Goal: Task Accomplishment & Management: Manage account settings

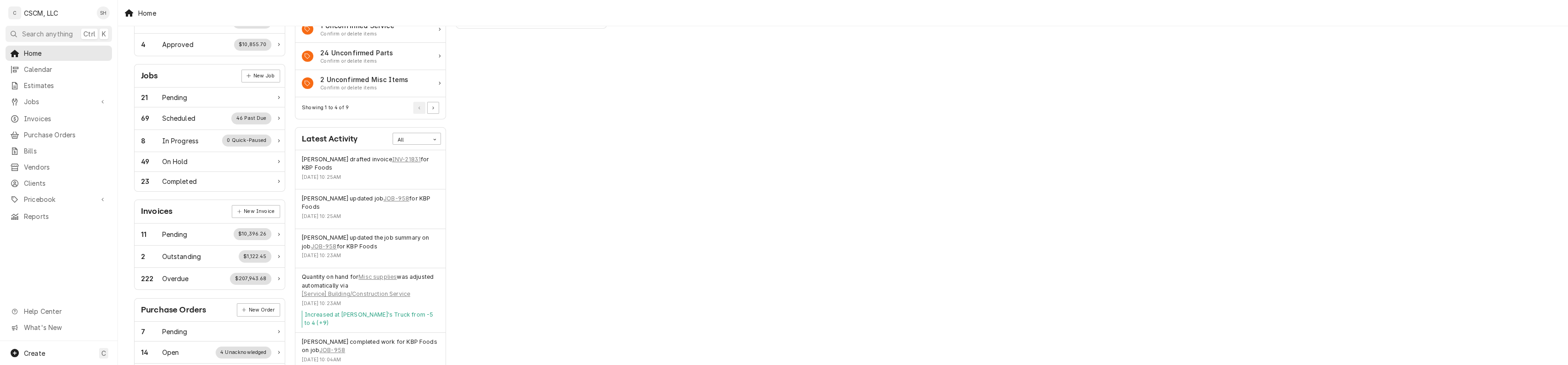
scroll to position [122, 0]
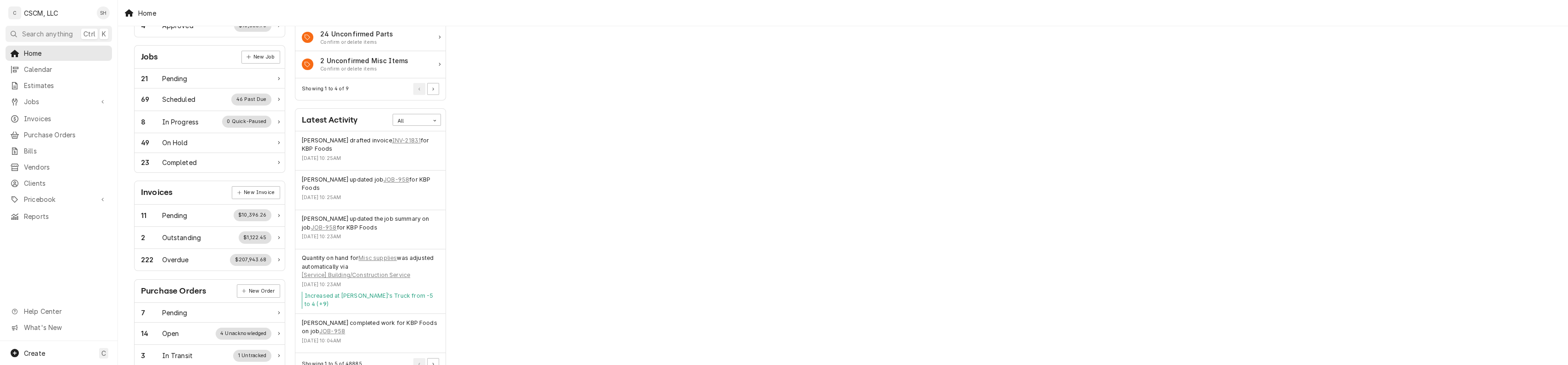
click at [520, 148] on div "Performance Metrics Revenue Potential All 86% $1,279,813.67 86 % Collected $209…" at bounding box center [531, 210] width 161 height 598
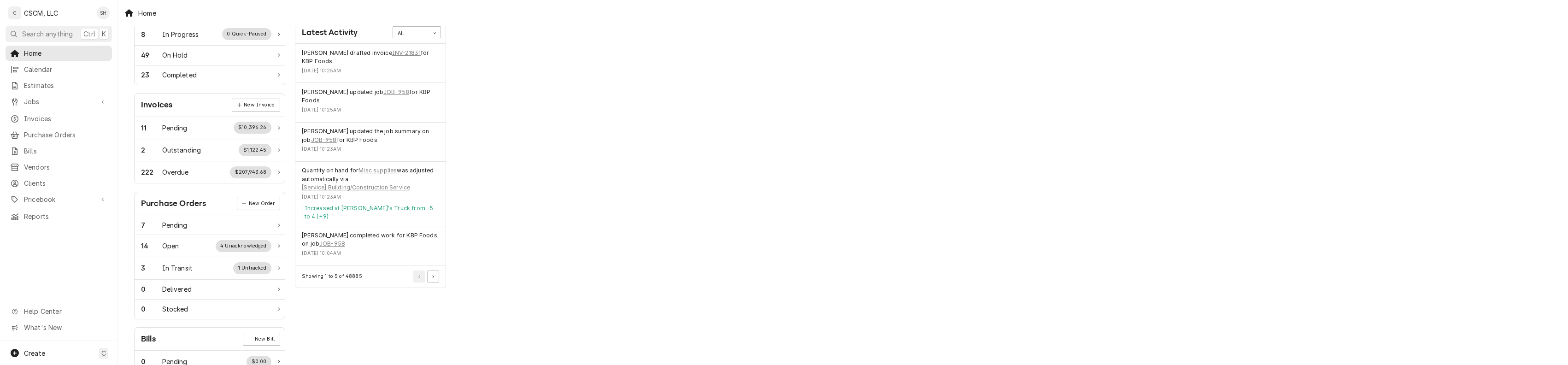
scroll to position [184, 0]
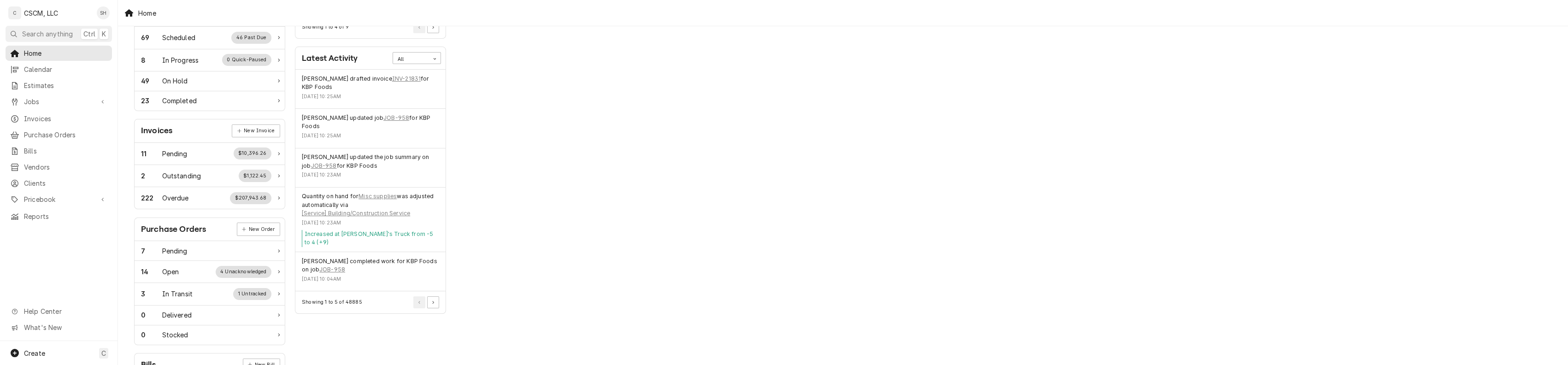
click at [640, 187] on div "Work Status Estimates New Estimate 0 Pending $0.00 7 Sent $38,809.60 4 Approved…" at bounding box center [843, 150] width 1450 height 617
click at [486, 211] on div "Performance Metrics Revenue Potential All 86% $1,279,813.67 86 % Collected $209…" at bounding box center [531, 149] width 161 height 598
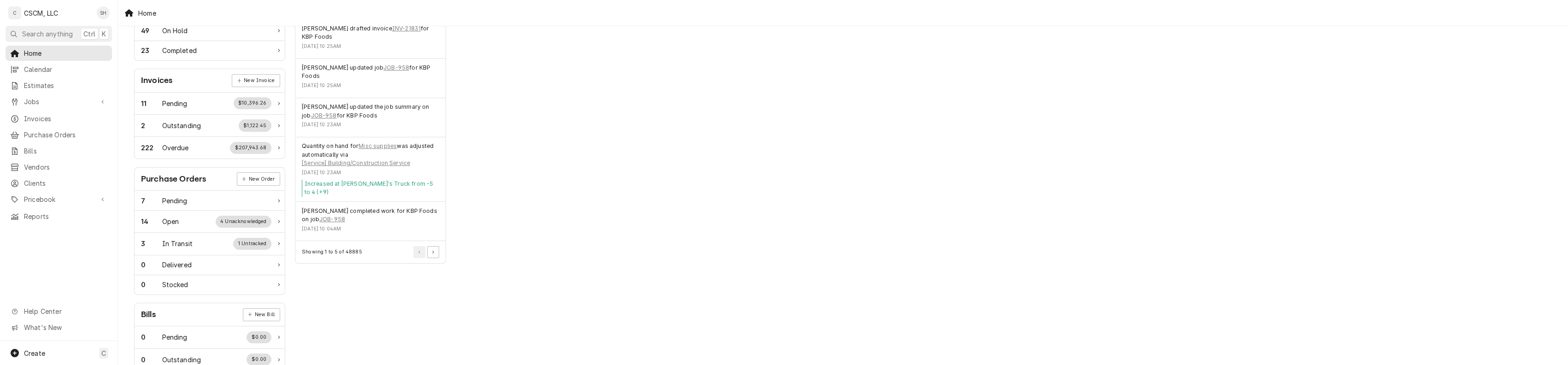
scroll to position [245, 0]
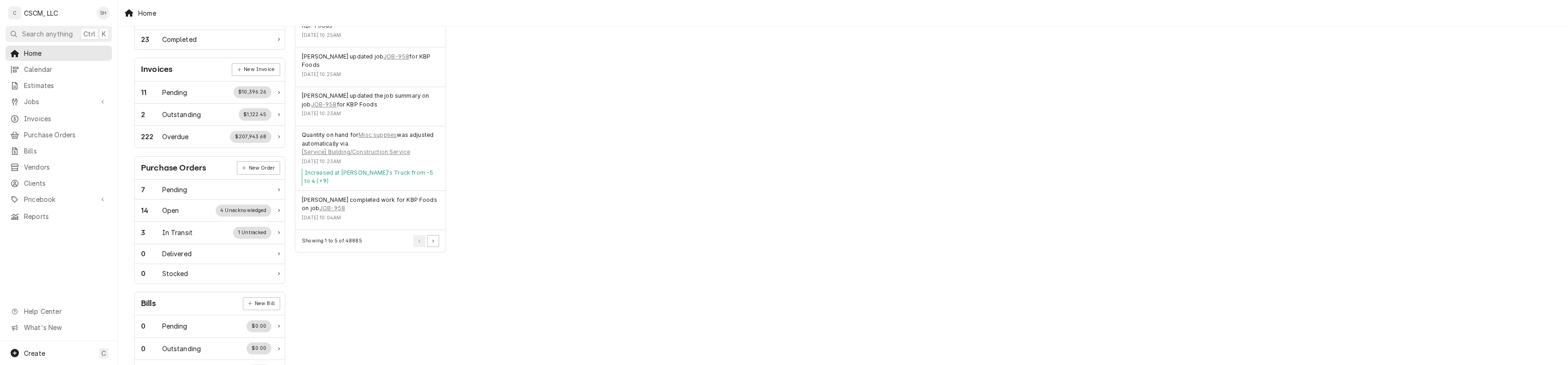
click at [597, 149] on div "Performance Metrics Revenue Potential All 86% $1,279,813.67 86 % Collected $209…" at bounding box center [531, 88] width 161 height 598
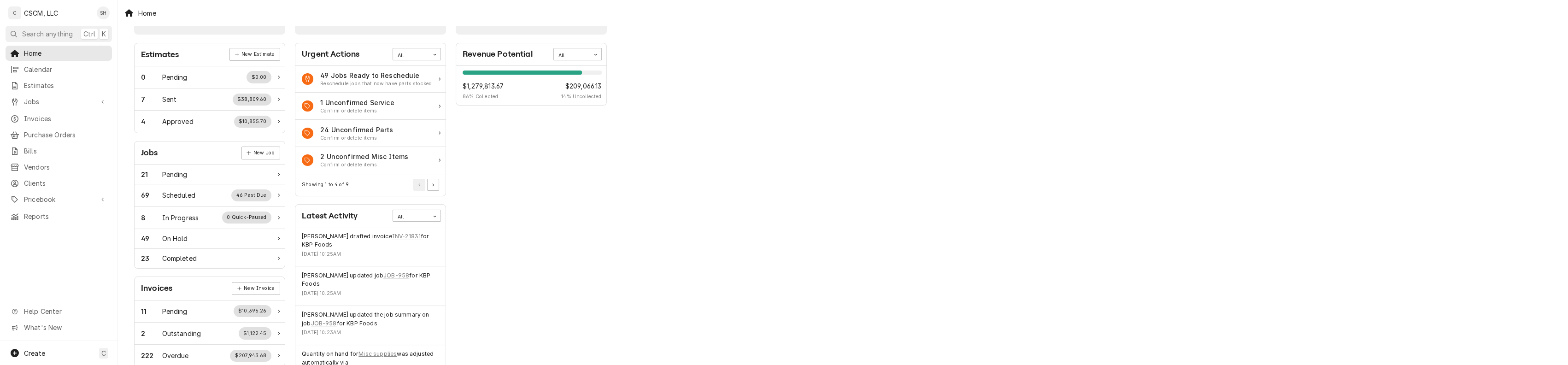
scroll to position [0, 0]
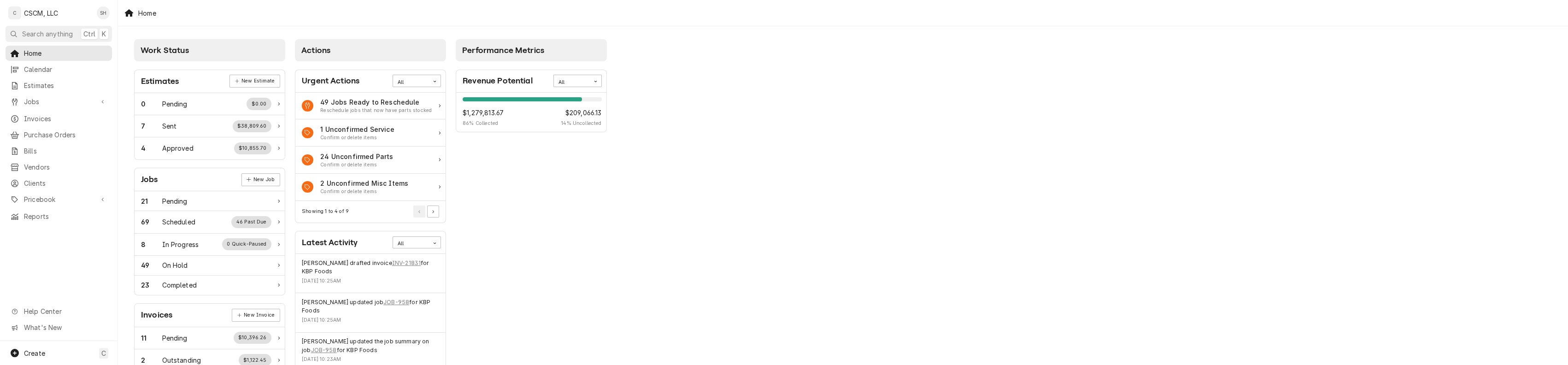
click at [543, 266] on div "Performance Metrics Revenue Potential All 86% $1,279,813.67 86 % Collected $209…" at bounding box center [531, 333] width 161 height 598
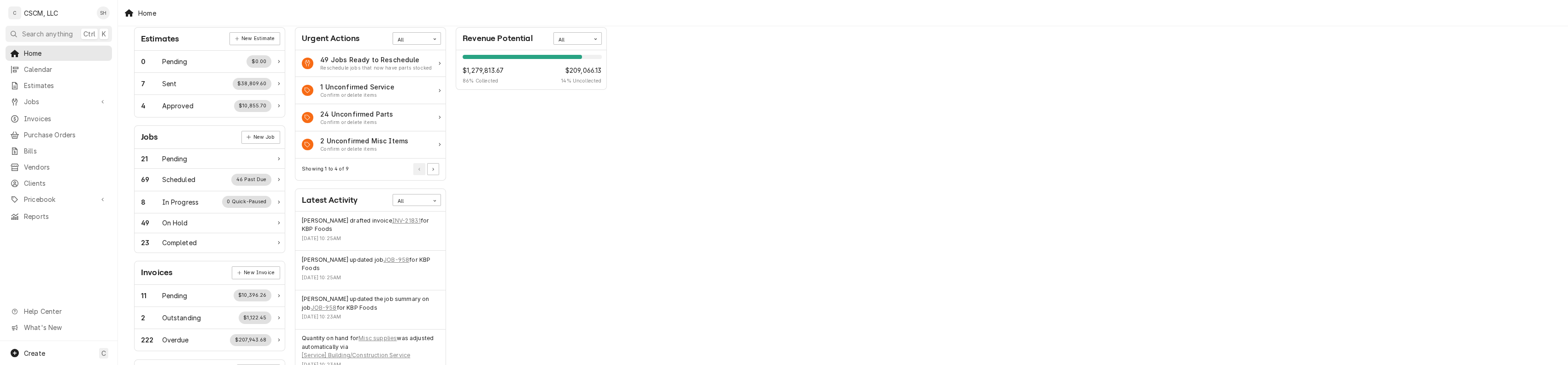
scroll to position [61, 0]
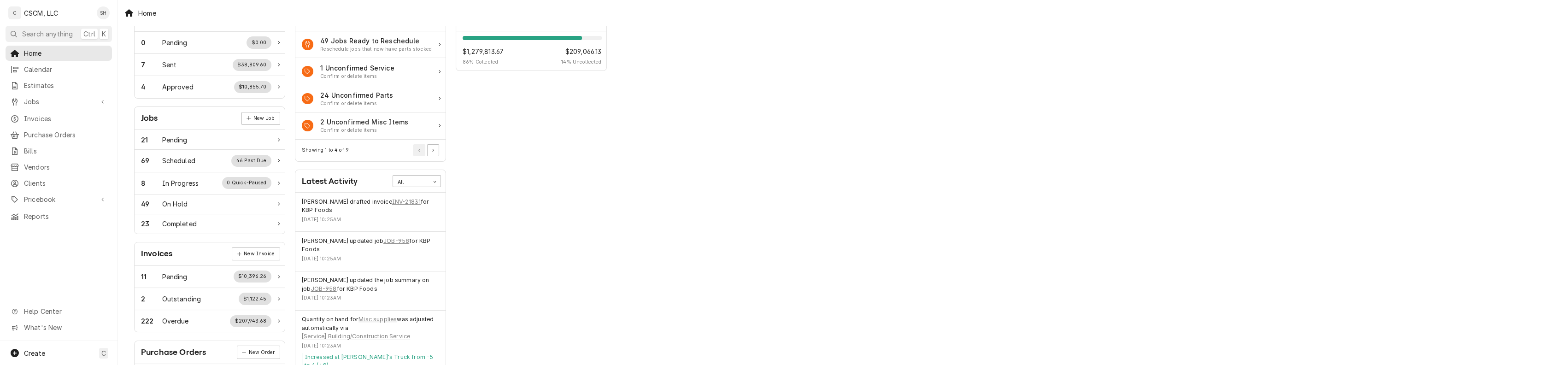
click at [609, 158] on div "Performance Metrics Revenue Potential All 86% $1,279,813.67 86 % Collected $209…" at bounding box center [531, 272] width 161 height 598
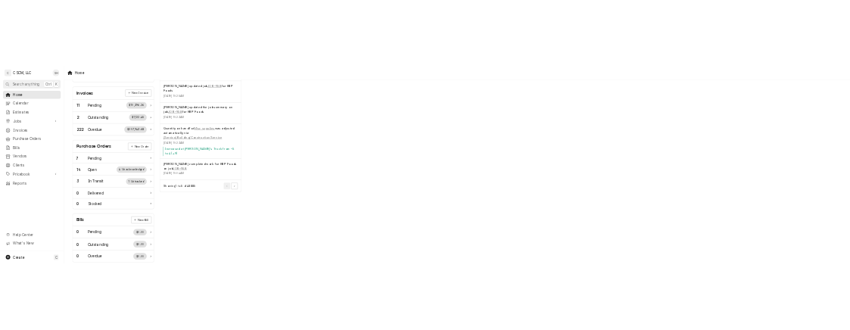
scroll to position [454, 0]
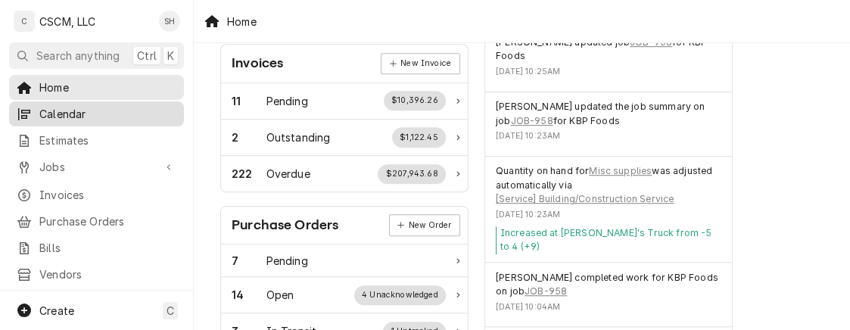
click at [98, 106] on span "Calendar" at bounding box center [107, 114] width 137 height 16
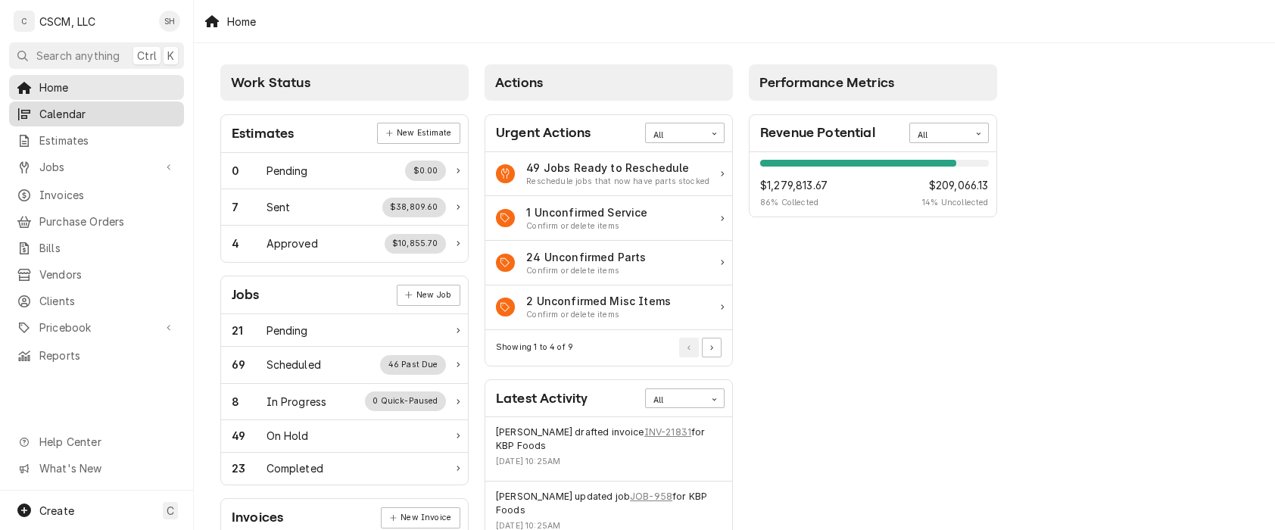
click at [134, 105] on span "Calendar" at bounding box center [107, 114] width 137 height 16
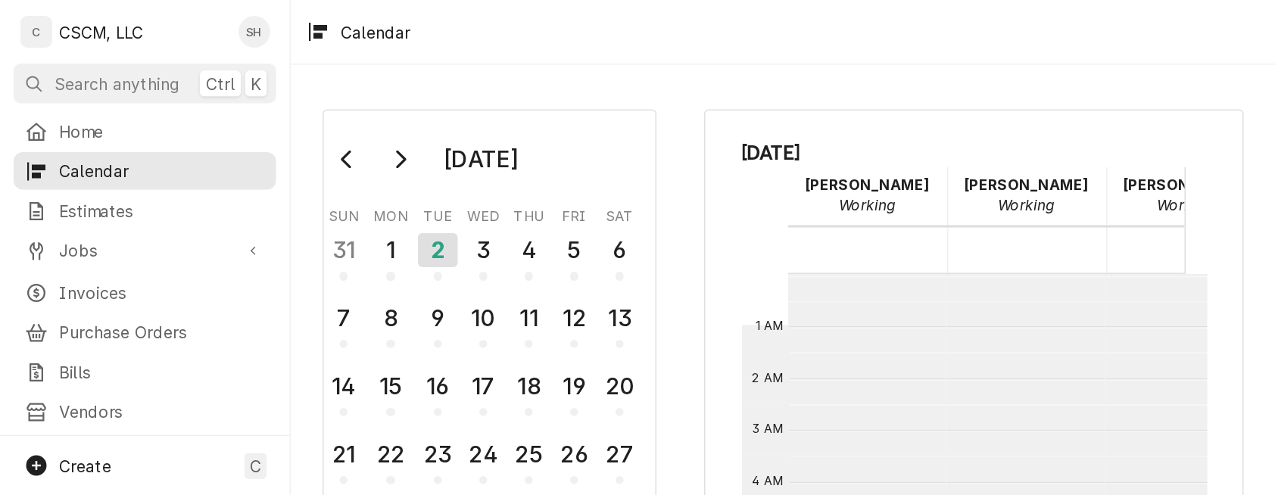
scroll to position [276, 0]
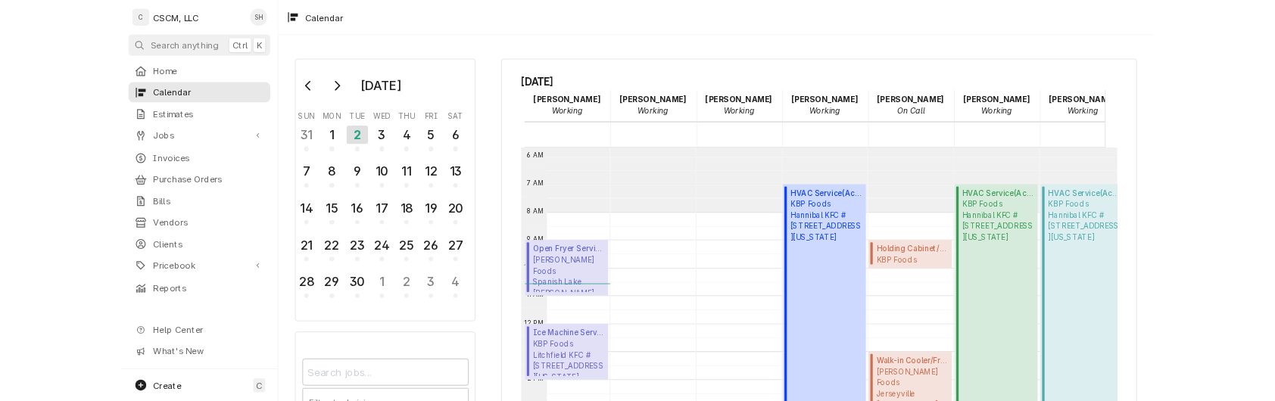
scroll to position [151, 27]
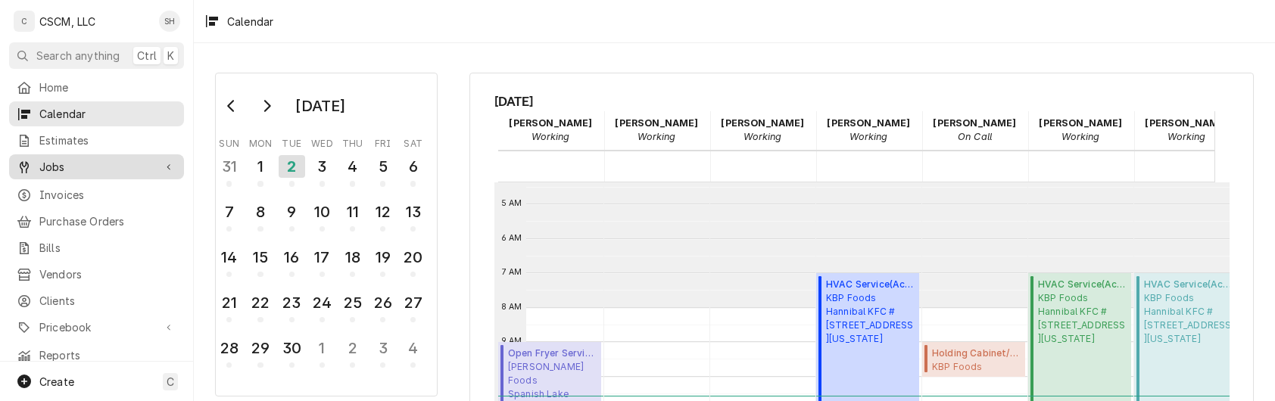
click at [94, 166] on span "Jobs" at bounding box center [96, 167] width 114 height 16
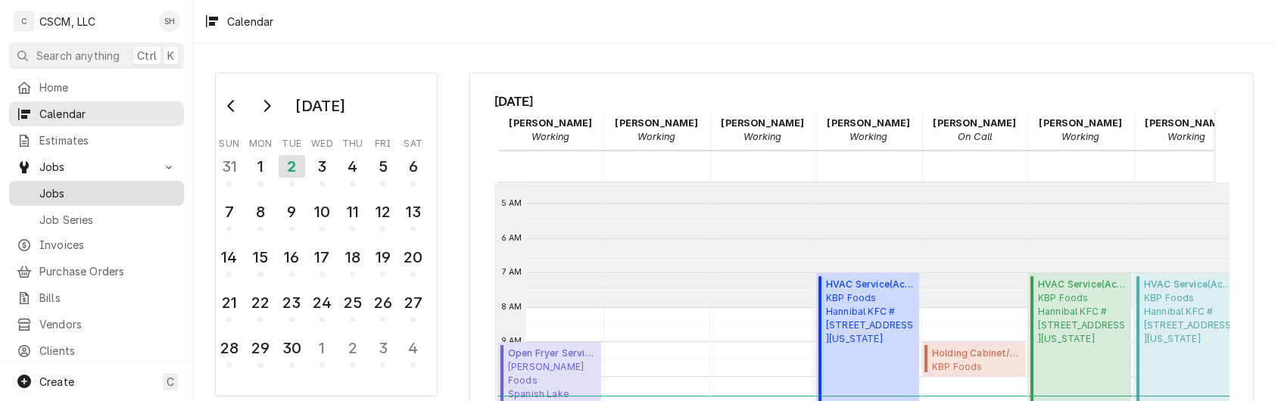
click at [83, 195] on div "Jobs" at bounding box center [96, 193] width 169 height 19
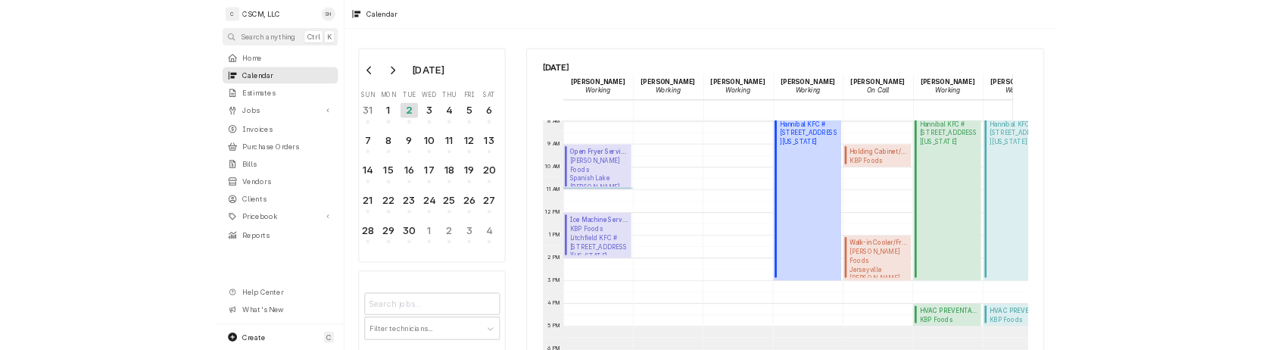
scroll to position [276, 0]
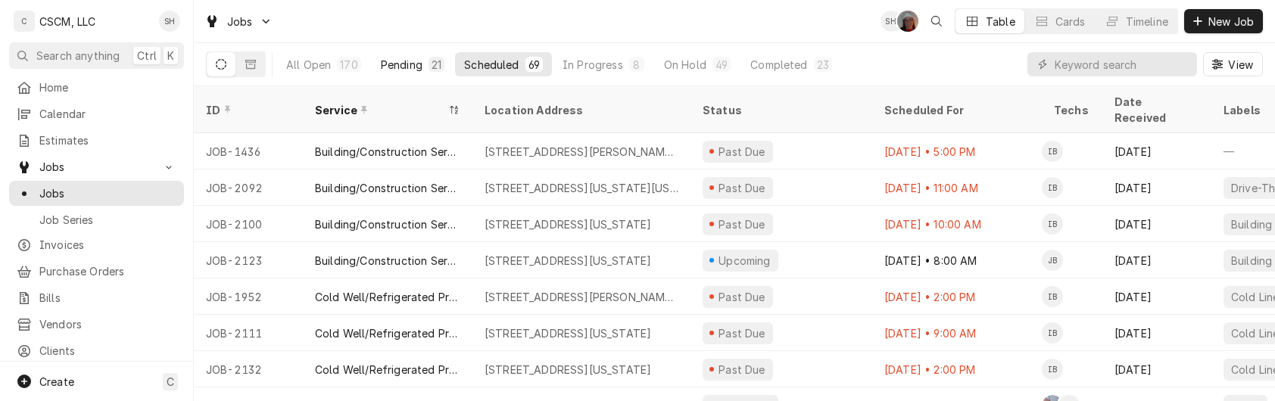
click at [388, 65] on div "Pending" at bounding box center [402, 65] width 42 height 16
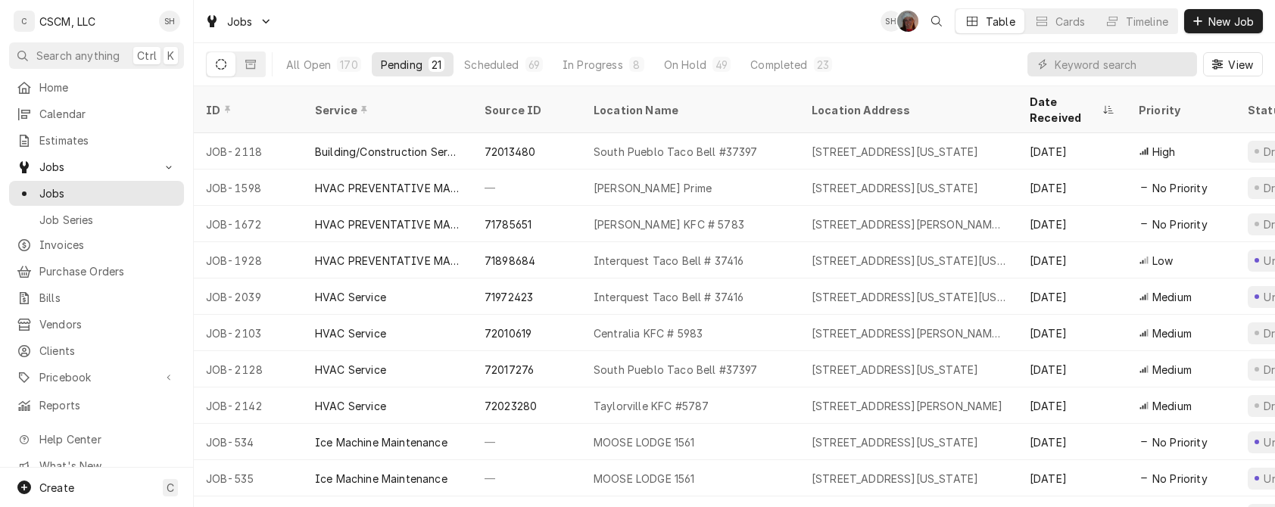
click at [58, 329] on div "Home Calendar Estimates Jobs Jobs Job Series Invoices Purchase Orders Bills Ven…" at bounding box center [96, 246] width 193 height 343
click at [71, 344] on span "Clients" at bounding box center [107, 351] width 137 height 16
click at [109, 347] on span "Clients" at bounding box center [107, 351] width 137 height 16
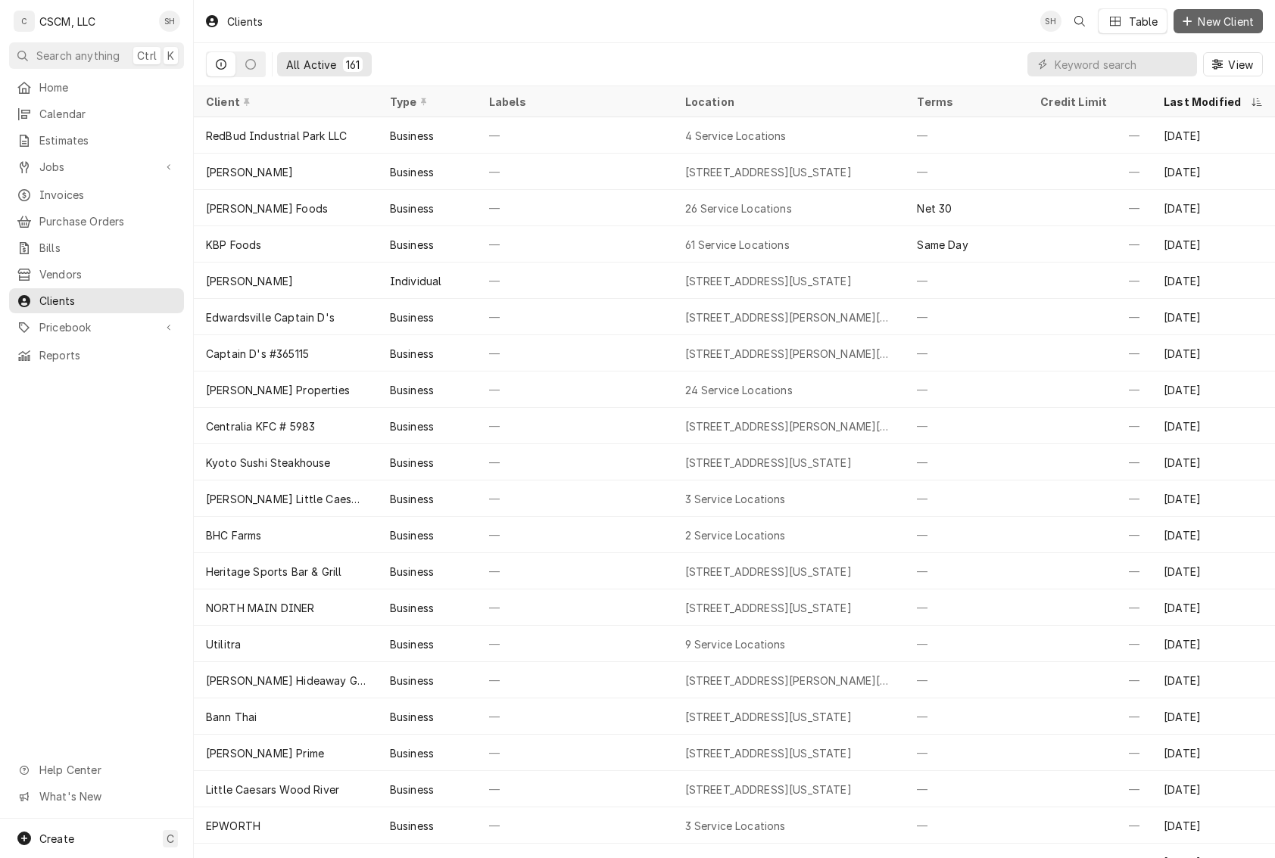
click at [1219, 12] on button "New Client" at bounding box center [1217, 21] width 89 height 24
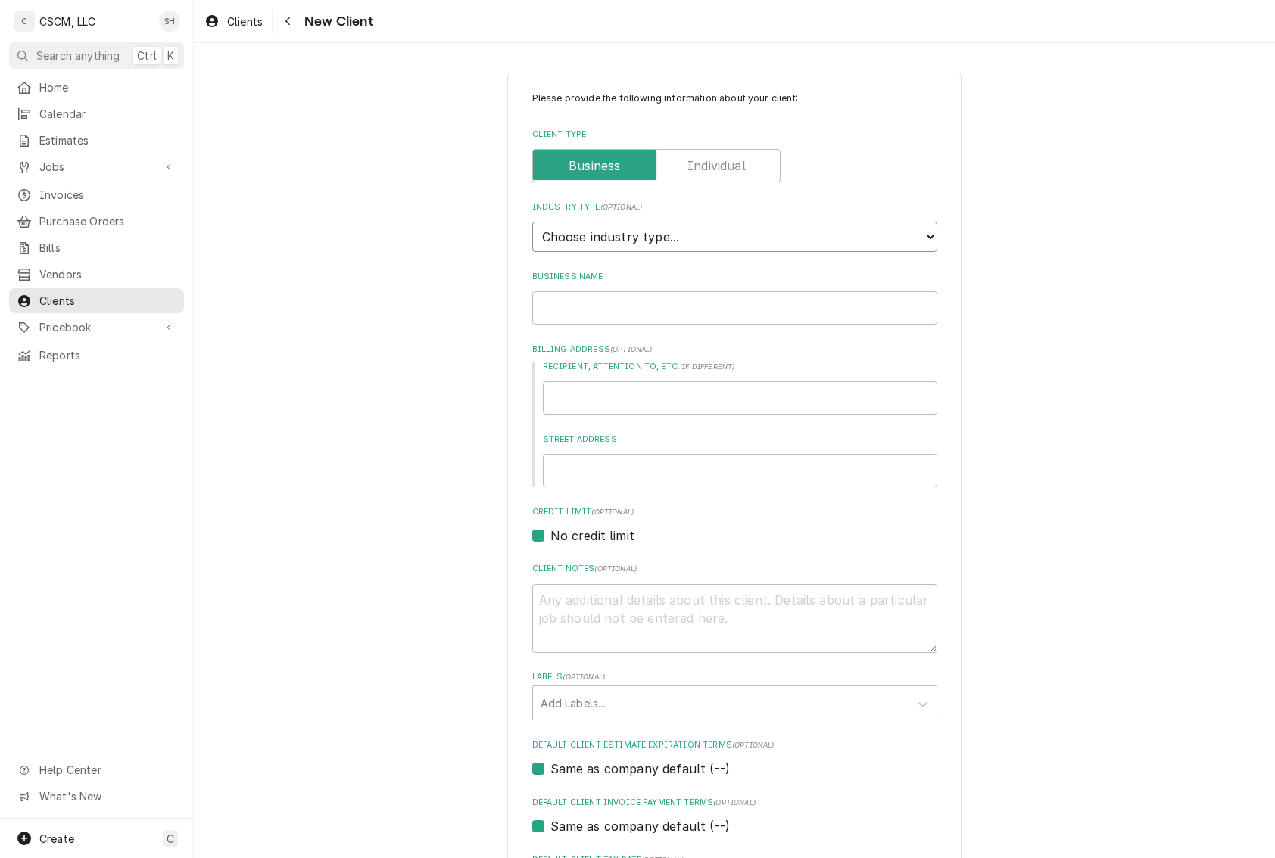
click at [615, 242] on select "Choose industry type... Residential Commercial Industrial Government" at bounding box center [734, 237] width 405 height 30
select select "2"
click at [532, 223] on select "Choose industry type... Residential Commercial Industrial Government" at bounding box center [734, 237] width 405 height 30
click at [648, 301] on input "Business Name" at bounding box center [734, 307] width 405 height 33
click at [1119, 269] on div "Please provide the following information about your client: Client Type Industr…" at bounding box center [734, 556] width 1081 height 995
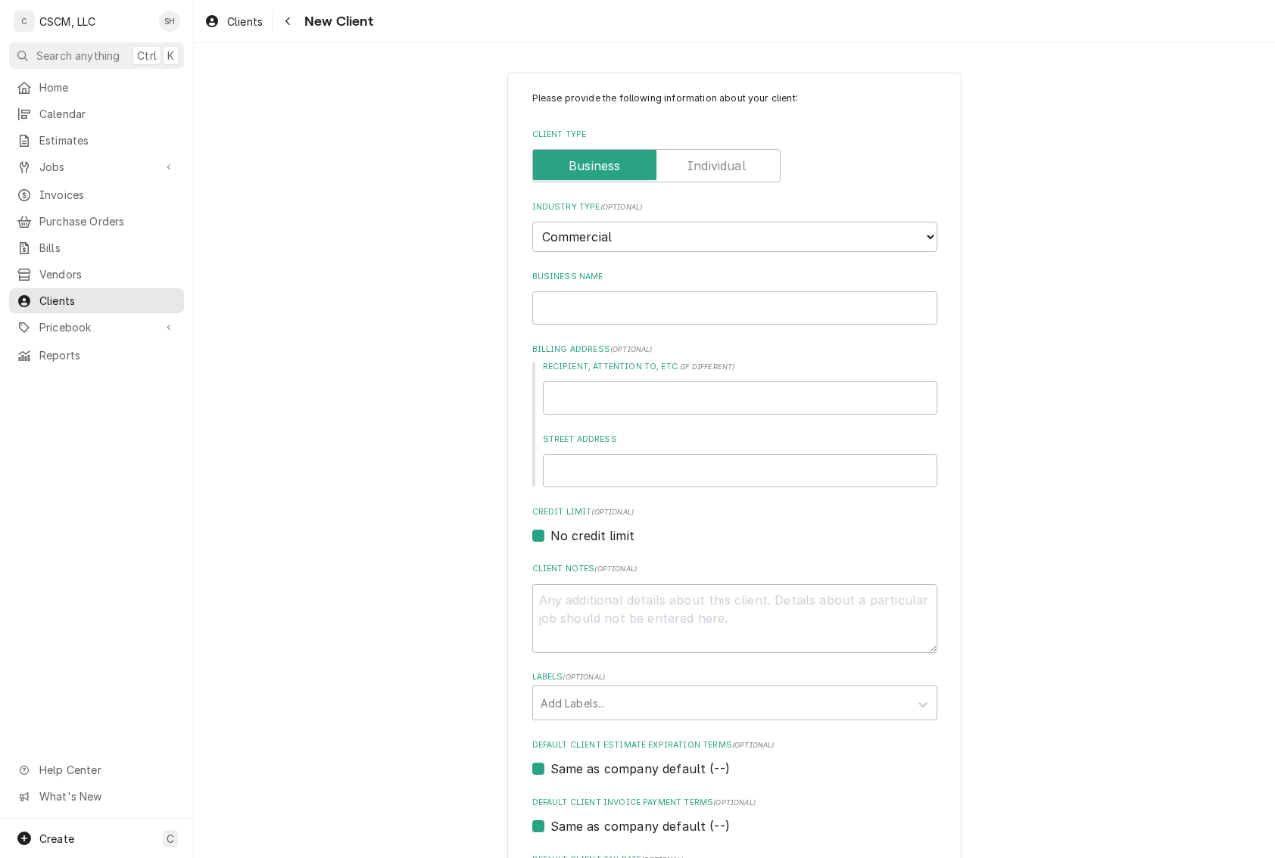
click at [758, 324] on div "Please provide the following information about your client: Client Type Industr…" at bounding box center [734, 527] width 405 height 871
click at [758, 300] on input "Business Name" at bounding box center [734, 307] width 405 height 33
type textarea "x"
type input "J"
type textarea "x"
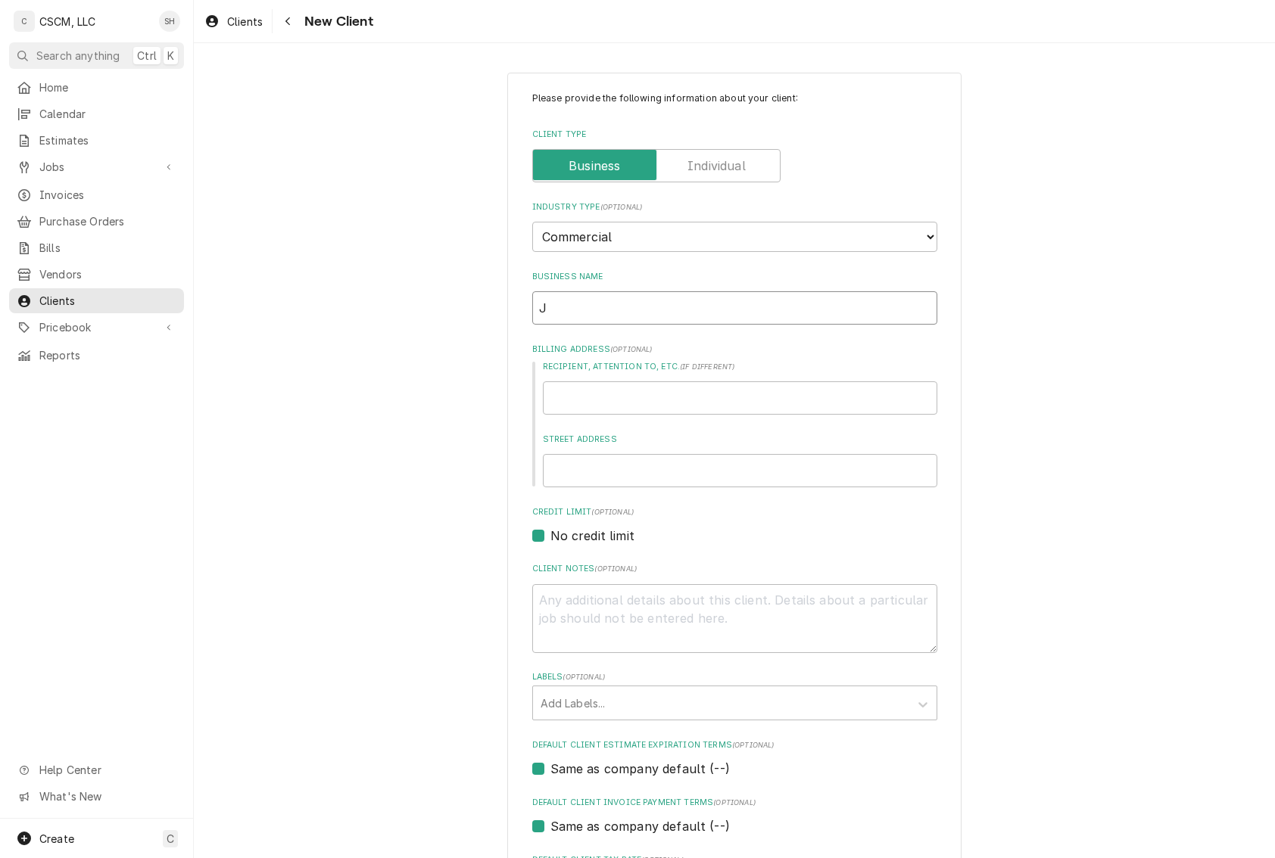
type input "Jo"
type textarea "x"
type input "Joe"
type textarea "x"
type input "Joe'"
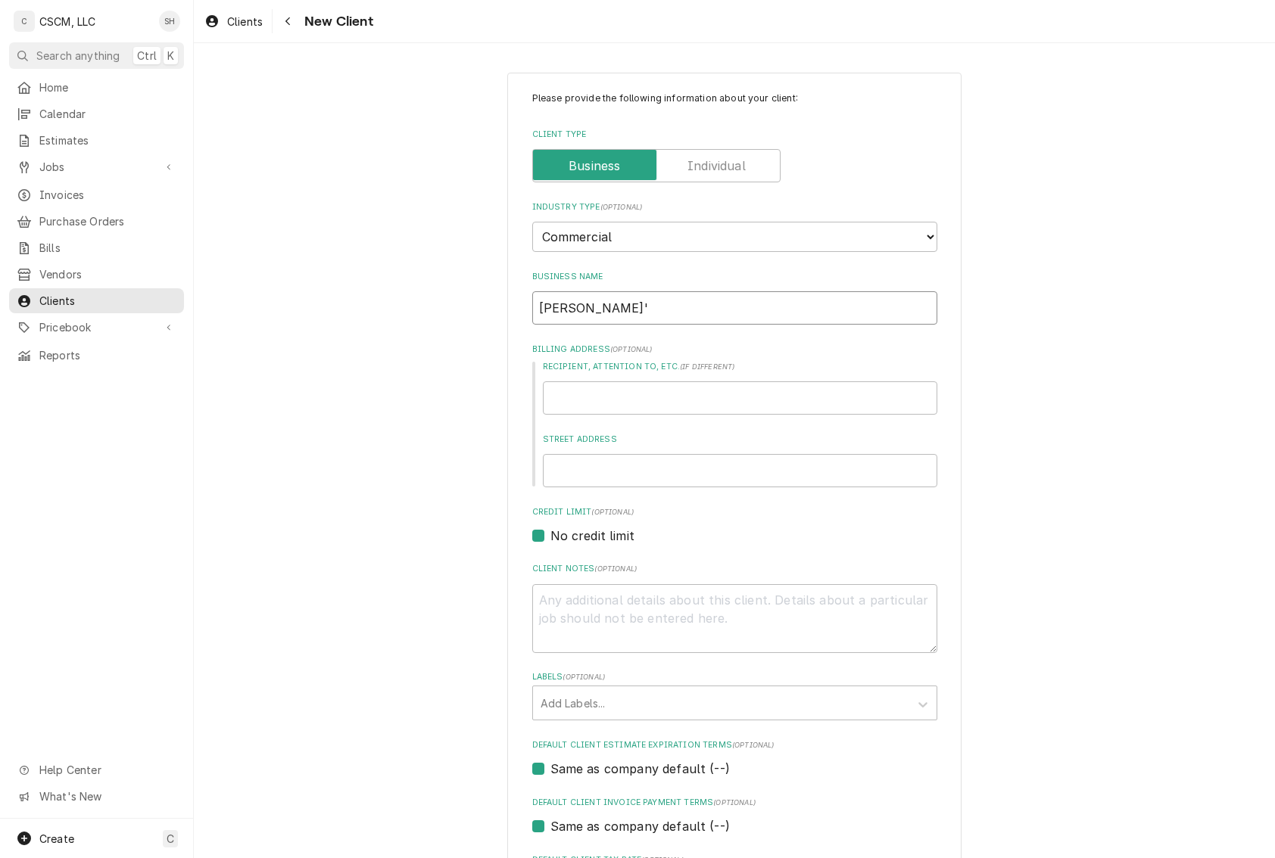
type textarea "x"
type input "Joe's"
type textarea "x"
type input "Joe's P"
type textarea "x"
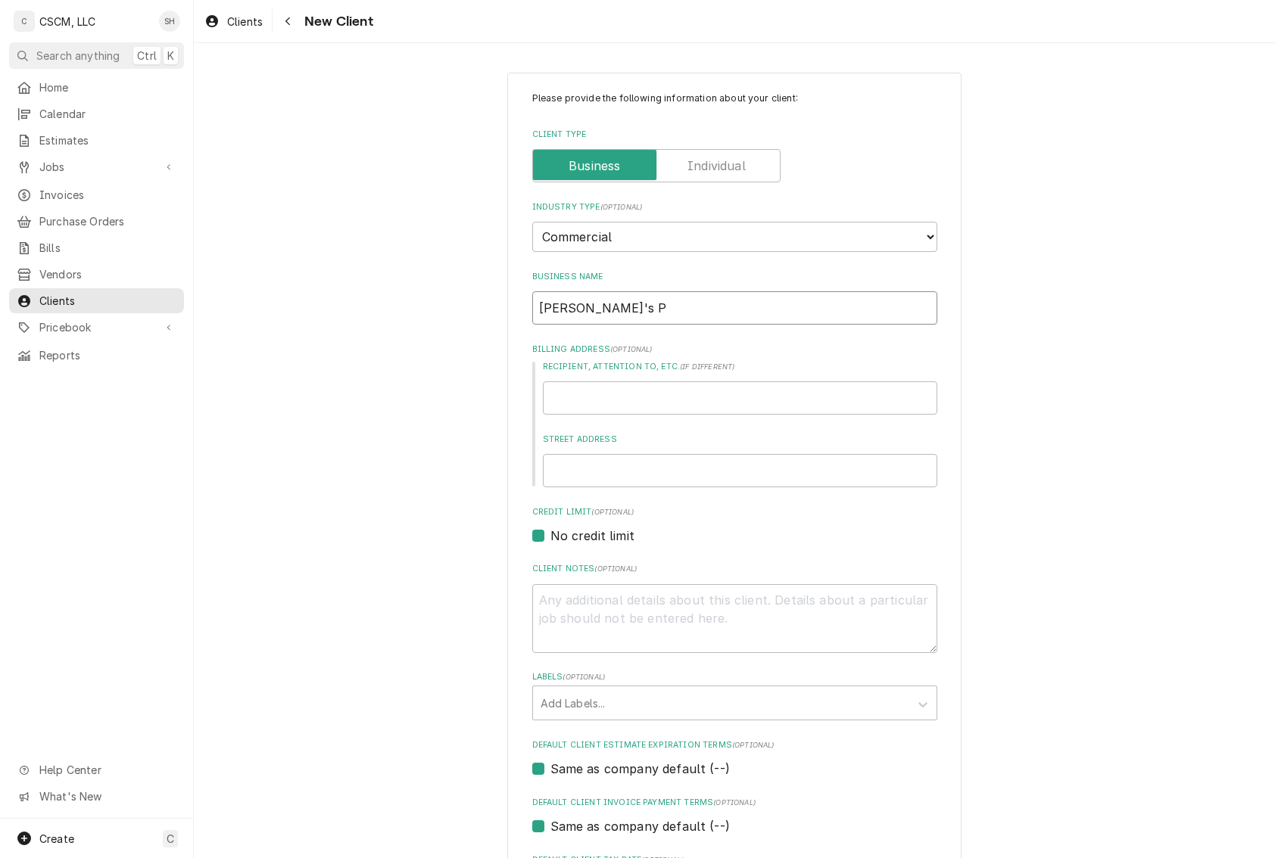
type input "Joe's"
type textarea "x"
type input "Joe's"
type textarea "x"
type input "Joe's"
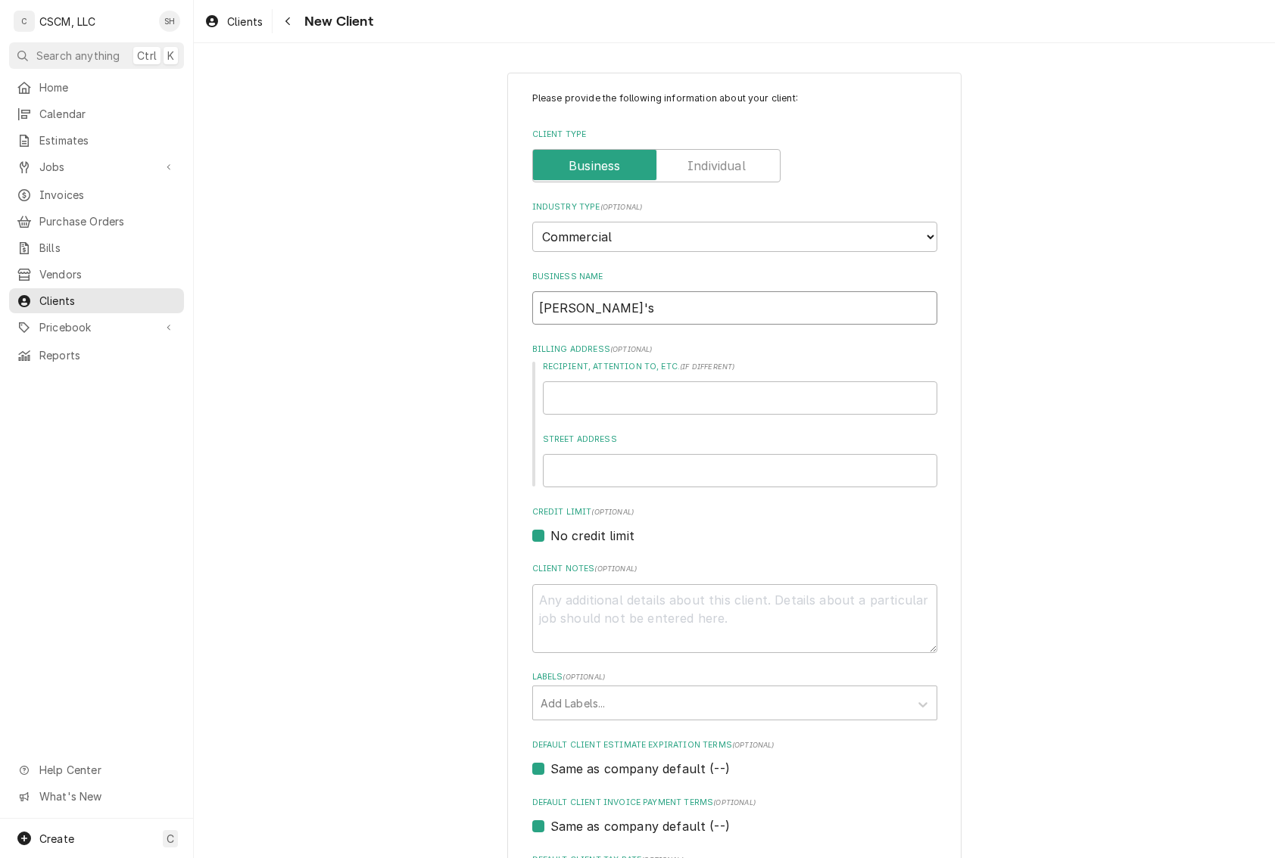
type textarea "x"
type input "Joe's P"
type textarea "x"
type input "[PERSON_NAME]'s Pi"
type textarea "x"
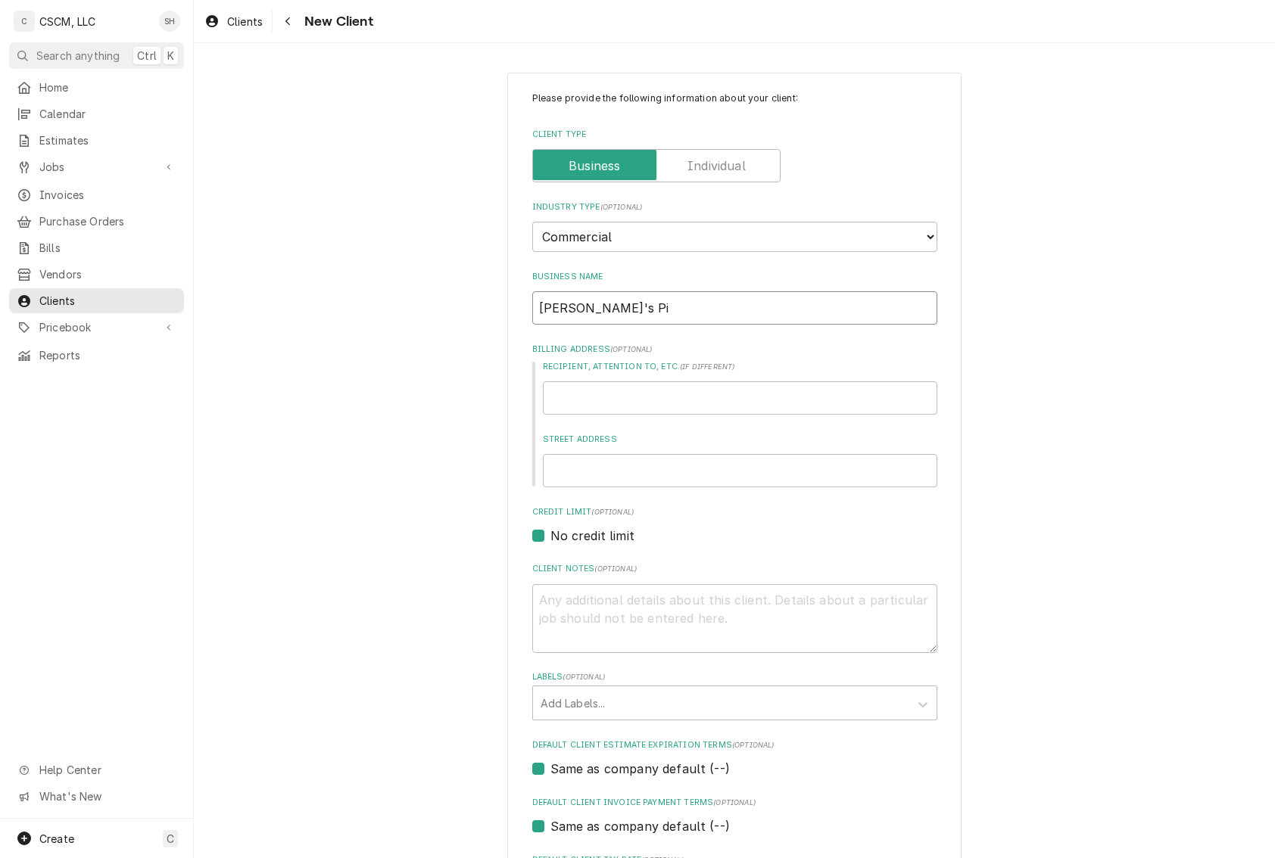
type input "[PERSON_NAME]'s Piz"
type textarea "x"
type input "[PERSON_NAME]'s Pizz"
type textarea "x"
type input "[PERSON_NAME]'s Pizza"
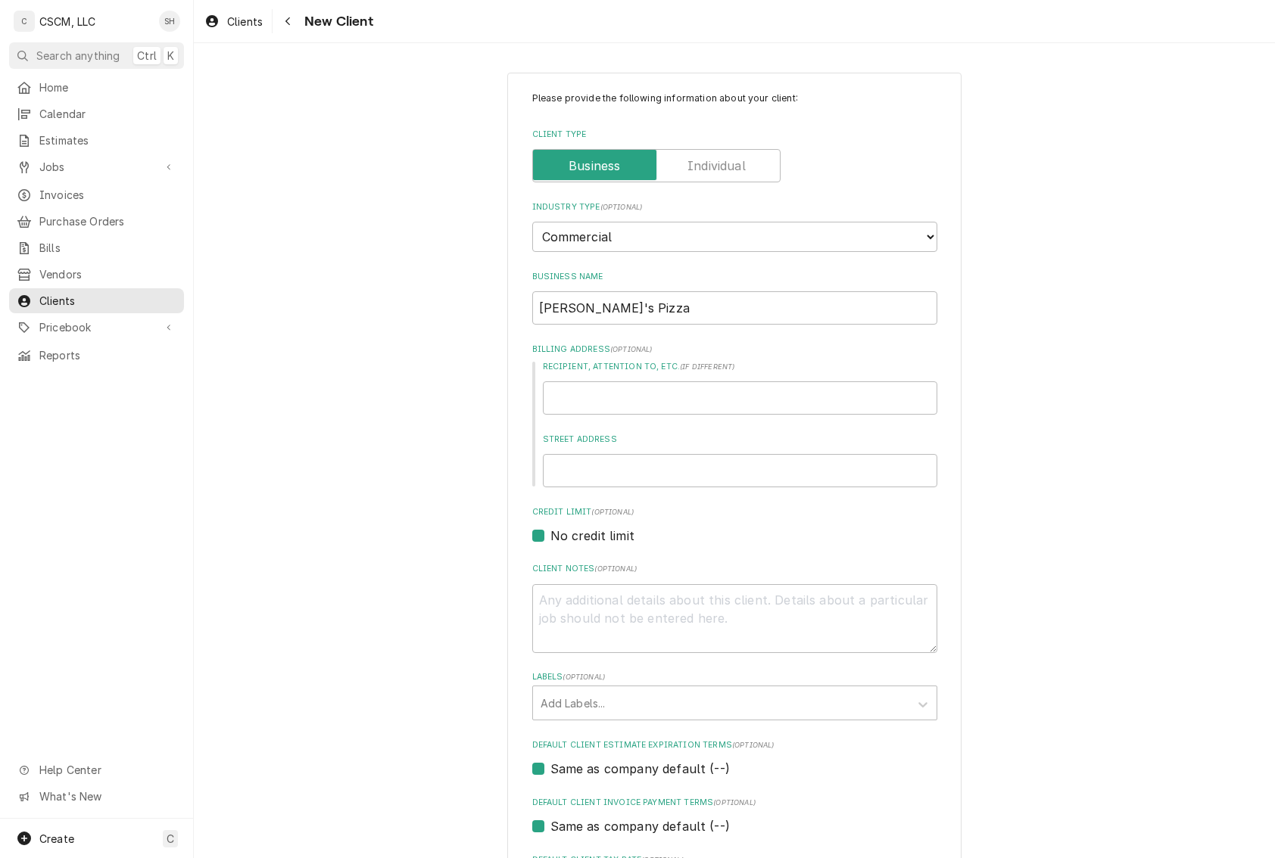
click at [1054, 326] on div "Please provide the following information about your client: Client Type Industr…" at bounding box center [734, 556] width 1081 height 995
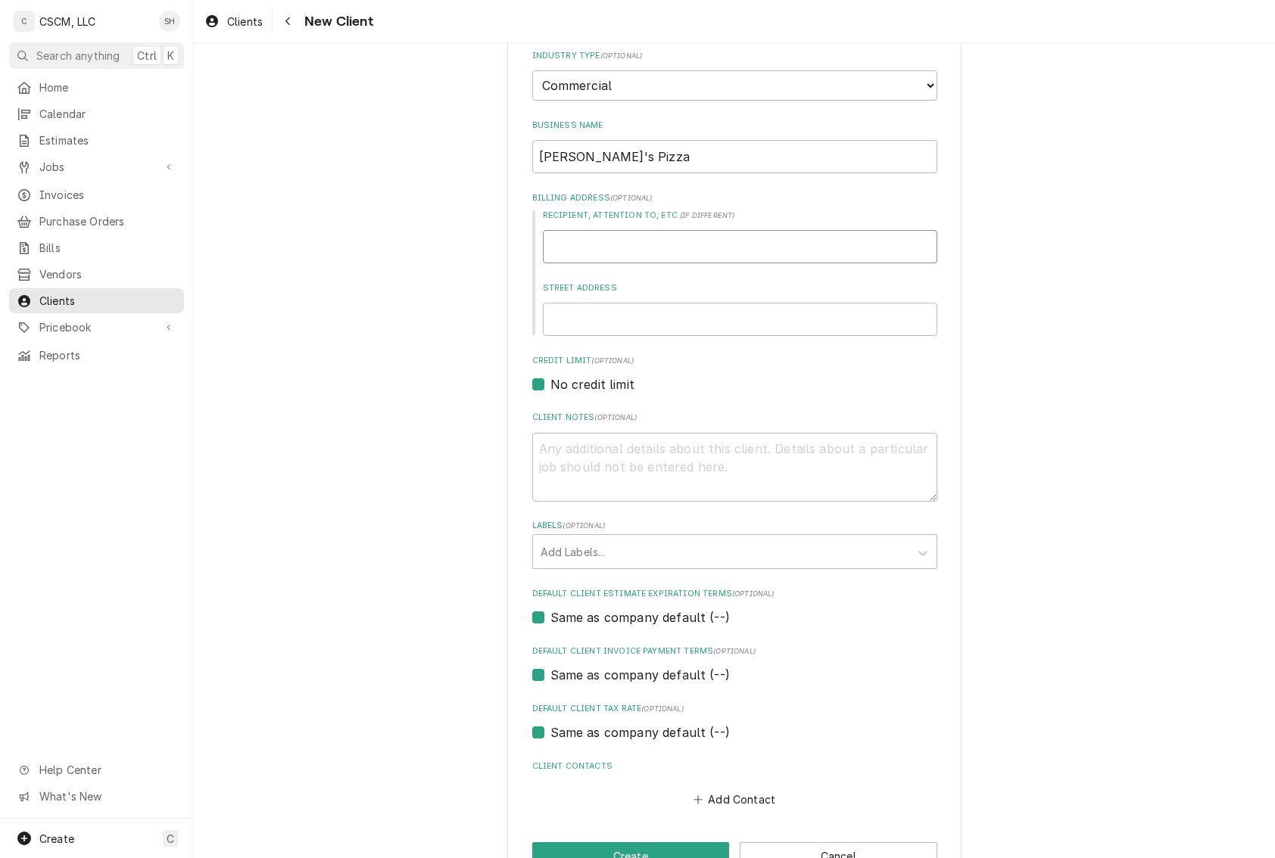
click at [810, 248] on input "Recipient, Attention To, etc. ( if different )" at bounding box center [740, 246] width 394 height 33
type textarea "x"
type input "P"
type textarea "x"
type input "PO"
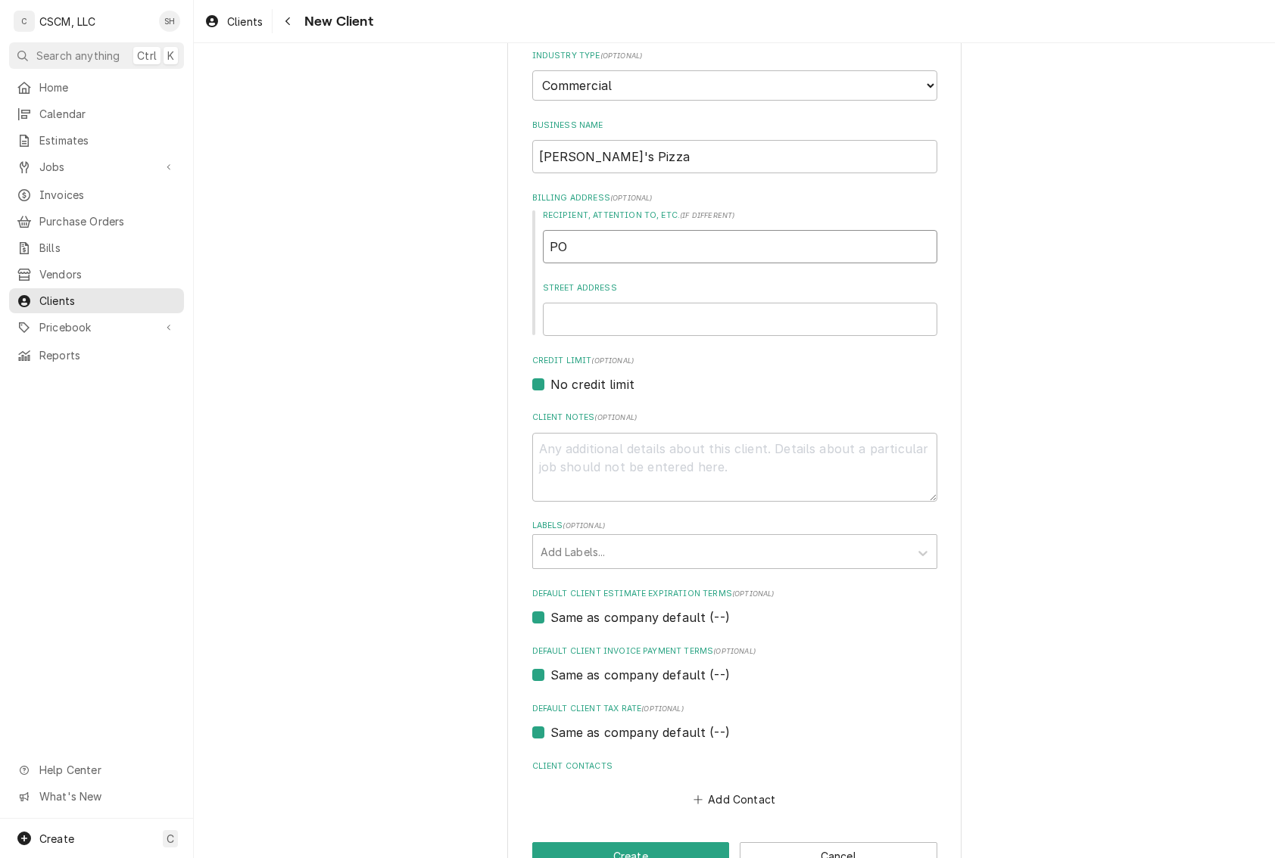
type textarea "x"
type input "PO"
type textarea "x"
type input "PO B"
type textarea "x"
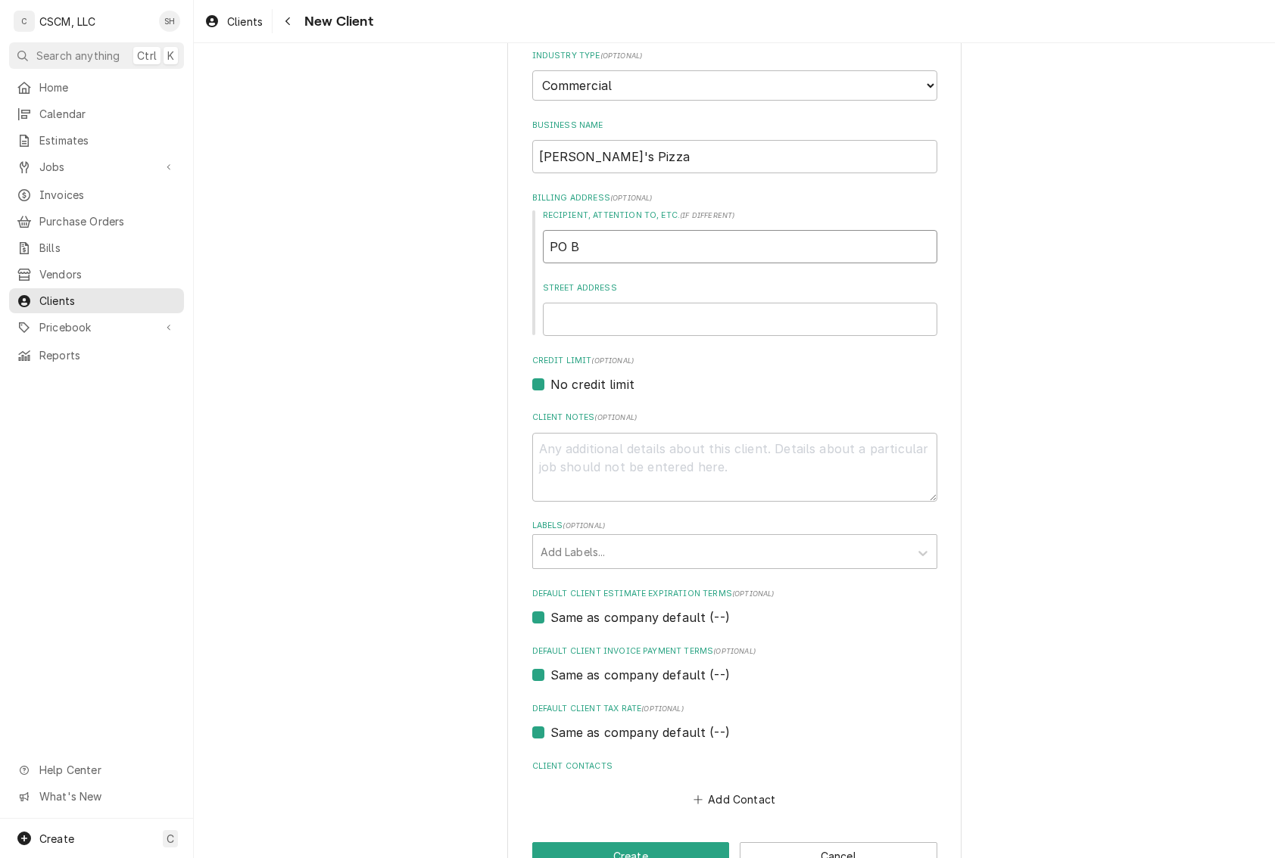
type input "PO BO"
type textarea "x"
type input "PO BOX"
type textarea "x"
type input "PO BOX"
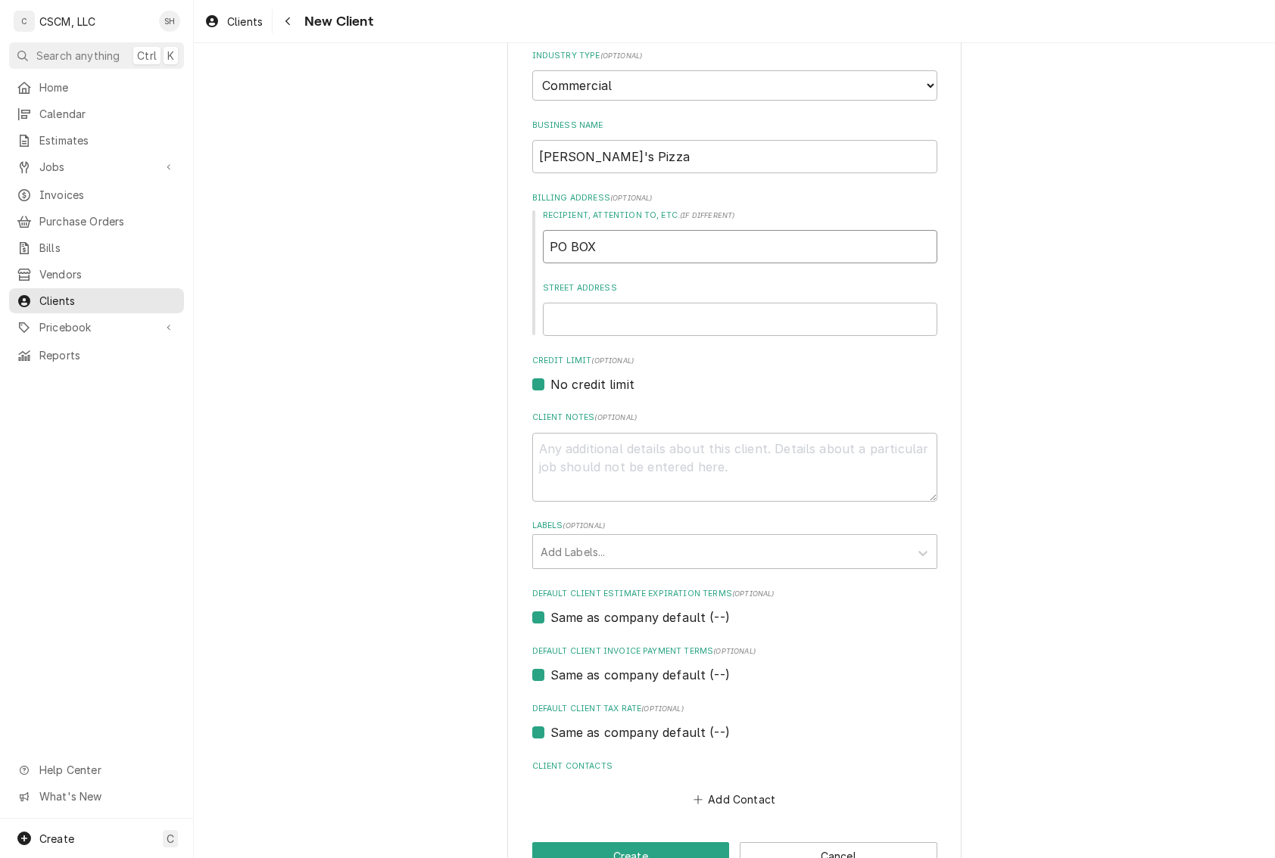
type textarea "x"
type input "PO BOX"
type textarea "x"
type input "PO BO"
type textarea "x"
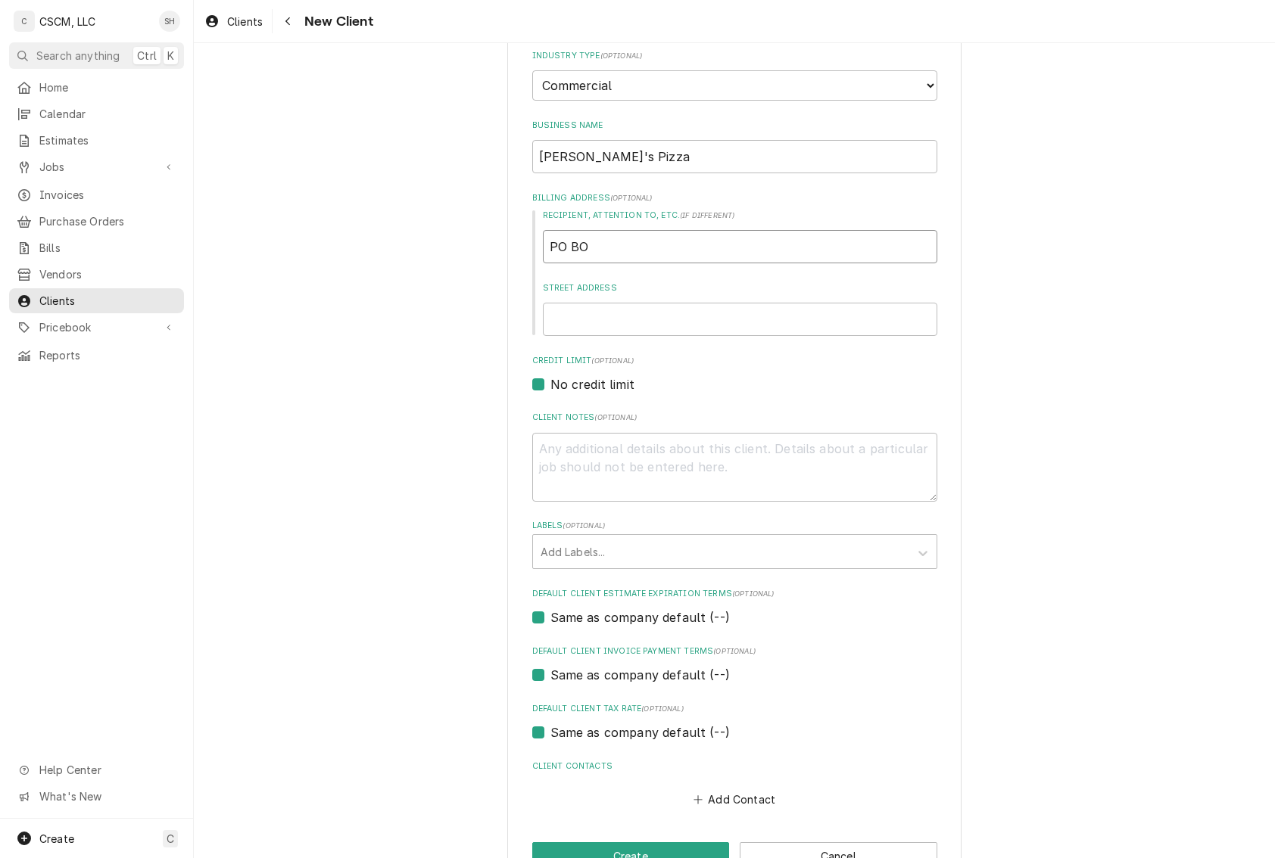
type input "PO B"
type textarea "x"
type input "PO"
type textarea "x"
type input "PO B"
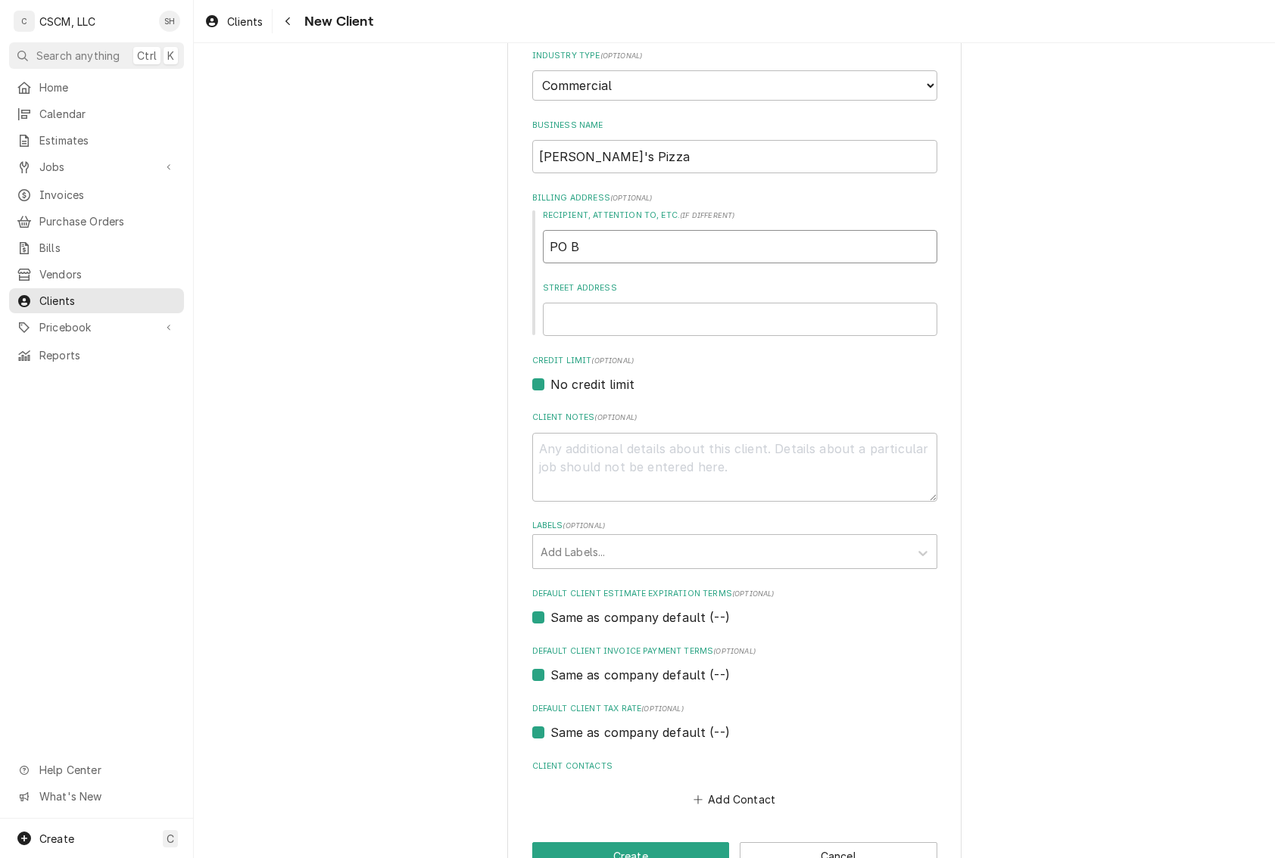
type textarea "x"
type input "PO Bo"
type textarea "x"
type input "PO Box"
drag, startPoint x: 642, startPoint y: 250, endPoint x: 350, endPoint y: 250, distance: 292.2
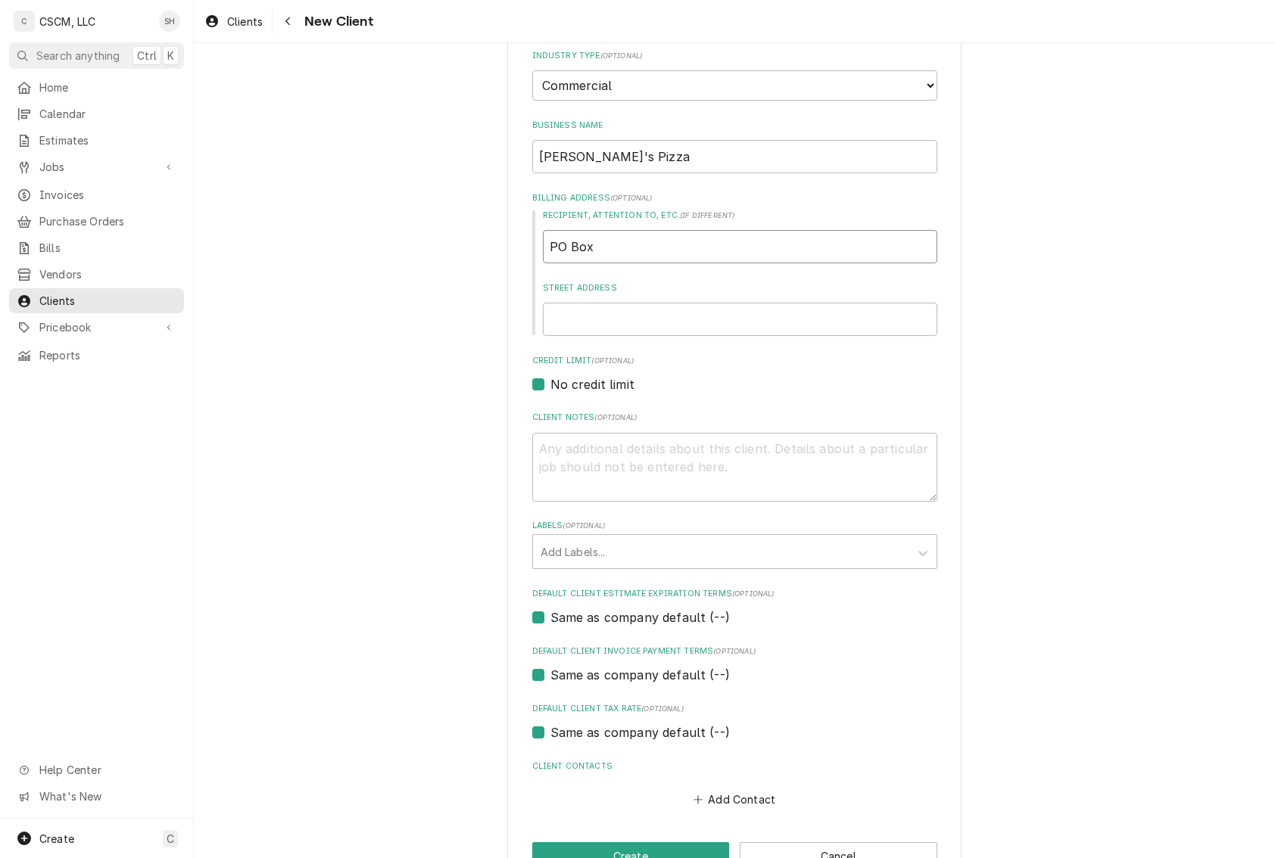
click at [350, 250] on div "Please provide the following information about your client: Client Type Industr…" at bounding box center [734, 405] width 1081 height 995
type textarea "x"
drag, startPoint x: 610, startPoint y: 336, endPoint x: 610, endPoint y: 318, distance: 18.2
click at [609, 335] on div "Please provide the following information about your client: Client Type Industr…" at bounding box center [734, 375] width 405 height 871
click at [612, 315] on input "Street Address" at bounding box center [740, 319] width 394 height 33
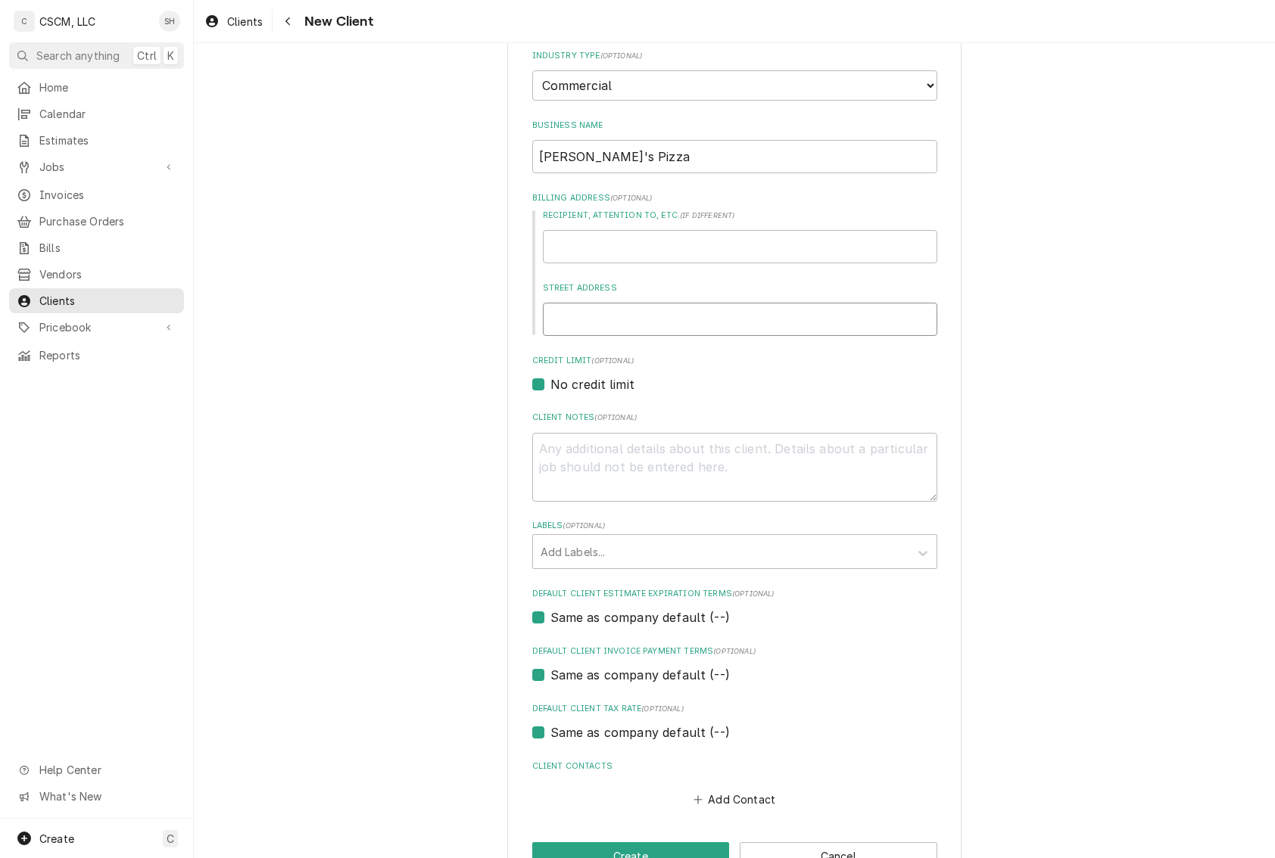
paste input "PO Box"
type textarea "x"
type input "PO Box"
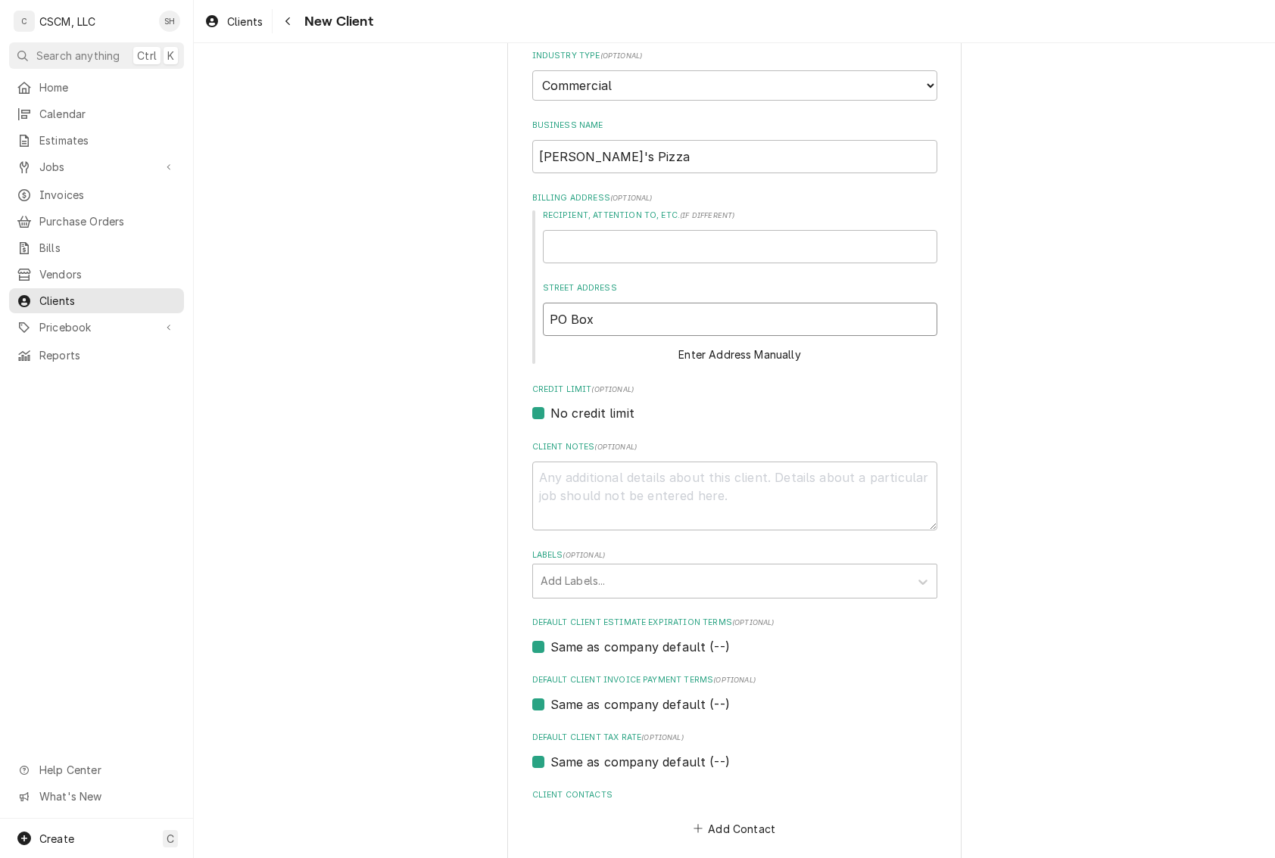
paste input "PO Box"
type textarea "x"
type input "PO BoxPO Box"
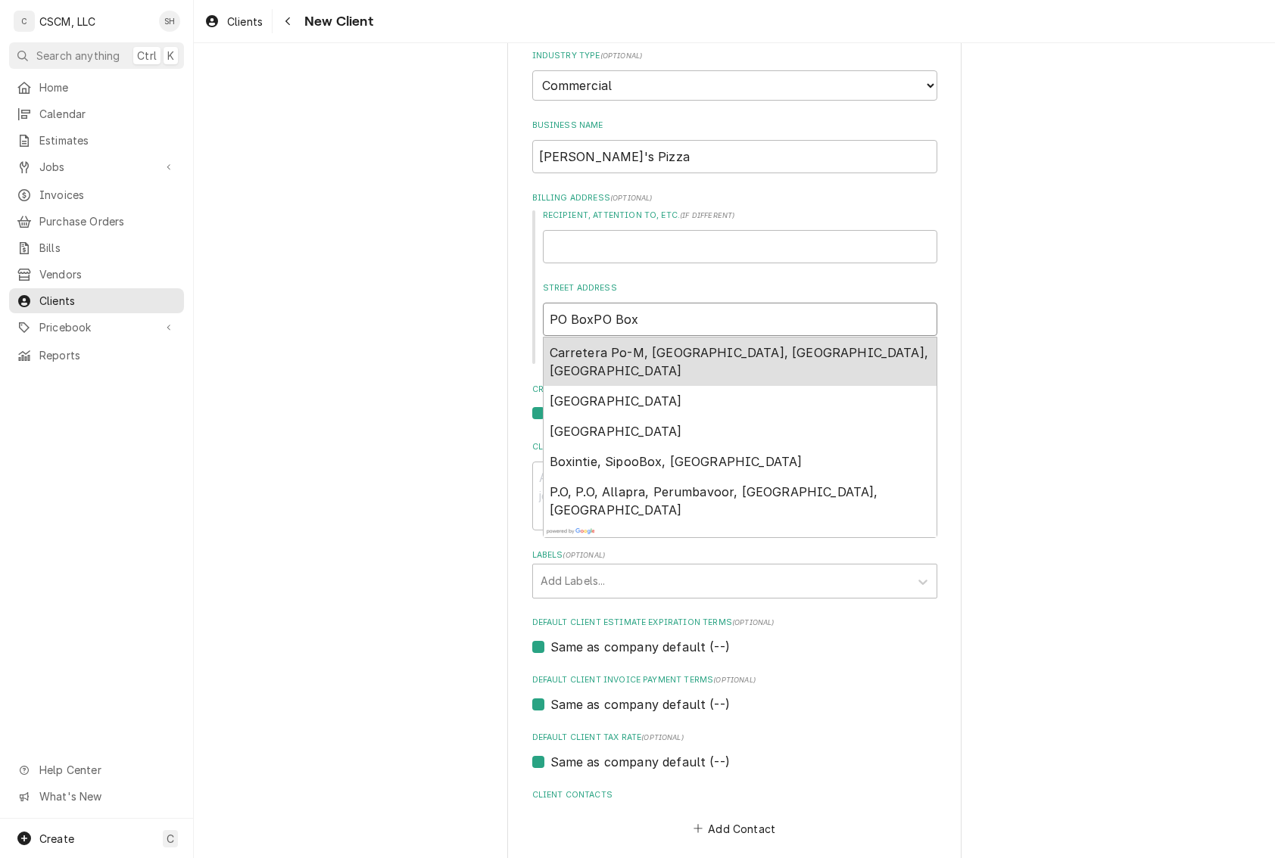
type textarea "x"
type input "PO BoxPO Bo"
type textarea "x"
type input "PO BoxPO B"
type textarea "x"
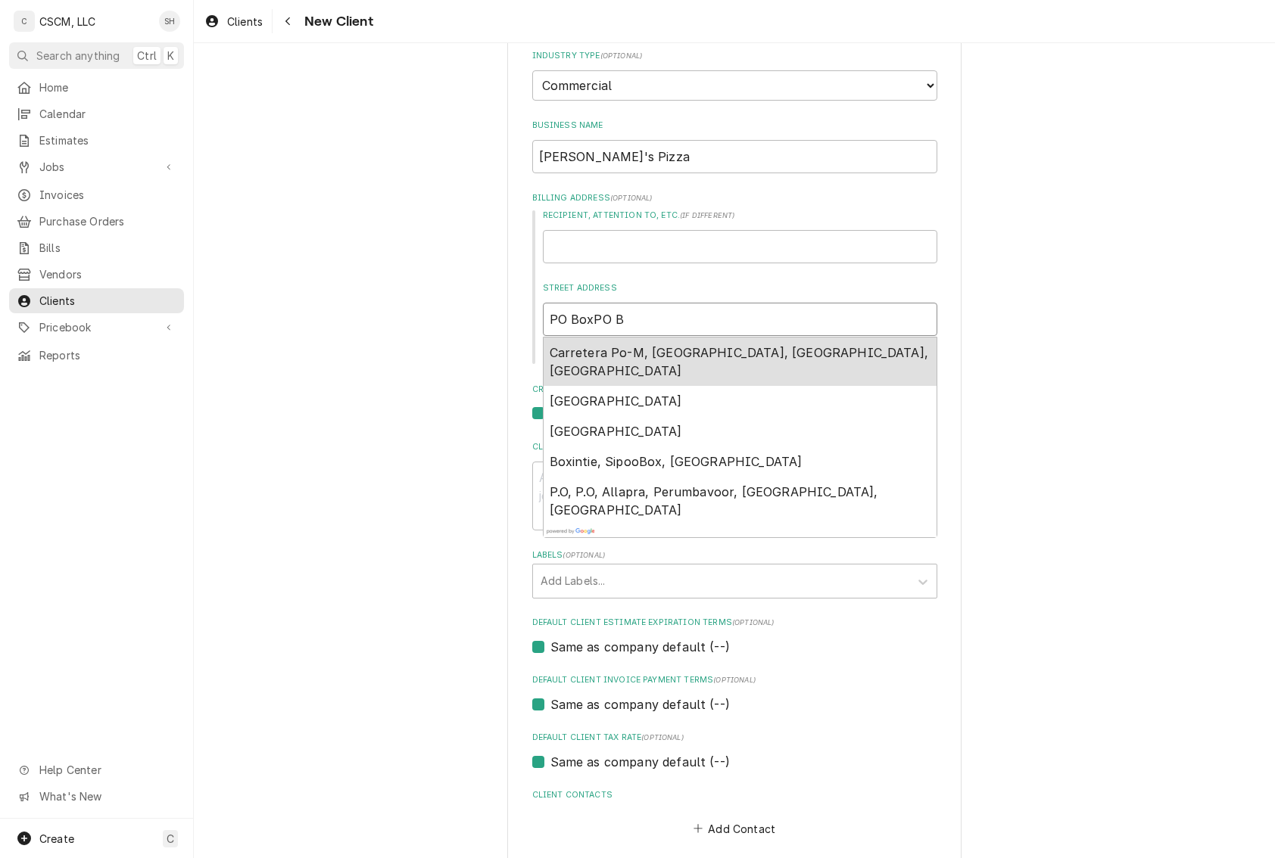
type input "PO BoxPO"
type textarea "x"
type input "PO BoxPO"
type textarea "x"
type input "PO BoxP"
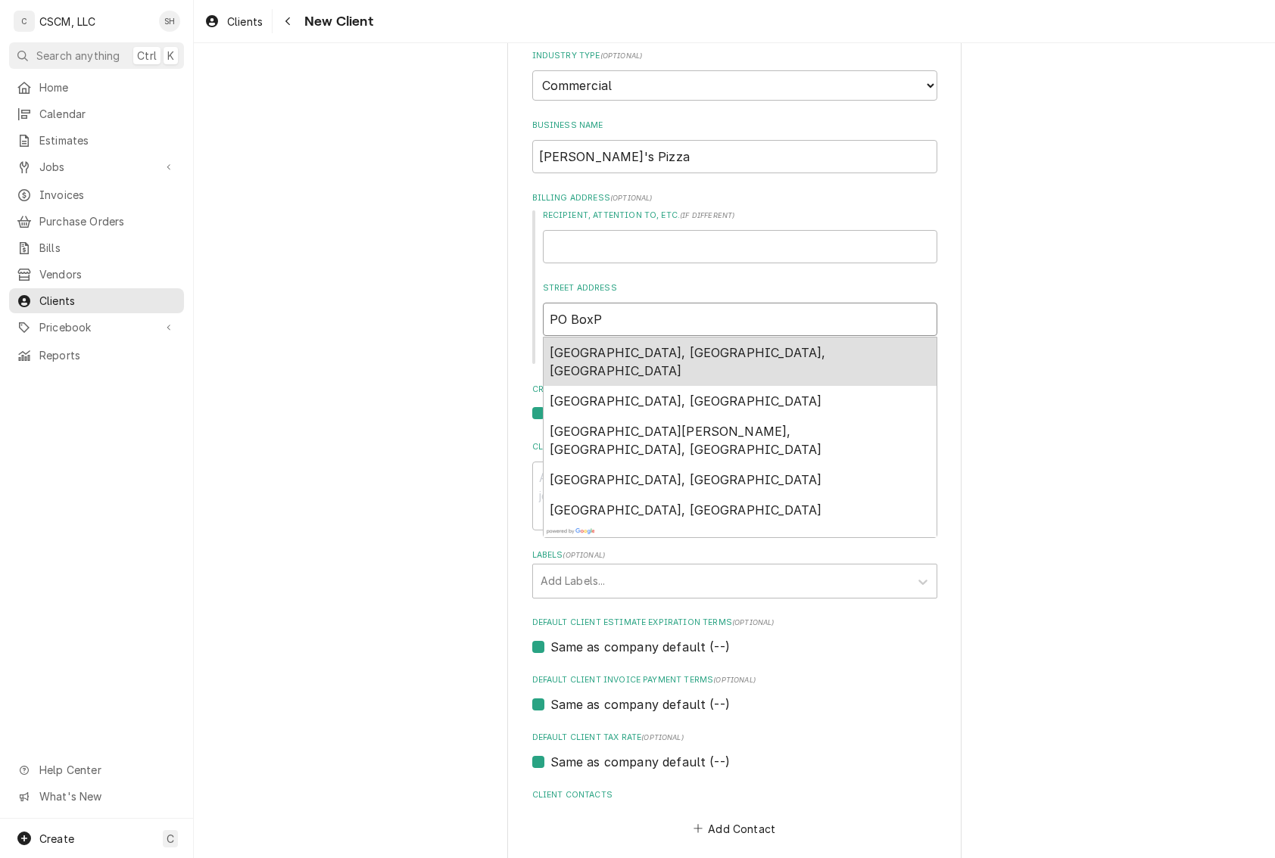
type textarea "x"
type input "PO Box"
type textarea "x"
type input "PO Box"
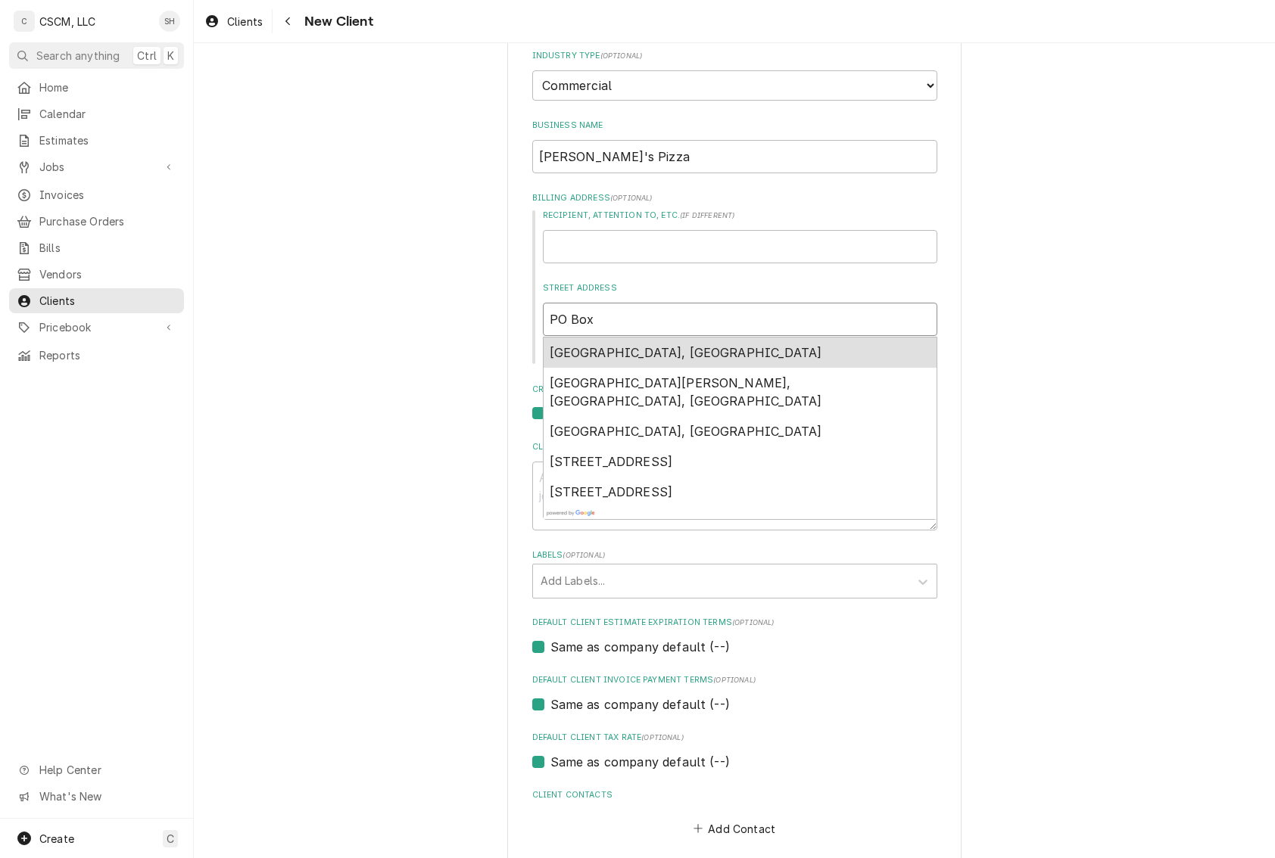
type textarea "x"
type input "PO Box 5"
type textarea "x"
type input "PO Box 59"
type textarea "x"
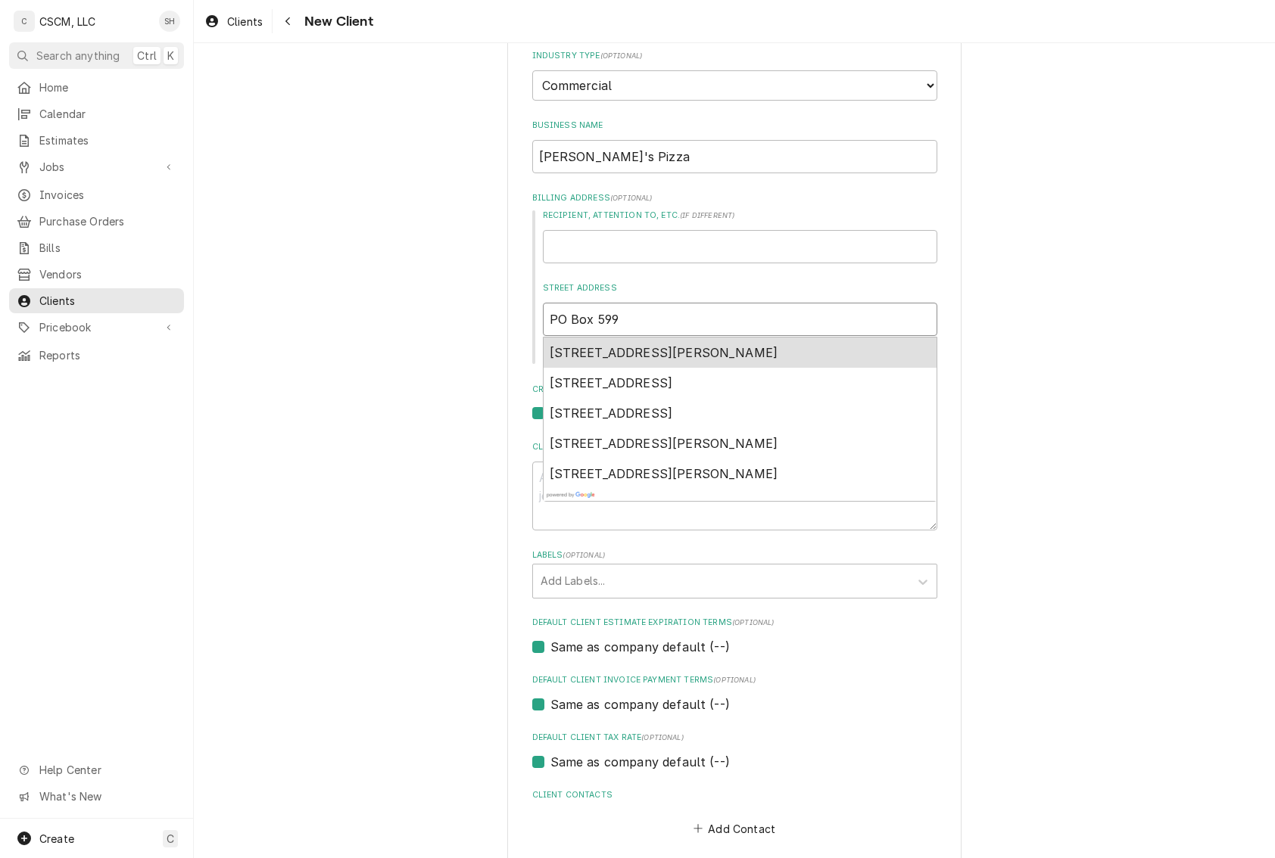
type input "PO Box 599"
click at [437, 257] on div "Please provide the following information about your client: Client Type Industr…" at bounding box center [734, 420] width 1081 height 1024
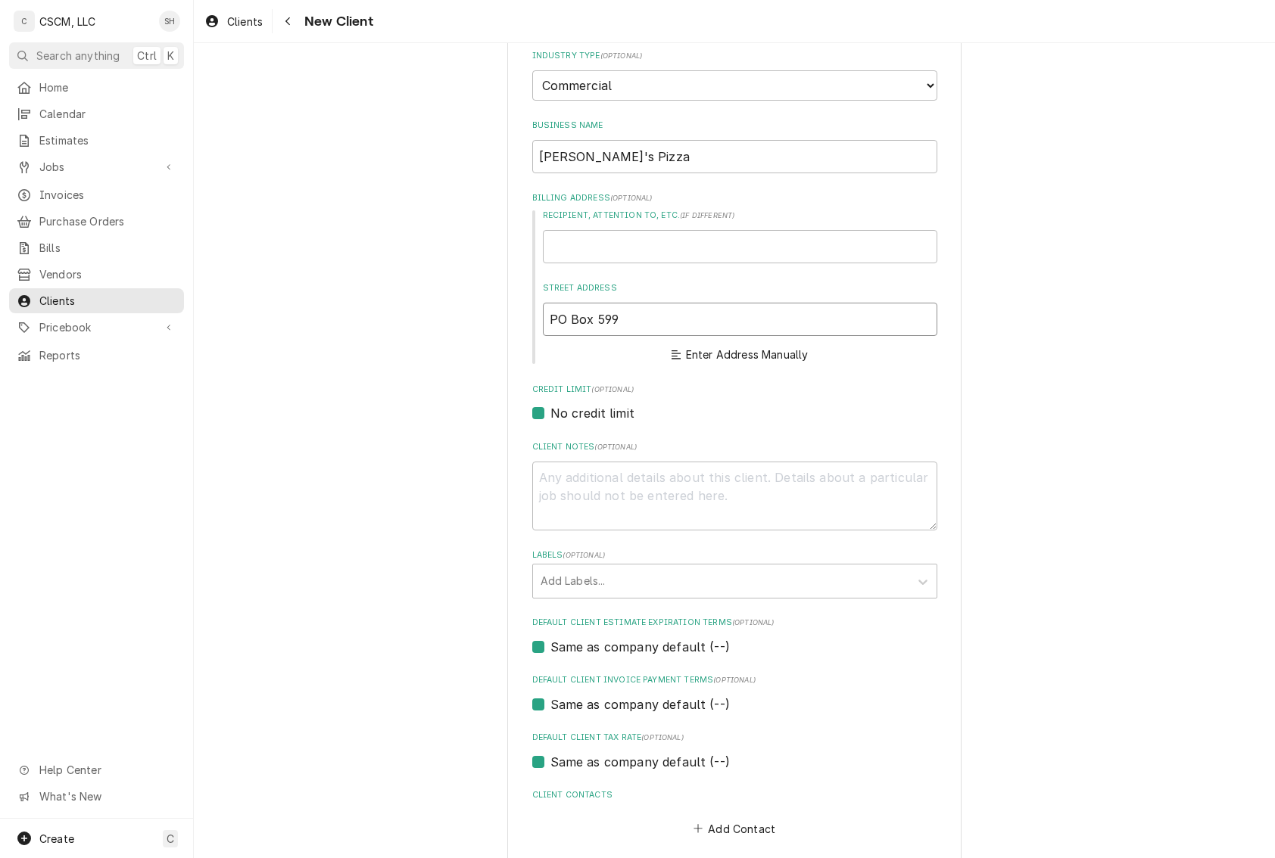
click at [695, 317] on input "PO Box 599" at bounding box center [740, 319] width 394 height 33
type textarea "x"
type input "PO Box 599"
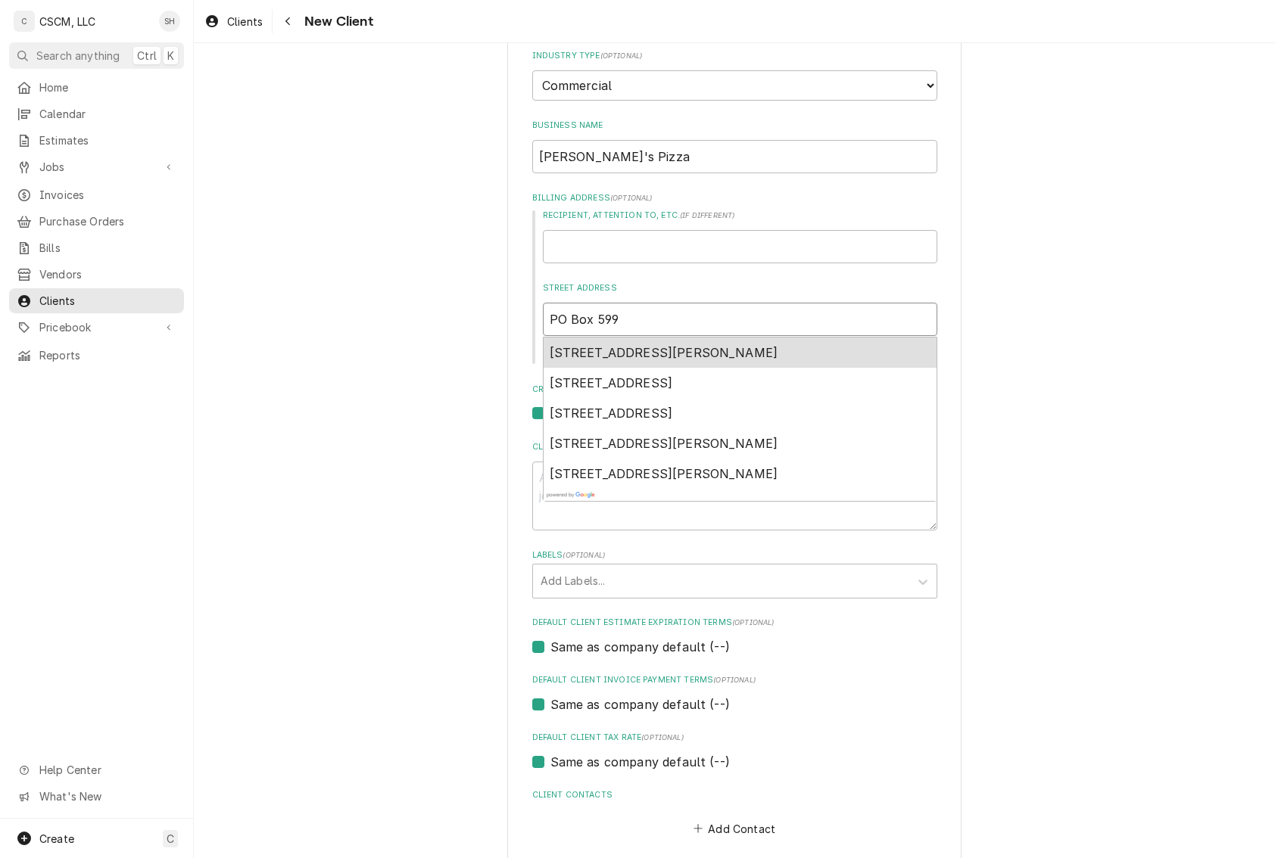
type textarea "x"
type input "PO Box 599 E"
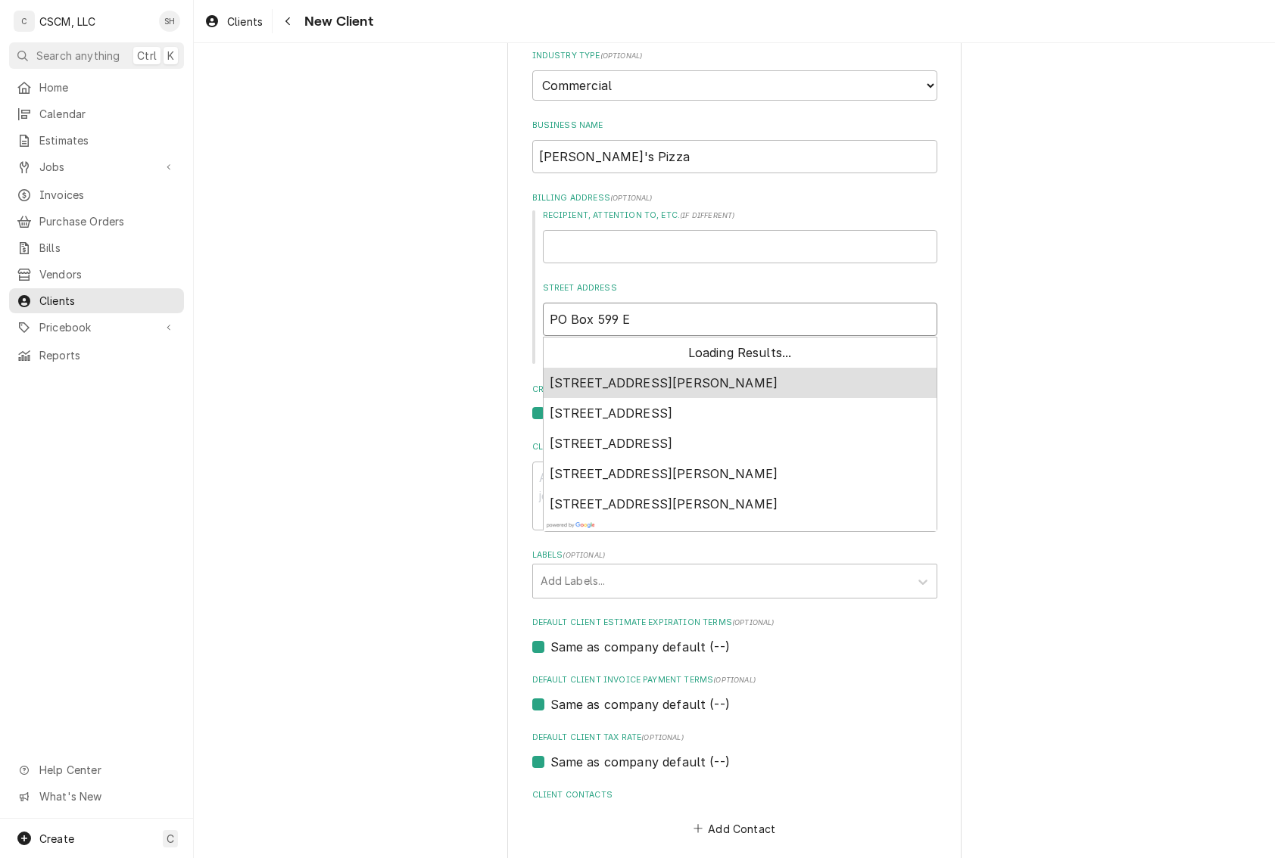
type textarea "x"
type input "PO Box 599 Ed"
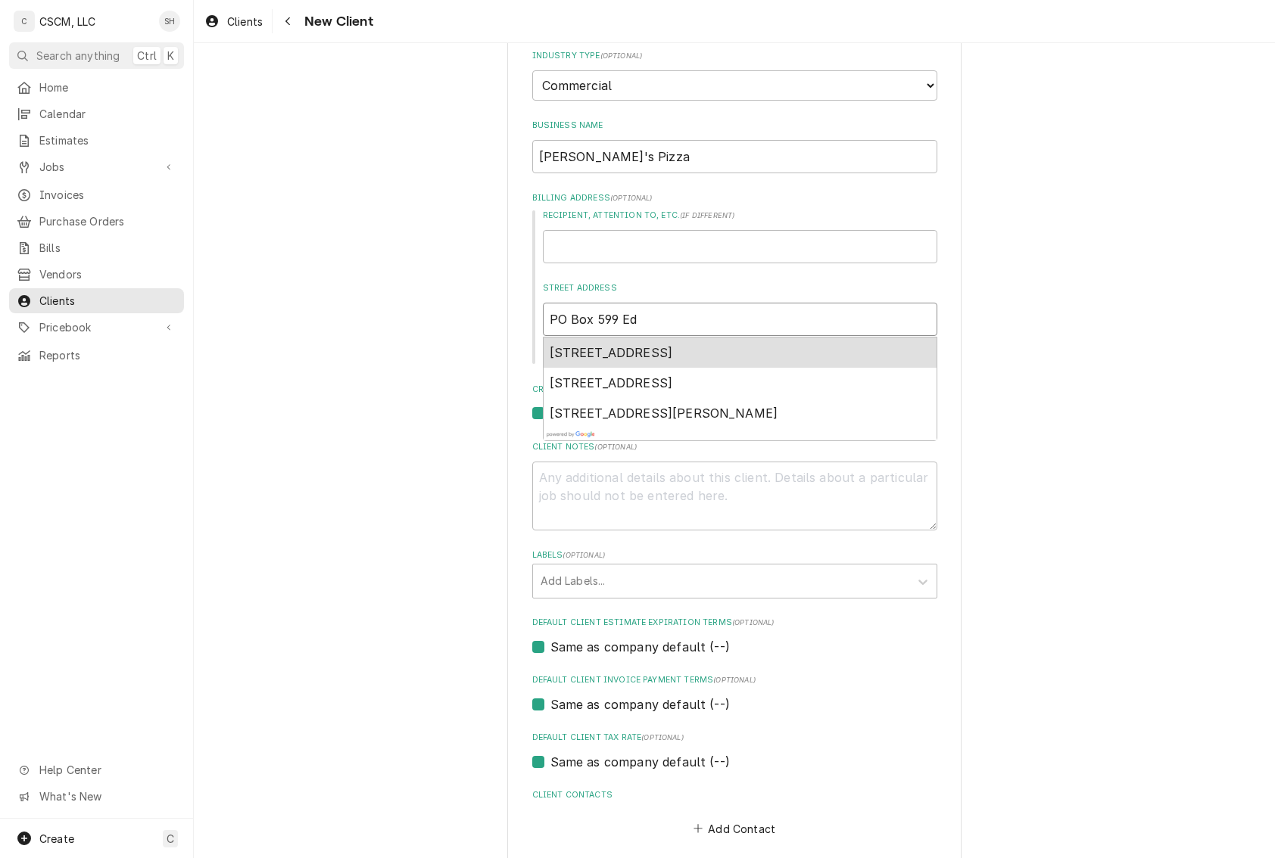
type textarea "x"
type input "PO Box 599 Edw"
type textarea "x"
type input "PO Box 599 Edwa"
type textarea "x"
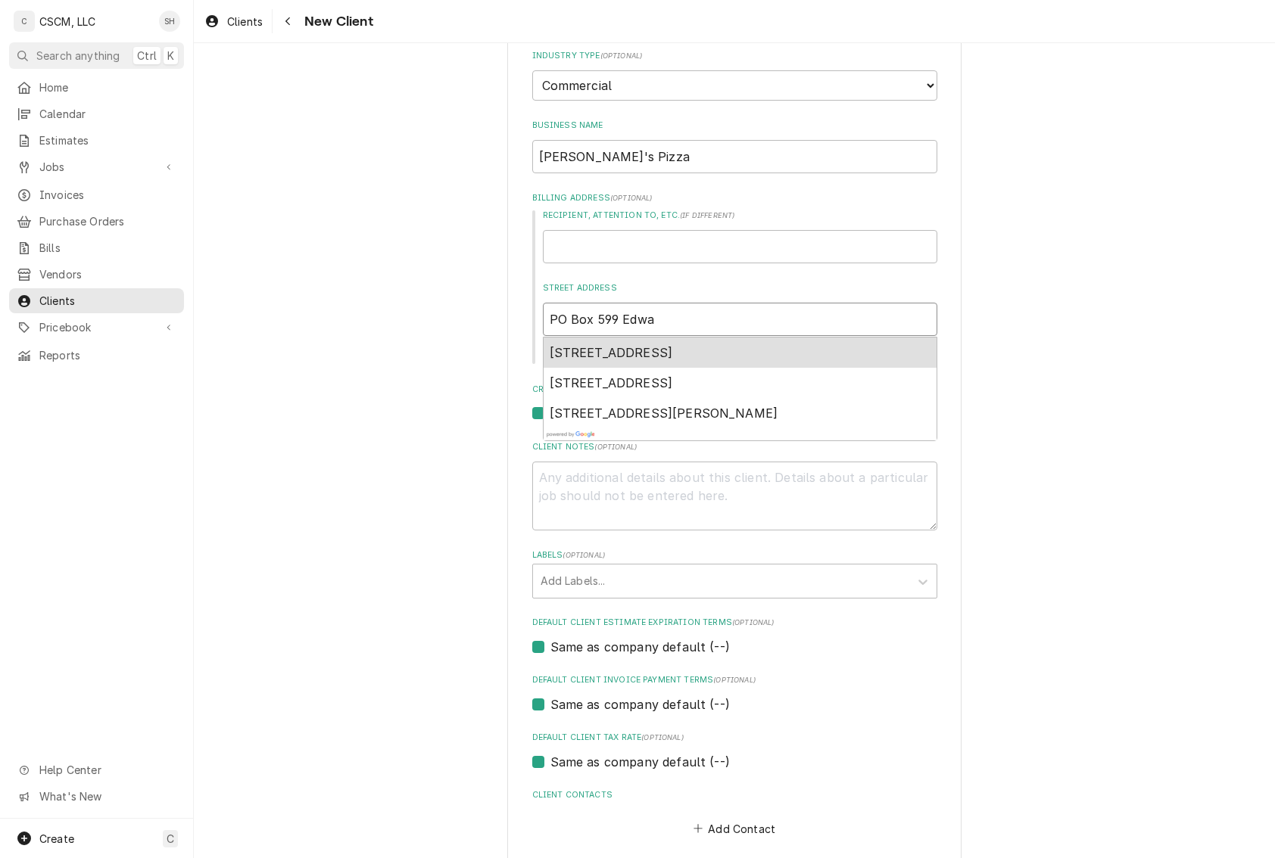
type input "PO Box 599 Edwar"
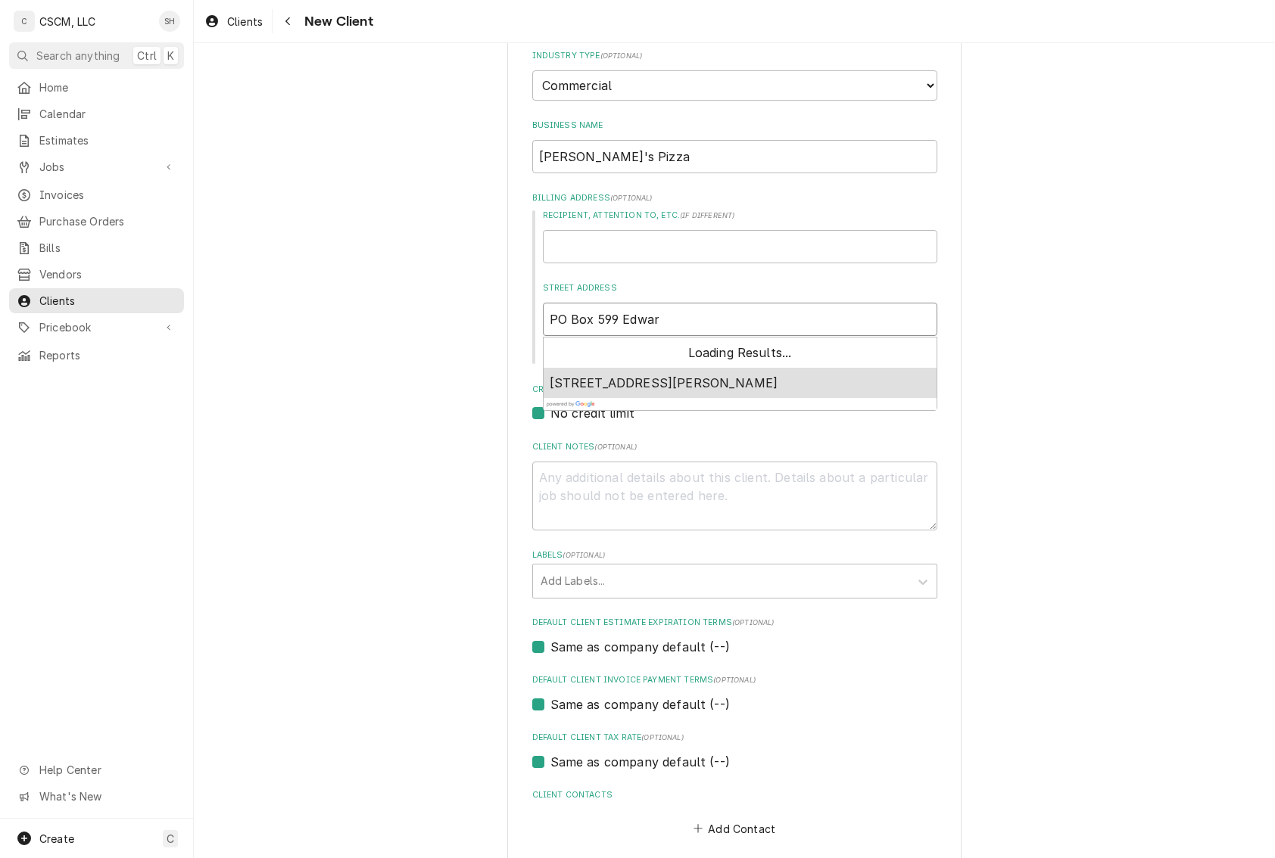
type textarea "x"
type input "PO Box 599 Edward"
type textarea "x"
type input "PO Box 599 Edwards"
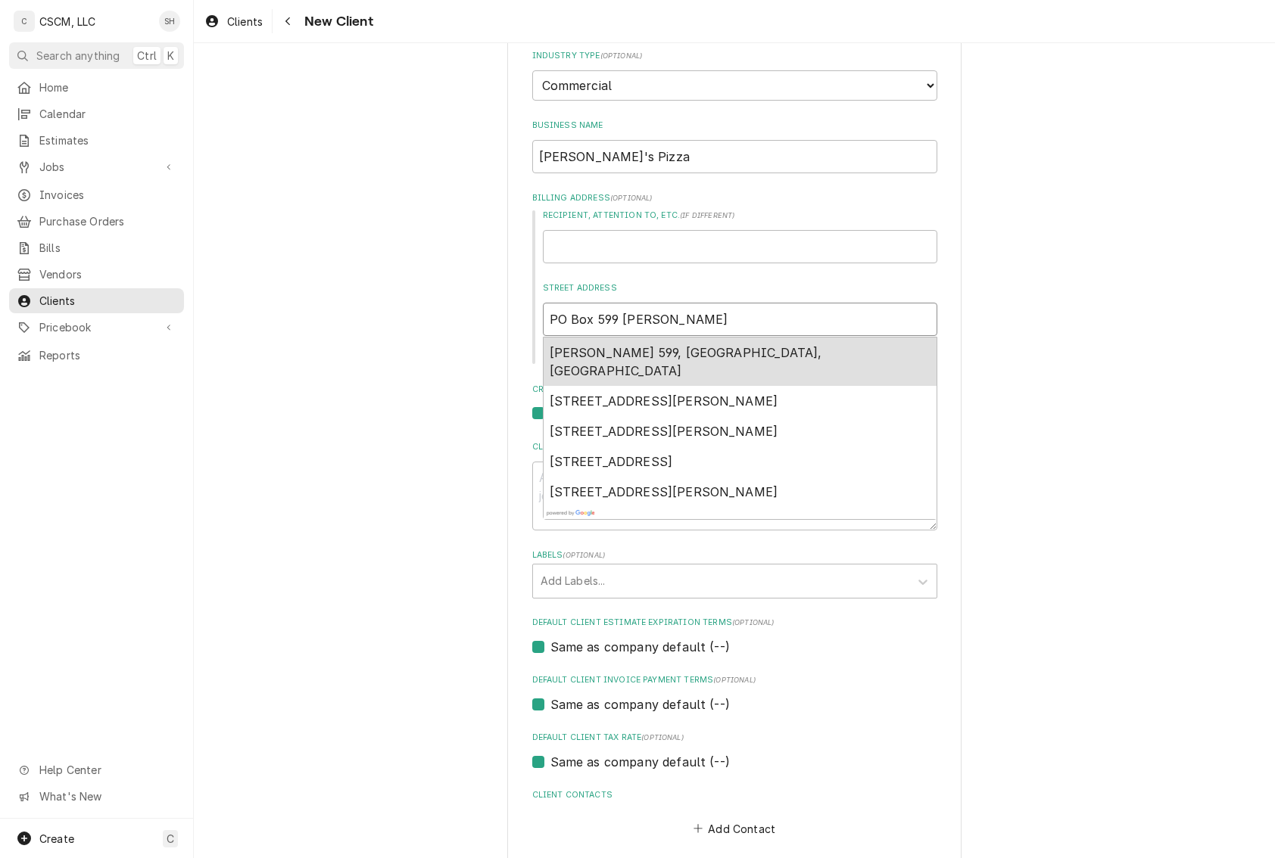
type textarea "x"
type input "PO Box 599 Edwardsv"
type textarea "x"
type input "PO Box 599 Edwardsvi"
type textarea "x"
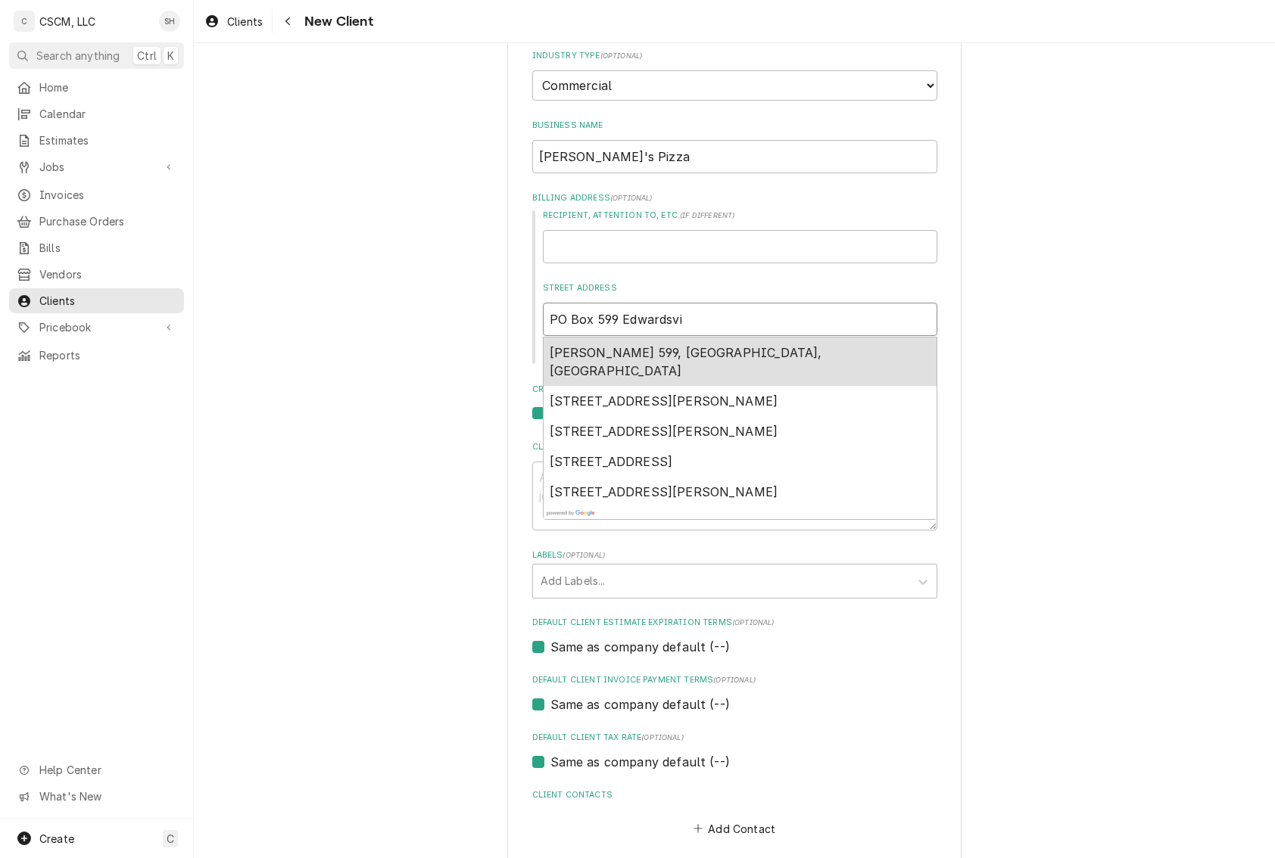
type input "PO Box 599 Edwardsvil"
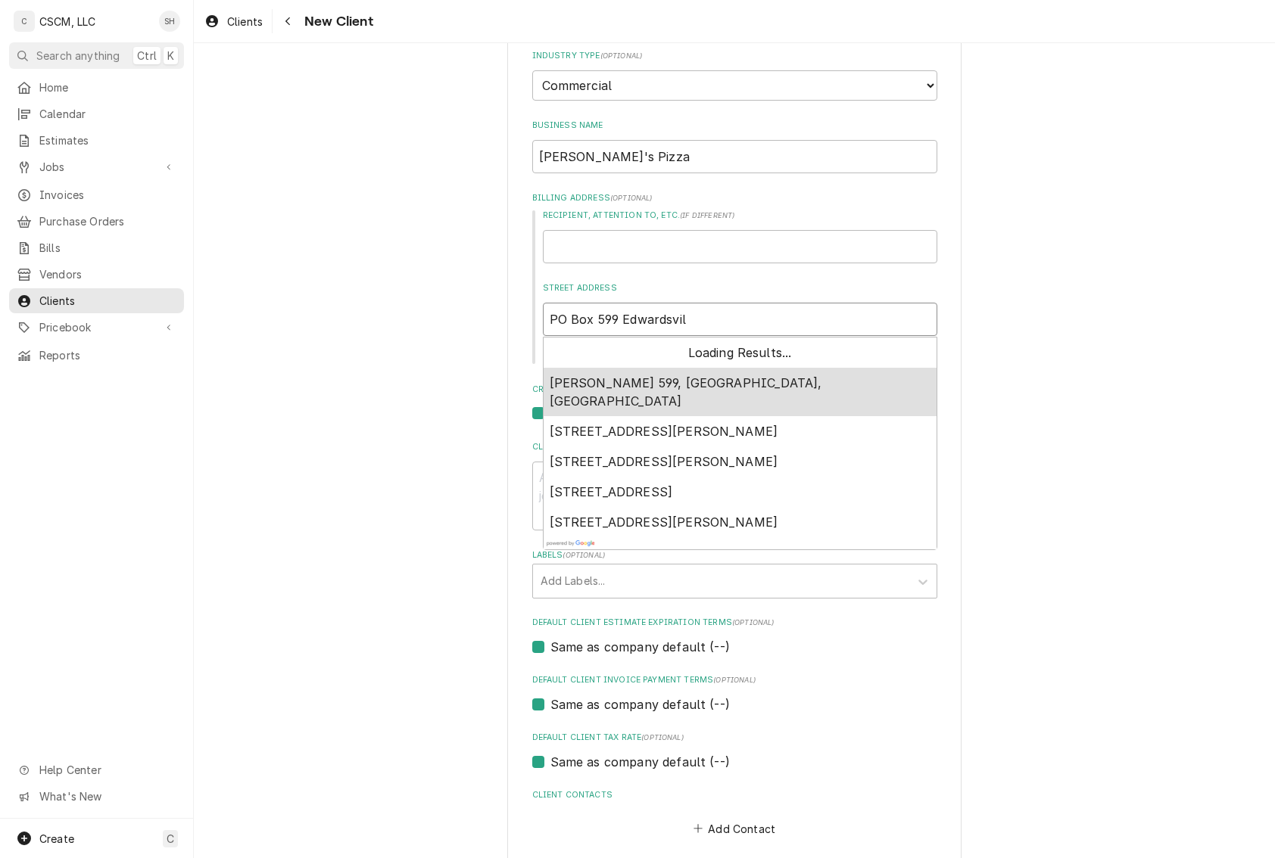
type textarea "x"
type input "PO Box 599 Edwardsvill"
type textarea "x"
type input "PO Box 599 Edwardsville"
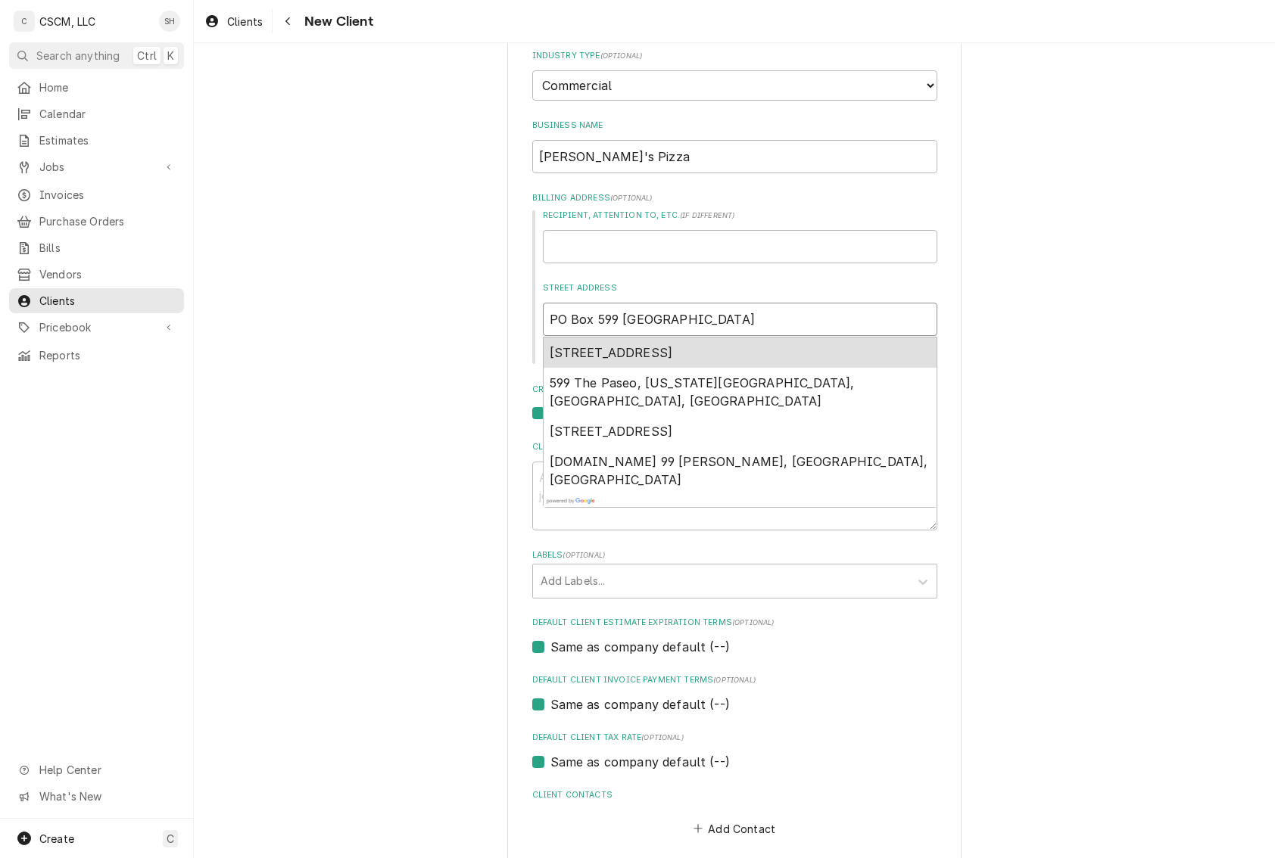
type textarea "x"
type input "PO Box 599 Edwardsville,"
type textarea "x"
type input "PO Box 599 Edwardsville,"
type textarea "x"
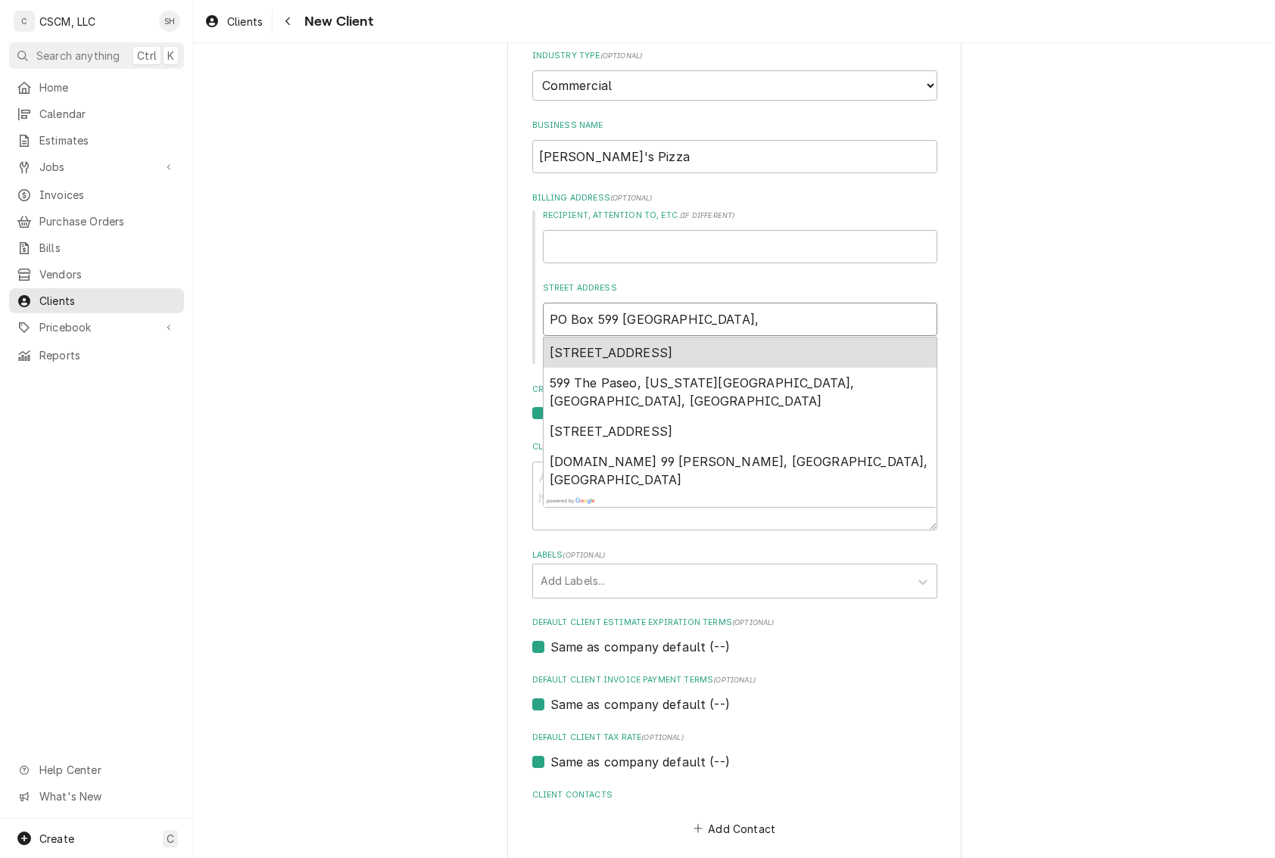
type input "PO Box 599 Edwardsville, I"
type textarea "x"
type input "PO Box 599 Edwardsville, IL"
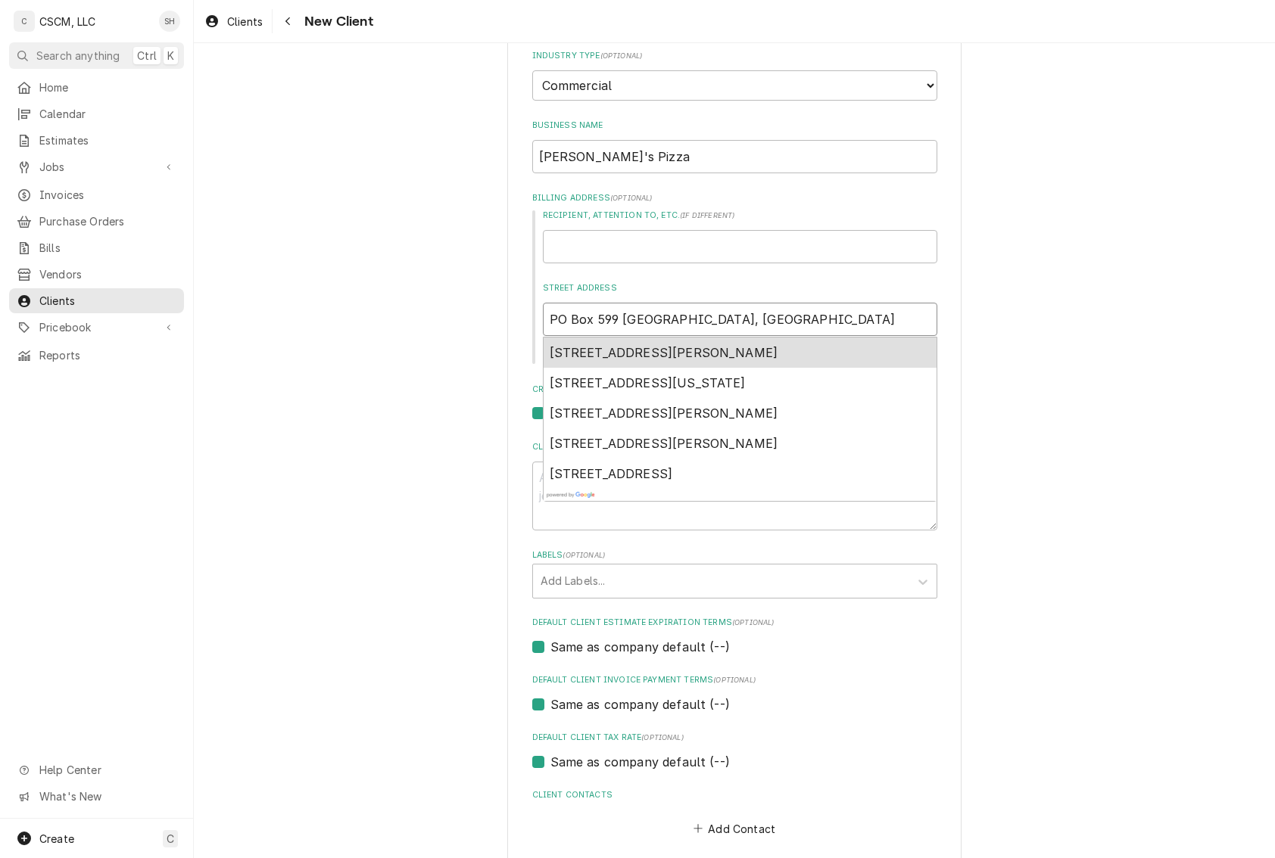
type textarea "x"
type input "PO Box 599 Edwardsville, IL"
type textarea "x"
type input "PO Box 599 Edwardsville, IL 6"
type textarea "x"
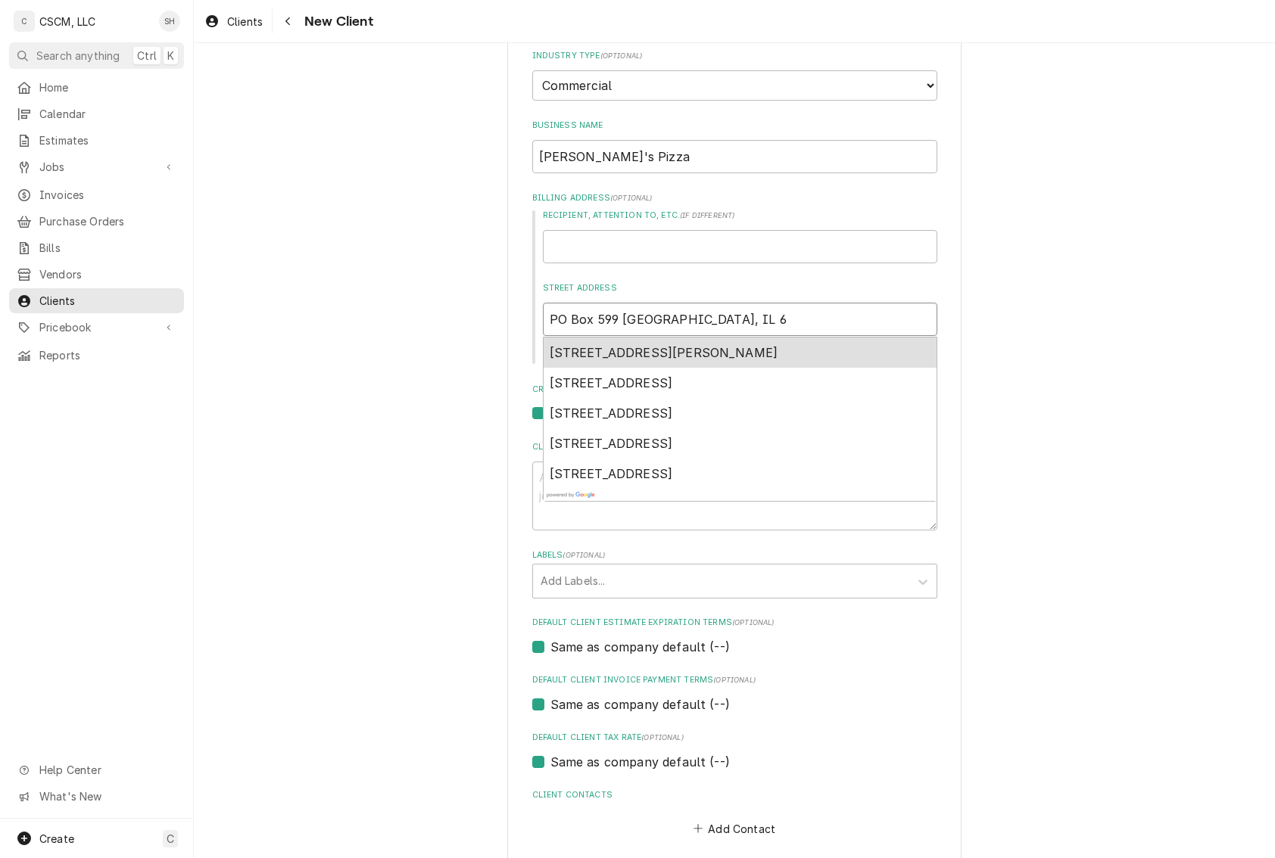
type input "PO Box 599 Edwardsville, IL 62"
type textarea "x"
type input "PO Box 599 Edwardsville, IL 620"
type textarea "x"
type input "PO Box 599 Edwardsville, IL 6209"
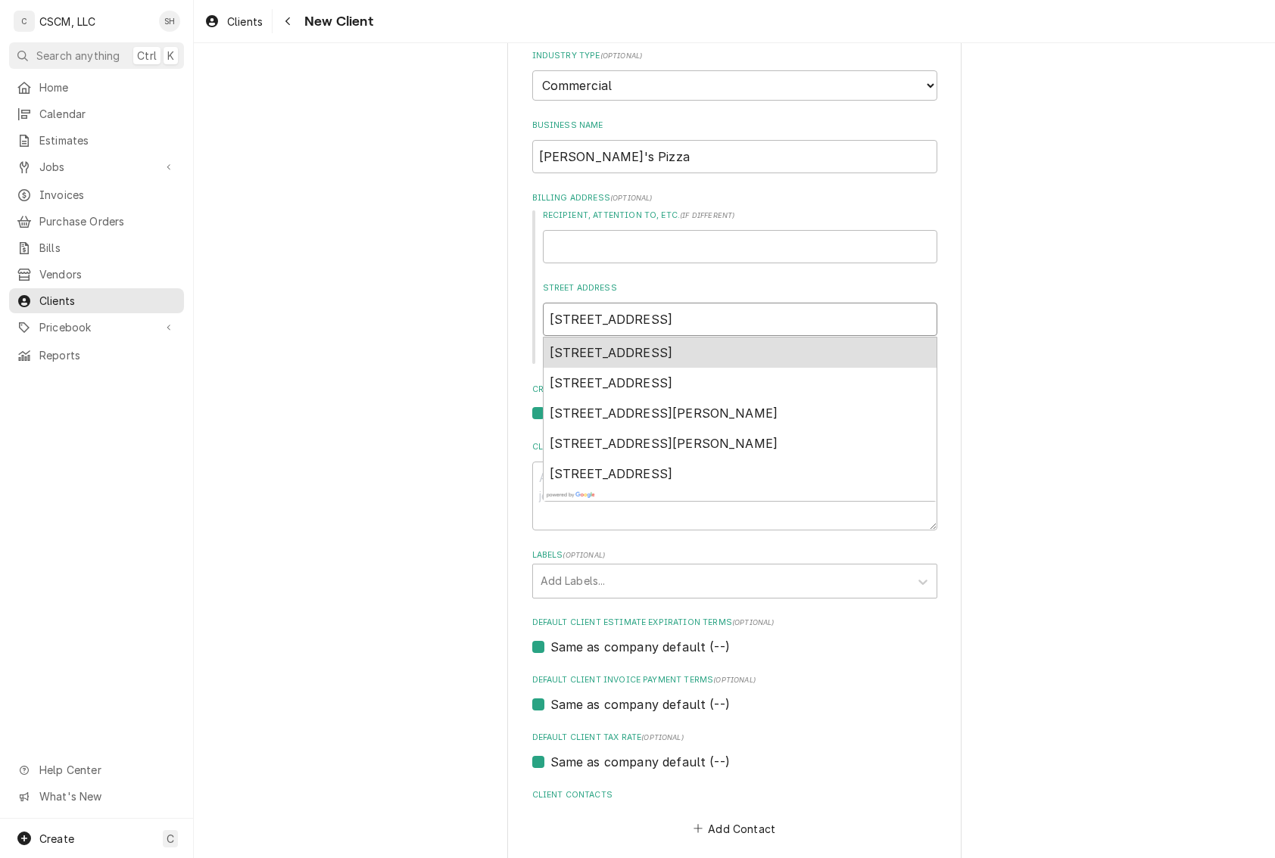
type textarea "x"
type input "PO Box 599 Edwardsville, IL 620"
type textarea "x"
type input "PO Box 599 Edwardsville, IL 6202"
type textarea "x"
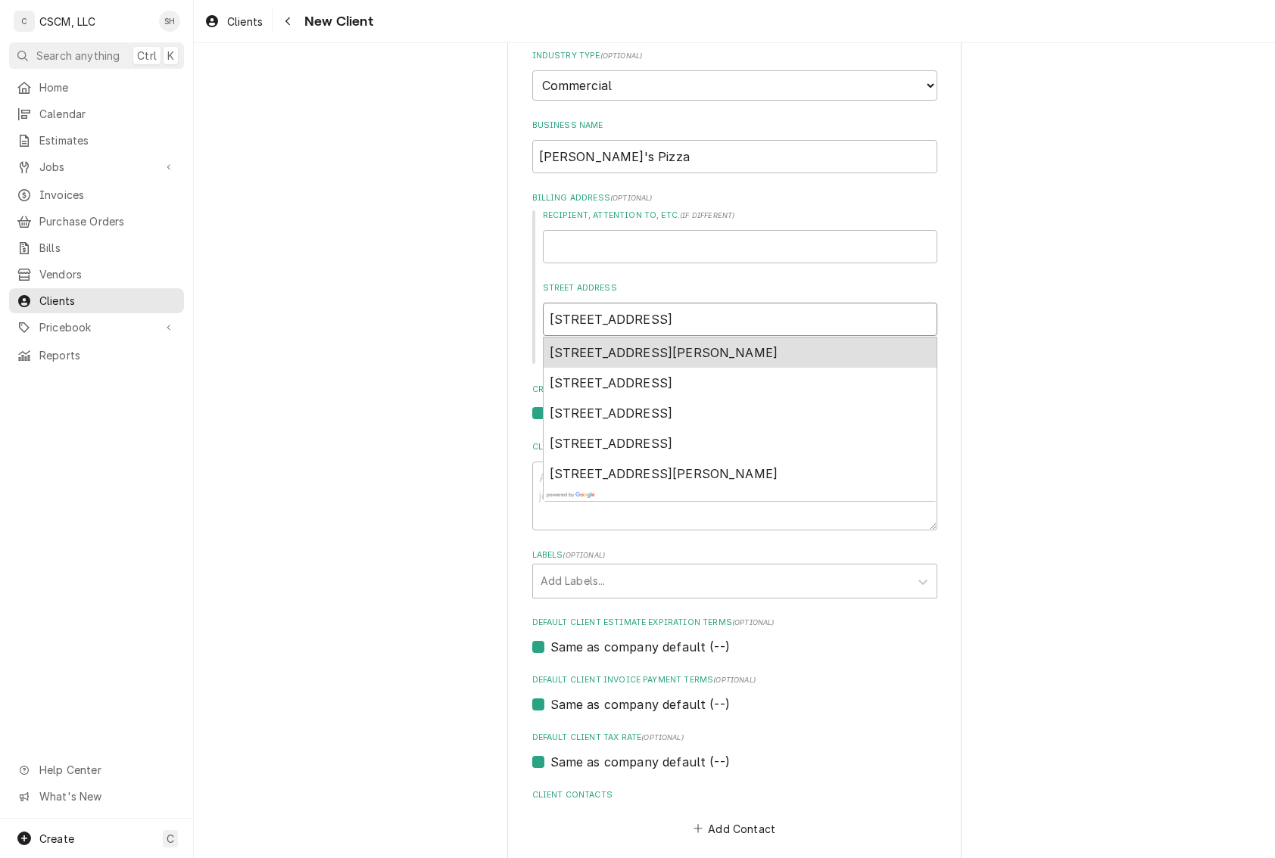
type input "PO Box 599 Edwardsville, IL 62025"
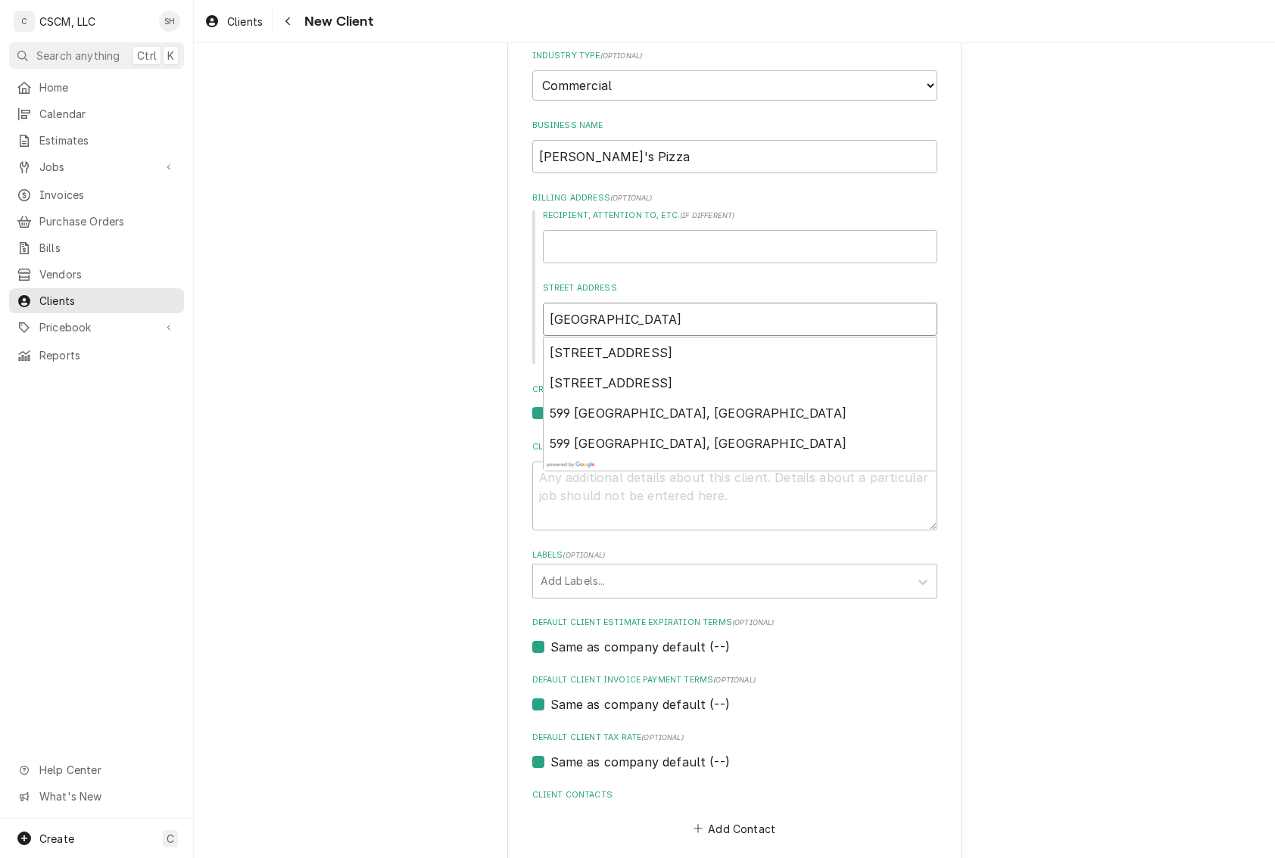
drag, startPoint x: 837, startPoint y: 318, endPoint x: 603, endPoint y: 317, distance: 233.9
click at [603, 317] on input "PO Box 599 Edwardsville, IL 62025" at bounding box center [740, 319] width 394 height 33
type textarea "x"
type input "PO Box 599"
click at [970, 278] on div "Please provide the following information about your client: Client Type Industr…" at bounding box center [734, 420] width 1081 height 1024
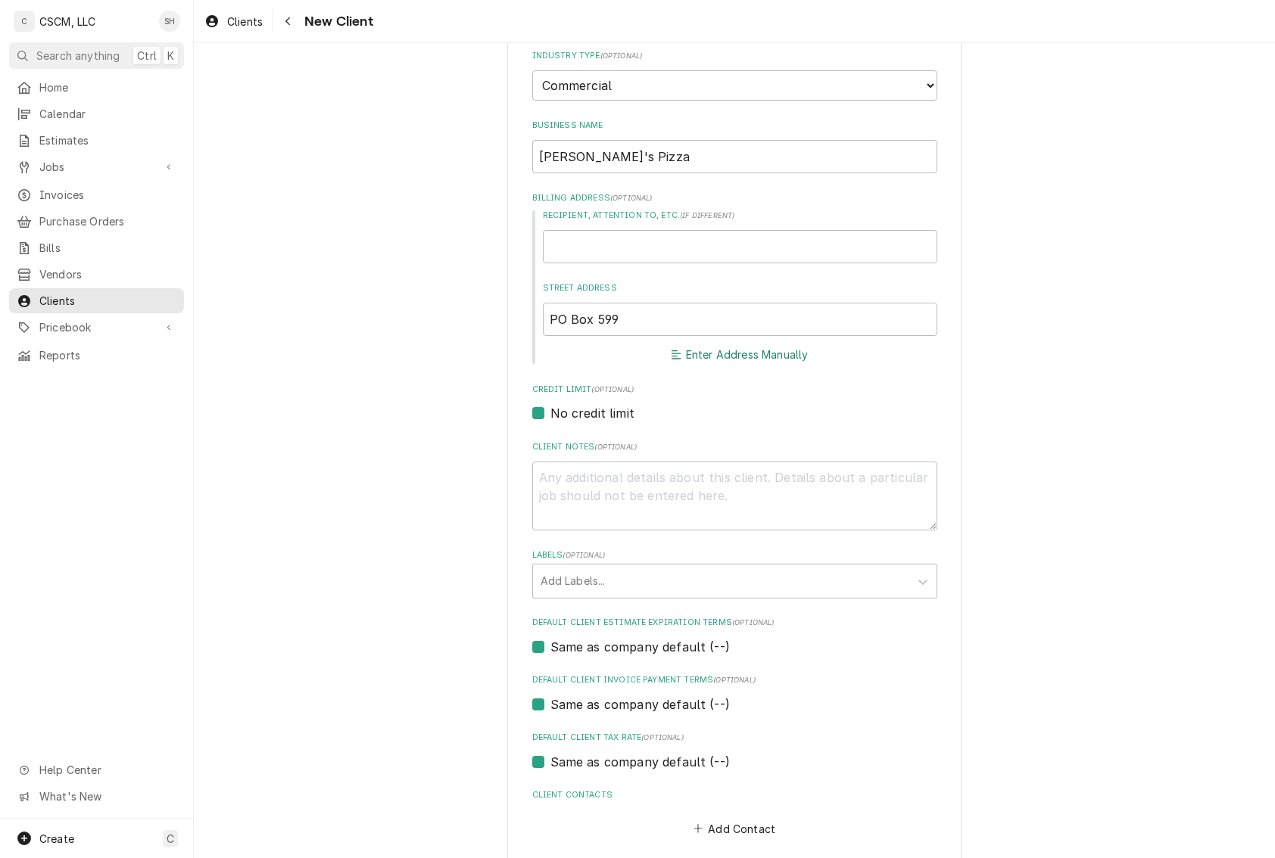
click at [740, 354] on button "Enter Address Manually" at bounding box center [739, 354] width 142 height 21
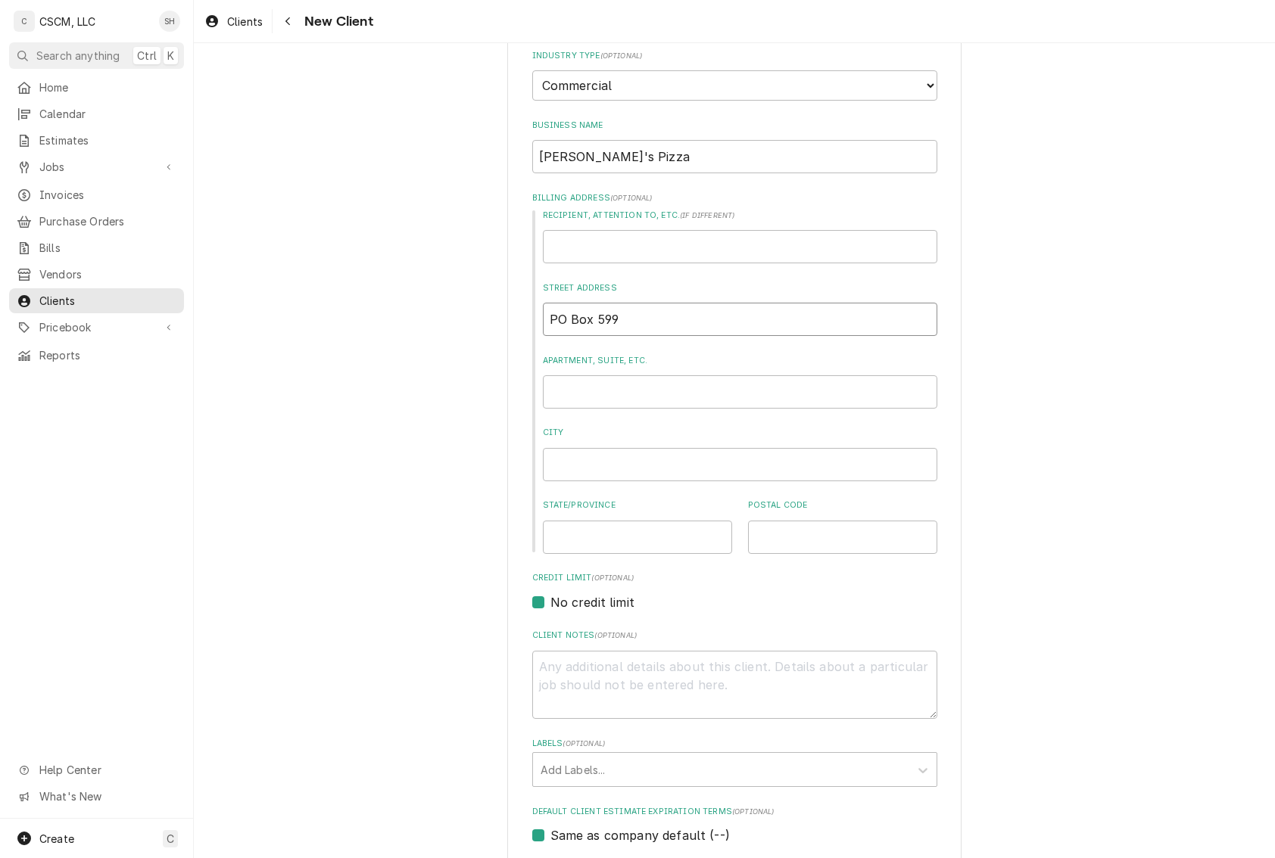
click at [663, 313] on input "PO Box 599" at bounding box center [740, 319] width 394 height 33
click at [594, 472] on input "City" at bounding box center [740, 464] width 394 height 33
type textarea "x"
type input "E"
type textarea "x"
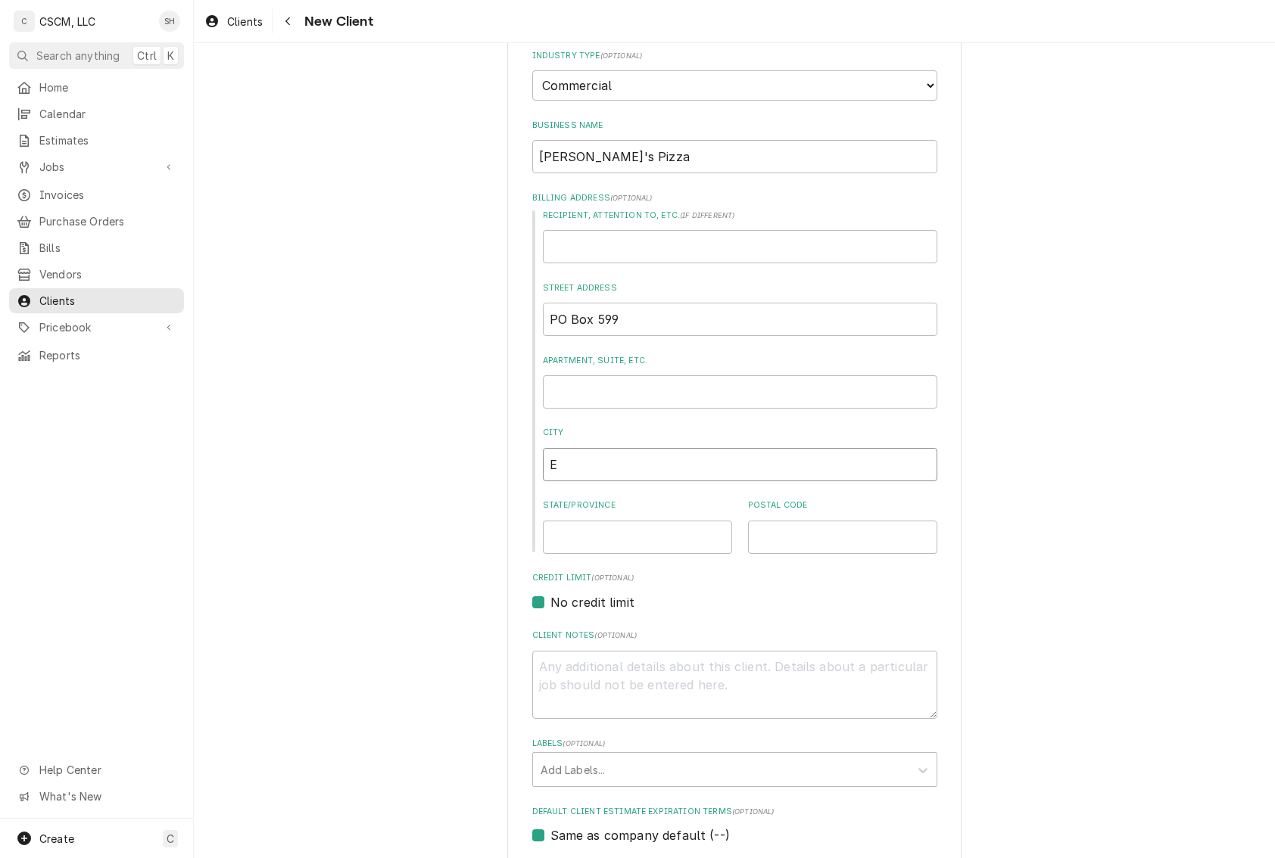
type input "Ed"
type textarea "x"
type input "Edw"
type textarea "x"
type input "Edwa"
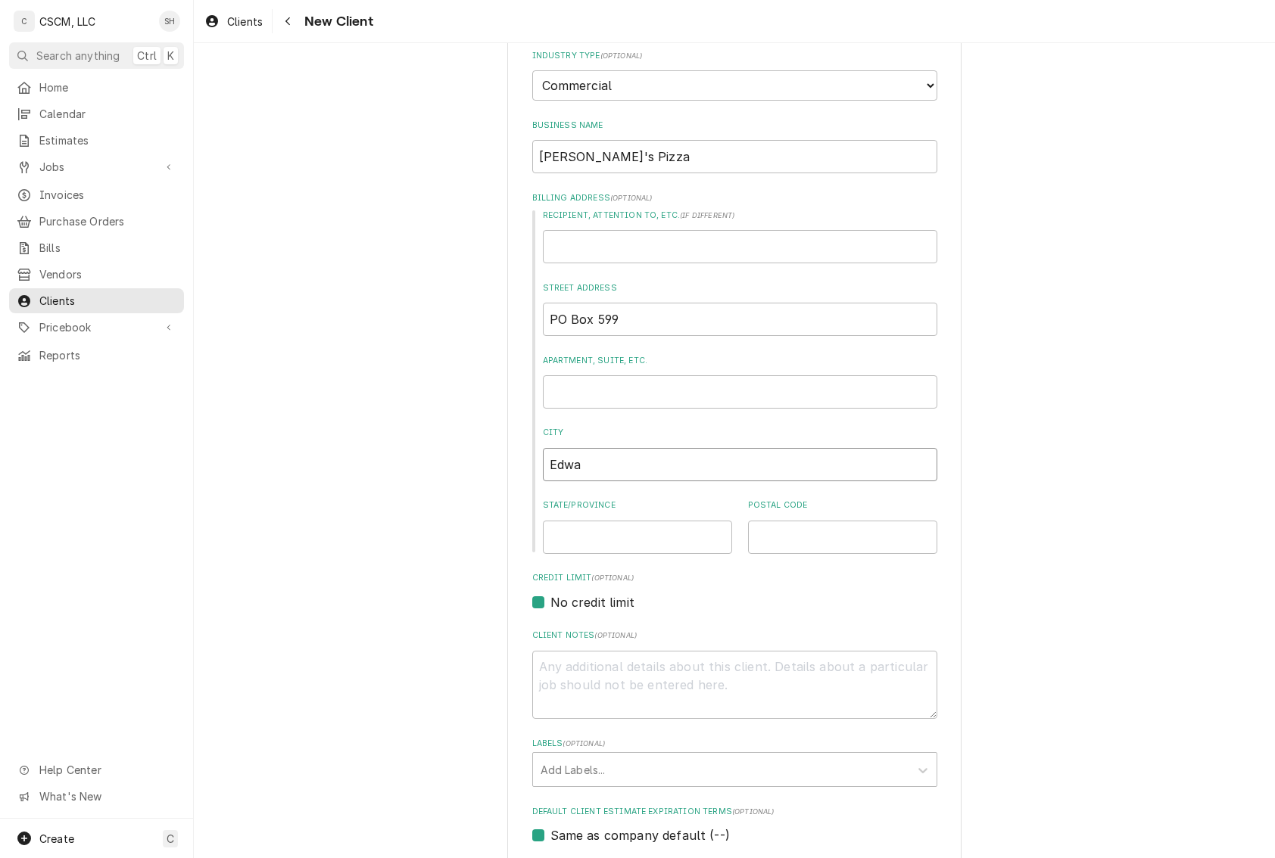
type textarea "x"
type input "Edwar"
type textarea "x"
type input "Edward"
type textarea "x"
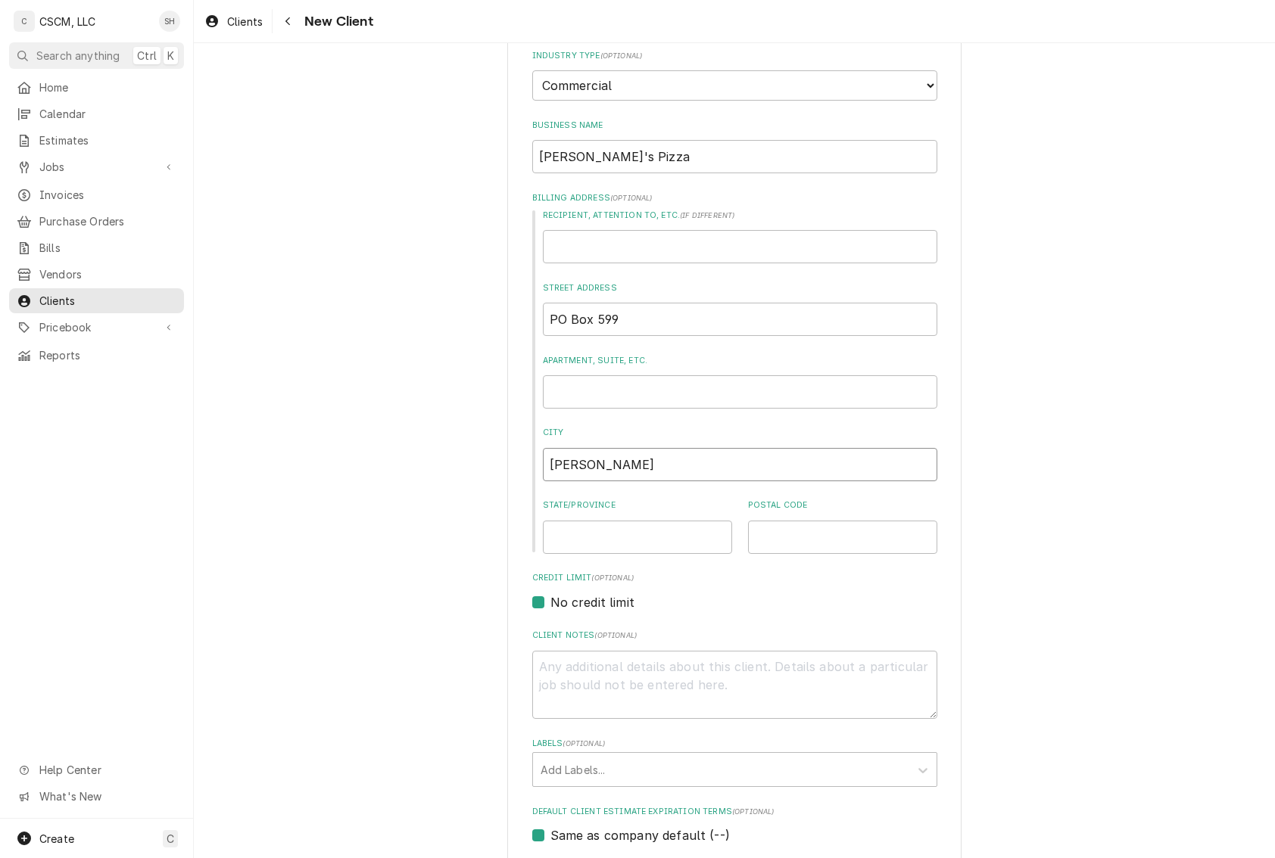
type input "Edwards"
type textarea "x"
type input "Edwardsv"
type textarea "x"
type input "Edwardsvi"
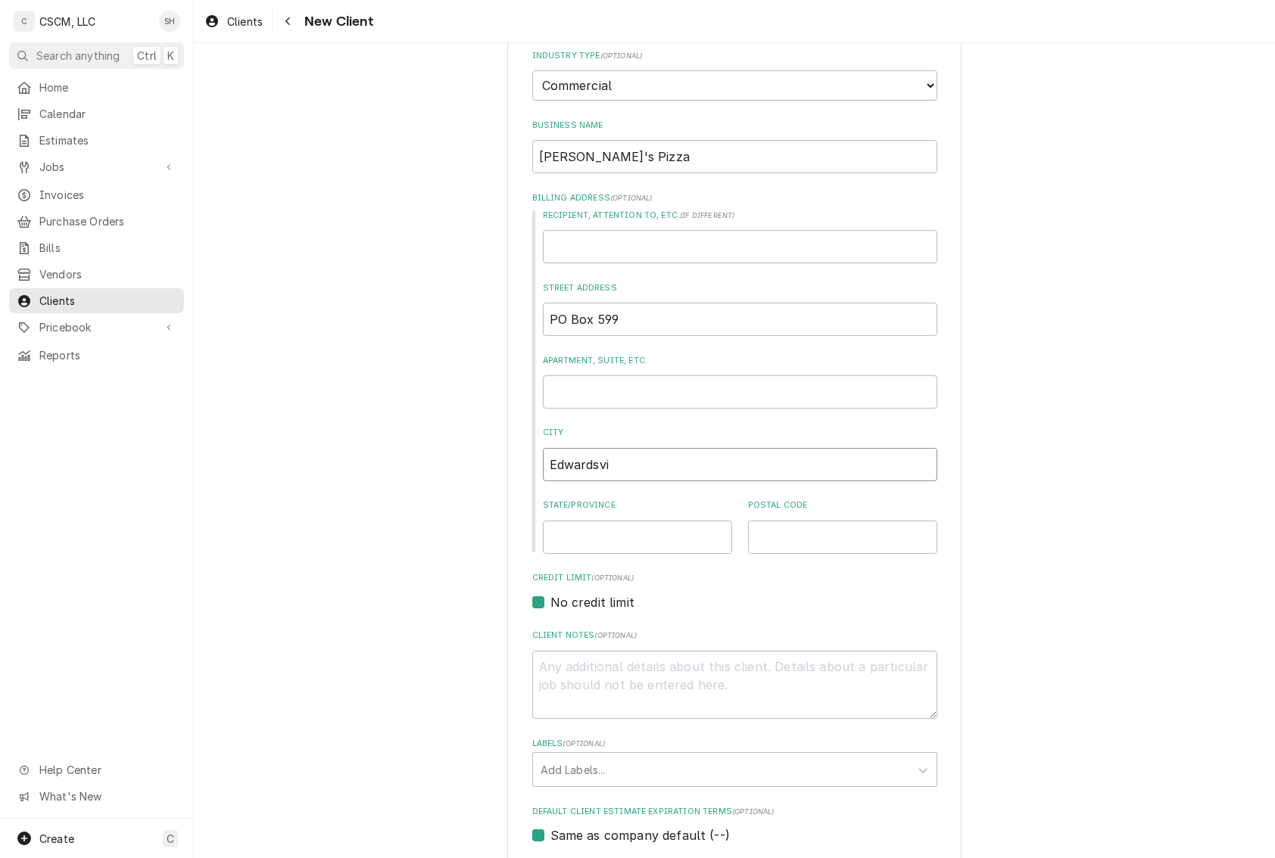
type textarea "x"
type input "Edwardsvil"
type textarea "x"
type input "Edwardsvill"
type textarea "x"
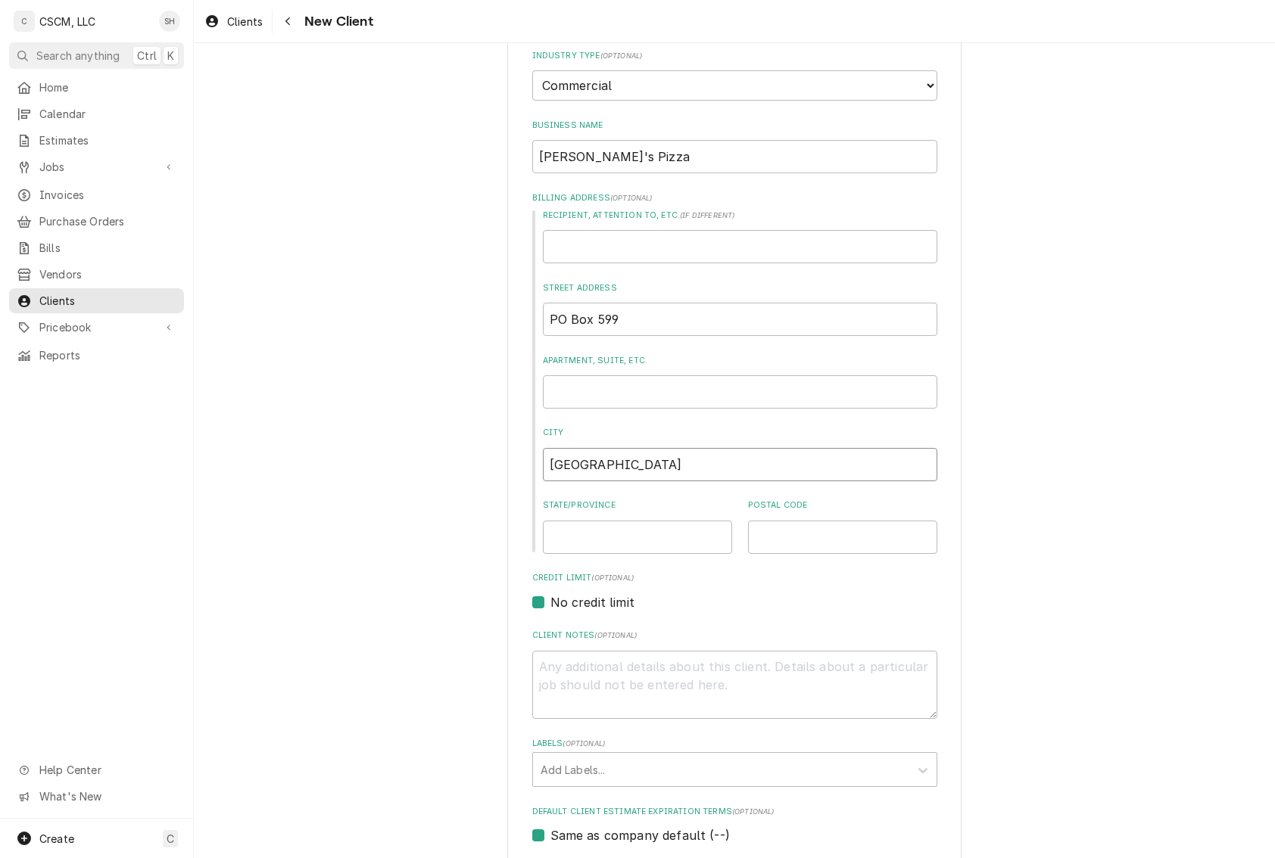
type input "Edwardsville"
click at [1206, 316] on div "Please provide the following information about your client: Client Type Industr…" at bounding box center [734, 514] width 1081 height 1213
click at [575, 544] on input "State/Province" at bounding box center [637, 537] width 189 height 33
type textarea "x"
type input "Illinois"
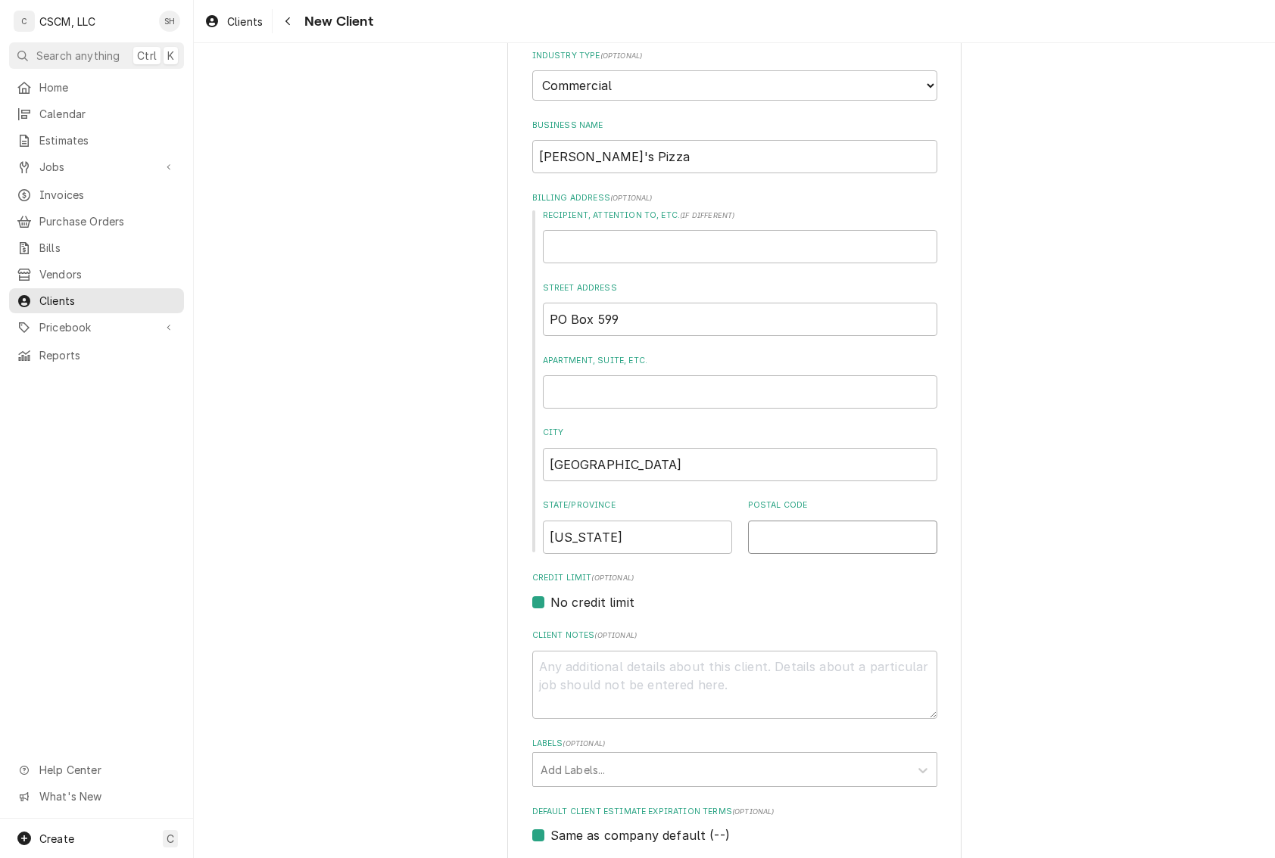
type textarea "x"
type input "6"
type textarea "x"
type input "62"
type textarea "x"
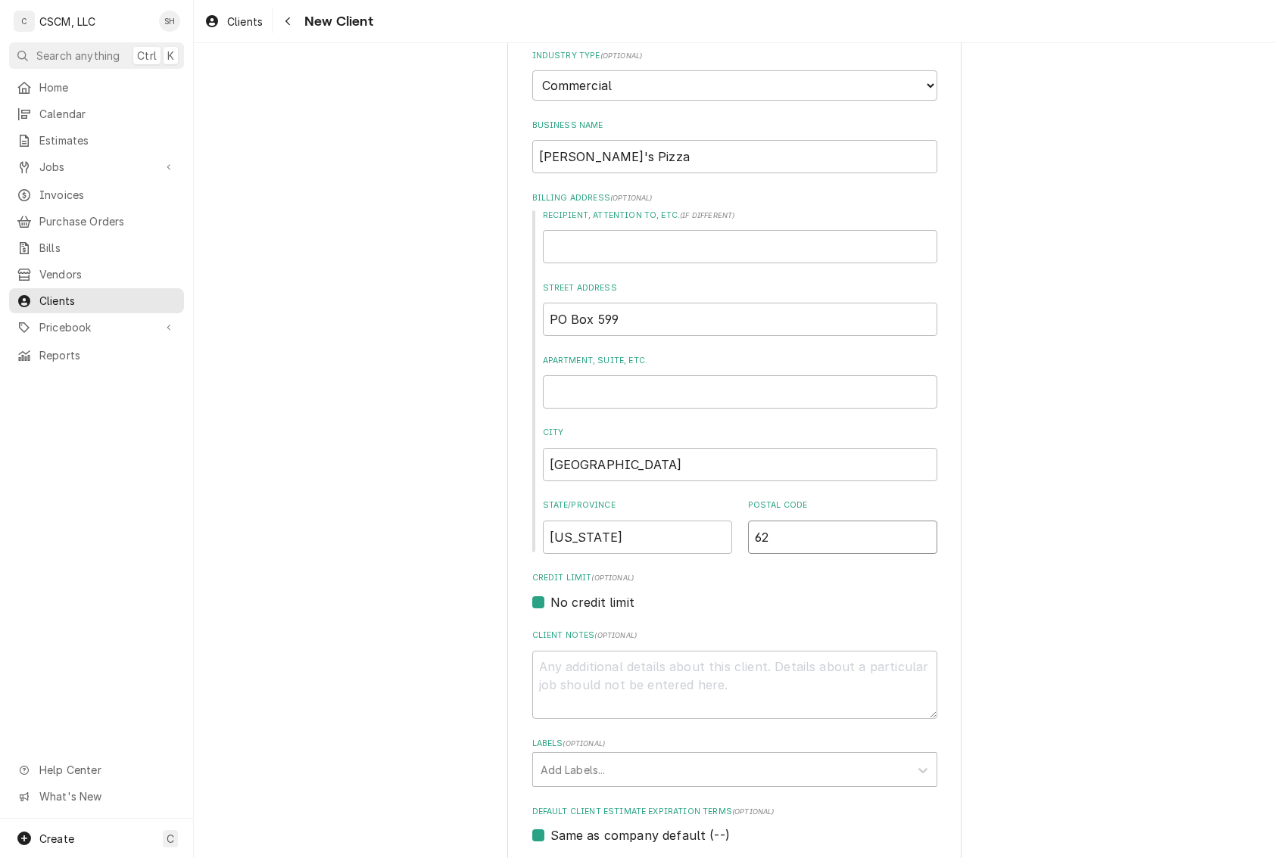
type input "620"
type textarea "x"
type input "6202"
type textarea "x"
type input "62025"
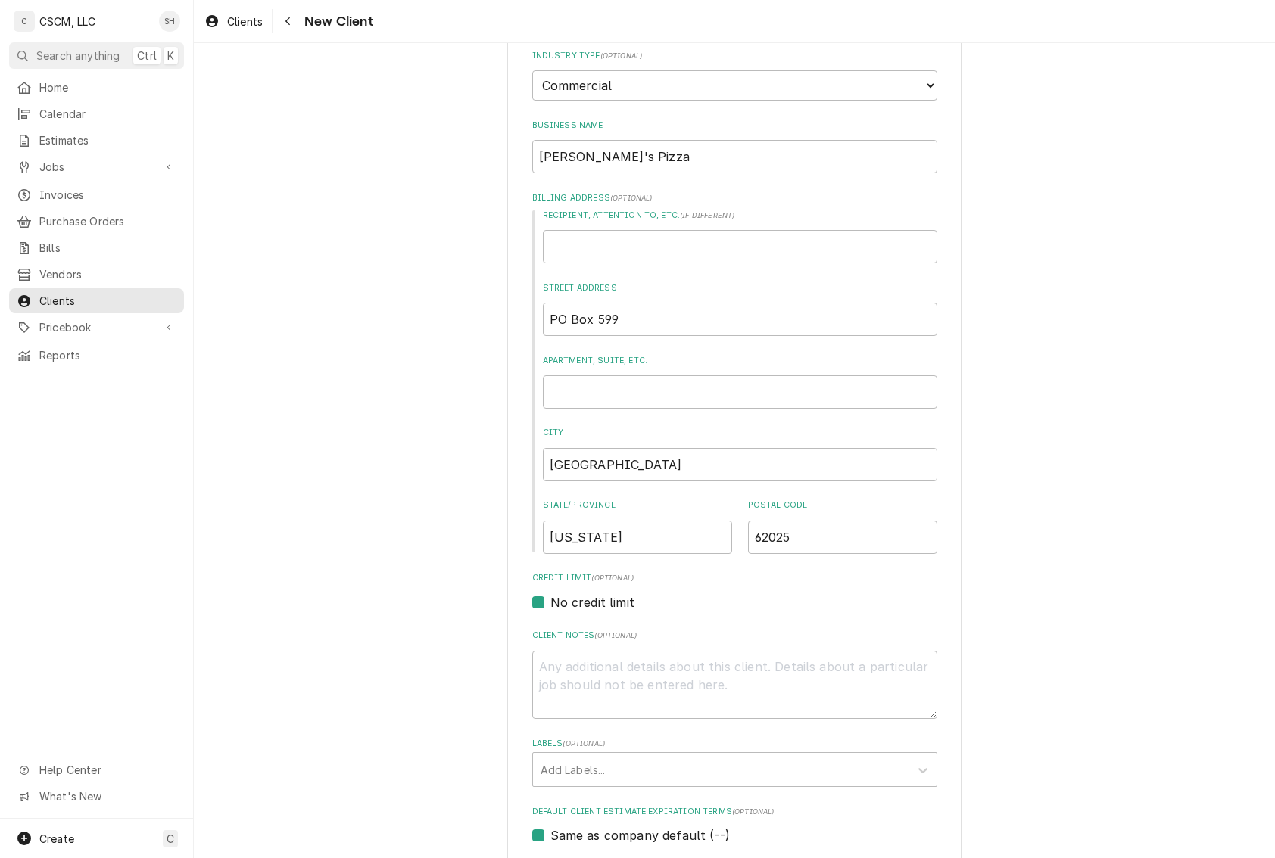
click at [1098, 353] on div "Please provide the following information about your client: Client Type Industr…" at bounding box center [734, 514] width 1081 height 1213
click at [804, 245] on input "Recipient, Attention To, etc. ( if different )" at bounding box center [740, 246] width 394 height 33
type textarea "x"
type input "C"
type textarea "x"
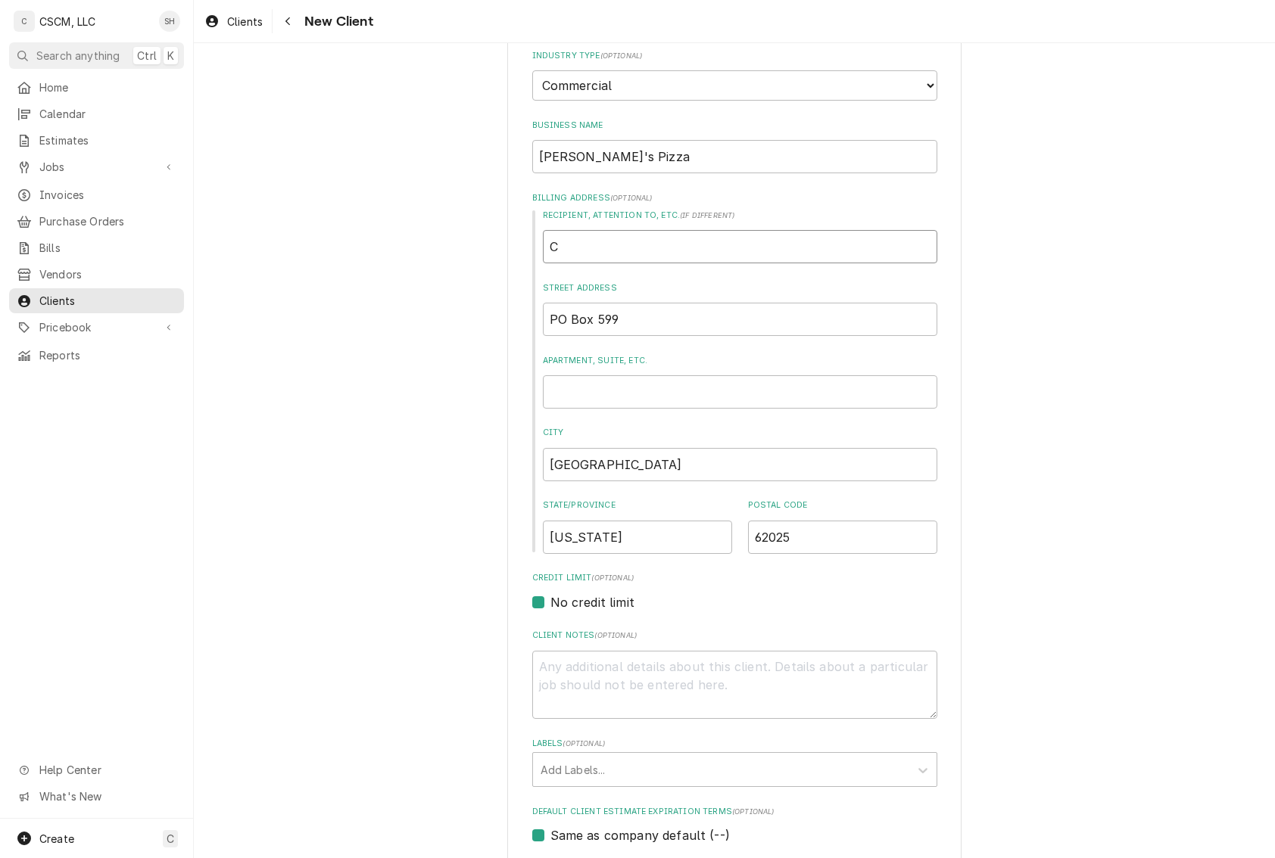
type input "Co"
type textarea "x"
type input "Cor"
type textarea "x"
type input "Core"
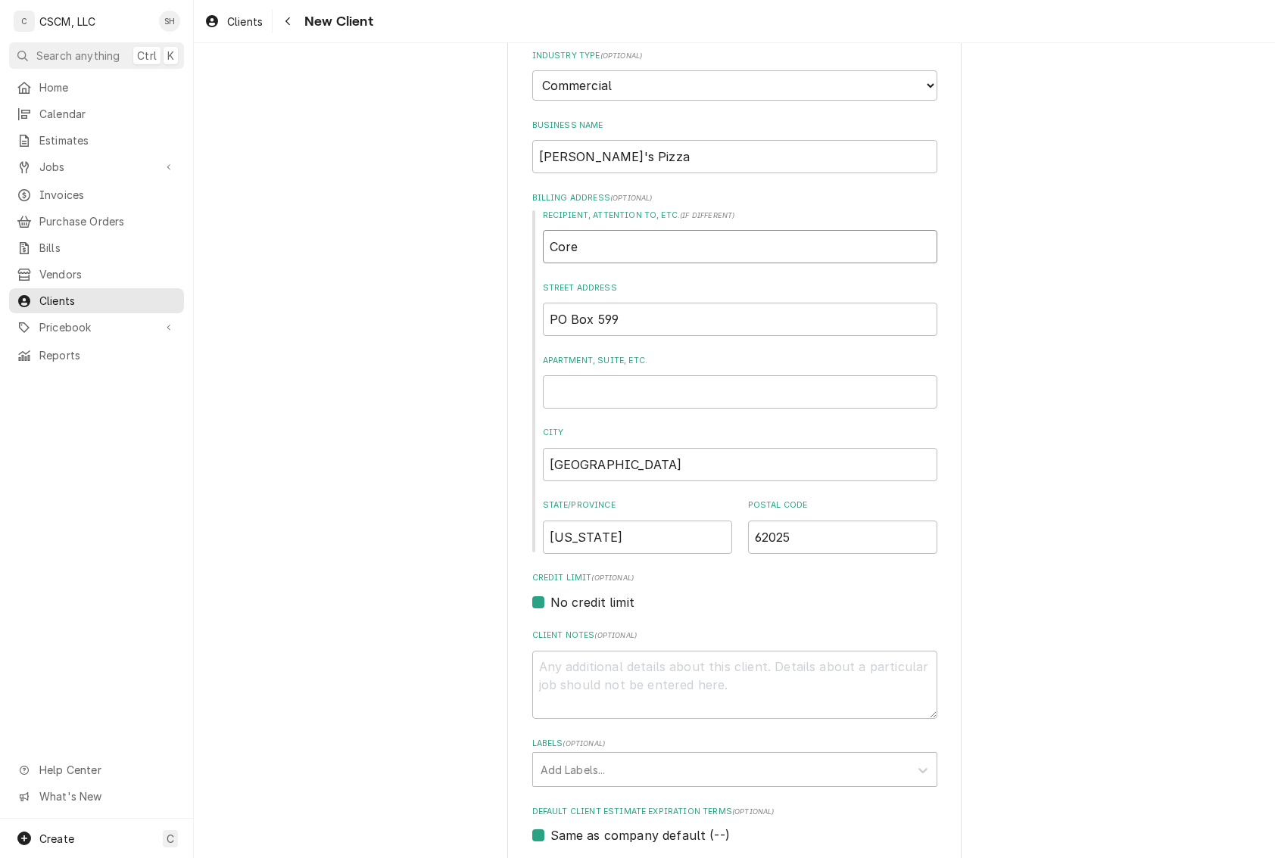
type textarea "x"
type input "Corey"
type textarea "x"
type input "Corey"
type textarea "x"
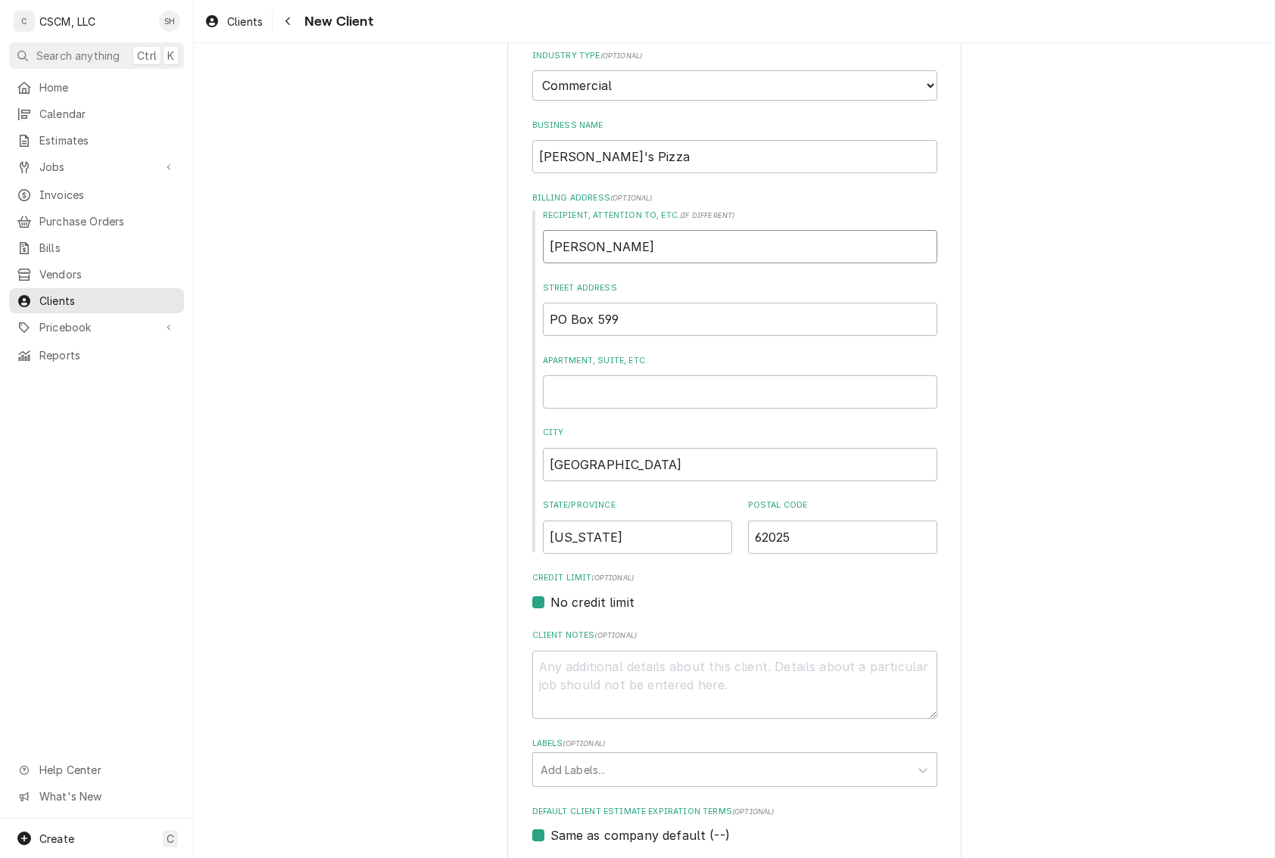
type input "Corey M"
type textarea "x"
type input "Corey Mc"
type textarea "x"
type input "Corey Mcm"
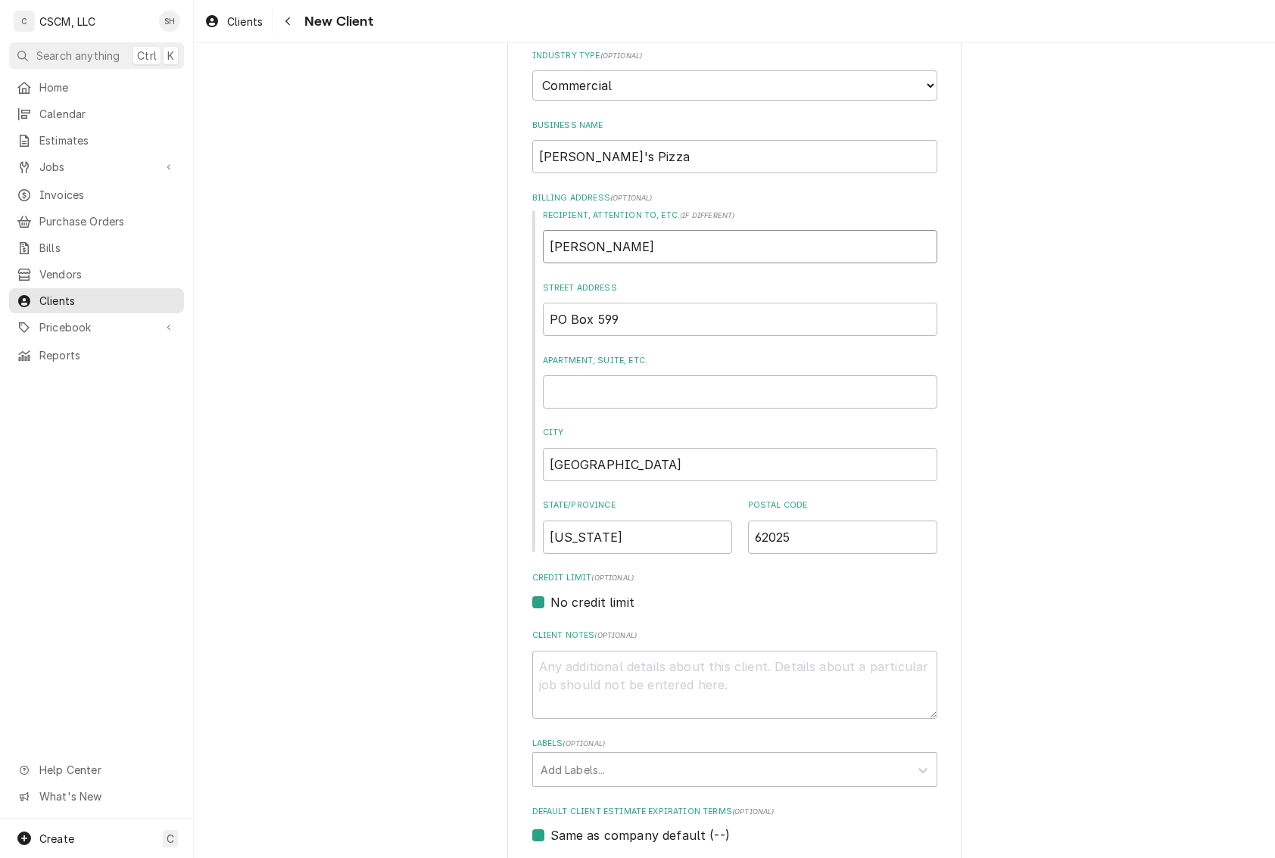
type textarea "x"
type input "Corey Mcma"
type textarea "x"
type input "Corey Mcmah"
type textarea "x"
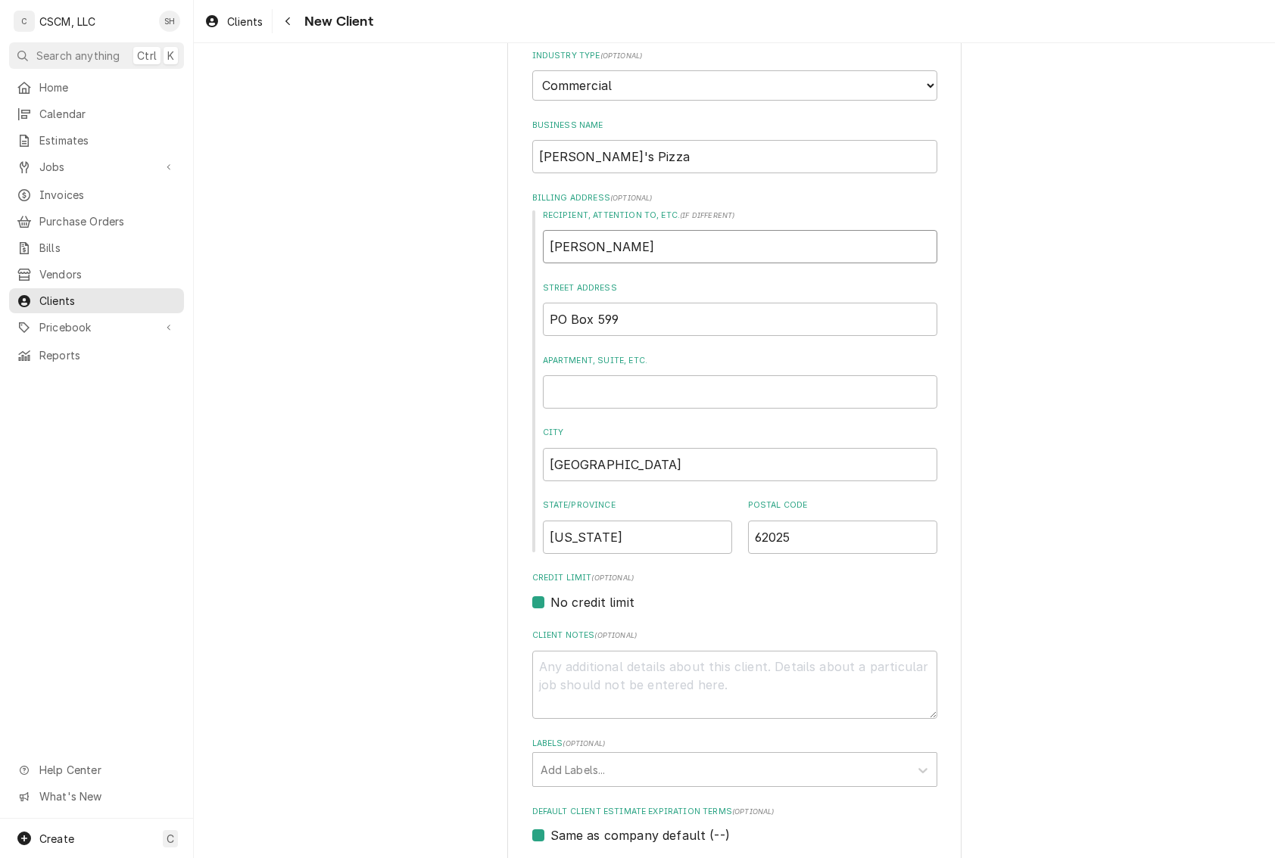
type input "Corey Mcmaha"
type textarea "x"
type input "Corey Mcmahan"
type textarea "x"
type input "Corey Mcmaha"
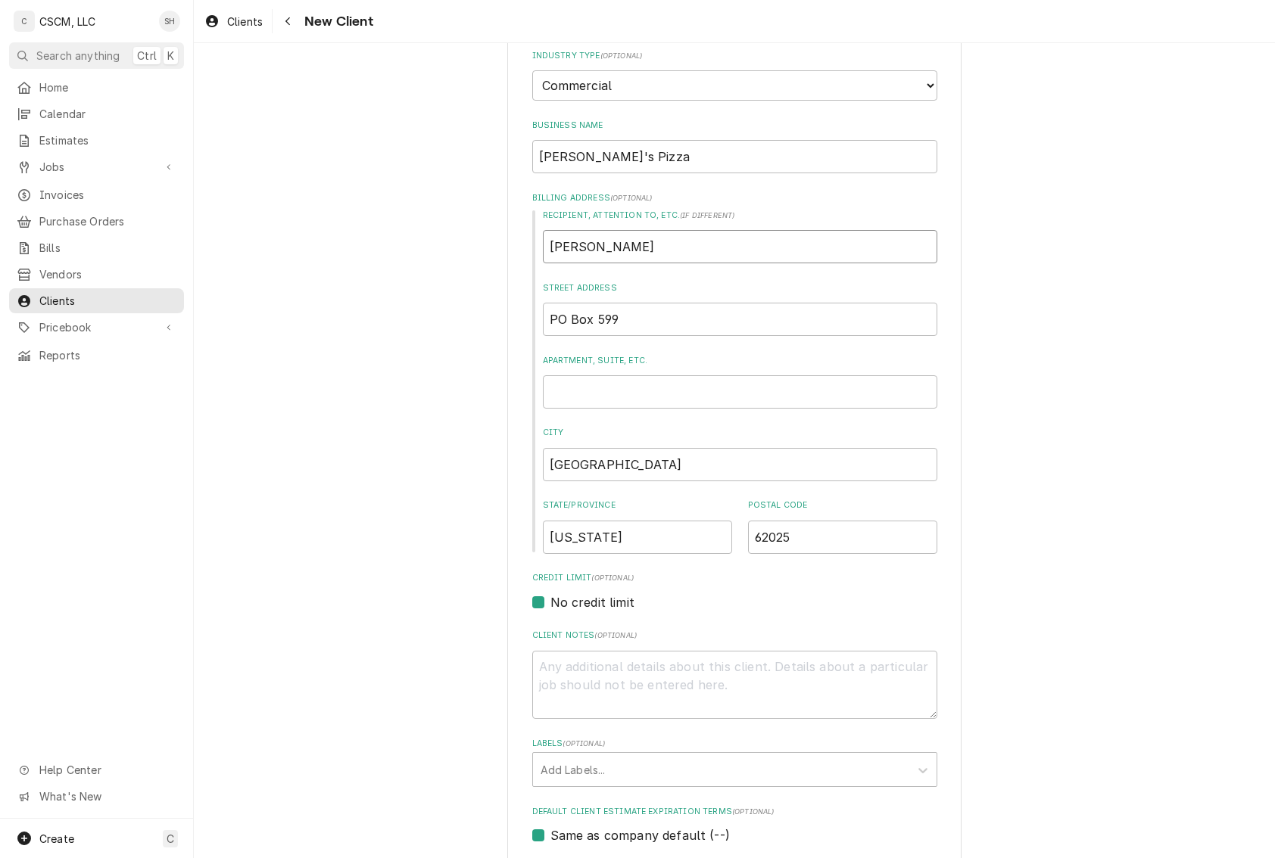
type textarea "x"
click at [1061, 290] on div "Please provide the following information about your client: Client Type Industr…" at bounding box center [734, 514] width 1081 height 1213
click at [604, 250] on input "Corey Mcmahan" at bounding box center [740, 246] width 394 height 33
click at [1092, 381] on div "Please provide the following information about your client: Client Type Industr…" at bounding box center [734, 514] width 1081 height 1213
click at [1079, 472] on div "Please provide the following information about your client: Client Type Industr…" at bounding box center [734, 514] width 1081 height 1213
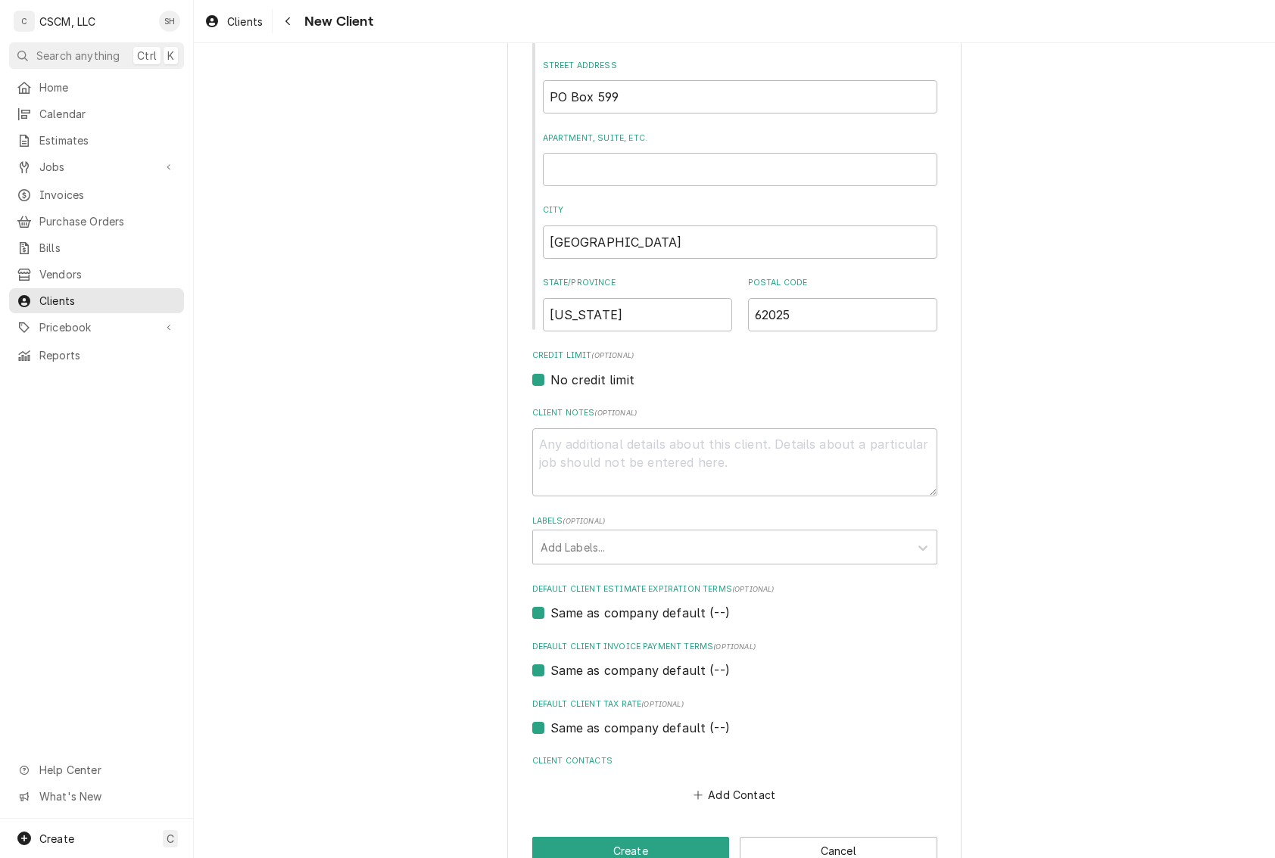
scroll to position [413, 0]
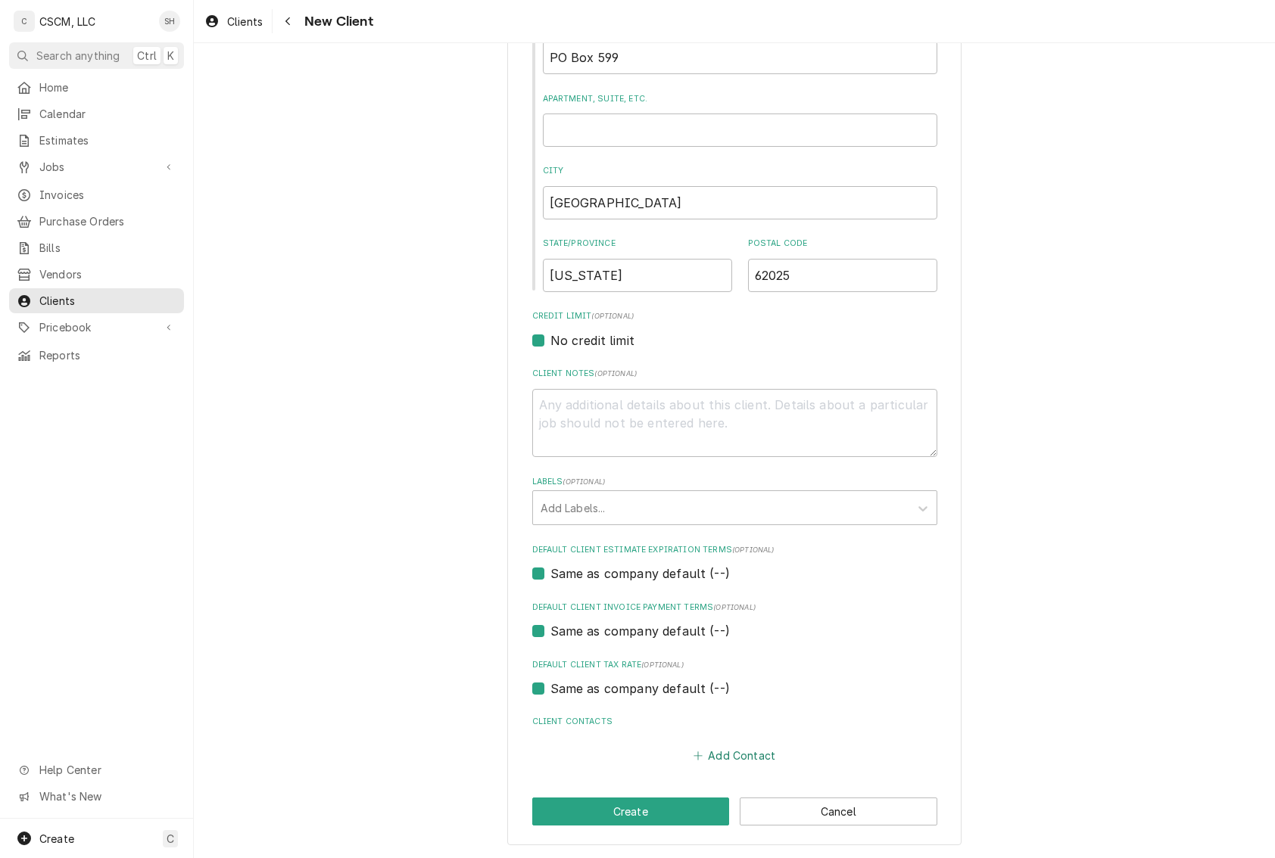
click at [712, 750] on button "Add Contact" at bounding box center [733, 755] width 87 height 21
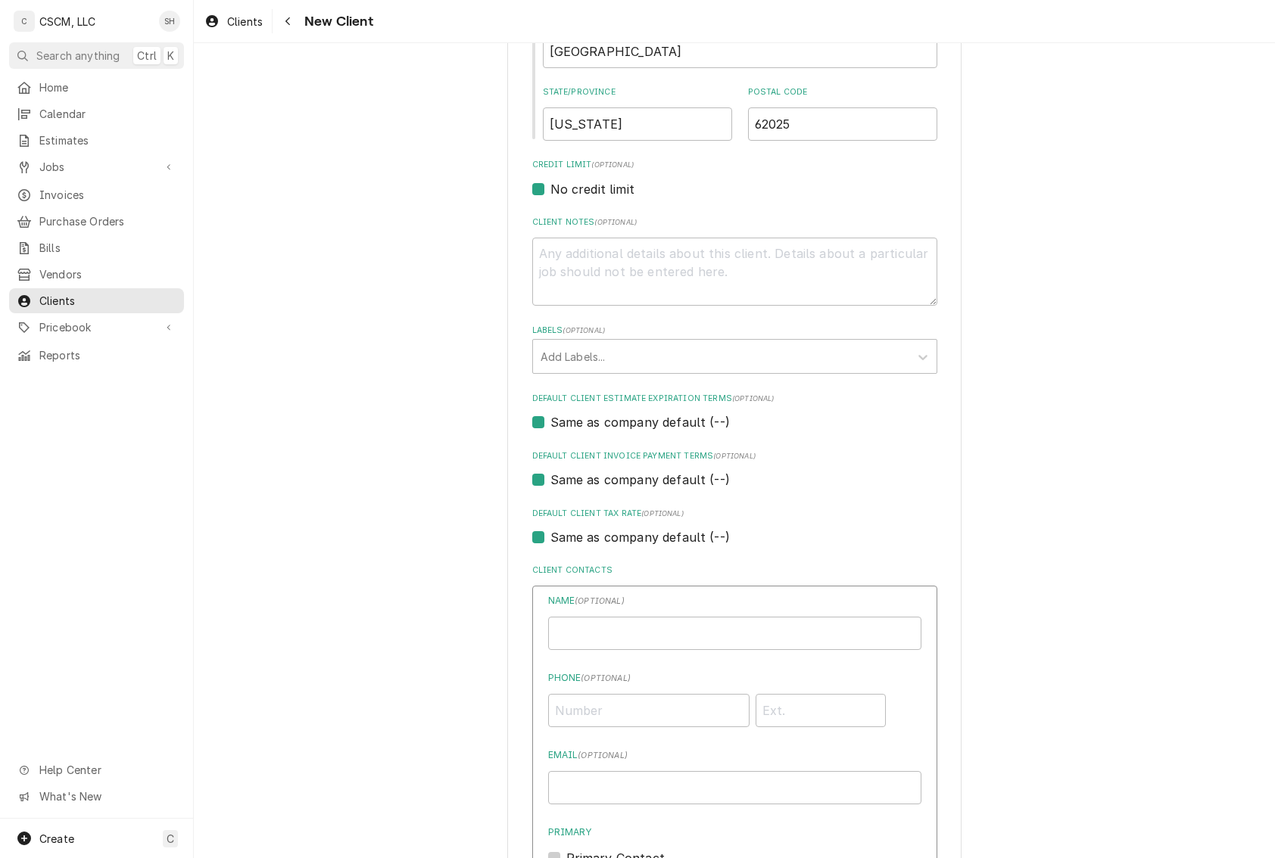
scroll to position [716, 0]
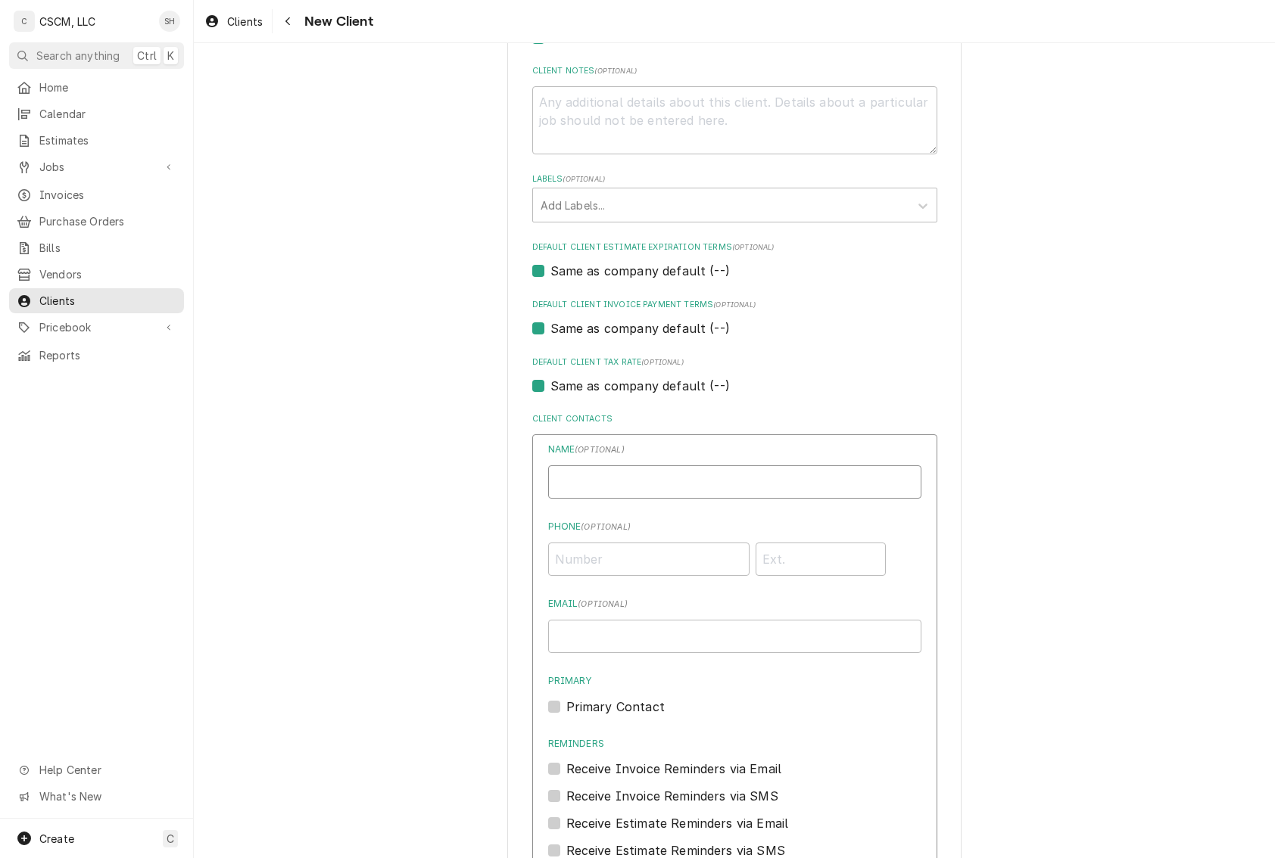
click at [645, 478] on input "Business Name" at bounding box center [734, 482] width 373 height 33
click at [464, 450] on div "Please provide the following information about your client: Client Type Industr…" at bounding box center [734, 202] width 1081 height 1719
click at [773, 487] on input "Business Name" at bounding box center [734, 482] width 373 height 33
click at [637, 626] on input "Email ( optional )" at bounding box center [734, 636] width 373 height 33
click at [601, 557] on input "Phone ( optional )" at bounding box center [648, 559] width 201 height 33
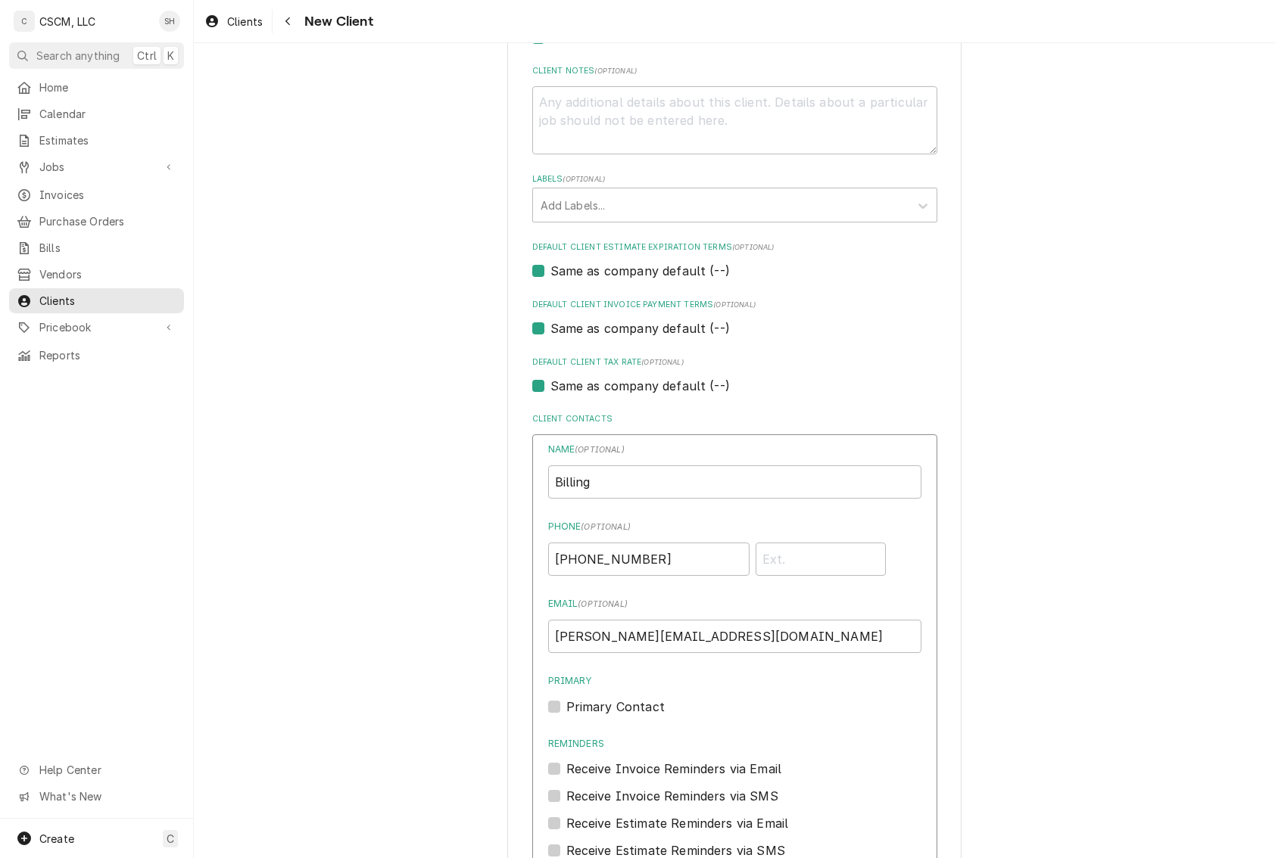
click at [992, 492] on div "Please provide the following information about your client: Client Type Industr…" at bounding box center [734, 202] width 1081 height 1719
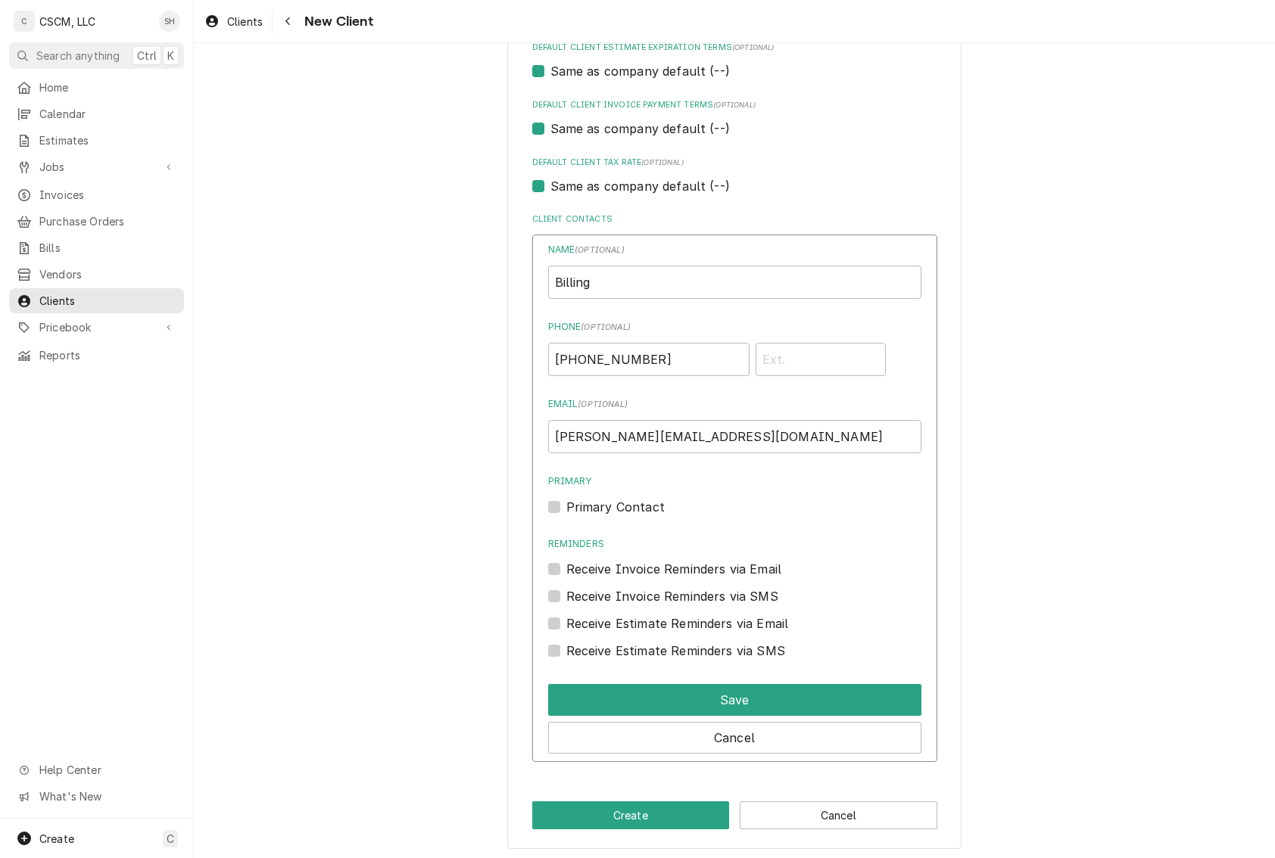
scroll to position [922, 0]
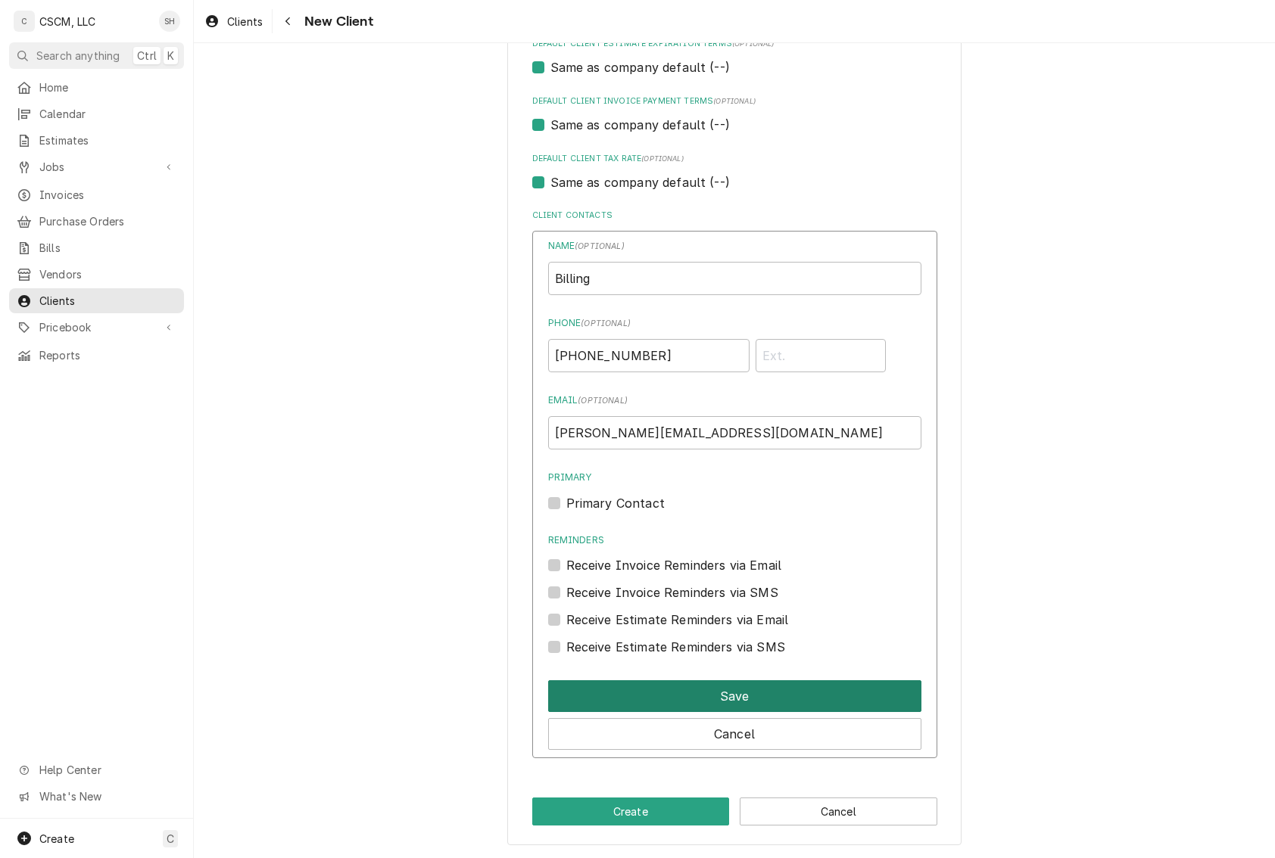
click at [752, 690] on button "Save" at bounding box center [734, 697] width 373 height 32
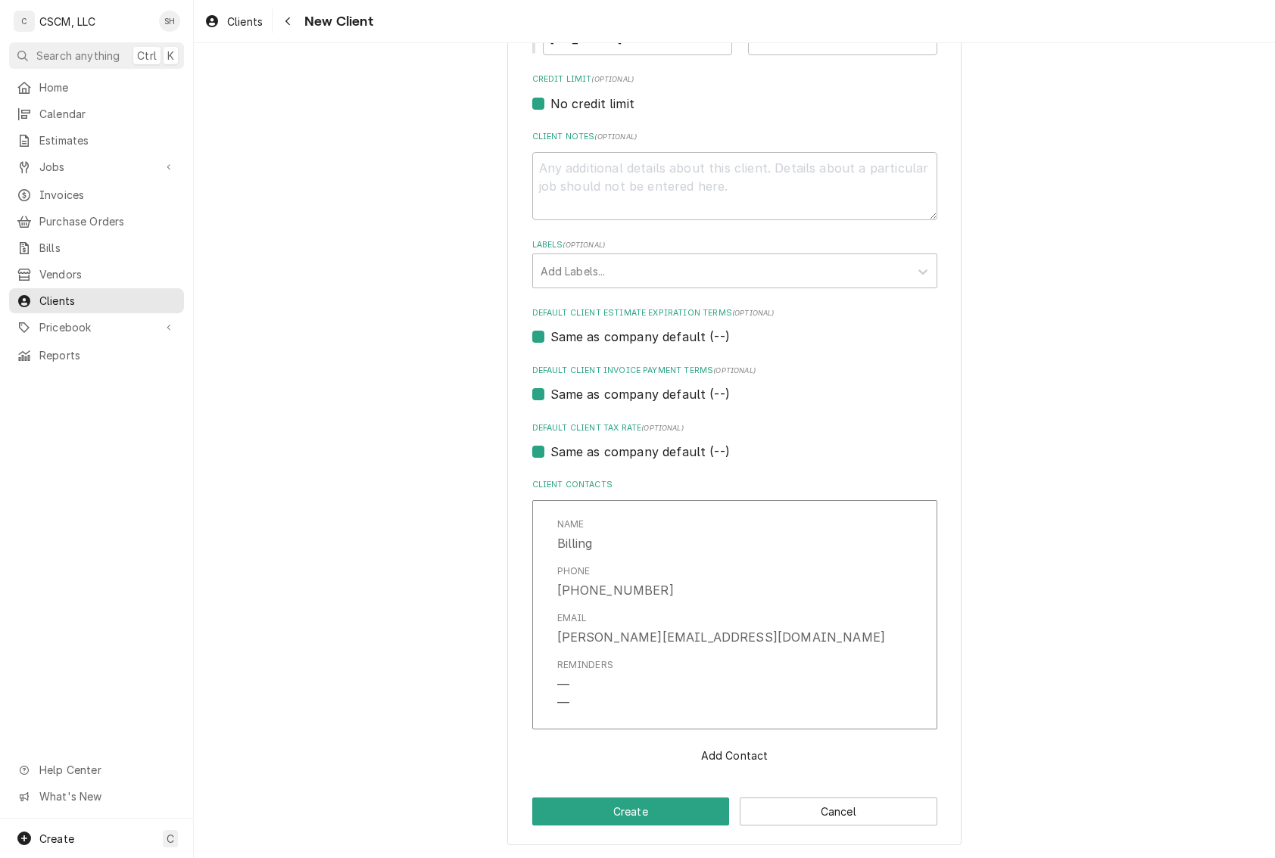
scroll to position [651, 0]
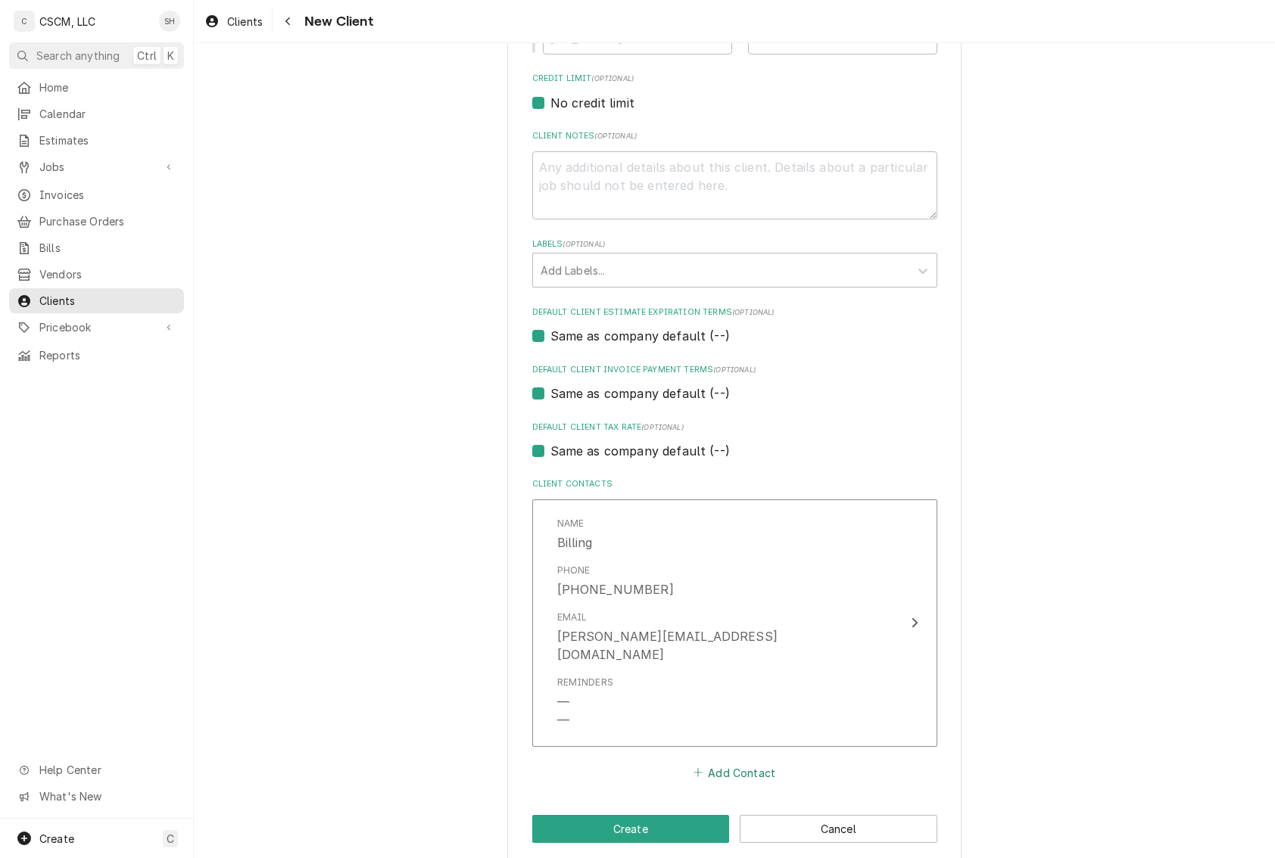
click at [728, 762] on button "Add Contact" at bounding box center [733, 772] width 87 height 21
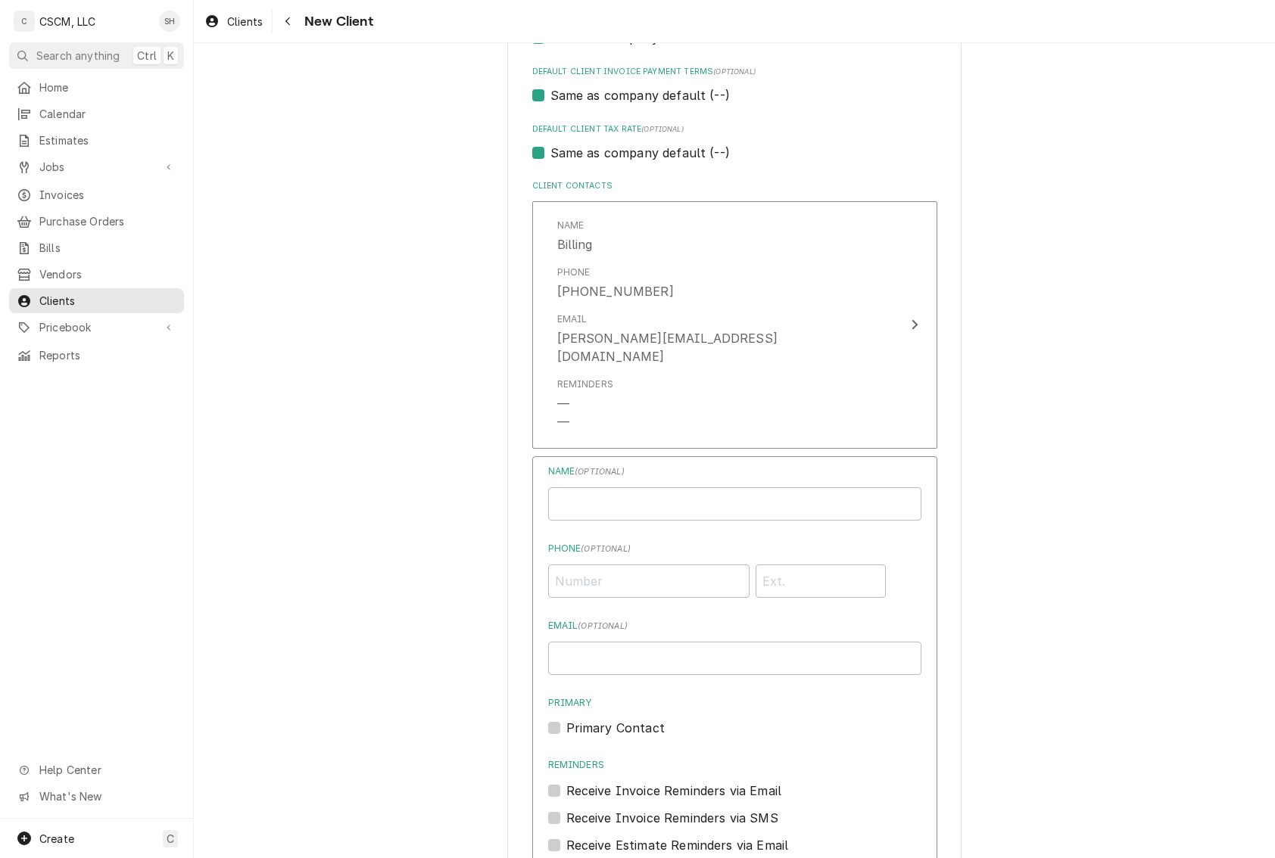
scroll to position [954, 0]
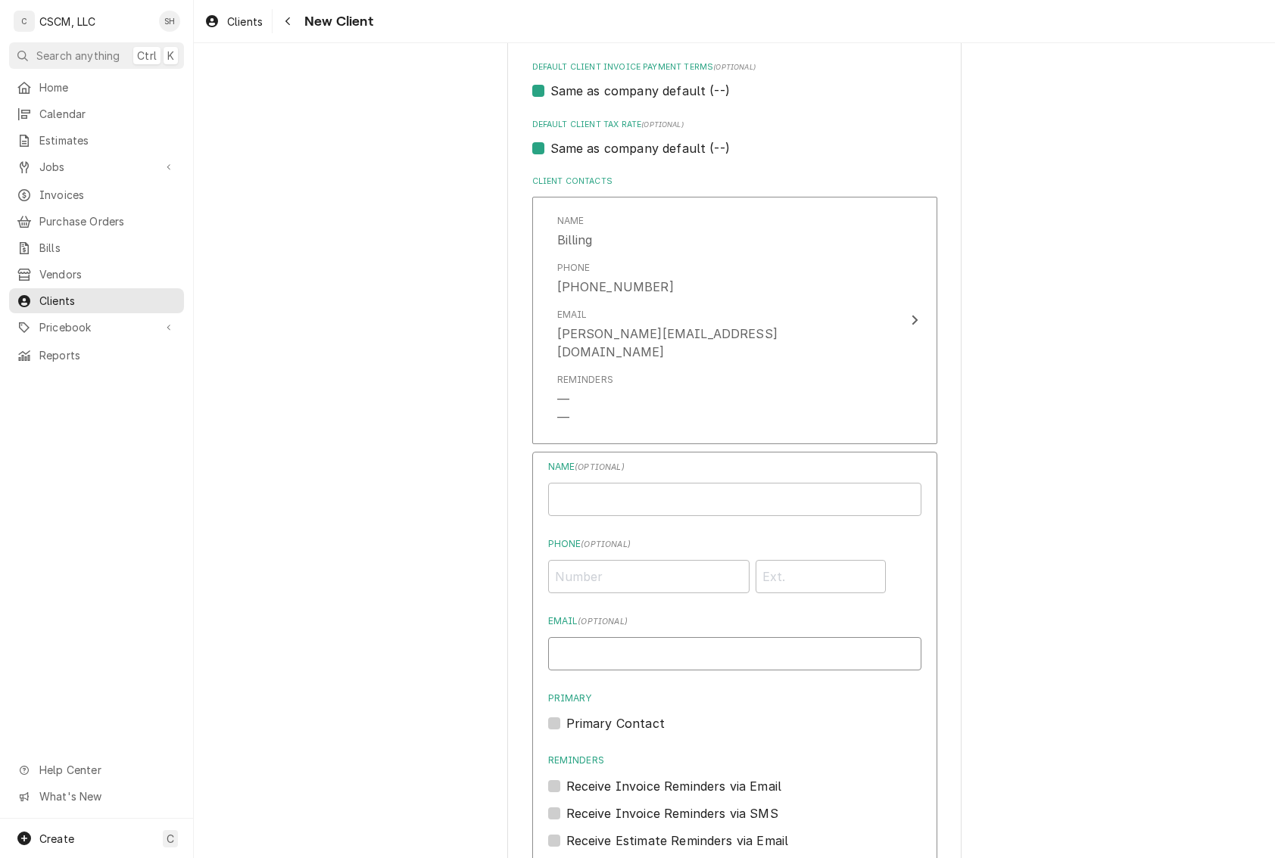
click at [609, 653] on input "Email ( optional )" at bounding box center [734, 653] width 373 height 33
click at [434, 587] on div "Please provide the following information about your client: Client Type Industr…" at bounding box center [734, 92] width 1081 height 1974
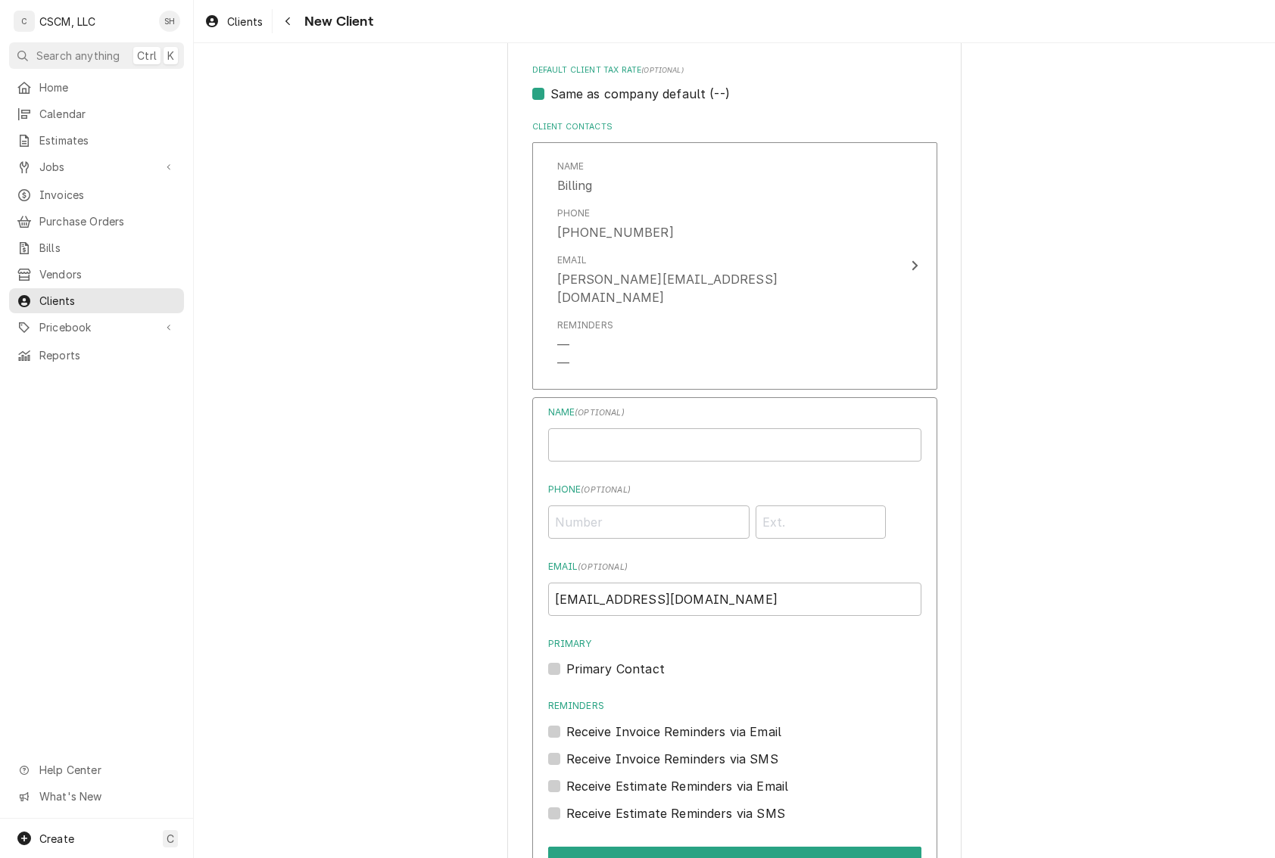
scroll to position [1160, 0]
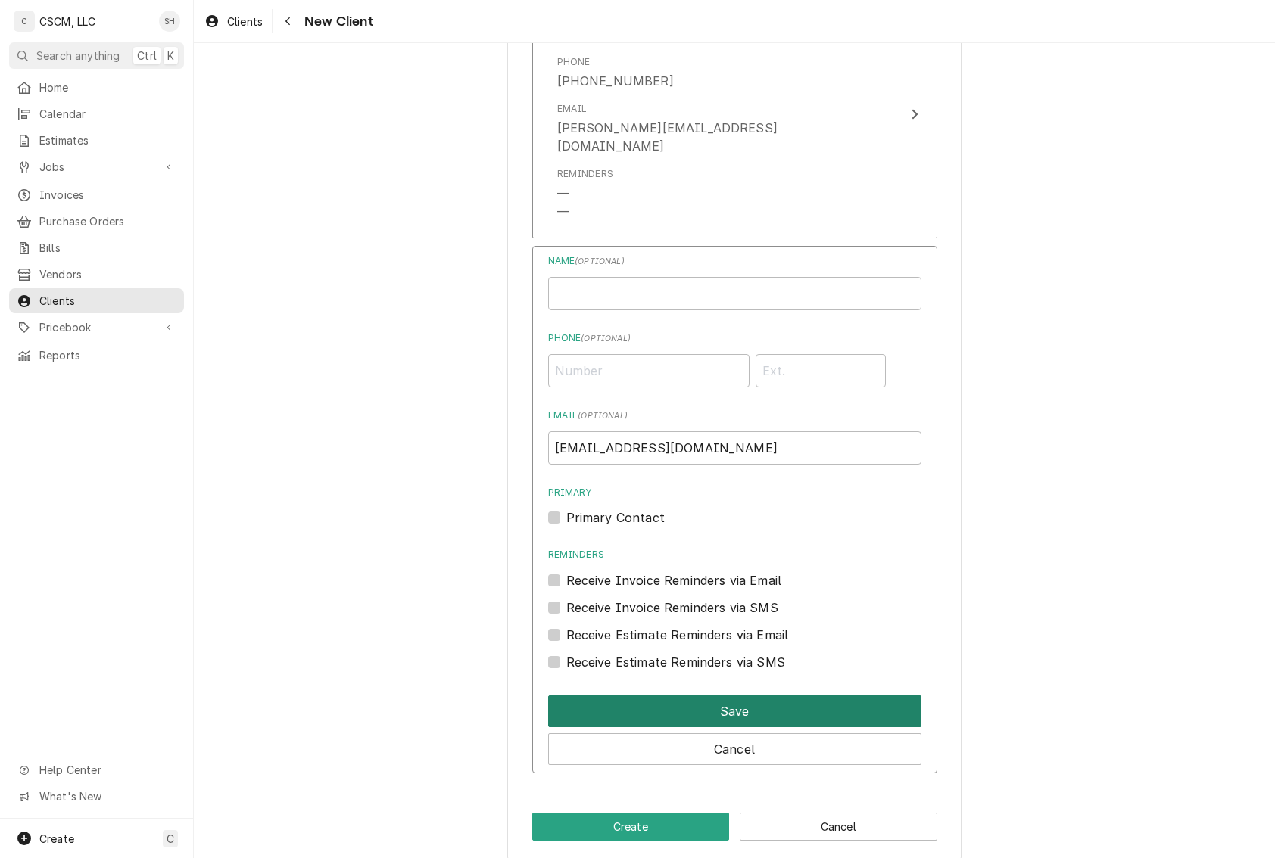
click at [745, 702] on button "Save" at bounding box center [734, 712] width 373 height 32
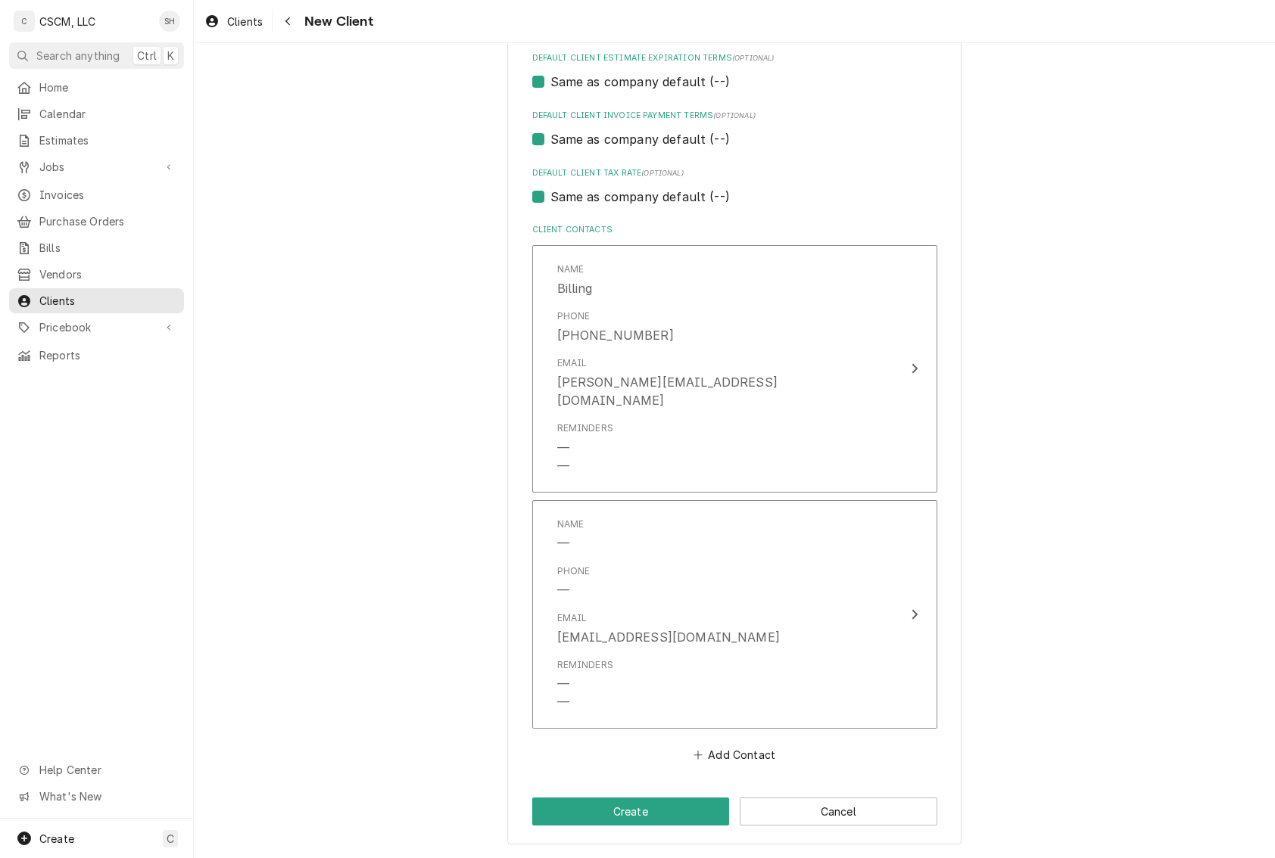
scroll to position [888, 0]
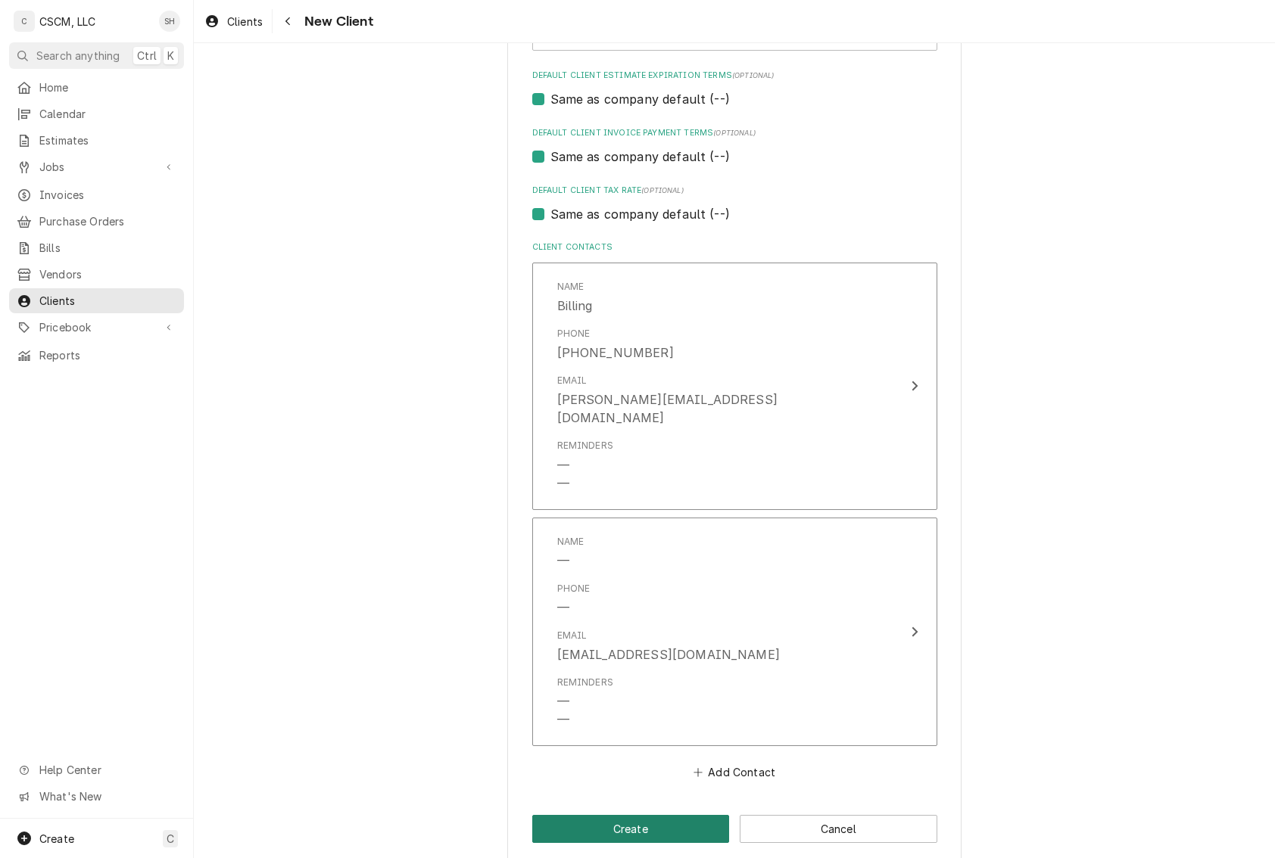
click at [555, 815] on button "Create" at bounding box center [631, 829] width 198 height 28
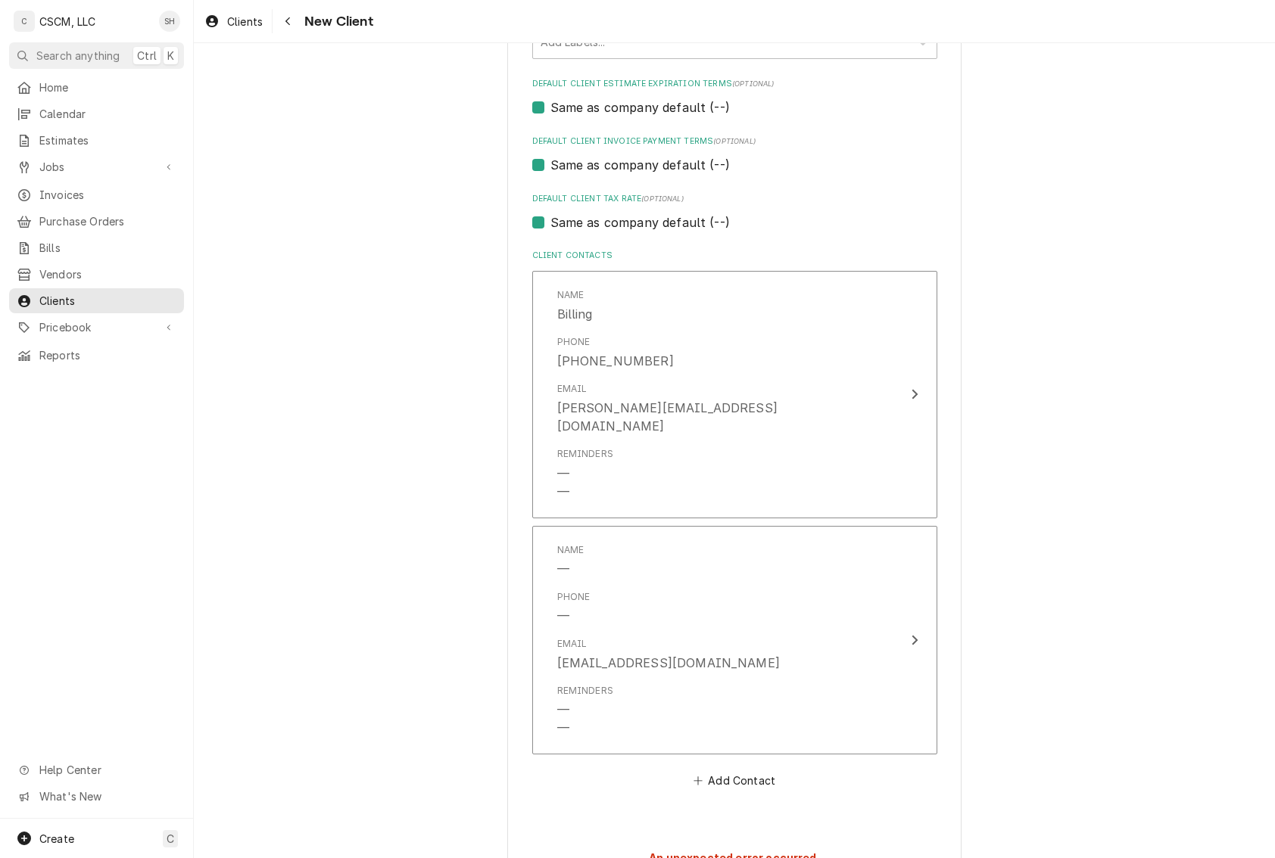
scroll to position [902, 0]
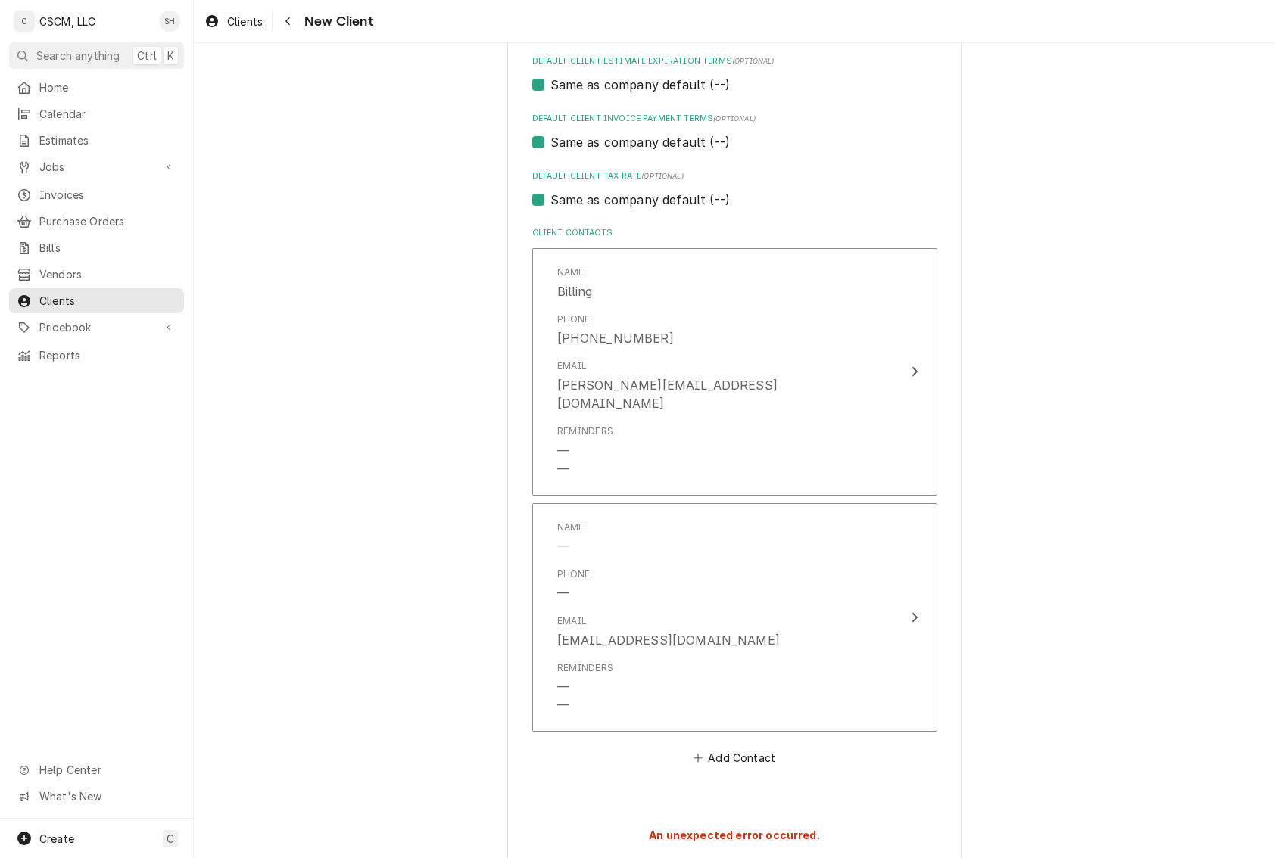
click at [489, 695] on div "Please provide the following information about your client: Client Type Industr…" at bounding box center [734, 16] width 1081 height 1719
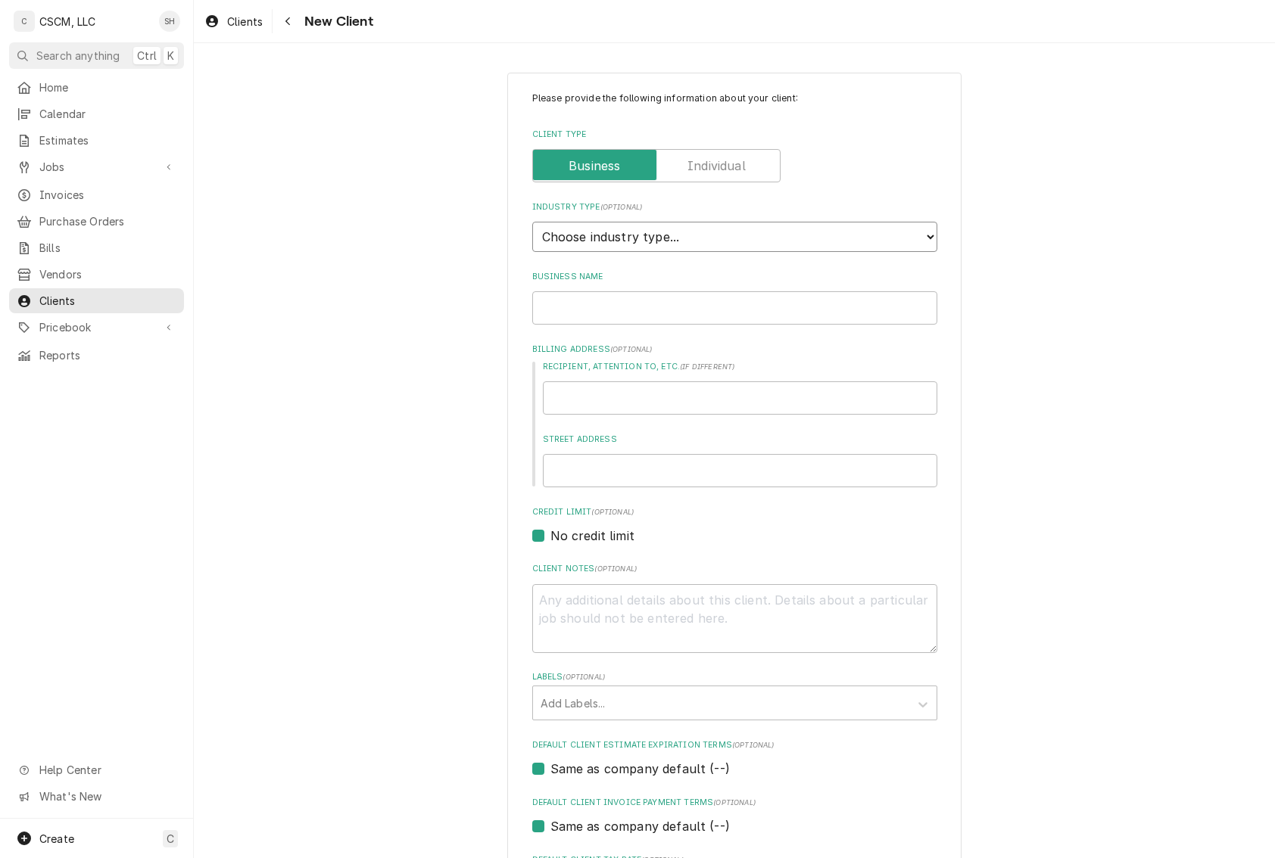
click at [727, 235] on select "Choose industry type... Residential Commercial Industrial Government" at bounding box center [734, 237] width 405 height 30
select select "2"
click at [532, 223] on select "Choose industry type... Residential Commercial Industrial Government" at bounding box center [734, 237] width 405 height 30
type textarea "x"
click at [706, 309] on input "Business Name" at bounding box center [734, 307] width 405 height 33
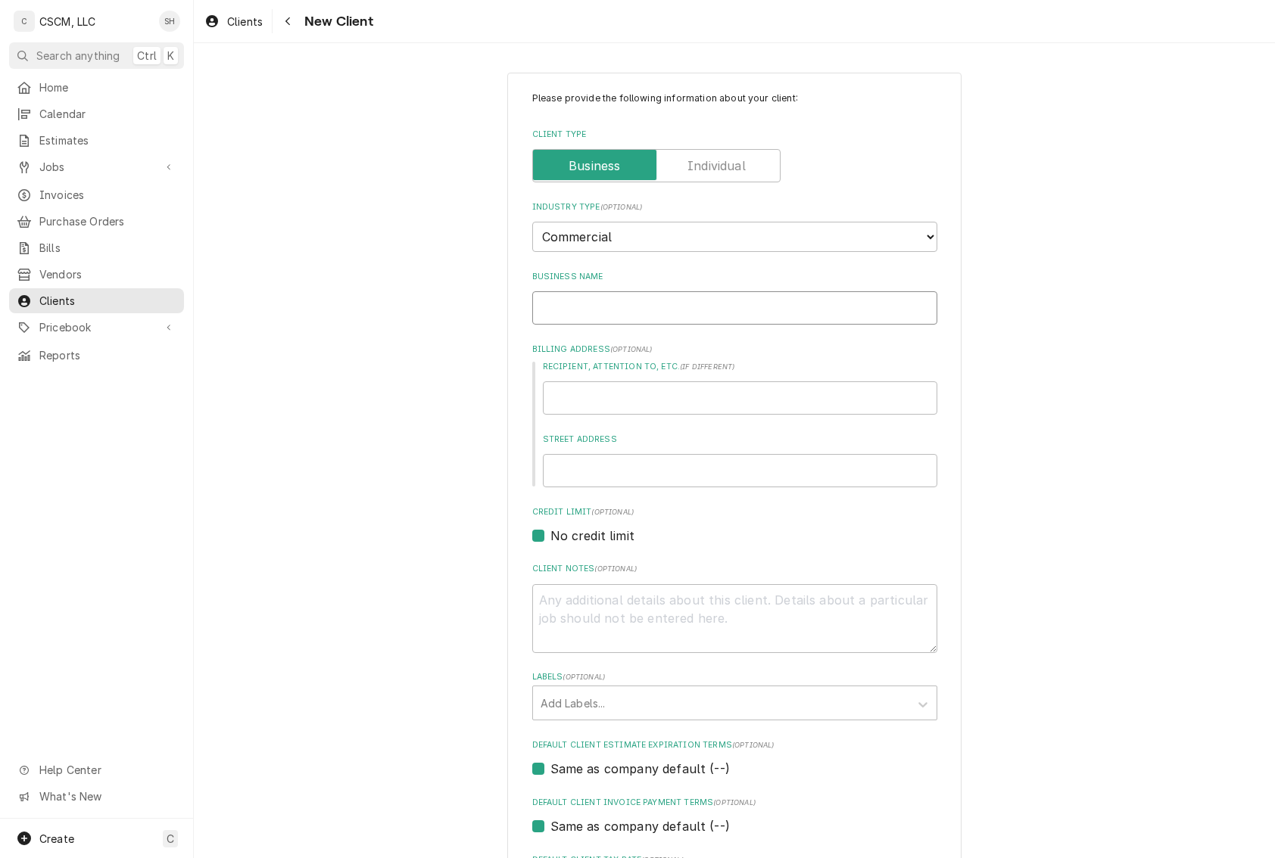
type input "J"
type textarea "x"
type input "[PERSON_NAME]'s Pizza"
type input "PO Box 599"
type textarea "x"
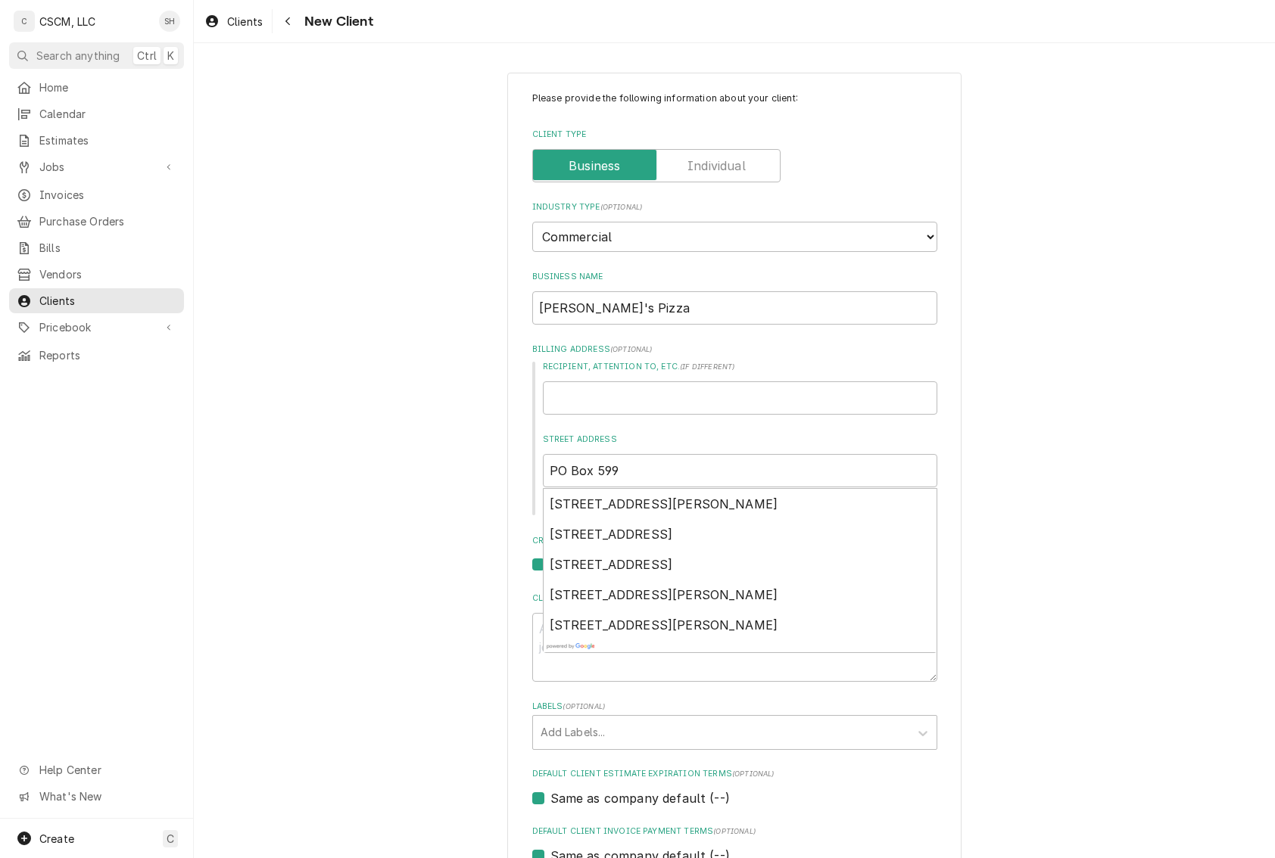
click at [1076, 462] on div "Please provide the following information about your client: Client Type Industr…" at bounding box center [734, 571] width 1081 height 1024
click at [1036, 397] on div "Please provide the following information about your client: Client Type Industr…" at bounding box center [734, 571] width 1081 height 1024
drag, startPoint x: 919, startPoint y: 383, endPoint x: 896, endPoint y: 391, distance: 23.9
click at [918, 382] on input "Recipient, Attention To, etc. ( if different )" at bounding box center [740, 398] width 394 height 33
click at [849, 404] on input "Recipient, Attention To, etc. ( if different )" at bounding box center [740, 398] width 394 height 33
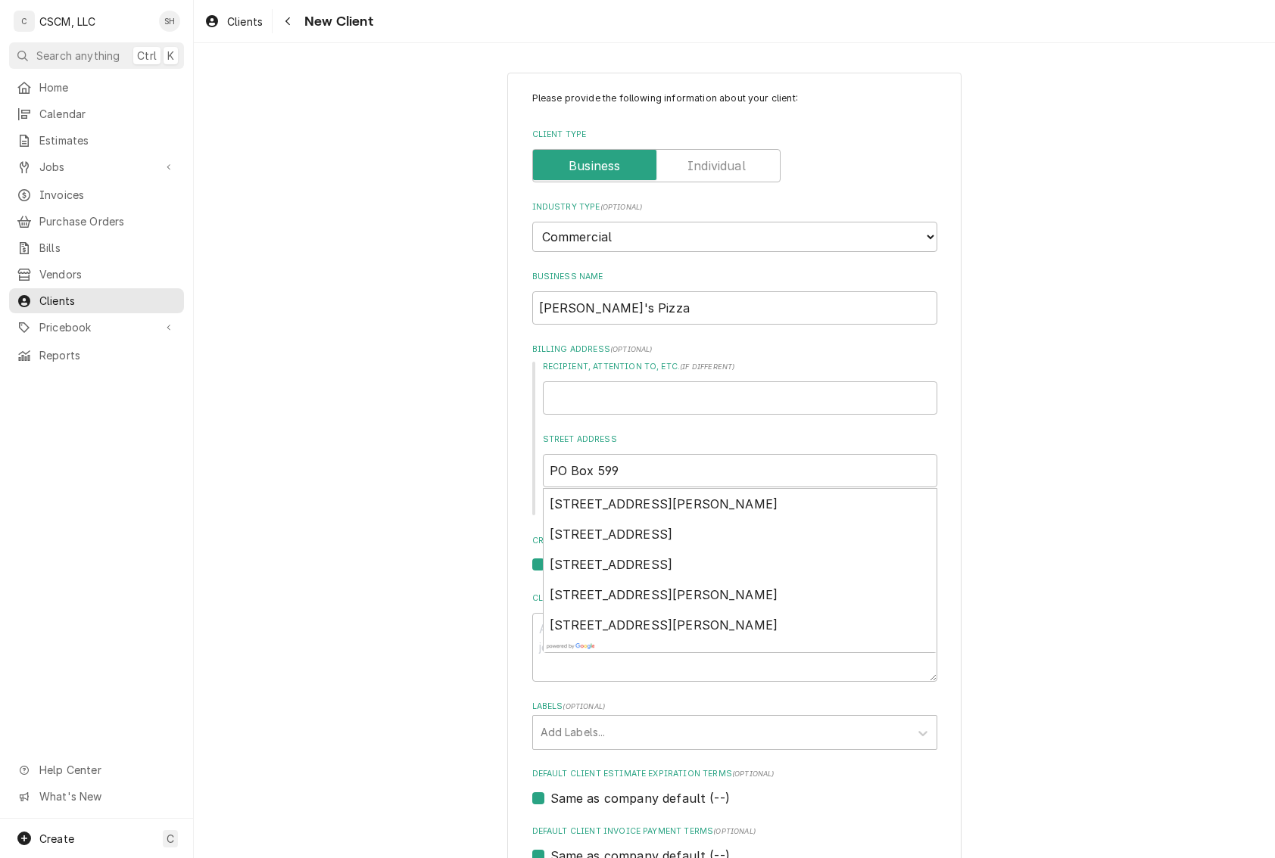
click at [1060, 491] on div "Please provide the following information about your client: Client Type Industr…" at bounding box center [734, 571] width 1081 height 1024
click at [595, 459] on input "PO Box 599" at bounding box center [740, 470] width 394 height 33
click at [628, 463] on input "PO Box 599" at bounding box center [740, 470] width 394 height 33
type input "PO Box 59"
type textarea "x"
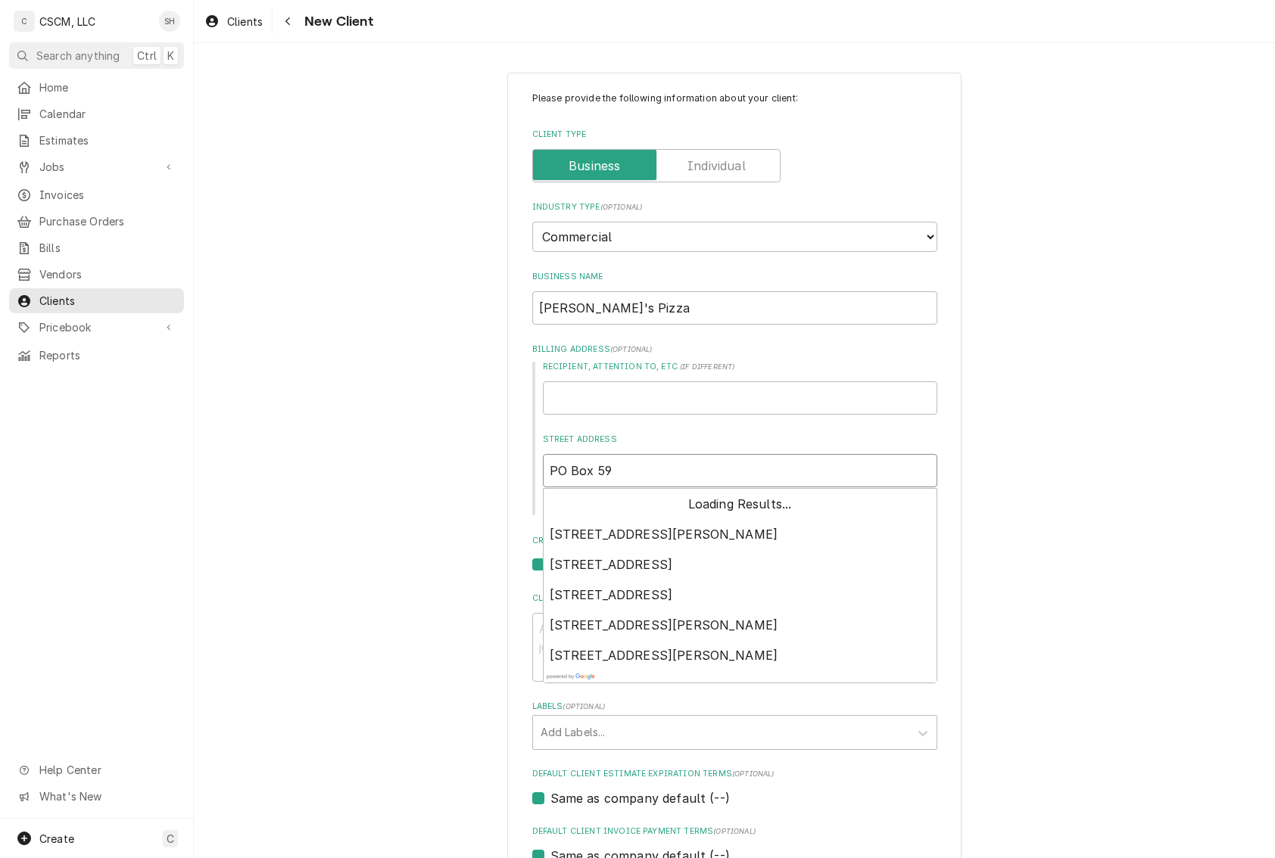
type input "PO Box 599"
type textarea "x"
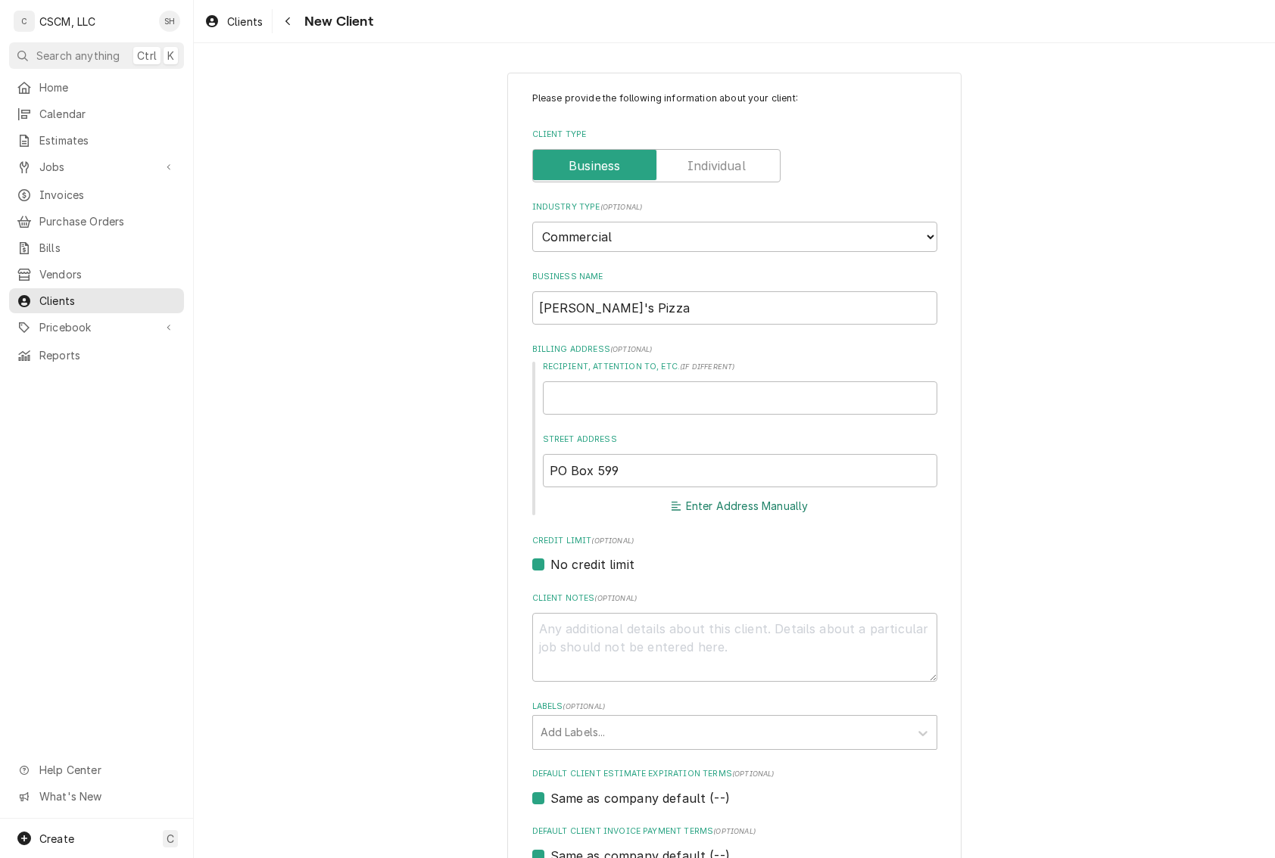
click at [734, 500] on button "Enter Address Manually" at bounding box center [739, 506] width 142 height 21
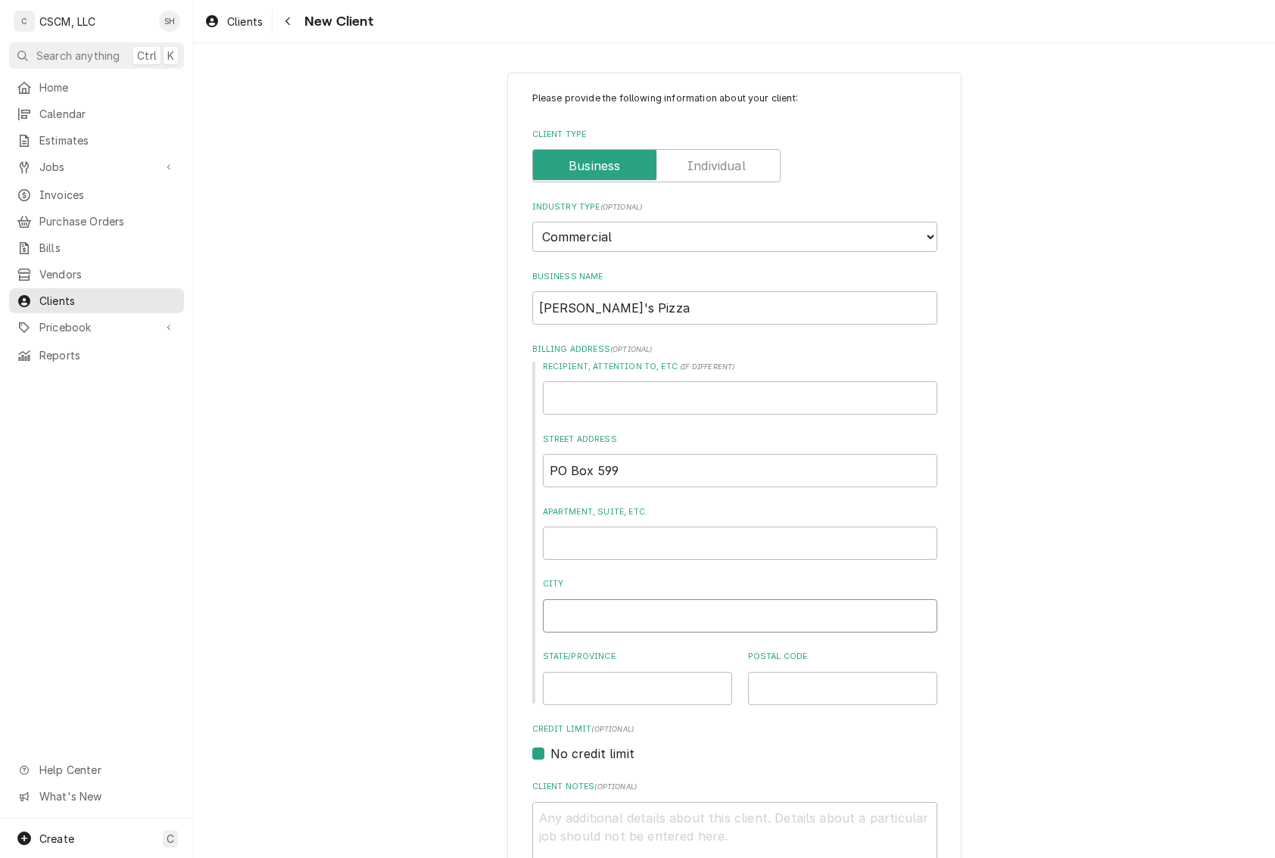
click at [582, 614] on input "City" at bounding box center [740, 616] width 394 height 33
type input "Edwardsville"
type input "Illinois"
type input "62025"
type textarea "x"
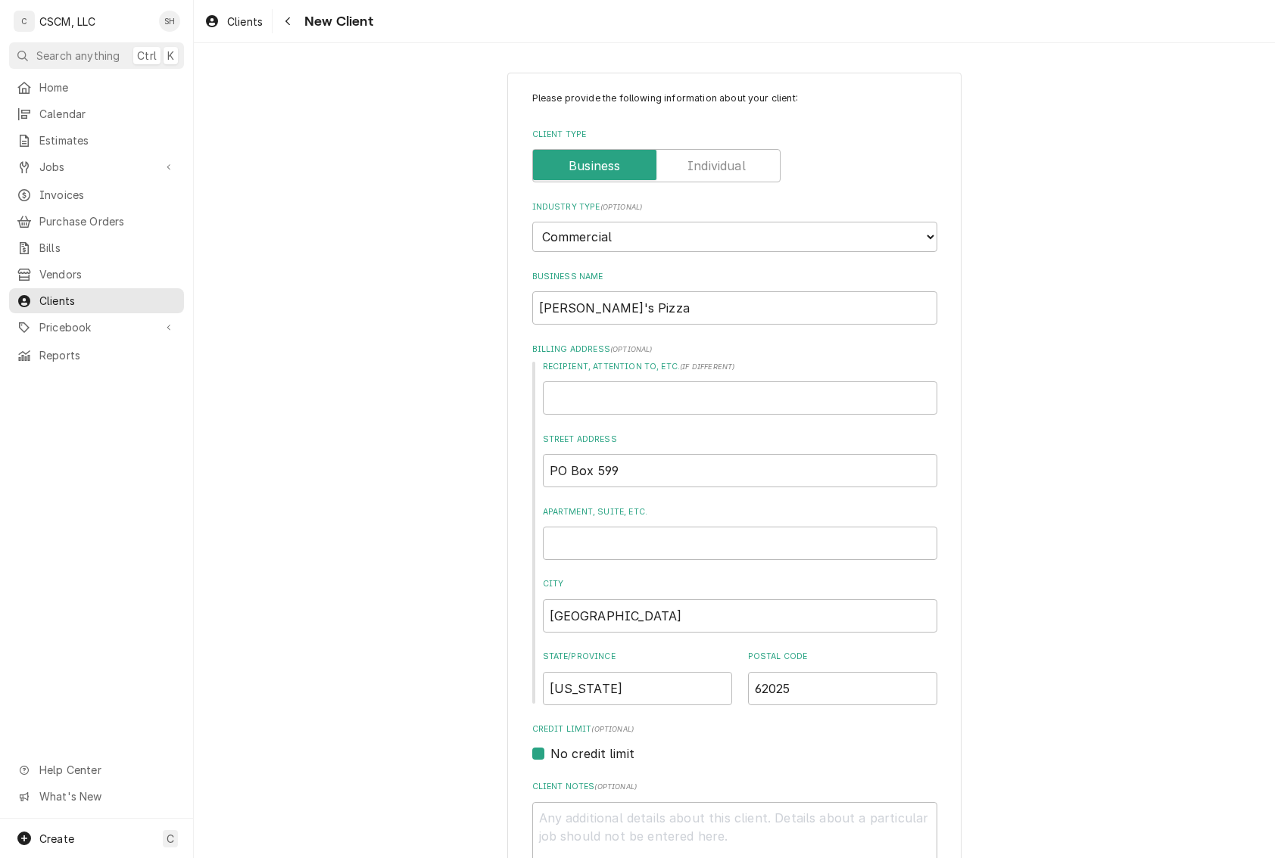
click at [1061, 629] on div "Please provide the following information about your client: Client Type Industr…" at bounding box center [734, 665] width 1081 height 1213
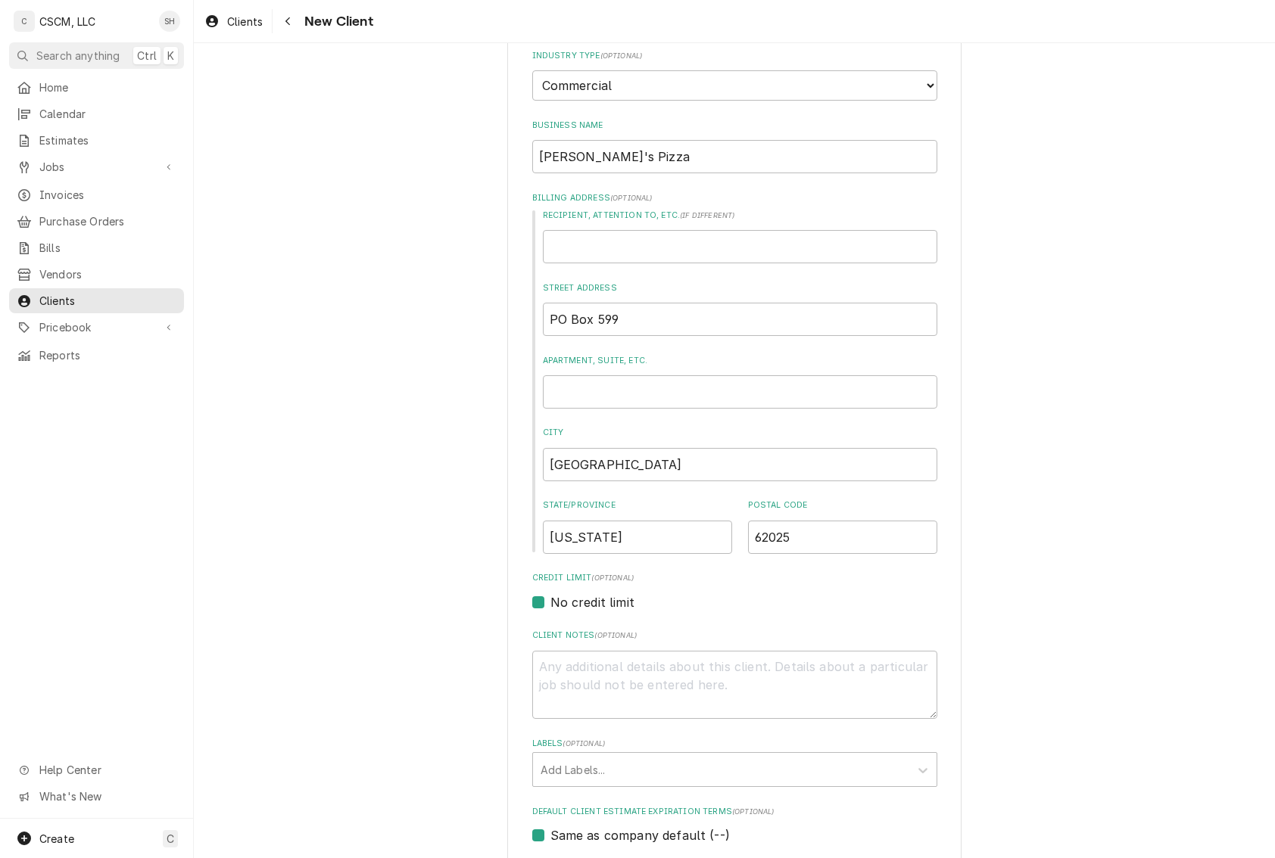
scroll to position [303, 0]
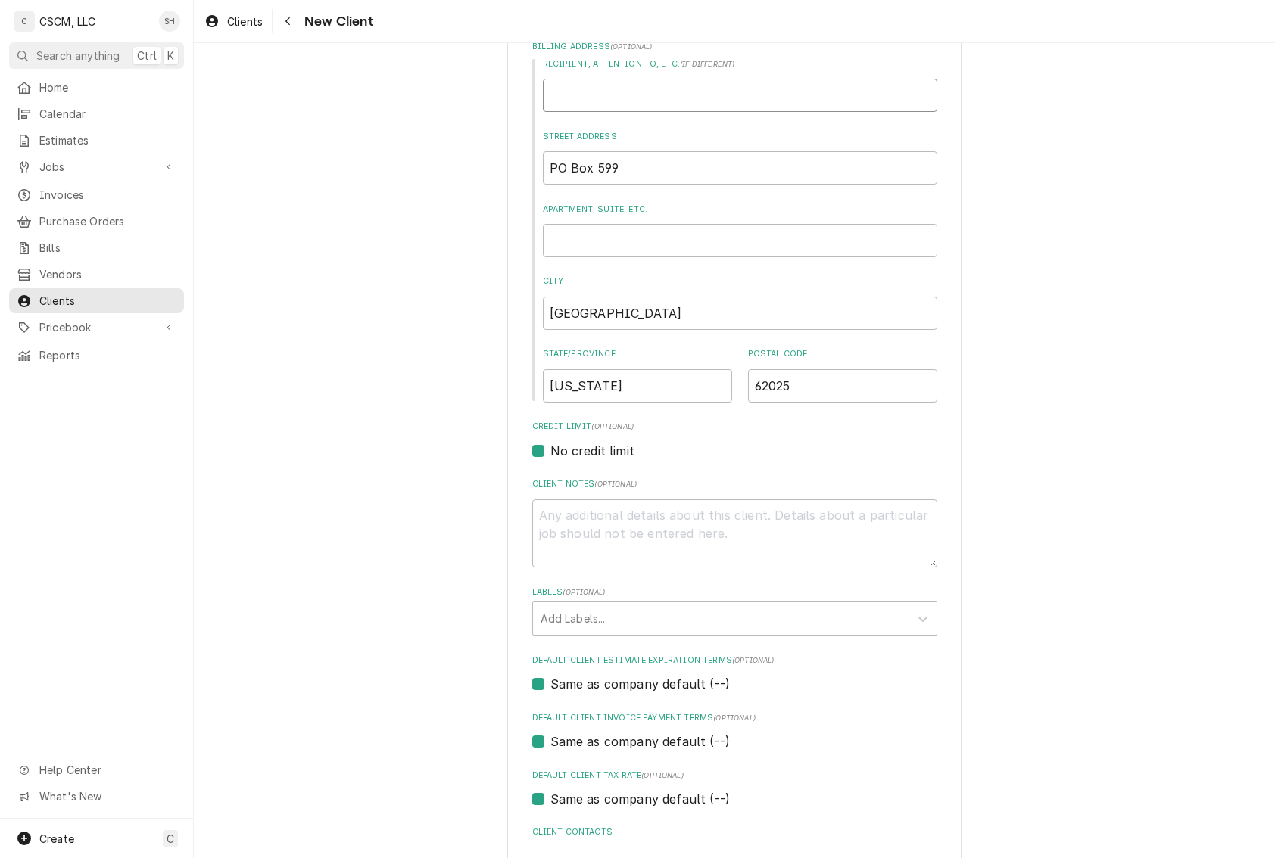
click at [684, 92] on input "Recipient, Attention To, etc. ( if different )" at bounding box center [740, 95] width 394 height 33
type input "C"
type textarea "x"
type input "Co"
type textarea "x"
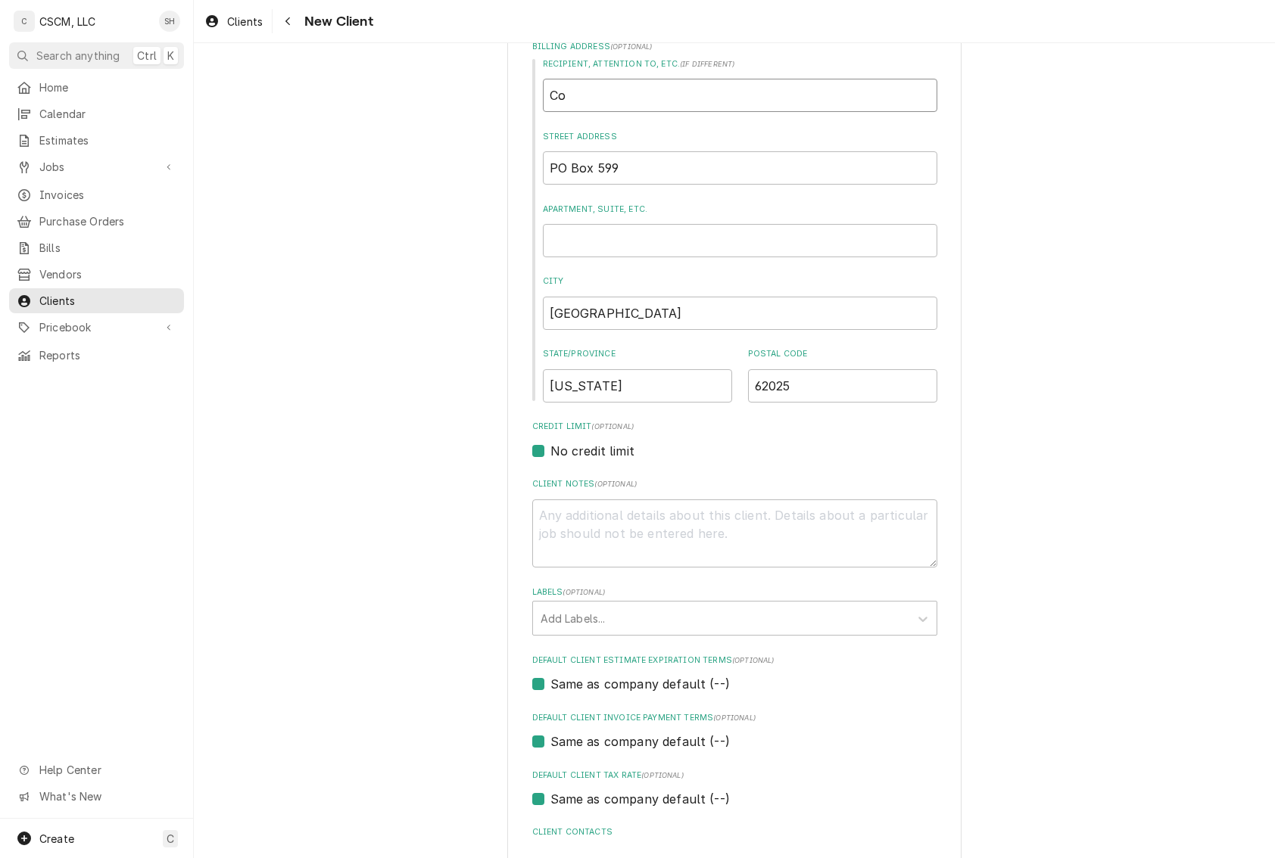
type input "Cor"
type textarea "x"
type input "Core"
type textarea "x"
type input "Corey"
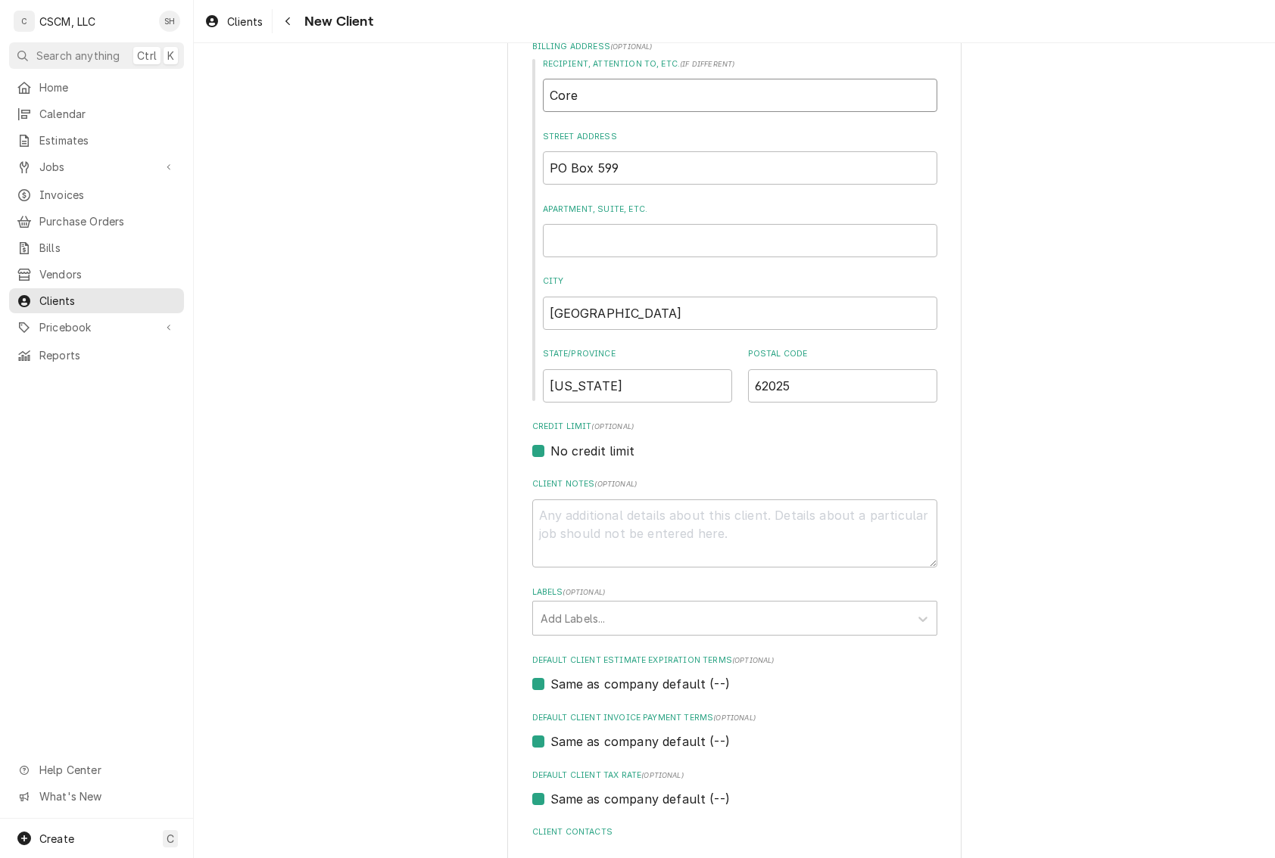
type textarea "x"
type input "Corey"
type textarea "x"
type input "Corey M"
type textarea "x"
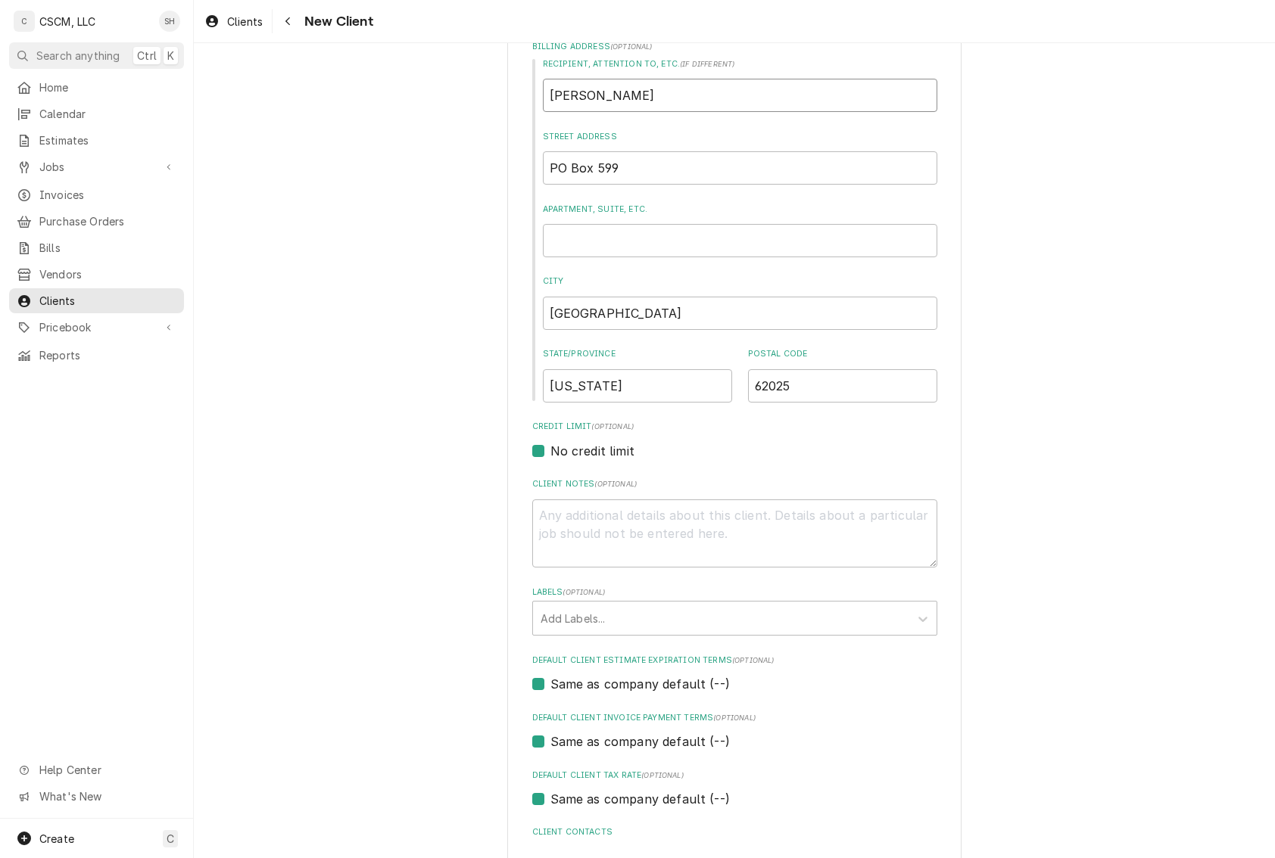
type input "Corey Ma"
type textarea "x"
type input "Corey M"
type textarea "x"
type input "Corey Mc"
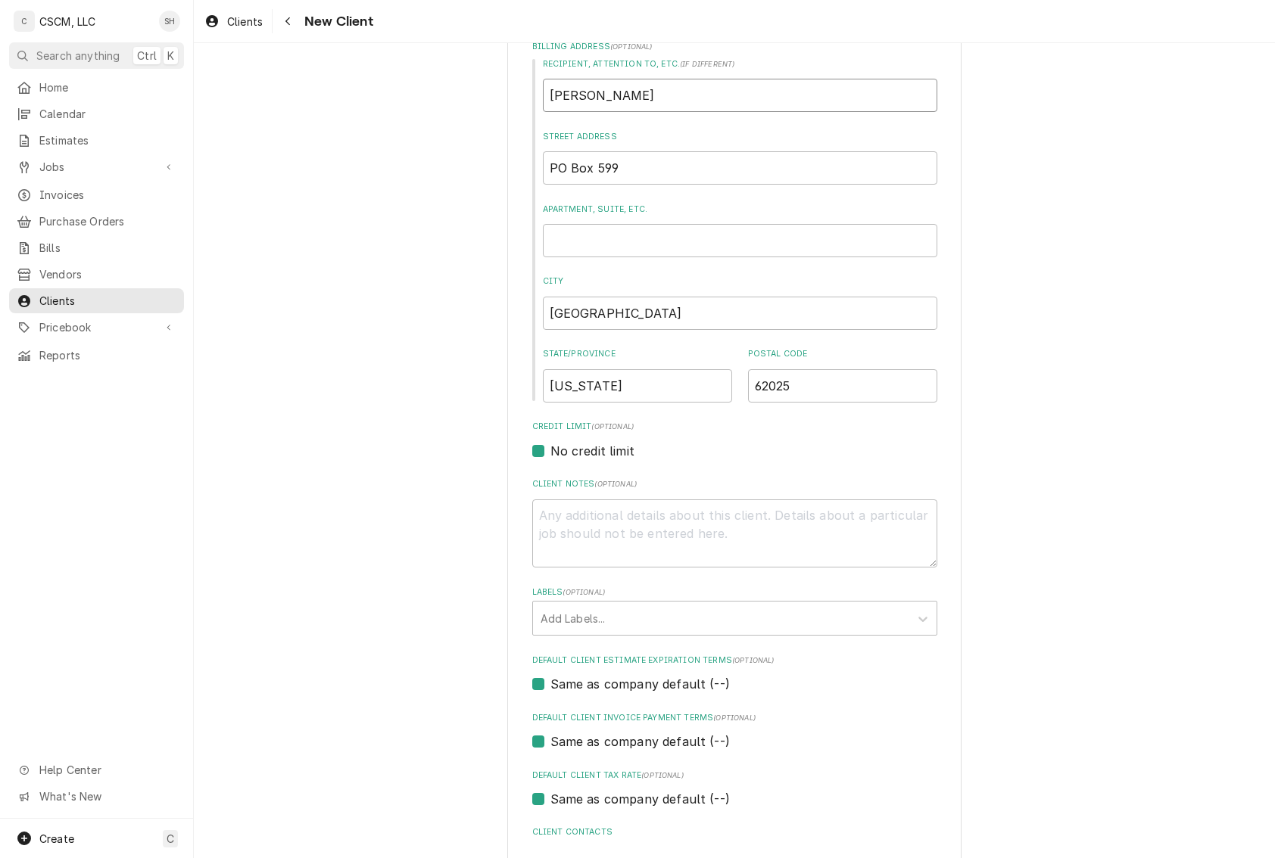
type textarea "x"
type input "Corey McM"
type textarea "x"
type input "Corey McMa"
type textarea "x"
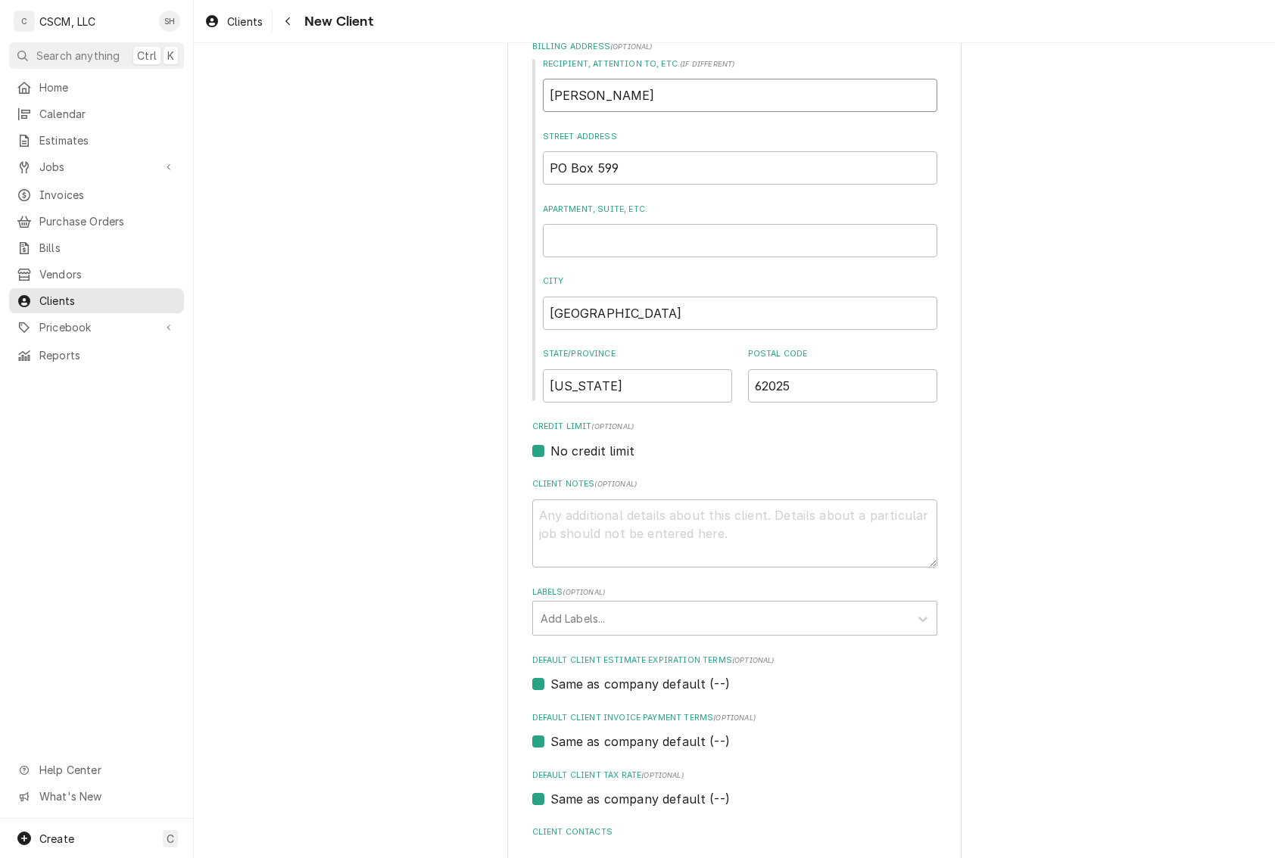
type input "Corey McMah"
type textarea "x"
type input "Corey McMaha"
type textarea "x"
type input "Corey McMahan"
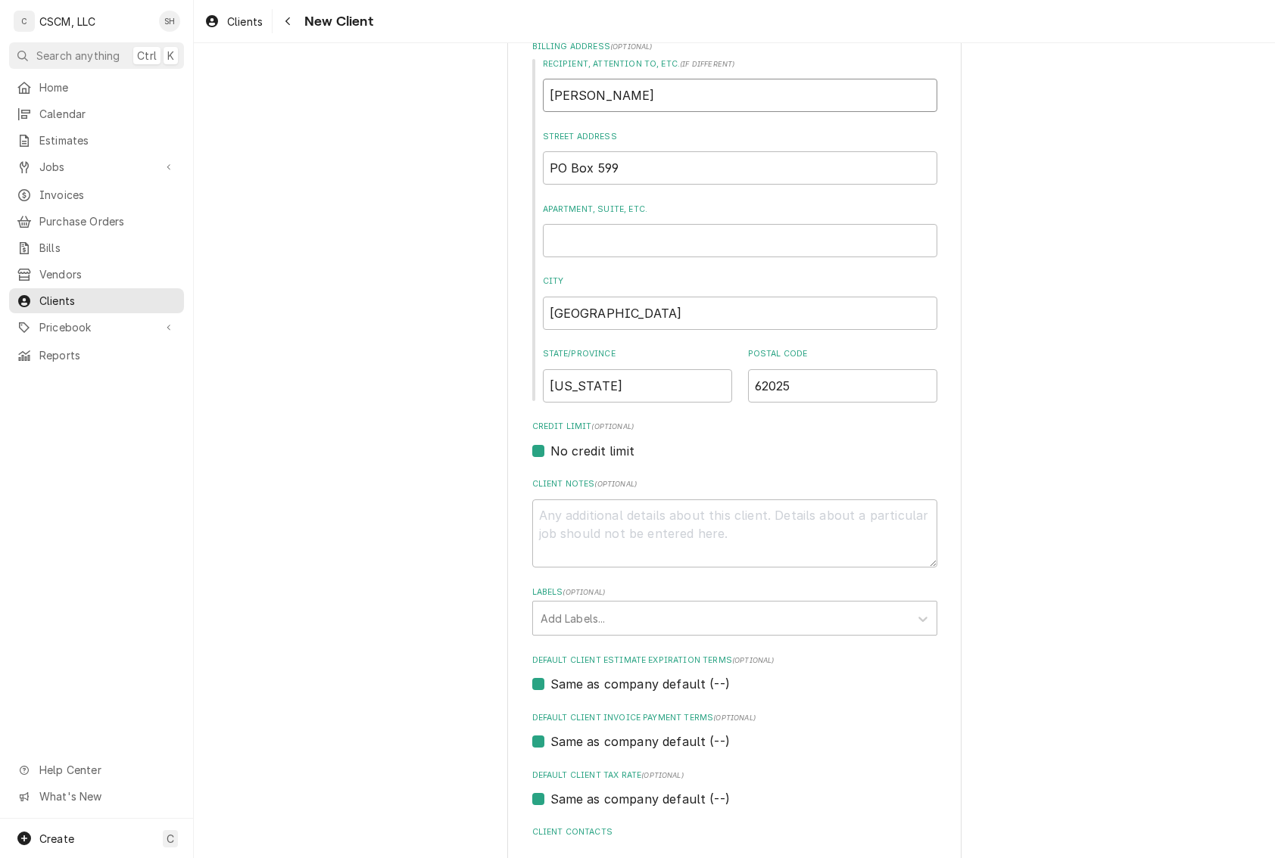
type textarea "x"
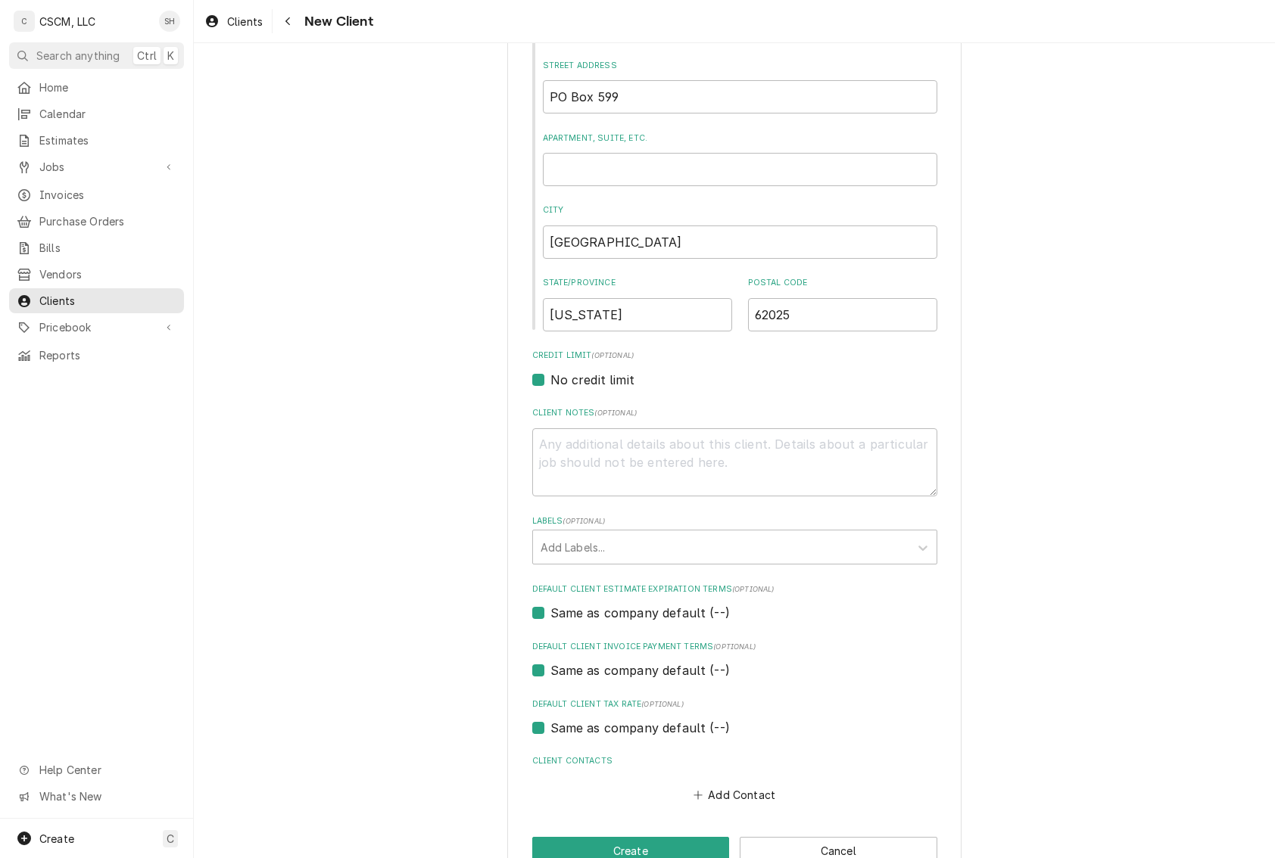
scroll to position [413, 0]
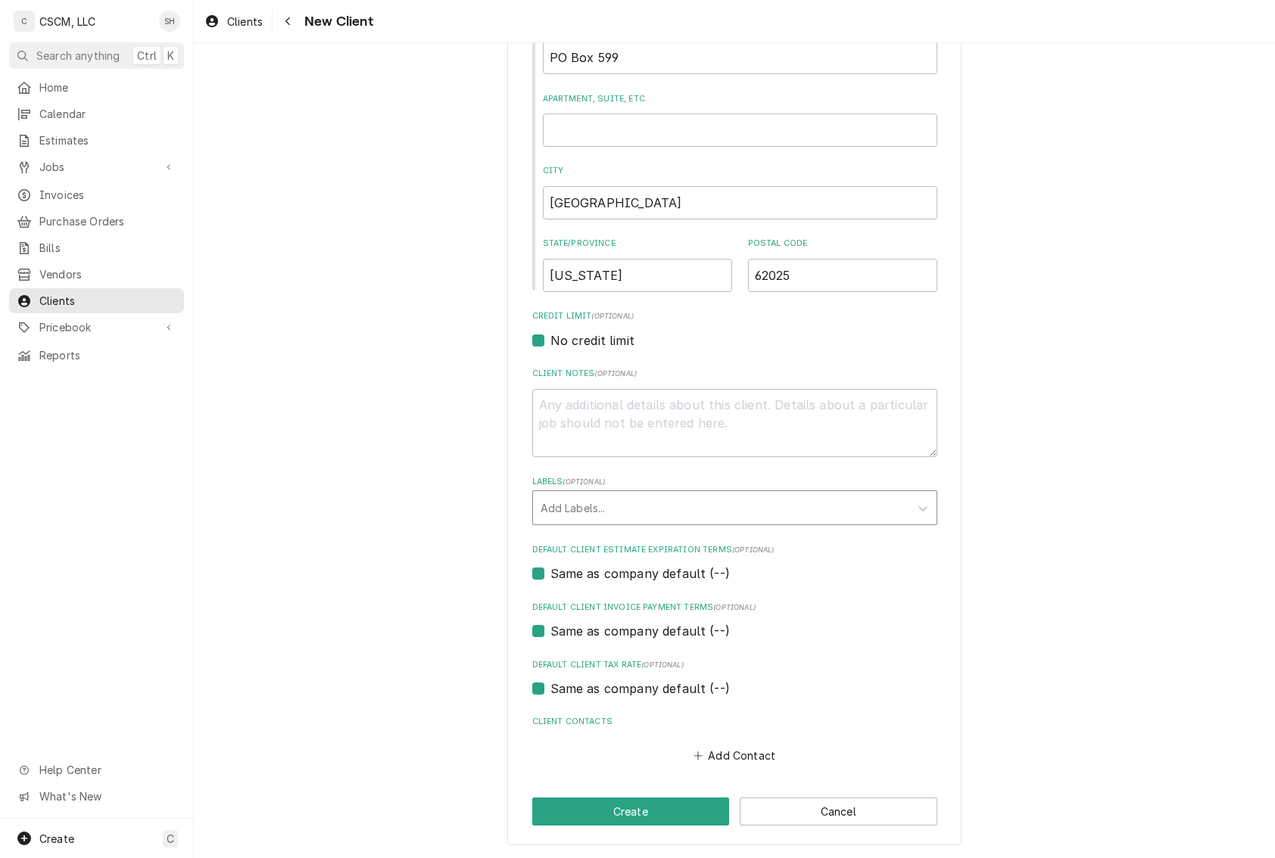
type input "Corey McMahan"
click at [606, 508] on div "Labels" at bounding box center [720, 507] width 361 height 27
click at [715, 752] on button "Add Contact" at bounding box center [733, 755] width 87 height 21
type textarea "x"
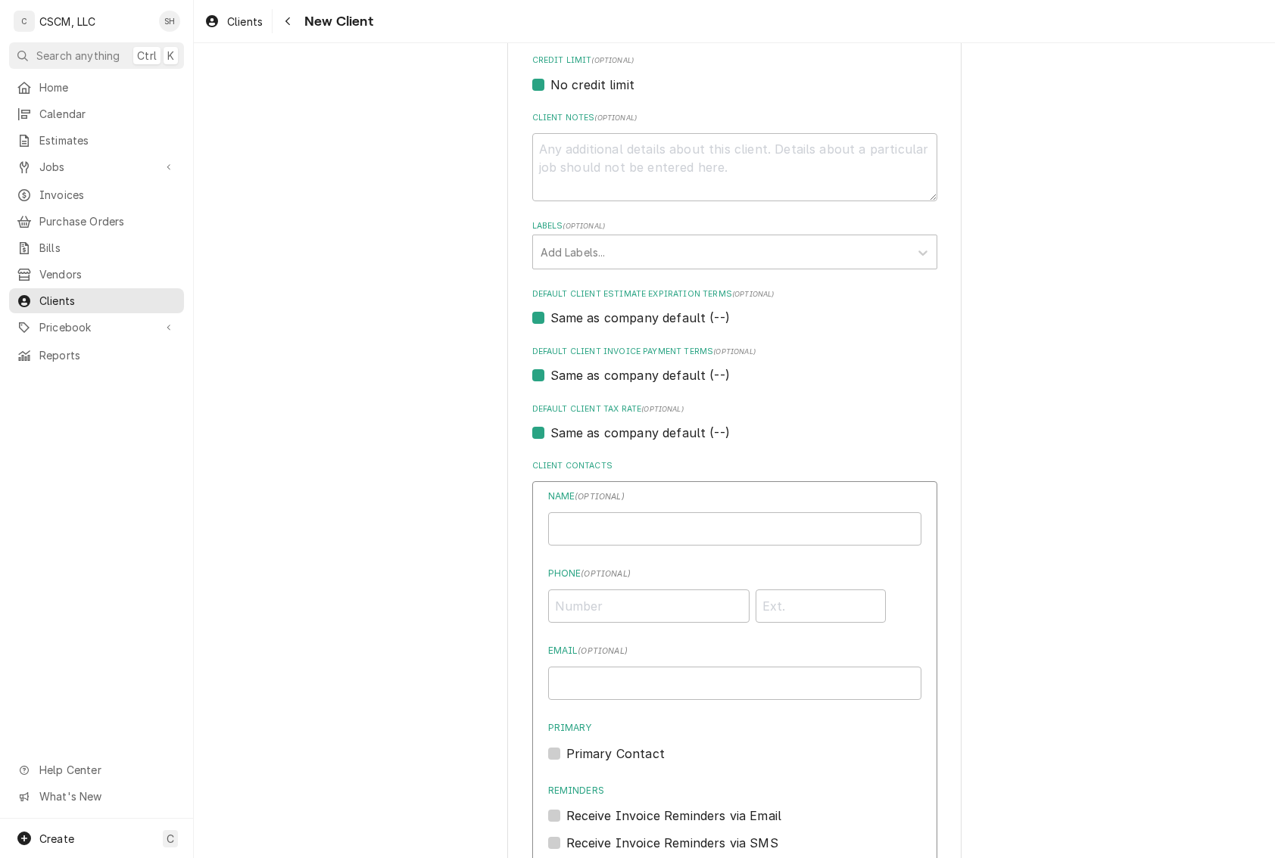
scroll to position [716, 0]
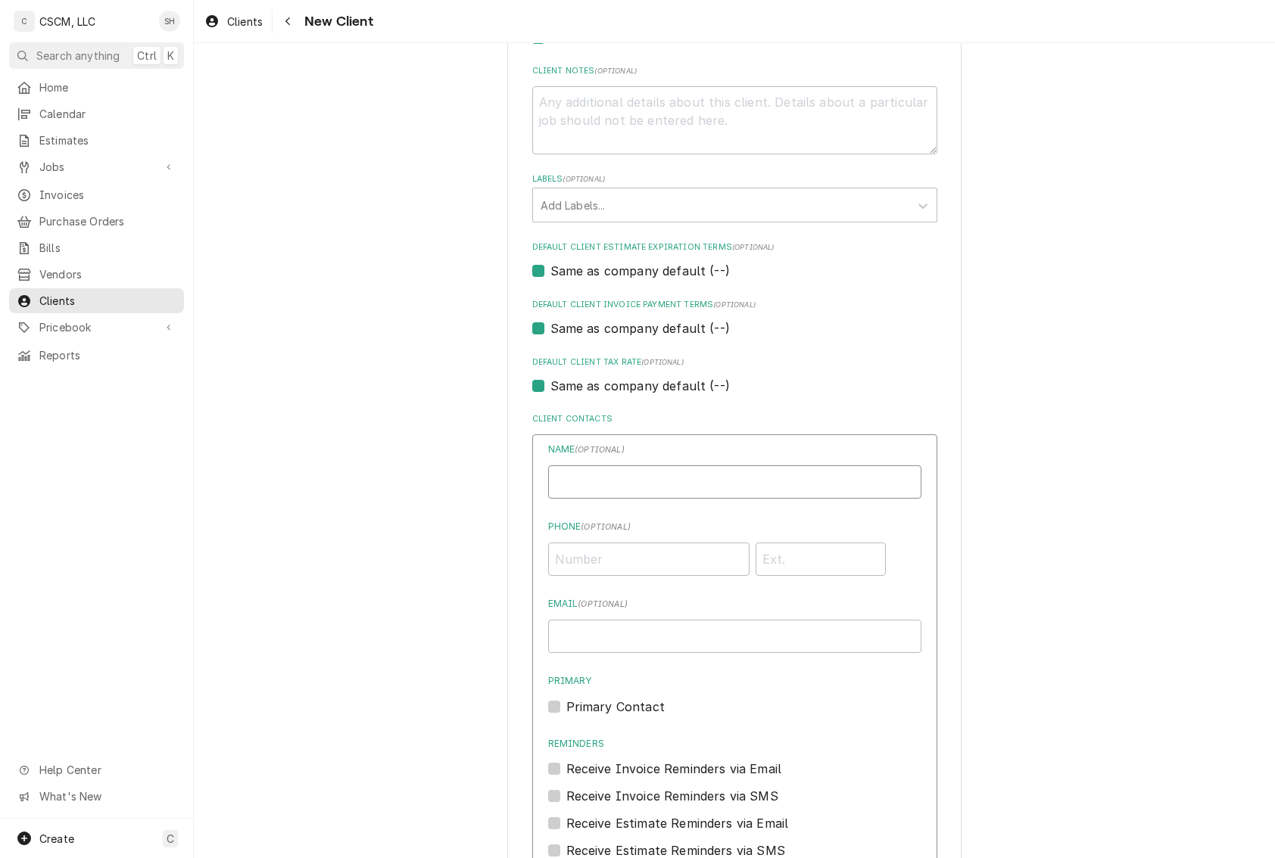
click at [636, 487] on input "Business Name" at bounding box center [734, 482] width 373 height 33
type input "Billing"
click at [590, 563] on input "Phone ( optional )" at bounding box center [648, 559] width 201 height 33
type input "[PHONE_NUMBER]"
type input "[PERSON_NAME][EMAIL_ADDRESS][DOMAIN_NAME]"
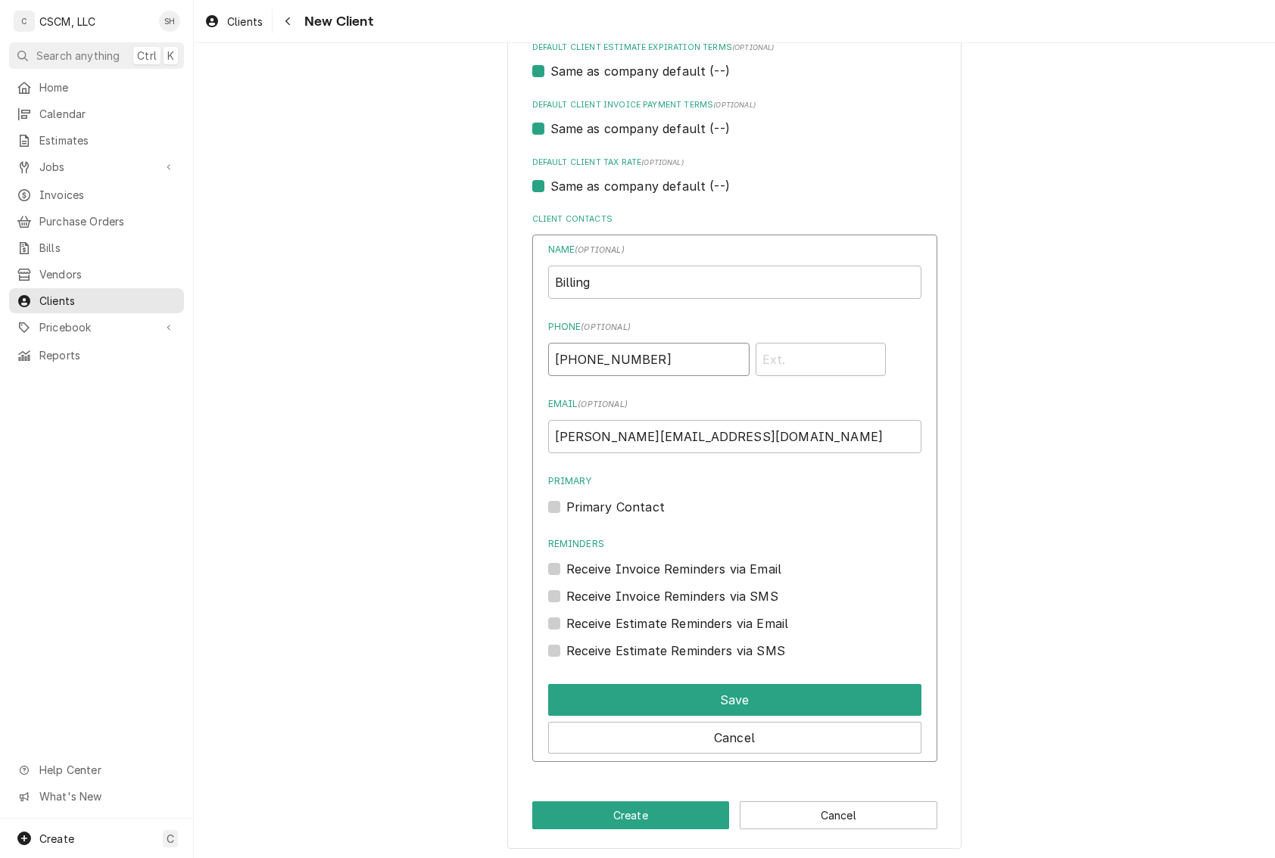
scroll to position [922, 0]
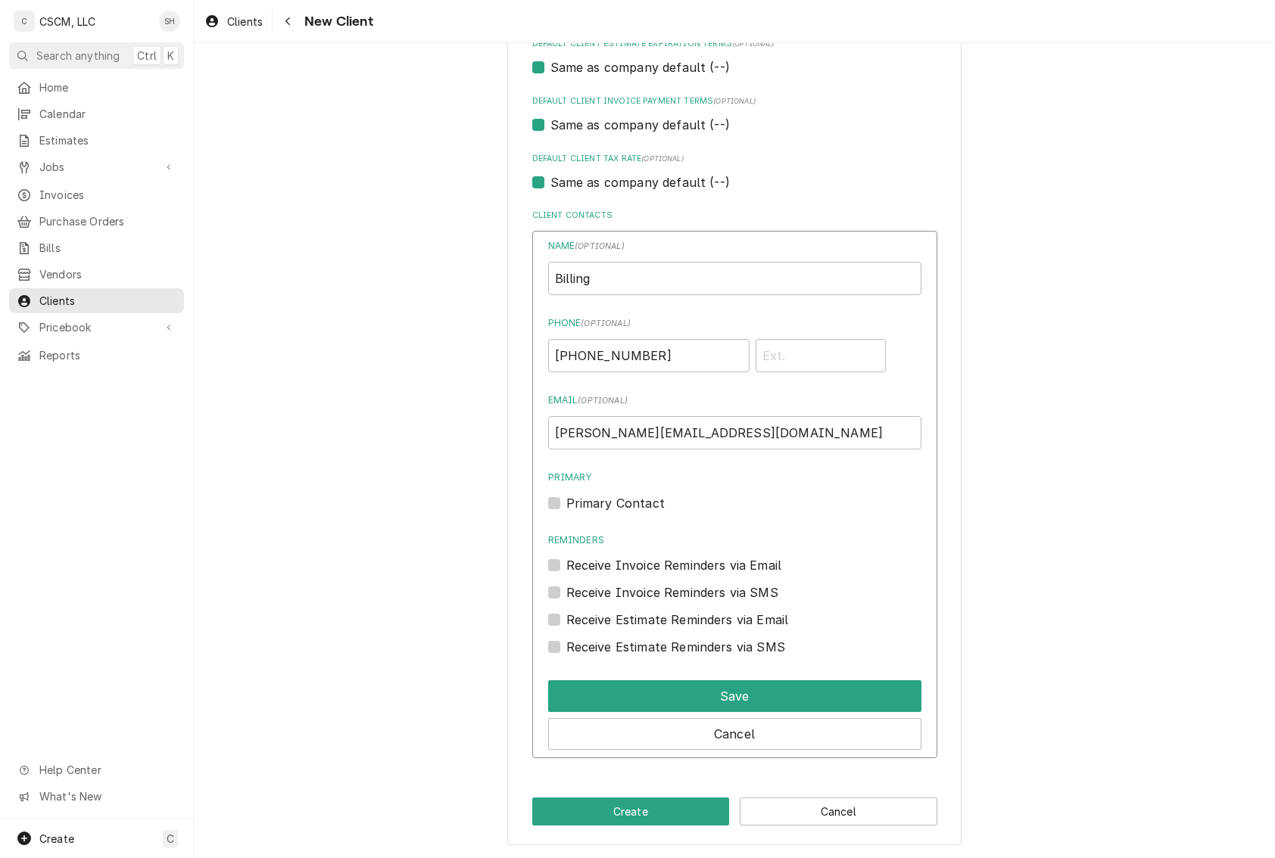
click at [566, 502] on label "Primary Contact" at bounding box center [615, 503] width 98 height 18
click at [566, 502] on input "Primary" at bounding box center [752, 510] width 373 height 33
checkbox input "true"
click at [686, 696] on button "Save" at bounding box center [734, 697] width 373 height 32
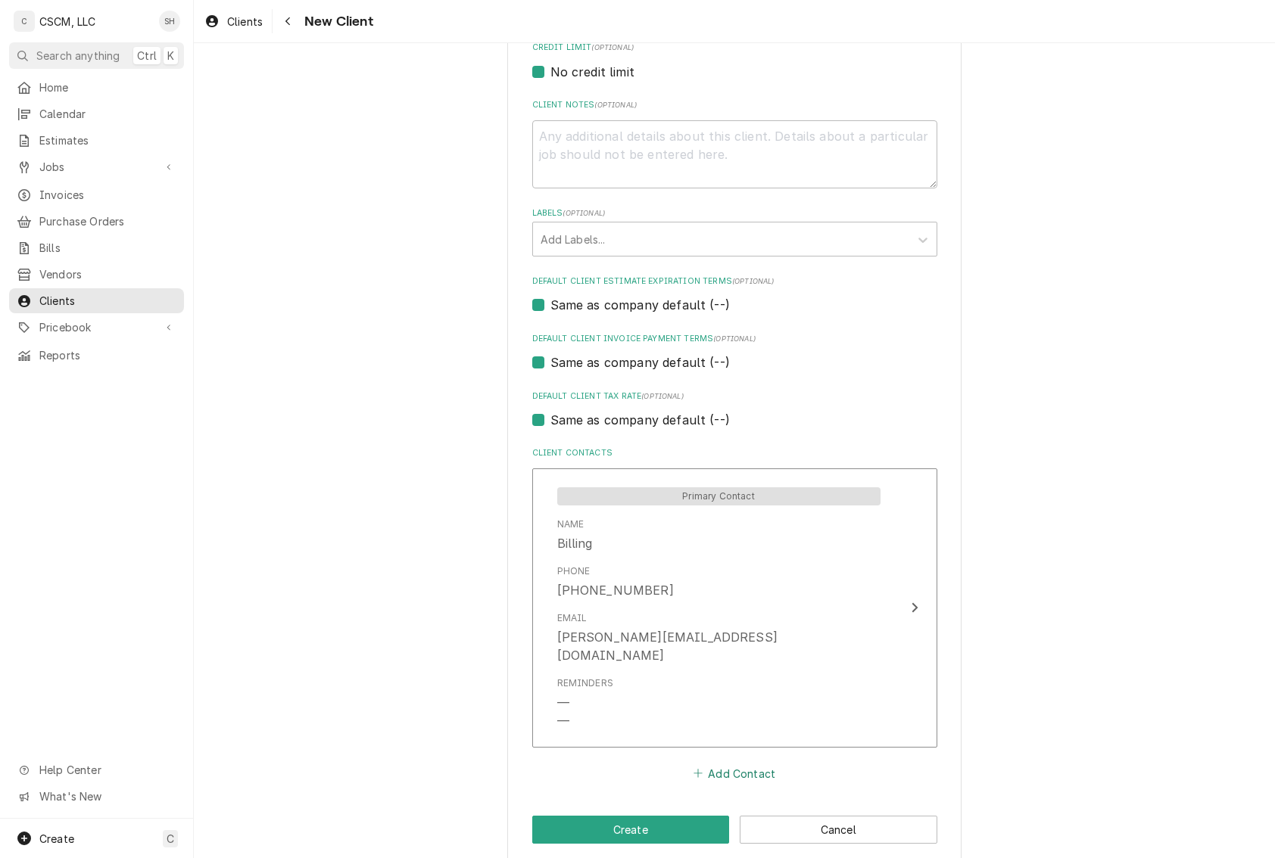
click at [740, 763] on button "Add Contact" at bounding box center [733, 773] width 87 height 21
type textarea "x"
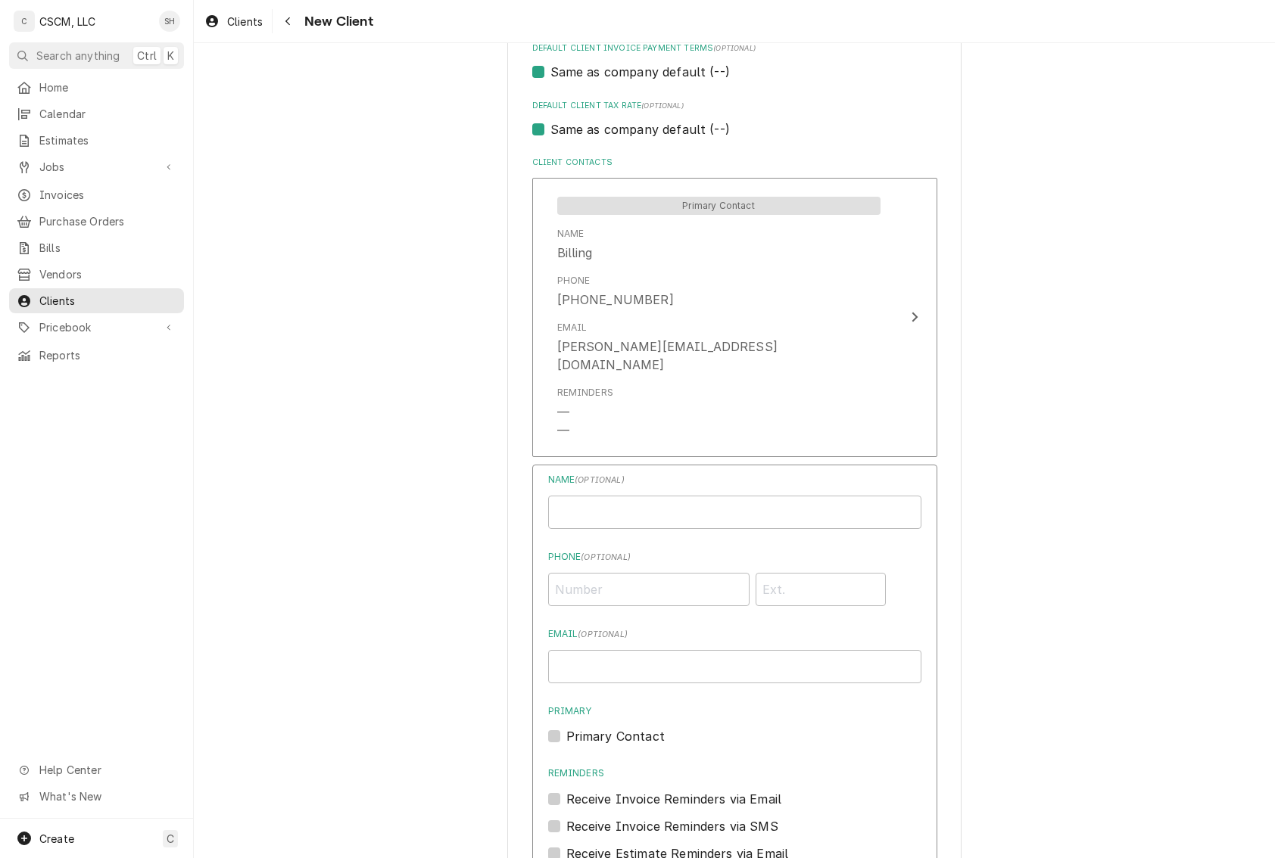
scroll to position [985, 0]
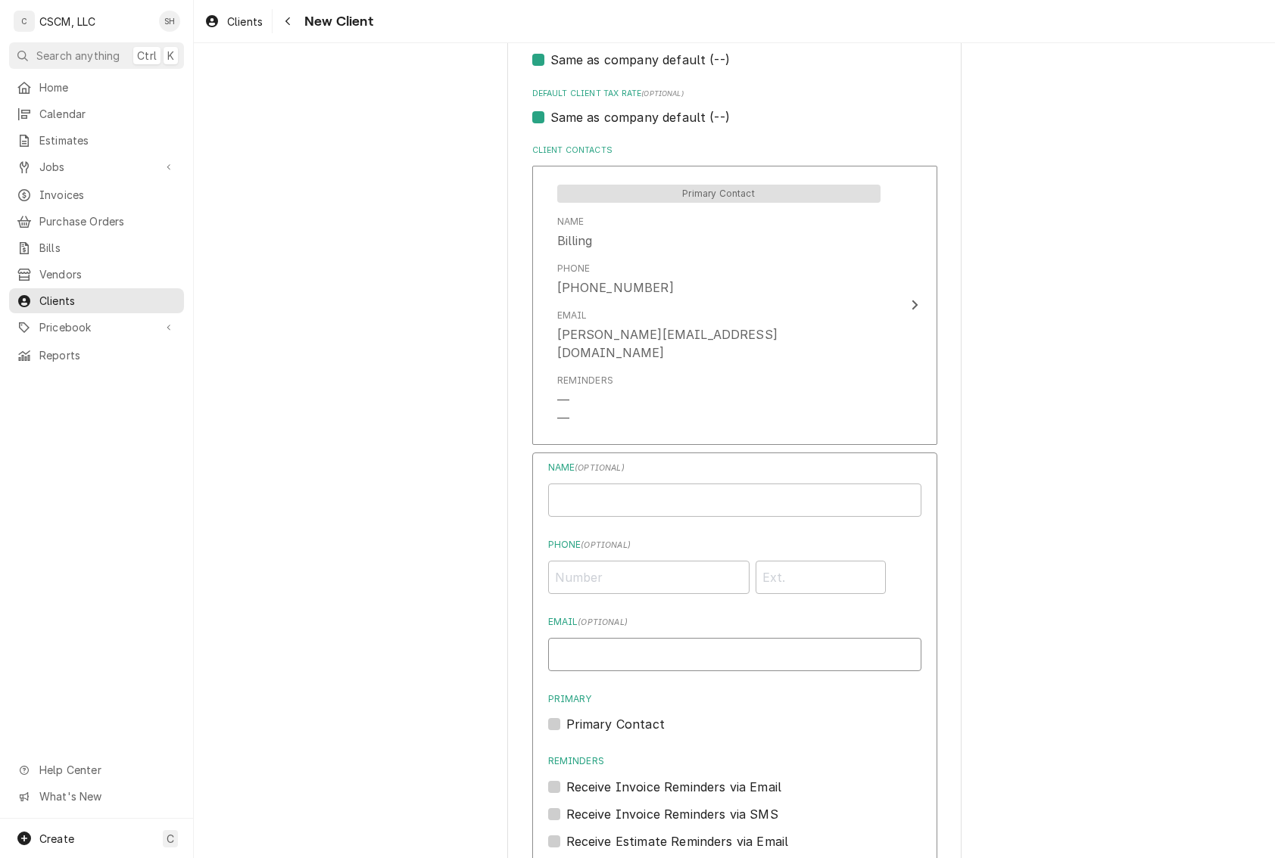
click at [606, 638] on input "Email ( optional )" at bounding box center [734, 654] width 373 height 33
click at [567, 638] on input "Email ( optional )" at bounding box center [734, 654] width 373 height 33
type input "[EMAIL_ADDRESS][DOMAIN_NAME]"
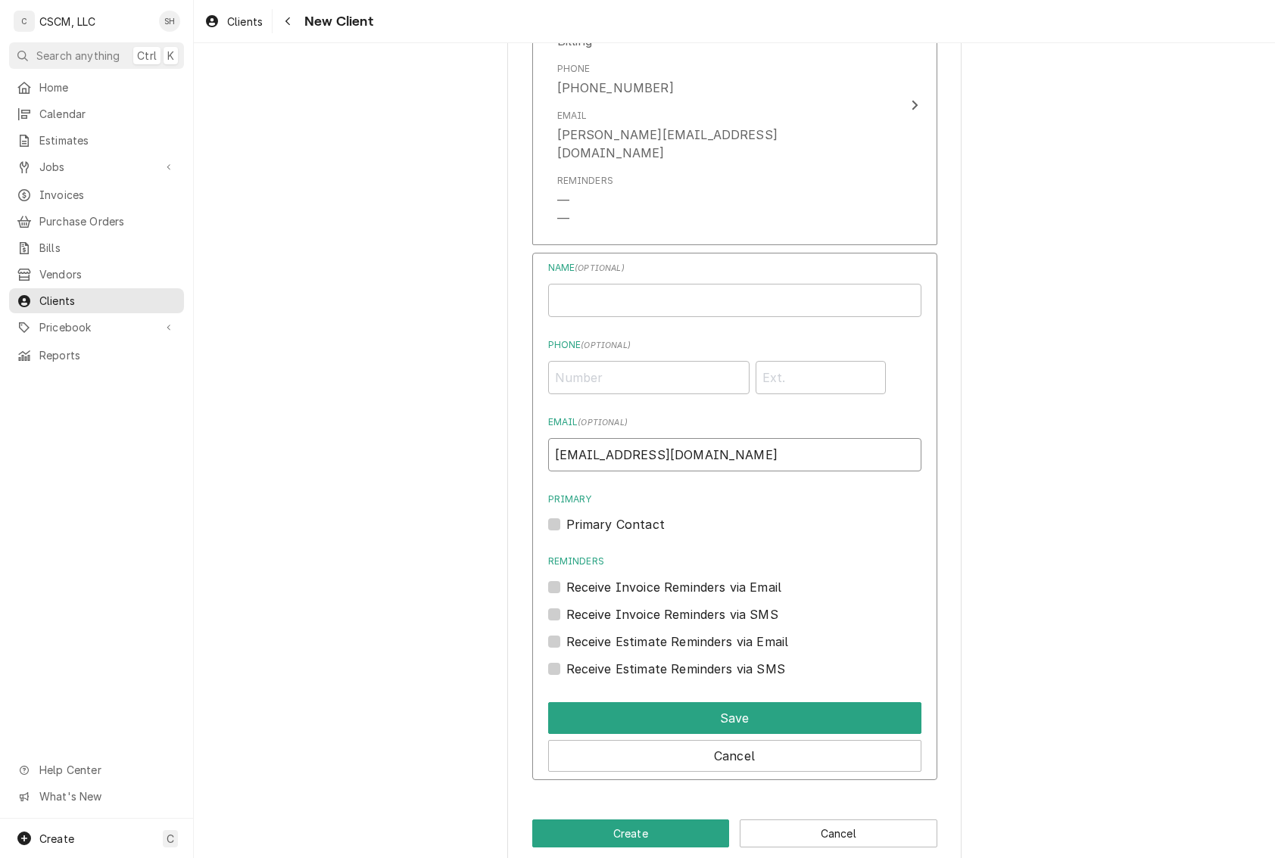
scroll to position [1191, 0]
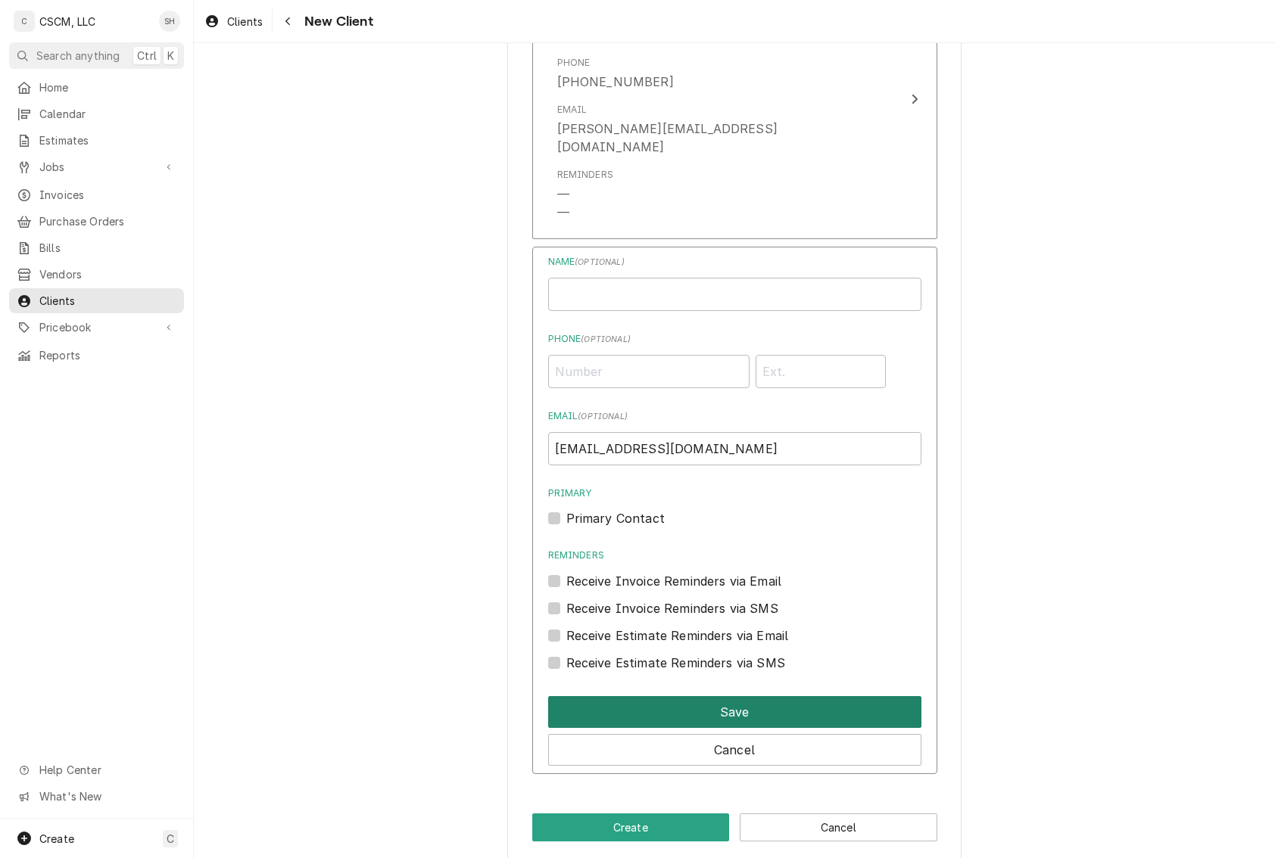
click at [842, 696] on button "Save" at bounding box center [734, 712] width 373 height 32
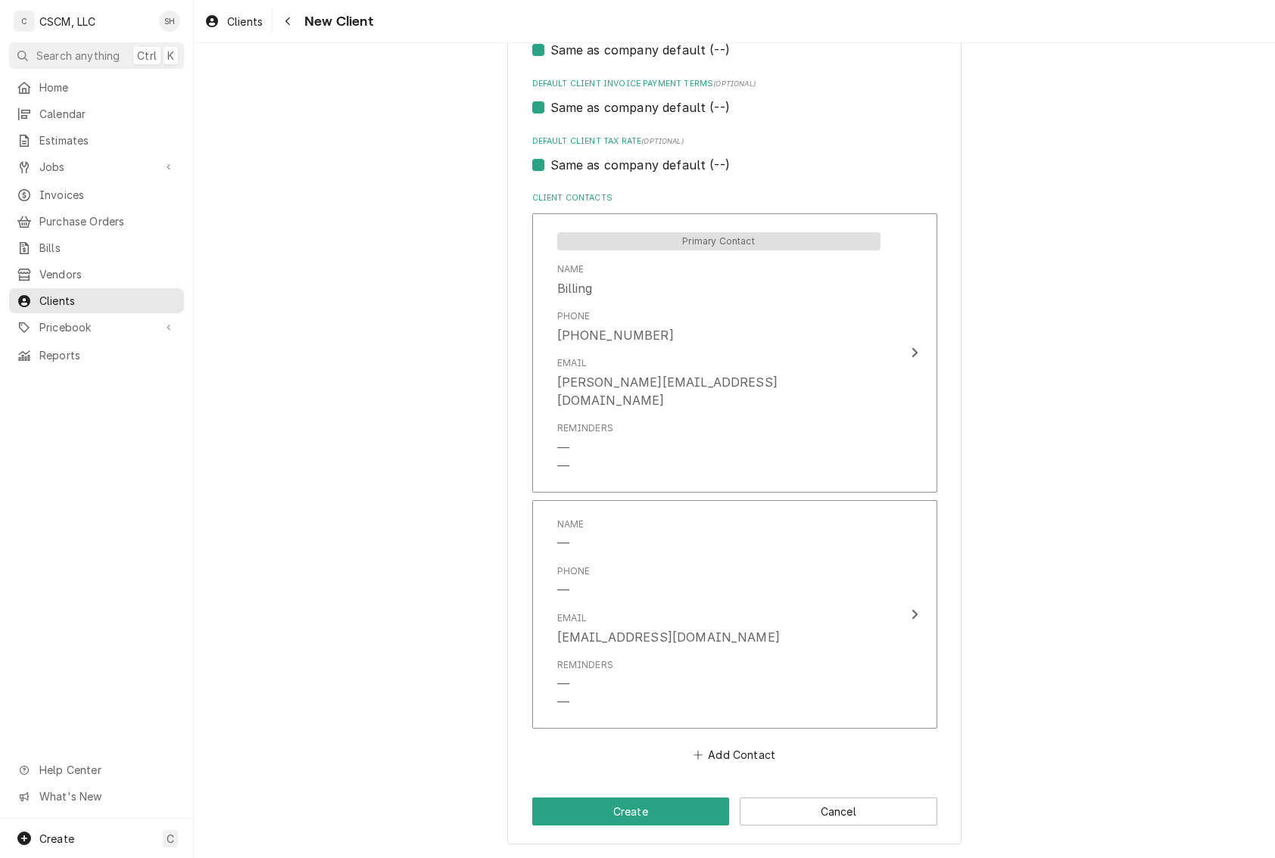
scroll to position [919, 0]
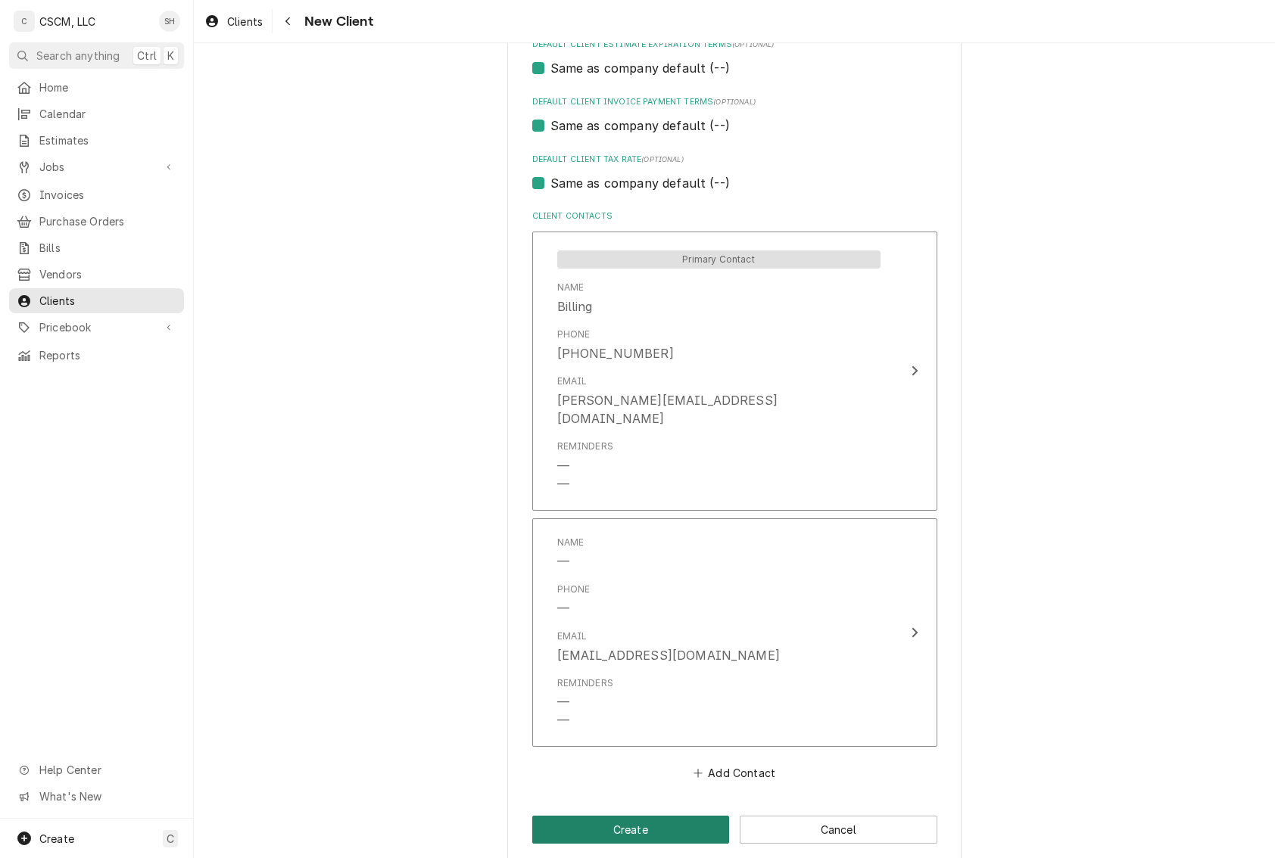
click at [655, 816] on button "Create" at bounding box center [631, 830] width 198 height 28
type textarea "x"
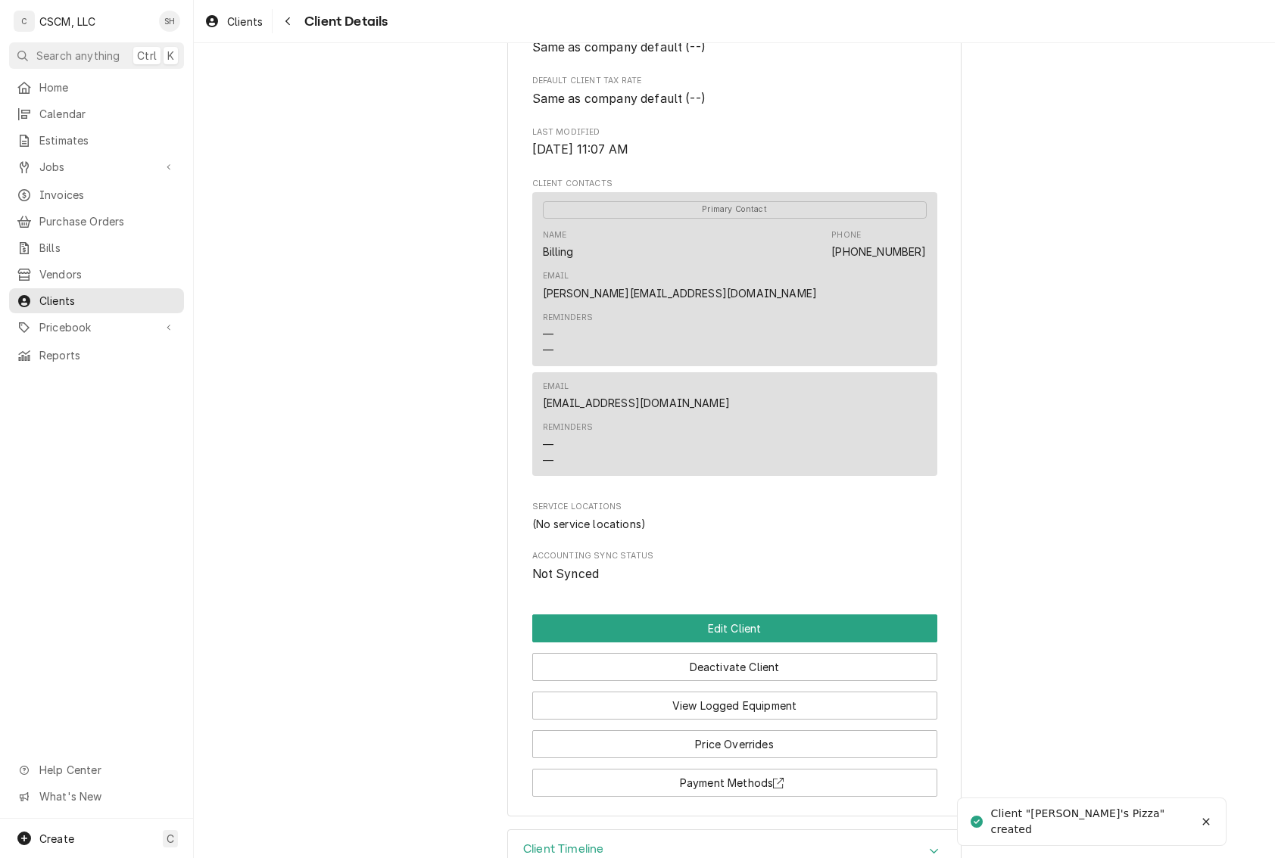
scroll to position [398, 0]
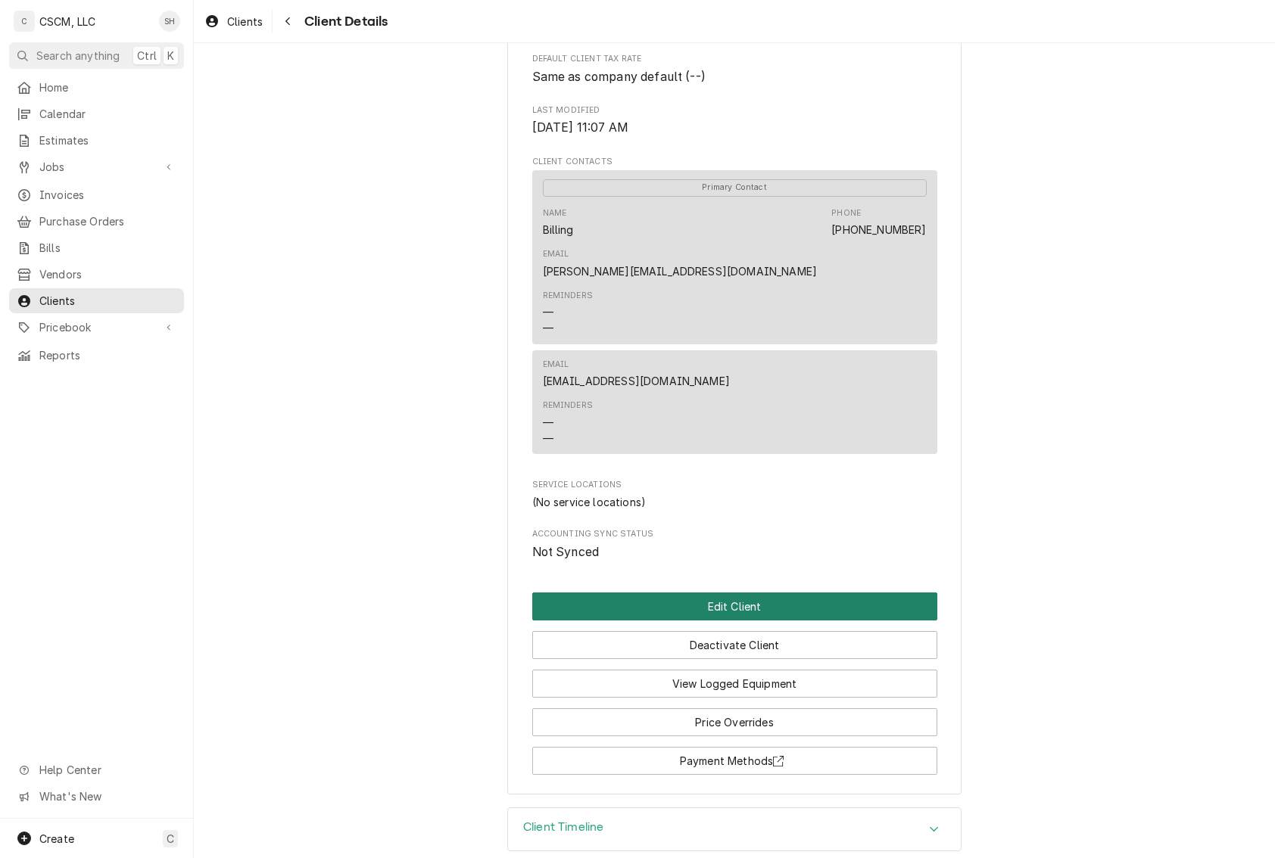
click at [872, 593] on button "Edit Client" at bounding box center [734, 607] width 405 height 28
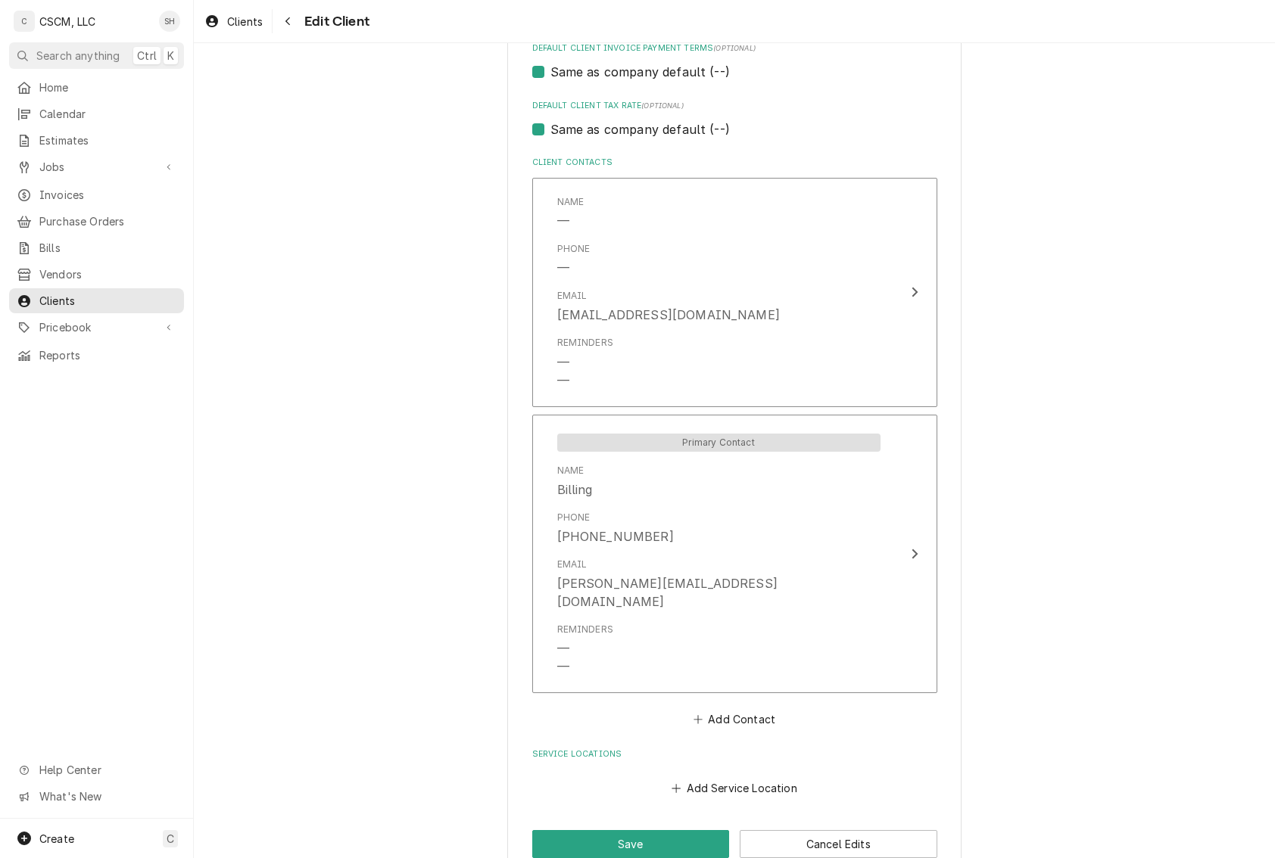
scroll to position [988, 0]
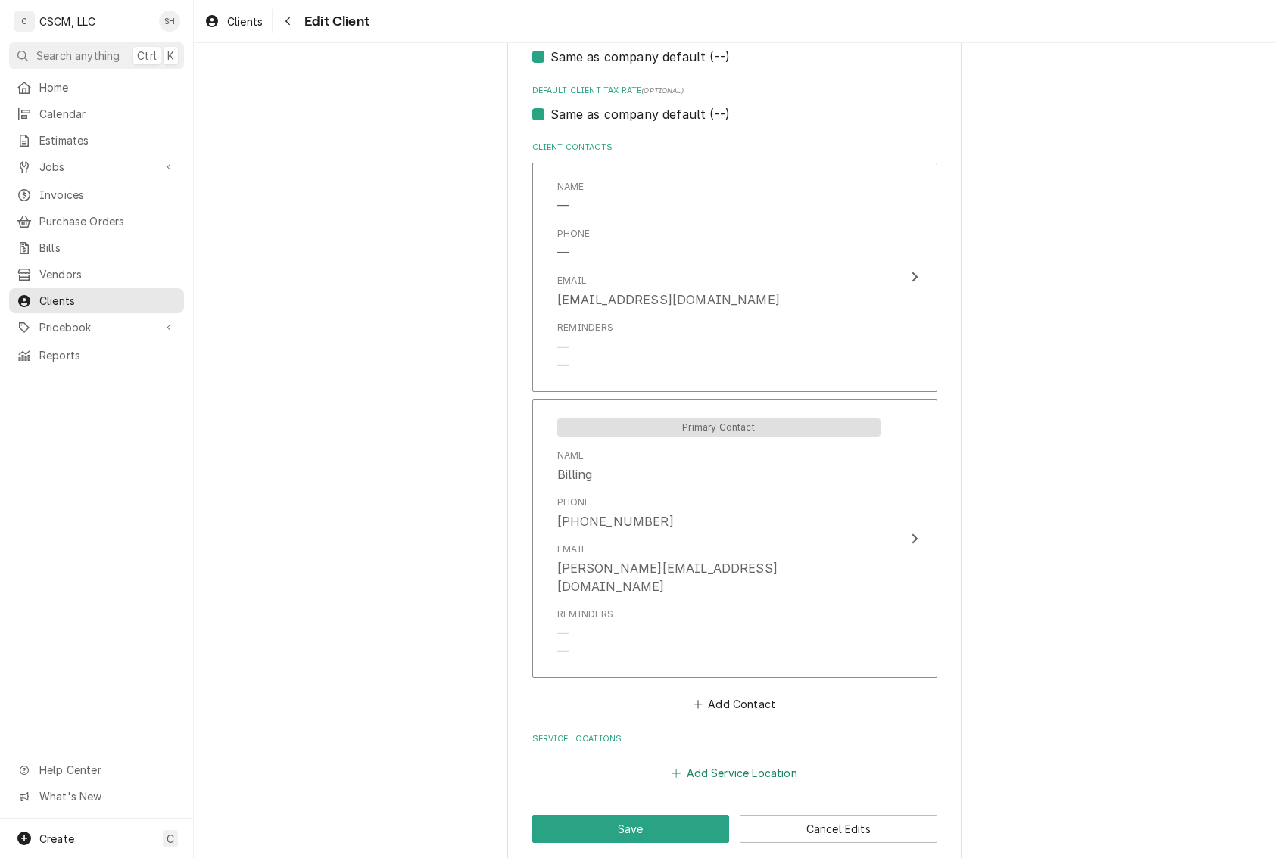
click at [740, 762] on button "Add Service Location" at bounding box center [734, 772] width 130 height 21
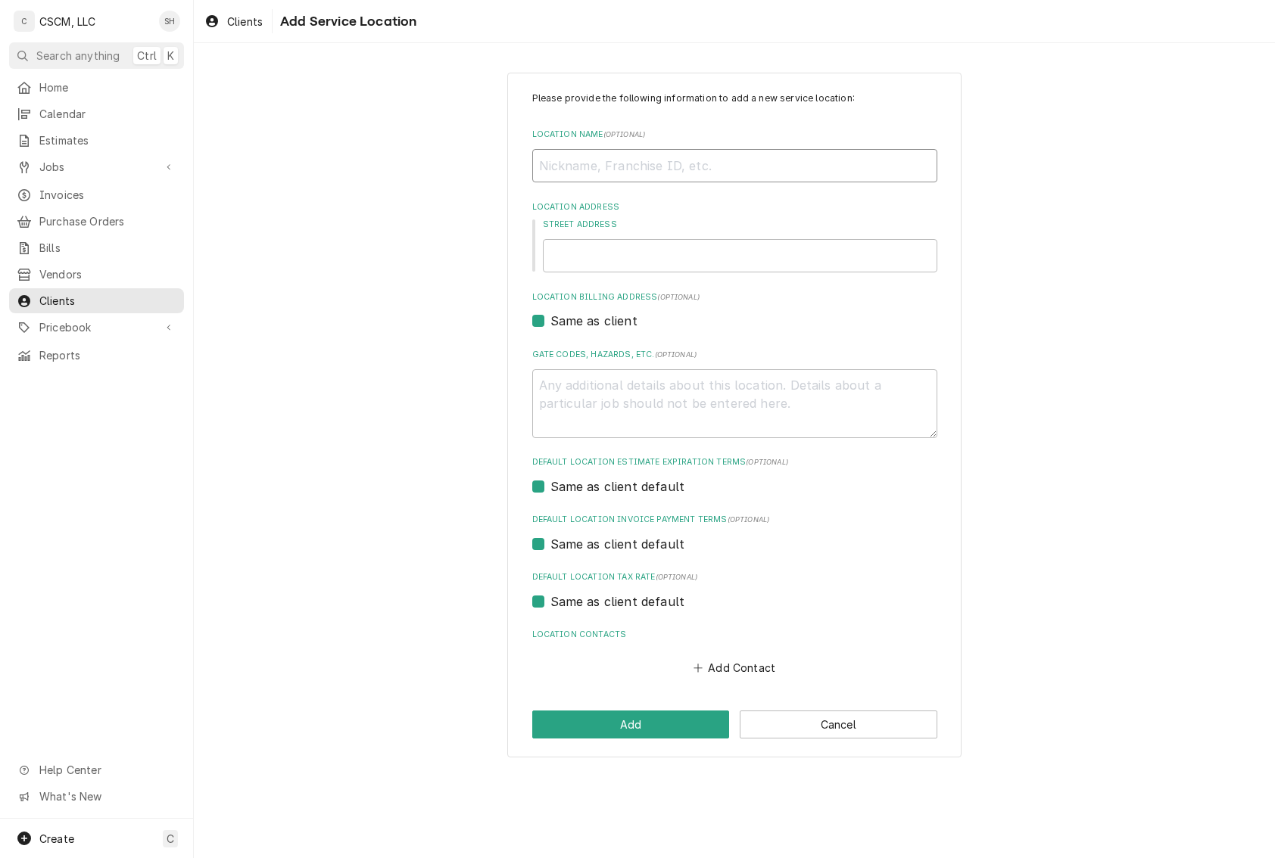
click at [585, 173] on input "Location Name ( optional )" at bounding box center [734, 165] width 405 height 33
click at [737, 166] on input "Location Name ( optional )" at bounding box center [734, 165] width 405 height 33
type textarea "x"
type input "J"
type textarea "x"
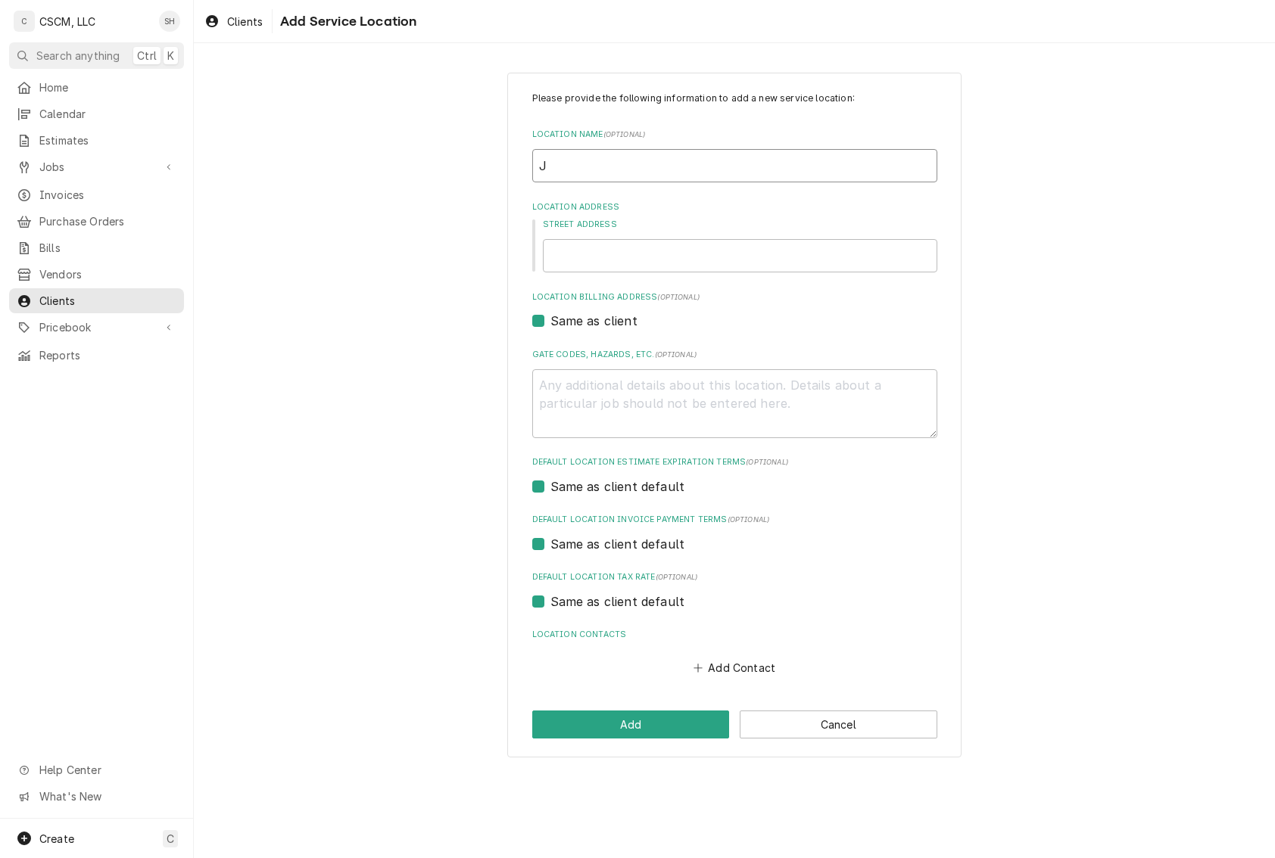
type input "Jo"
type textarea "x"
type input "Joe"
type textarea "x"
type input "Joe'"
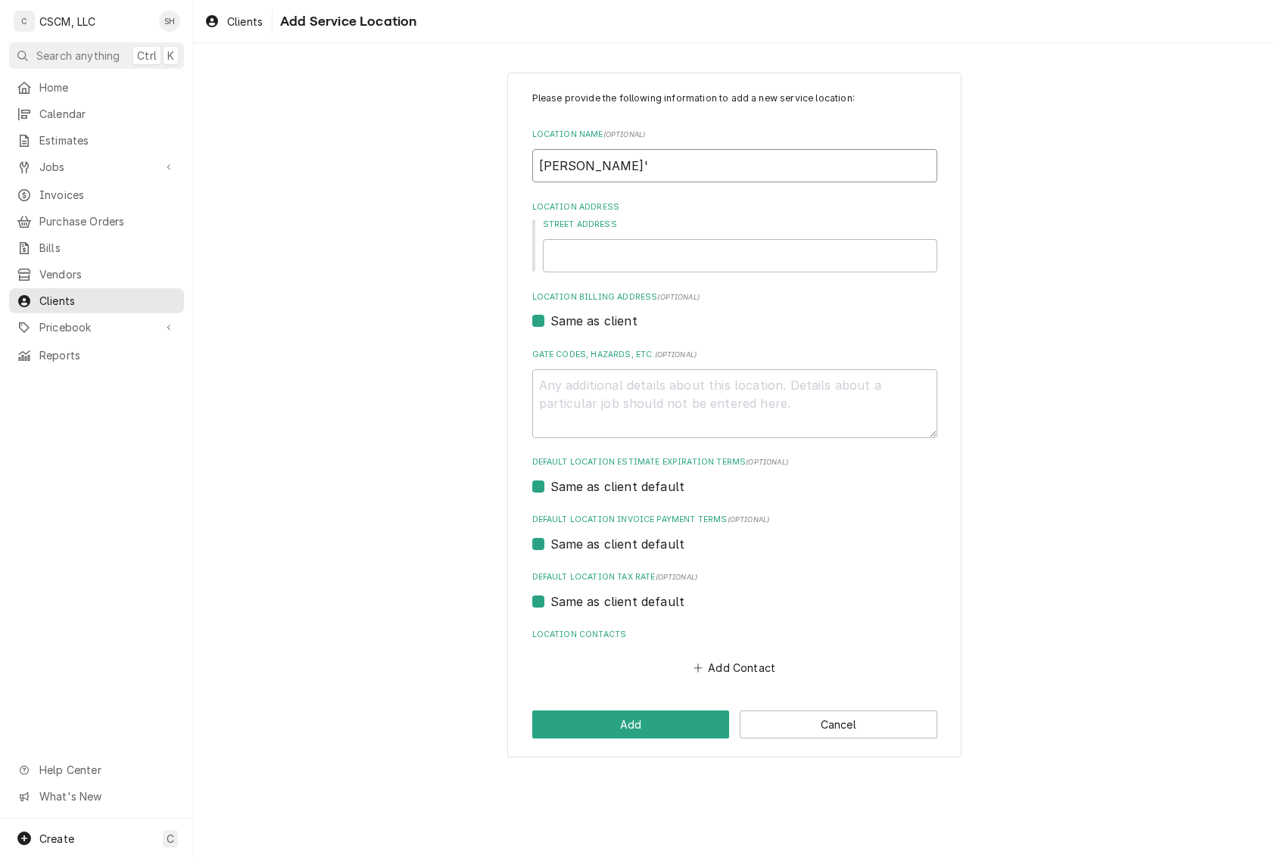
type textarea "x"
type input "Joe's"
type textarea "x"
type input "Joe's"
type textarea "x"
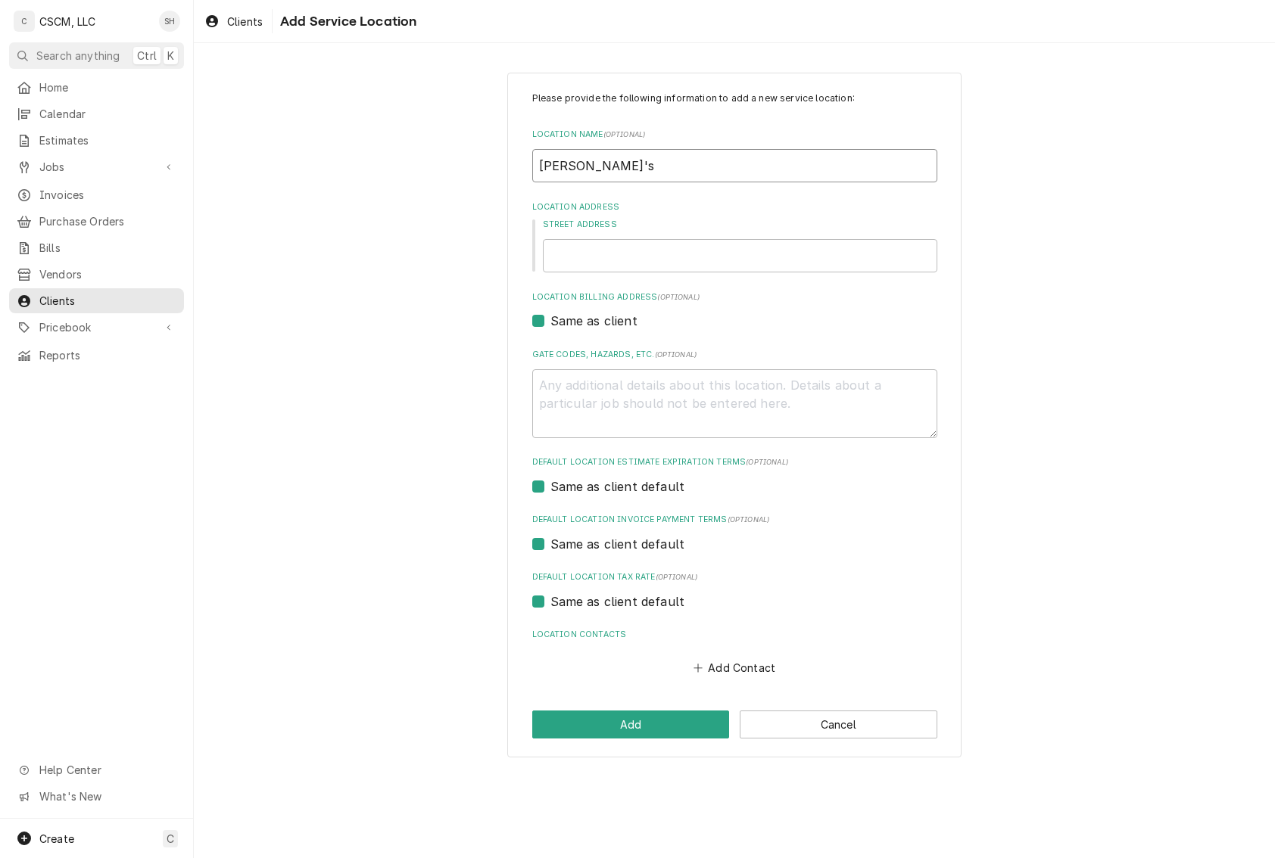
type input "Joe's P"
type textarea "x"
type input "Joe's Pi"
type textarea "x"
type input "Joe's Piz"
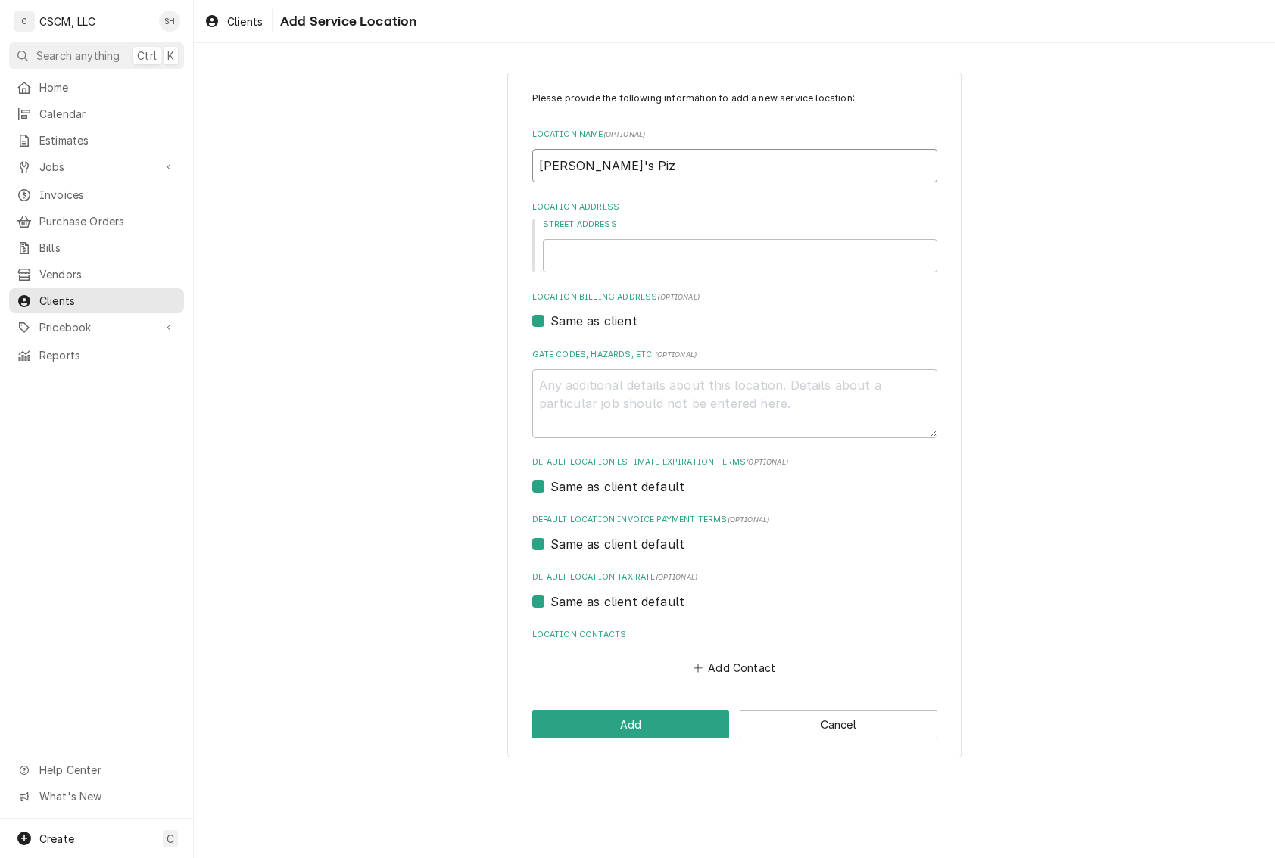
type textarea "x"
type input "Joe's Pizz"
type textarea "x"
type input "Joe's Pizzz"
type textarea "x"
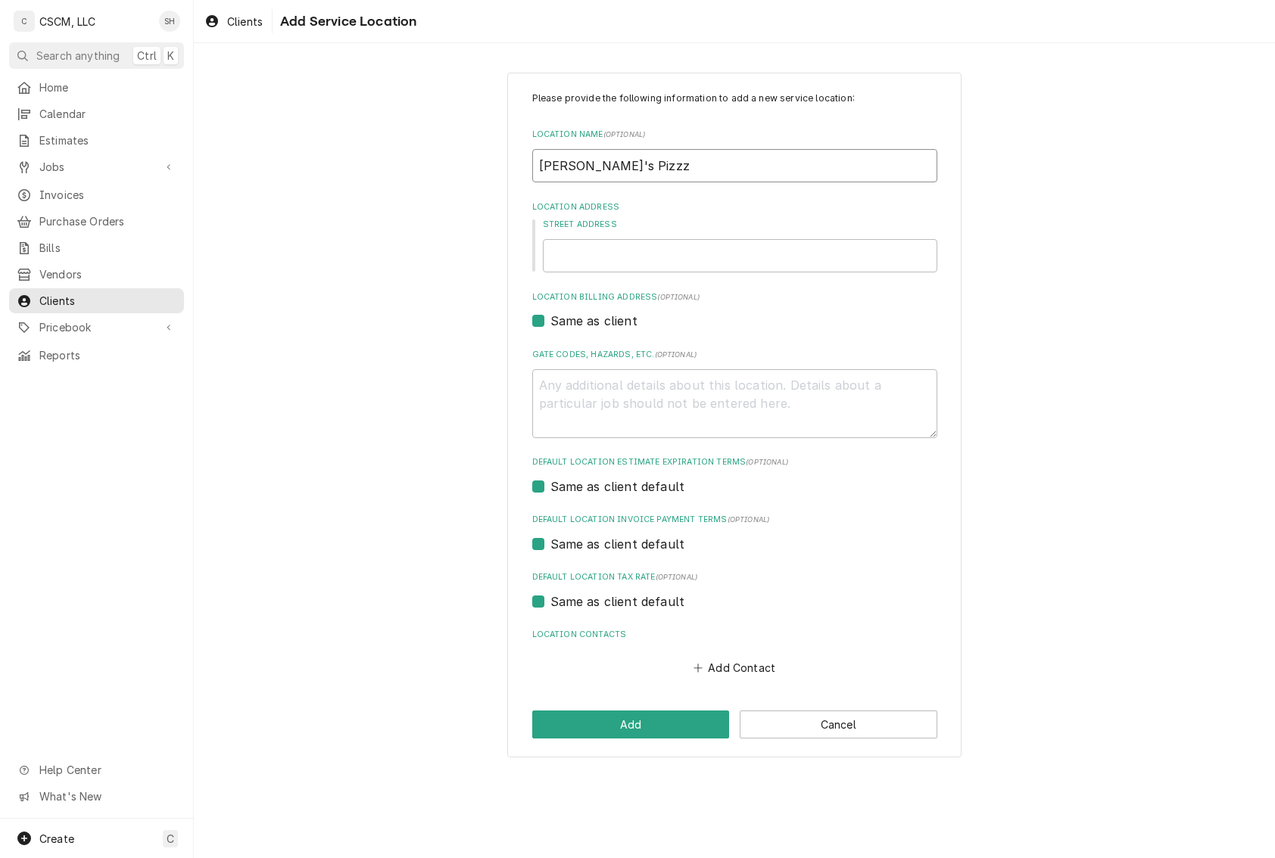
type input "Joe's Pizz"
type textarea "x"
type input "Joe's Pizza"
type textarea "x"
type input "[PERSON_NAME]'s Pizza"
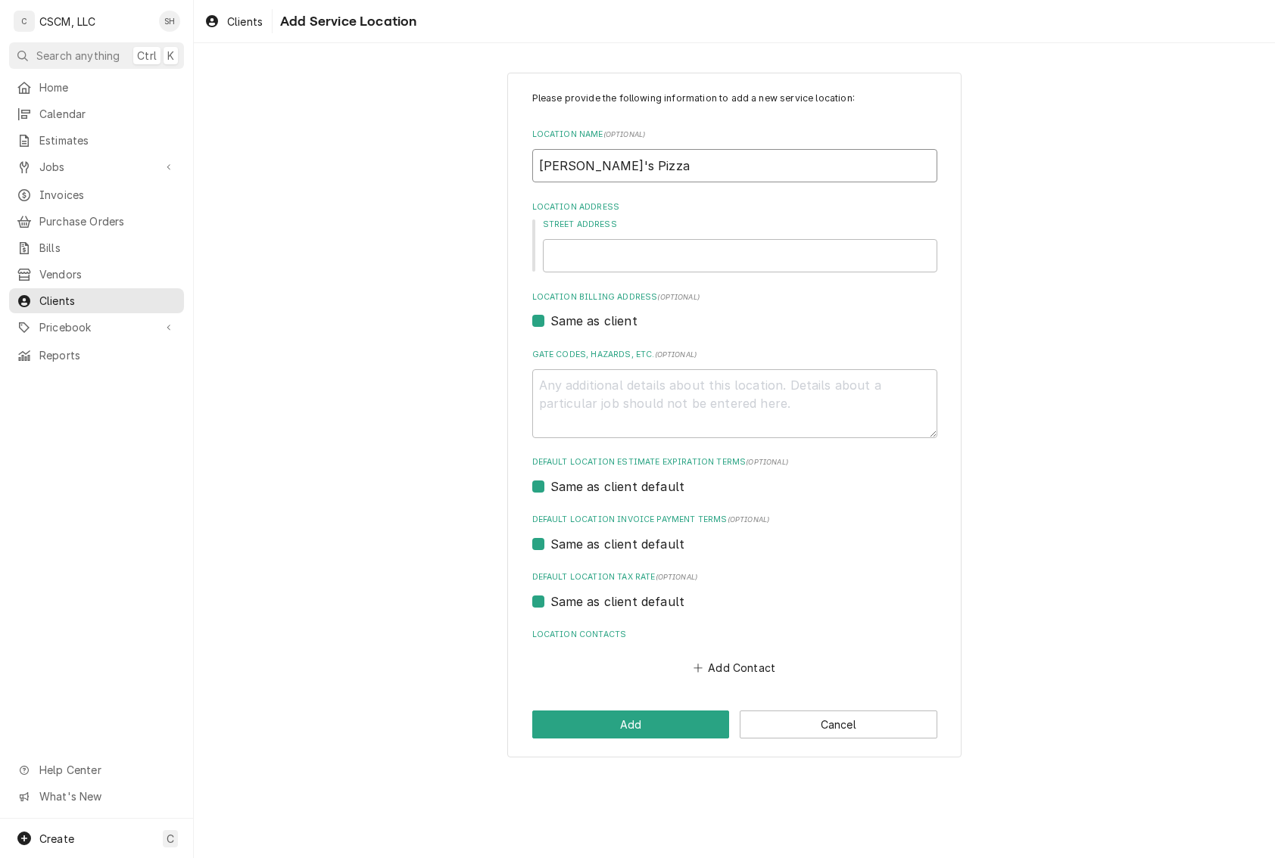
type textarea "x"
type input "Joe's Pizza E"
type textarea "x"
type input "Joe's Pizza Ed"
type textarea "x"
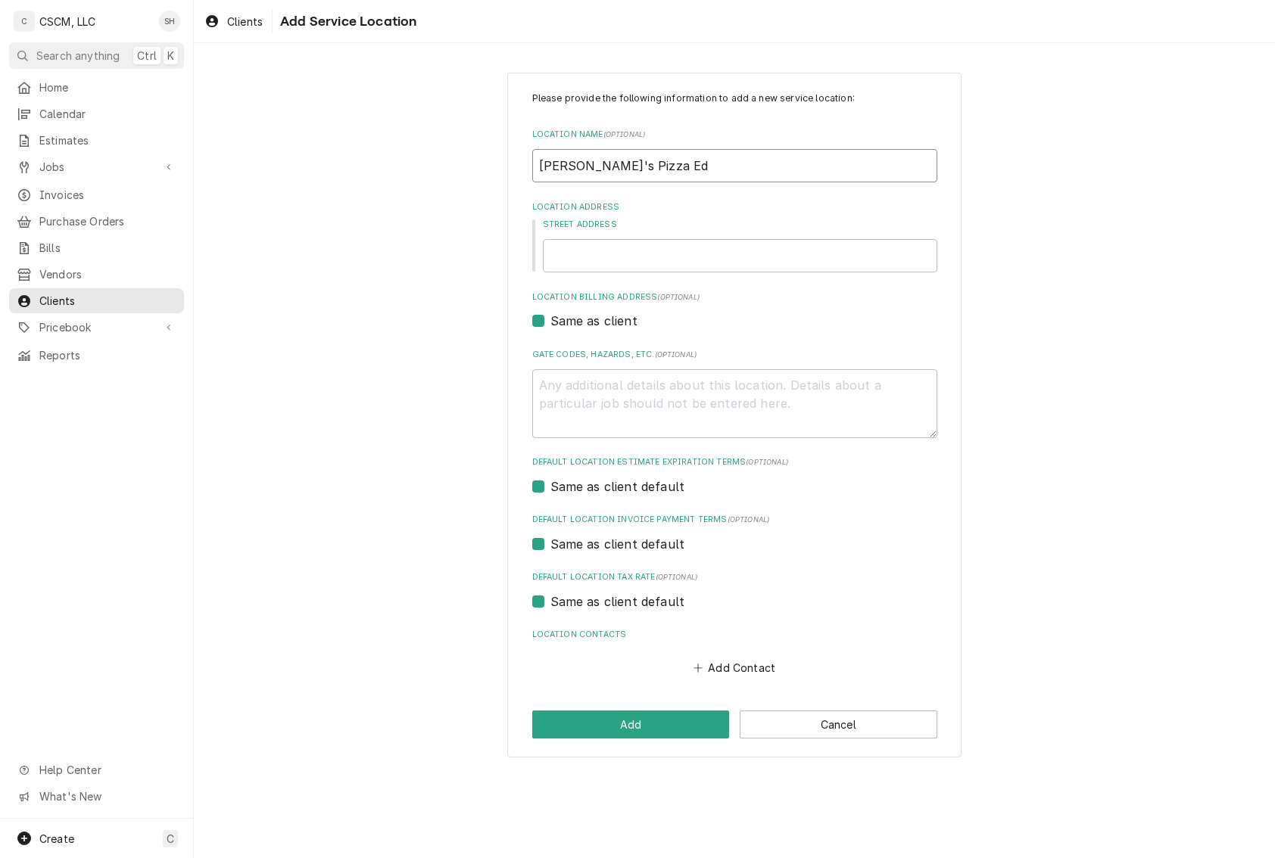
type input "Joe's Pizza Edw"
type textarea "x"
type input "Joe's Pizza Edwa"
type textarea "x"
type input "Joe's Pizza Edwar"
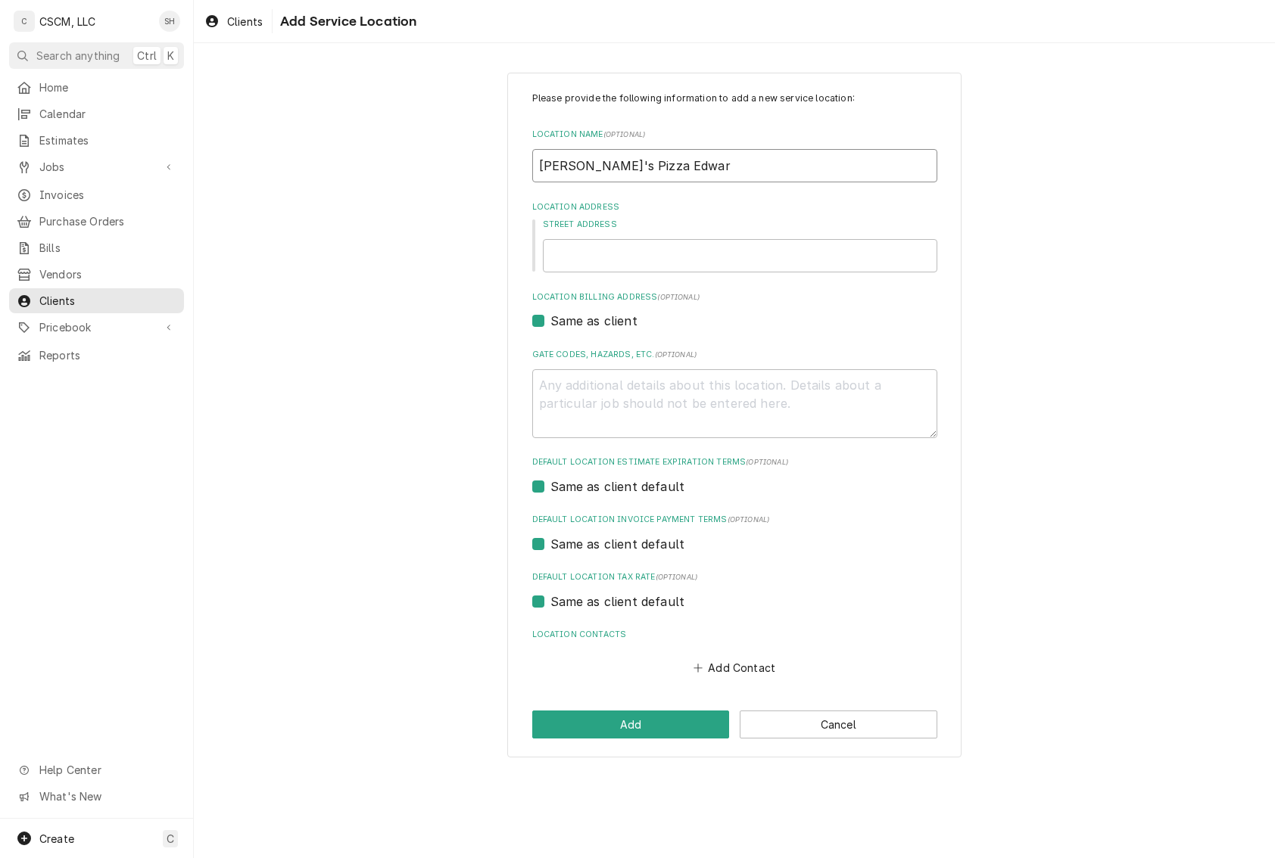
type textarea "x"
type input "Joe's Pizza Edward"
type textarea "x"
type input "Joe's Pizza Edwards"
type textarea "x"
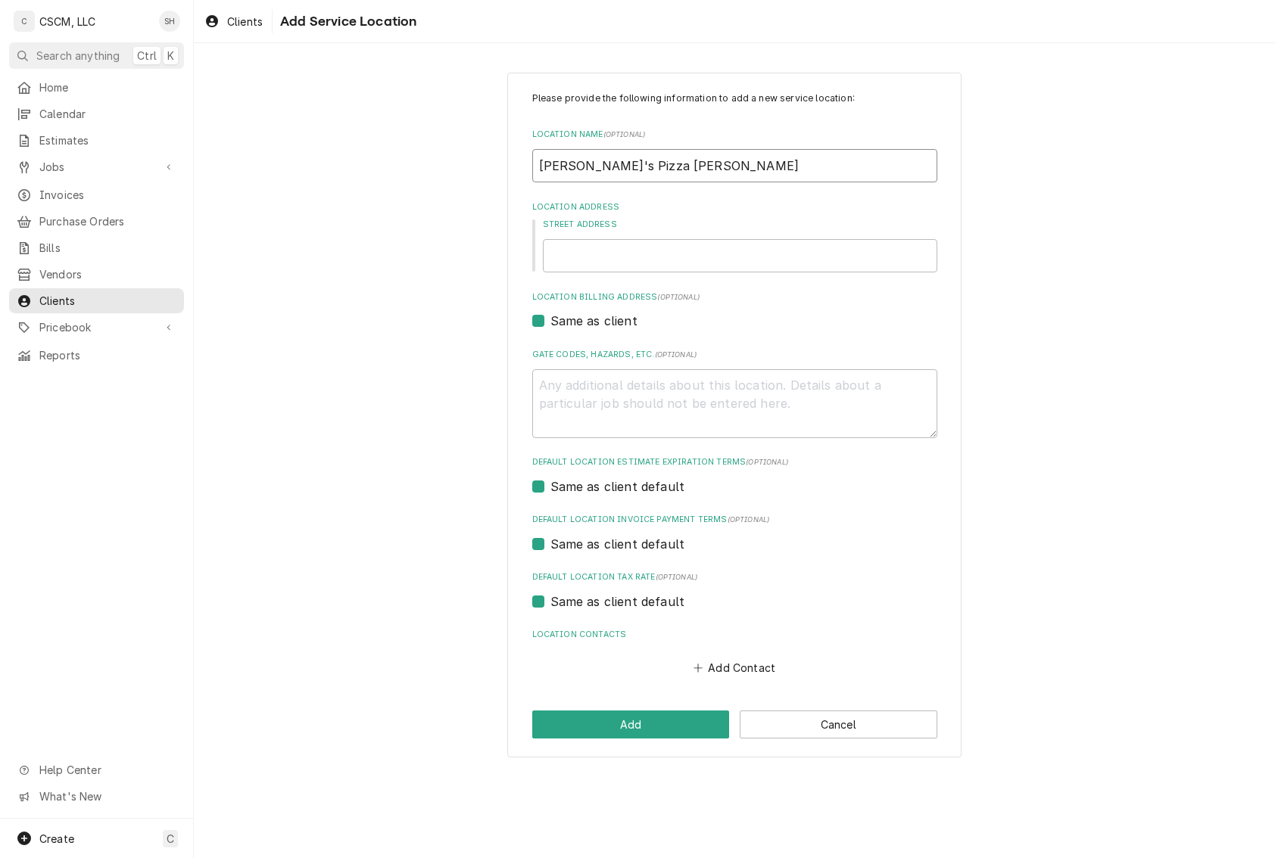
type input "Joe's Pizza Edwardsv"
type textarea "x"
type input "Joe's Pizza Edwardsvi"
type textarea "x"
type input "Joe's Pizza Edwardsvil"
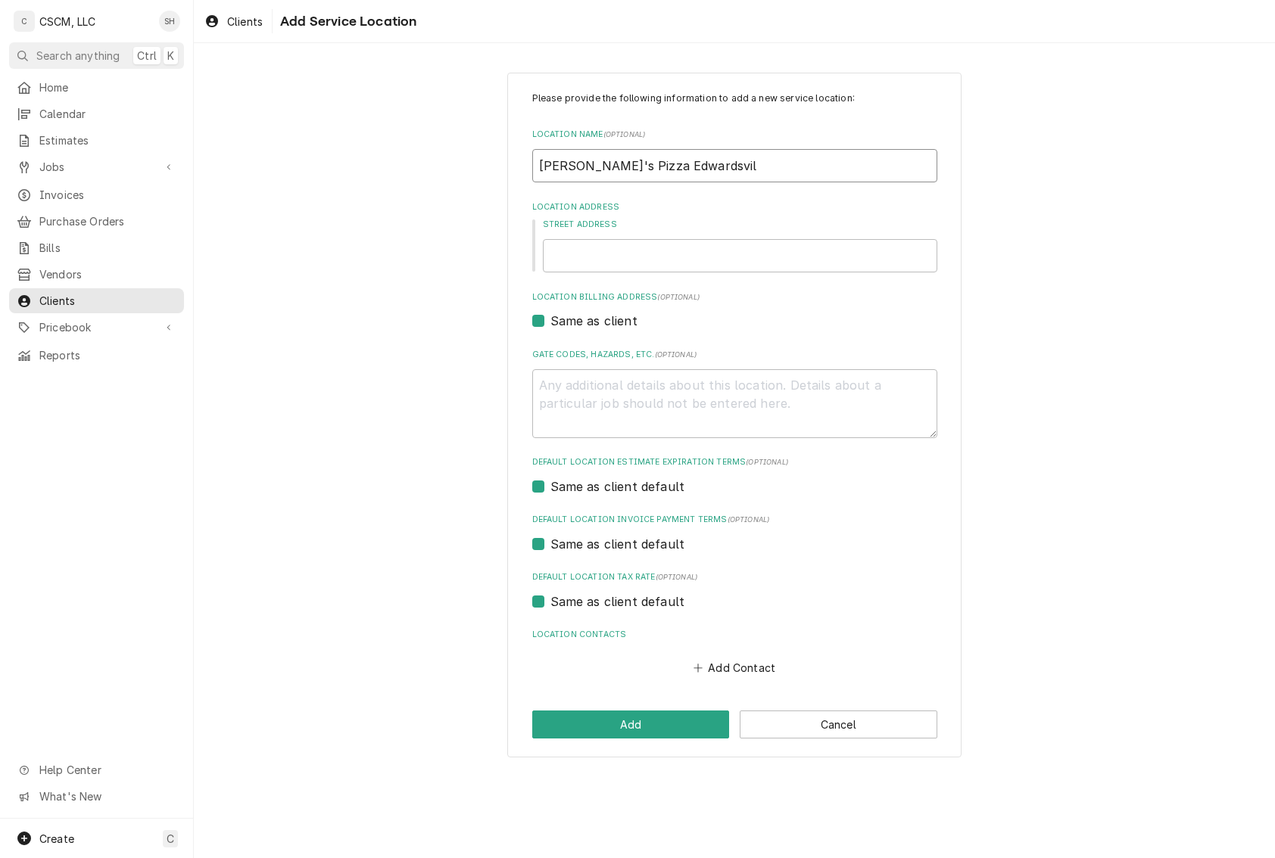
type textarea "x"
type input "Joe's Pizza Edwardsvill"
type textarea "x"
type input "Joe's Pizza Edwardsville"
click at [690, 250] on input "Street Address" at bounding box center [740, 255] width 394 height 33
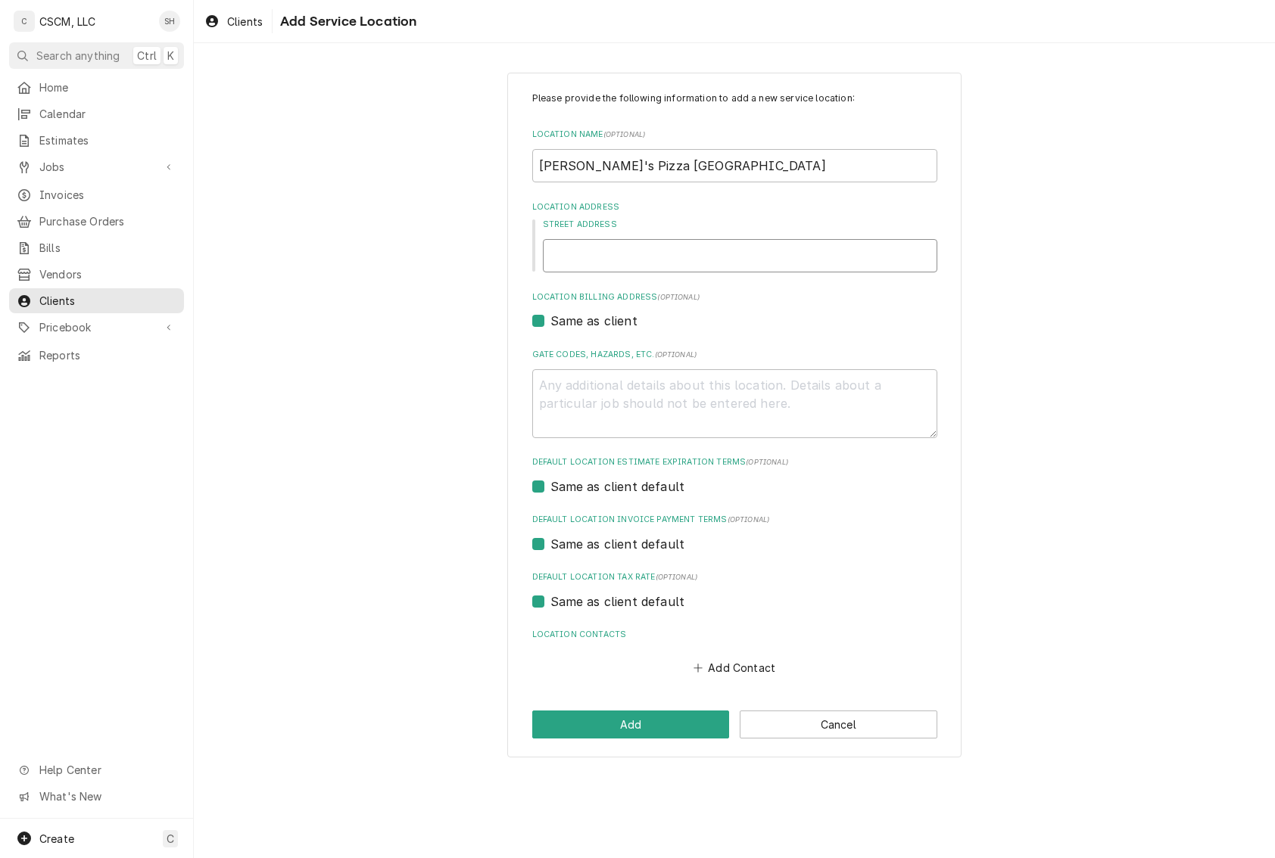
paste input "4 Club Centre Court,"
type textarea "x"
type input "4 Club Centre Court,"
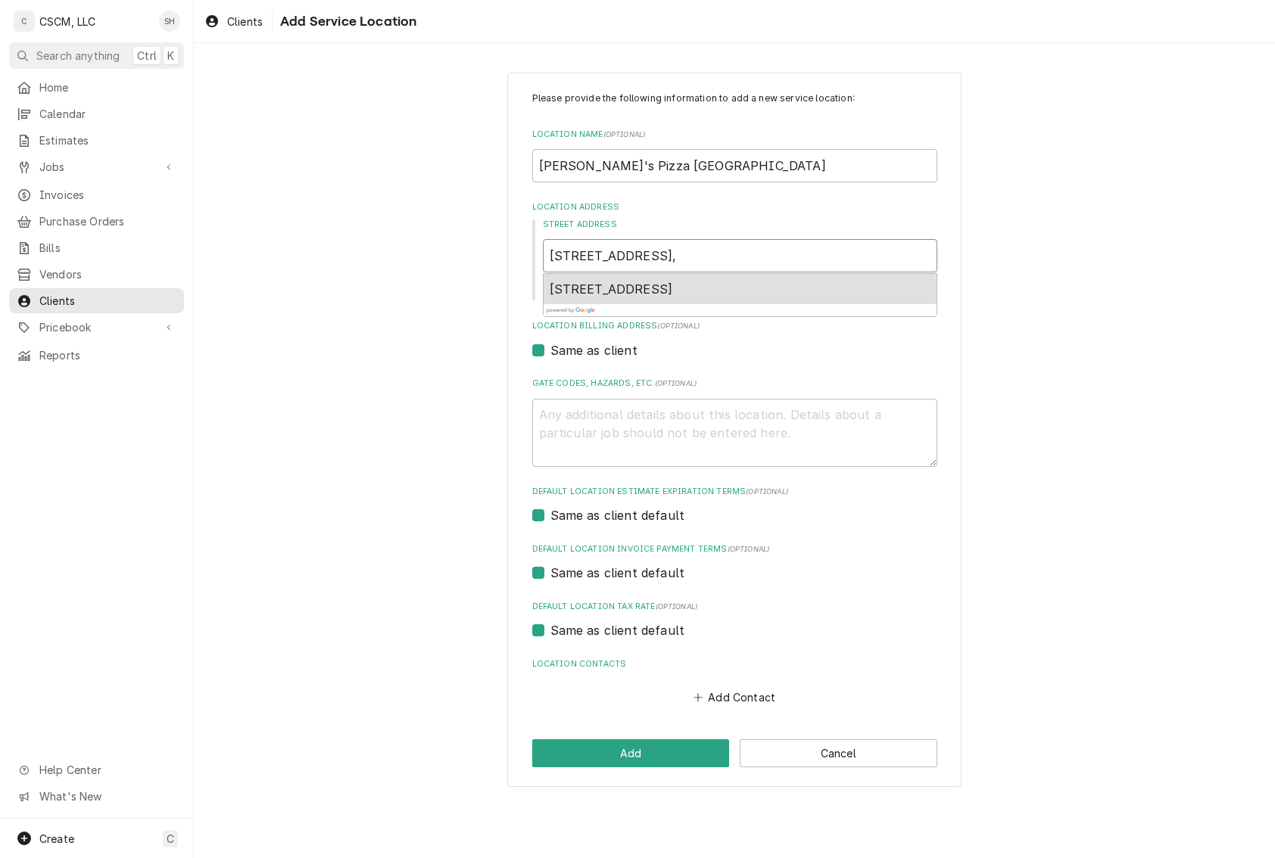
click at [818, 279] on div "4 Club Centre Court, Edwardsville, IL, USA" at bounding box center [740, 289] width 393 height 30
type textarea "x"
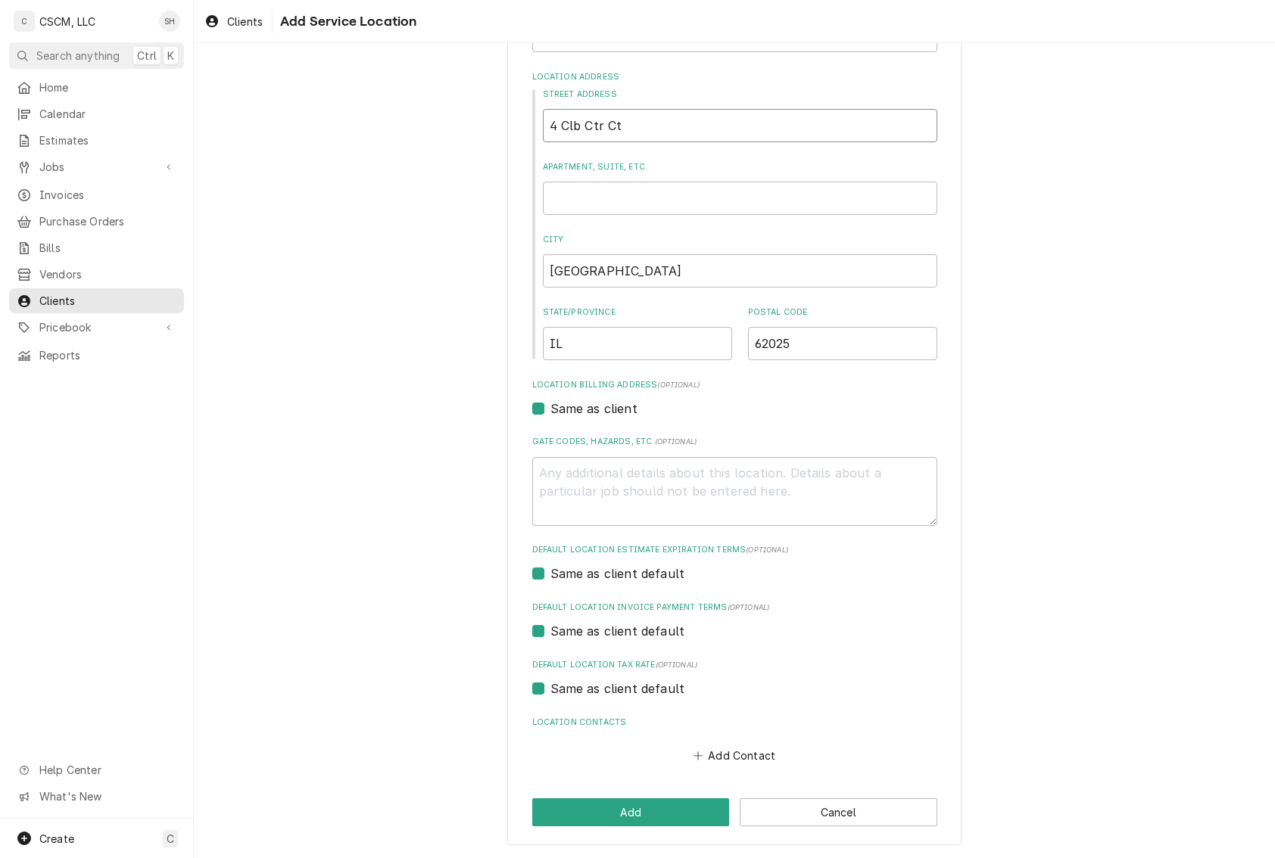
scroll to position [131, 0]
type input "4 Clb Ctr Ct"
click at [1020, 503] on div "Please provide the following information to add a new service location: Locatio…" at bounding box center [734, 393] width 1081 height 930
click at [739, 751] on button "Add Contact" at bounding box center [733, 755] width 87 height 21
click at [863, 537] on div "Please provide the following information to add a new service location: Locatio…" at bounding box center [734, 617] width 405 height 1312
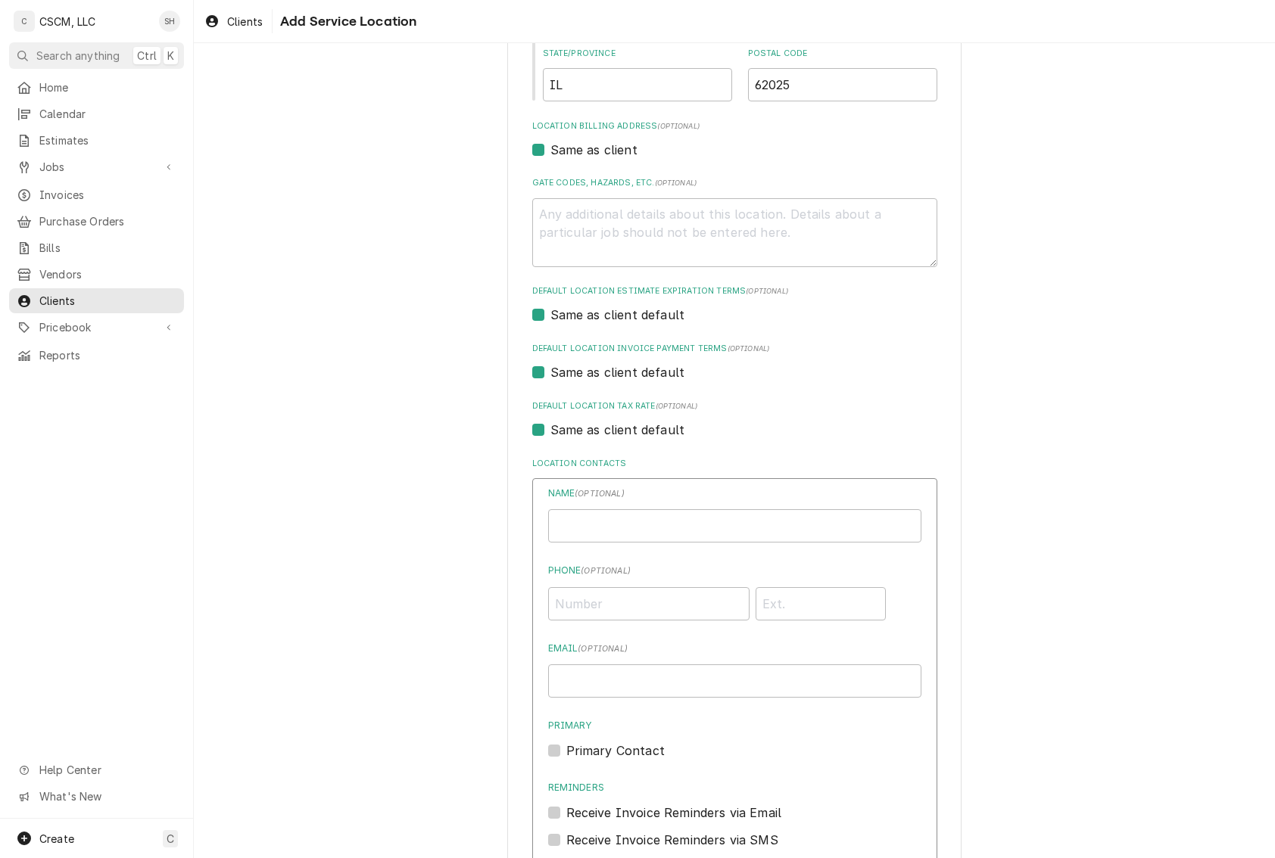
scroll to position [640, 0]
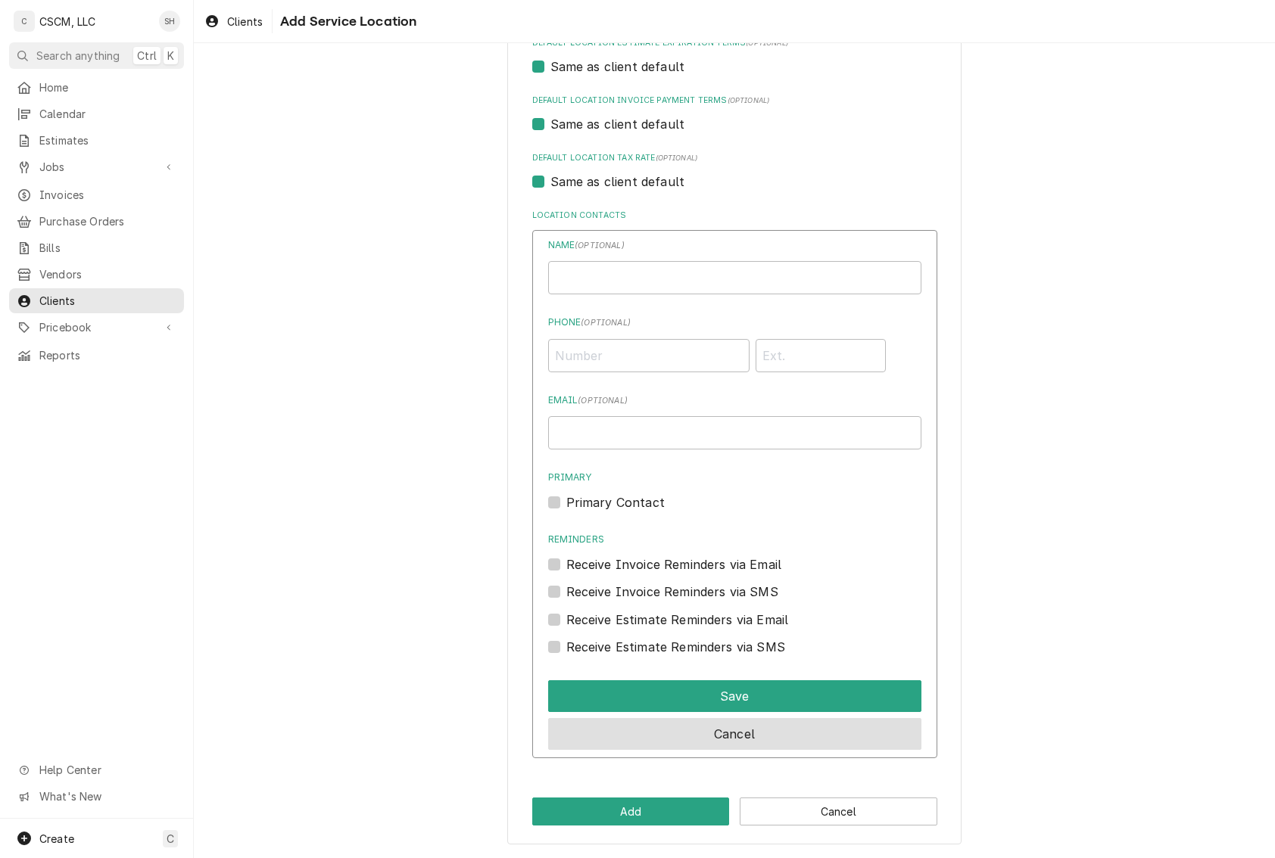
click at [706, 737] on button "Cancel" at bounding box center [734, 734] width 373 height 32
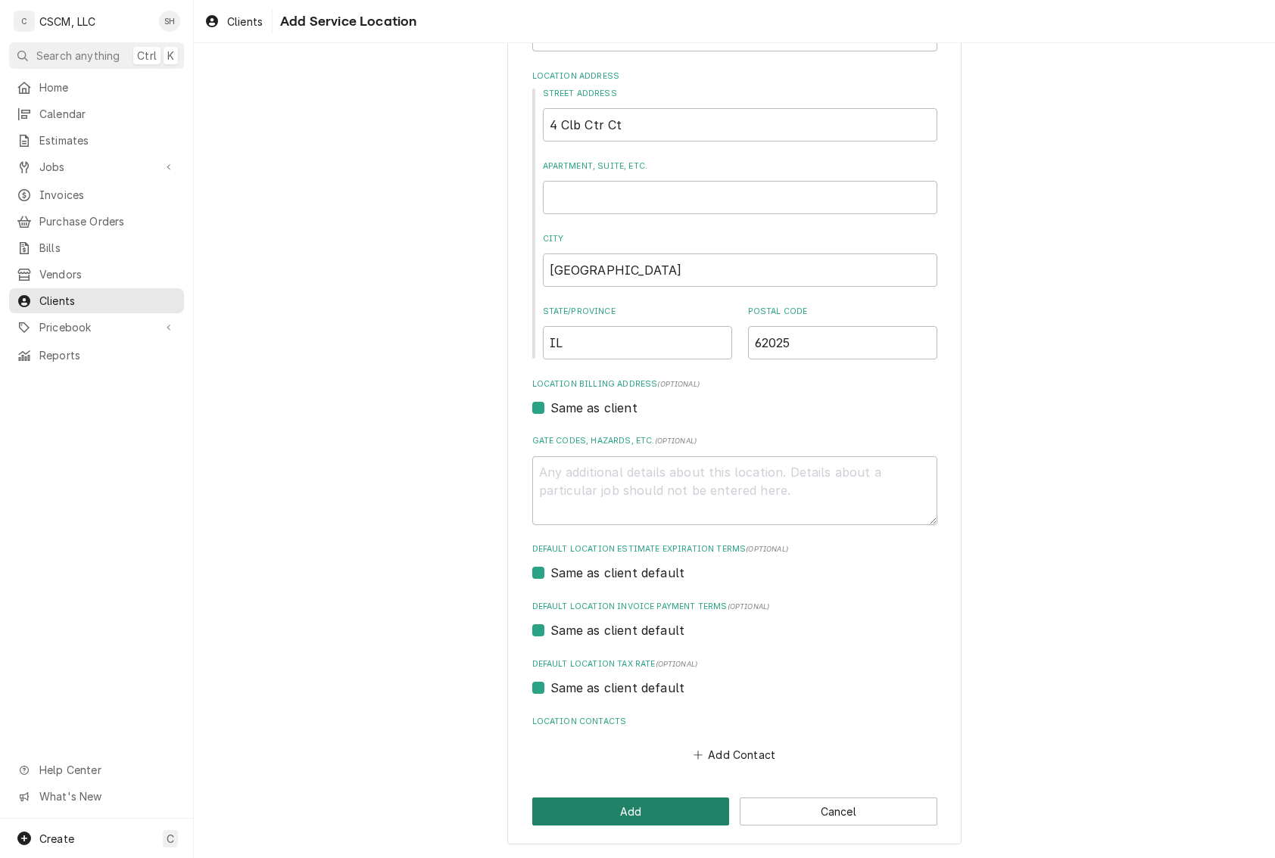
click at [613, 810] on button "Add" at bounding box center [631, 812] width 198 height 28
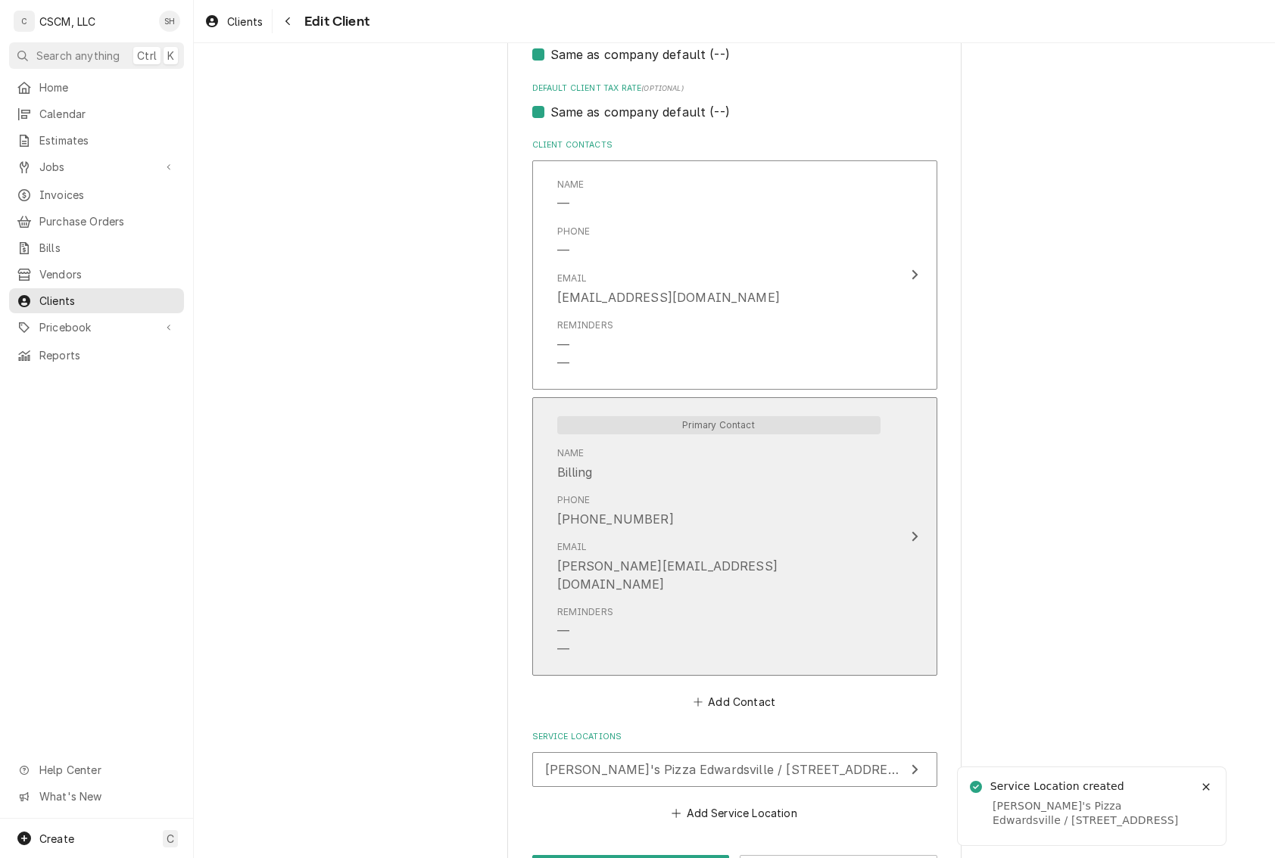
scroll to position [1030, 0]
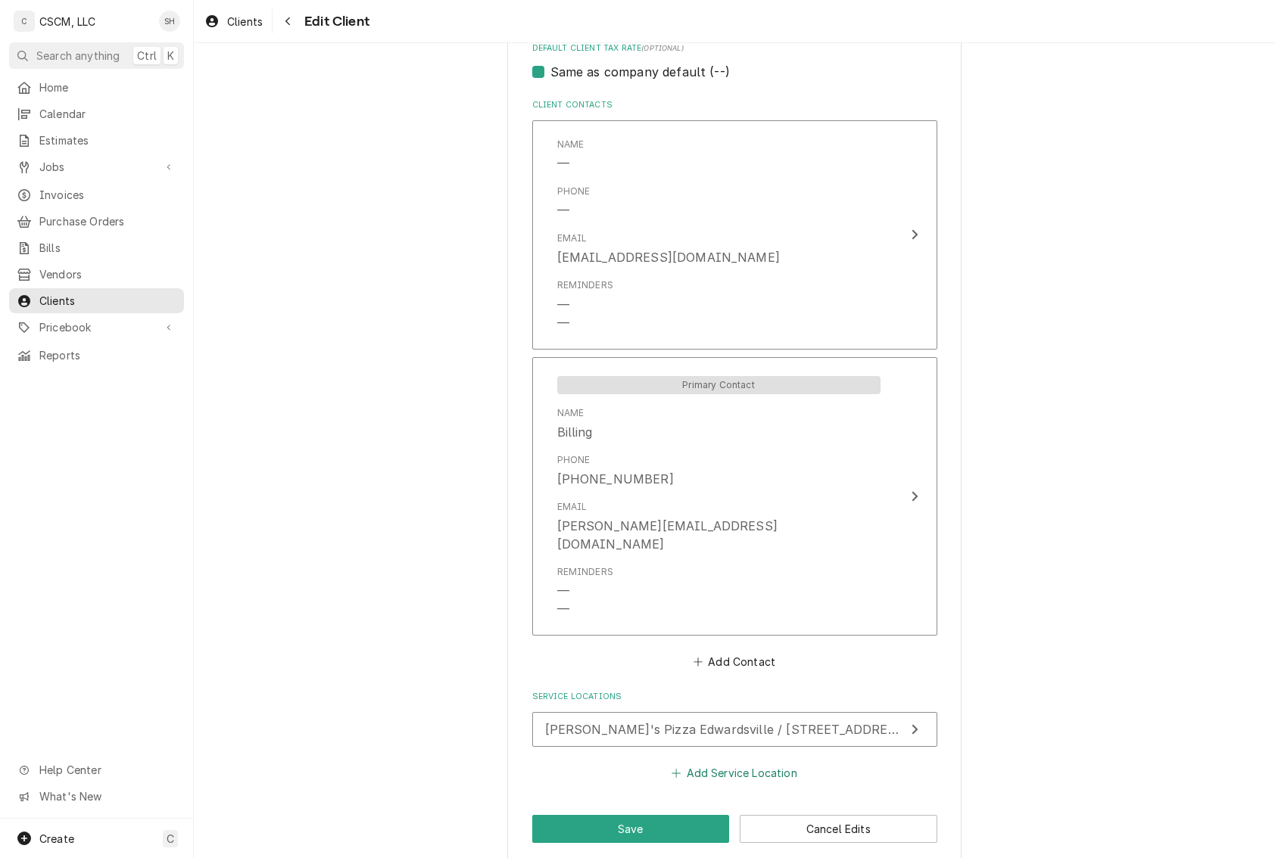
click at [745, 762] on button "Add Service Location" at bounding box center [734, 772] width 130 height 21
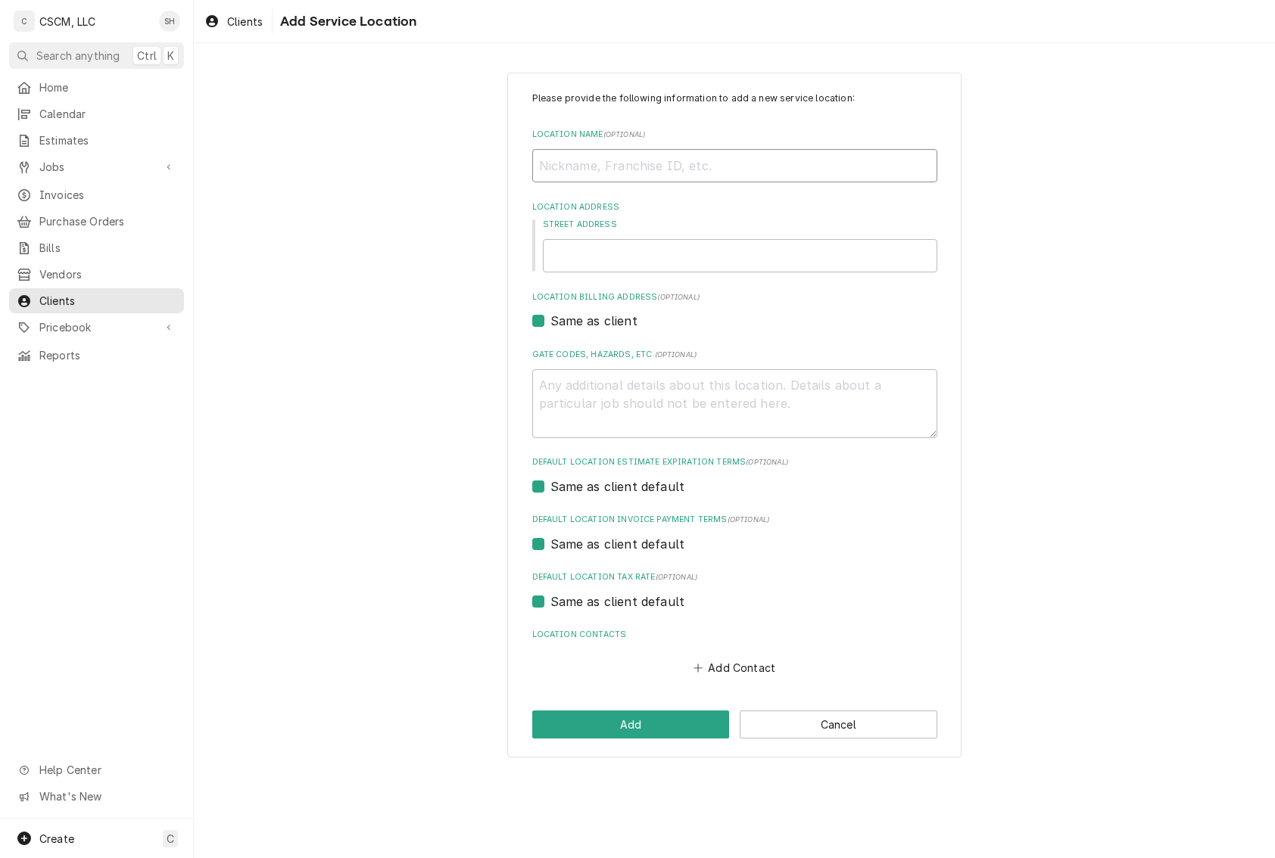
click at [610, 156] on input "Location Name ( optional )" at bounding box center [734, 165] width 405 height 33
type textarea "x"
type input "J"
type textarea "x"
type input "Jo"
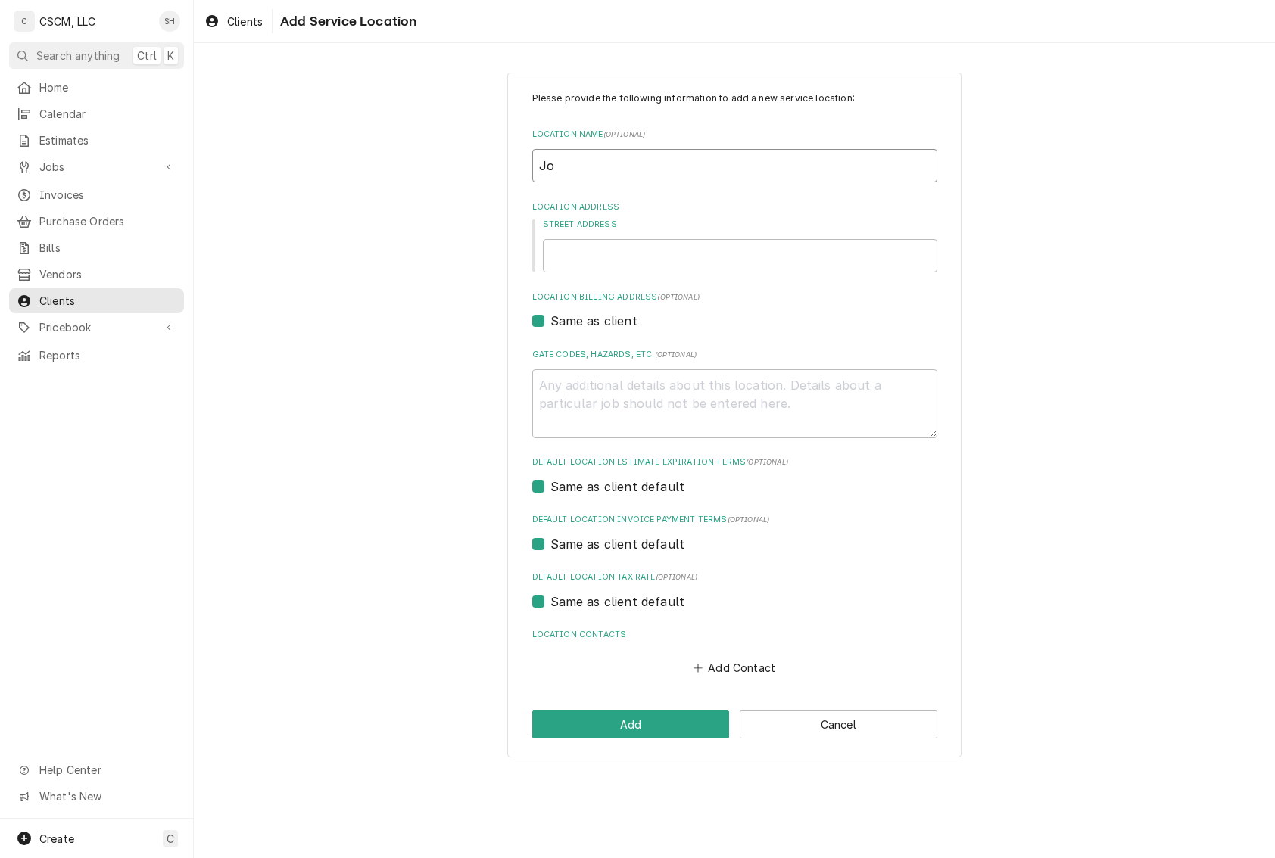
type textarea "x"
type input "Joe"
type textarea "x"
type input "Joe'"
type textarea "x"
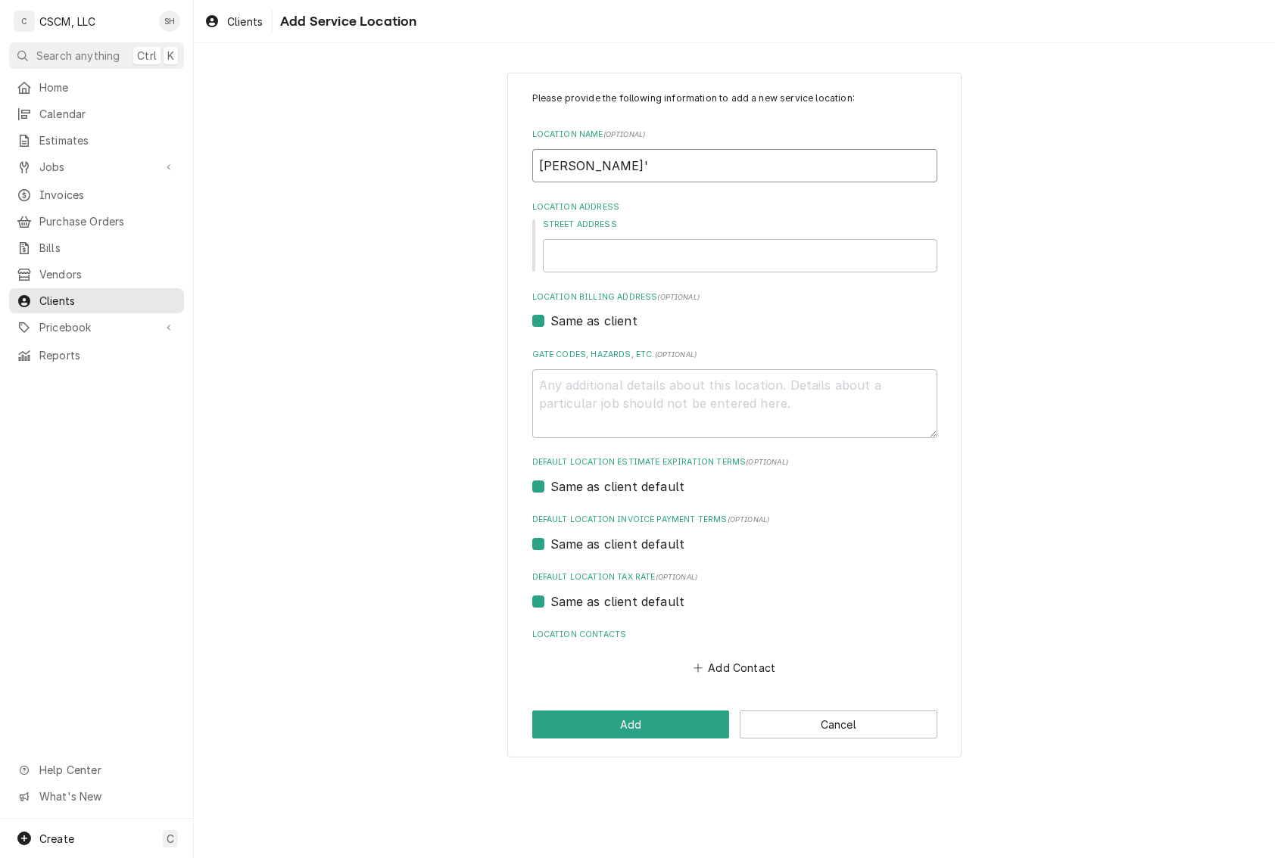
type input "Joe's"
type textarea "x"
type input "Joe's"
type textarea "x"
type input "Joe's P"
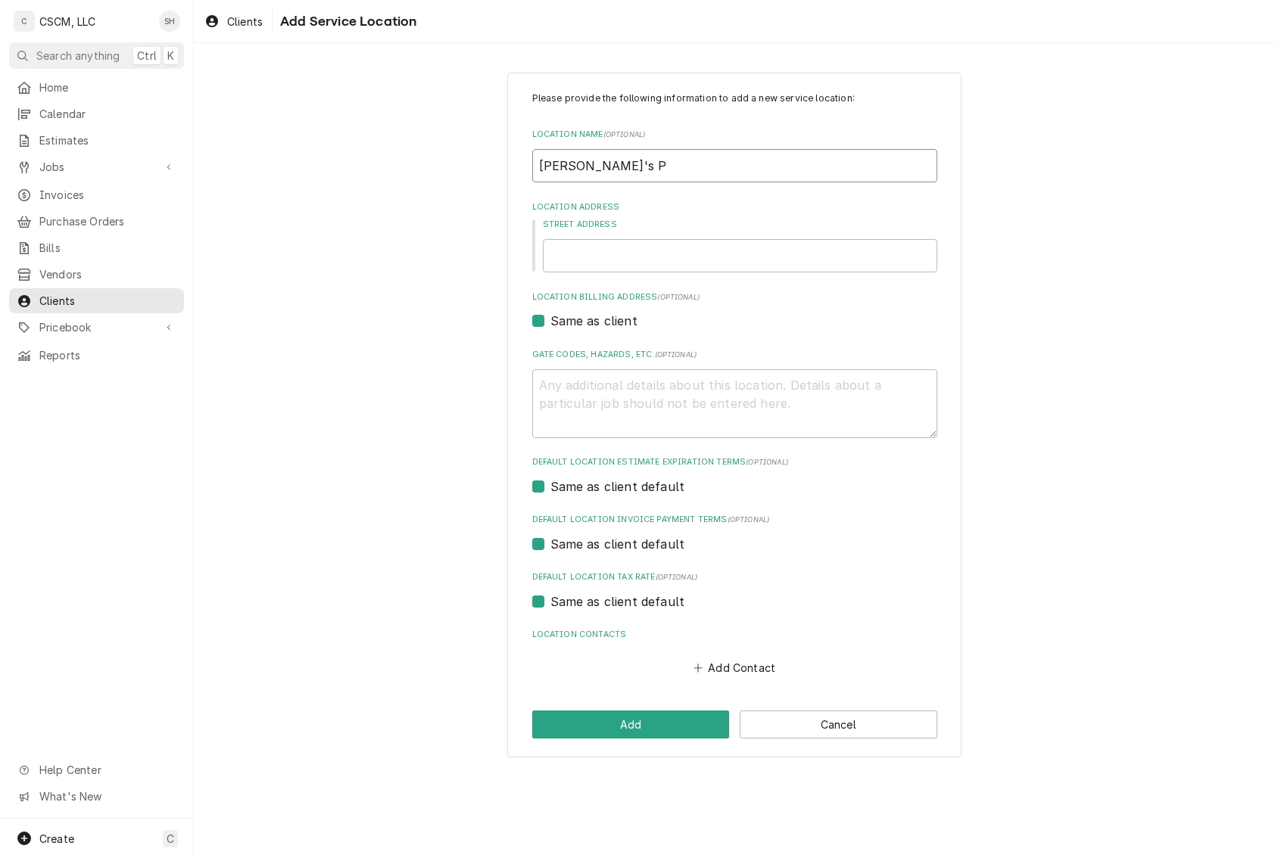
type textarea "x"
type input "Joe's Pi"
type textarea "x"
type input "Joe's Piz"
type textarea "x"
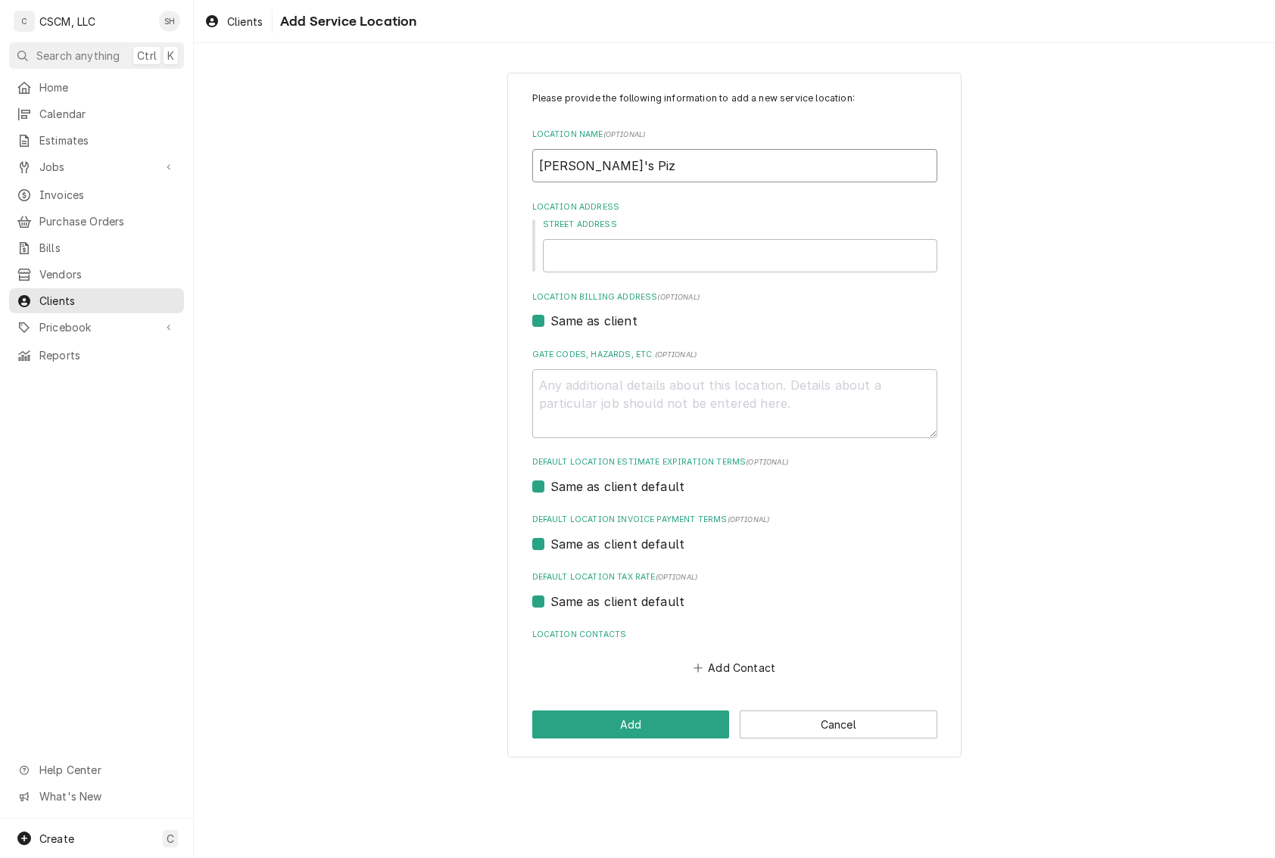
type input "Joe's Pizz"
type textarea "x"
type input "Joe's Pizza"
type textarea "x"
type input "Joe's Pizza"
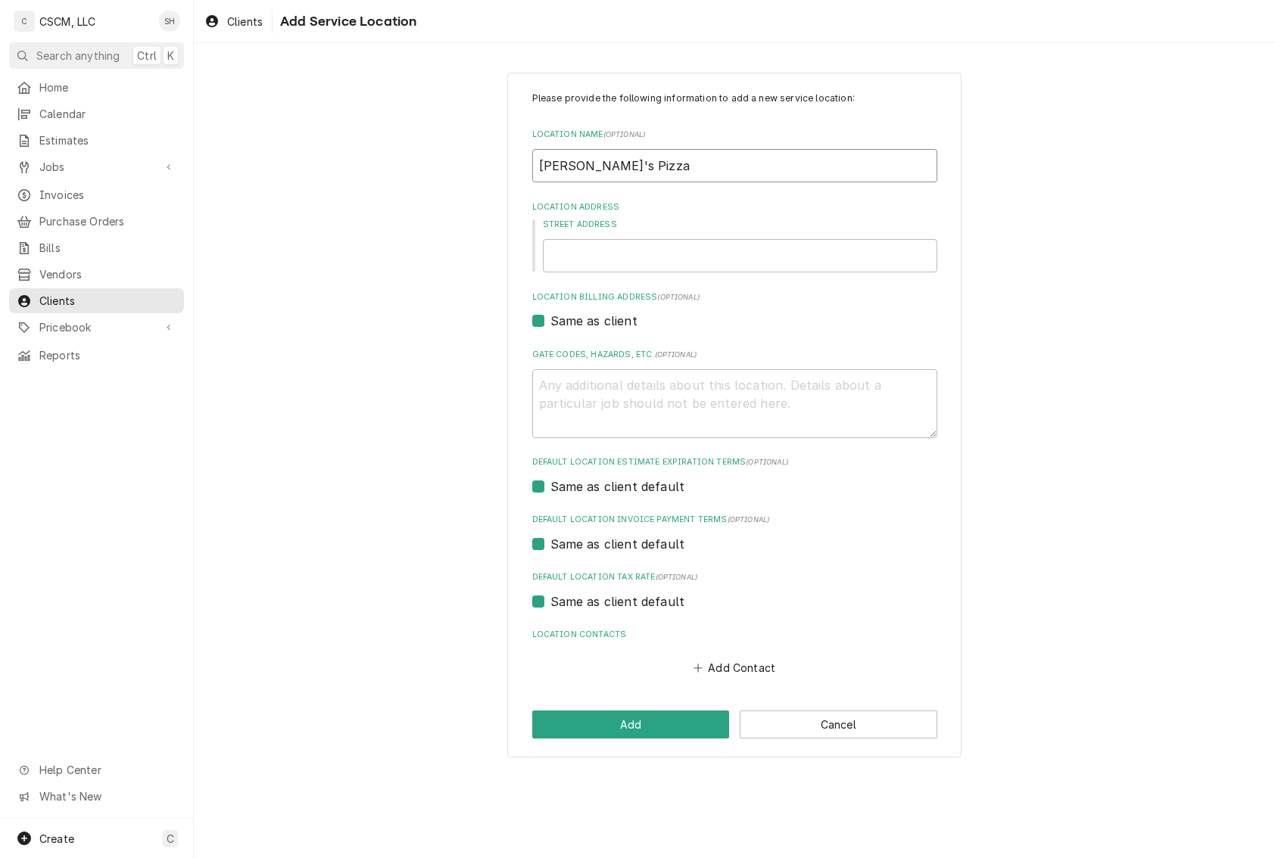
type textarea "x"
type input "Joe's Pizza E"
type textarea "x"
type input "Joe's Pizza Ea"
type textarea "x"
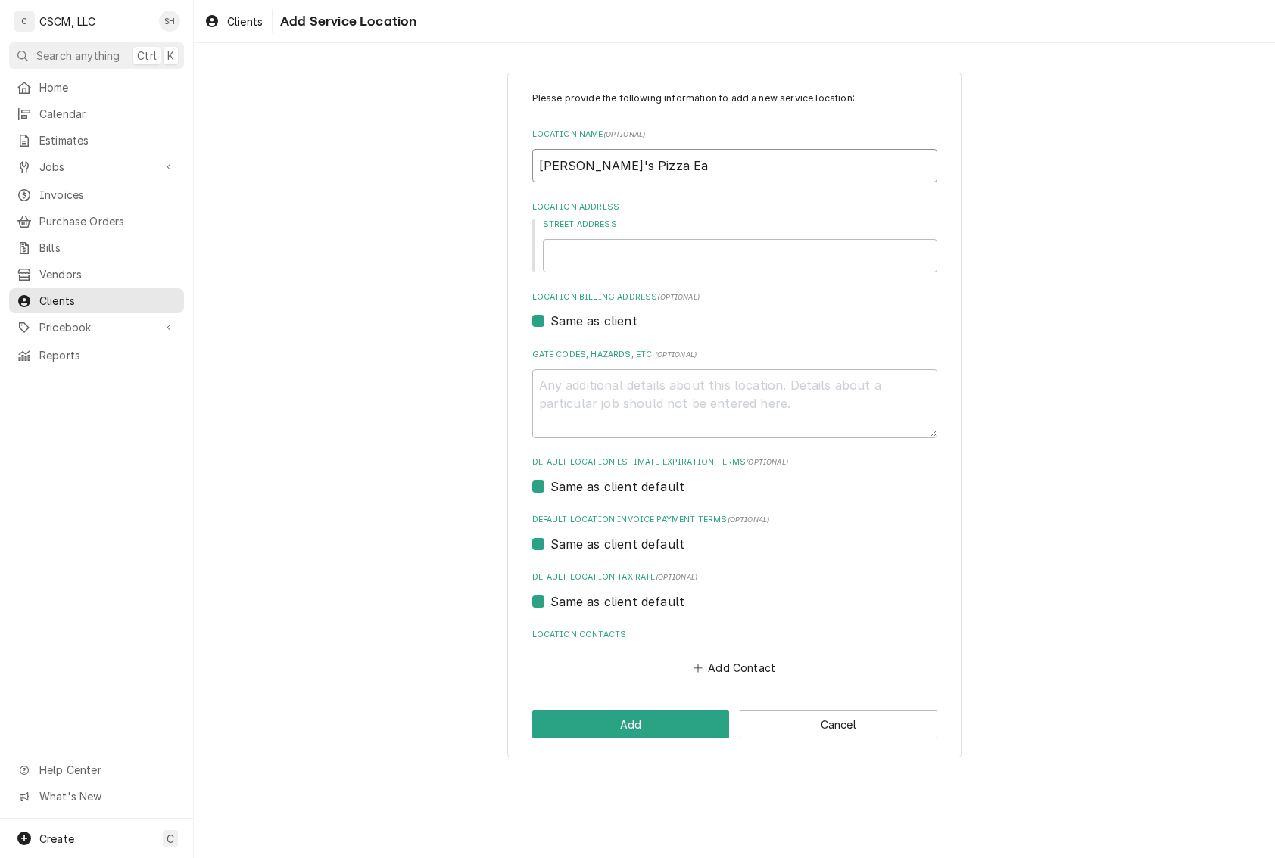
type input "Joe's Pizza Eas"
type textarea "x"
type input "Joe's Pizza East"
type textarea "x"
type input "Joe's Pizza East"
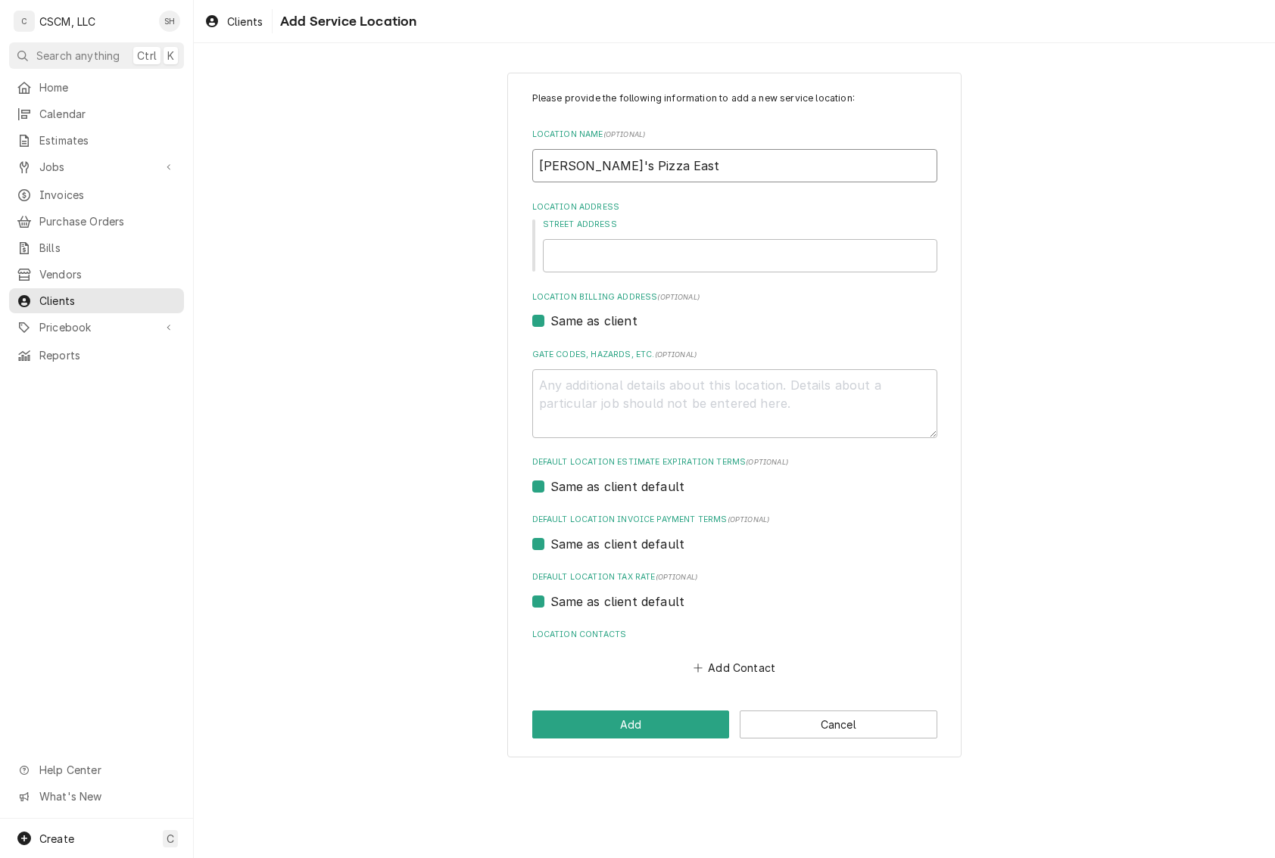
type textarea "x"
type input "Joe's Pizza East A"
type textarea "x"
type input "Joe's Pizza East Al"
type textarea "x"
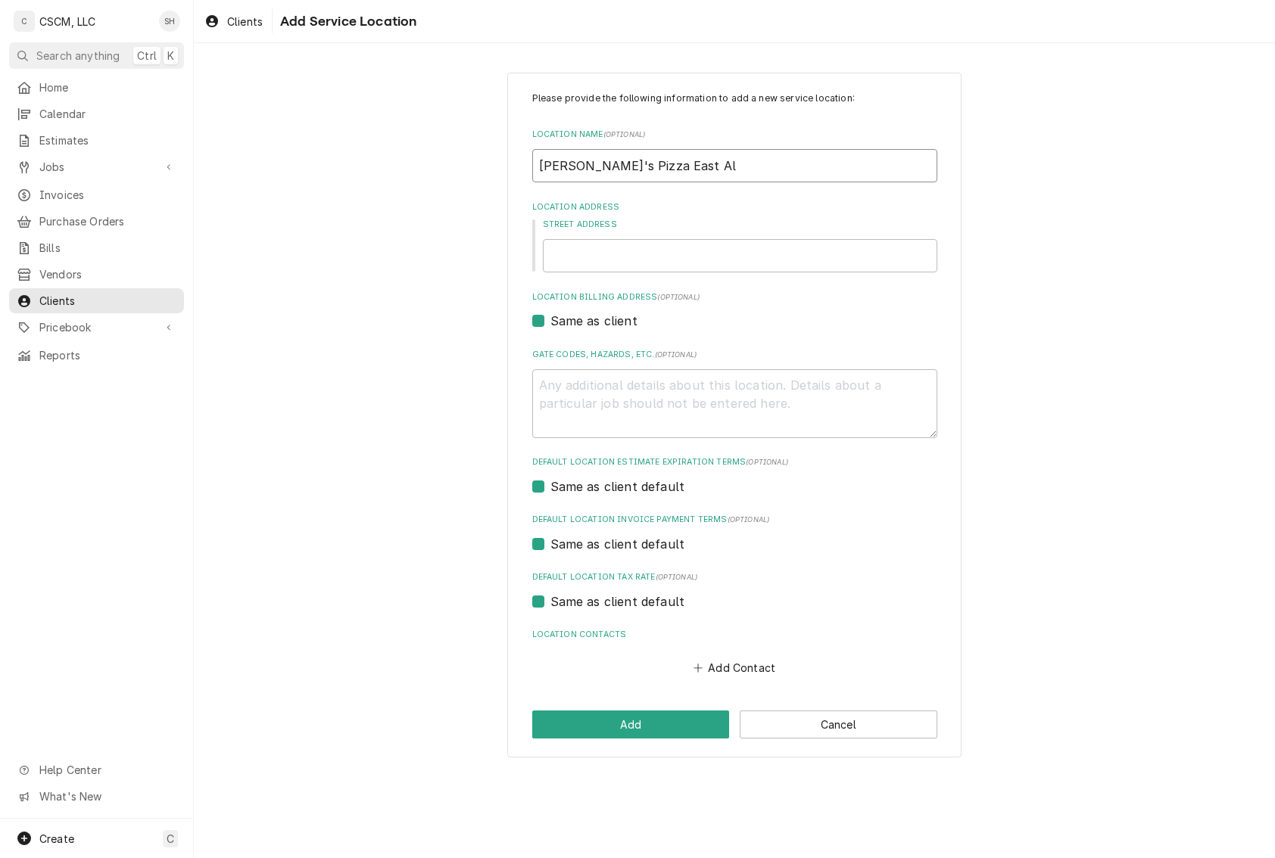
type input "Joe's Pizza East Alt"
type textarea "x"
type input "Joe's Pizza East Alto"
type textarea "x"
type input "Joe's Pizza East Altoo"
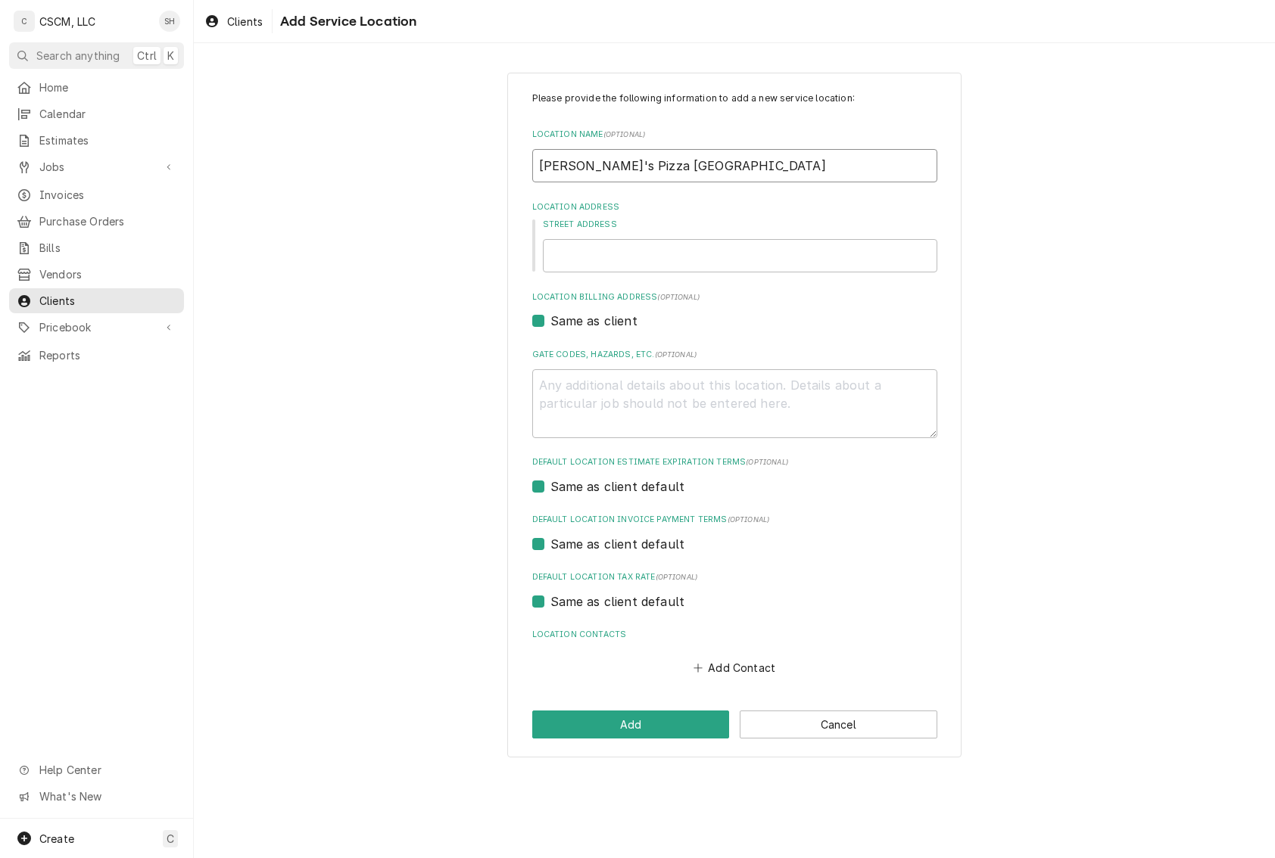
type textarea "x"
type input "Joe's Pizza East Alto"
type textarea "x"
type input "Joe's Pizza East Alt"
type textarea "x"
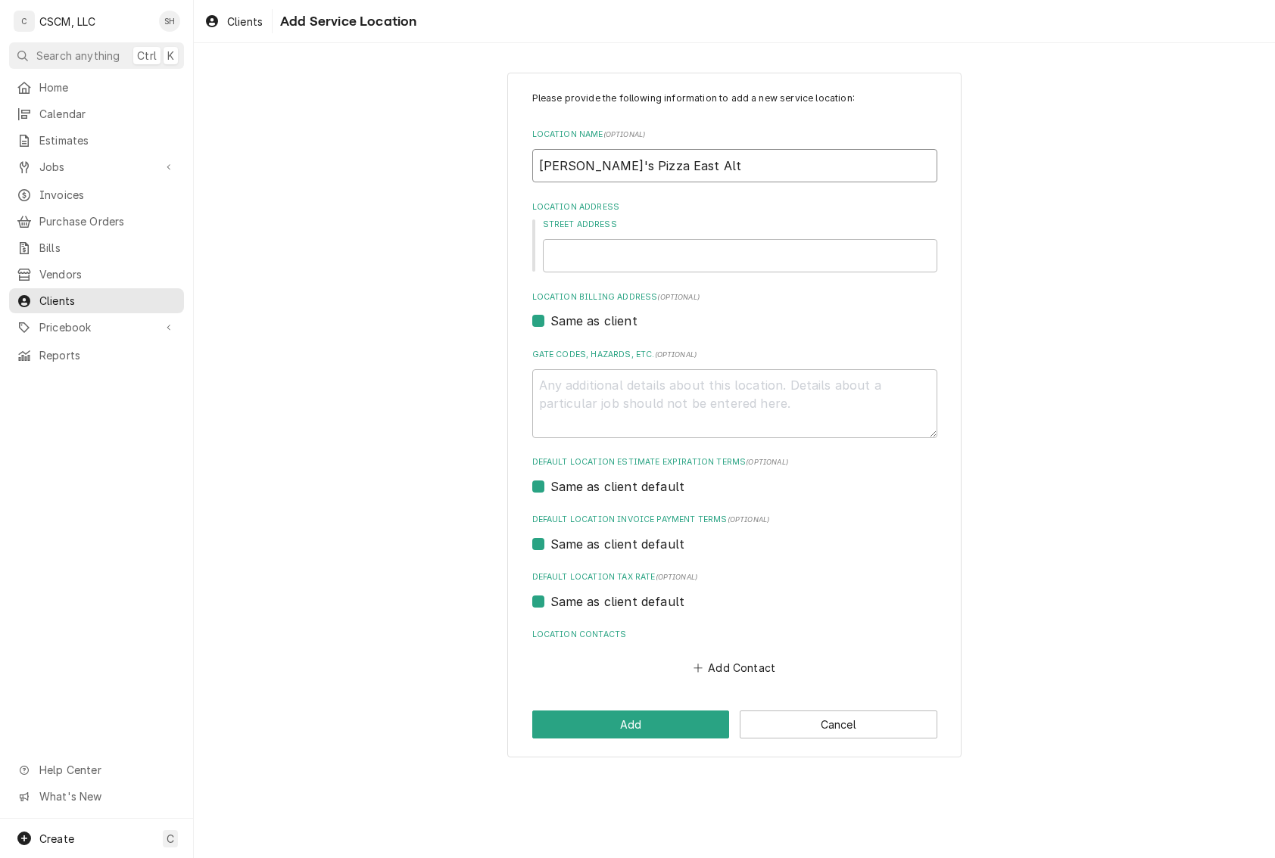
type input "Joe's Pizza East Alto"
type textarea "x"
type input "Joe's Pizza East Alton"
click at [630, 248] on input "Street Address" at bounding box center [740, 255] width 394 height 33
click at [628, 260] on input "Street Address" at bounding box center [740, 255] width 394 height 33
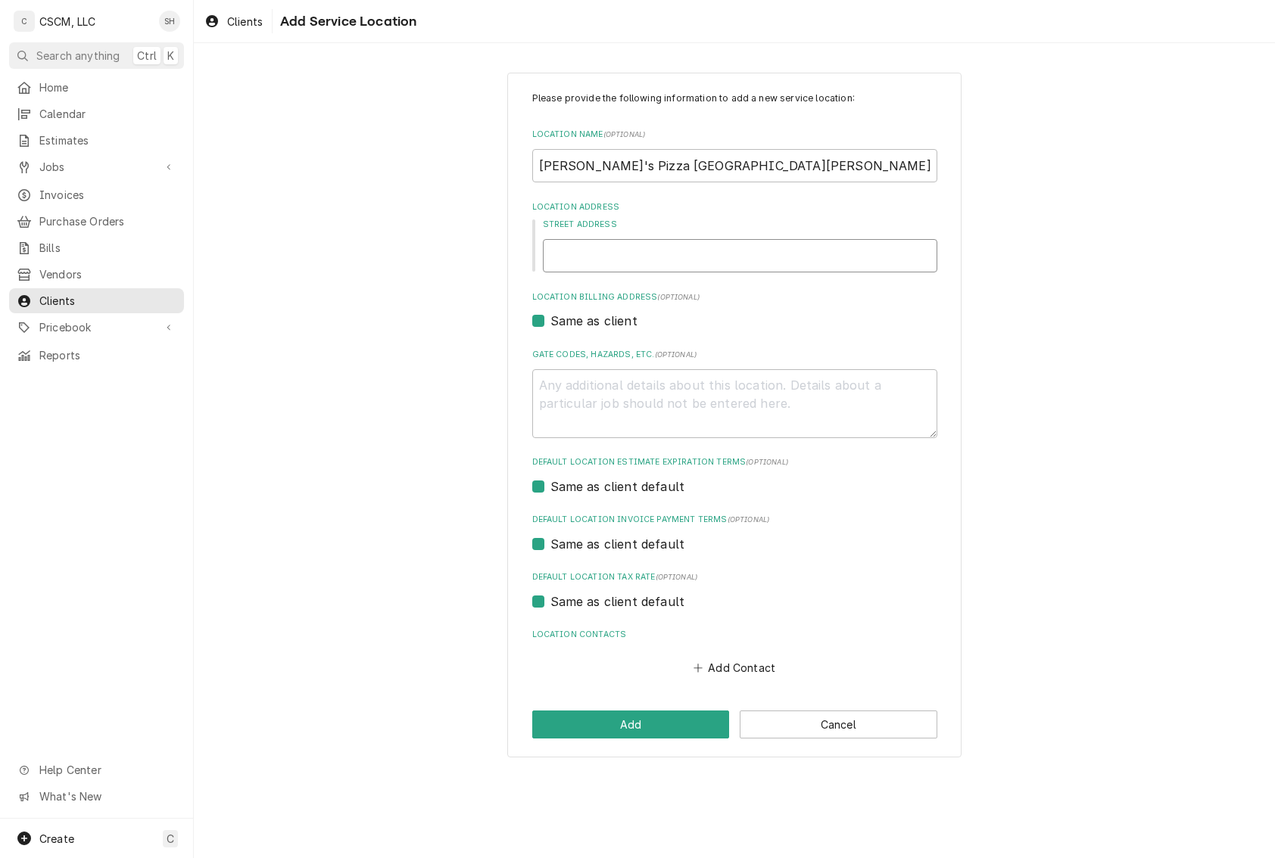
paste input "17 Eastgate Plaza"
type textarea "x"
type input "17 Eastgate Plaza"
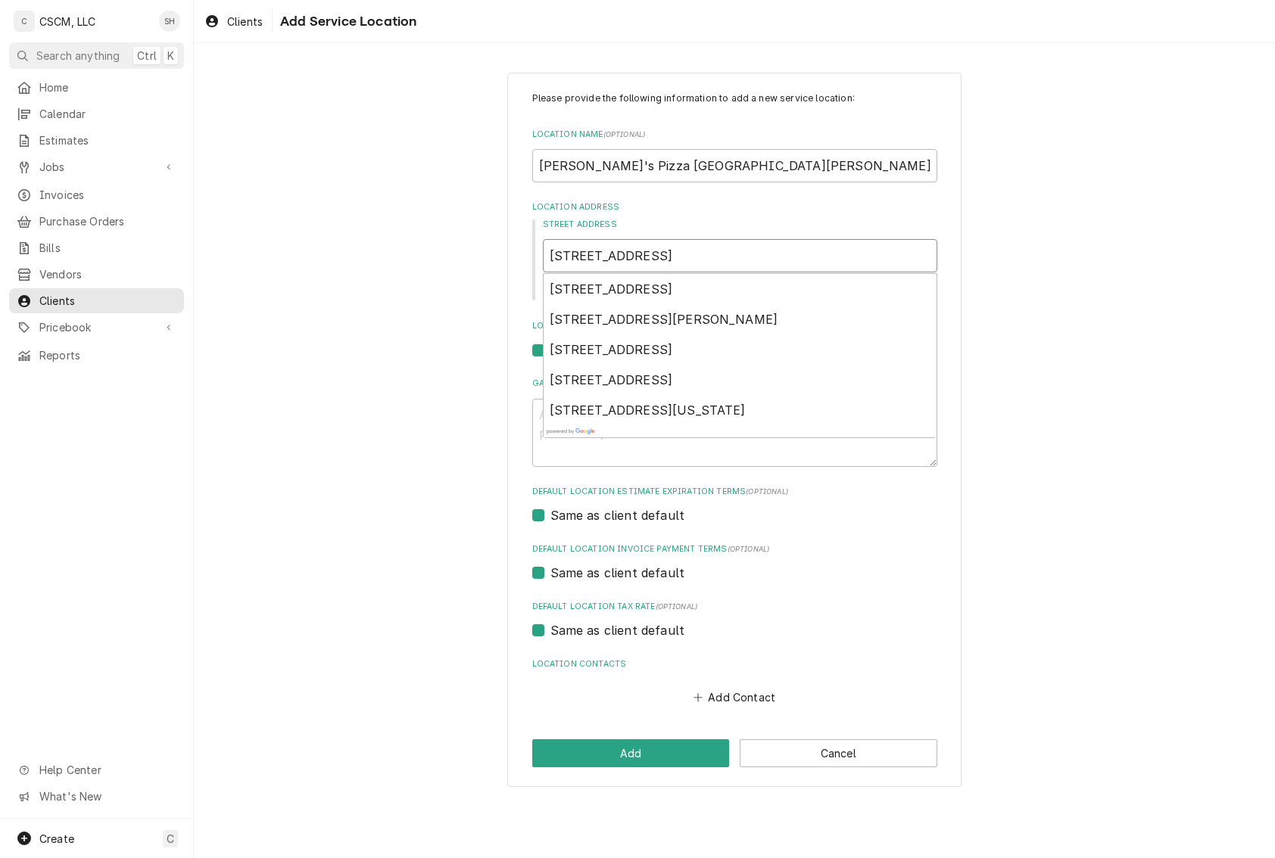
type textarea "x"
type input "17 Eastgate Plaza"
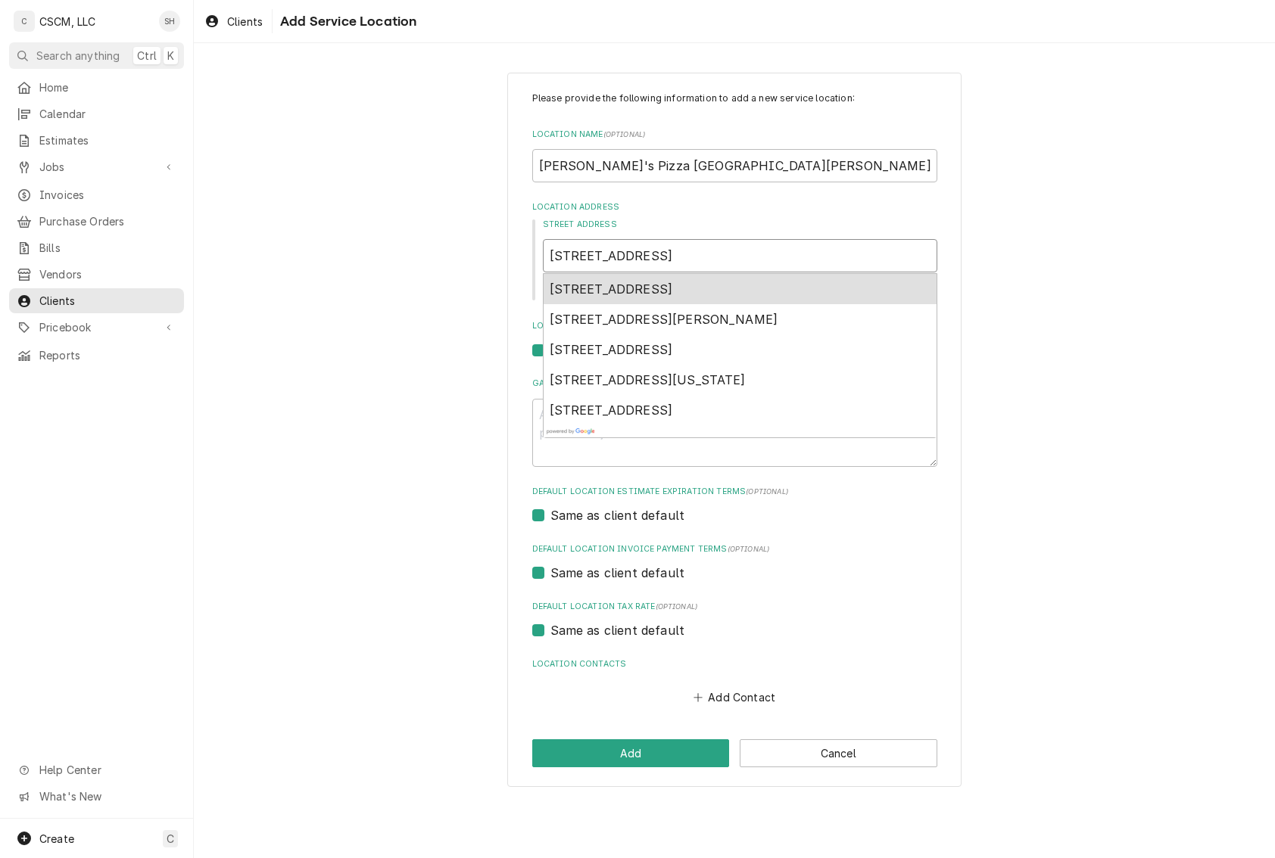
type textarea "x"
type input "17 Eastgate Plaza E"
type textarea "x"
type input "17 Eastgate Plaza Ea"
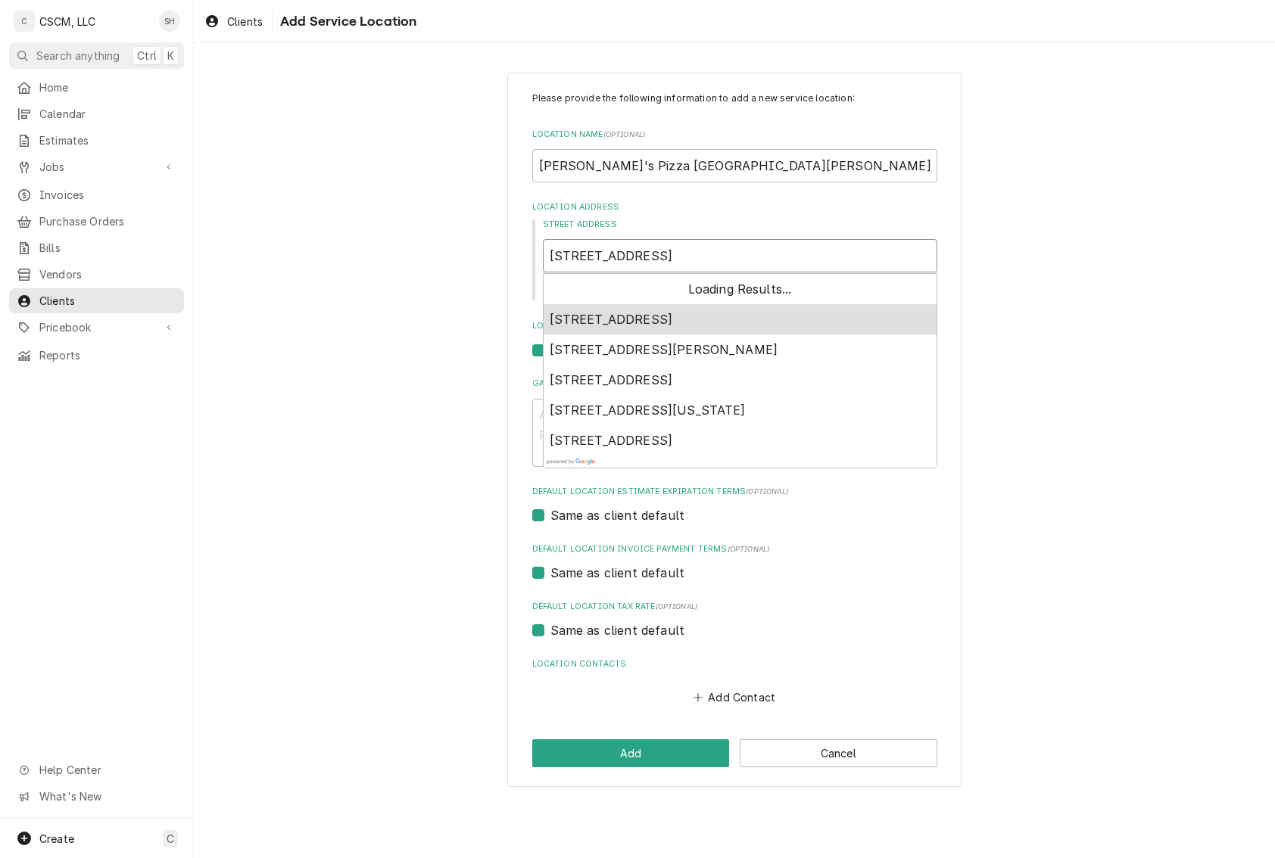
type textarea "x"
type input "17 Eastgate Plaza Eas"
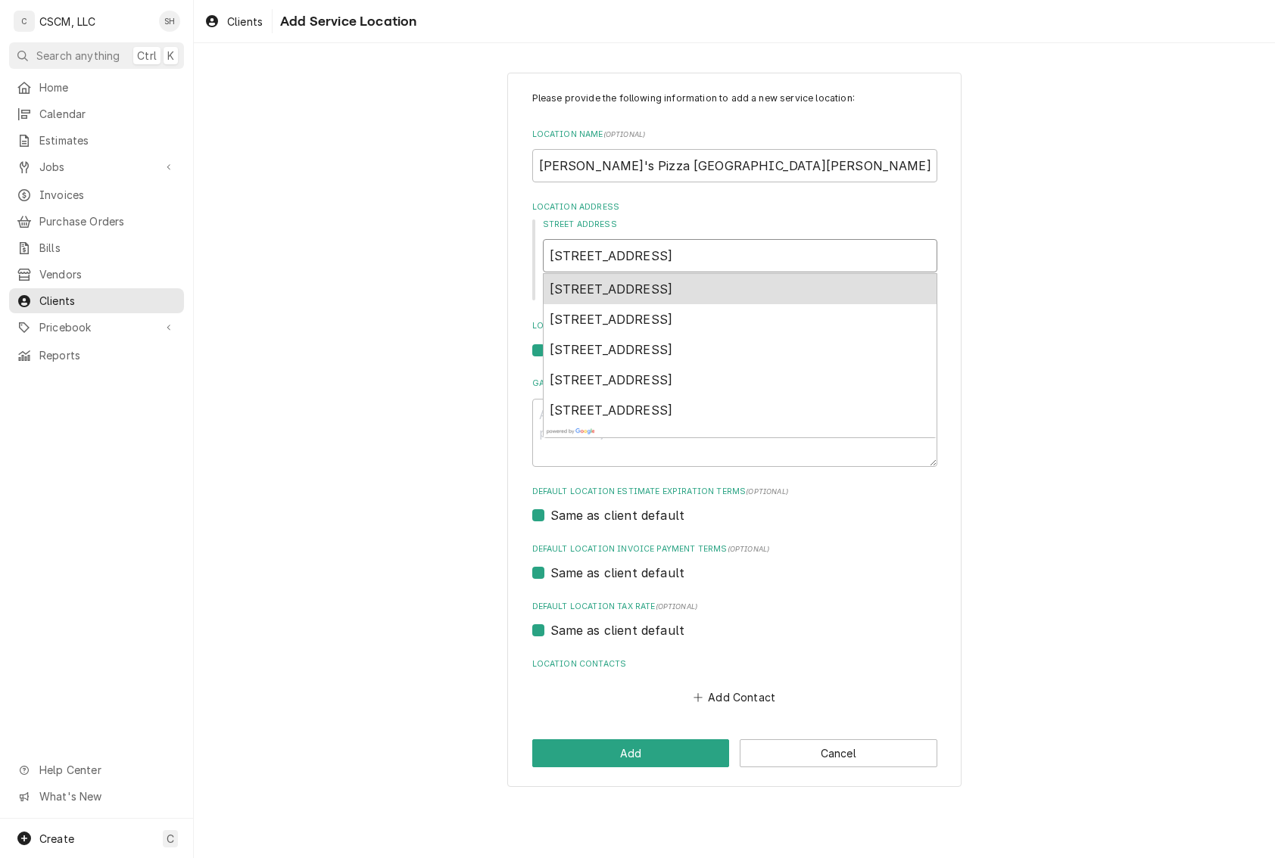
type textarea "x"
type input "17 Eastgate Plaza Easr"
type textarea "x"
type input "17 Eastgate Plaza Eas"
type textarea "x"
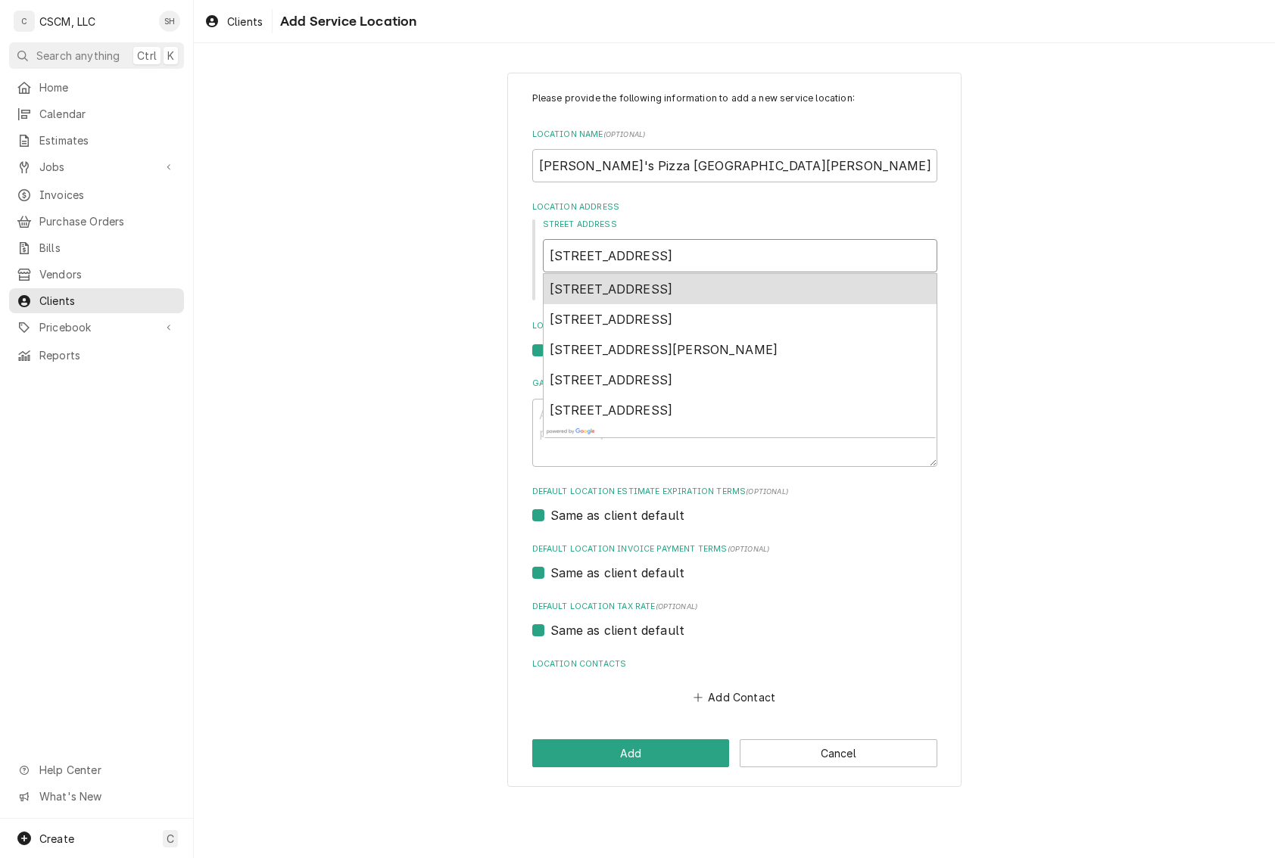
type input "17 Eastgate Plaza East"
type textarea "x"
type input "17 Eastgate Plaza East"
type textarea "x"
type input "17 Eastgate Plaza East A"
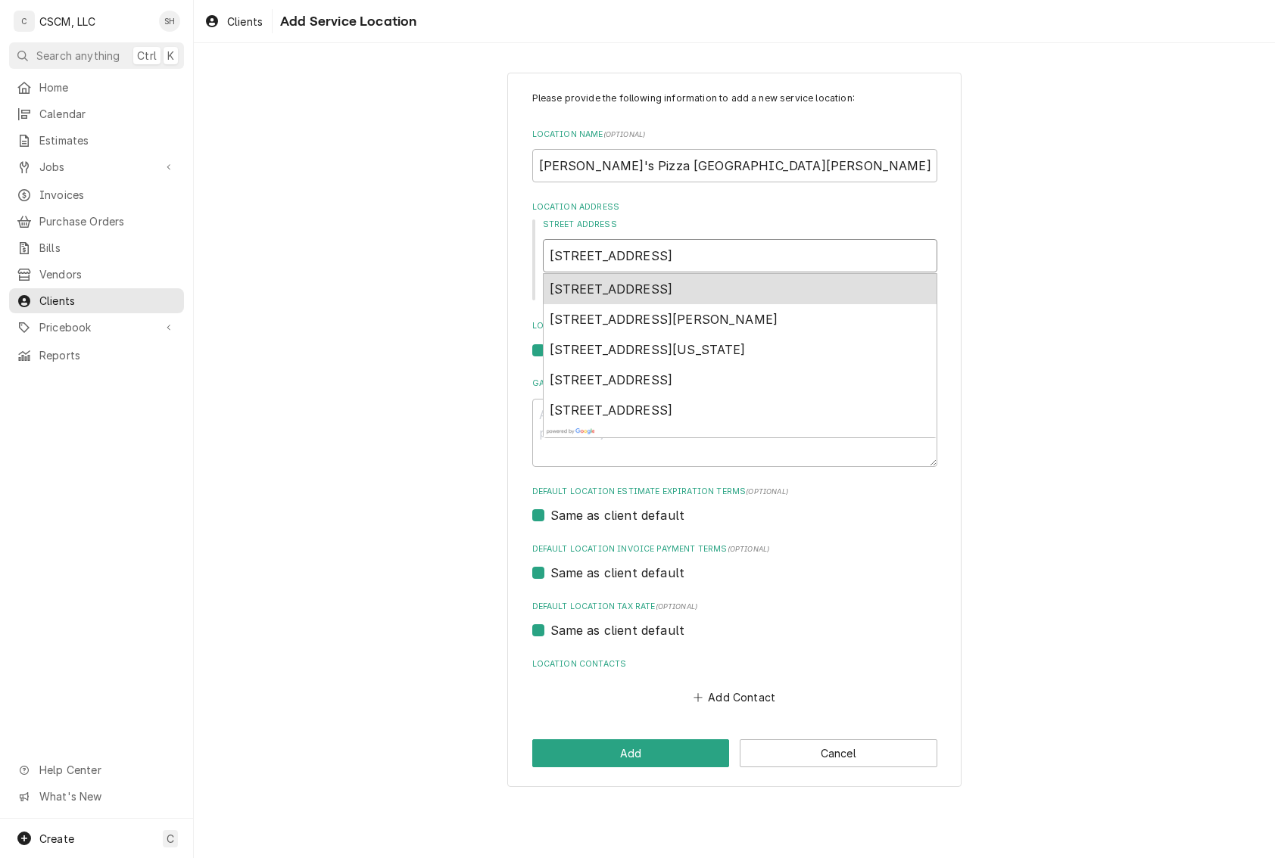
type textarea "x"
type input "17 Eastgate Plaza East Al"
type textarea "x"
type input "17 Eastgate Plaza East Alt"
type textarea "x"
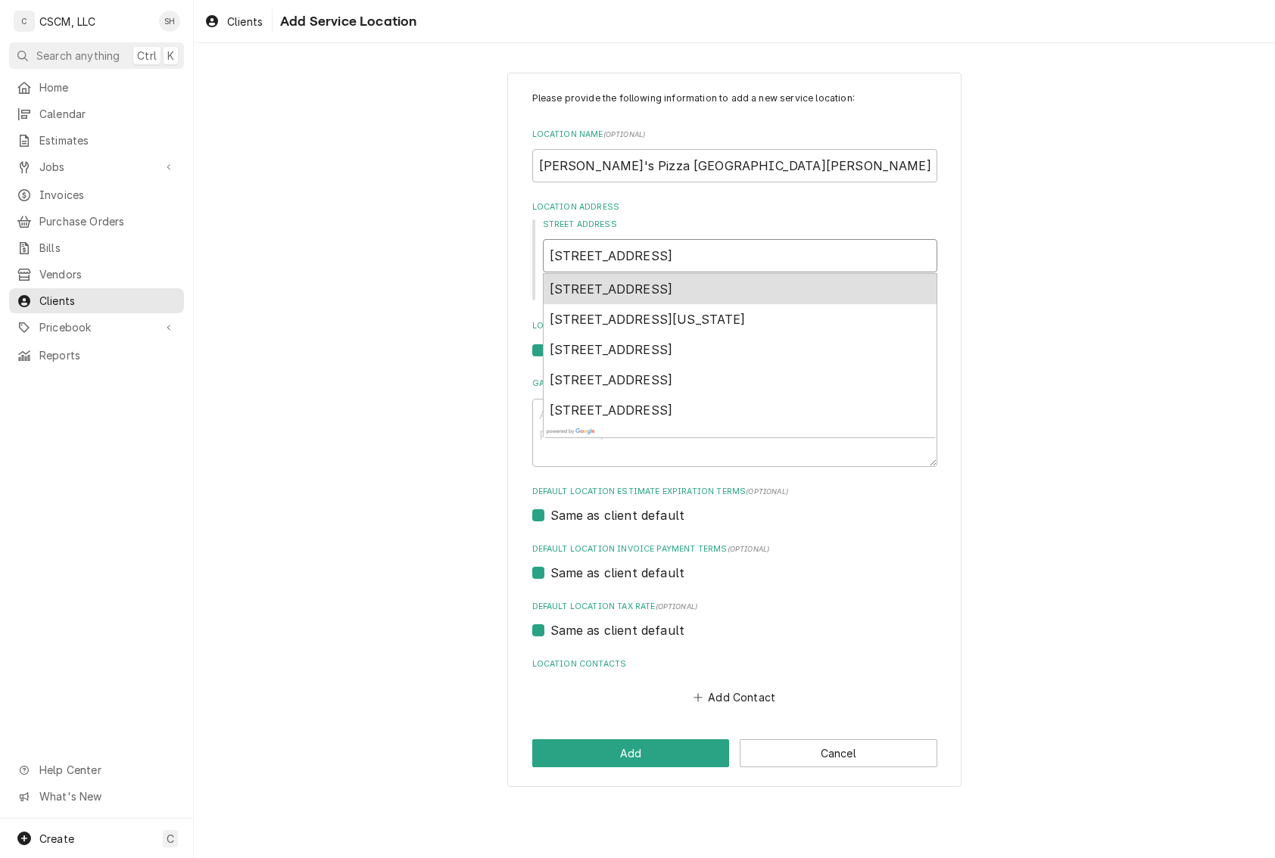
type input "17 Eastgate Plaza East Alto"
type textarea "x"
type input "17 Eastgate Plaza East Alton"
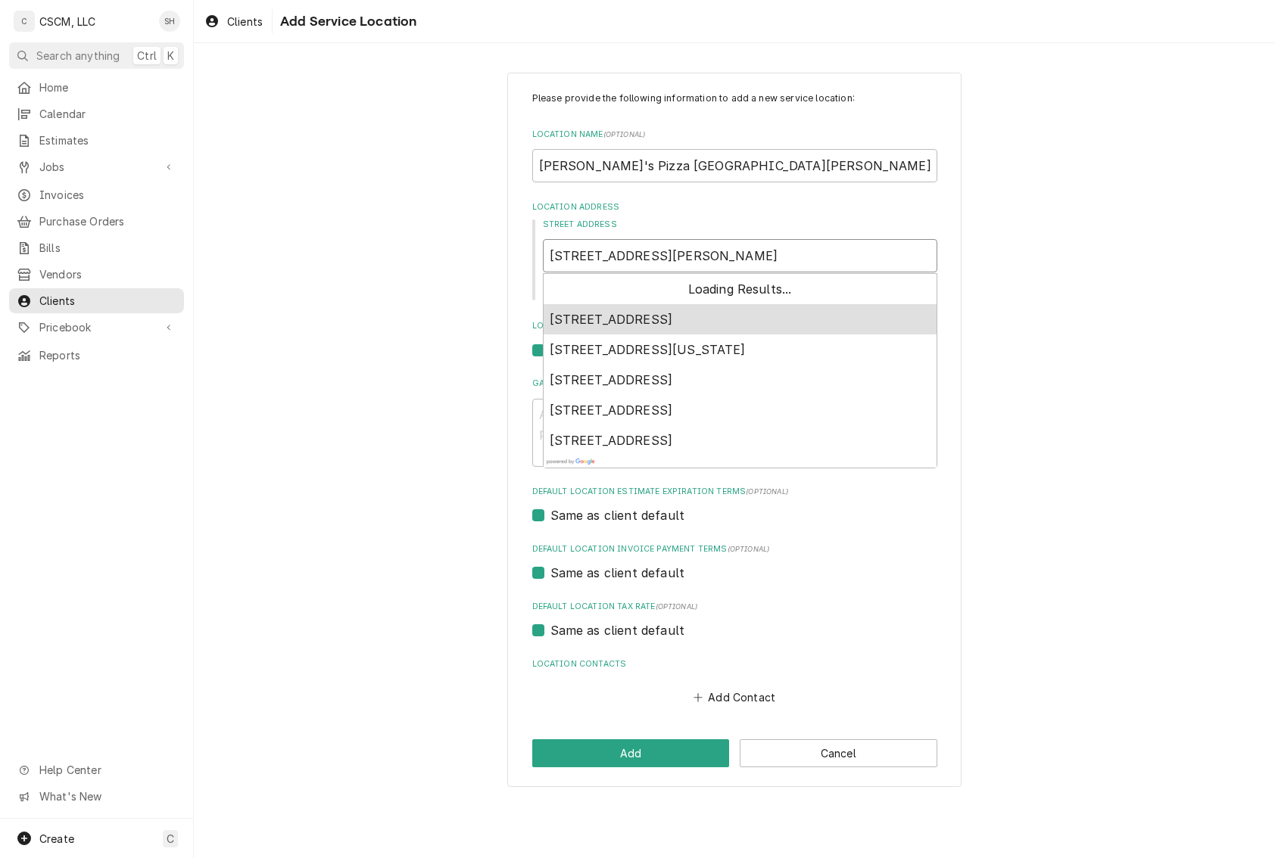
type textarea "x"
type input "17 Eastgate Plaza East Alton,"
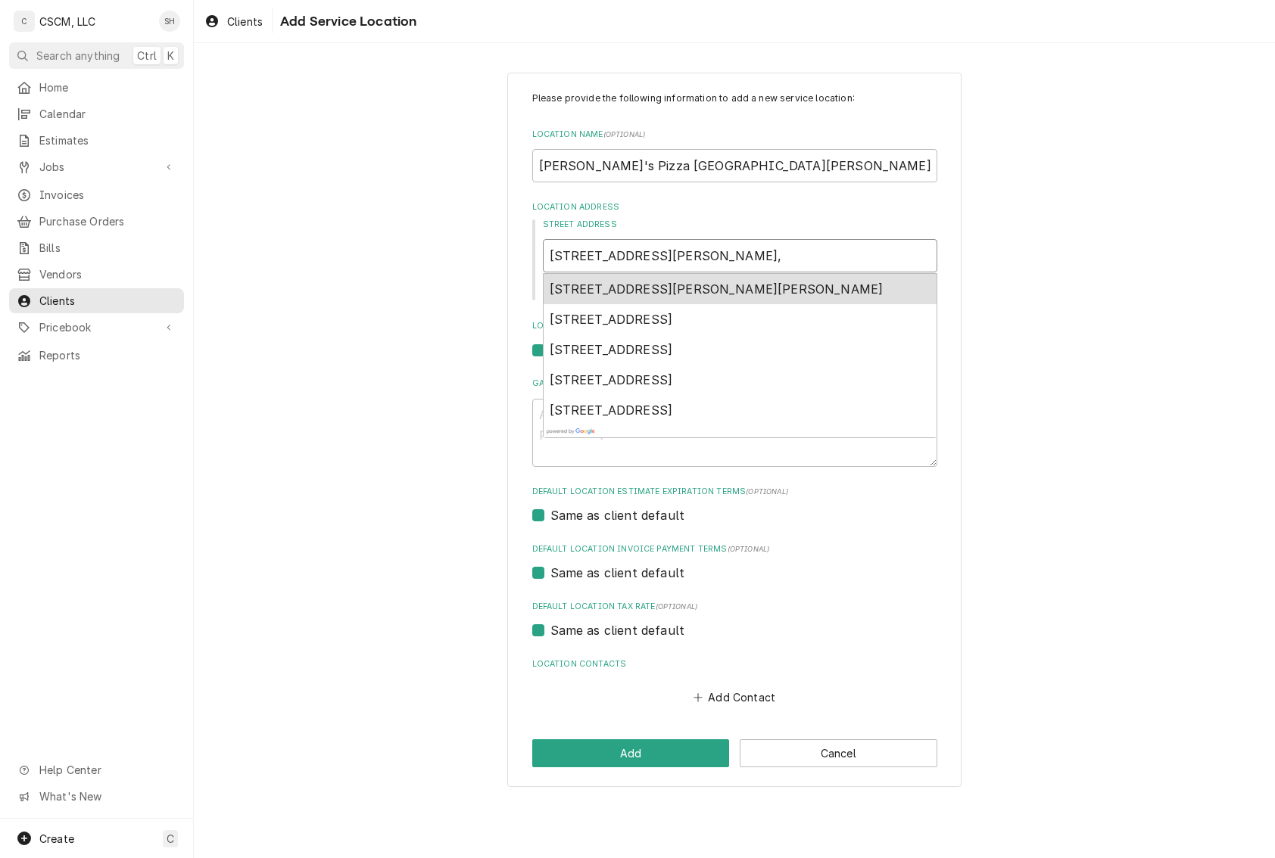
type textarea "x"
type input "17 Eastgate Plaza East Alton,"
type textarea "x"
type input "17 Eastgate Plaza East Alton, I"
type textarea "x"
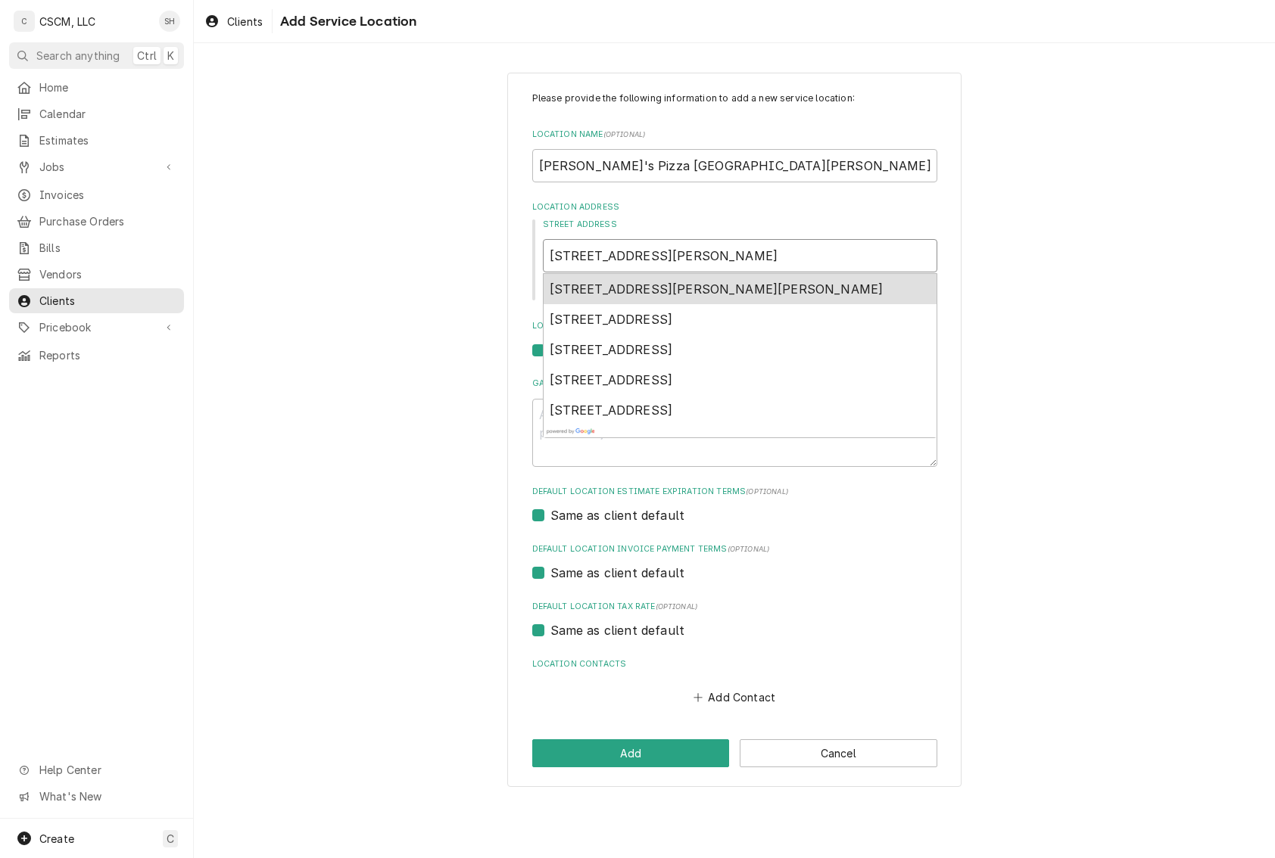
type input "17 Eastgate Plaza East Alton, Il"
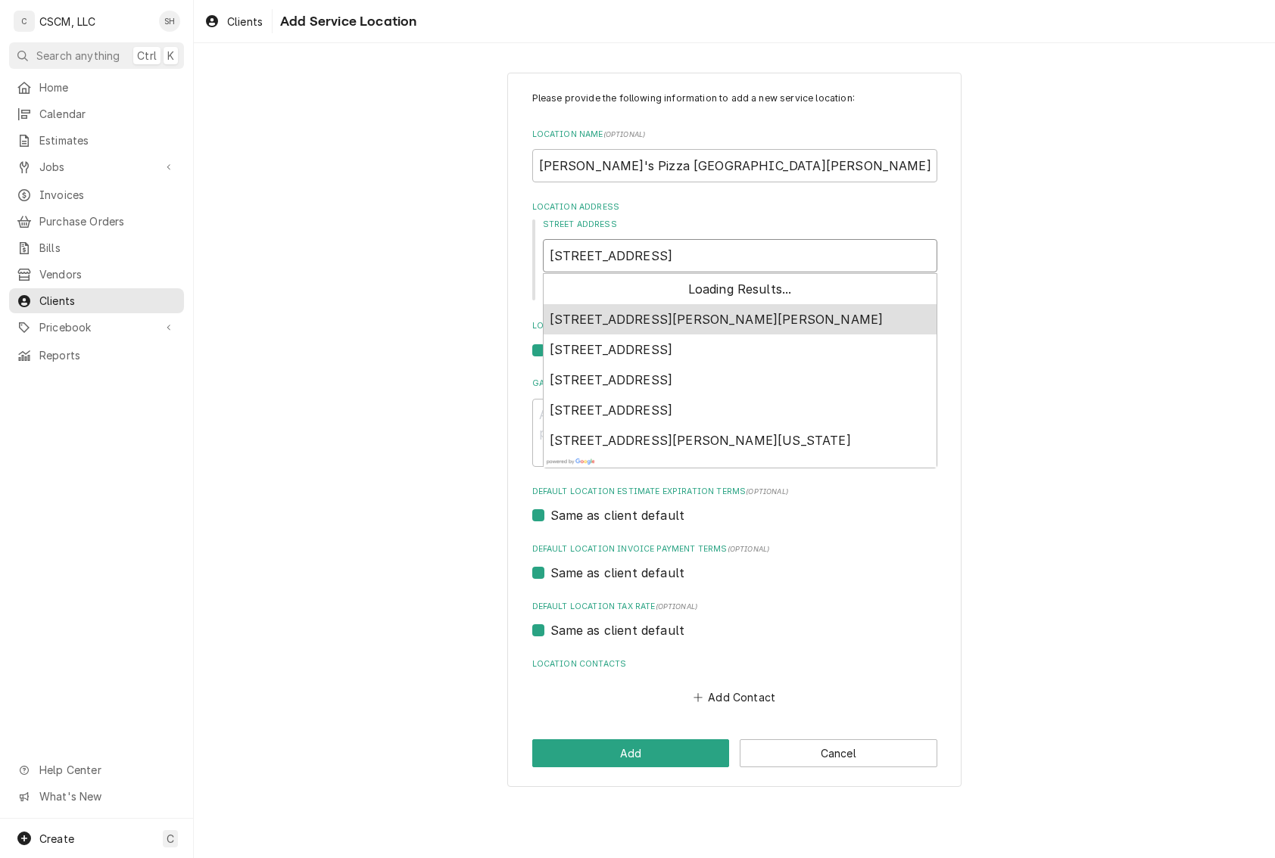
type textarea "x"
type input "17 Eastgate Plaza East Alton, Ill"
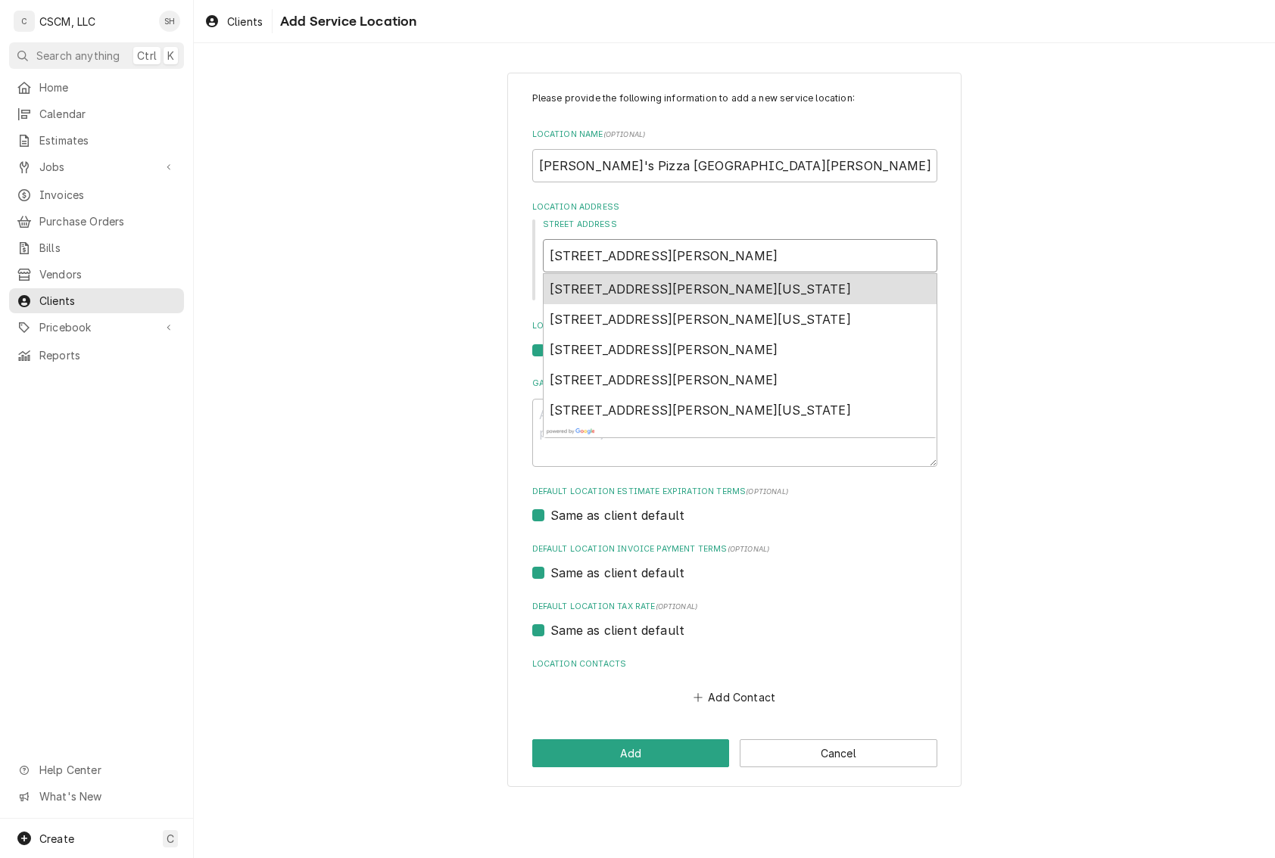
type textarea "x"
type input "17 Eastgate Plaza East Alton, Illi"
type textarea "x"
type input "17 Eastgate Plaza East Alton, Illin"
type textarea "x"
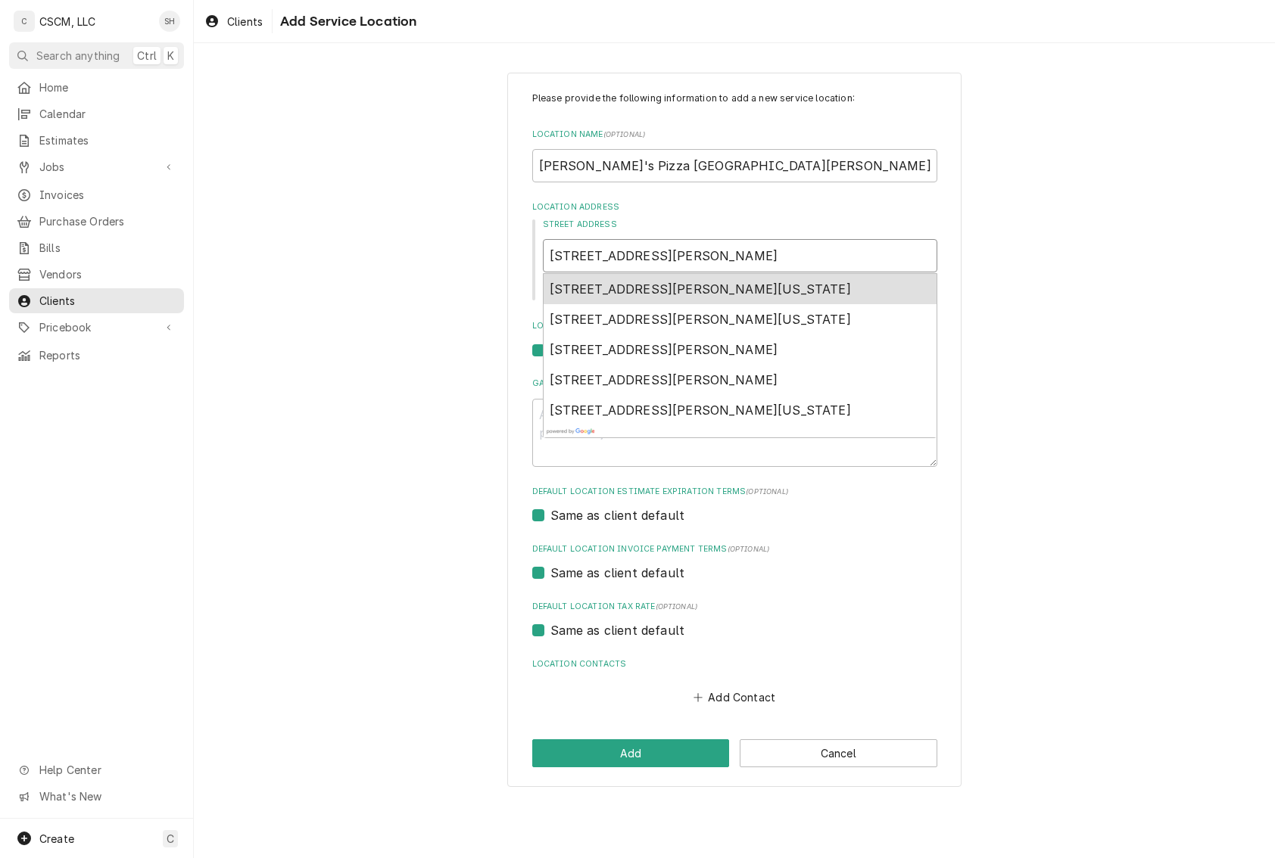
type input "17 Eastgate Plaza East Alton, Illino"
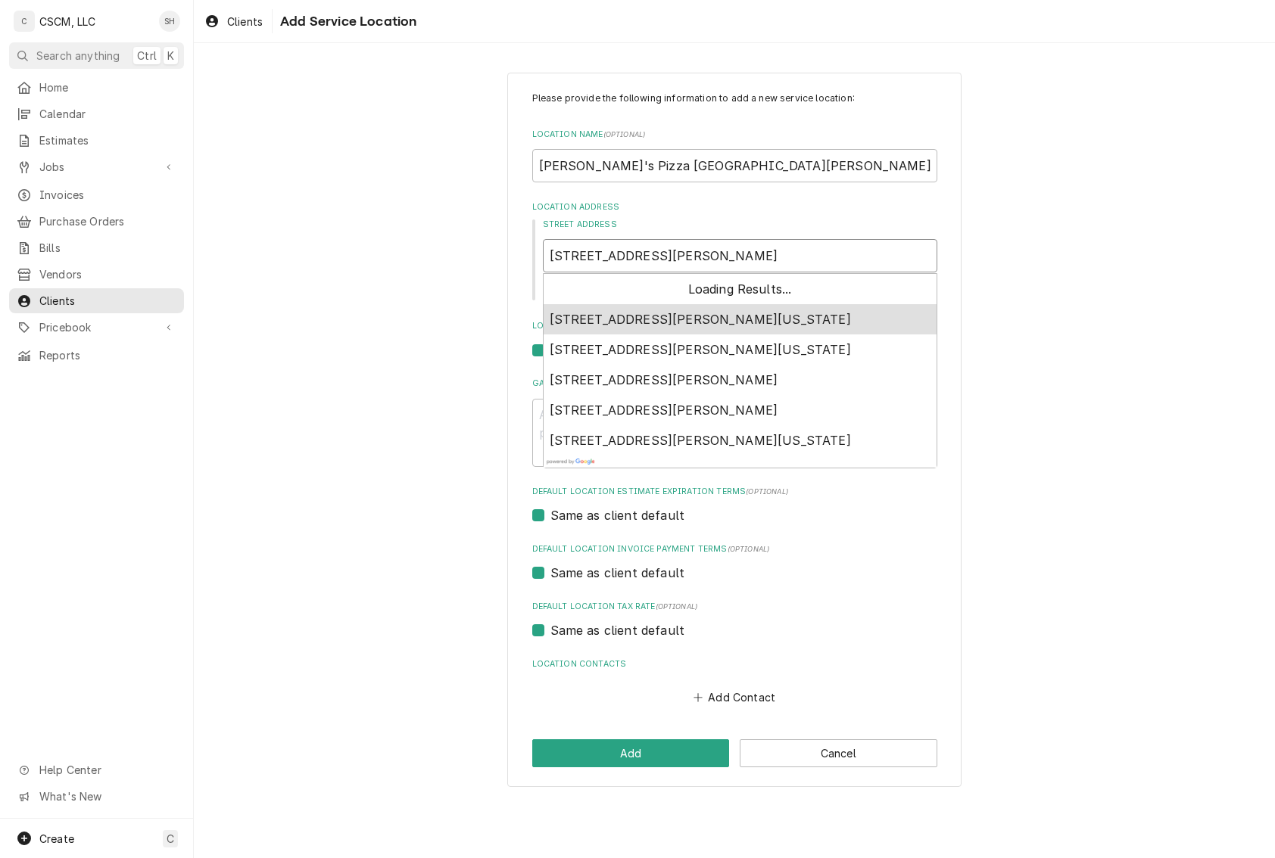
type textarea "x"
type input "17 Eastgate Plaza East Alton, Illinoi"
type textarea "x"
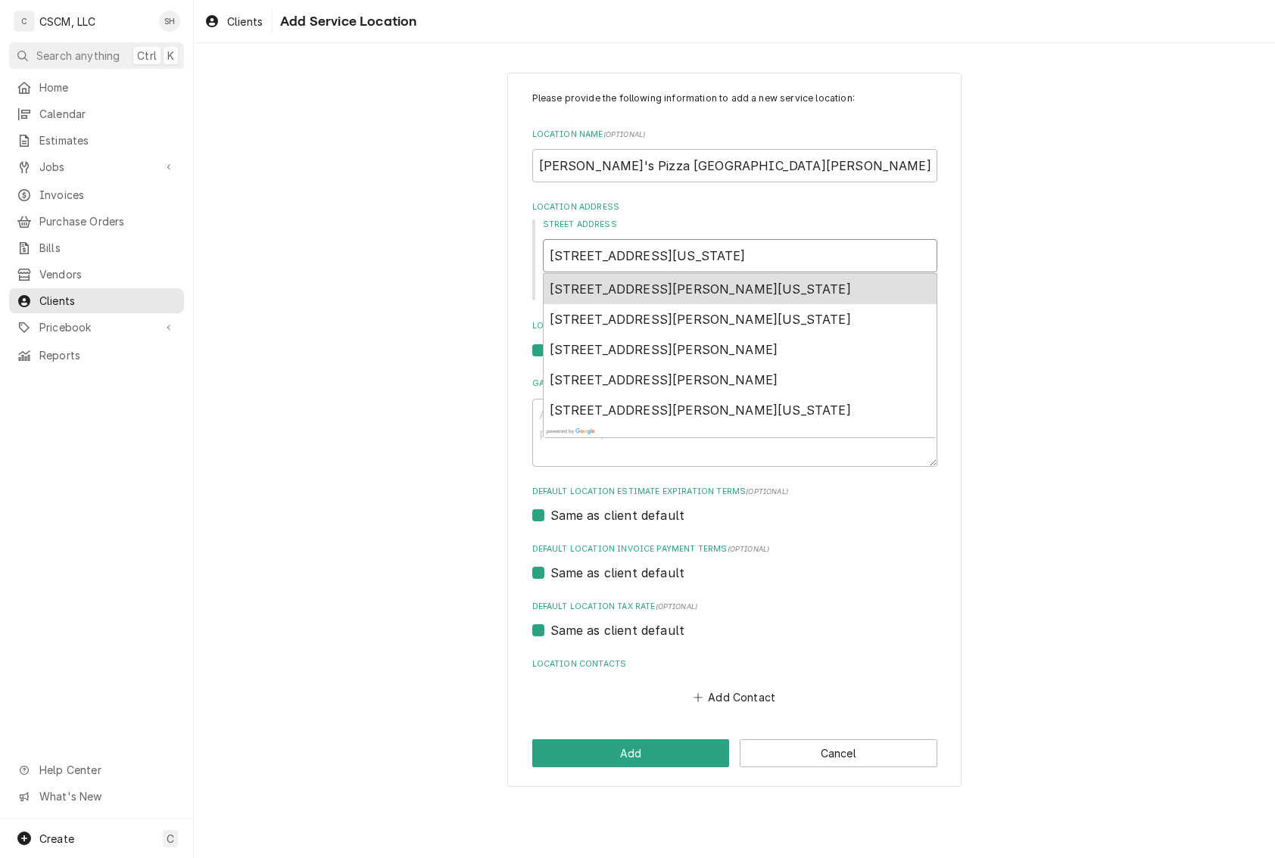
type input "17 Eastgate Plaza East Alton, Illinois"
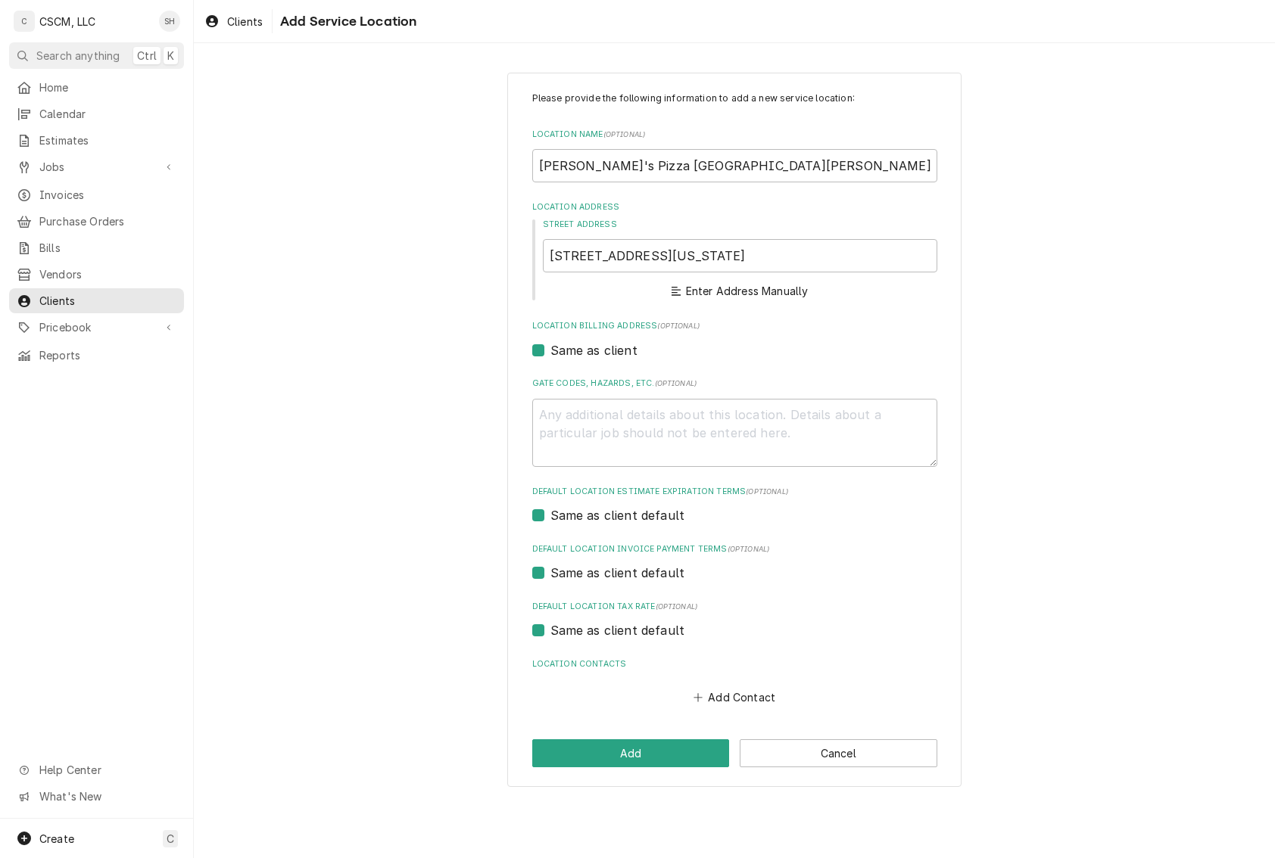
click at [980, 269] on div "Please provide the following information to add a new service location: Locatio…" at bounding box center [734, 429] width 1081 height 741
click at [790, 291] on button "Enter Address Manually" at bounding box center [739, 291] width 142 height 21
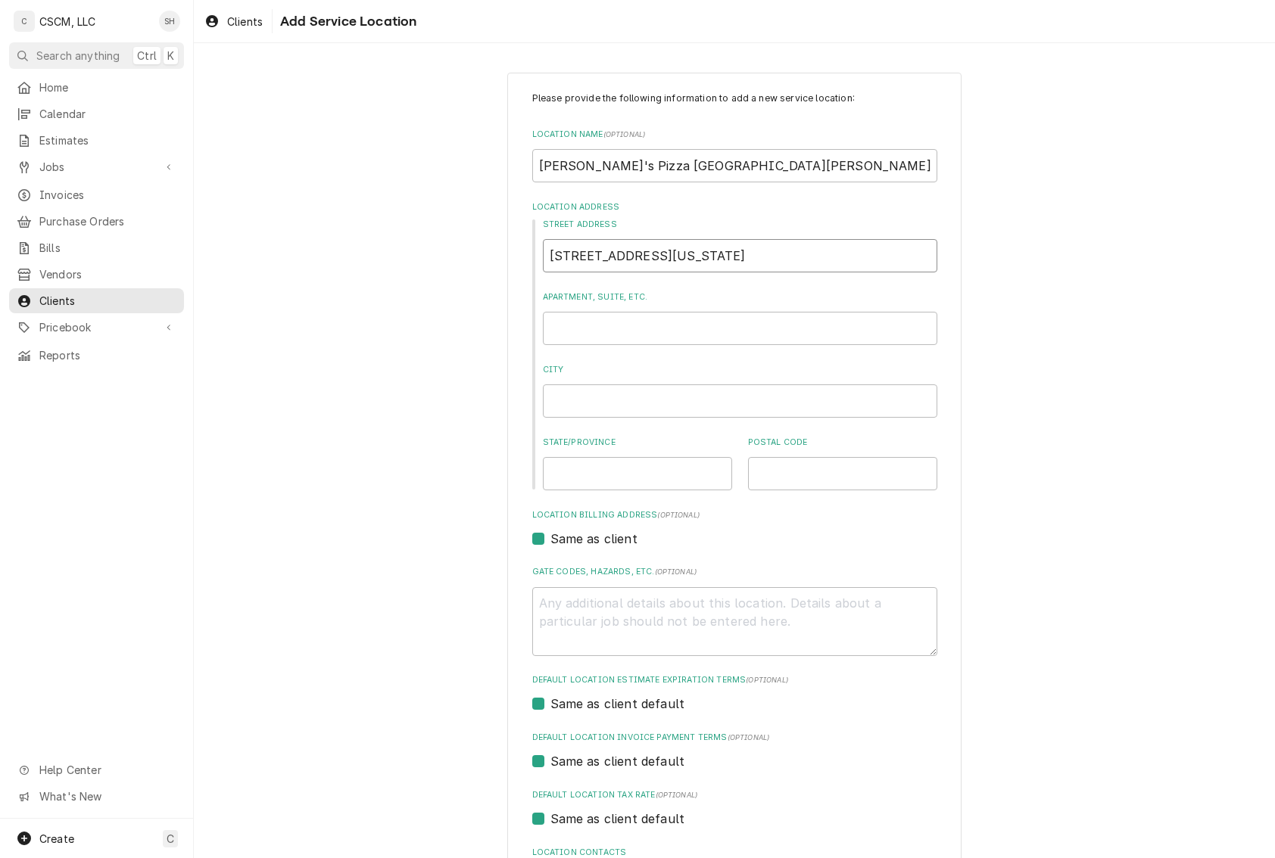
drag, startPoint x: 789, startPoint y: 251, endPoint x: 643, endPoint y: 251, distance: 145.3
click at [643, 251] on input "17 Eastgate Plaza East Alton, Illinois" at bounding box center [740, 255] width 394 height 33
type textarea "x"
type input "17 Eastgate Plaza x"
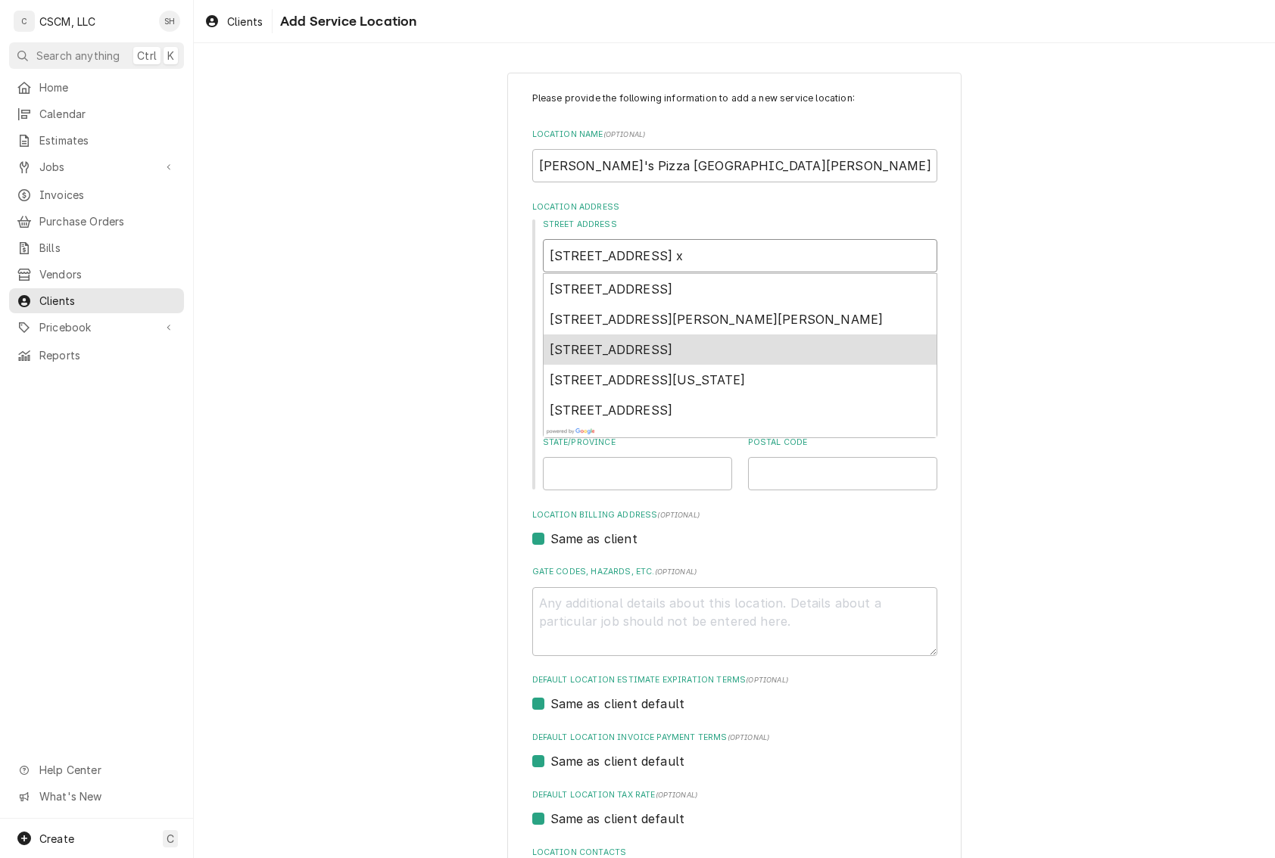
type textarea "x"
type input "17 Eastgate Plaza"
type textarea "x"
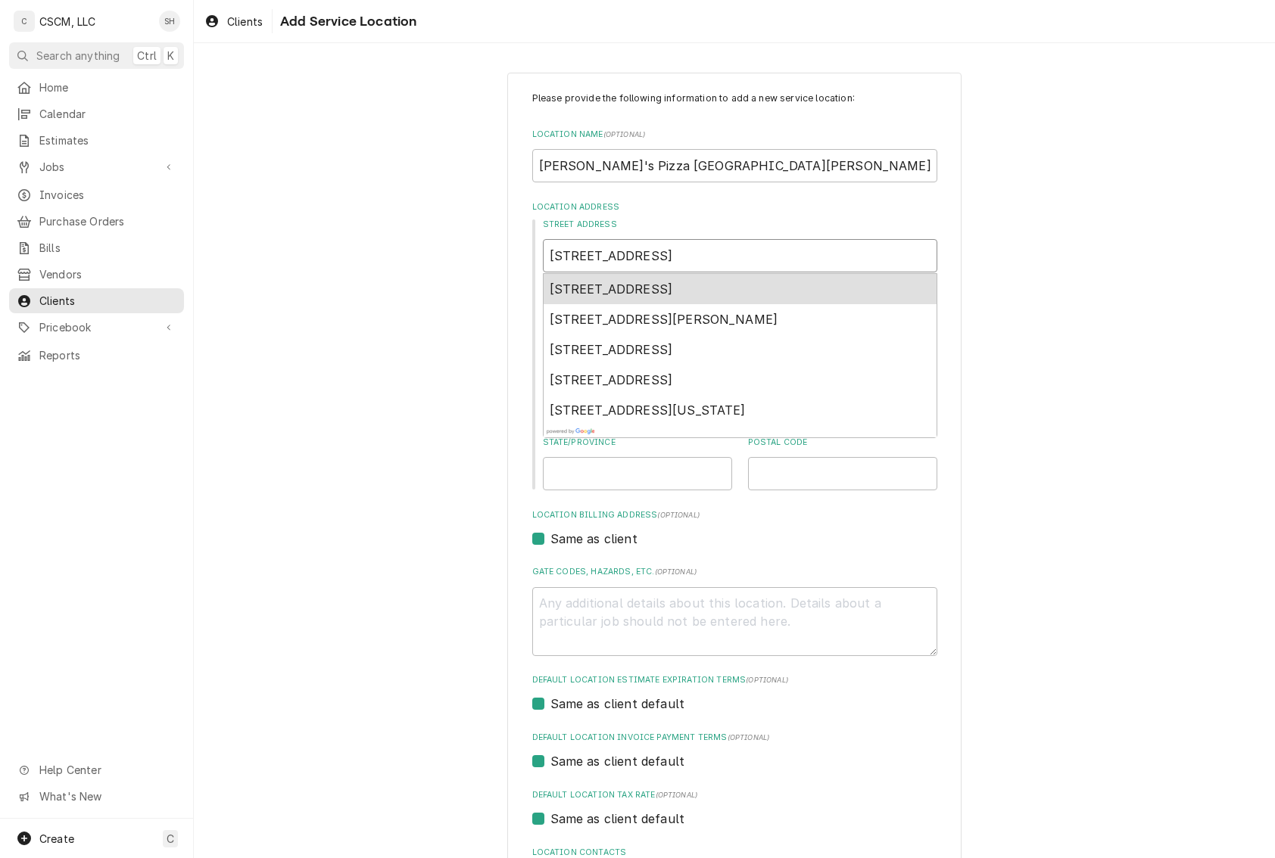
type input "17 Eastgate Plaza"
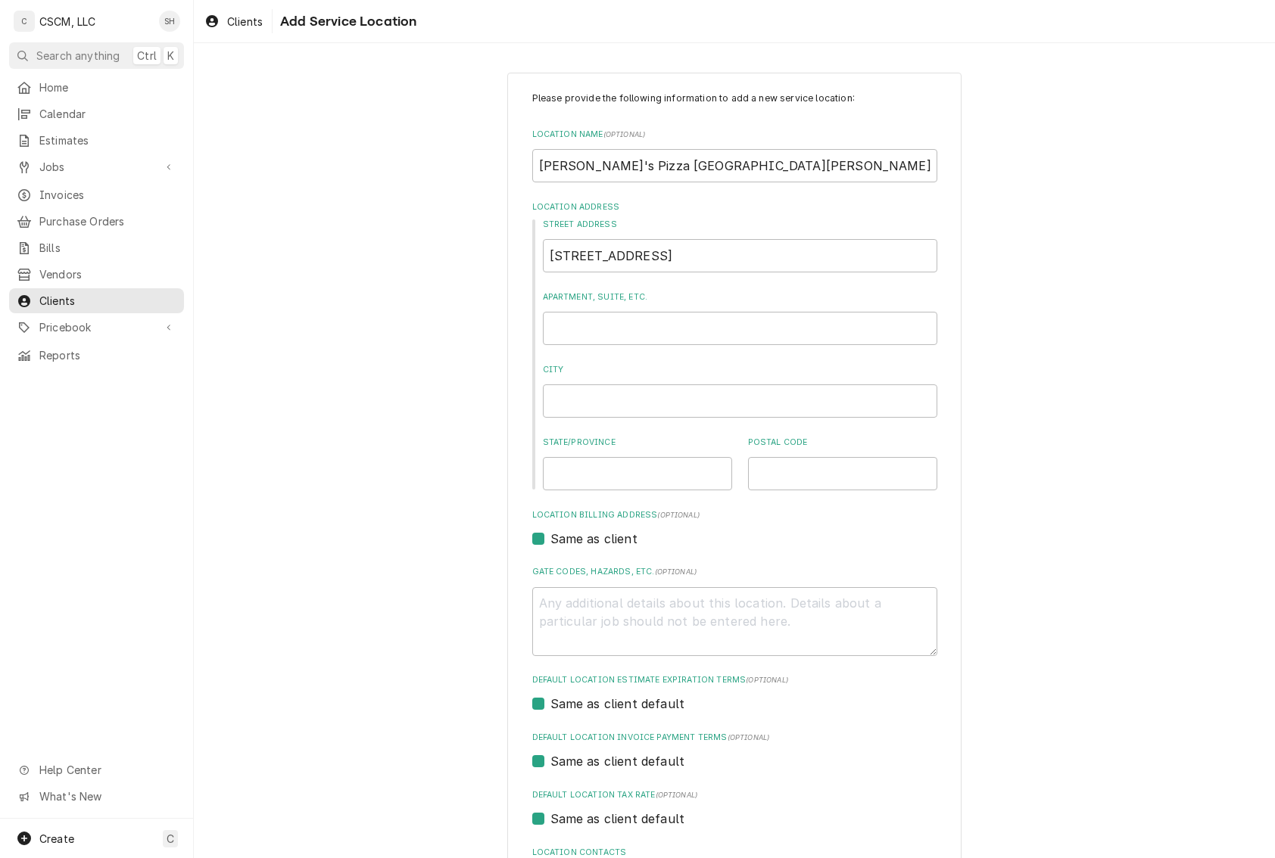
click at [1030, 356] on div "Please provide the following information to add a new service location: Locatio…" at bounding box center [734, 524] width 1081 height 930
click at [653, 399] on input "City" at bounding box center [740, 401] width 394 height 33
paste input "17 Eastgate Plaza"
type textarea "x"
type input "17 Eastgate Plaza"
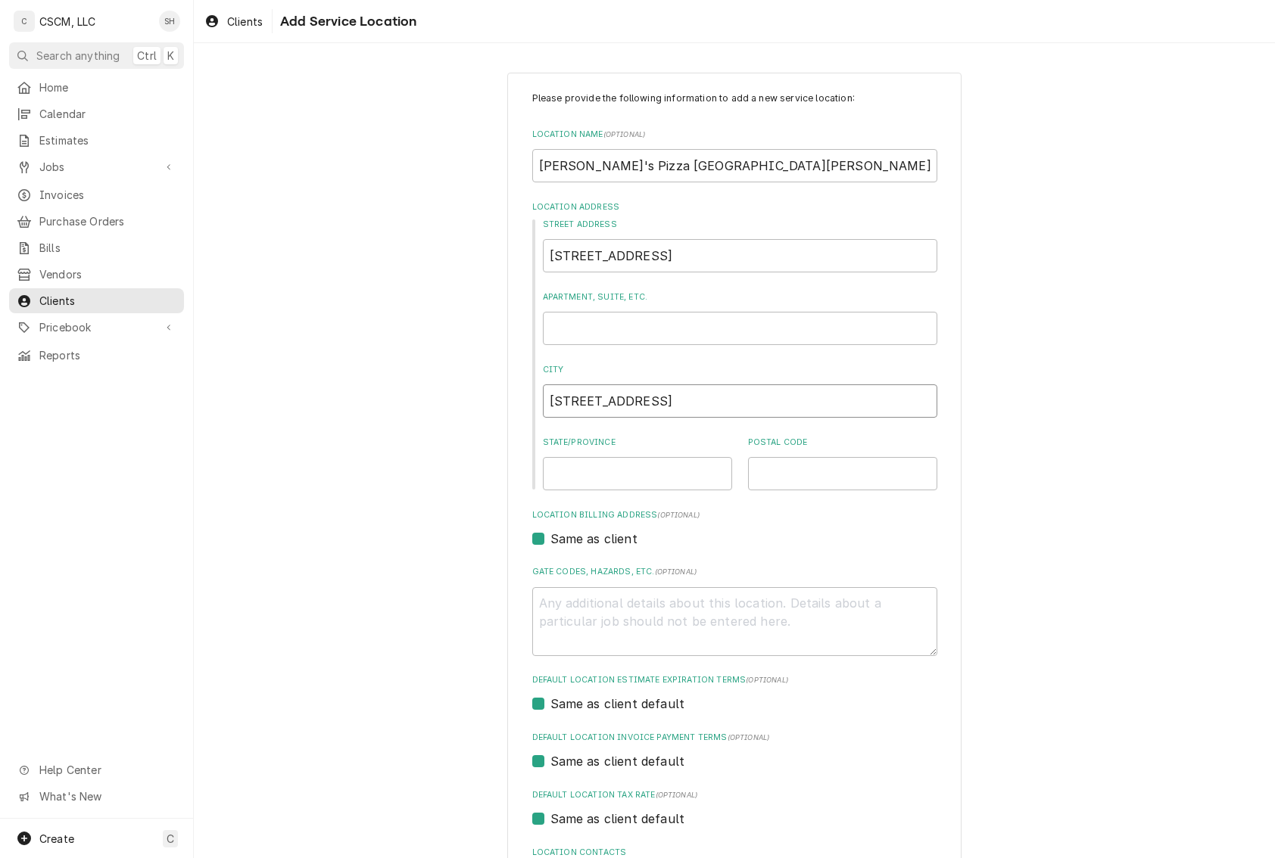
type textarea "x"
type input "E"
type textarea "x"
type input "Ea"
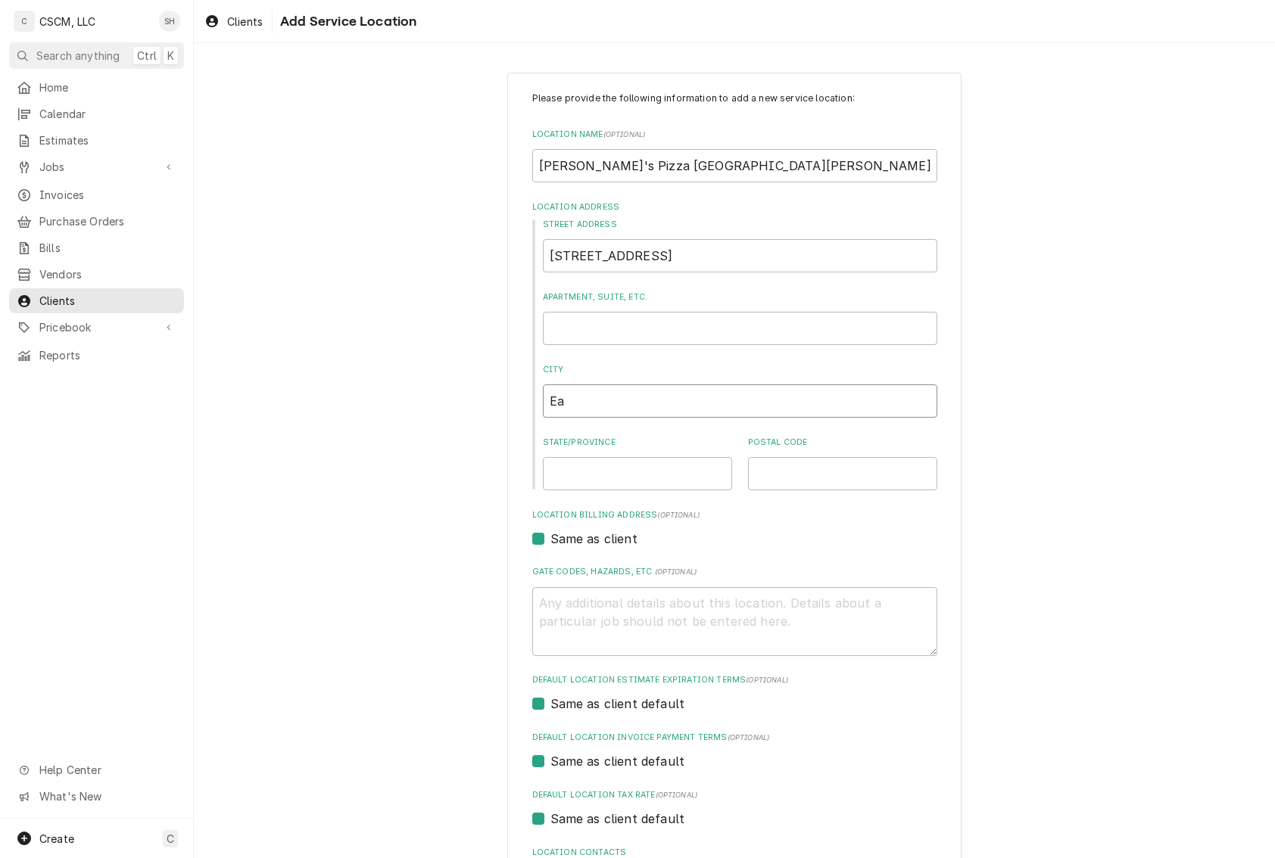
type textarea "x"
type input "Eas"
type textarea "x"
type input "East"
type textarea "x"
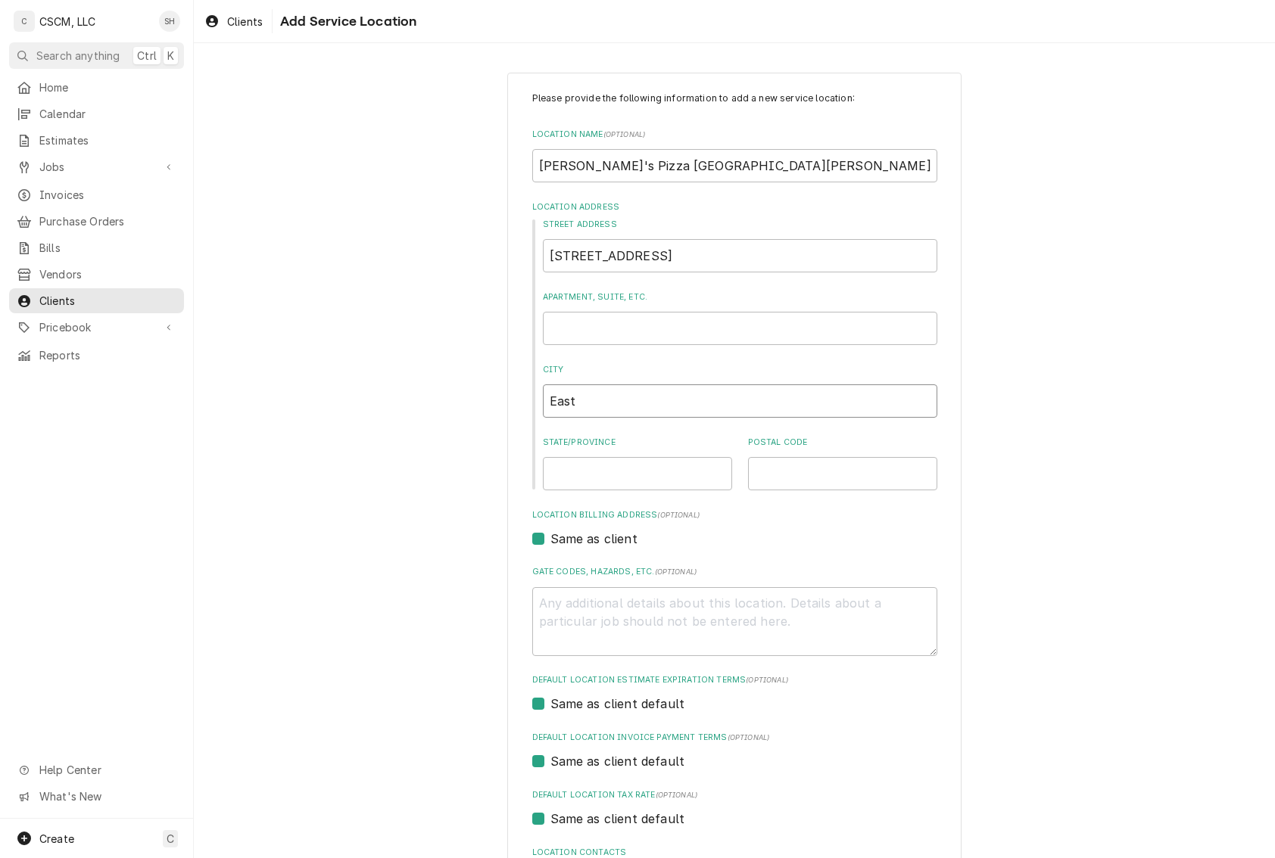
type input "East"
type textarea "x"
type input "East A"
type textarea "x"
type input "East Al"
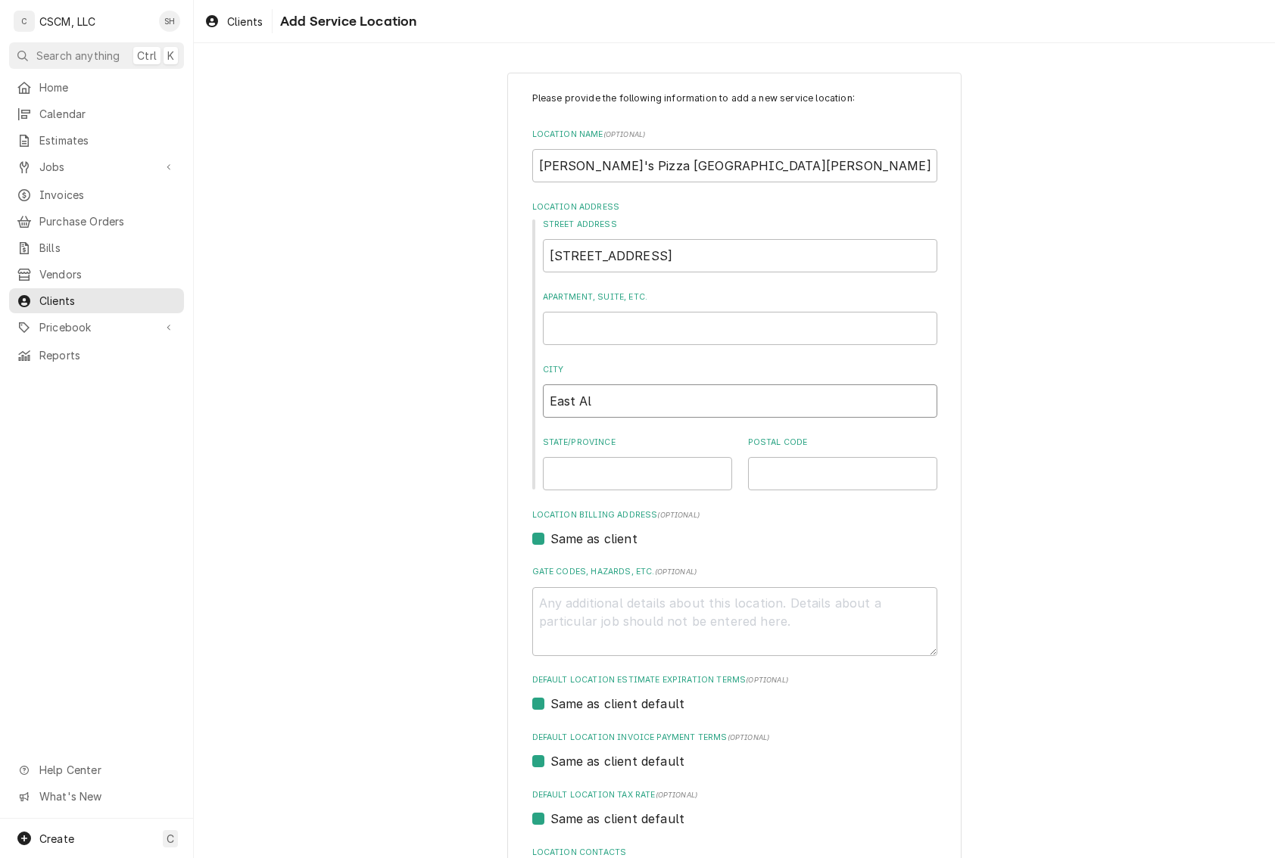
type textarea "x"
type input "East Alt"
type textarea "x"
type input "East Alto"
type textarea "x"
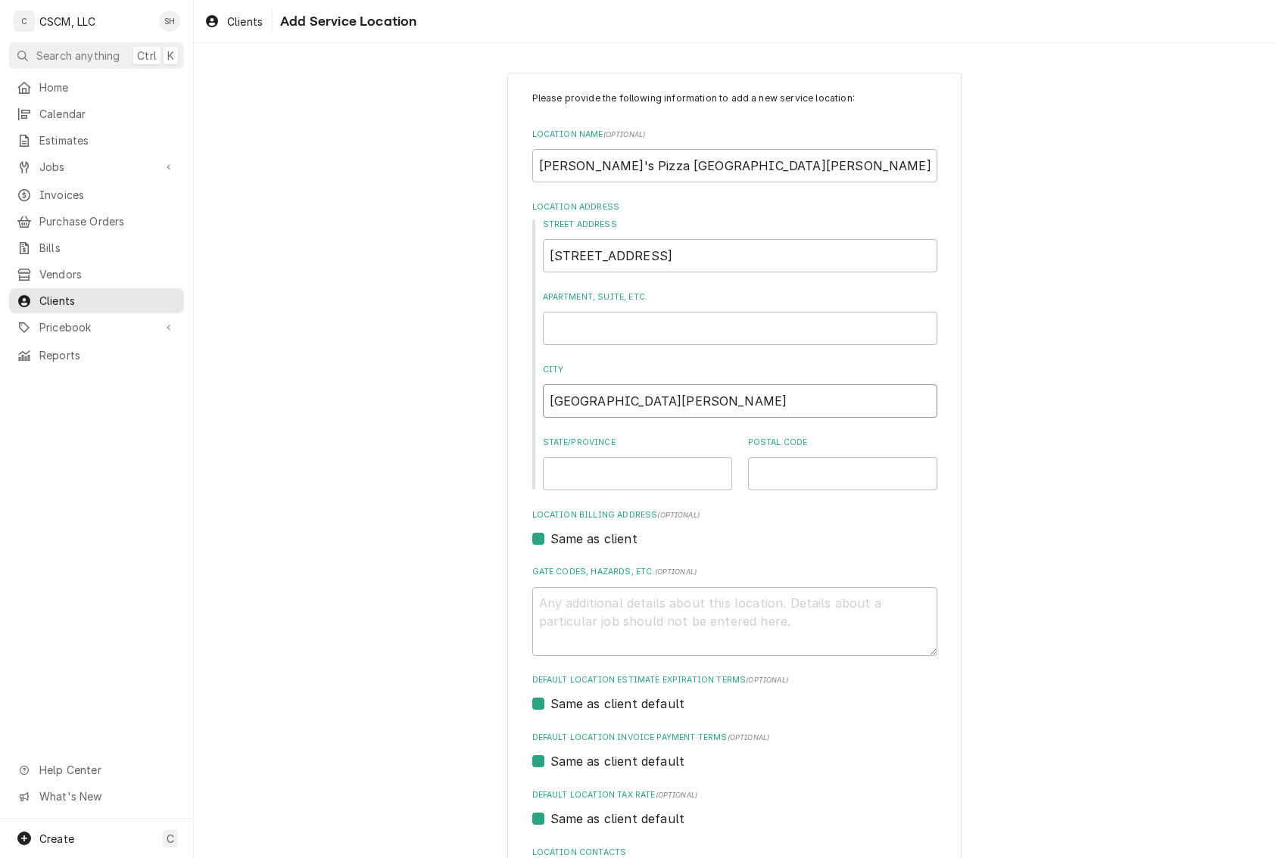
type input "East Alton"
type textarea "x"
type input "I"
type textarea "x"
type input "Il"
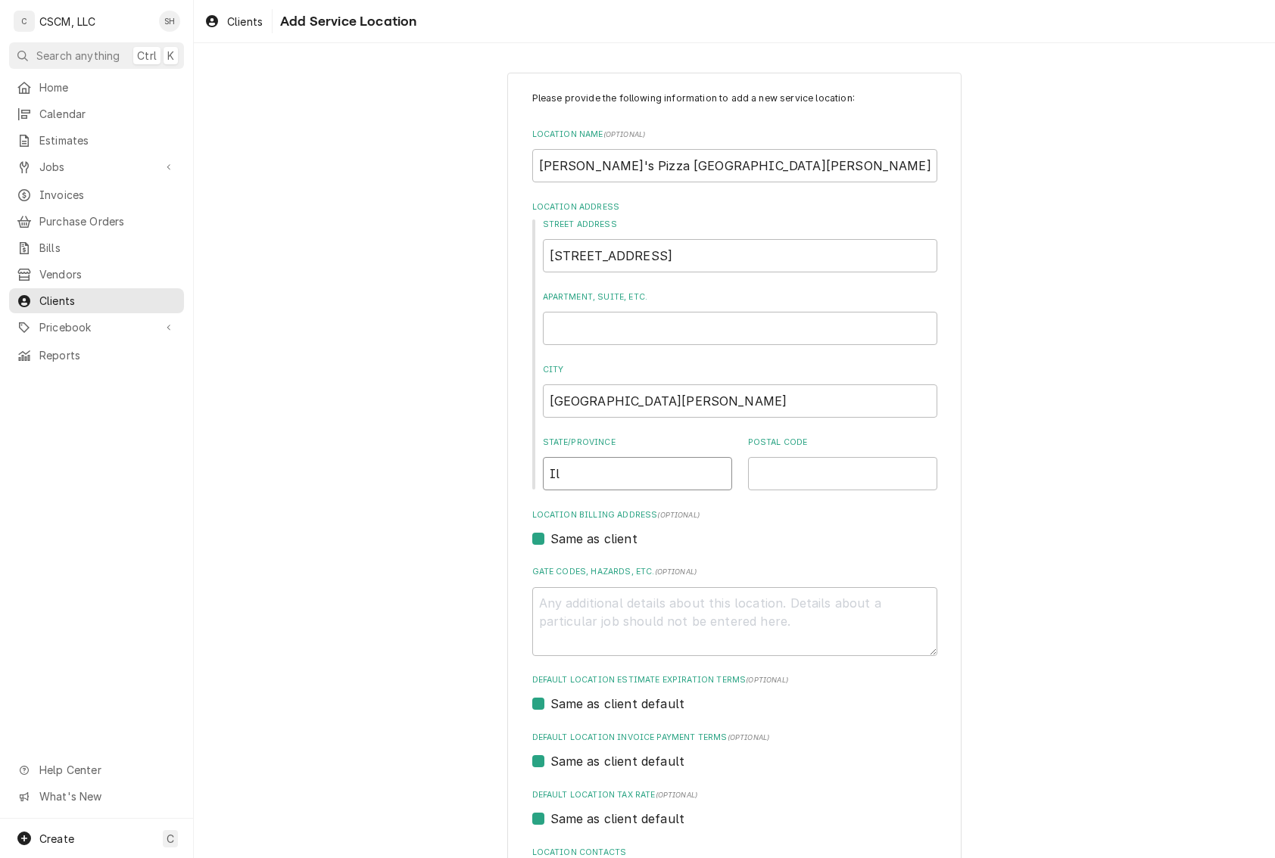
type textarea "x"
type input "Ill"
type textarea "x"
type input "Illi"
type textarea "x"
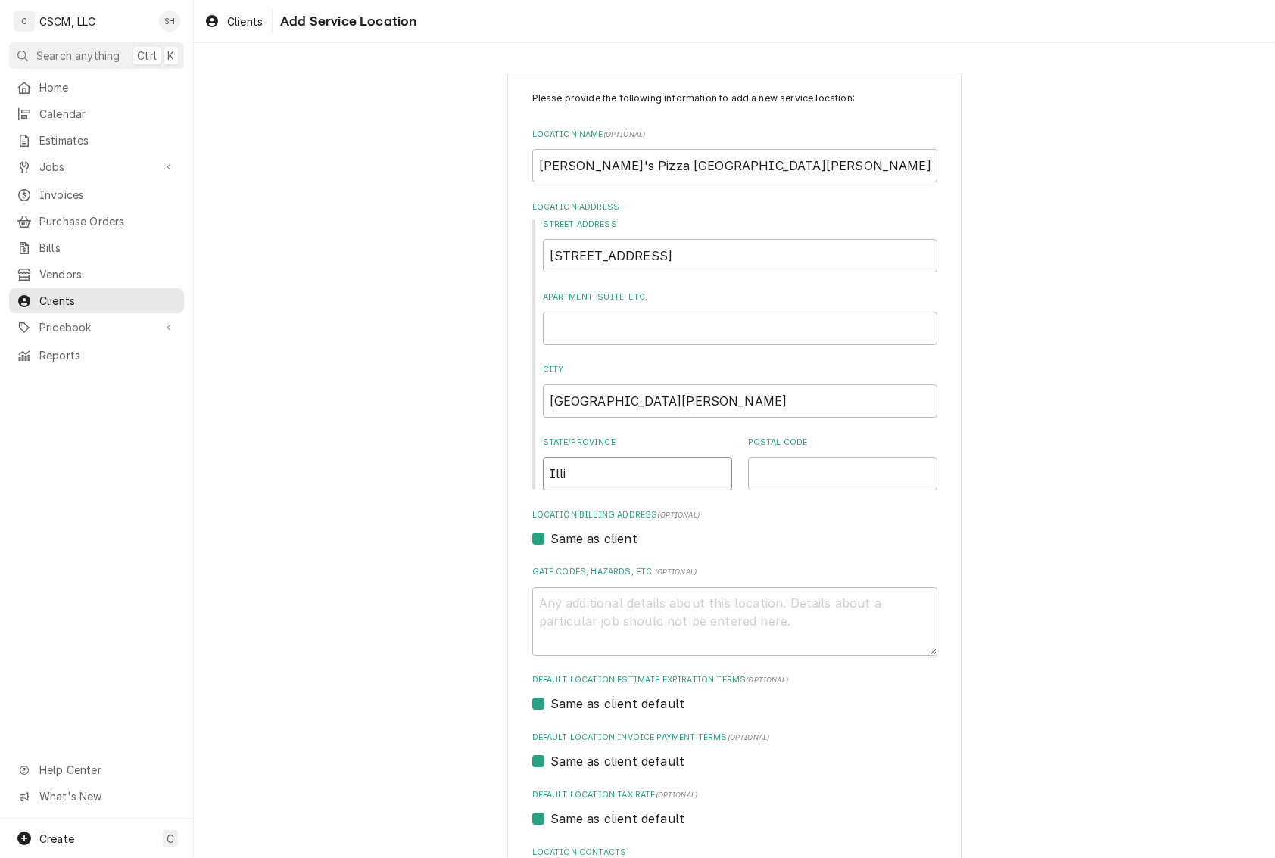
type input "Ill"
type textarea "x"
type input "Illi"
type textarea "x"
type input "Illin"
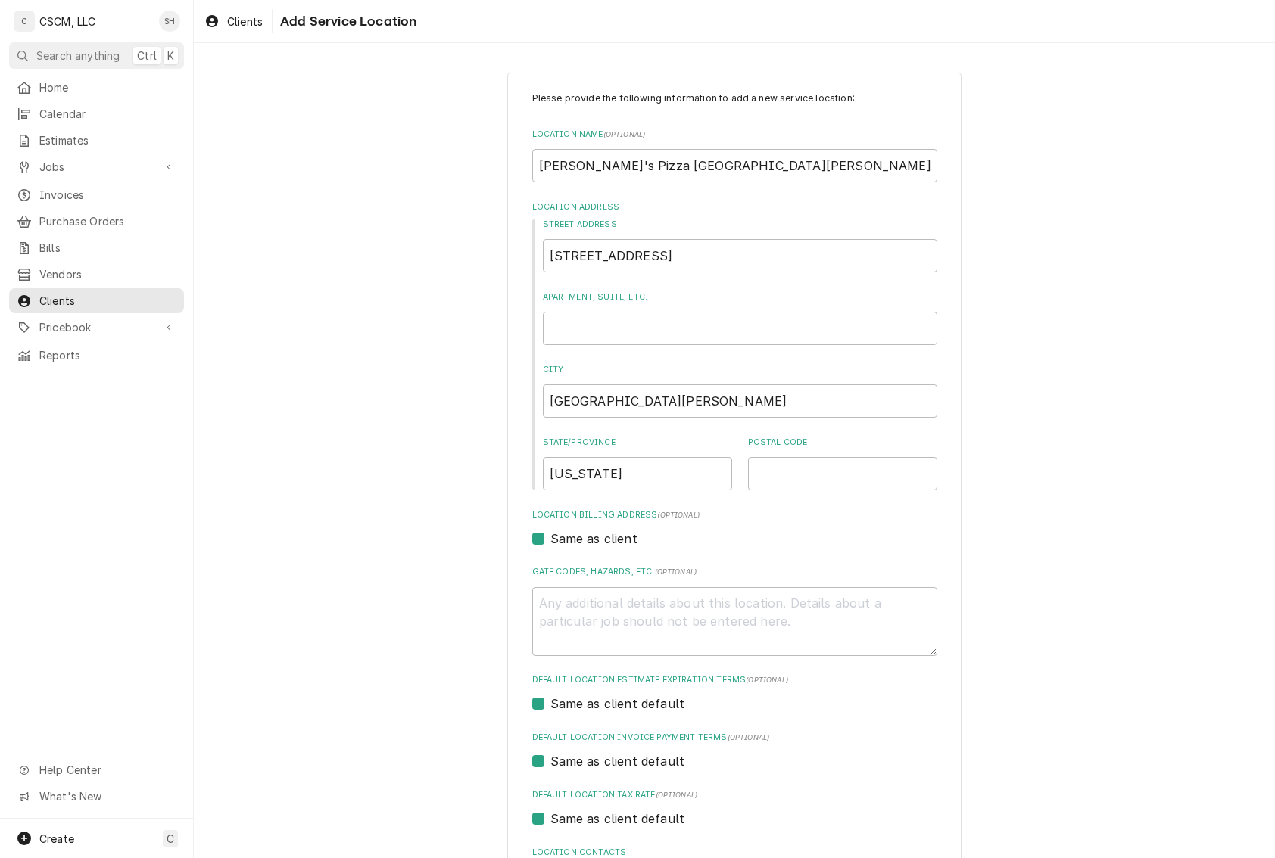
click at [397, 487] on div "Please provide the following information to add a new service location: Locatio…" at bounding box center [734, 524] width 1081 height 930
click at [818, 481] on input "Postal Code" at bounding box center [842, 473] width 189 height 33
click at [972, 497] on div "Please provide the following information to add a new service location: Locatio…" at bounding box center [734, 524] width 1081 height 930
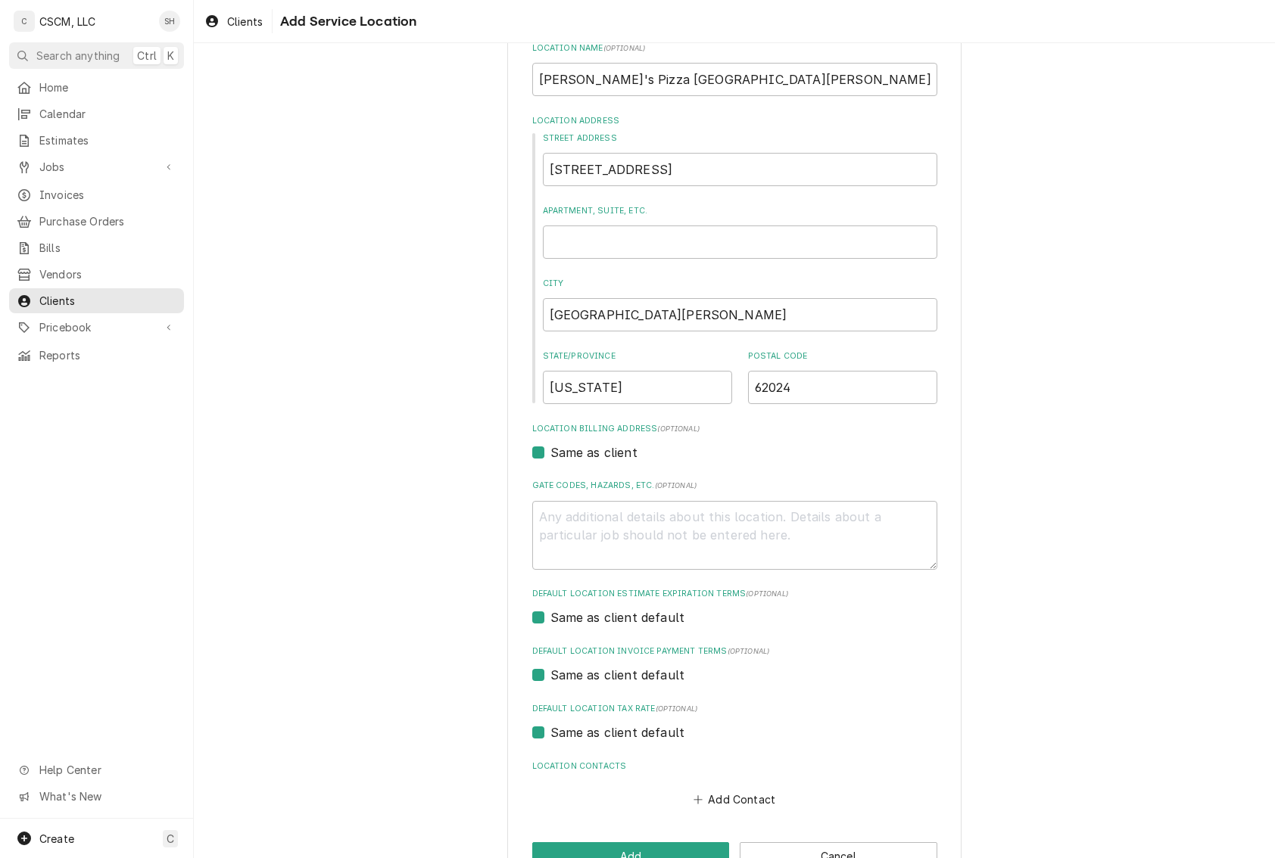
scroll to position [131, 0]
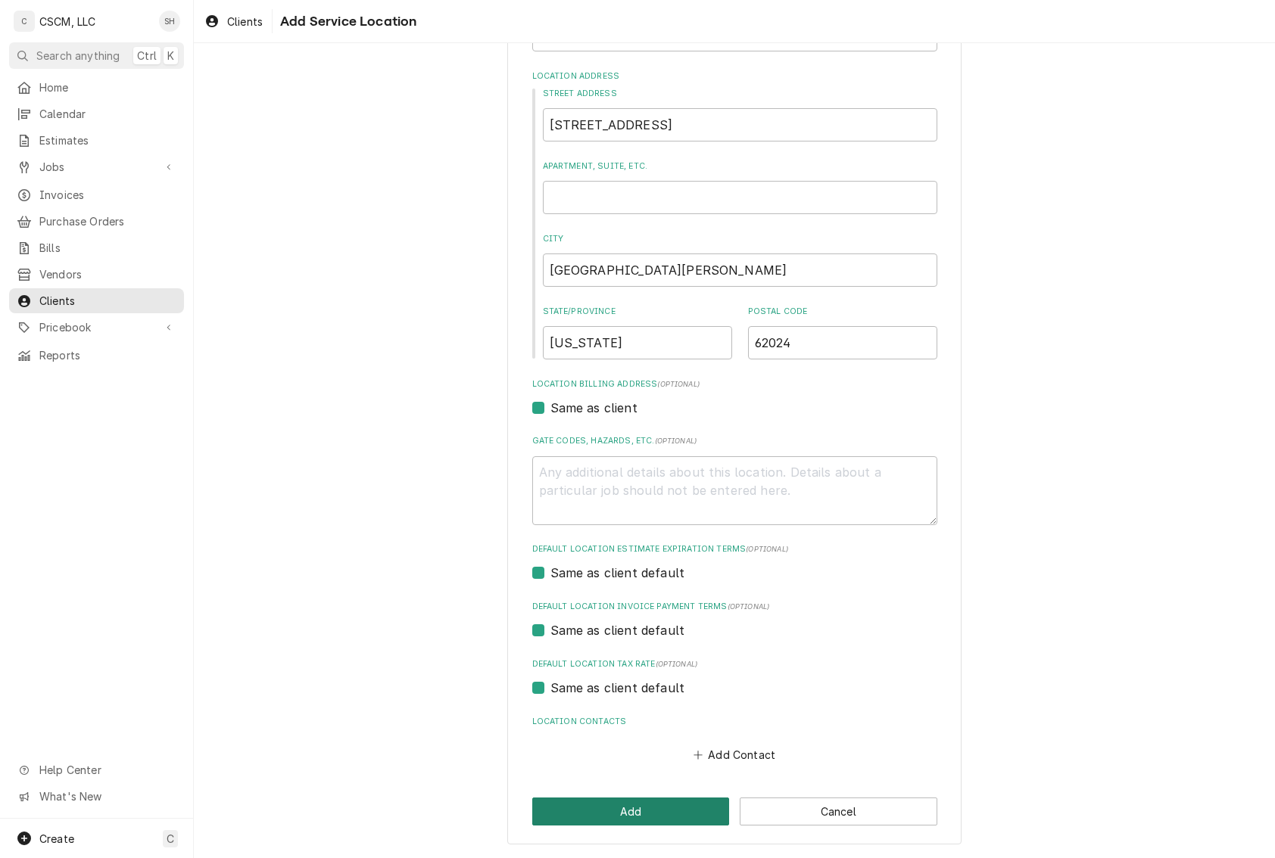
click at [600, 810] on button "Add" at bounding box center [631, 812] width 198 height 28
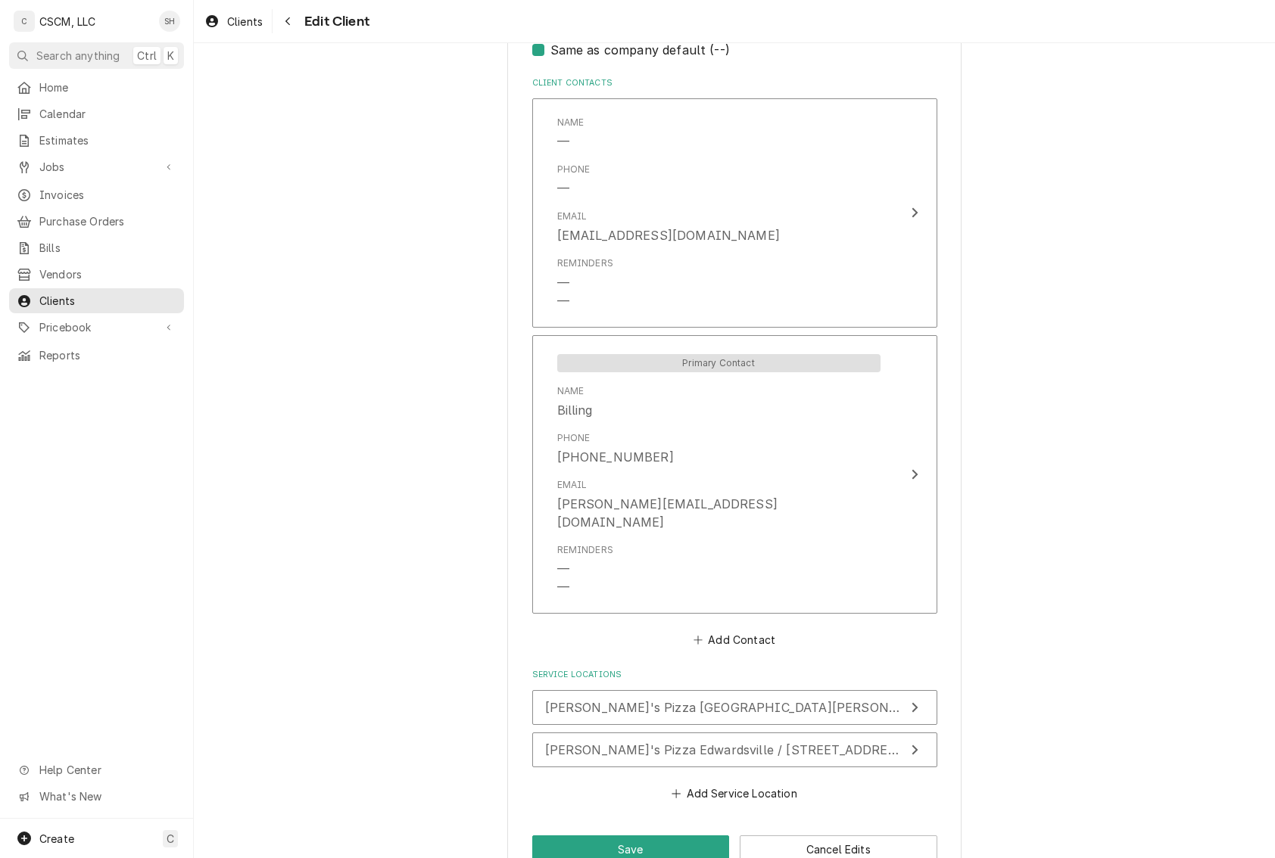
scroll to position [1073, 0]
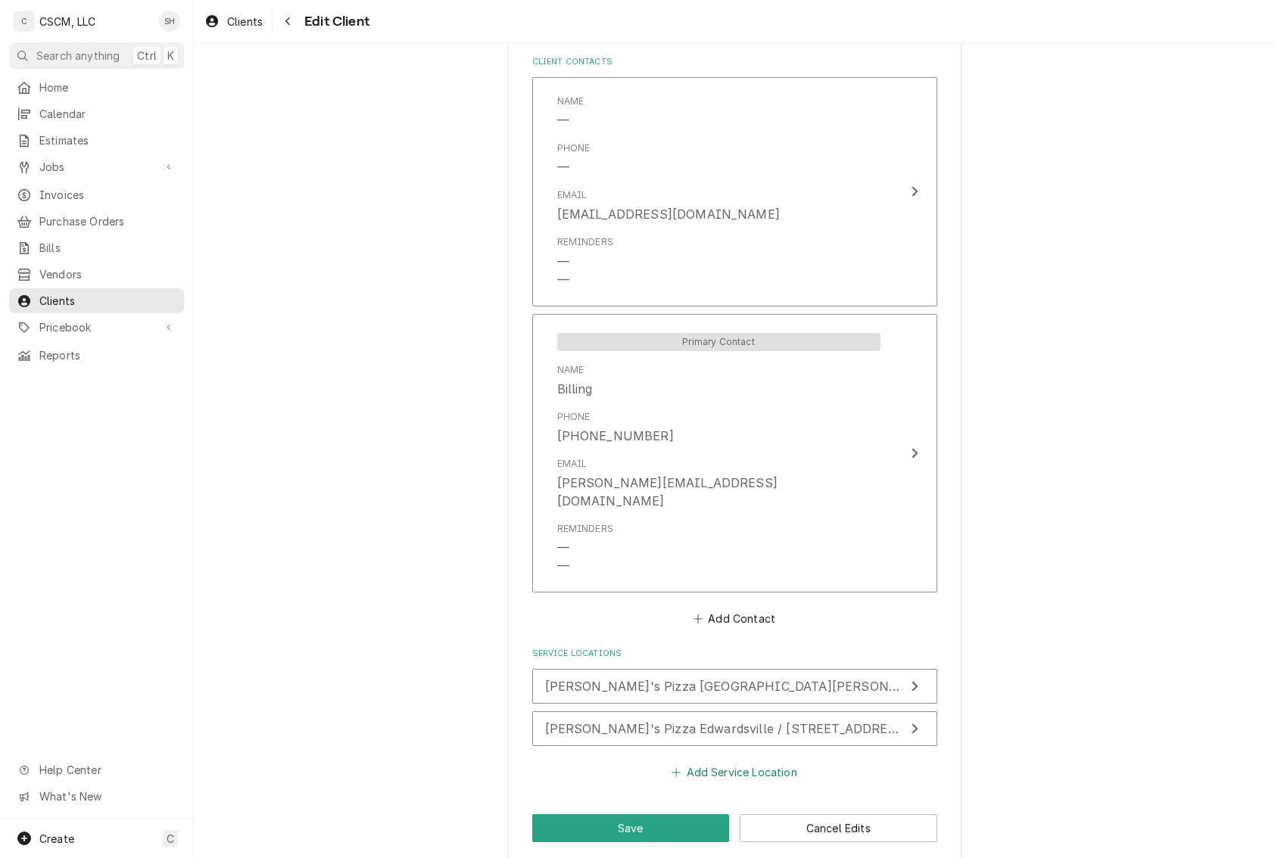
click at [739, 765] on button "Add Service Location" at bounding box center [734, 772] width 130 height 21
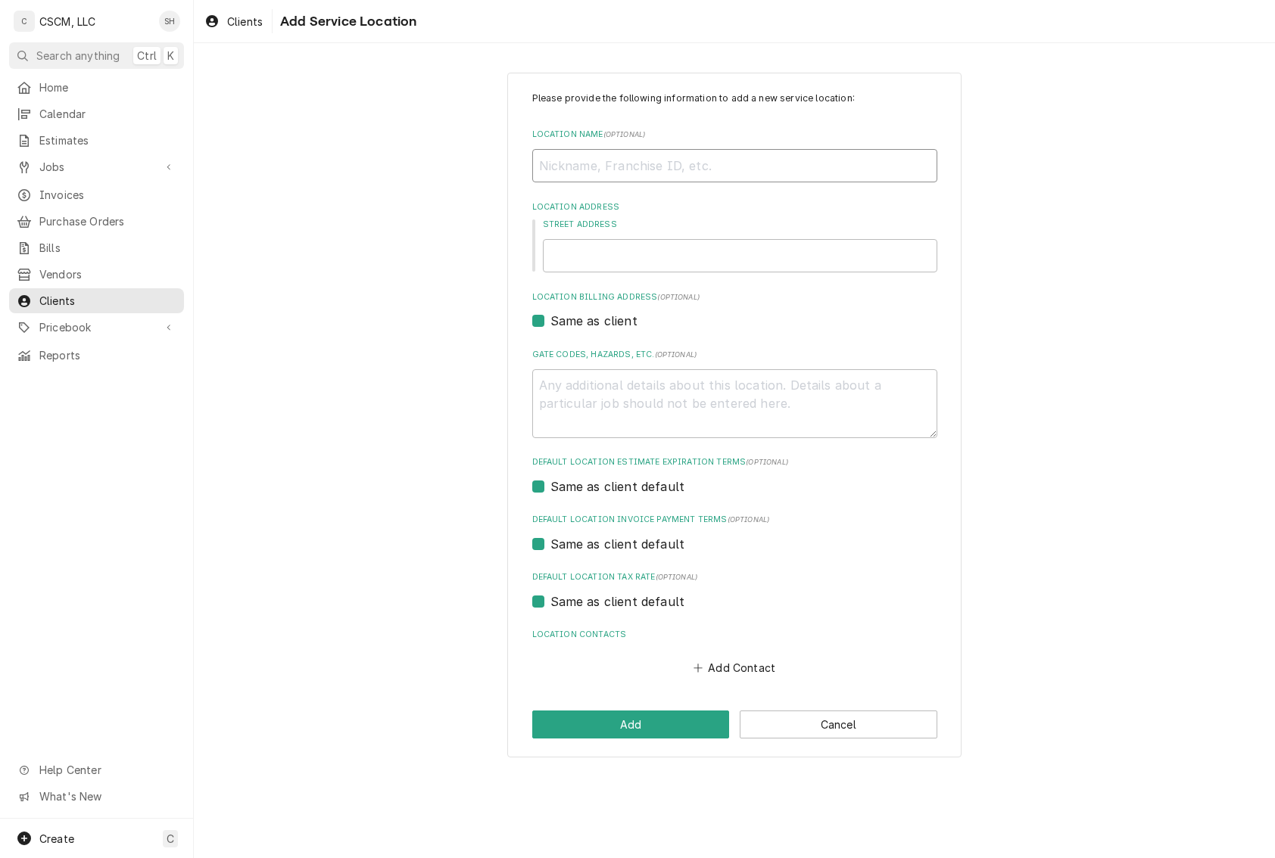
click at [584, 170] on input "Location Name ( optional )" at bounding box center [734, 165] width 405 height 33
click at [724, 250] on input "Street Address" at bounding box center [740, 255] width 394 height 33
click at [589, 266] on input "Street Address" at bounding box center [740, 255] width 394 height 33
paste input "5775 Godfrey Road Suite A"
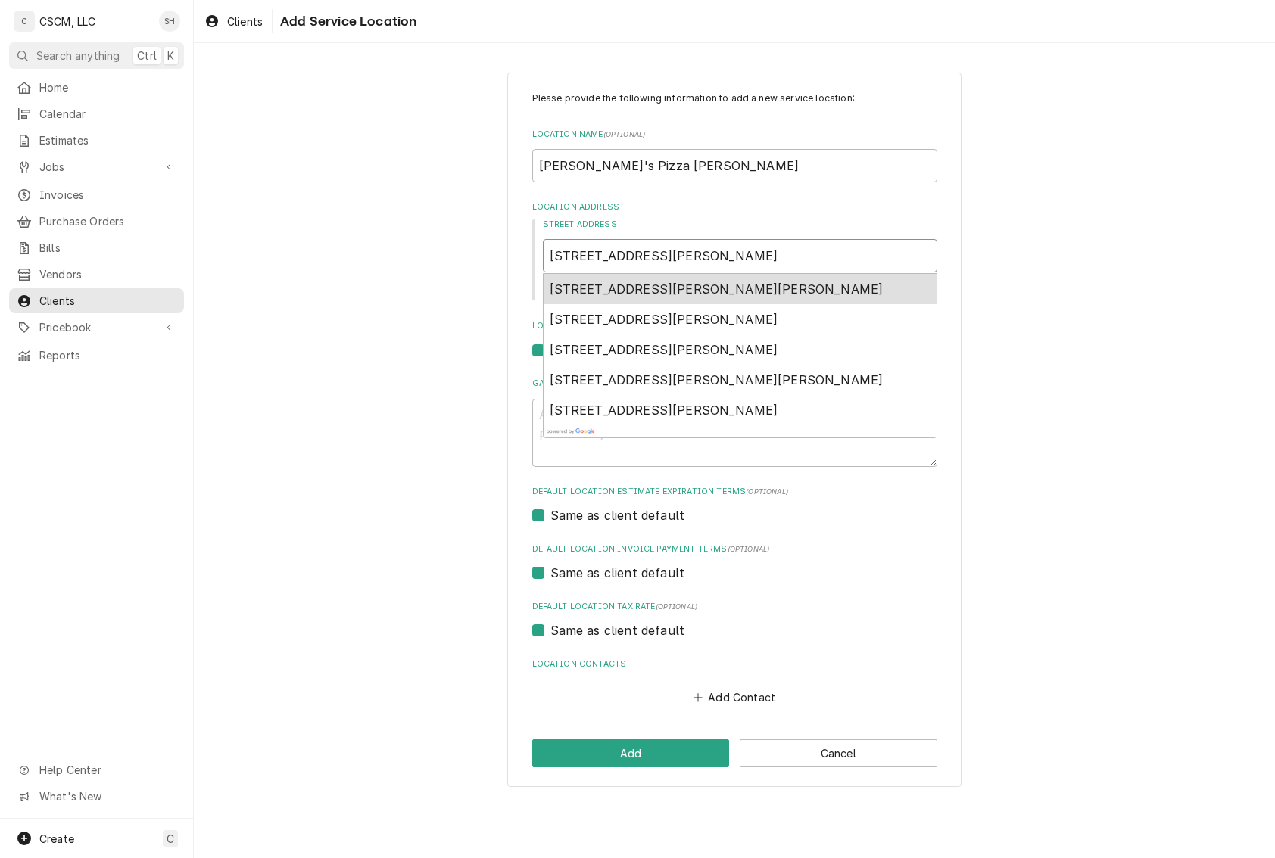
click at [799, 296] on span "5775 Godfrey Road suite a, Godfrey, IL, USA" at bounding box center [717, 289] width 334 height 15
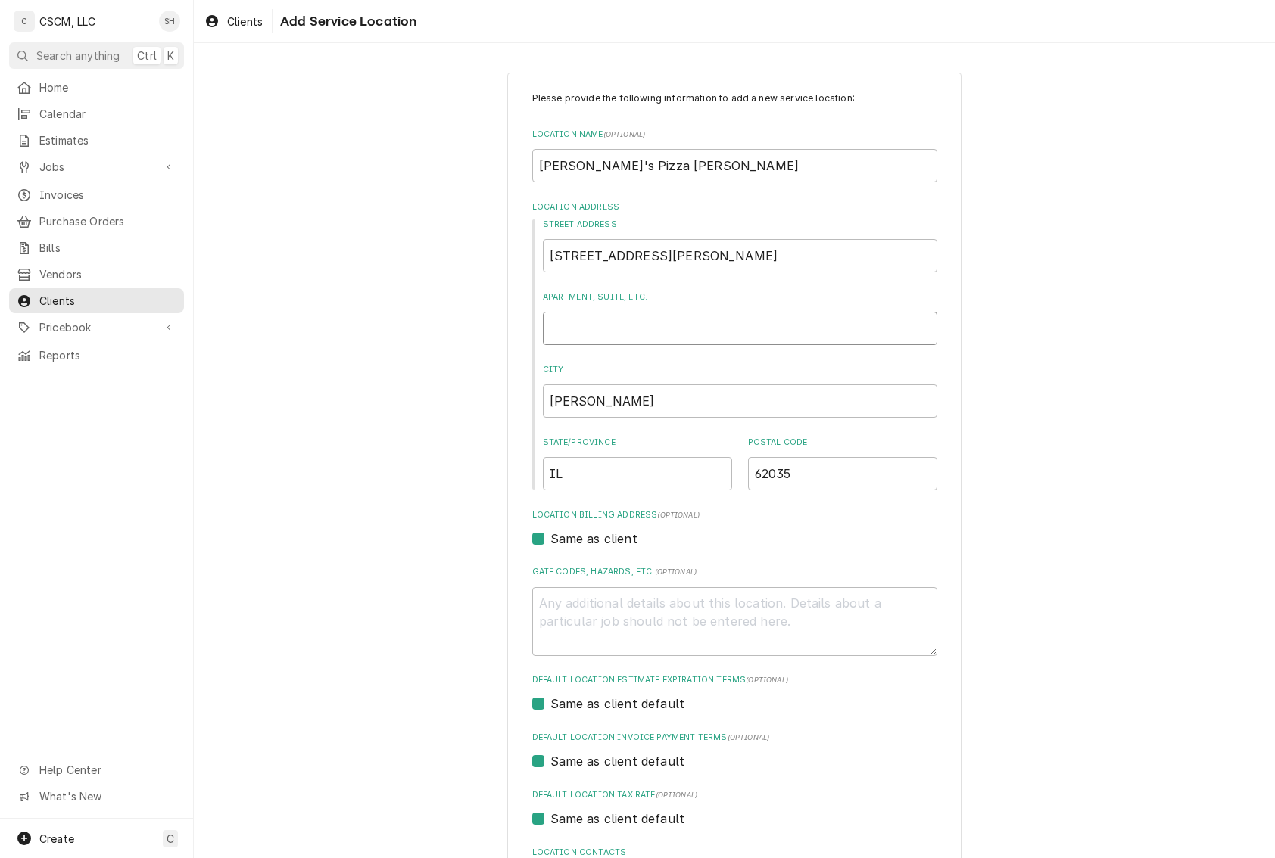
click at [727, 332] on input "Apartment, Suite, etc." at bounding box center [740, 328] width 394 height 33
click at [1106, 478] on div "Please provide the following information to add a new service location: Locatio…" at bounding box center [734, 524] width 1081 height 930
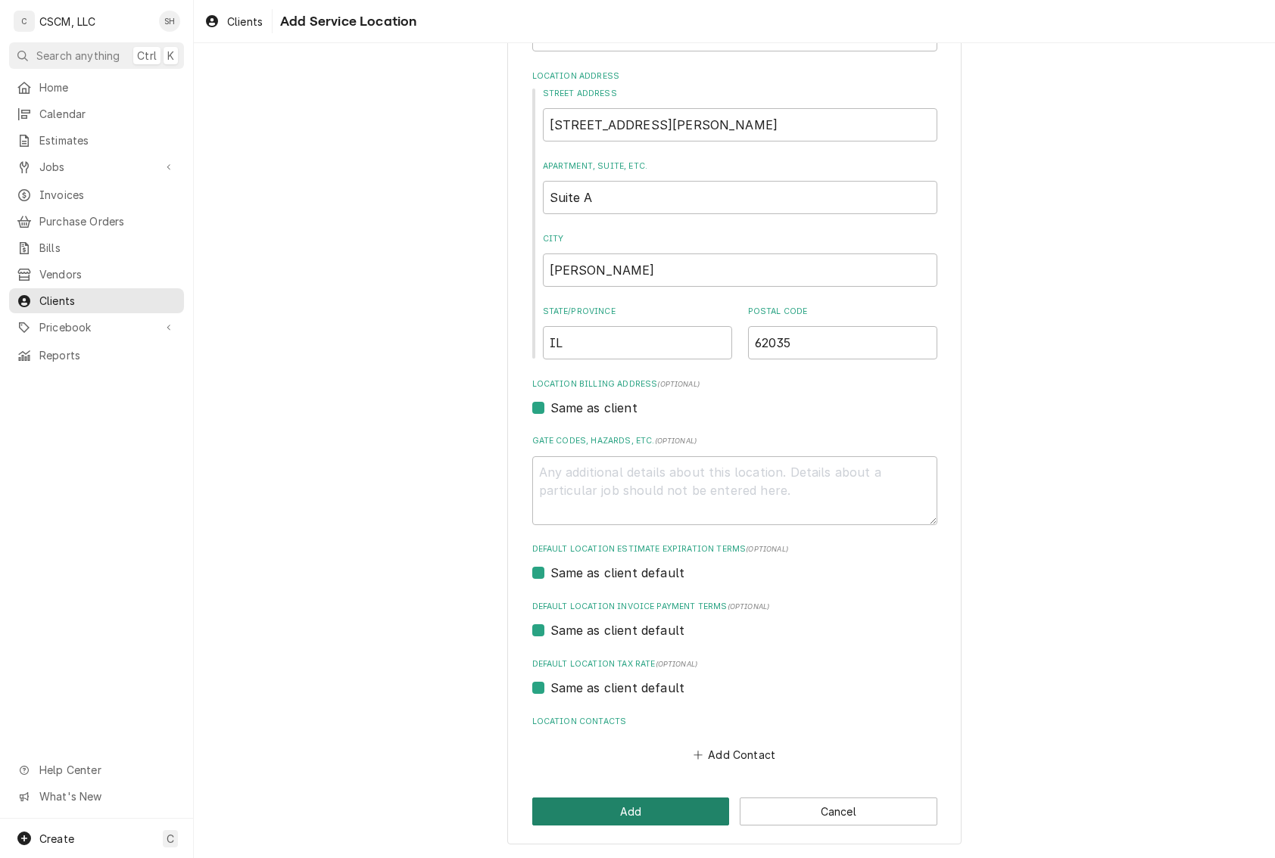
click at [652, 799] on button "Add" at bounding box center [631, 812] width 198 height 28
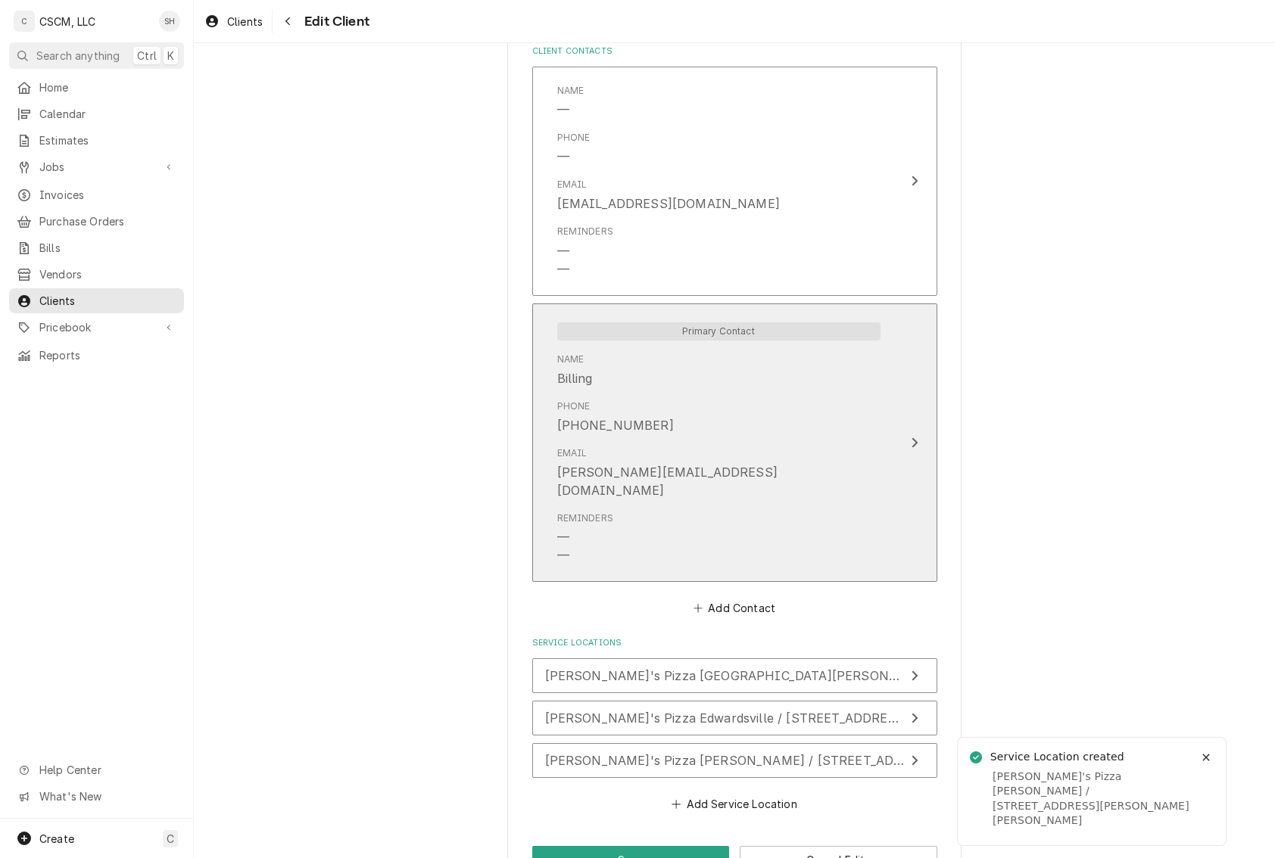
scroll to position [1116, 0]
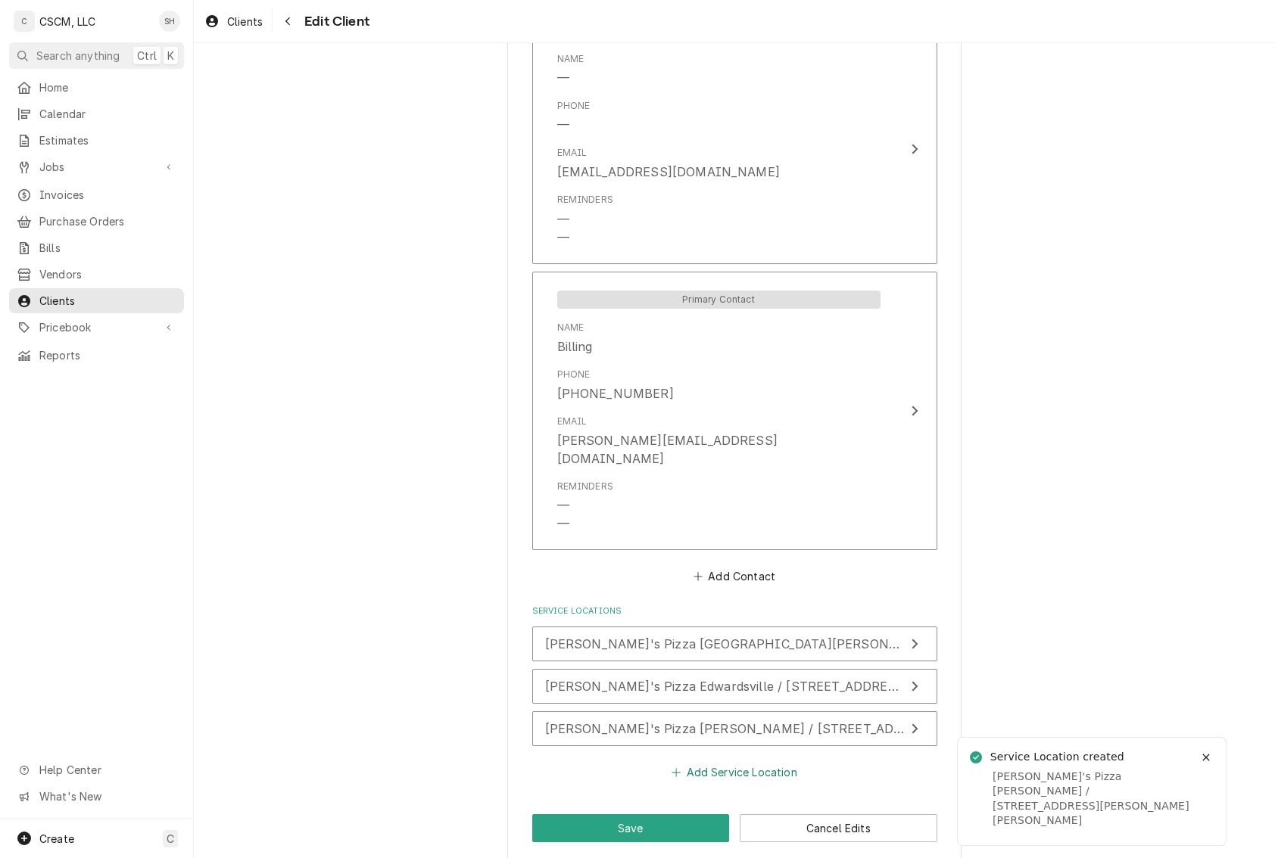
click at [715, 762] on button "Add Service Location" at bounding box center [734, 772] width 130 height 21
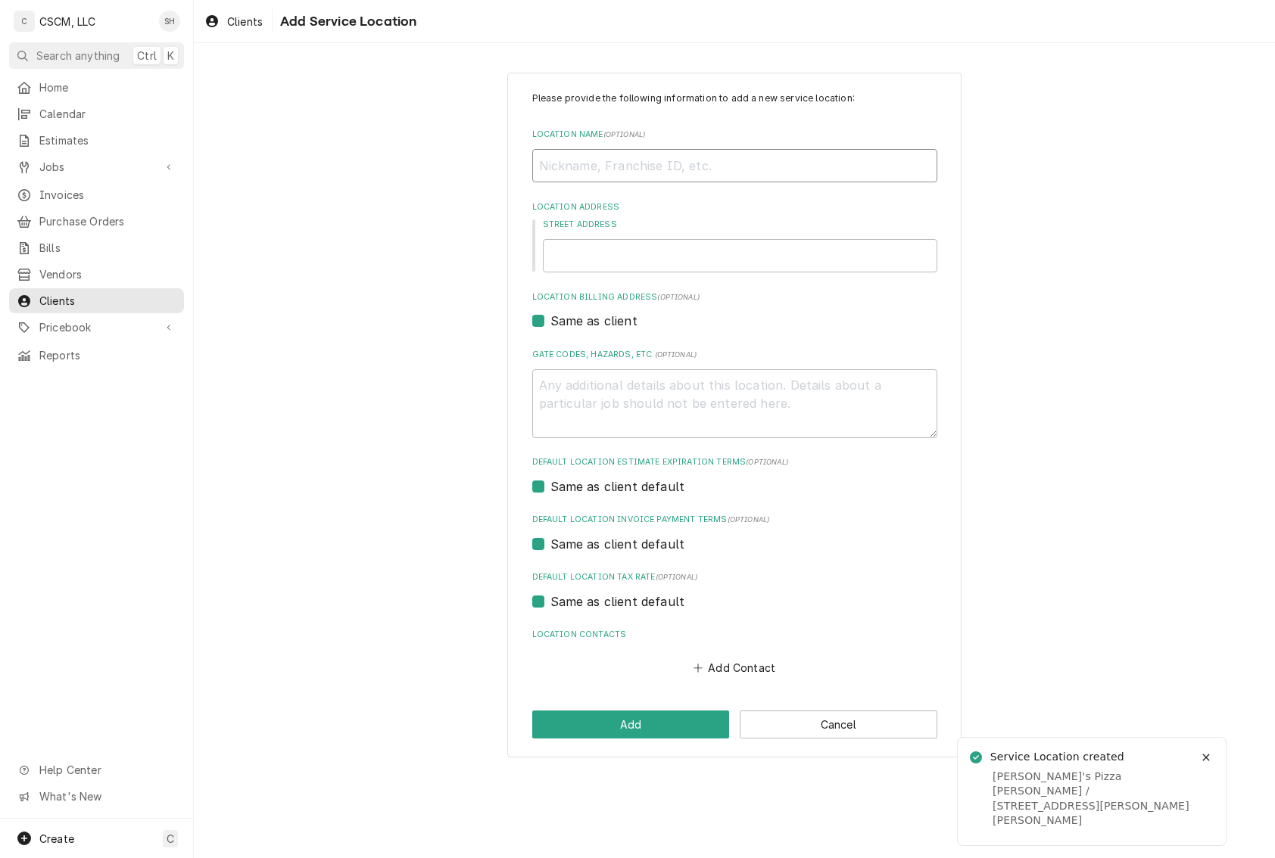
click at [673, 160] on input "Location Name ( optional )" at bounding box center [734, 165] width 405 height 33
click at [628, 250] on input "Street Address" at bounding box center [740, 255] width 394 height 33
paste input "215 East Main Street,"
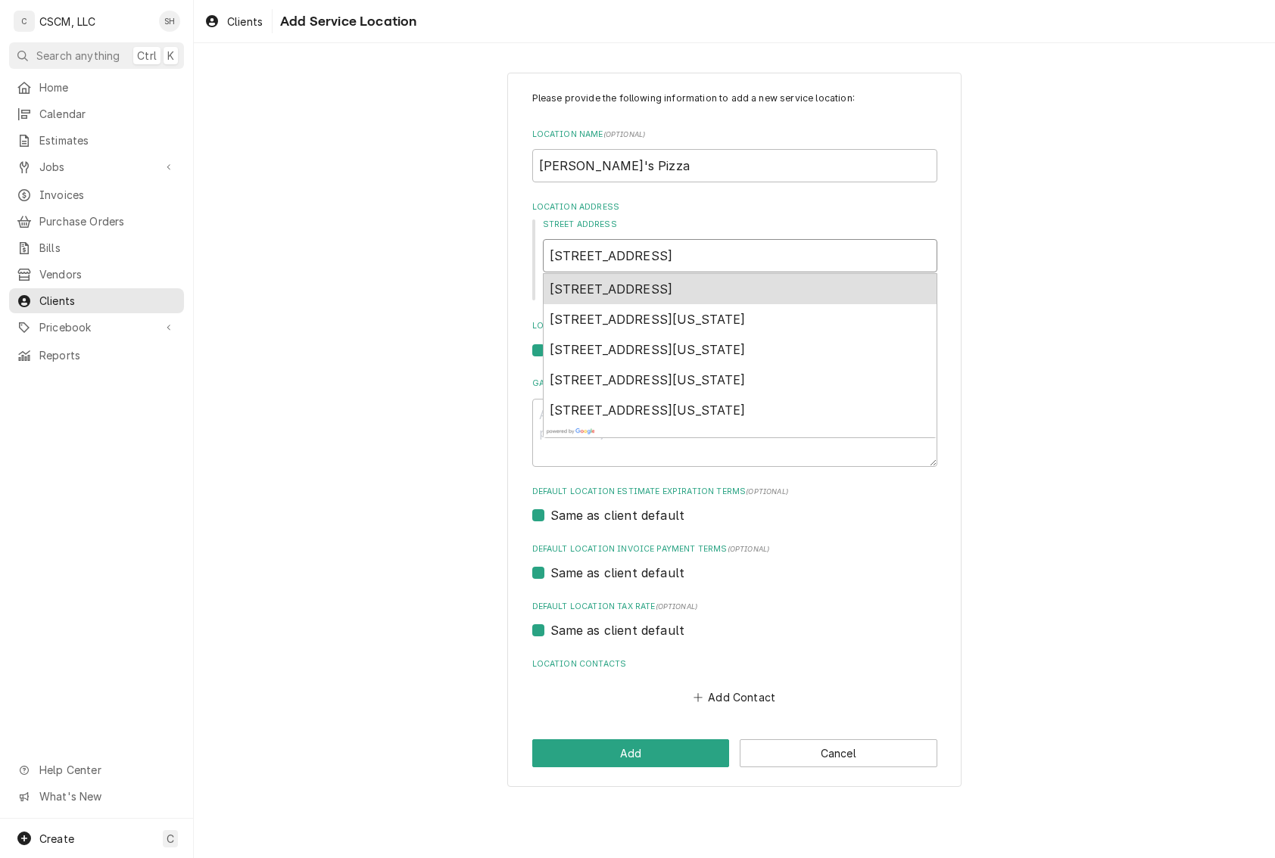
click at [673, 289] on span "215 East Main Street, Mascoutah, IL, USA" at bounding box center [611, 289] width 123 height 15
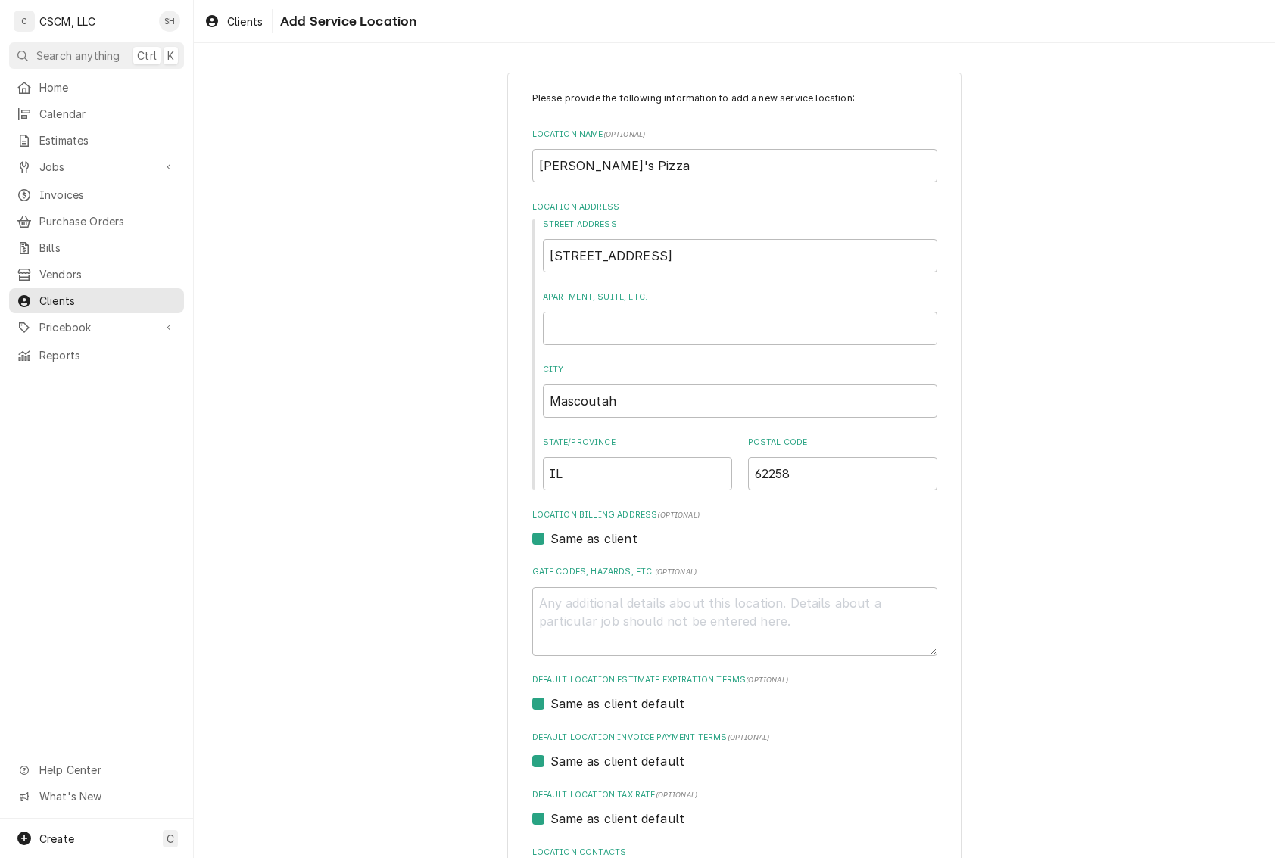
click at [970, 266] on div "Please provide the following information to add a new service location: Locatio…" at bounding box center [734, 524] width 1081 height 930
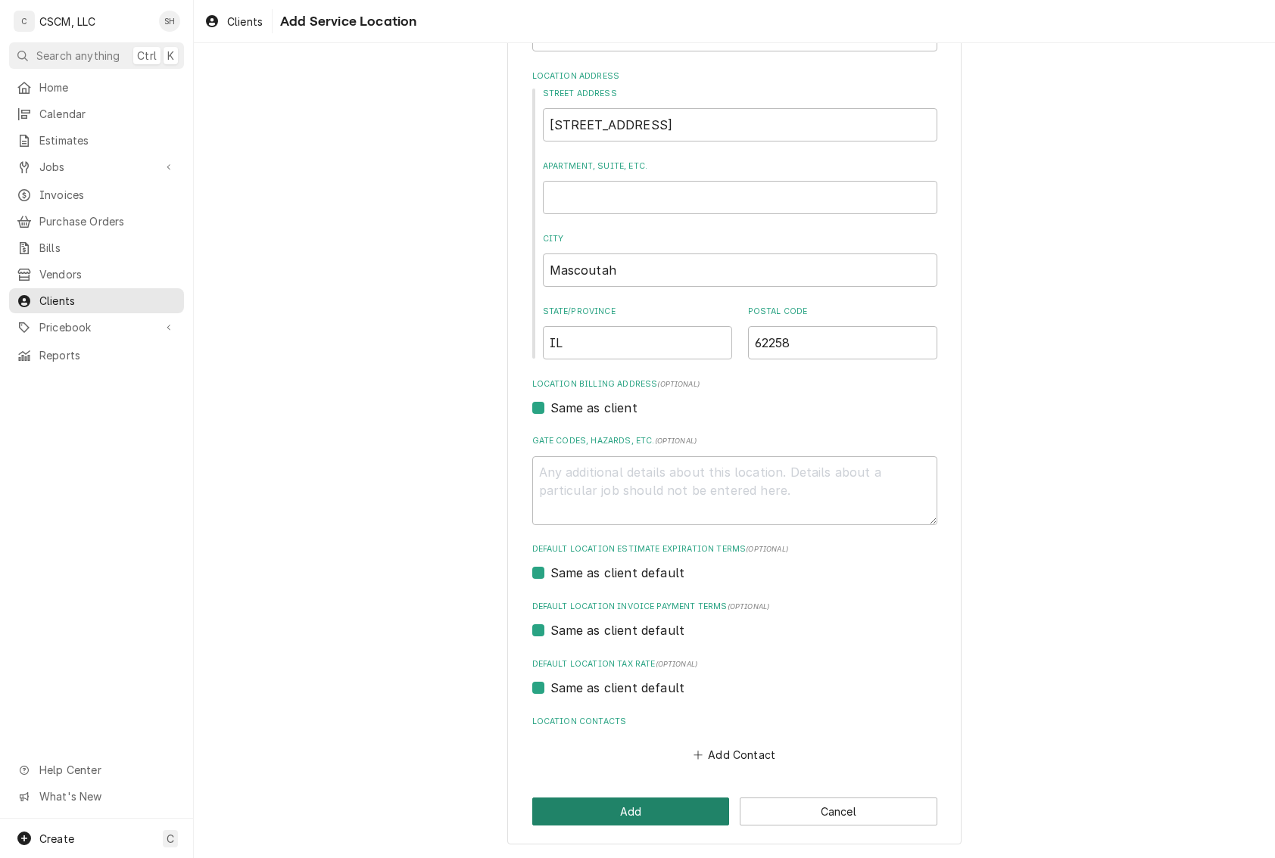
click at [587, 805] on button "Add" at bounding box center [631, 812] width 198 height 28
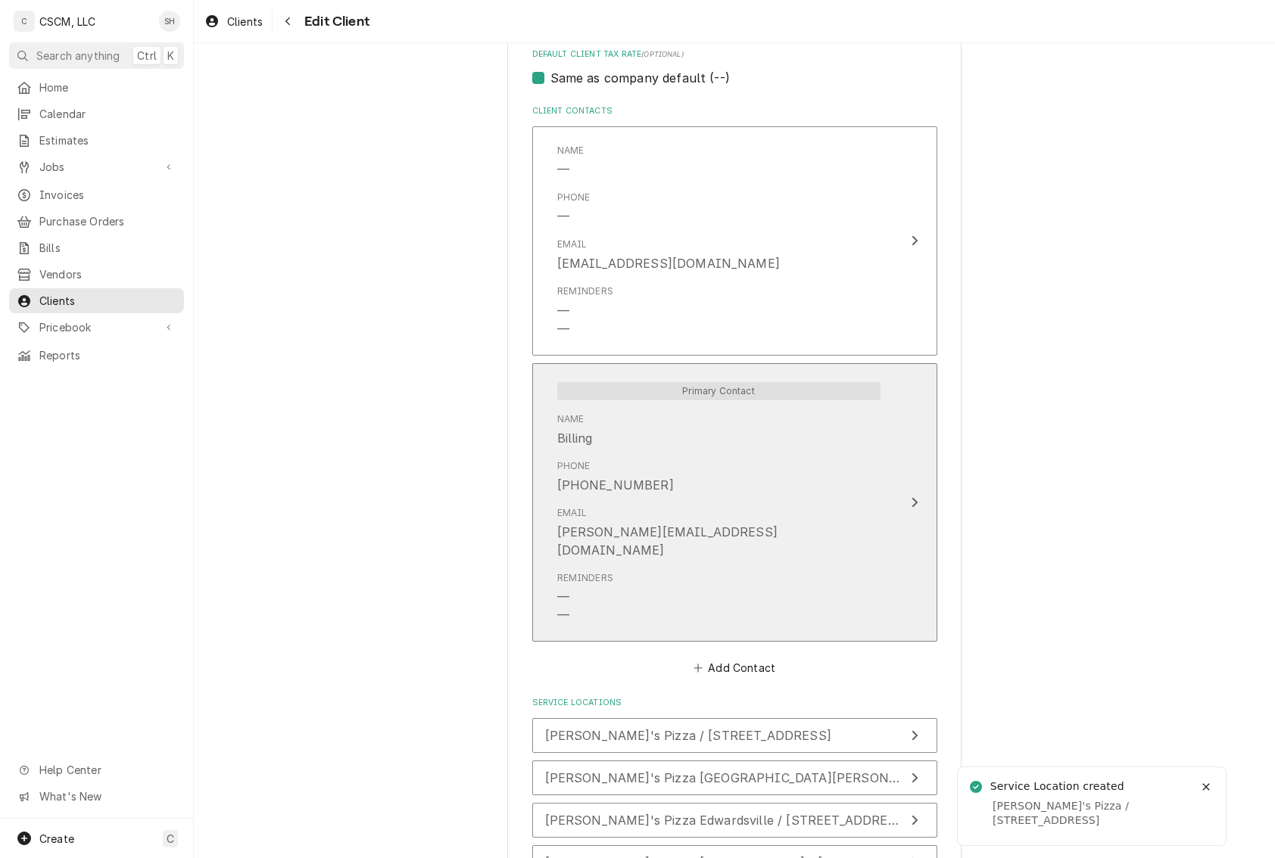
scroll to position [1160, 0]
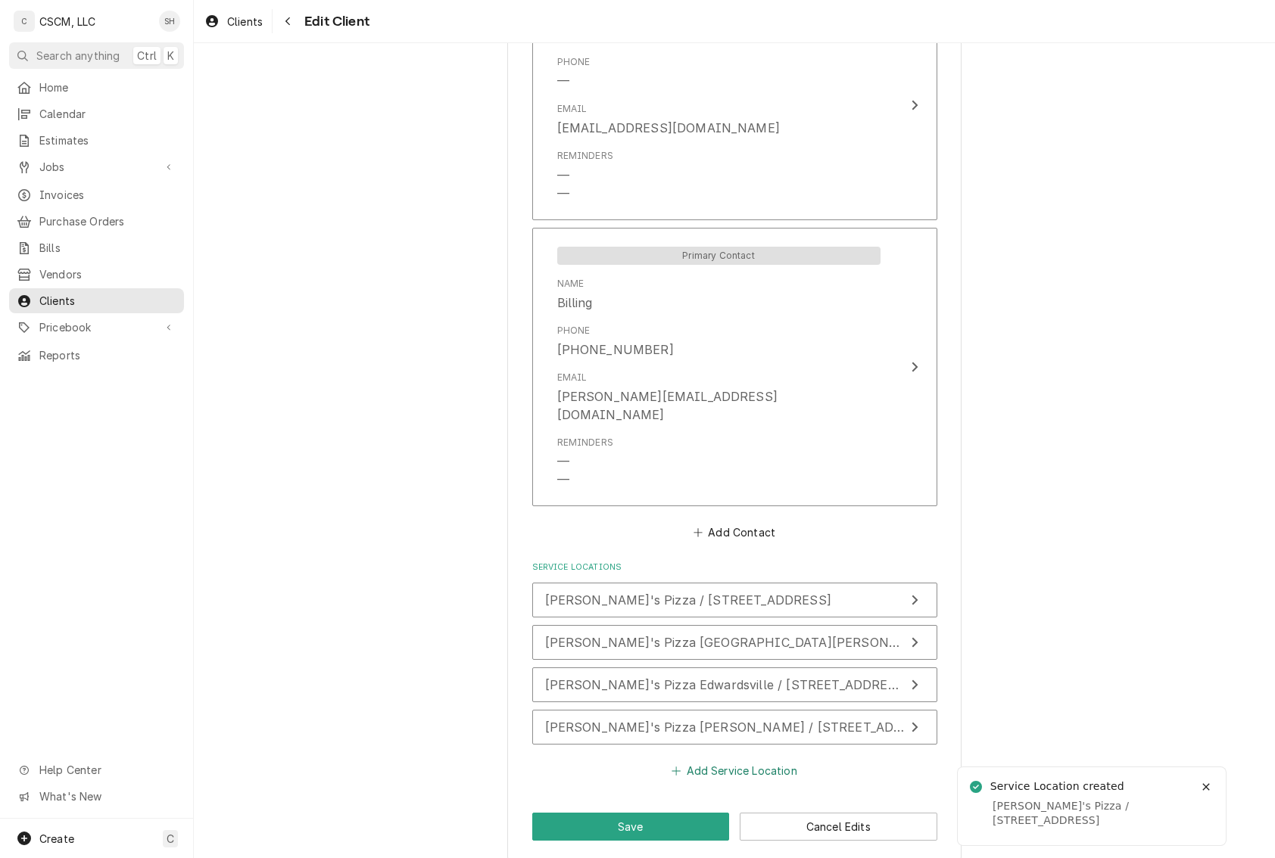
click at [707, 760] on button "Add Service Location" at bounding box center [734, 770] width 130 height 21
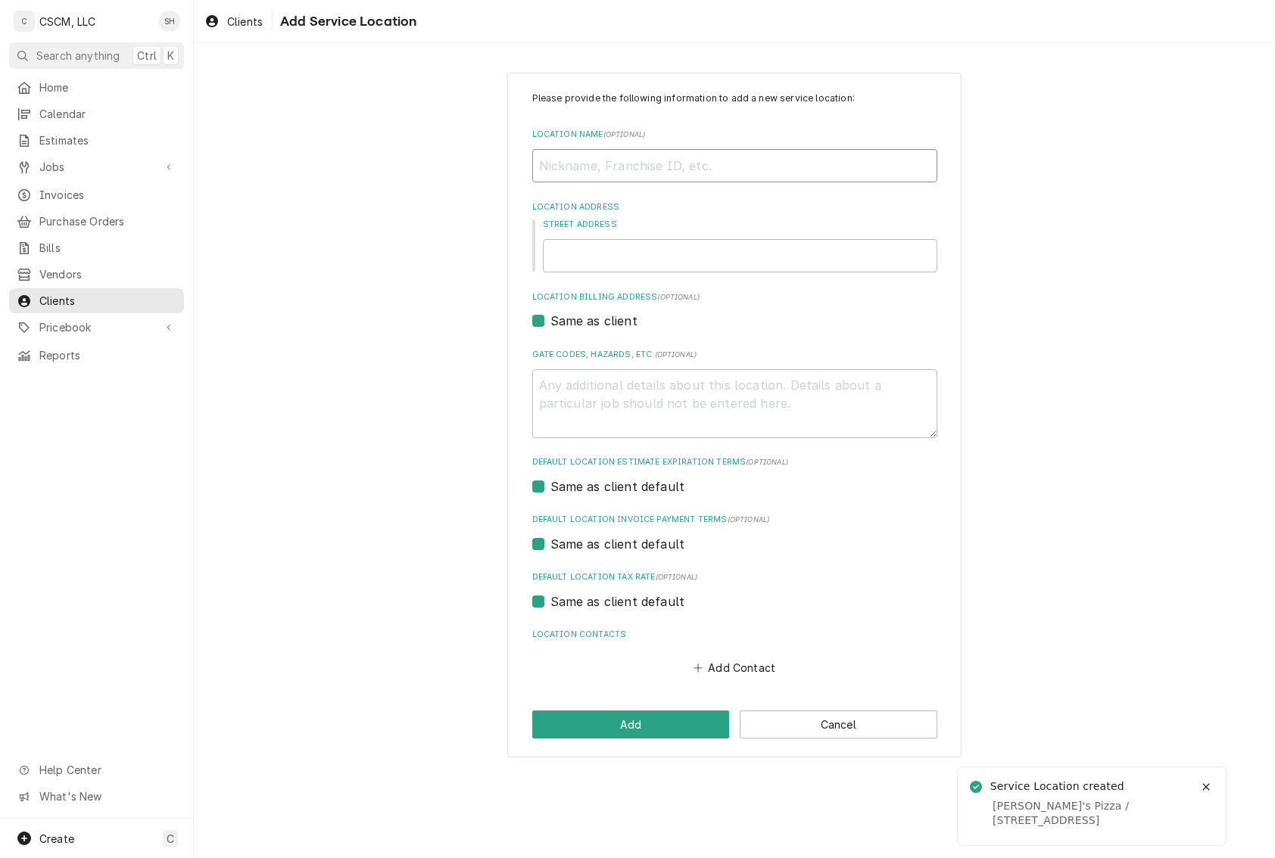
click at [685, 165] on input "Location Name ( optional )" at bounding box center [734, 165] width 405 height 33
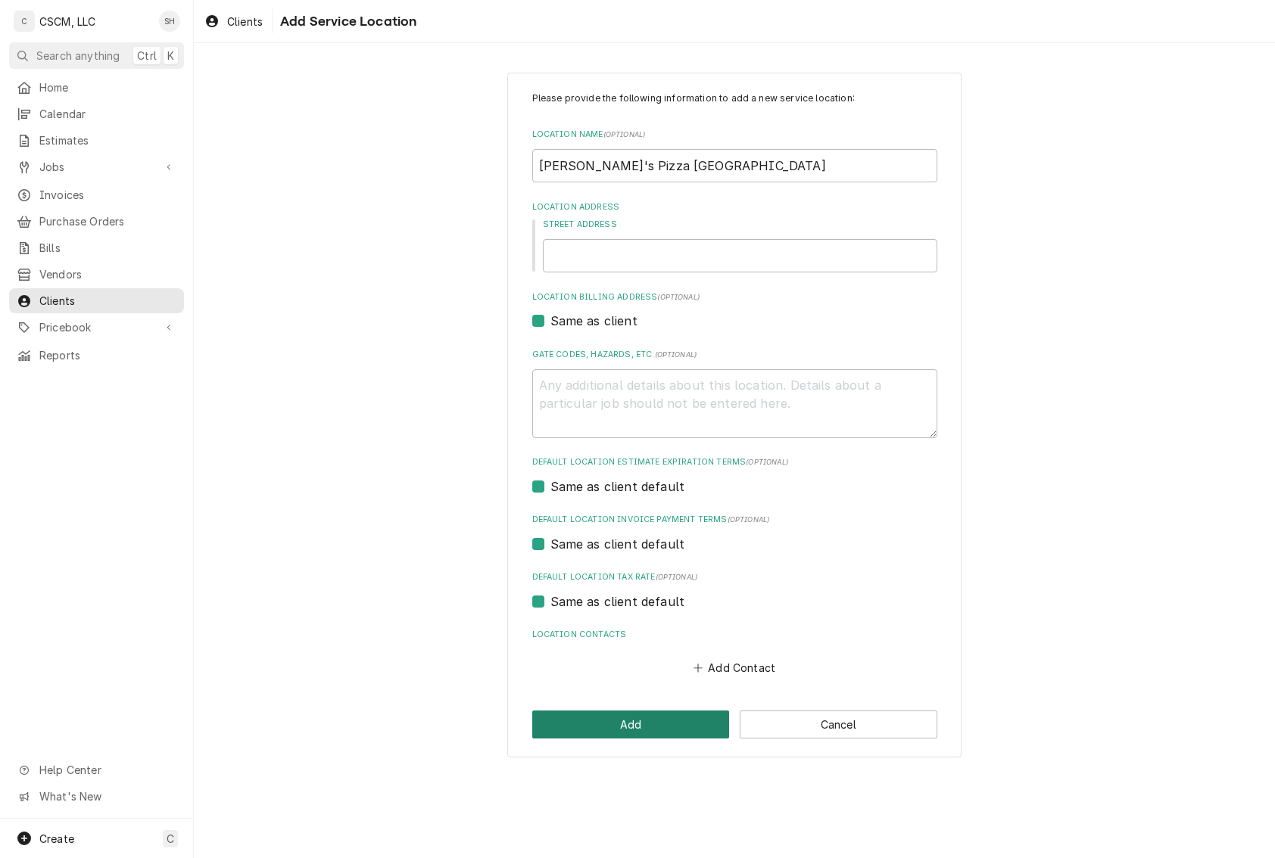
click at [590, 721] on button "Add" at bounding box center [631, 725] width 198 height 28
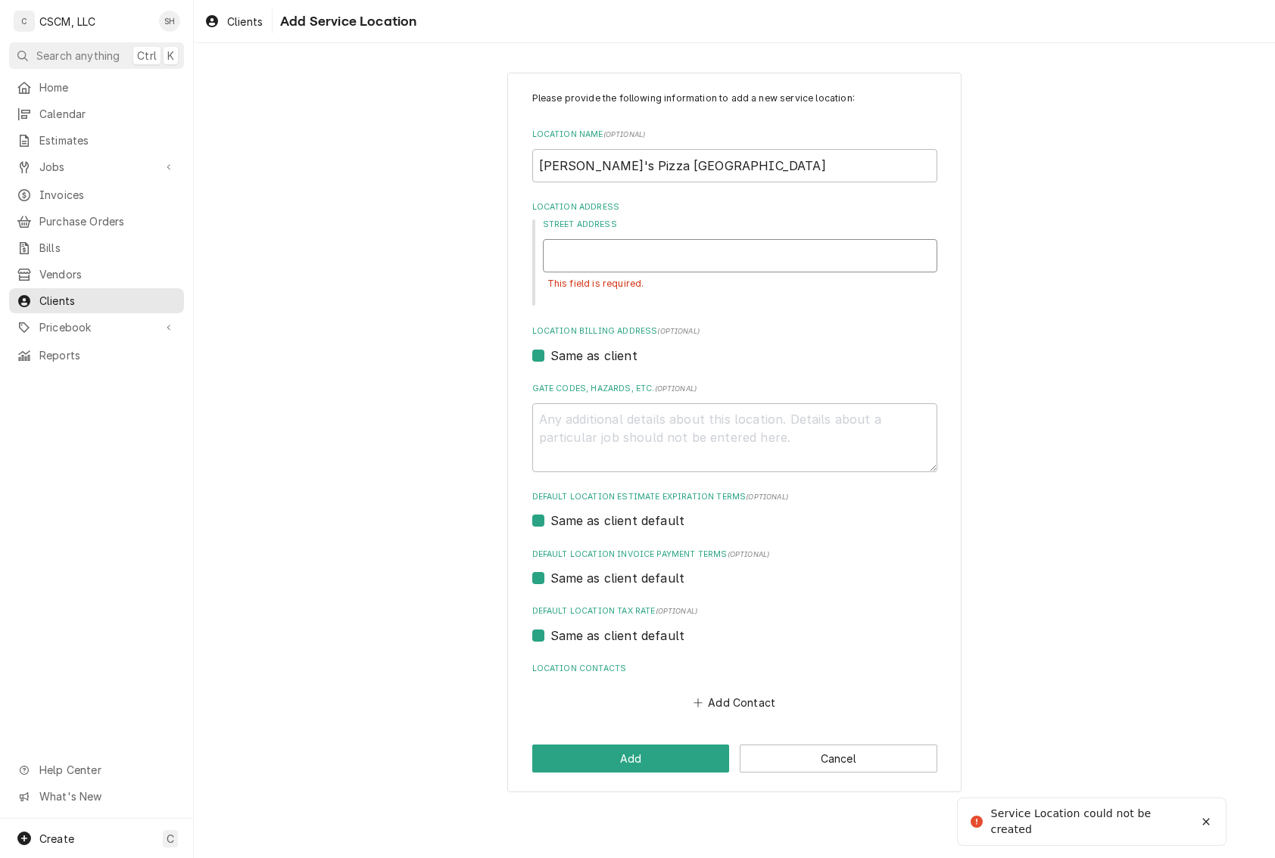
click at [606, 271] on input "Street Address" at bounding box center [740, 255] width 394 height 33
drag, startPoint x: 703, startPoint y: 179, endPoint x: 612, endPoint y: 160, distance: 92.6
click at [612, 160] on input "Joe's Pizza Jerseyville" at bounding box center [734, 165] width 405 height 33
click at [588, 173] on input "Location Name ( optional )" at bounding box center [734, 165] width 405 height 33
click at [606, 251] on input "Street Address" at bounding box center [740, 255] width 394 height 33
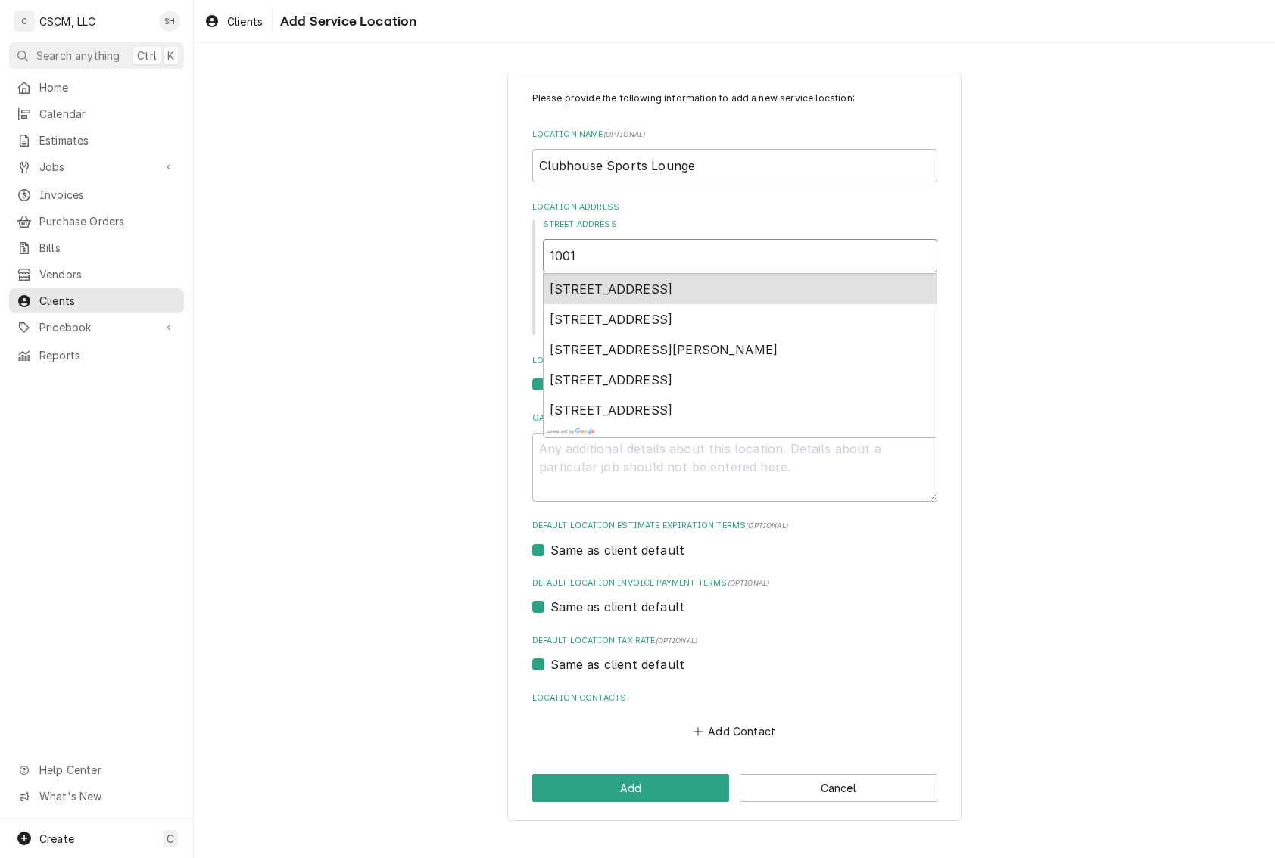
click at [621, 284] on span "1001 Enclave Boulevard, Edwardsville, IL, USA" at bounding box center [611, 289] width 123 height 15
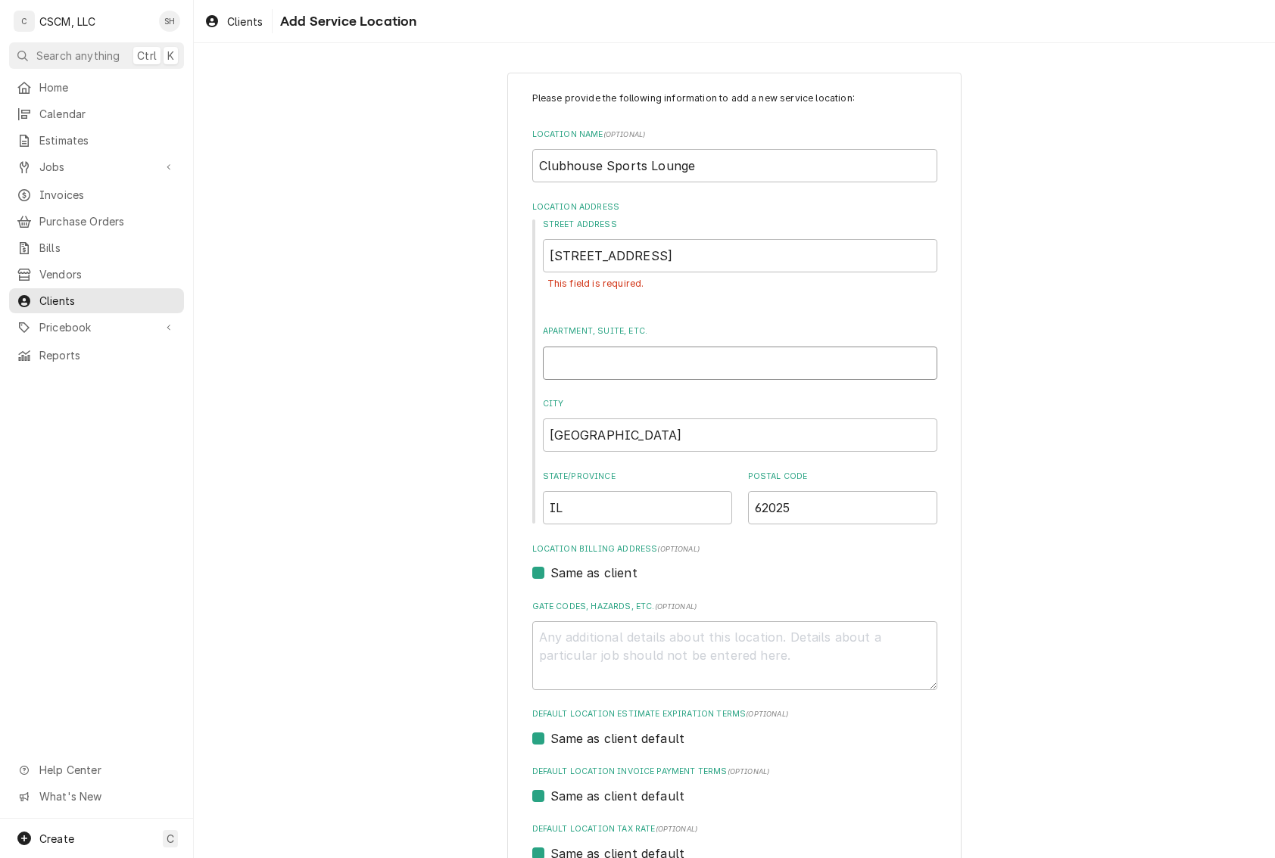
click at [710, 359] on input "Apartment, Suite, etc." at bounding box center [740, 363] width 394 height 33
click at [1070, 289] on div "Please provide the following information to add a new service location: Locatio…" at bounding box center [734, 541] width 1081 height 964
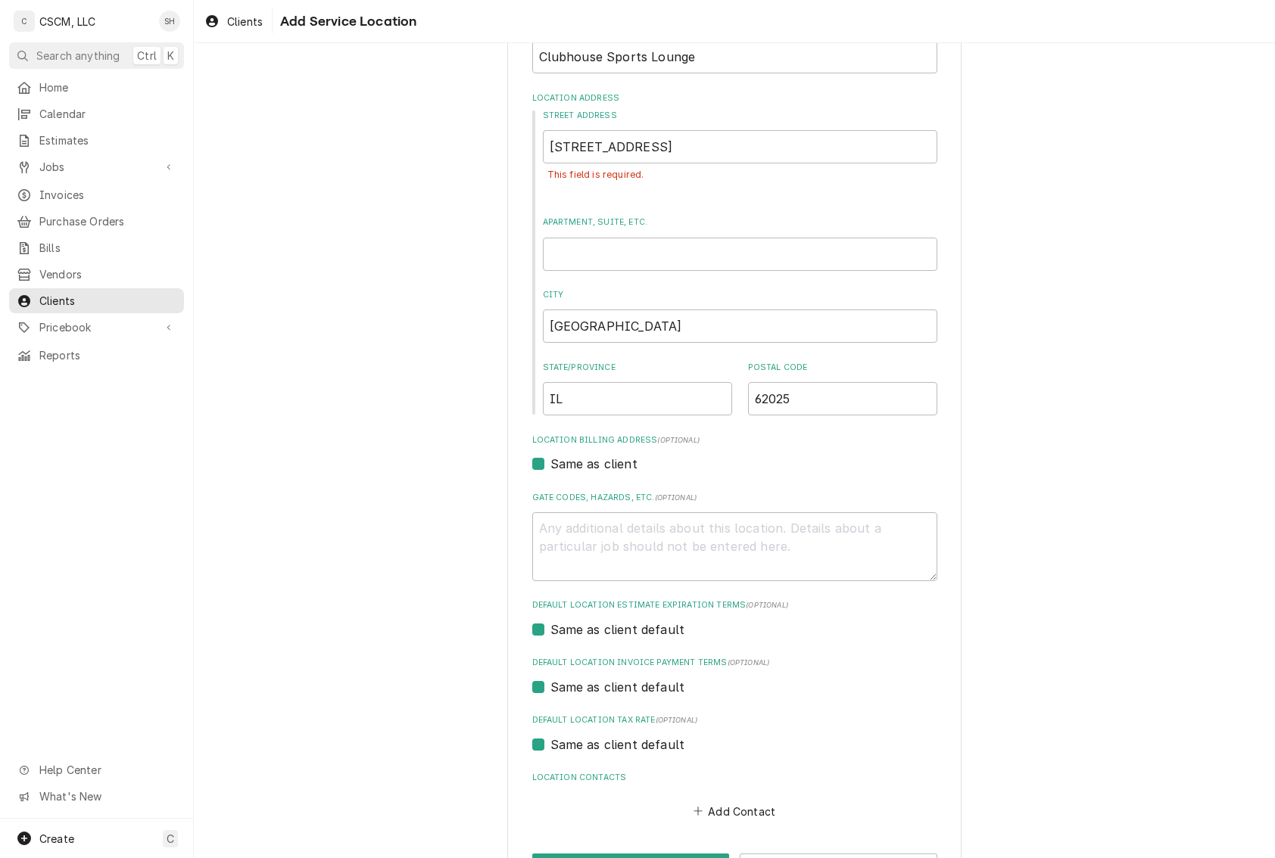
scroll to position [151, 0]
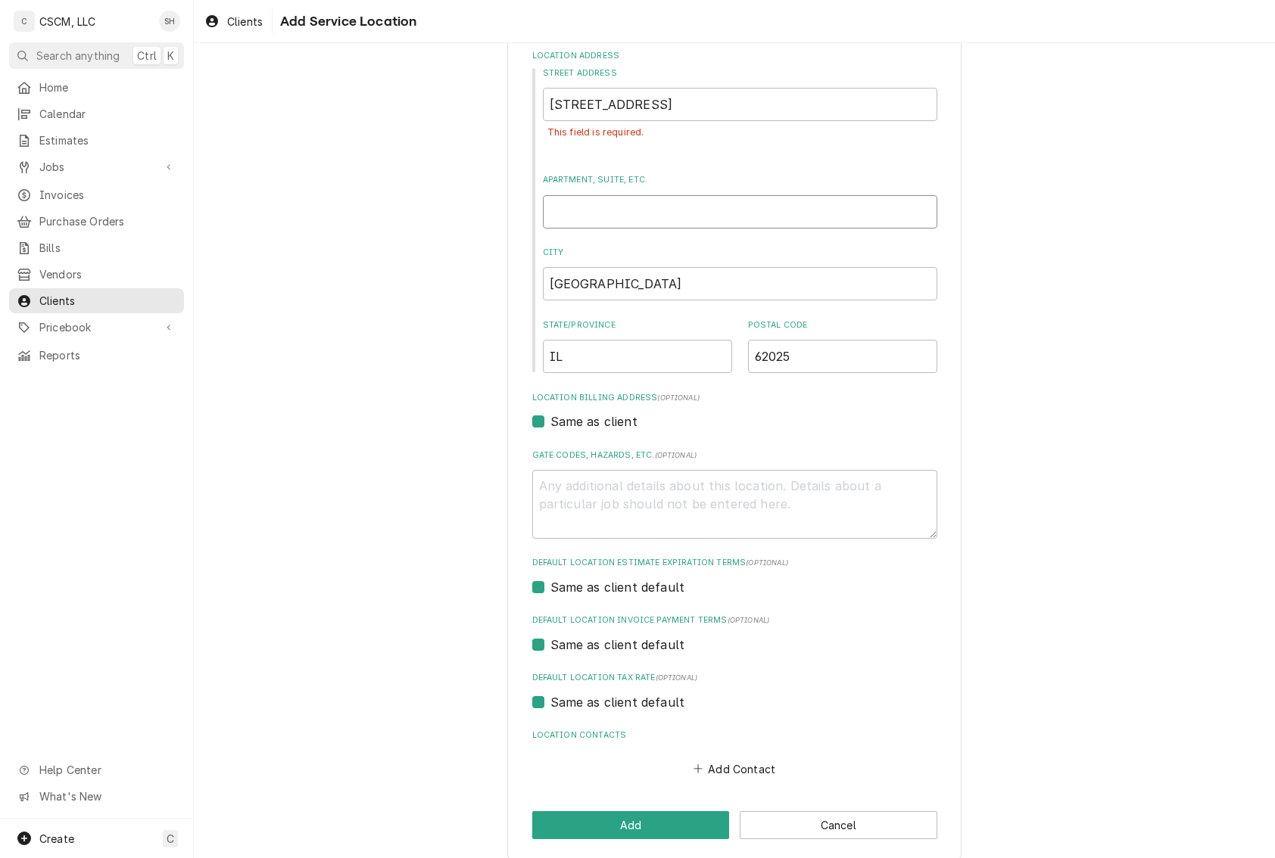
click at [758, 211] on input "Apartment, Suite, etc." at bounding box center [740, 211] width 394 height 33
click at [674, 91] on input "1001 Enclave Blvd" at bounding box center [740, 104] width 394 height 33
click at [673, 230] on div "Street Address 1001 Enclave Blvd This field is required. Apartment, Suite, etc.…" at bounding box center [734, 220] width 405 height 307
click at [675, 217] on input "Apartment, Suite, etc." at bounding box center [740, 211] width 394 height 33
click at [389, 308] on div "Please provide the following information to add a new service location: Locatio…" at bounding box center [734, 390] width 1081 height 964
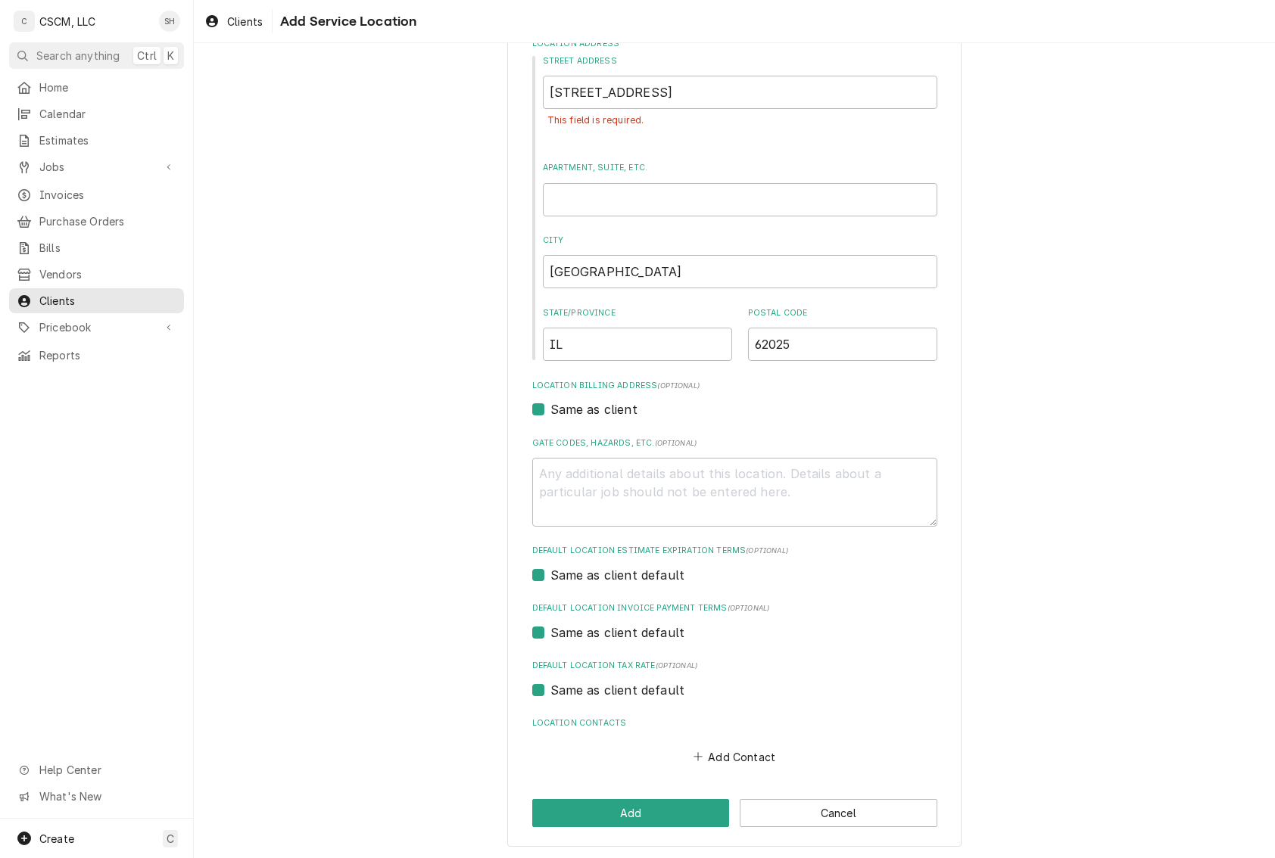
scroll to position [165, 0]
click at [621, 811] on button "Add" at bounding box center [631, 812] width 198 height 28
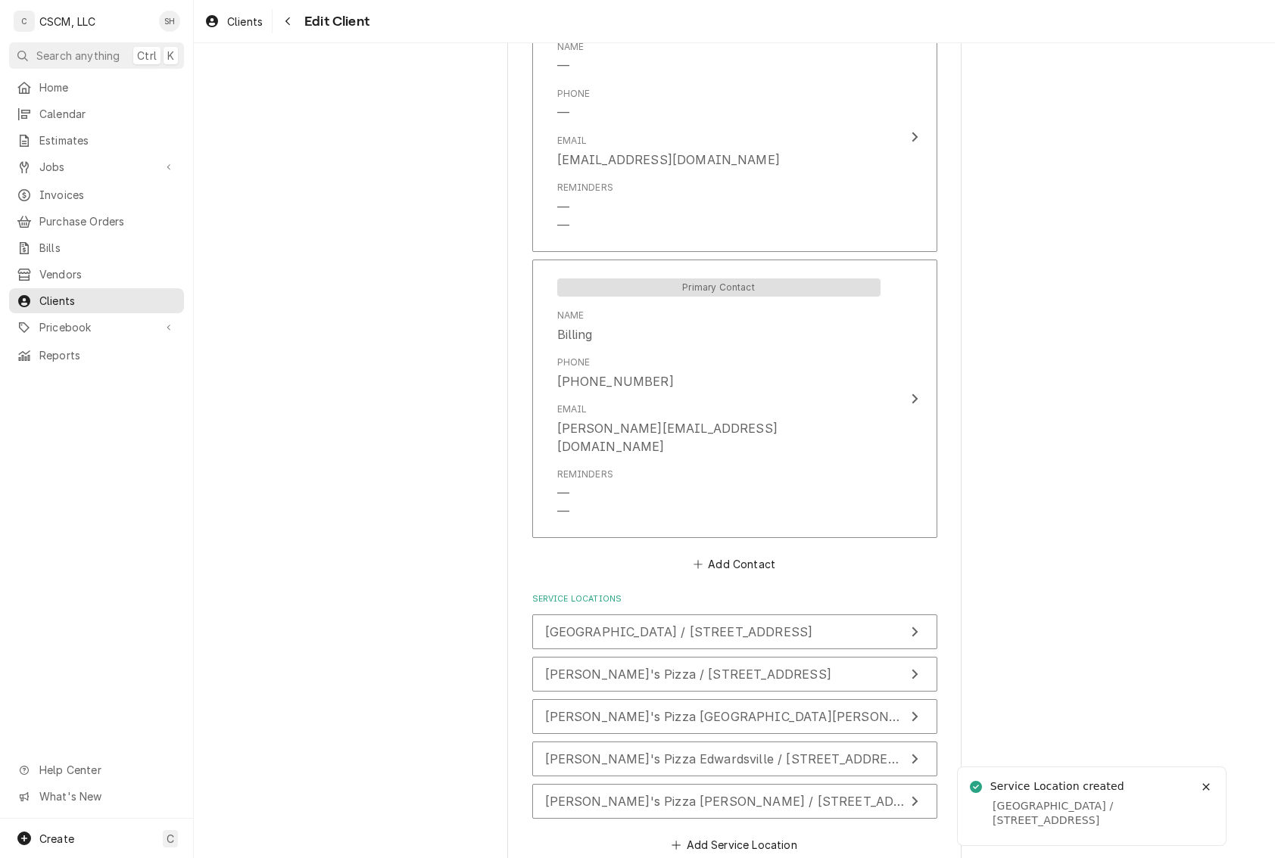
scroll to position [1202, 0]
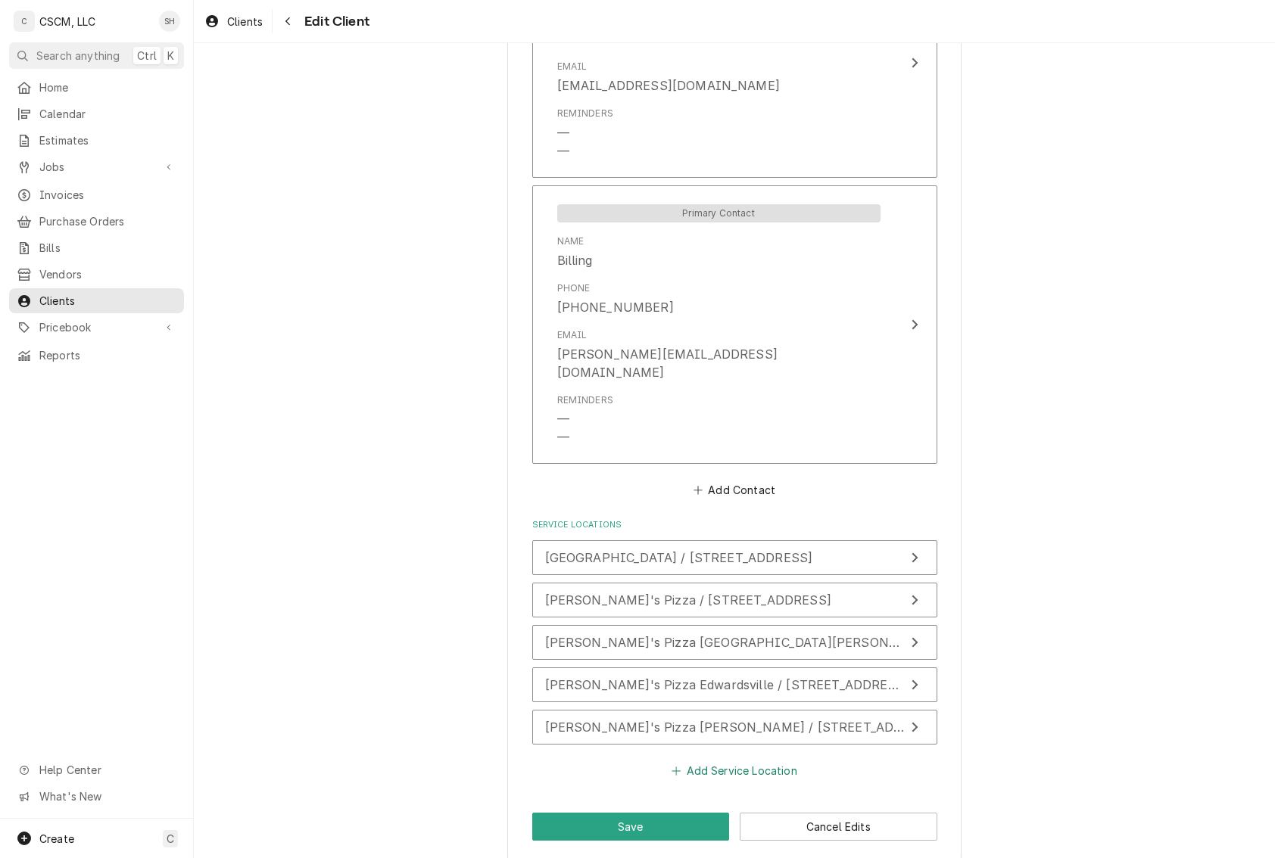
click at [762, 760] on button "Add Service Location" at bounding box center [734, 770] width 130 height 21
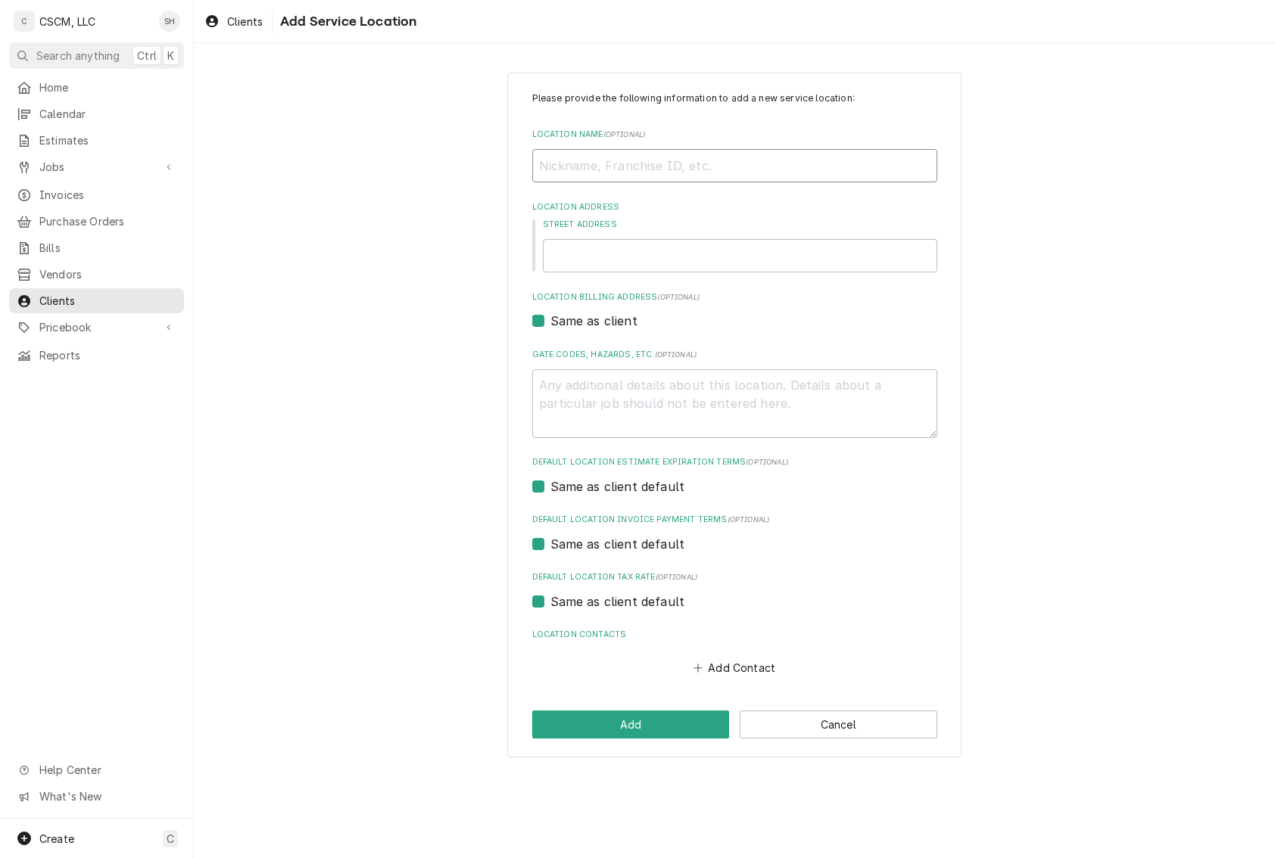
click at [600, 168] on input "Location Name ( optional )" at bounding box center [734, 165] width 405 height 33
click at [751, 263] on input "Street Address" at bounding box center [740, 255] width 394 height 33
click at [597, 251] on input "Street Address" at bounding box center [740, 255] width 394 height 33
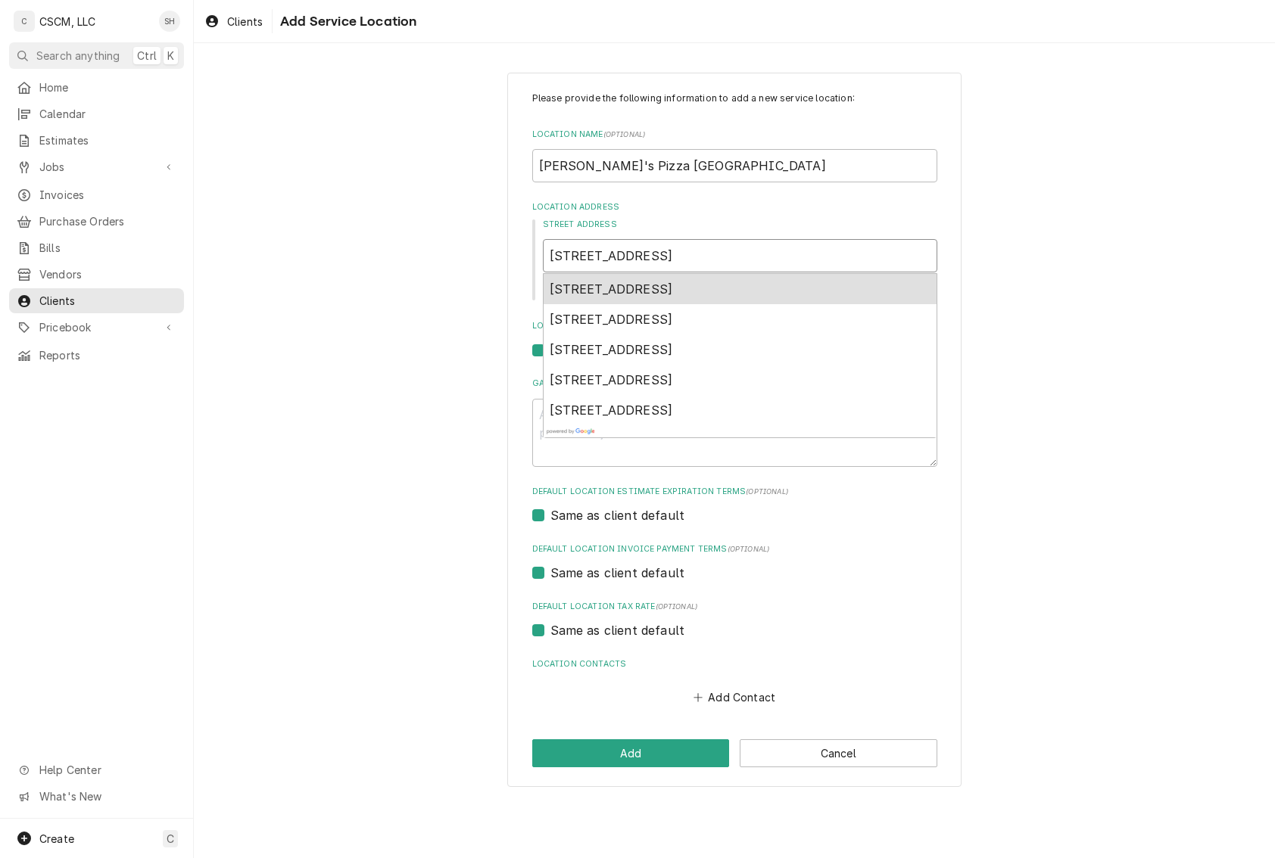
click at [612, 282] on span "1600 South State Street, Jerseyville, IL, USA" at bounding box center [611, 289] width 123 height 15
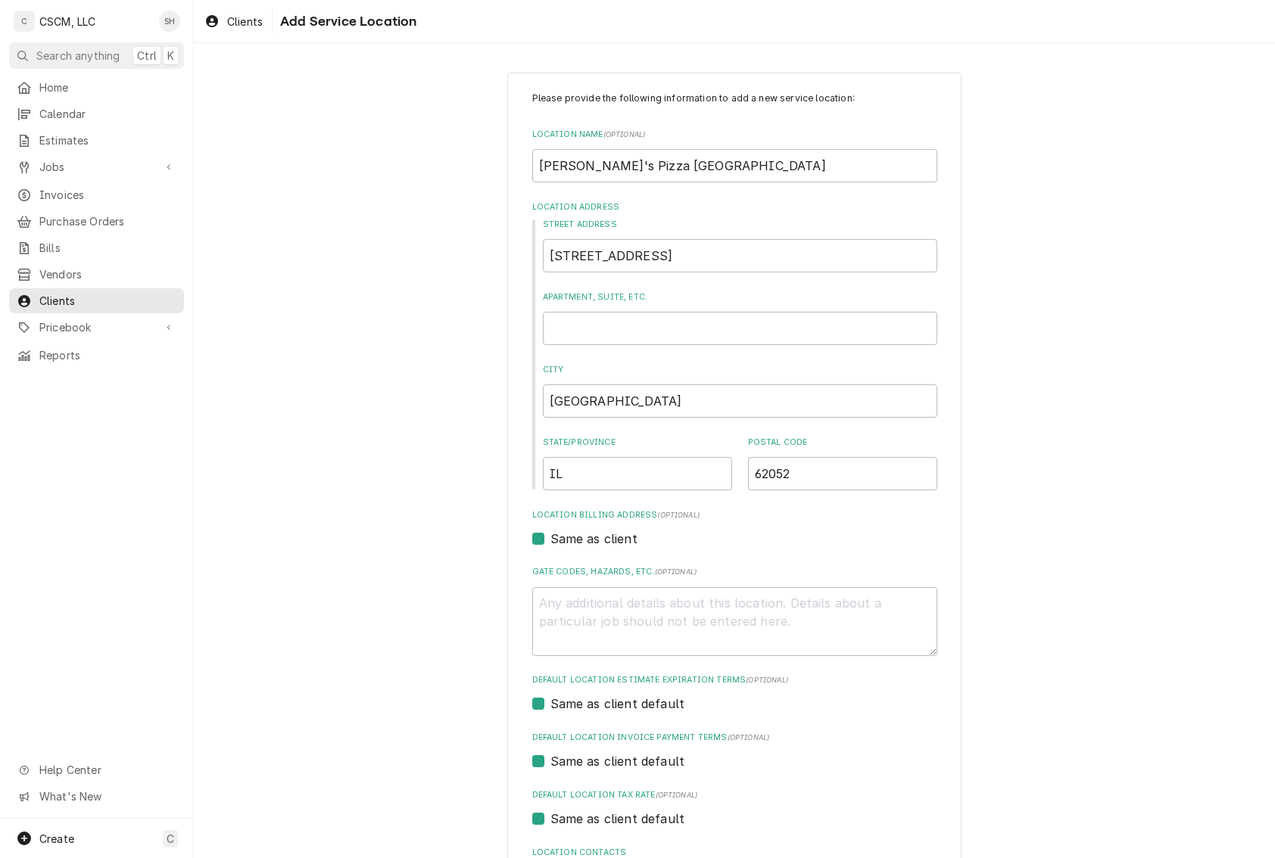
click at [1049, 459] on div "Please provide the following information to add a new service location: Locatio…" at bounding box center [734, 524] width 1081 height 930
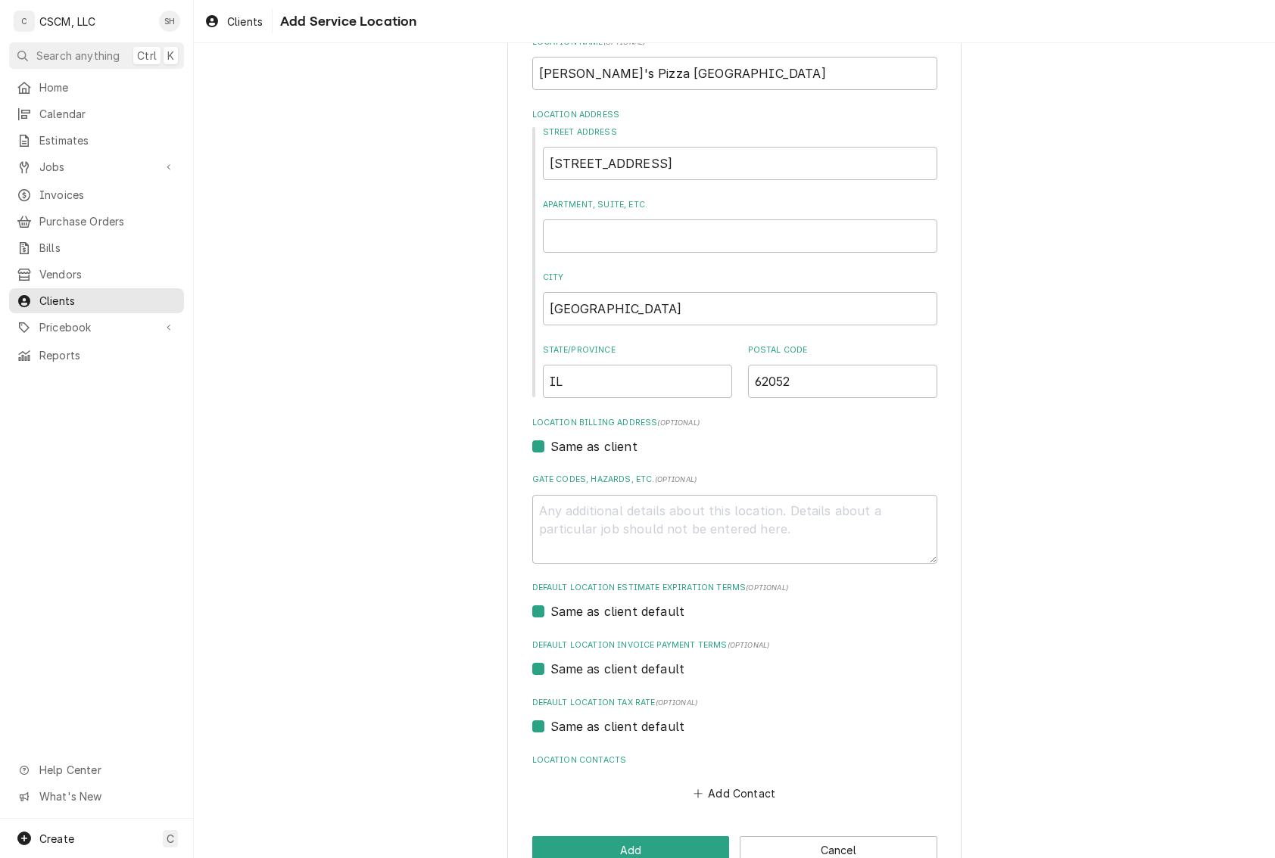
scroll to position [131, 0]
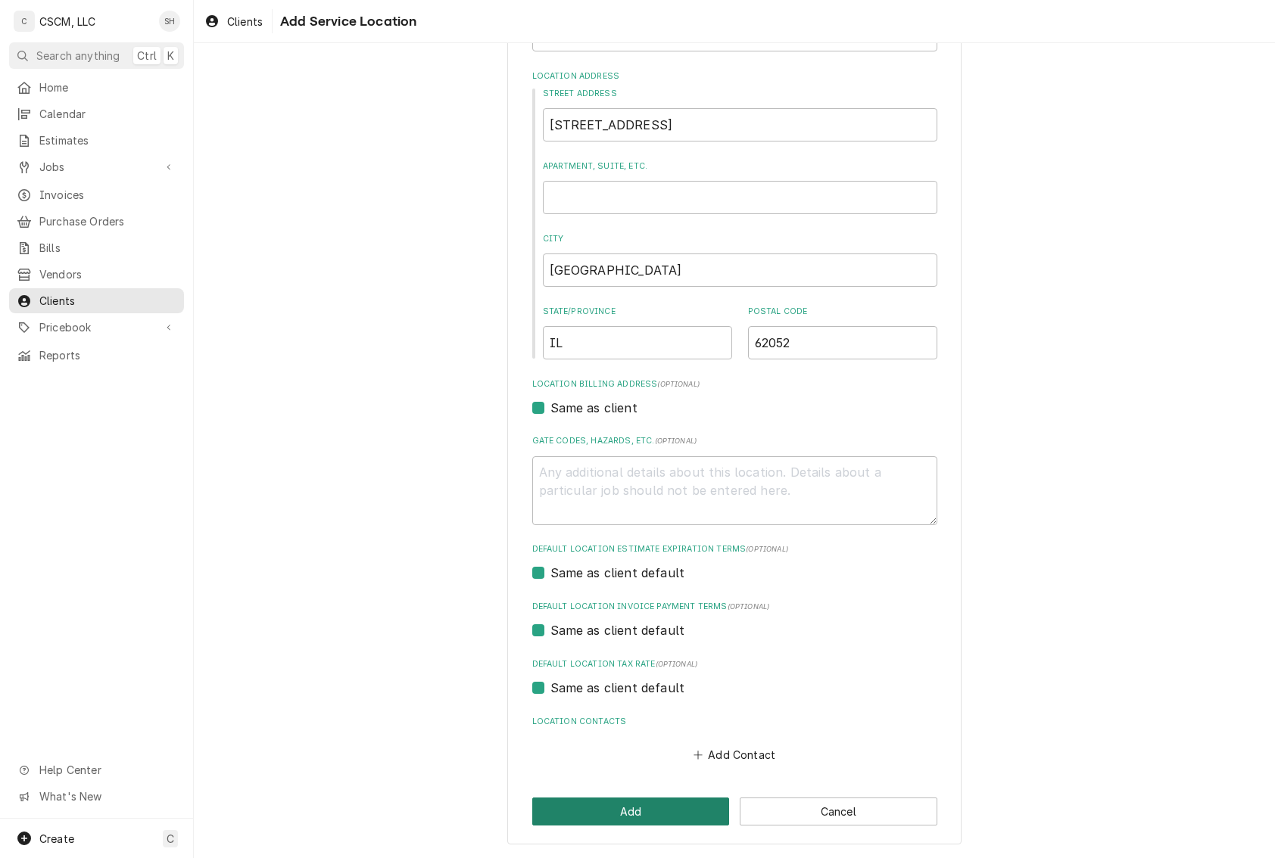
click at [686, 819] on button "Add" at bounding box center [631, 812] width 198 height 28
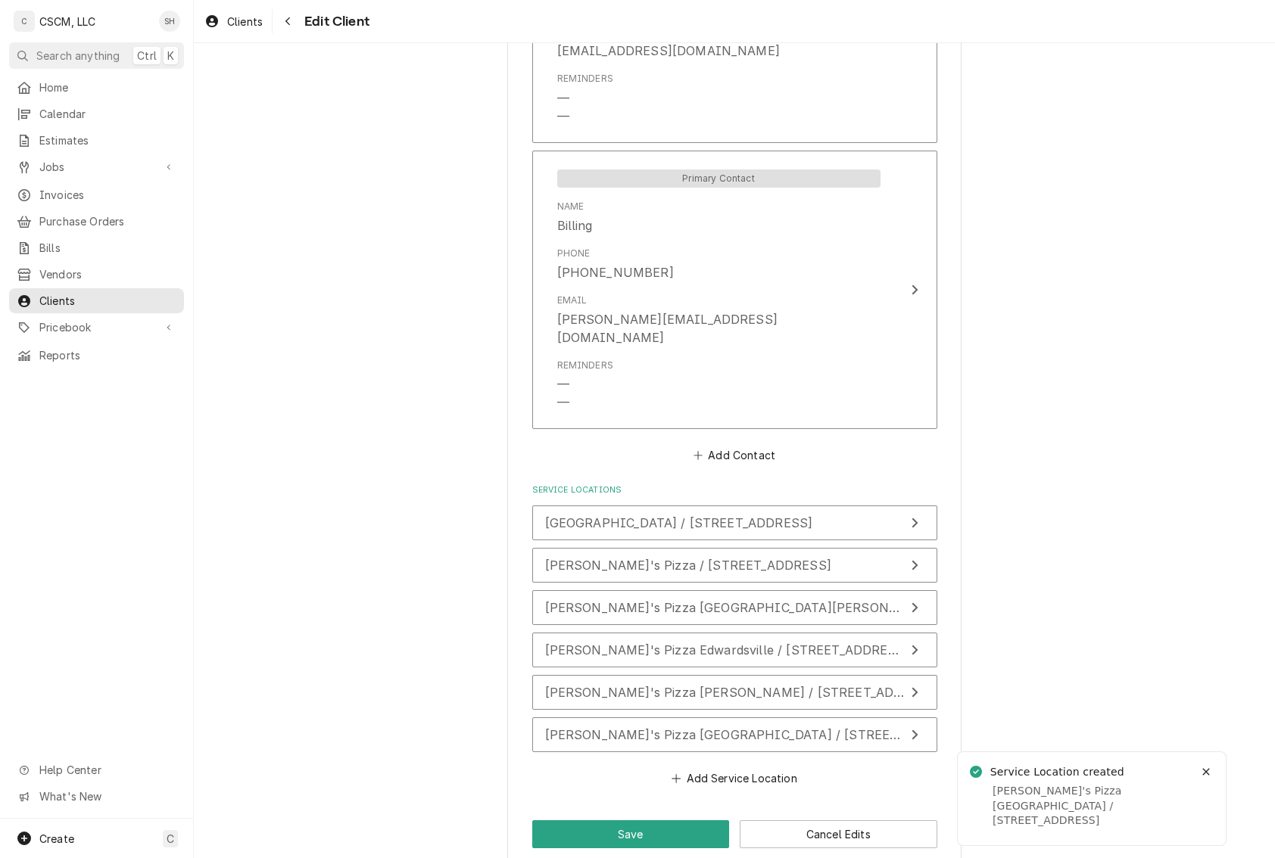
scroll to position [1245, 0]
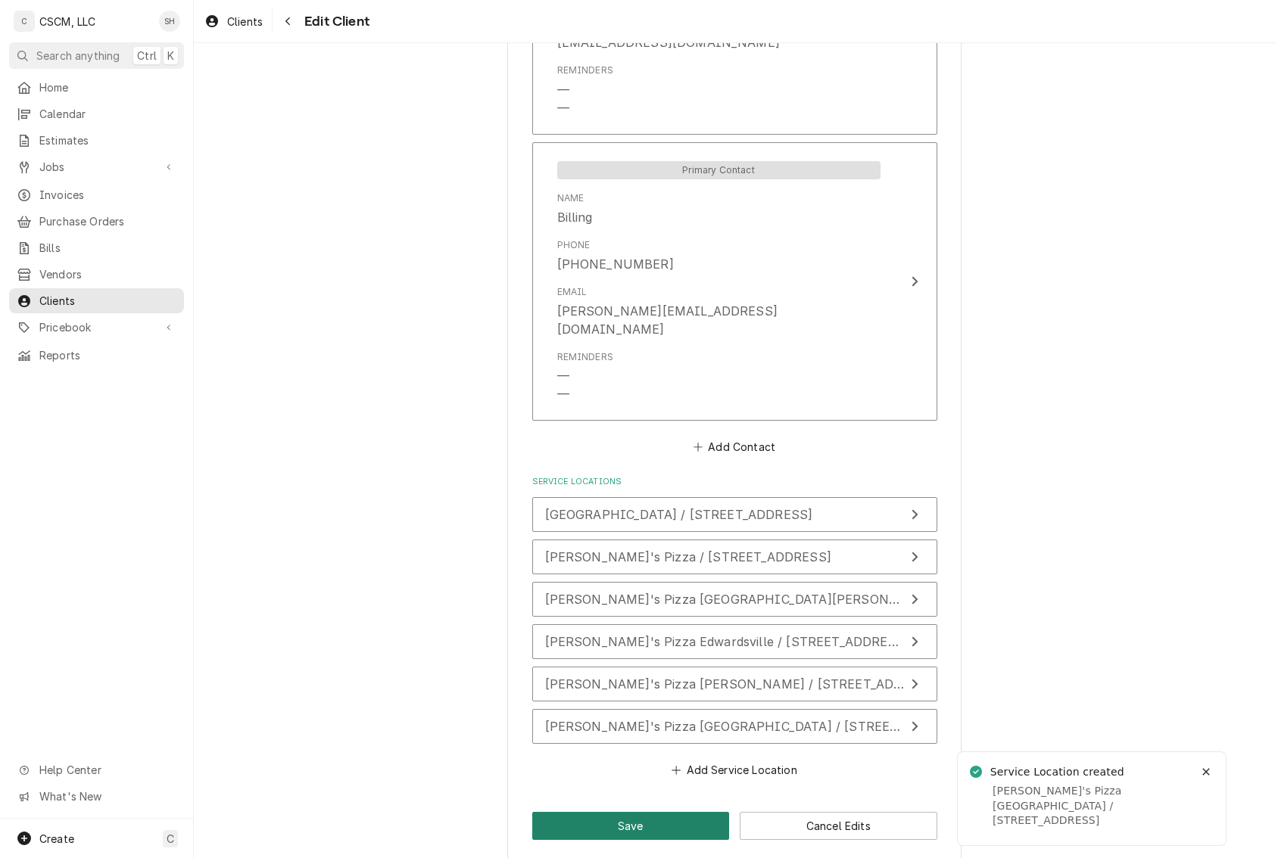
click at [604, 812] on button "Save" at bounding box center [631, 826] width 198 height 28
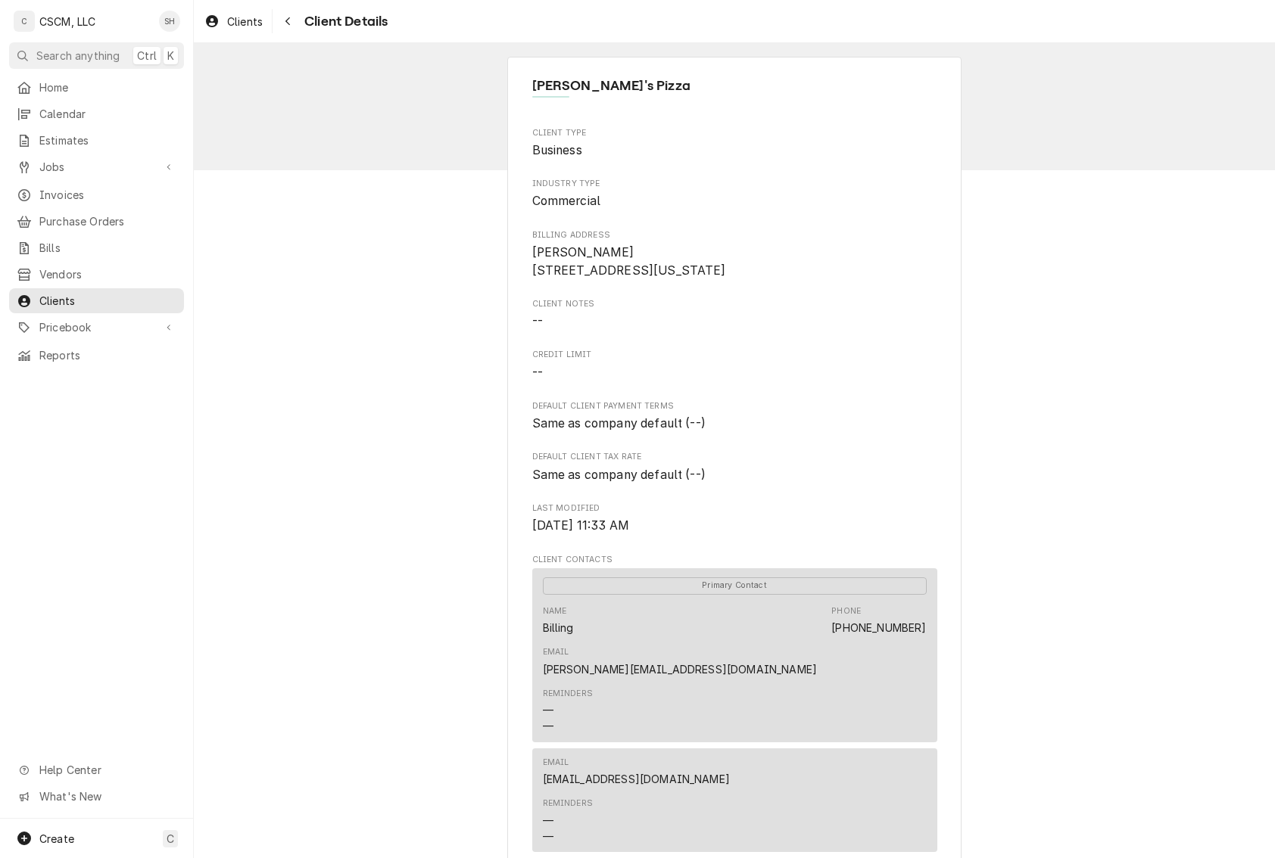
scroll to position [597, 0]
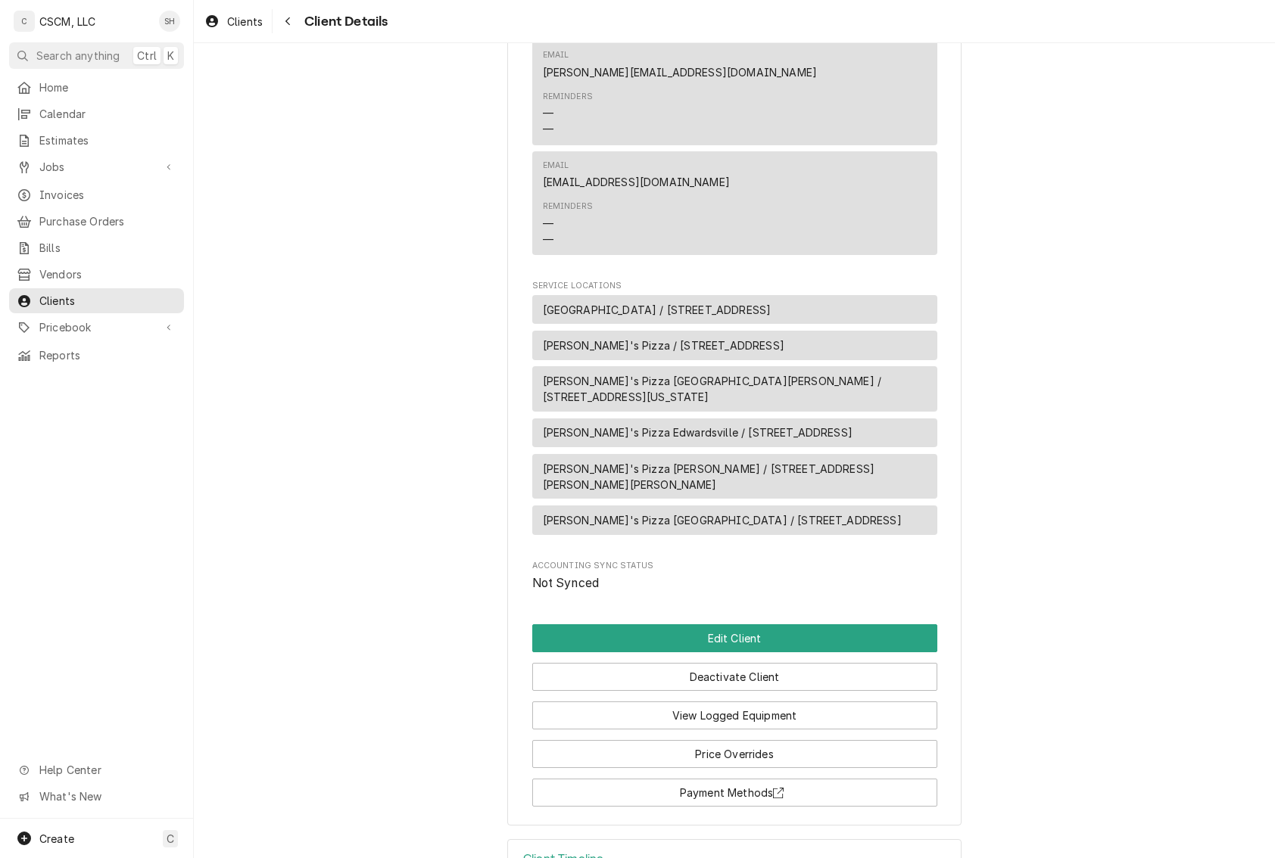
click at [586, 852] on h3 "Client Timeline" at bounding box center [563, 859] width 80 height 14
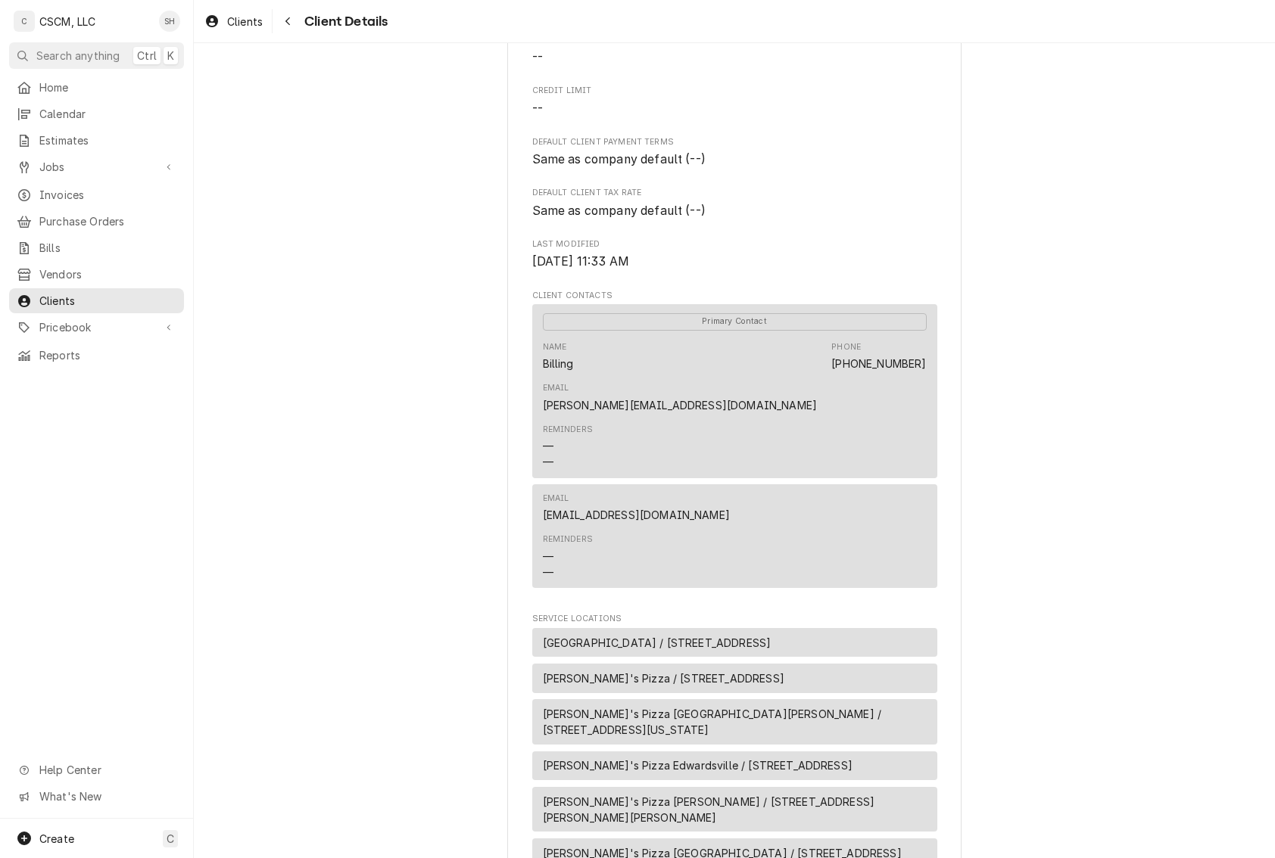
scroll to position [0, 0]
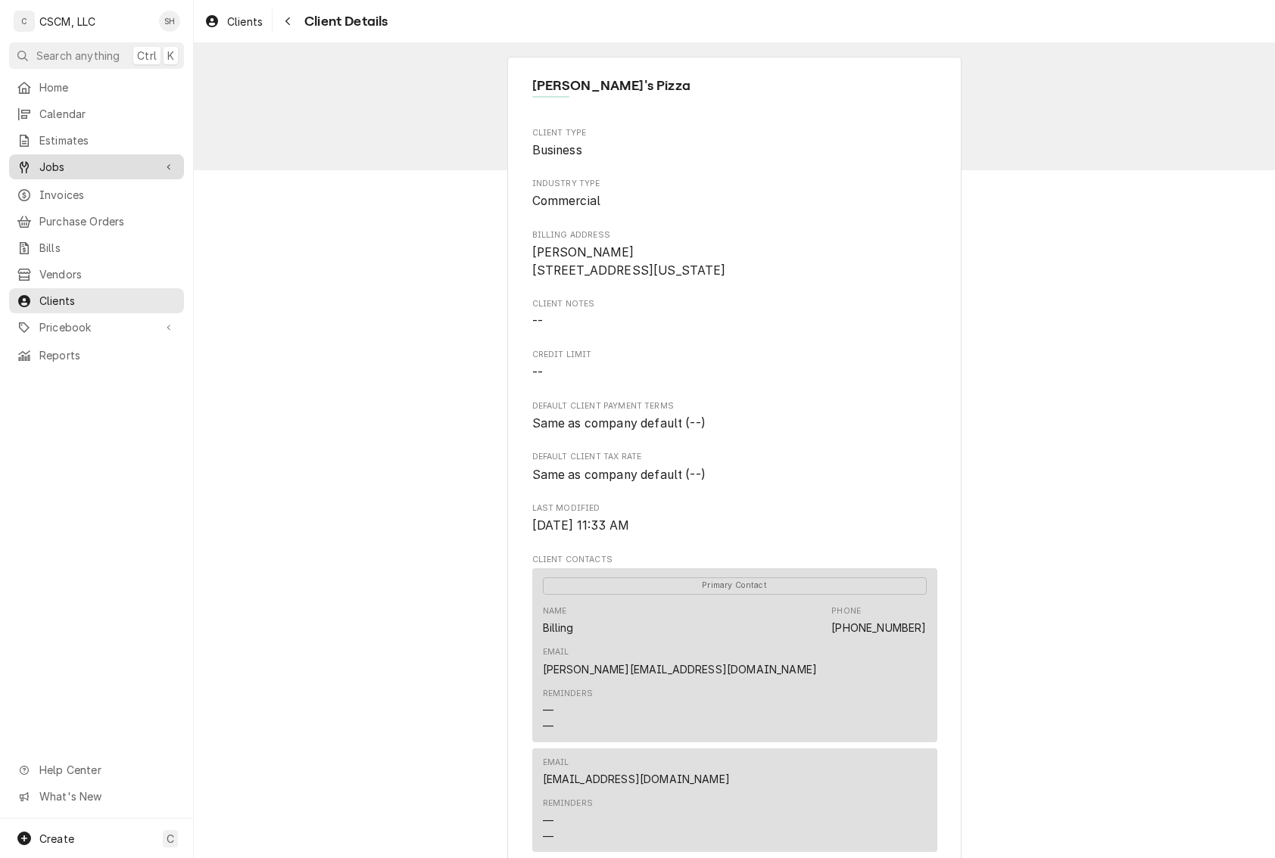
click at [80, 168] on span "Jobs" at bounding box center [96, 167] width 114 height 16
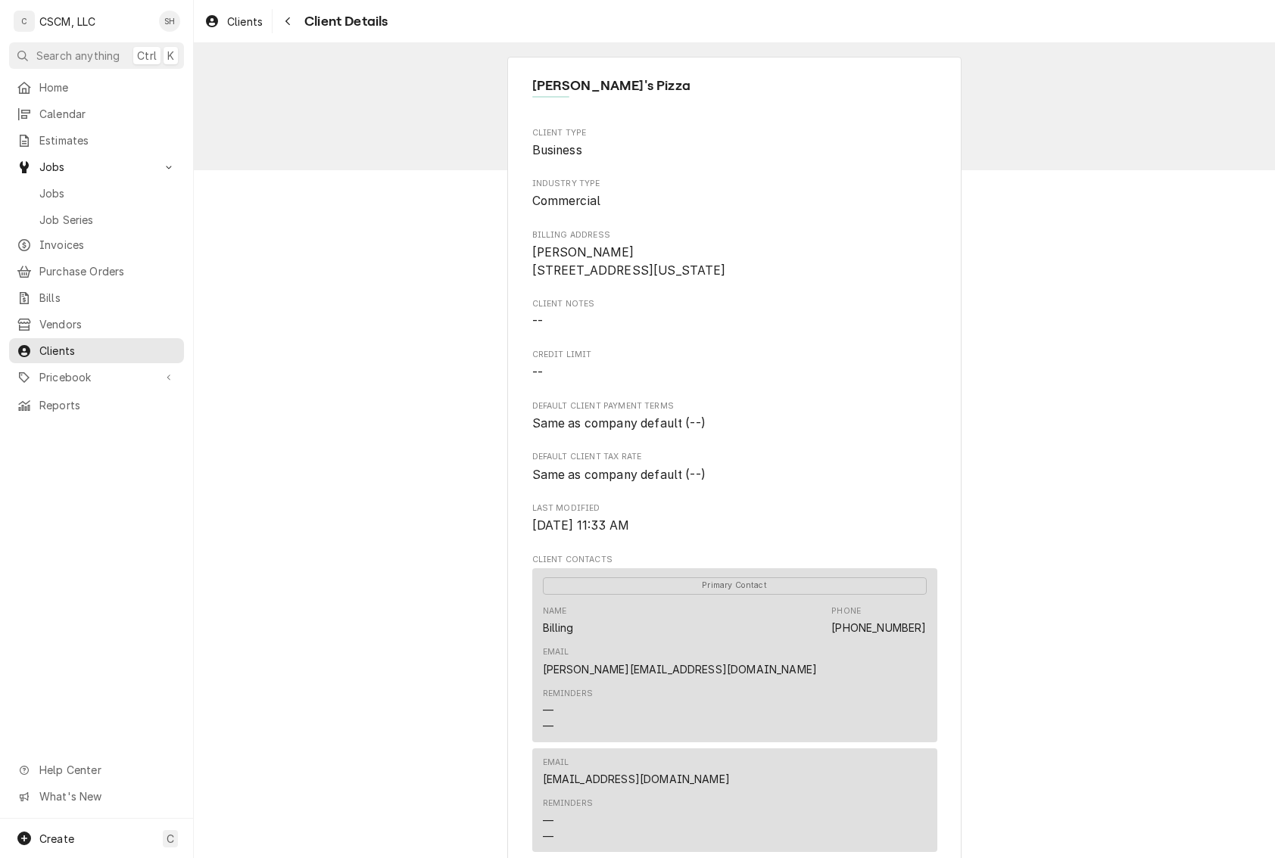
click at [83, 200] on div "Jobs Job Series" at bounding box center [96, 206] width 175 height 50
click at [73, 185] on span "Jobs" at bounding box center [107, 193] width 137 height 16
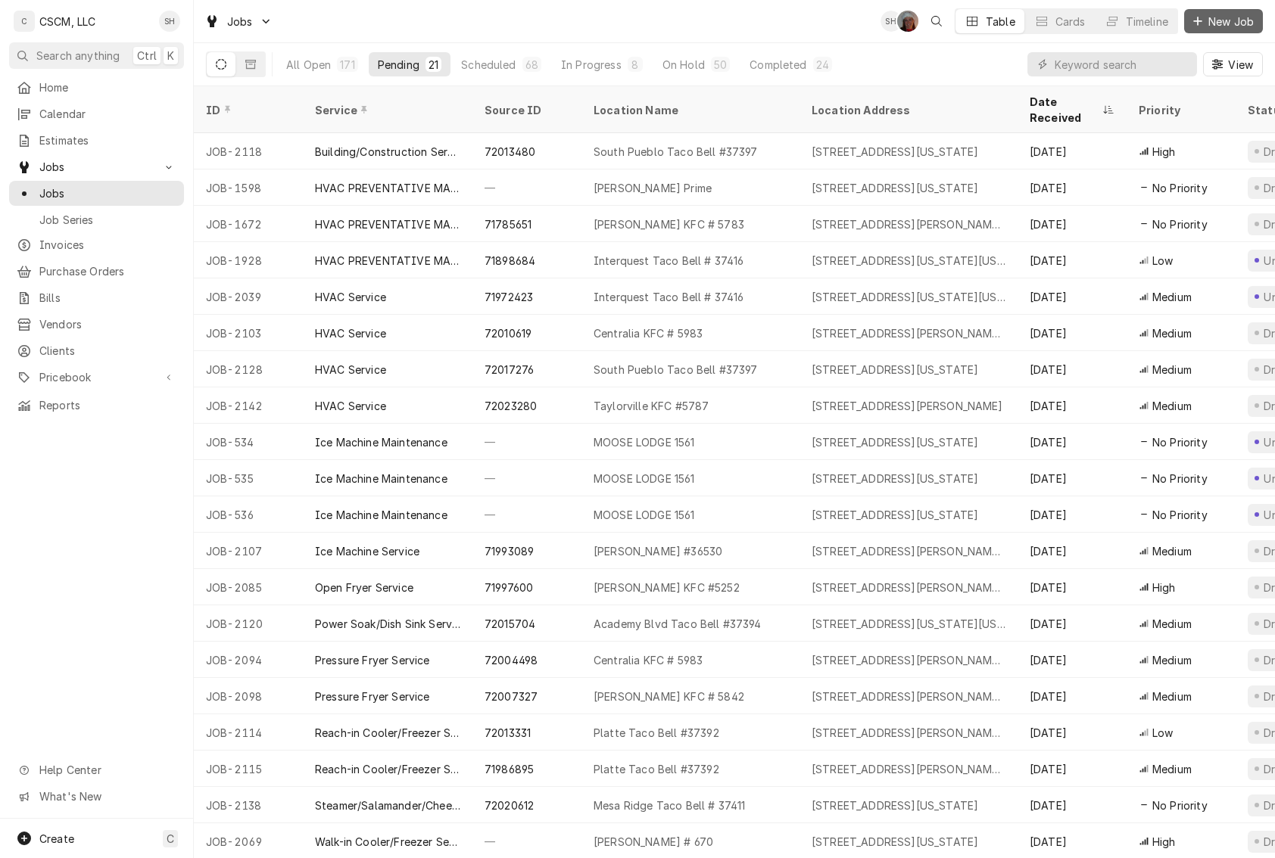
click at [1238, 32] on button "New Job" at bounding box center [1223, 21] width 79 height 24
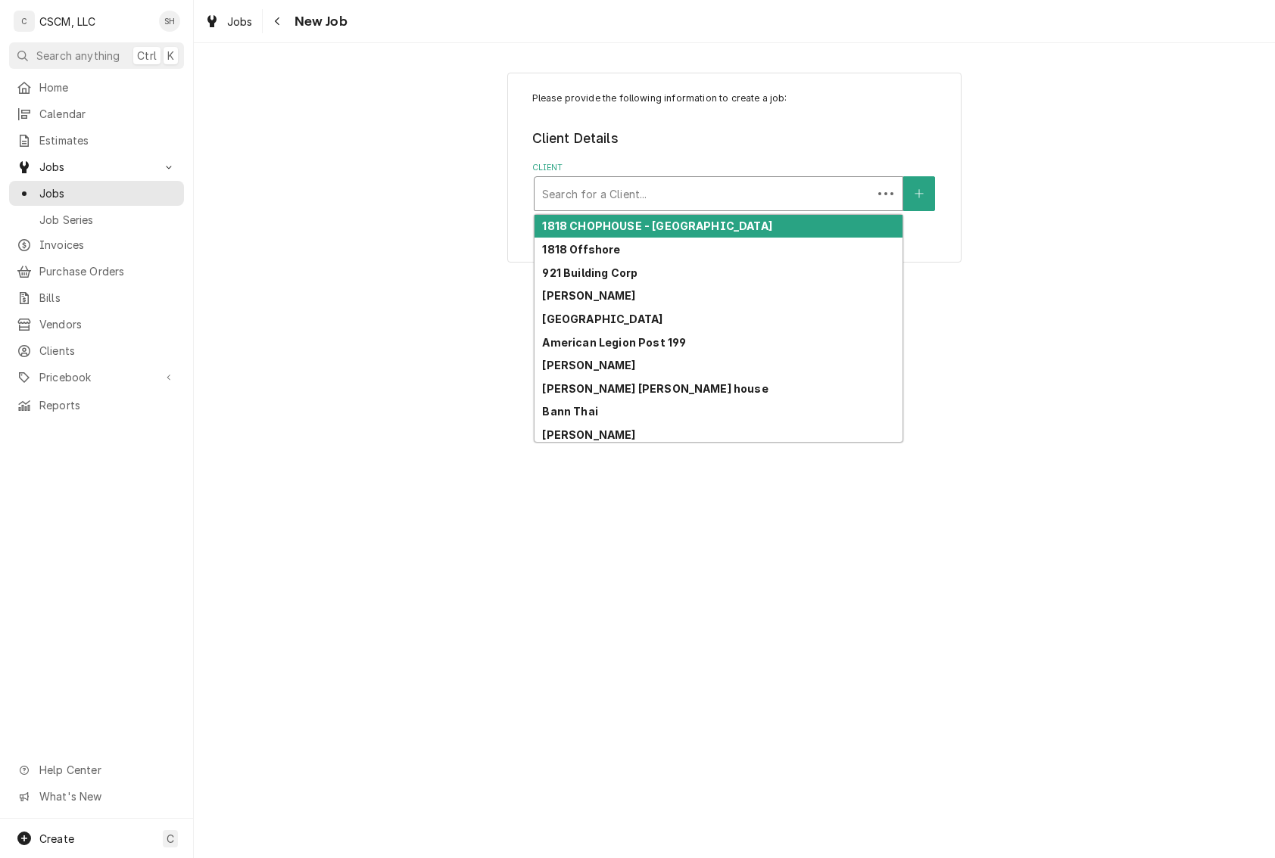
click at [615, 177] on div "Search for a Client..." at bounding box center [718, 193] width 369 height 35
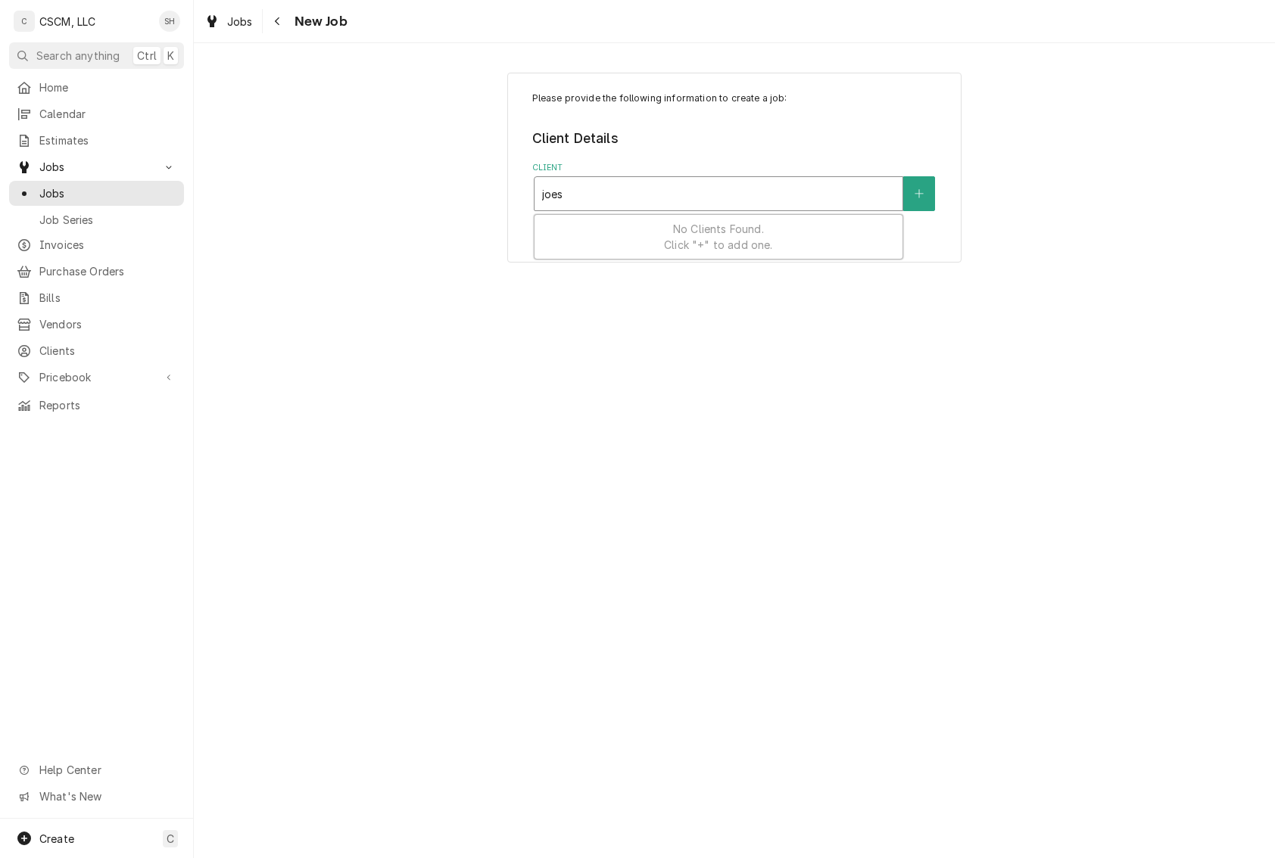
type input "[PERSON_NAME]"
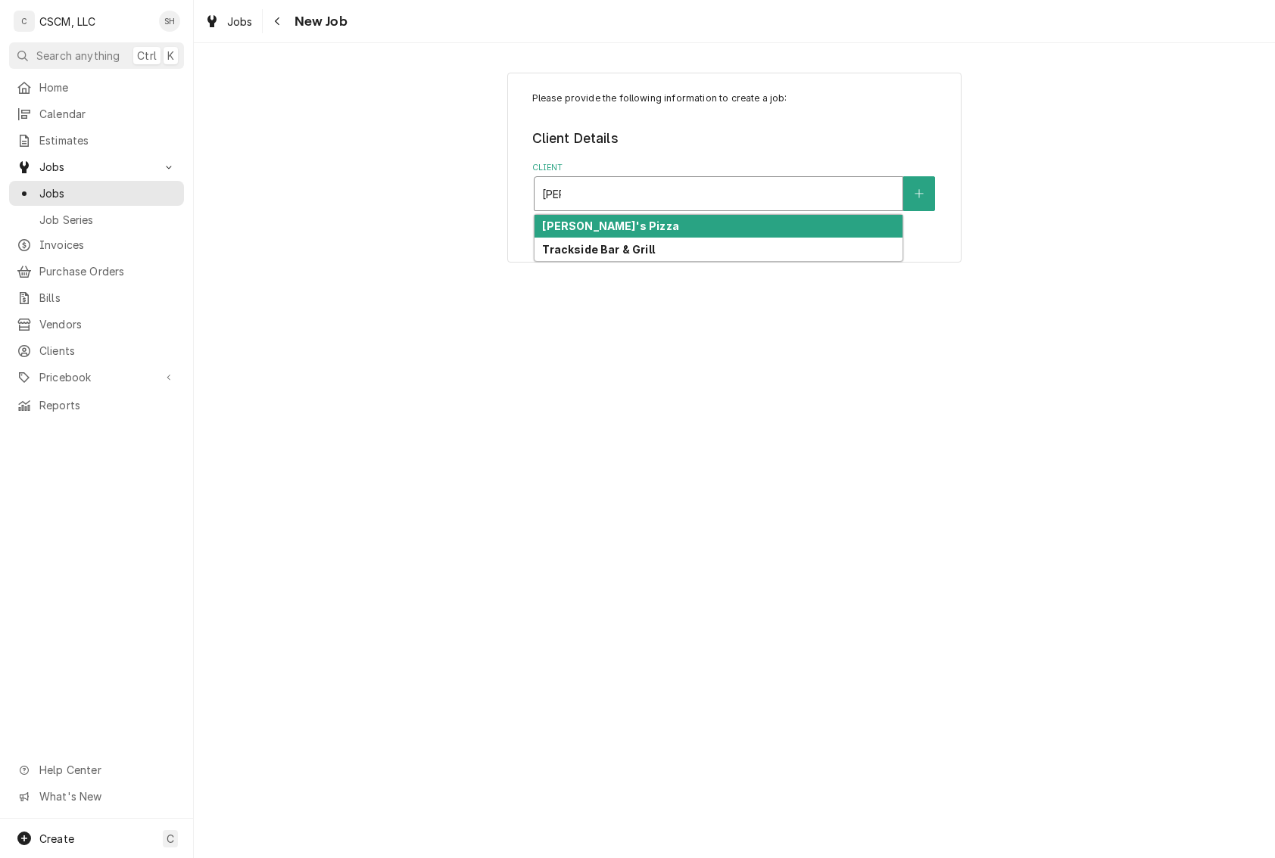
click at [649, 226] on div "[PERSON_NAME]'s Pizza" at bounding box center [718, 226] width 368 height 23
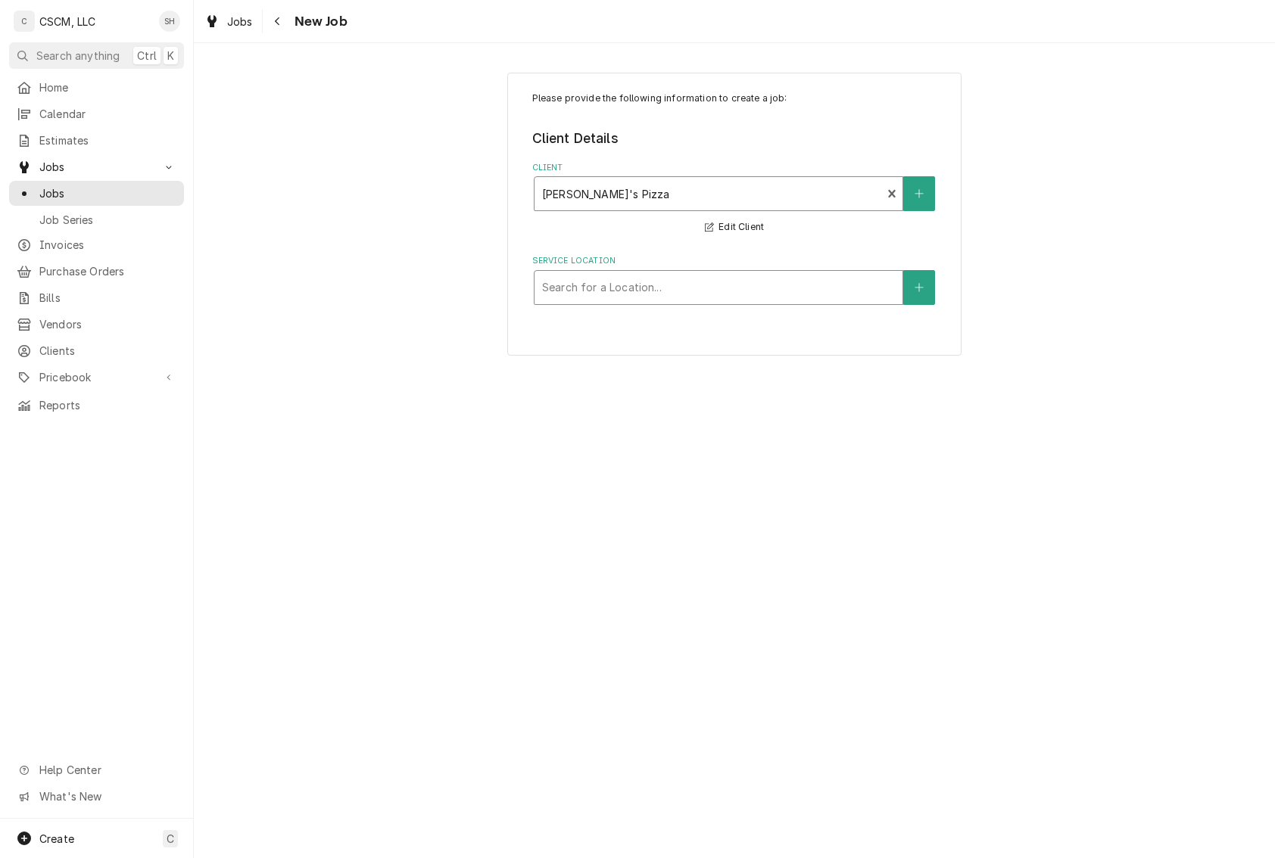
click at [613, 295] on div "Service Location" at bounding box center [718, 287] width 353 height 27
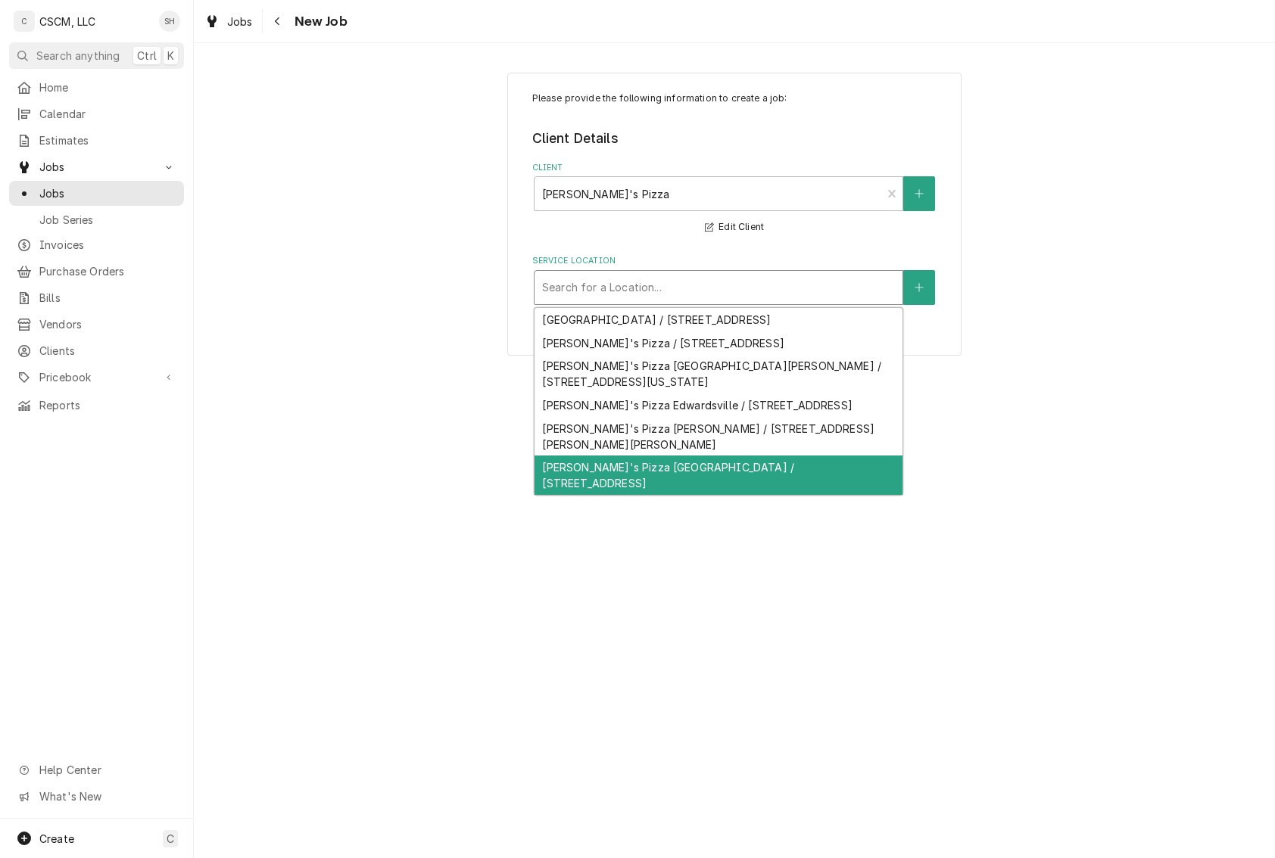
click at [777, 456] on div "[PERSON_NAME]'s Pizza [GEOGRAPHIC_DATA] / [STREET_ADDRESS]" at bounding box center [718, 475] width 368 height 39
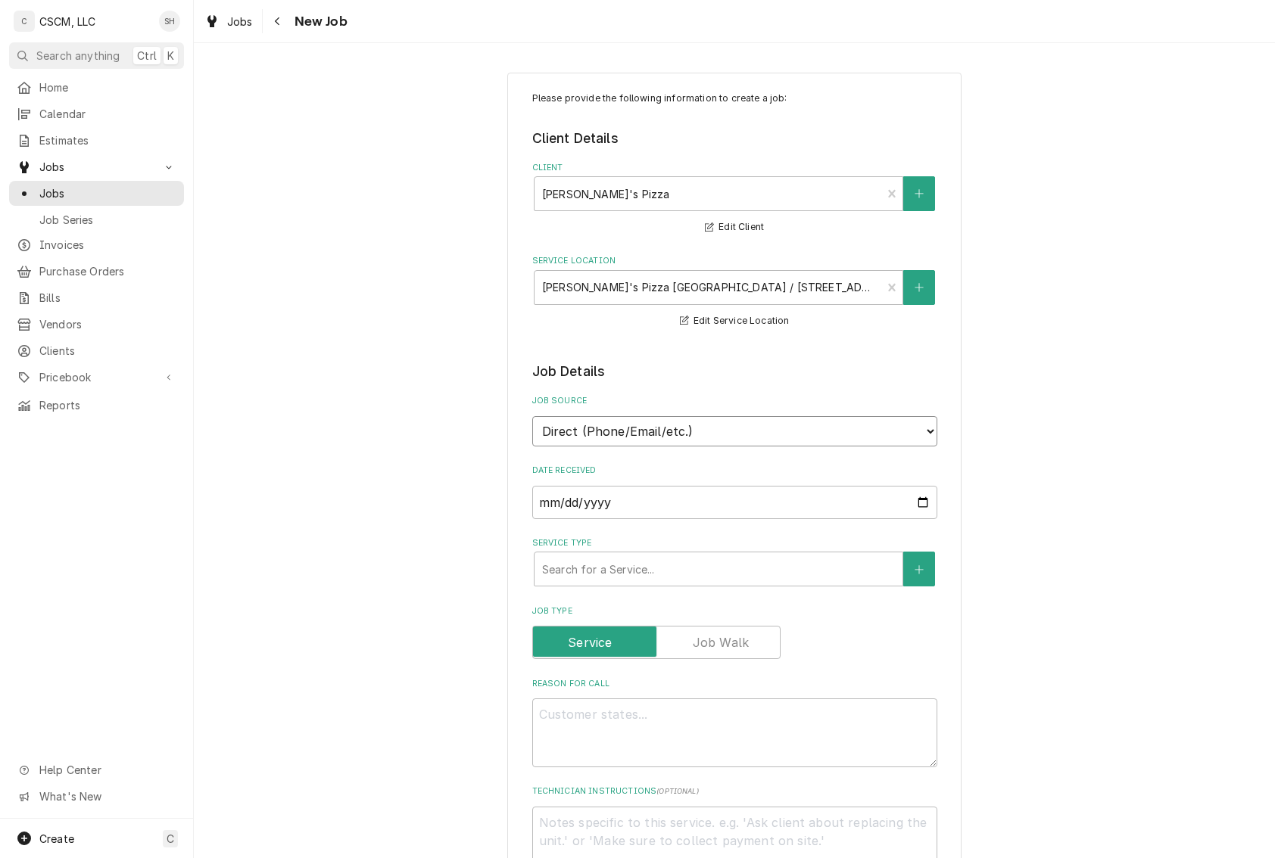
click at [733, 433] on select "Direct (Phone/Email/etc.) Other" at bounding box center [734, 431] width 405 height 30
click at [532, 417] on select "Direct (Phone/Email/etc.) Other" at bounding box center [734, 431] width 405 height 30
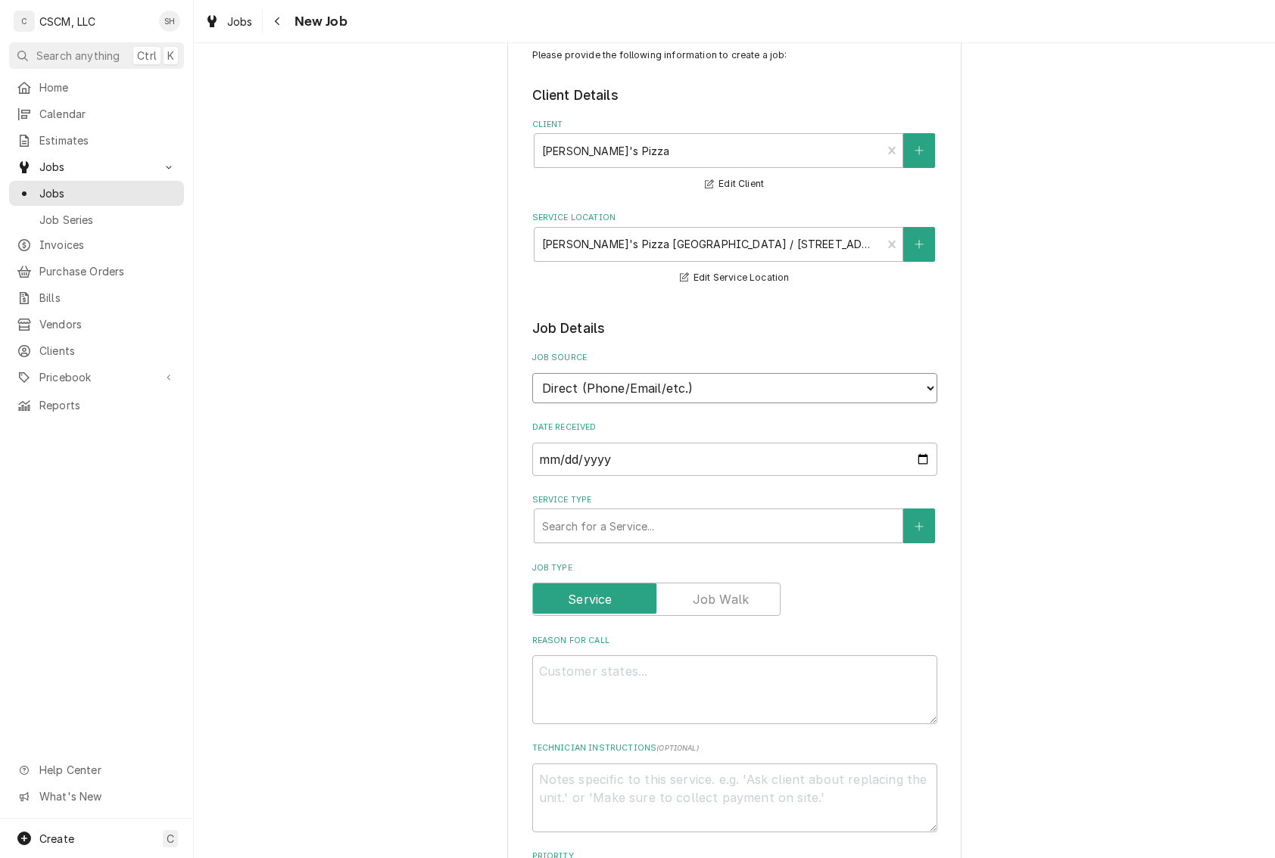
scroll to position [151, 0]
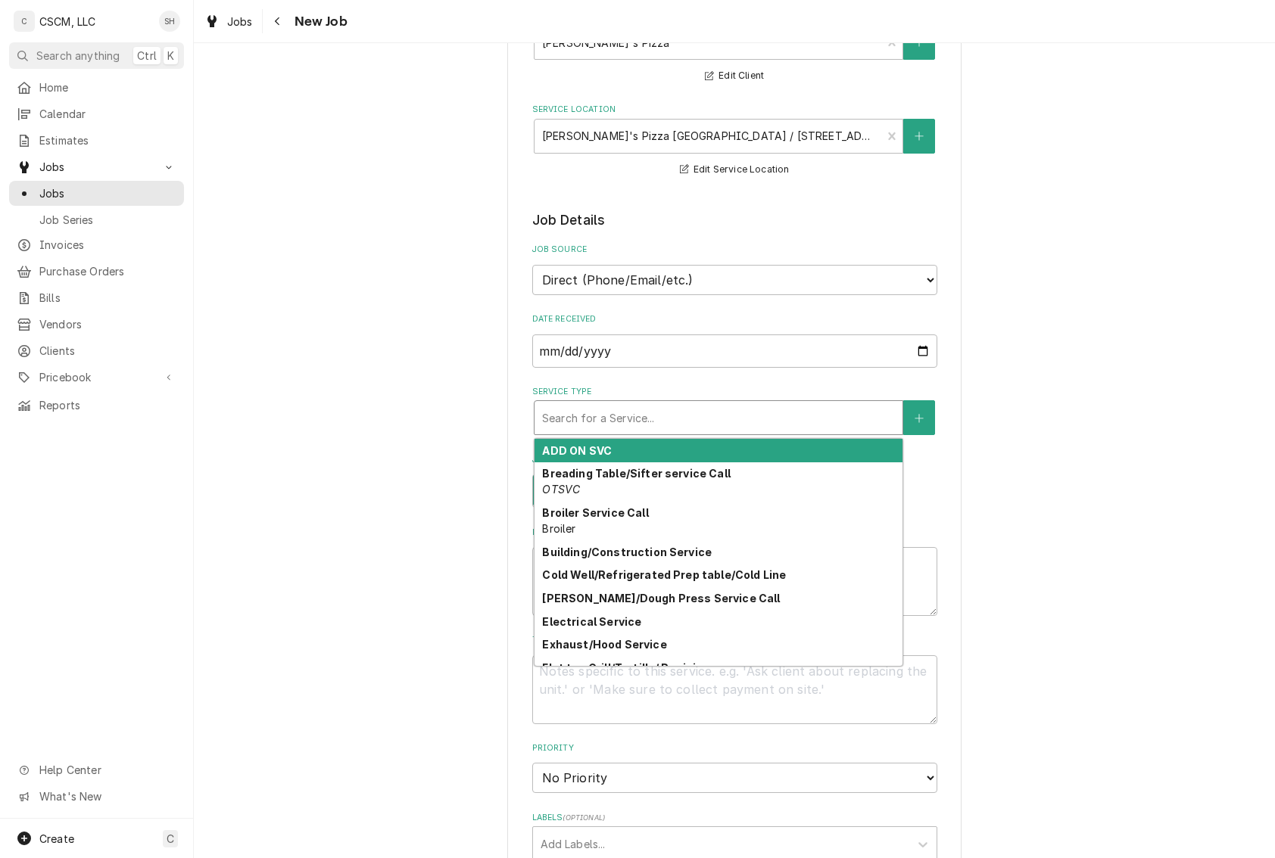
click at [544, 412] on div "Service Type" at bounding box center [718, 417] width 353 height 27
type textarea "x"
type input "e"
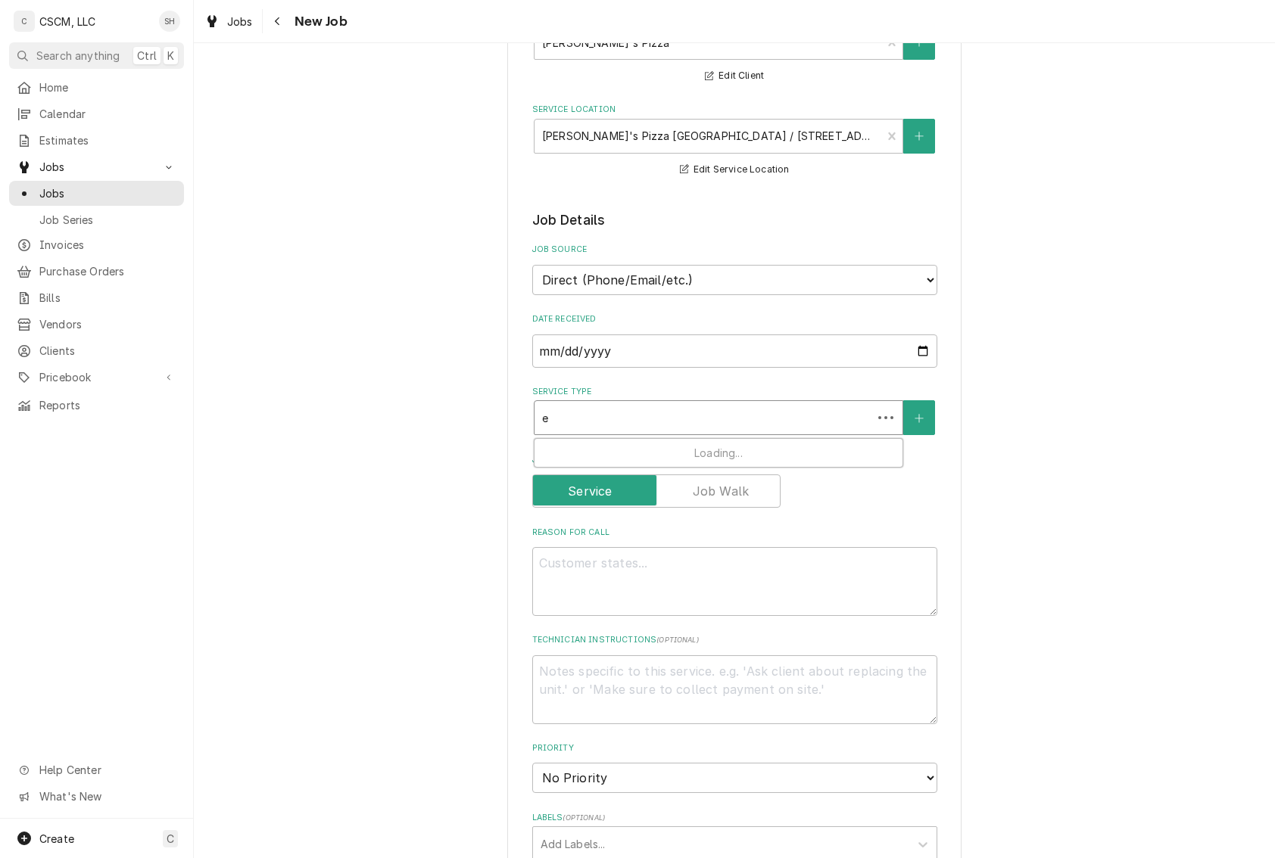
type textarea "x"
type input "ex"
type textarea "x"
type input "exh"
type textarea "x"
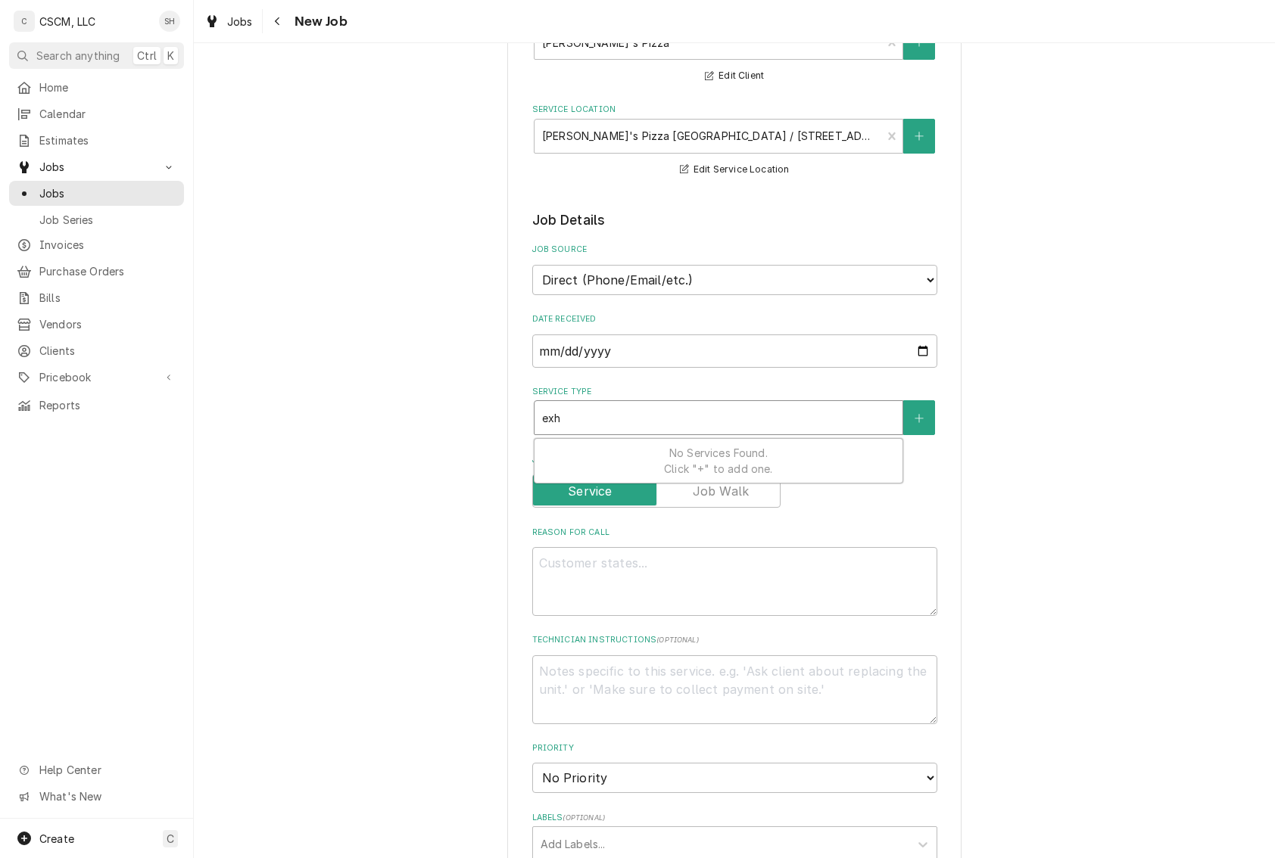
type input "exha"
type textarea "x"
type input "exhau"
type textarea "x"
type input "exhaus"
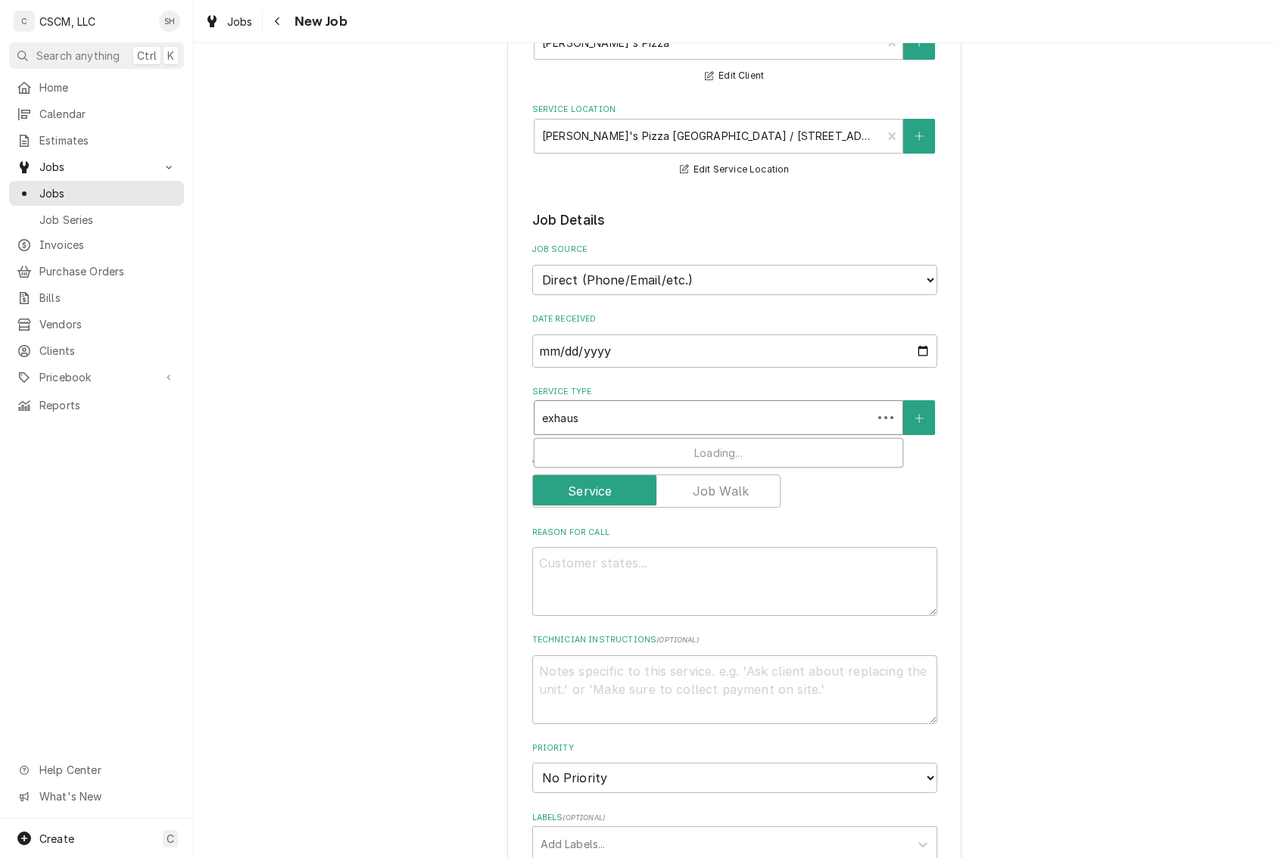
type textarea "x"
type input "exhaust"
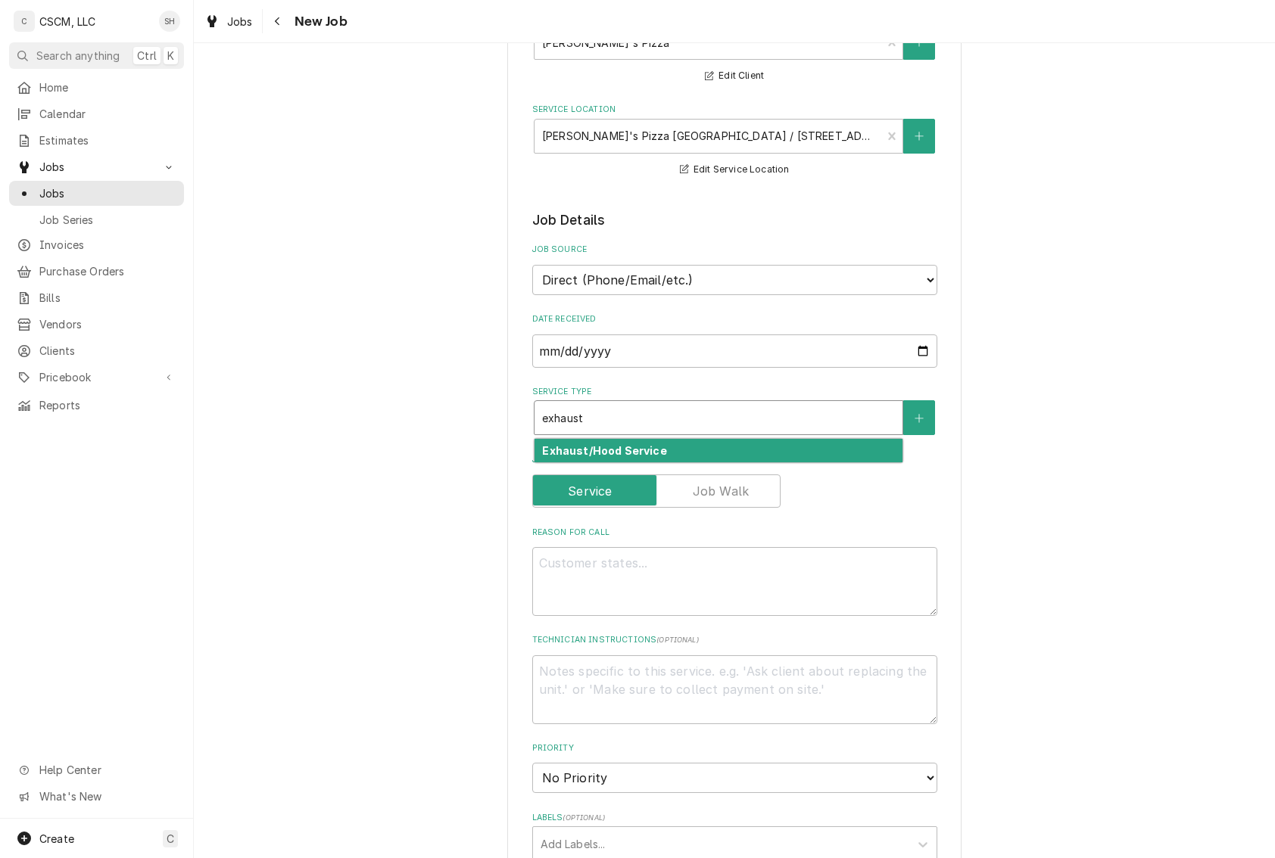
click at [600, 456] on strong "Exhaust/Hood Service" at bounding box center [604, 450] width 124 height 13
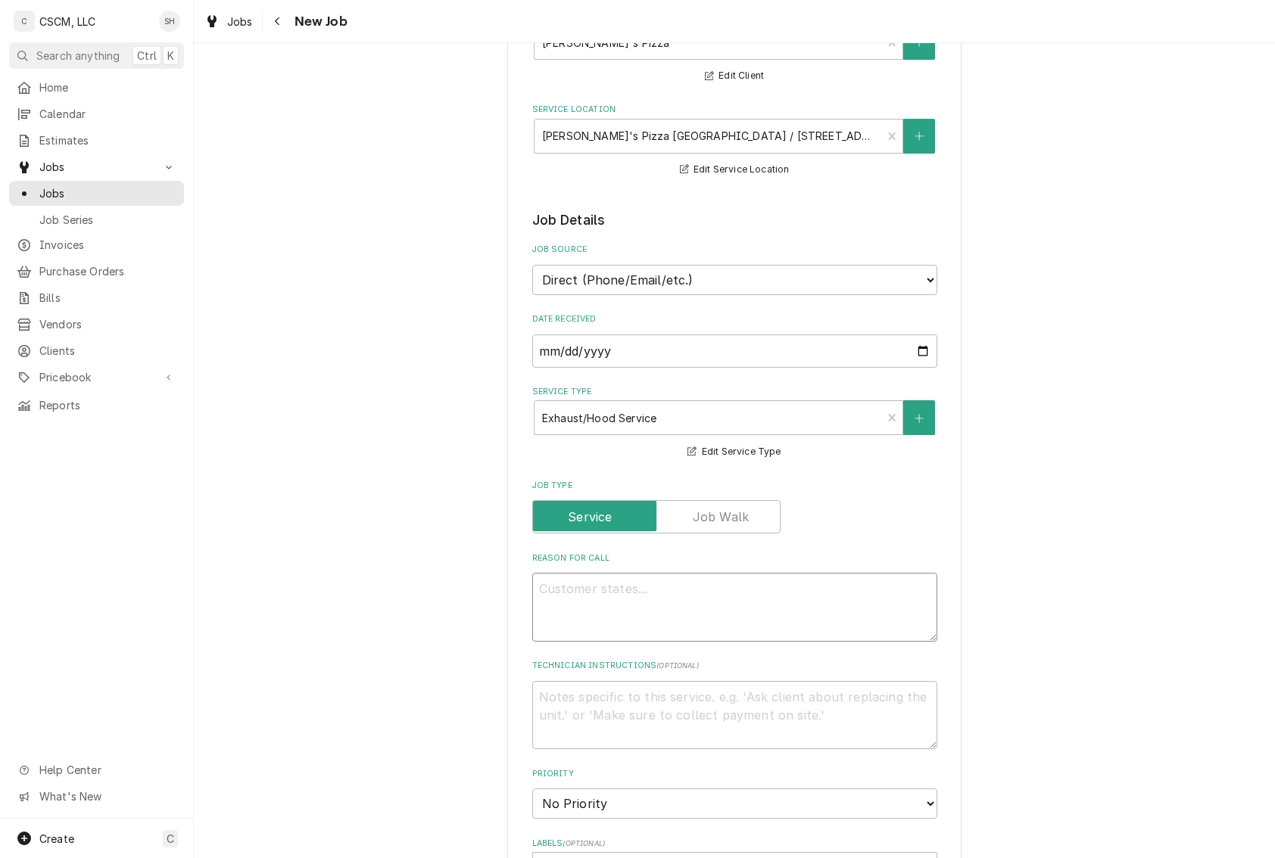
click at [563, 598] on textarea "Reason For Call" at bounding box center [734, 607] width 405 height 69
type textarea "x"
type textarea "e"
type textarea "x"
type textarea "ex"
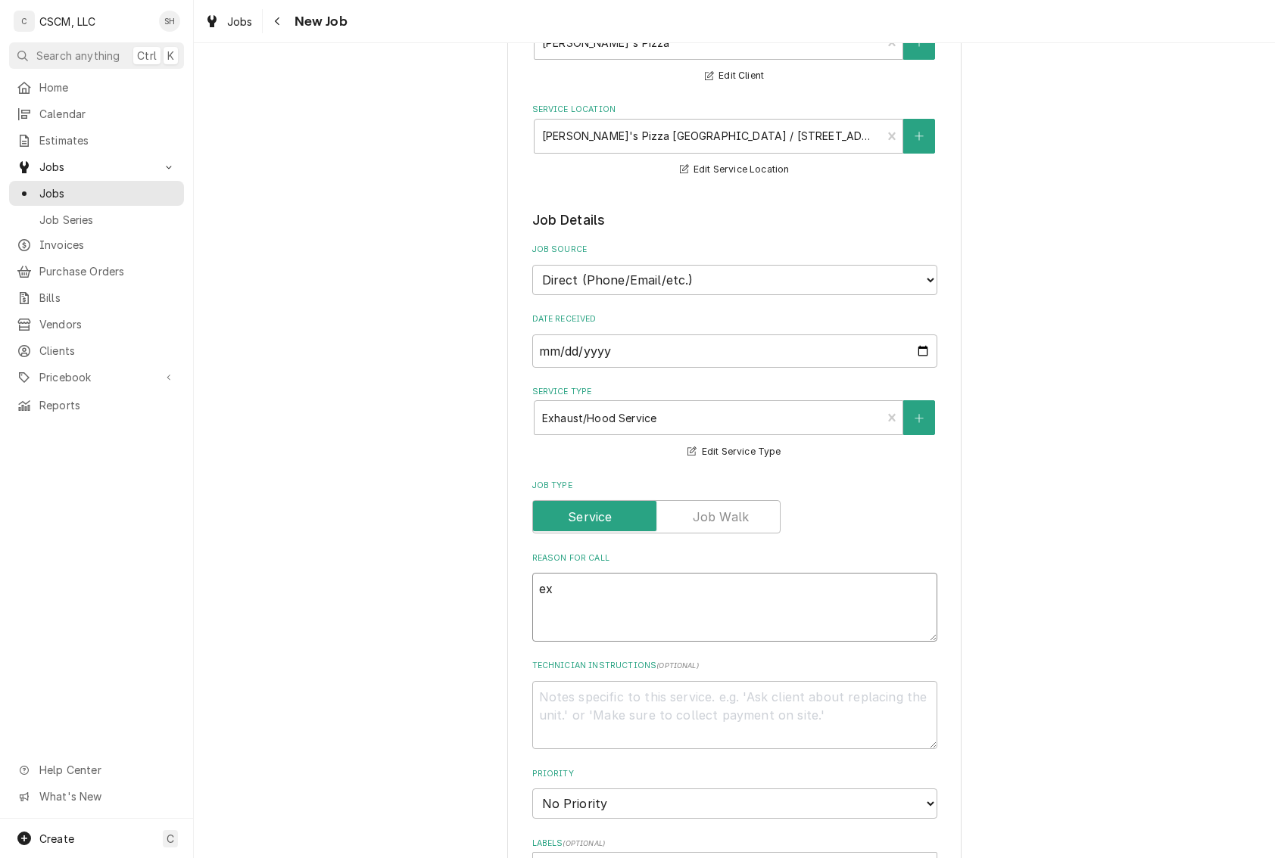
type textarea "x"
type textarea "exh"
type textarea "x"
type textarea "exha"
type textarea "x"
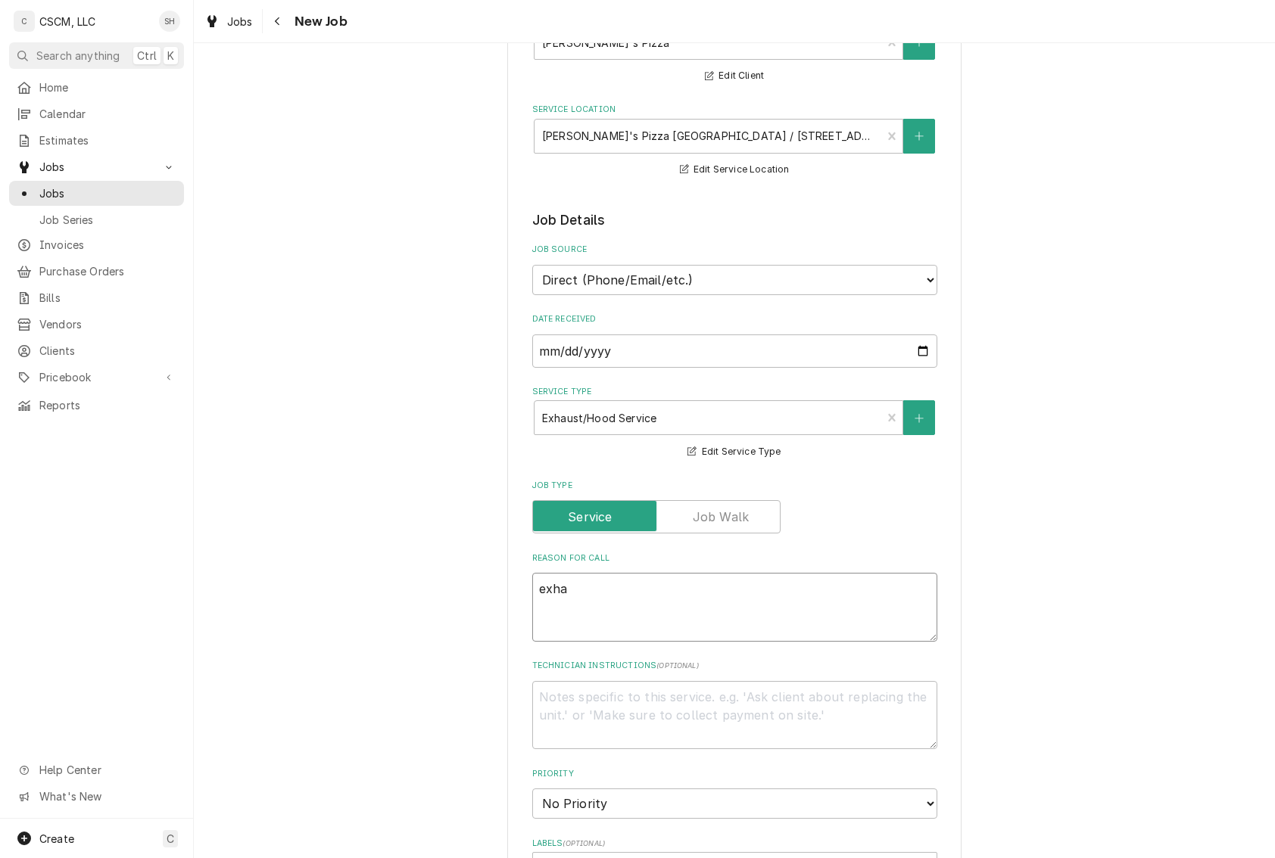
type textarea "exhau"
type textarea "x"
type textarea "exhaus"
type textarea "x"
type textarea "exhaust"
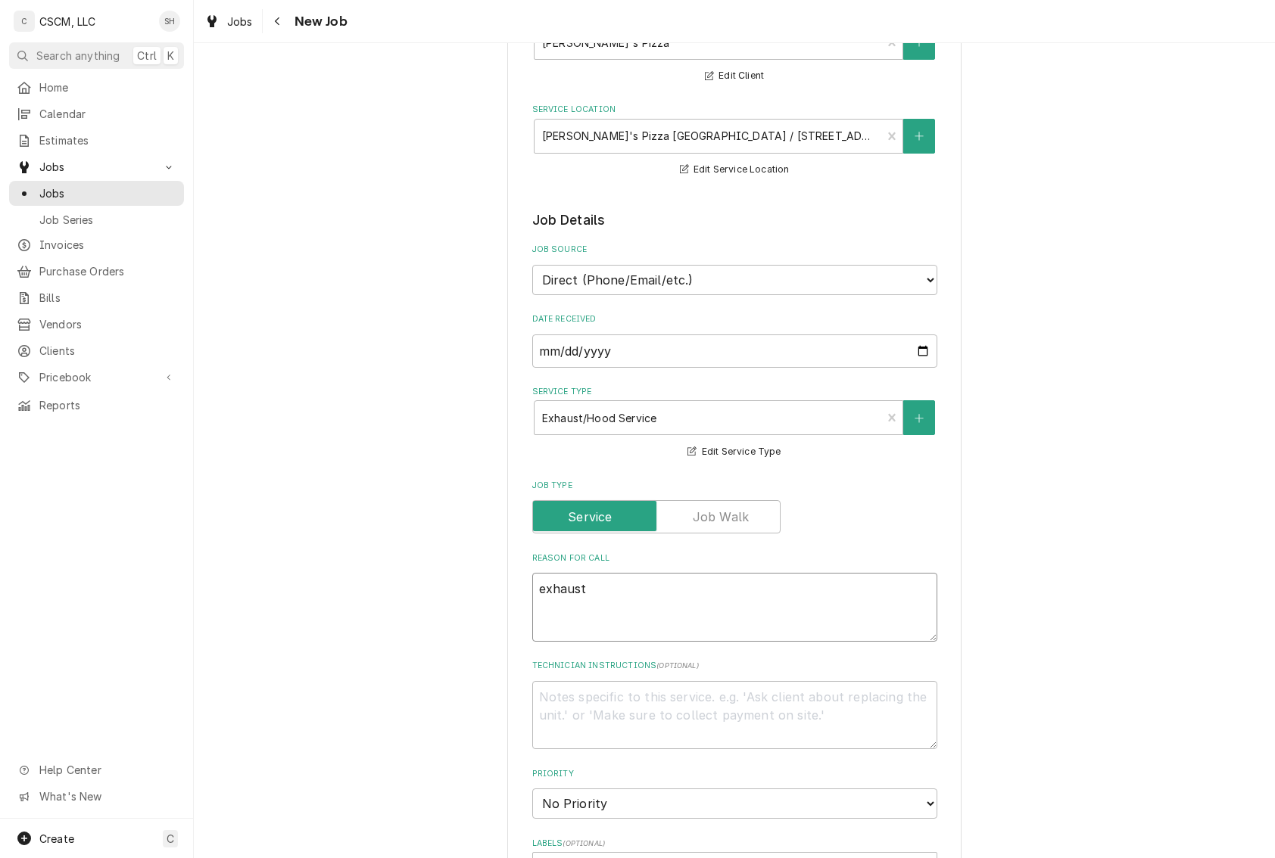
type textarea "x"
type textarea "exhaust"
type textarea "x"
type textarea "exhaust h"
type textarea "x"
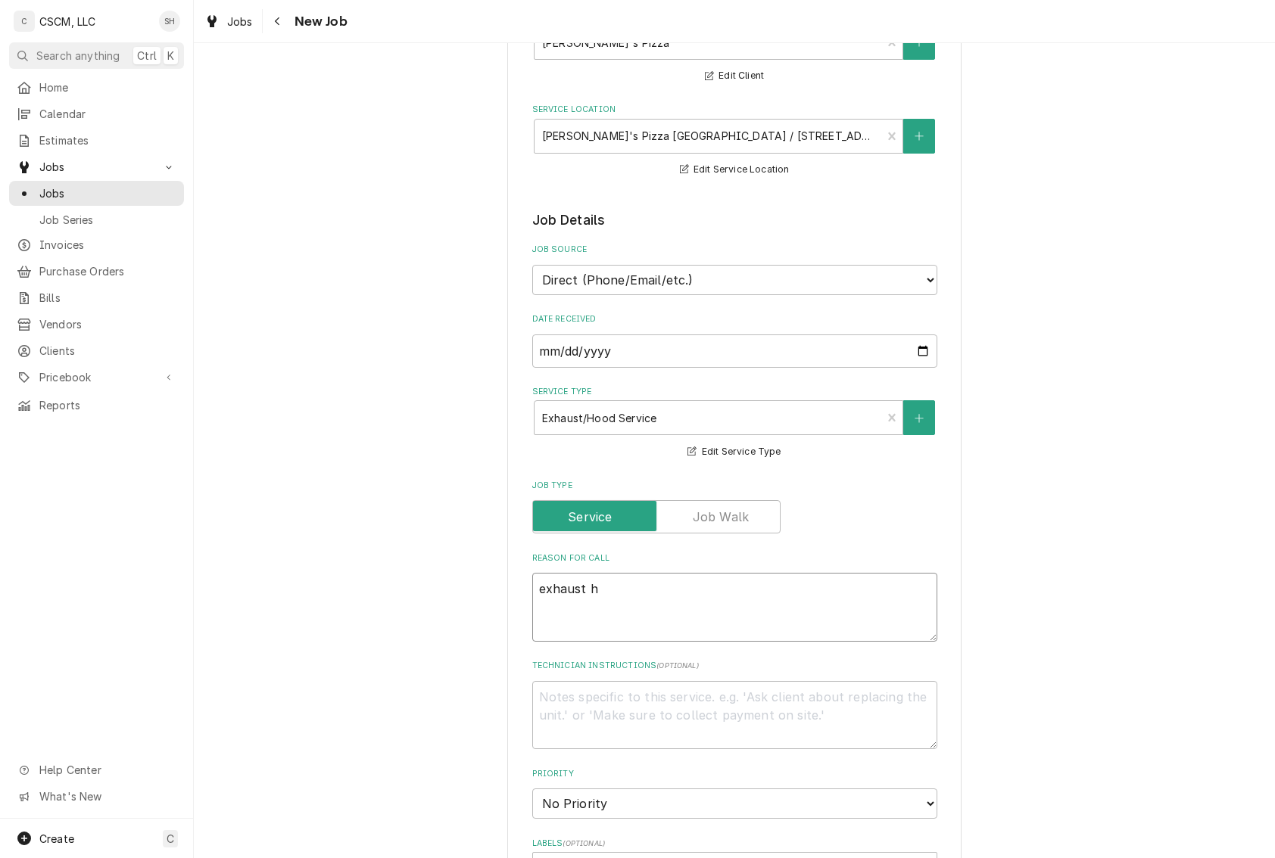
type textarea "exhaust ho"
type textarea "x"
type textarea "exhaust hoo"
type textarea "x"
type textarea "exhaust hood"
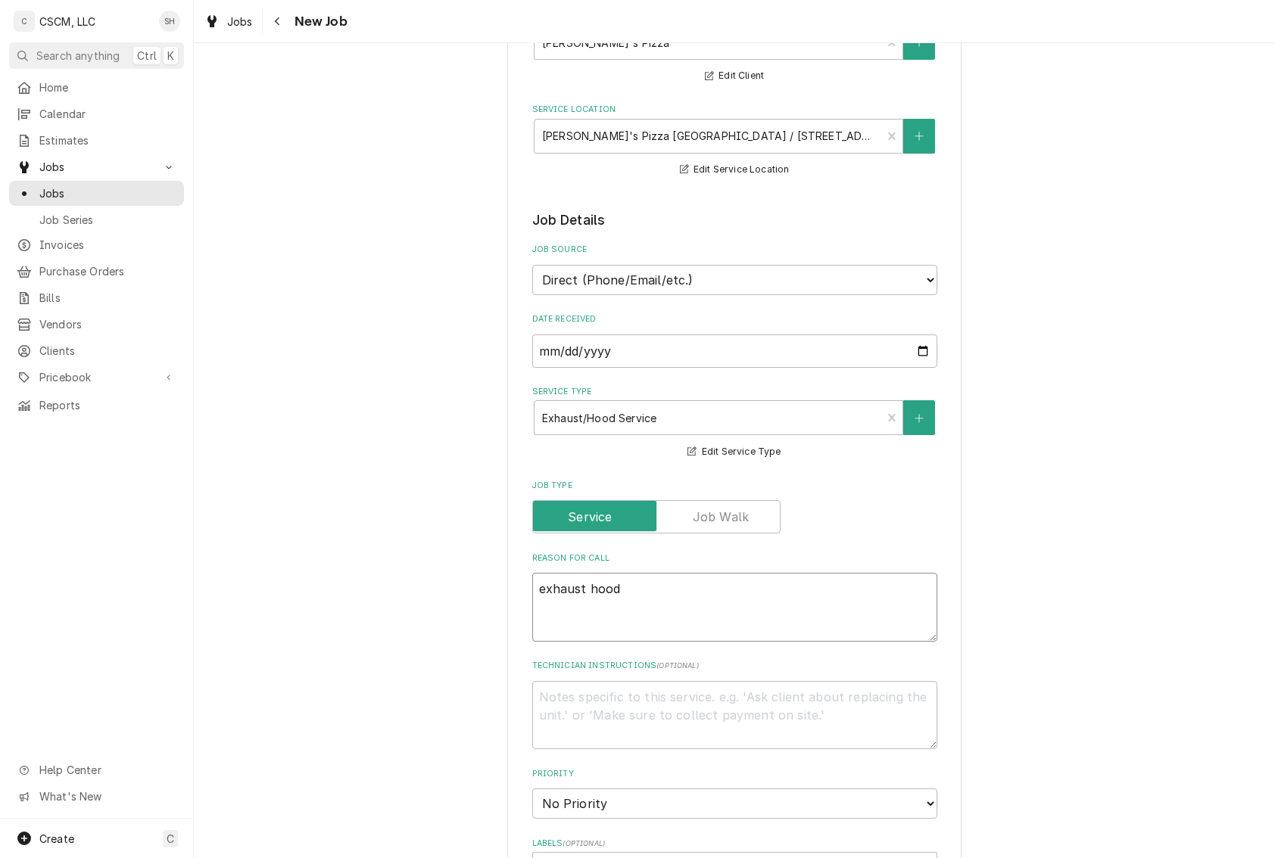
type textarea "x"
type textarea "exhaust hood"
type textarea "x"
type textarea "exhaust hood a"
type textarea "x"
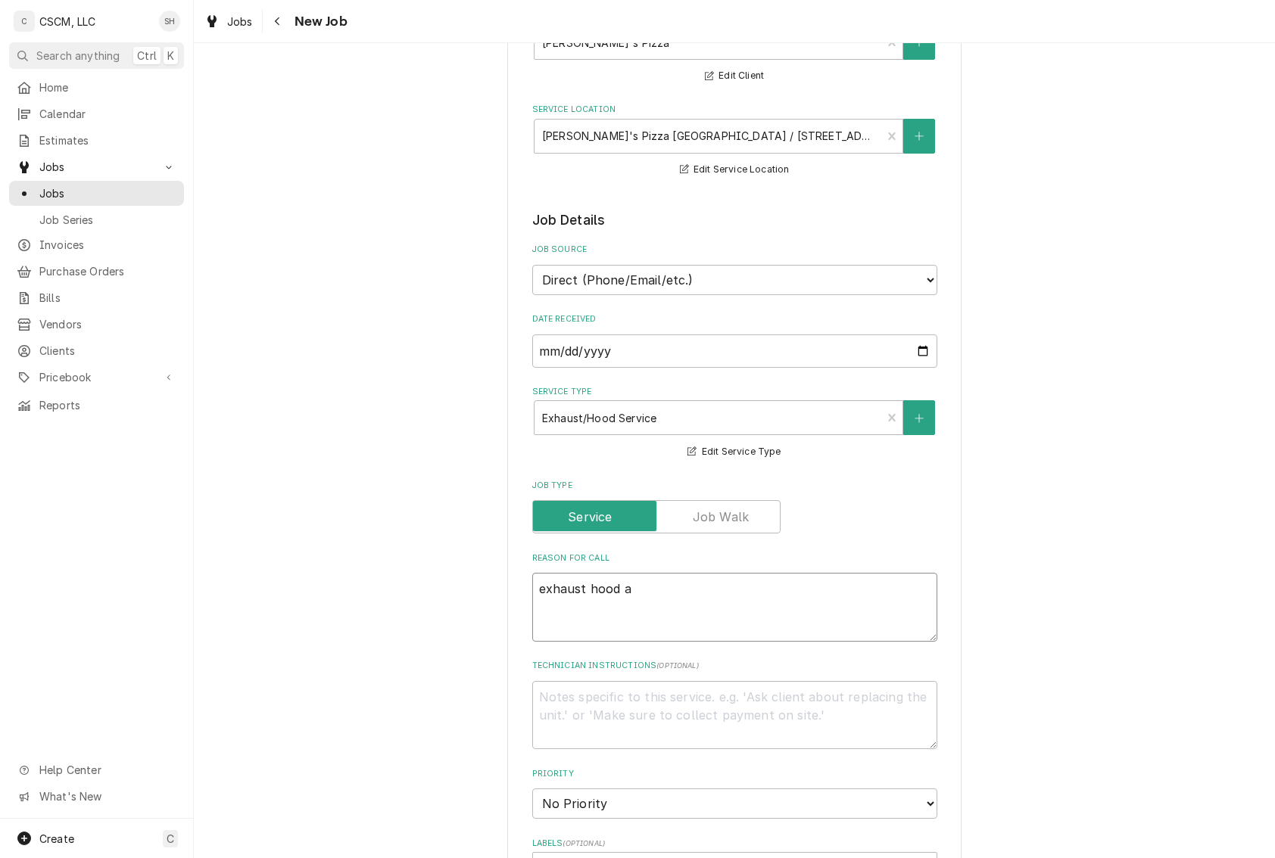
type textarea "exhaust hood an"
type textarea "x"
type textarea "exhaust hood and"
type textarea "x"
type textarea "exhaust hood and"
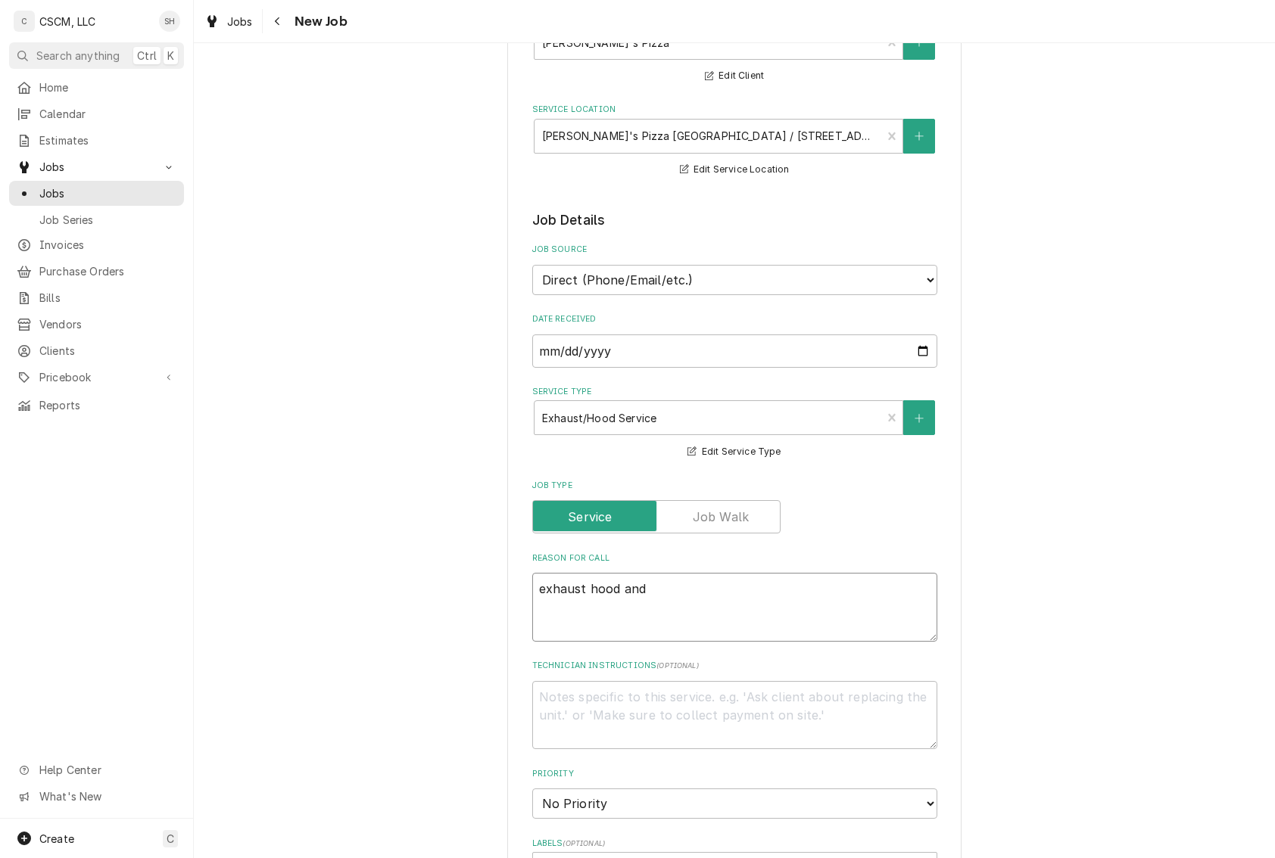
type textarea "x"
type textarea "exhaust hood and p"
type textarea "x"
type textarea "exhaust hood and pr"
type textarea "x"
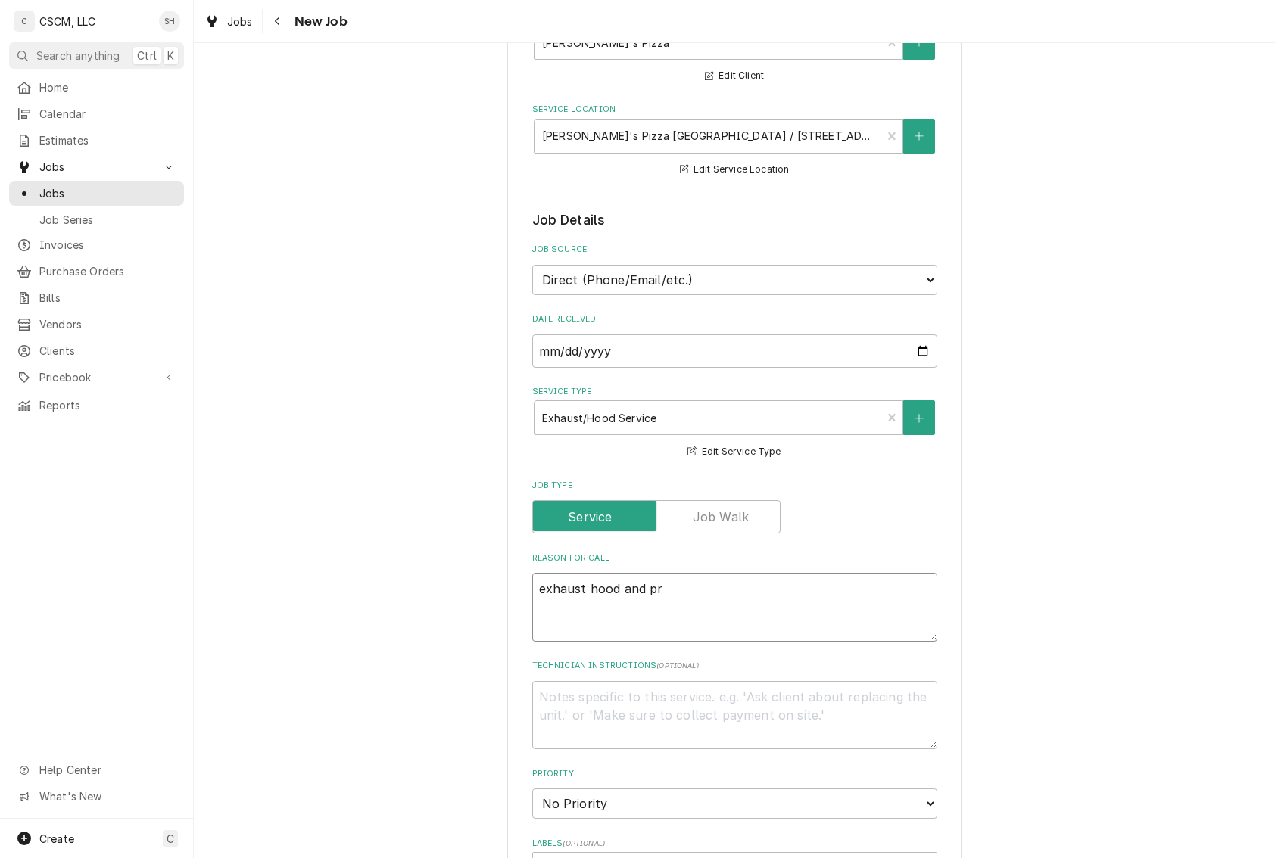
type textarea "exhaust hood and pre"
type textarea "x"
type textarea "exhaust hood and prep"
type textarea "x"
type textarea "exhaust hood and prep ta"
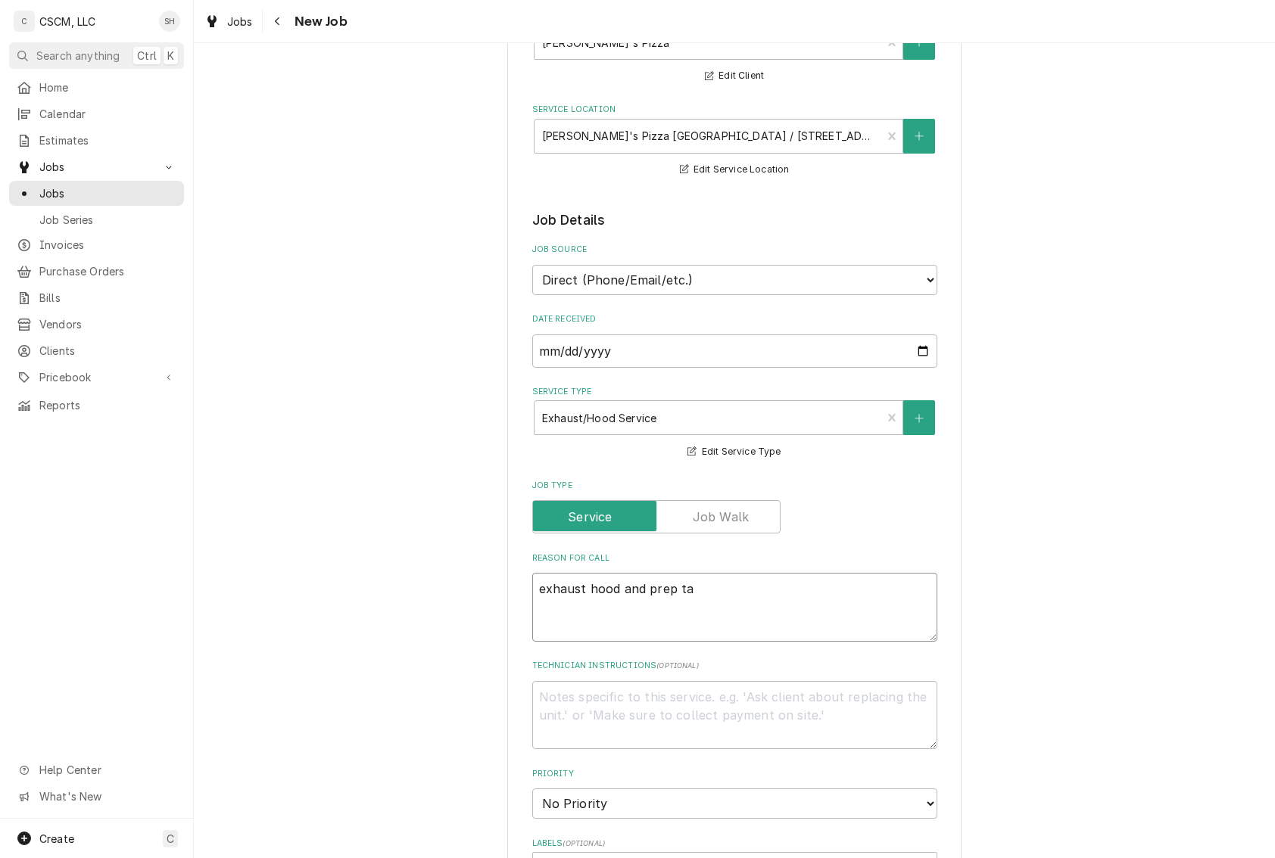
type textarea "x"
type textarea "exhaust hood and prep tab"
type textarea "x"
type textarea "exhaust hood and prep table"
type textarea "x"
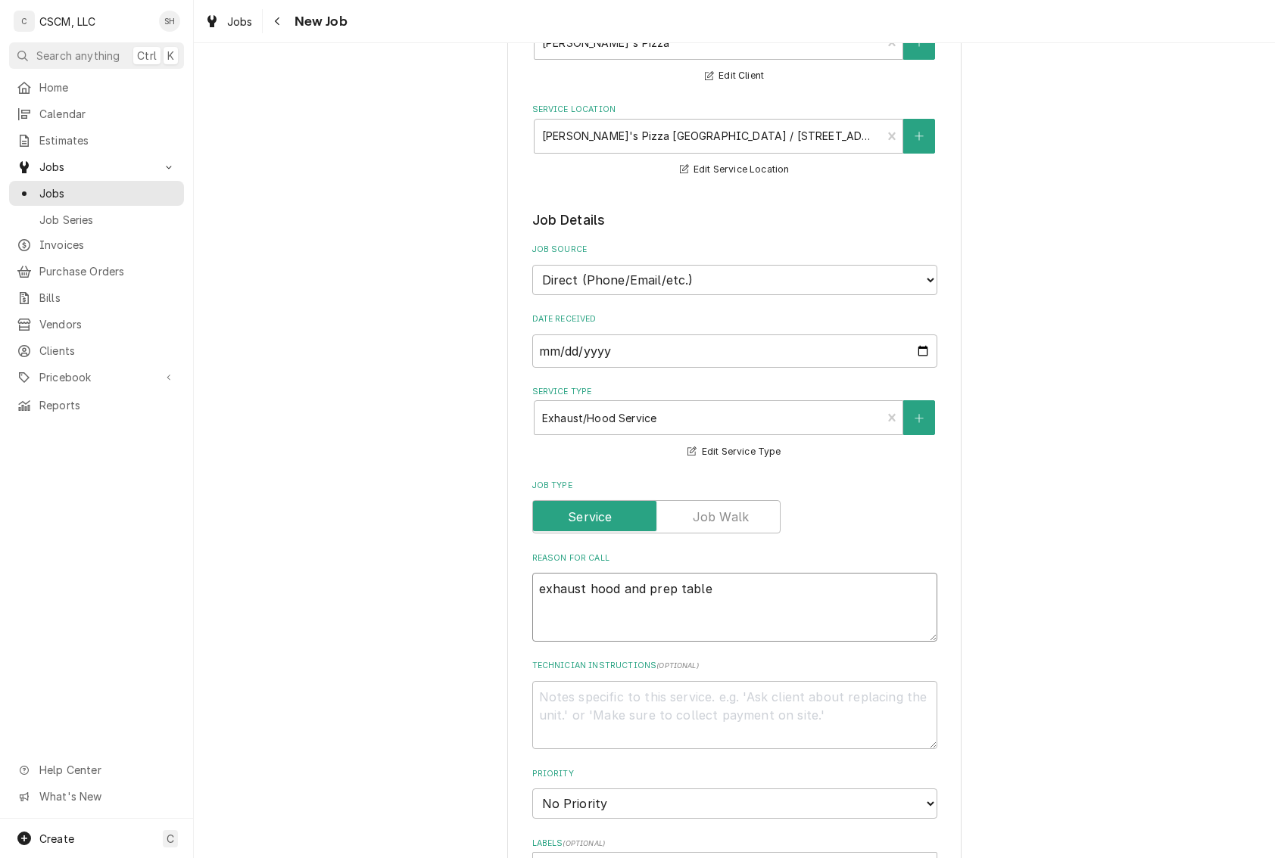
type textarea "exhaust hood and prep table n"
type textarea "x"
type textarea "exhaust hood and prep table ne"
type textarea "x"
type textarea "exhaust hood and prep table nee"
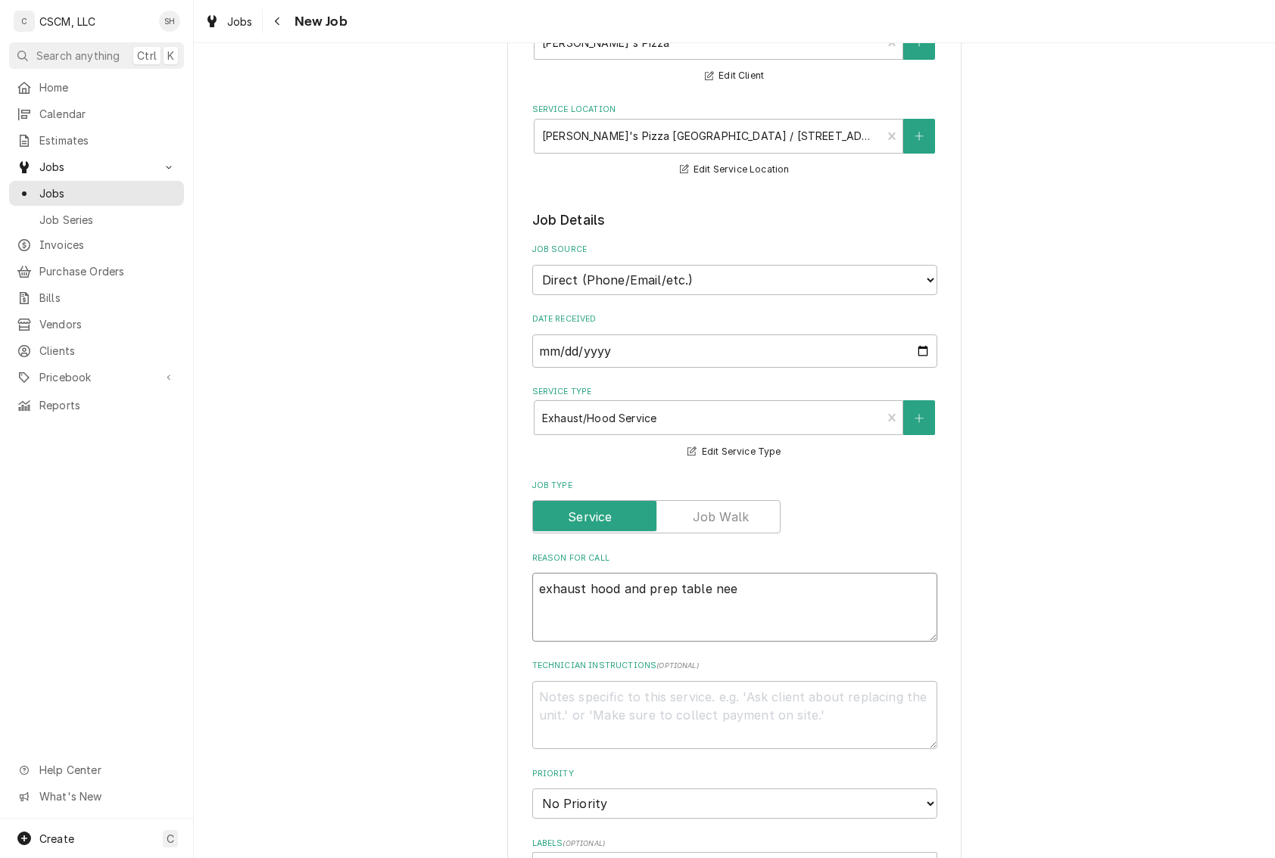
type textarea "x"
type textarea "exhaust hood and prep table needs"
type textarea "x"
type textarea "exhaust hood and prep table needs"
type textarea "x"
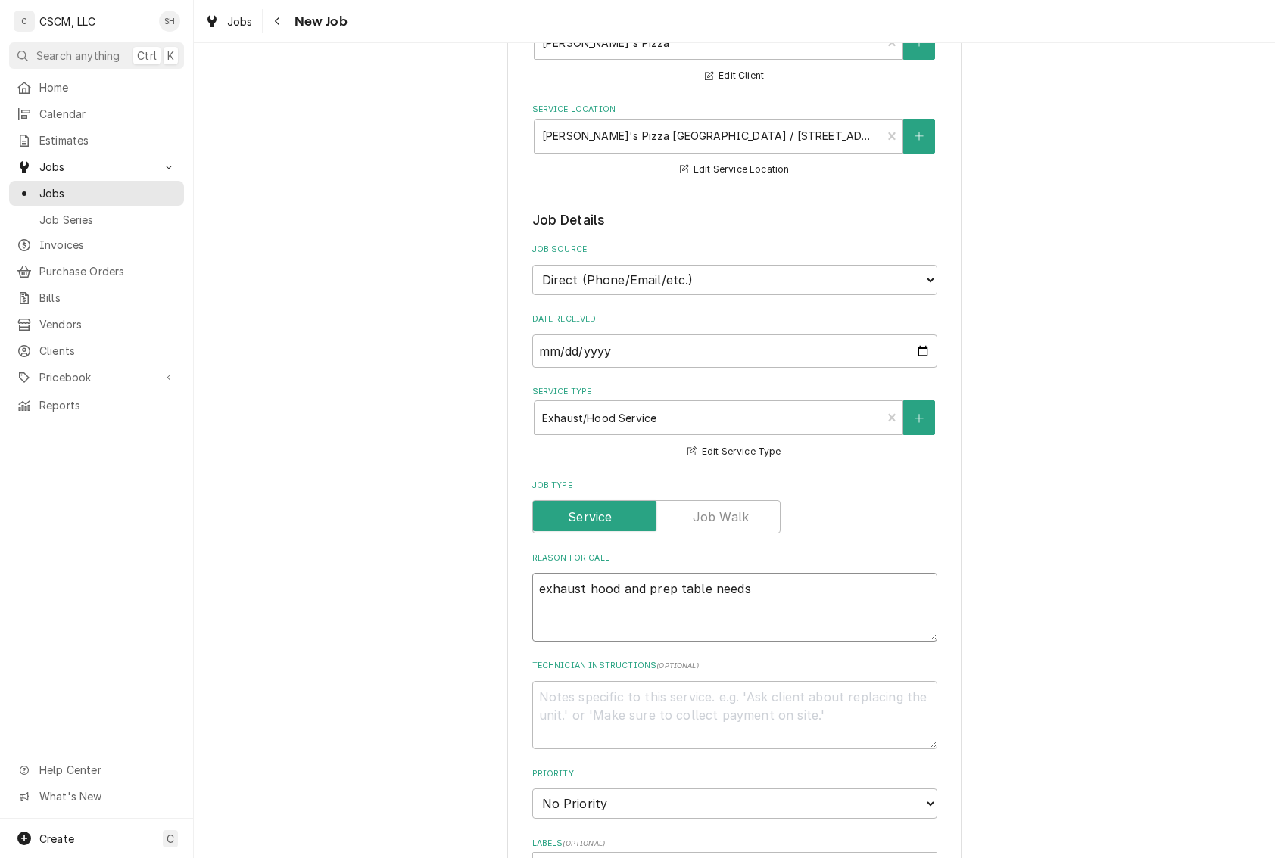
type textarea "exhaust hood and prep table needs l"
type textarea "x"
type textarea "exhaust hood and prep table needs lo"
type textarea "x"
type textarea "exhaust hood and prep table needs loook"
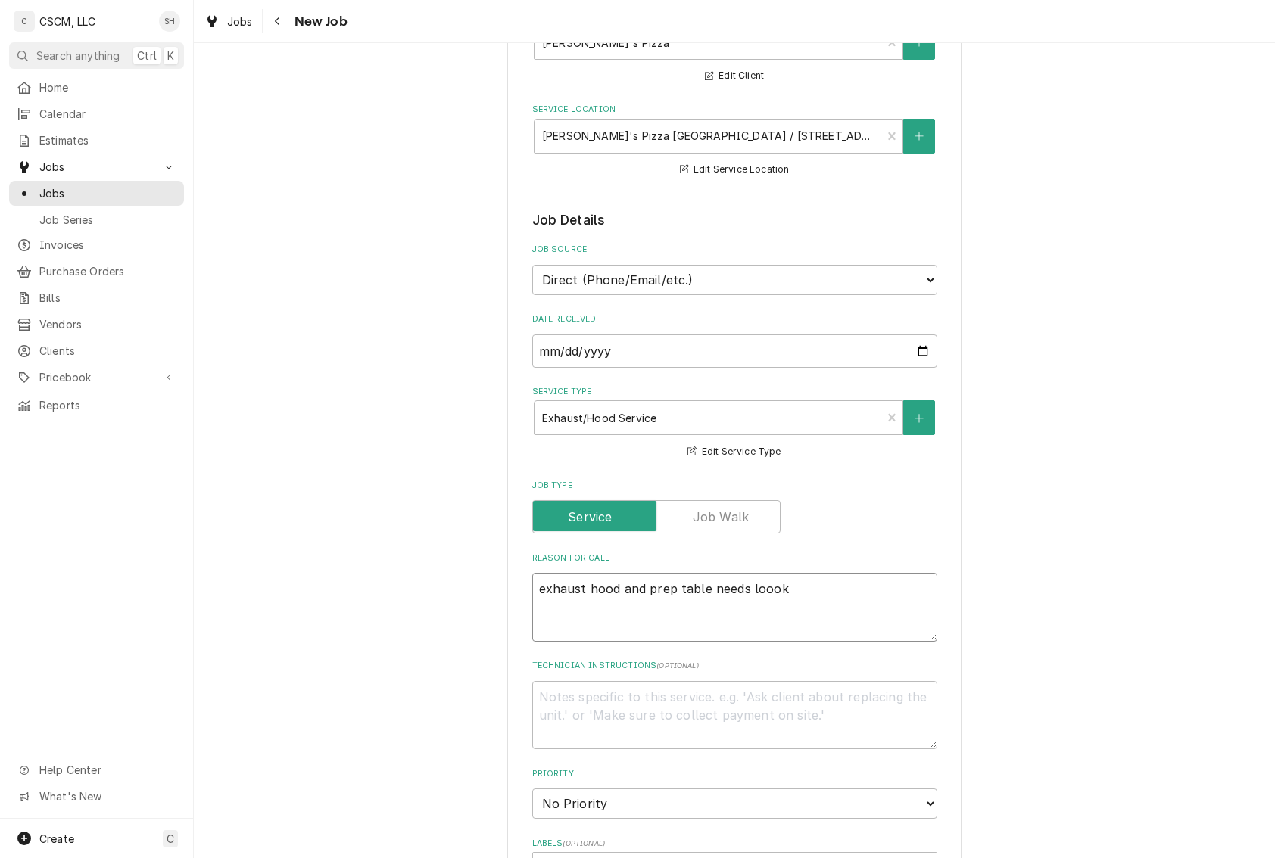
type textarea "x"
type textarea "exhaust hood and prep table needs loooke"
type textarea "x"
type textarea "exhaust hood and prep table needs loooked"
type textarea "x"
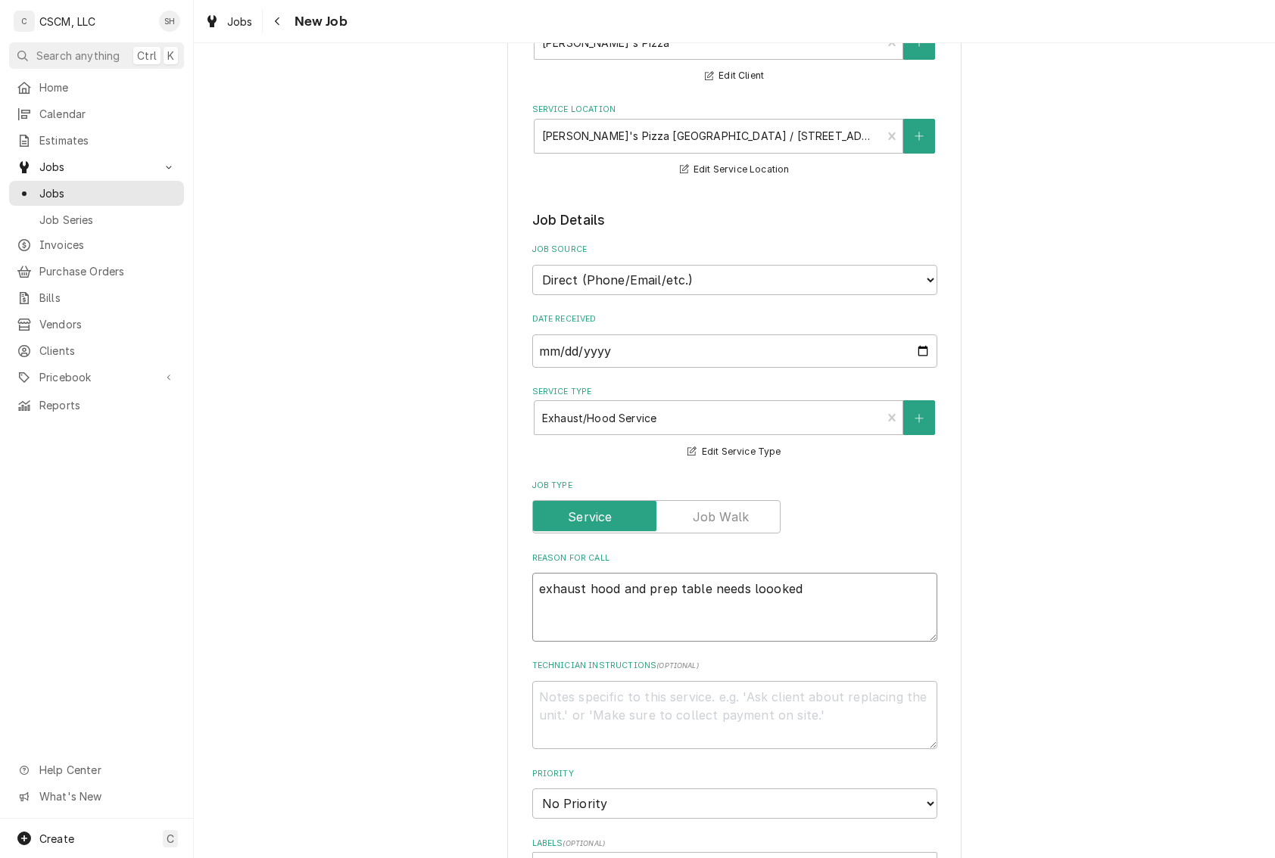
type textarea "exhaust hood and prep table needs loooked"
type textarea "x"
type textarea "exhaust hood and prep table needs loooked a"
type textarea "x"
type textarea "exhaust hood and prep table needs loooked at"
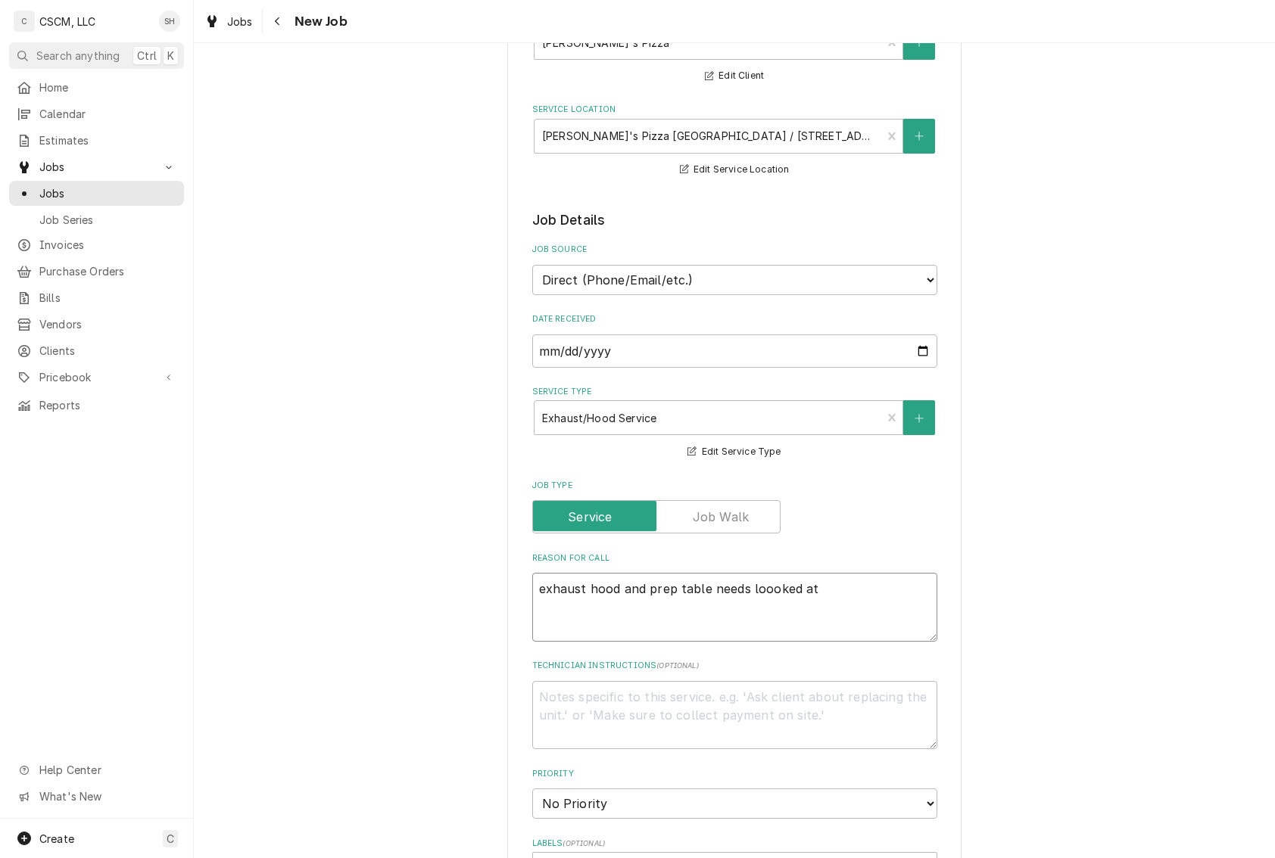
type textarea "x"
type textarea "exhaust hood and prep table needs loooked at."
type textarea "x"
type textarea "exhaust hood and prep table needs loooked at."
type textarea "x"
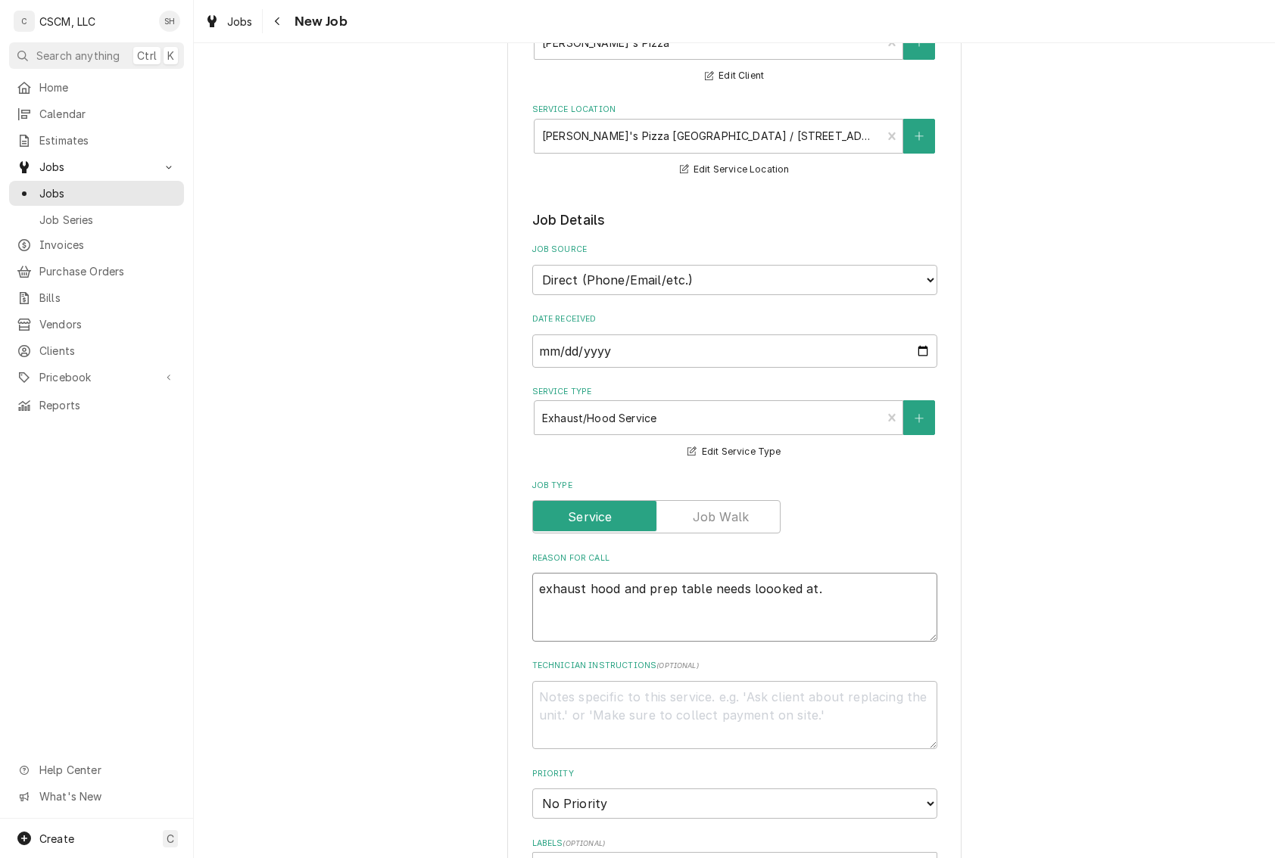
type textarea "exhaust hood and prep table needs looked at."
type textarea "x"
type textarea "exhaust hood and prep table needs looked at."
type textarea "x"
type textarea "exhaust hood and prep table needs looked at. f"
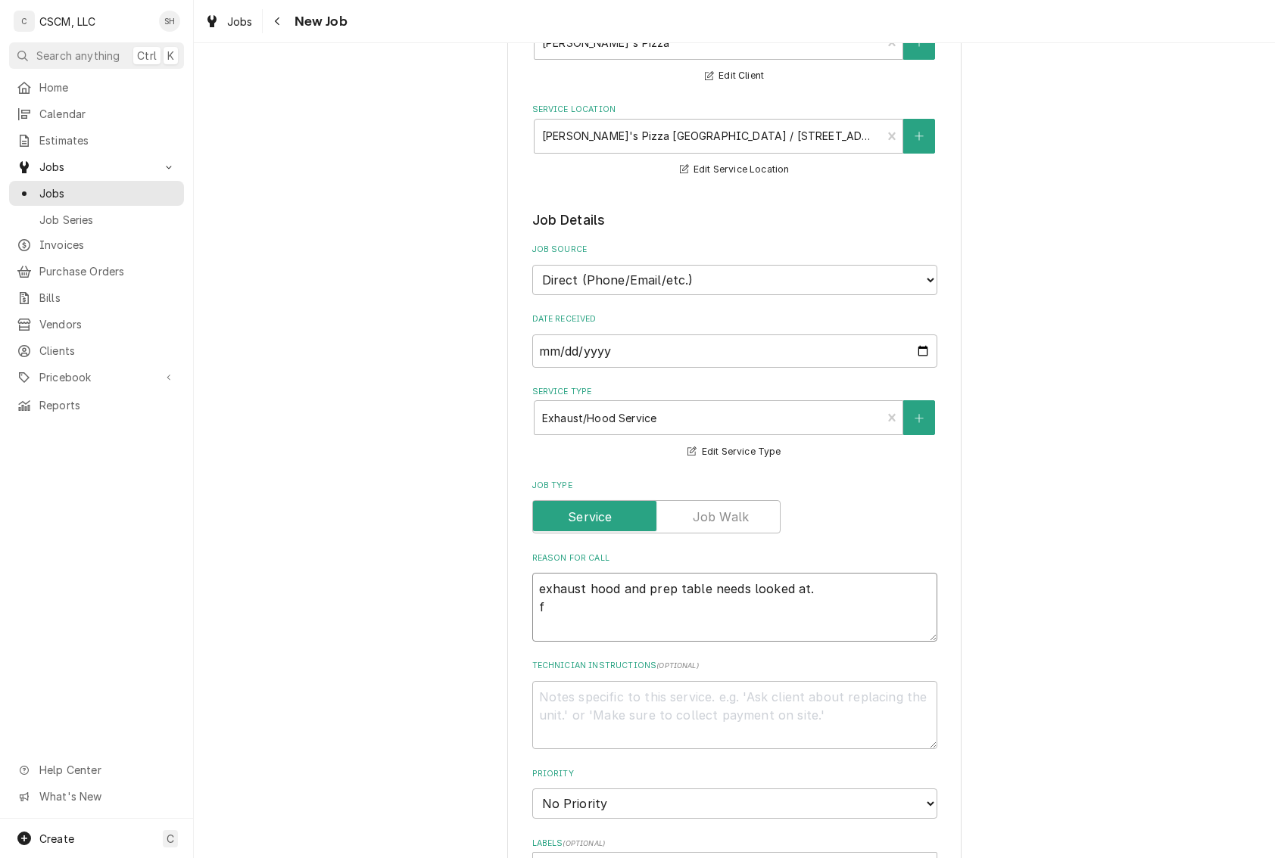
type textarea "x"
type textarea "exhaust hood and prep table needs looked at. fi"
type textarea "x"
type textarea "exhaust hood and prep table needs looked at. fir"
type textarea "x"
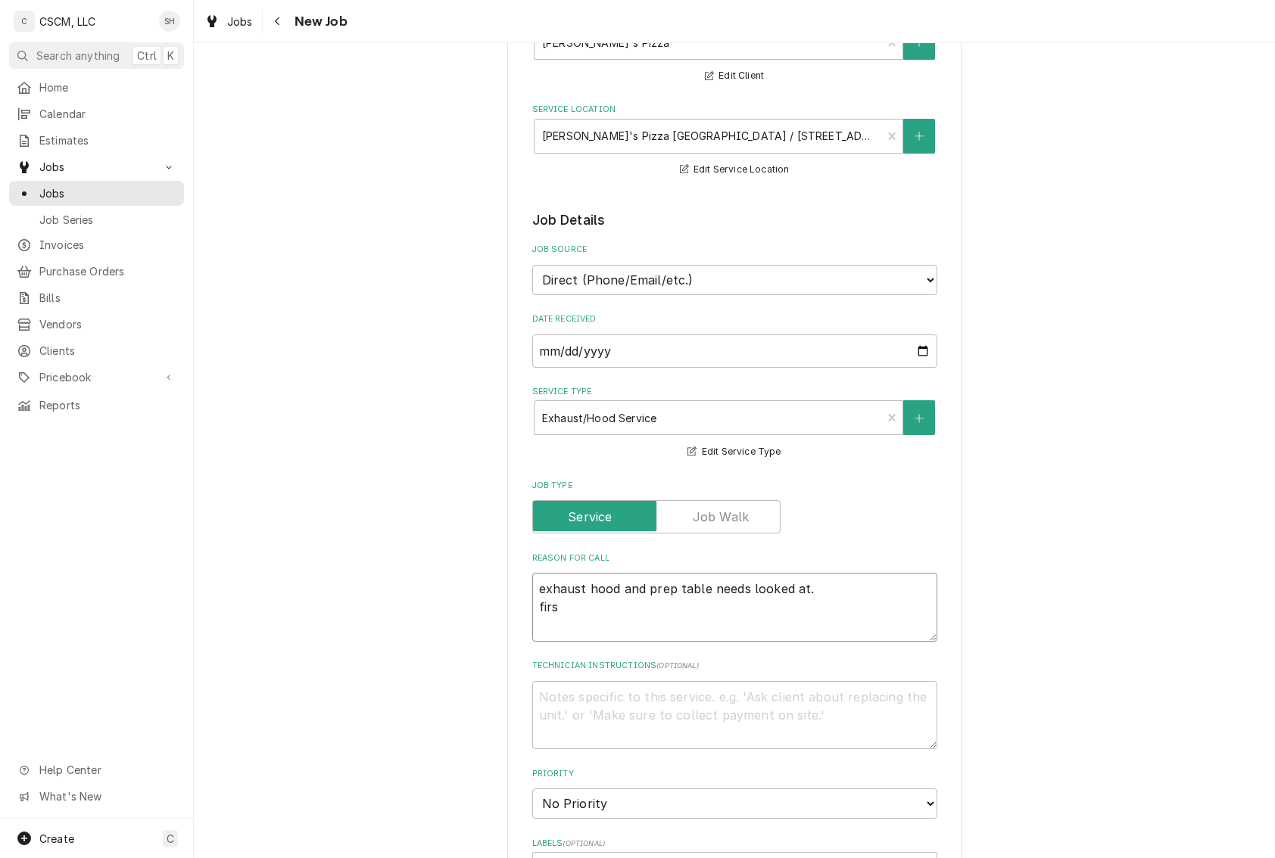
type textarea "exhaust hood and prep table needs looked at. first"
type textarea "x"
type textarea "exhaust hood and prep table needs looked at. first"
type textarea "x"
type textarea "exhaust hood and prep table needs looked at. first t"
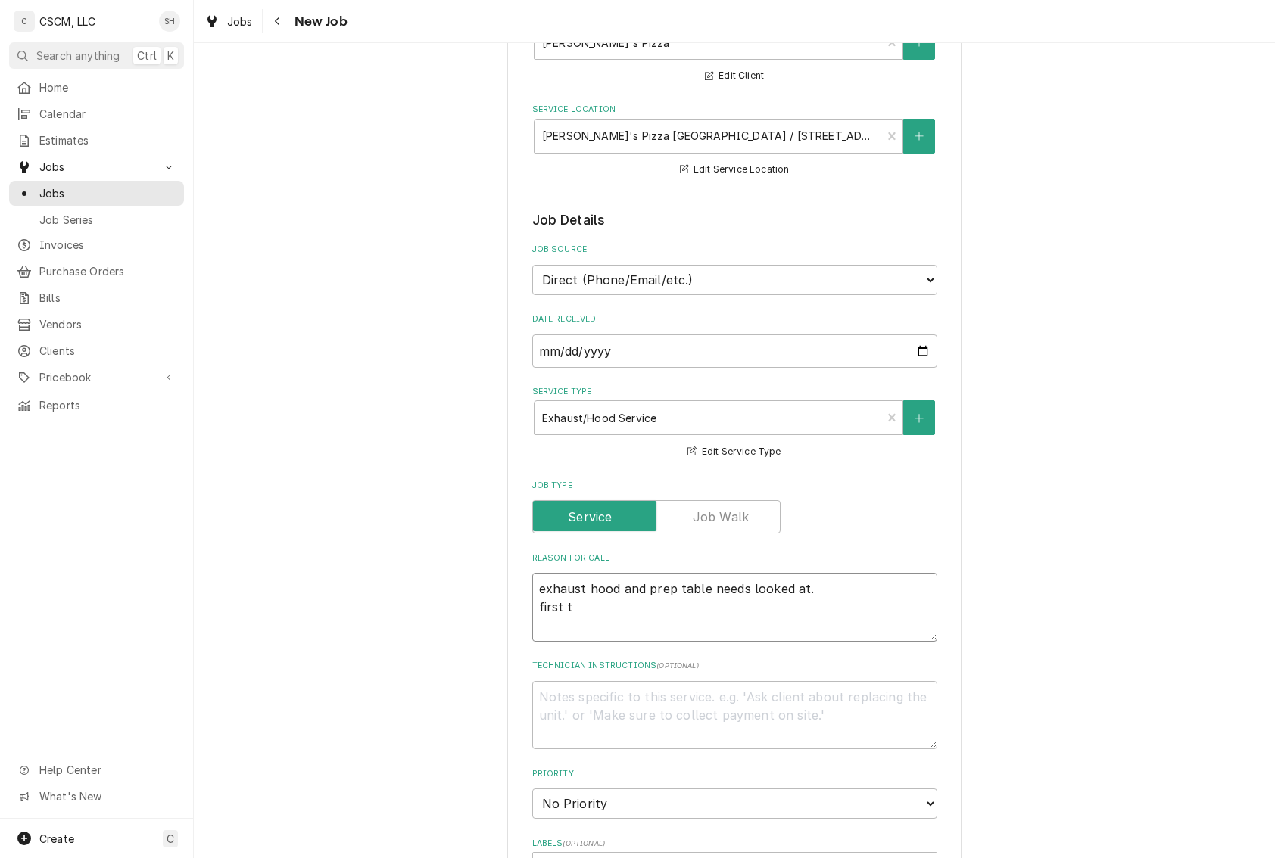
type textarea "x"
type textarea "exhaust hood and prep table needs looked at. first ti"
type textarea "x"
type textarea "exhaust hood and prep table needs looked at. first tim"
type textarea "x"
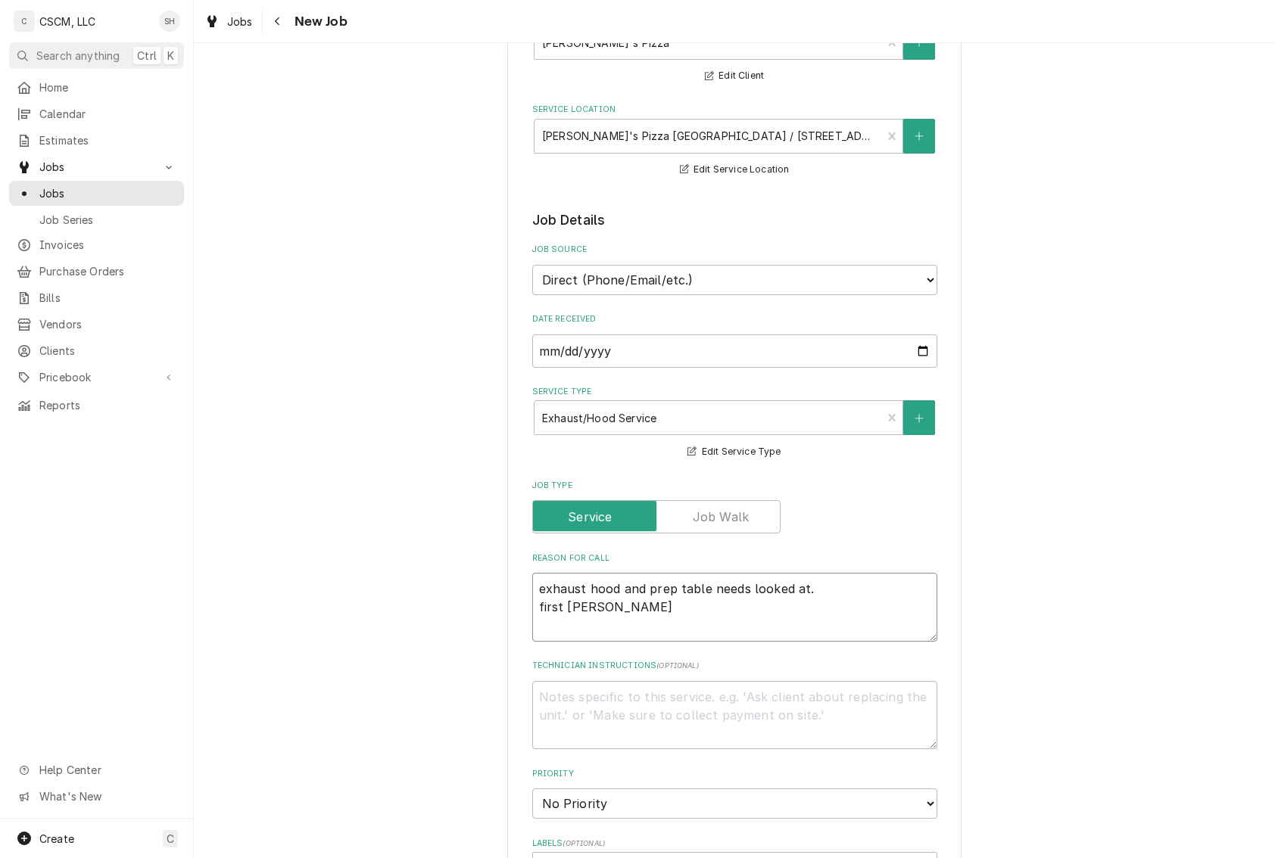
type textarea "exhaust hood and prep table needs looked at. first tim"
type textarea "x"
type textarea "exhaust hood and prep table needs looked at. first time"
type textarea "x"
type textarea "exhaust hood and prep table needs looked at. first time"
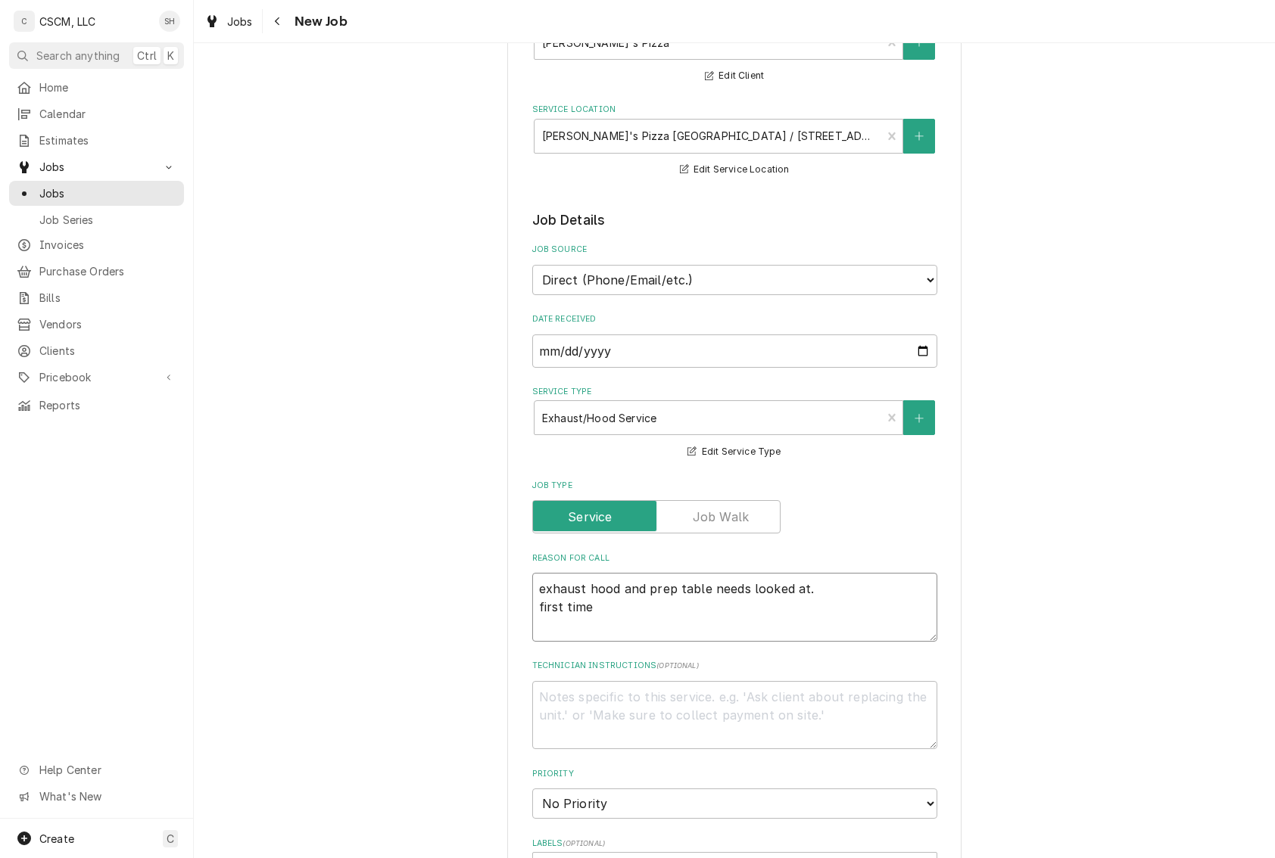
type textarea "x"
type textarea "exhaust hood and prep table needs looked at. first time c"
type textarea "x"
type textarea "exhaust hood and prep table needs looked at. first time ca"
type textarea "x"
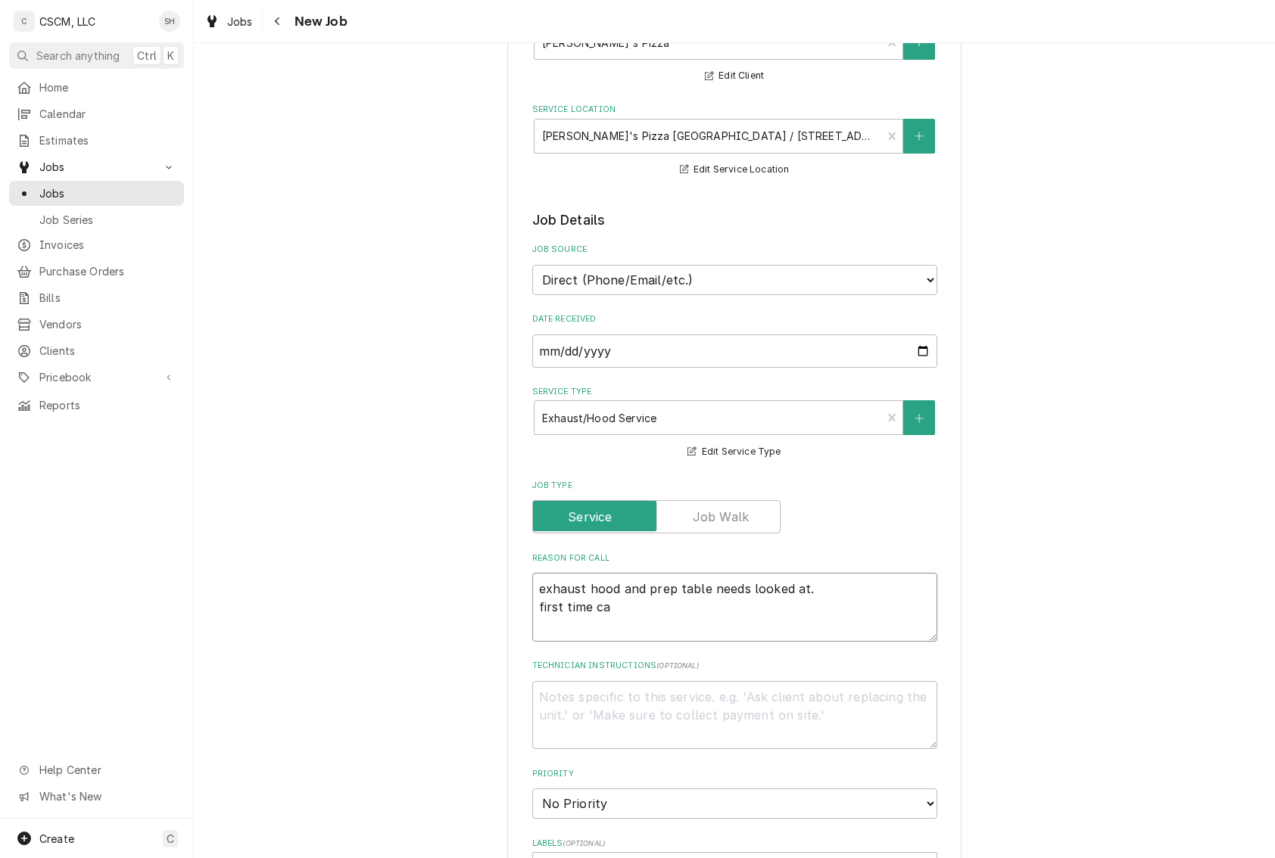
type textarea "exhaust hood and prep table needs looked at. first time cal"
type textarea "x"
type textarea "exhaust hood and prep table needs looked at. first time call"
type textarea "x"
type textarea "exhaust hood and prep table needs looked at. first time call,"
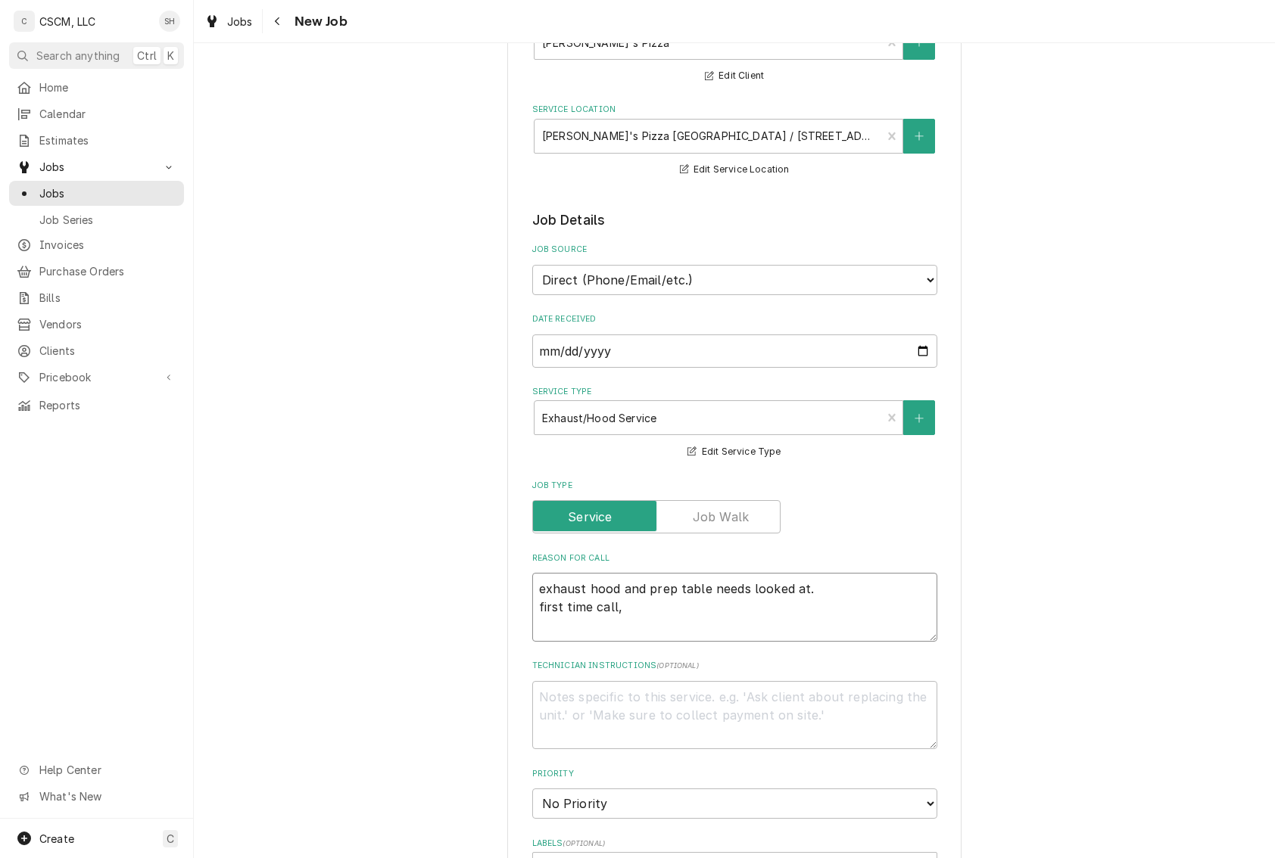
type textarea "x"
type textarea "exhaust hood and prep table needs looked at. first time call,"
type textarea "x"
type textarea "exhaust hood and prep table needs looked at. first time call, n"
type textarea "x"
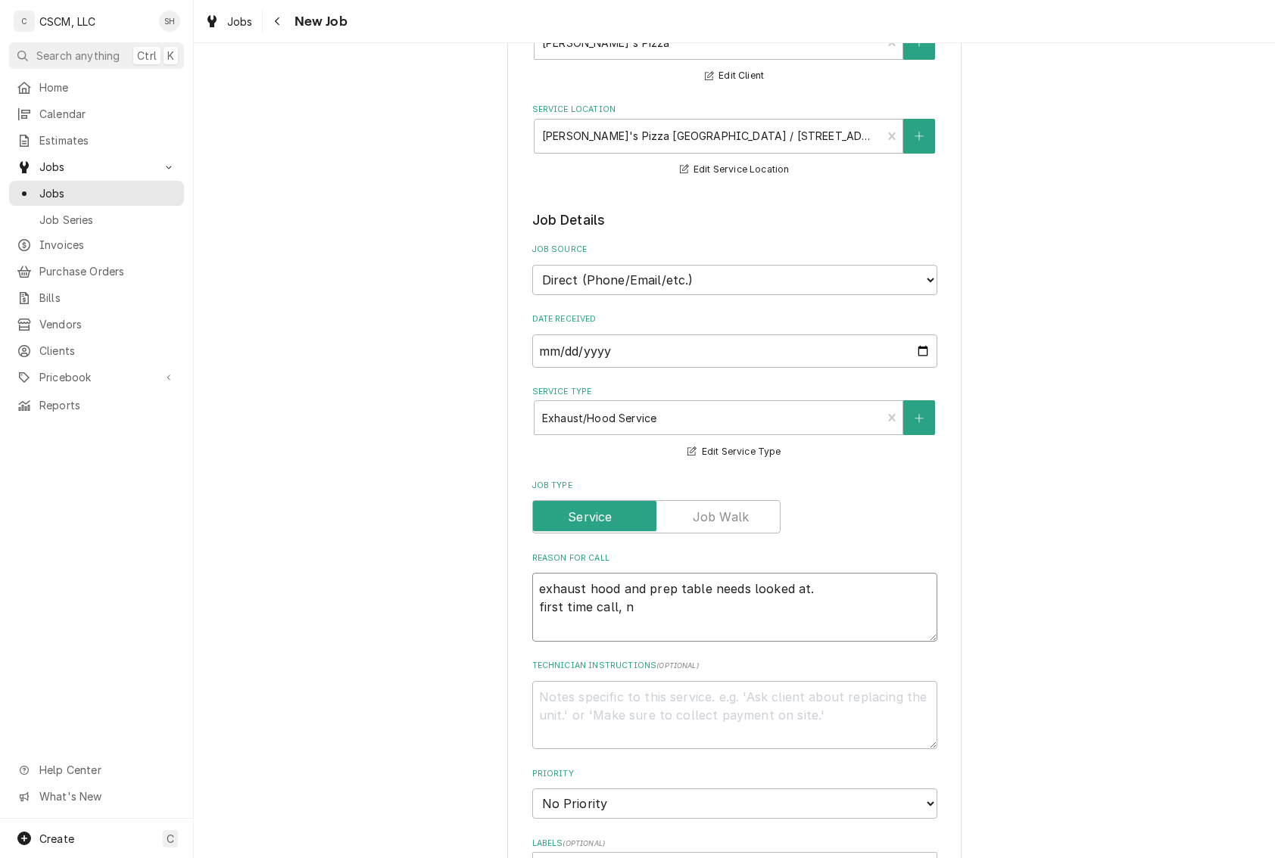
type textarea "exhaust hood and prep table needs looked at. first time call, no"
type textarea "x"
type textarea "exhaust hood and prep table needs looked at. first time call, no"
type textarea "x"
type textarea "exhaust hood and prep table needs looked at. first time call, no o"
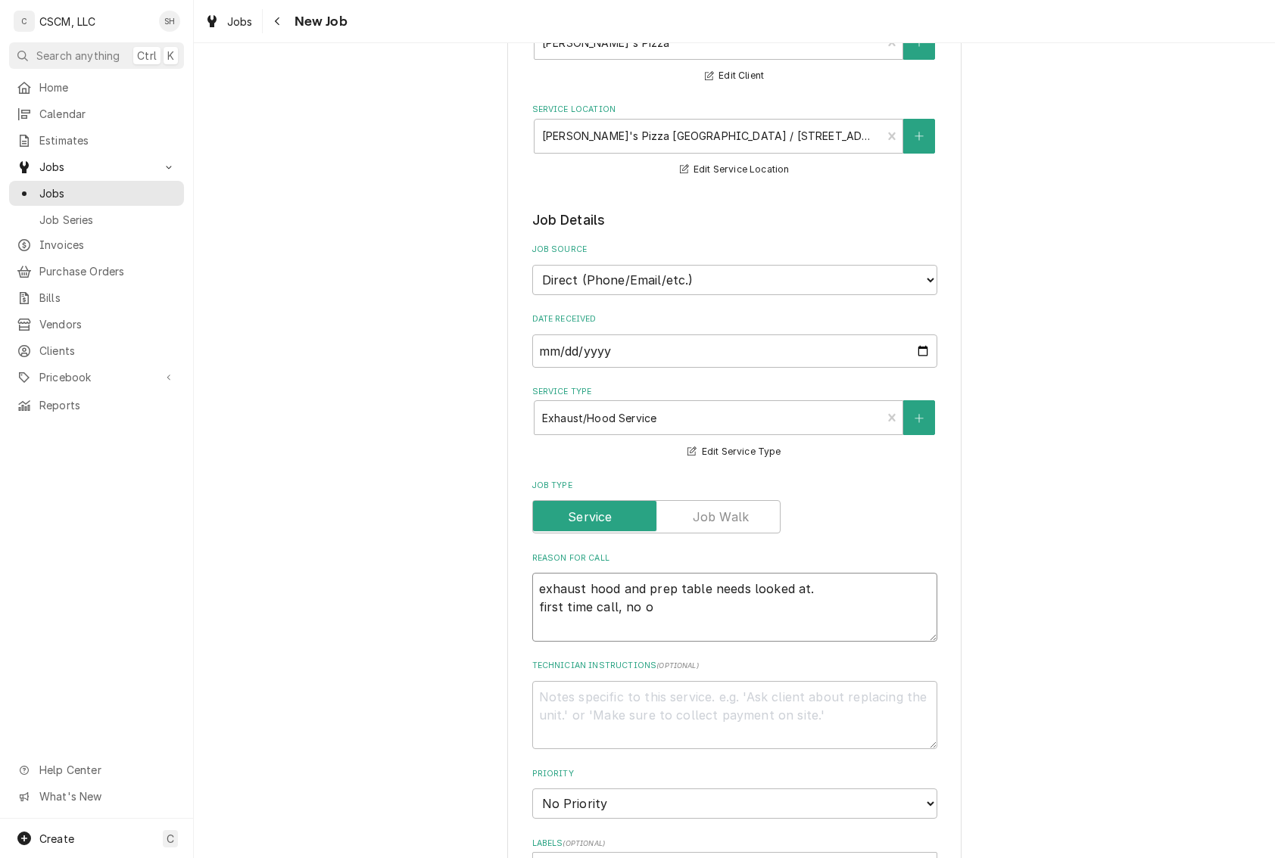
type textarea "x"
type textarea "exhaust hood and prep table needs looked at. first time call, no ov"
type textarea "x"
type textarea "exhaust hood and prep table needs looked at. first time call, no ove"
type textarea "x"
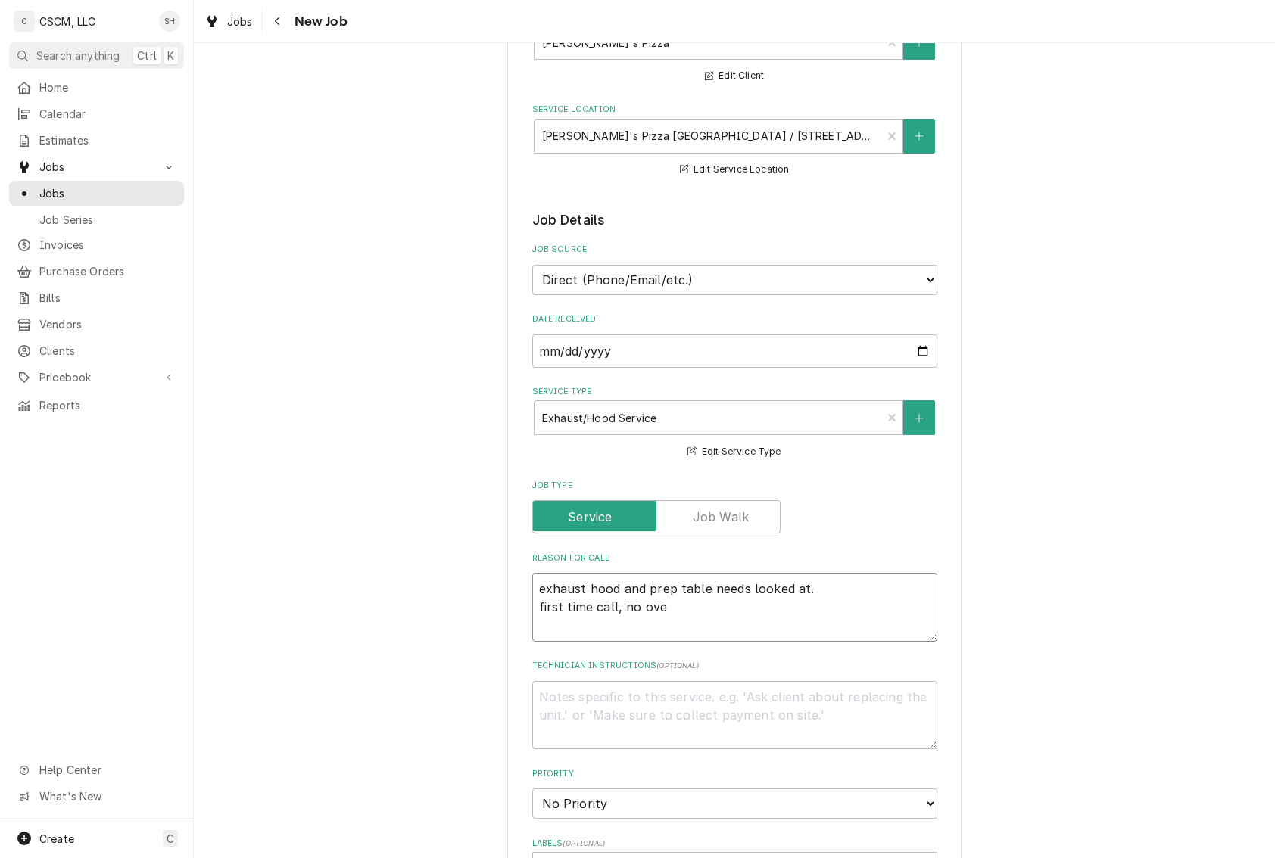
type textarea "exhaust hood and prep table needs looked at. first time call, no over"
type textarea "x"
type textarea "exhaust hood and prep table needs looked at. first time call, no overt"
type textarea "x"
type textarea "exhaust hood and prep table needs looked at. first time call, no overti"
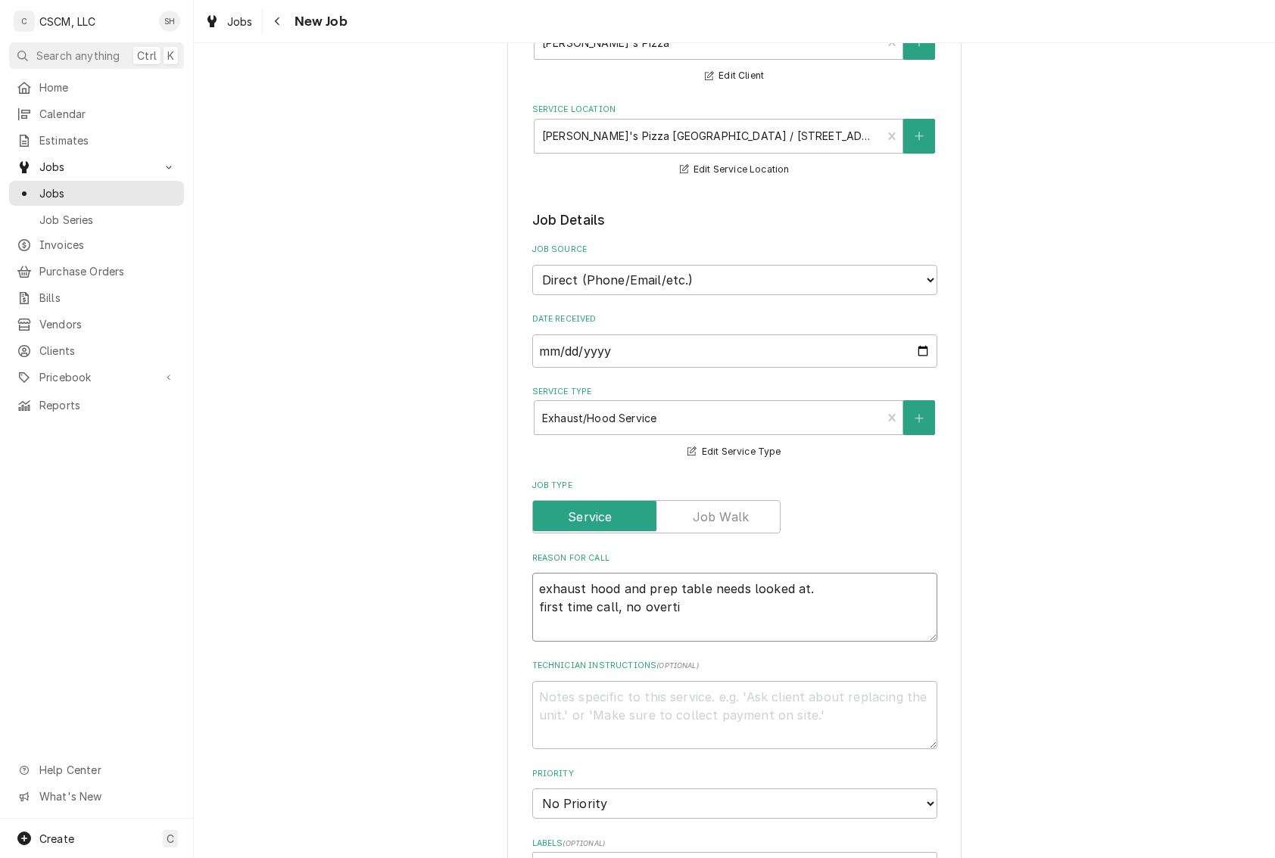
type textarea "x"
type textarea "exhaust hood and prep table needs looked at. first time call, no overtim"
type textarea "x"
type textarea "exhaust hood and prep table needs looked at. first time call, no overtime"
type textarea "x"
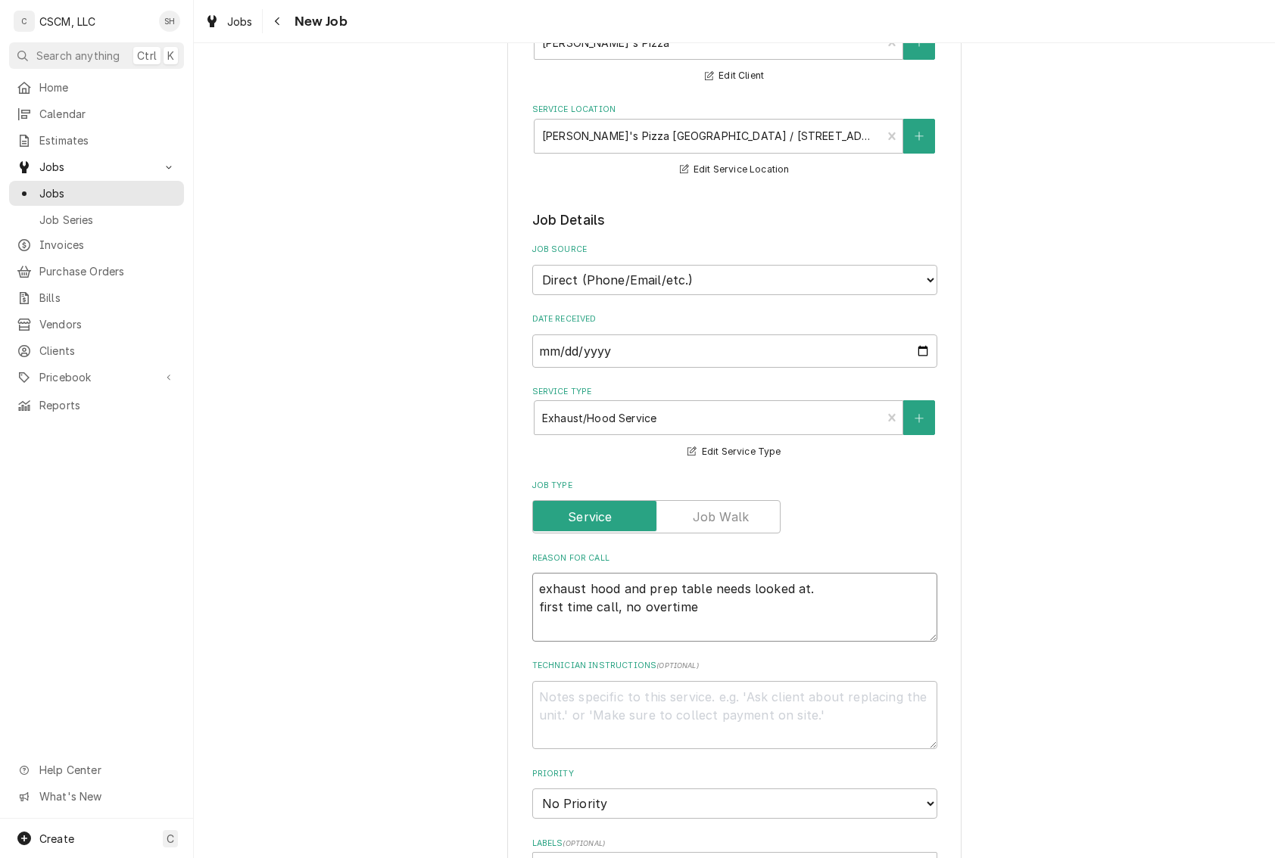
type textarea "exhaust hood and prep table needs looked at. first time call, no overtime"
type textarea "x"
type textarea "exhaust hood and prep table needs looked at. first time call, no overtime c"
type textarea "x"
type textarea "exhaust hood and prep table needs looked at. first time call, no overtime ch"
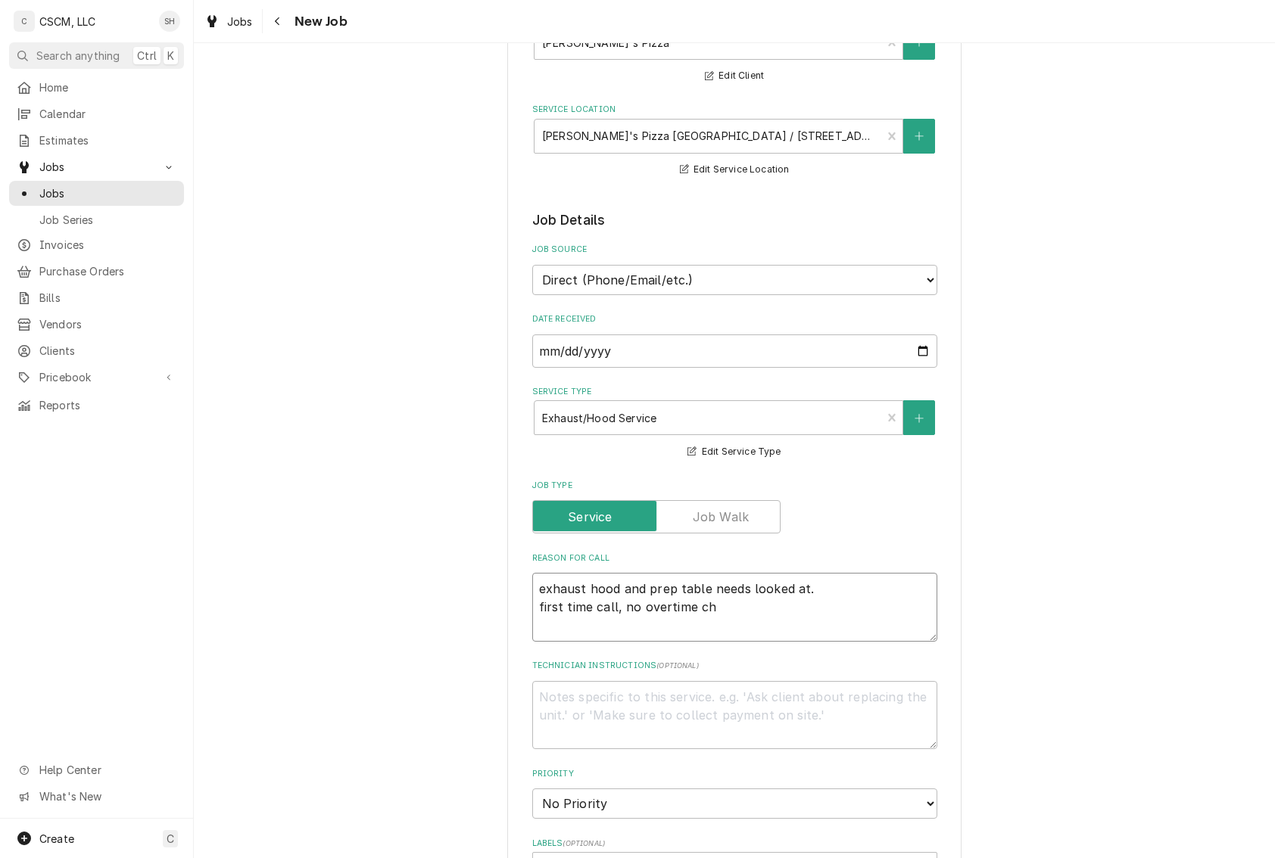
type textarea "x"
type textarea "exhaust hood and prep table needs looked at. first time call, no overtime cha"
type textarea "x"
type textarea "exhaust hood and prep table needs looked at. first time call, no overtime char"
type textarea "x"
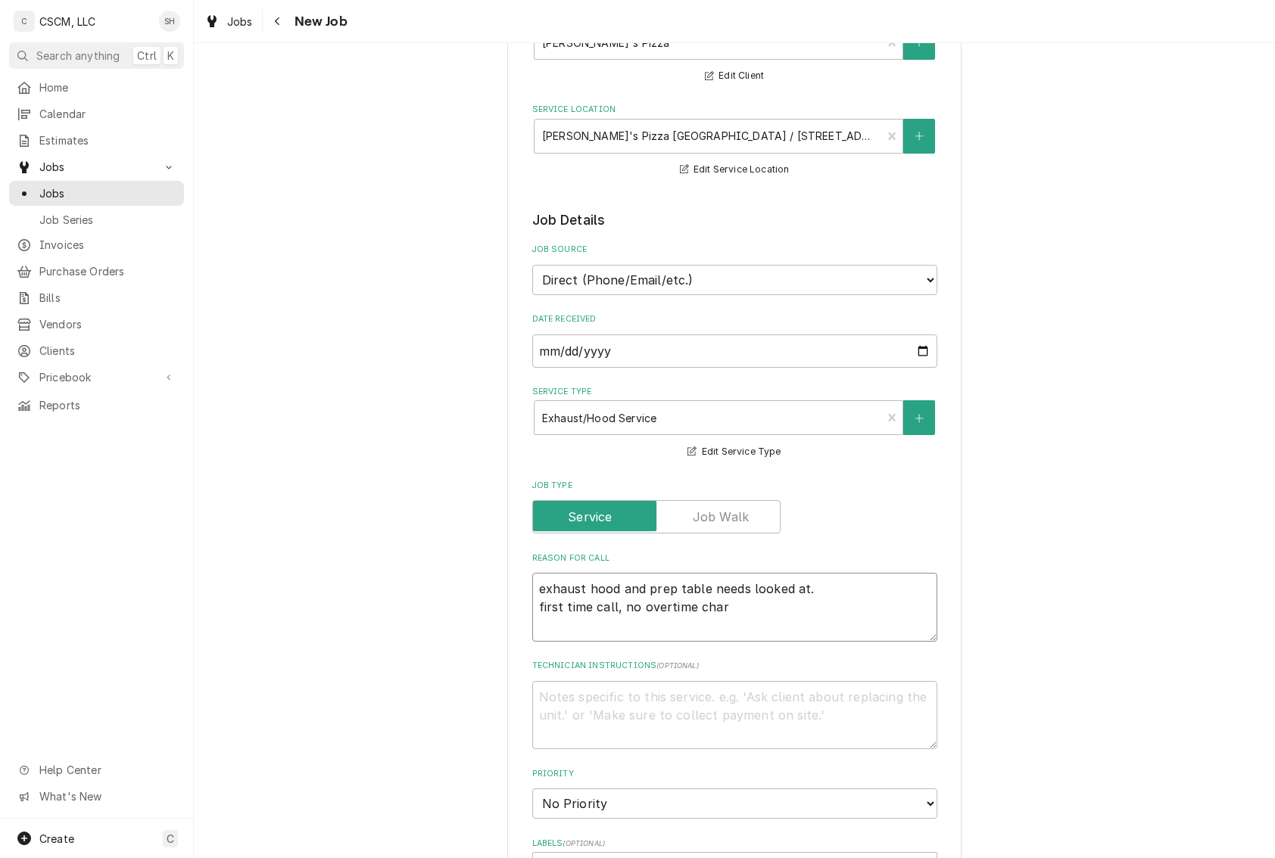
type textarea "exhaust hood and prep table needs looked at. first time call, no overtime charg"
type textarea "x"
type textarea "exhaust hood and prep table needs looked at. first time call, no overtime charge"
type textarea "x"
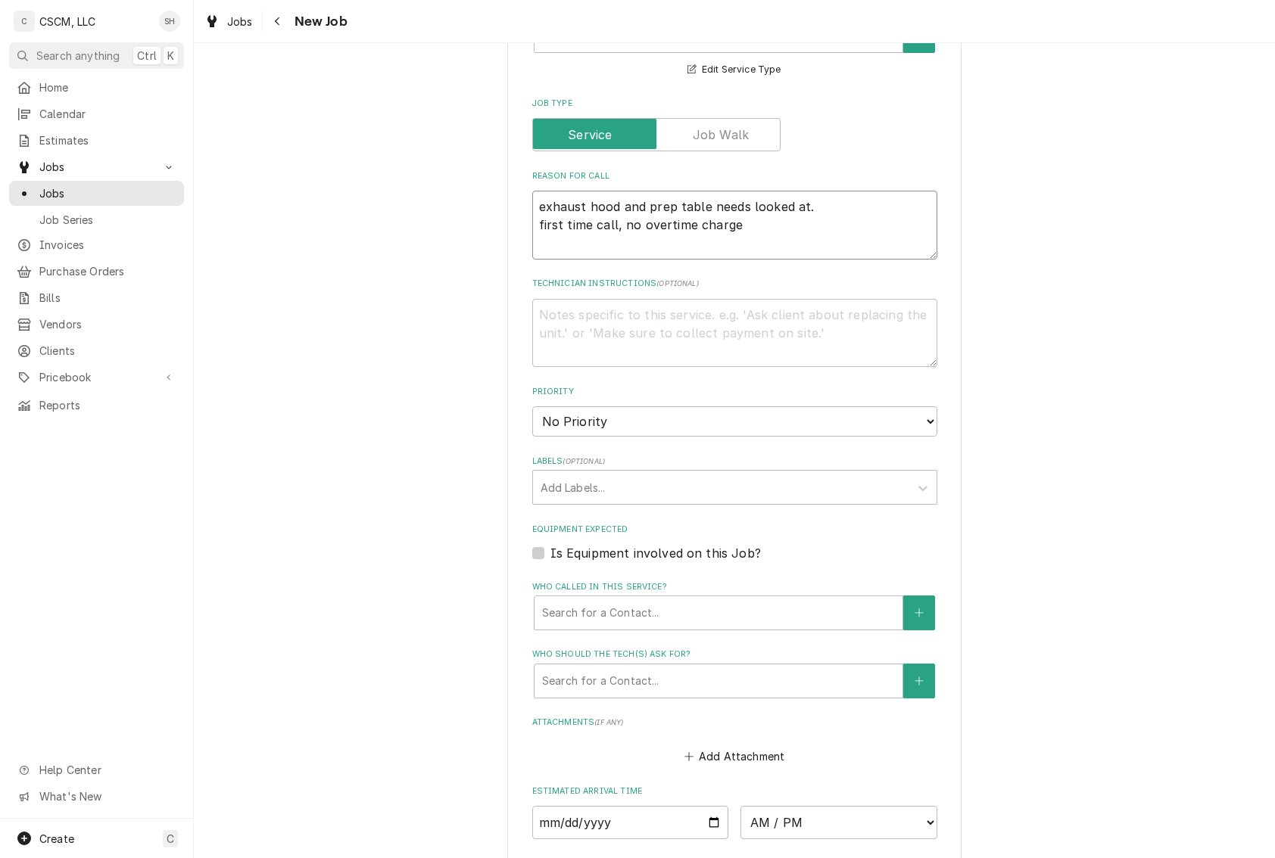
scroll to position [606, 0]
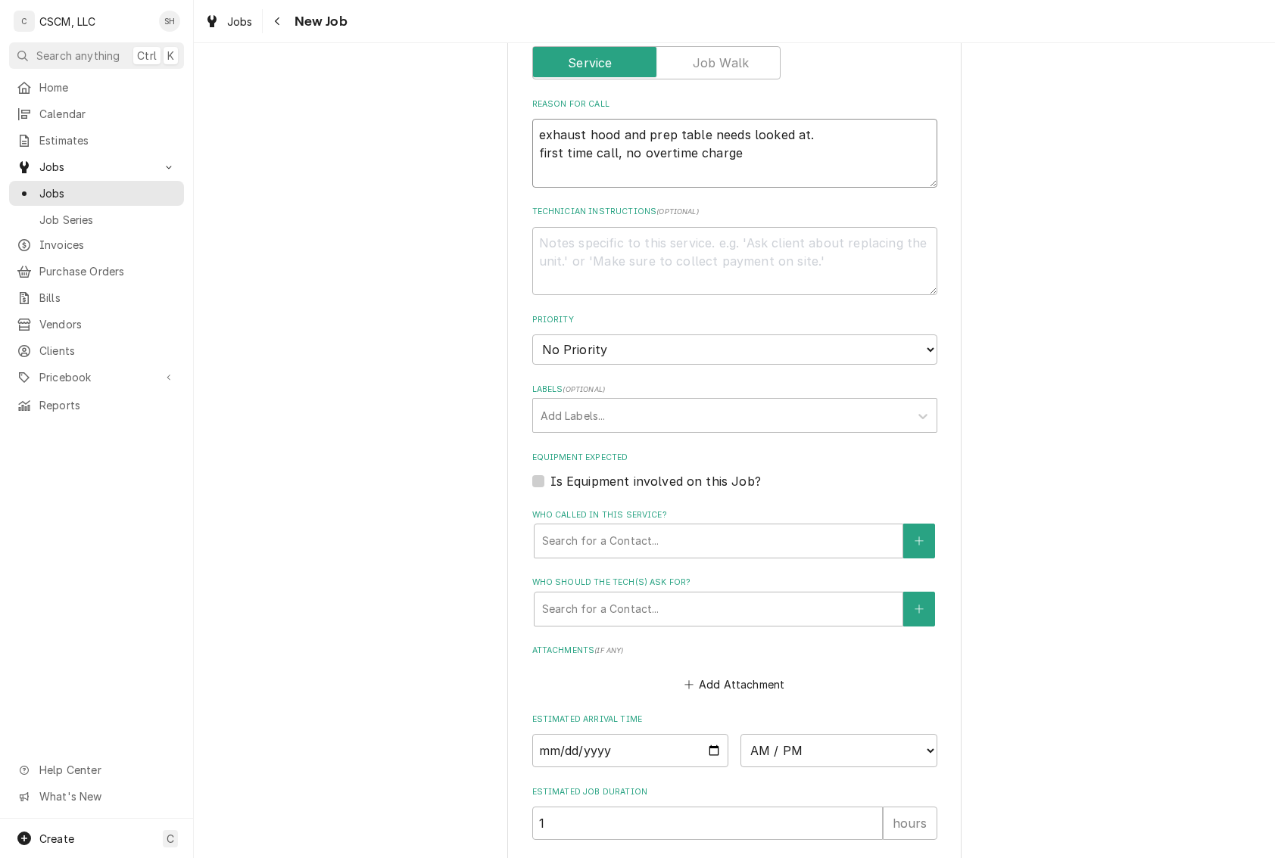
type textarea "exhaust hood and prep table needs looked at. first time call, no overtime charge"
click at [724, 363] on select "No Priority Urgent High Medium Low" at bounding box center [734, 350] width 405 height 30
select select "2"
click at [532, 335] on select "No Priority Urgent High Medium Low" at bounding box center [734, 350] width 405 height 30
type textarea "x"
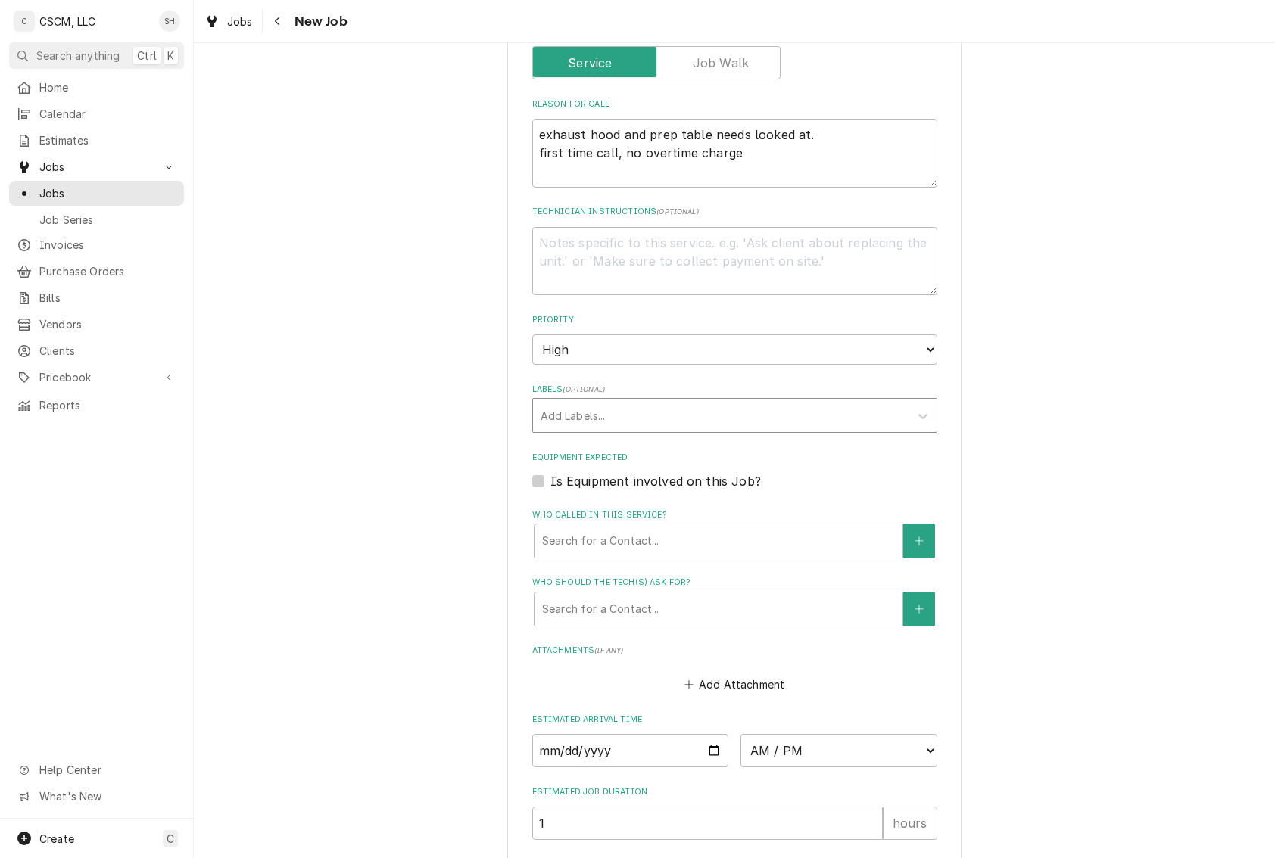
click at [621, 421] on div "Labels" at bounding box center [720, 415] width 361 height 27
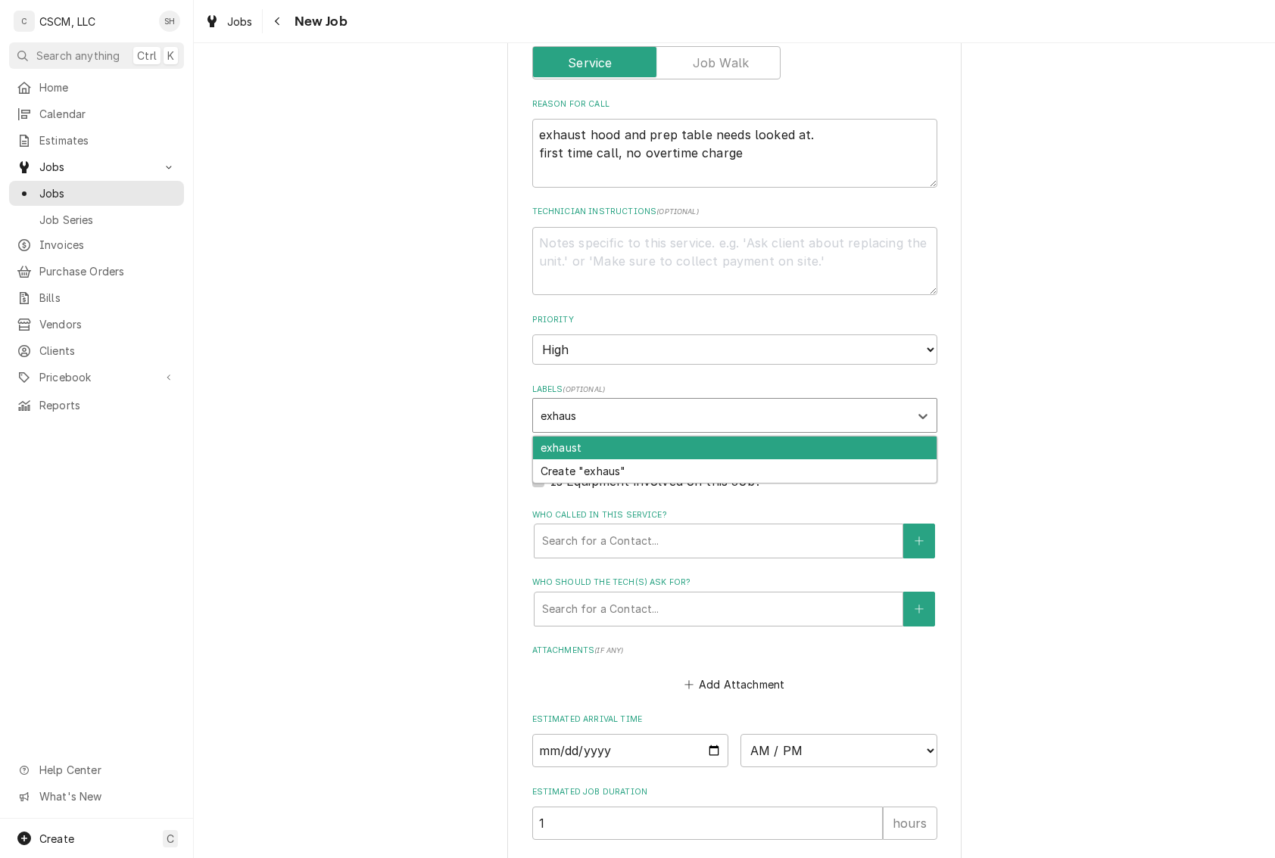
type input "exhaust"
click at [625, 450] on div "exhaust" at bounding box center [734, 448] width 403 height 23
type textarea "x"
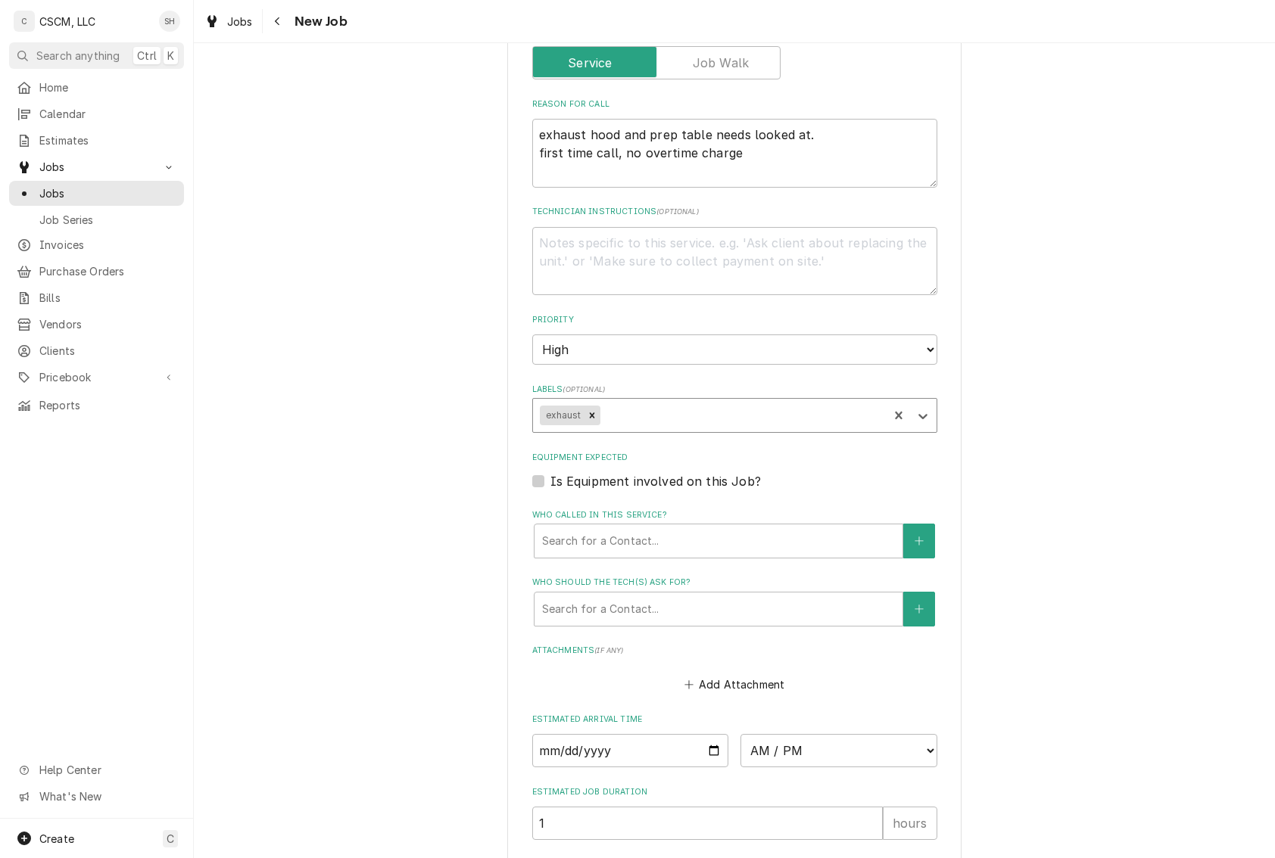
type textarea "x"
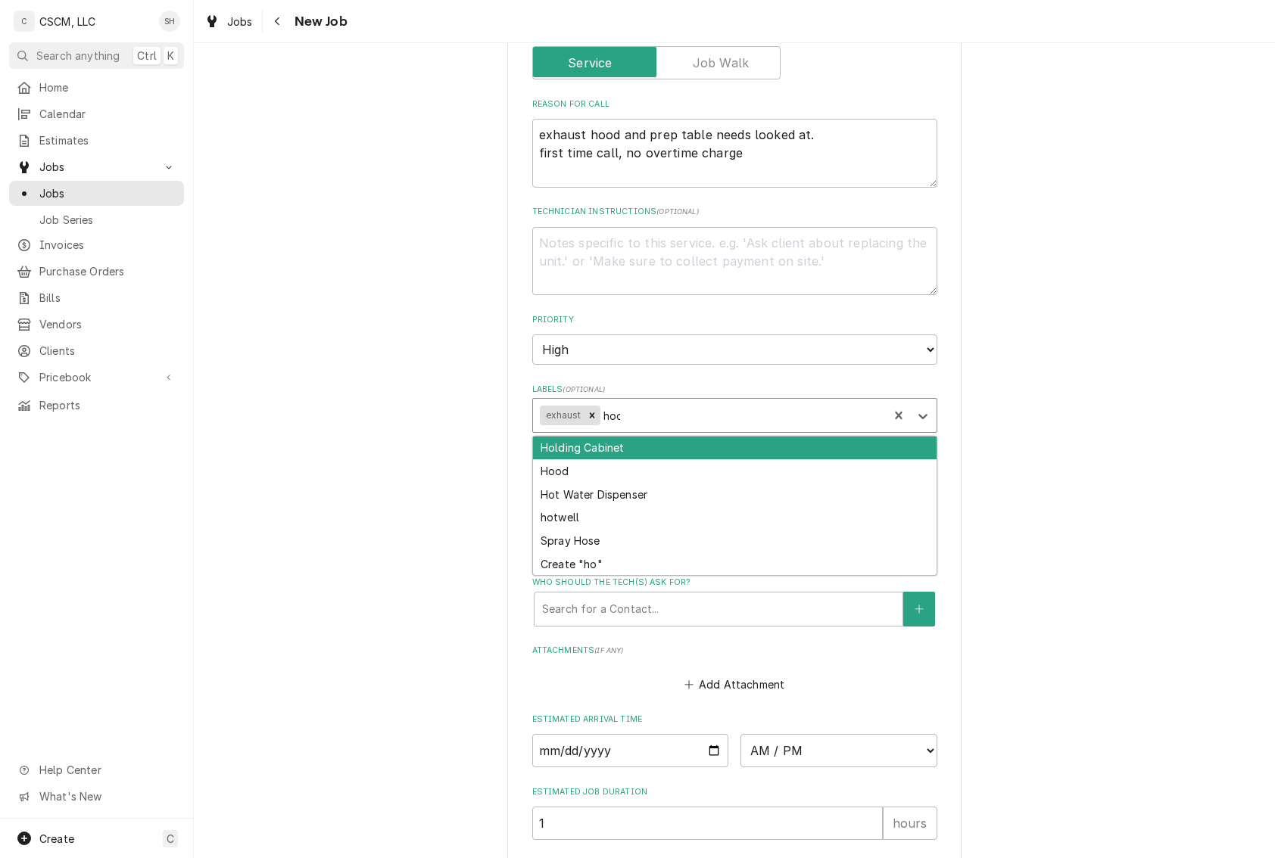
type input "hood"
click at [625, 450] on div "Hood" at bounding box center [734, 448] width 403 height 23
type textarea "x"
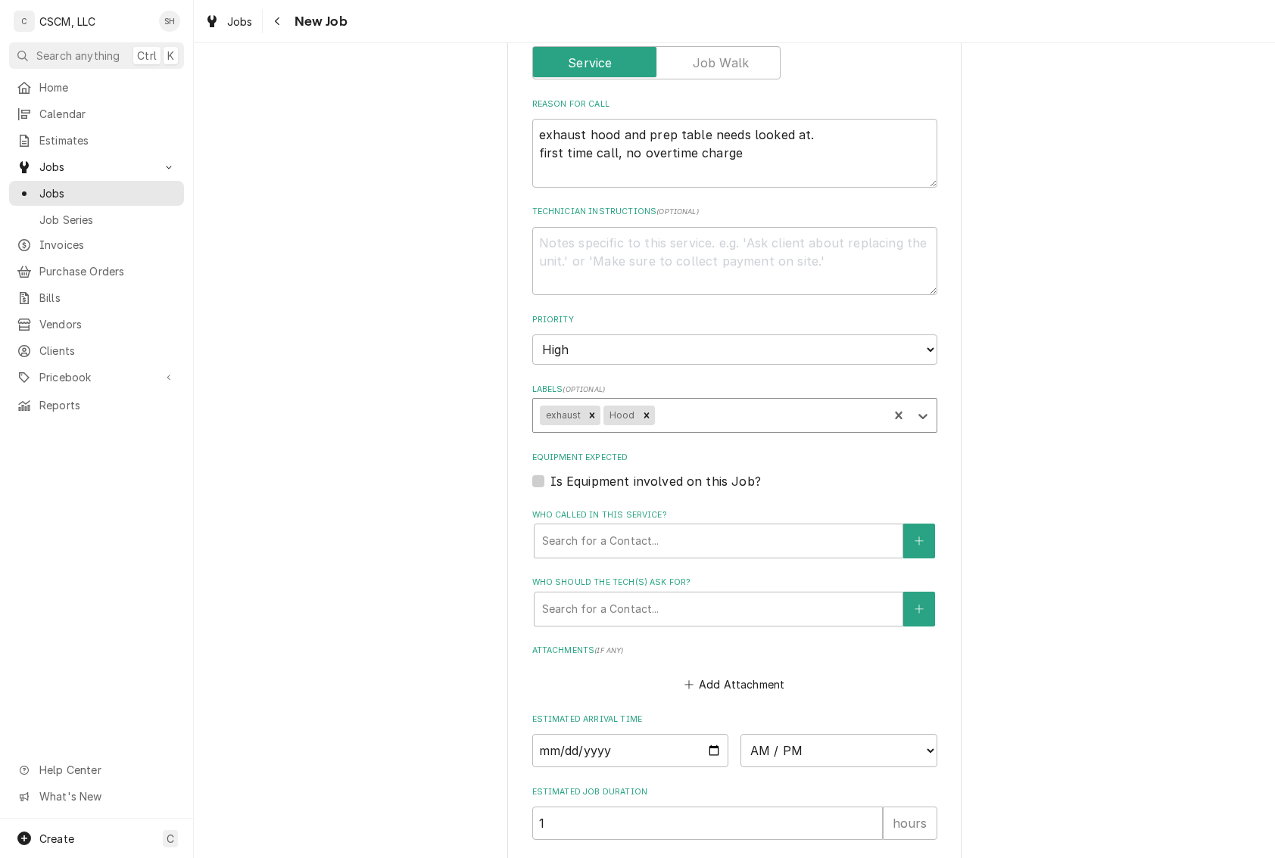
type textarea "x"
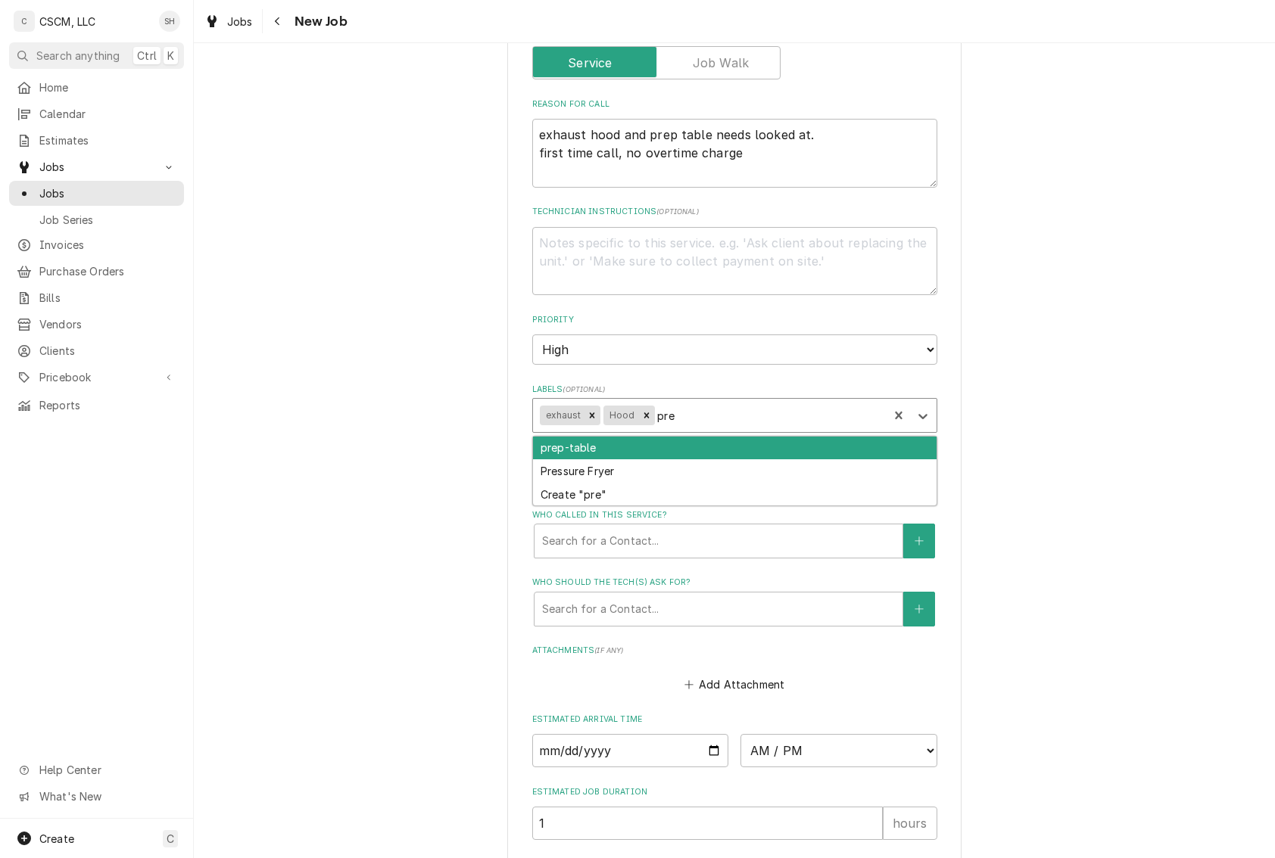
type input "prep"
click at [625, 450] on div "prep-table" at bounding box center [734, 448] width 403 height 23
type textarea "x"
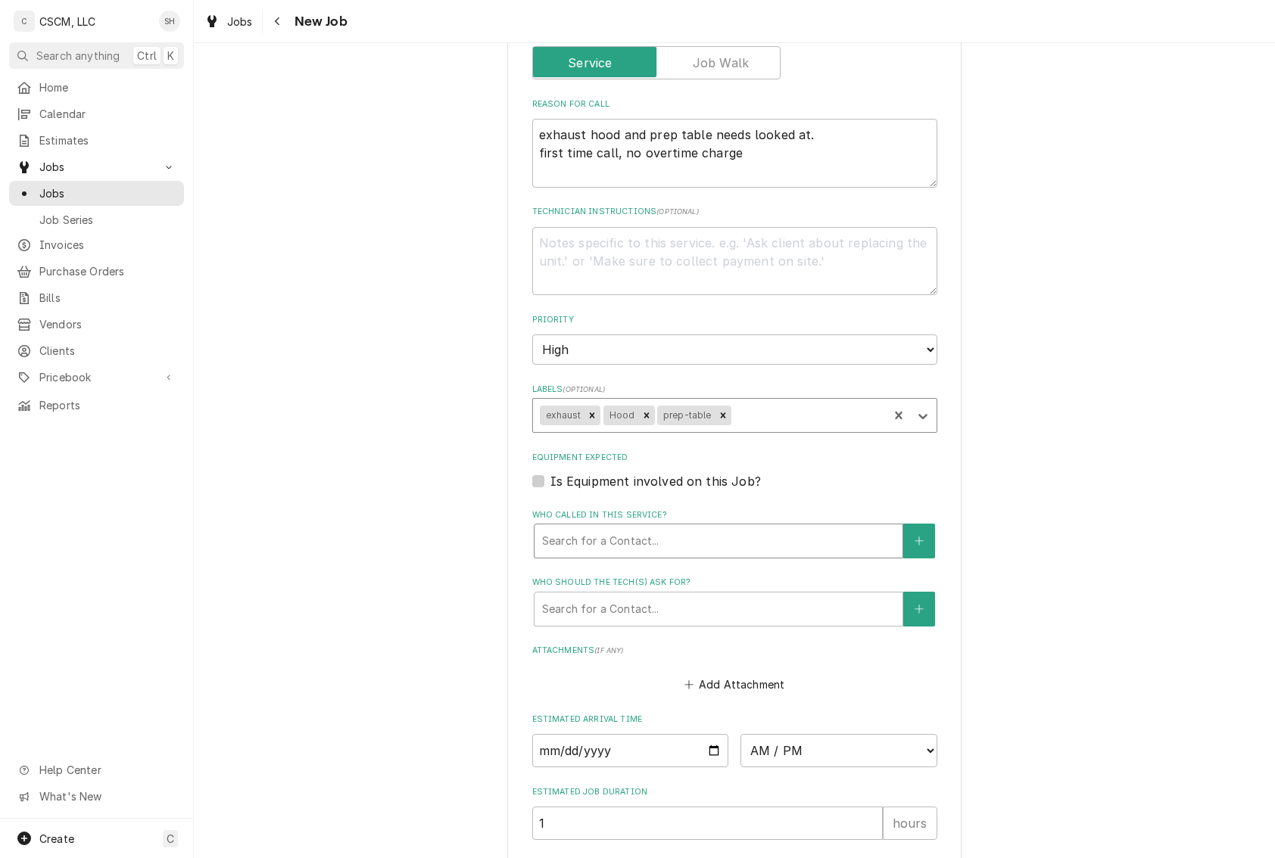
click at [621, 550] on div "Who called in this service?" at bounding box center [718, 541] width 353 height 27
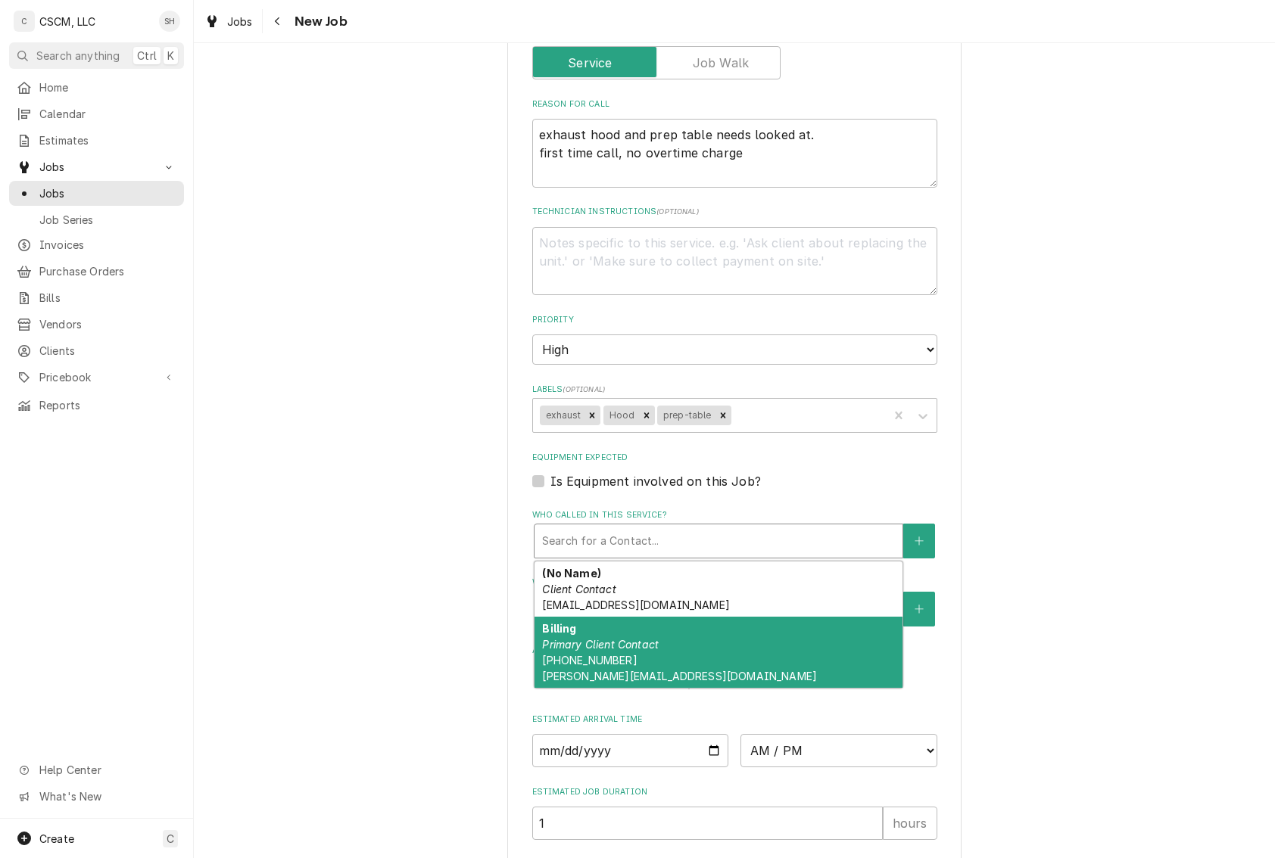
click at [673, 637] on div "Billing Primary Client Contact (618) 979-9311 mcmahan.invoices@gmail.com" at bounding box center [718, 652] width 368 height 71
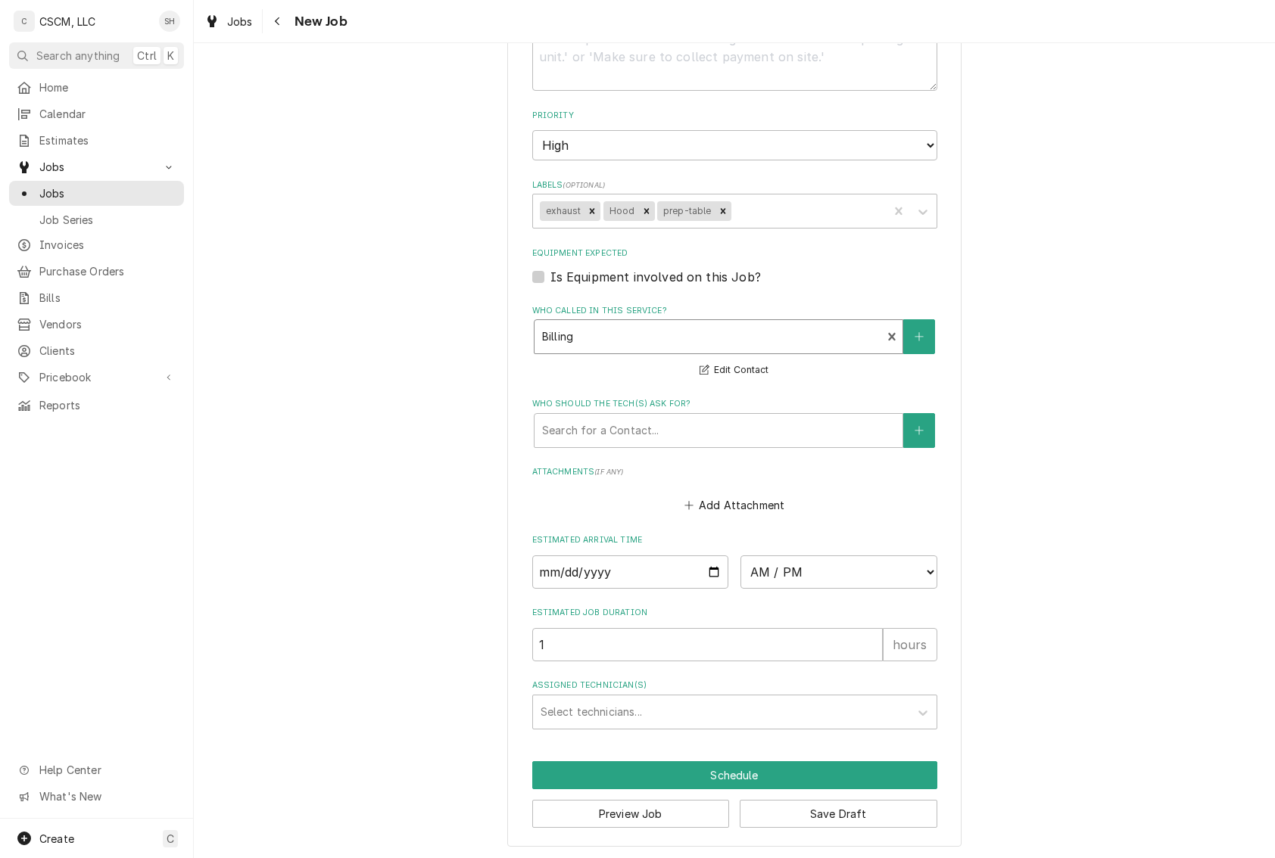
scroll to position [815, 0]
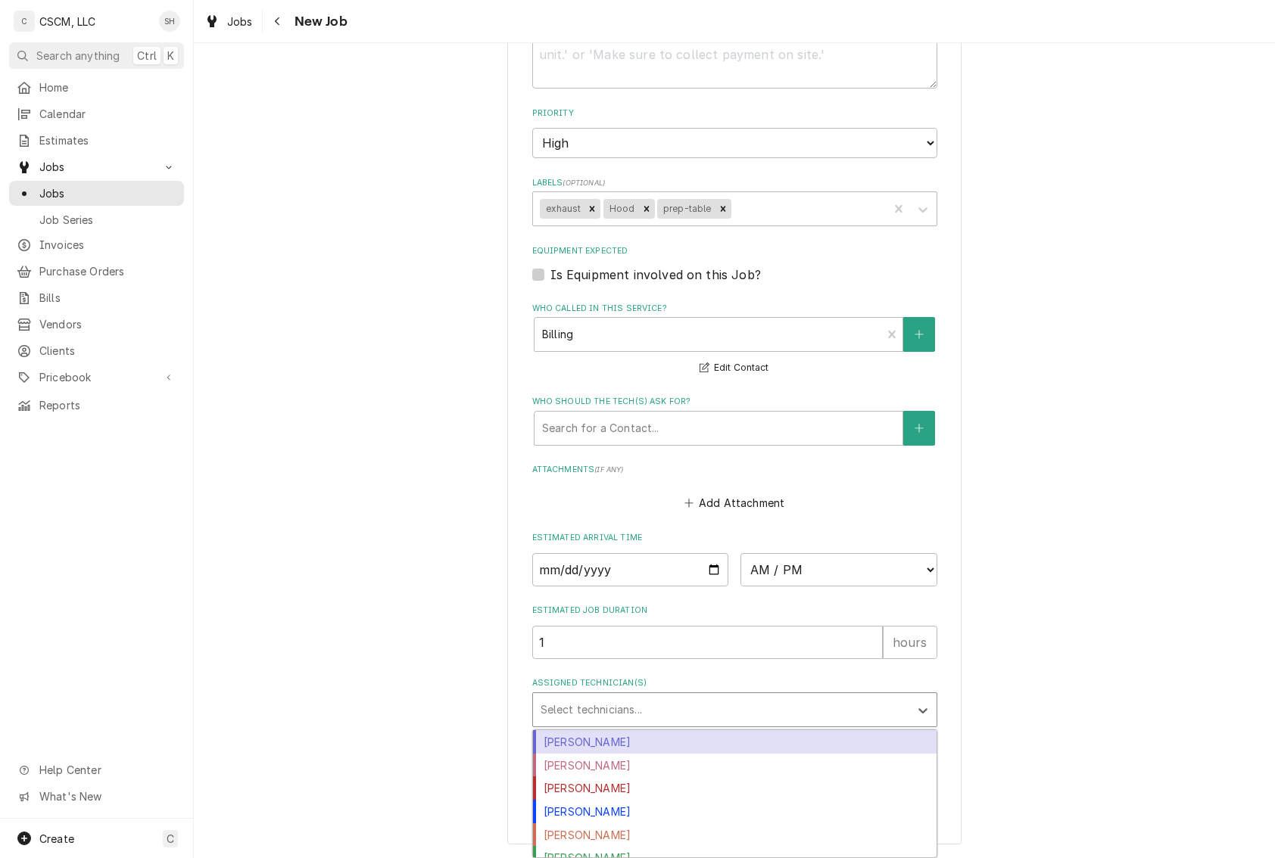
click at [628, 704] on div "Assigned Technician(s)" at bounding box center [720, 709] width 361 height 27
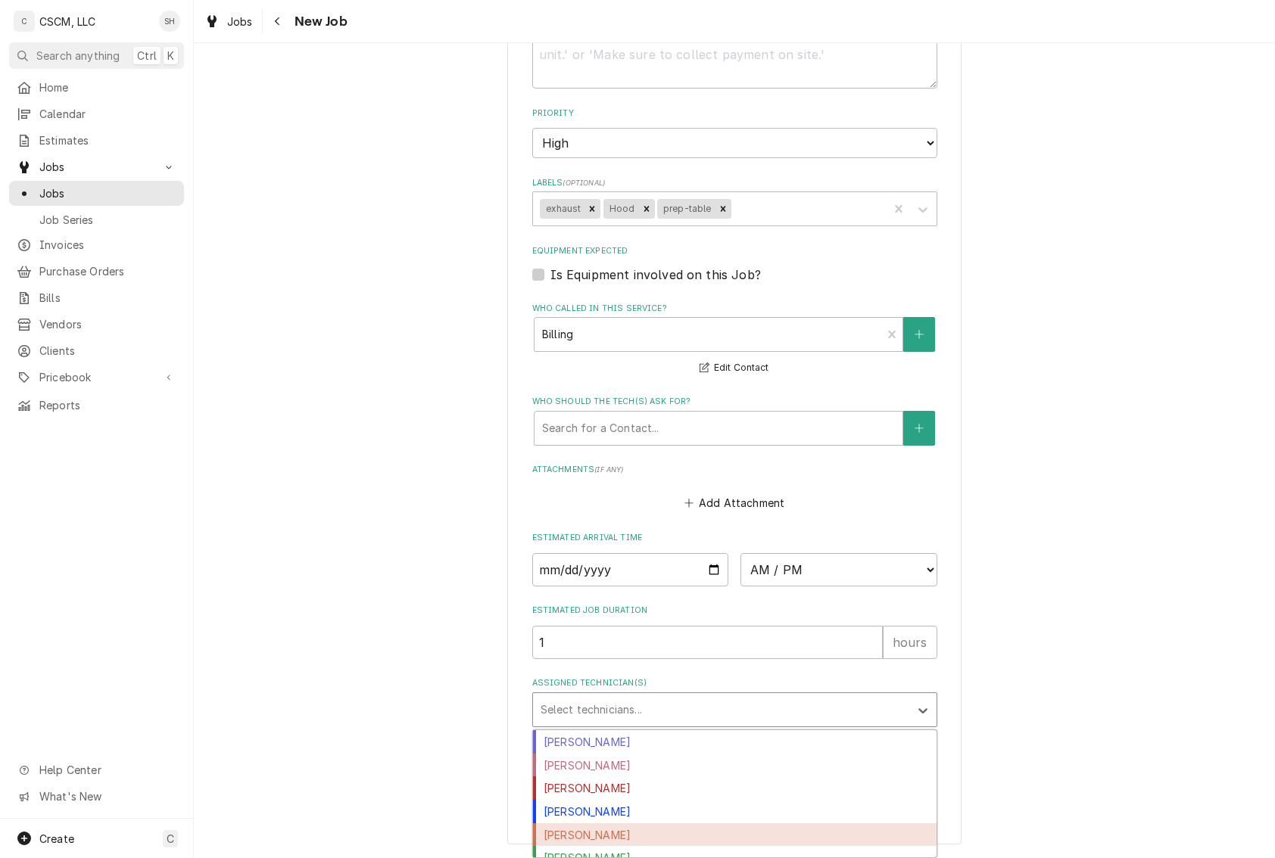
click at [616, 837] on div "Jonnie Pakovich" at bounding box center [734, 835] width 403 height 23
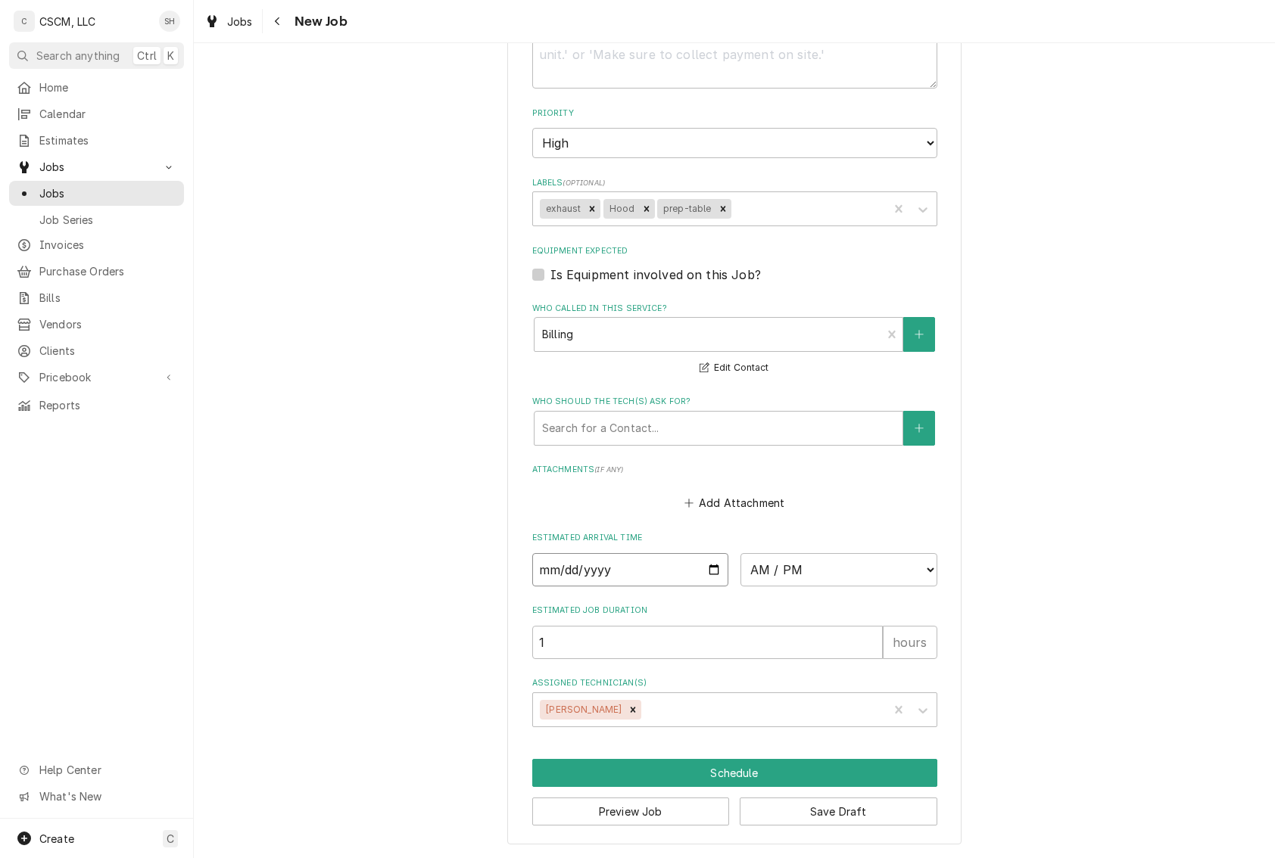
click at [706, 562] on input "Date" at bounding box center [630, 569] width 197 height 33
type textarea "x"
type input "2025-09-02"
click at [816, 565] on select "AM / PM 6:00 AM 6:15 AM 6:30 AM 6:45 AM 7:00 AM 7:15 AM 7:30 AM 7:45 AM 8:00 AM…" at bounding box center [838, 569] width 197 height 33
type textarea "x"
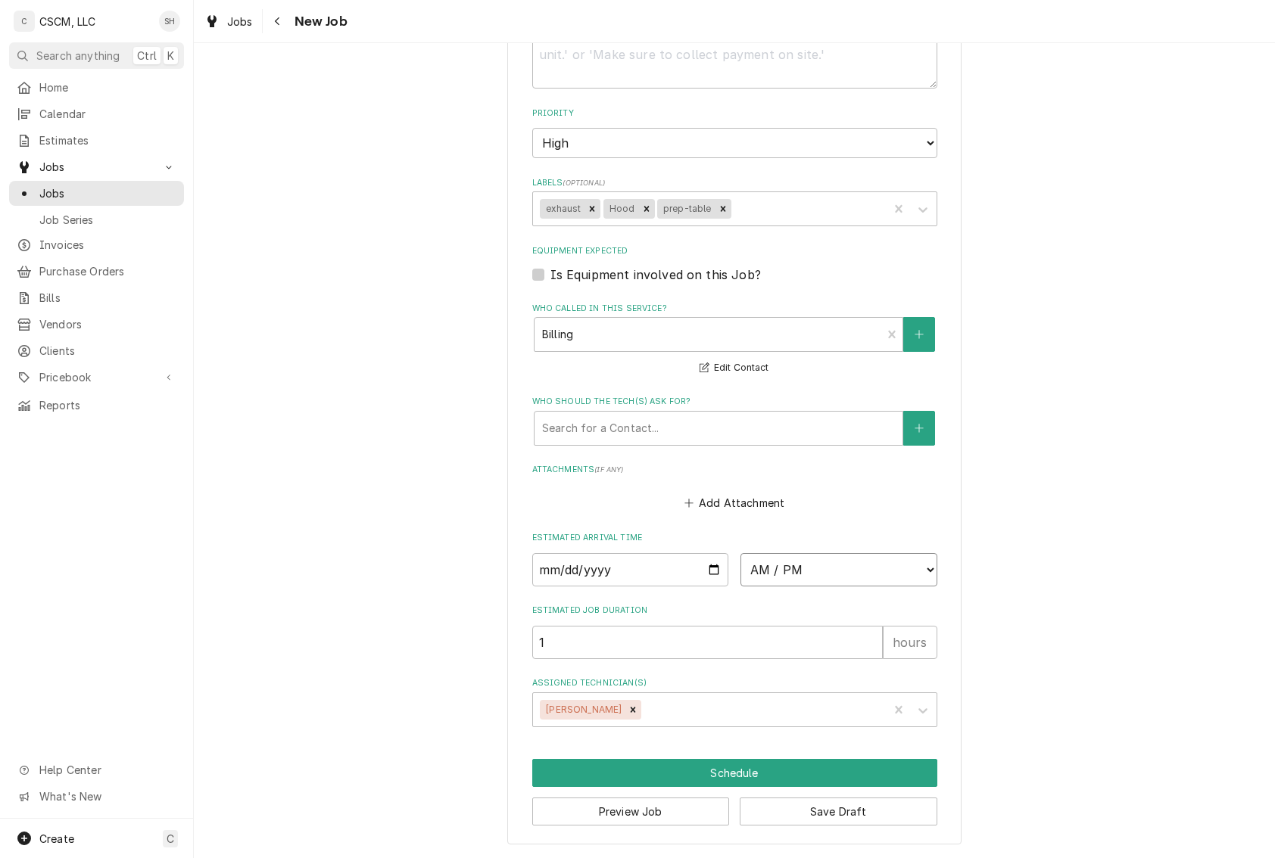
select select "16:00:00"
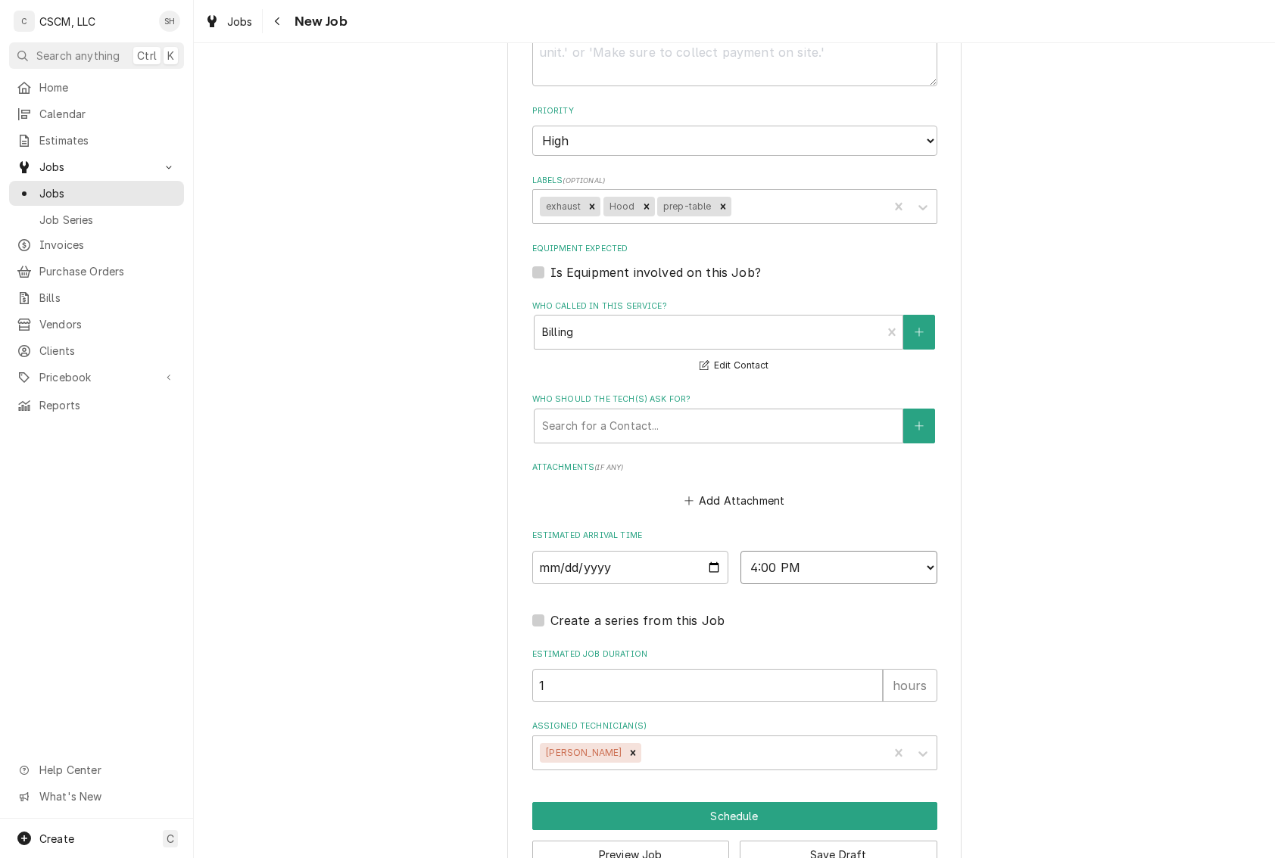
scroll to position [860, 0]
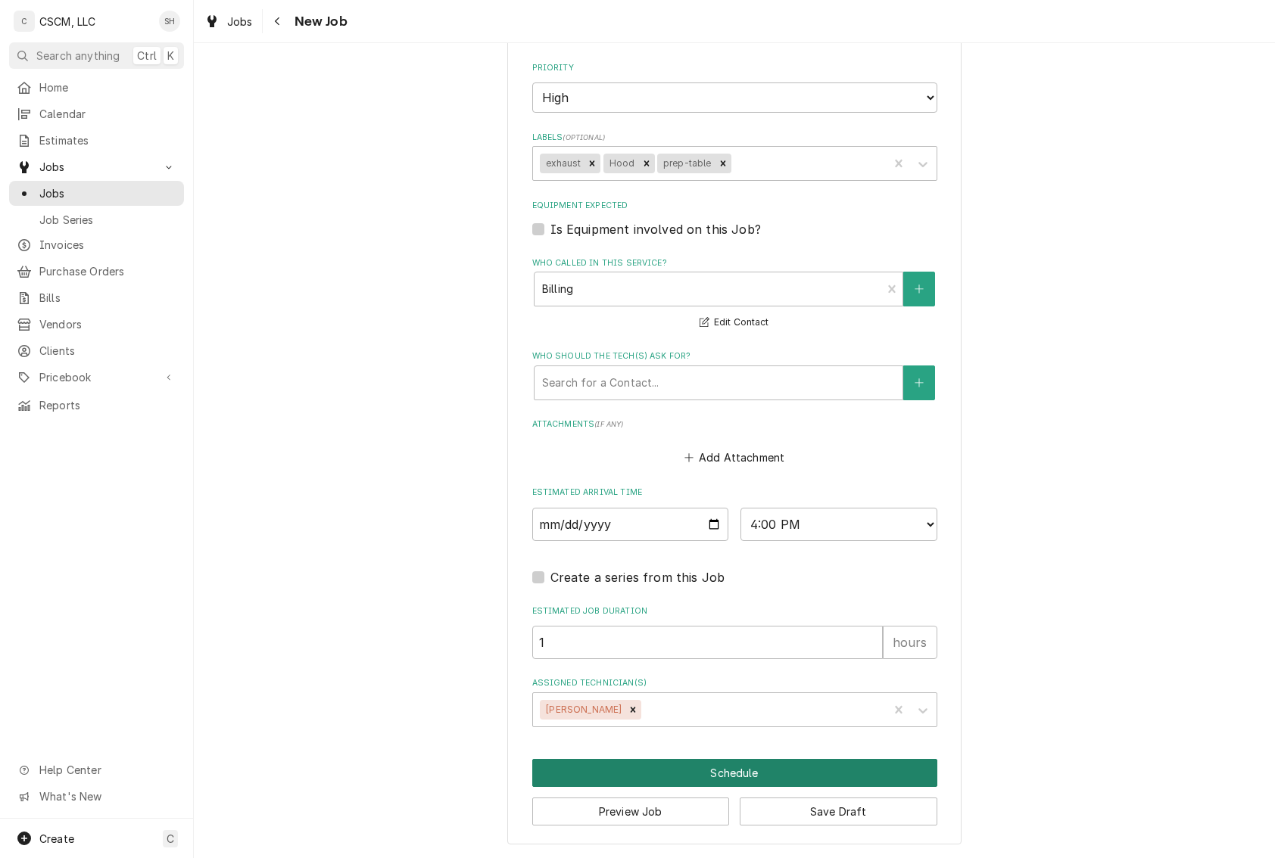
click at [725, 766] on button "Schedule" at bounding box center [734, 773] width 405 height 28
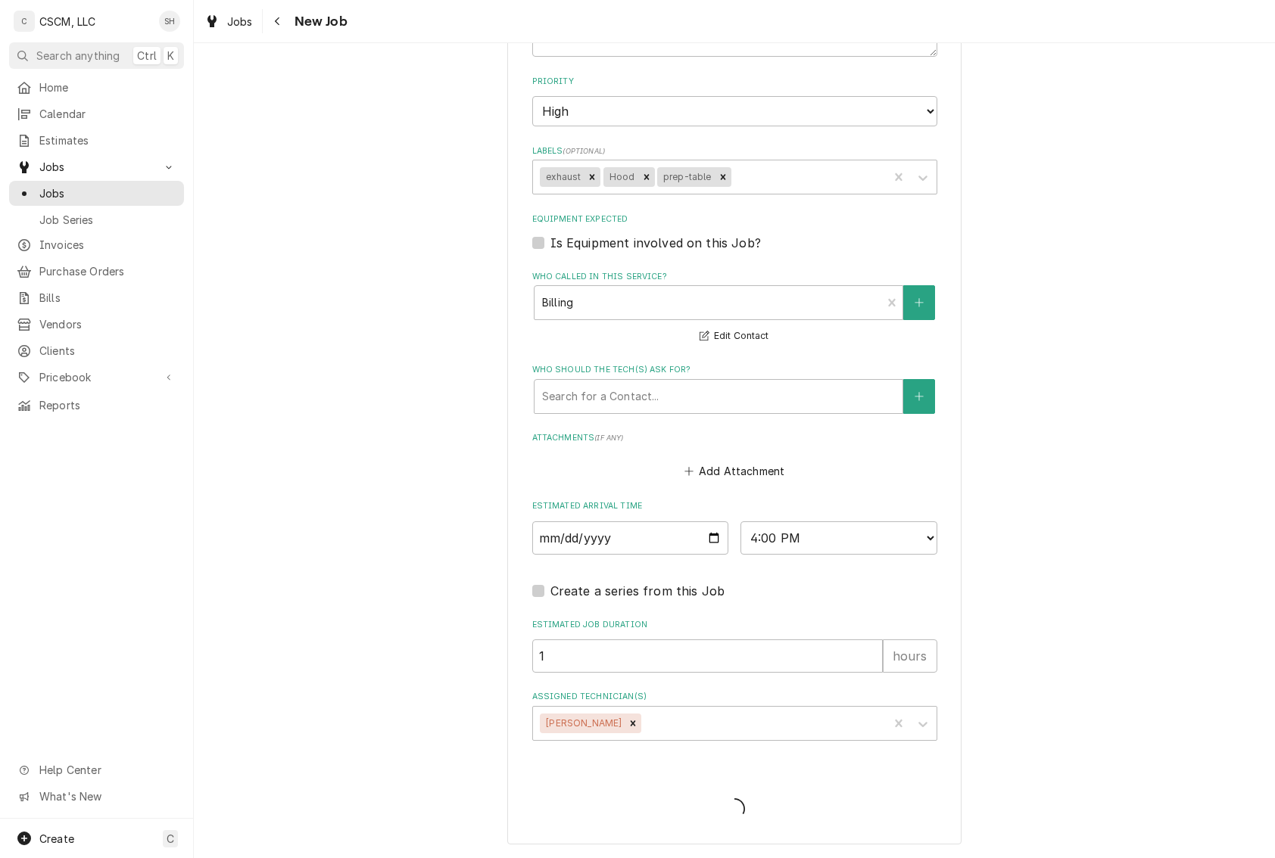
type textarea "x"
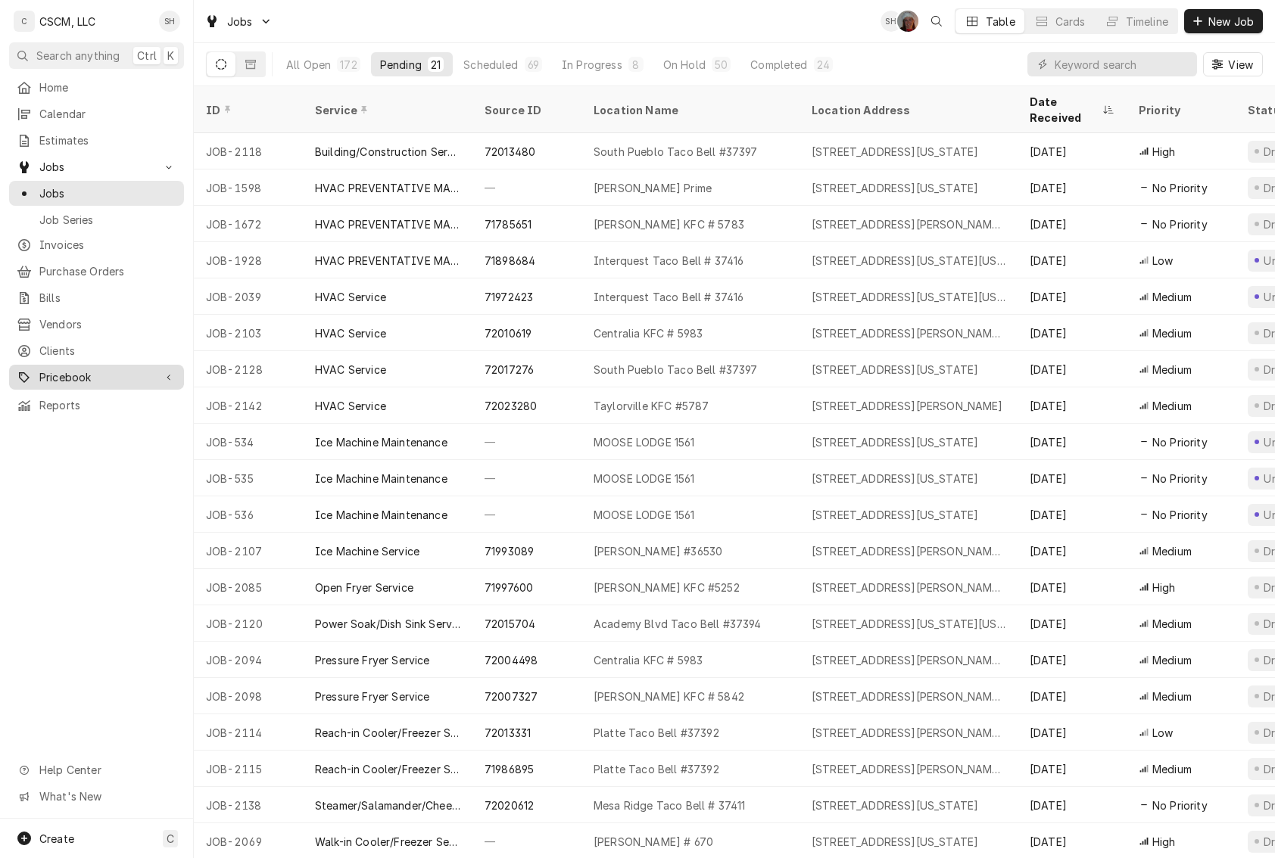
click at [67, 369] on span "Pricebook" at bounding box center [96, 377] width 114 height 16
click at [74, 396] on span "Services" at bounding box center [107, 404] width 137 height 16
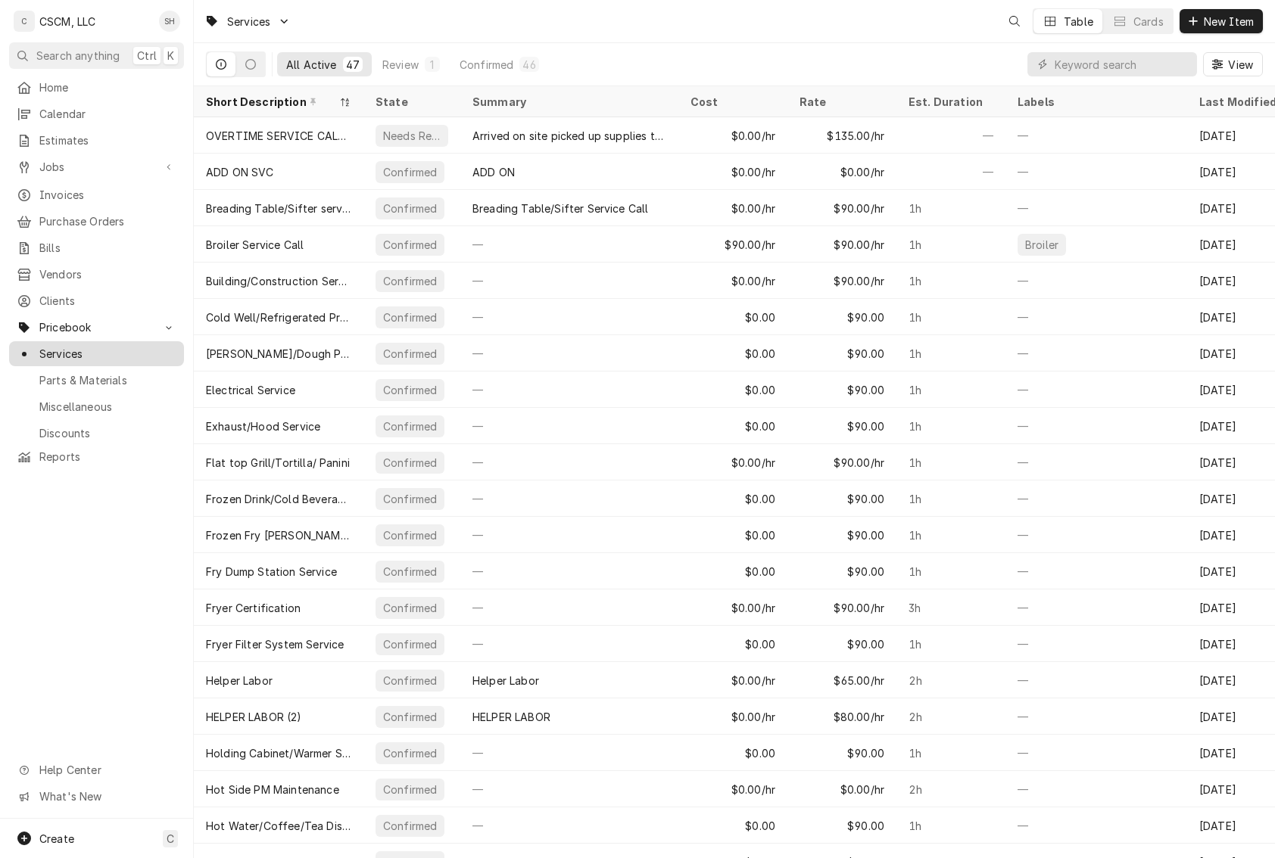
click at [89, 346] on span "Services" at bounding box center [107, 354] width 137 height 16
click at [103, 378] on div "Parts & Materials" at bounding box center [96, 380] width 169 height 19
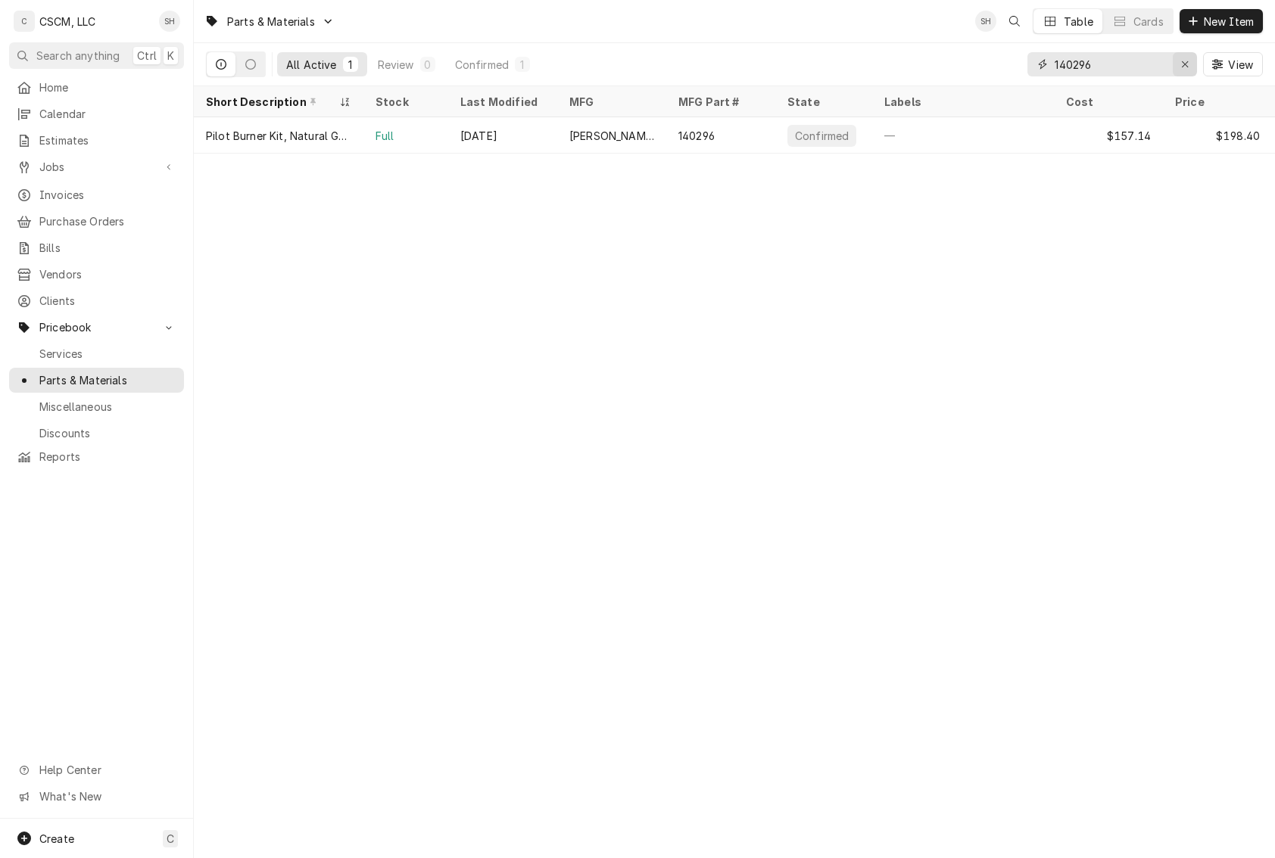
click at [1190, 72] on button "Erase input" at bounding box center [1185, 64] width 24 height 24
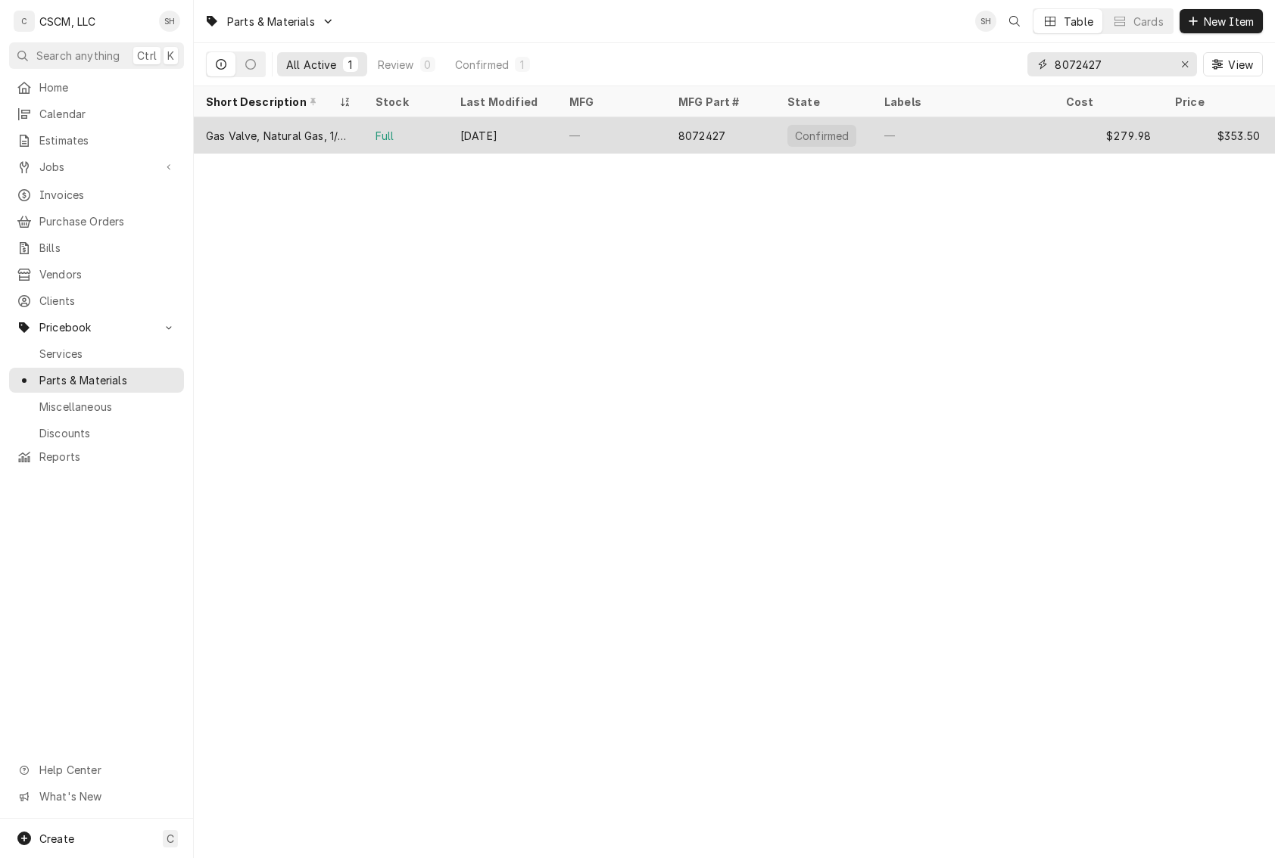
type input "8072427"
click at [574, 129] on div "—" at bounding box center [611, 135] width 109 height 36
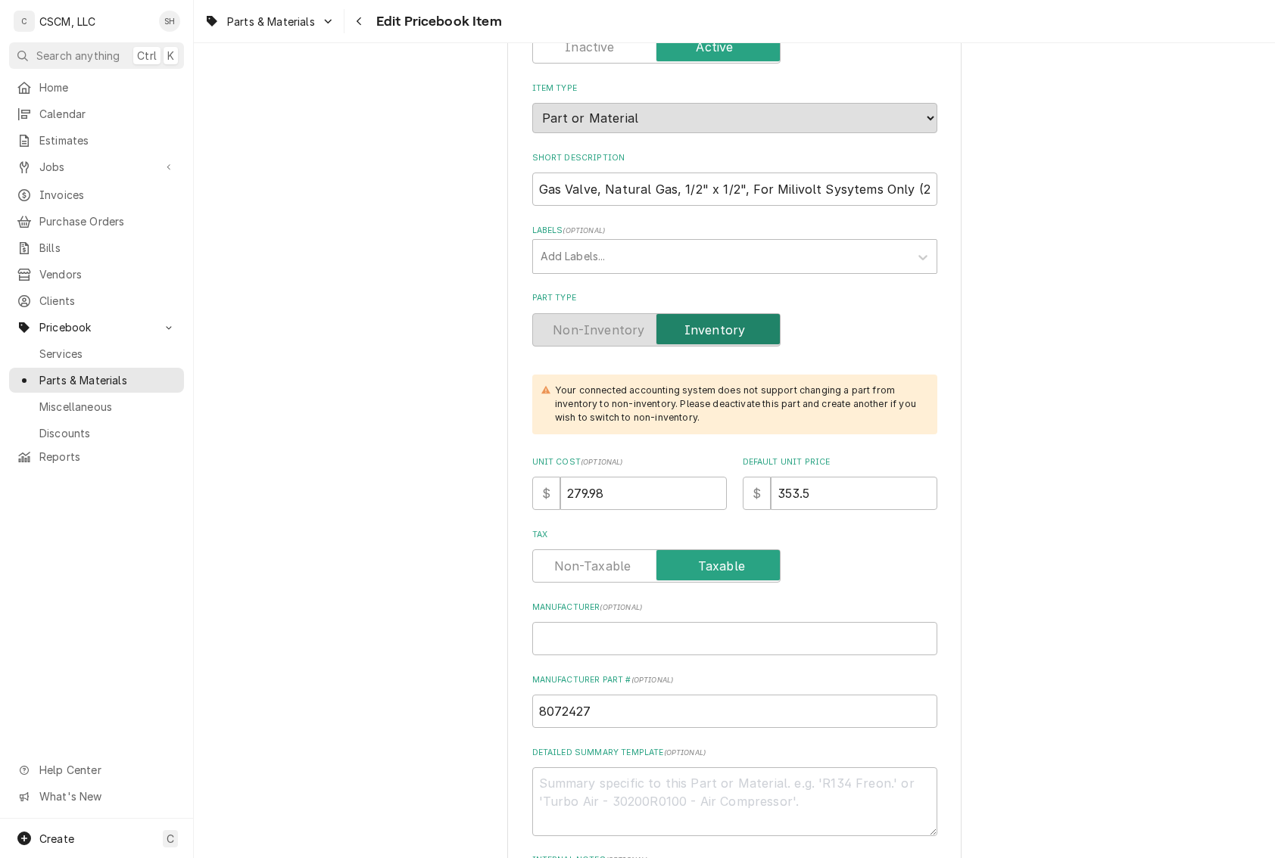
scroll to position [303, 0]
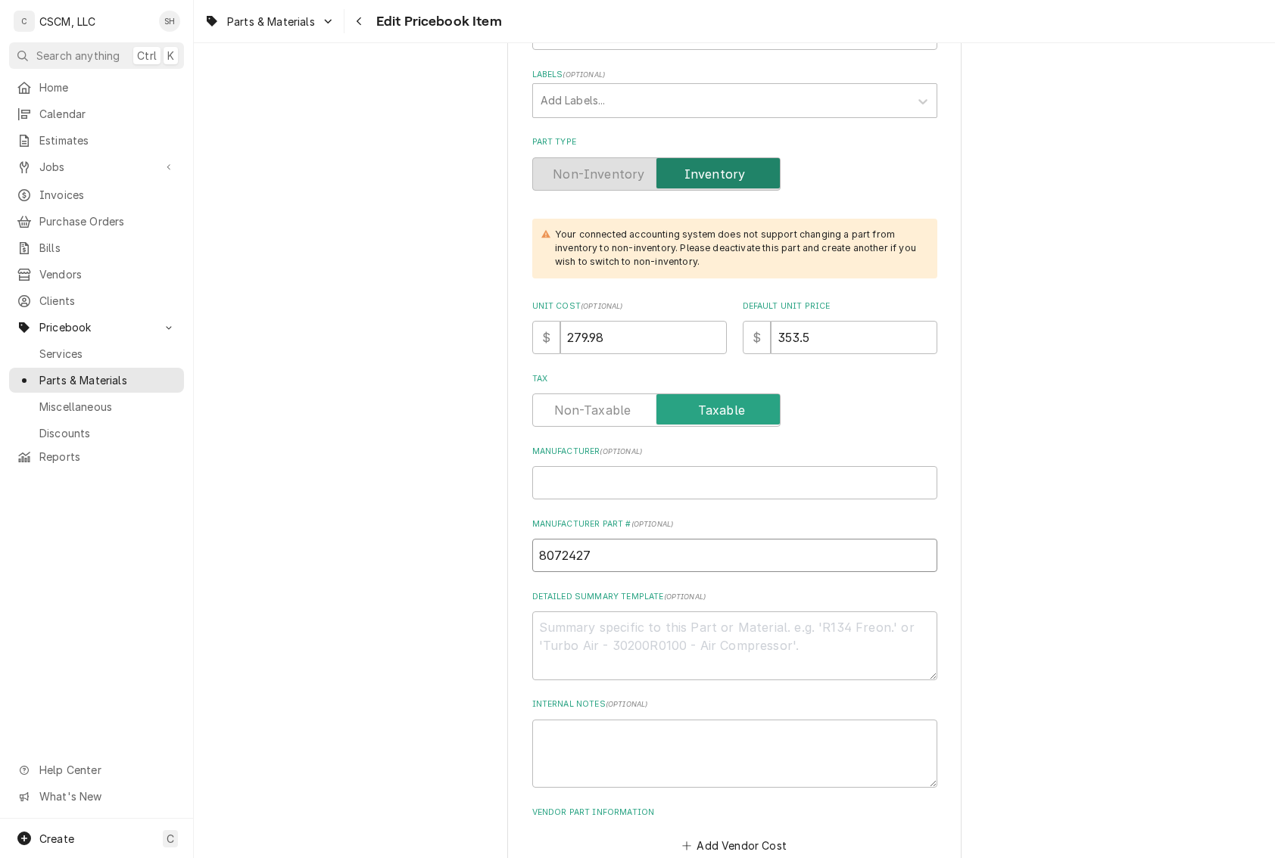
click at [598, 554] on input "8072427" at bounding box center [734, 555] width 405 height 33
click at [656, 492] on input "Manufacturer ( optional )" at bounding box center [734, 482] width 405 height 33
type textarea "x"
type input "F"
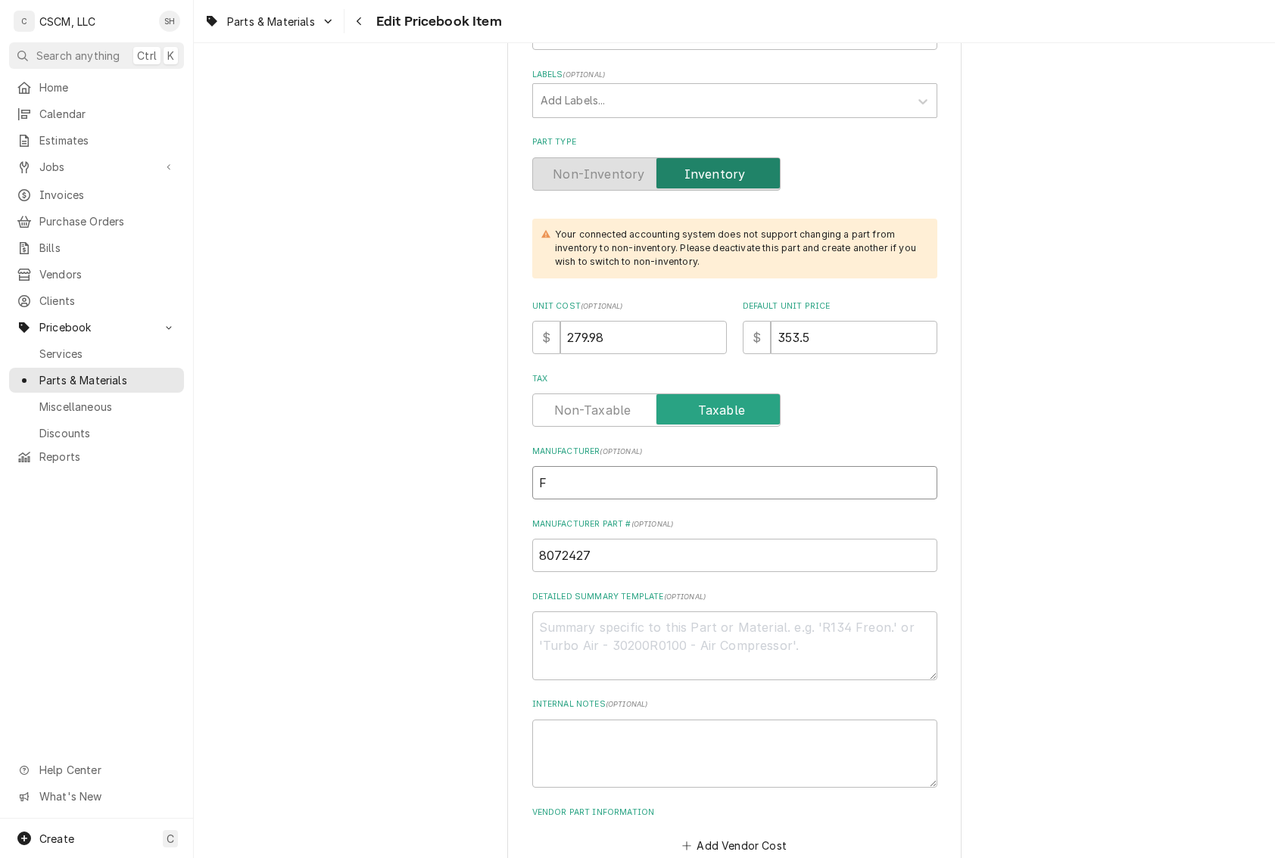
type textarea "x"
type input "Fr"
type textarea "x"
type input "FryM"
type textarea "x"
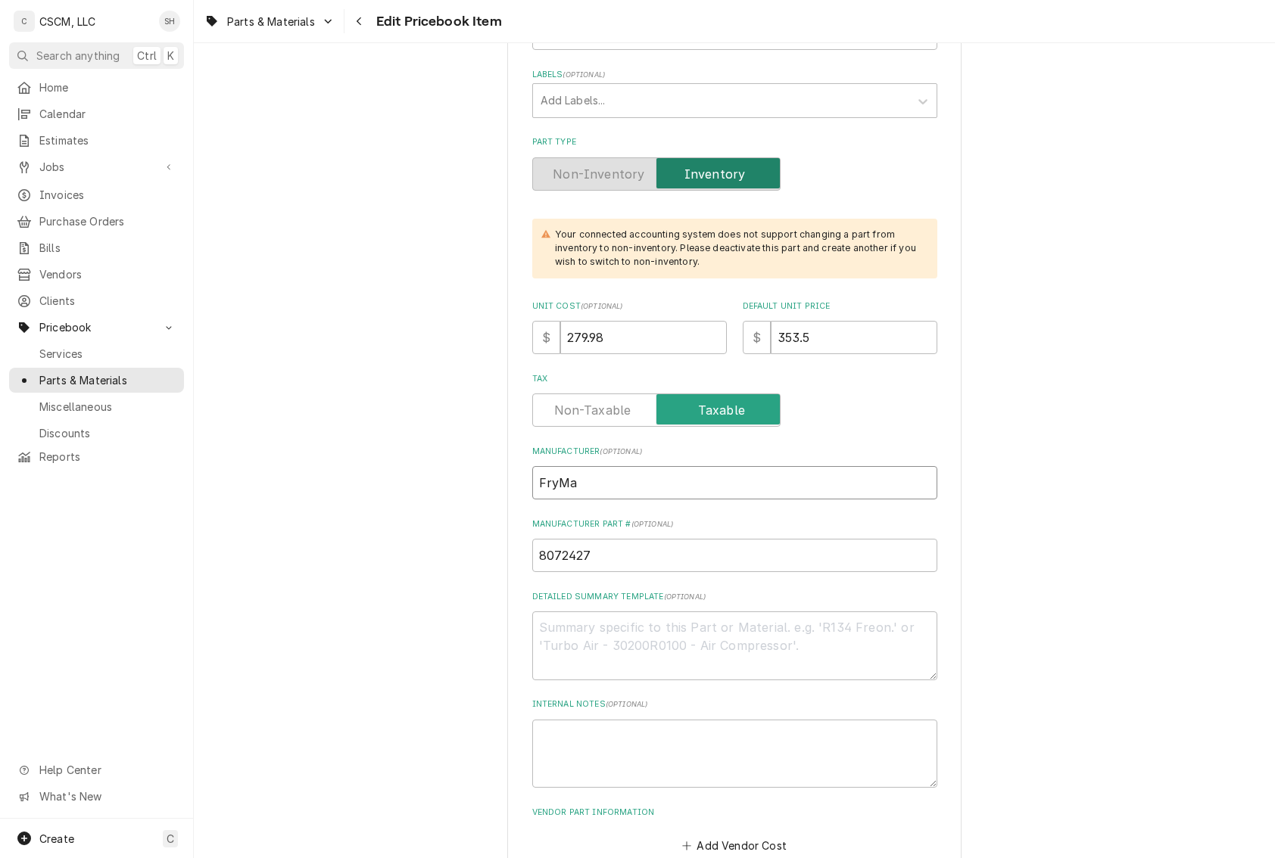
type input "FryMas"
type textarea "x"
type input "FryMas="
type textarea "x"
type input "FryMas"
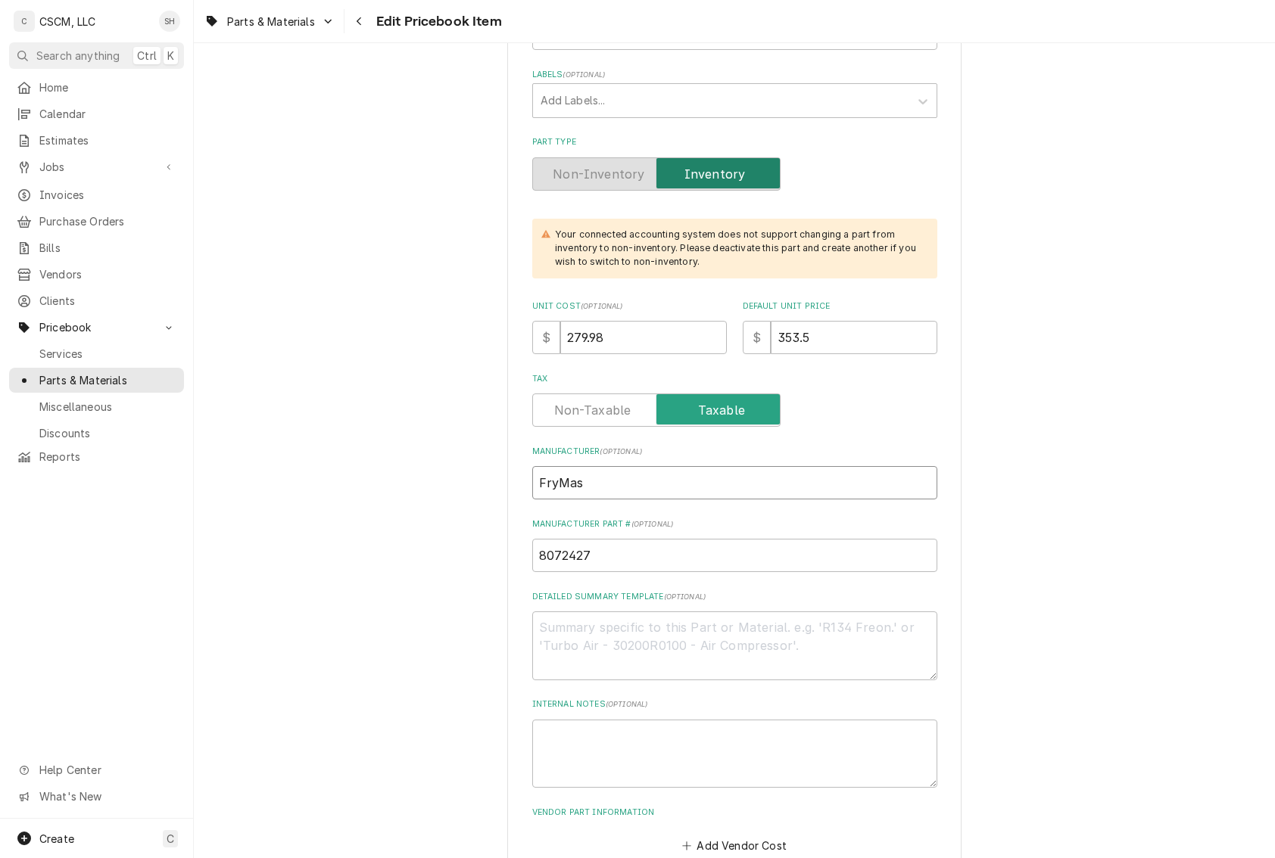
type textarea "x"
type input "FryMa"
type textarea "x"
type input "FryM"
type textarea "x"
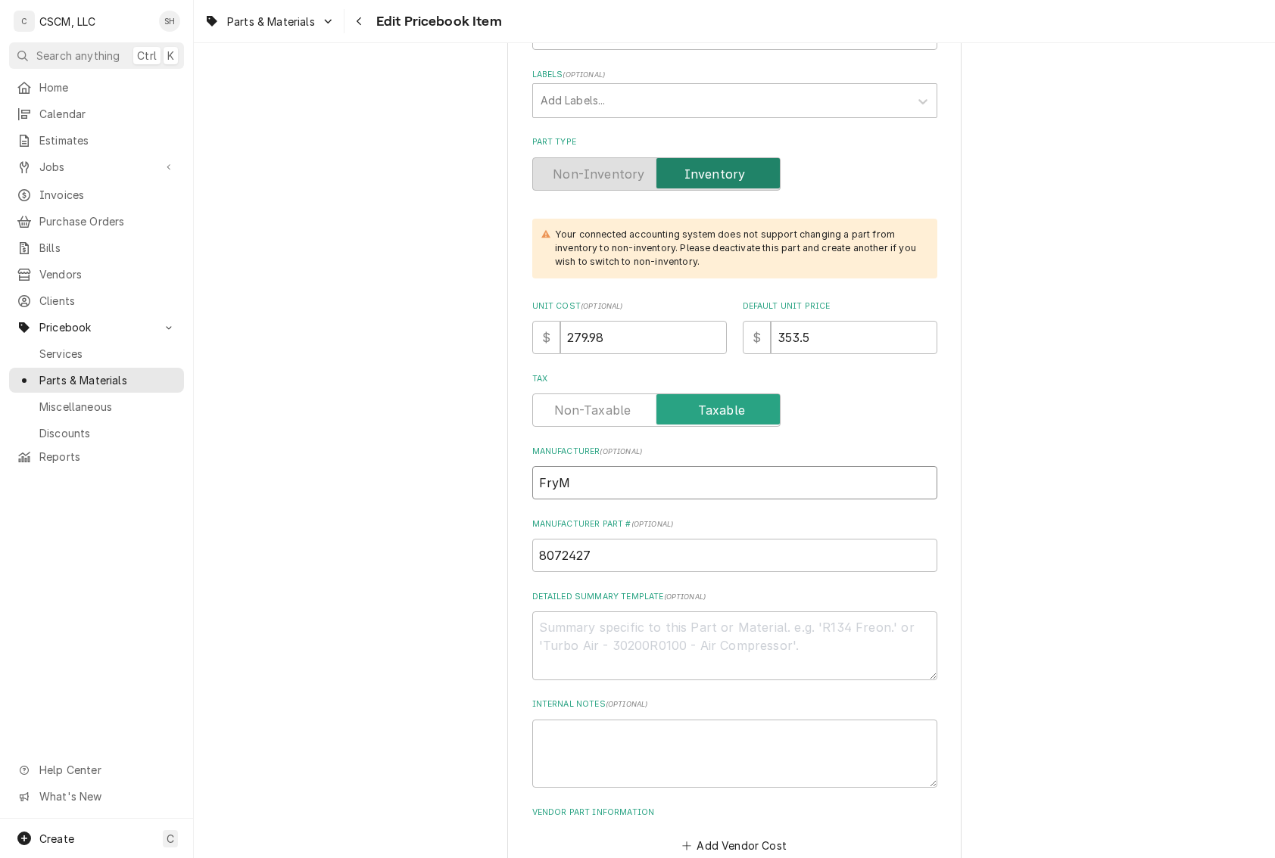
type input "Fry"
type textarea "x"
type input "Frym"
type textarea "x"
type input "Fryma"
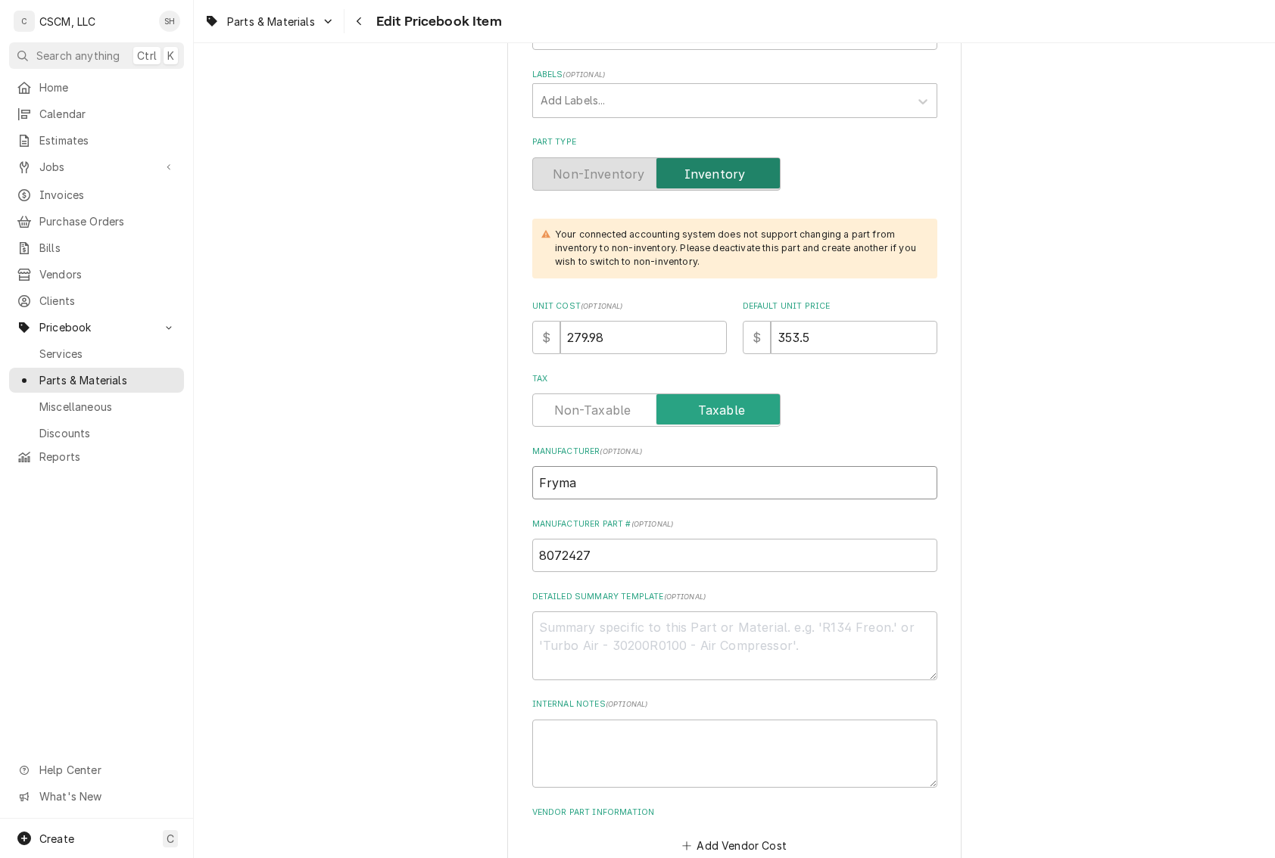
type textarea "x"
type input "Frymas"
type textarea "x"
type input "Frymast"
type textarea "x"
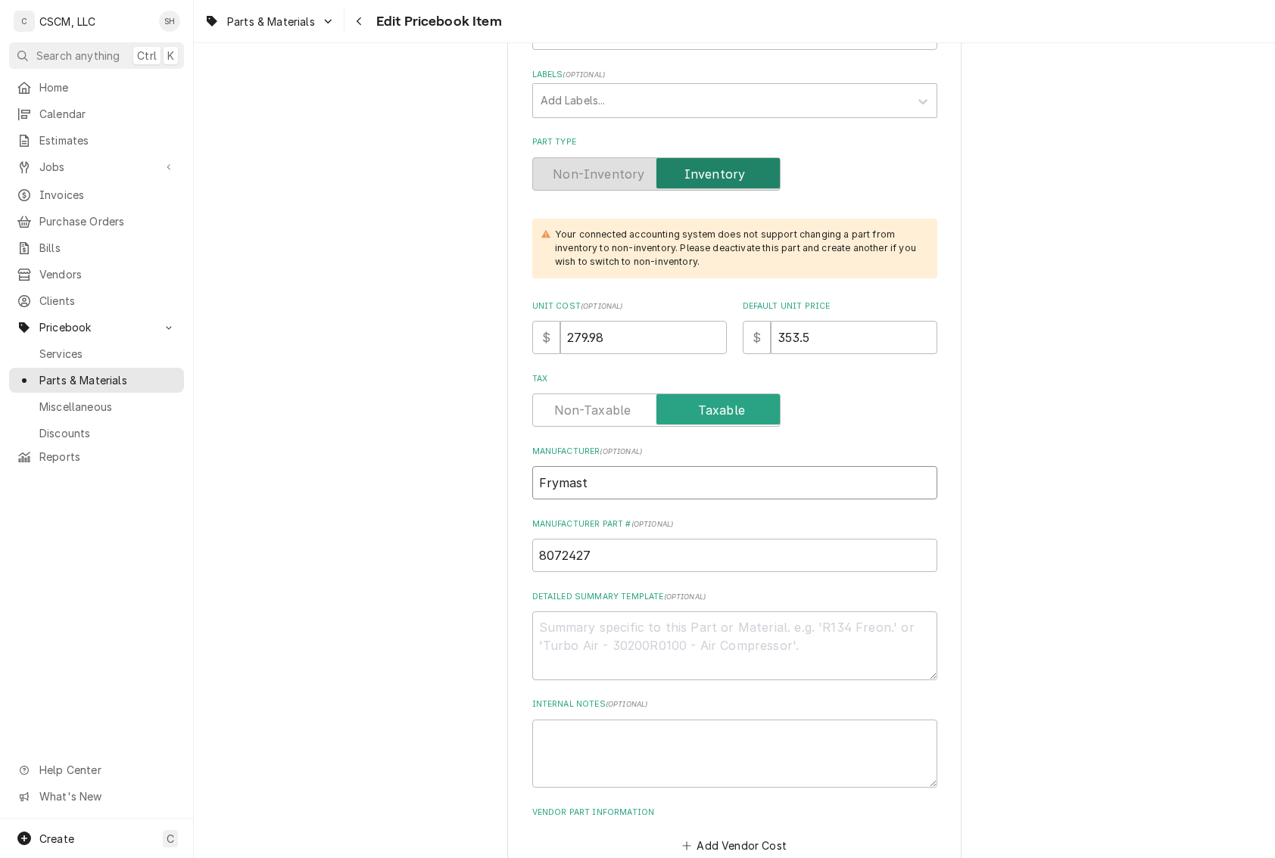
type input "Frymaste"
type textarea "x"
type input "Frymaster"
click at [621, 640] on textarea "Detailed Summary Template ( optional )" at bounding box center [734, 646] width 405 height 69
paste textarea "8072427 Gas Valve, Natural Gas, 1/2" x 1/2", Millivolt"
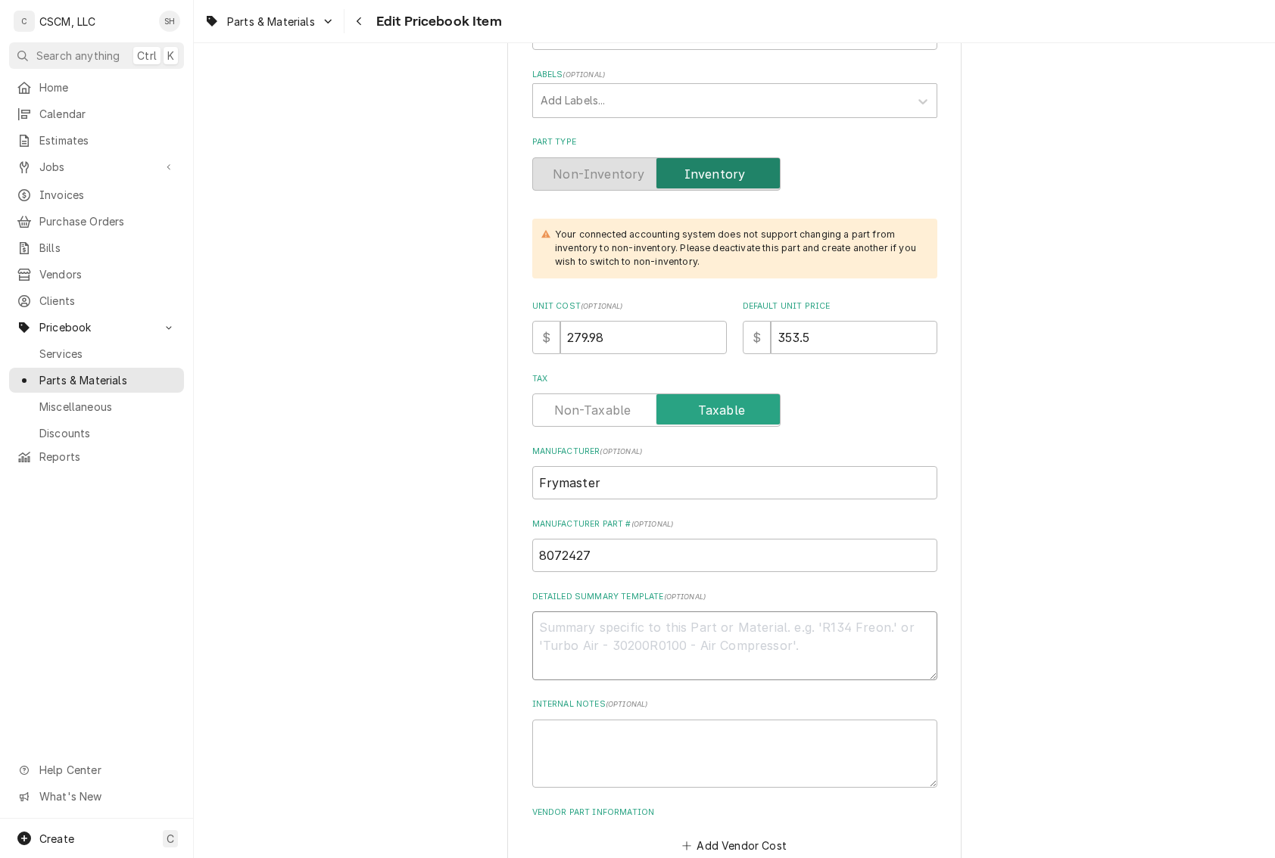
type textarea "x"
type textarea "8072427 Gas Valve, Natural Gas, 1/2" x 1/2", Millivolt"
click at [581, 623] on textarea "8072427 Gas Valve, Natural Gas, 1/2" x 1/2", Millivolt" at bounding box center [734, 646] width 405 height 69
type textarea "x"
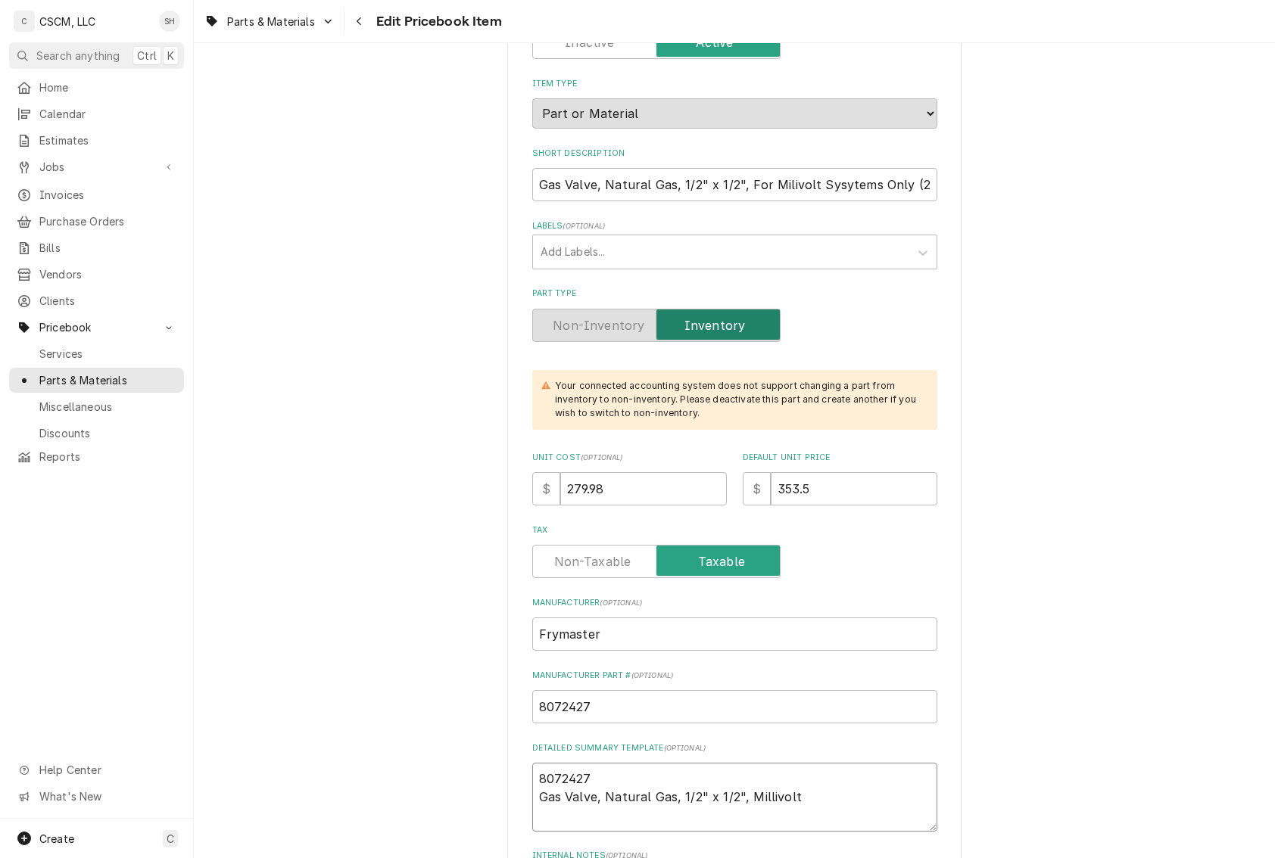
type textarea "8072427 Gas Valve, Natural Gas, 1/2" x 1/2", Millivolt"
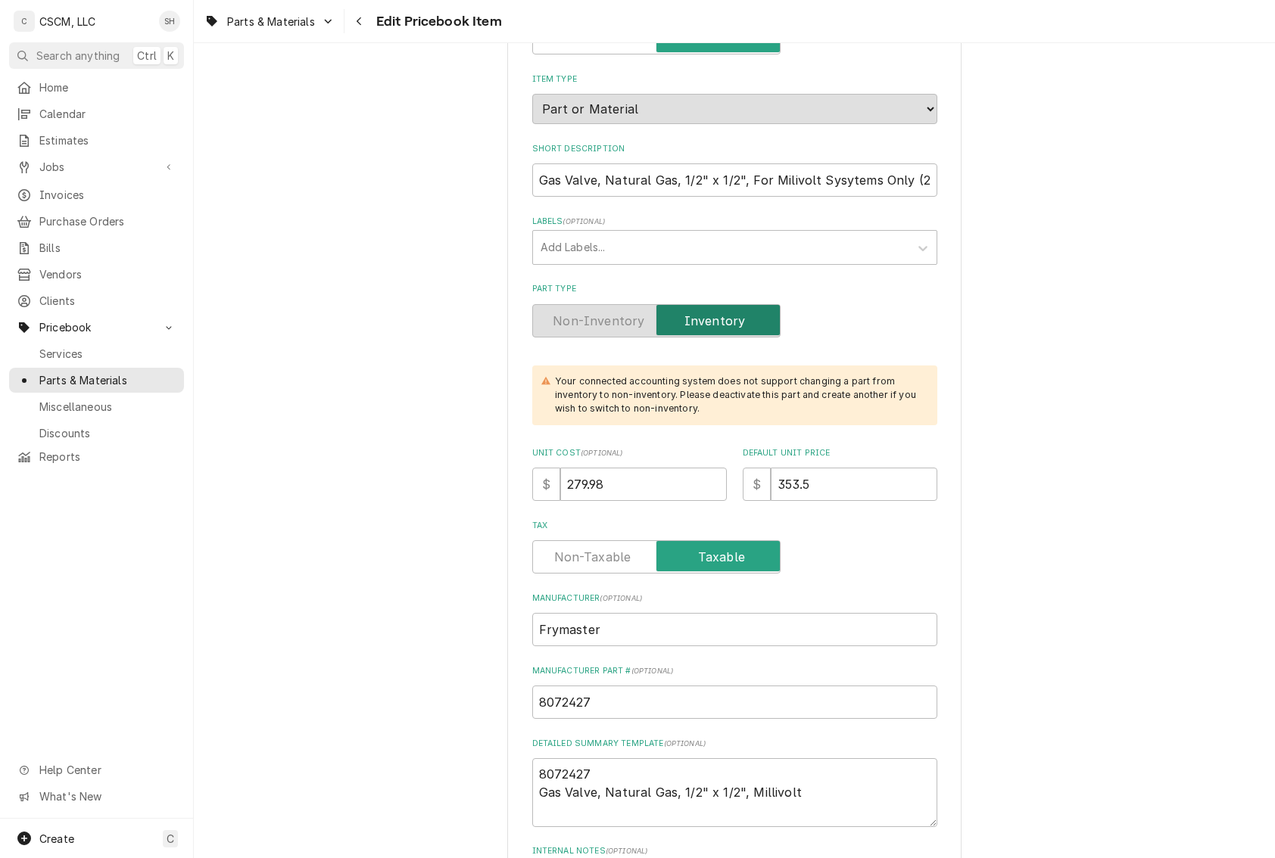
scroll to position [454, 0]
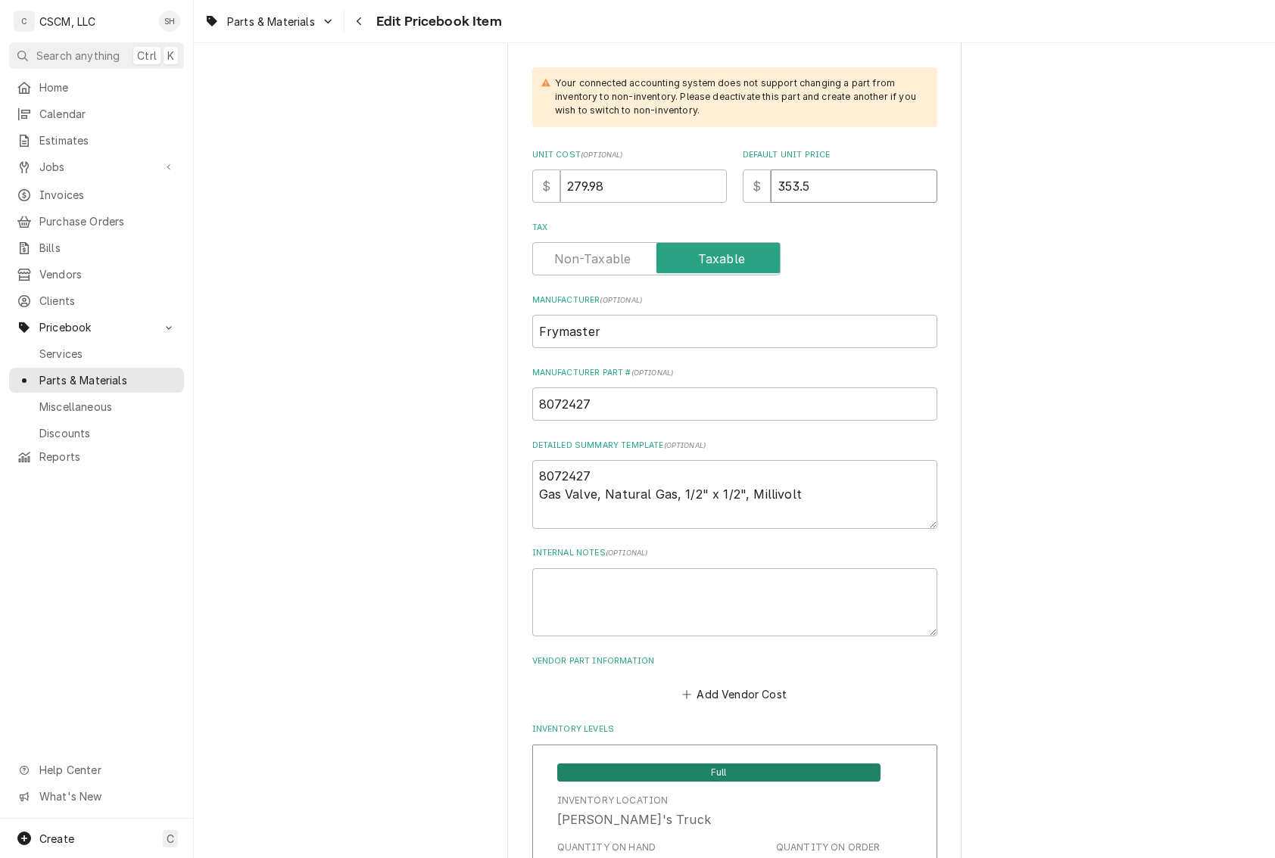
drag, startPoint x: 882, startPoint y: 190, endPoint x: 503, endPoint y: 200, distance: 379.4
type textarea "x"
type input "3"
type textarea "x"
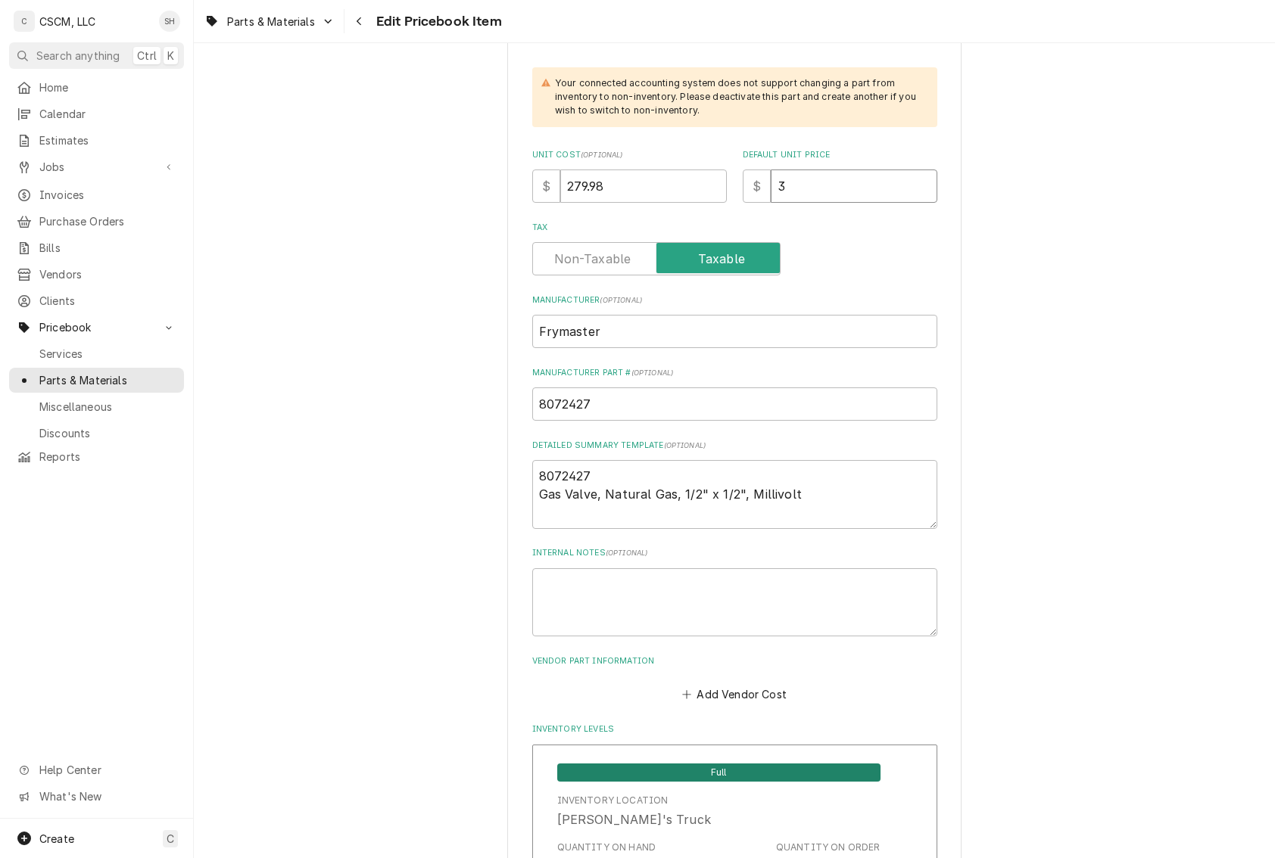
type input "37"
type textarea "x"
type input "371"
type textarea "x"
type input "371.1"
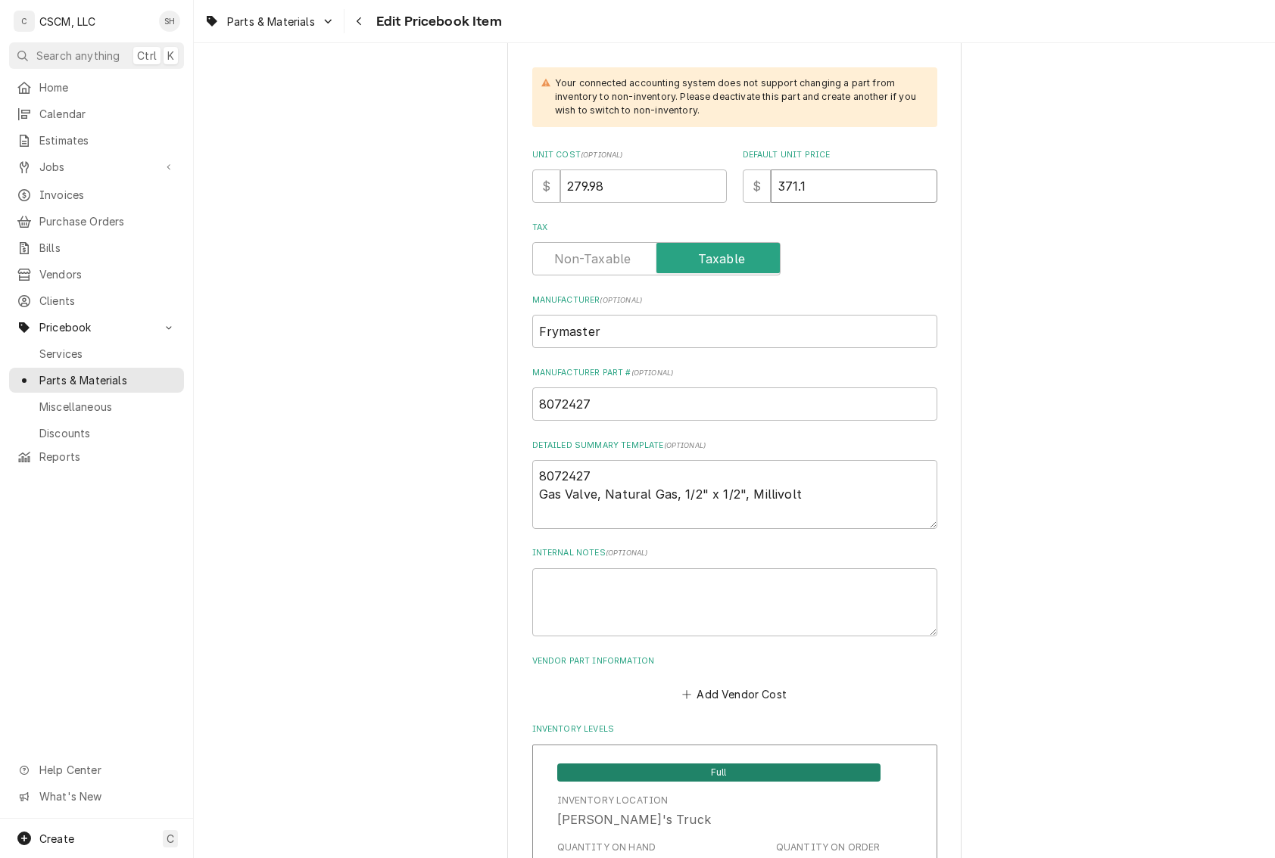
type textarea "x"
type input "371.18"
drag, startPoint x: 671, startPoint y: 195, endPoint x: 248, endPoint y: 188, distance: 422.5
type textarea "x"
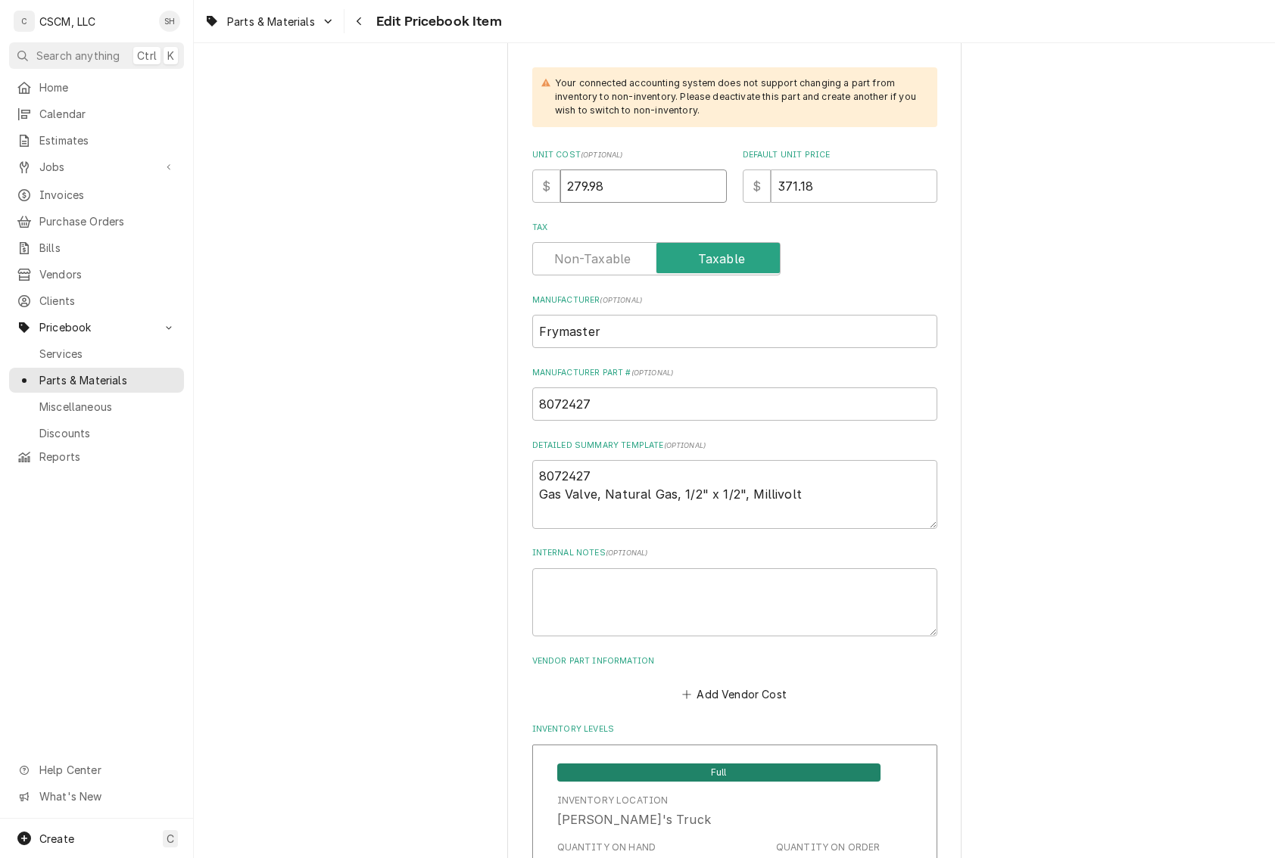
type input "2"
type textarea "x"
type input "29"
type textarea "x"
type input "293"
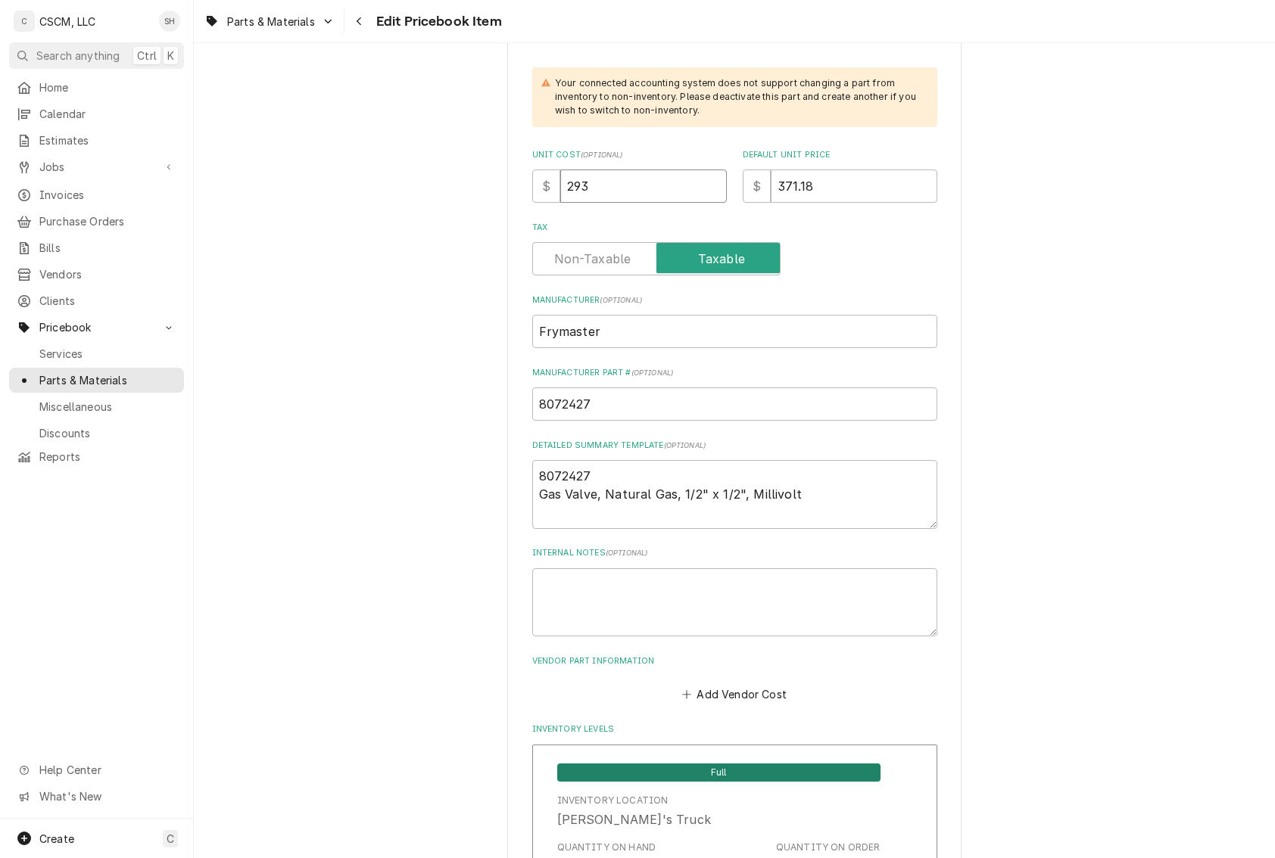
type textarea "x"
type input "293.9"
type textarea "x"
type input "293.98"
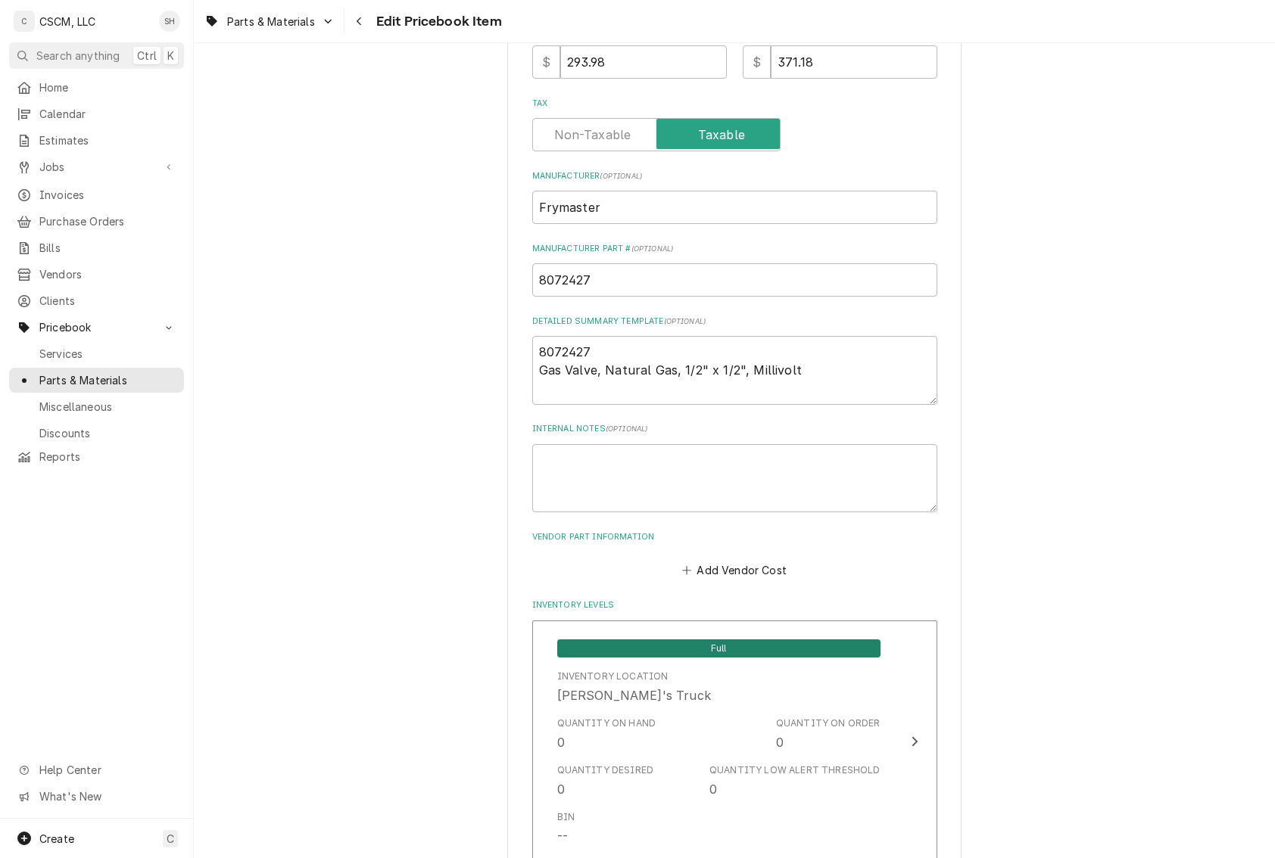
scroll to position [606, 0]
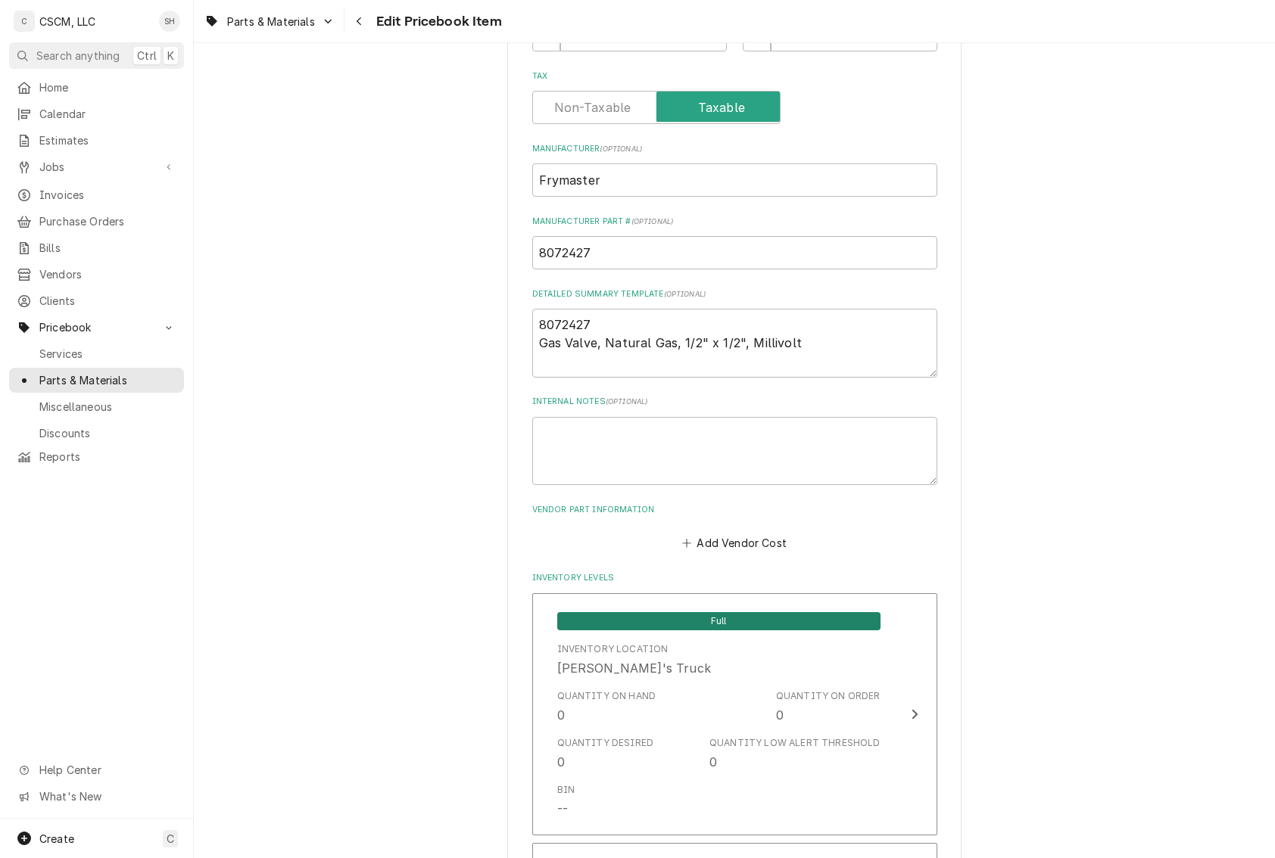
click at [734, 515] on label "Vendor Part Information" at bounding box center [734, 510] width 405 height 12
click at [724, 544] on button "Add Vendor Cost" at bounding box center [735, 543] width 110 height 21
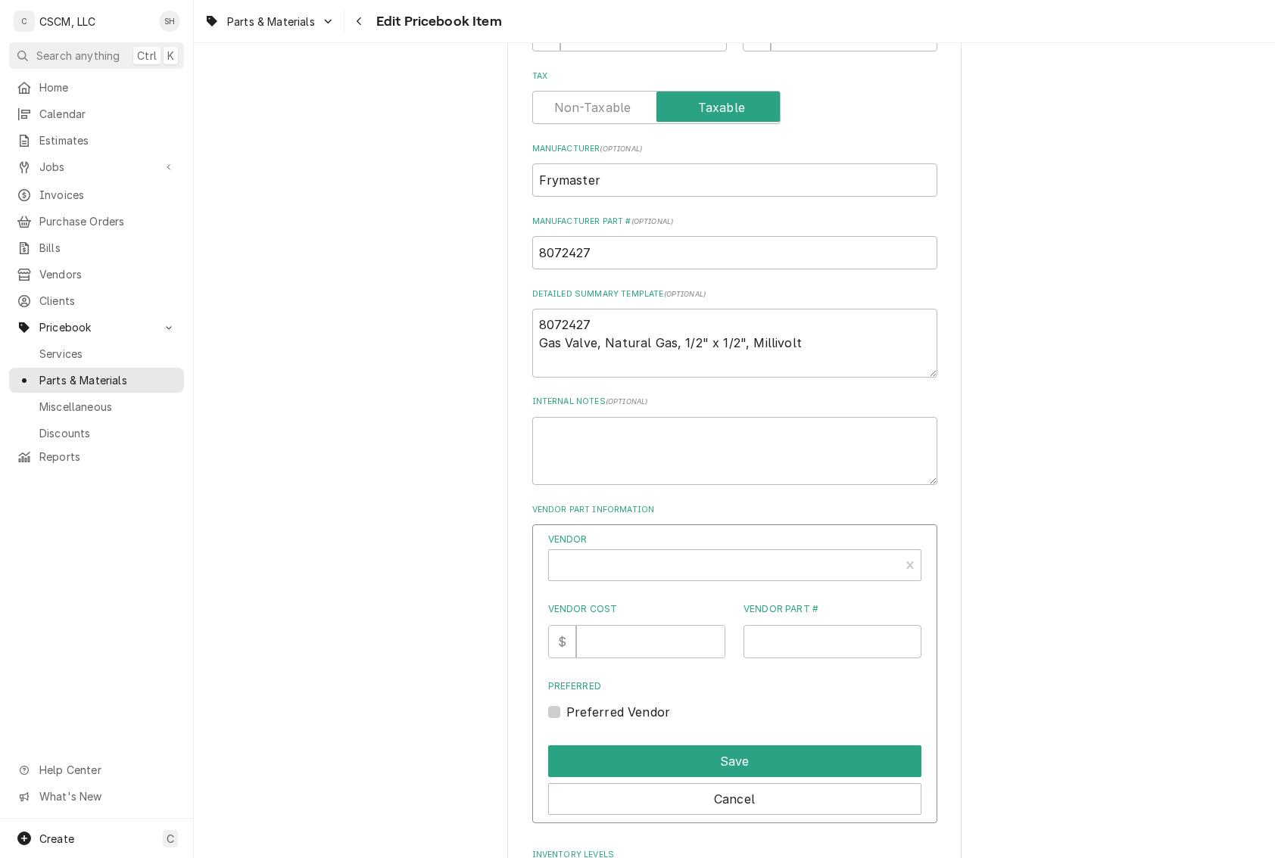
click at [697, 540] on label "Vendor" at bounding box center [734, 540] width 373 height 14
type textarea "x"
click at [715, 565] on div "Vendor" at bounding box center [723, 571] width 335 height 36
type input "town"
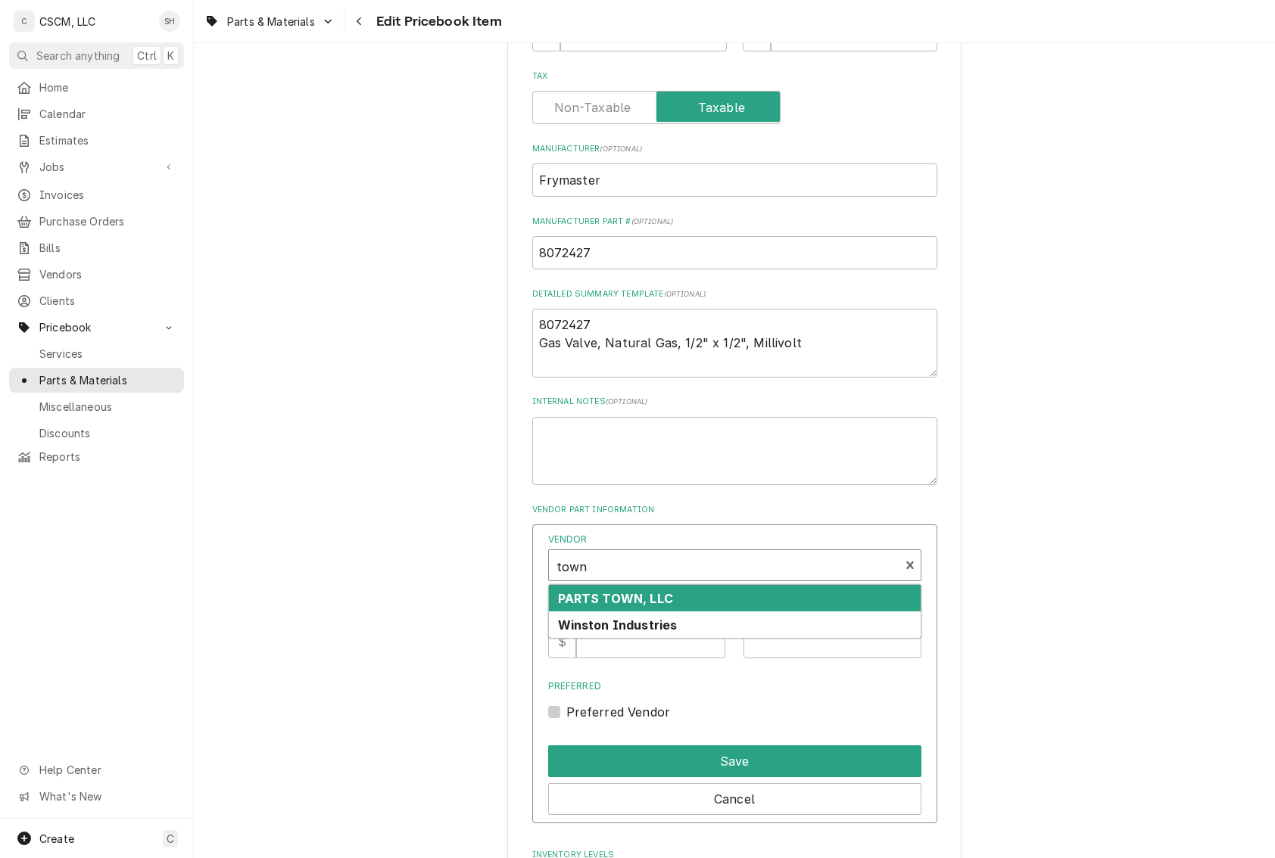
click at [707, 603] on div "PARTS TOWN, LLC" at bounding box center [735, 598] width 372 height 26
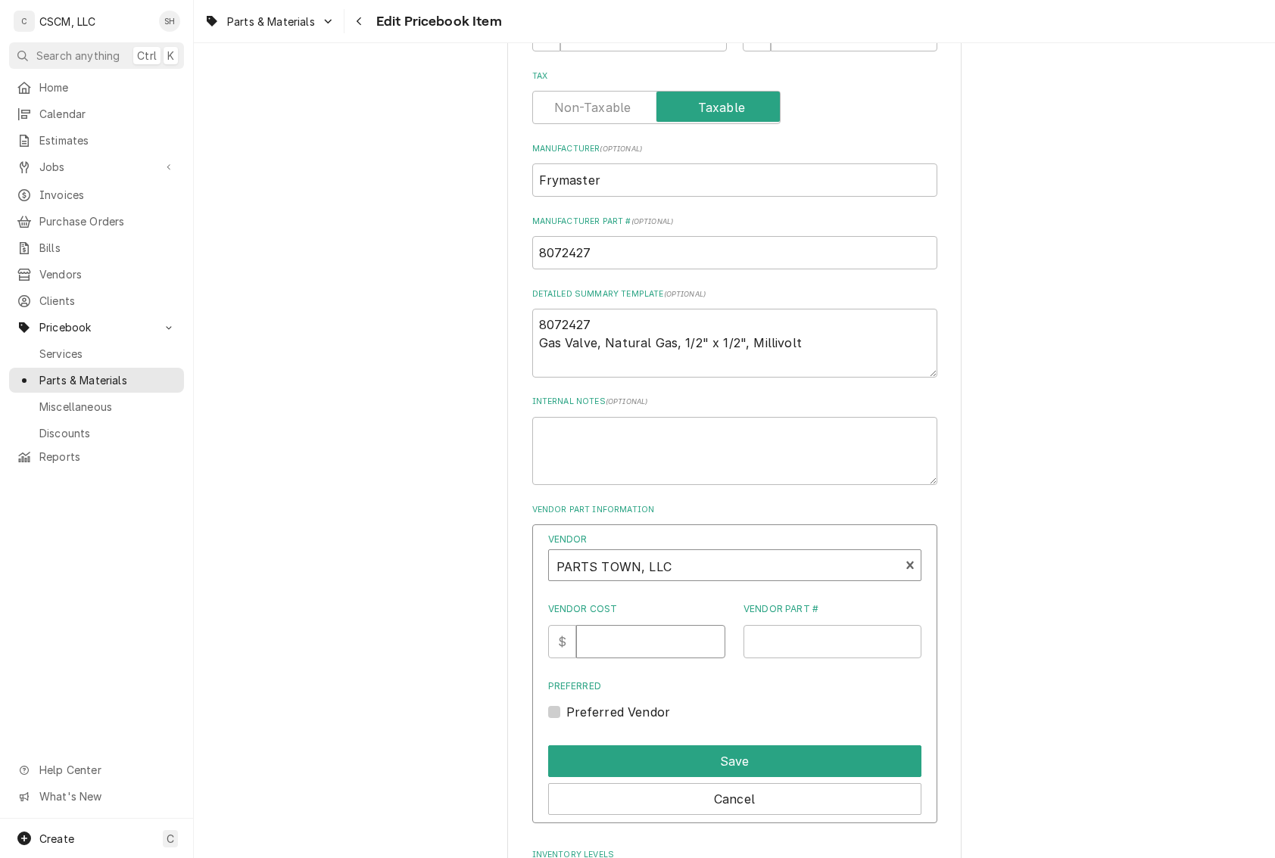
click at [666, 659] on input "Vendor Cost" at bounding box center [650, 641] width 149 height 33
type input "293.98"
click at [787, 644] on input "Vendor Part #" at bounding box center [832, 641] width 178 height 33
paste input "FM8072427"
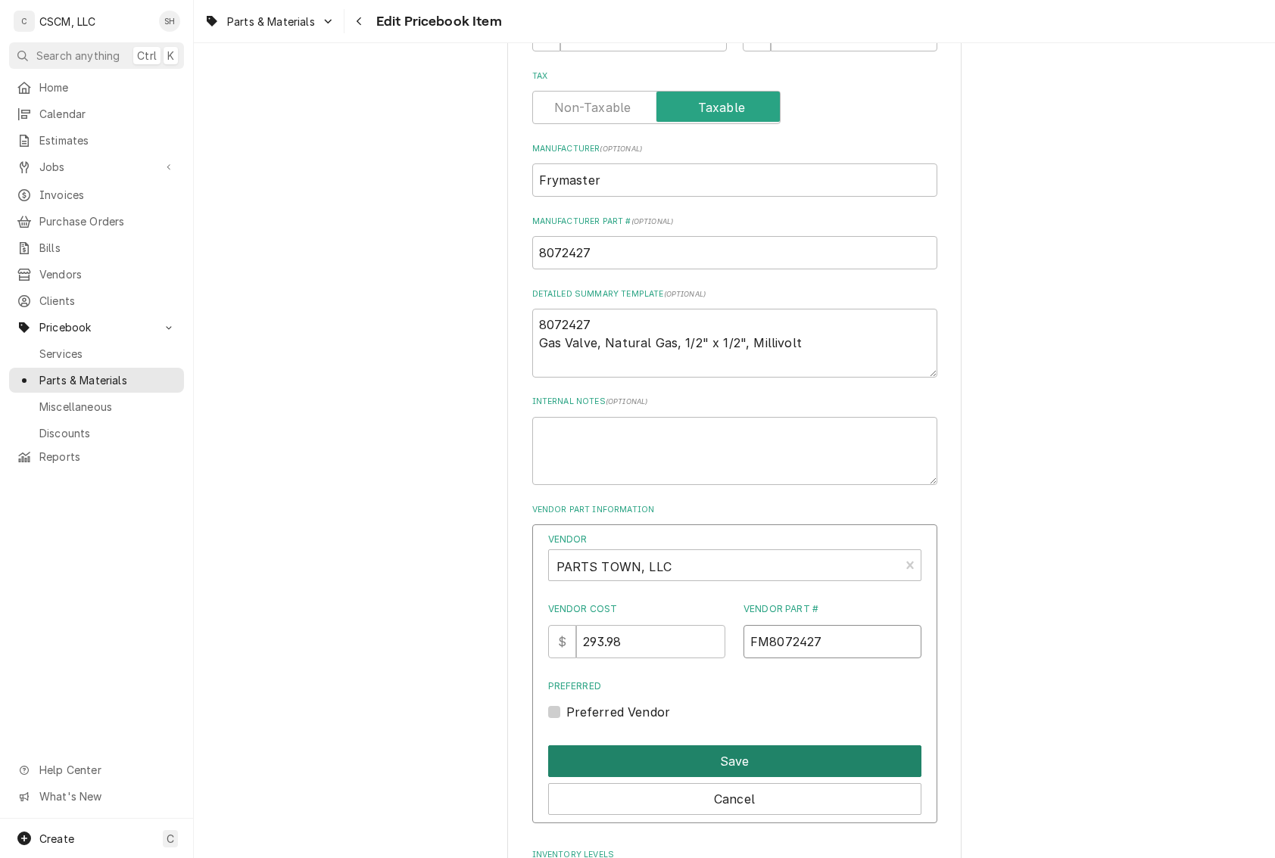
type input "FM8072427"
click at [811, 762] on button "Save" at bounding box center [734, 762] width 373 height 32
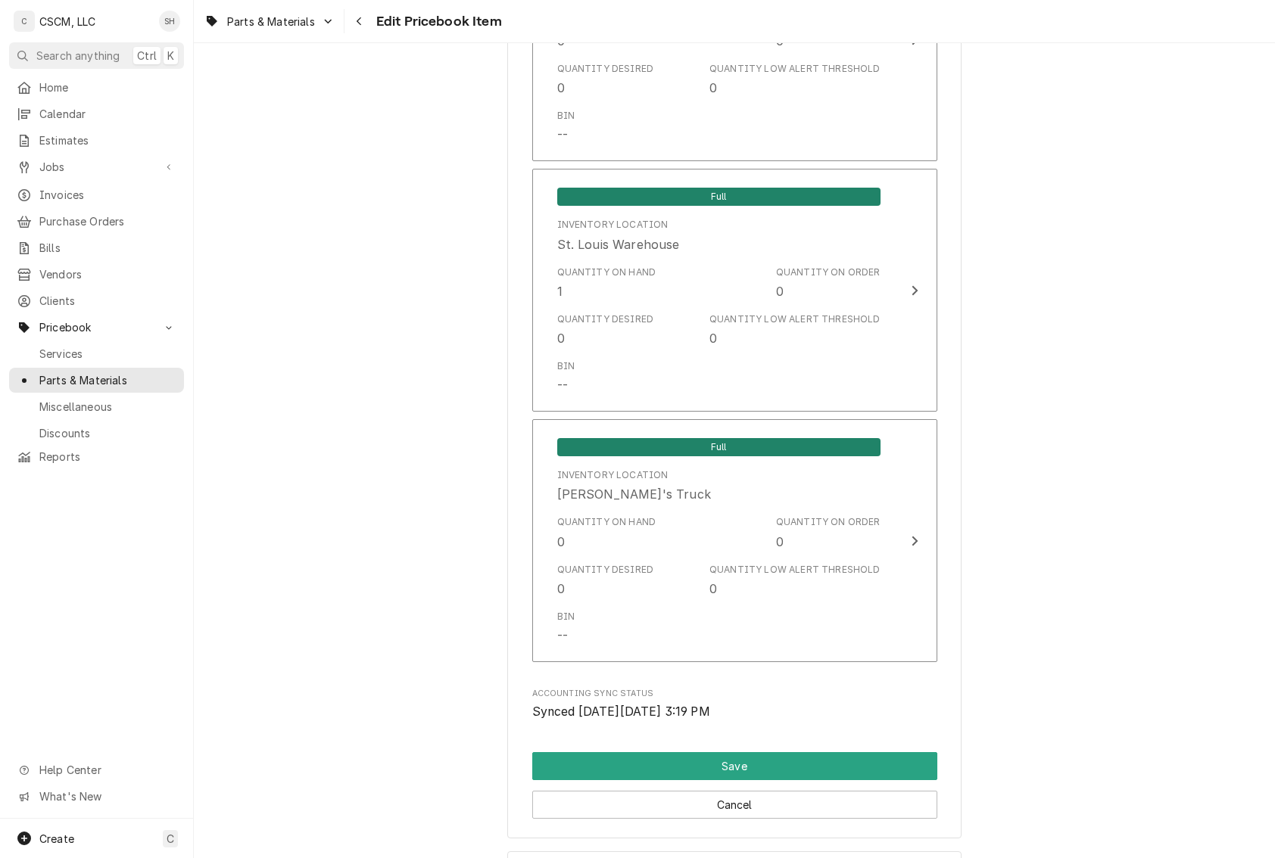
scroll to position [2792, 0]
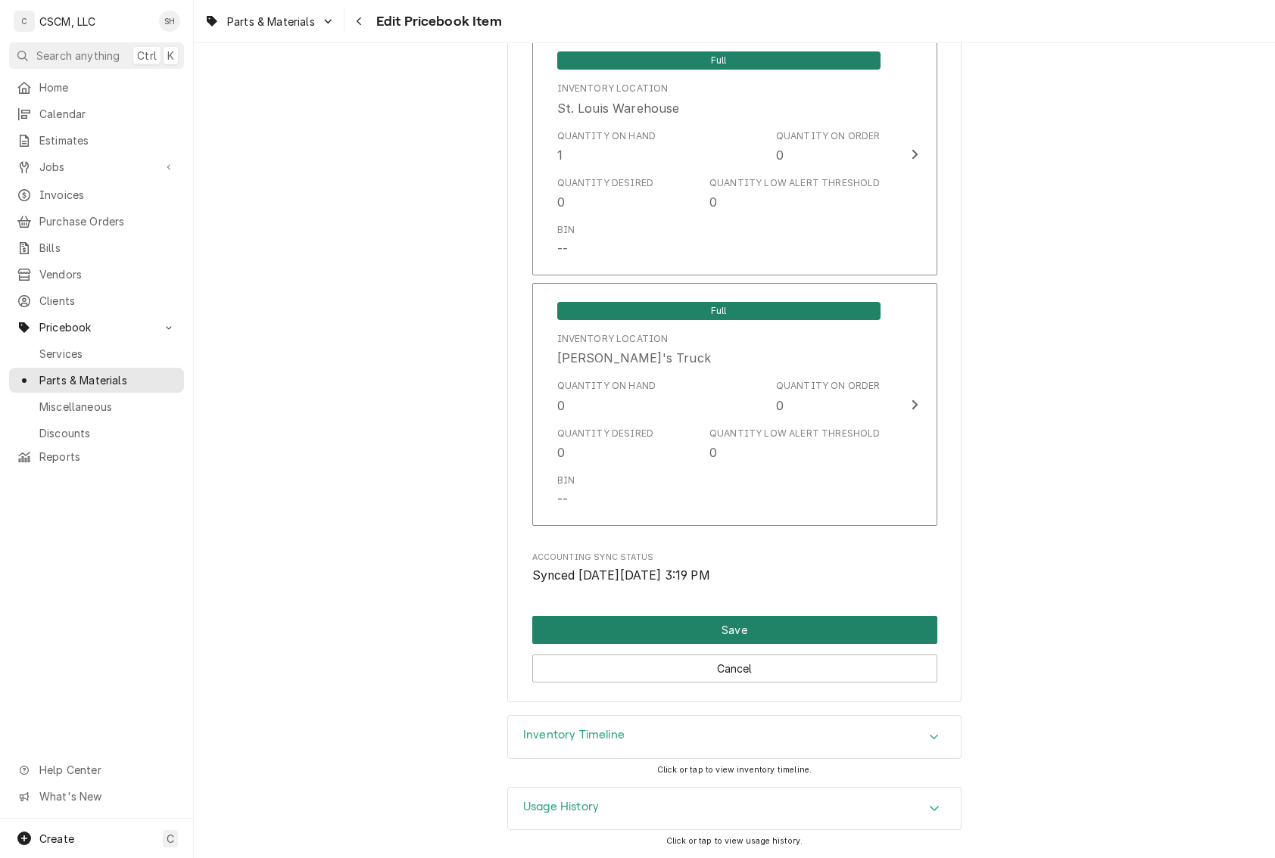
click at [874, 631] on button "Save" at bounding box center [734, 630] width 405 height 28
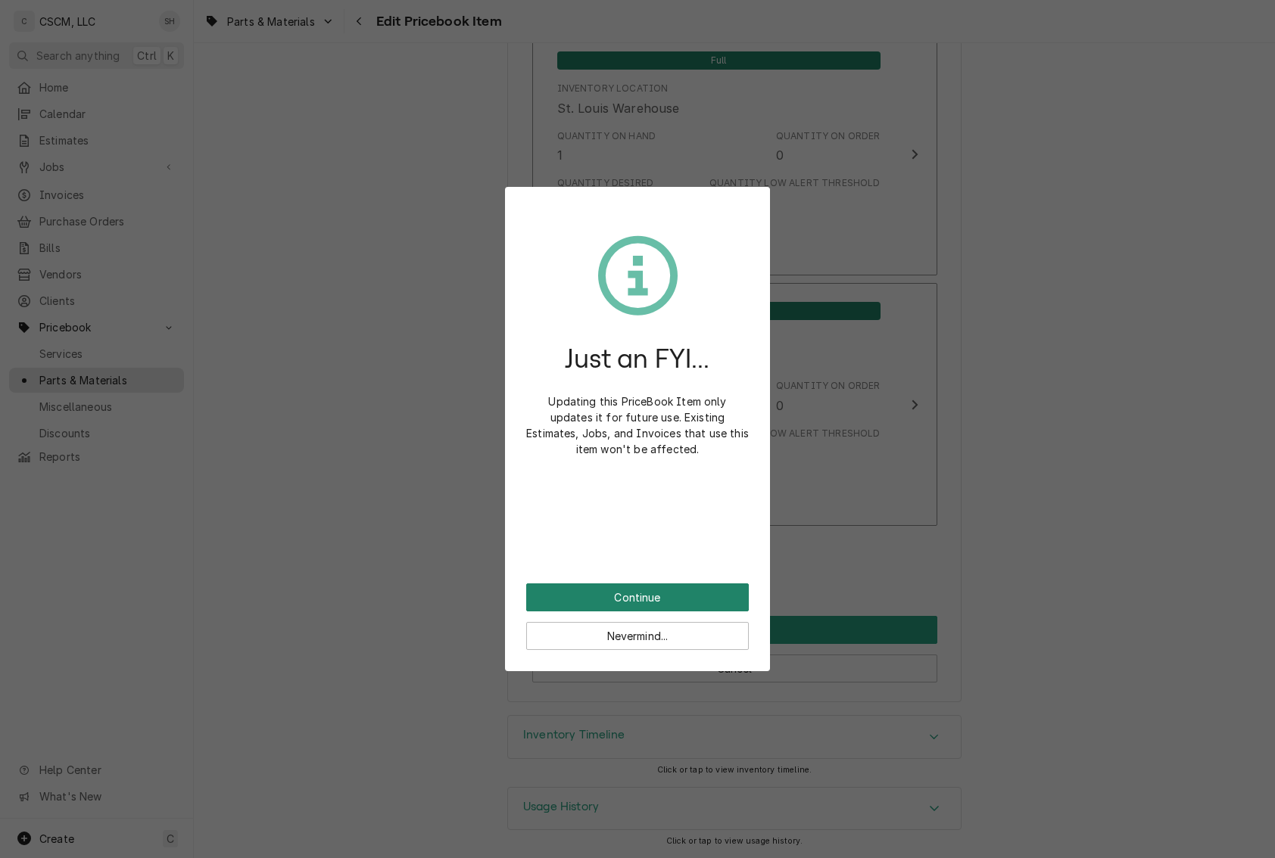
click at [633, 590] on button "Continue" at bounding box center [637, 598] width 223 height 28
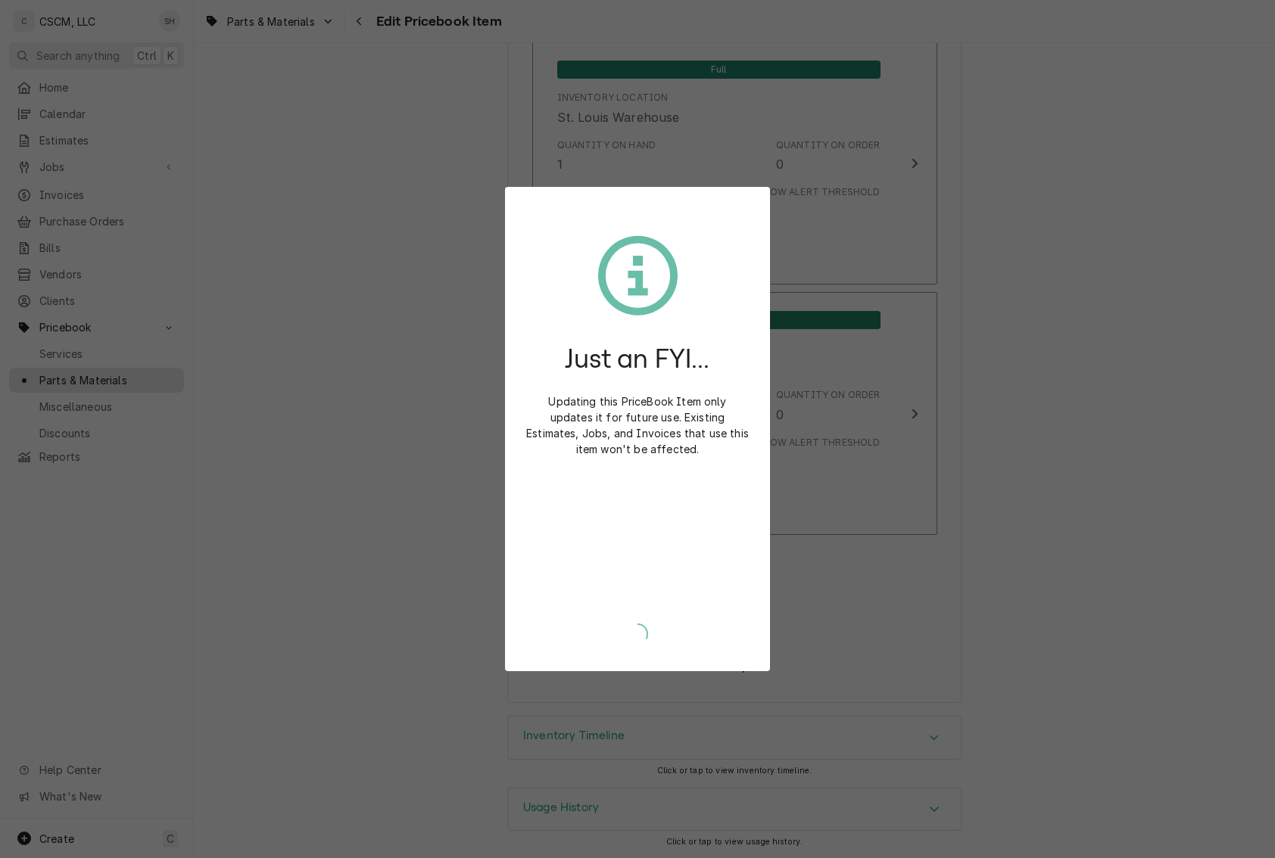
type textarea "x"
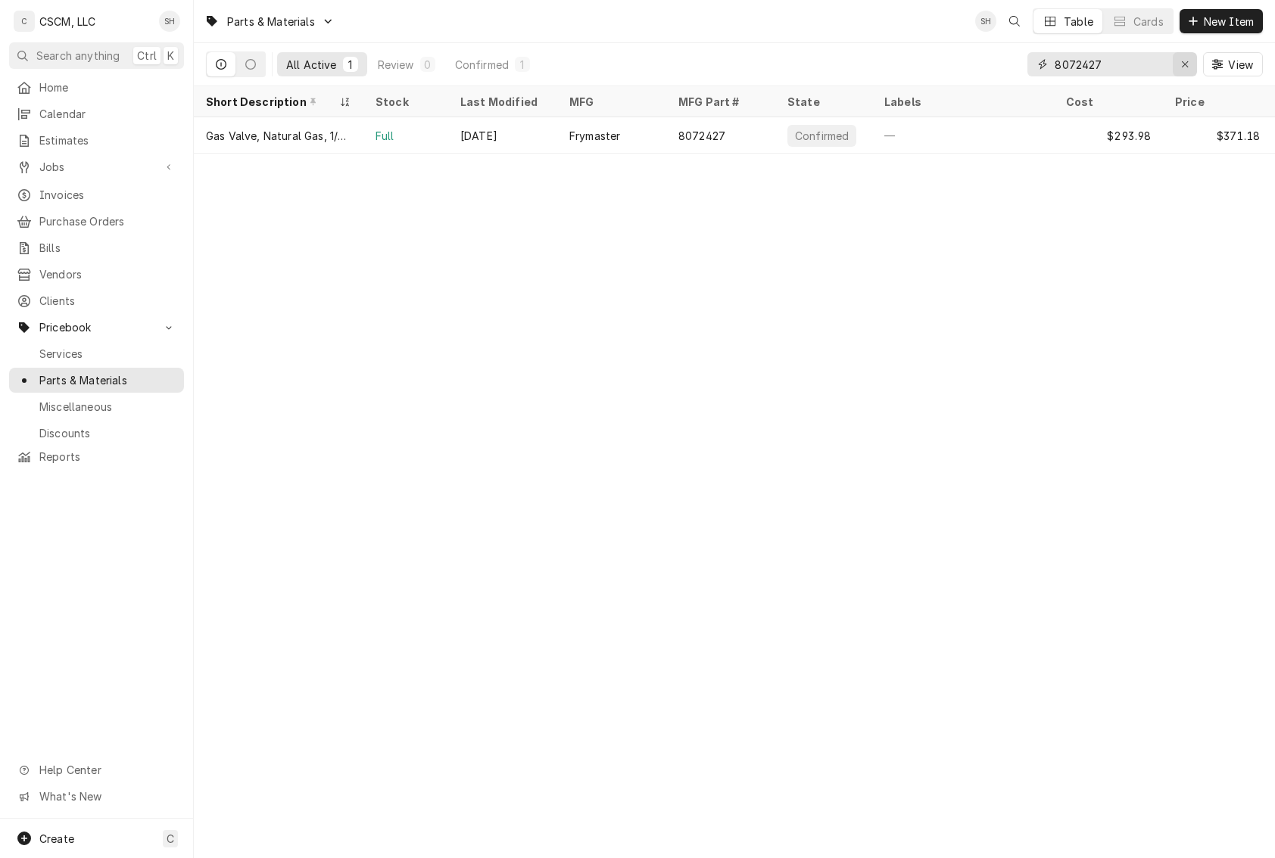
click at [1182, 67] on icon "Erase input" at bounding box center [1185, 64] width 8 height 11
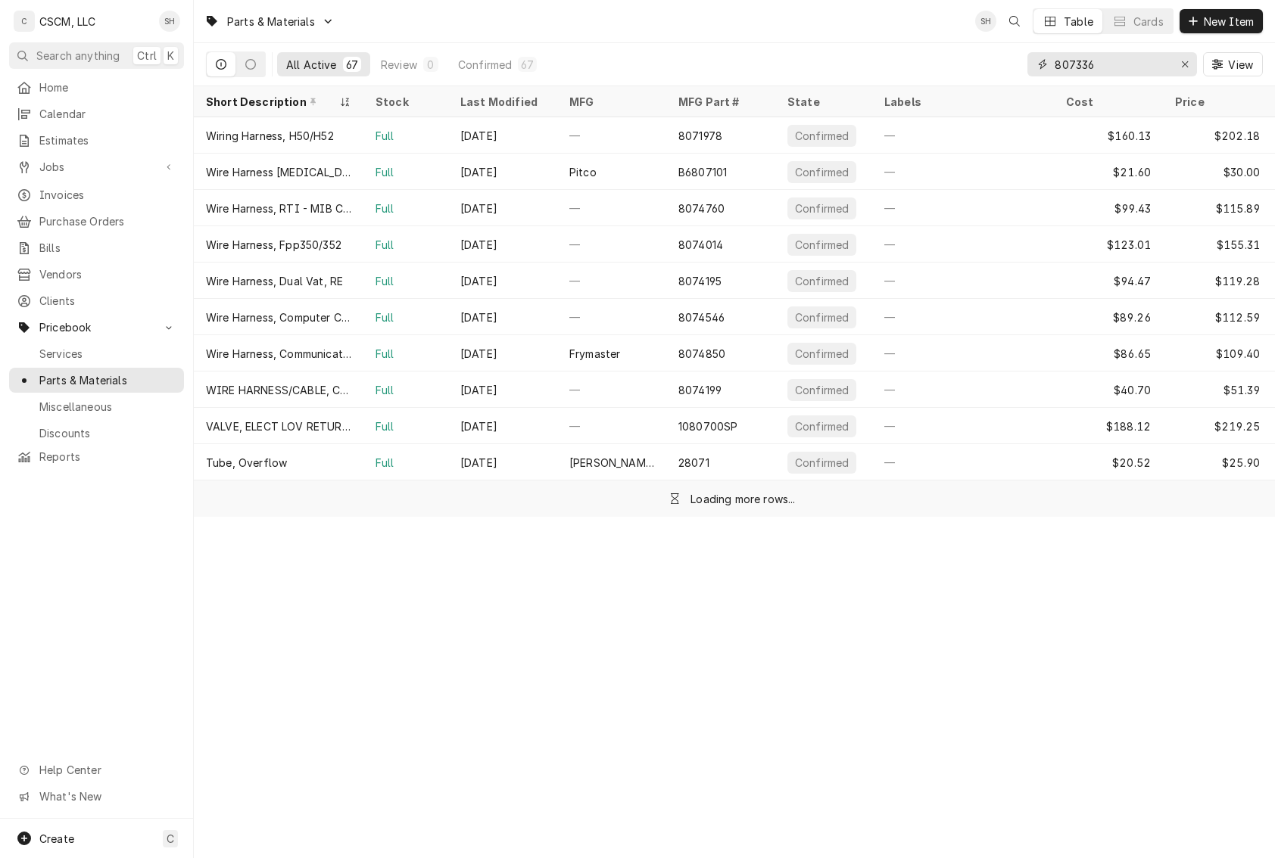
type input "8073366"
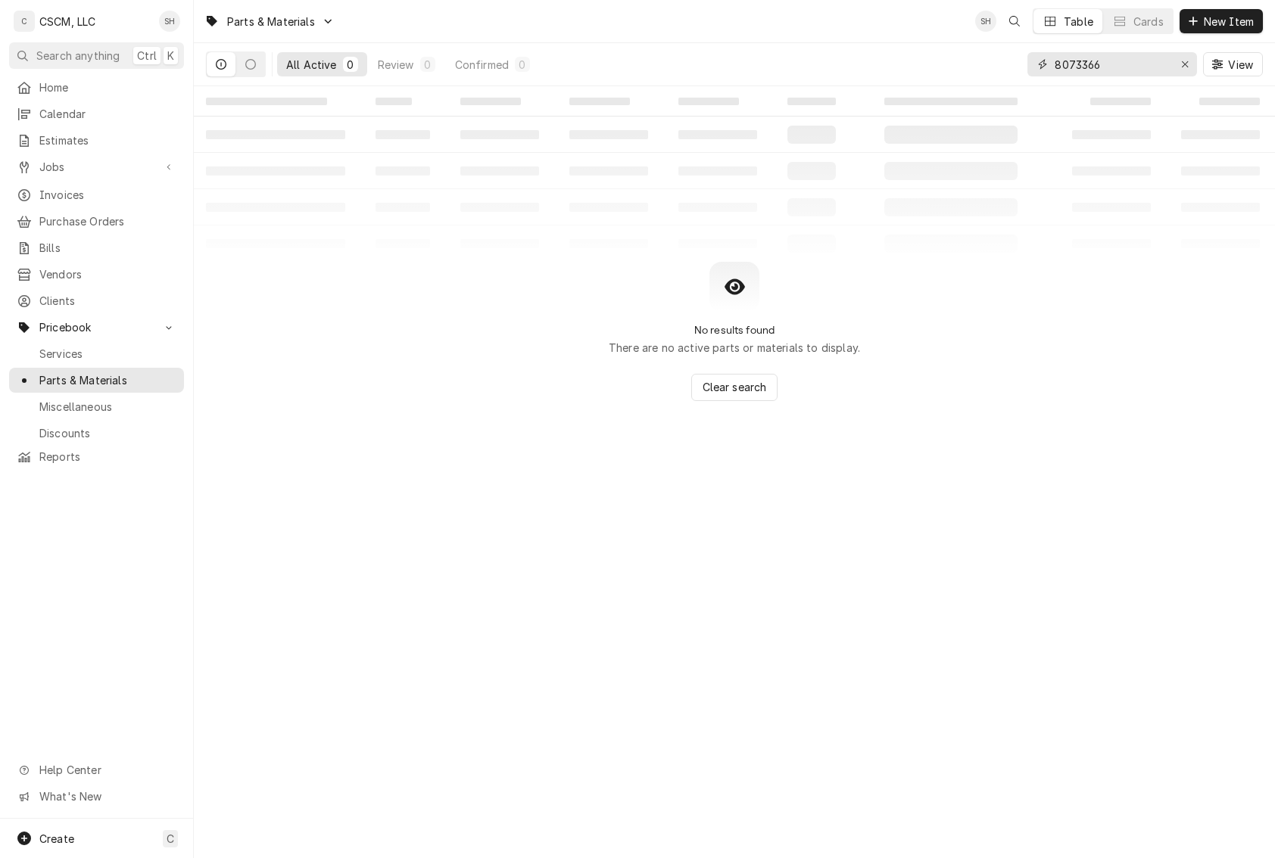
drag, startPoint x: 1124, startPoint y: 75, endPoint x: 969, endPoint y: 74, distance: 155.2
click at [969, 74] on div "All Active 0 Review 0 Confirmed 0 8073366 View" at bounding box center [734, 64] width 1057 height 42
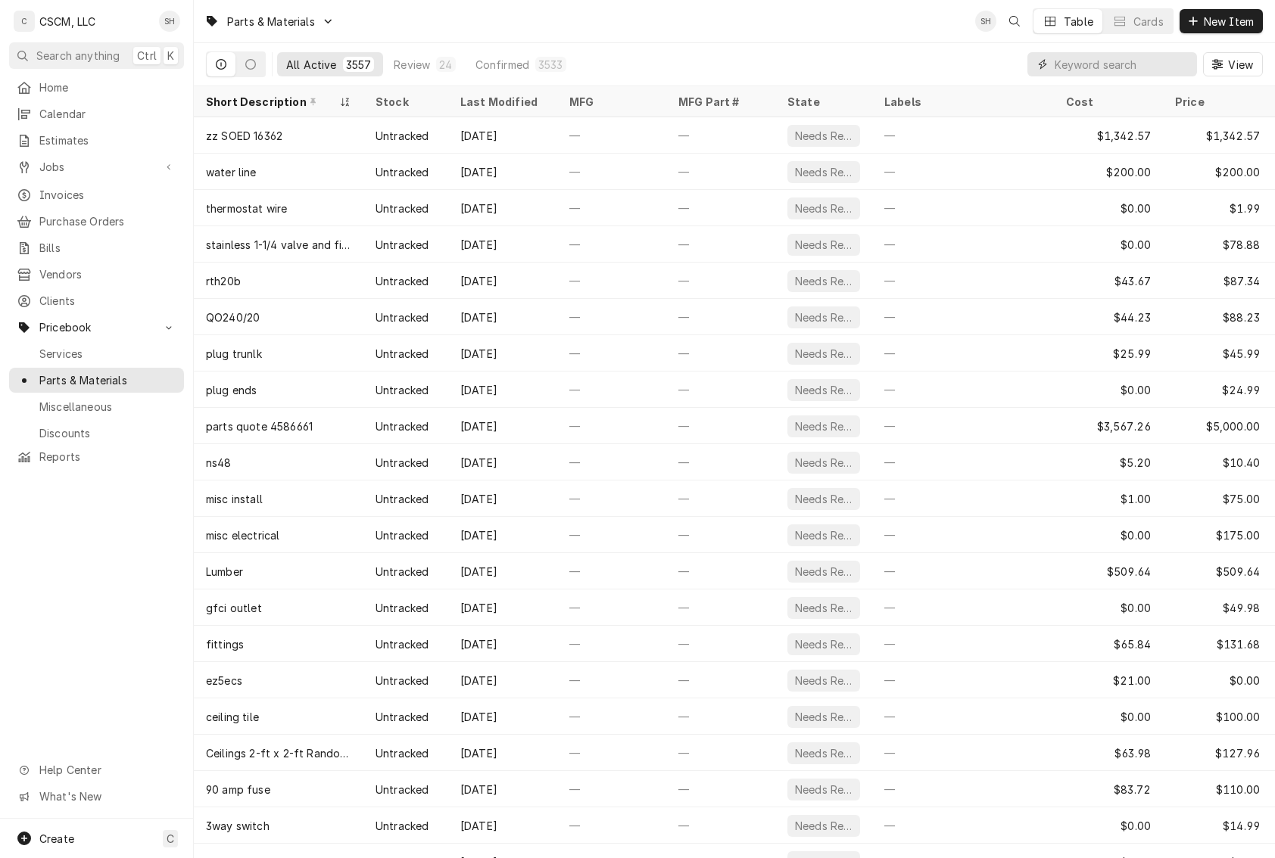
click at [1160, 65] on input "Dynamic Content Wrapper" at bounding box center [1121, 64] width 135 height 24
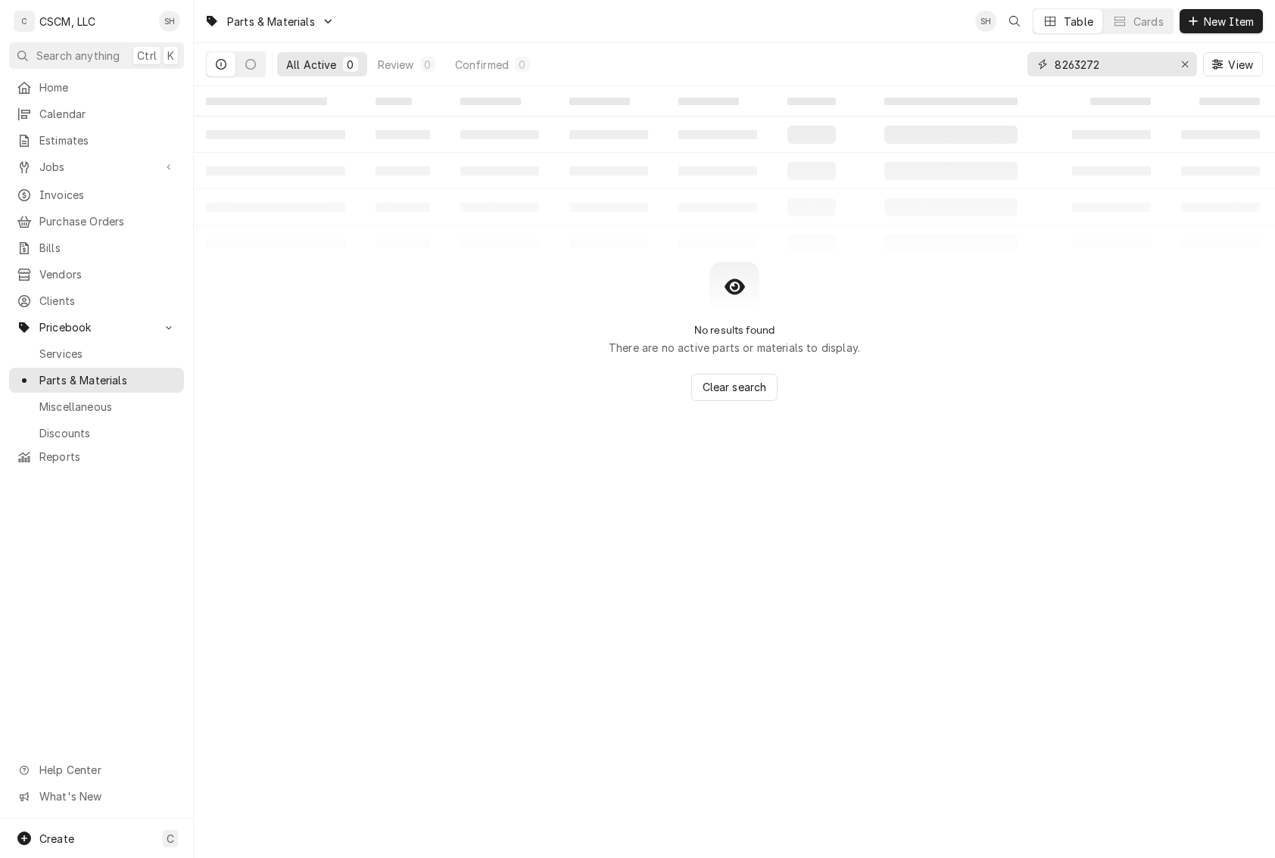
drag, startPoint x: 1125, startPoint y: 64, endPoint x: 802, endPoint y: 71, distance: 322.6
click at [802, 71] on div "All Active 0 Review 0 Confirmed 0 8263272 View" at bounding box center [734, 64] width 1057 height 42
drag, startPoint x: 1148, startPoint y: 56, endPoint x: 874, endPoint y: 78, distance: 275.7
click at [874, 78] on div "All Active 0 Review 0 Confirmed 0 8263272 View" at bounding box center [734, 64] width 1057 height 42
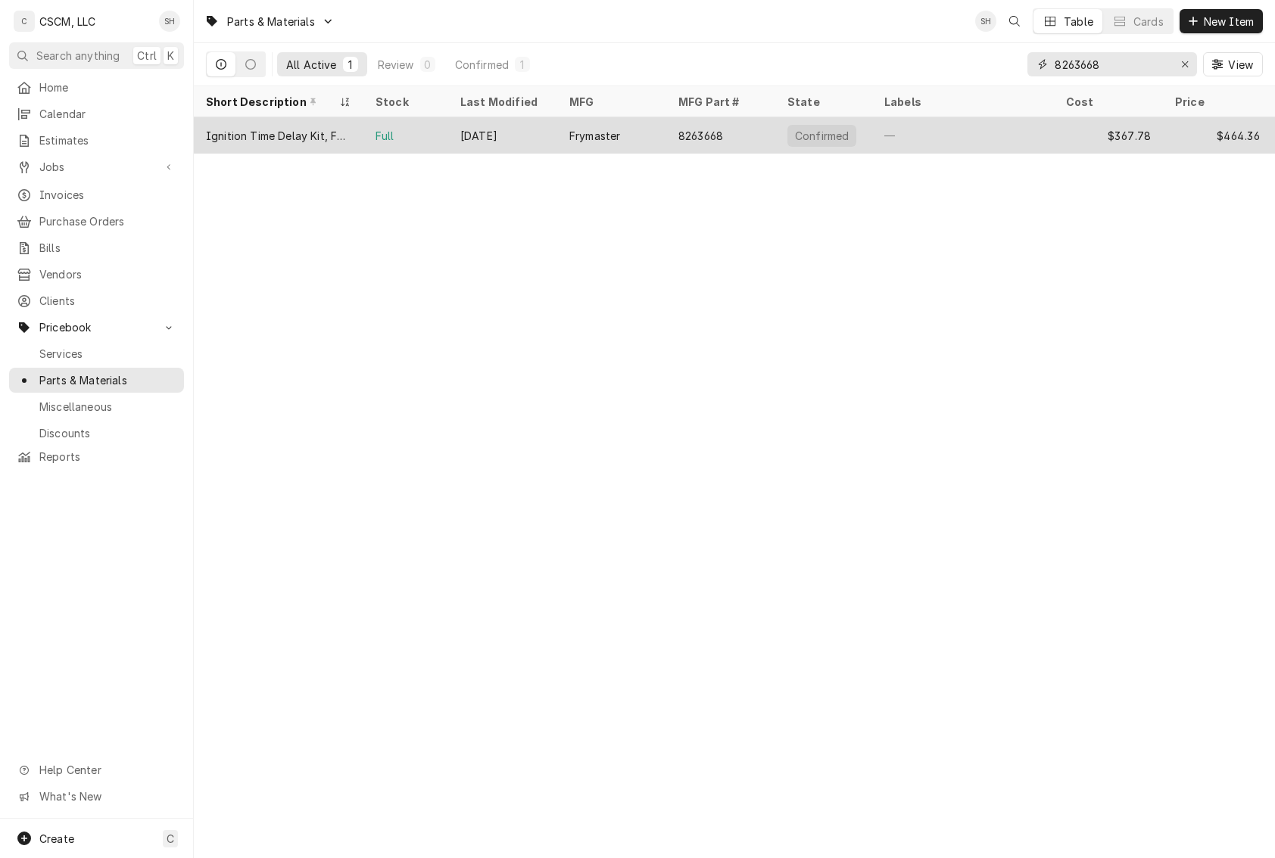
type input "8263668"
click at [350, 133] on div "Ignition Time Delay Kit, Full Vat, Fenwal" at bounding box center [278, 136] width 145 height 16
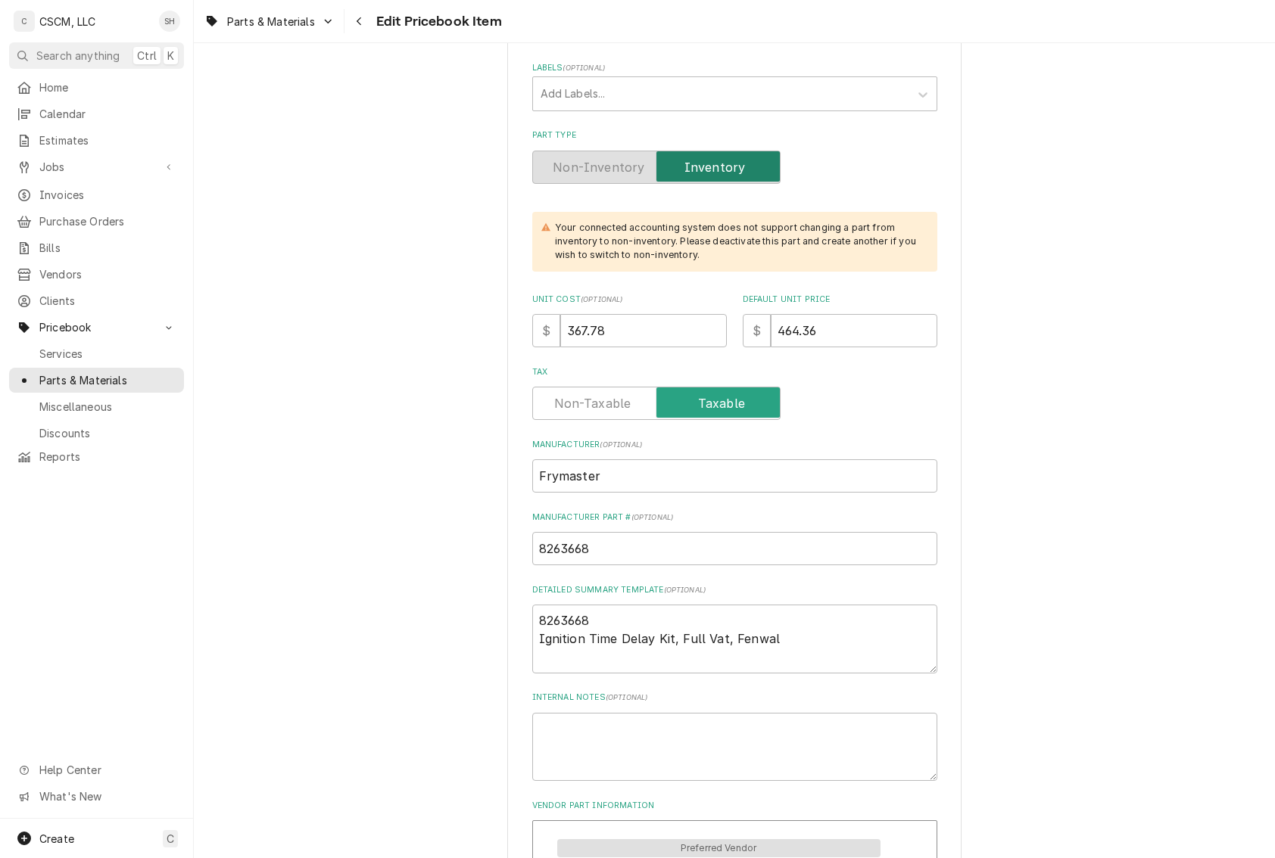
scroll to position [454, 0]
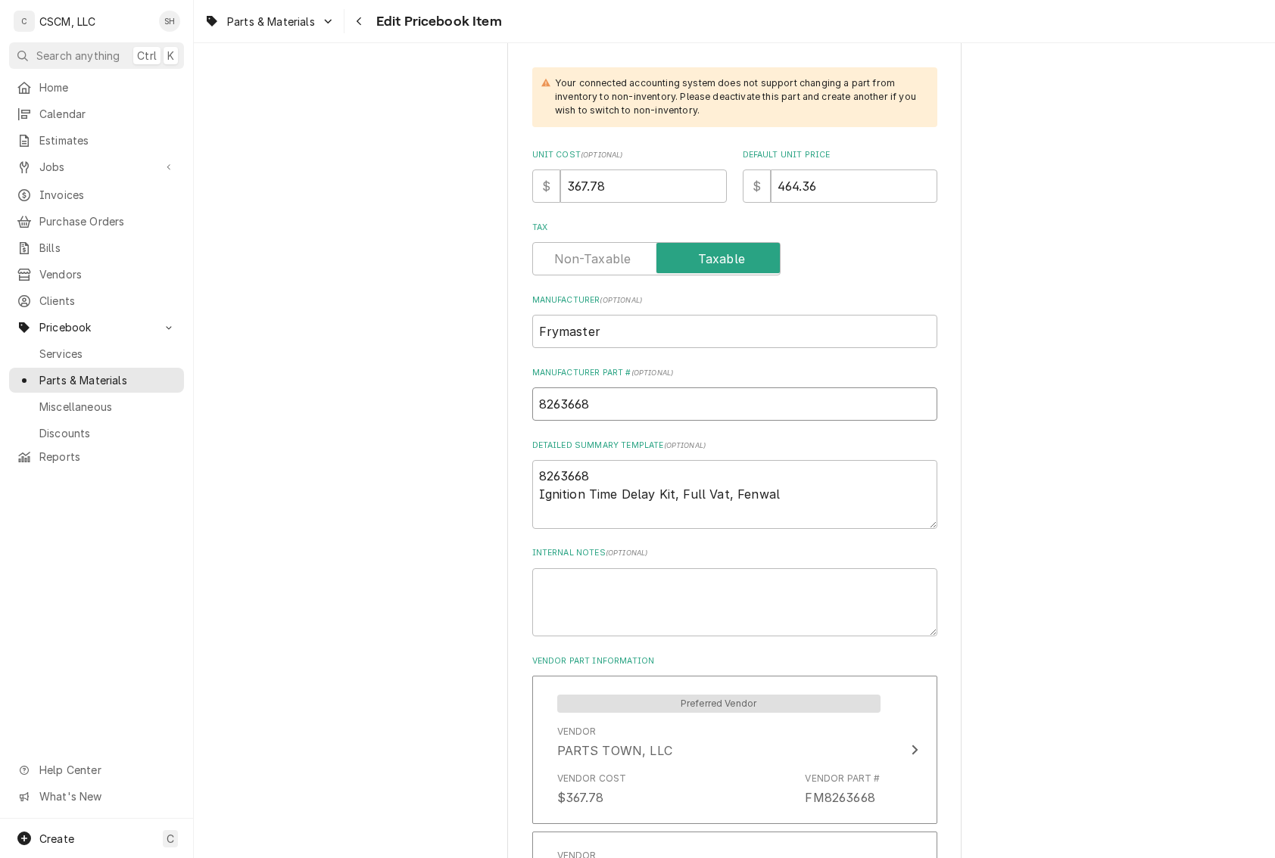
drag, startPoint x: 636, startPoint y: 407, endPoint x: 282, endPoint y: 403, distance: 353.5
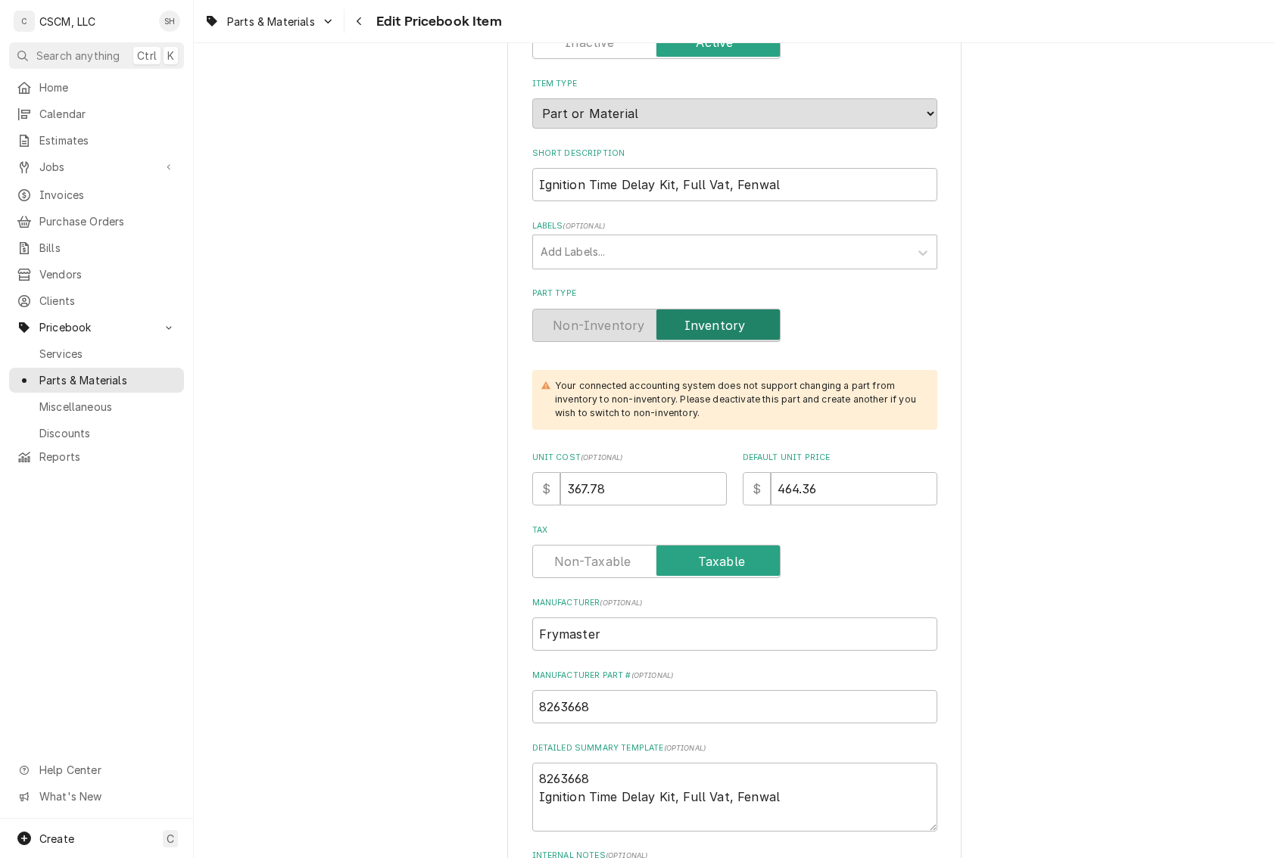
scroll to position [303, 0]
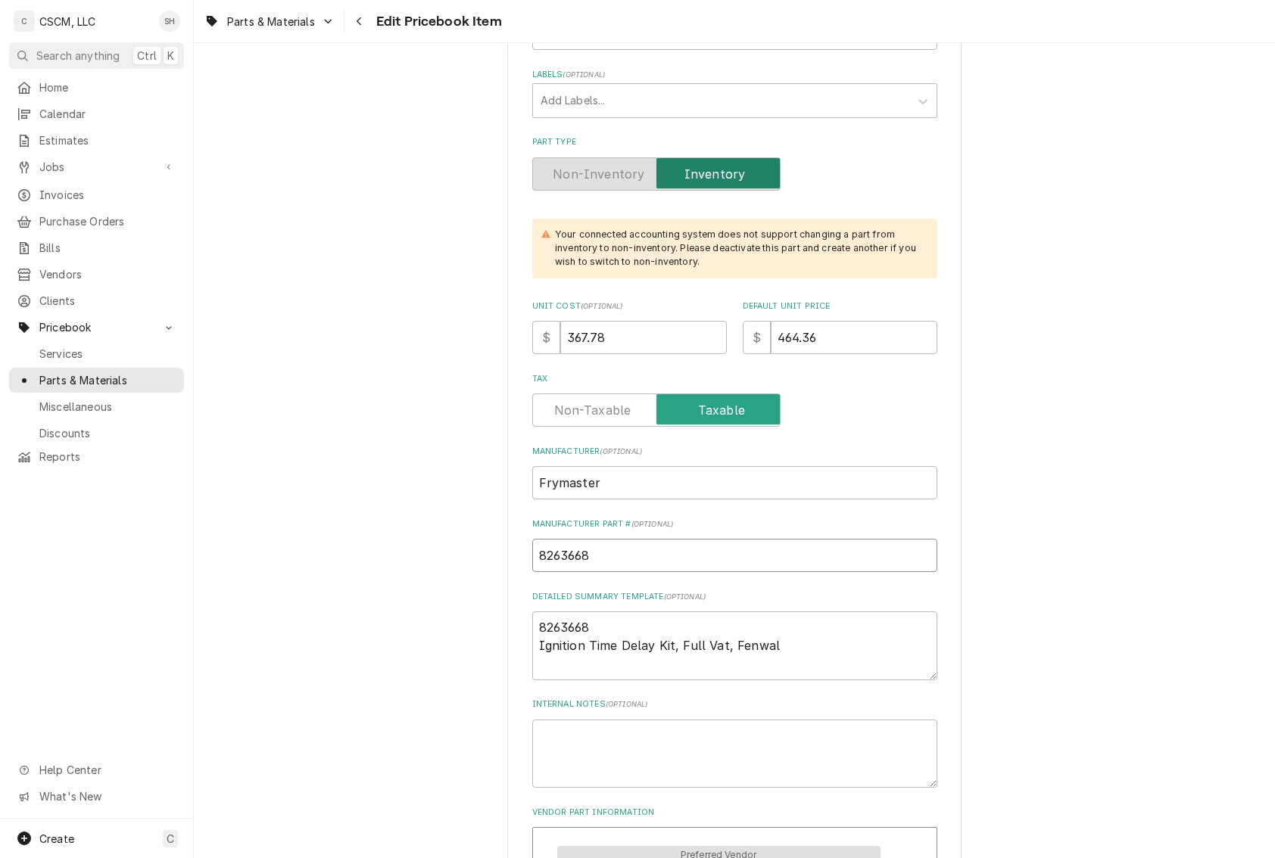
click at [656, 544] on input "8263668" at bounding box center [734, 555] width 405 height 33
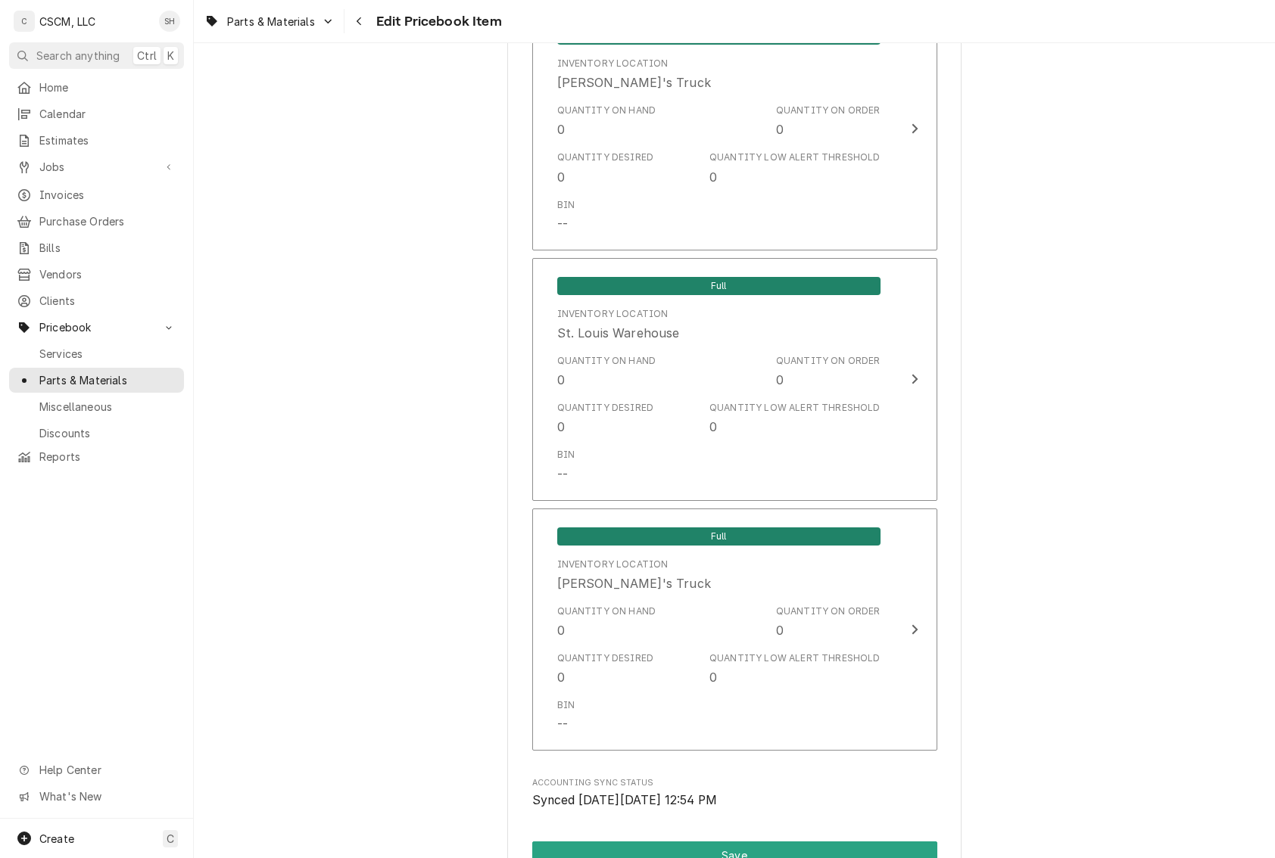
scroll to position [2725, 0]
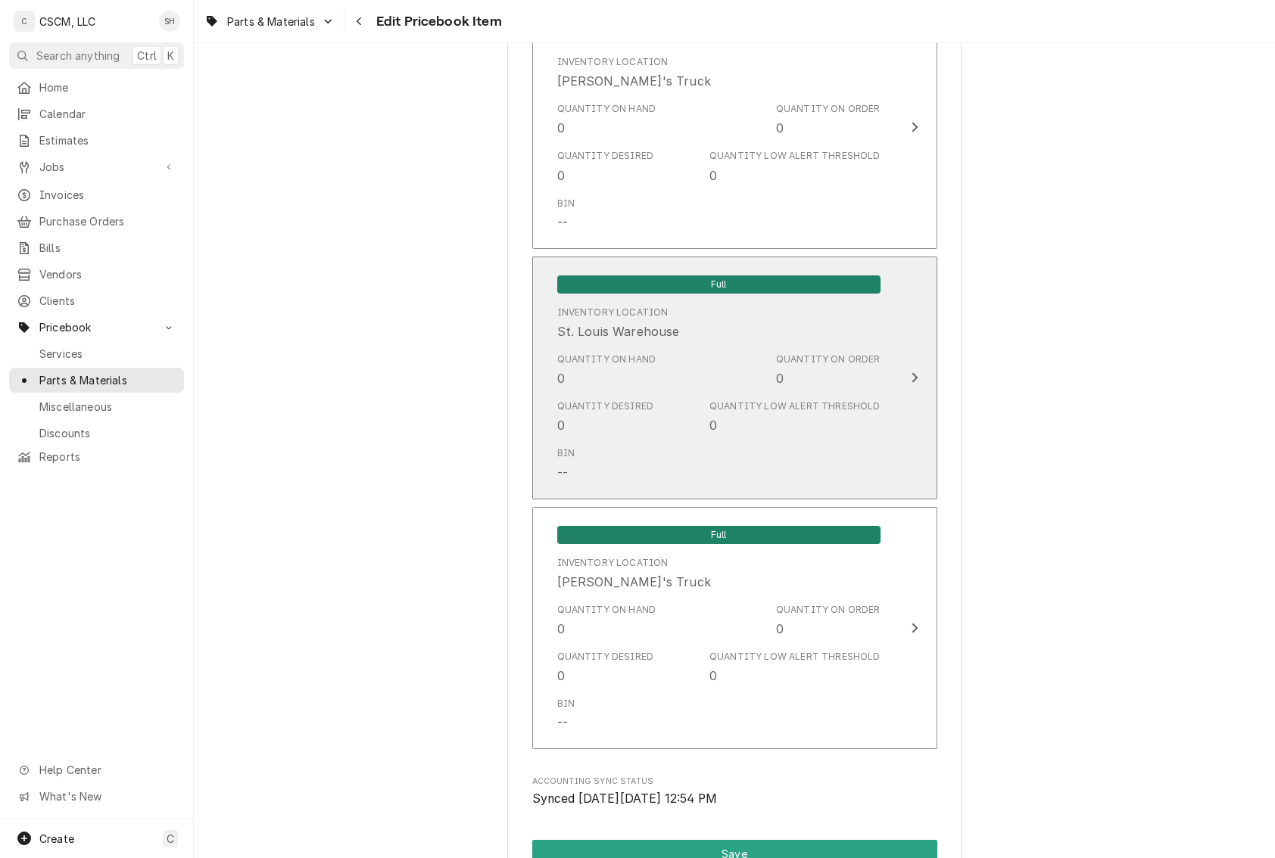
click at [818, 416] on div "Quantity Low Alert Threshold 0" at bounding box center [794, 417] width 170 height 35
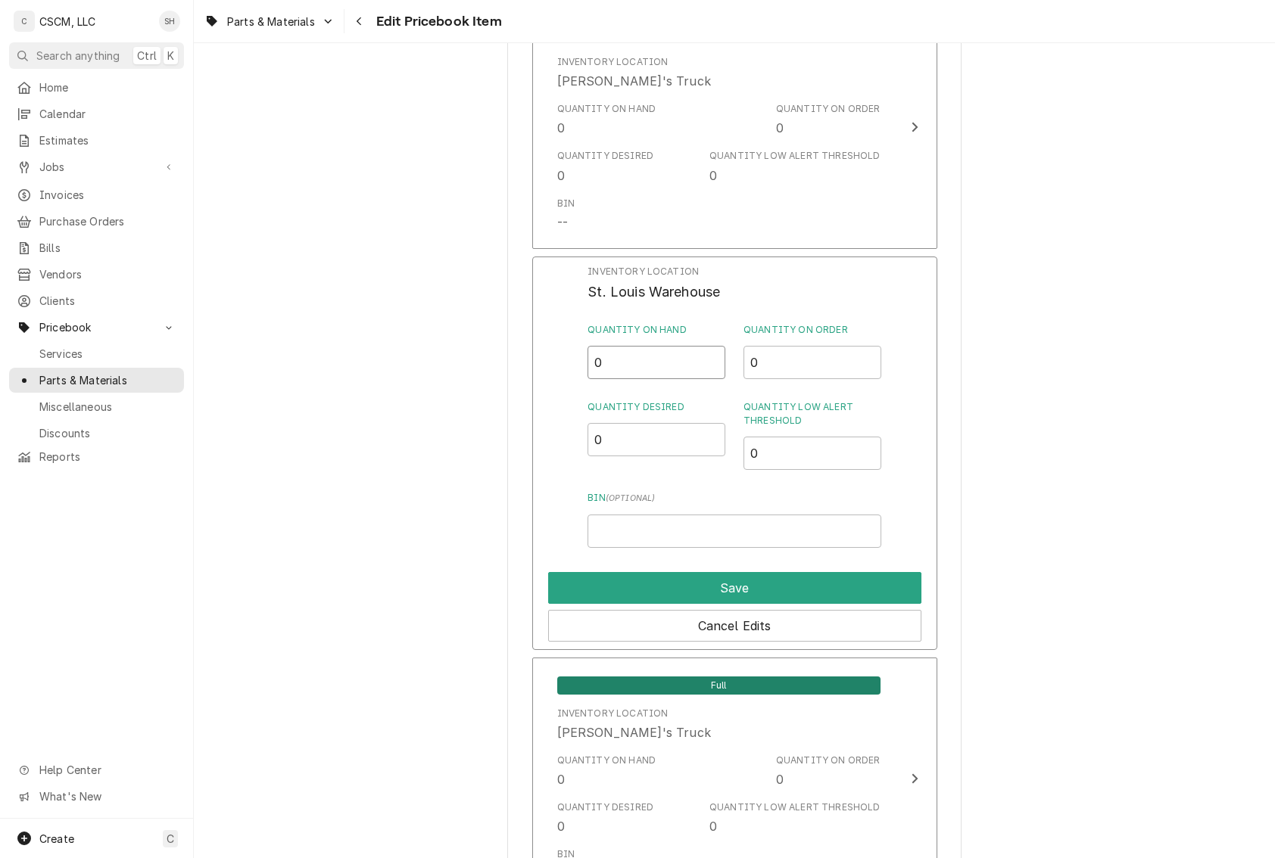
drag, startPoint x: 667, startPoint y: 372, endPoint x: 386, endPoint y: 321, distance: 285.5
type input "3"
click at [640, 590] on button "Save" at bounding box center [734, 588] width 373 height 32
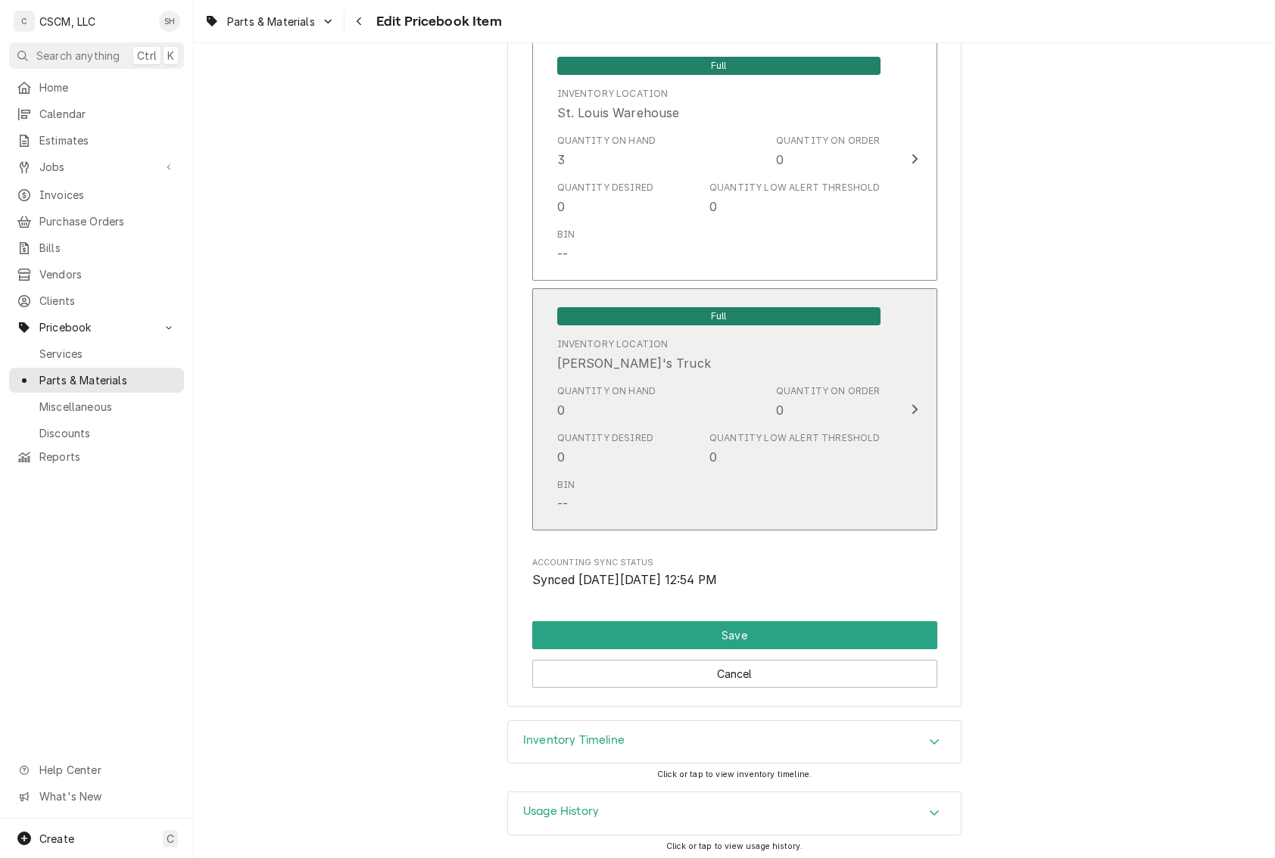
scroll to position [2949, 0]
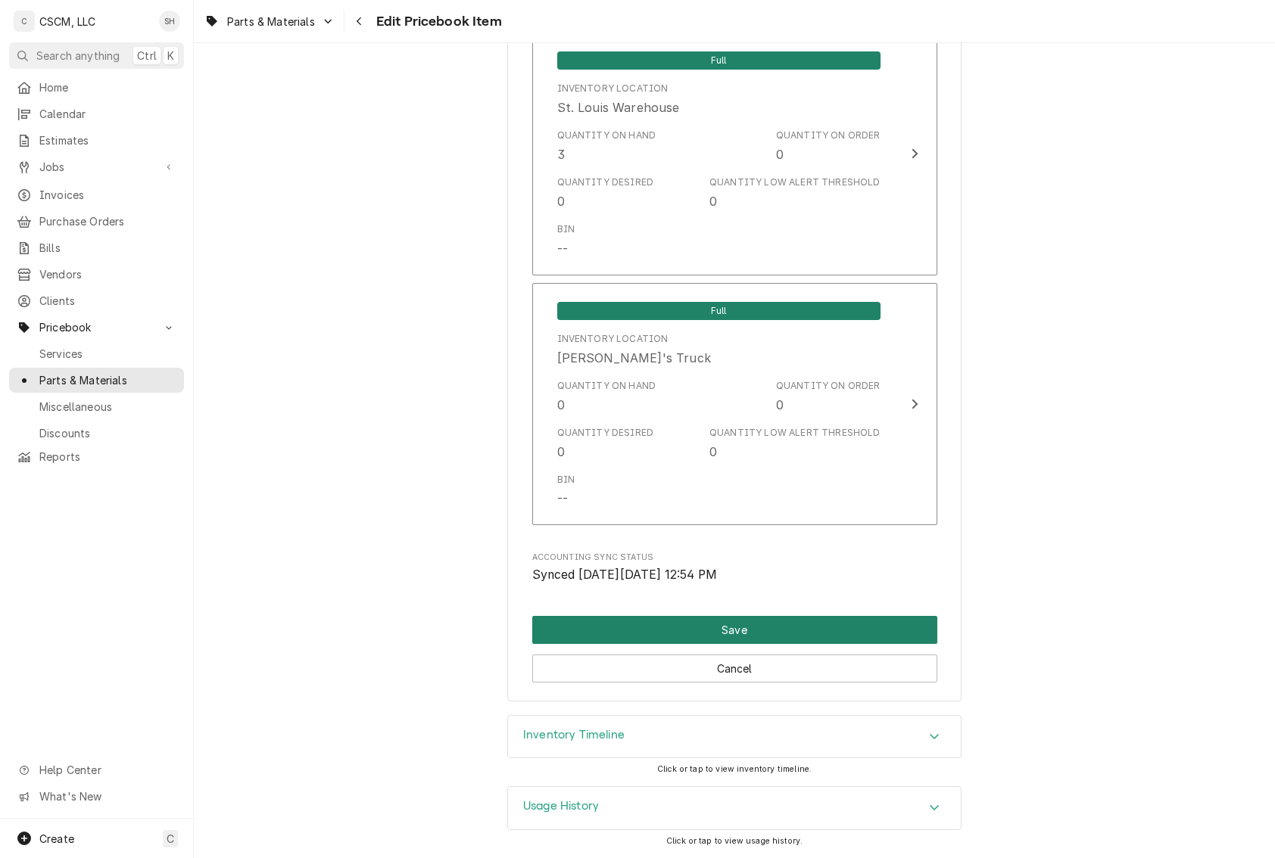
click at [819, 627] on button "Save" at bounding box center [734, 630] width 405 height 28
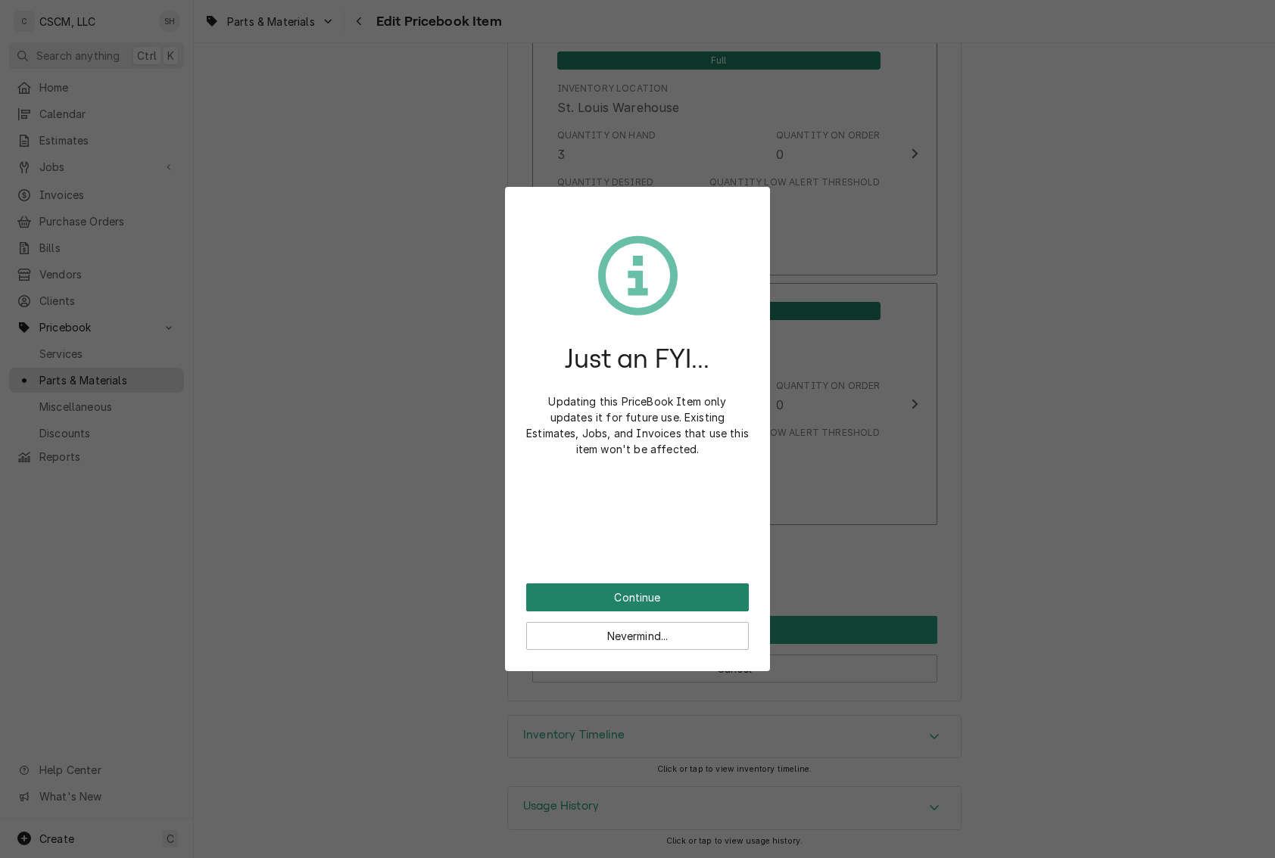
click at [682, 593] on button "Continue" at bounding box center [637, 598] width 223 height 28
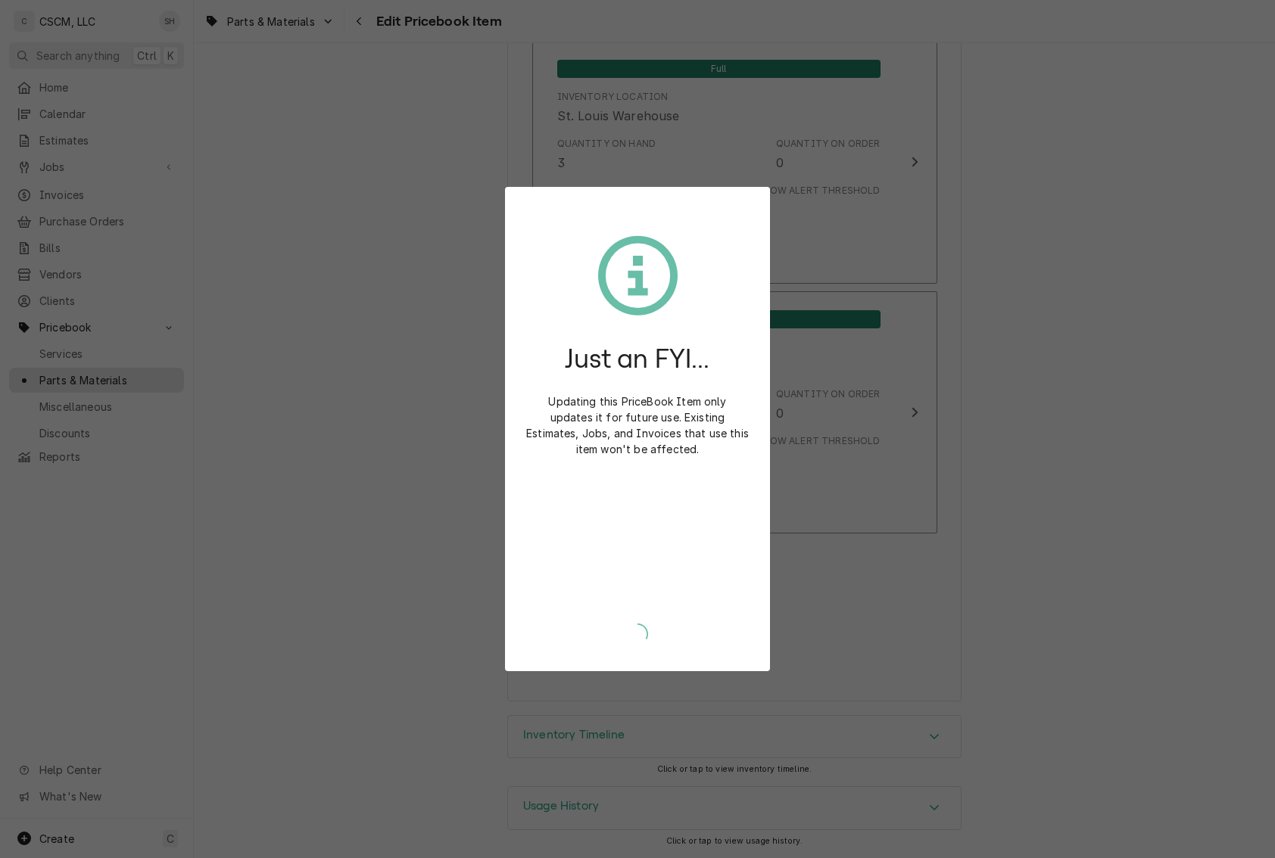
scroll to position [2939, 0]
type textarea "x"
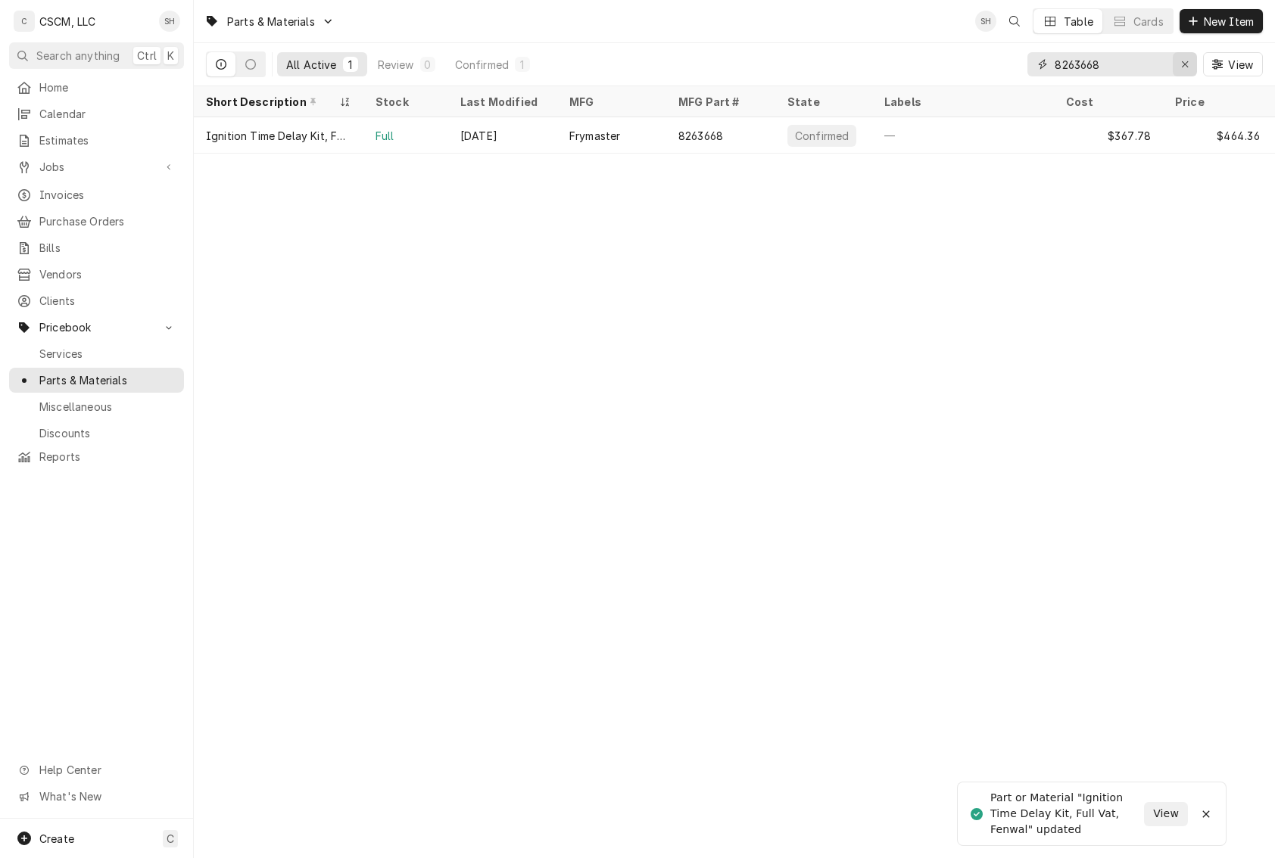
click at [1188, 62] on div "Erase input" at bounding box center [1184, 64] width 15 height 15
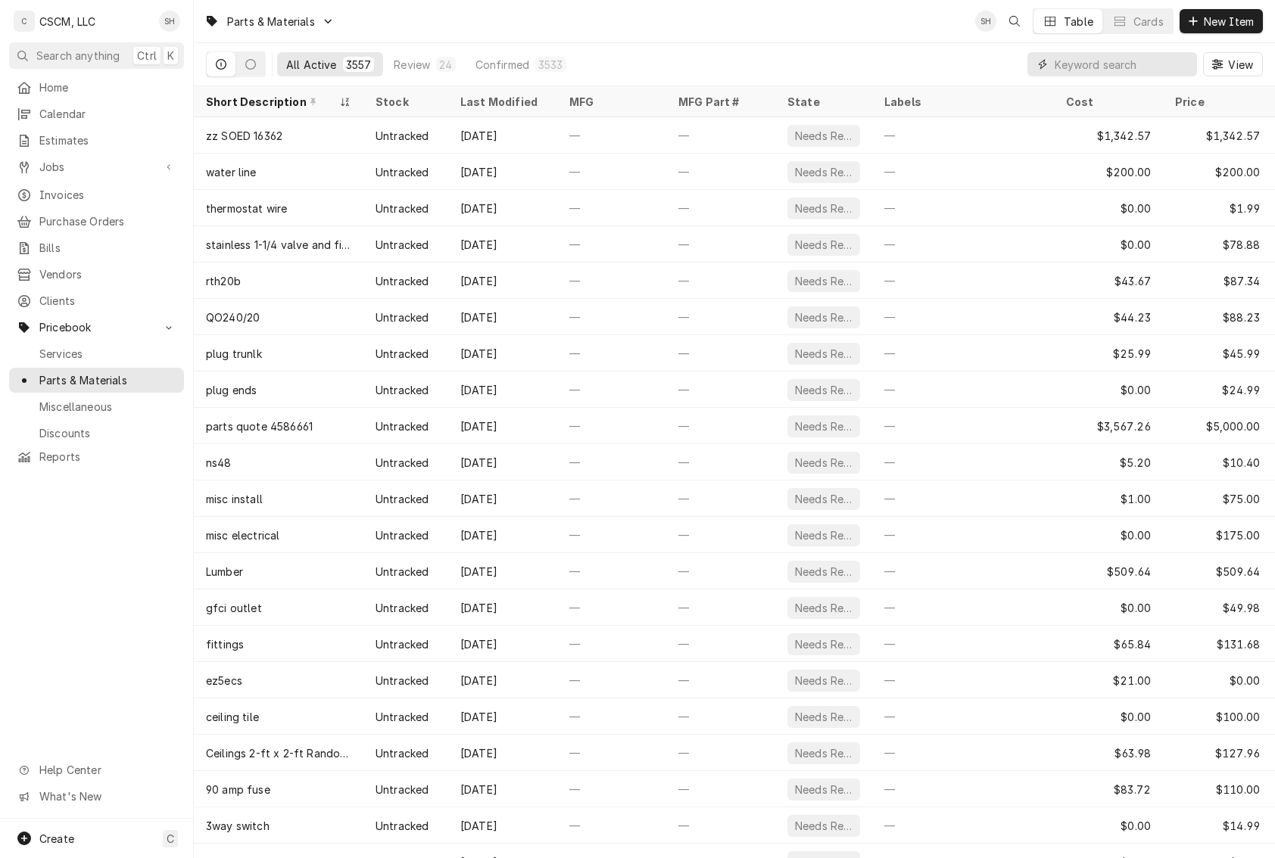
click at [1086, 61] on input "Dynamic Content Wrapper" at bounding box center [1121, 64] width 135 height 24
paste input "8072820"
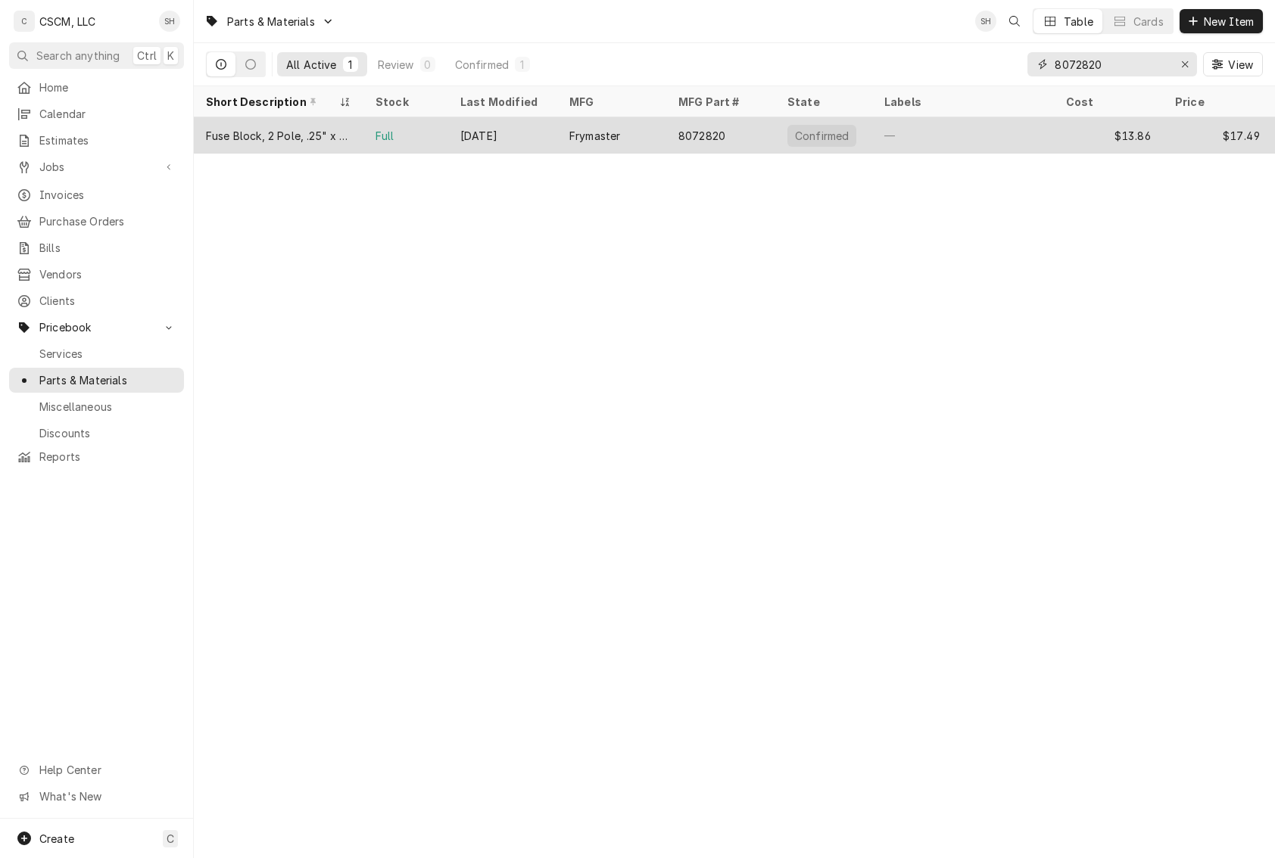
type input "8072820"
click at [297, 132] on div "Fuse Block, 2 Pole, .25" x 1.25"" at bounding box center [278, 136] width 145 height 16
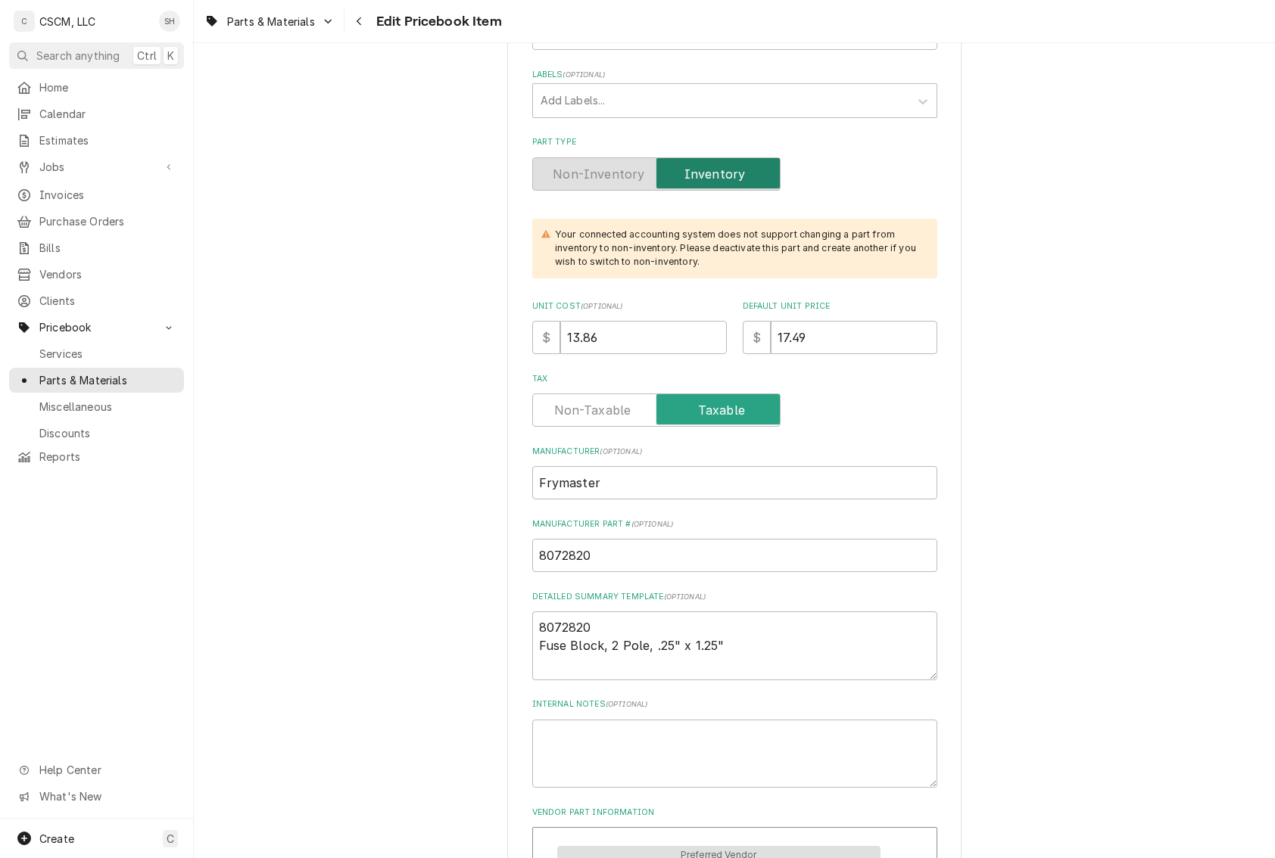
scroll to position [454, 0]
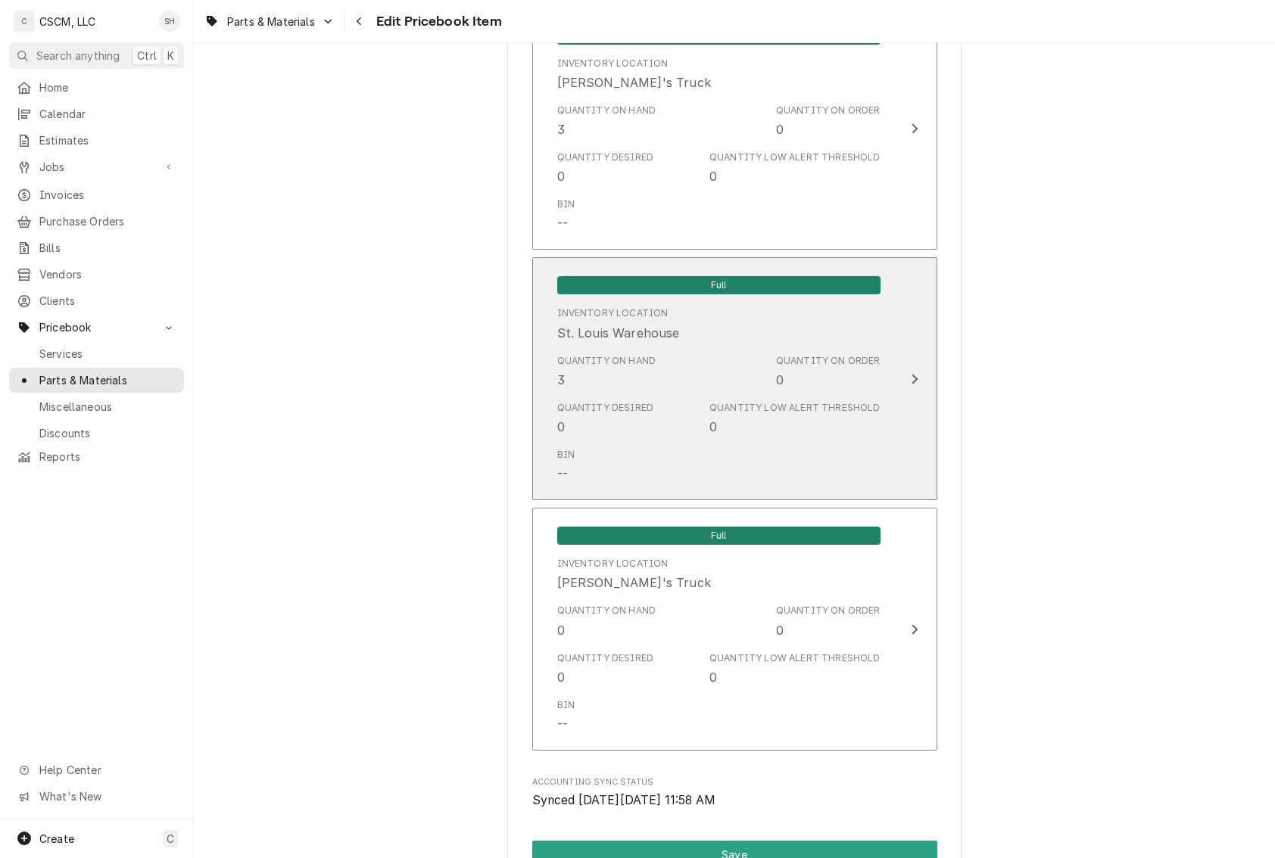
scroll to position [2725, 0]
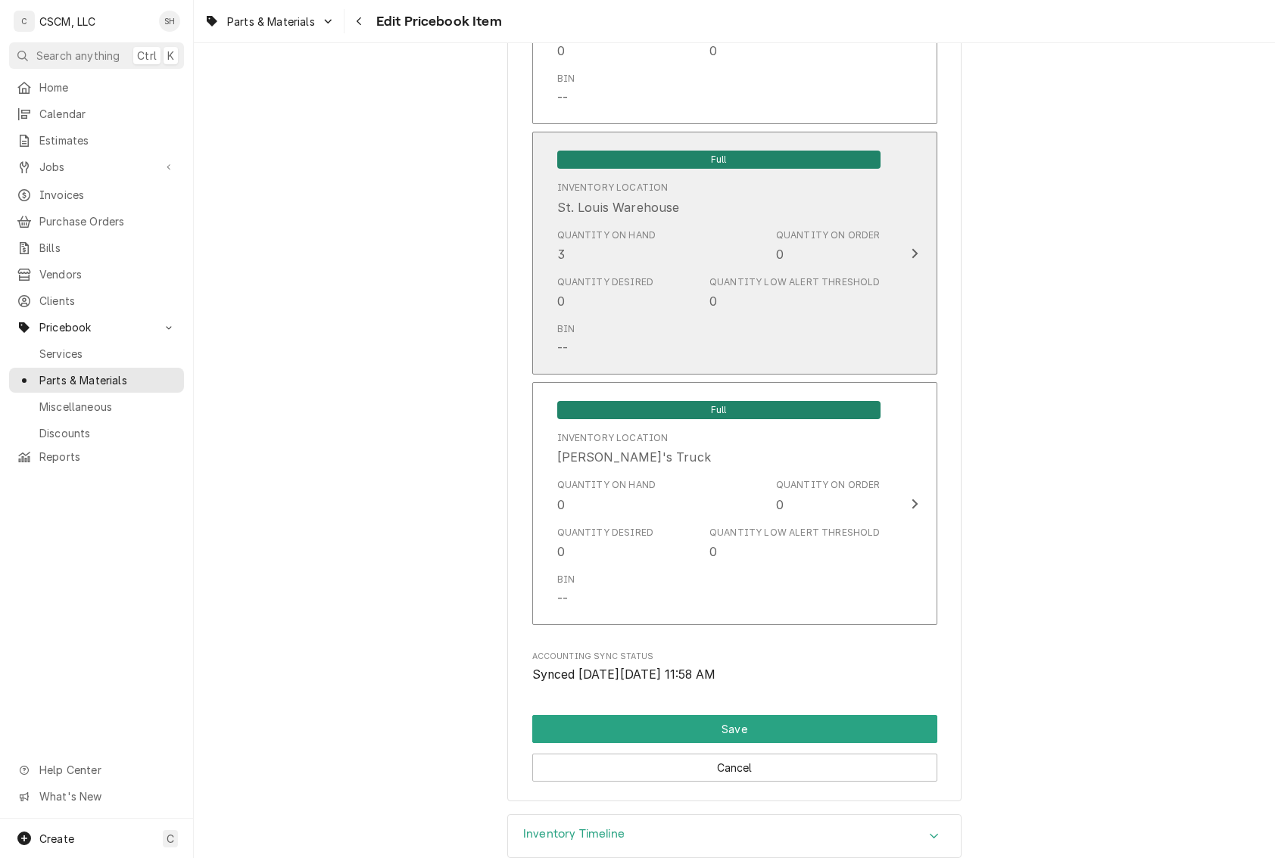
click at [855, 330] on div "Bin --" at bounding box center [718, 339] width 323 height 47
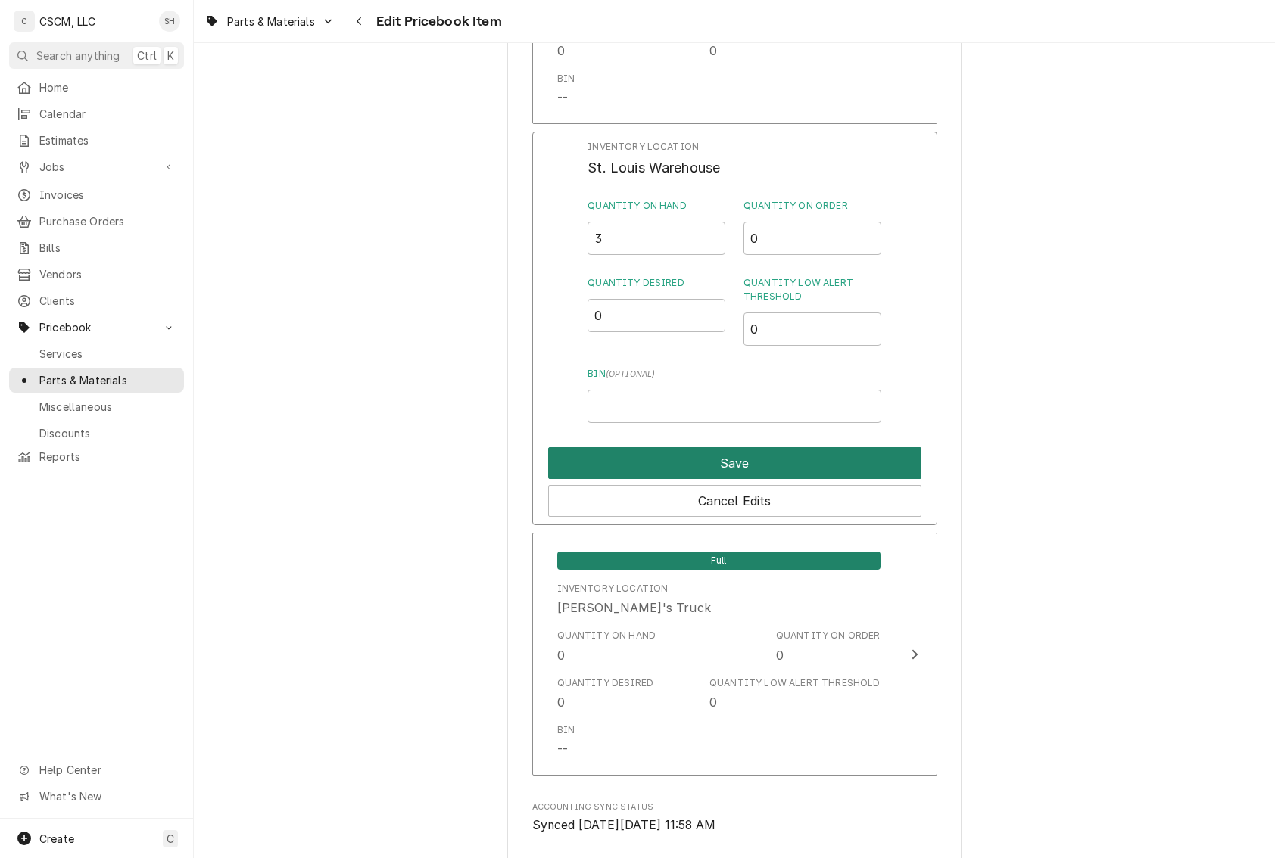
click at [806, 462] on button "Save" at bounding box center [734, 463] width 373 height 32
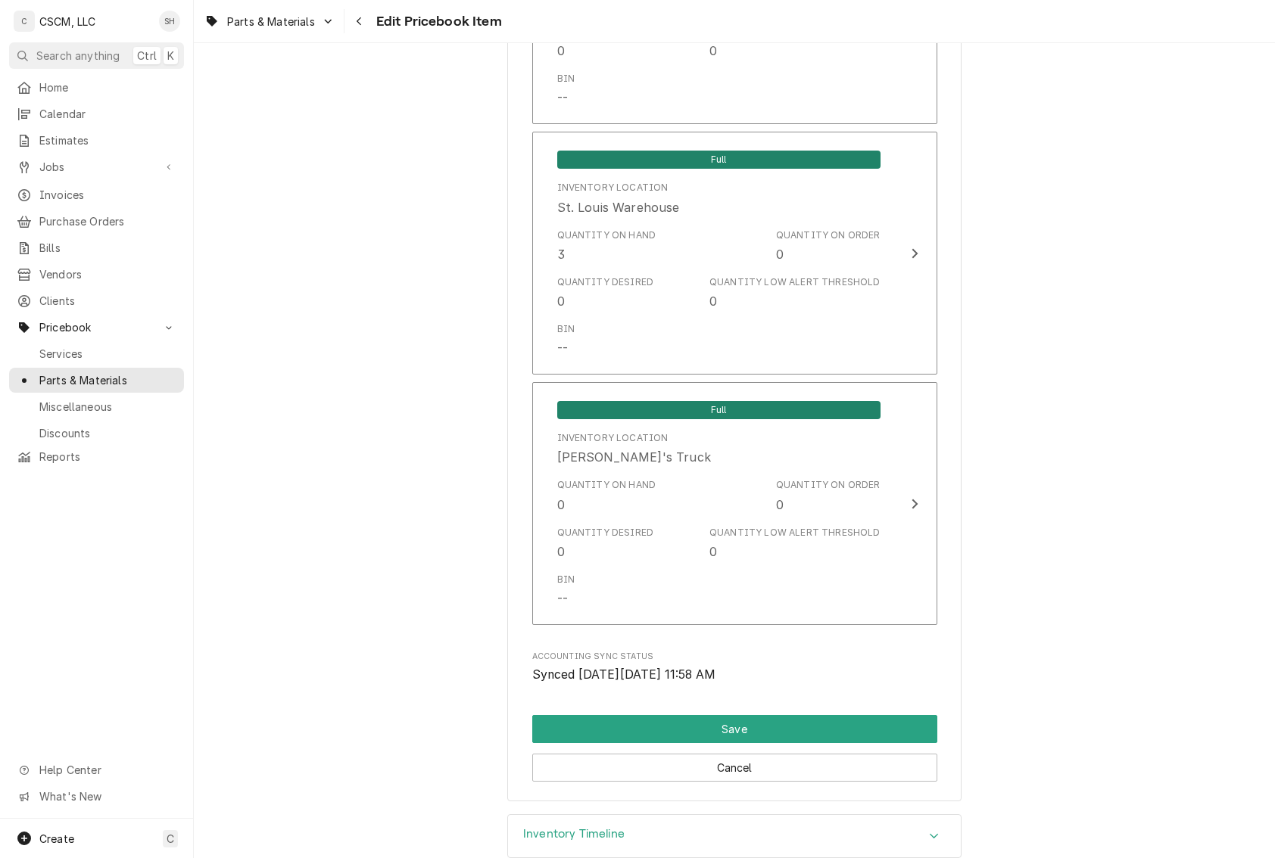
scroll to position [2824, 0]
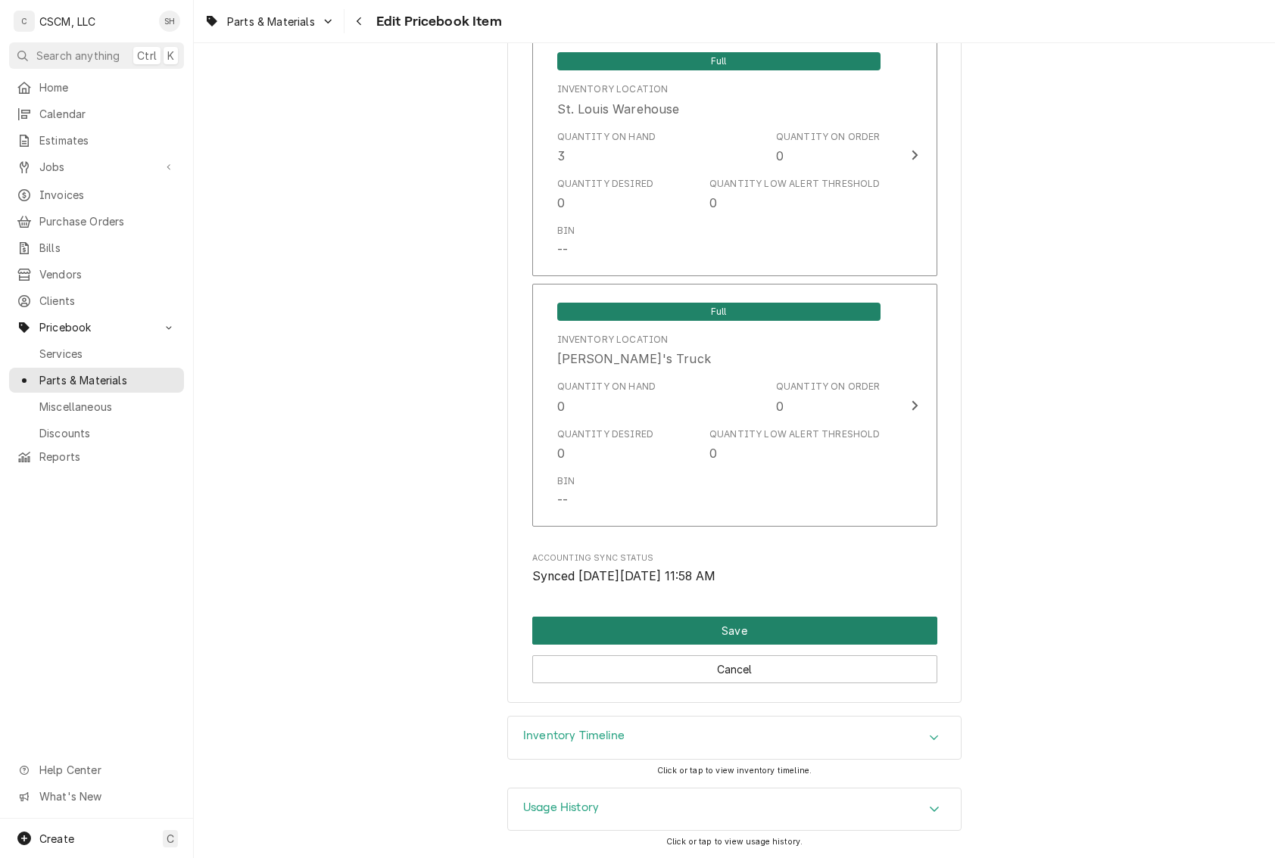
click at [818, 632] on button "Save" at bounding box center [734, 631] width 405 height 28
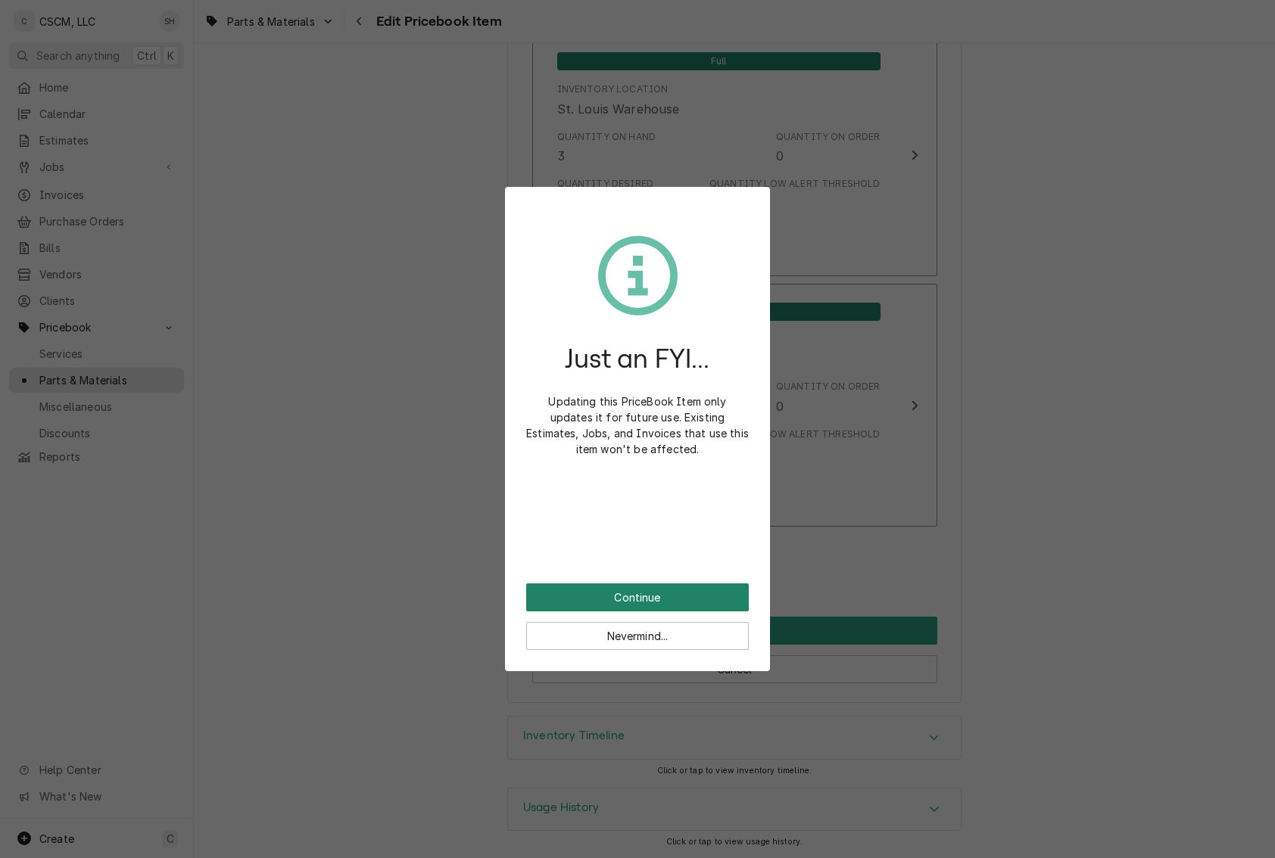
click at [667, 593] on button "Continue" at bounding box center [637, 598] width 223 height 28
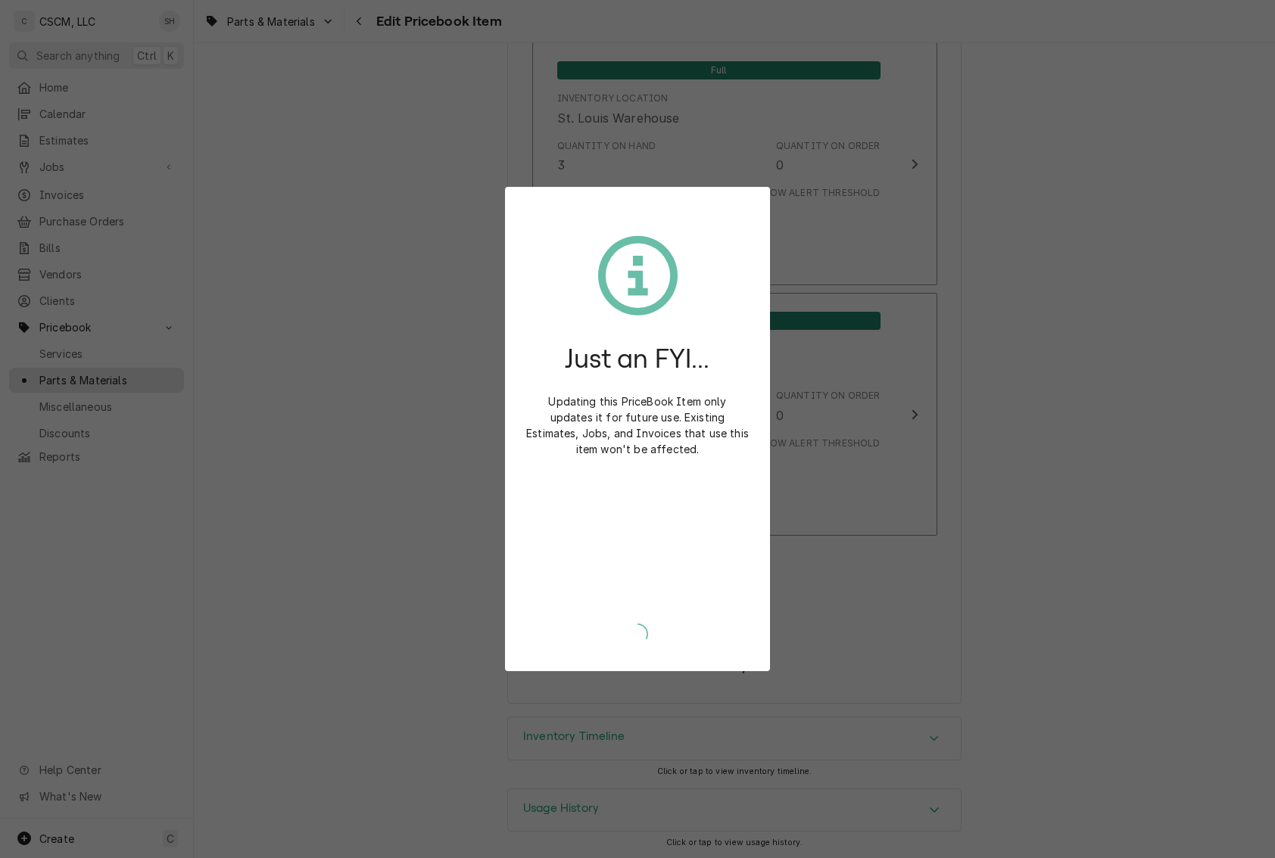
type textarea "x"
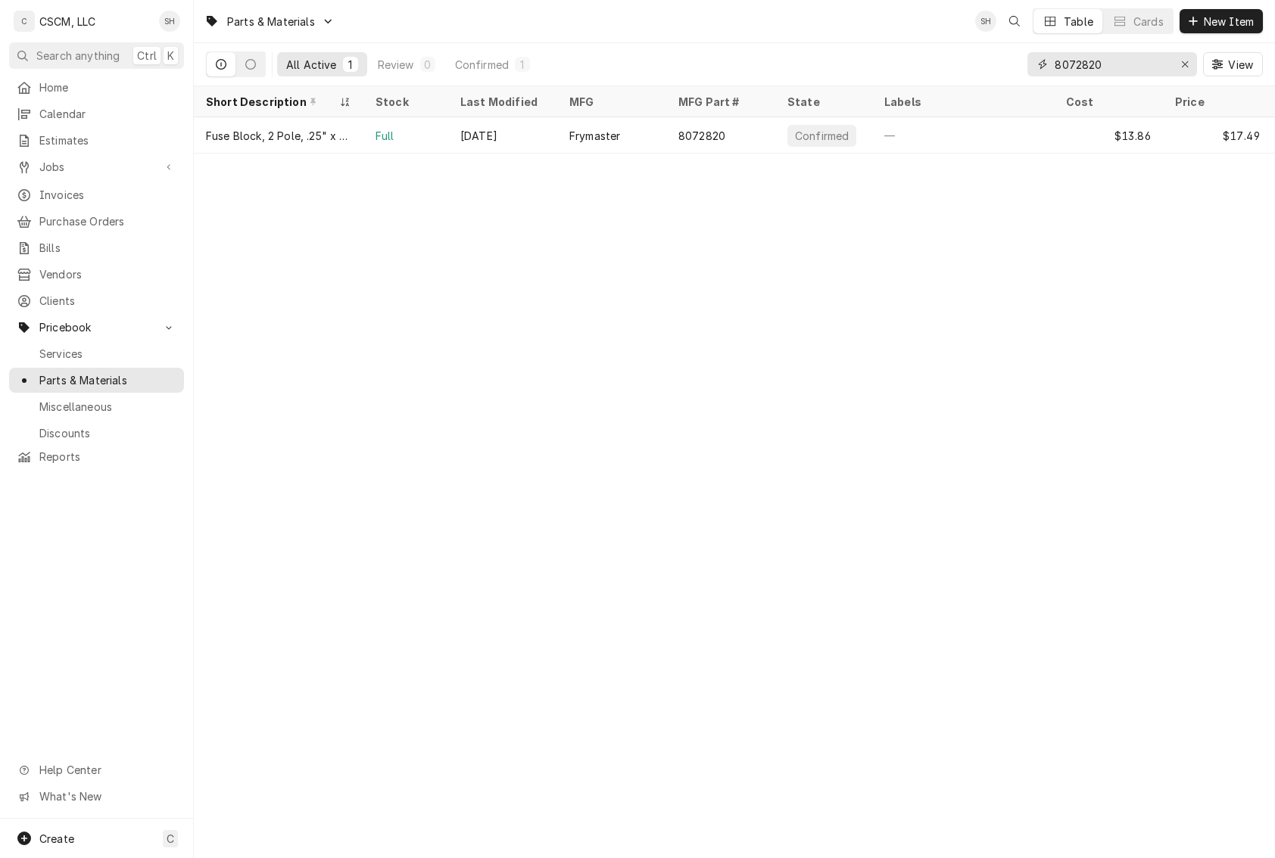
drag, startPoint x: 1111, startPoint y: 63, endPoint x: 771, endPoint y: 72, distance: 340.8
click at [771, 72] on div "All Active 1 Review 0 Confirmed 1 8072820 View" at bounding box center [734, 64] width 1057 height 42
type input "8071683"
click at [1118, 50] on div "8071683 View" at bounding box center [1144, 64] width 235 height 42
drag, startPoint x: 1120, startPoint y: 65, endPoint x: 1018, endPoint y: 65, distance: 102.2
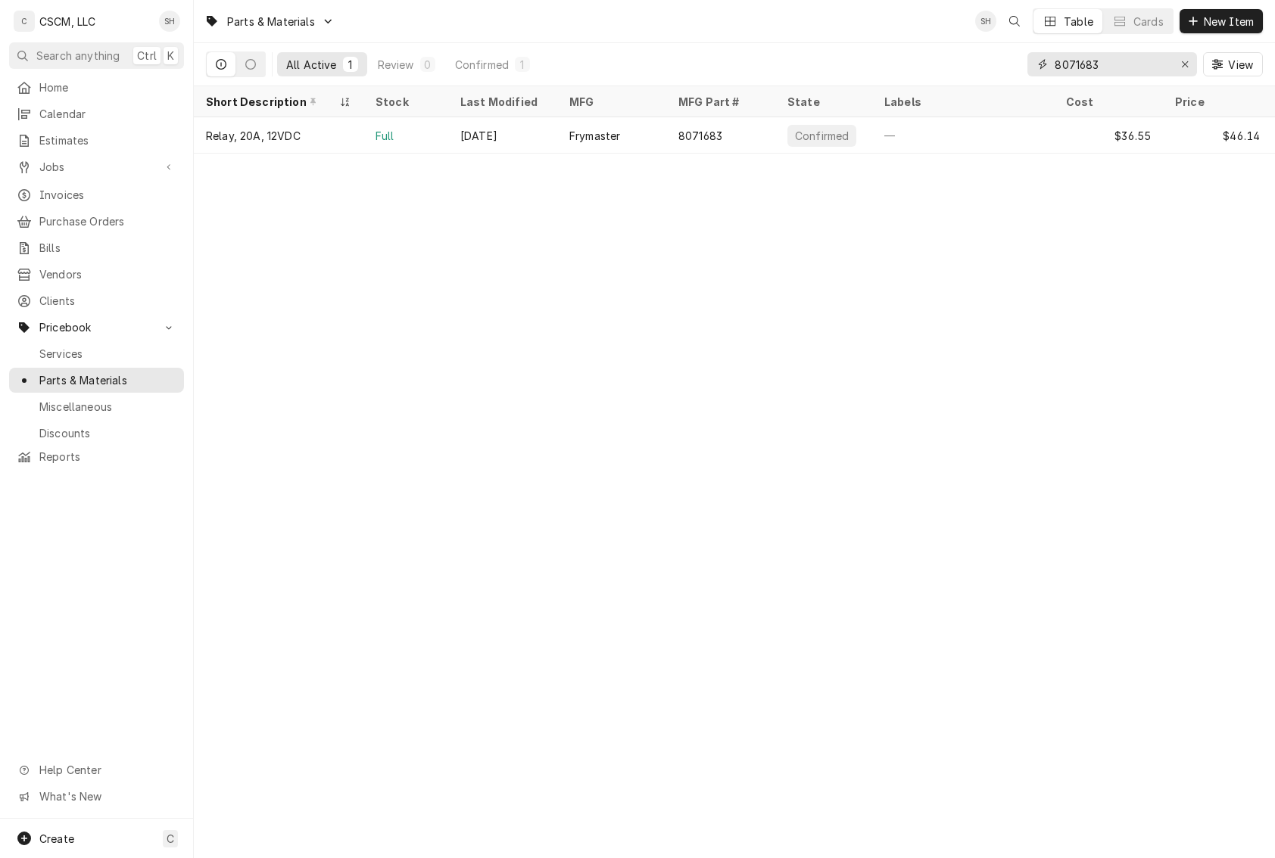
click at [1018, 65] on div "All Active 1 Review 0 Confirmed 1 8071683 View" at bounding box center [734, 64] width 1057 height 42
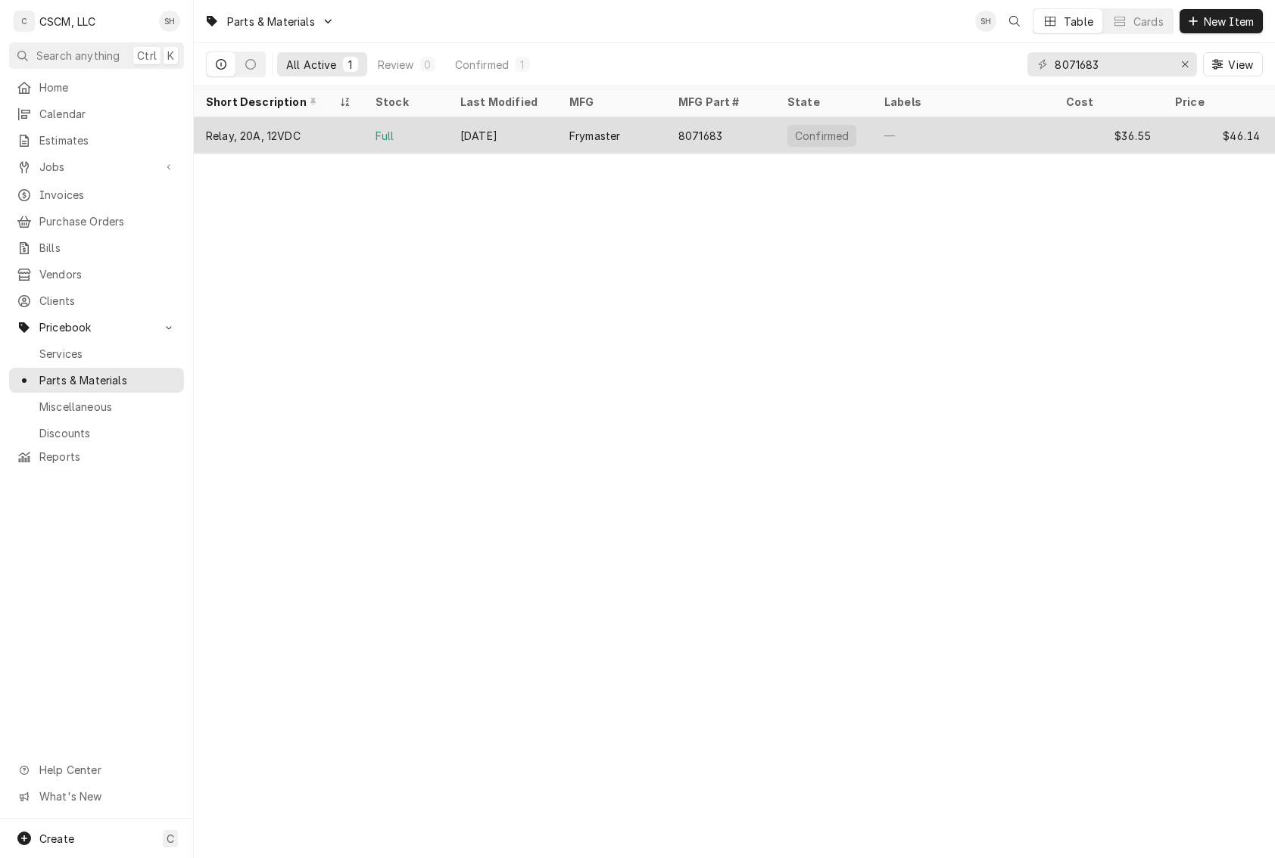
click at [476, 126] on div "[DATE]" at bounding box center [502, 135] width 109 height 36
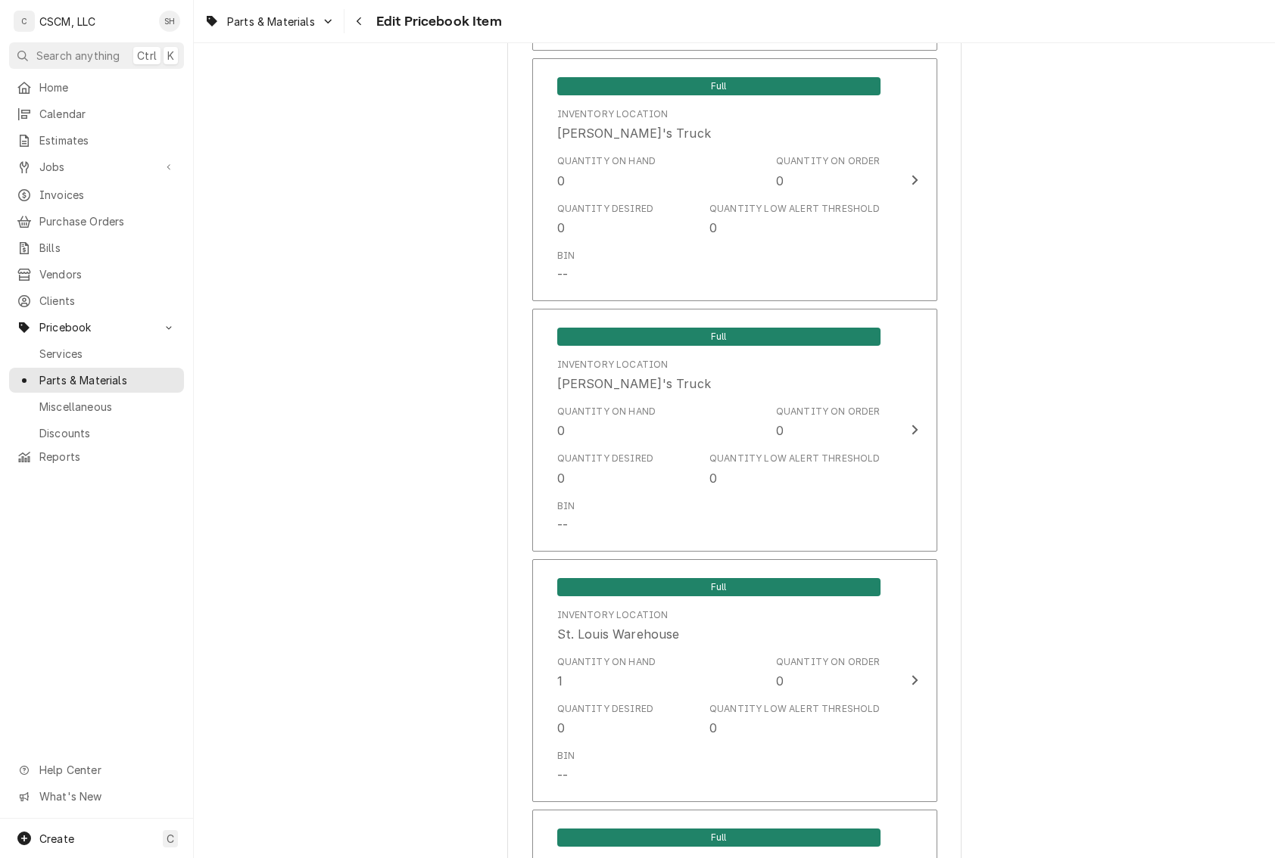
scroll to position [2725, 0]
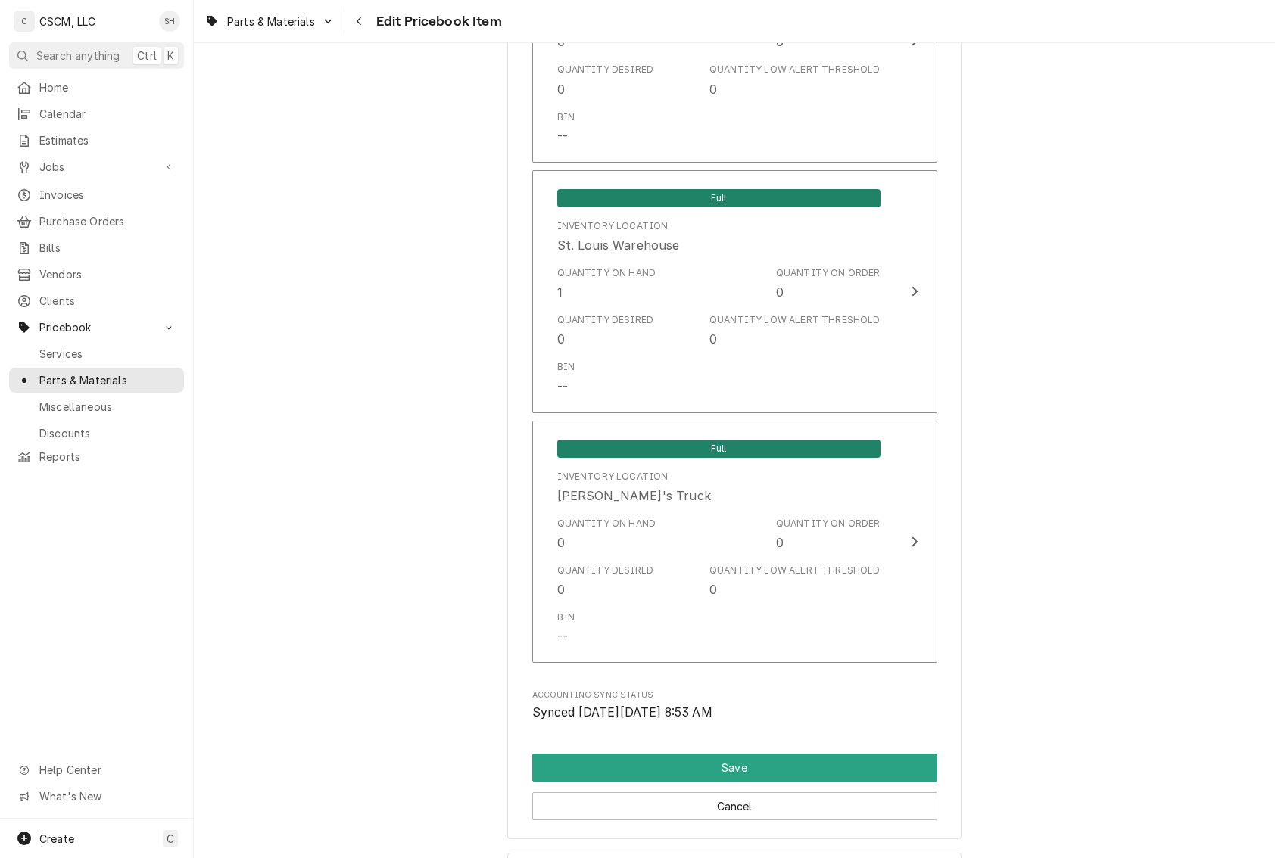
scroll to position [2877, 0]
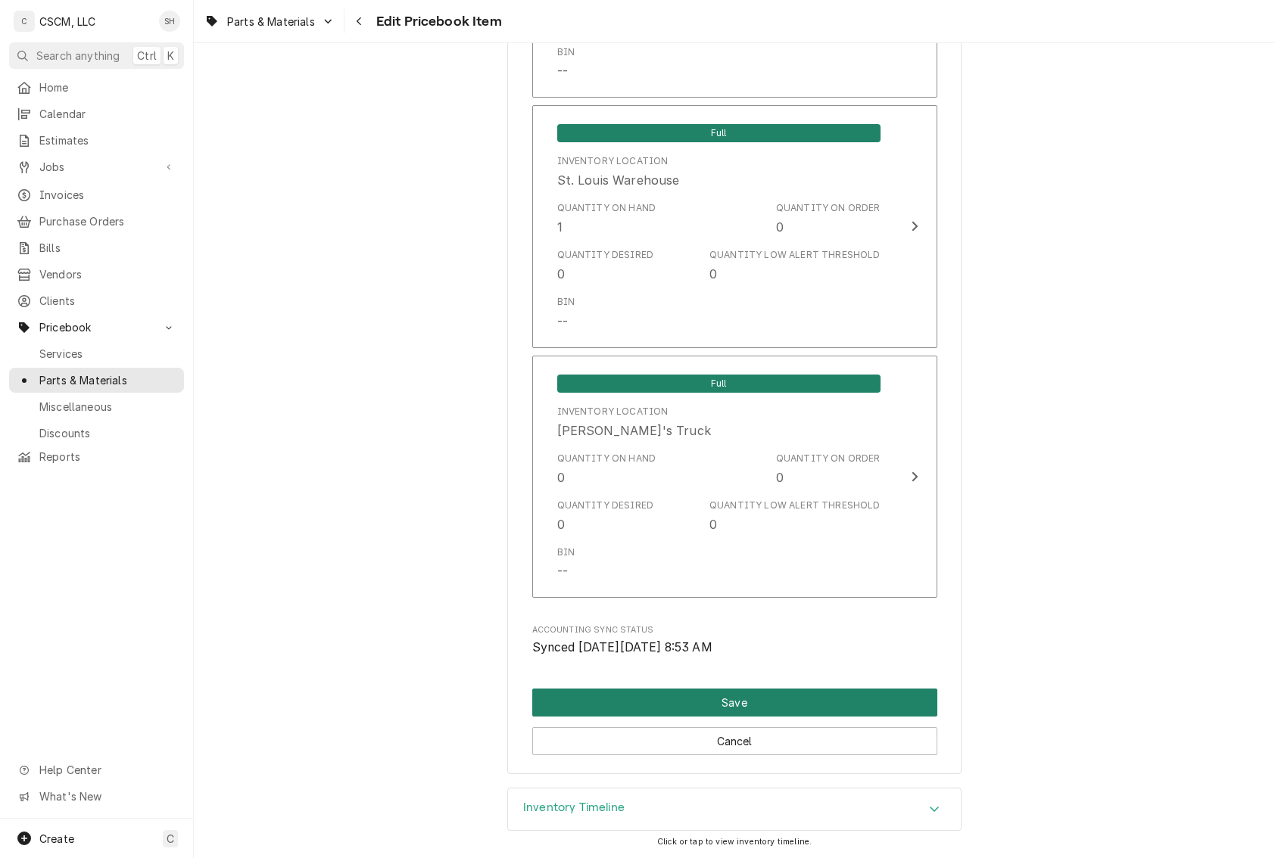
click at [900, 704] on button "Save" at bounding box center [734, 703] width 405 height 28
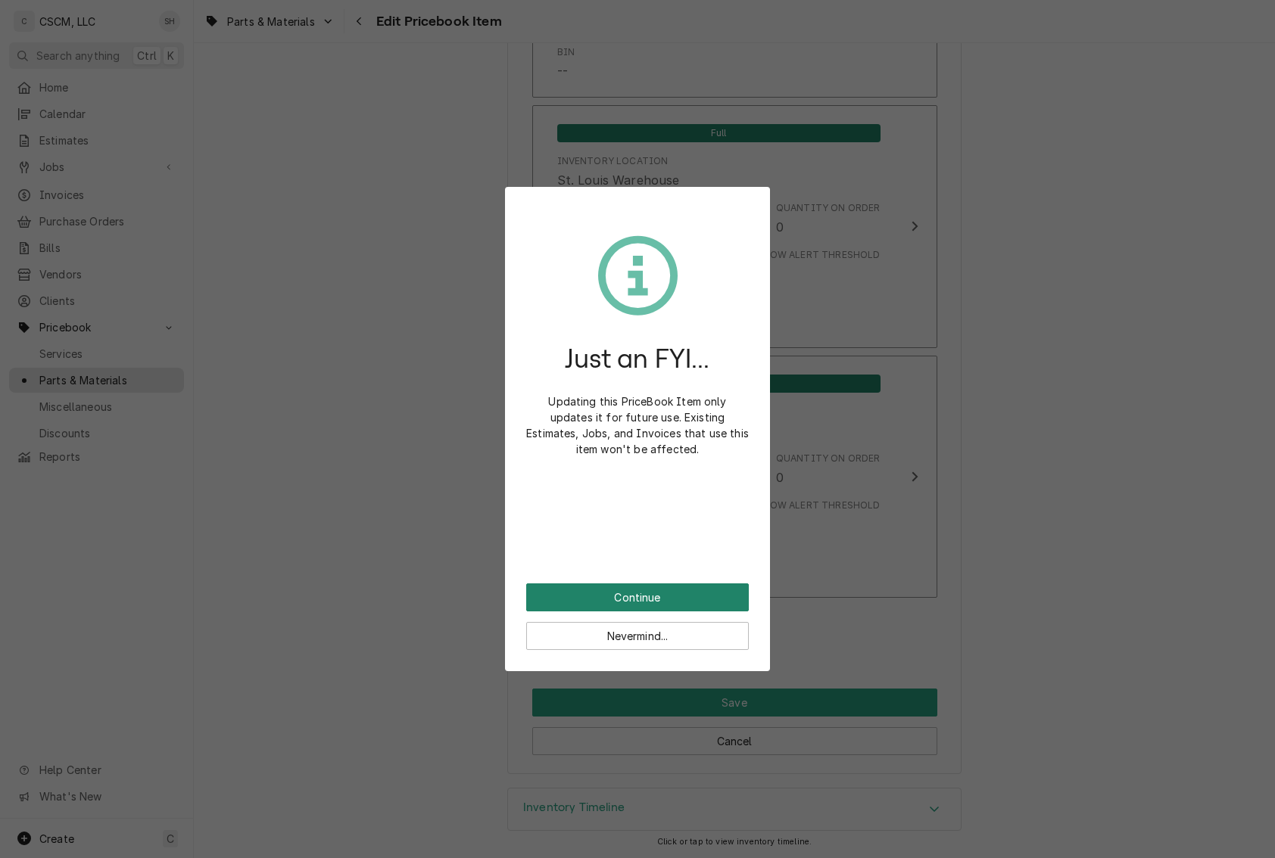
click at [670, 604] on button "Continue" at bounding box center [637, 598] width 223 height 28
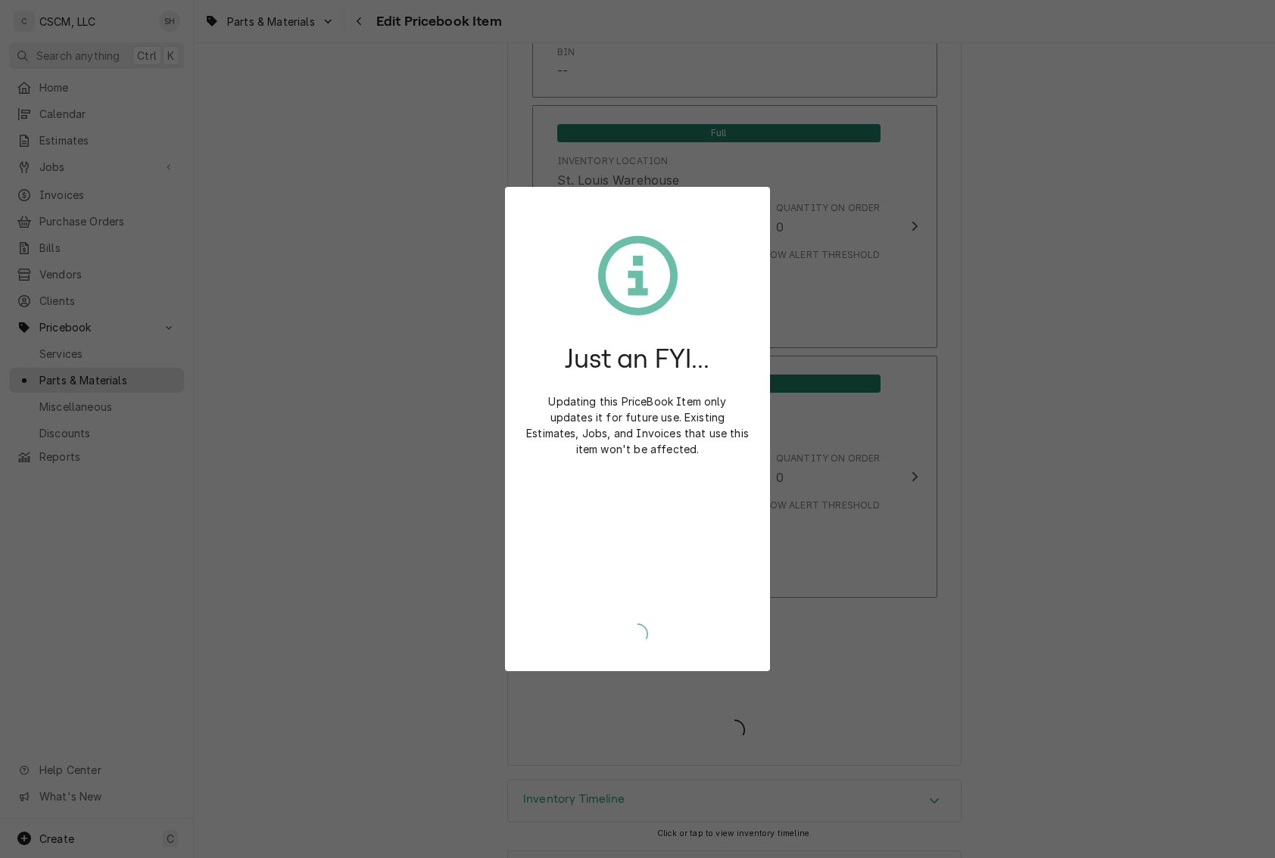
type textarea "x"
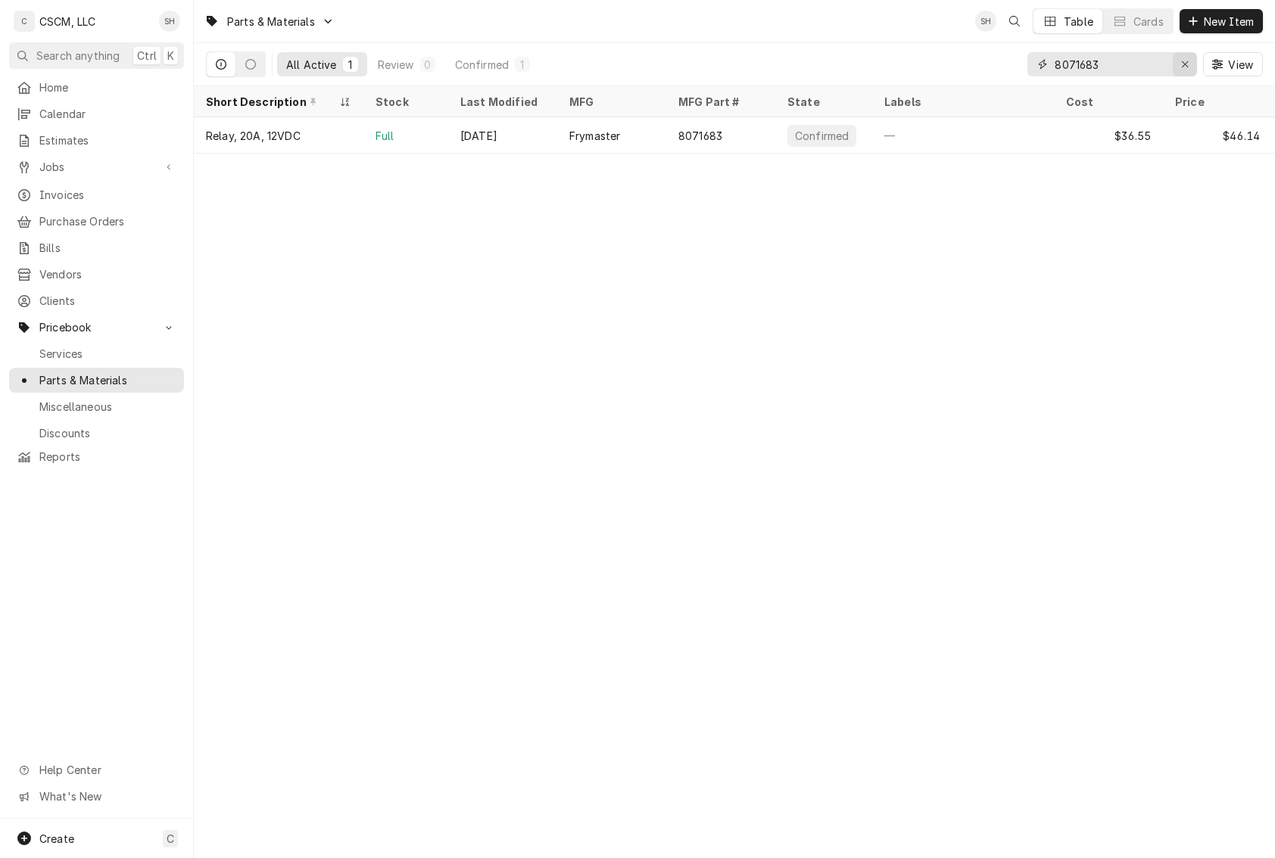
click at [1182, 56] on button "Erase input" at bounding box center [1185, 64] width 24 height 24
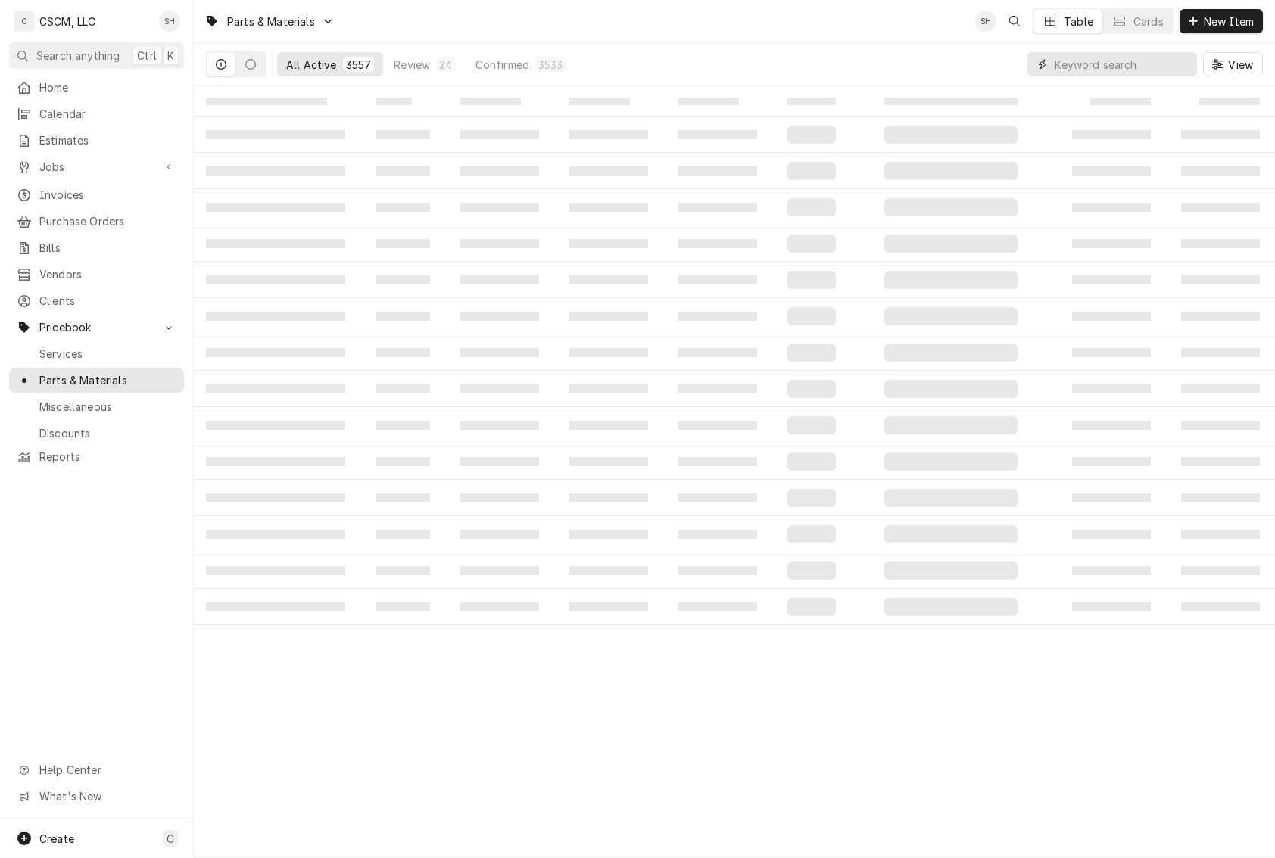
paste input "8261177"
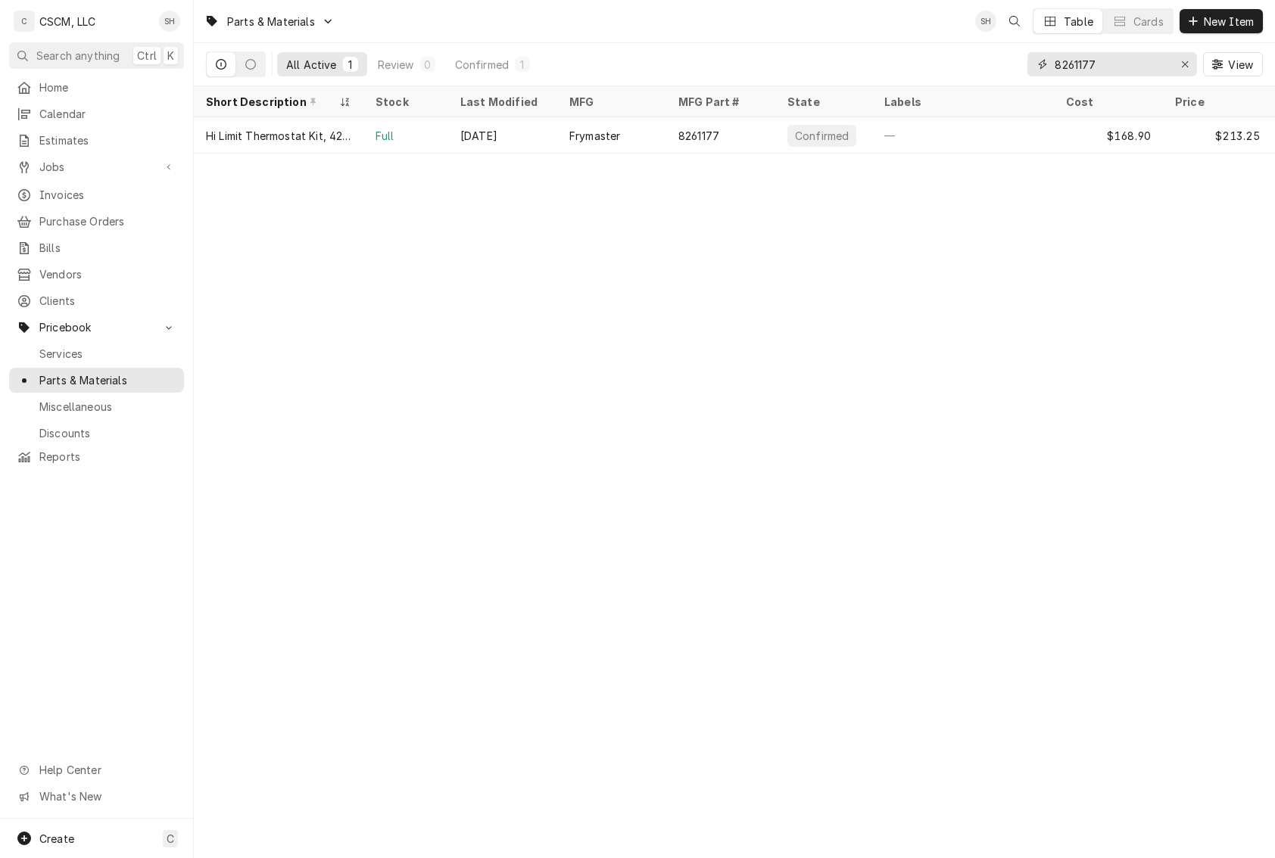
type input "8261177"
click at [577, 138] on div "Frymaster" at bounding box center [594, 136] width 51 height 16
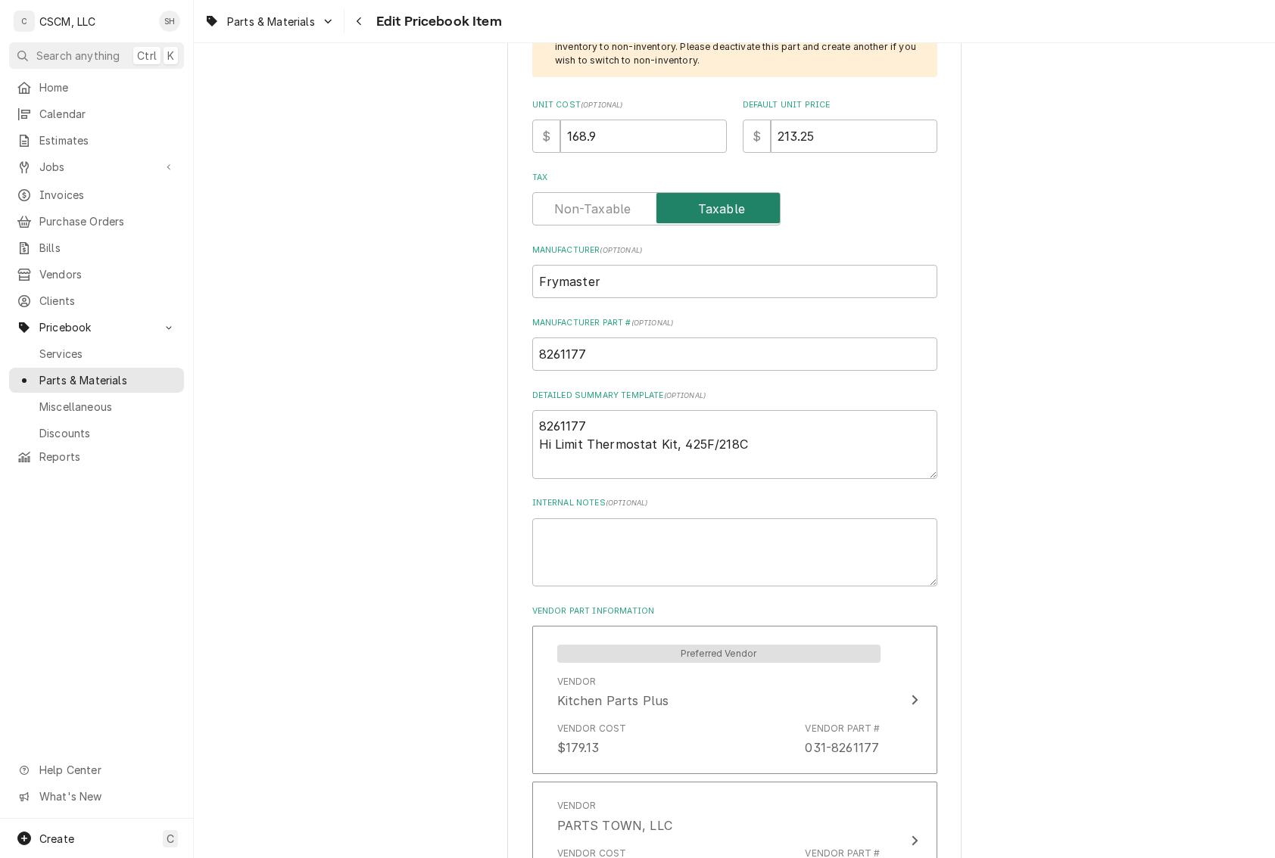
scroll to position [757, 0]
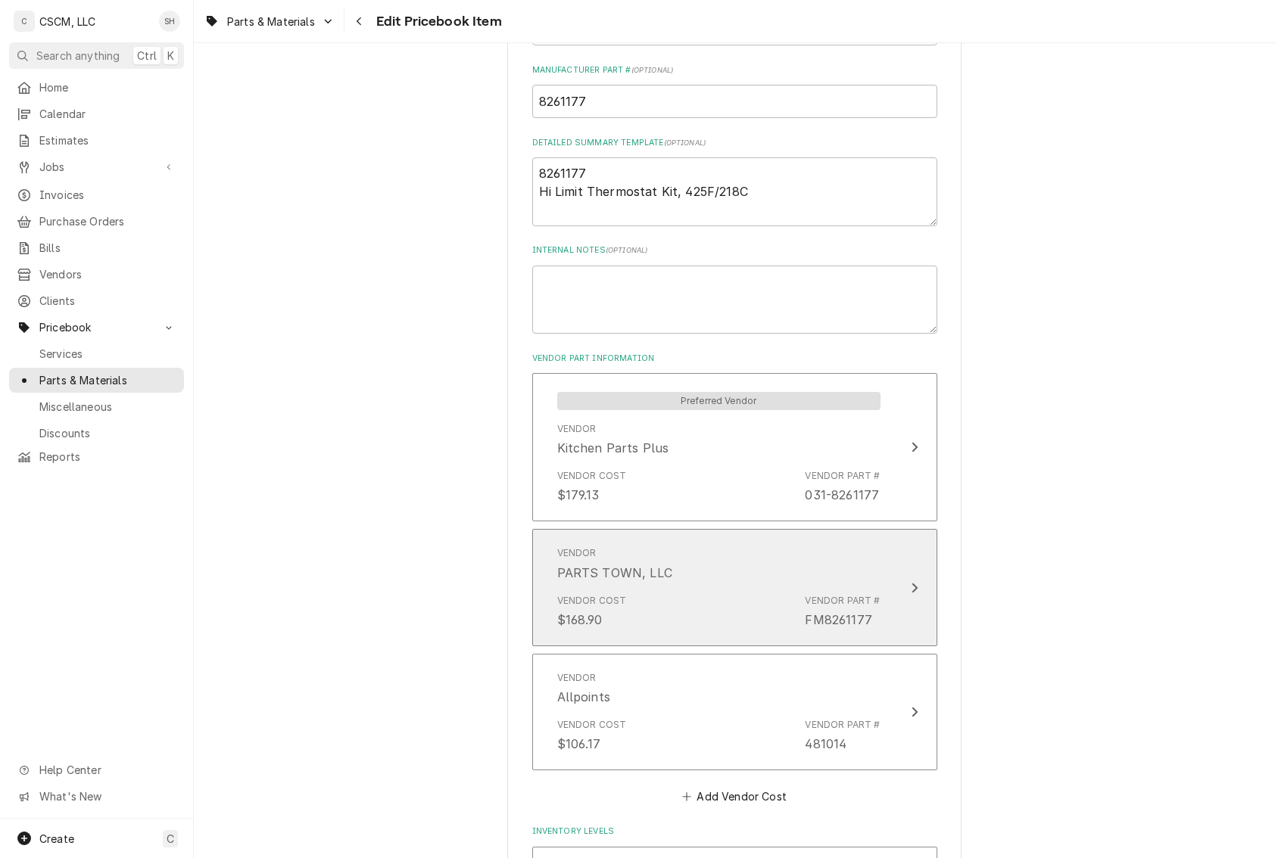
click at [791, 611] on div "Vendor Cost $168.90 Vendor Part # FM8261177" at bounding box center [718, 611] width 323 height 47
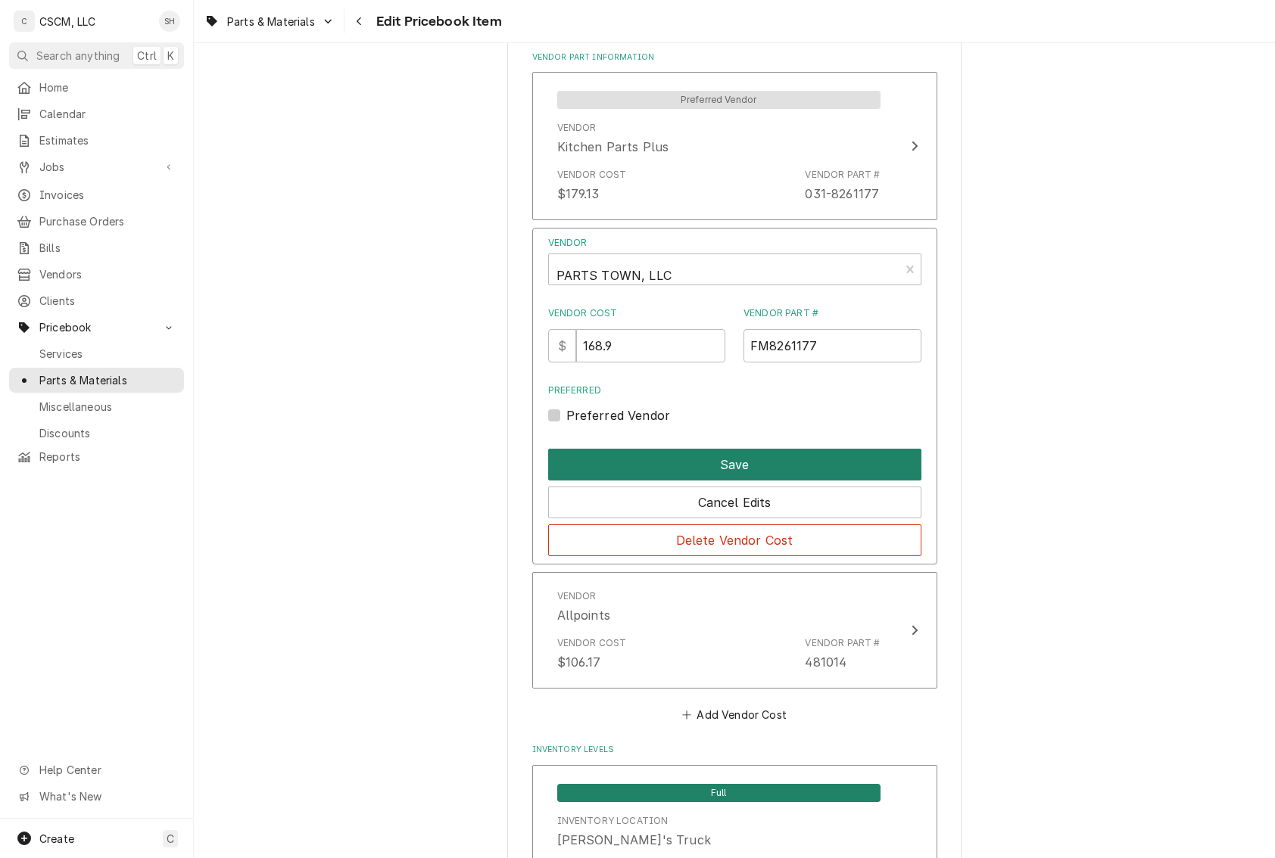
scroll to position [1060, 0]
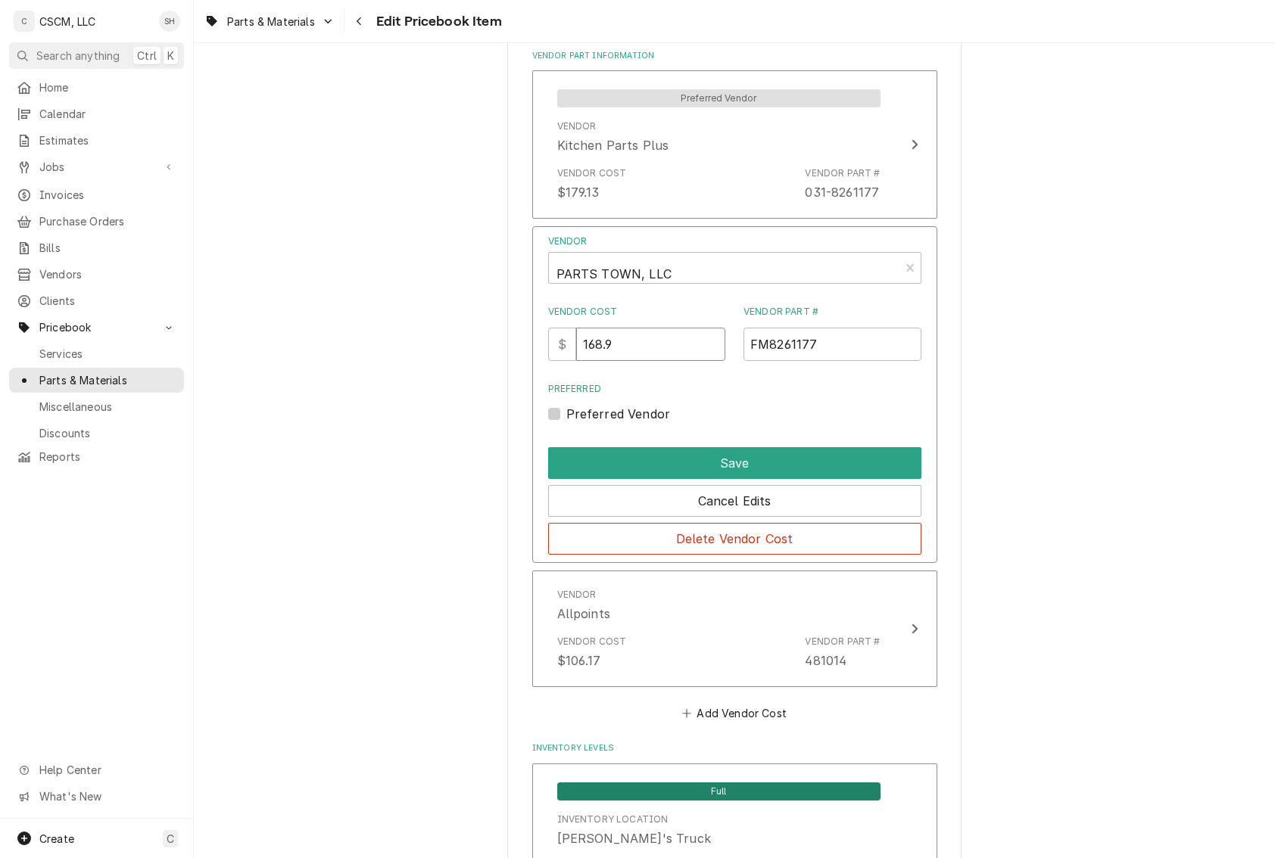
drag, startPoint x: 659, startPoint y: 339, endPoint x: 273, endPoint y: 339, distance: 385.3
type input "177.34"
click at [787, 465] on button "Save" at bounding box center [734, 463] width 373 height 32
type textarea "x"
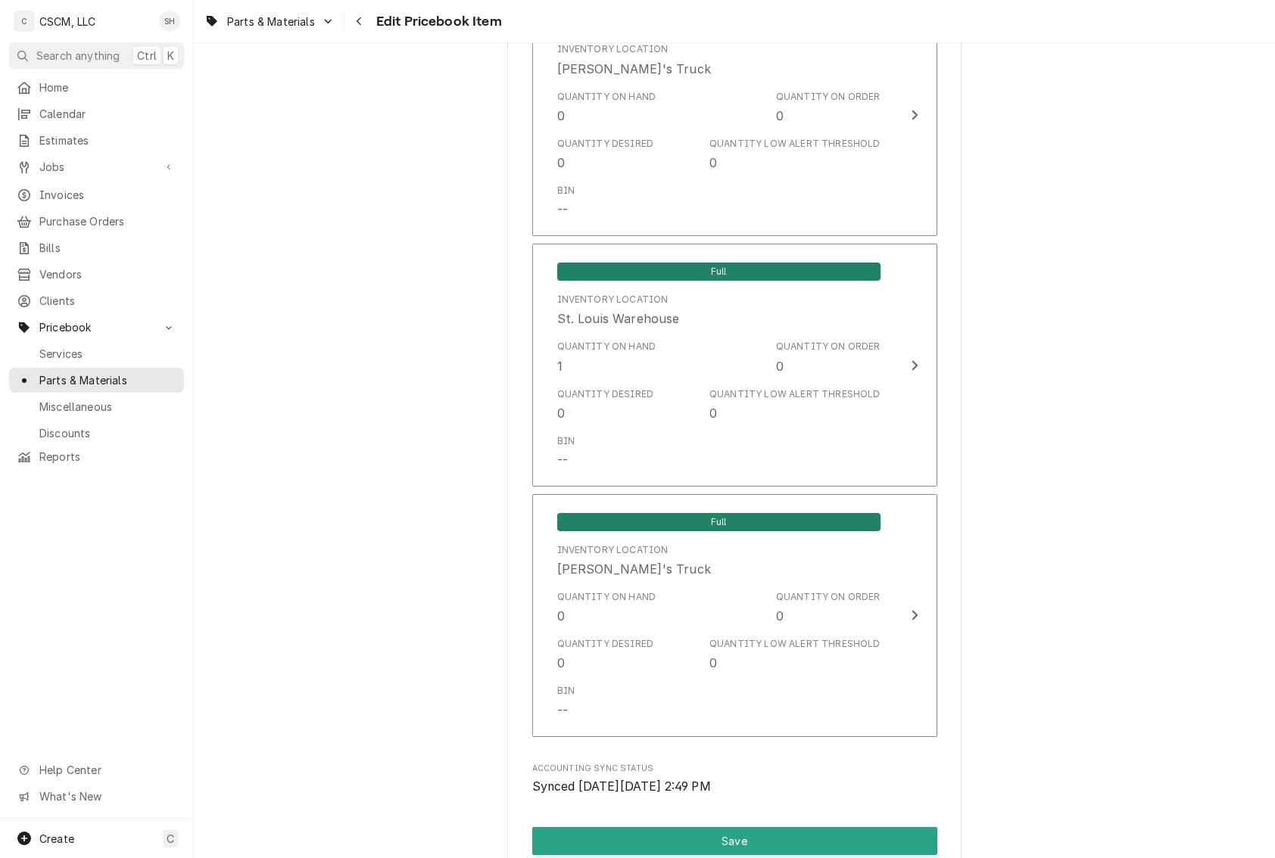
scroll to position [2877, 0]
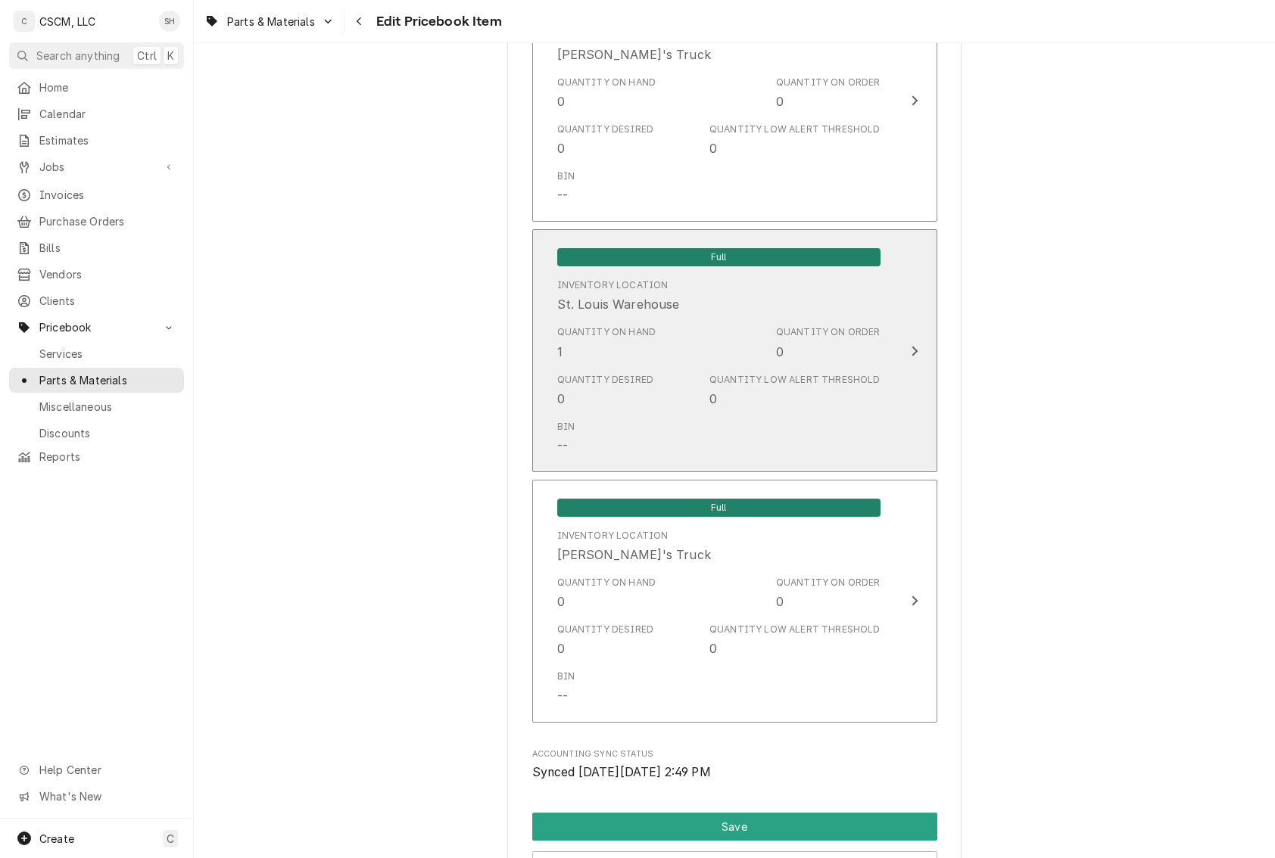
click at [831, 351] on div "Quantity on Order 0" at bounding box center [828, 343] width 104 height 35
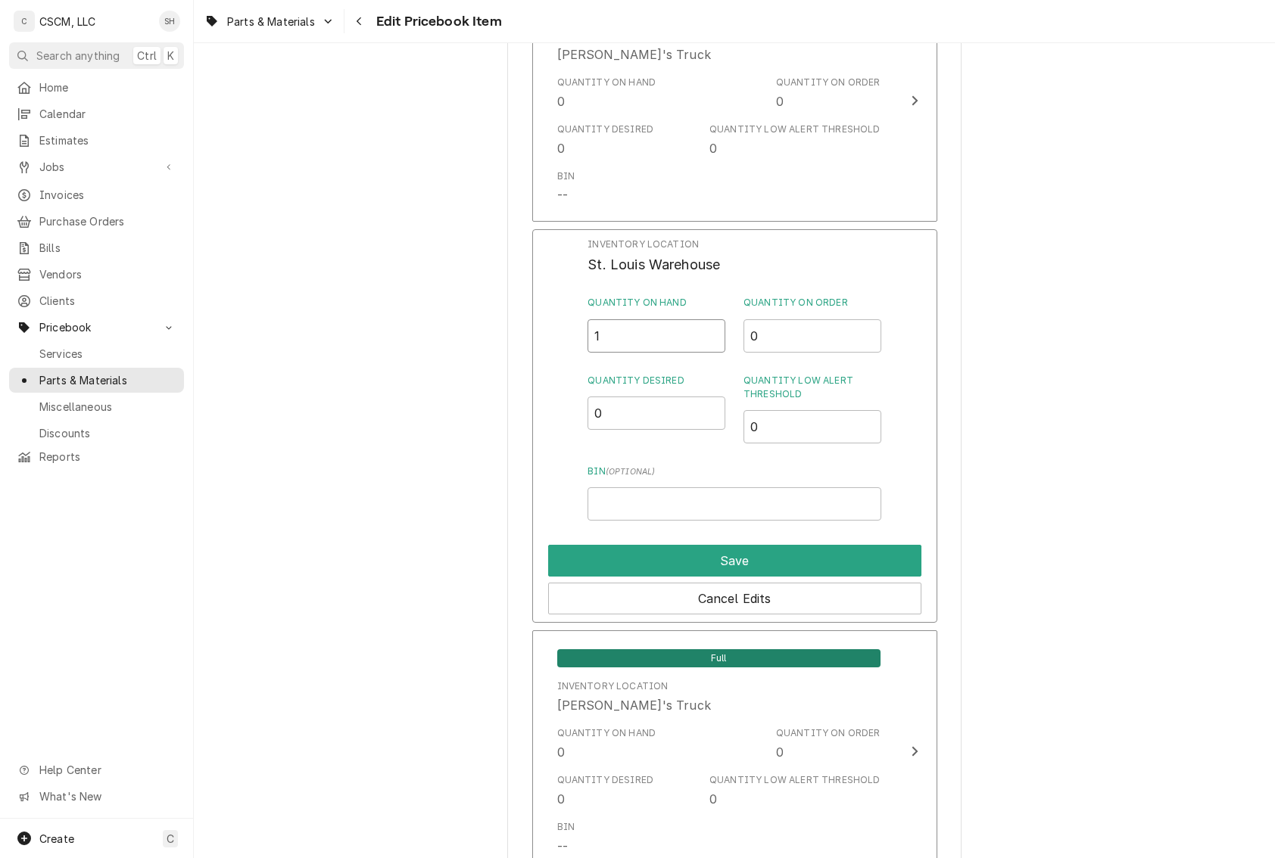
drag, startPoint x: 627, startPoint y: 326, endPoint x: 359, endPoint y: 329, distance: 268.0
type input "2"
click at [574, 563] on button "Save" at bounding box center [734, 561] width 373 height 32
type textarea "x"
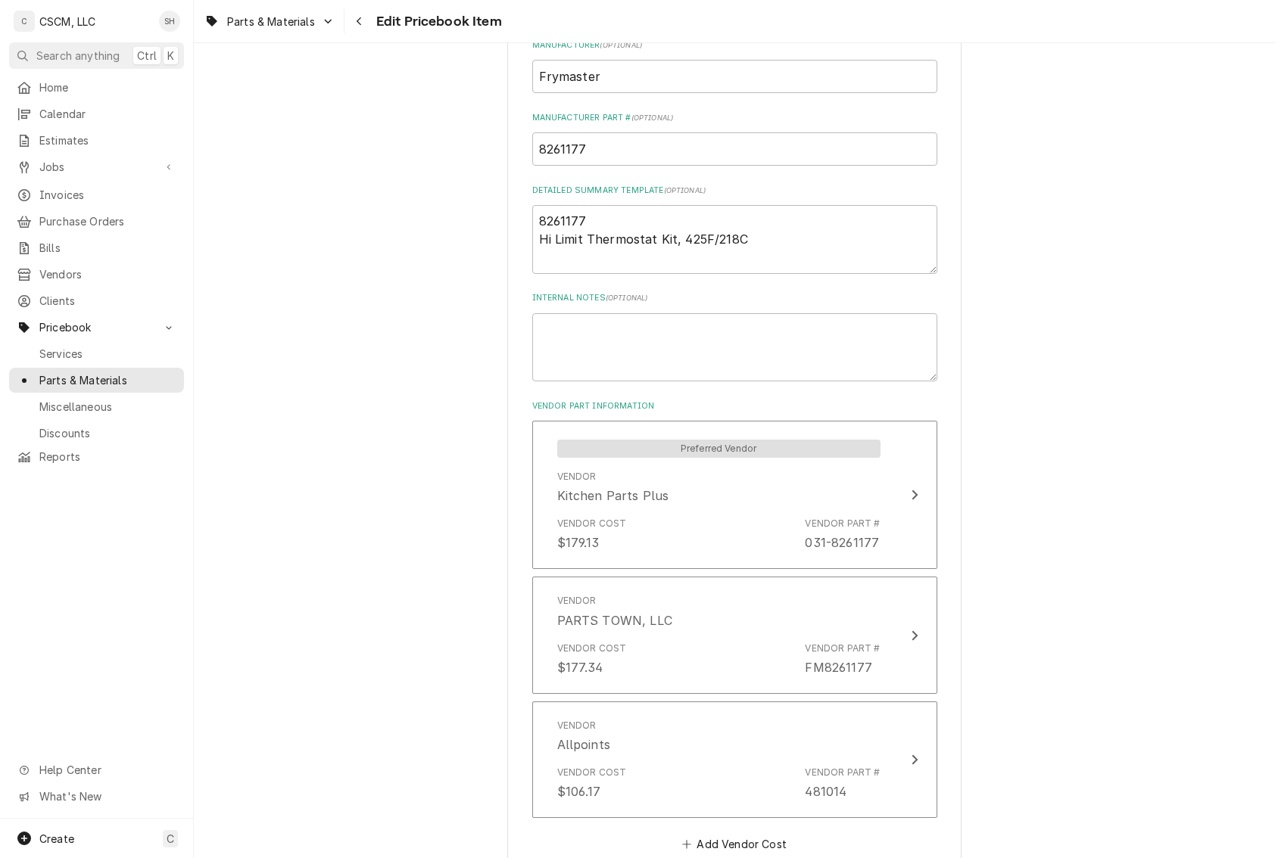
scroll to position [757, 0]
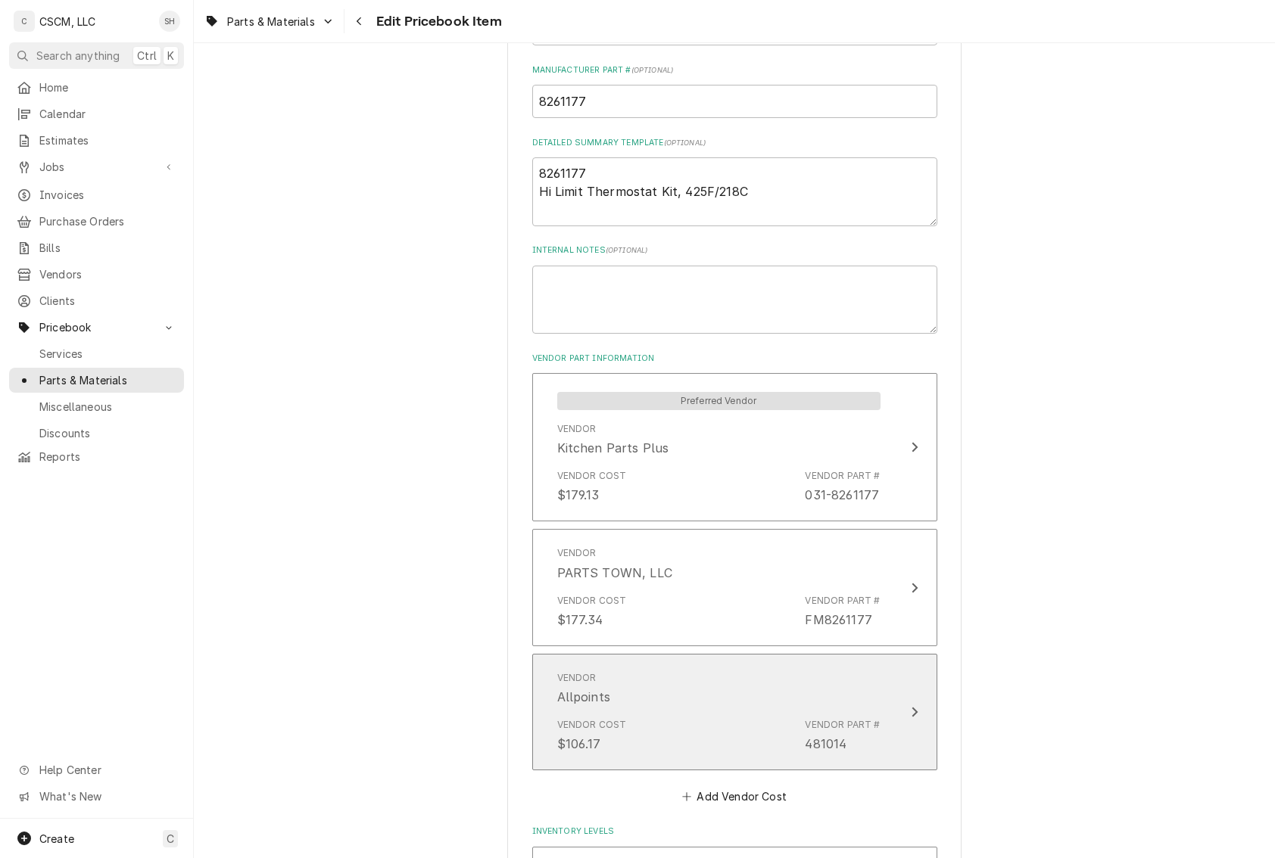
click at [880, 724] on button "Vendor Allpoints Vendor Cost $106.17 Vendor Part # 481014" at bounding box center [734, 712] width 405 height 117
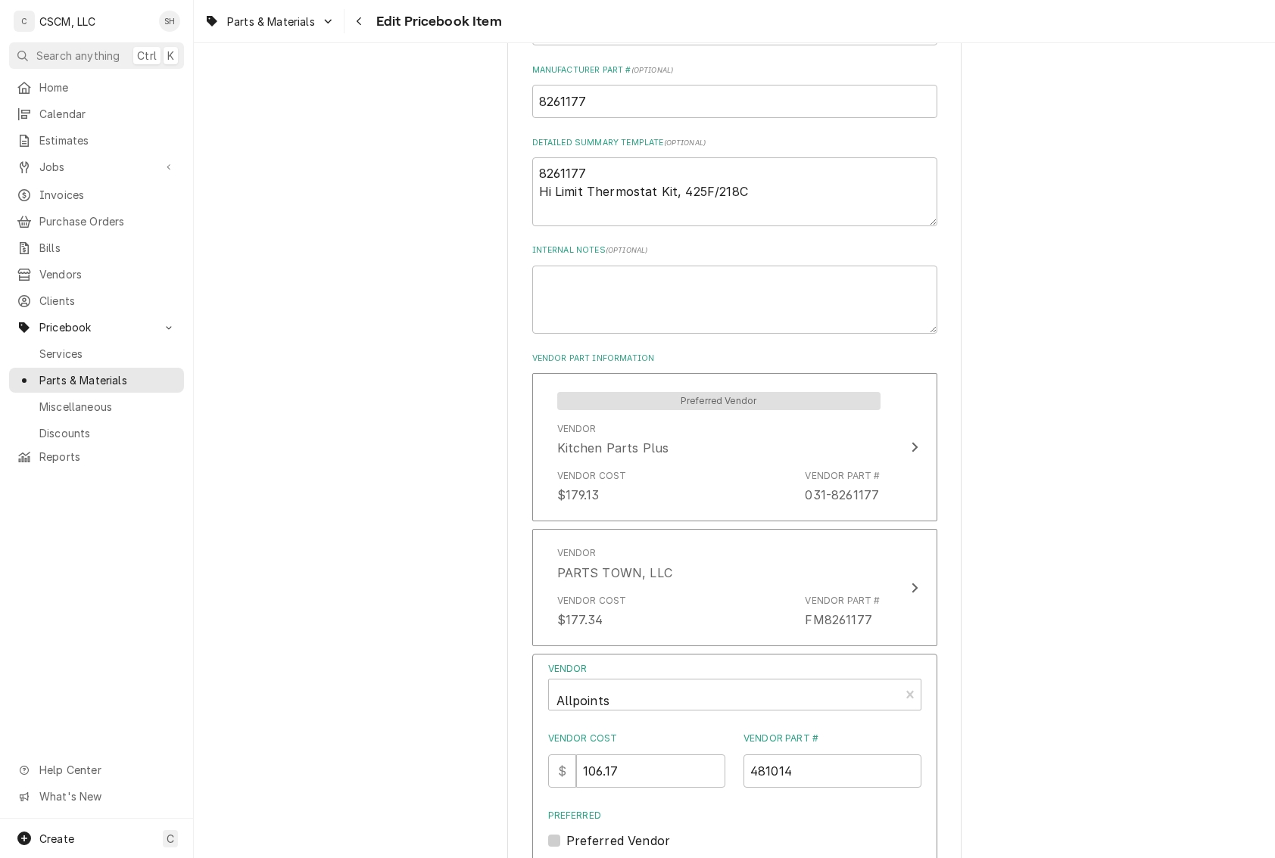
scroll to position [908, 0]
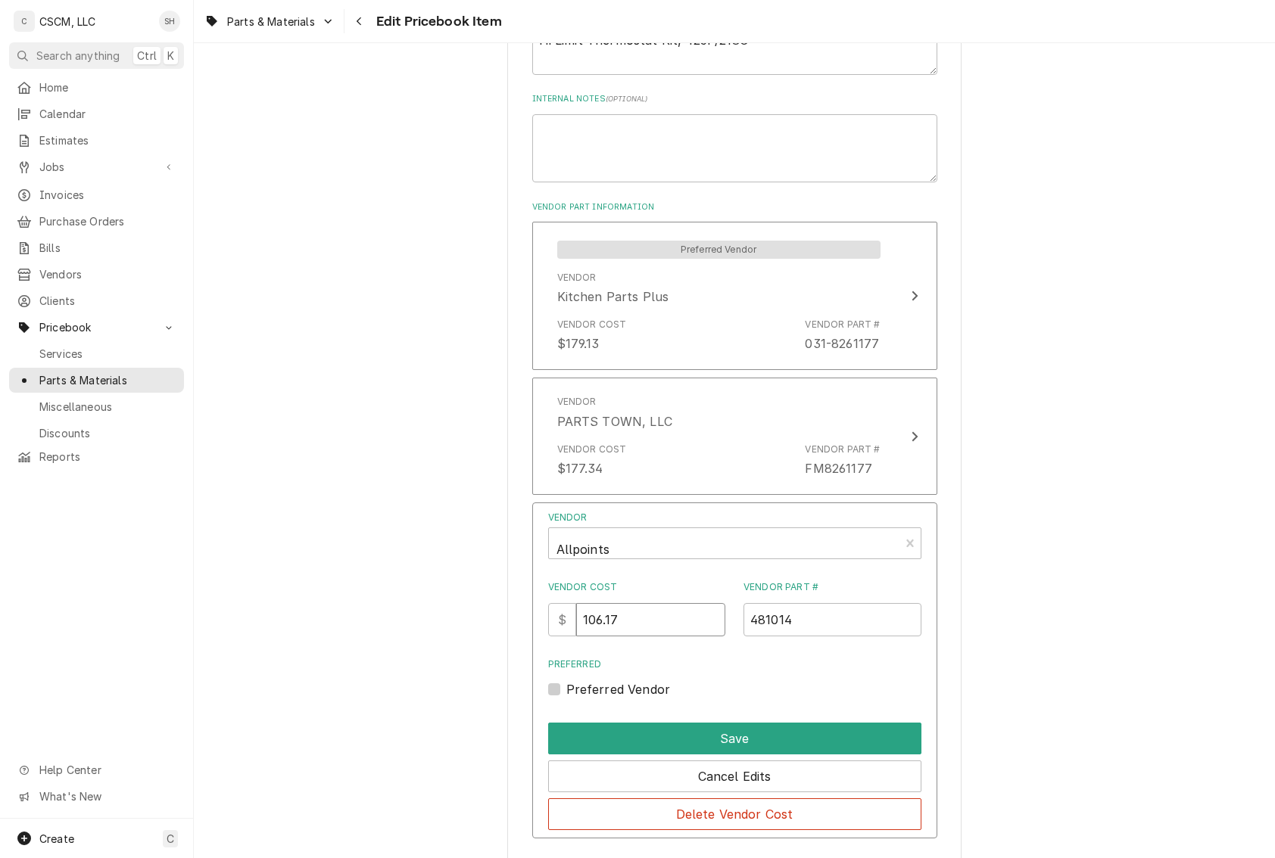
drag, startPoint x: 652, startPoint y: 637, endPoint x: 388, endPoint y: 581, distance: 269.3
type input "117.06"
click at [654, 728] on button "Save" at bounding box center [734, 739] width 373 height 32
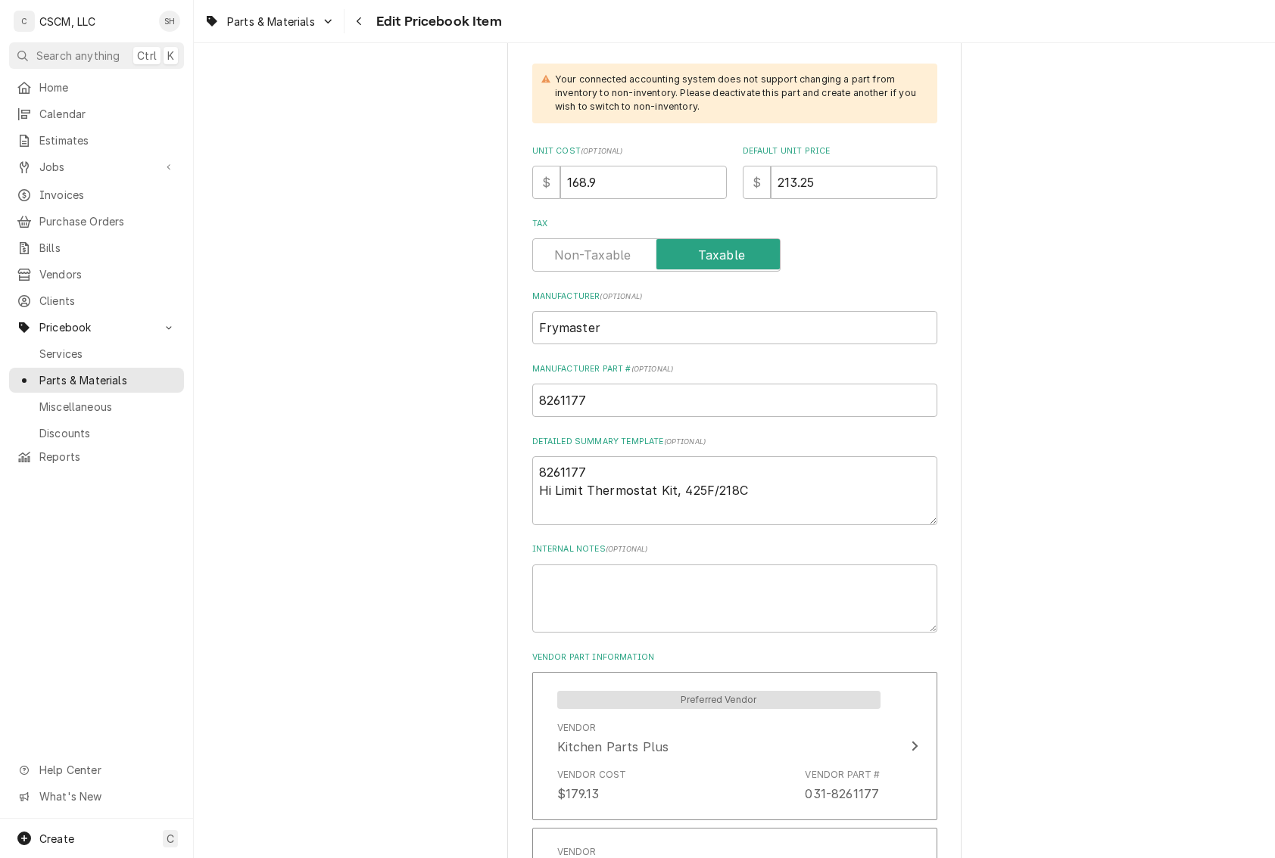
scroll to position [303, 0]
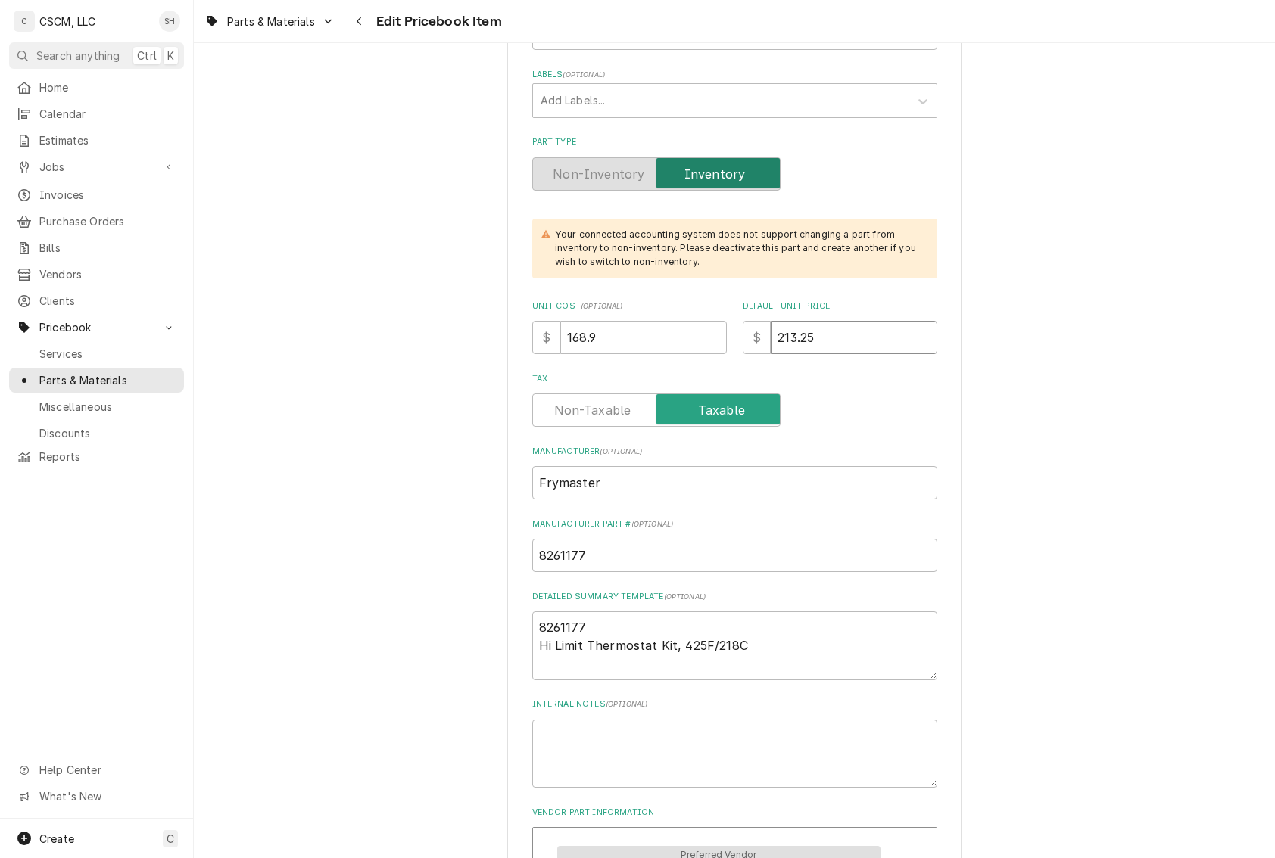
drag, startPoint x: 842, startPoint y: 341, endPoint x: 368, endPoint y: 319, distance: 474.4
type textarea "x"
type input "2"
type textarea "x"
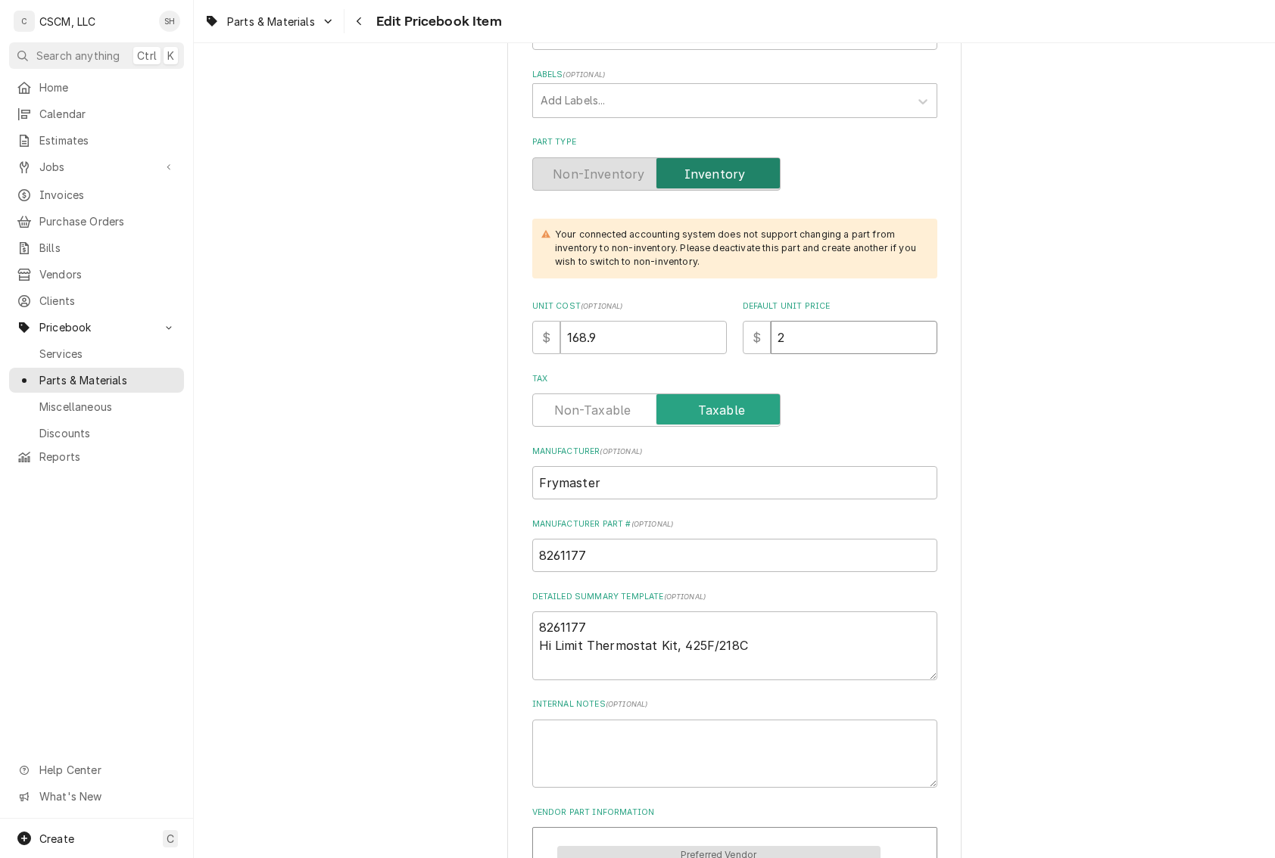
type input "22"
type textarea "x"
type input "223"
type textarea "x"
type input "223.9"
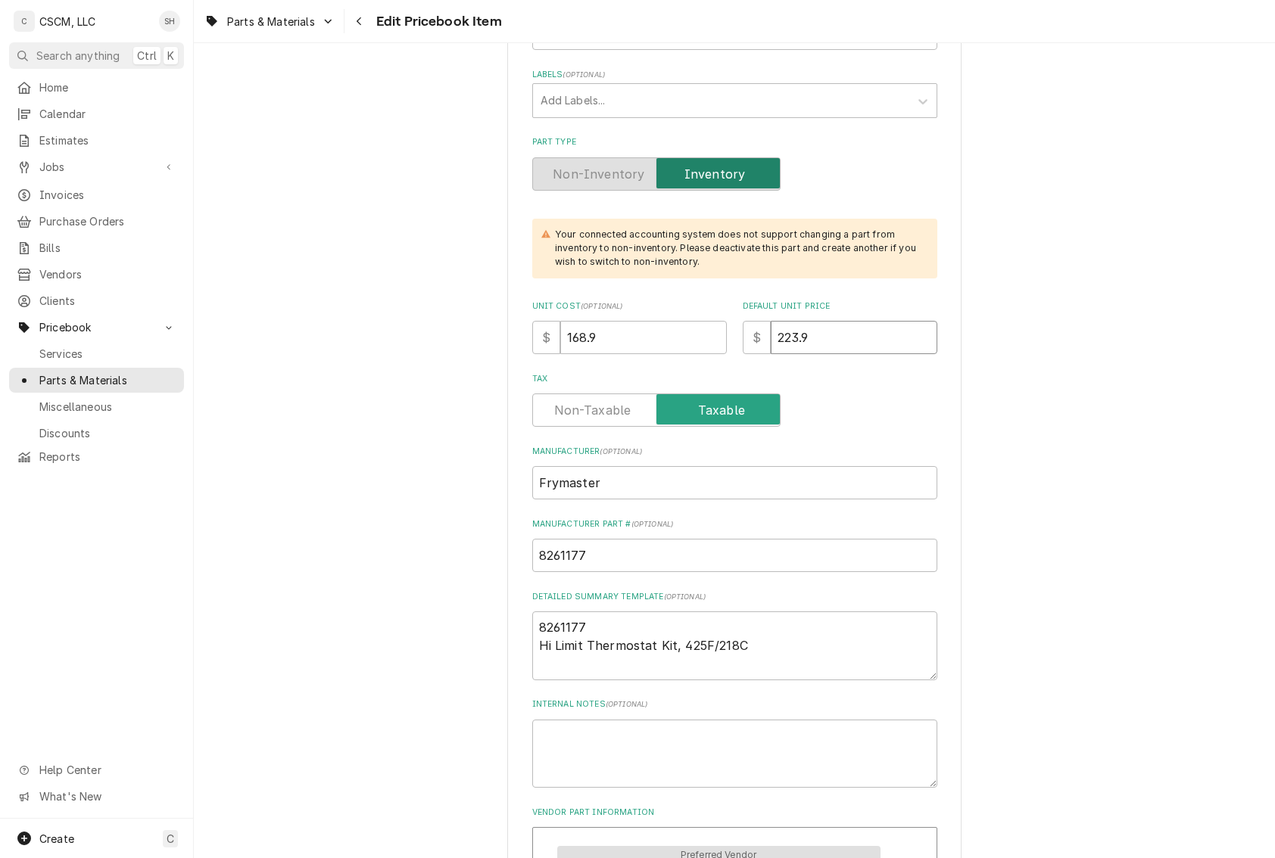
type textarea "x"
type input "223.91"
drag, startPoint x: 610, startPoint y: 335, endPoint x: 210, endPoint y: 336, distance: 400.4
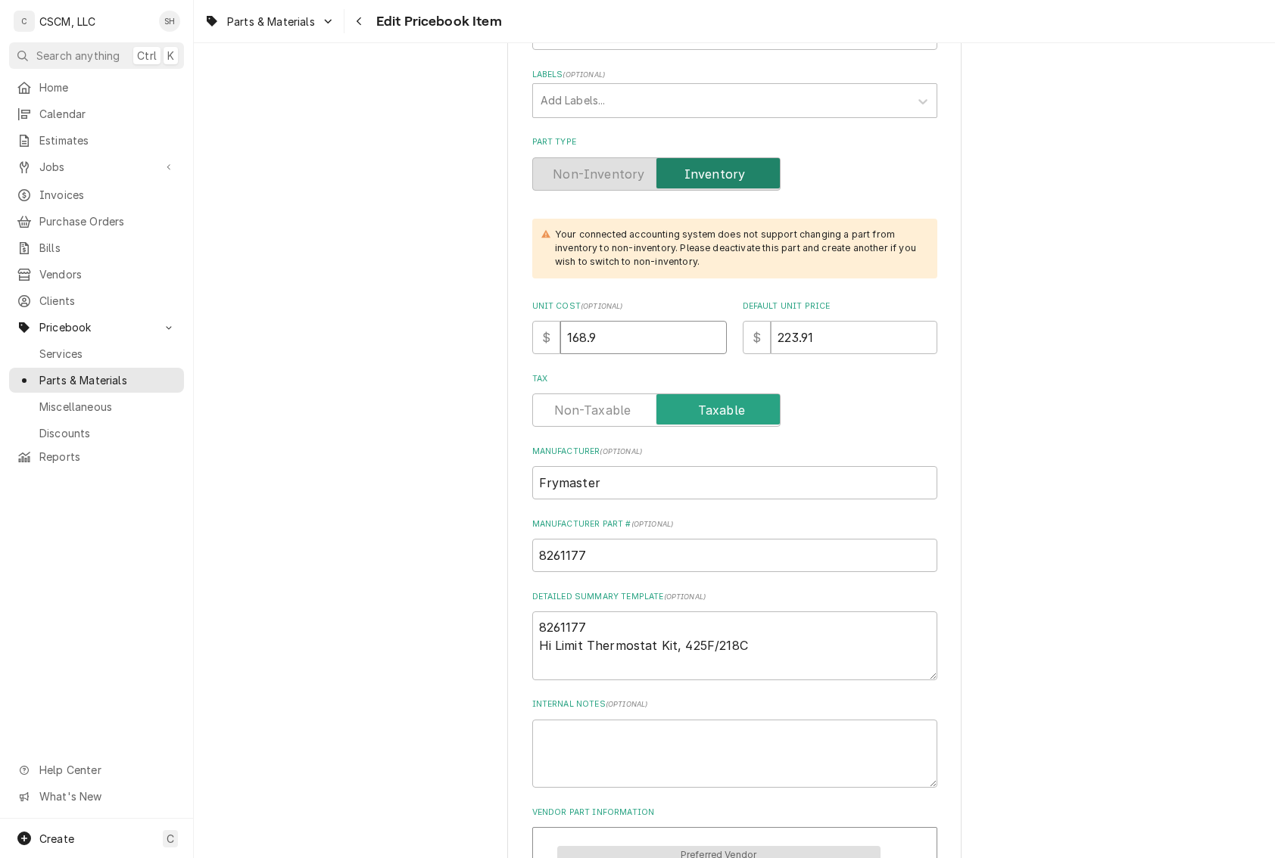
type textarea "x"
type input "1"
type textarea "x"
type input "11"
type textarea "x"
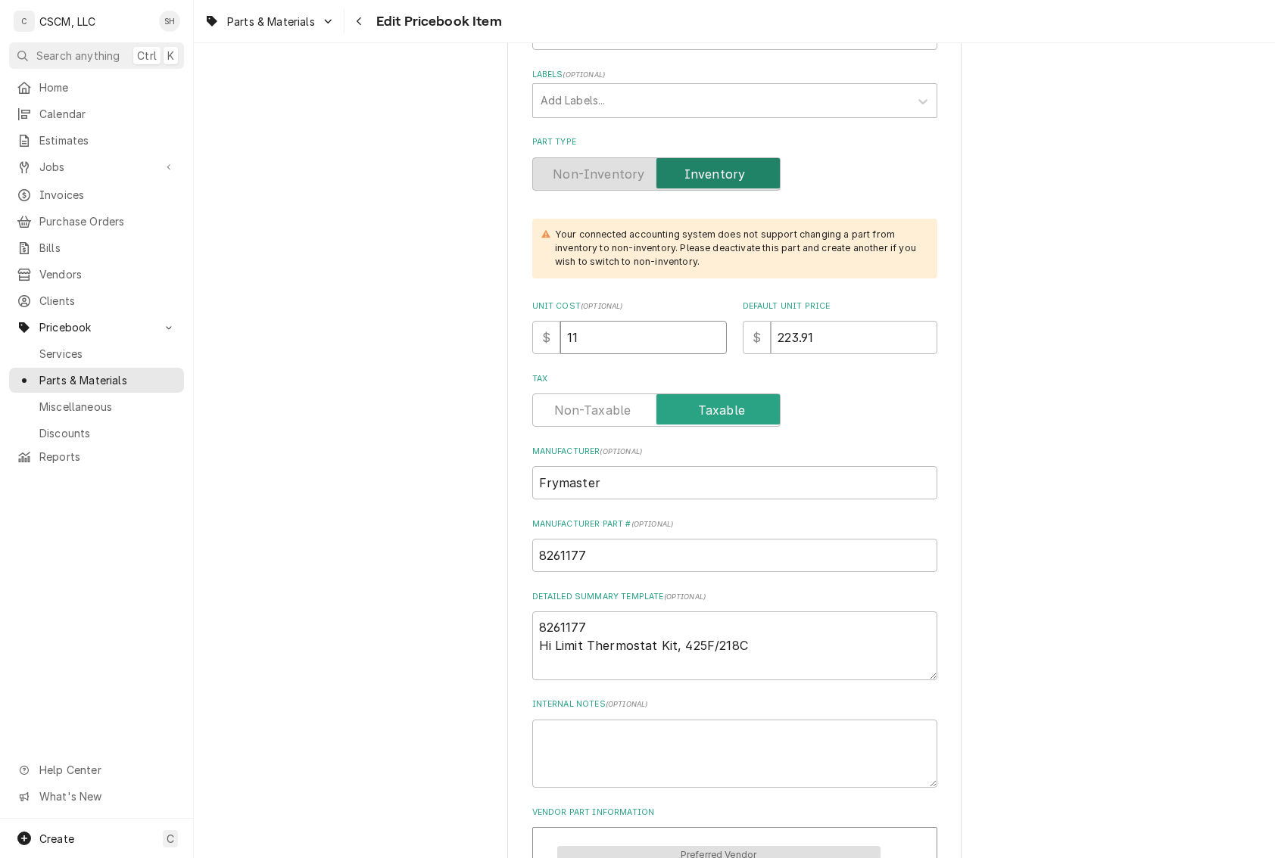
type input "117"
type textarea "x"
type input "117.0"
type textarea "x"
type input "117.06"
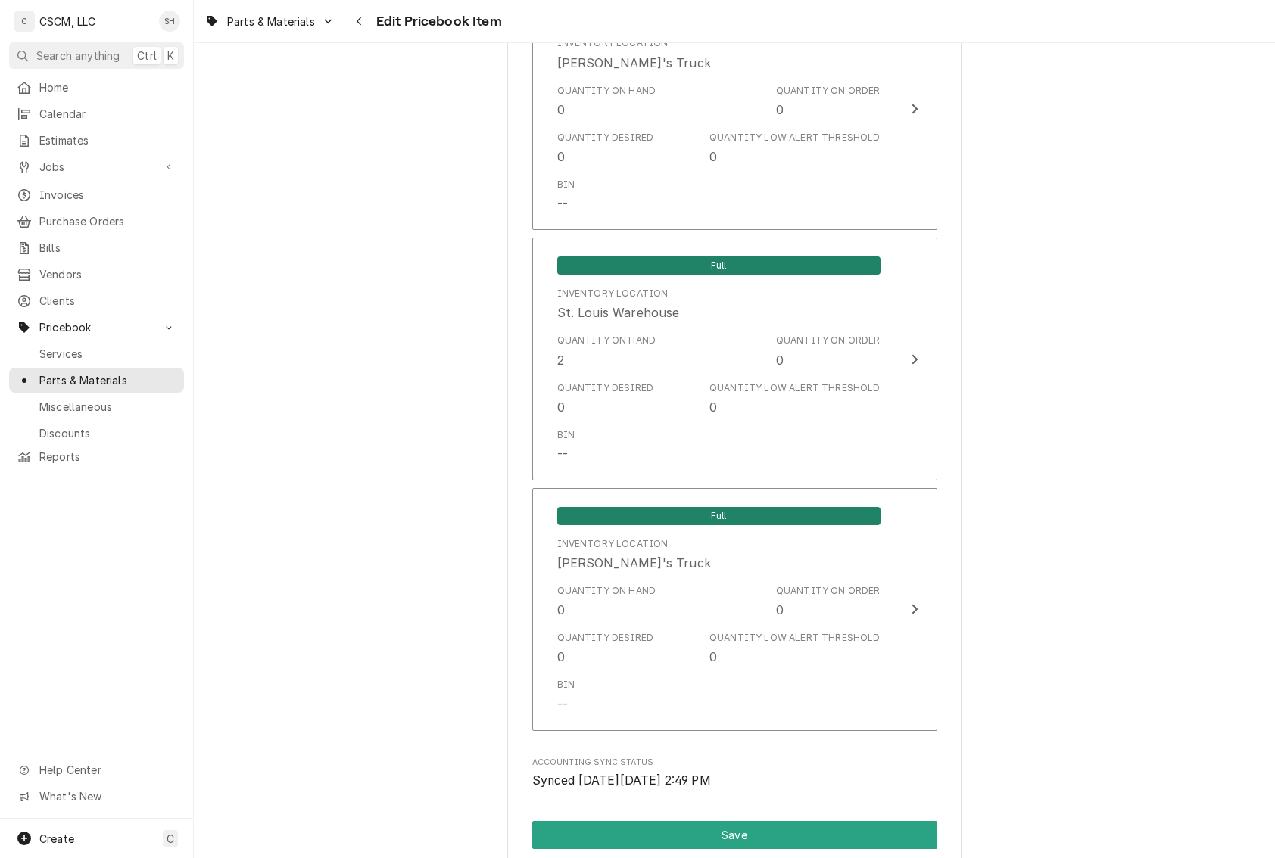
scroll to position [3073, 0]
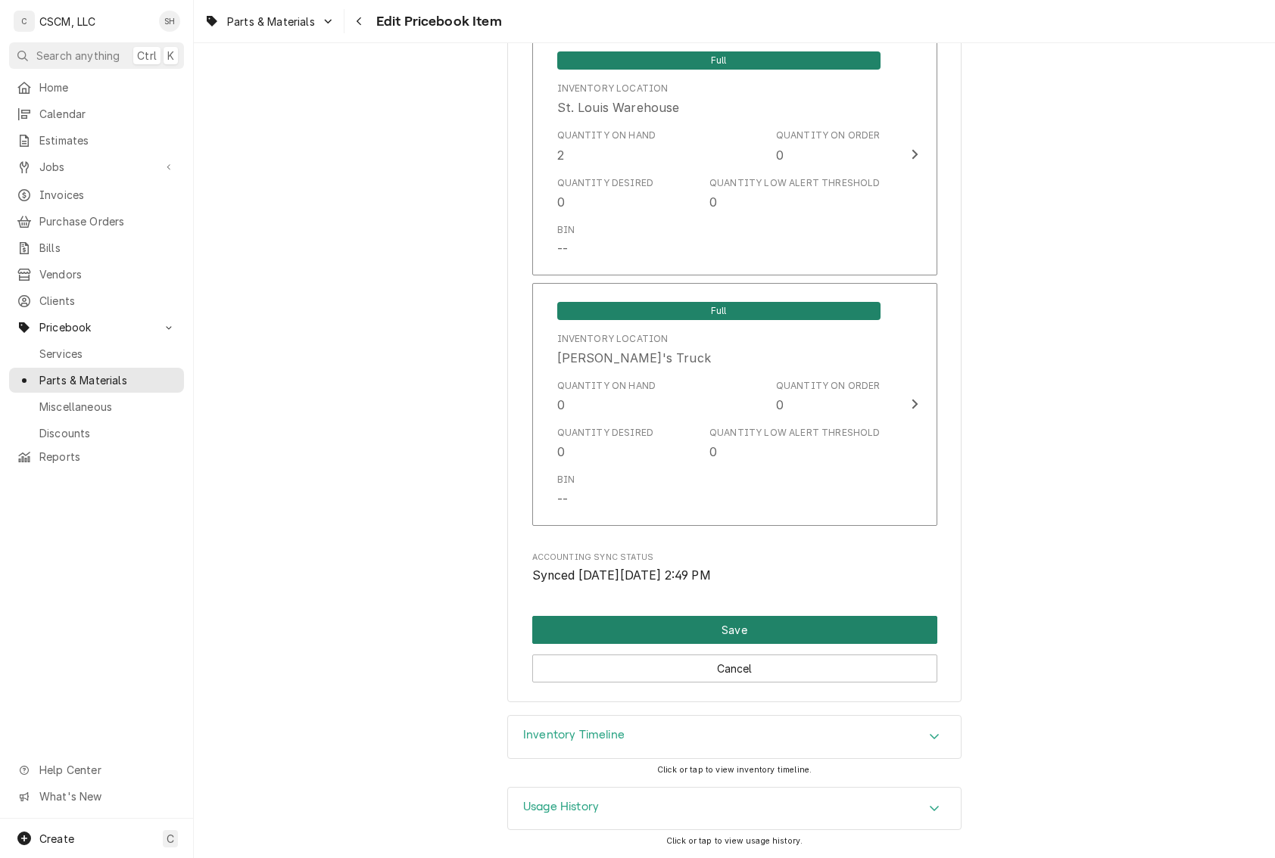
click at [831, 619] on button "Save" at bounding box center [734, 630] width 405 height 28
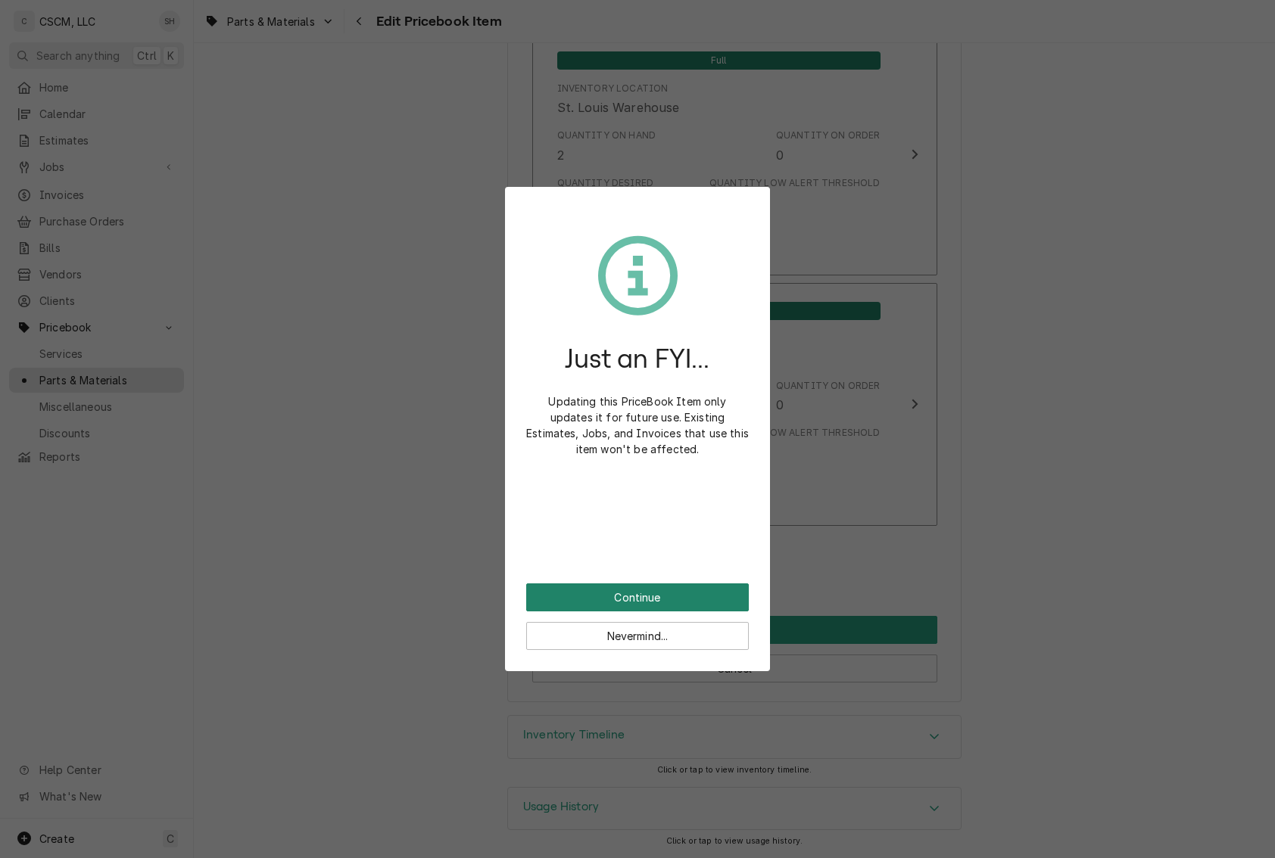
click at [648, 593] on button "Continue" at bounding box center [637, 598] width 223 height 28
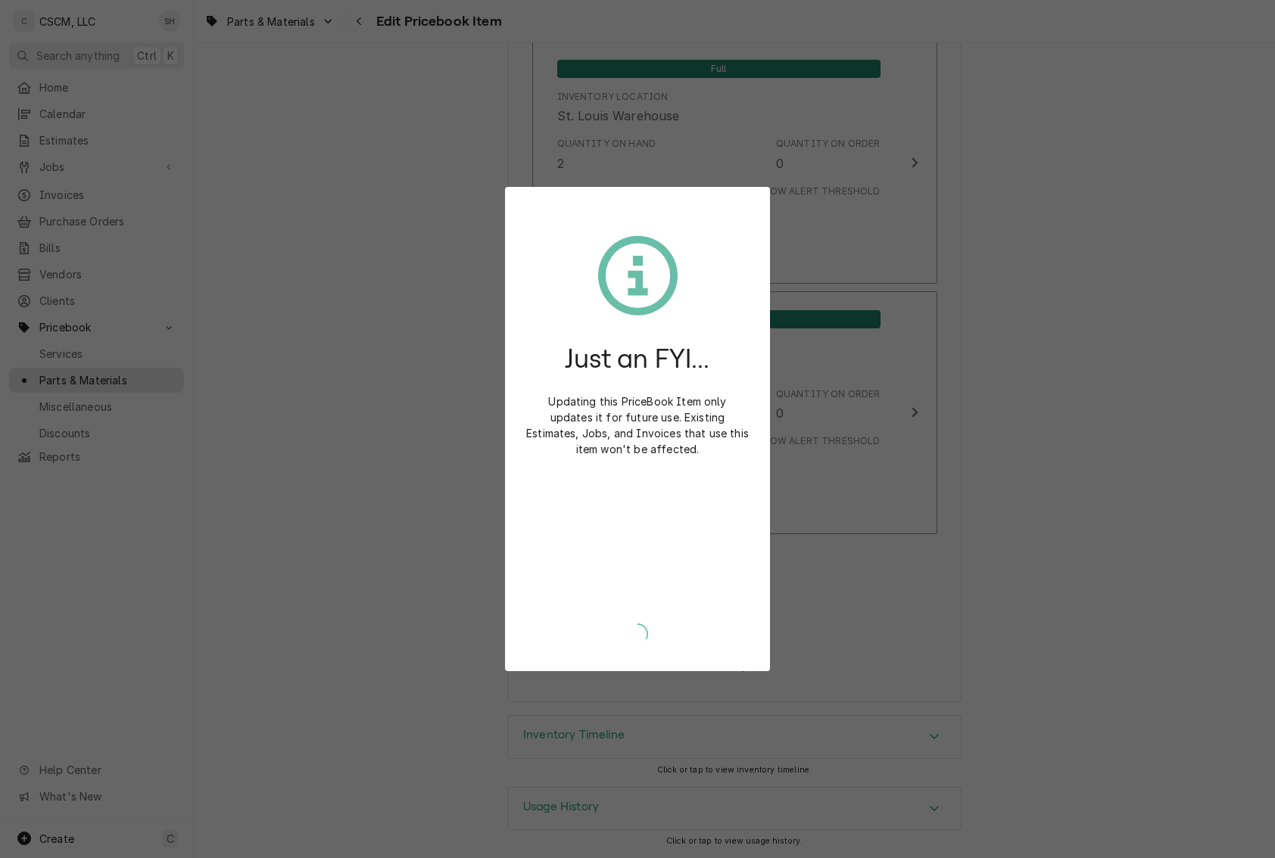
scroll to position [3064, 0]
type textarea "x"
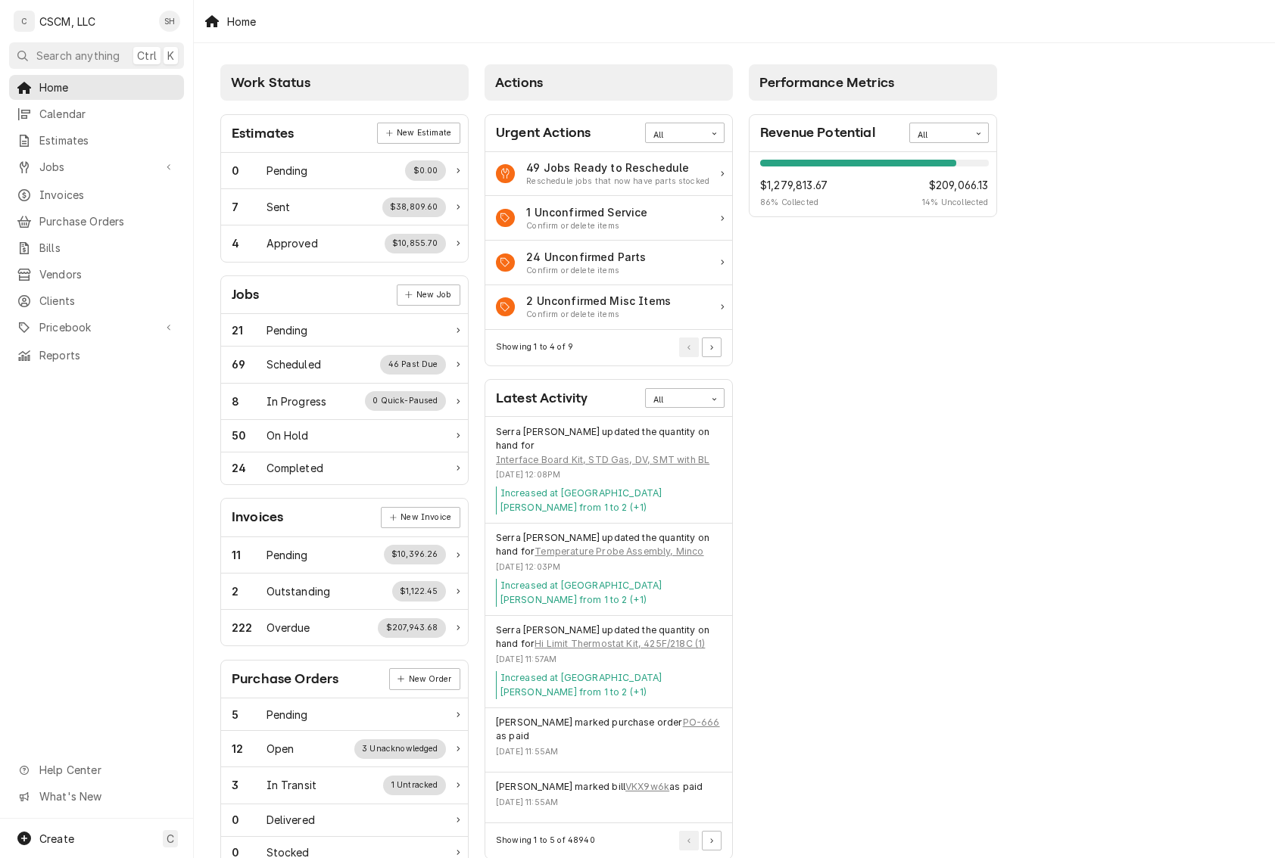
click at [933, 416] on div "Performance Metrics Revenue Potential All 86% $1,279,813.67 86 % Collected $209…" at bounding box center [873, 548] width 264 height 983
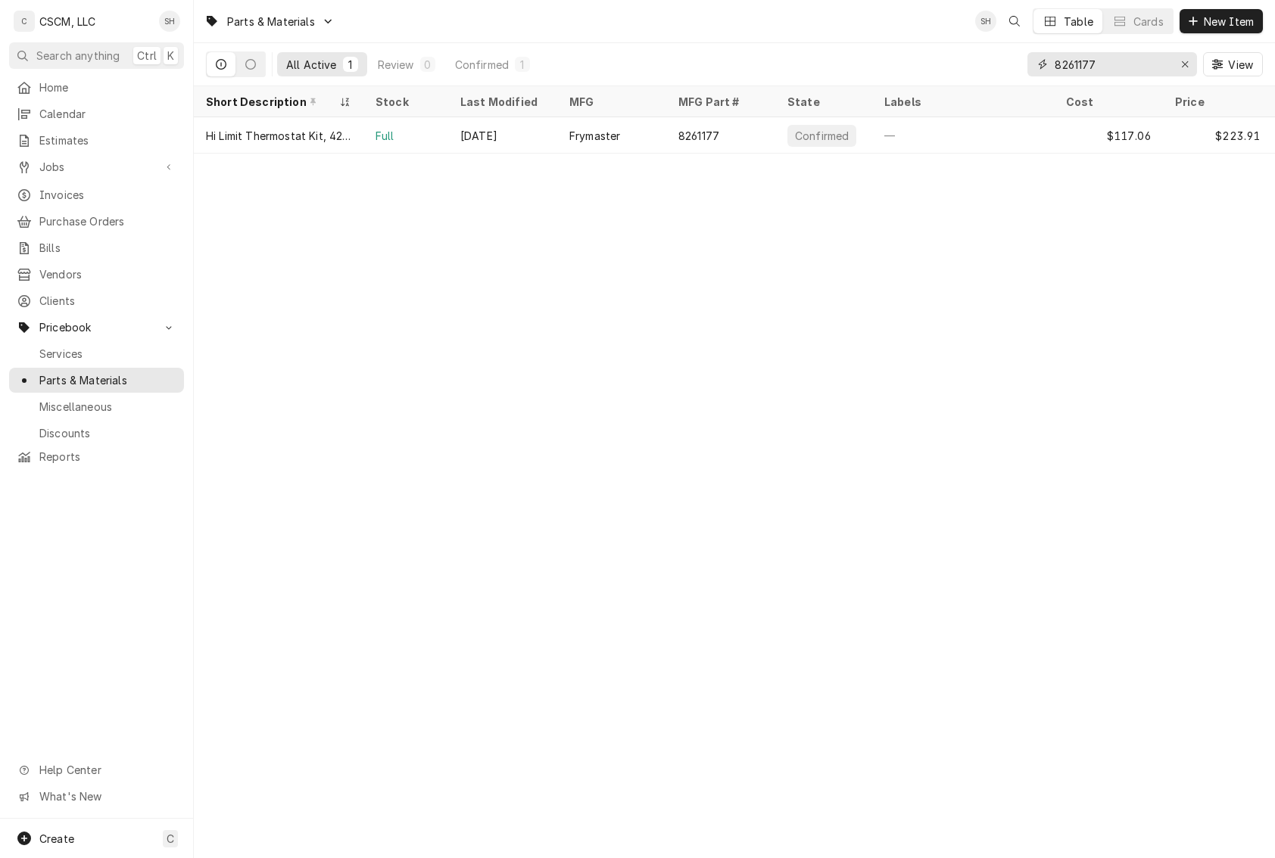
drag, startPoint x: 1139, startPoint y: 57, endPoint x: 707, endPoint y: 35, distance: 432.8
click at [709, 35] on div "Parts & Materials SH Table Cards New Item All Active 1 Review 0 Confirmed 1 826…" at bounding box center [734, 43] width 1081 height 86
paste input "068688"
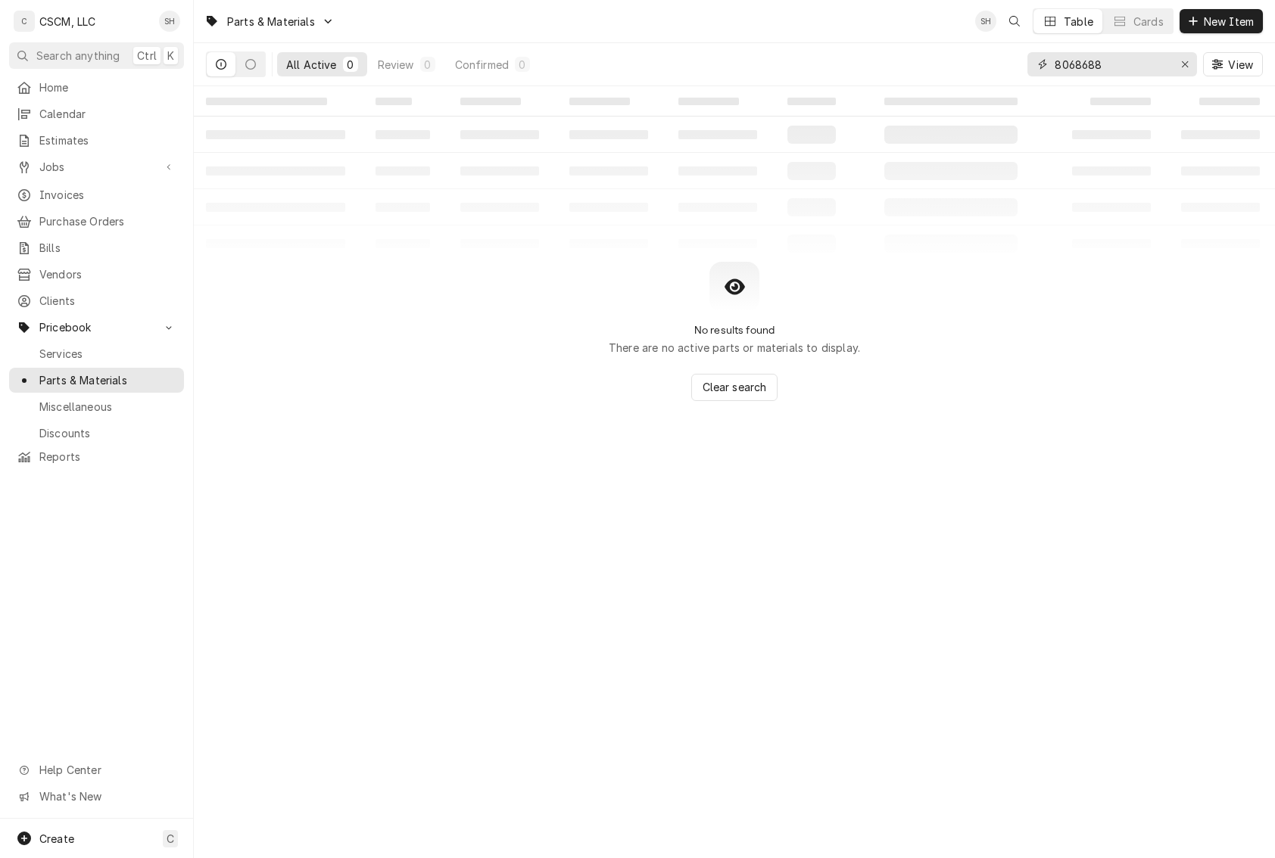
drag, startPoint x: 1126, startPoint y: 67, endPoint x: 863, endPoint y: 47, distance: 264.2
click at [863, 47] on div "All Active 0 Review 0 Confirmed 0 8068688 View" at bounding box center [734, 64] width 1057 height 42
type input "f"
click at [247, 56] on button "Dynamic Content Wrapper" at bounding box center [250, 64] width 29 height 24
click at [227, 64] on button "Dynamic Content Wrapper" at bounding box center [221, 64] width 29 height 24
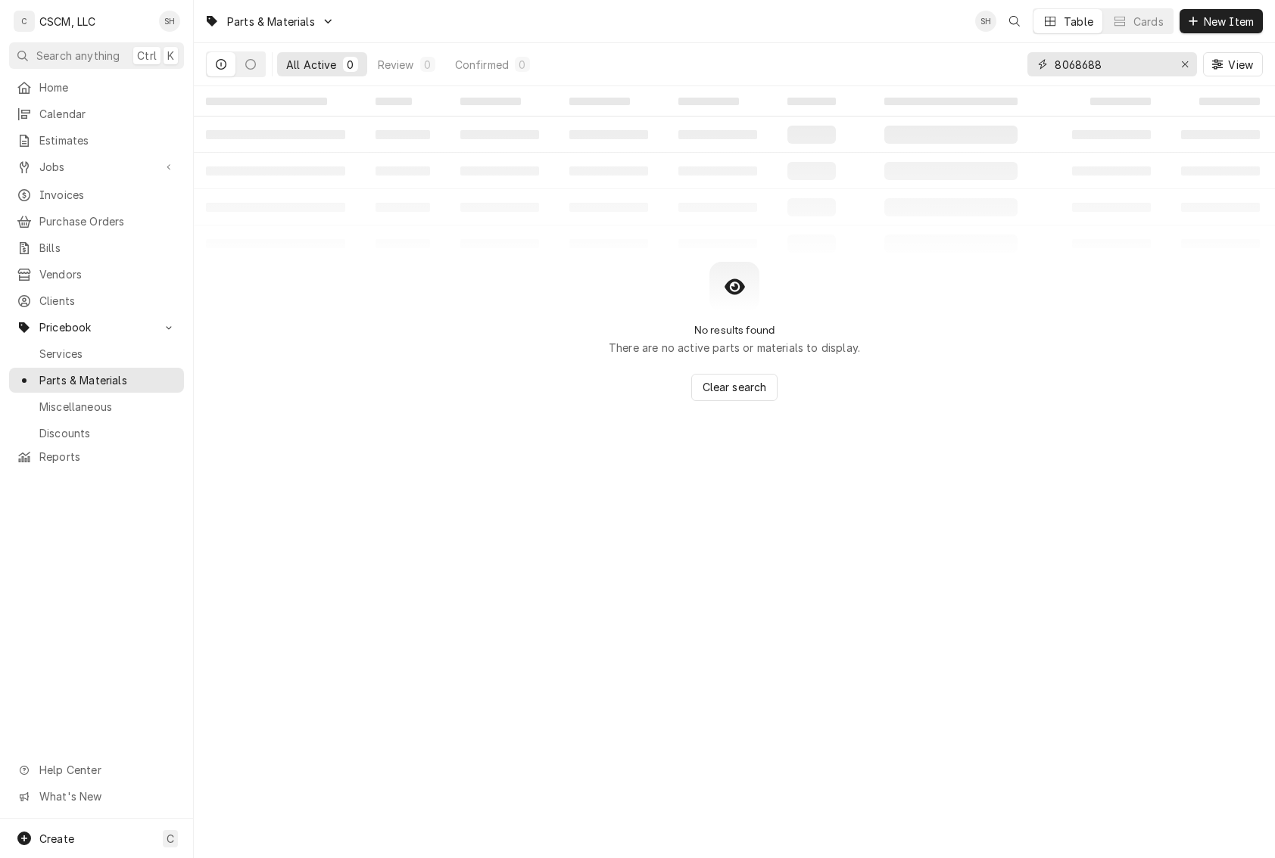
drag, startPoint x: 1135, startPoint y: 64, endPoint x: 920, endPoint y: 73, distance: 215.2
click at [920, 73] on div "All Active 0 Review 0 Confirmed 0 8068688 View" at bounding box center [734, 64] width 1057 height 42
type input "8"
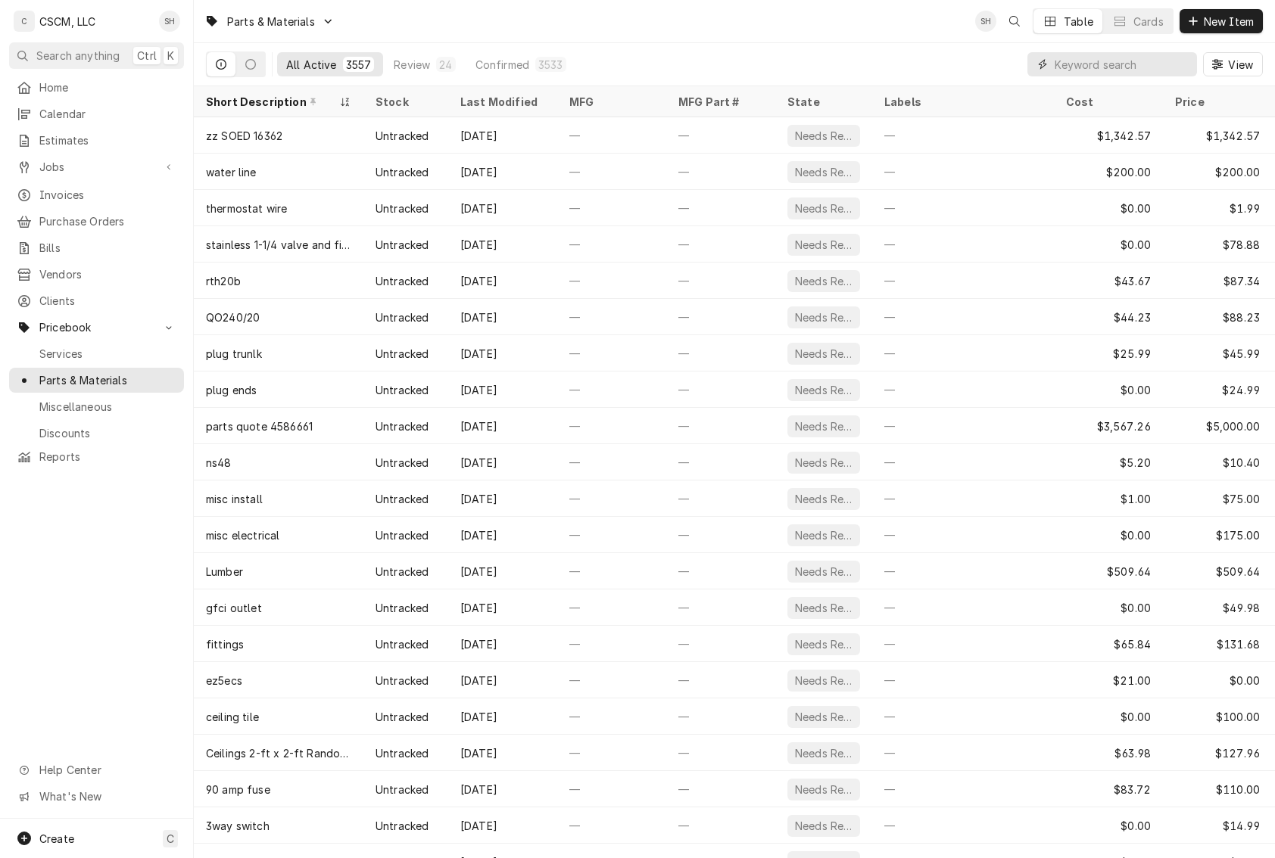
click at [1157, 63] on input "Dynamic Content Wrapper" at bounding box center [1121, 64] width 135 height 24
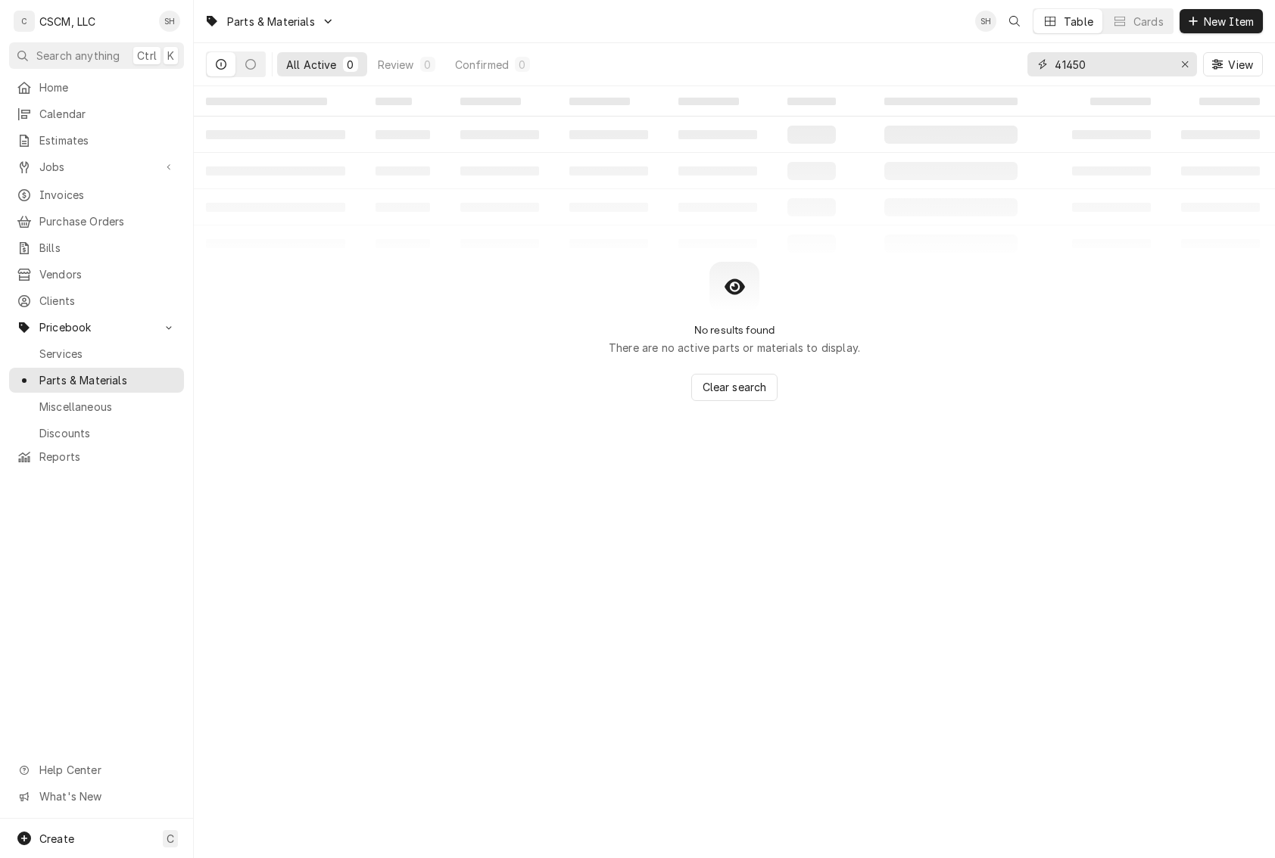
drag, startPoint x: 1115, startPoint y: 61, endPoint x: 758, endPoint y: 17, distance: 359.2
click at [758, 17] on div "Parts & Materials SH Table Cards New Item All Active 0 Review 0 Confirmed 0 414…" at bounding box center [734, 43] width 1081 height 86
drag, startPoint x: 1142, startPoint y: 66, endPoint x: 825, endPoint y: 57, distance: 316.5
click at [825, 57] on div "All Active 0 Review 0 Confirmed 0 8068651 View" at bounding box center [734, 64] width 1057 height 42
drag, startPoint x: 1148, startPoint y: 67, endPoint x: 766, endPoint y: -3, distance: 387.8
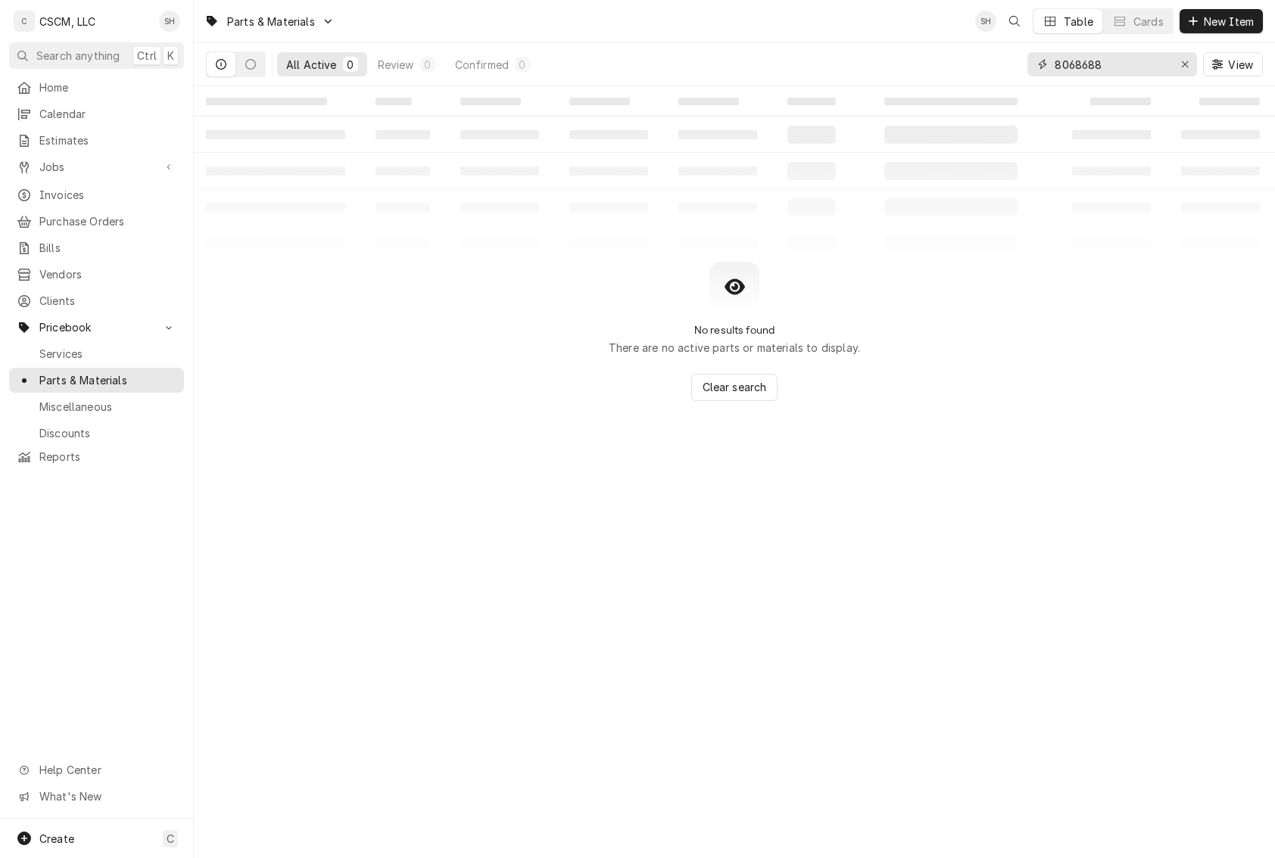
click at [766, 0] on html "C CSCM, LLC SH Search anything Ctrl K Home Calendar Estimates Jobs Jobs Job Ser…" at bounding box center [637, 429] width 1275 height 858
type input "8068688"
click at [1125, 63] on input "8068688" at bounding box center [1111, 64] width 114 height 24
click at [1184, 62] on icon "Erase input" at bounding box center [1185, 64] width 8 height 11
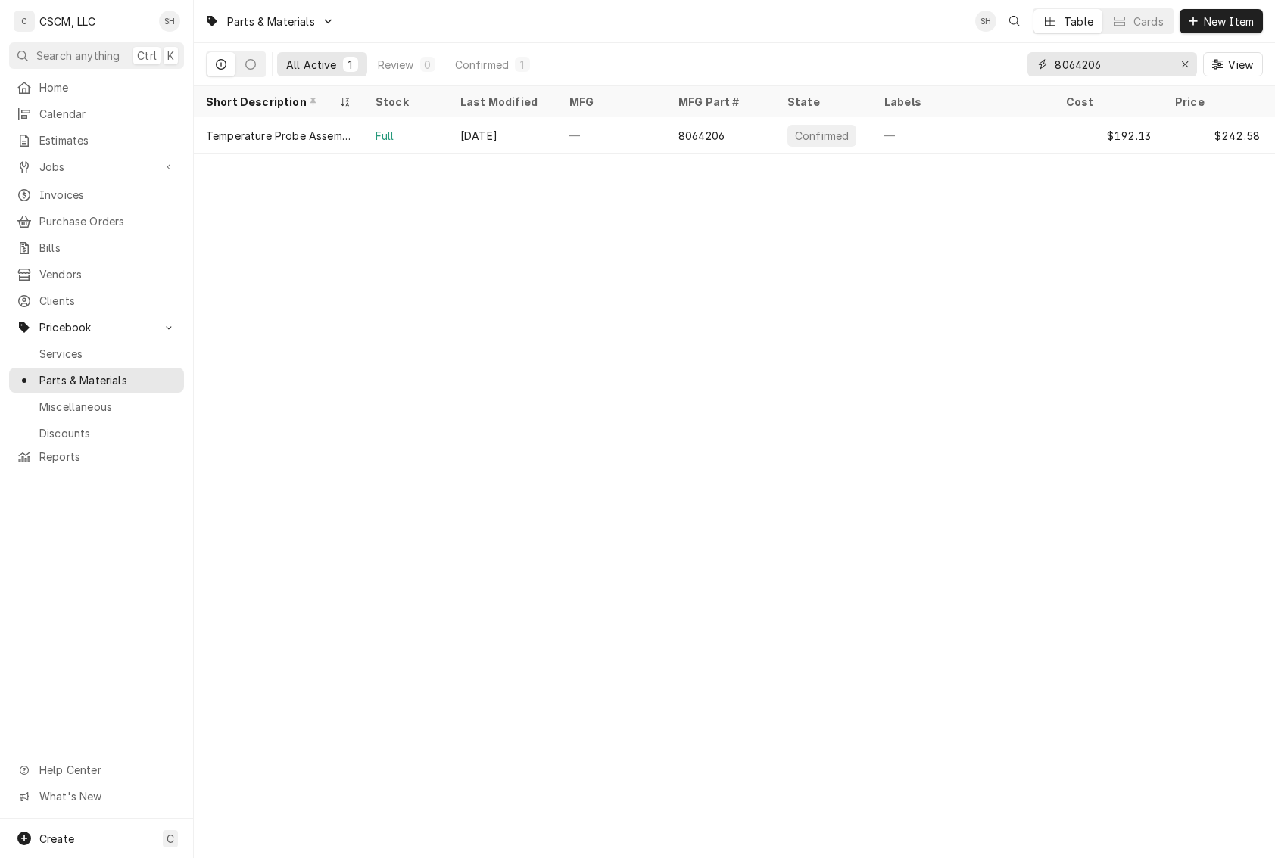
drag, startPoint x: 1130, startPoint y: 65, endPoint x: 976, endPoint y: 64, distance: 154.4
click at [976, 64] on div "All Active 1 Review 0 Confirmed 1 8064206 View" at bounding box center [734, 64] width 1057 height 42
type input "8064206"
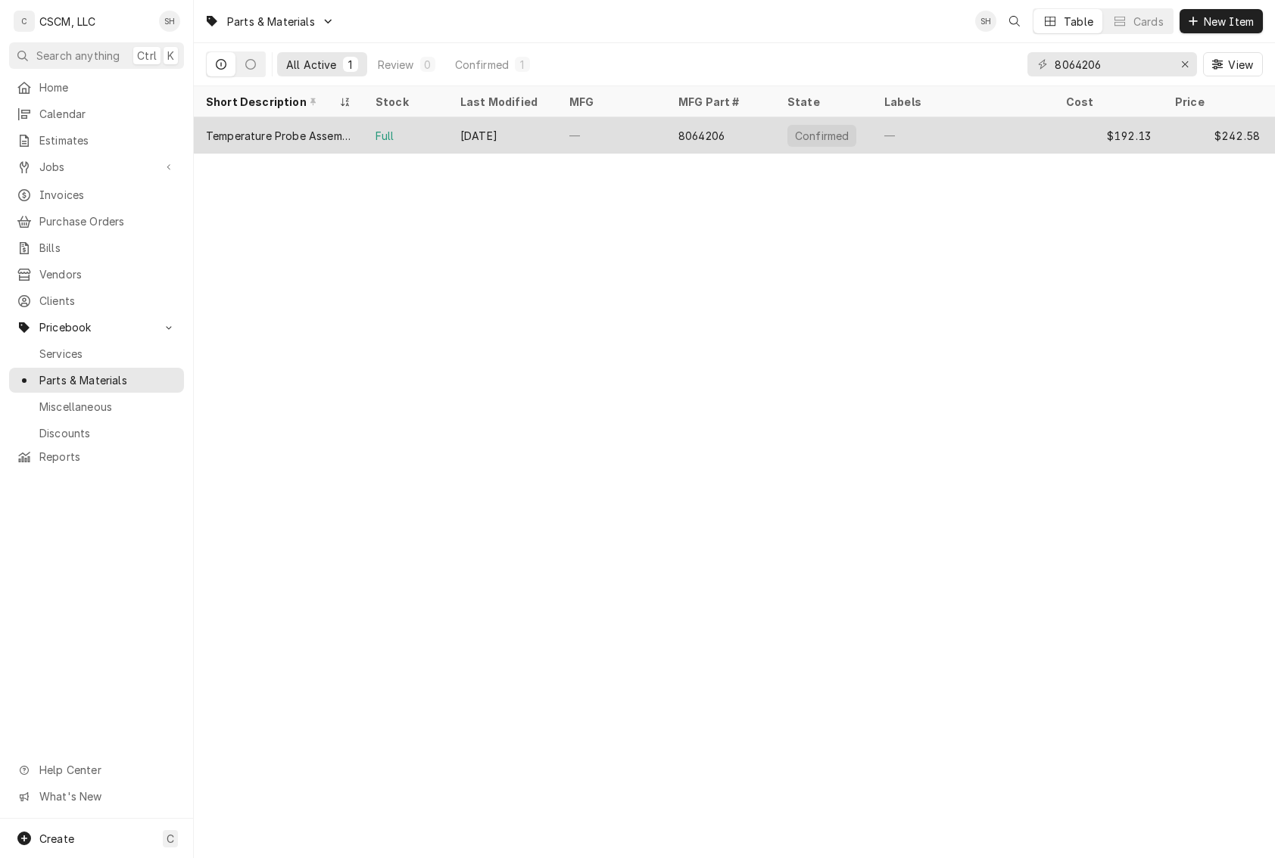
click at [304, 135] on div "Temperature Probe Assembly, Minco" at bounding box center [278, 136] width 145 height 16
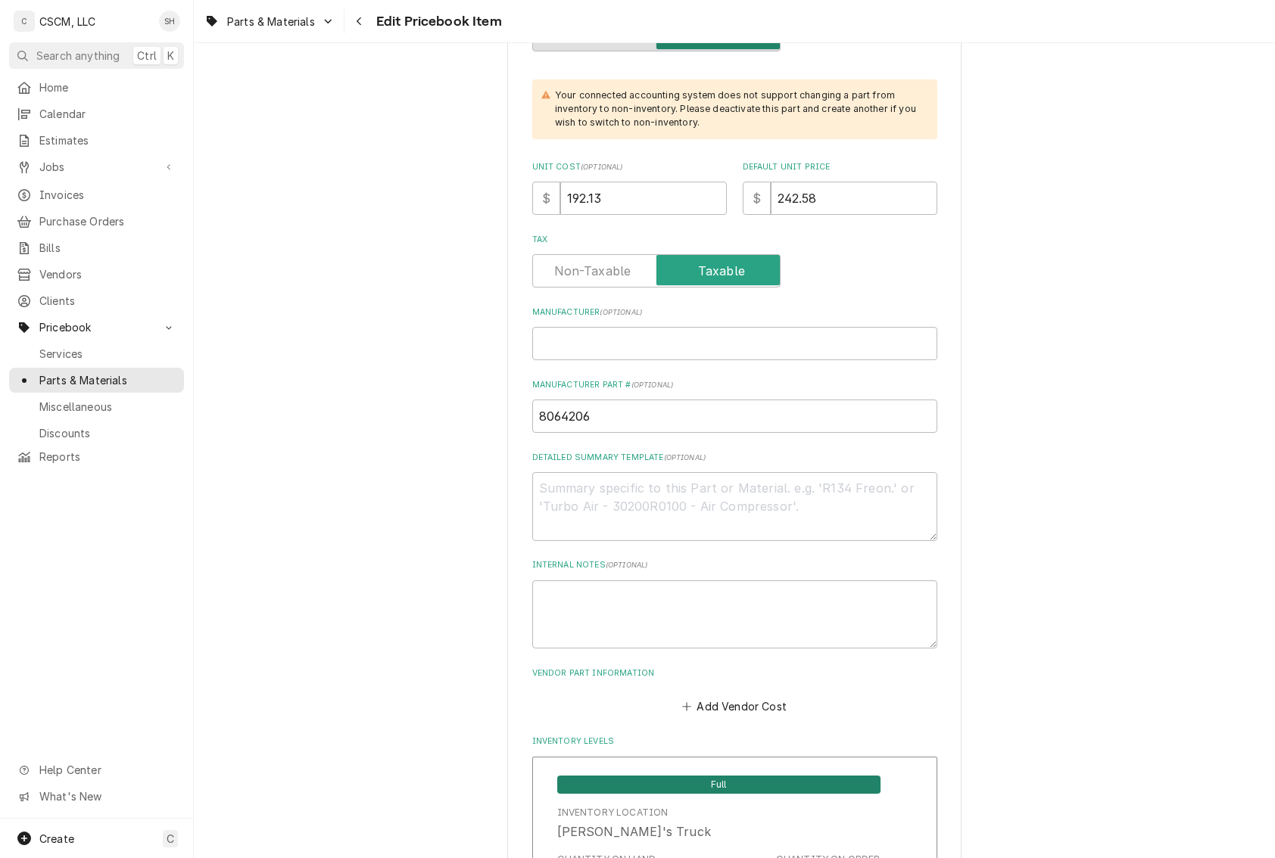
scroll to position [454, 0]
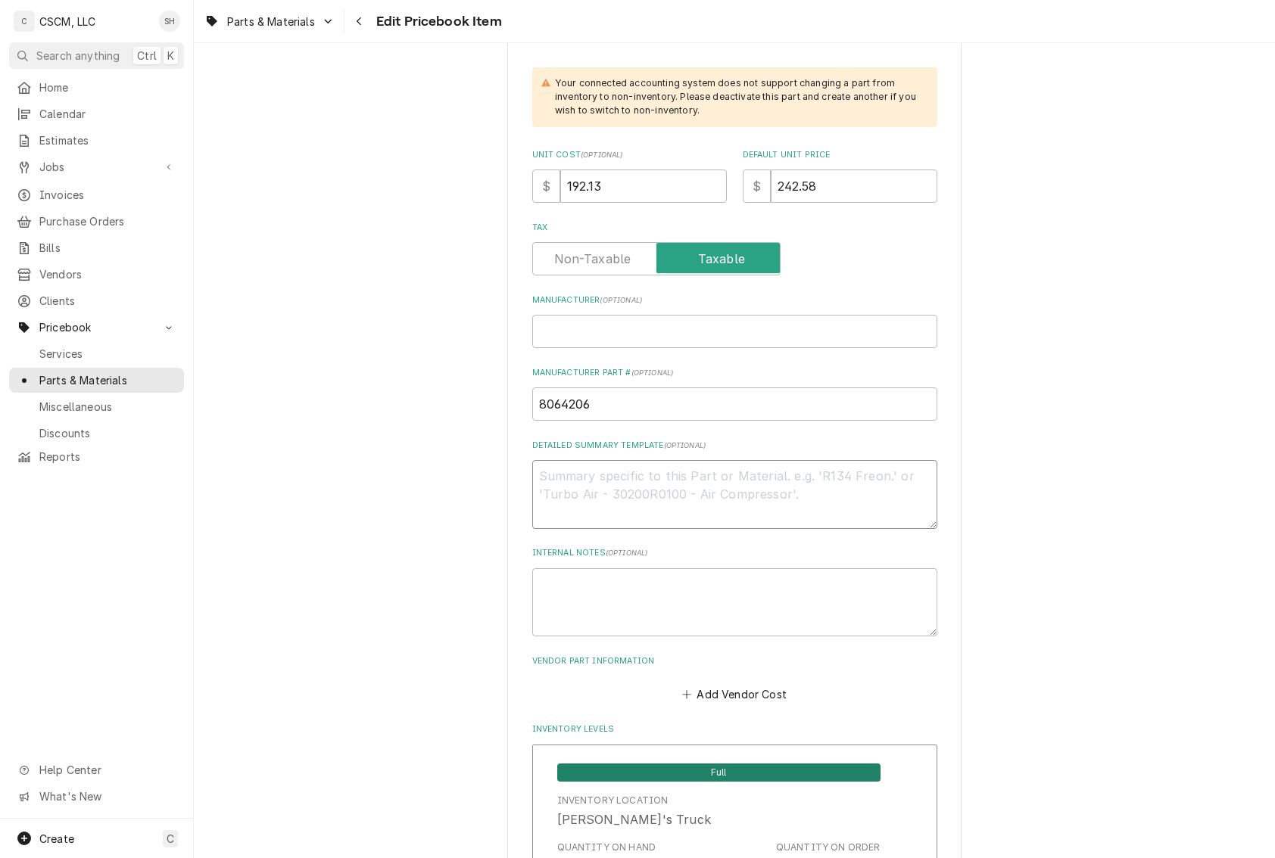
click at [618, 481] on textarea "Detailed Summary Template ( optional )" at bounding box center [734, 494] width 405 height 69
paste textarea "8064206 Temperature Probe Assembly, Minco"
type textarea "x"
type textarea "8064206 Temperature Probe Assembly, Minco"
click at [590, 475] on textarea "8064206 Temperature Probe Assembly, Minco" at bounding box center [734, 494] width 405 height 69
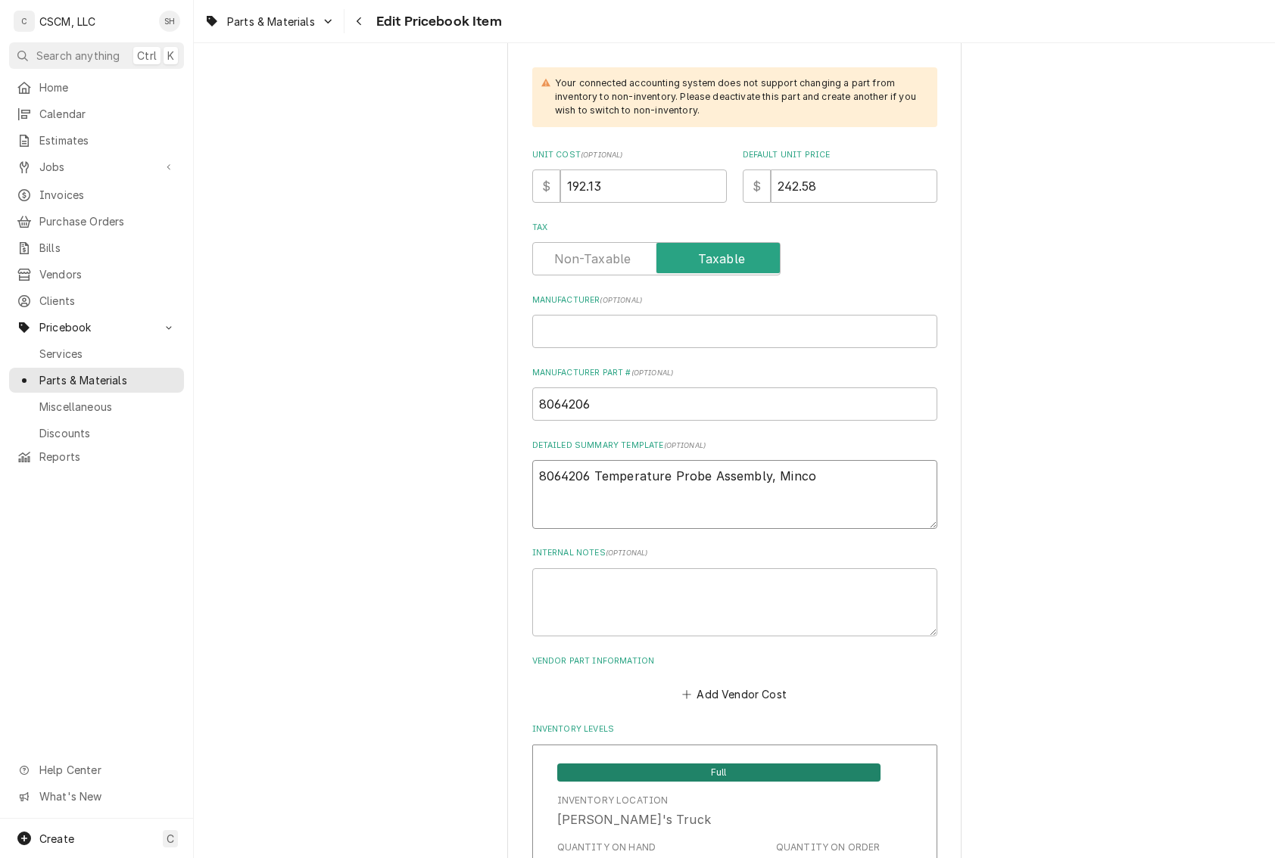
type textarea "x"
type textarea "8064206 Temperature Probe Assembly, Minco"
click at [594, 332] on input "Manufacturer ( optional )" at bounding box center [734, 331] width 405 height 33
type textarea "x"
type input "F"
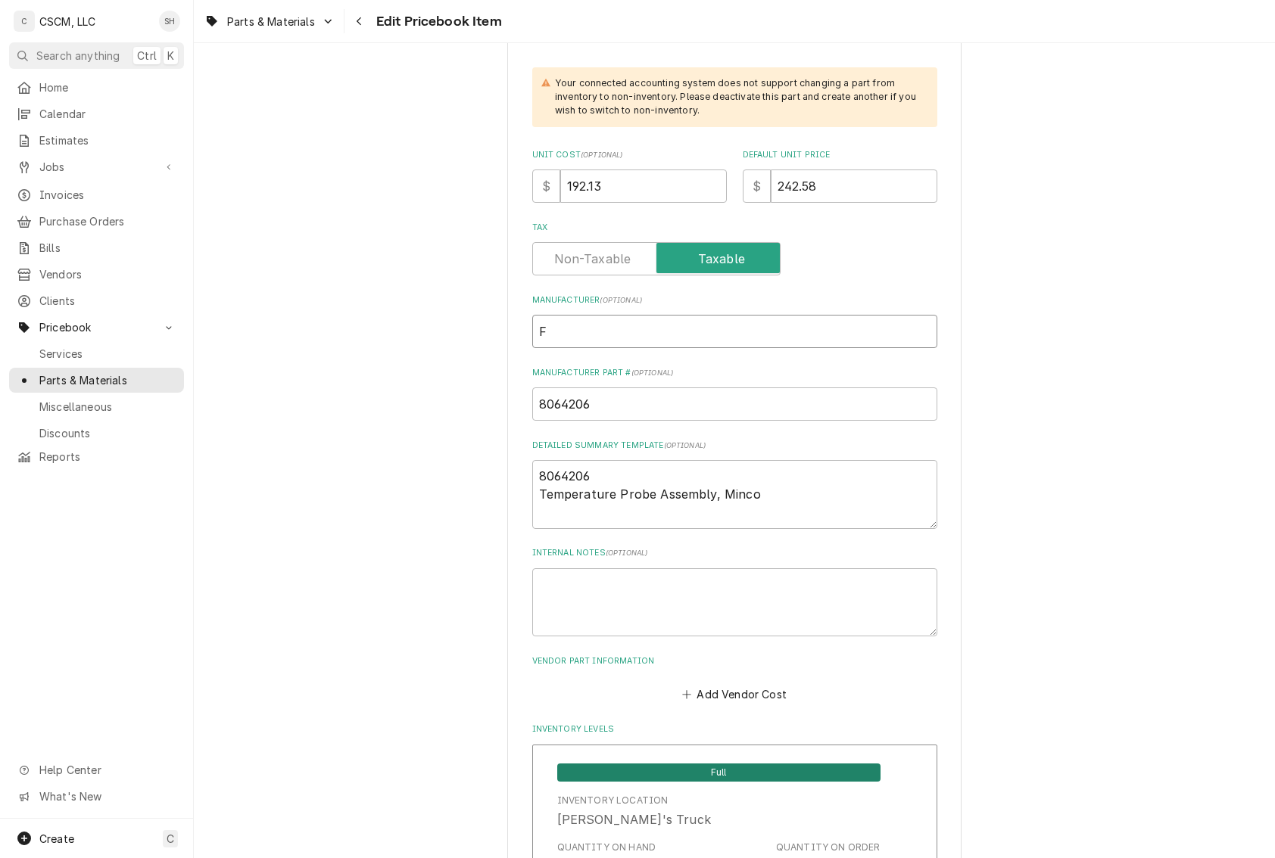
type textarea "x"
type input "Fr"
type textarea "x"
type input "Fry"
type textarea "x"
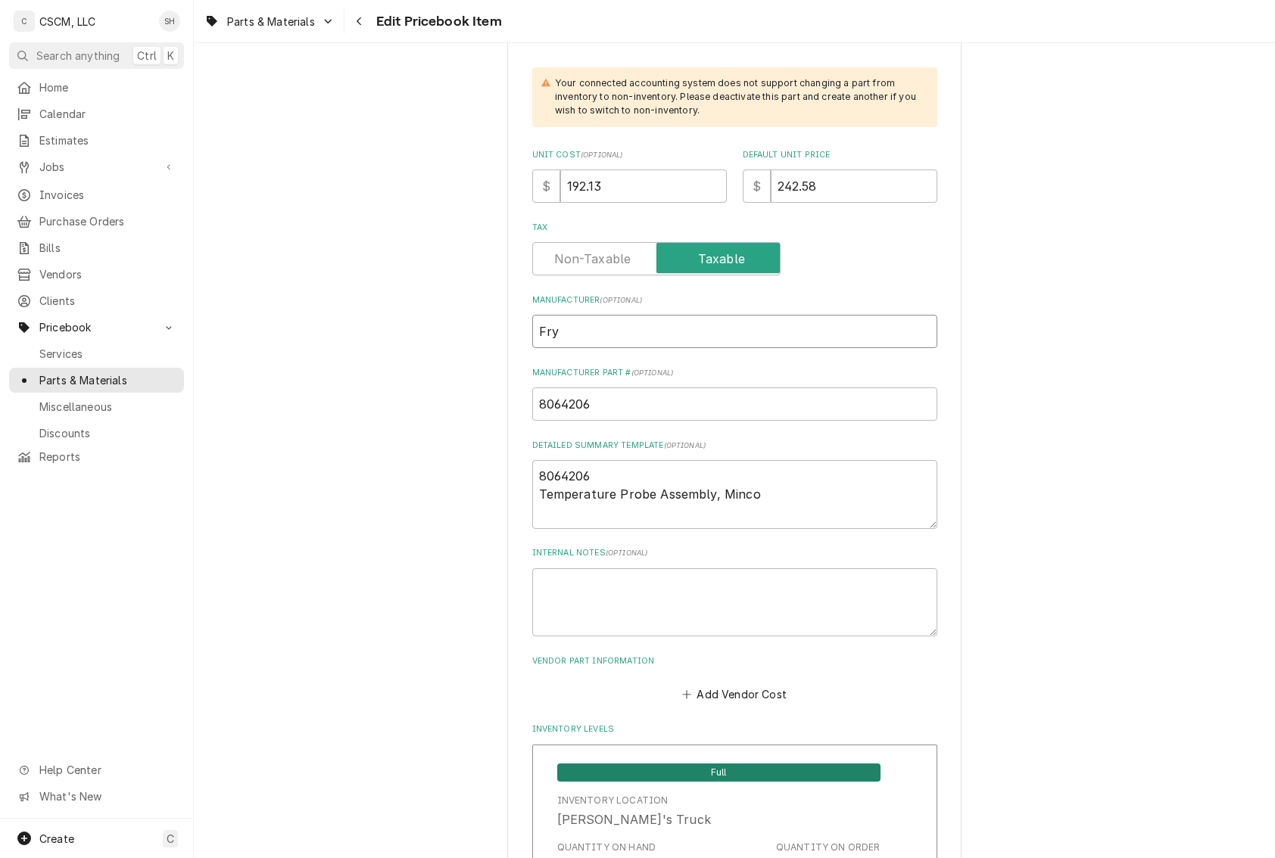
type input "Frym"
type textarea "x"
type input "Fryma"
type textarea "x"
type input "Frymas"
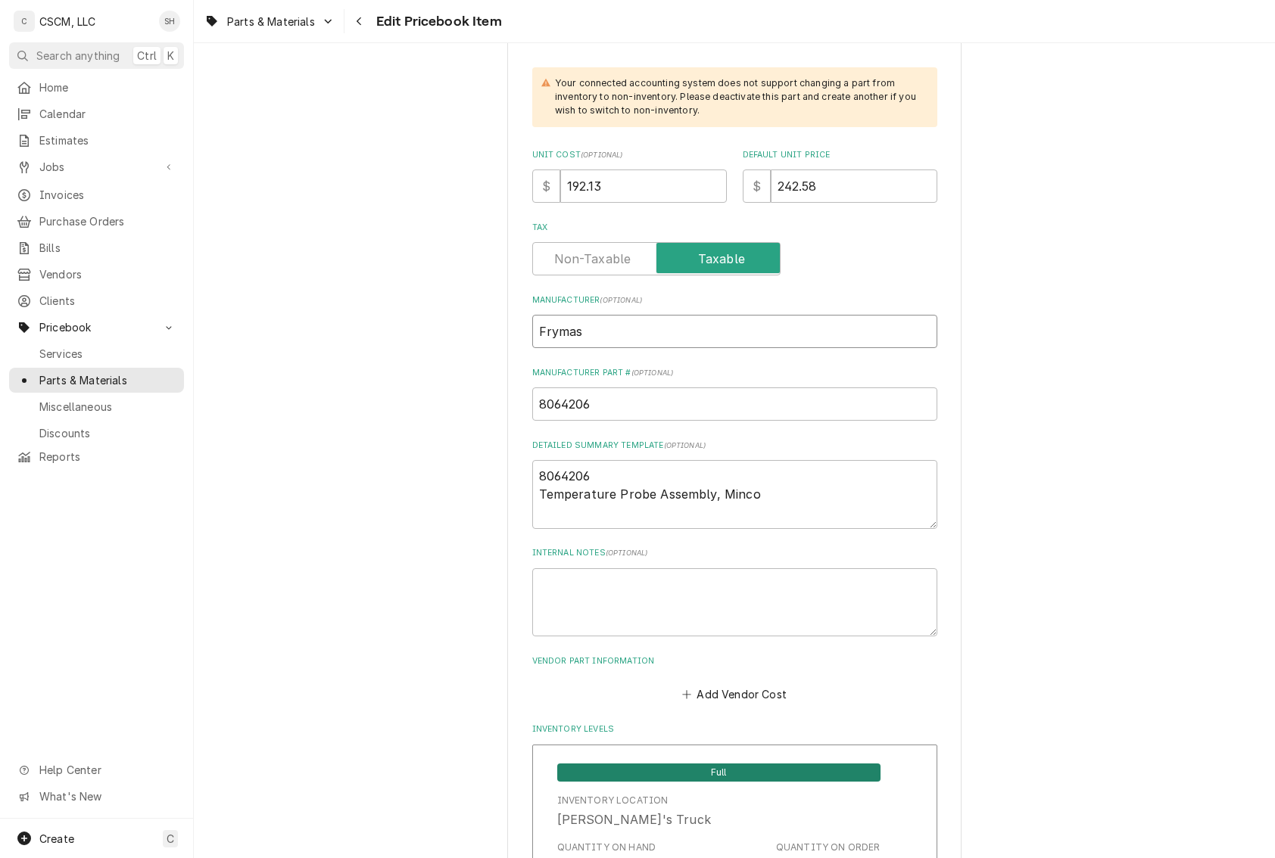
type textarea "x"
type input "Frymast"
type textarea "x"
type input "Frymaste"
type textarea "x"
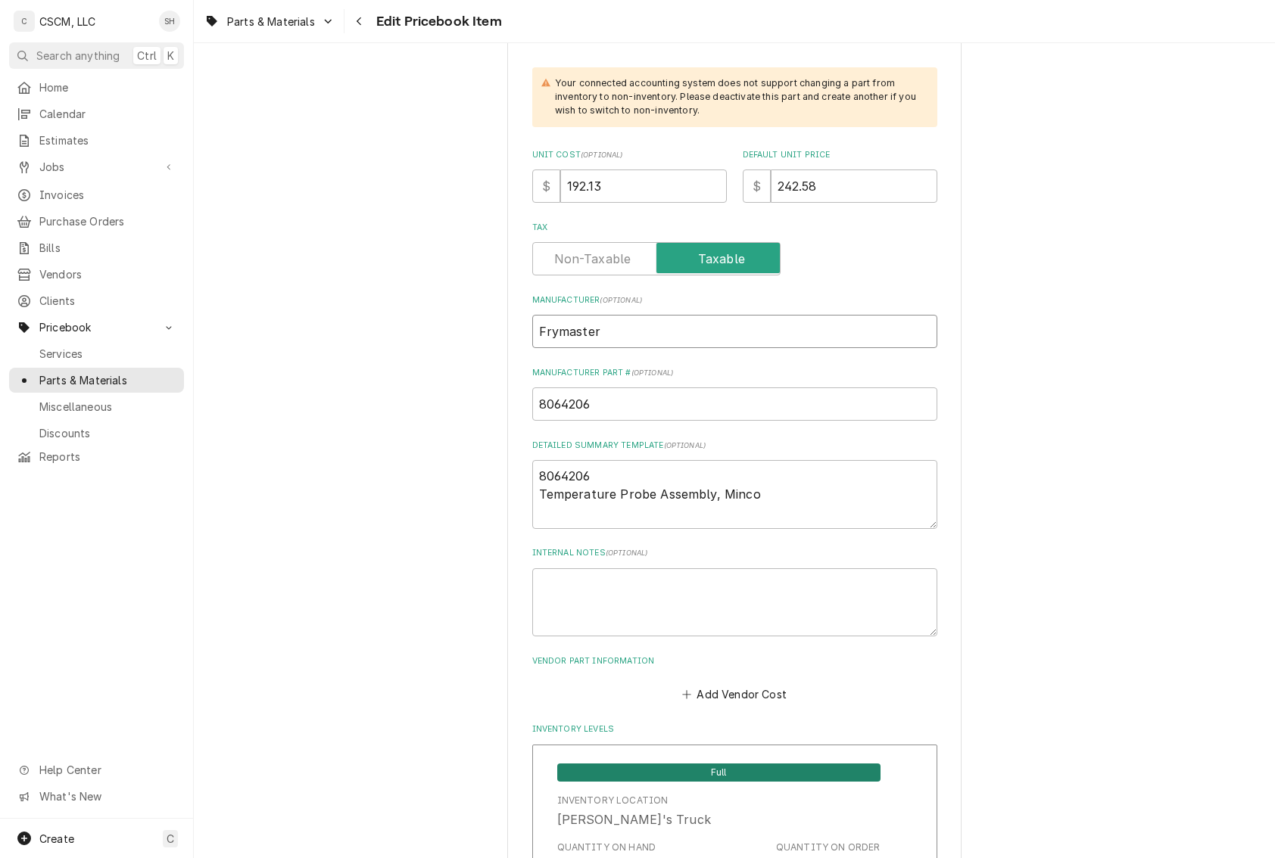
type input "Frymaster"
drag, startPoint x: 606, startPoint y: 192, endPoint x: 288, endPoint y: 187, distance: 318.7
type textarea "x"
type input "2"
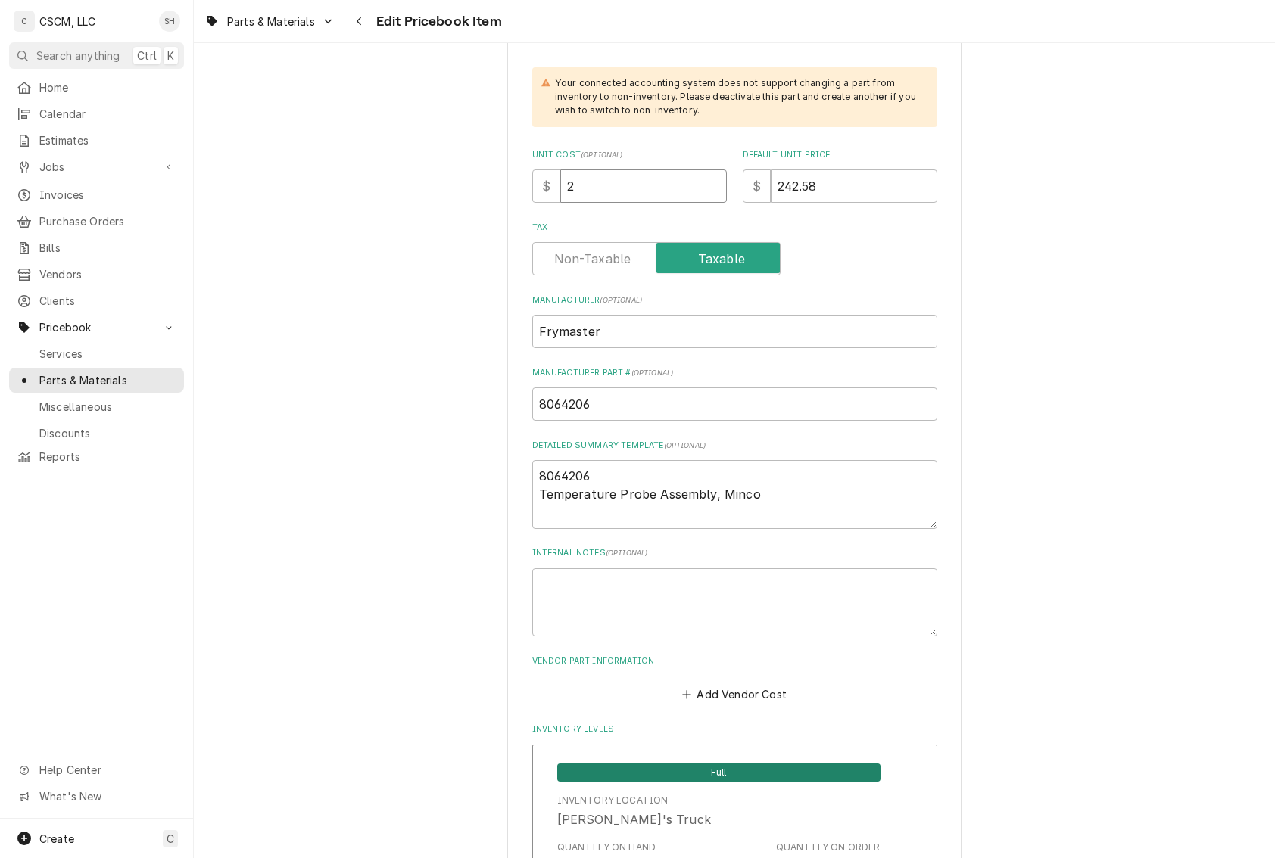
type textarea "x"
type input "20"
type textarea "x"
type input "201"
type textarea "x"
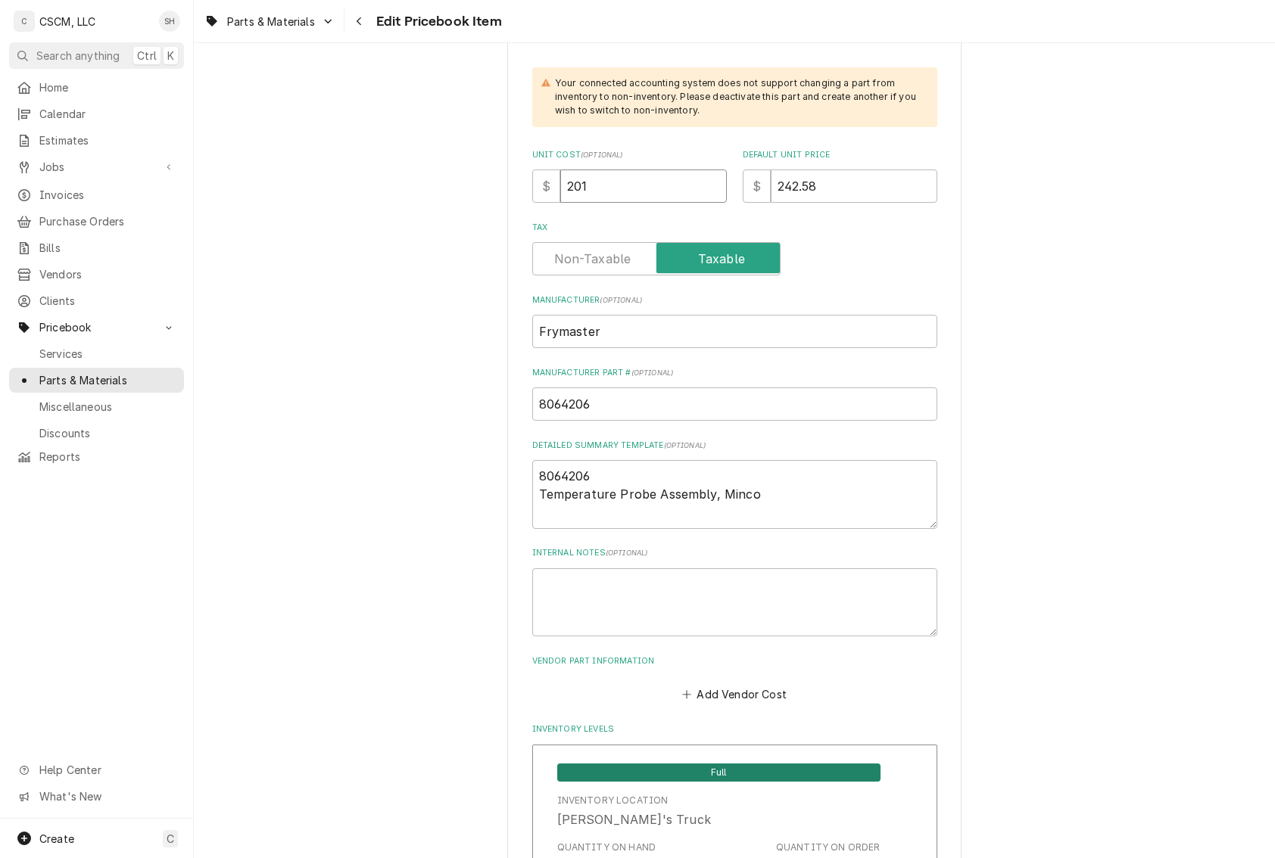
type input "201.7"
type textarea "x"
type input "201.74"
drag, startPoint x: 867, startPoint y: 180, endPoint x: 410, endPoint y: 186, distance: 456.5
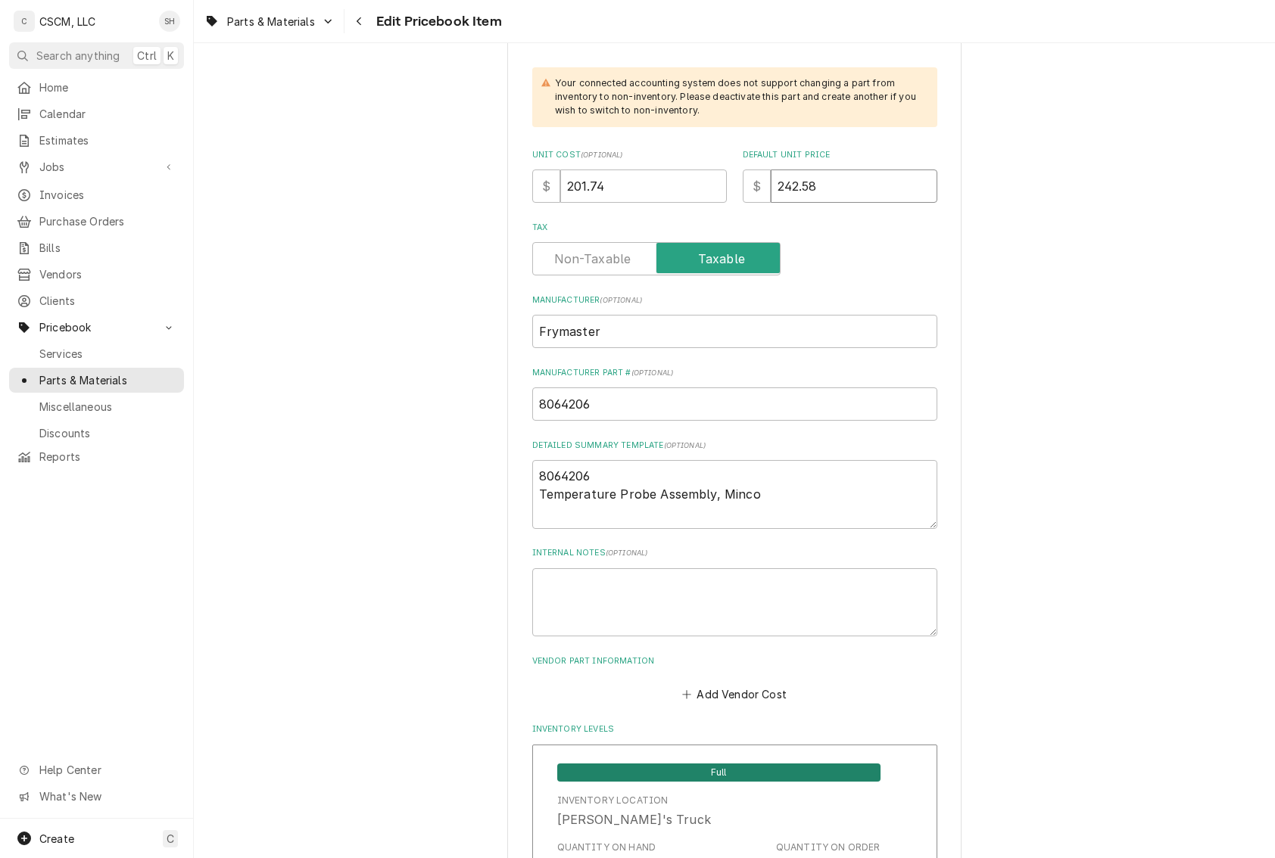
click at [828, 190] on input "242.58" at bounding box center [854, 186] width 167 height 33
drag, startPoint x: 828, startPoint y: 190, endPoint x: 603, endPoint y: 190, distance: 225.6
click at [603, 190] on div "Unit Cost ( optional ) $ 201.74 Default Unit Price $ 242.58" at bounding box center [734, 176] width 405 height 54
type textarea "x"
type input "2"
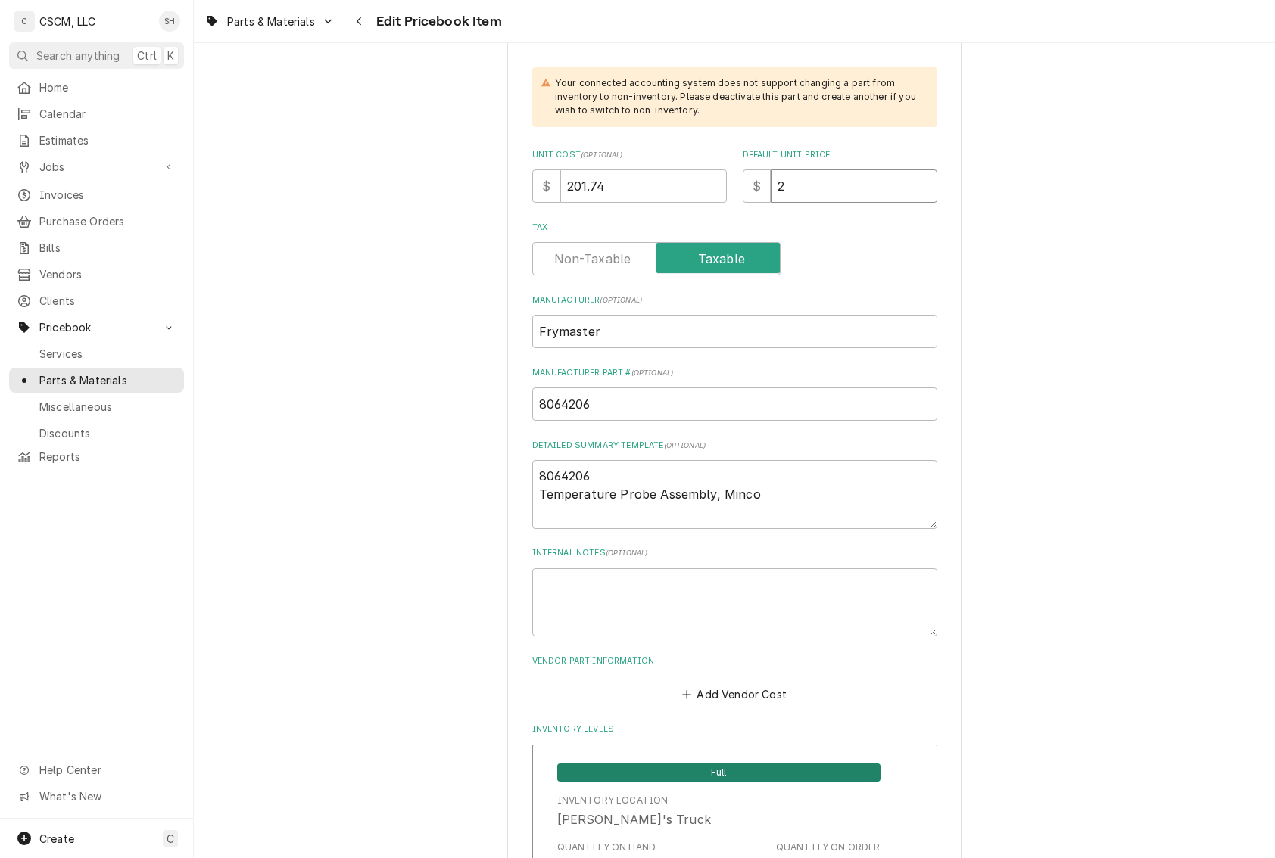
type textarea "x"
type input "25"
type textarea "x"
type input "254"
type textarea "x"
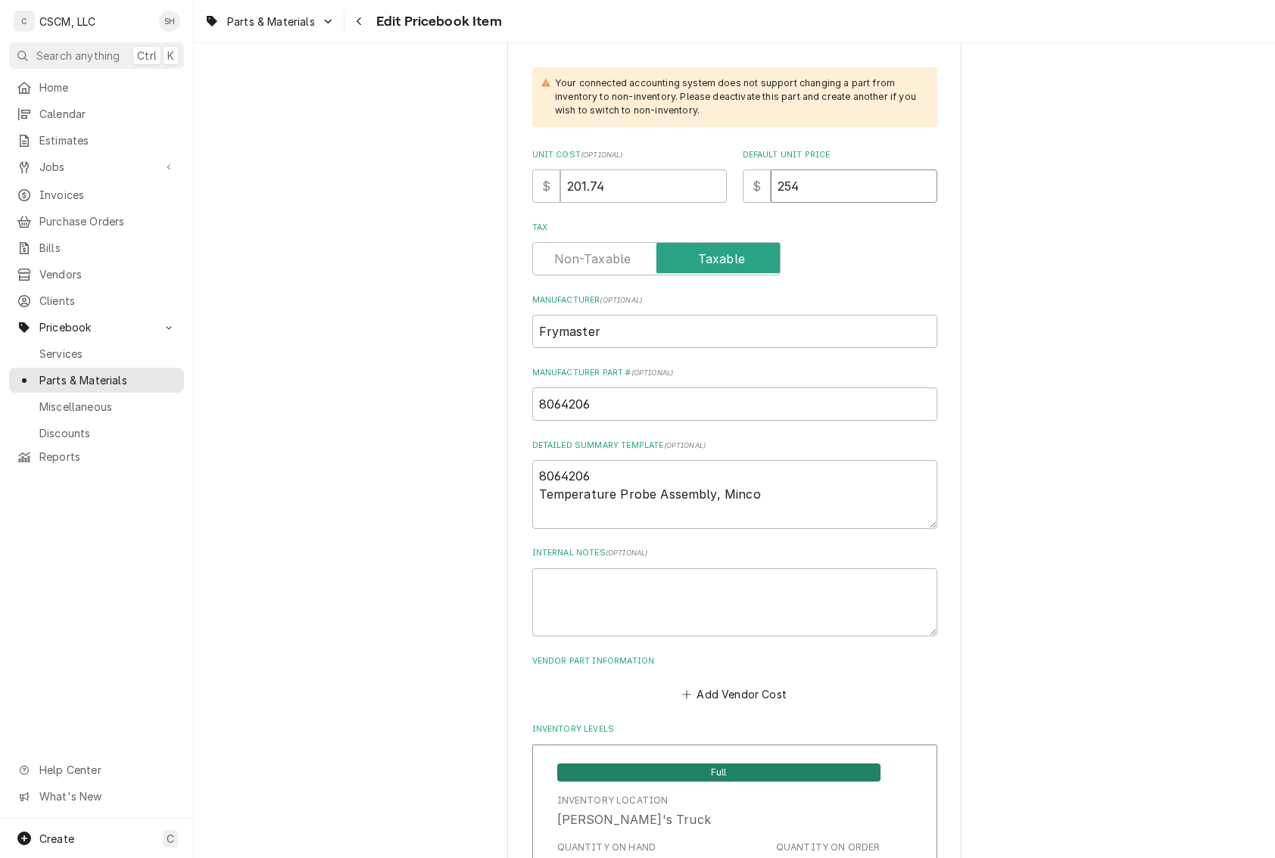
type input "254.7"
type textarea "x"
type input "254.71"
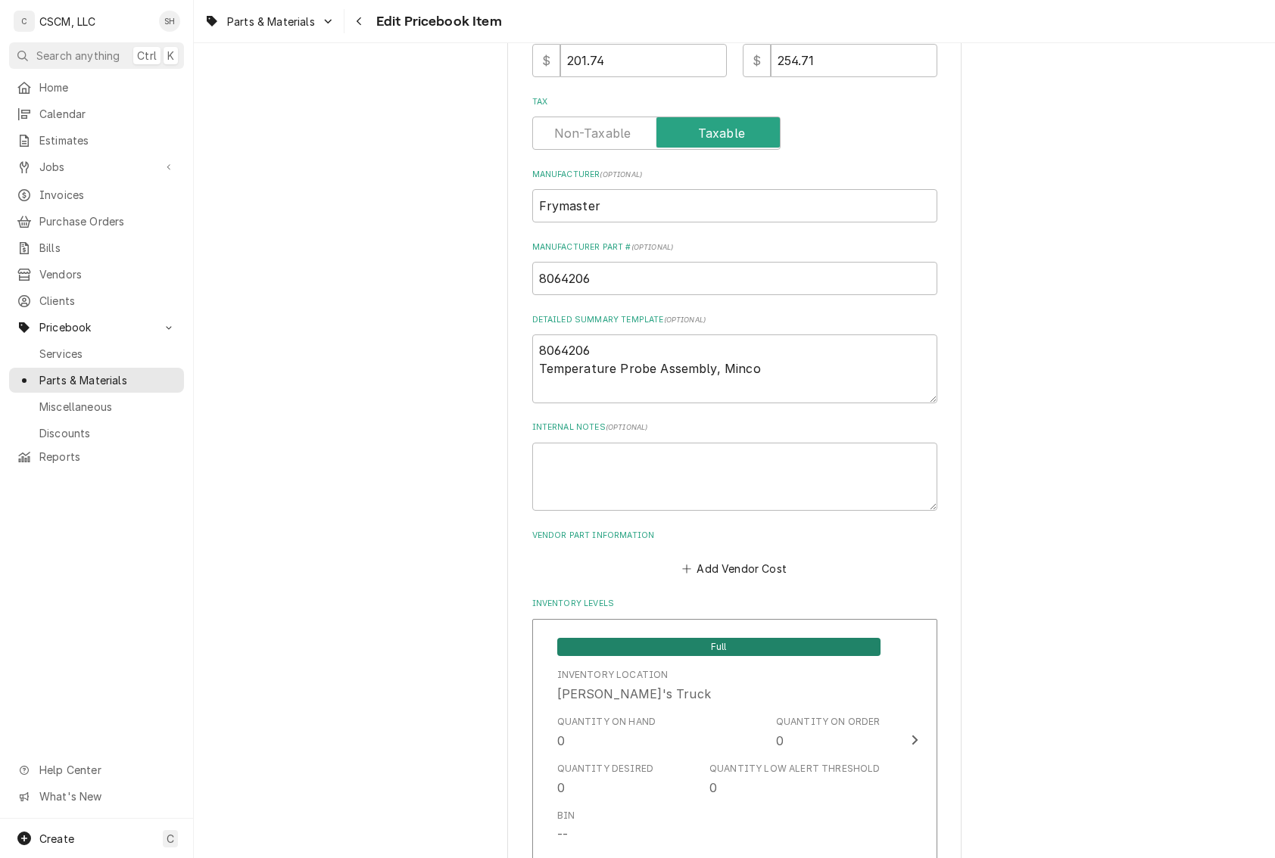
scroll to position [606, 0]
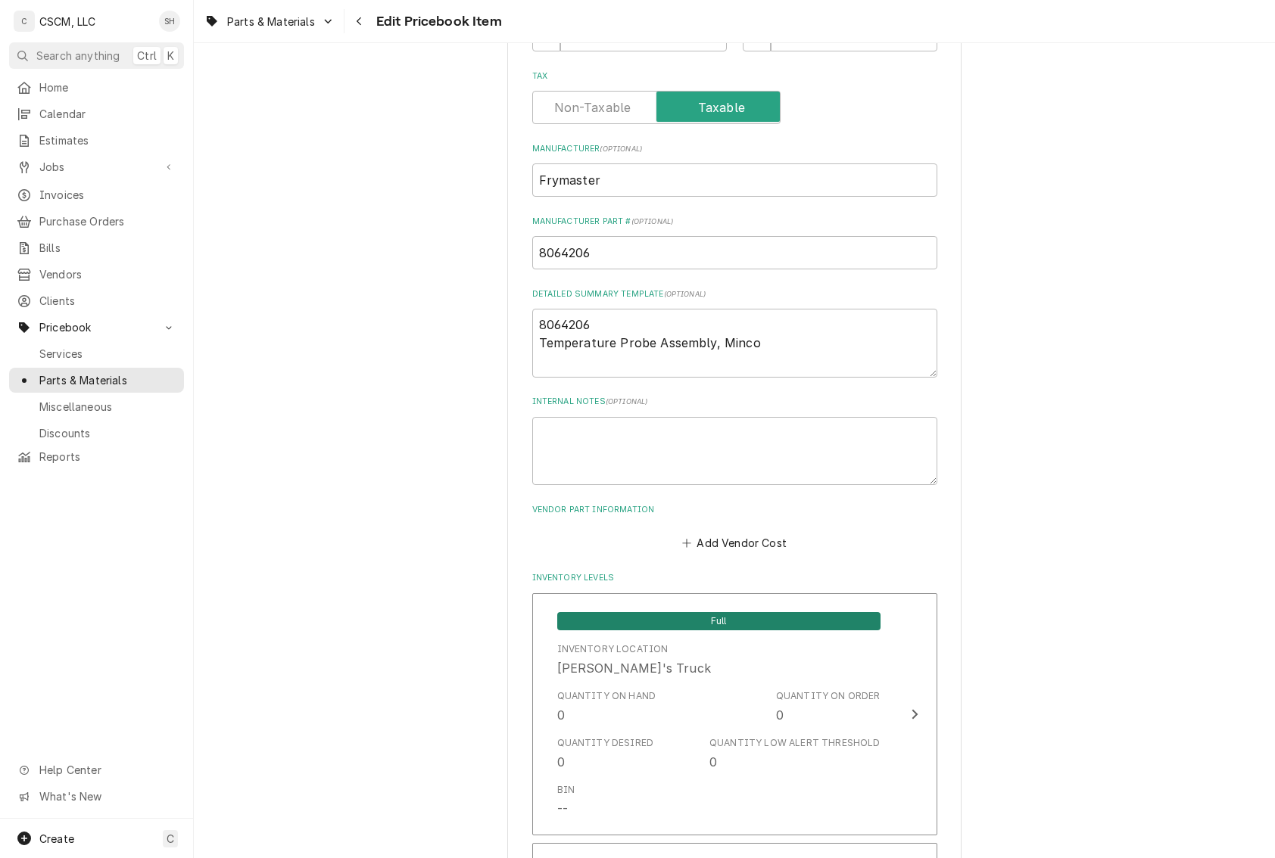
click at [695, 535] on button "Add Vendor Cost" at bounding box center [735, 543] width 110 height 21
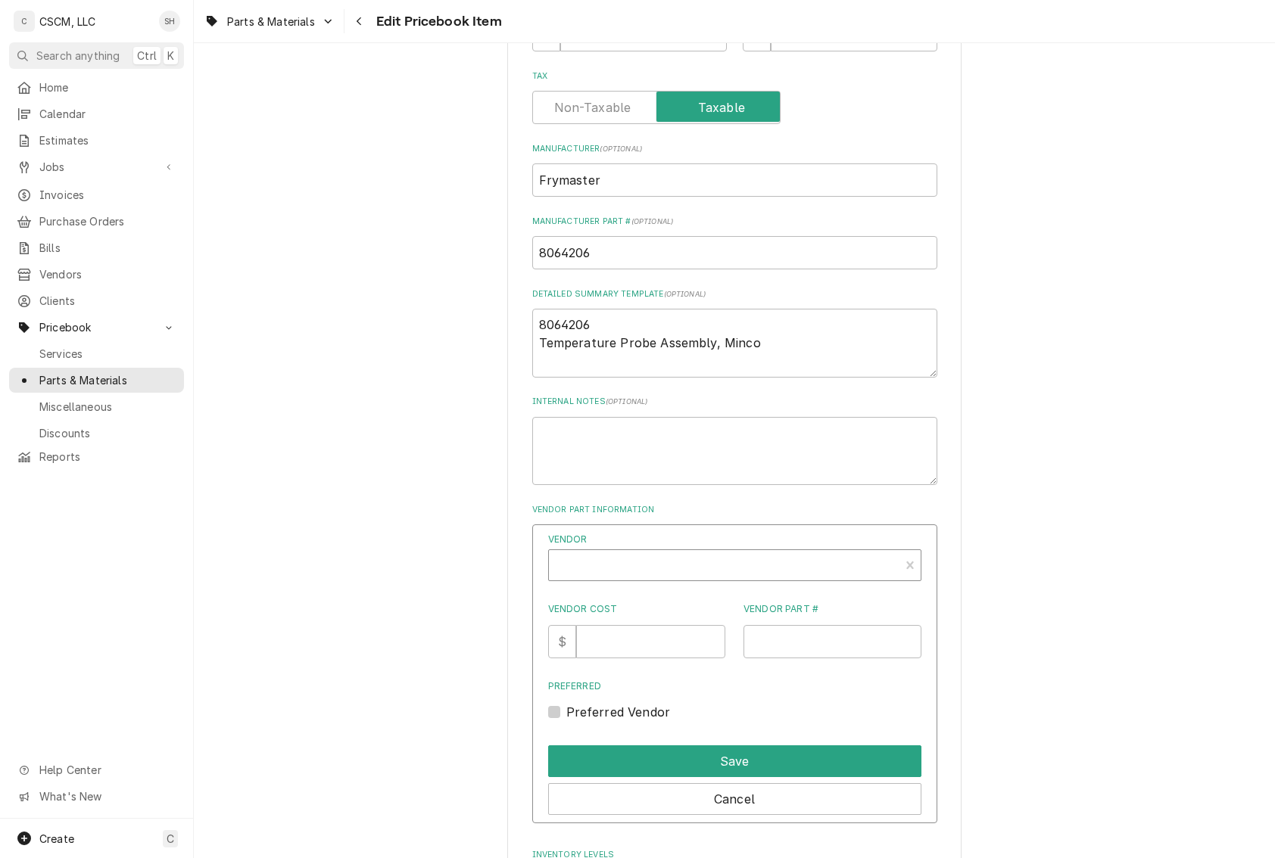
type textarea "x"
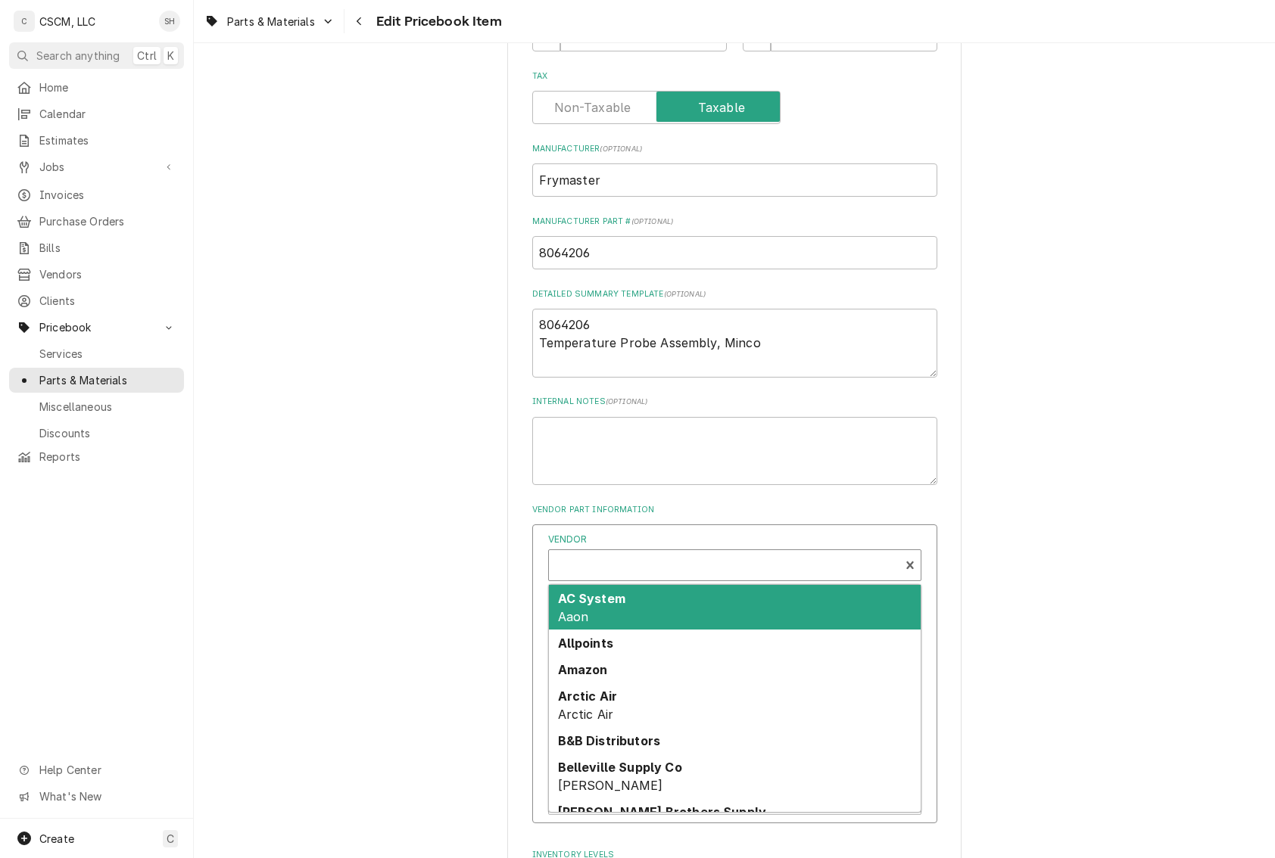
click at [694, 559] on div "Vendor" at bounding box center [723, 571] width 335 height 36
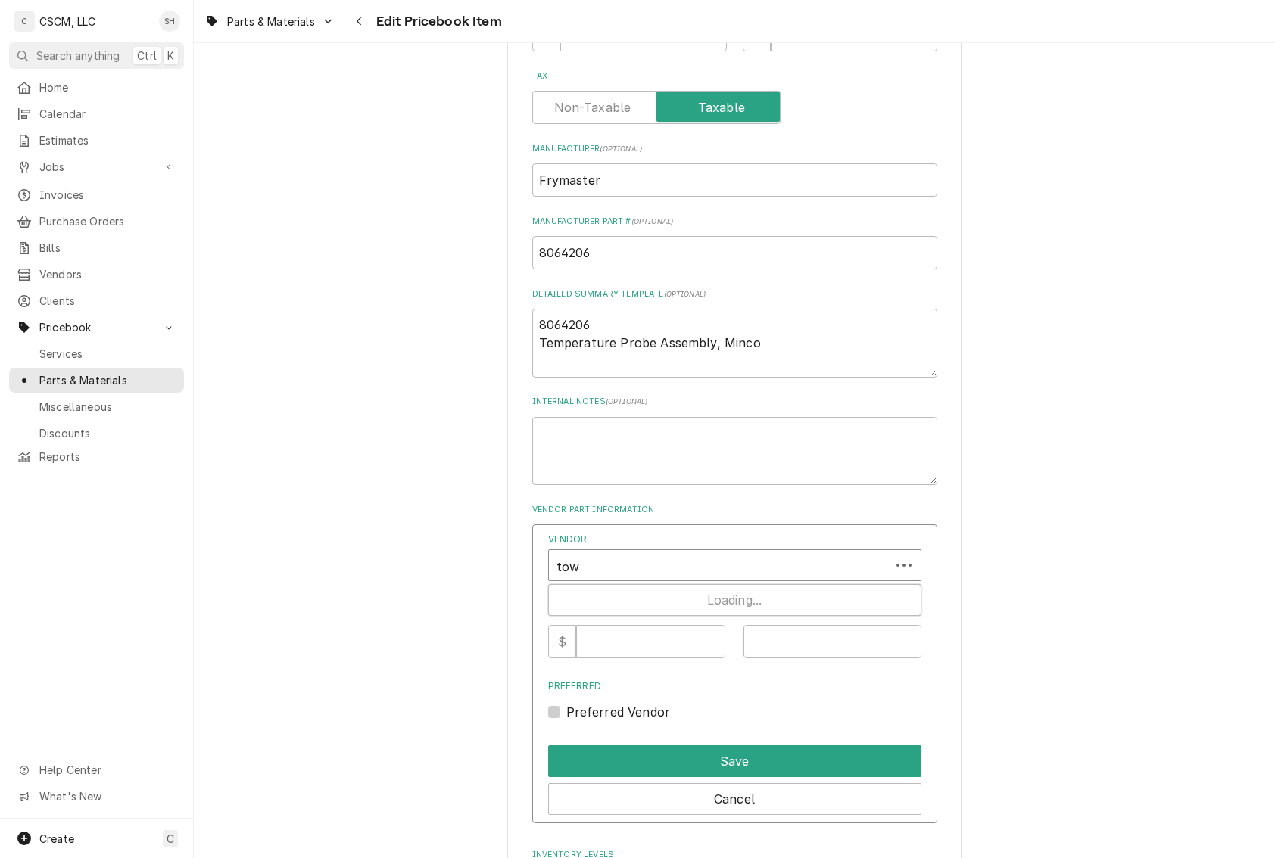
type input "town"
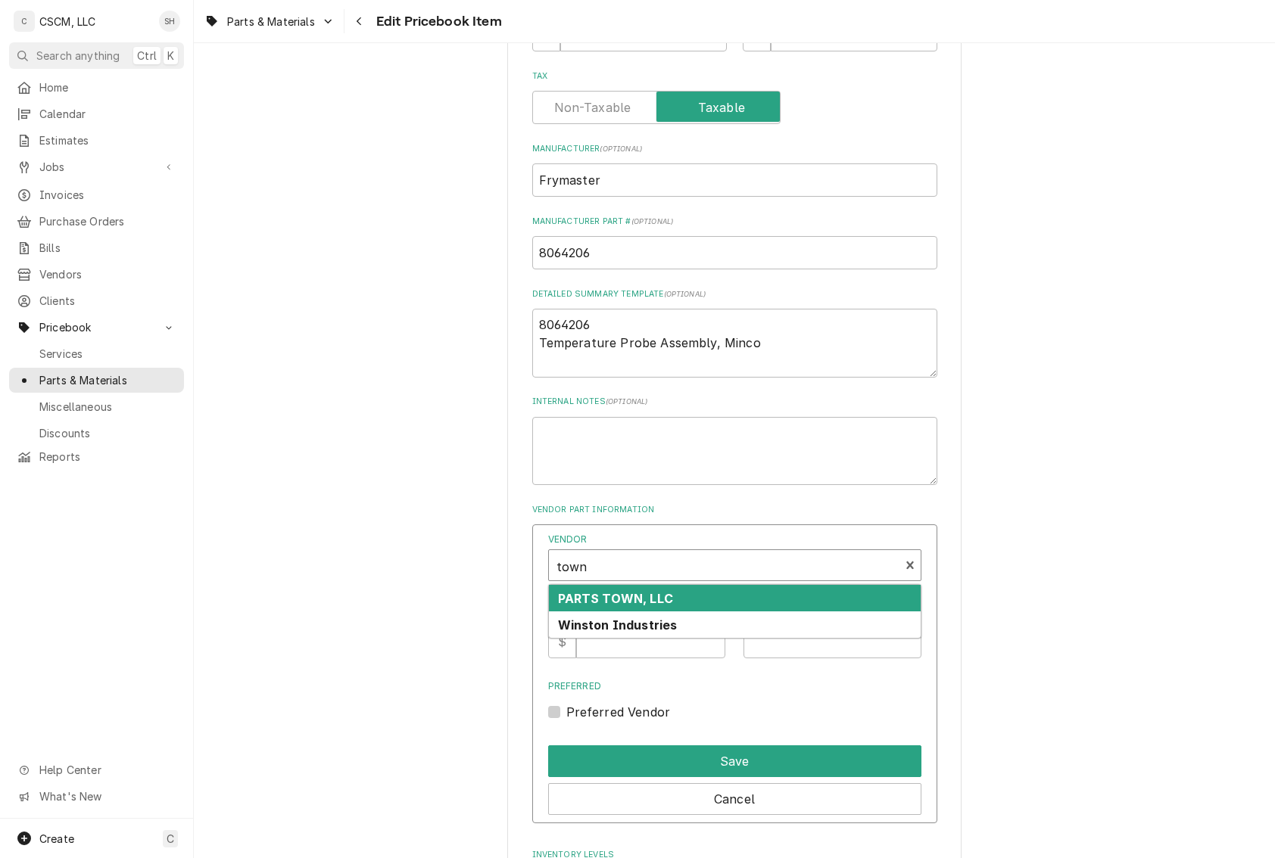
click at [663, 602] on strong "PARTS TOWN, LLC" at bounding box center [615, 598] width 115 height 15
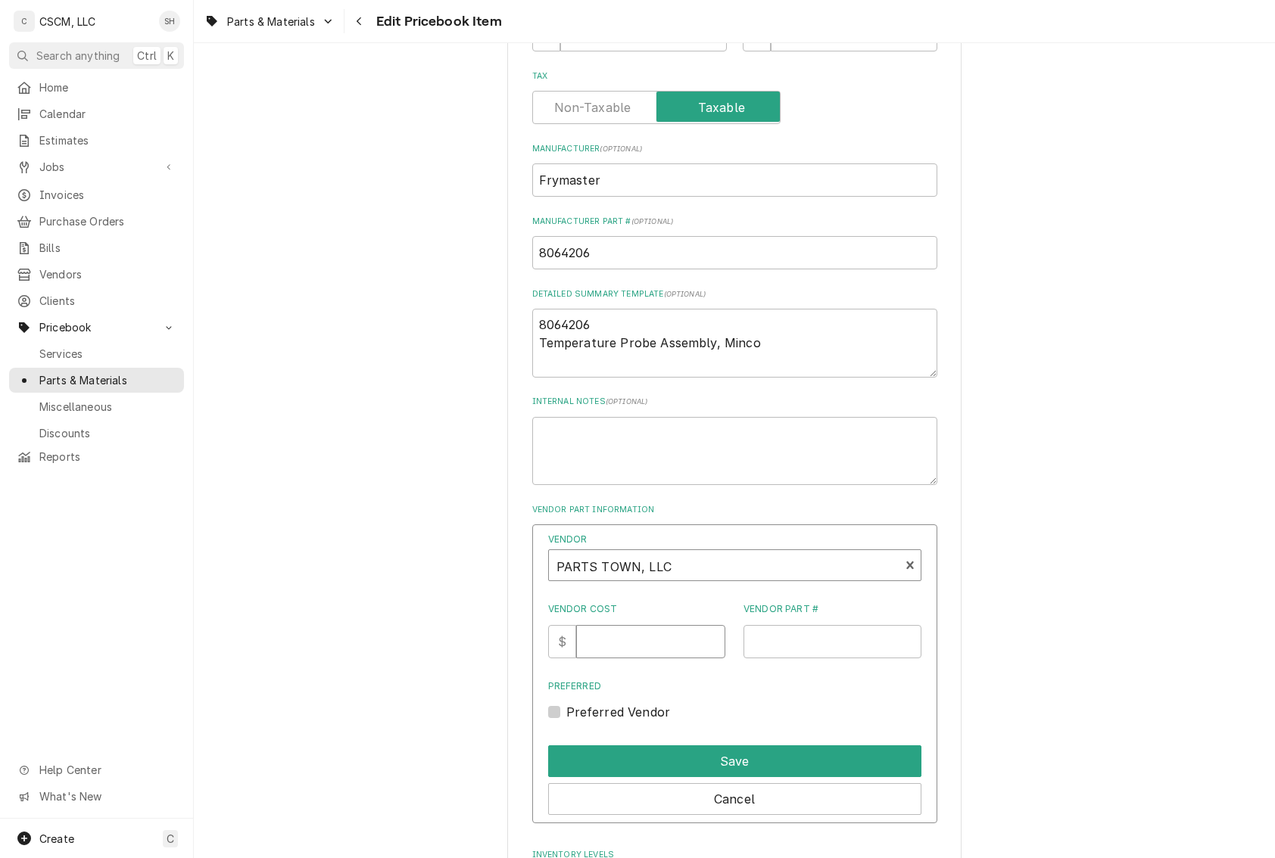
click at [636, 648] on input "Vendor Cost" at bounding box center [650, 641] width 149 height 33
type input "201.74"
click at [822, 640] on input "Vendor Part #" at bounding box center [832, 641] width 178 height 33
paste input "FM8064206"
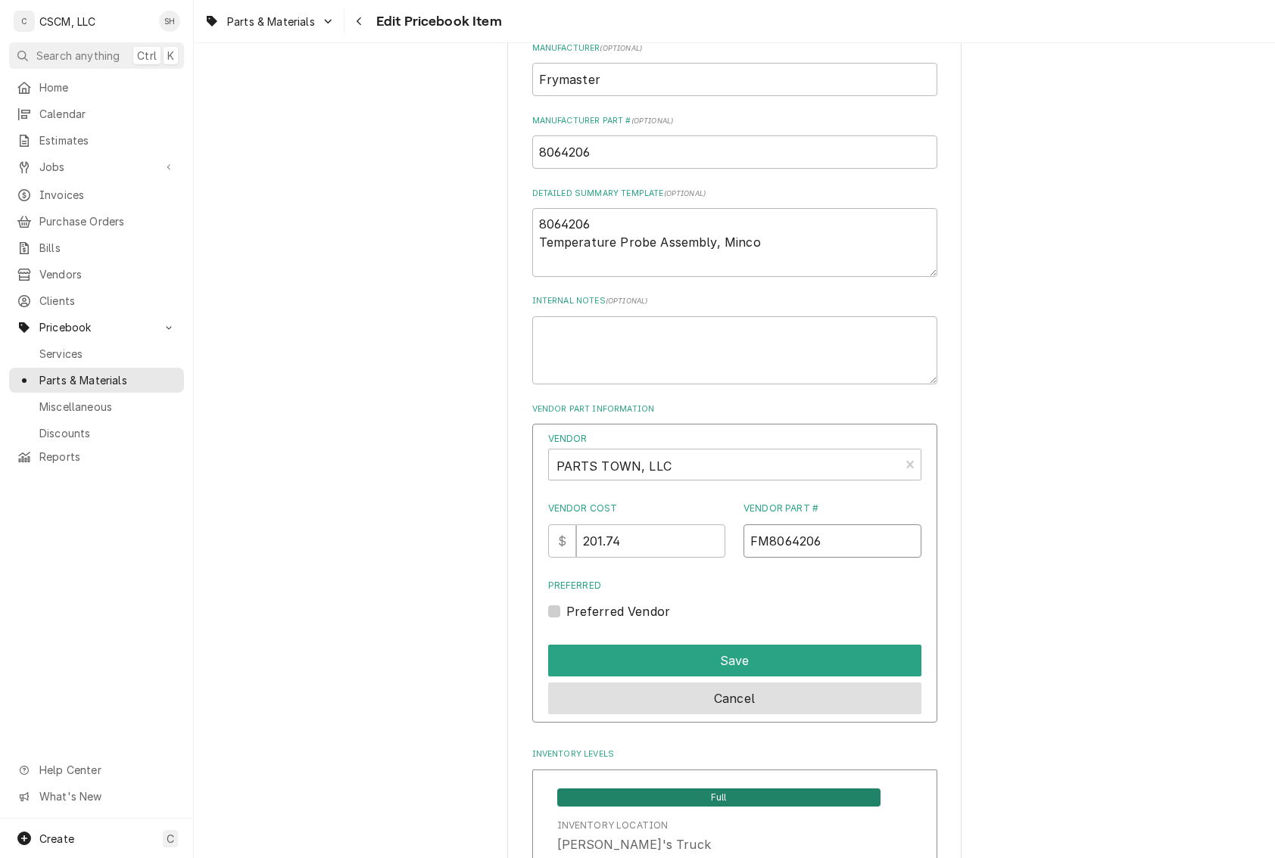
scroll to position [757, 0]
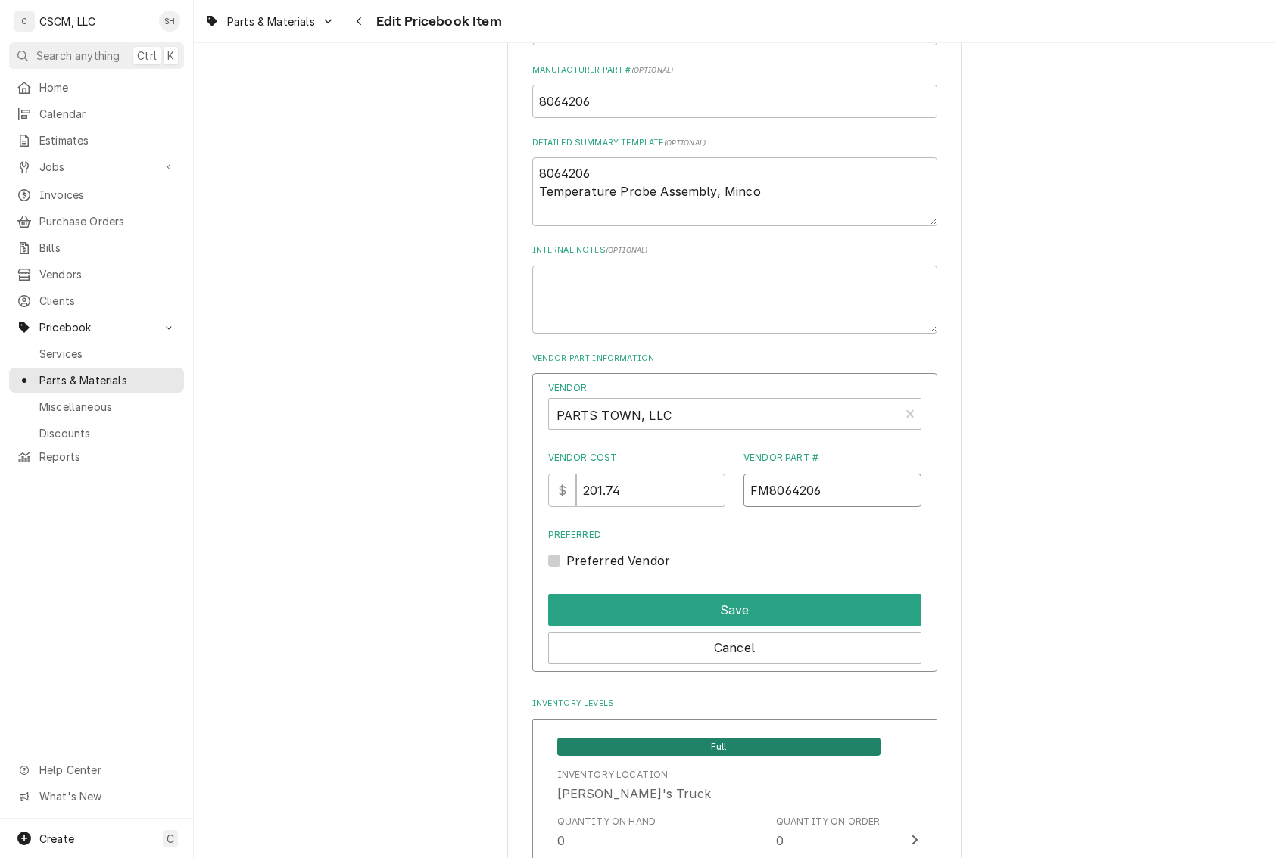
click at [752, 491] on input "FM8064206" at bounding box center [832, 490] width 178 height 33
type input "FM8064206"
click at [879, 588] on div "Save" at bounding box center [734, 607] width 373 height 38
click at [879, 595] on button "Save" at bounding box center [734, 610] width 373 height 32
type textarea "x"
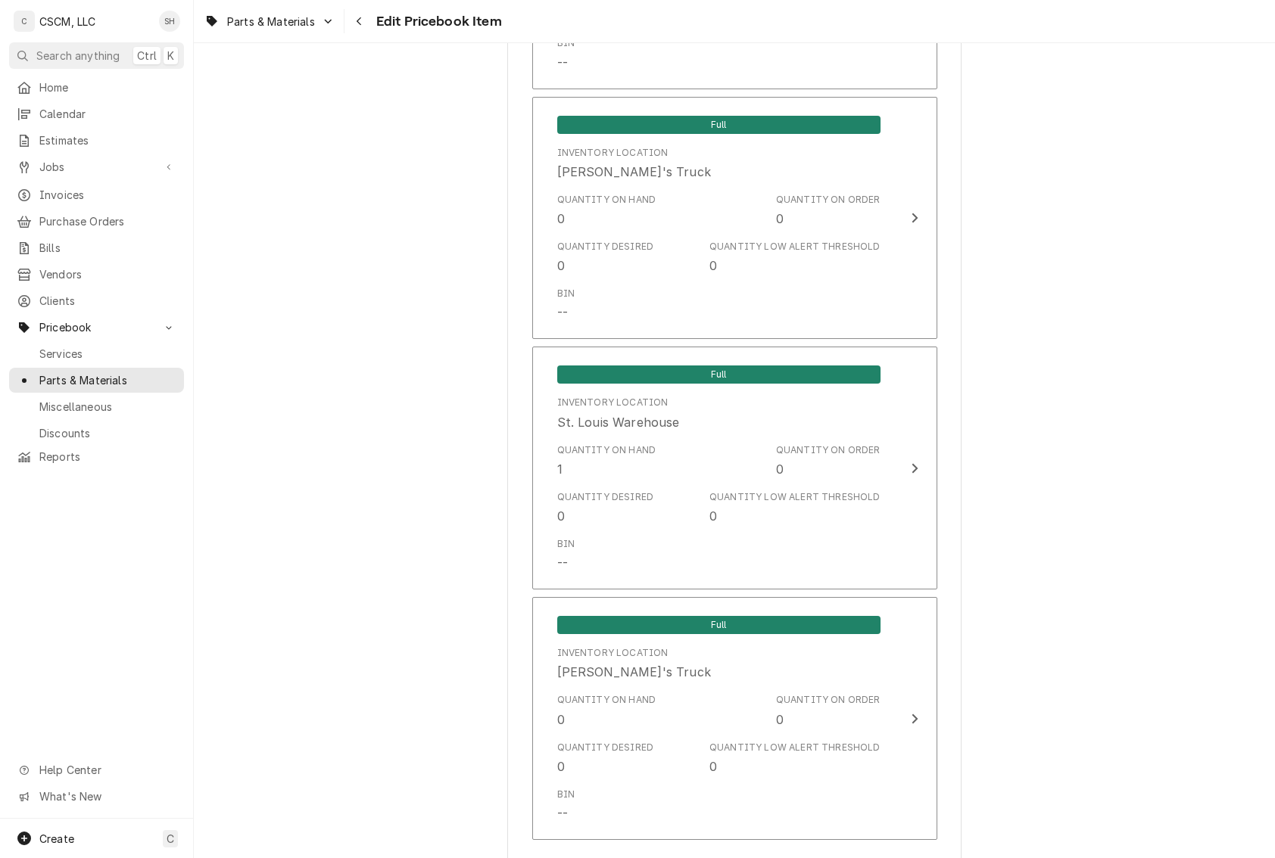
scroll to position [2574, 0]
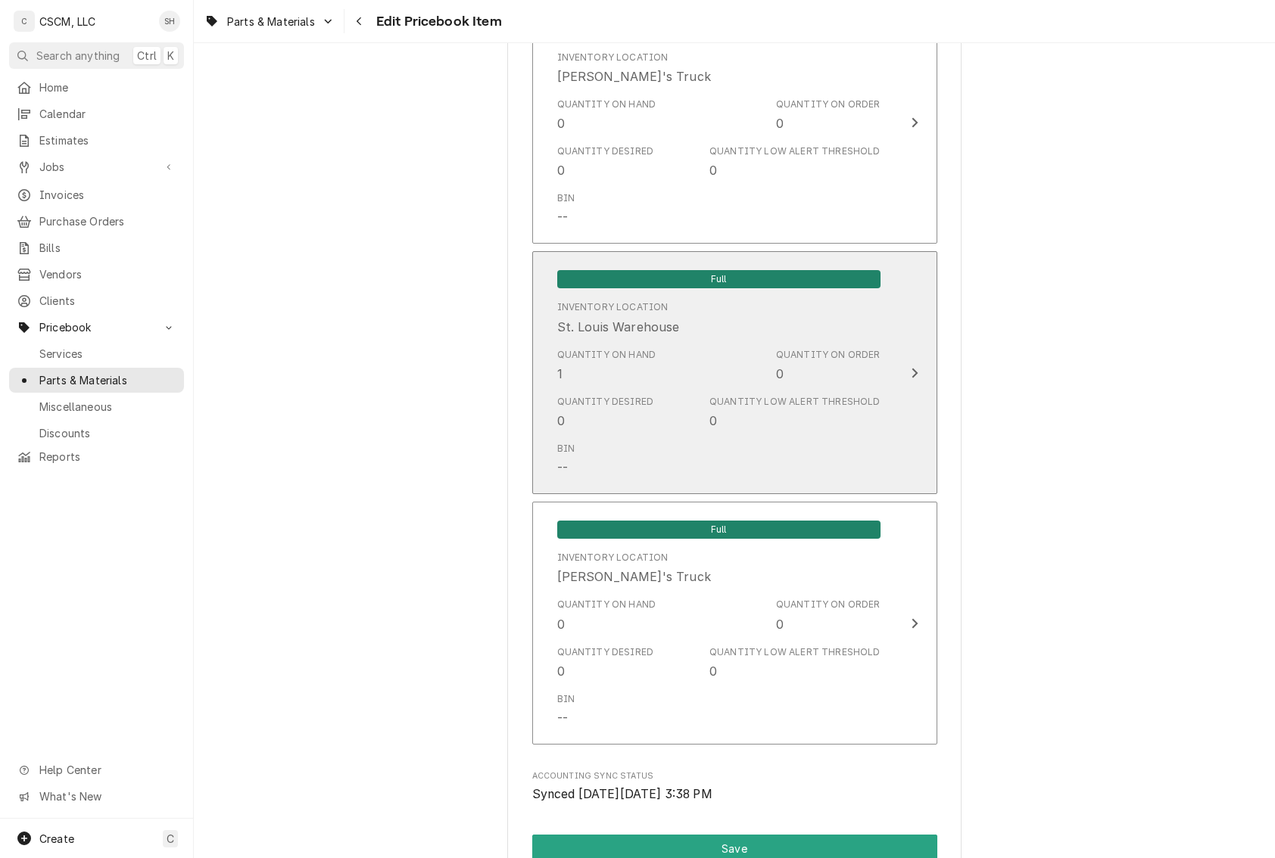
click at [760, 420] on div "Quantity Low Alert Threshold 0" at bounding box center [794, 412] width 170 height 35
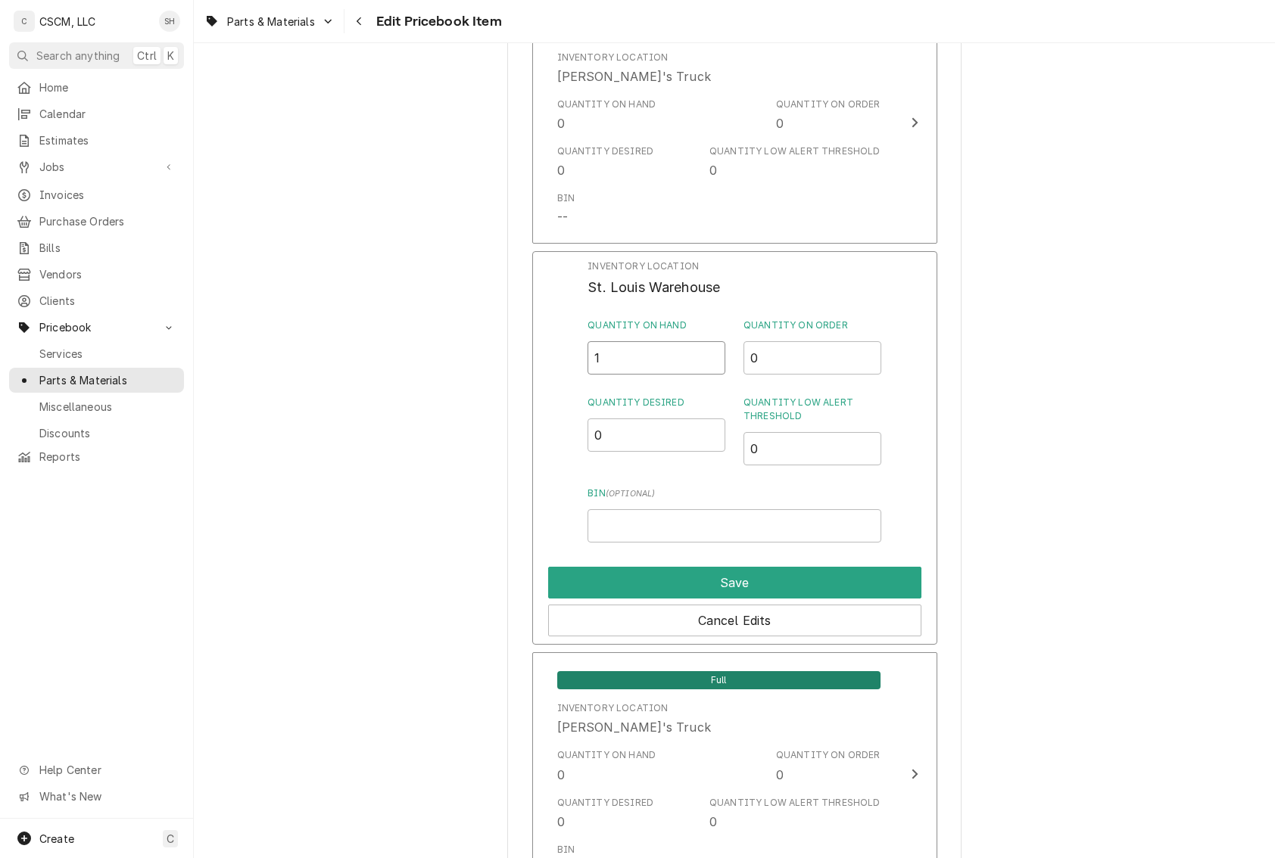
drag, startPoint x: 661, startPoint y: 369, endPoint x: 295, endPoint y: 290, distance: 374.2
type input "2"
click at [698, 580] on button "Save" at bounding box center [734, 583] width 373 height 32
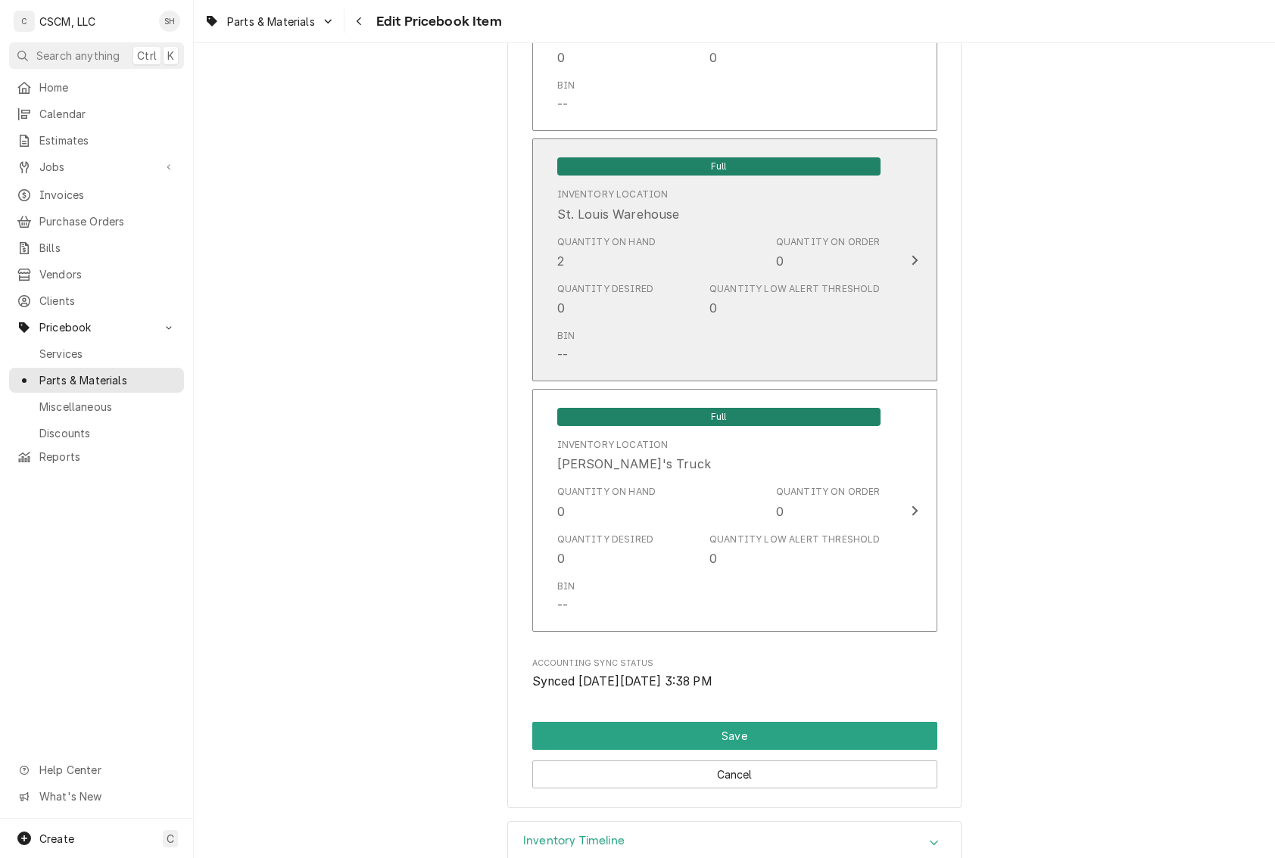
scroll to position [2792, 0]
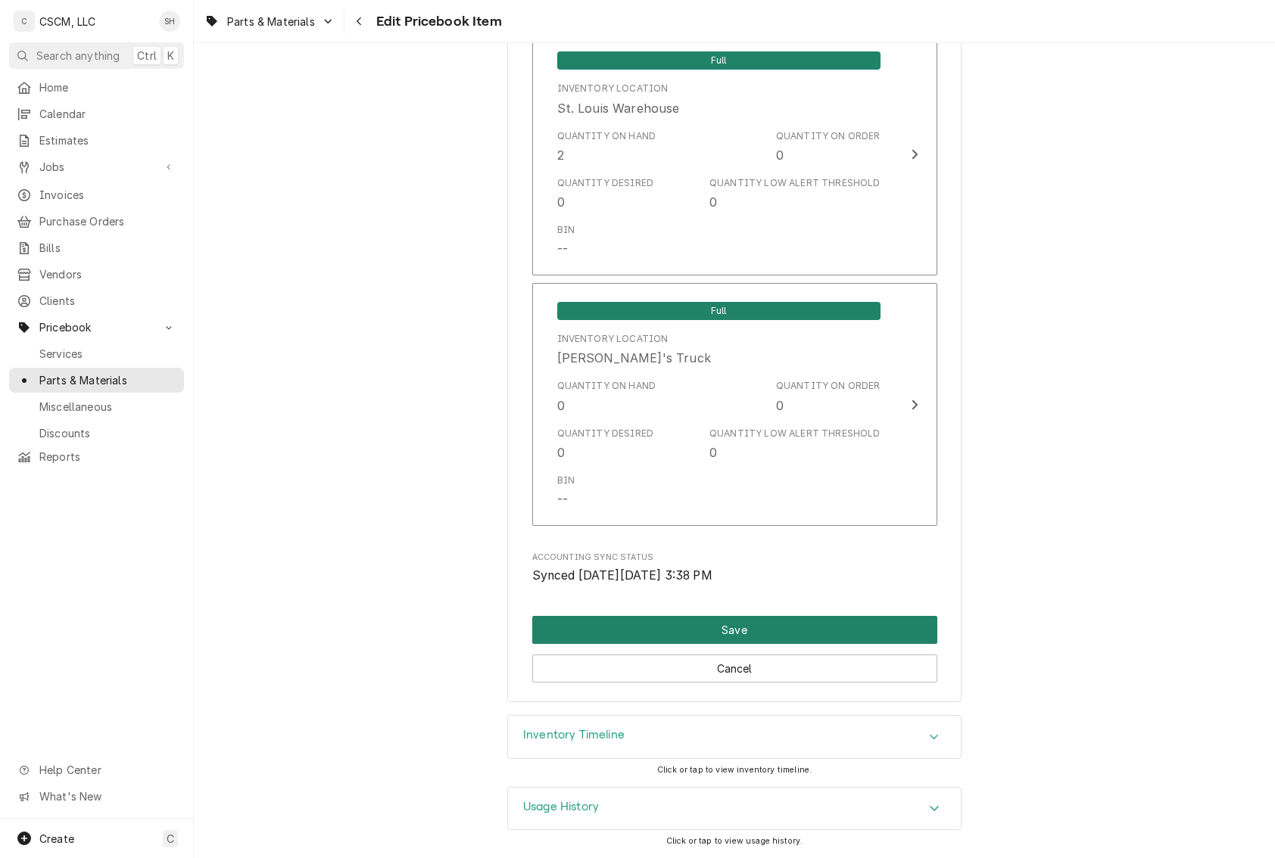
click at [828, 632] on button "Save" at bounding box center [734, 630] width 405 height 28
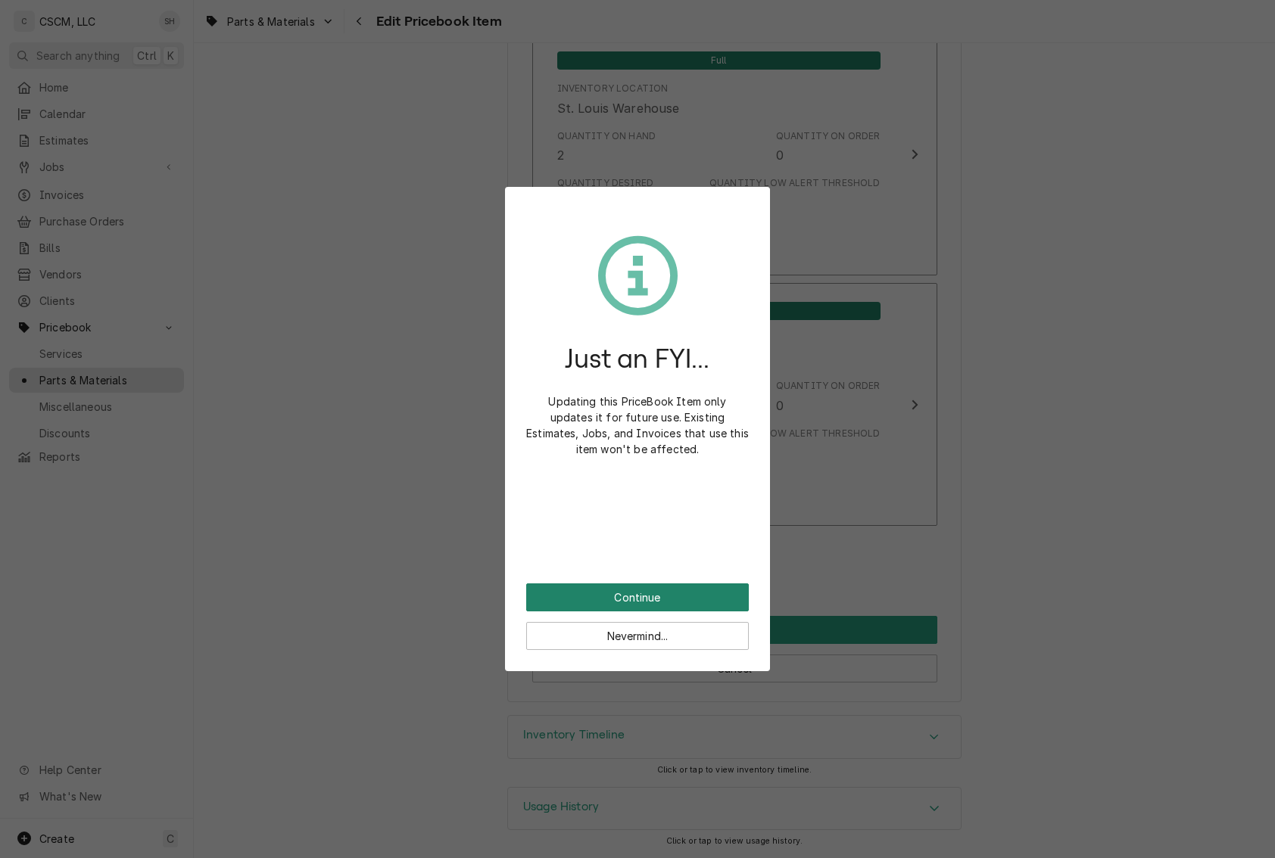
click at [604, 590] on button "Continue" at bounding box center [637, 598] width 223 height 28
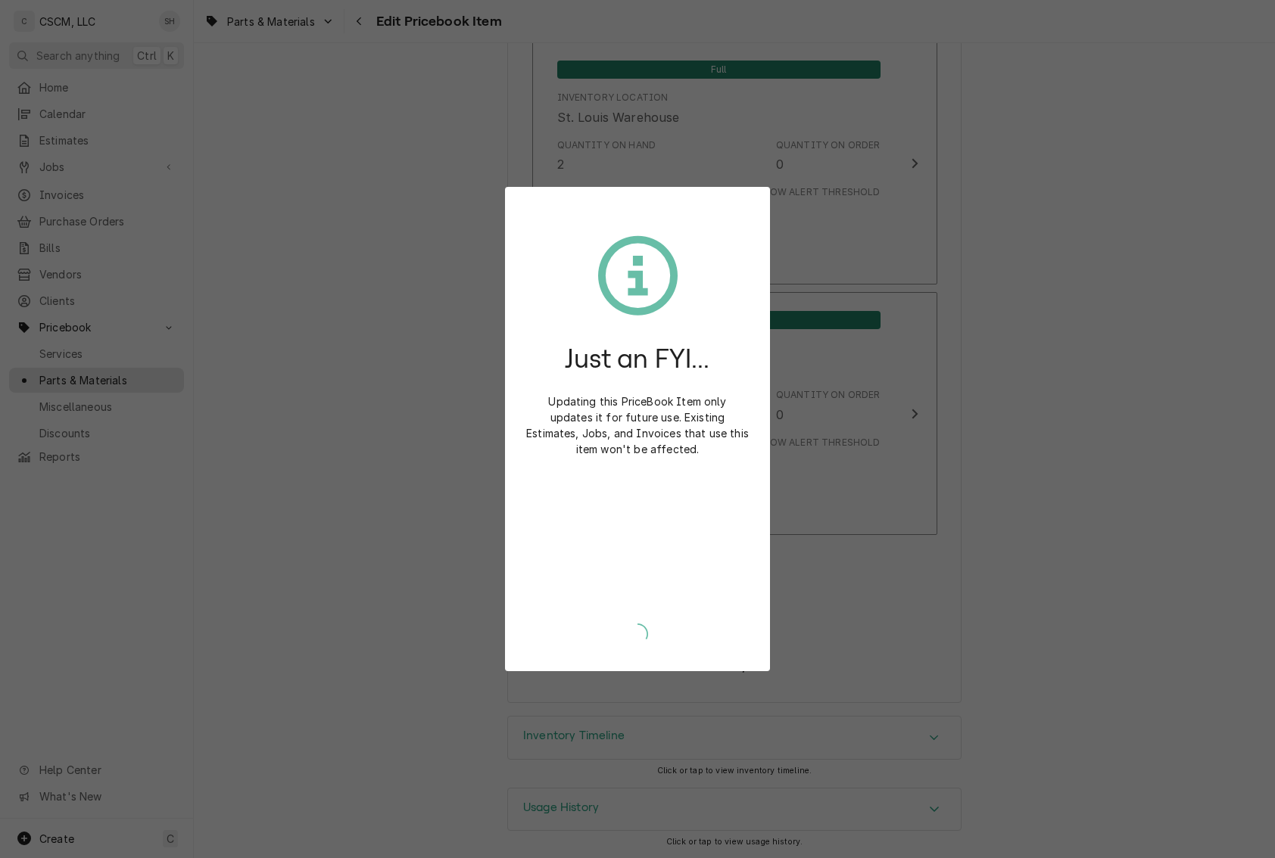
type textarea "x"
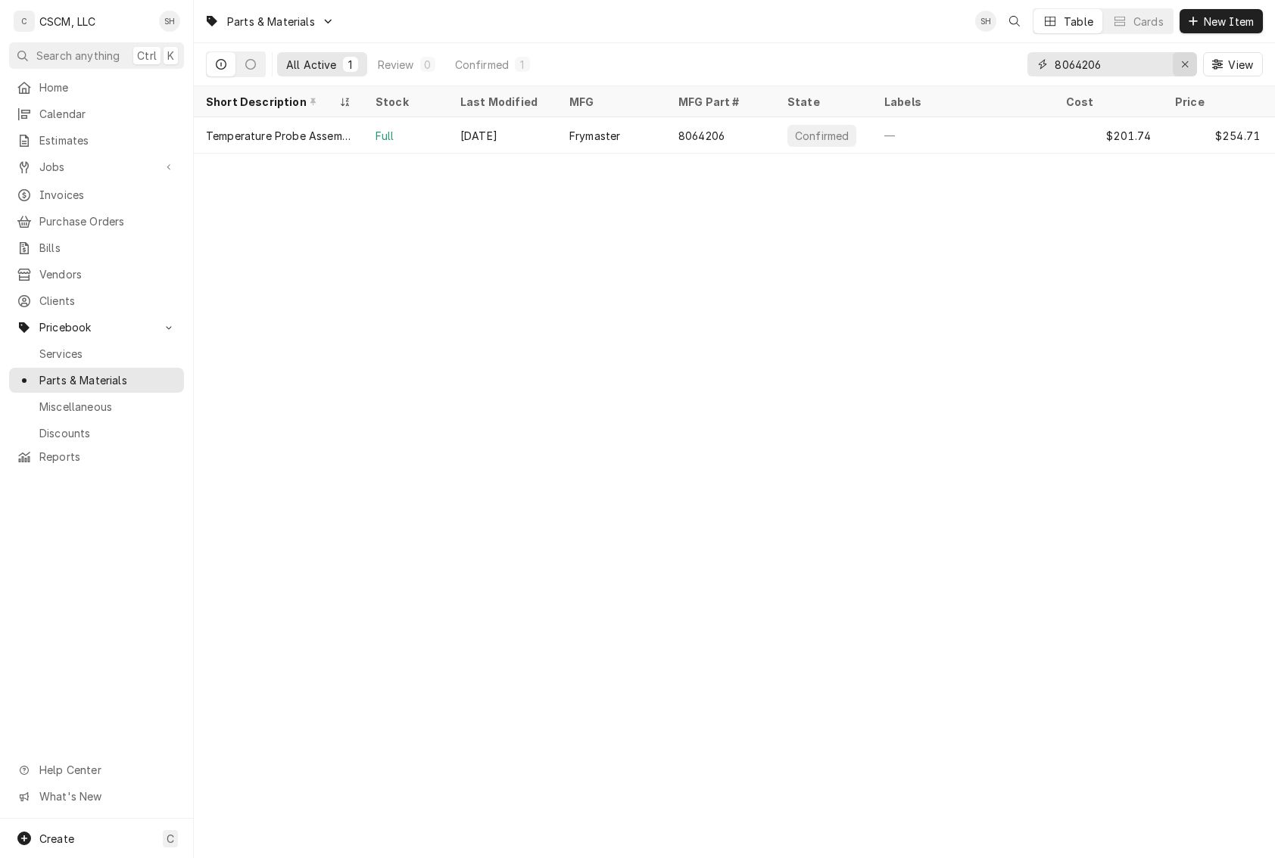
click at [1182, 65] on icon "Erase input" at bounding box center [1185, 64] width 6 height 6
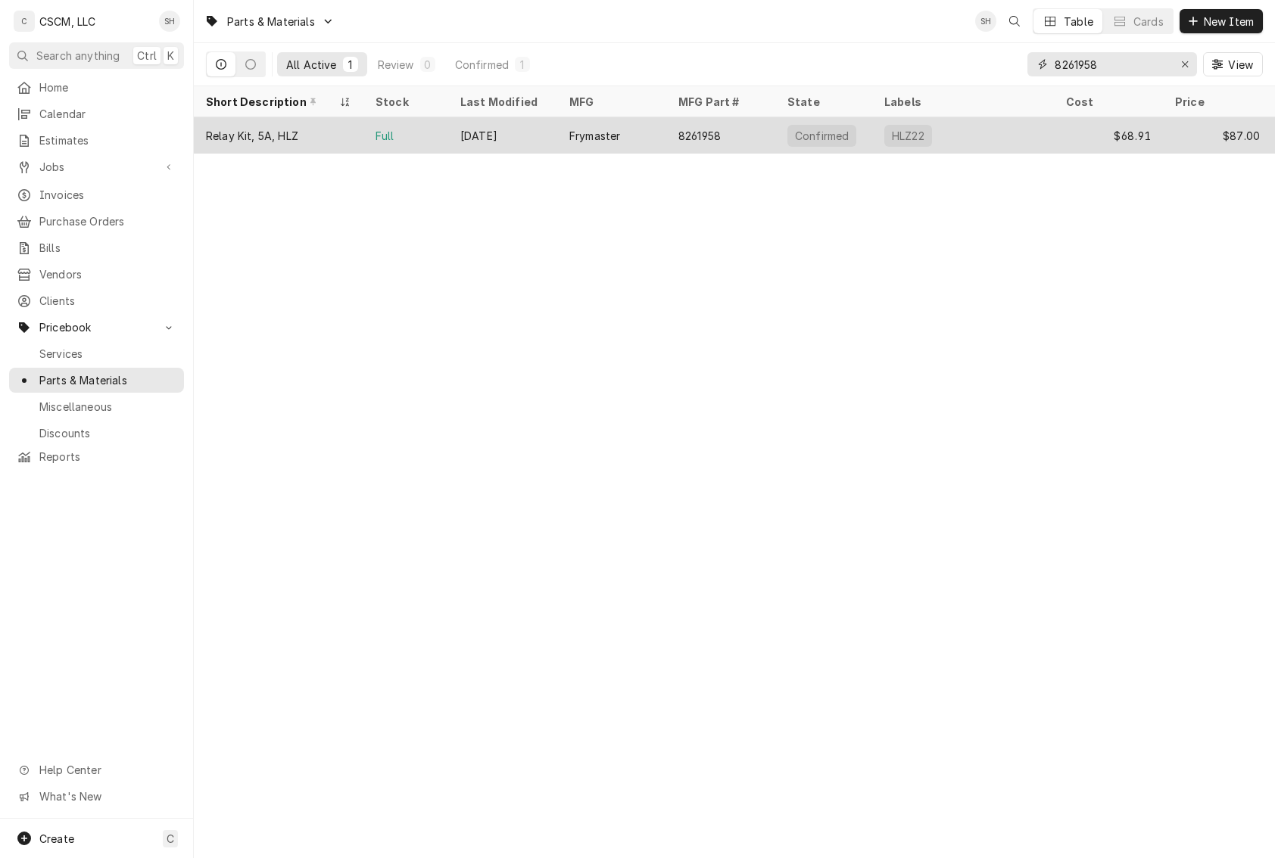
type input "8261958"
click at [625, 129] on div "Frymaster" at bounding box center [611, 135] width 109 height 36
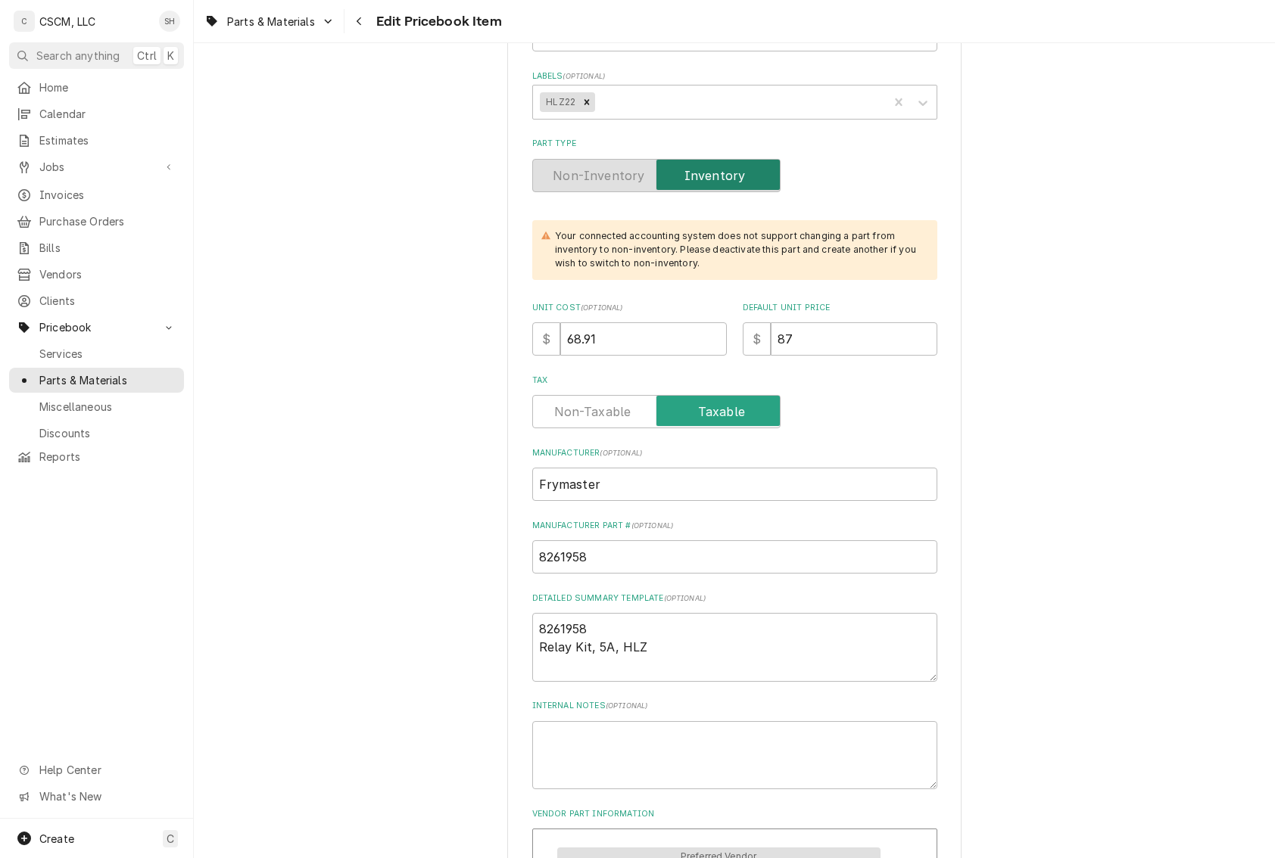
scroll to position [303, 0]
click at [593, 559] on input "8261958" at bounding box center [734, 555] width 405 height 33
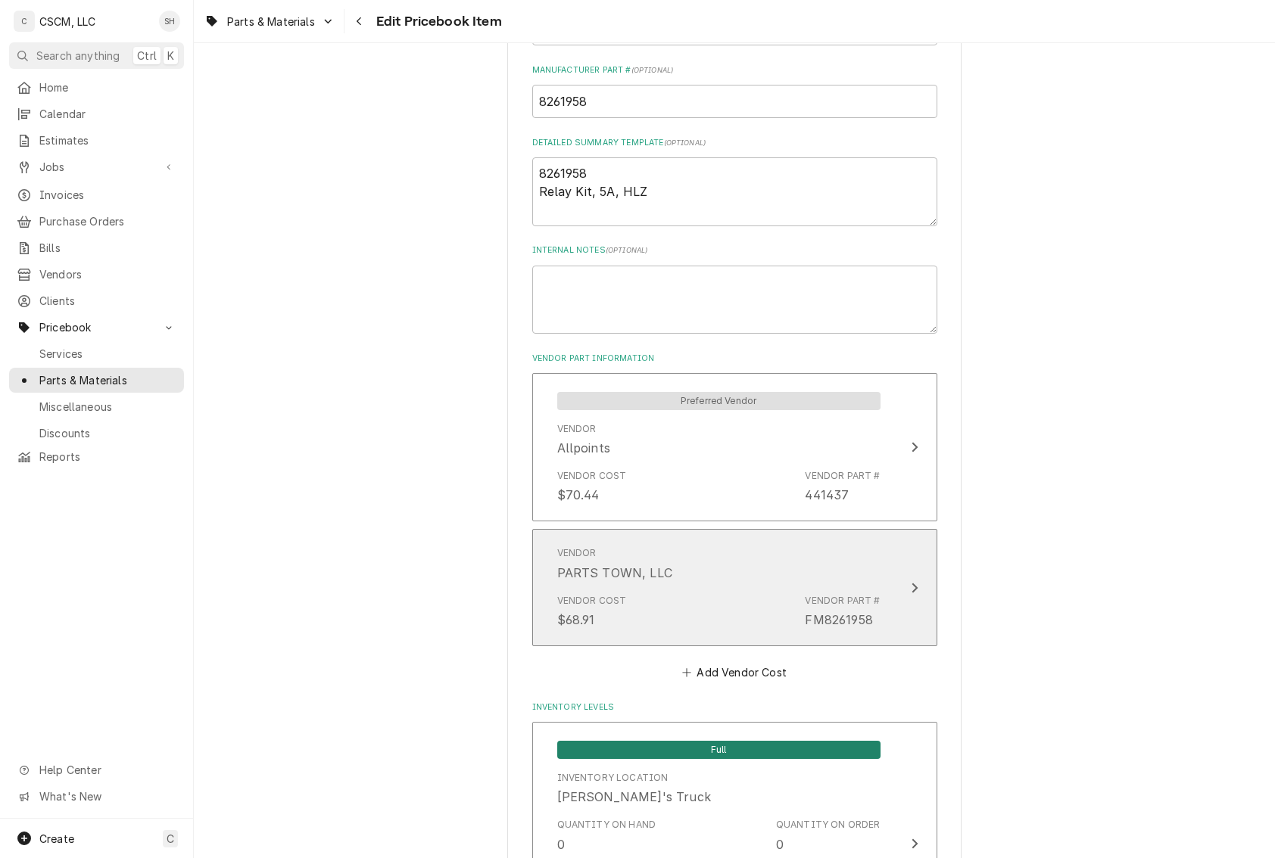
scroll to position [151, 0]
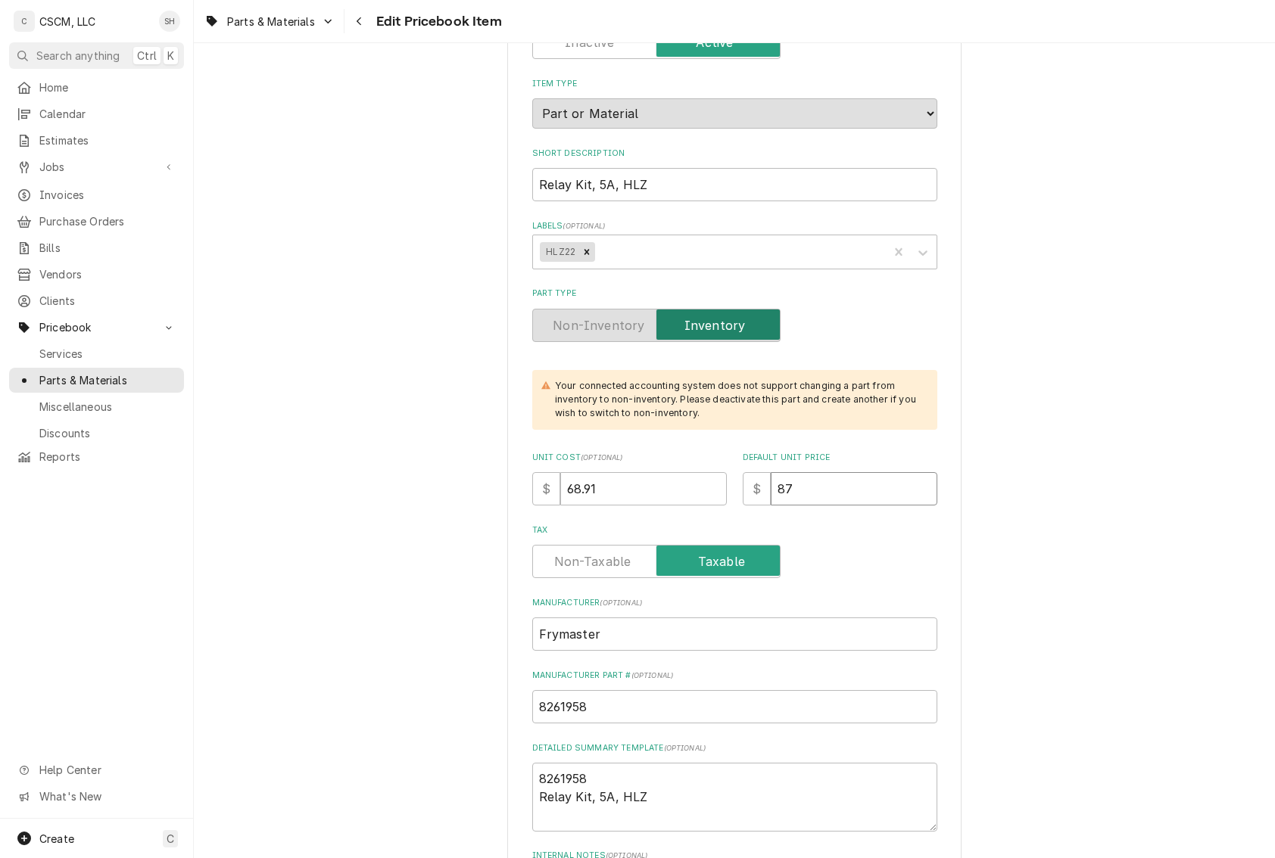
drag, startPoint x: 858, startPoint y: 481, endPoint x: 534, endPoint y: 490, distance: 324.1
click at [534, 490] on div "Unit Cost ( optional ) $ 68.91 Default Unit Price $ 87" at bounding box center [734, 479] width 405 height 54
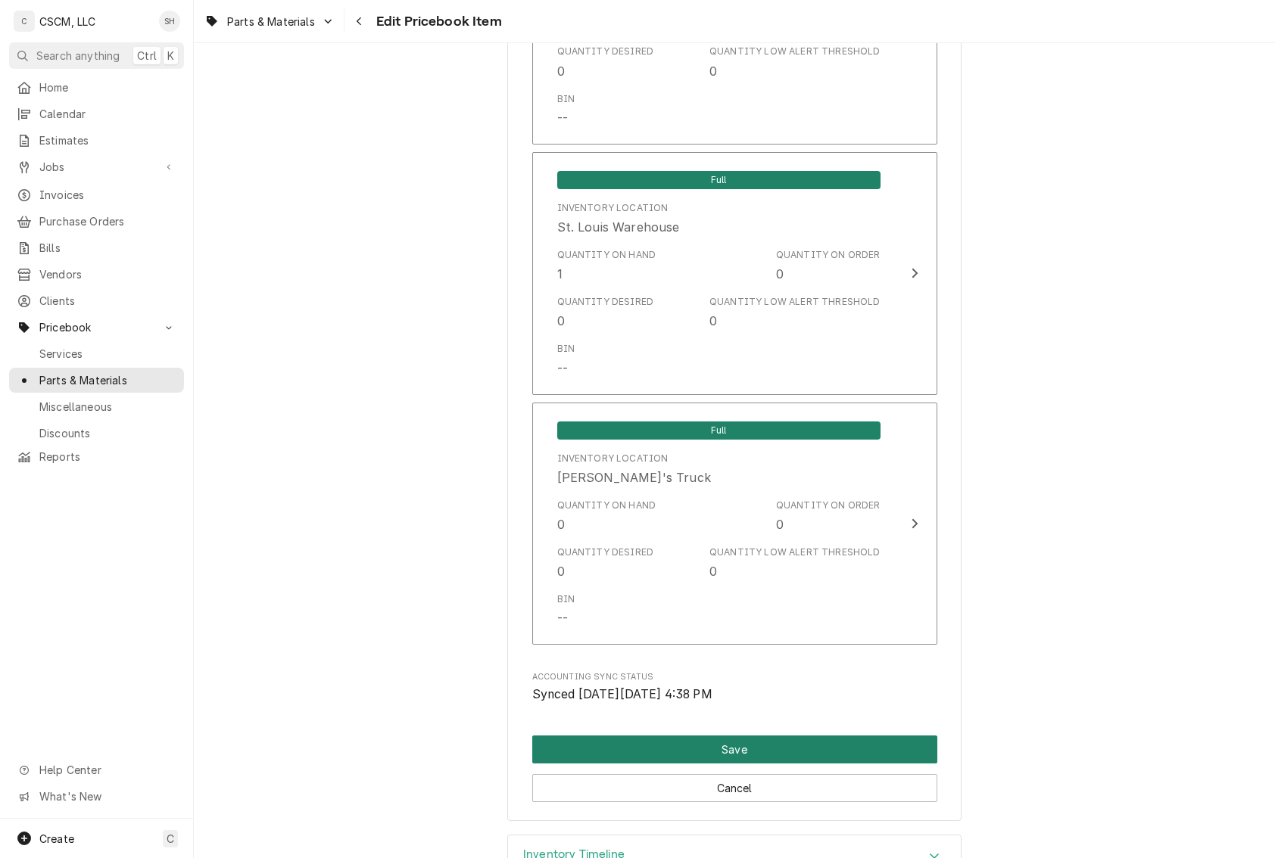
scroll to position [2877, 0]
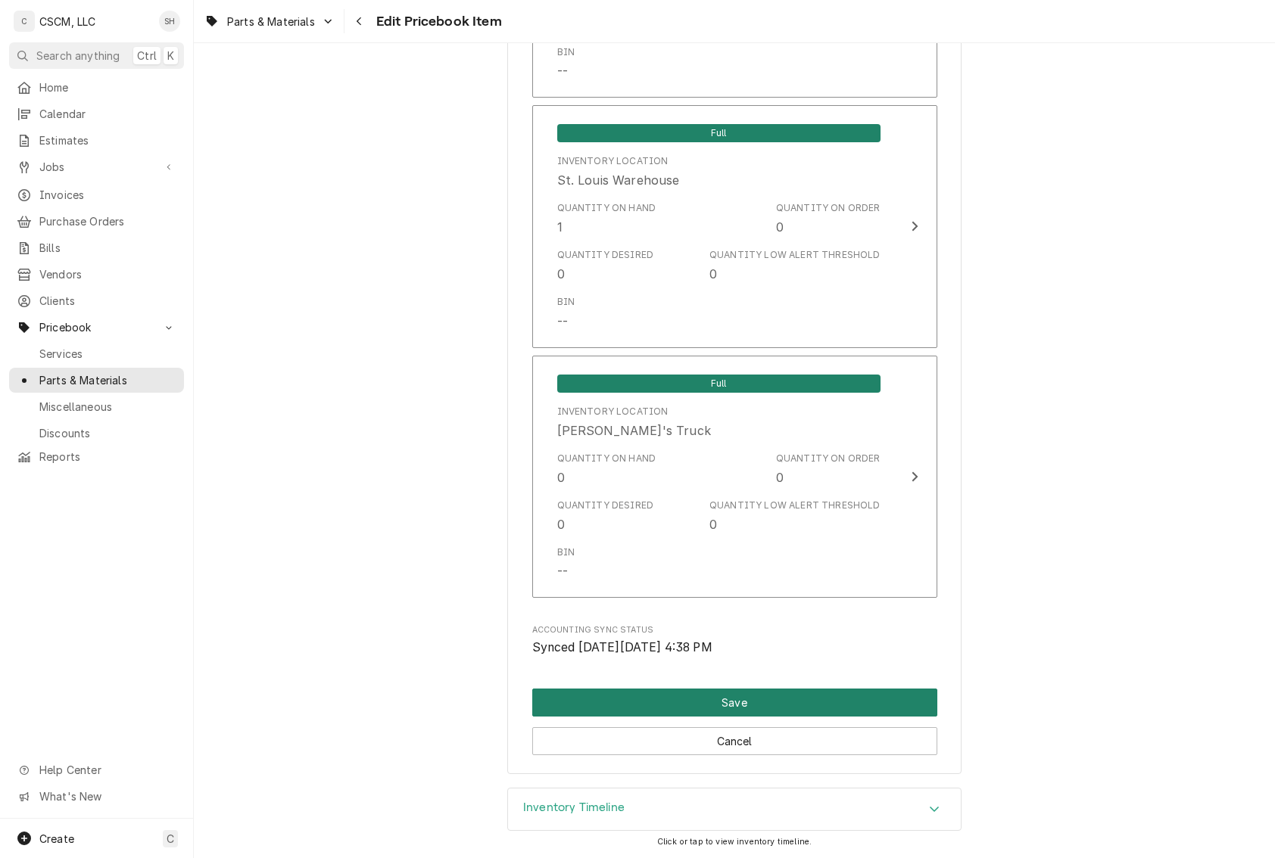
click at [791, 696] on button "Save" at bounding box center [734, 703] width 405 height 28
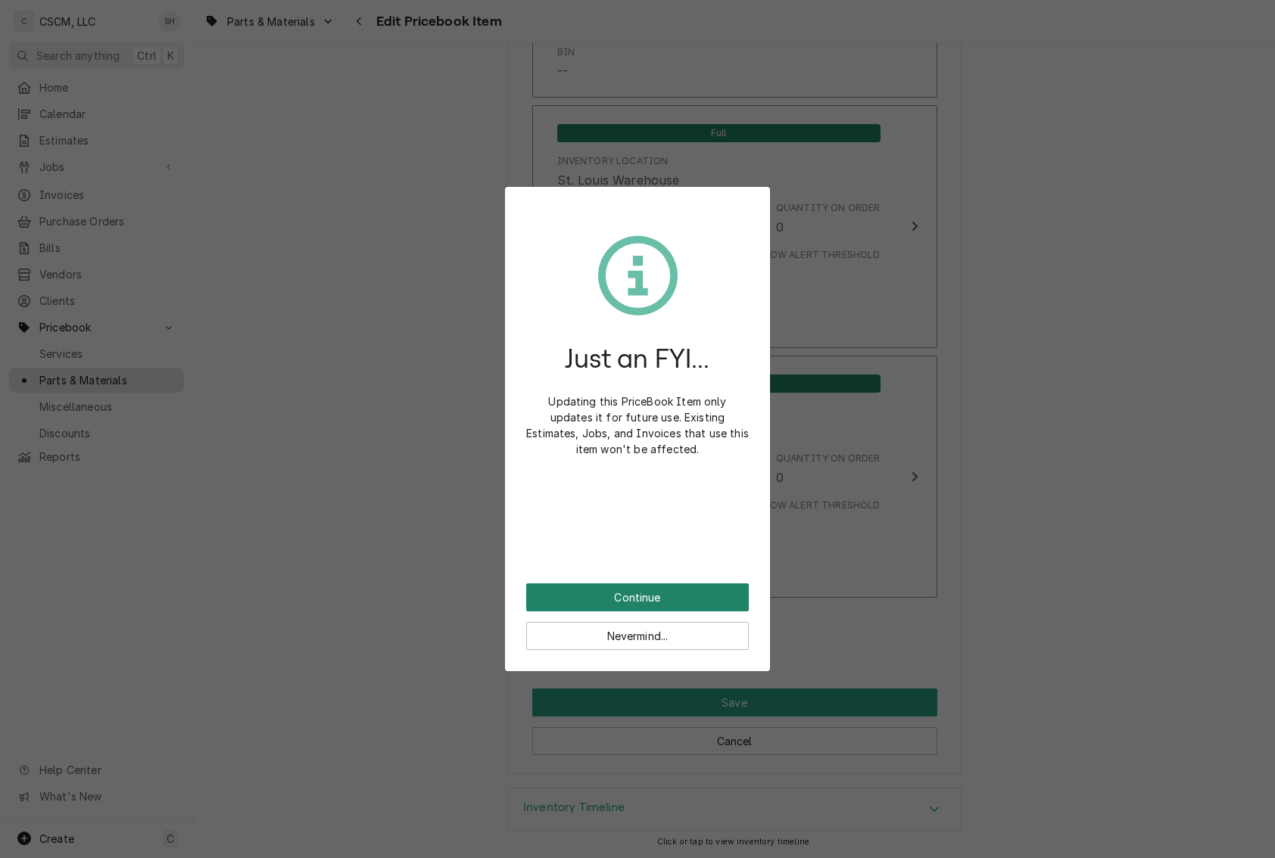
click at [685, 593] on button "Continue" at bounding box center [637, 598] width 223 height 28
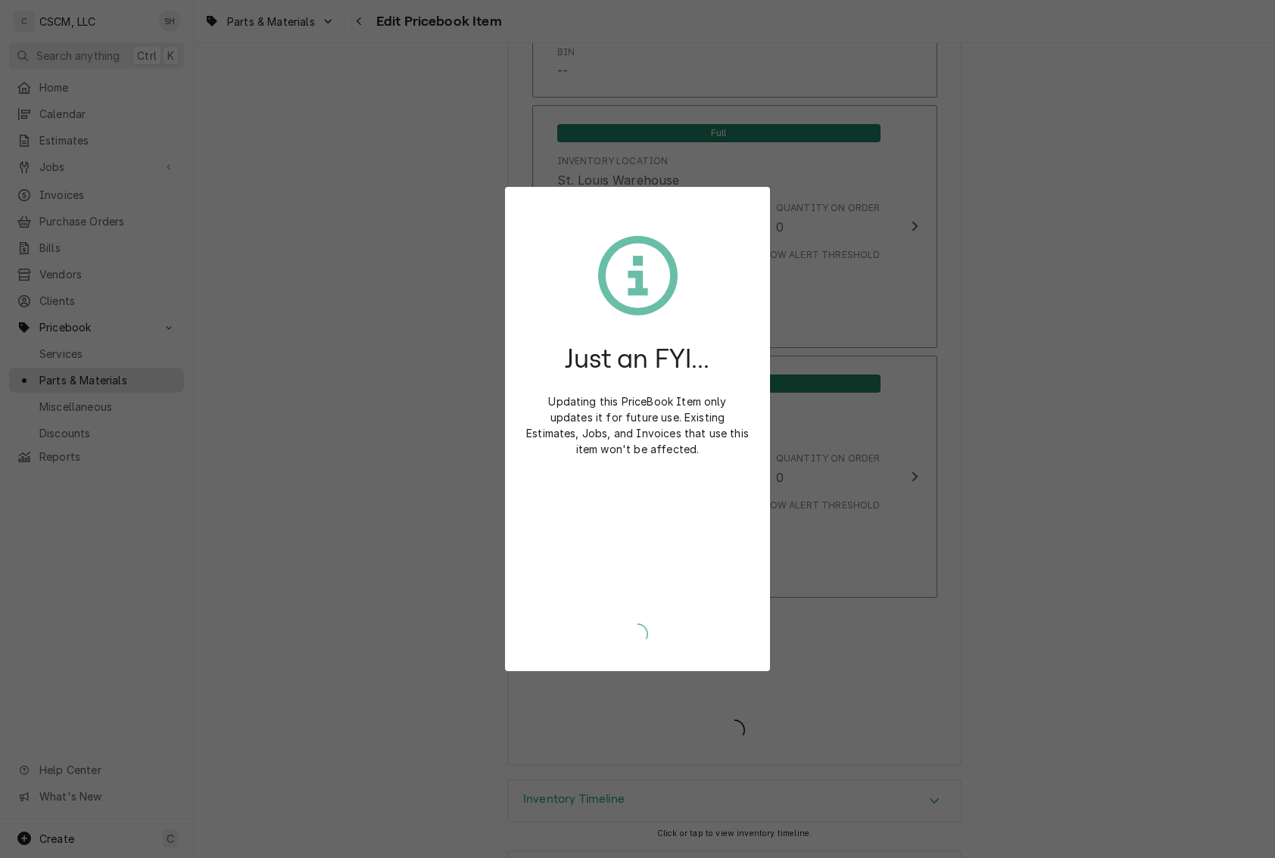
type textarea "x"
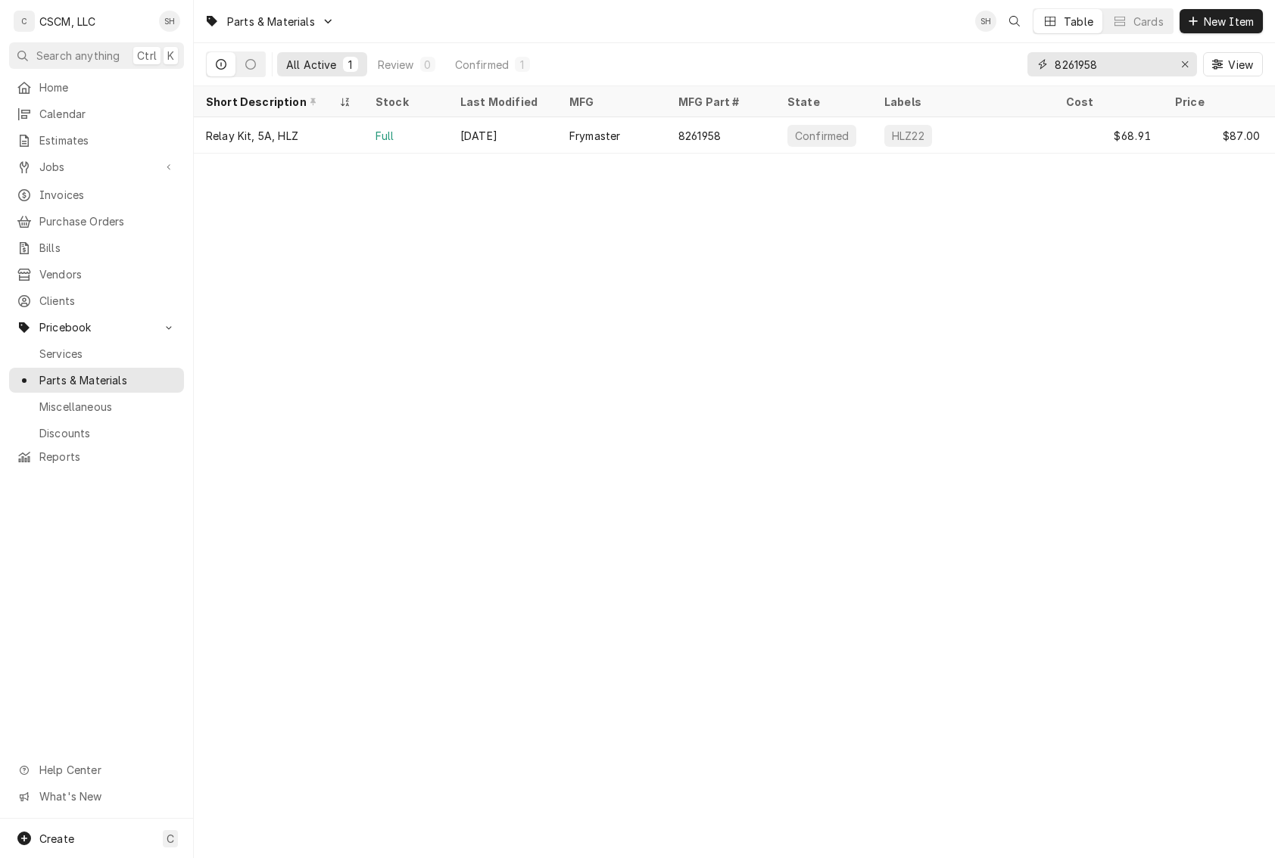
drag, startPoint x: 1146, startPoint y: 69, endPoint x: 942, endPoint y: 70, distance: 203.6
click at [942, 70] on div "All Active 1 Review 0 Confirmed 1 8261958 View" at bounding box center [734, 64] width 1057 height 42
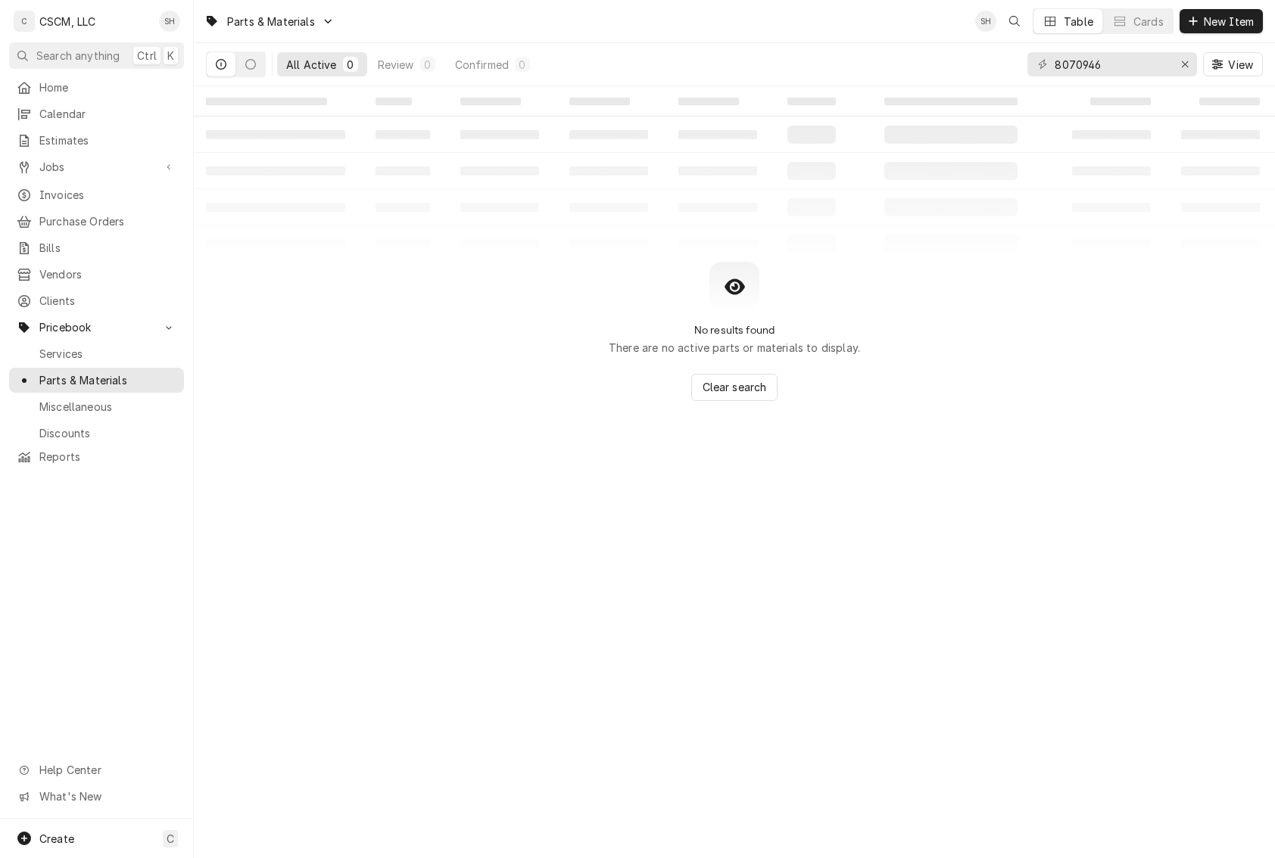
click at [1082, 236] on table "‌ ‌ ‌ ‌ ‌ ‌ ‌ ‌ ‌ ‌ ‌ ‌ ‌ ‌ ‌ ‌ ‌ ‌ ‌ ‌ ‌ ‌ ‌ ‌ ‌ ‌ ‌ ‌ ‌ ‌ ‌ ‌ ‌ ‌ ‌ ‌ ‌ ‌ ‌ ‌…" at bounding box center [734, 174] width 1081 height 176
drag, startPoint x: 1123, startPoint y: 62, endPoint x: 816, endPoint y: 62, distance: 307.3
click at [816, 62] on div "All Active 0 Review 0 Confirmed 0 8070946 View" at bounding box center [734, 64] width 1057 height 42
drag, startPoint x: 1145, startPoint y: 60, endPoint x: 544, endPoint y: 58, distance: 601.8
click at [544, 58] on div "All Active 0 Review 0 Confirmed 0 807 0946 View" at bounding box center [734, 64] width 1057 height 42
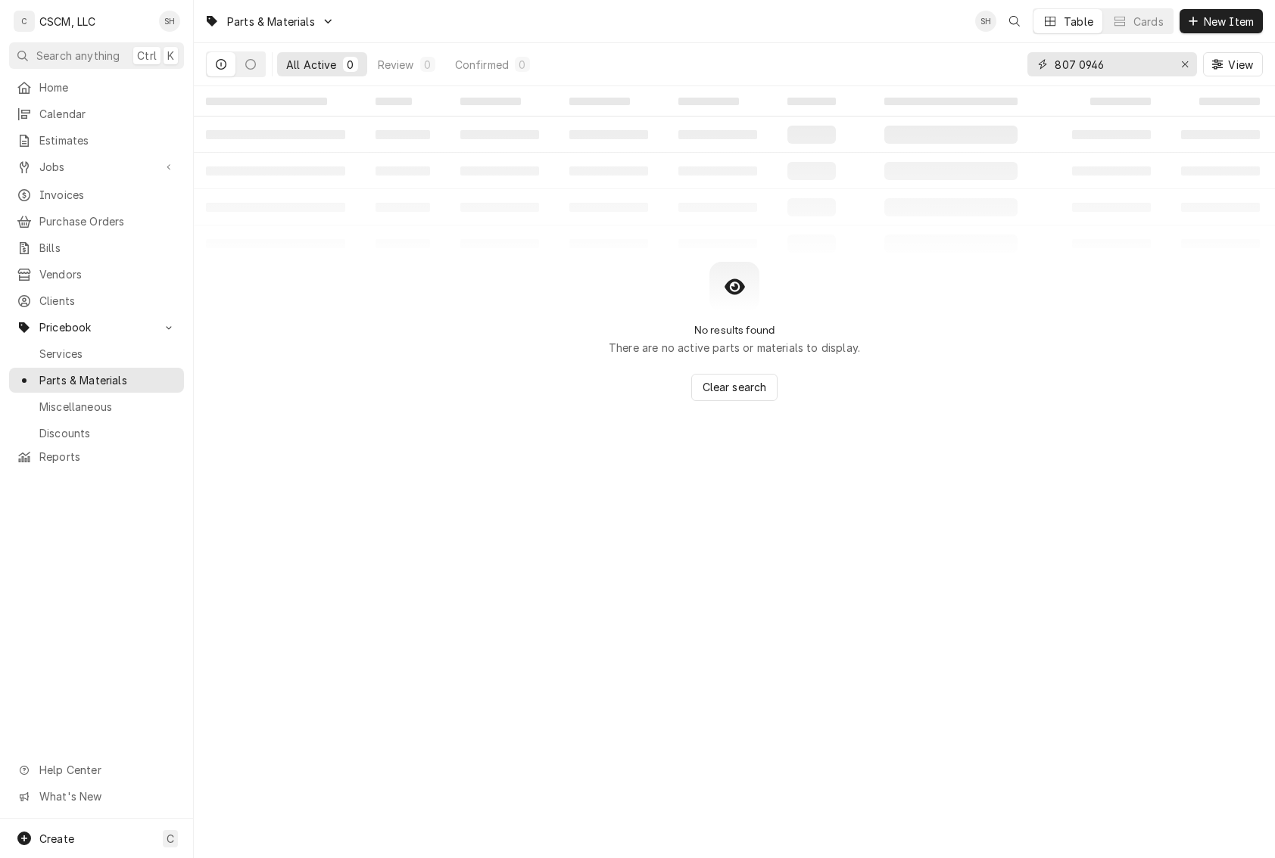
click at [1079, 67] on input "807 0946" at bounding box center [1111, 64] width 114 height 24
click at [1082, 67] on input "807 0946" at bounding box center [1111, 64] width 114 height 24
type input "807-0946"
drag, startPoint x: 1134, startPoint y: 53, endPoint x: 802, endPoint y: 60, distance: 331.6
click at [802, 60] on div "All Active 0 Review 0 Confirmed 0 807-0946 View" at bounding box center [734, 64] width 1057 height 42
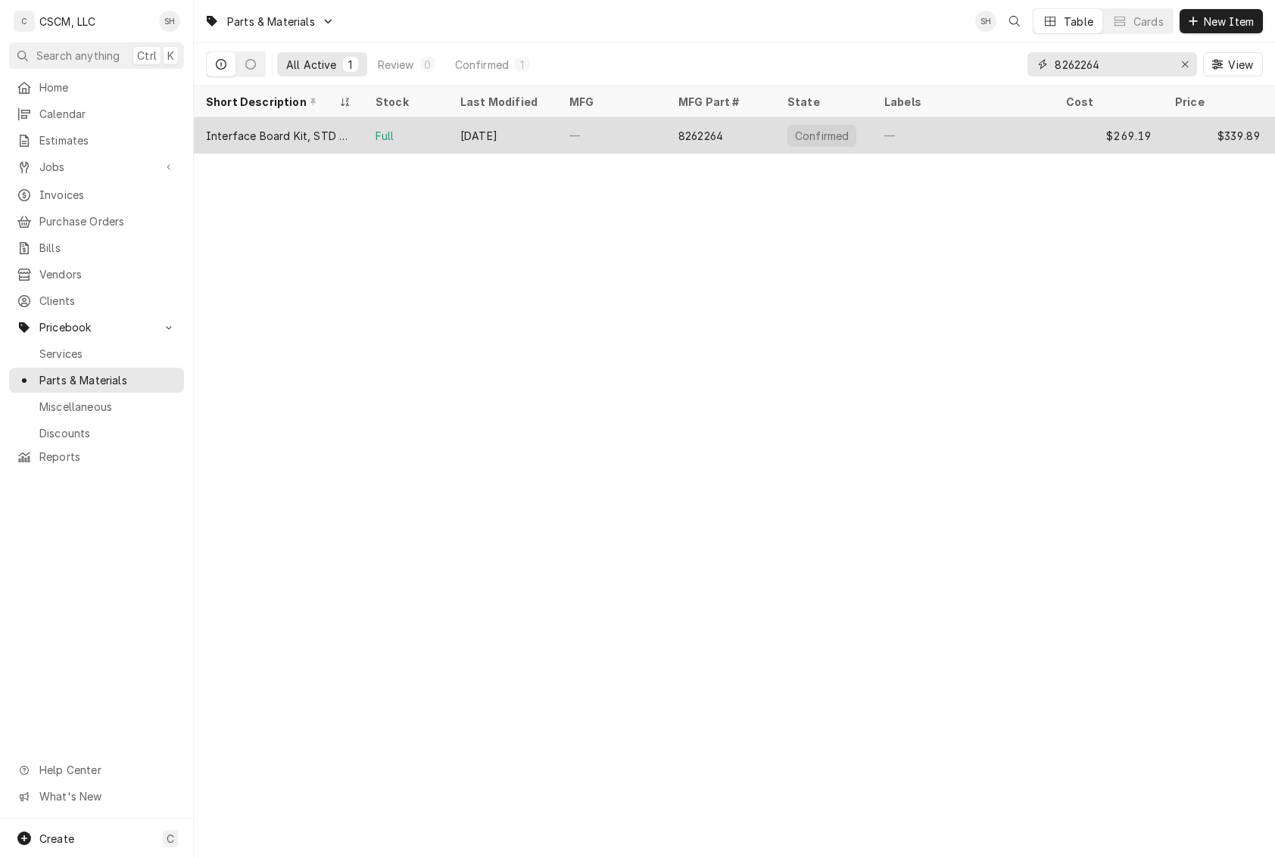
type input "8262264"
click at [498, 129] on div "[DATE]" at bounding box center [502, 135] width 109 height 36
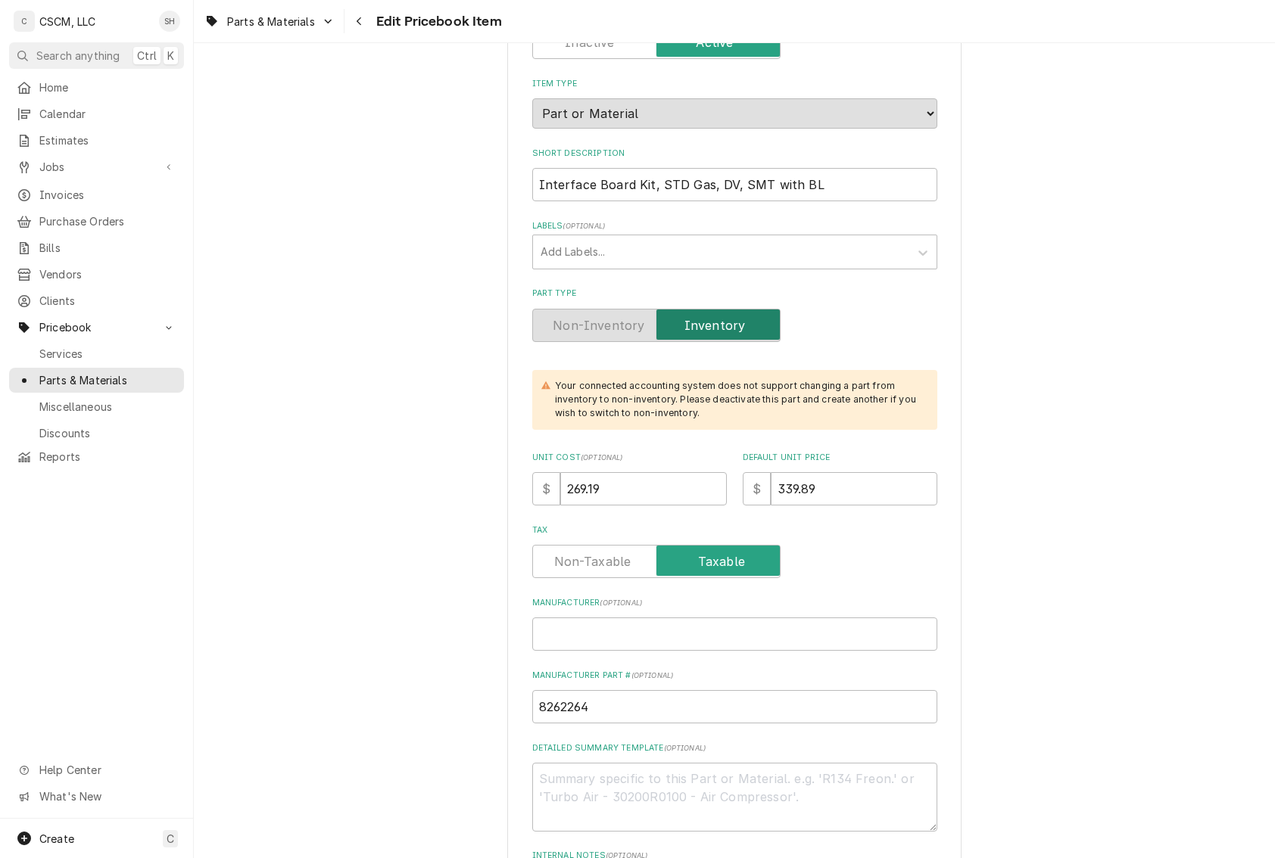
scroll to position [303, 0]
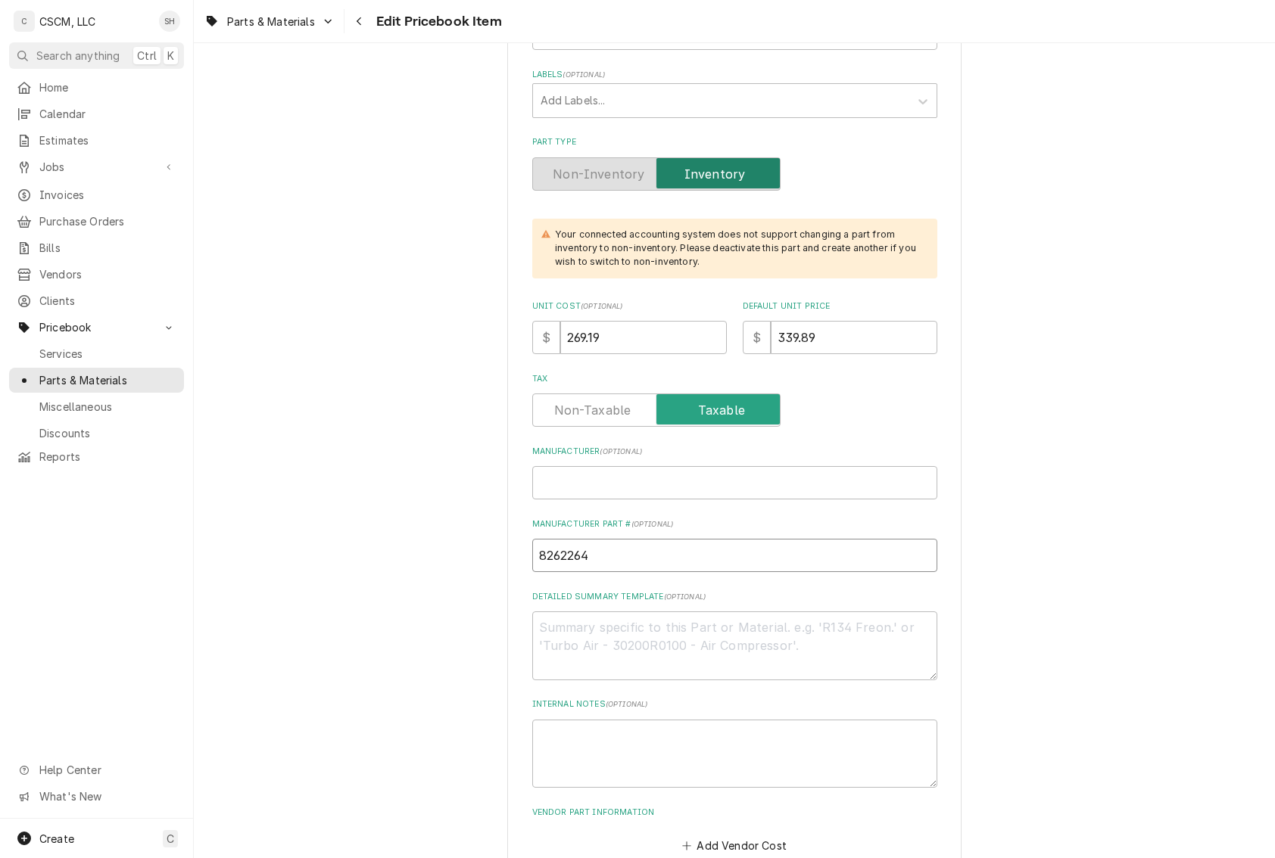
click at [630, 553] on input "8262264" at bounding box center [734, 555] width 405 height 33
click at [606, 649] on textarea "Detailed Summary Template ( optional )" at bounding box center [734, 646] width 405 height 69
paste textarea "8262264 Interface Board Kit, STD Gas, DV, SMT with BL"
type textarea "x"
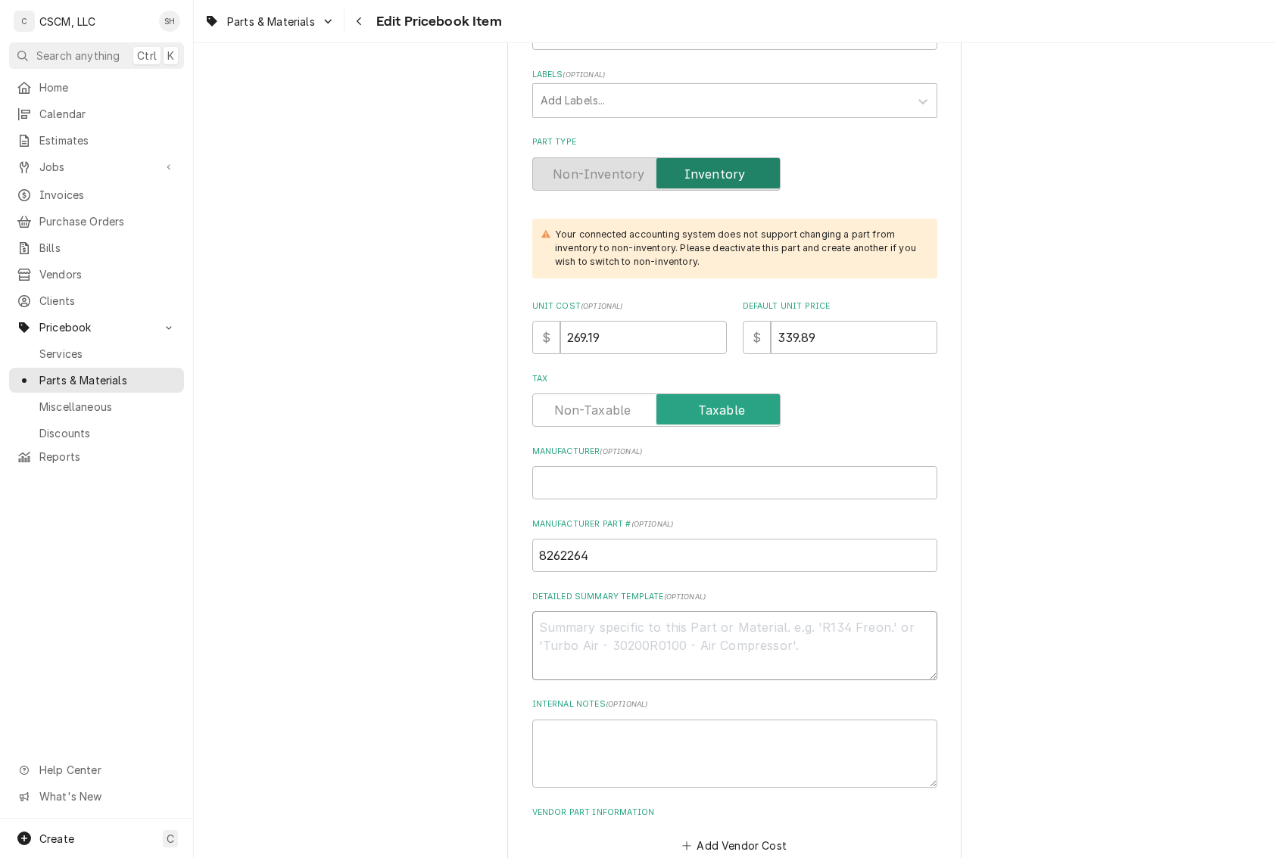
type textarea "8262264 Interface Board Kit, STD Gas, DV, SMT with BL"
click at [588, 625] on textarea "8262264 Interface Board Kit, STD Gas, DV, SMT with BL" at bounding box center [734, 646] width 405 height 69
type textarea "x"
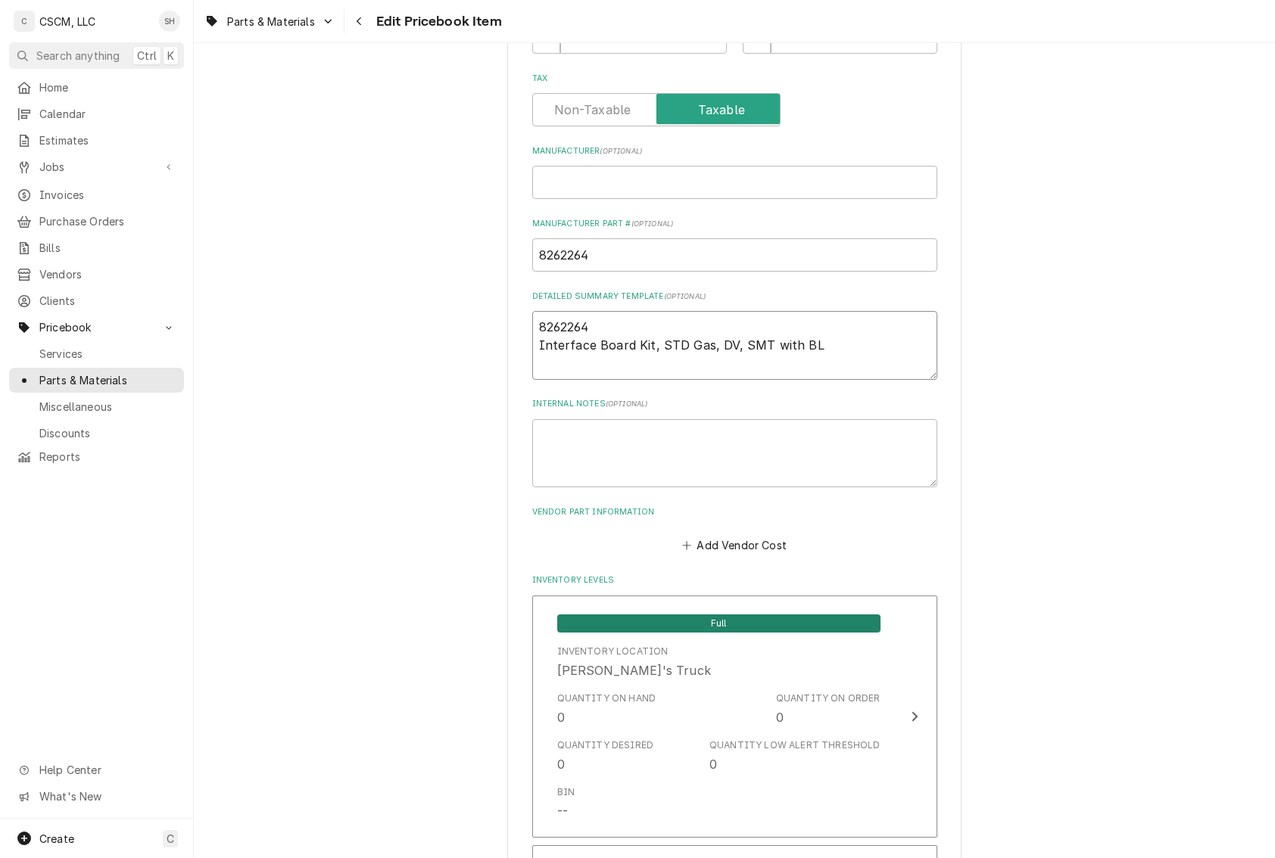
scroll to position [606, 0]
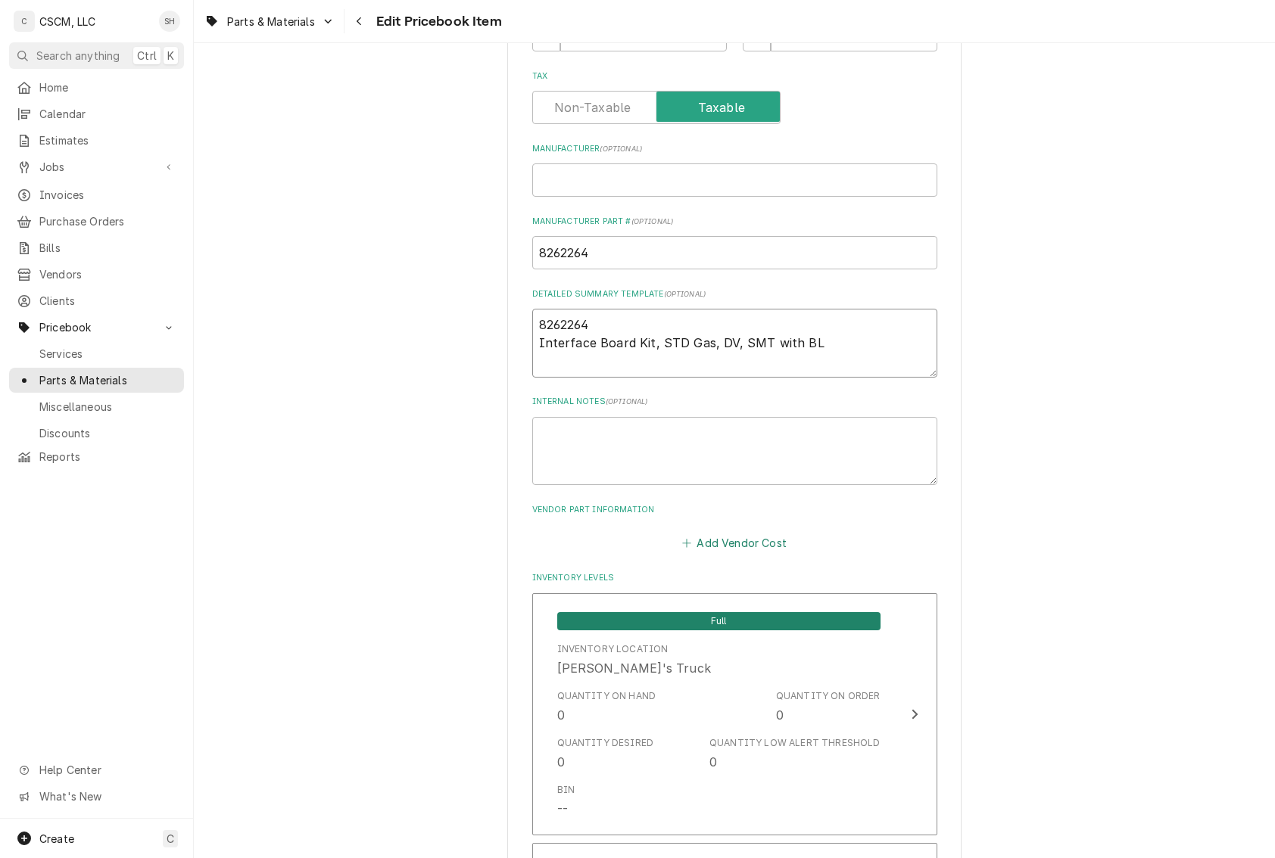
type textarea "8262264 Interface Board Kit, STD Gas, DV, SMT with BL"
click at [746, 537] on button "Add Vendor Cost" at bounding box center [735, 543] width 110 height 21
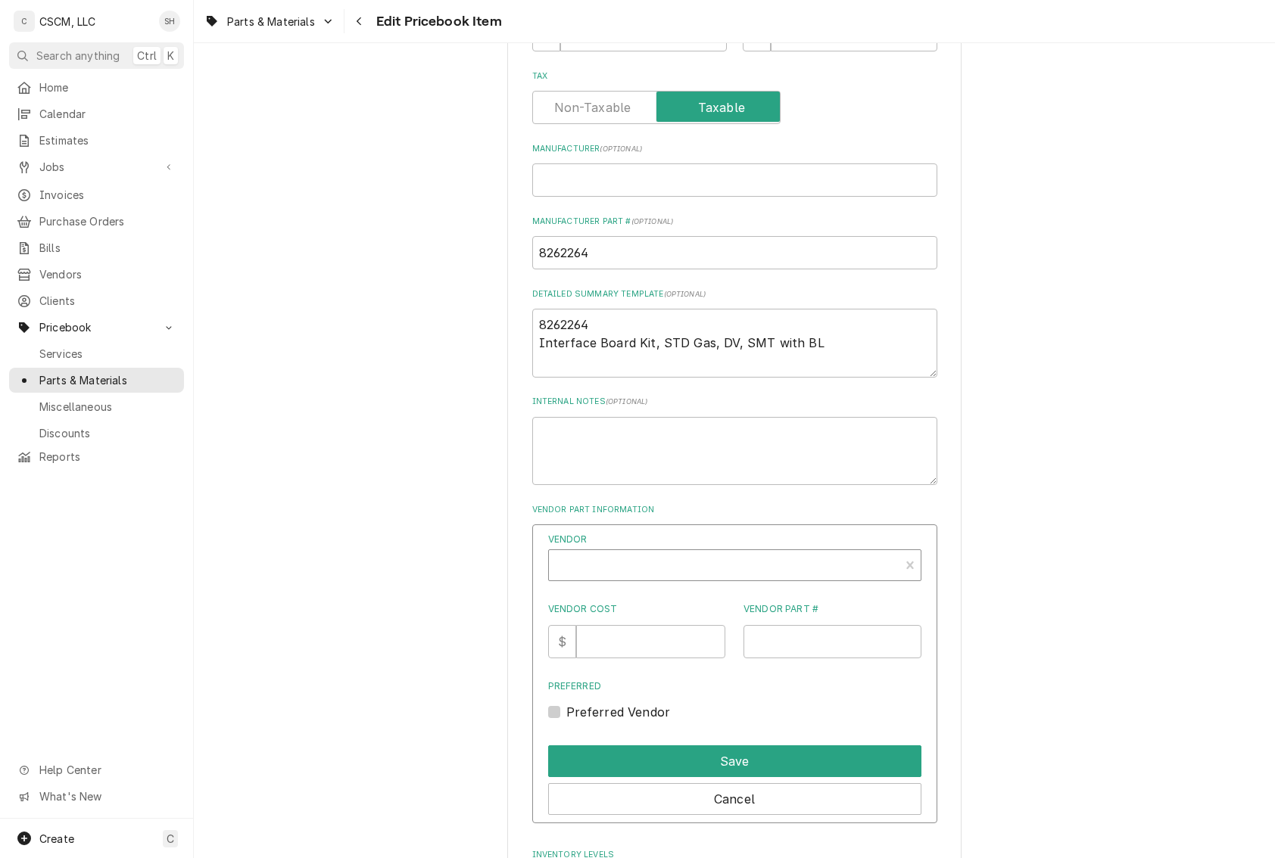
type textarea "x"
click at [713, 578] on div "Vendor" at bounding box center [723, 571] width 335 height 36
type input "town"
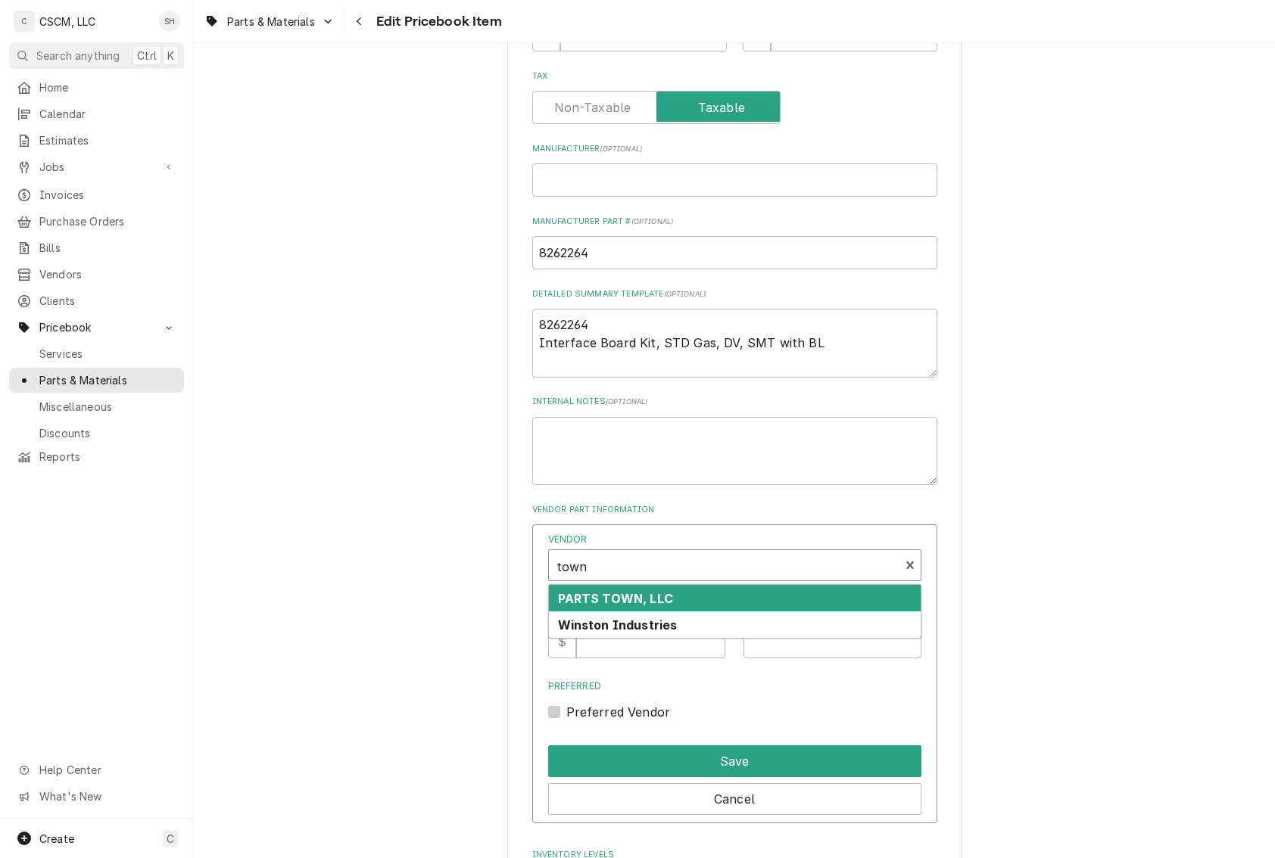
drag, startPoint x: 689, startPoint y: 596, endPoint x: 663, endPoint y: 609, distance: 28.4
click at [687, 596] on div "PARTS TOWN, LLC" at bounding box center [735, 598] width 372 height 26
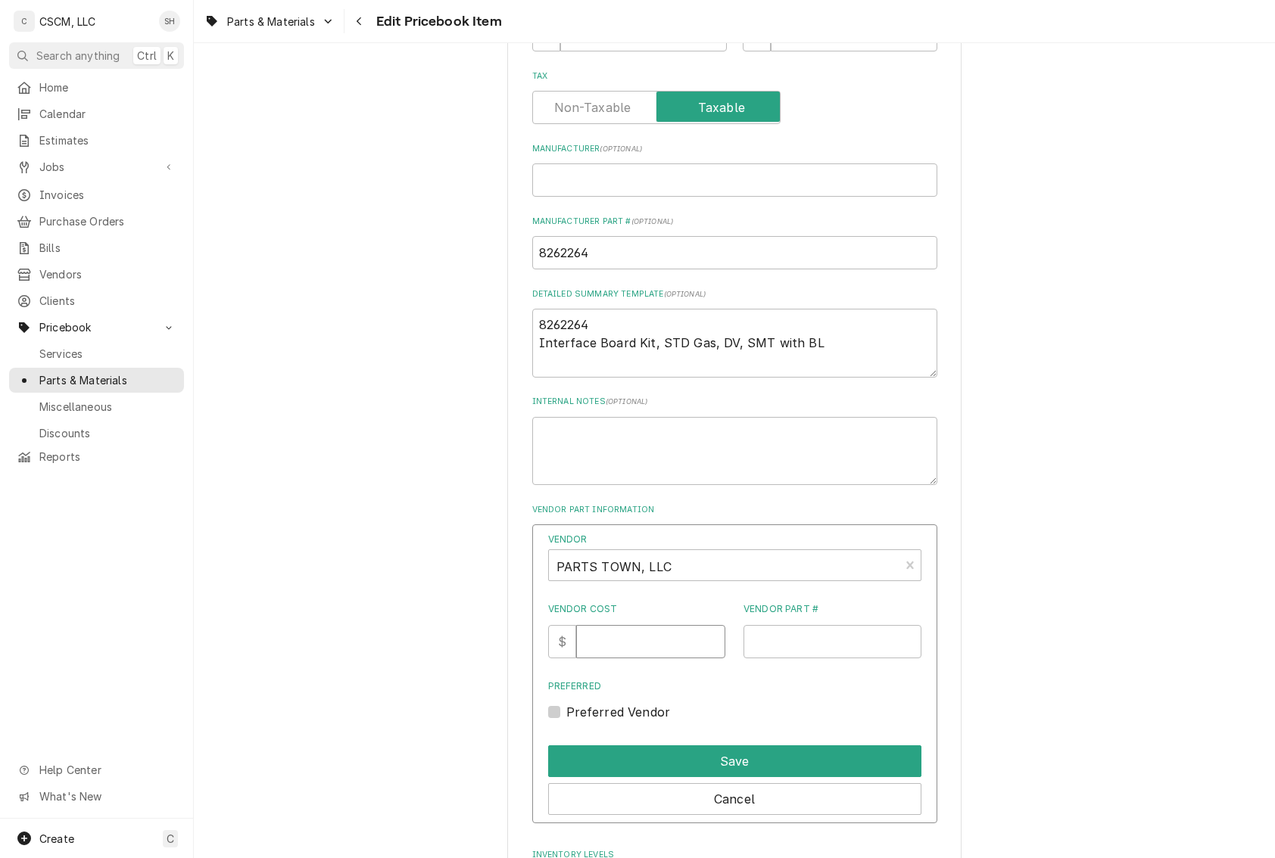
click at [640, 634] on input "Vendor Cost" at bounding box center [650, 641] width 149 height 33
type input "282.65"
click at [864, 638] on input "Vendor Part #" at bounding box center [832, 641] width 178 height 33
click at [821, 654] on input "Vendor Part #" at bounding box center [832, 641] width 178 height 33
paste input "FM8262264"
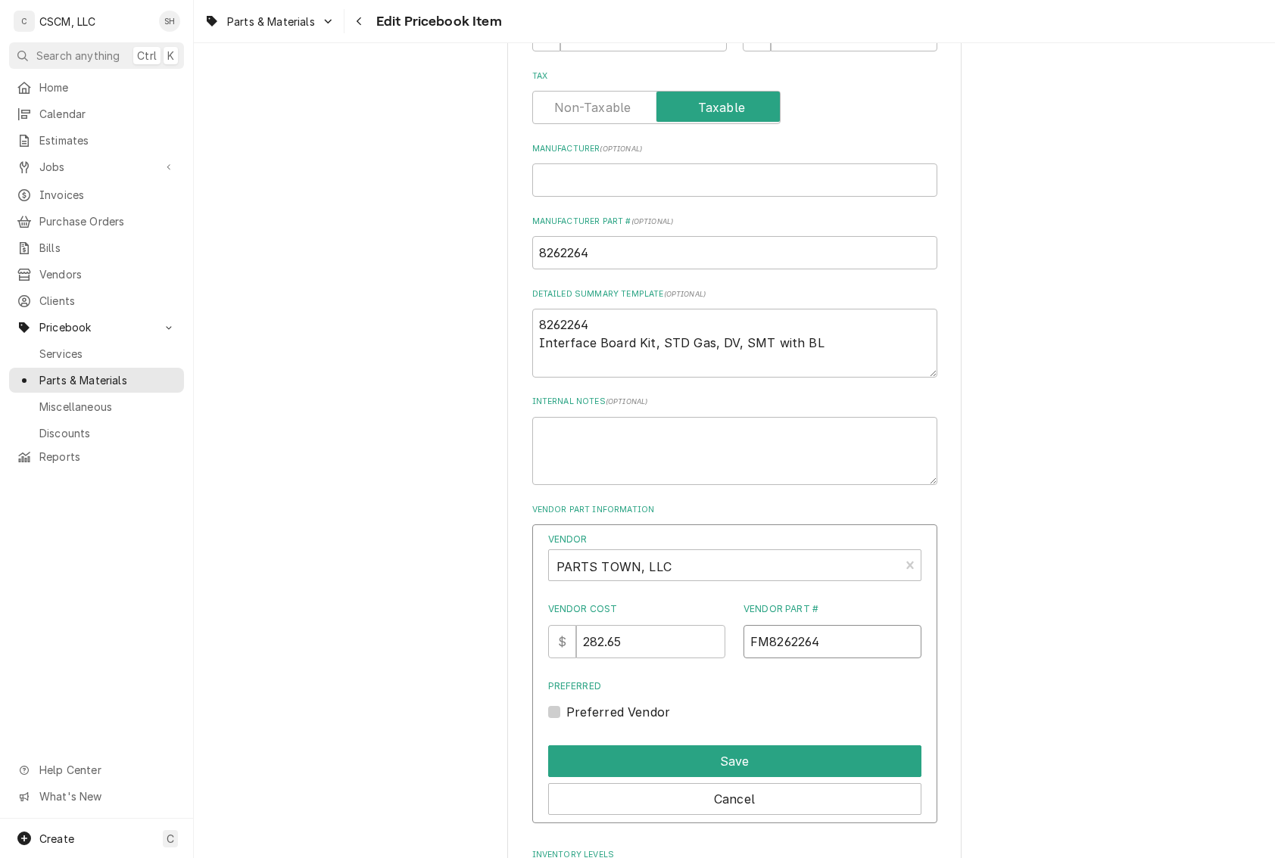
click at [755, 646] on input "FM8262264" at bounding box center [832, 641] width 178 height 33
type input "FM8262264"
click at [761, 762] on button "Save" at bounding box center [734, 762] width 373 height 32
type textarea "x"
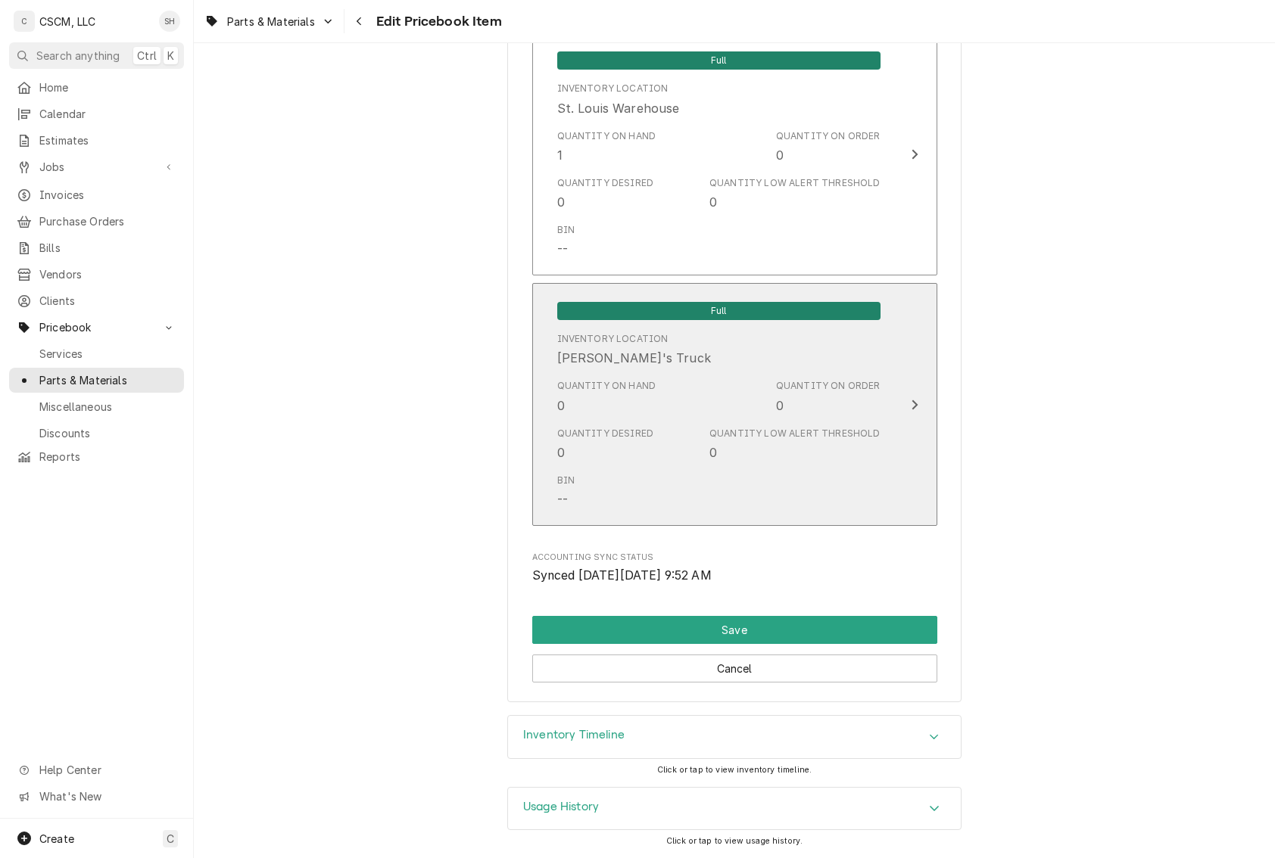
scroll to position [2490, 0]
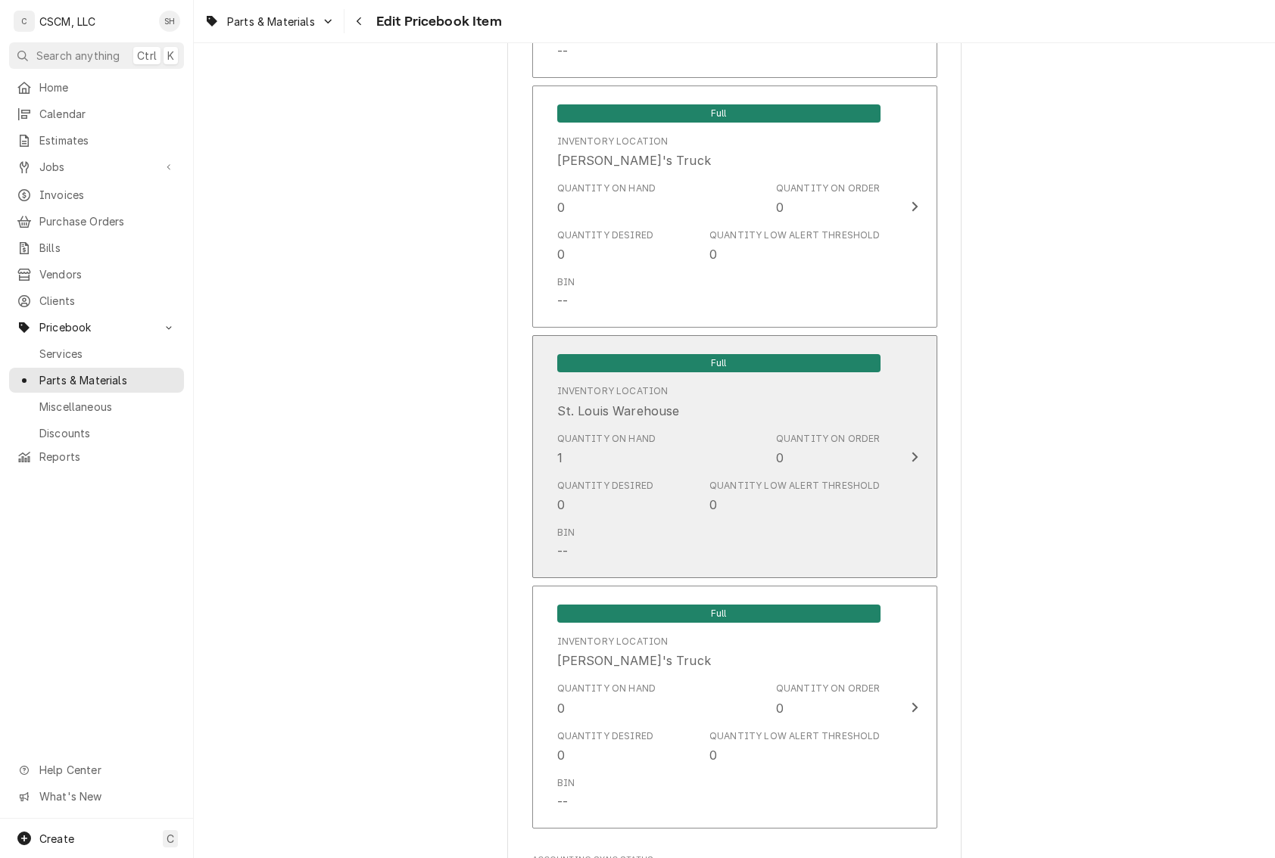
click at [758, 444] on div "Quantity on Hand 1 Quantity on Order 0" at bounding box center [718, 449] width 323 height 47
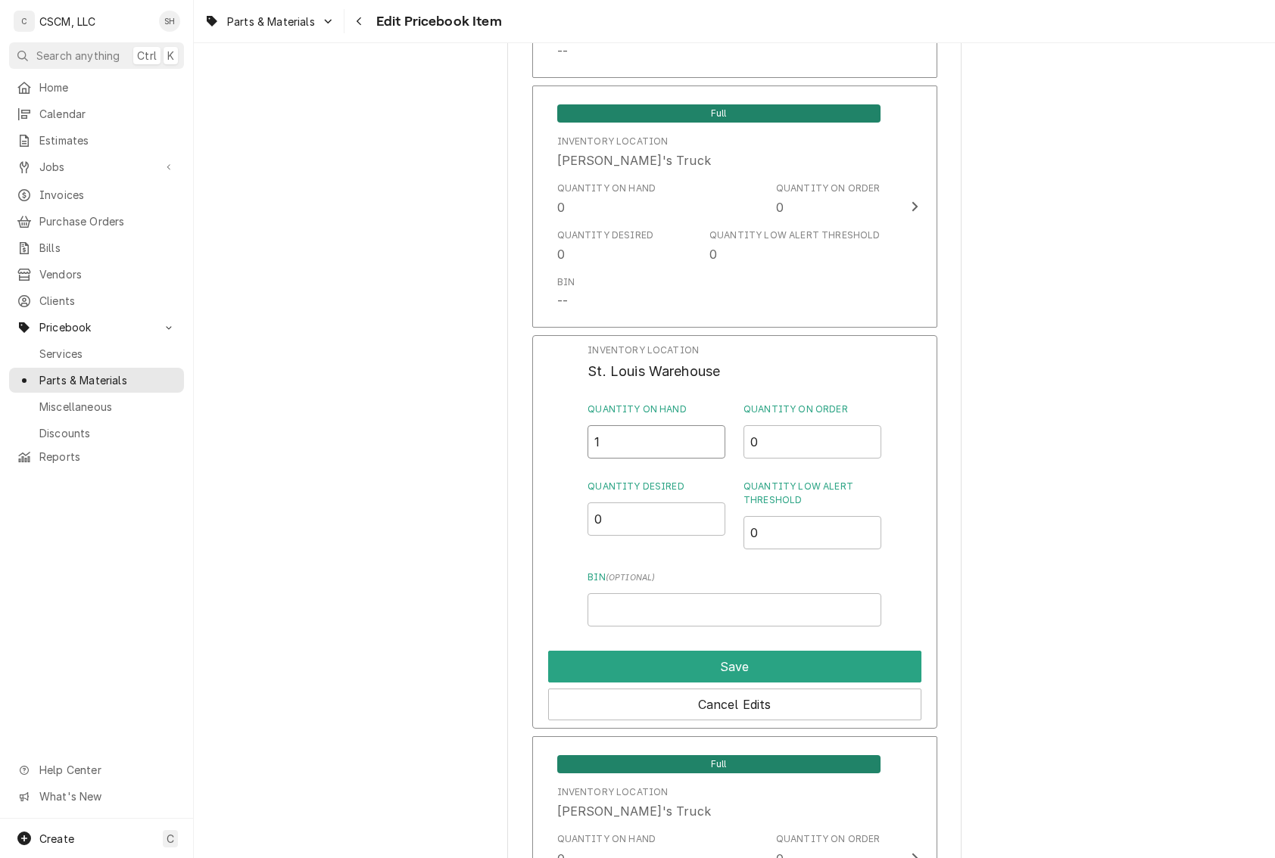
drag, startPoint x: 639, startPoint y: 441, endPoint x: 462, endPoint y: 429, distance: 177.5
type input "2"
click at [653, 651] on button "Save" at bounding box center [734, 667] width 373 height 32
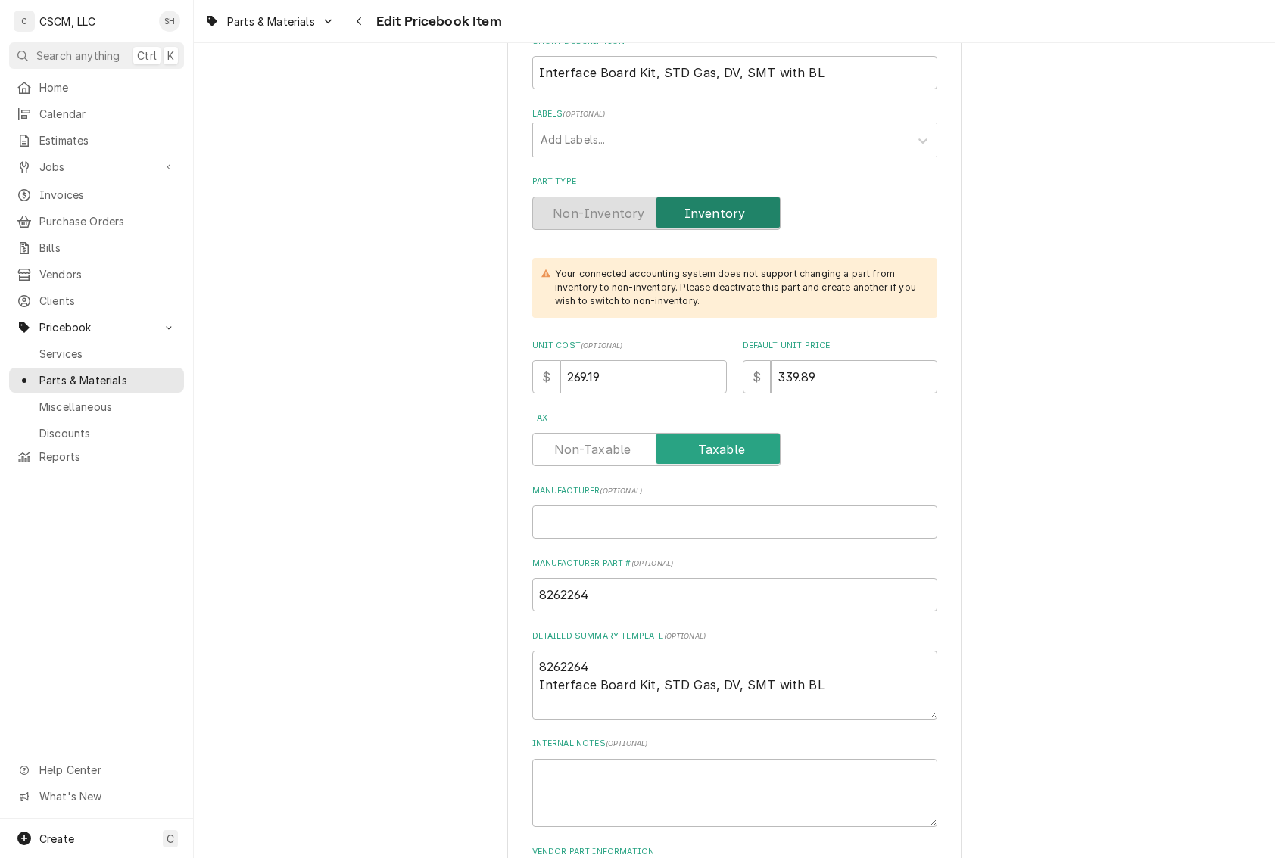
scroll to position [454, 0]
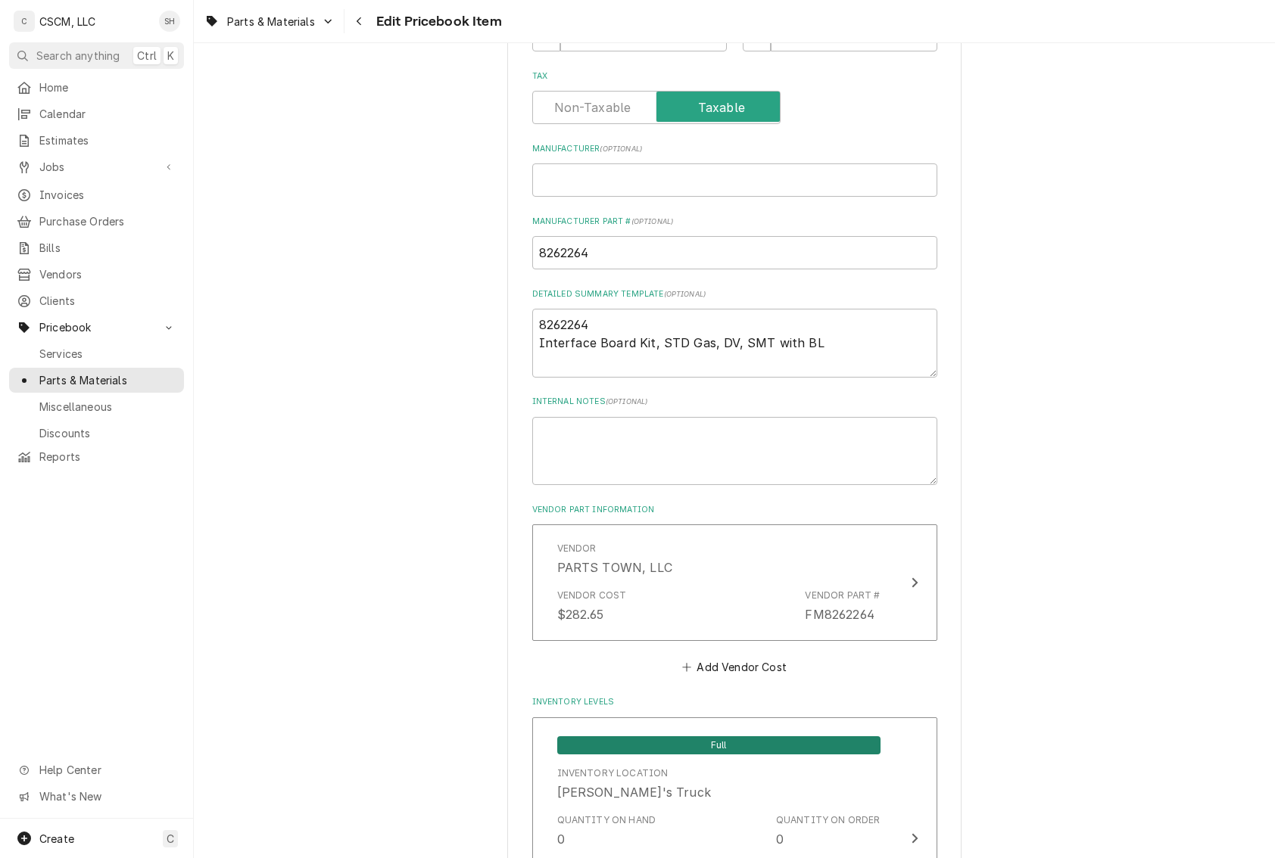
scroll to position [303, 0]
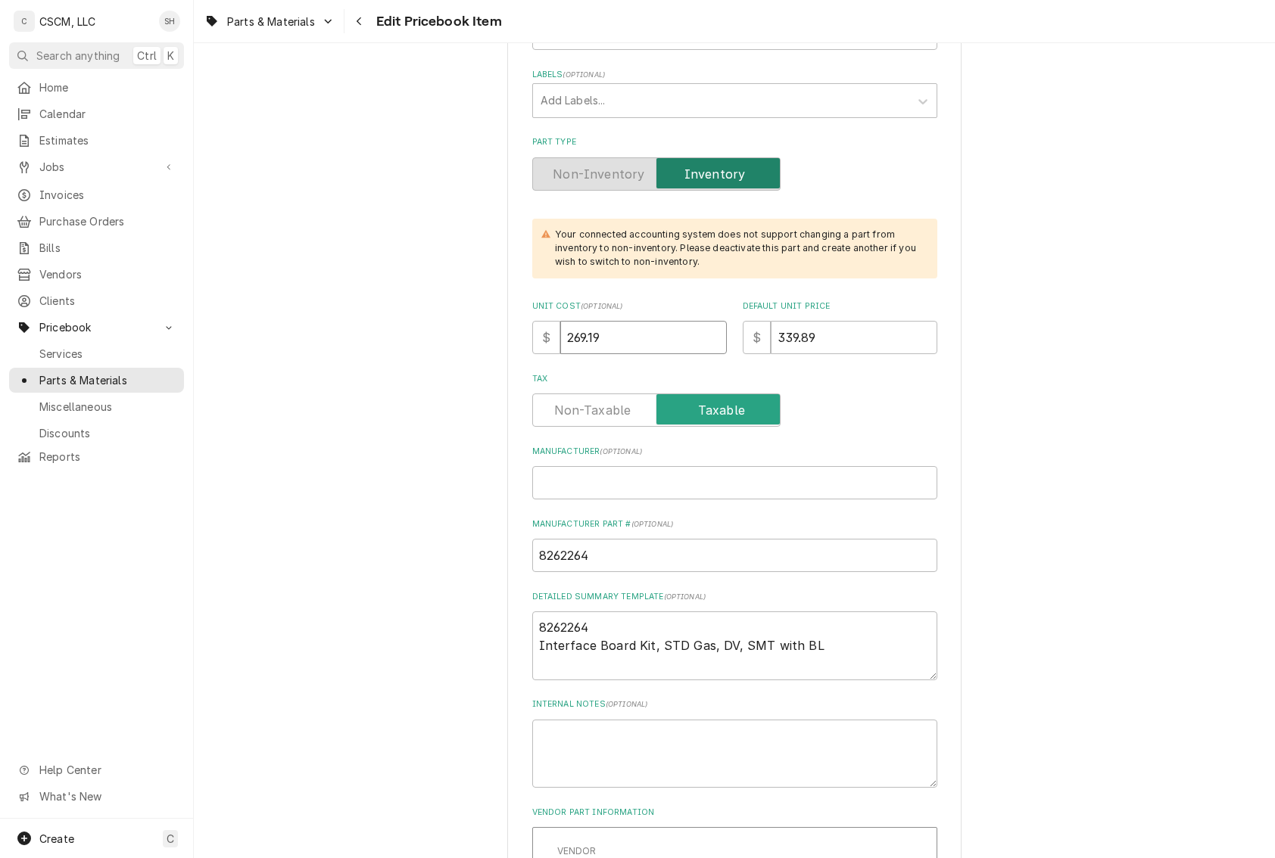
drag, startPoint x: 640, startPoint y: 338, endPoint x: 313, endPoint y: 332, distance: 327.1
type textarea "x"
type input "2"
type textarea "x"
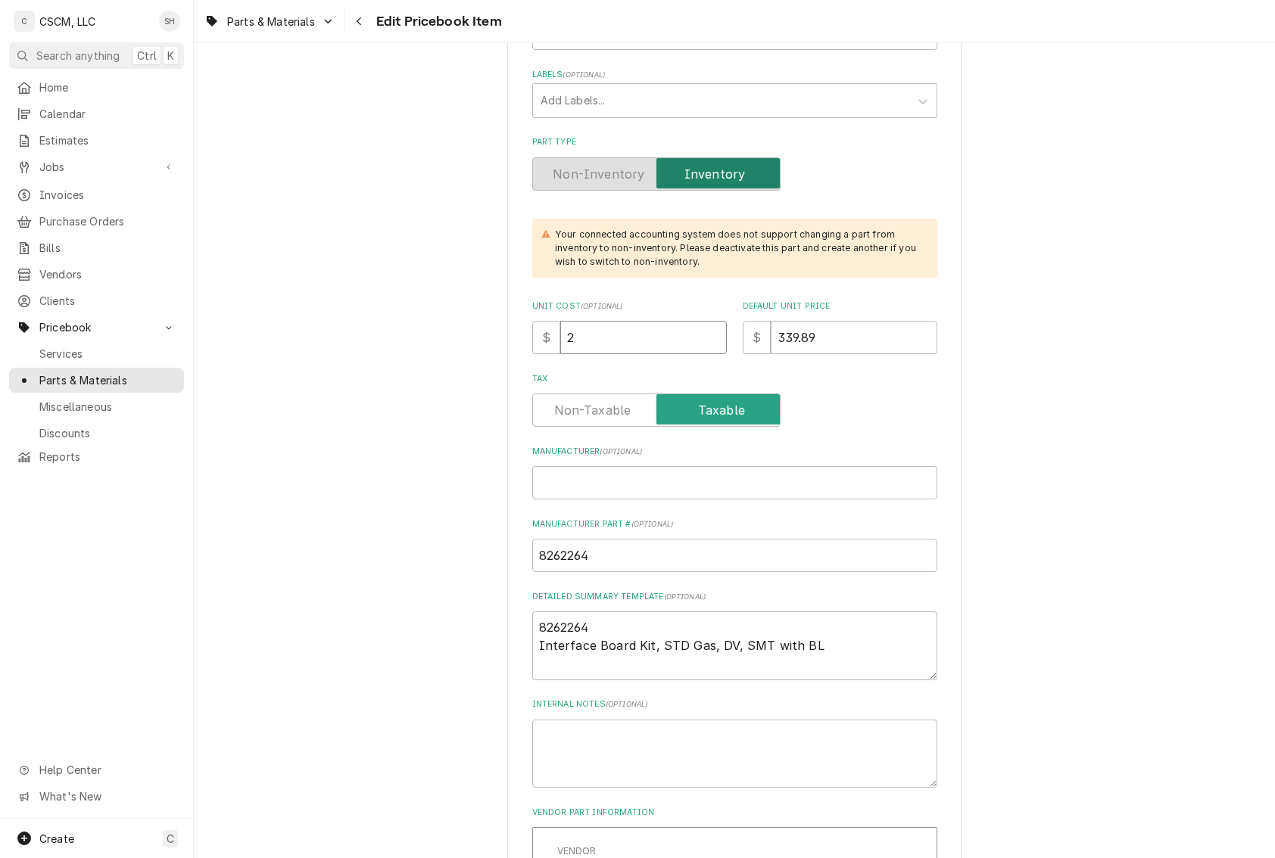
type input "28"
type textarea "x"
type input "282"
type textarea "x"
type input "282.6"
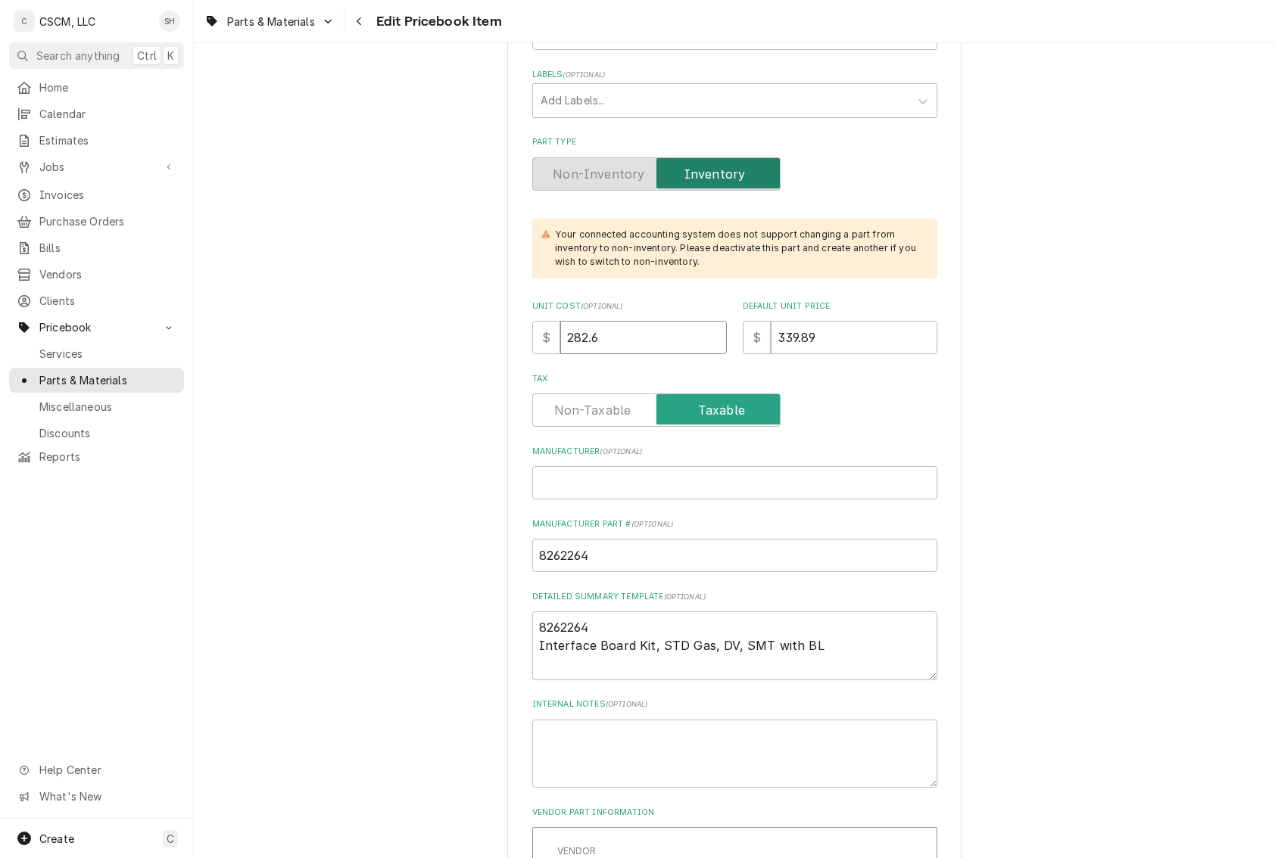
type textarea "x"
type input "282.65"
drag, startPoint x: 836, startPoint y: 344, endPoint x: 556, endPoint y: 295, distance: 284.2
type textarea "x"
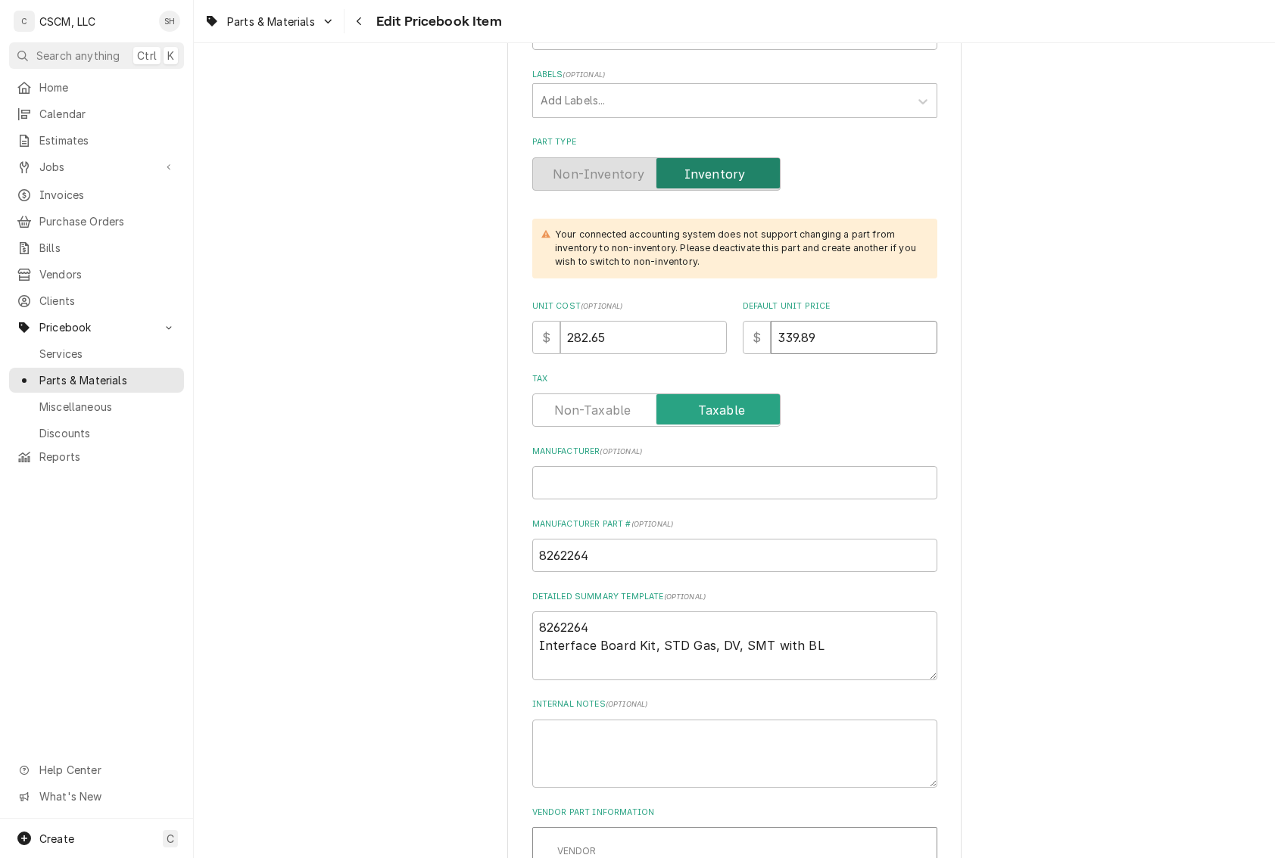
type input "3"
type textarea "x"
type input "35"
type textarea "x"
type input "356"
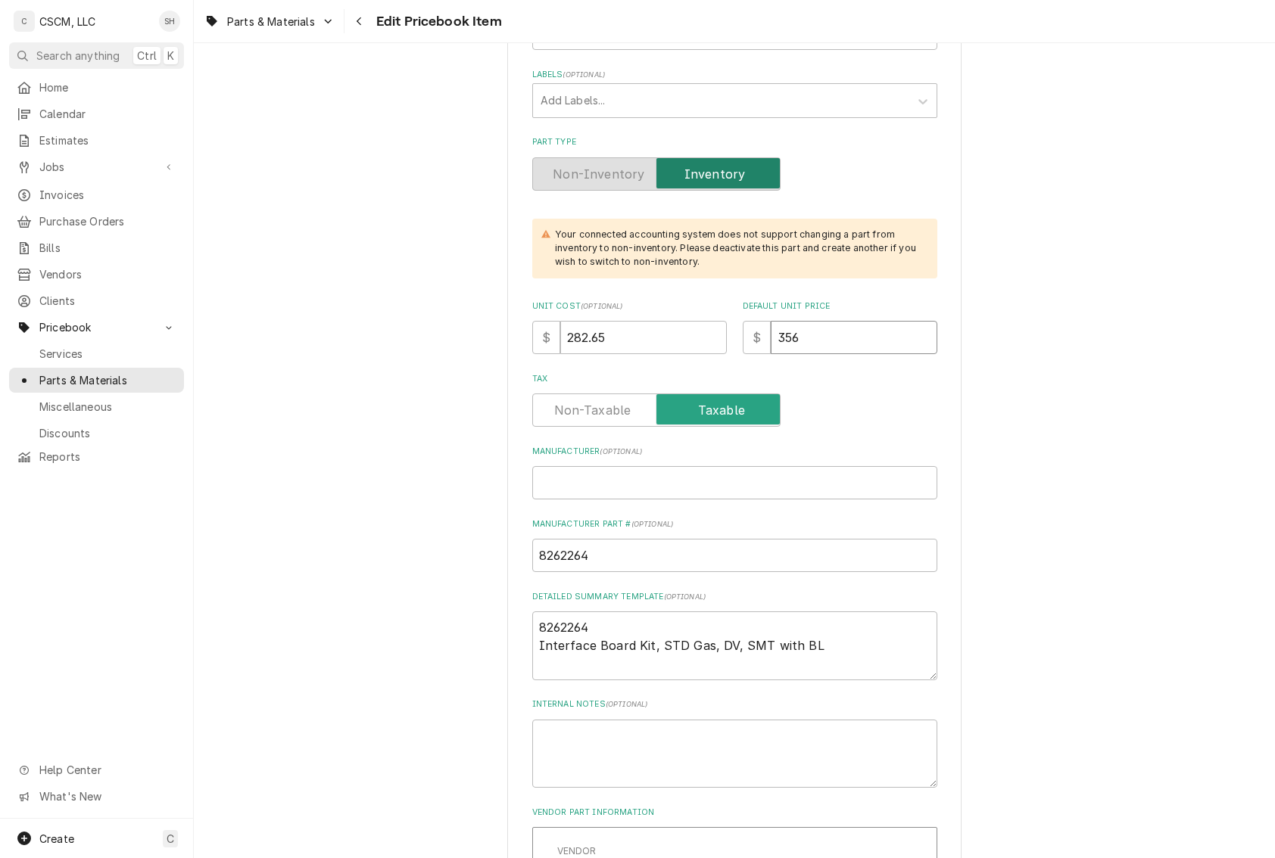
type textarea "x"
type input "356.8"
type textarea "x"
type input "356.88"
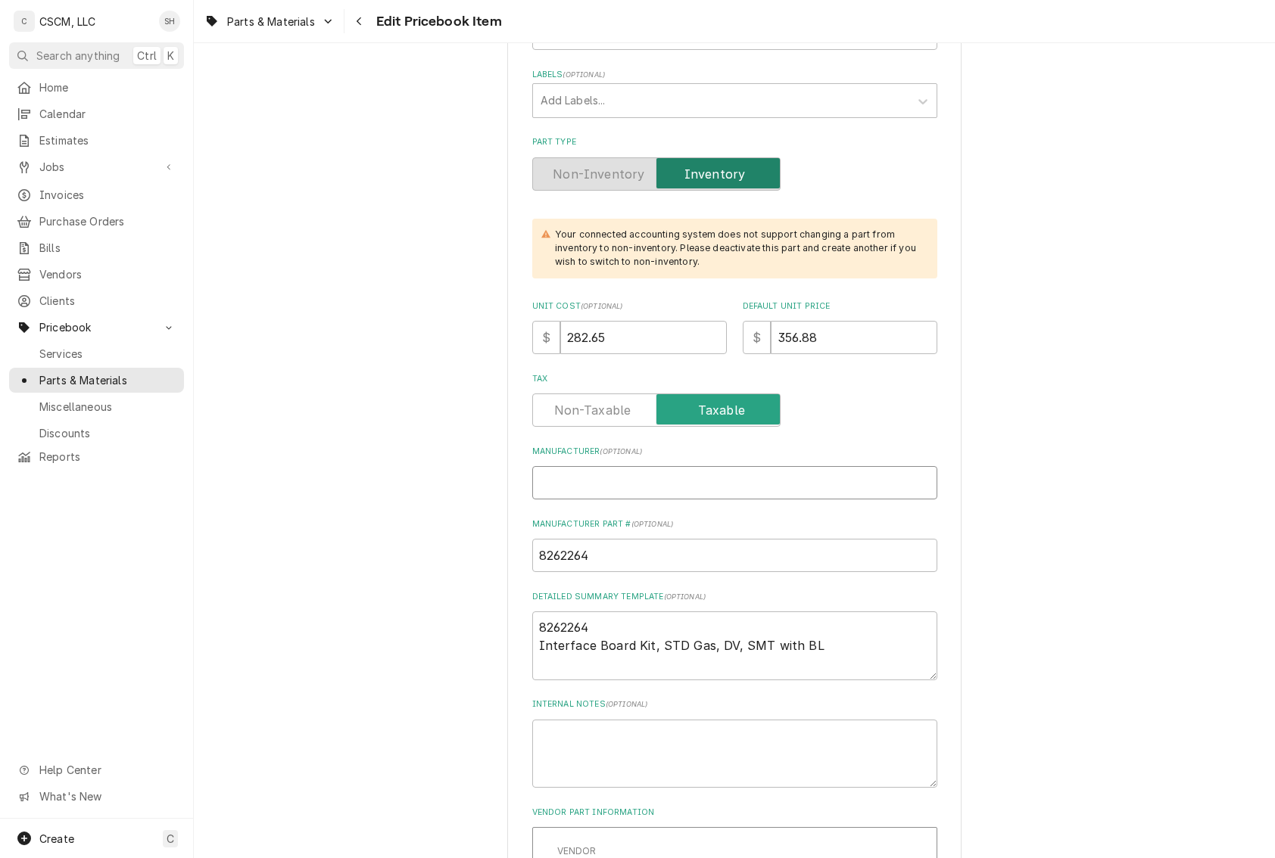
click at [680, 494] on input "Manufacturer ( optional )" at bounding box center [734, 482] width 405 height 33
type textarea "x"
type input "F"
type textarea "x"
type input "Fr"
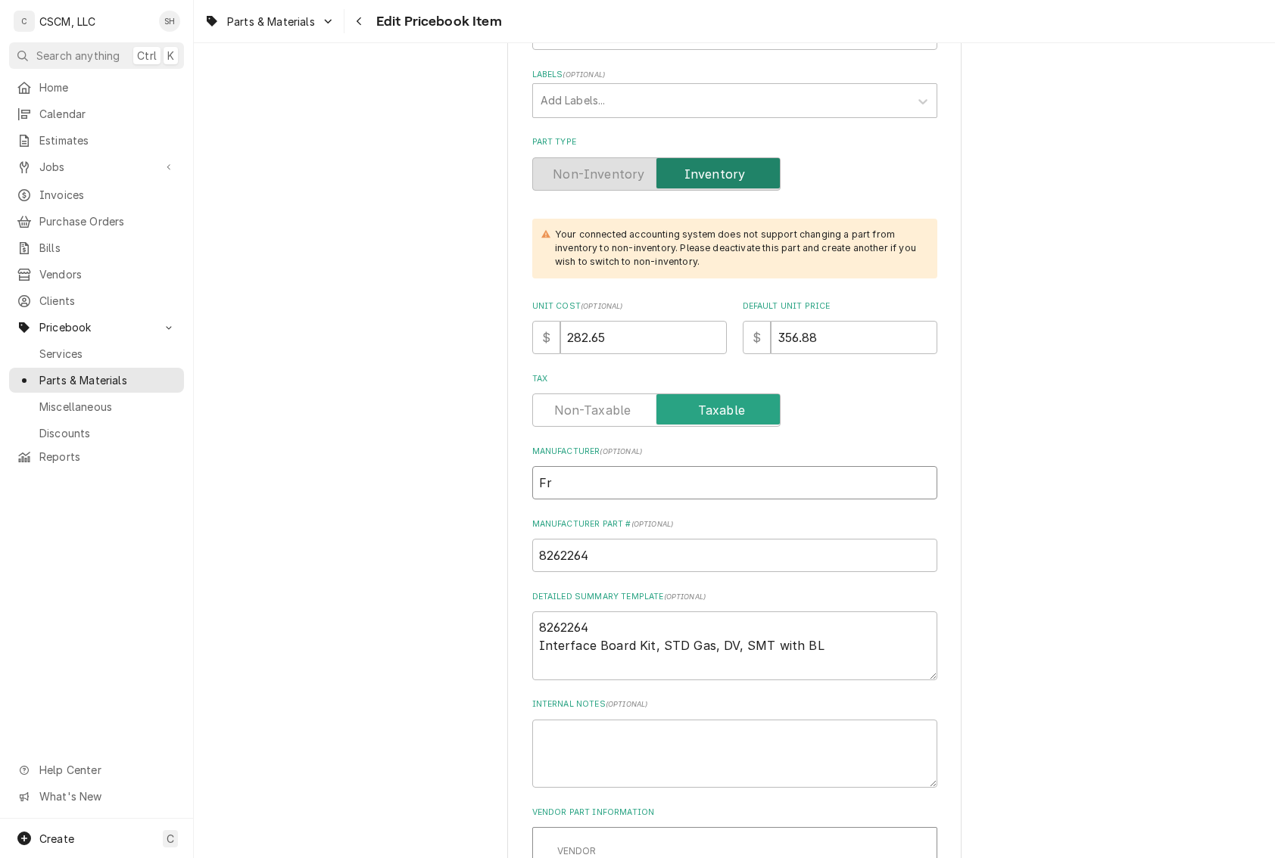
type textarea "x"
type input "Fry"
type textarea "x"
type input "Frym"
type textarea "x"
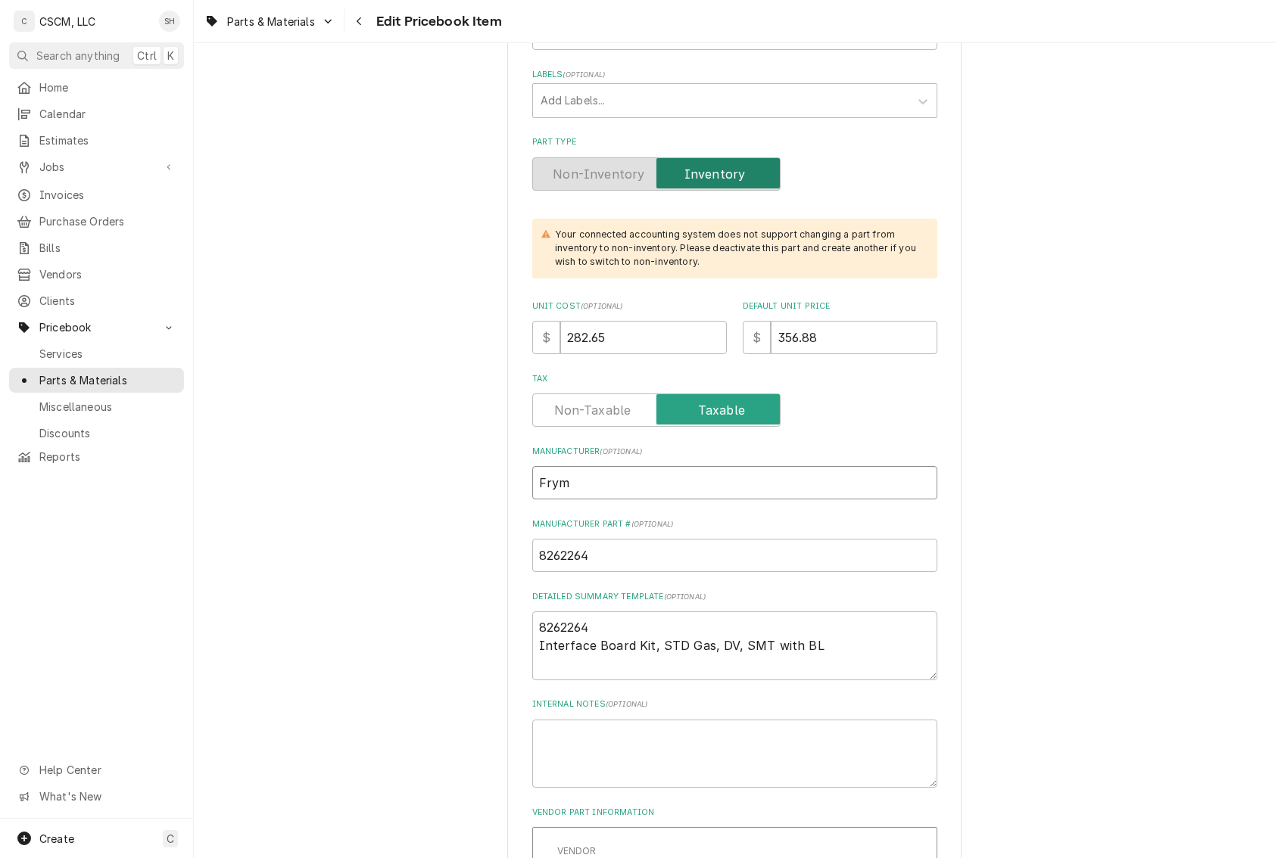
type input "Fryma"
type textarea "x"
type input "Frymas"
type textarea "x"
type input "Frymast"
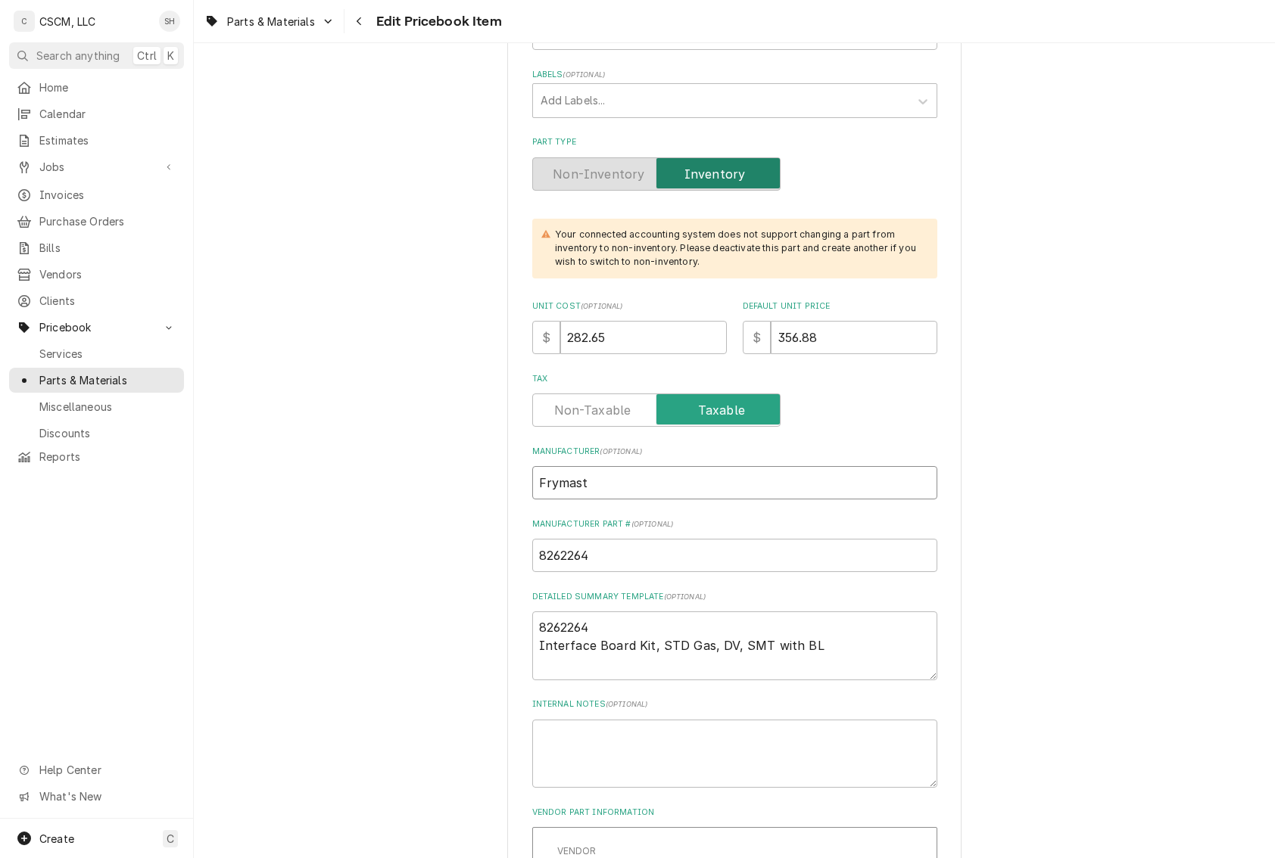
type textarea "x"
type input "Frymaste"
type textarea "x"
type input "Frymaster"
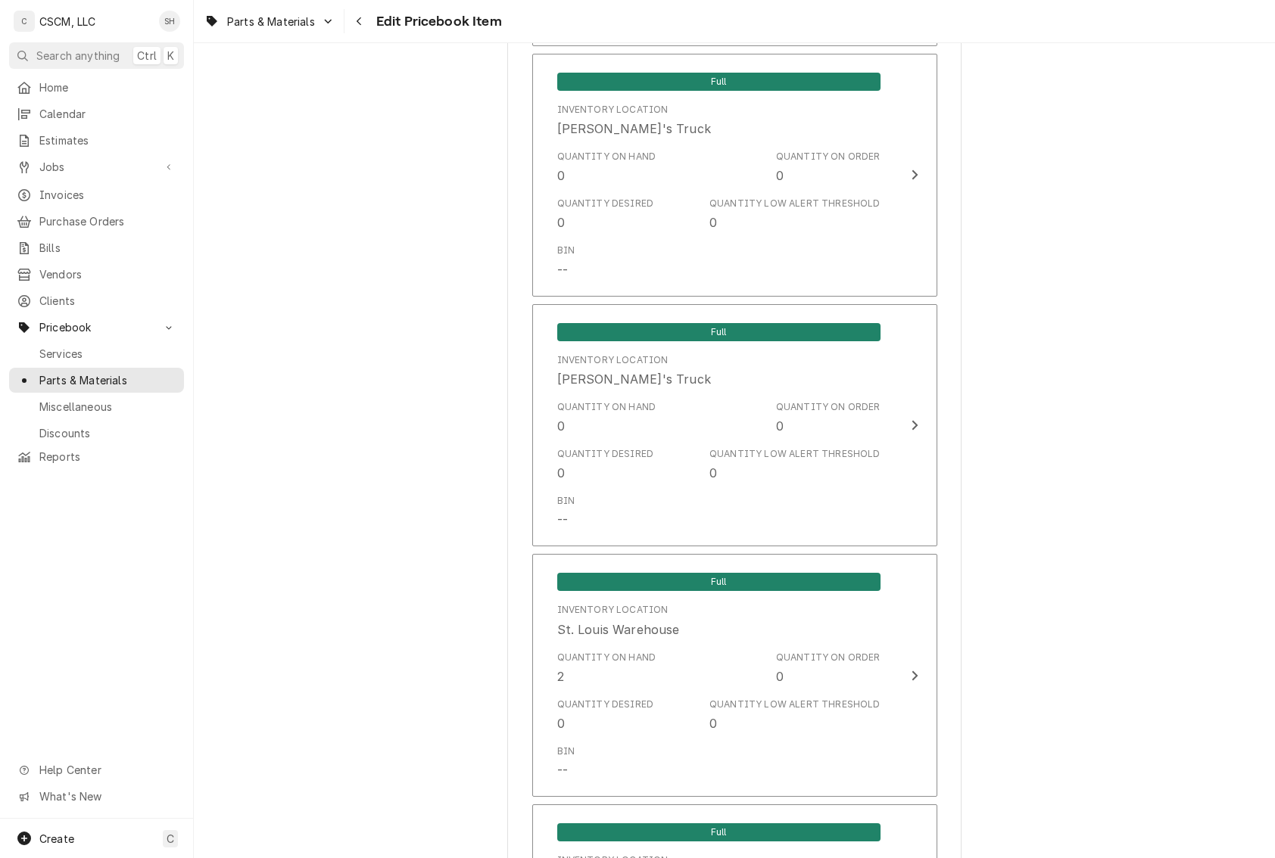
scroll to position [2792, 0]
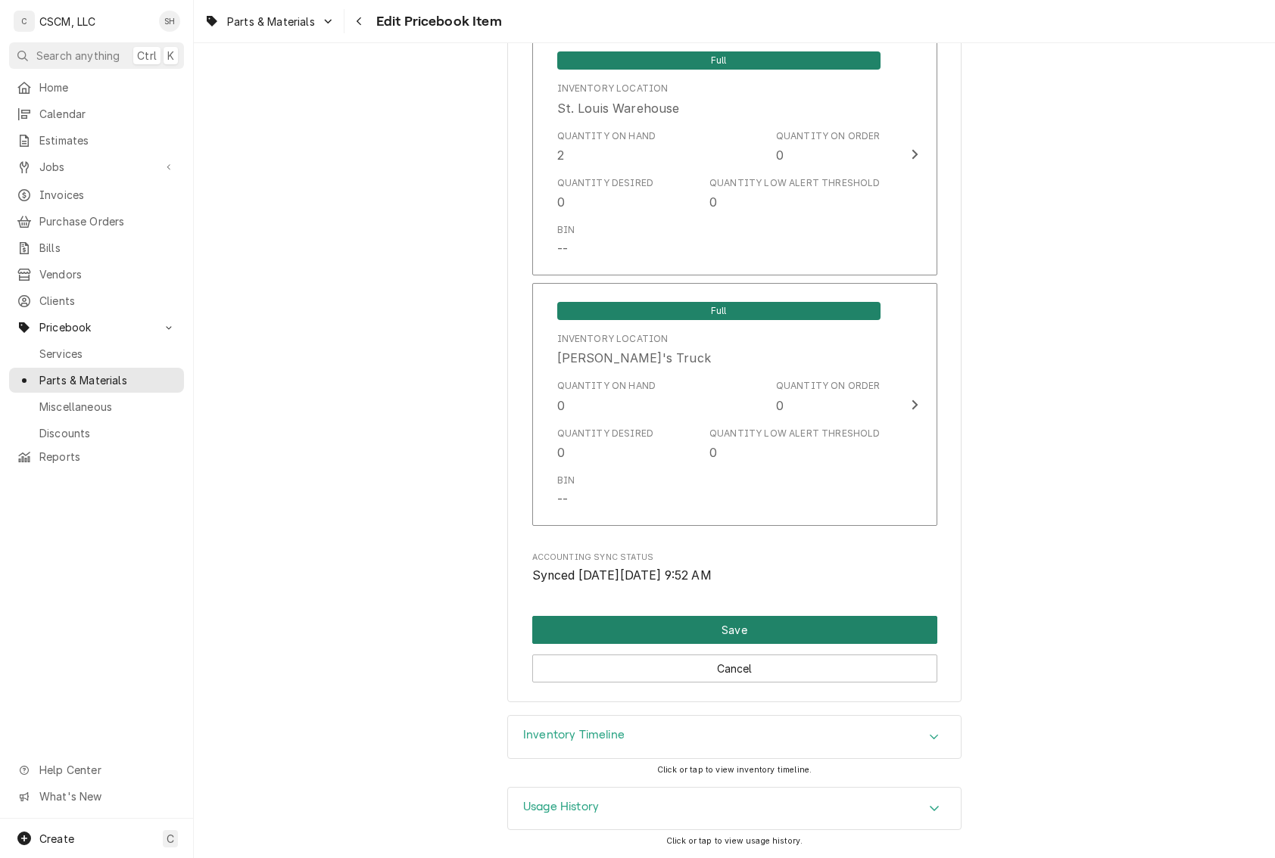
click at [811, 628] on button "Save" at bounding box center [734, 630] width 405 height 28
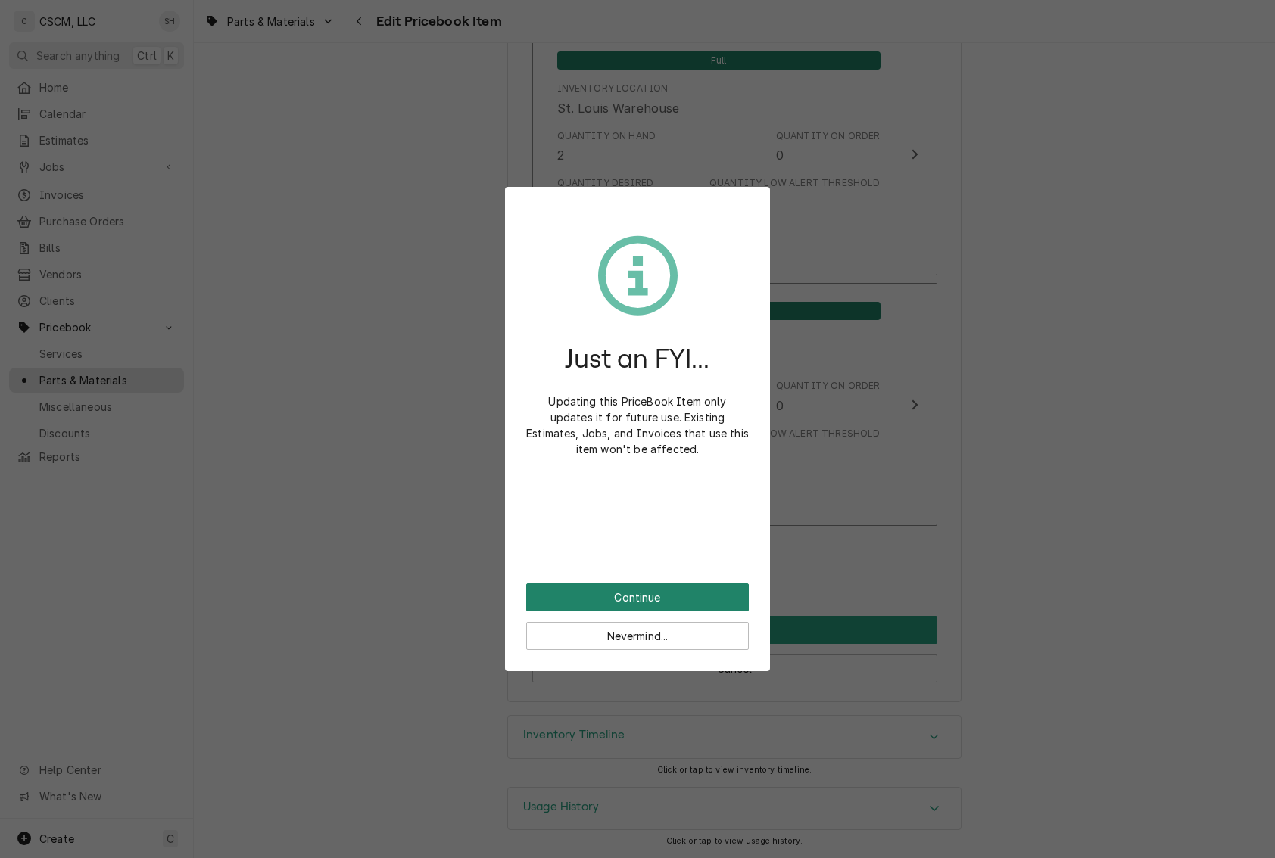
click at [687, 592] on button "Continue" at bounding box center [637, 598] width 223 height 28
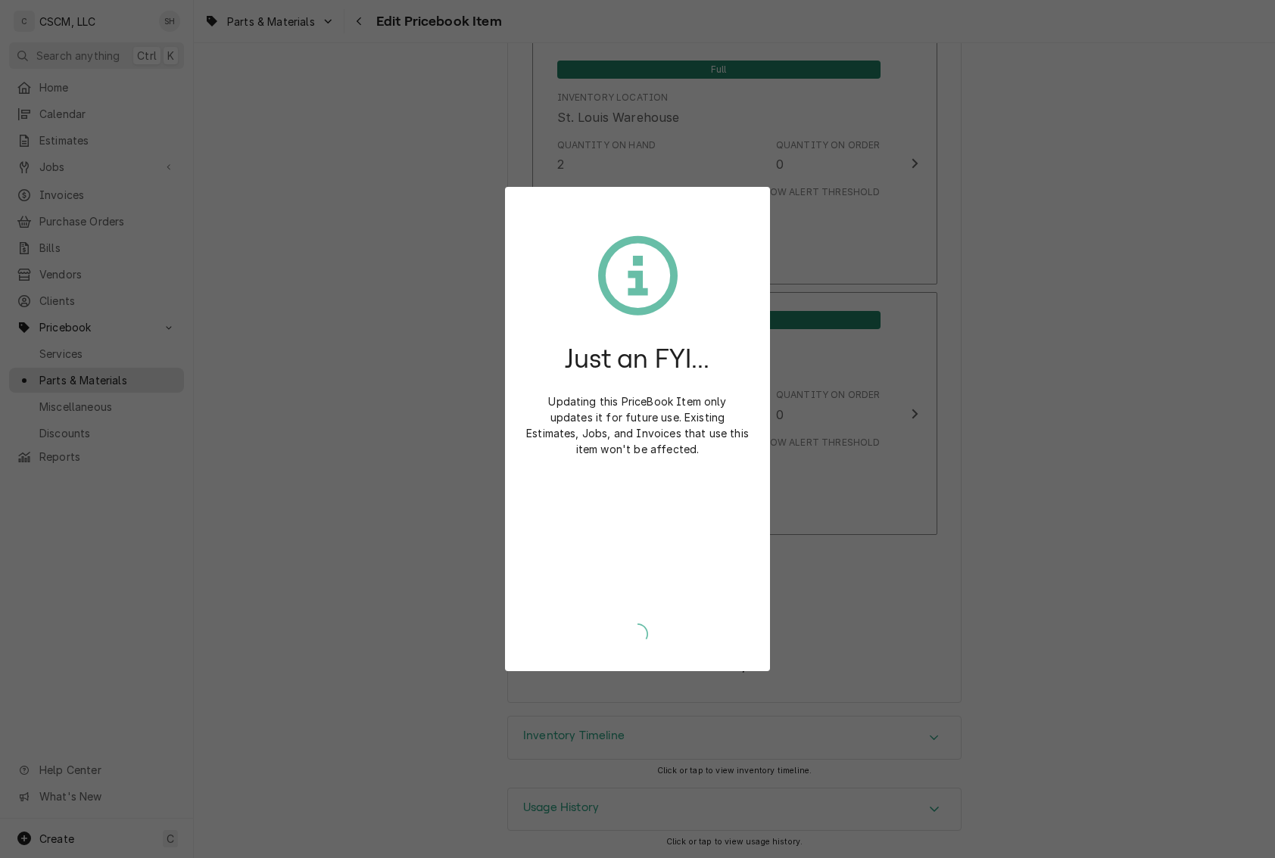
type textarea "x"
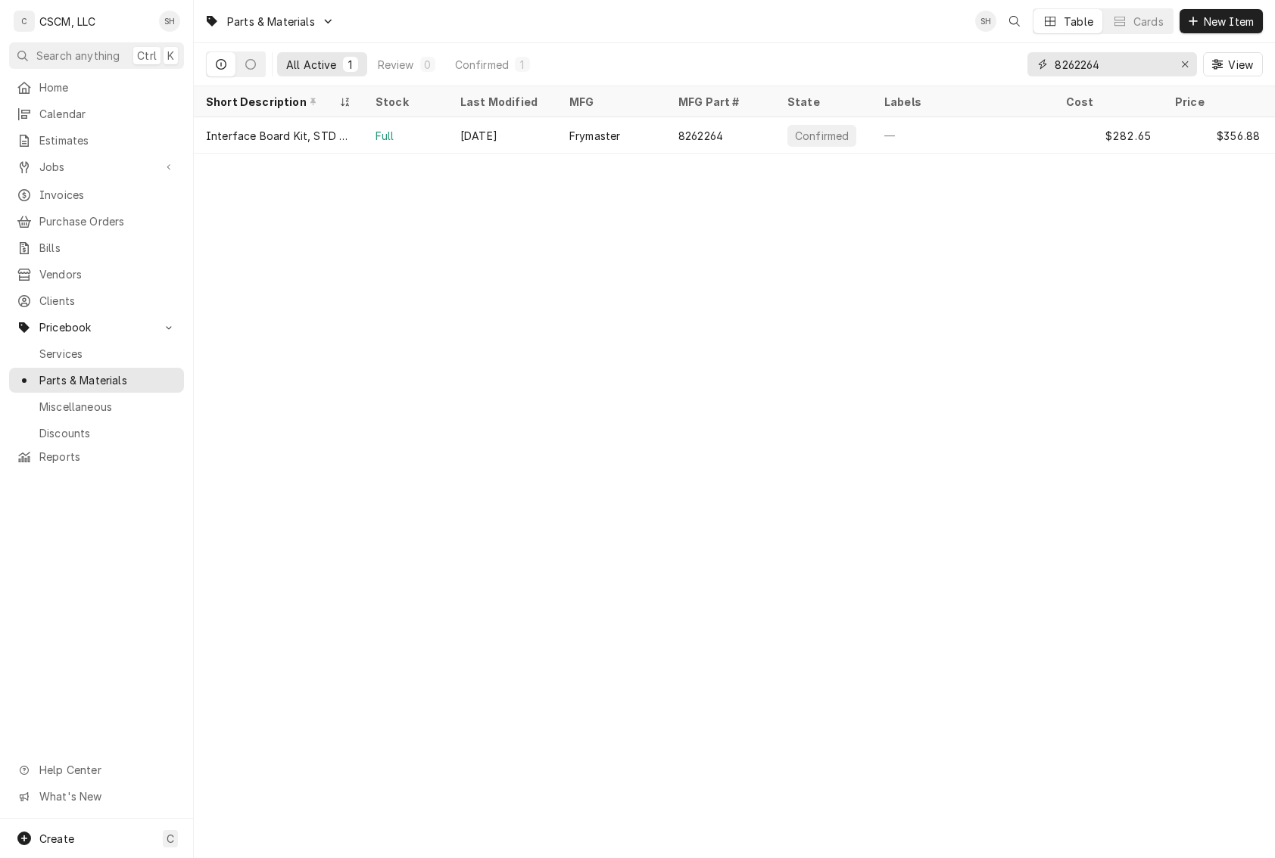
drag, startPoint x: 1125, startPoint y: 70, endPoint x: 725, endPoint y: 79, distance: 399.8
click at [725, 79] on div "All Active 1 Review 0 Confirmed 1 8262264 View" at bounding box center [734, 64] width 1057 height 42
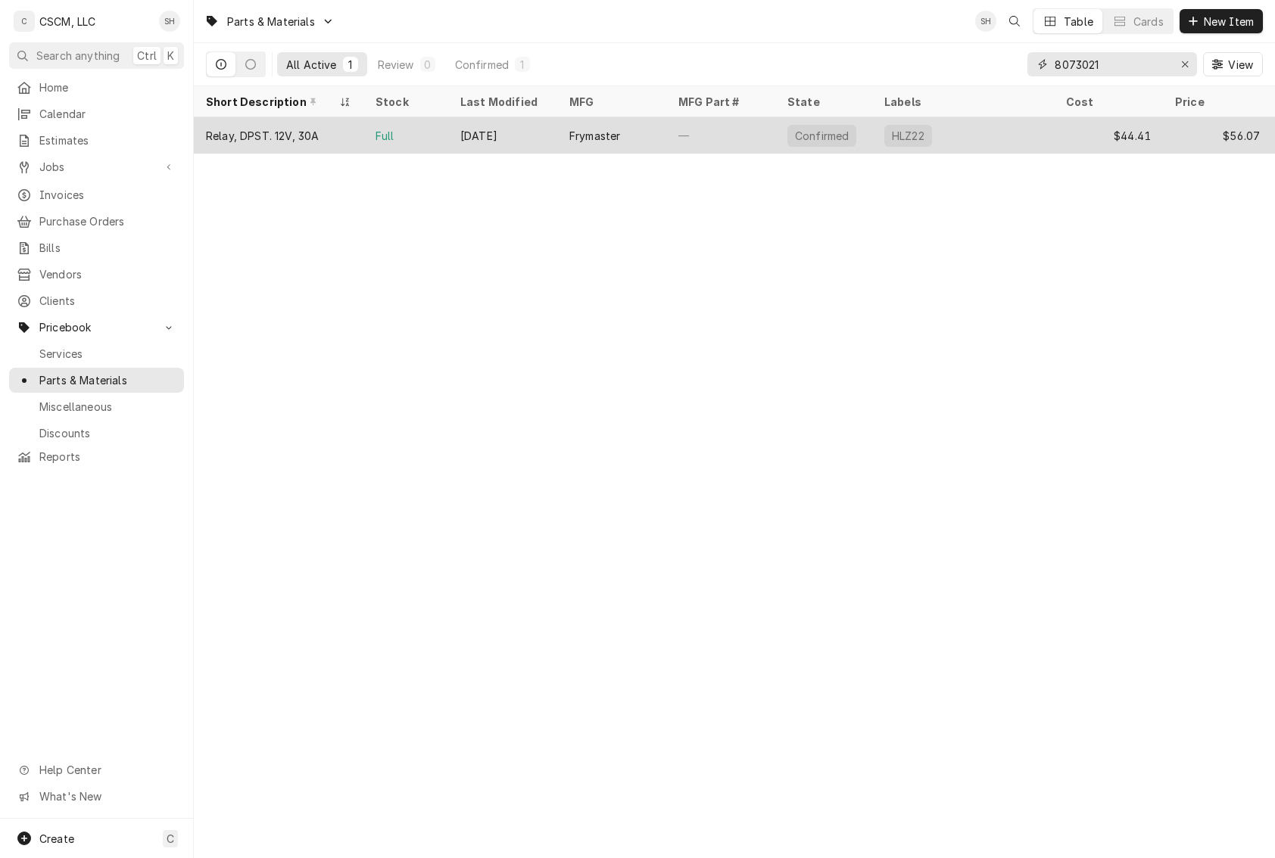
type input "8073021"
click at [556, 136] on tr "Relay, DPST. 12V, 30A Full [DATE] Frymaster — Confirmed HLZ22 $44.41 $56.07 0/0" at bounding box center [775, 135] width 1163 height 36
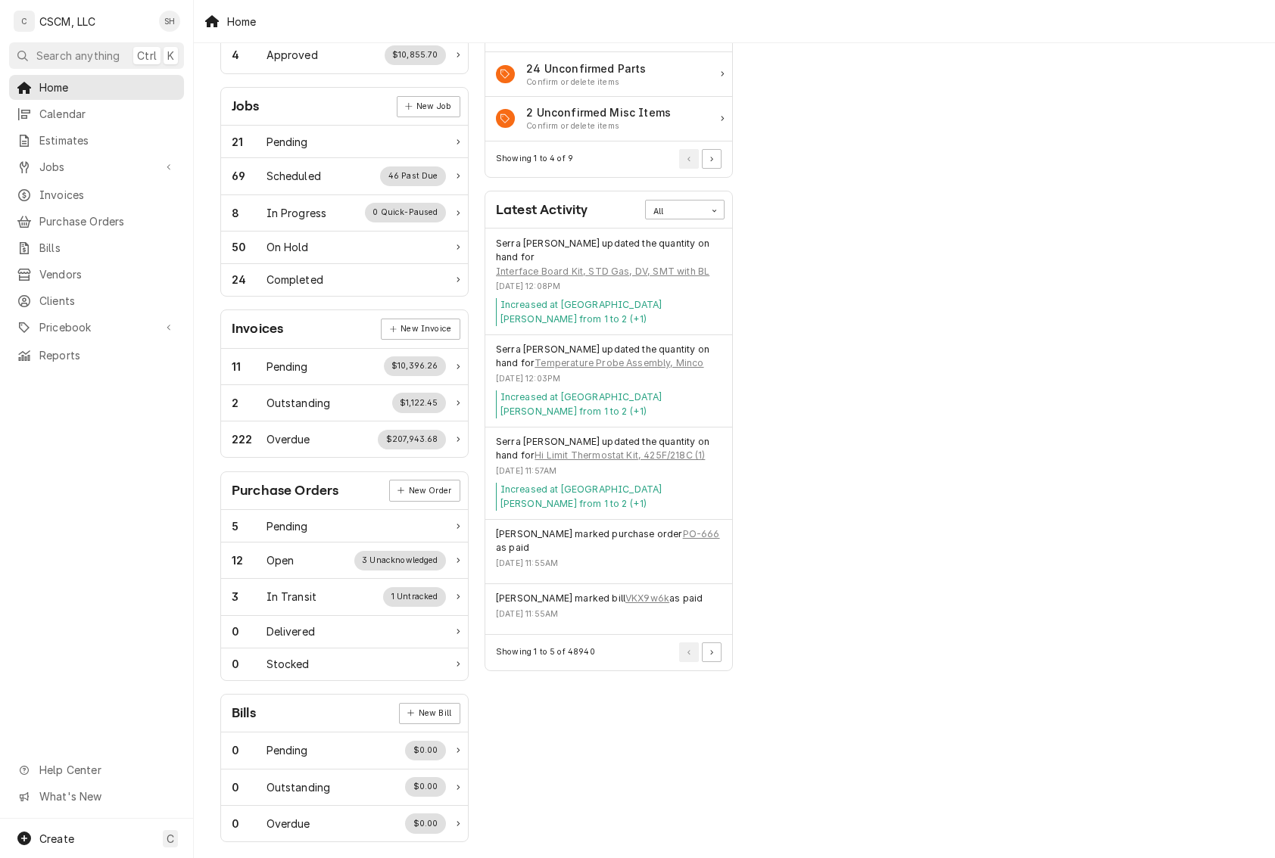
scroll to position [209, 0]
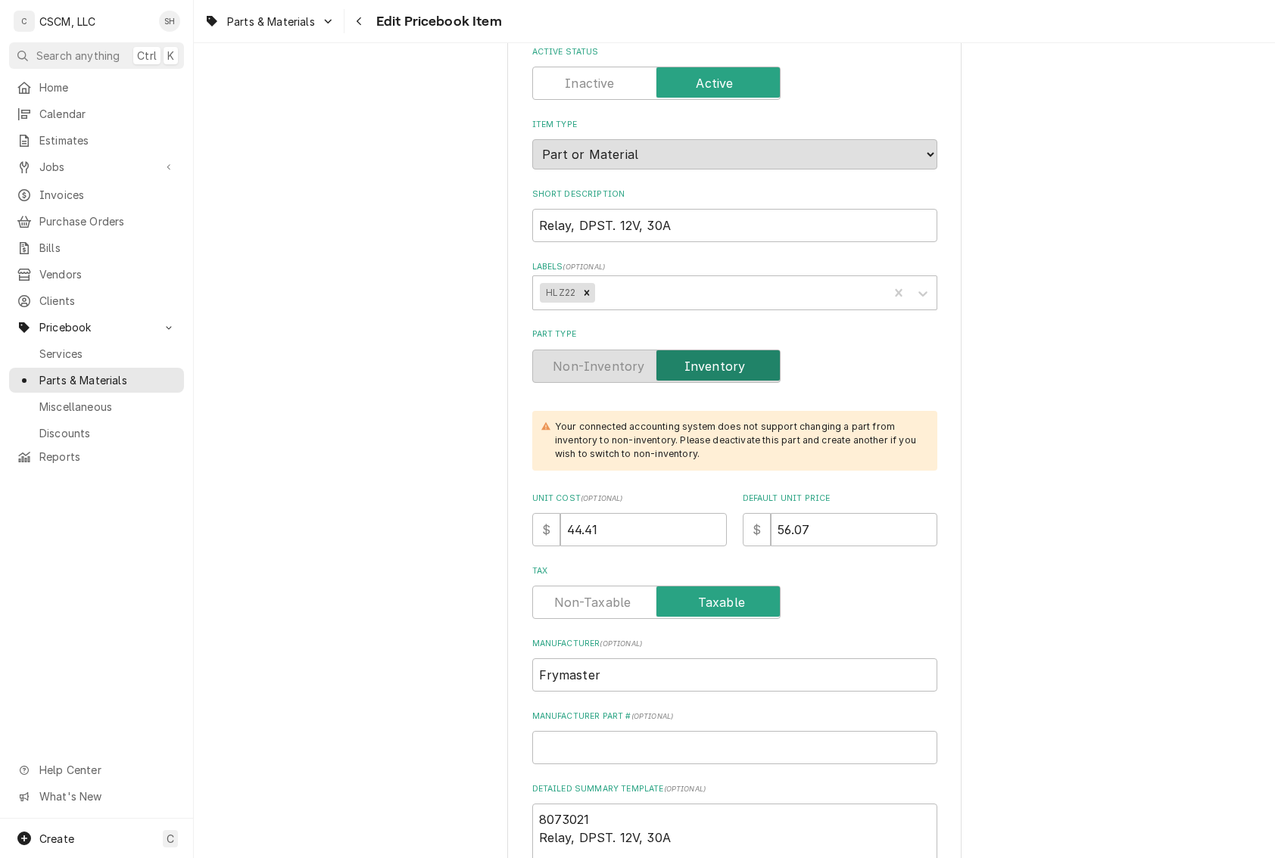
scroll to position [151, 0]
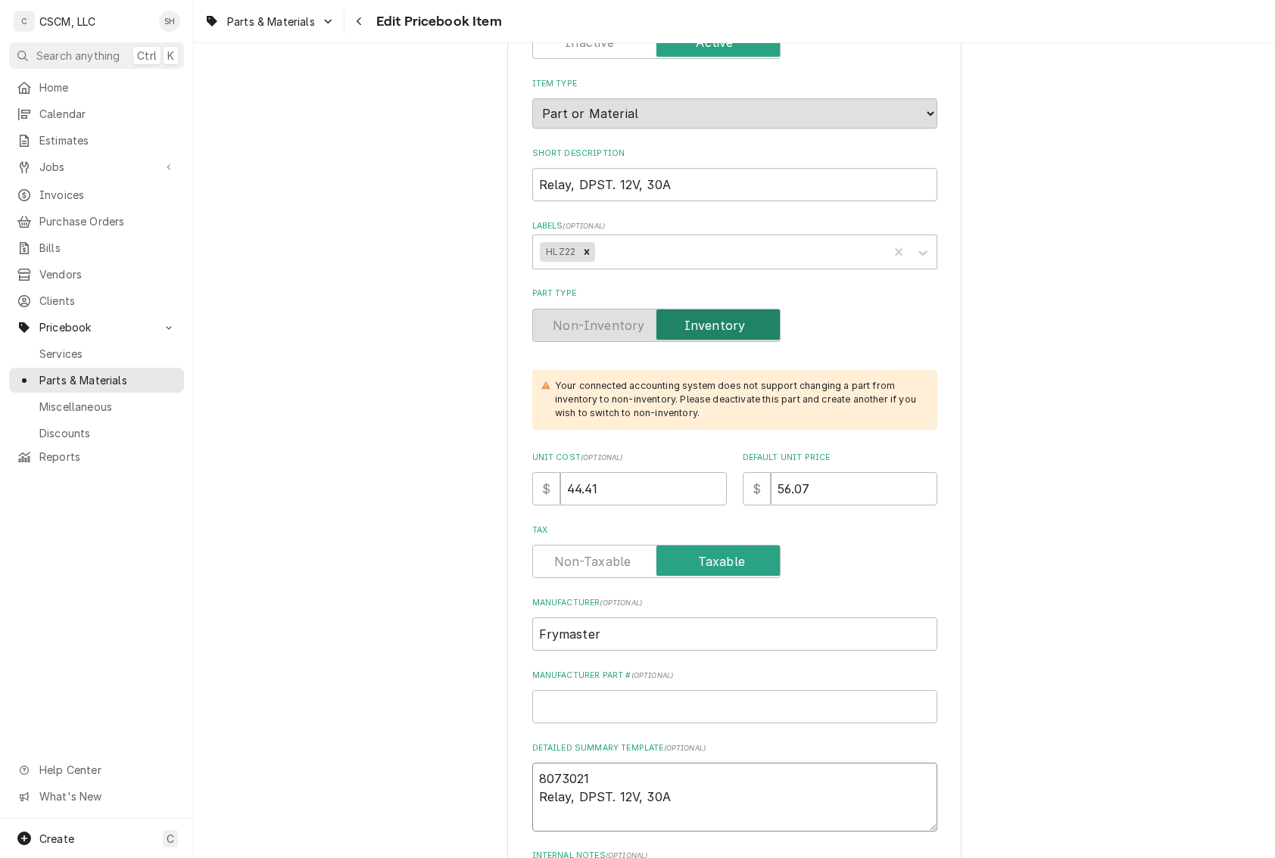
drag, startPoint x: 622, startPoint y: 774, endPoint x: 419, endPoint y: 760, distance: 203.4
click at [628, 699] on input "Manufacturer Part # ( optional )" at bounding box center [734, 706] width 405 height 33
paste input "8073021"
type textarea "x"
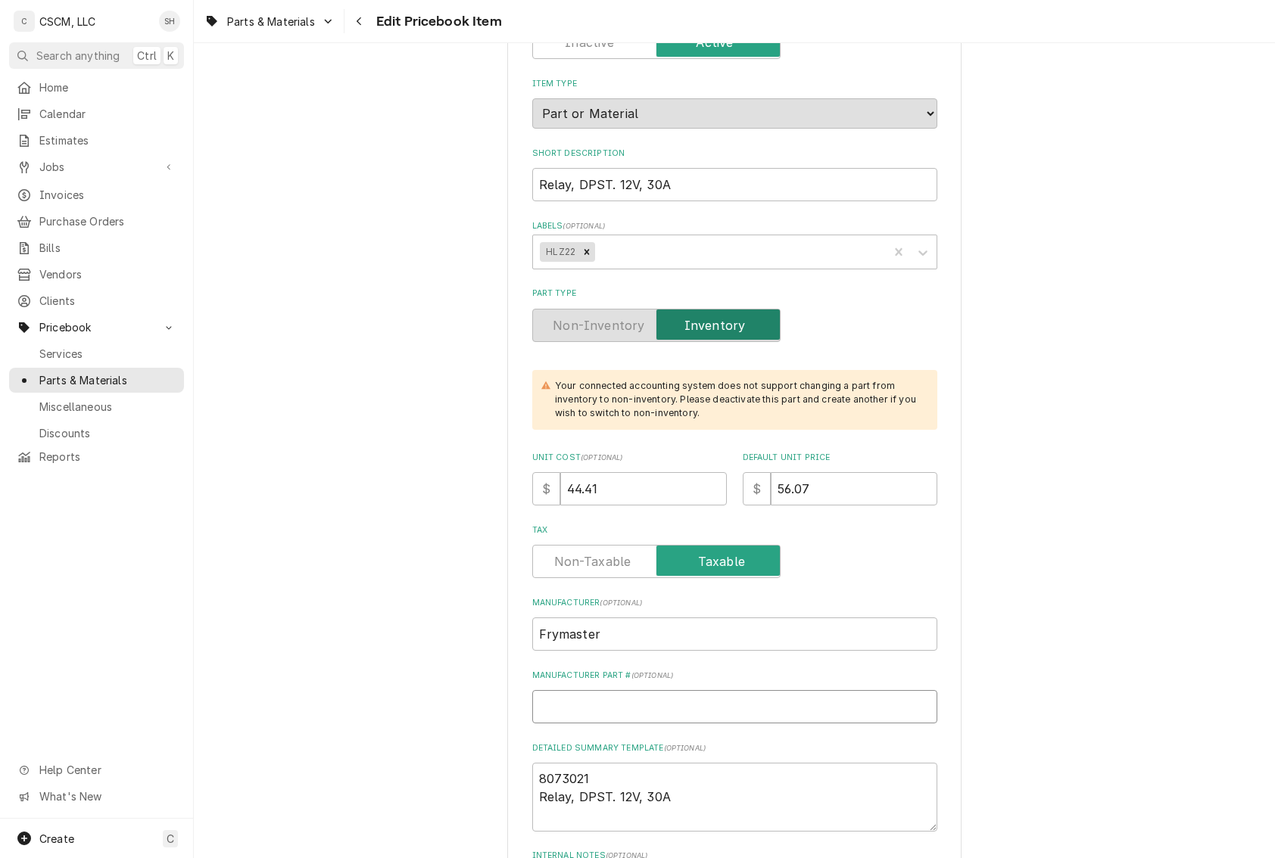
type input "8073021"
click at [542, 711] on input "8073021" at bounding box center [734, 706] width 405 height 33
type textarea "x"
type input "8073021"
drag, startPoint x: 1139, startPoint y: 459, endPoint x: 1135, endPoint y: 466, distance: 7.8
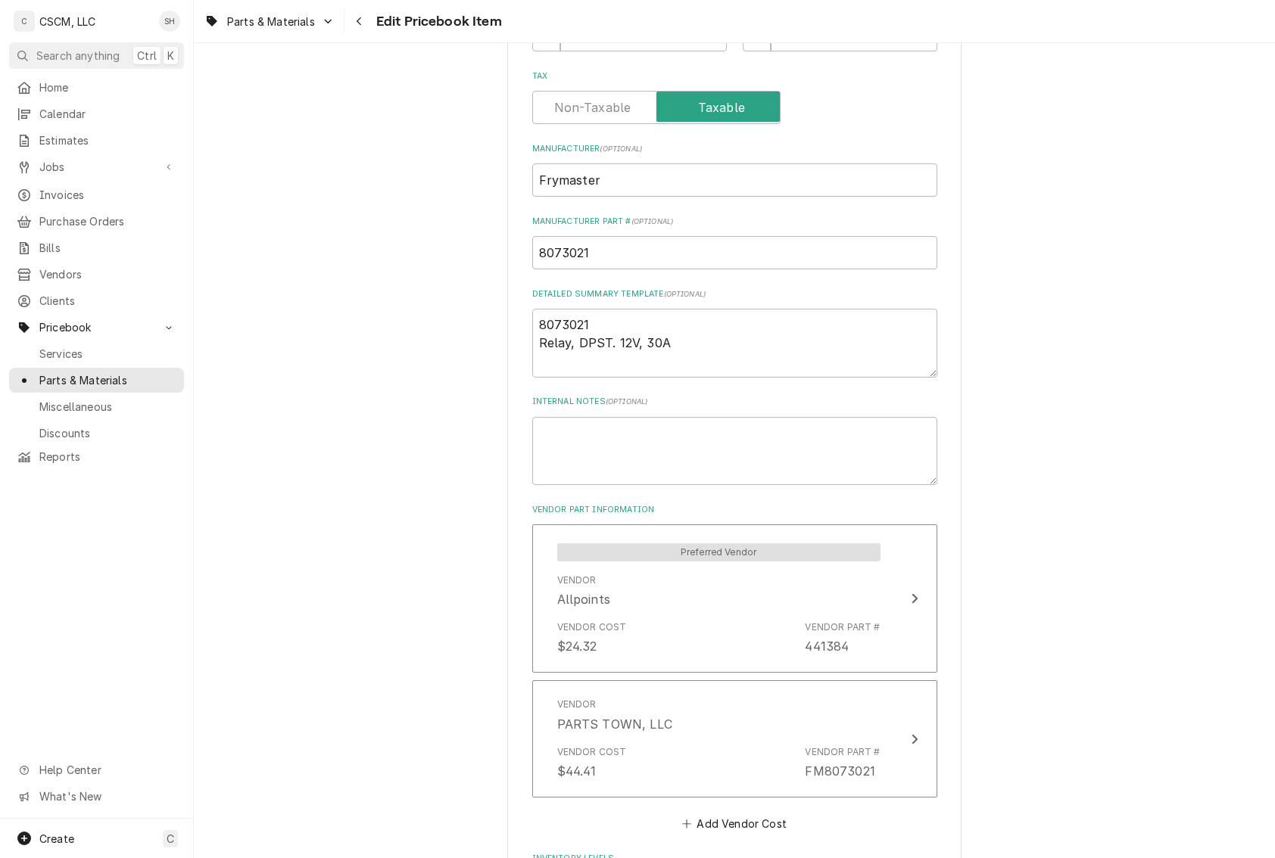
scroll to position [757, 0]
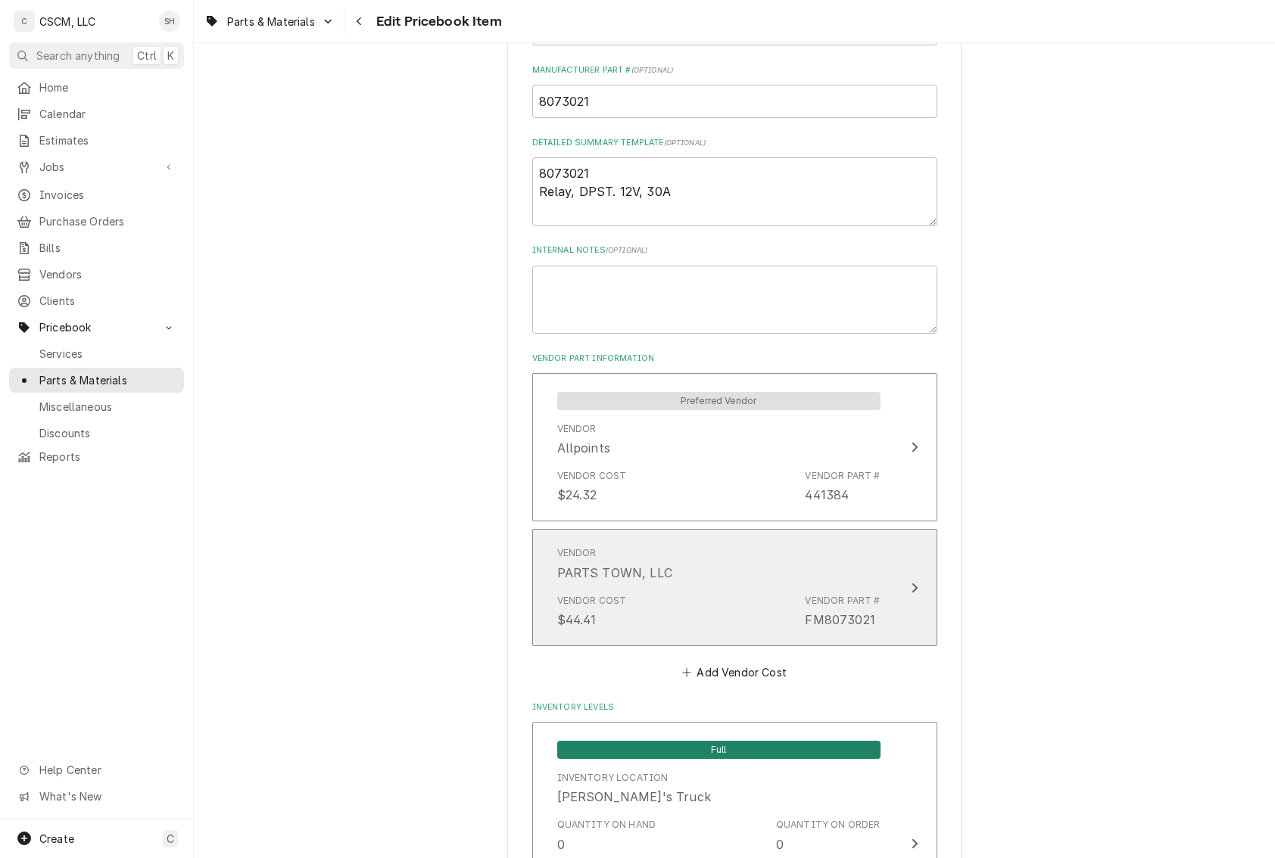
click at [765, 581] on div "Vendor PARTS TOWN, LLC" at bounding box center [718, 563] width 323 height 47
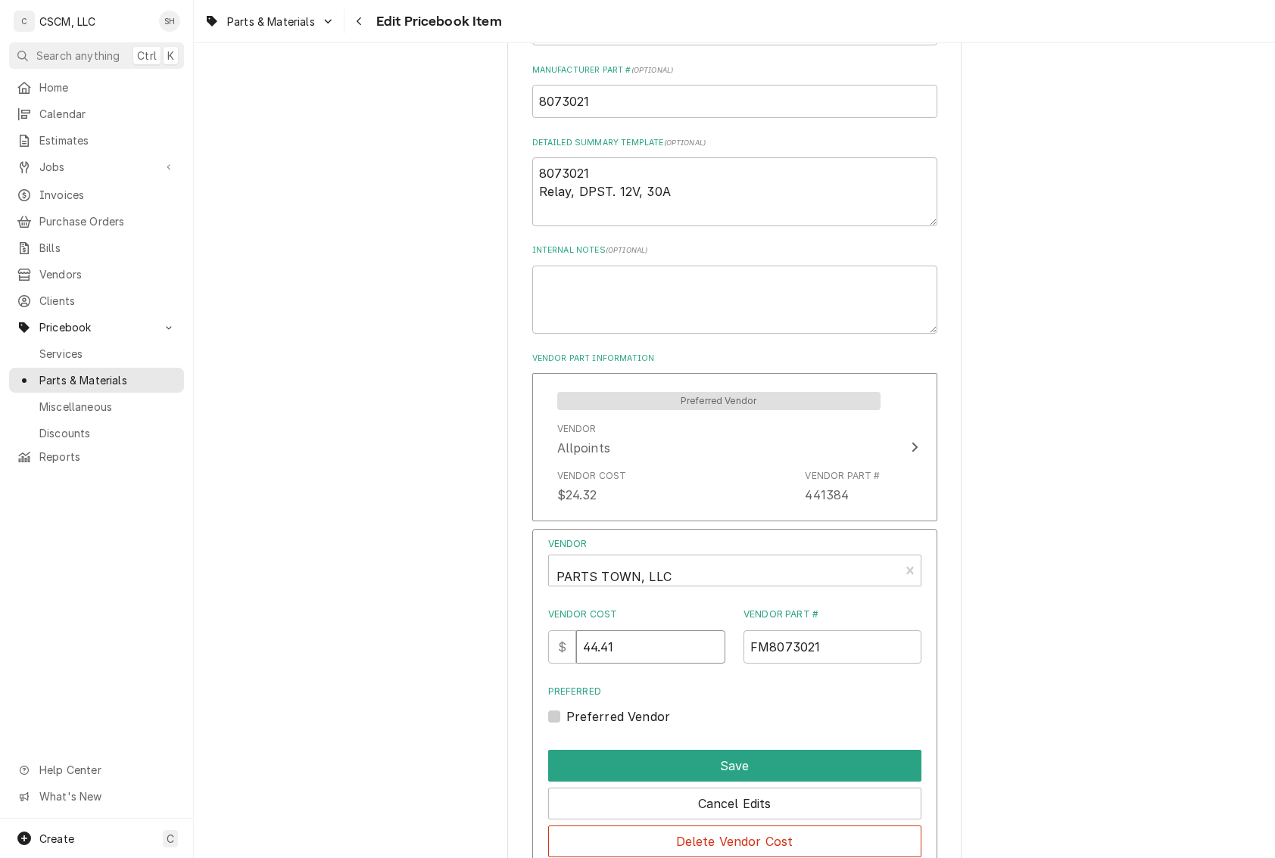
drag, startPoint x: 645, startPoint y: 647, endPoint x: 334, endPoint y: 572, distance: 320.2
type input "46.63"
click at [803, 755] on button "Save" at bounding box center [734, 766] width 373 height 32
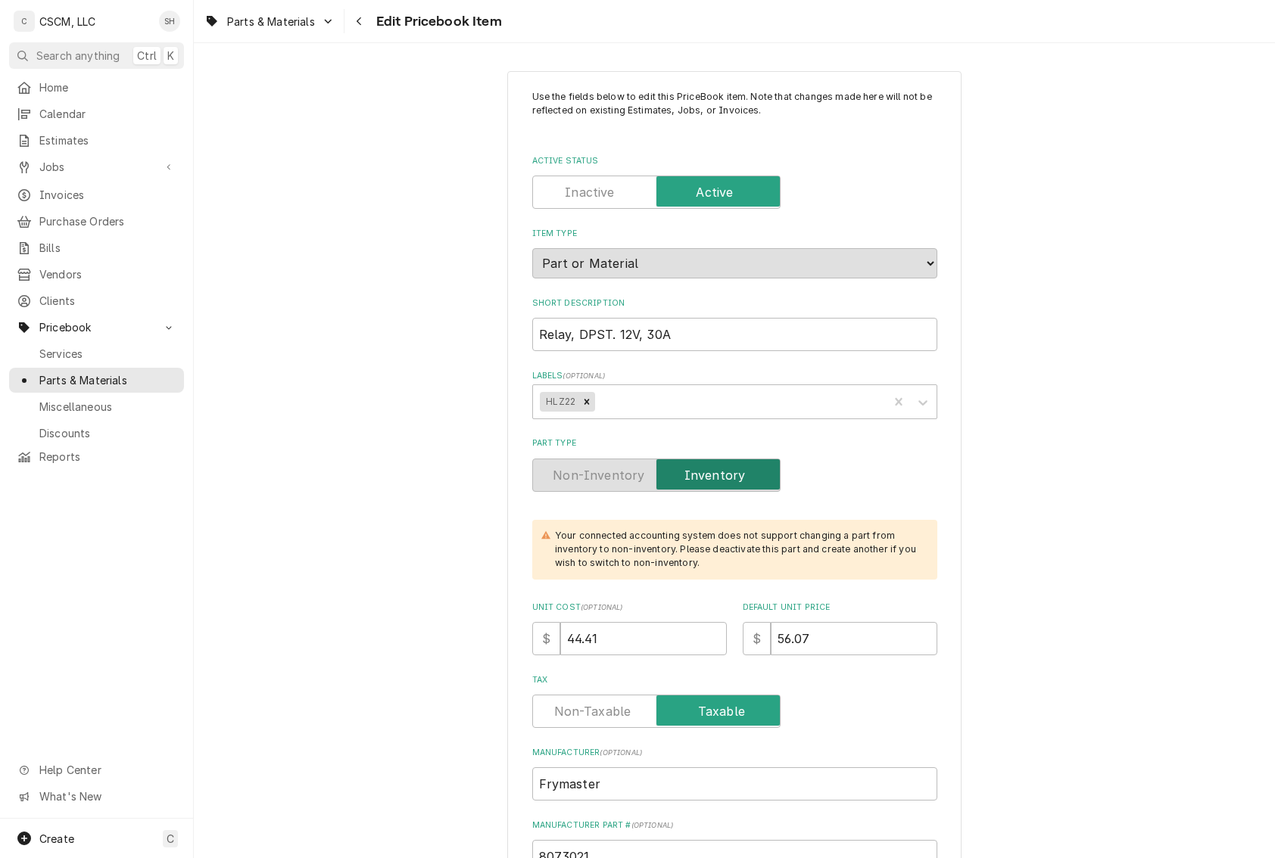
scroll to position [0, 0]
drag, startPoint x: 665, startPoint y: 635, endPoint x: 392, endPoint y: 629, distance: 272.6
type textarea "x"
type input "4"
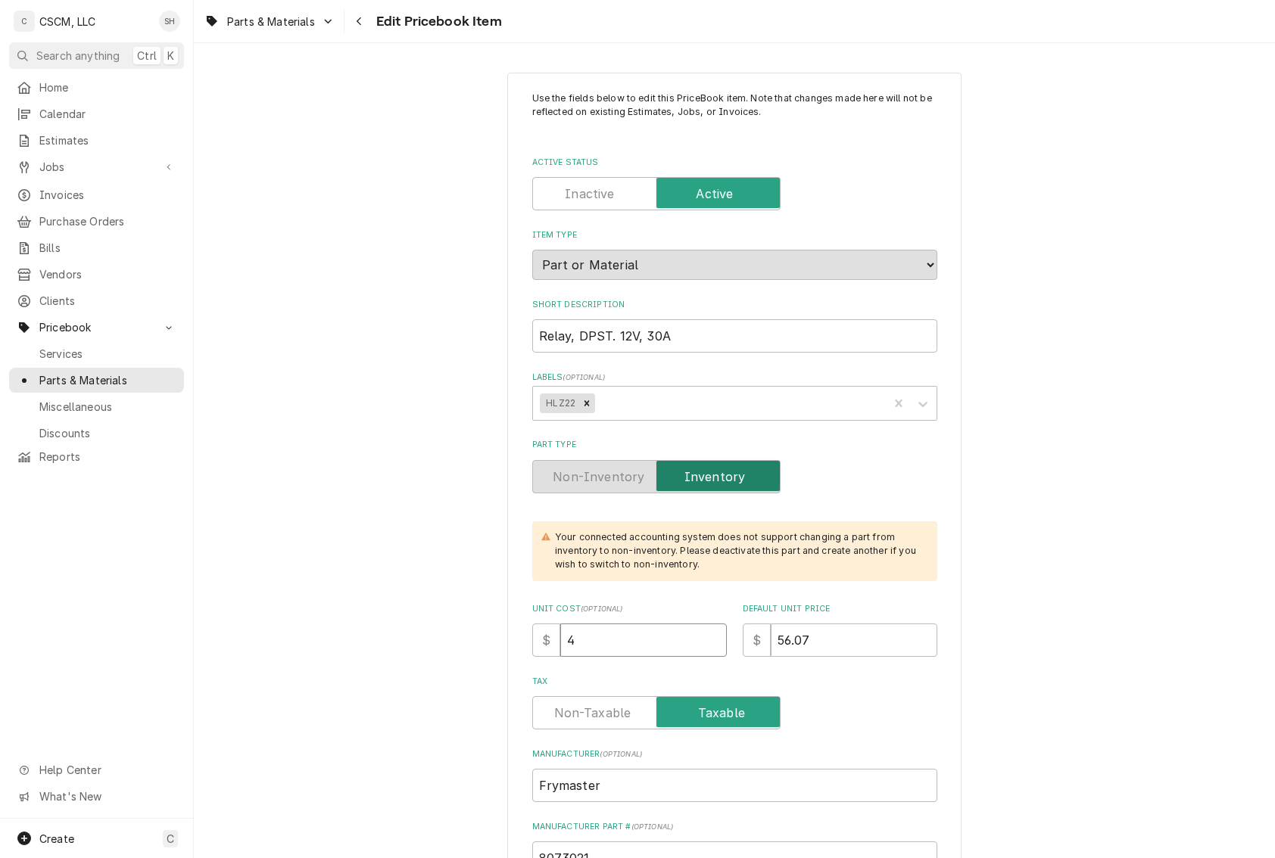
type textarea "x"
type input "46"
type textarea "x"
type input "46.6"
type textarea "x"
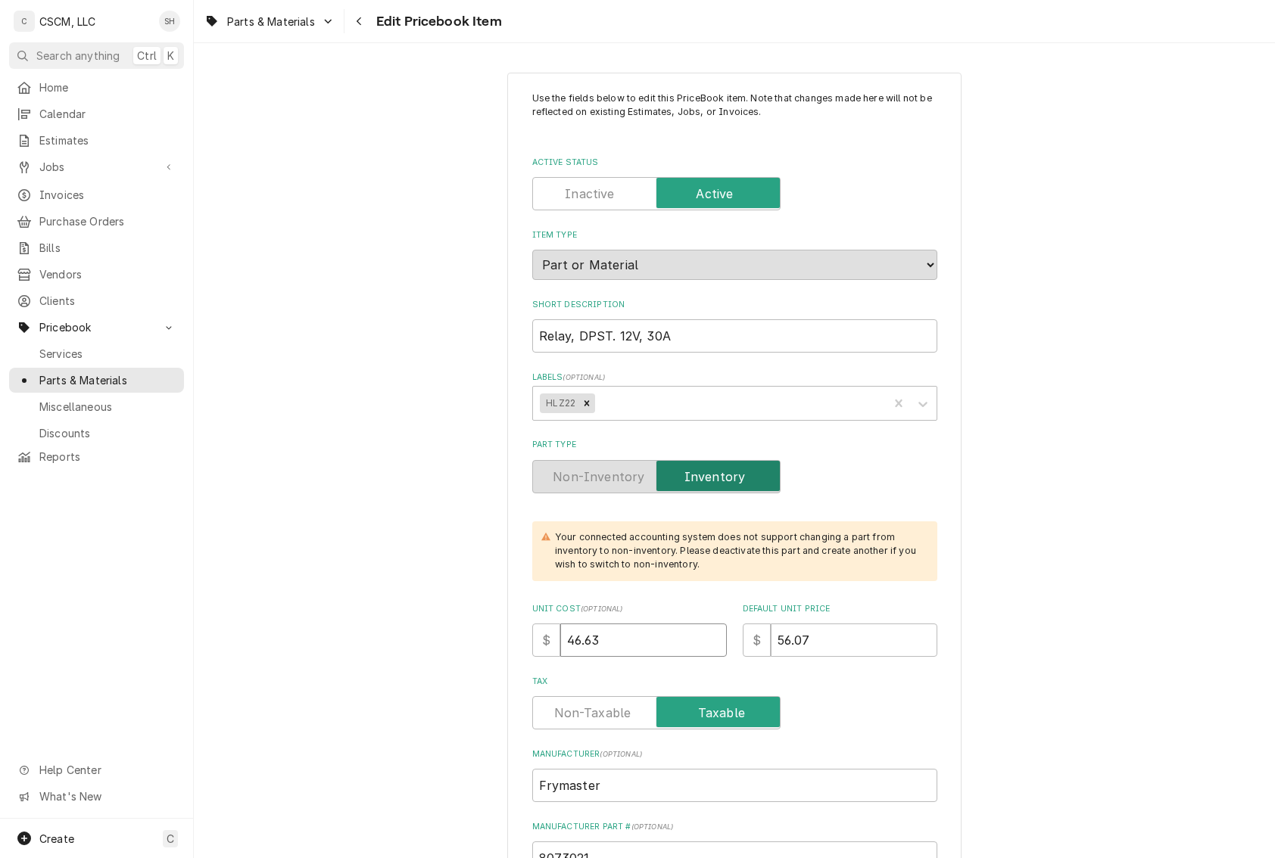
type input "46.63"
drag, startPoint x: 861, startPoint y: 626, endPoint x: 598, endPoint y: 608, distance: 263.3
click at [598, 608] on div "Unit Cost ( optional ) $ 46.63 Default Unit Price $ 56.07" at bounding box center [734, 630] width 405 height 54
type textarea "x"
type input "5"
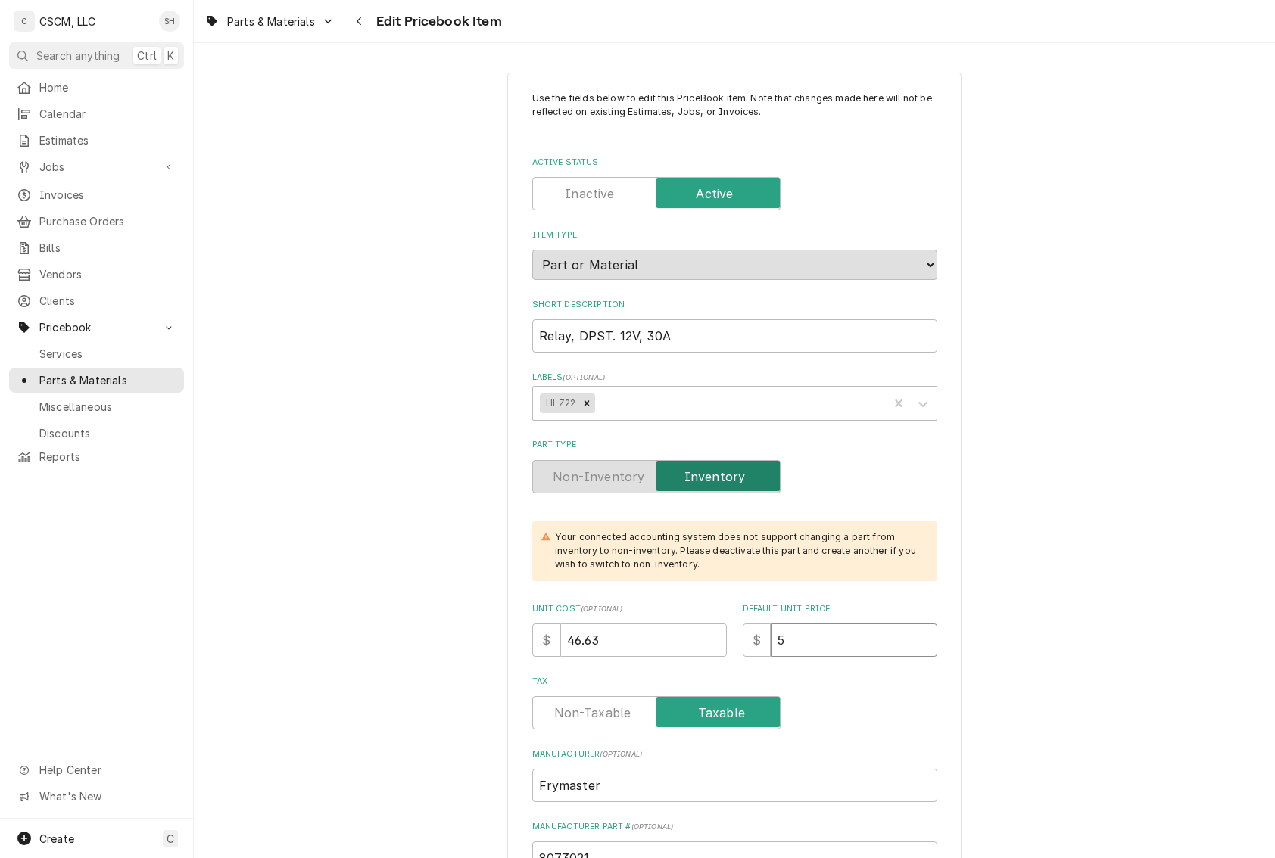
type textarea "x"
type input "58"
type textarea "x"
type input "58.8"
type textarea "x"
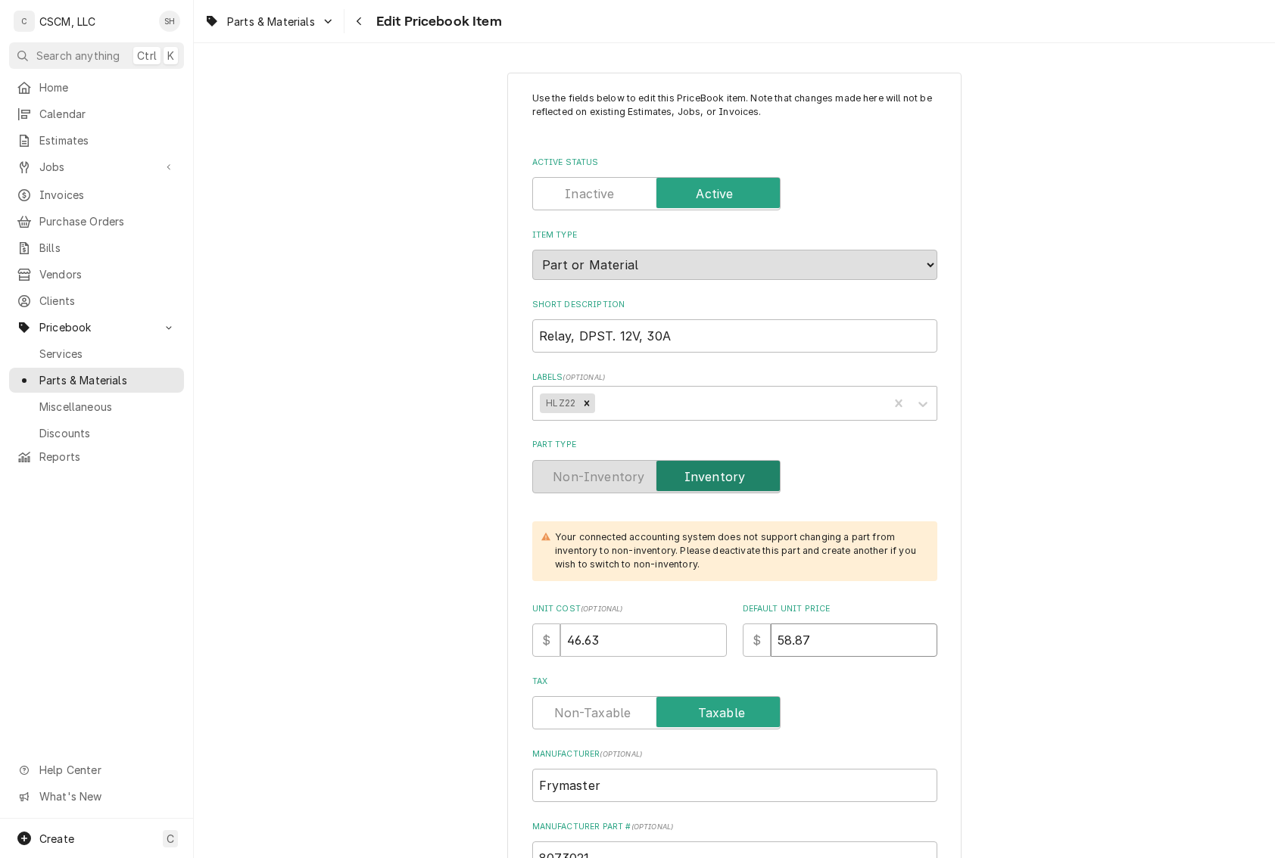
type input "58.87"
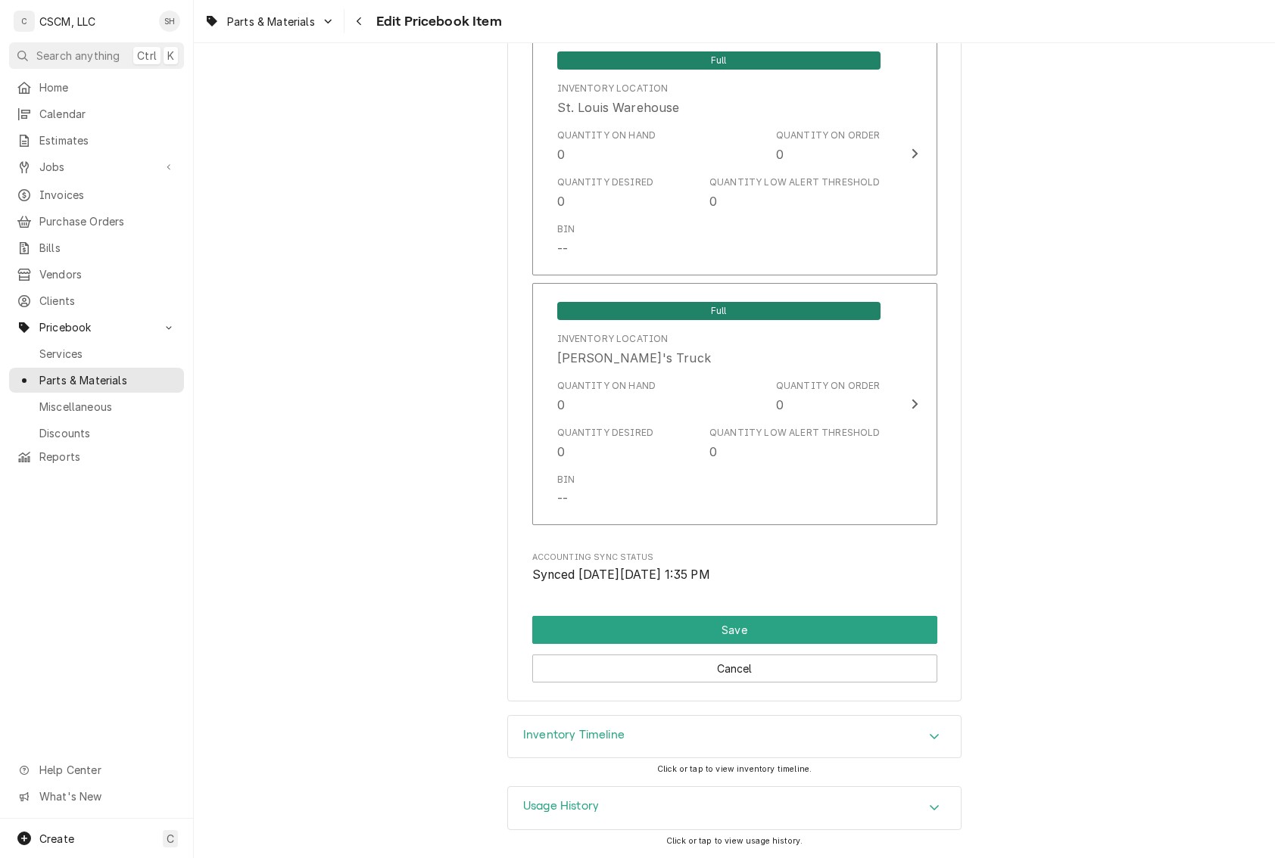
scroll to position [2646, 0]
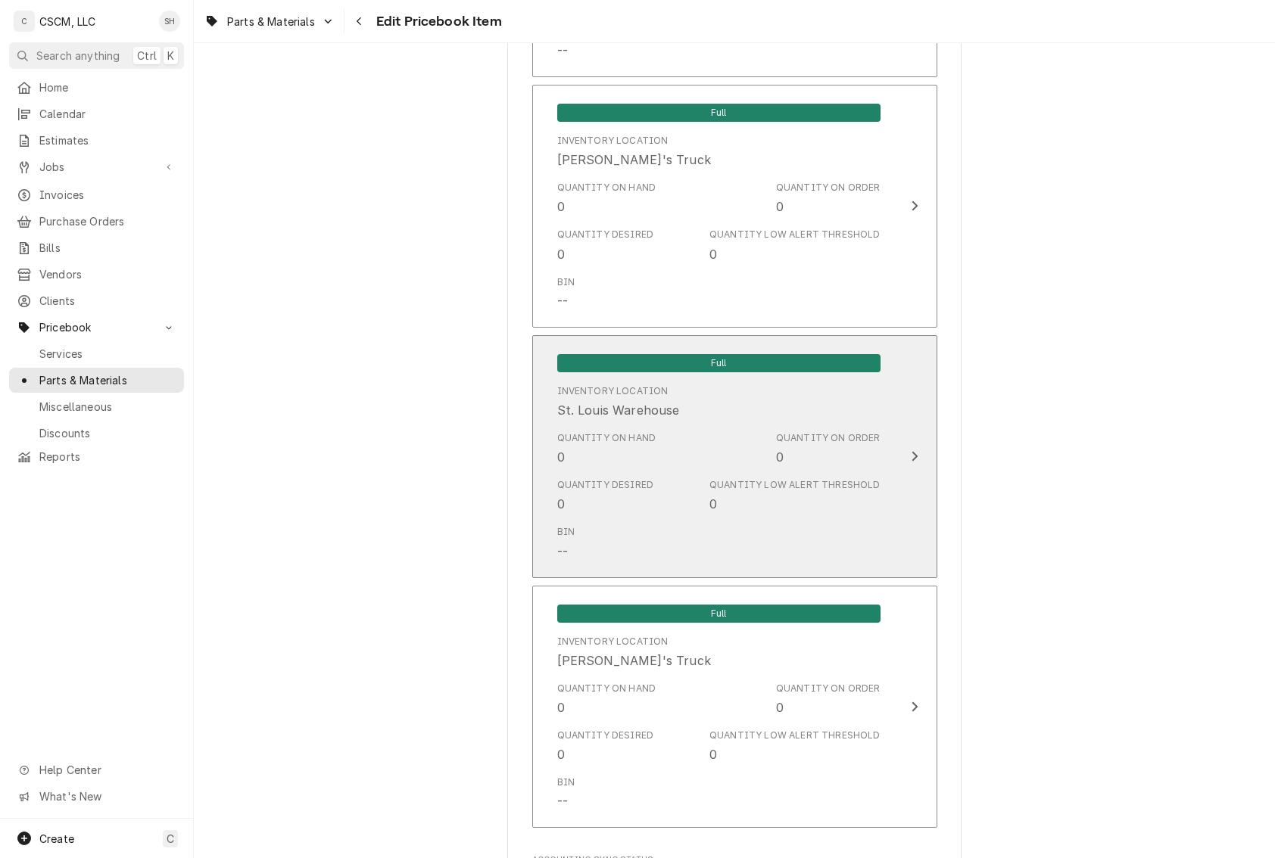
click at [736, 420] on div "Inventory Location St. Louis Warehouse" at bounding box center [718, 401] width 323 height 47
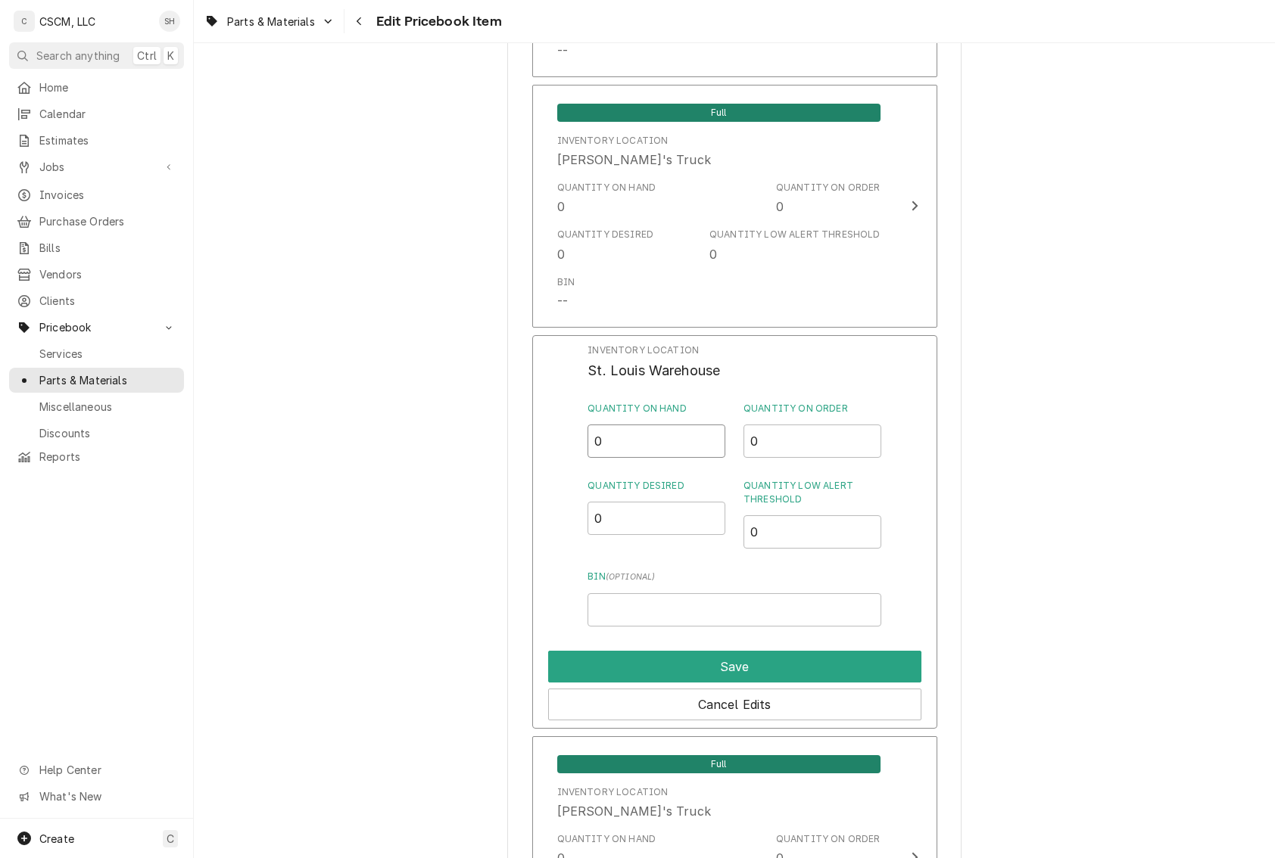
drag, startPoint x: 612, startPoint y: 441, endPoint x: 428, endPoint y: 386, distance: 192.1
type input "1"
click at [721, 674] on button "Save" at bounding box center [734, 667] width 373 height 32
type textarea "x"
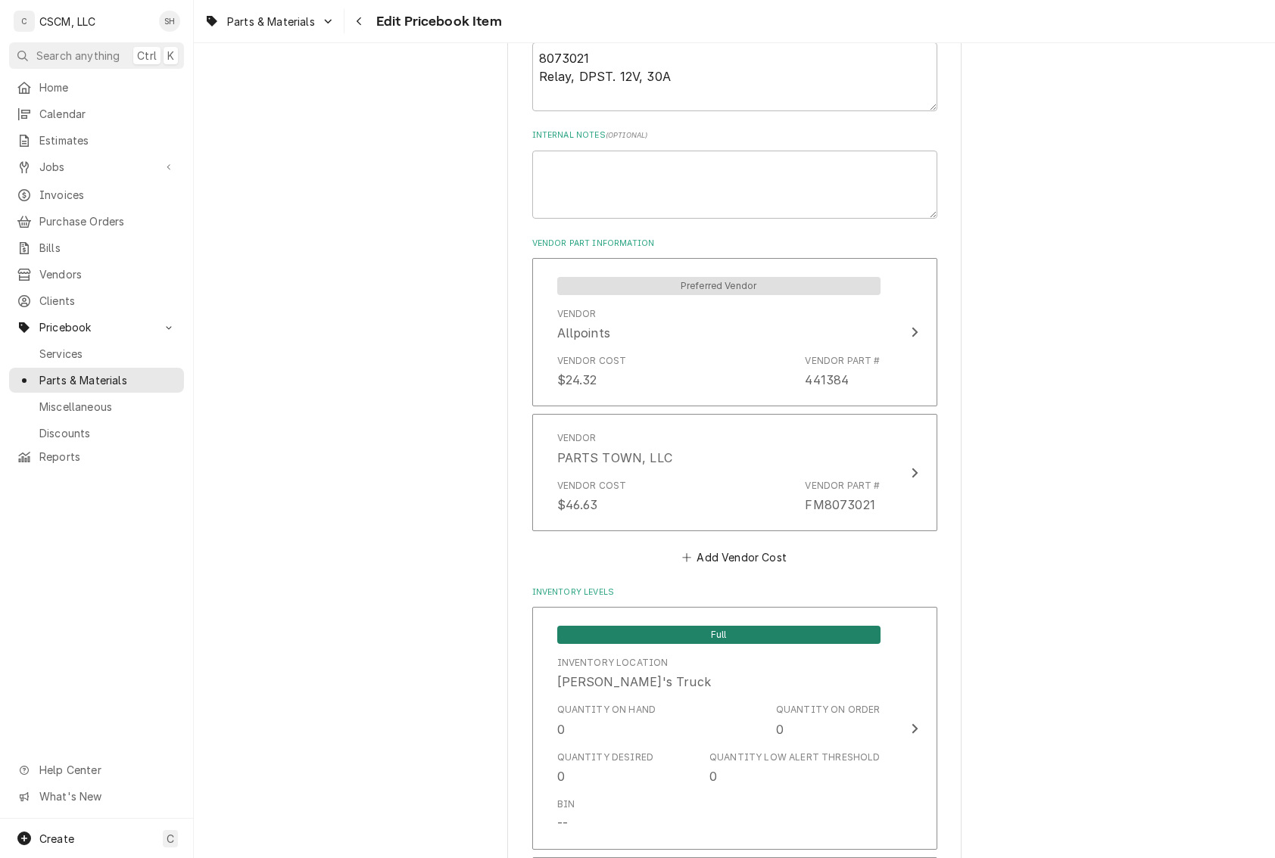
scroll to position [830, 0]
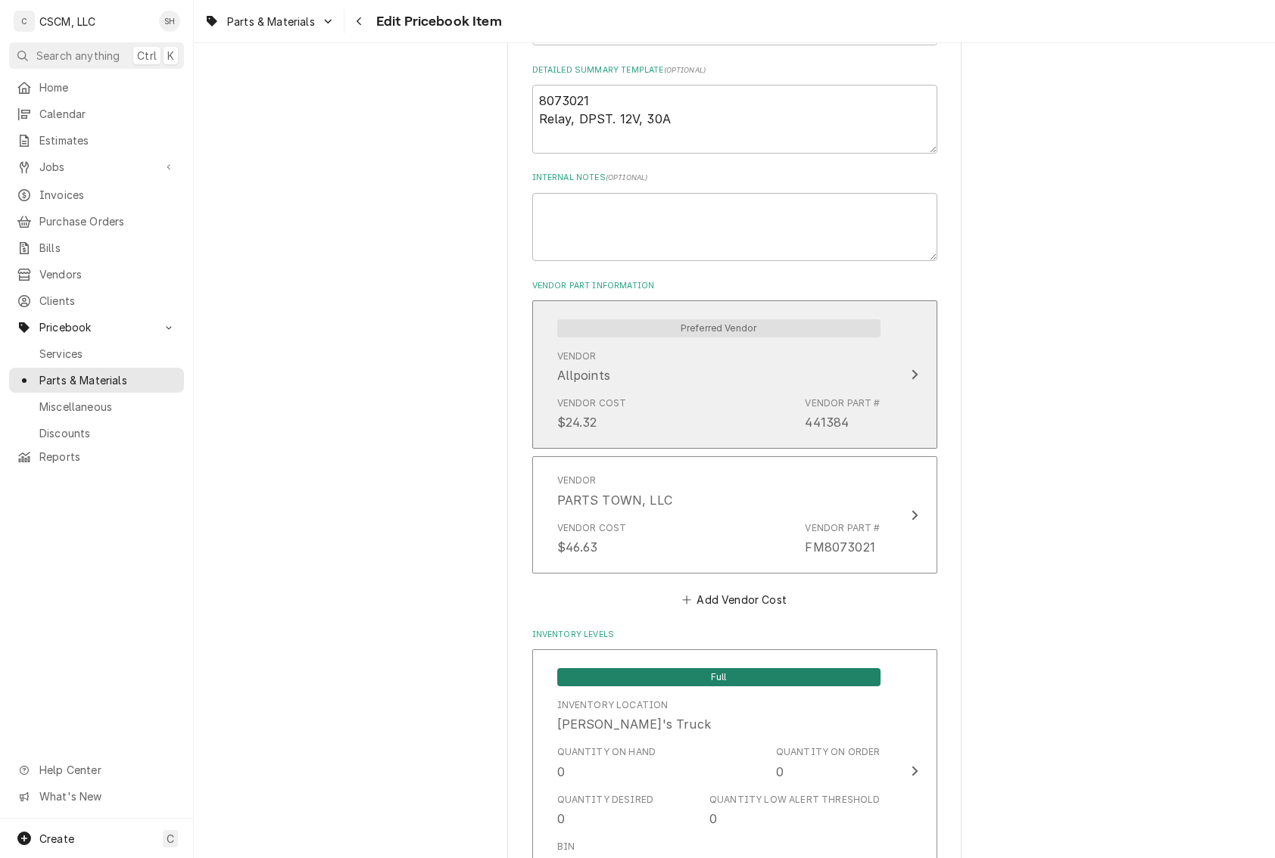
click at [855, 419] on div "Vendor Part # 441384" at bounding box center [842, 414] width 75 height 35
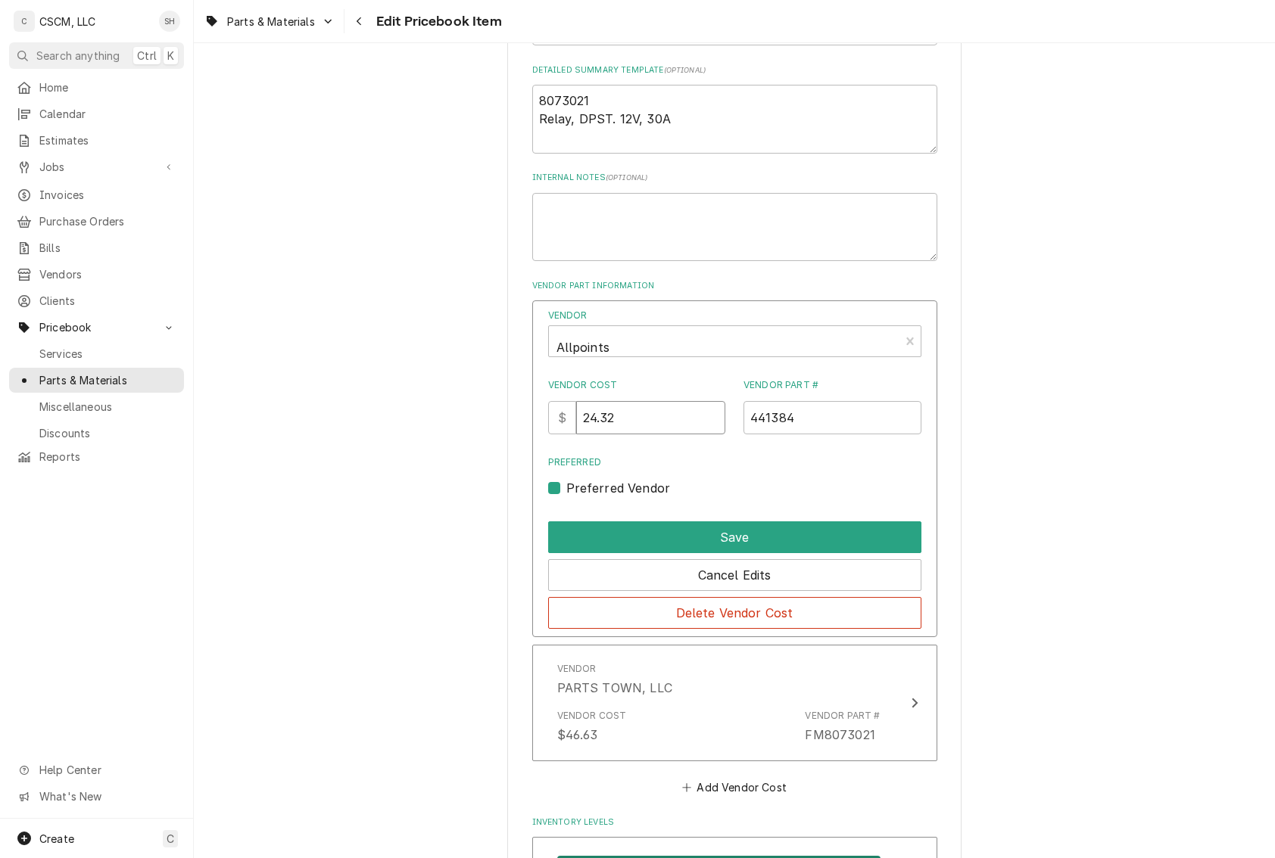
drag, startPoint x: 637, startPoint y: 421, endPoint x: 404, endPoint y: 432, distance: 232.7
type input "26.47"
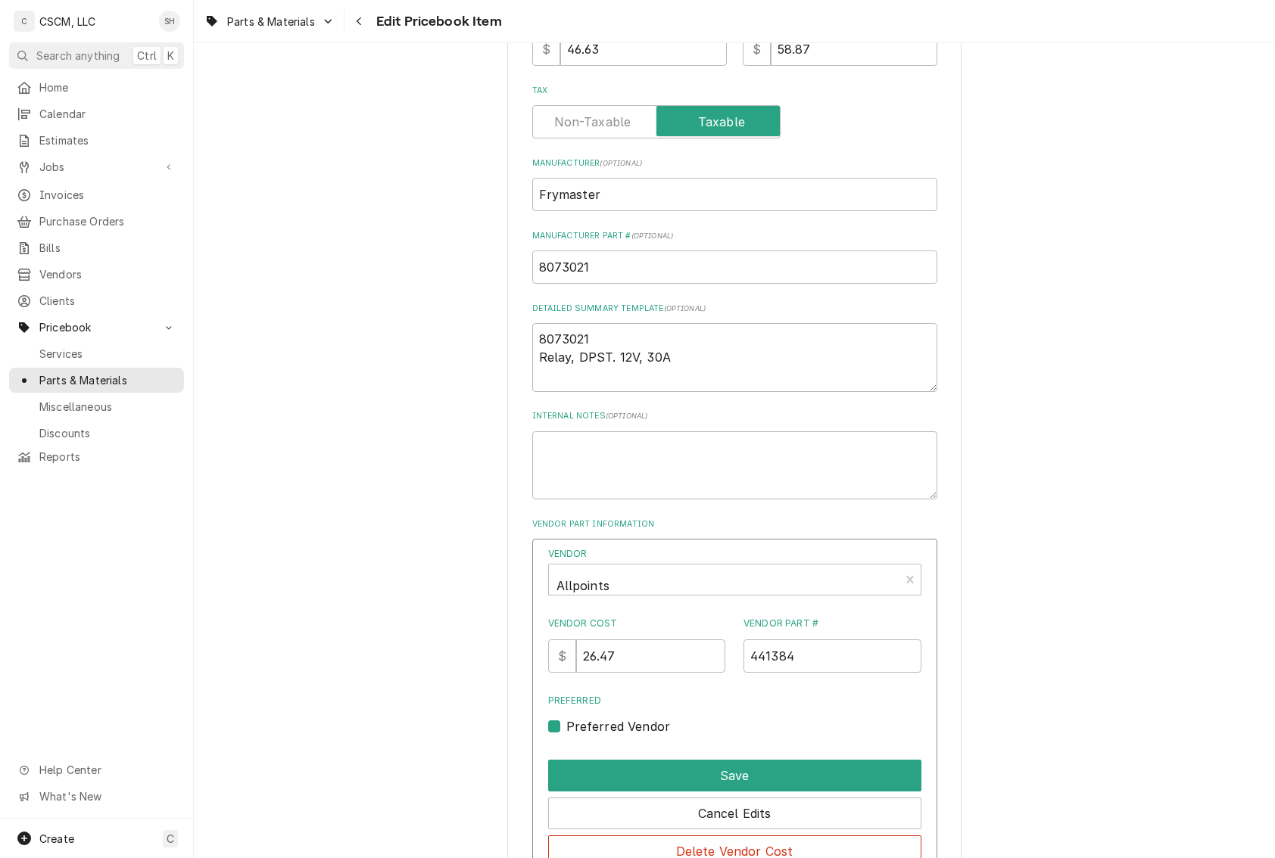
scroll to position [678, 0]
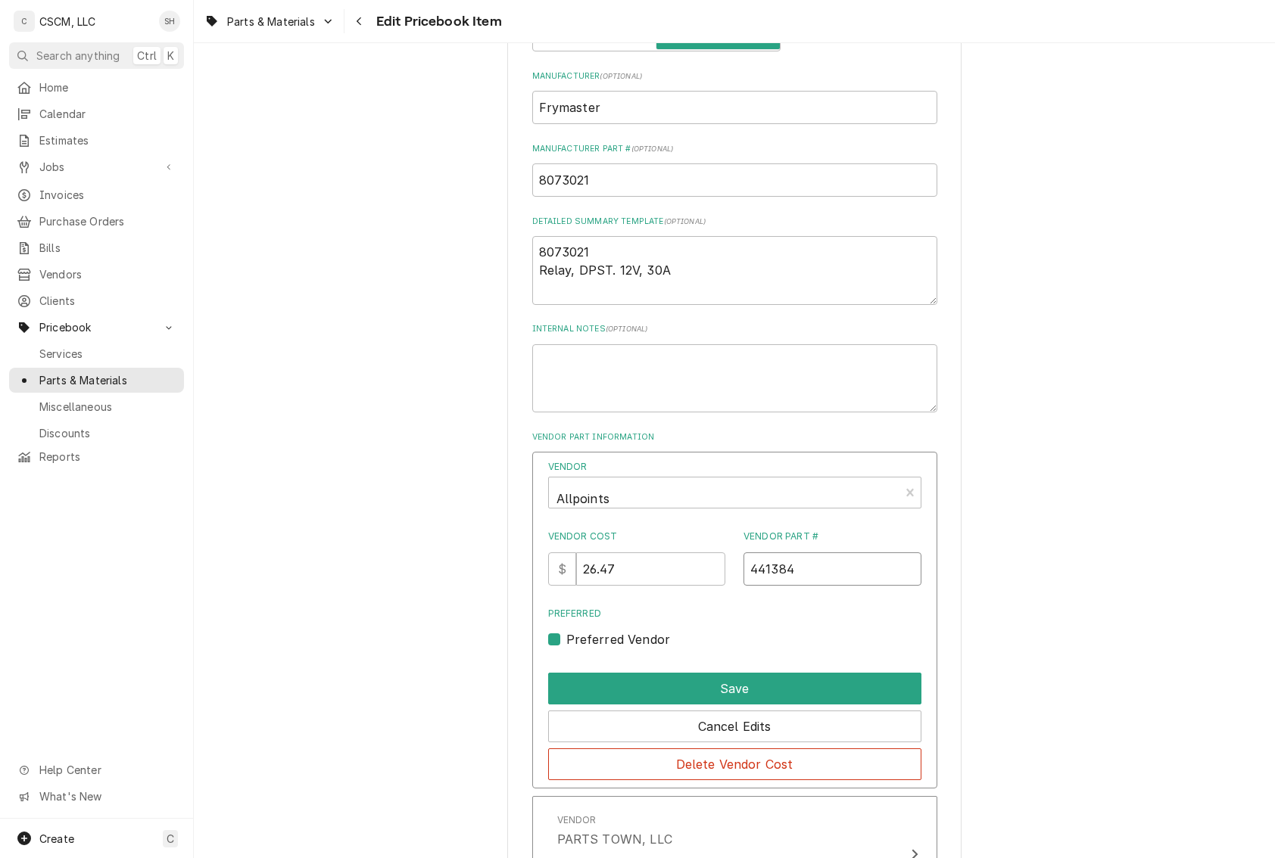
click at [849, 572] on input "441384" at bounding box center [832, 569] width 178 height 33
click at [805, 689] on button "Save" at bounding box center [734, 689] width 373 height 32
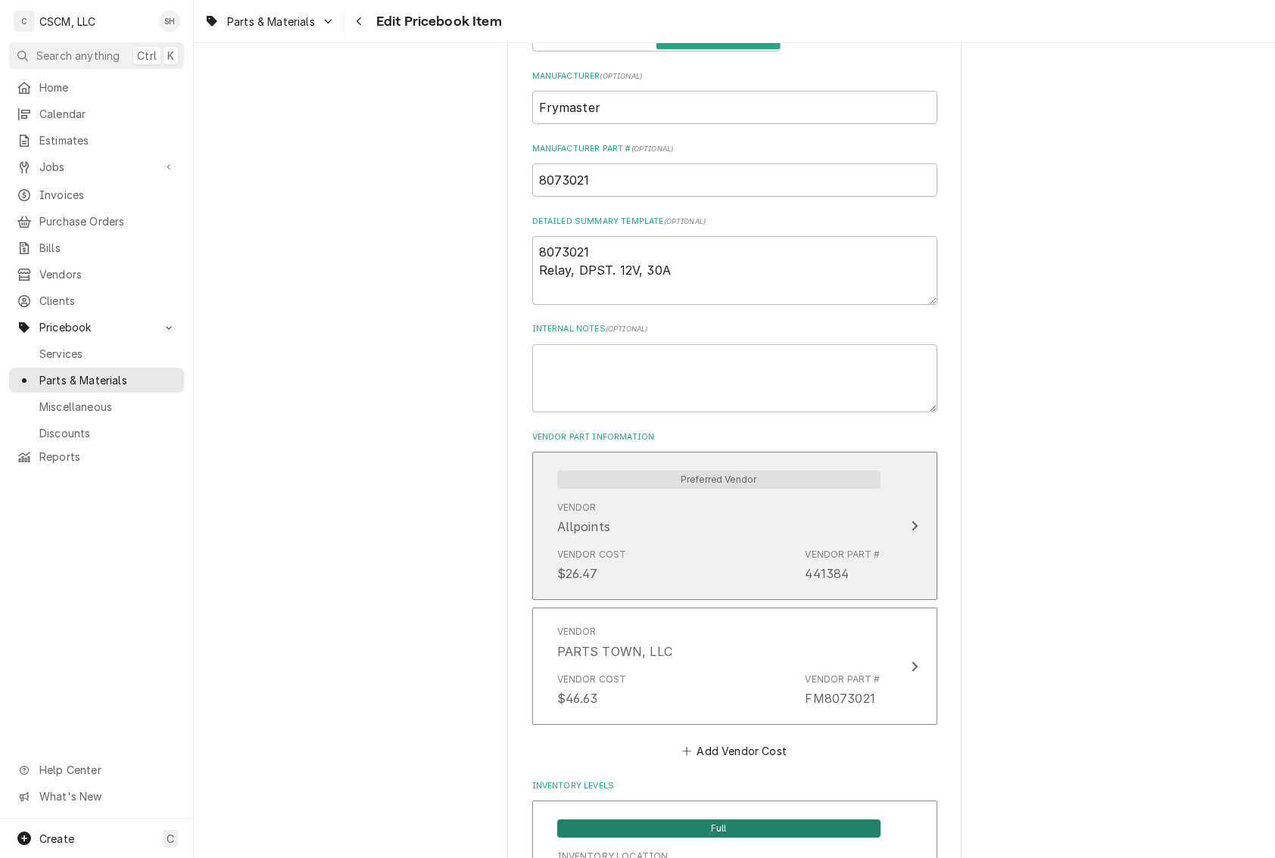
click at [851, 572] on div "Vendor Part # 441384" at bounding box center [842, 565] width 75 height 35
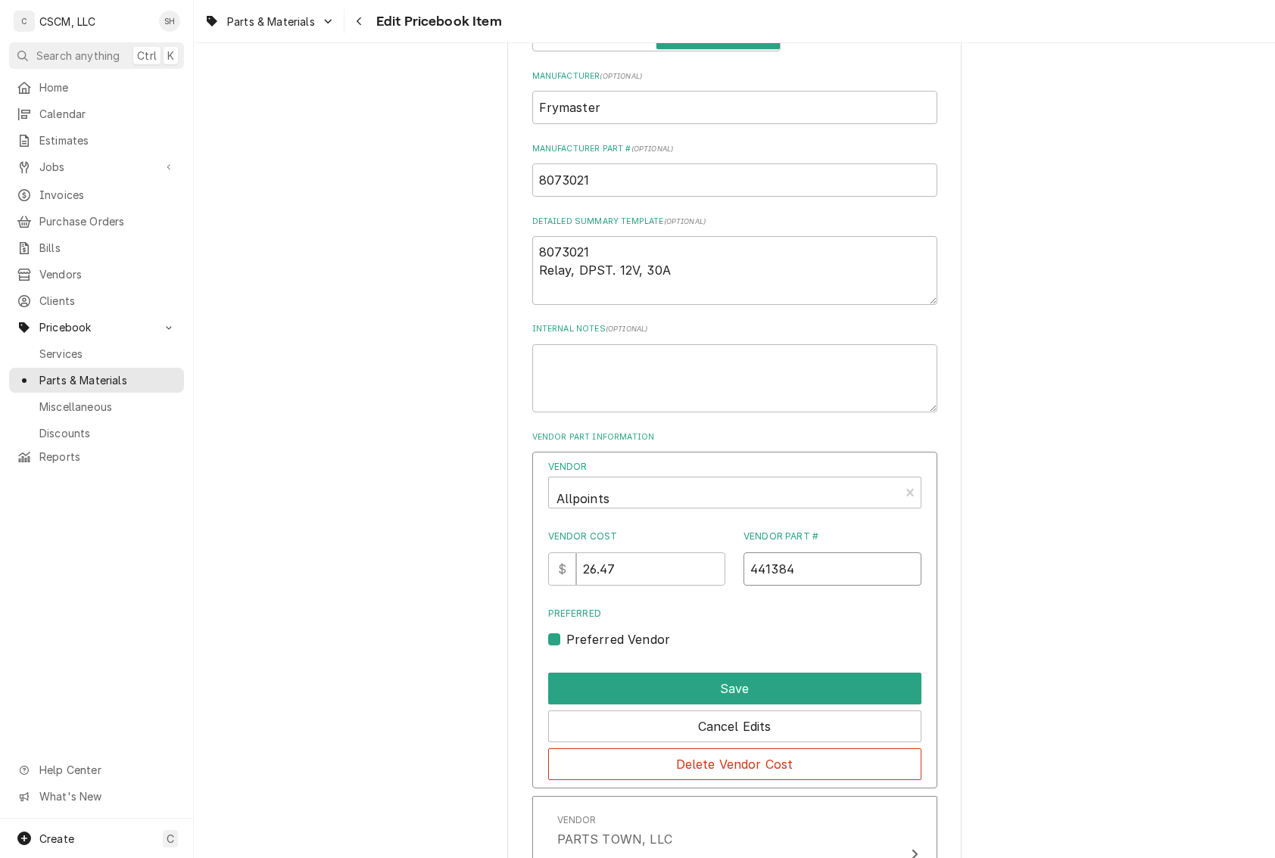
drag, startPoint x: 801, startPoint y: 575, endPoint x: 546, endPoint y: 581, distance: 255.2
click at [548, 581] on div "Vendor Cost $ 26.47 Vendor Part # 441384" at bounding box center [734, 558] width 373 height 56
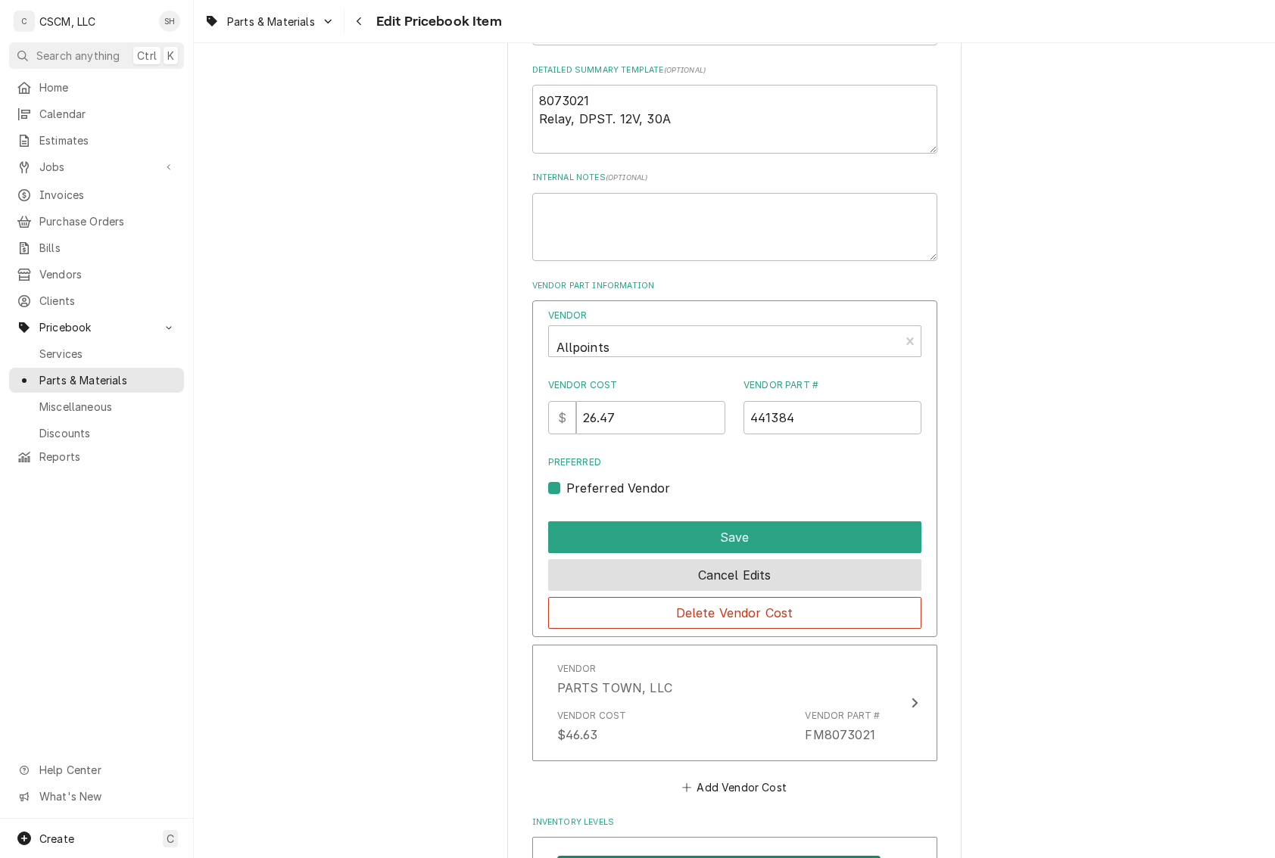
click at [777, 575] on button "Cancel Edits" at bounding box center [734, 575] width 373 height 32
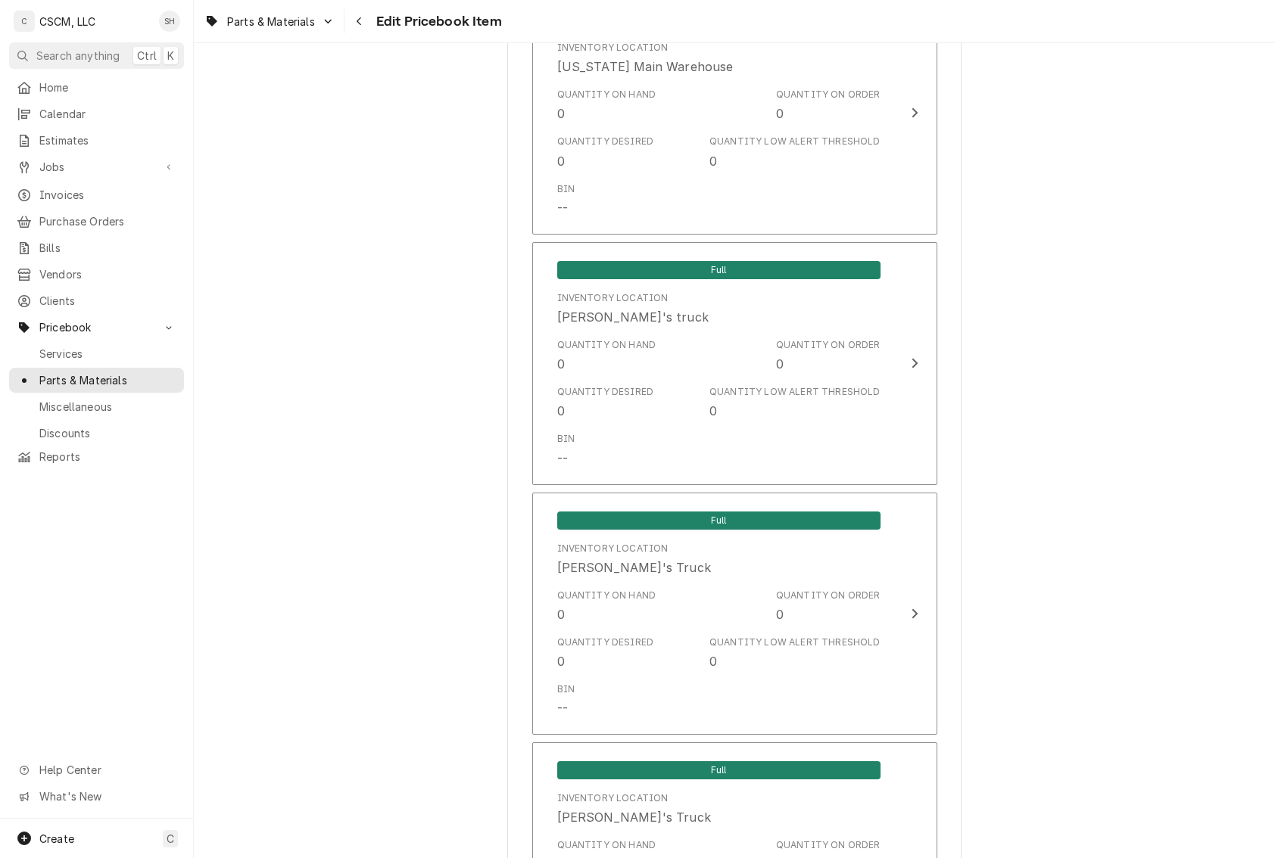
scroll to position [2798, 0]
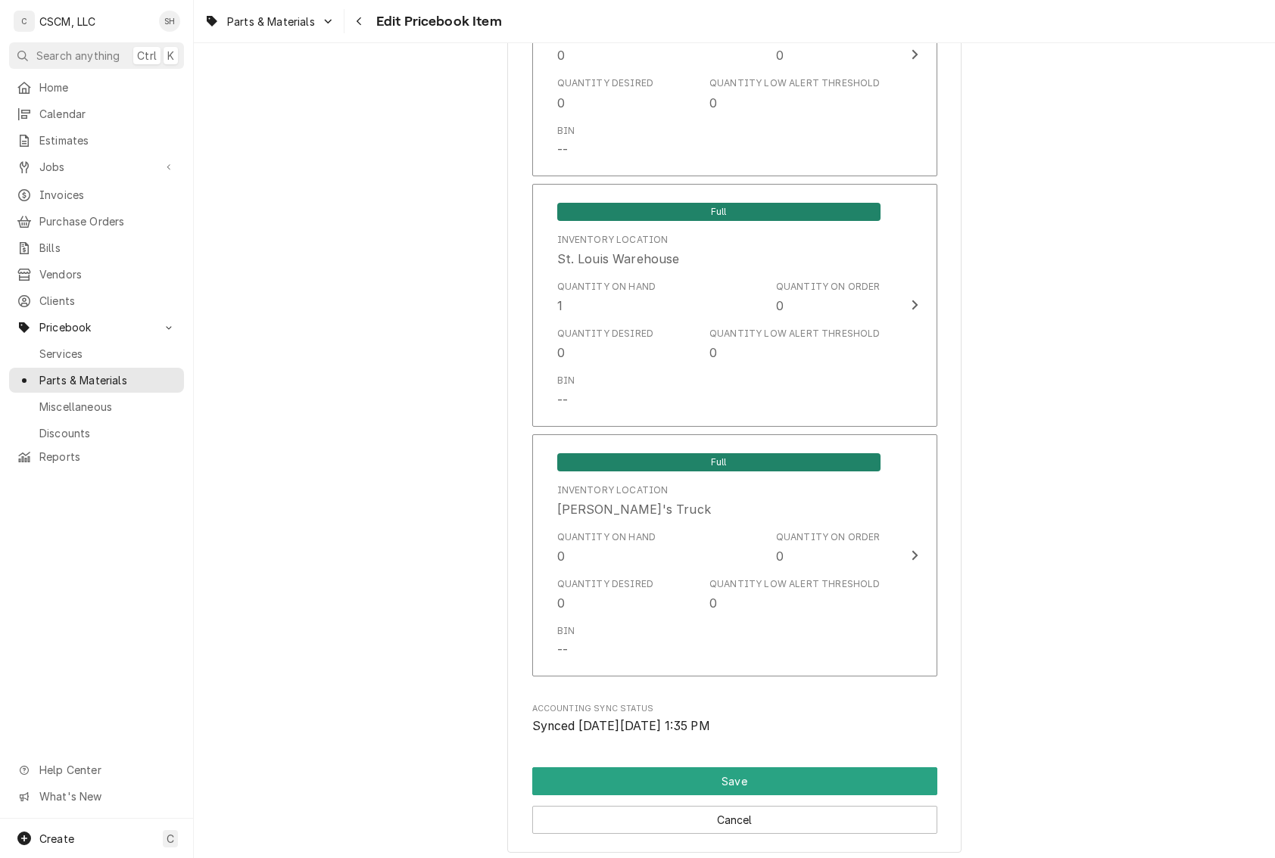
click at [712, 780] on button "Save" at bounding box center [734, 782] width 405 height 28
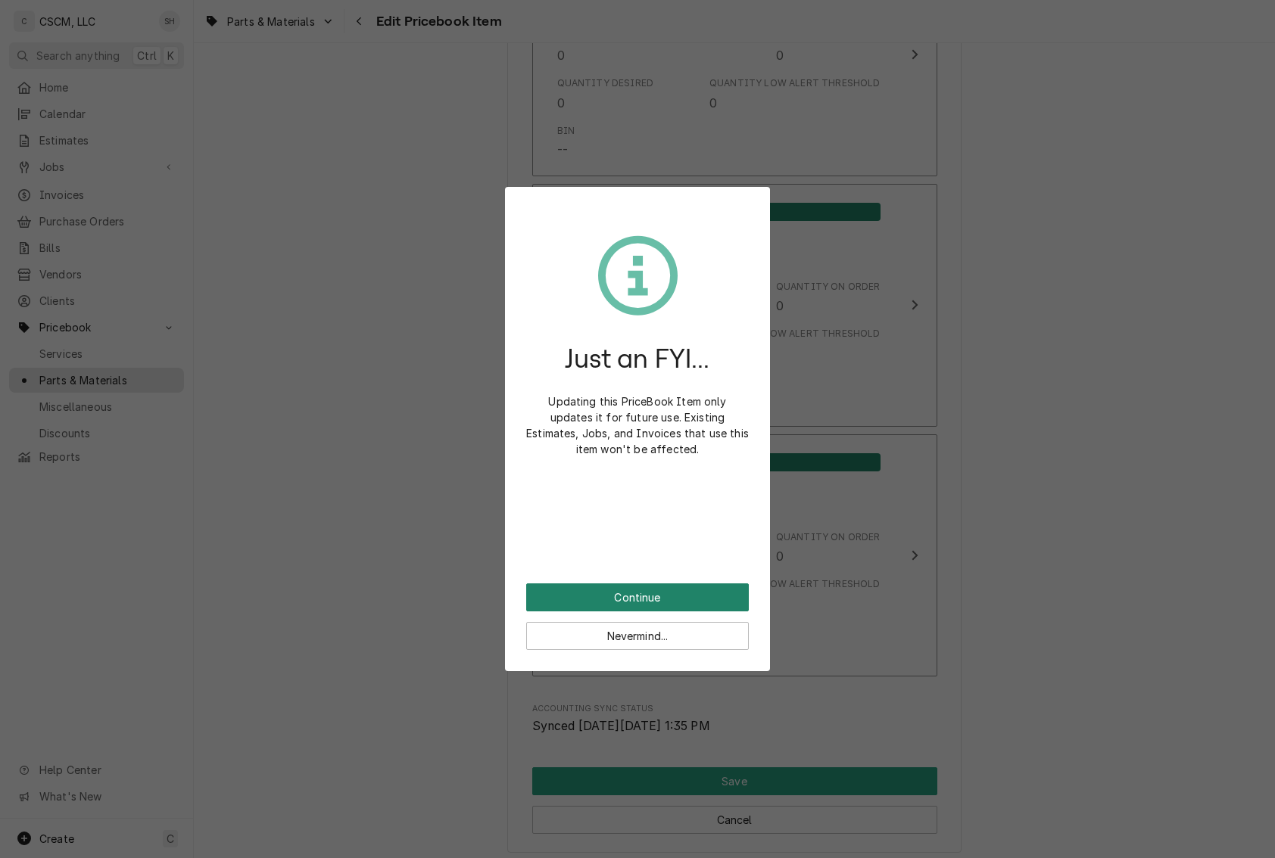
click at [658, 587] on button "Continue" at bounding box center [637, 598] width 223 height 28
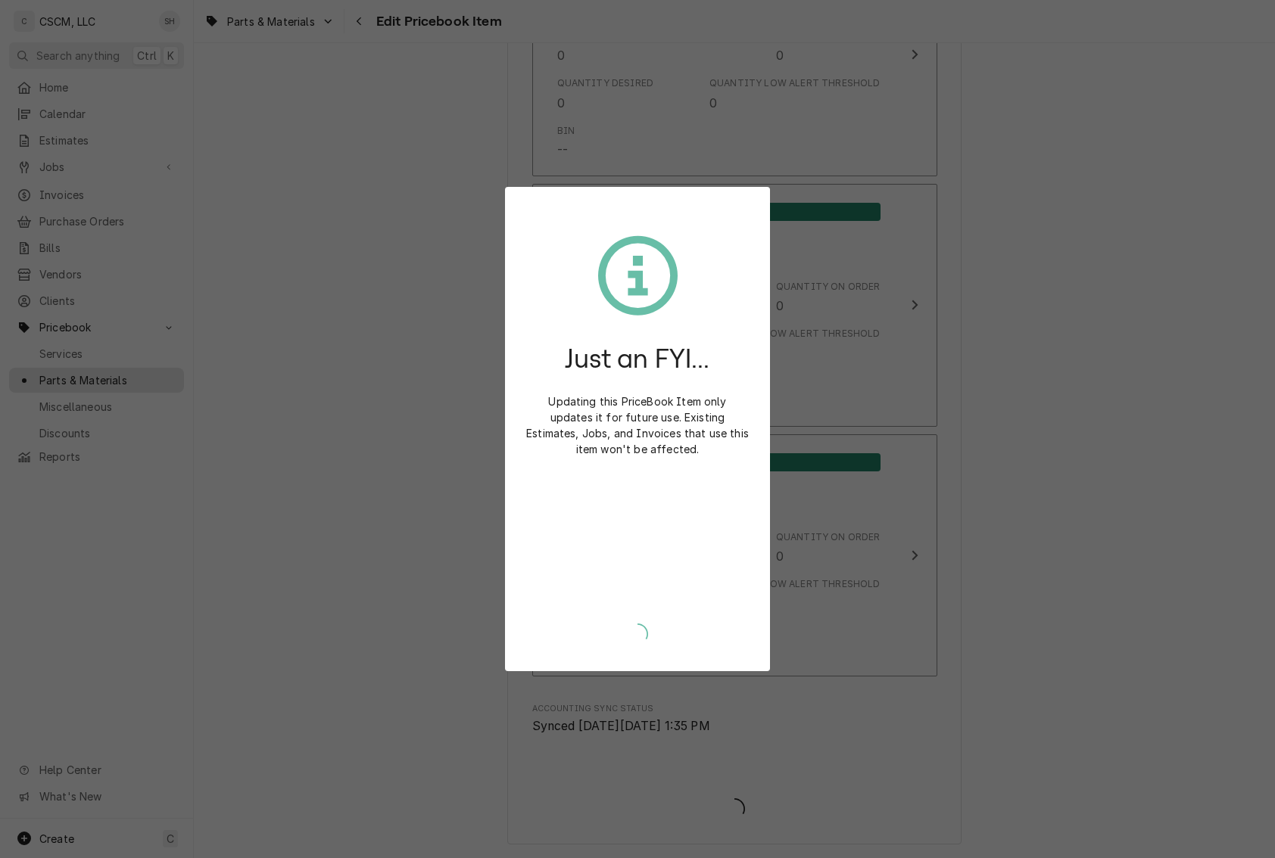
type textarea "x"
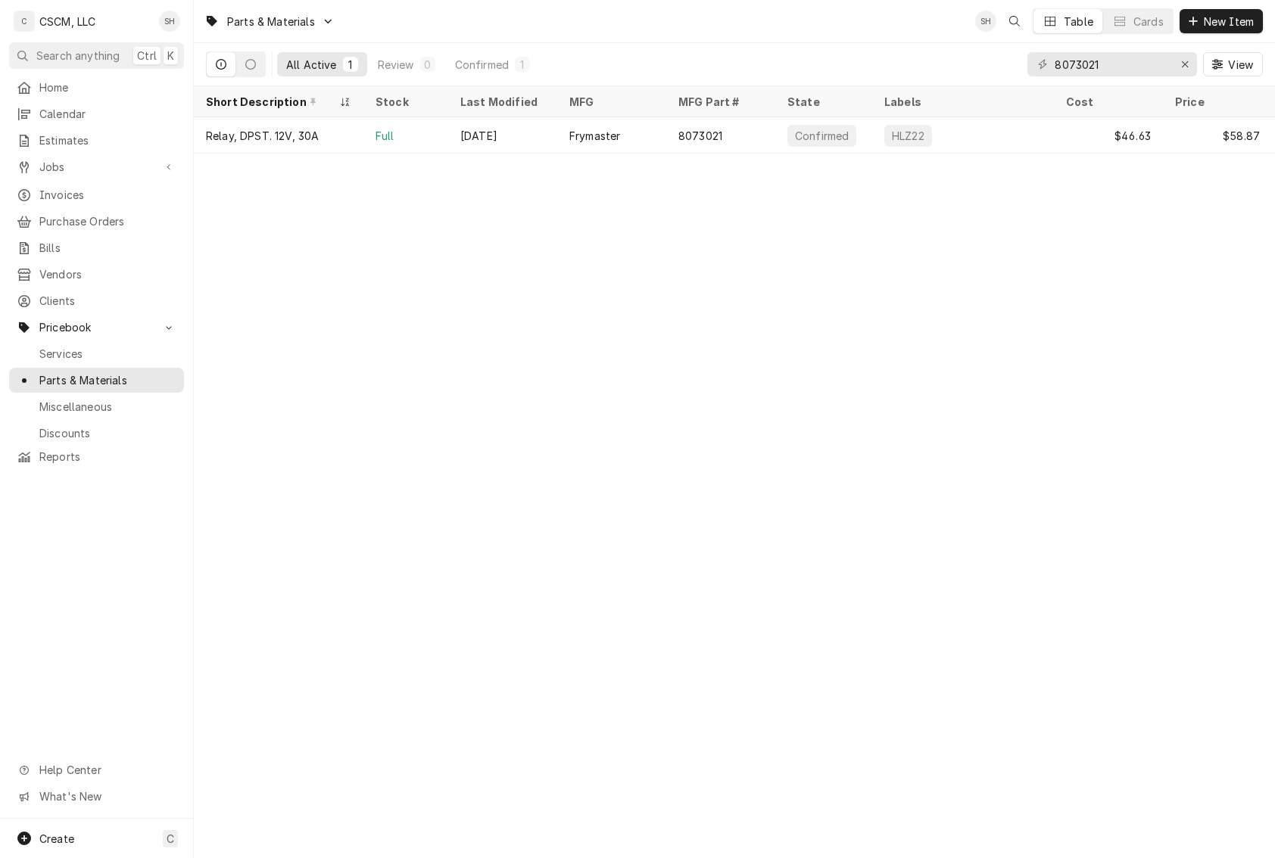
click at [587, 481] on div "Parts & Materials SH Table Cards New Item All Active 1 Review 0 Confirmed 1 807…" at bounding box center [734, 429] width 1081 height 858
drag, startPoint x: 1135, startPoint y: 69, endPoint x: 778, endPoint y: 42, distance: 358.3
click at [778, 43] on div "All Active 1 Review 0 Confirmed 1 8073021 View" at bounding box center [734, 64] width 1057 height 42
type input "8160135"
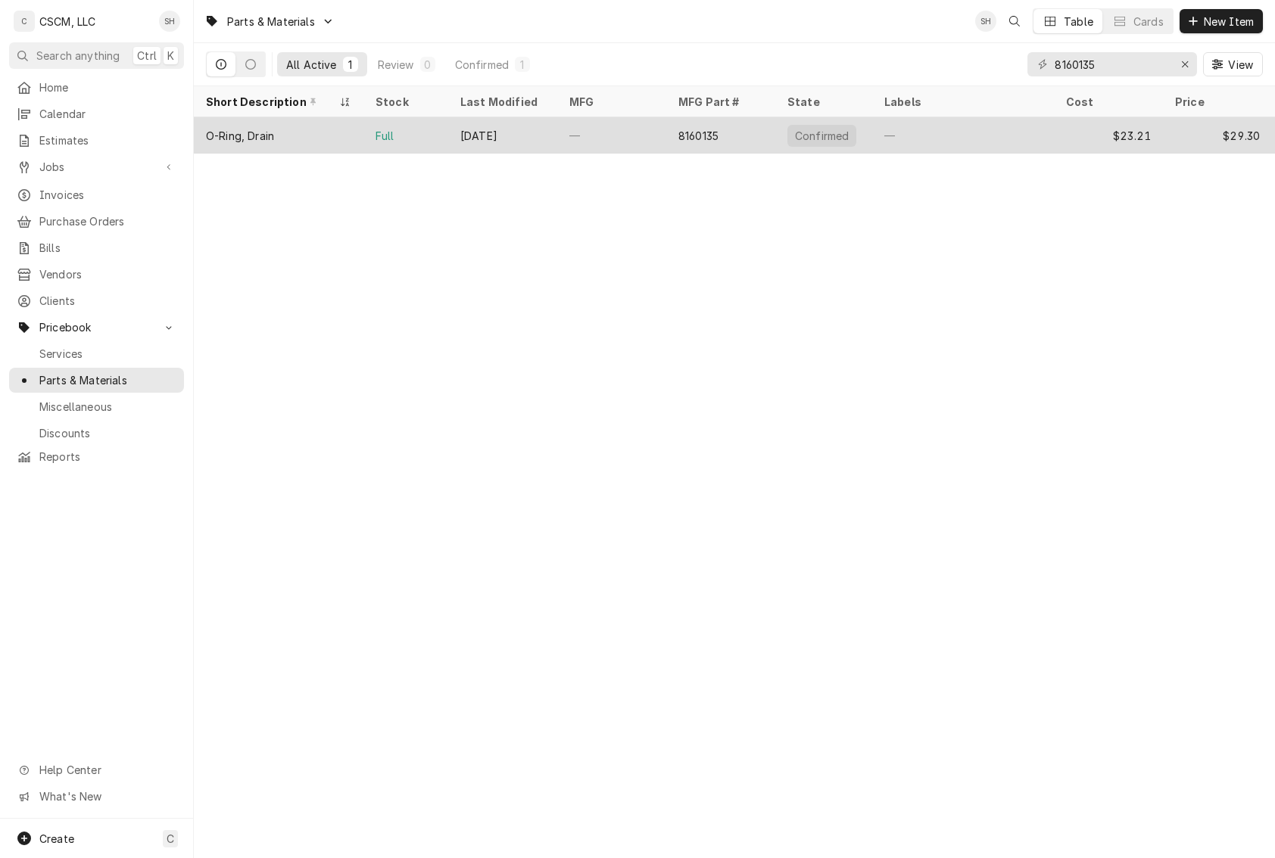
click at [259, 141] on div "O-Ring, Drain" at bounding box center [240, 136] width 68 height 16
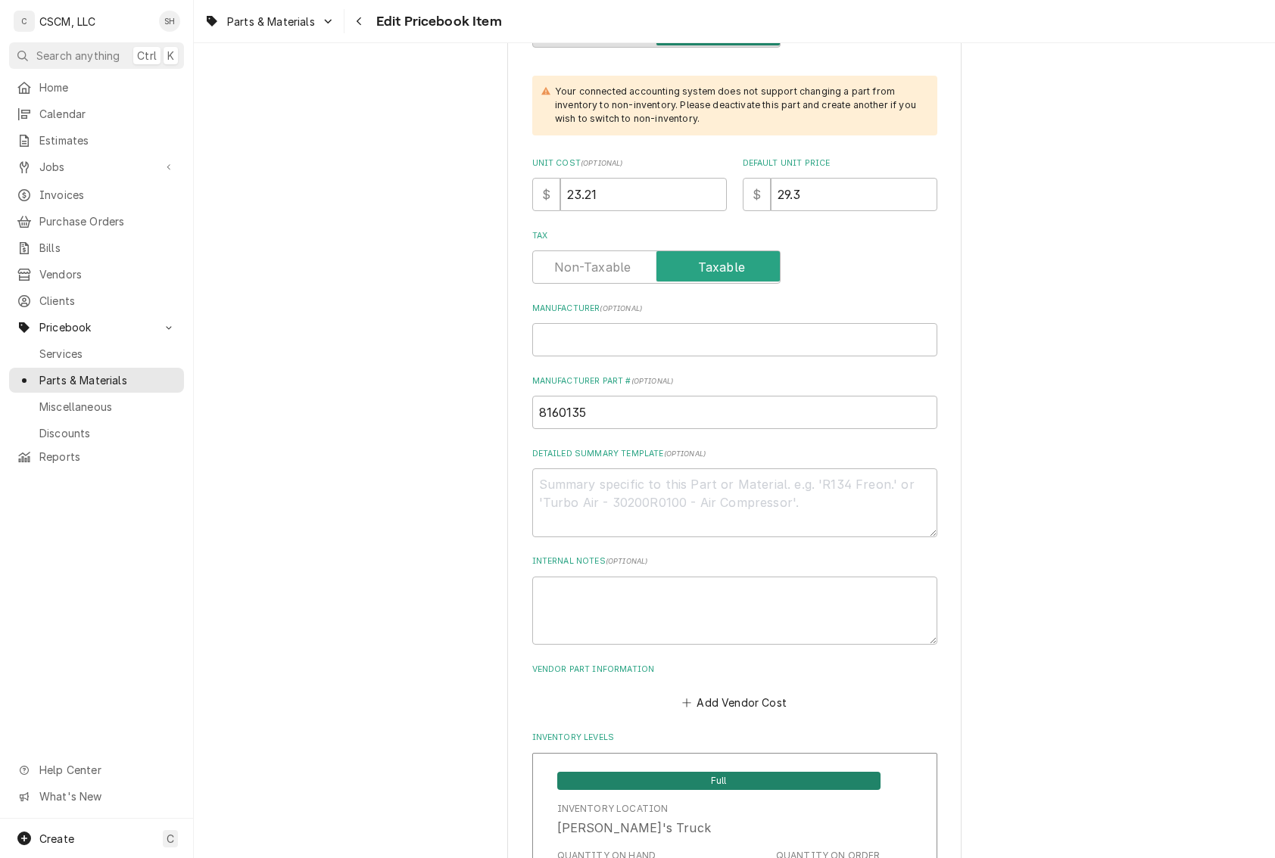
scroll to position [454, 0]
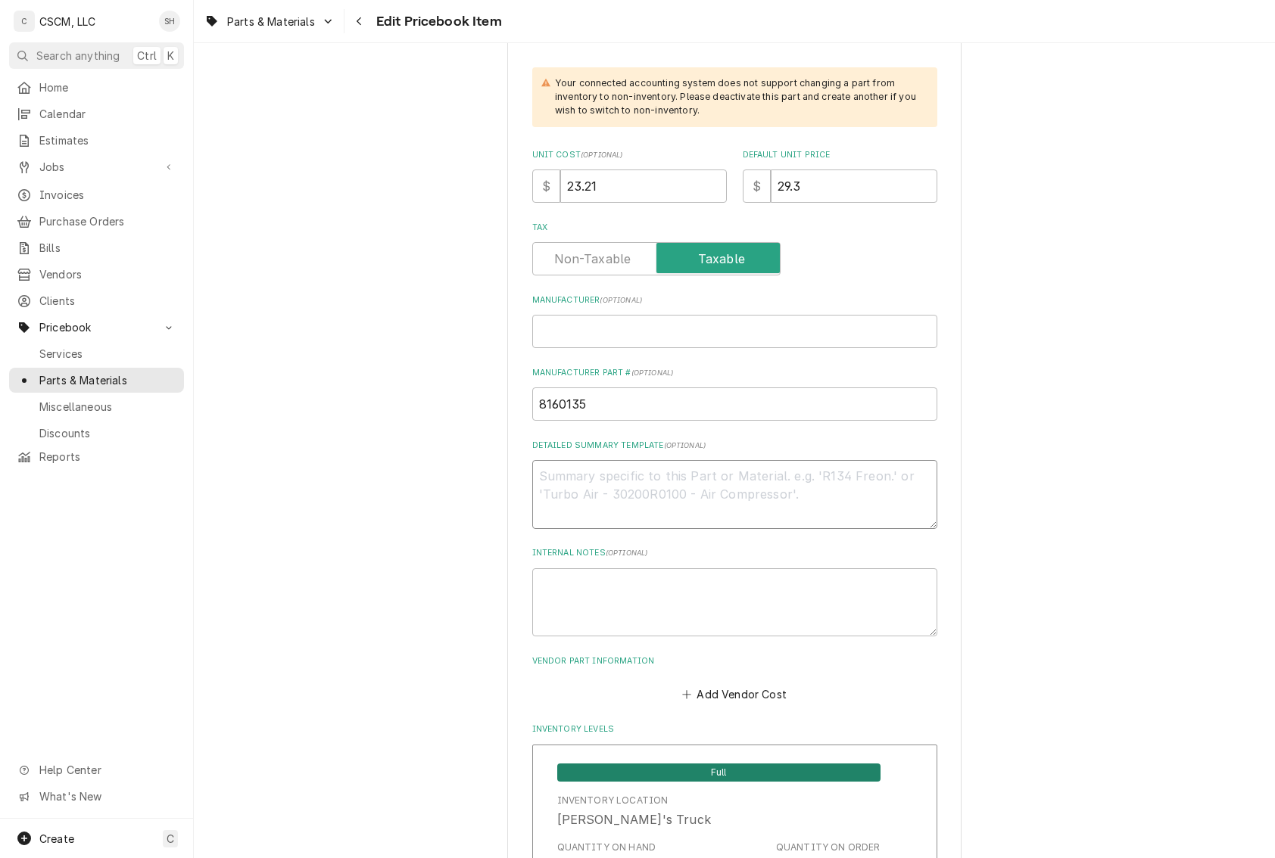
click at [547, 497] on textarea "Detailed Summary Template ( optional )" at bounding box center [734, 494] width 405 height 69
paste textarea "816-0135 ROUND DRAIN O-RING"
type textarea "x"
type textarea "816-0135 ROUND DRAIN O-RING"
click at [589, 480] on textarea "816-0135 ROUND DRAIN O-RING" at bounding box center [734, 494] width 405 height 69
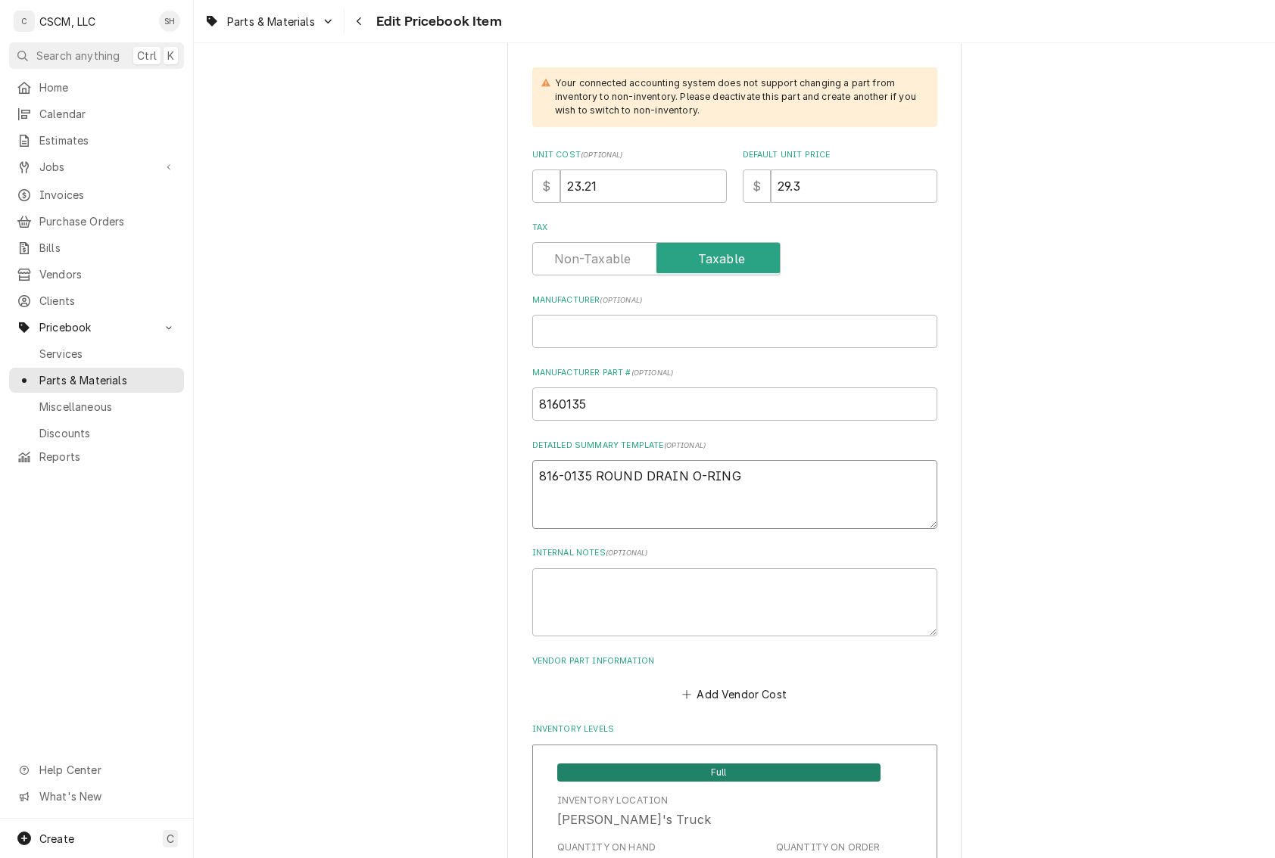
type textarea "x"
type textarea "816-0135 ROUND DRAIN O-RING"
drag, startPoint x: 618, startPoint y: 192, endPoint x: 392, endPoint y: 191, distance: 225.6
type textarea "x"
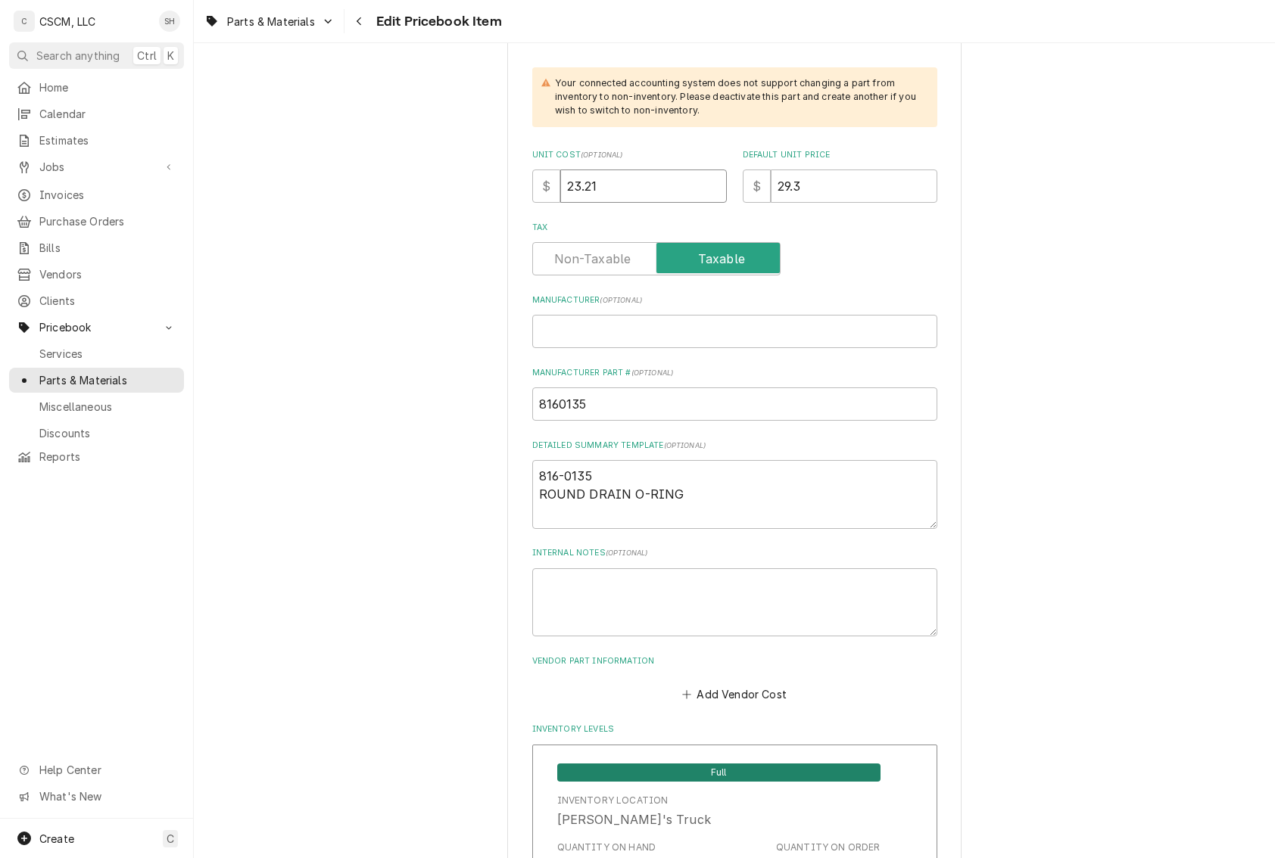
type input "1"
type textarea "x"
type input "17"
type textarea "x"
type input "17.7"
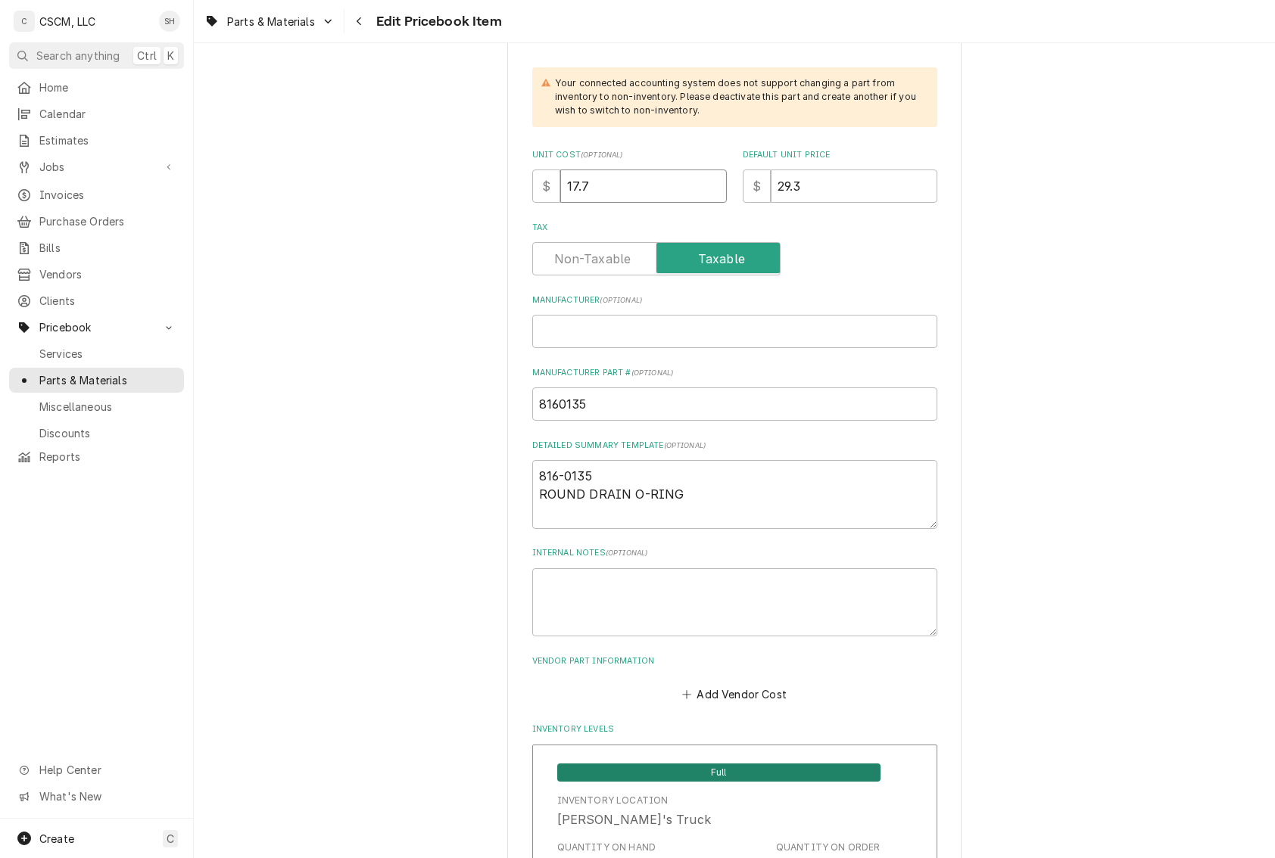
type textarea "x"
type input "17.71"
drag, startPoint x: 824, startPoint y: 180, endPoint x: 653, endPoint y: 169, distance: 171.5
click at [653, 169] on div "Unit Cost ( optional ) $ 17.71 Default Unit Price $ 29.3" at bounding box center [734, 176] width 405 height 54
type textarea "x"
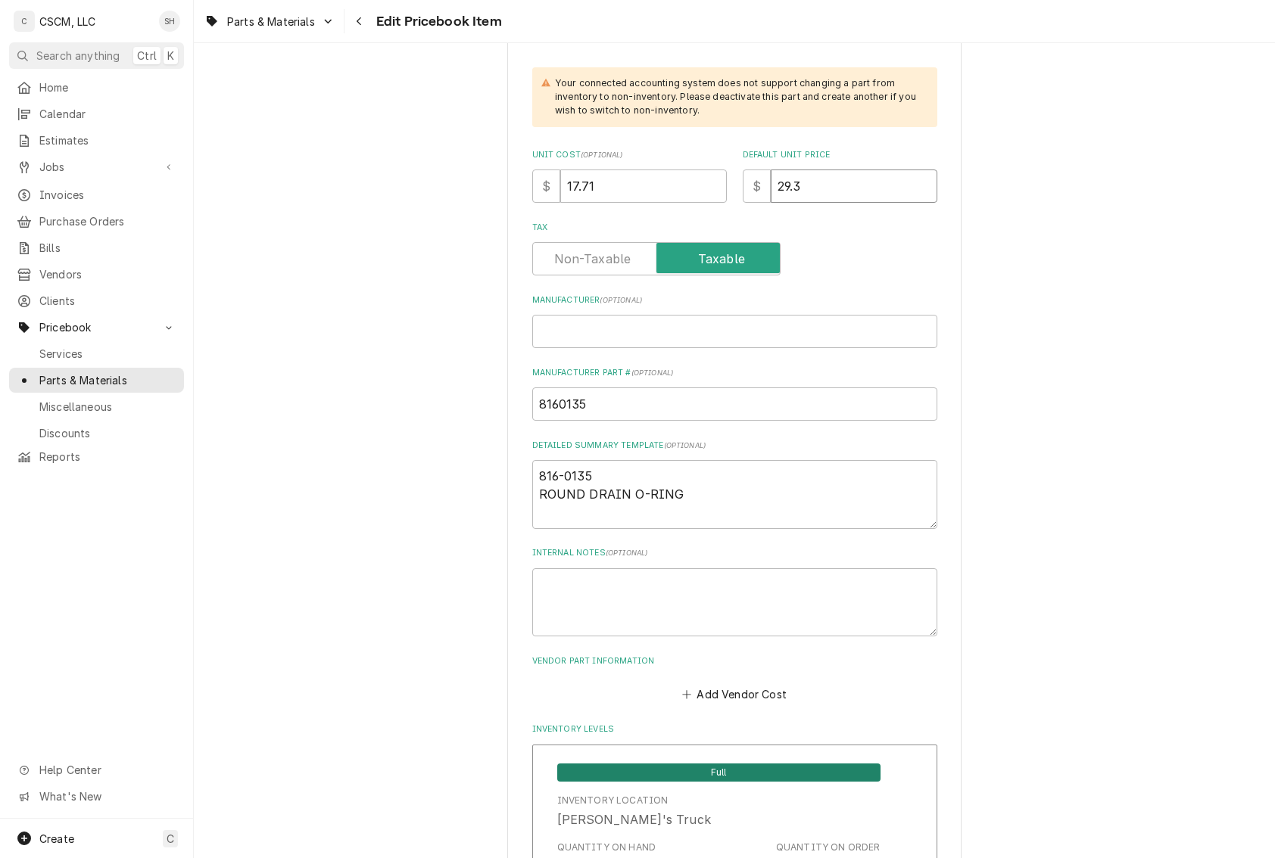
type input "1"
type textarea "x"
type input "17"
type textarea "x"
type input "17.7"
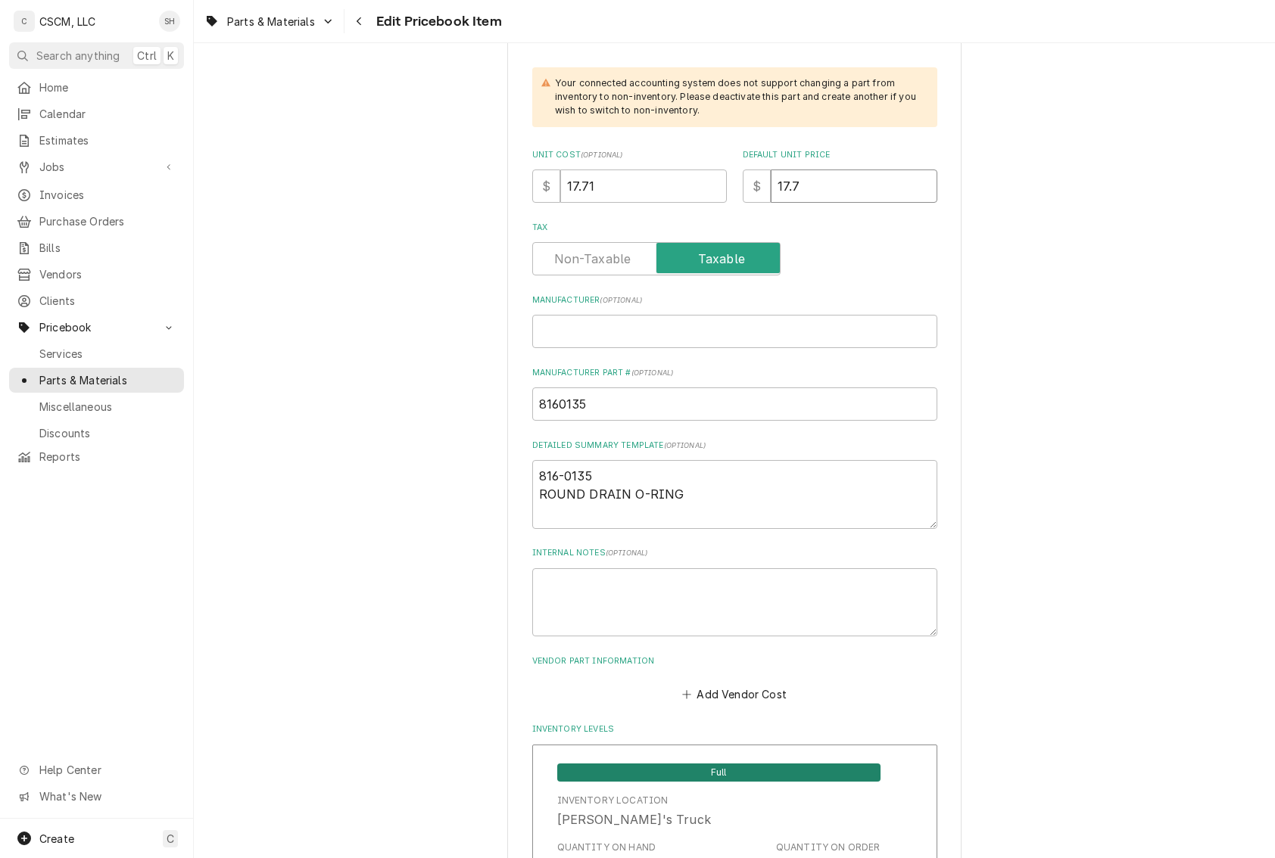
type textarea "x"
type input "17.71"
click at [709, 329] on input "Manufacturer ( optional )" at bounding box center [734, 331] width 405 height 33
type textarea "x"
type input "F"
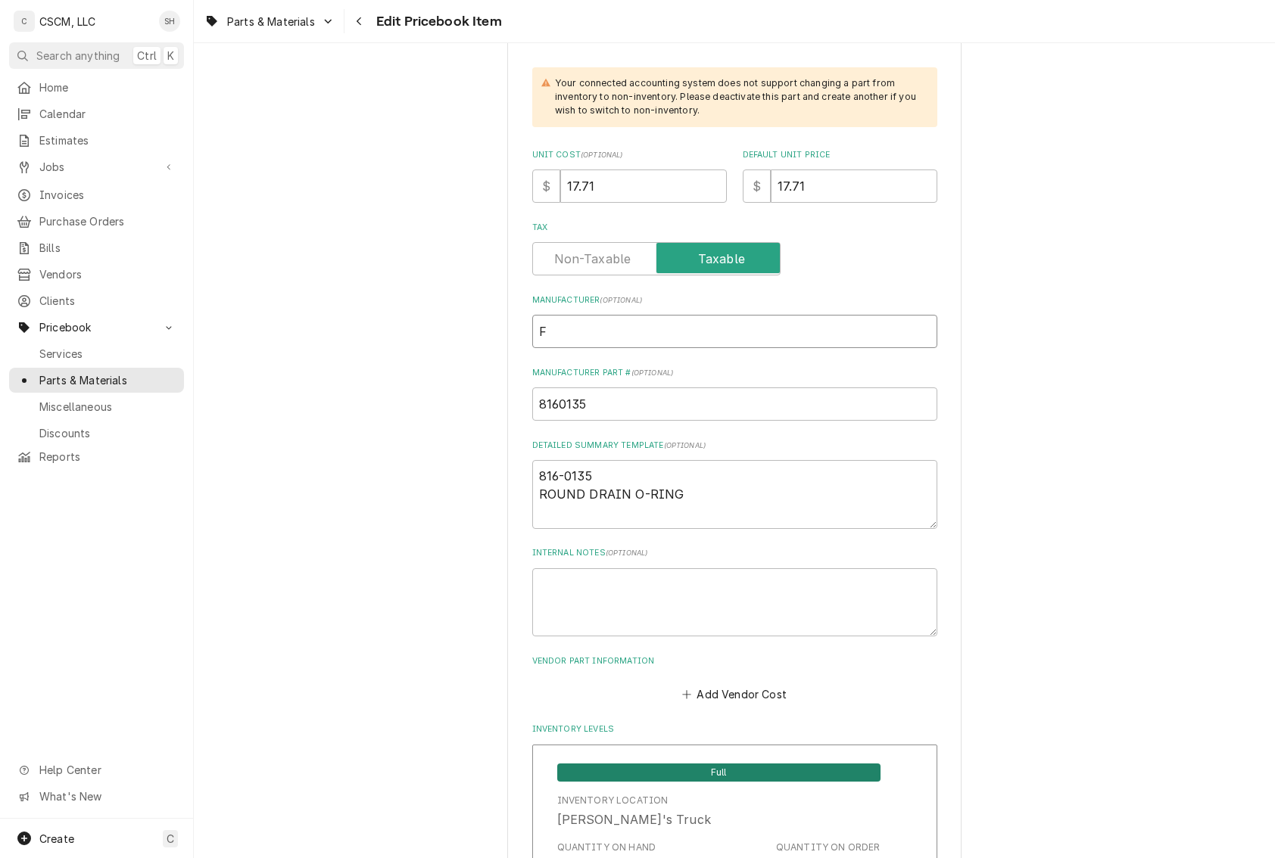
type textarea "x"
type input "Fr"
type textarea "x"
type input "Fry"
type textarea "x"
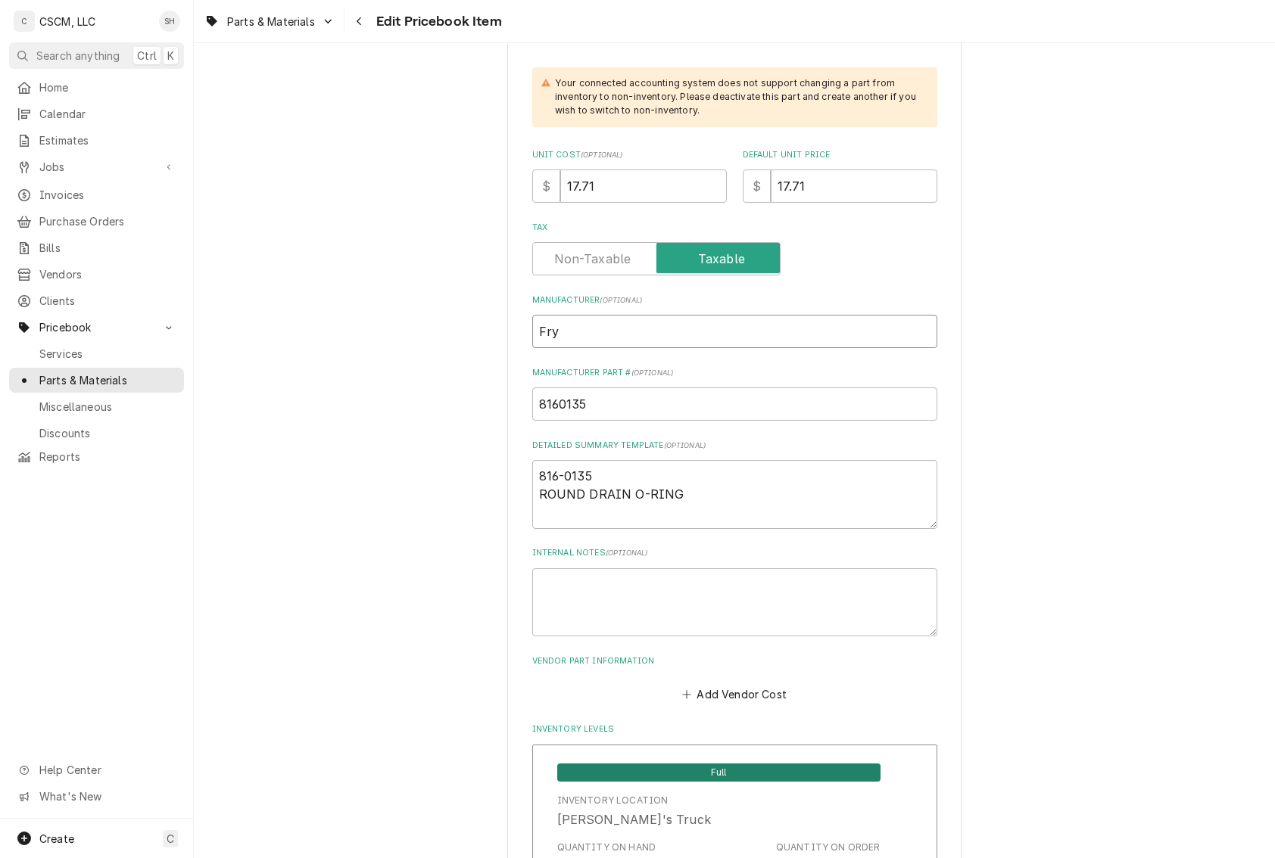
type input "Frym"
type textarea "x"
type input "Fryma"
type textarea "x"
type input "Frymas"
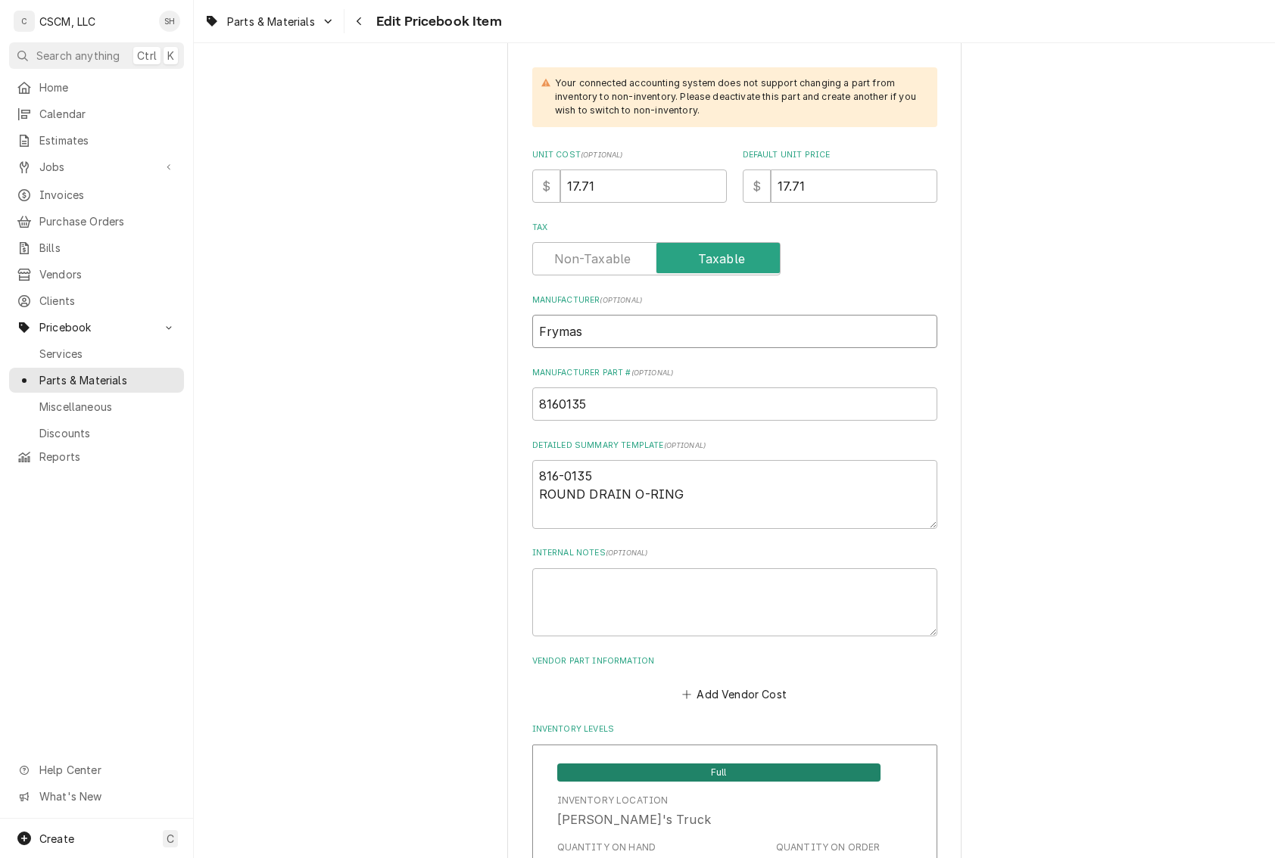
type textarea "x"
type input "Frymast"
type textarea "x"
type input "Frymaste"
type textarea "x"
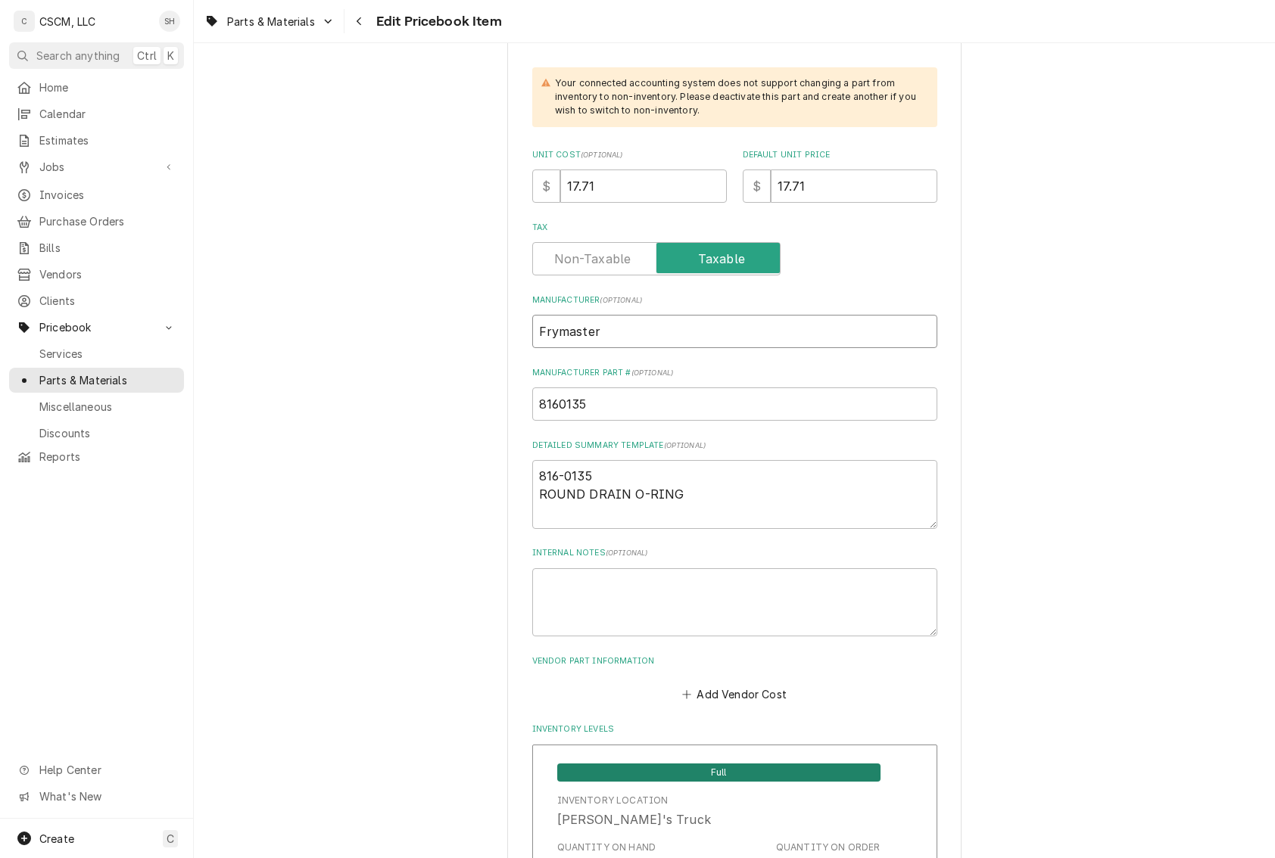
type input "Frymaster"
drag, startPoint x: 603, startPoint y: 421, endPoint x: 428, endPoint y: 381, distance: 179.4
drag, startPoint x: 428, startPoint y: 381, endPoint x: 646, endPoint y: 393, distance: 217.6
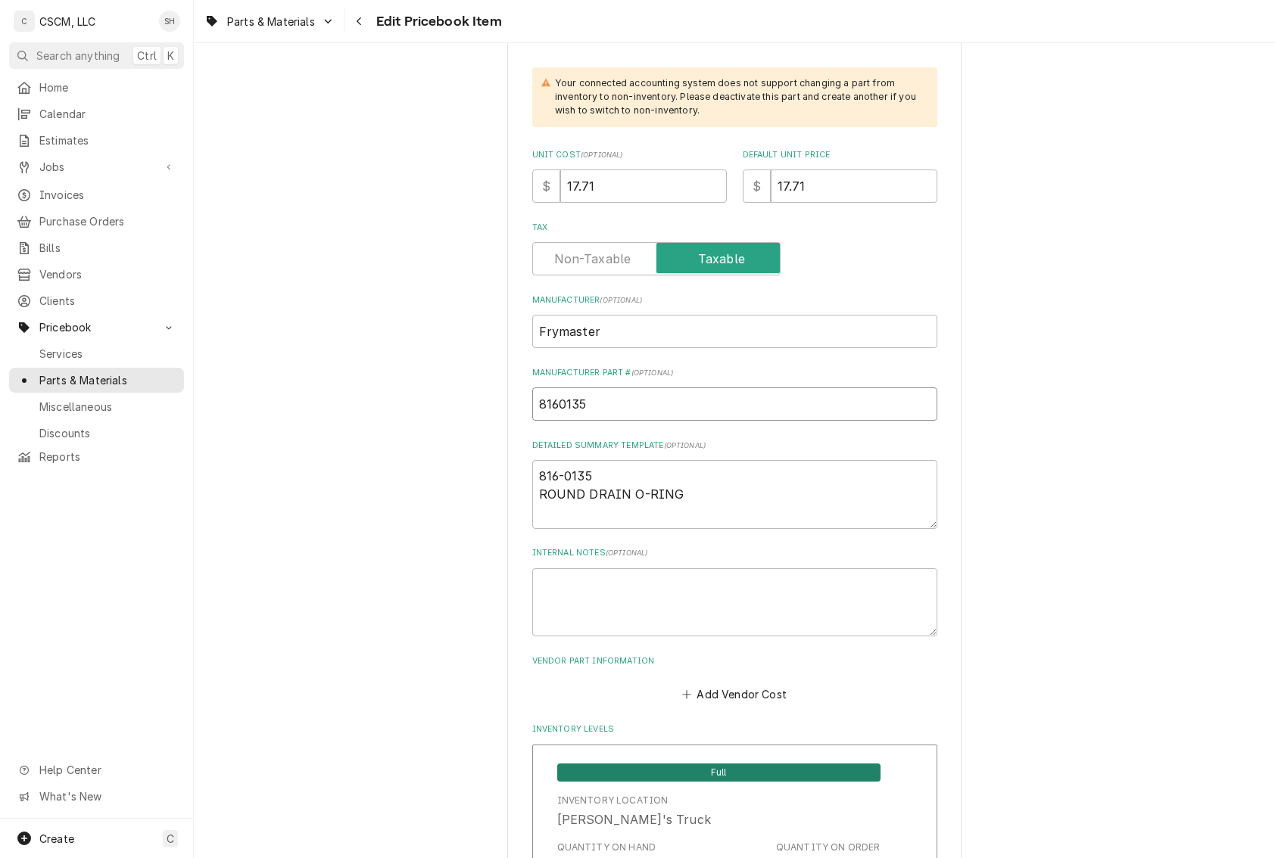
click at [646, 393] on input "8160135" at bounding box center [734, 404] width 405 height 33
drag, startPoint x: 633, startPoint y: 410, endPoint x: 472, endPoint y: 413, distance: 160.5
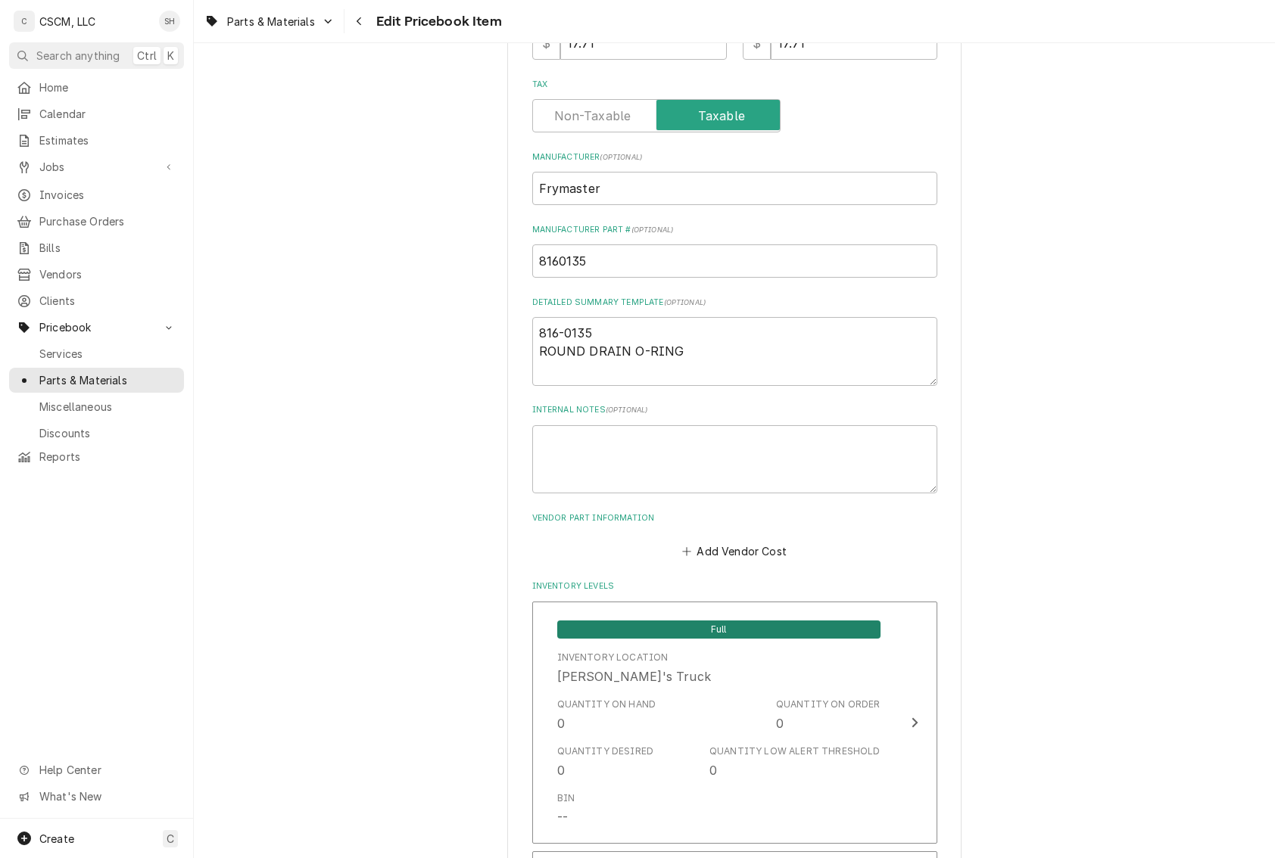
scroll to position [757, 0]
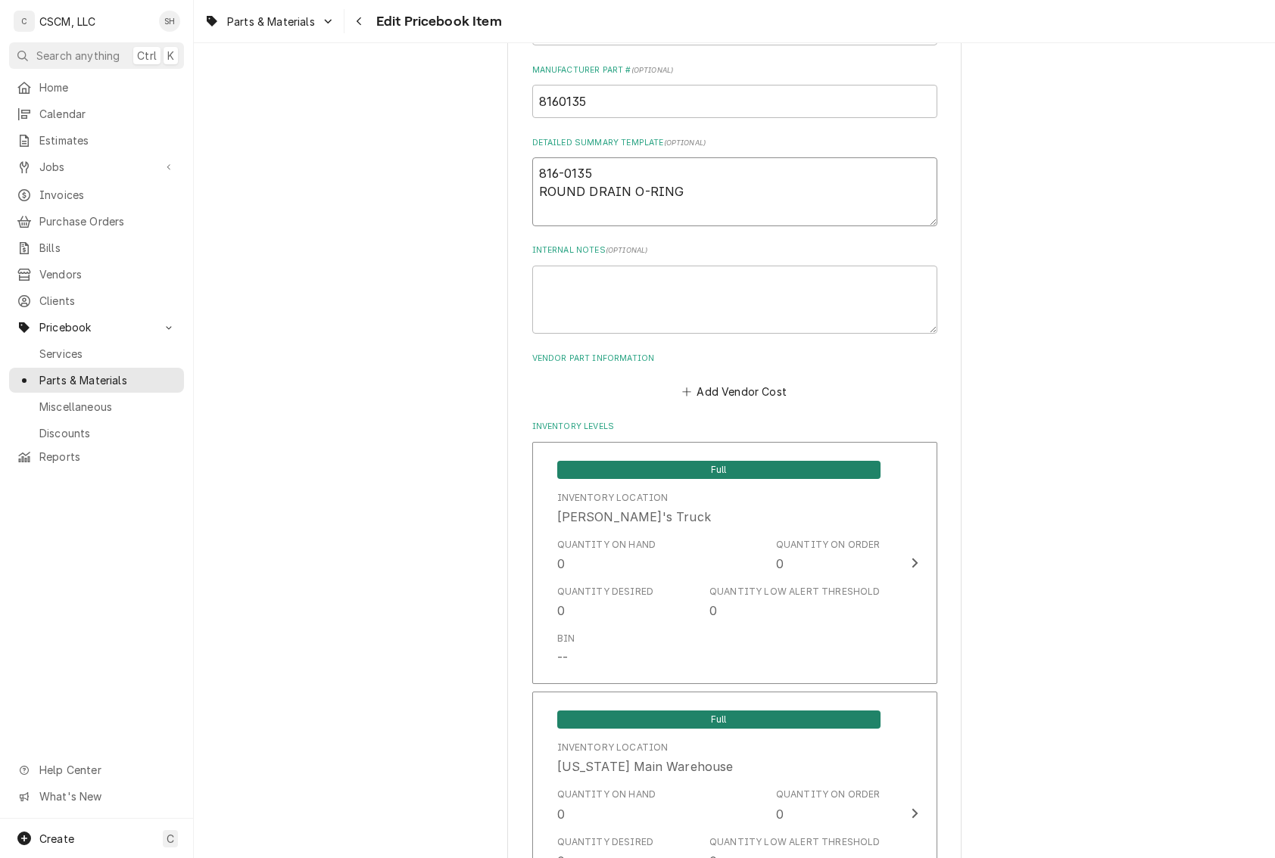
drag, startPoint x: 849, startPoint y: 200, endPoint x: 382, endPoint y: 154, distance: 469.3
click at [685, 195] on textarea "816-0135 ROUND DRAIN O-RING" at bounding box center [734, 191] width 405 height 69
drag, startPoint x: 685, startPoint y: 195, endPoint x: 428, endPoint y: 160, distance: 259.1
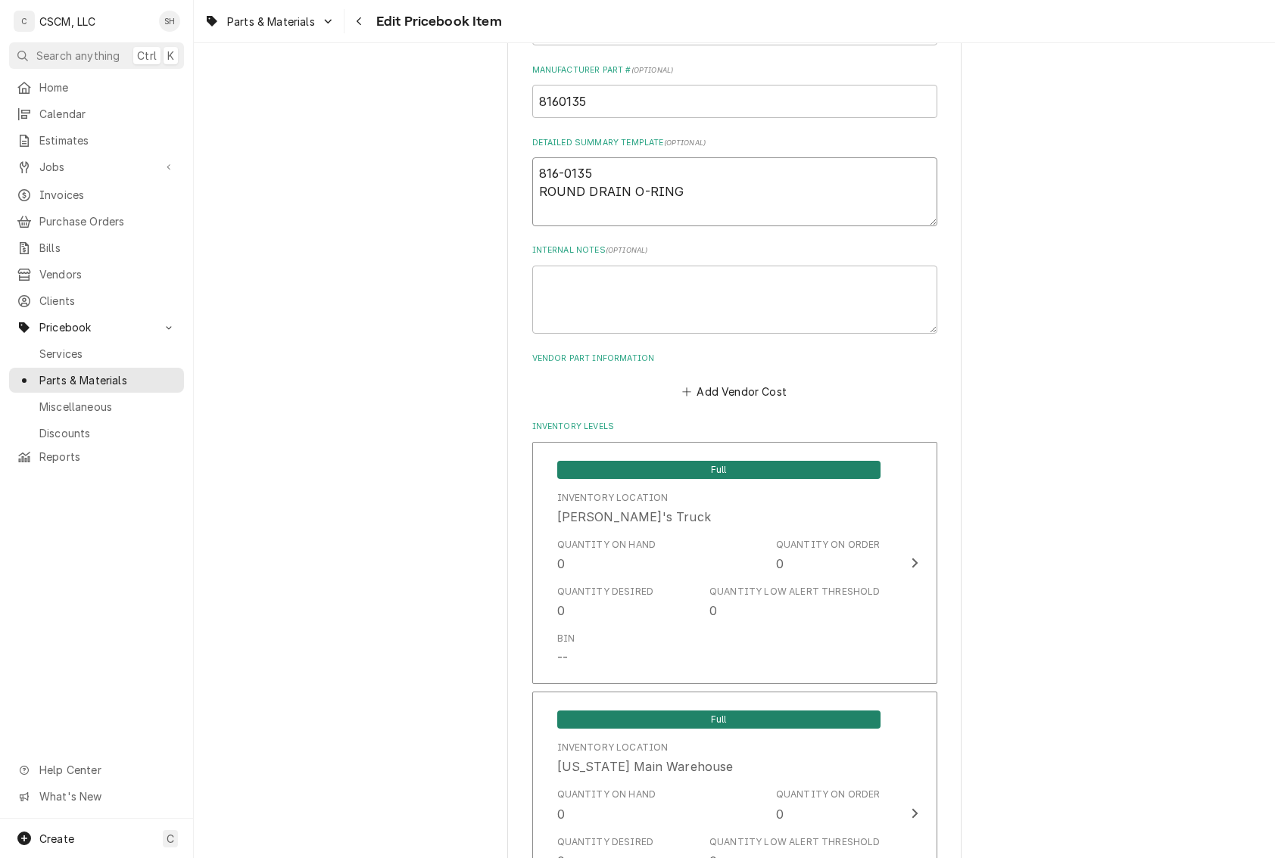
paste textarea "0135PK O-Ring, Drain, Pack of 4"
type textarea "x"
type textarea "8160135PK O-Ring, Drain, Pack of 4"
click at [595, 171] on textarea "8160135PK O-Ring, Drain, Pack of 4" at bounding box center [734, 191] width 405 height 69
type textarea "x"
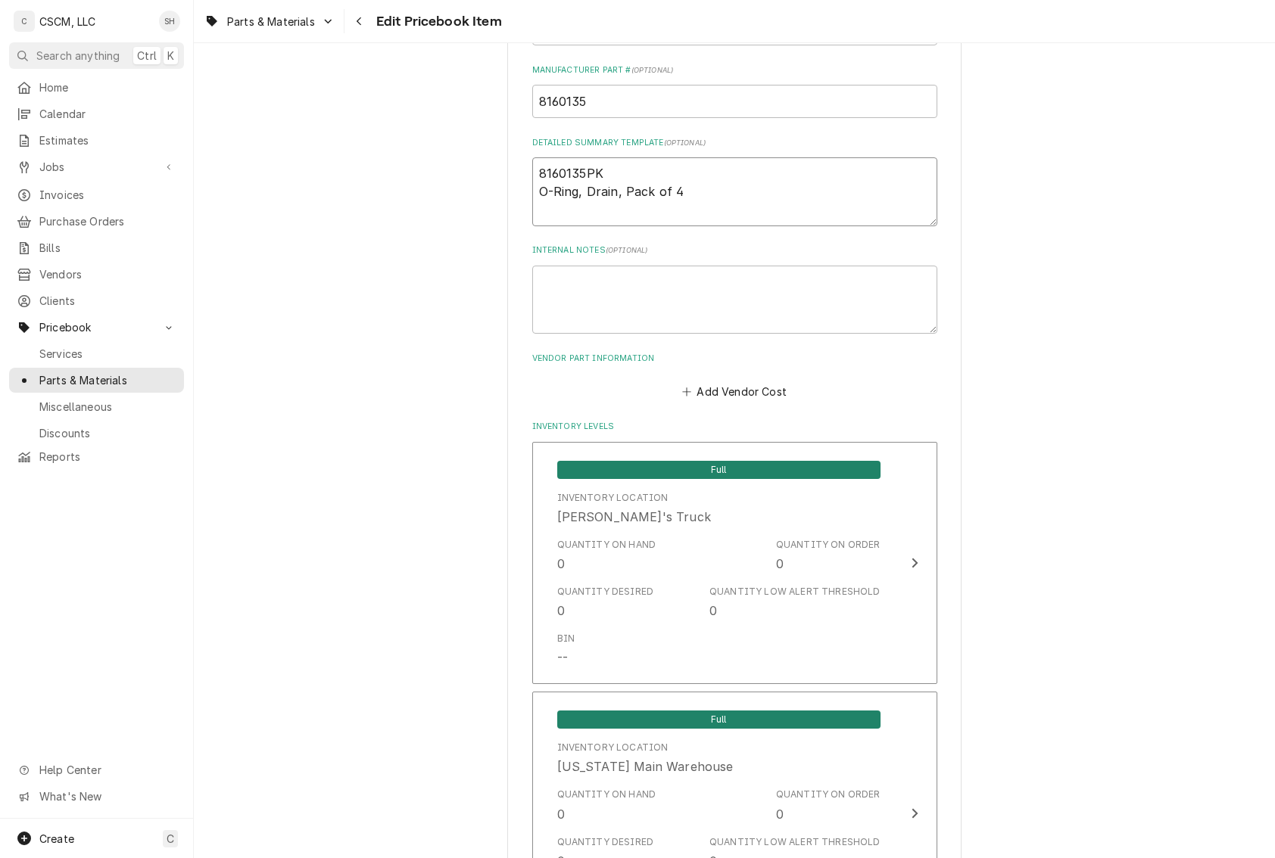
drag, startPoint x: 600, startPoint y: 167, endPoint x: 470, endPoint y: 162, distance: 130.3
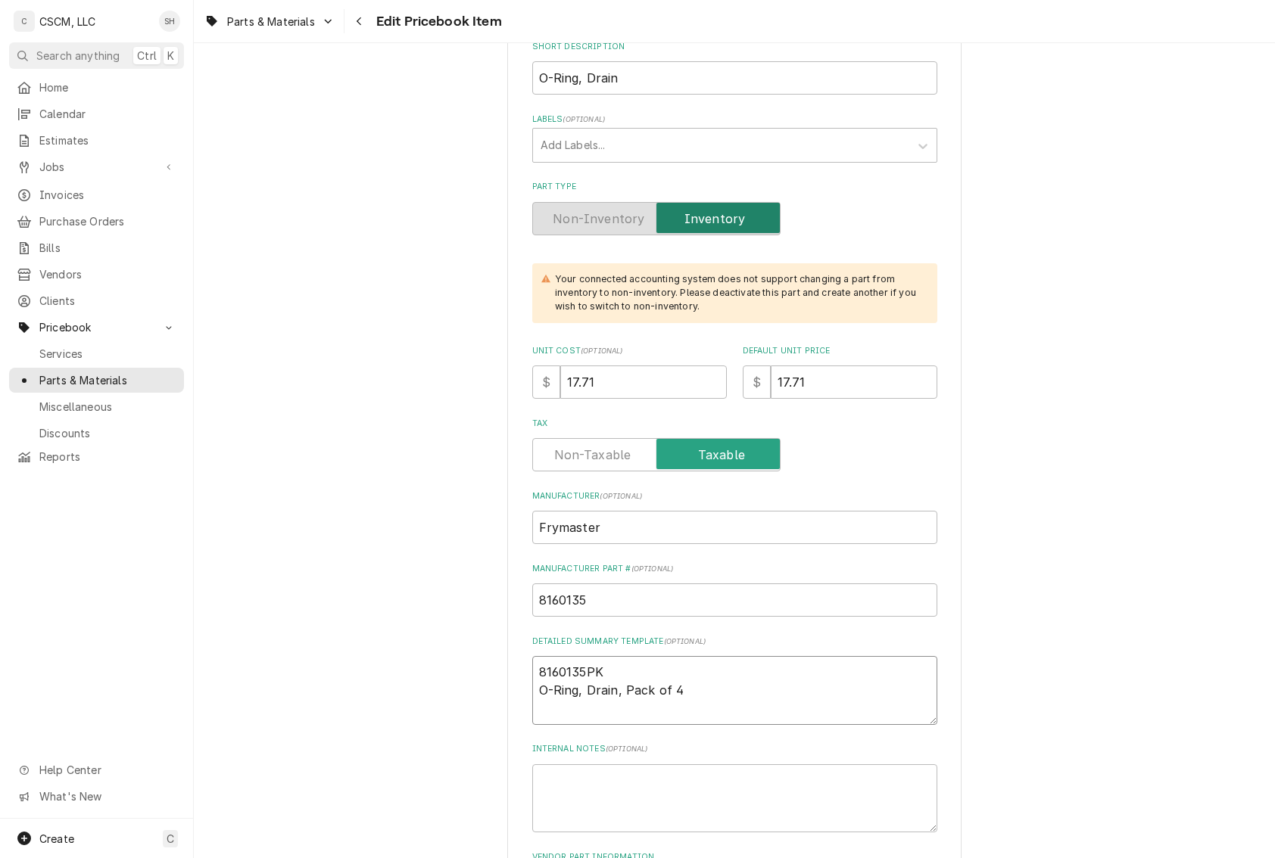
scroll to position [303, 0]
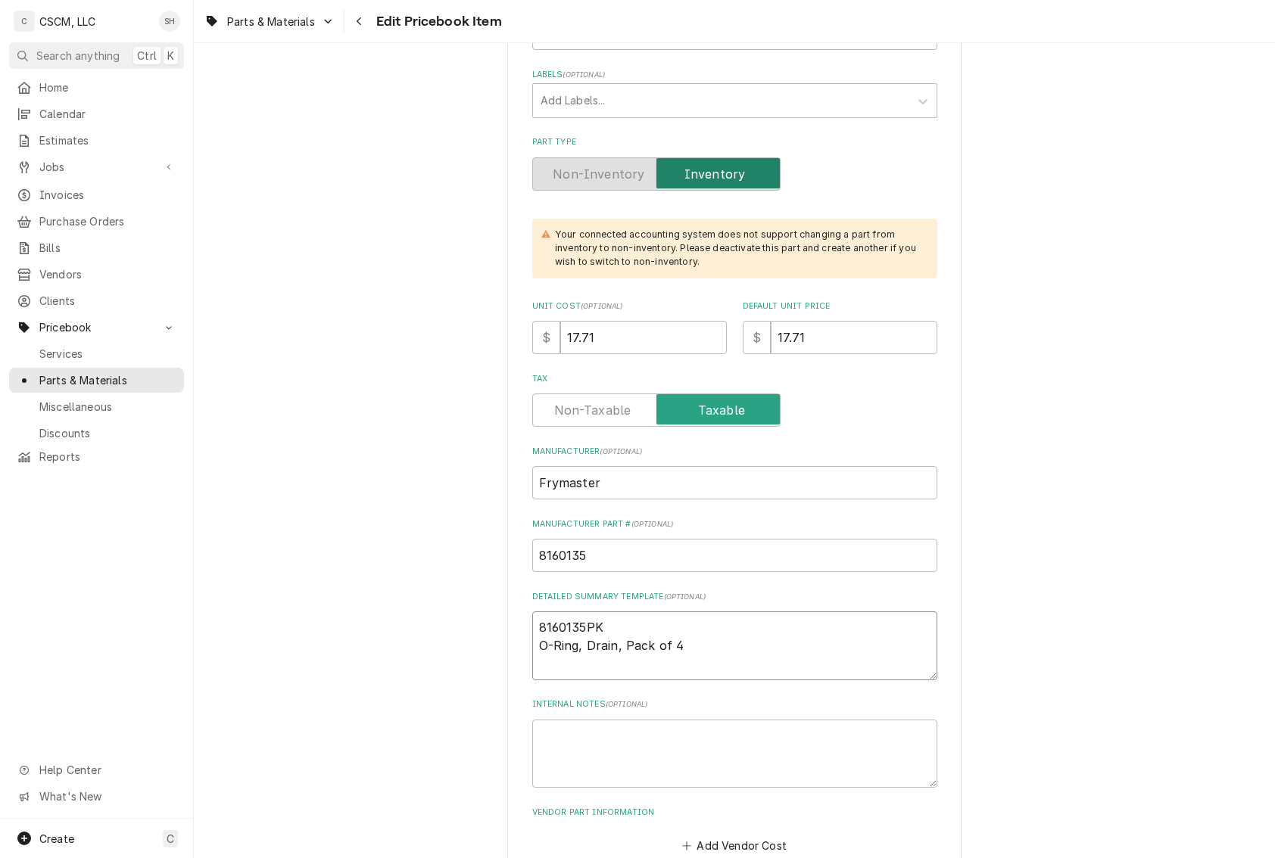
type textarea "8160135PK O-Ring, Drain, Pack of 4"
drag, startPoint x: 612, startPoint y: 534, endPoint x: 542, endPoint y: 556, distance: 73.5
click at [542, 556] on div "Manufacturer Part # ( optional ) 8160135" at bounding box center [734, 546] width 405 height 54
click at [621, 565] on input "8160135" at bounding box center [734, 555] width 405 height 33
drag, startPoint x: 637, startPoint y: 550, endPoint x: 238, endPoint y: 528, distance: 399.5
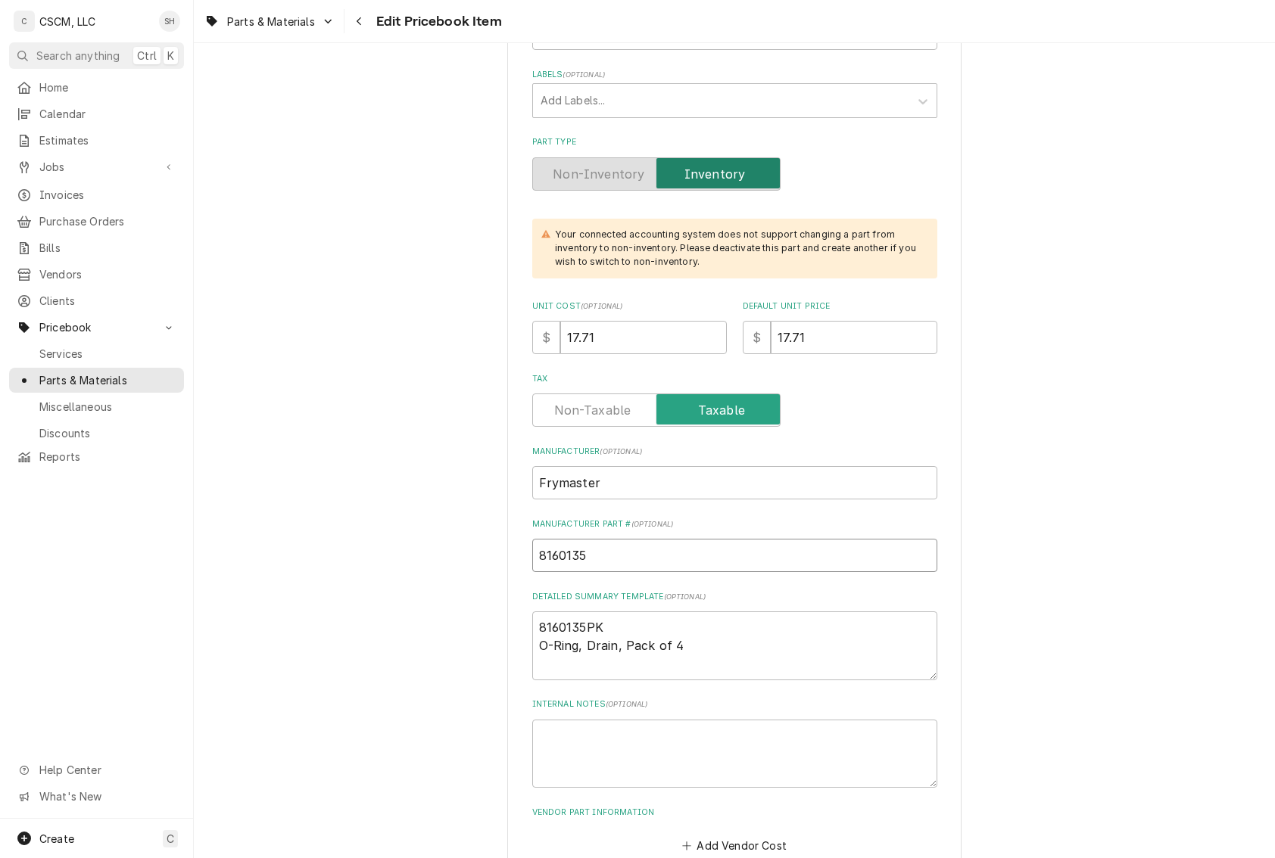
paste input "PK"
type textarea "x"
type input "8160135PK"
type textarea "x"
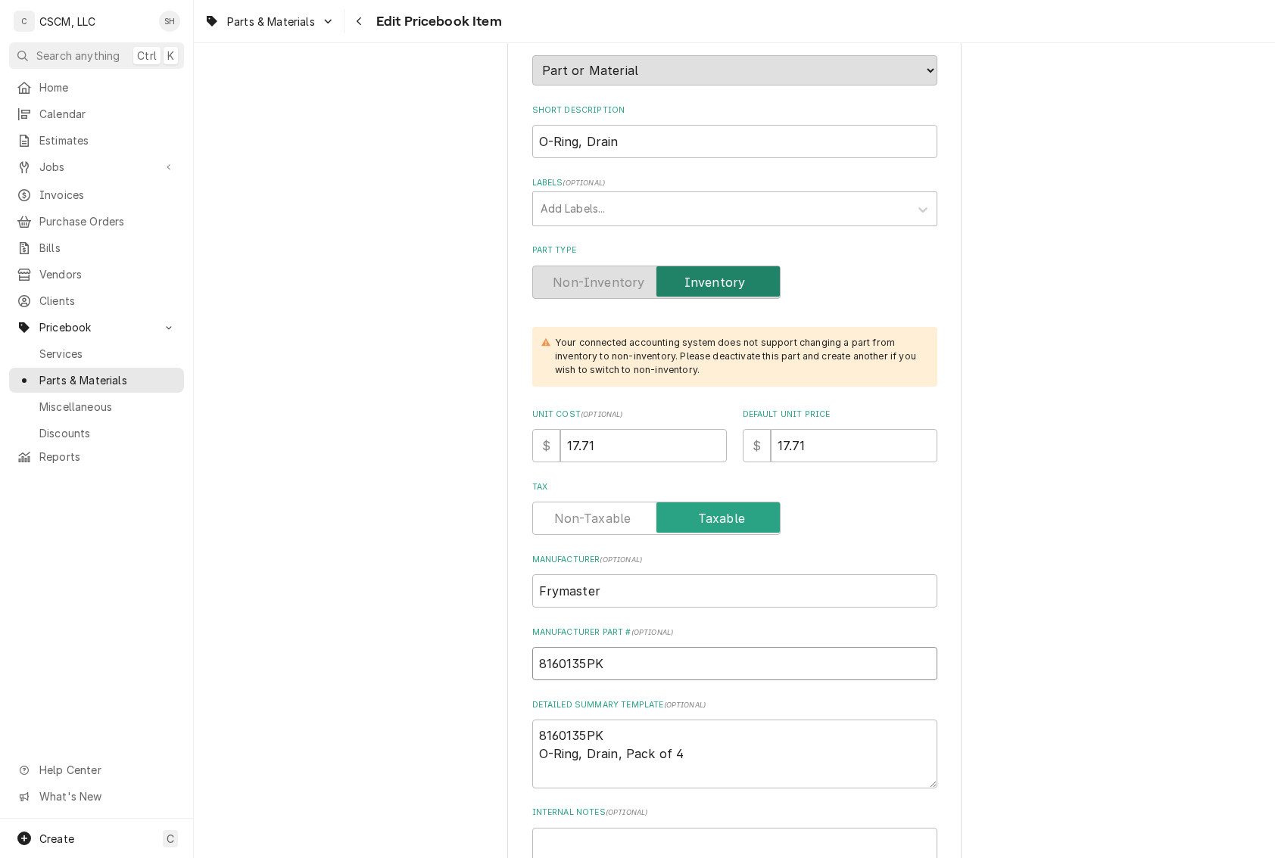
scroll to position [151, 0]
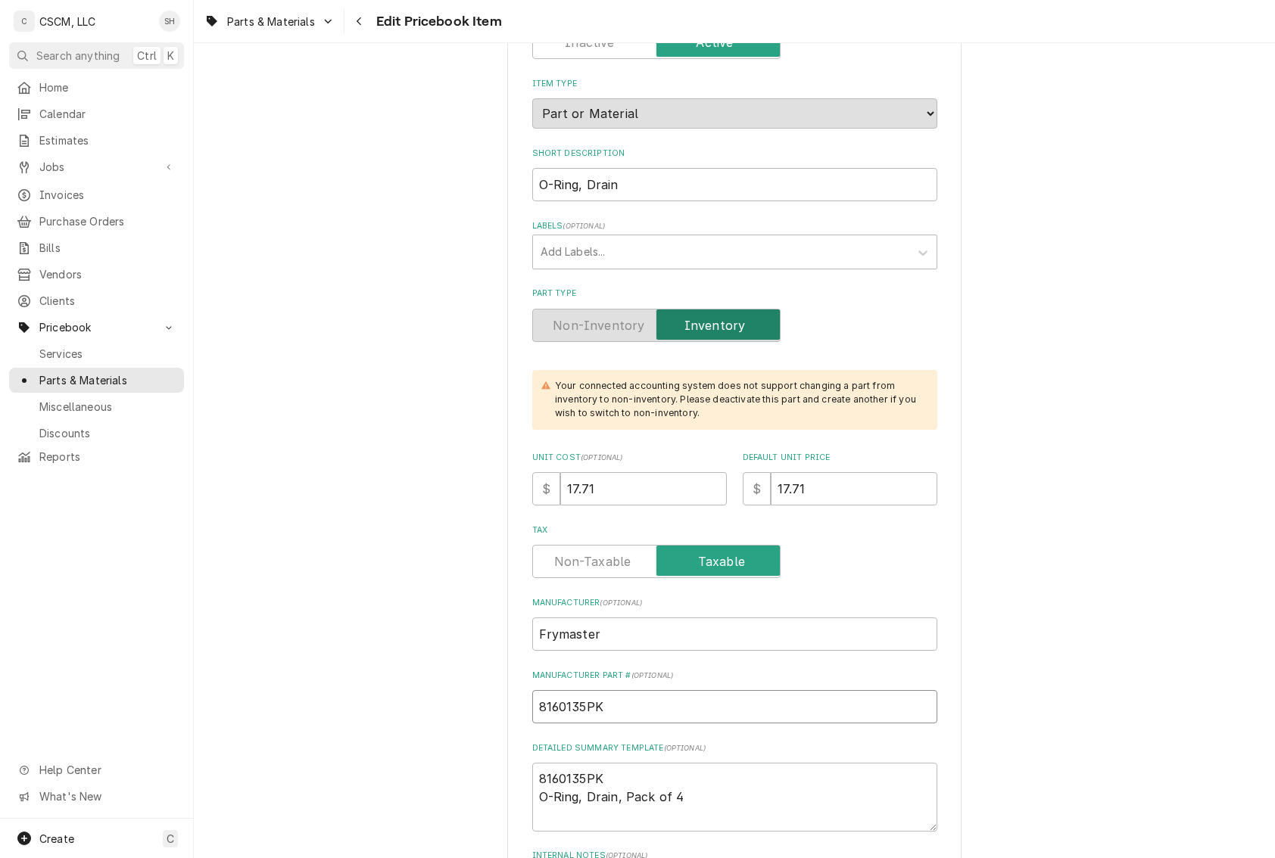
type input "8160135PK"
drag, startPoint x: 833, startPoint y: 496, endPoint x: 515, endPoint y: 472, distance: 319.6
type textarea "x"
type input "1"
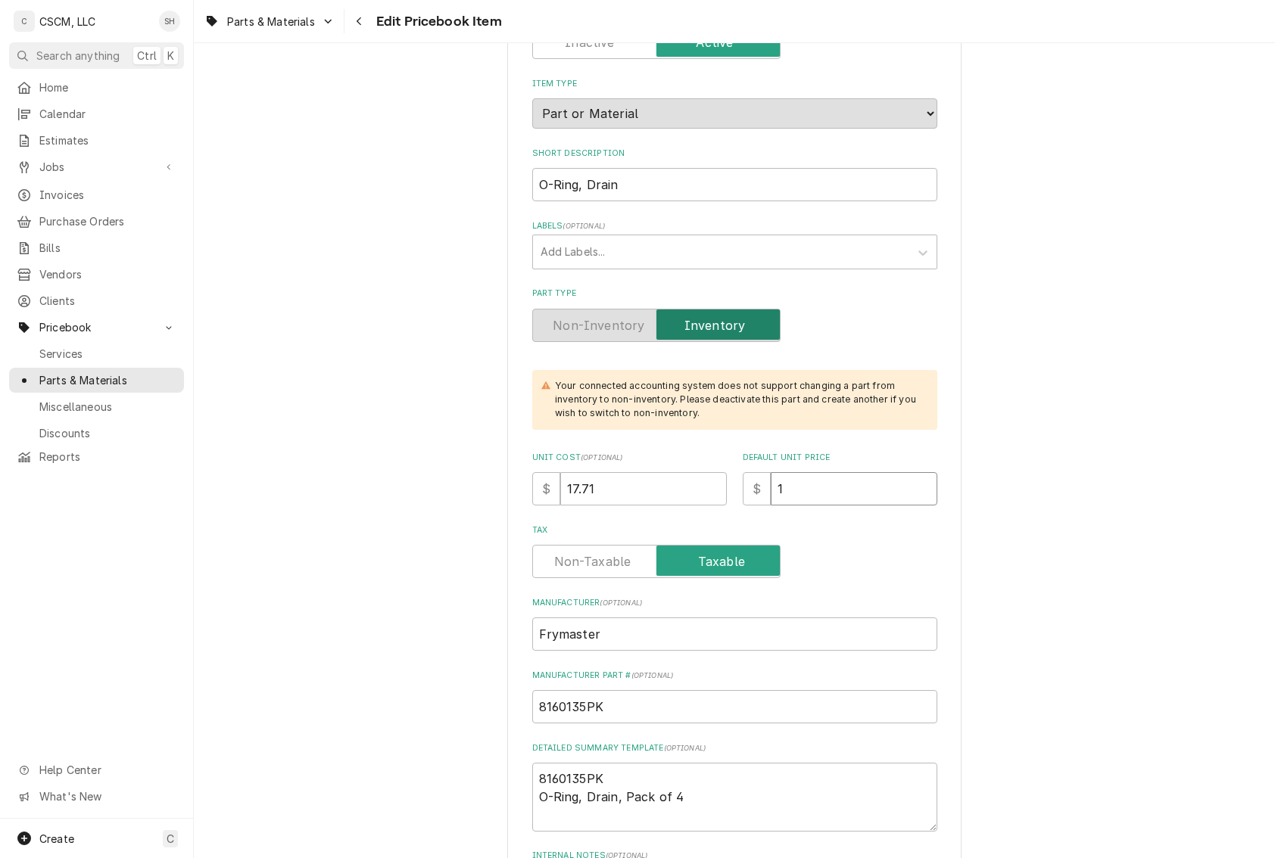
type textarea "x"
type input "10"
type textarea "x"
type input "10.6"
type textarea "x"
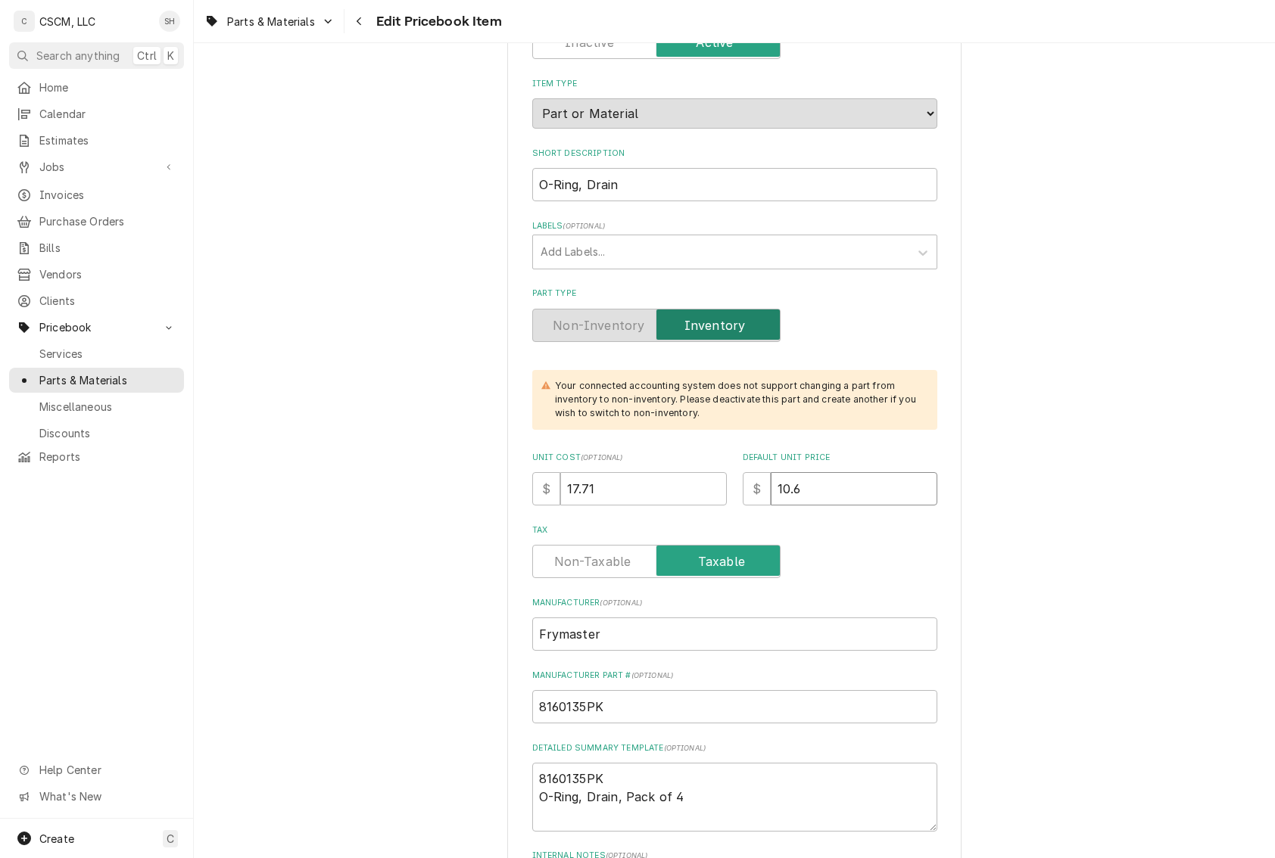
type input "10.63"
click at [774, 487] on input "10.63" at bounding box center [854, 488] width 167 height 33
type textarea "x"
type input "105.63"
drag, startPoint x: 707, startPoint y: 808, endPoint x: 472, endPoint y: 796, distance: 235.0
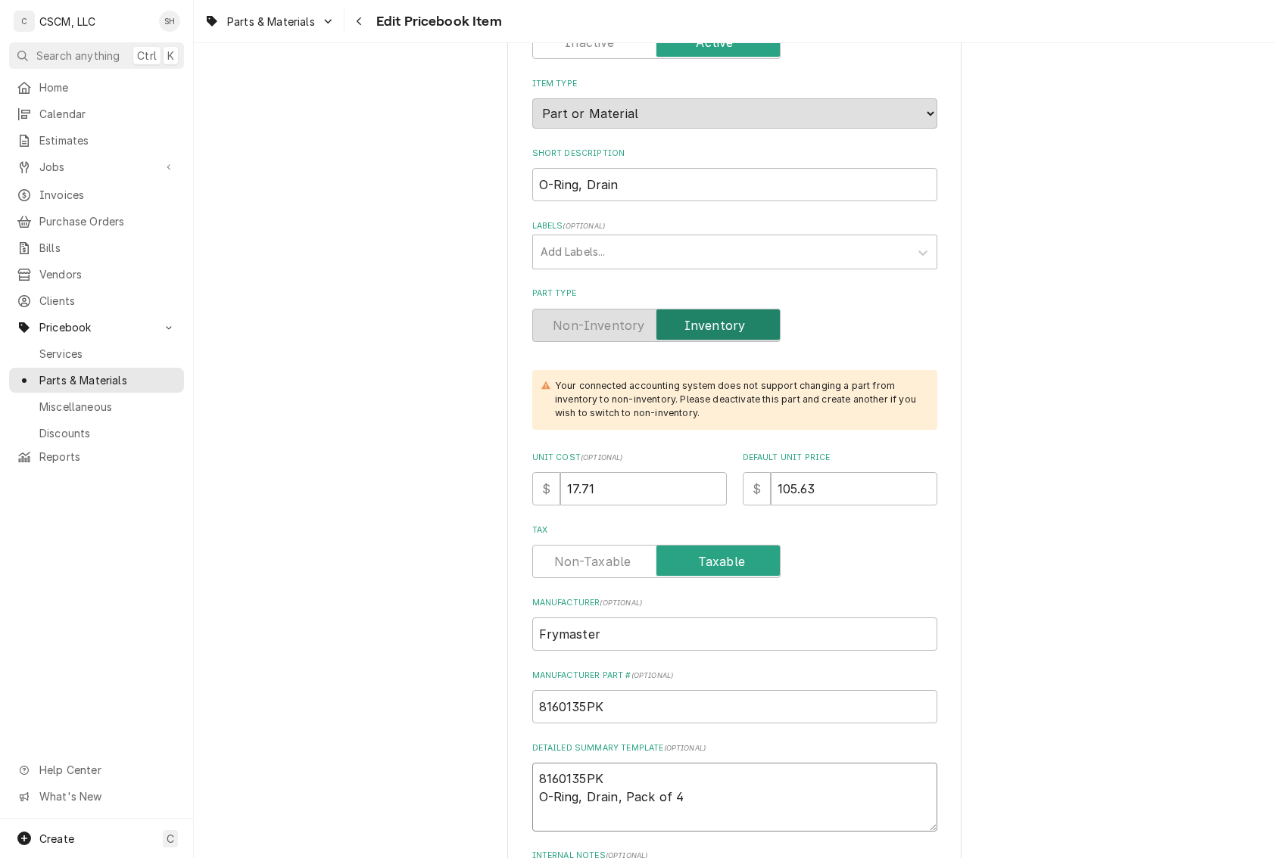
drag, startPoint x: 653, startPoint y: 186, endPoint x: 120, endPoint y: 167, distance: 533.3
click at [120, 167] on div "C CSCM, LLC SH Search anything Ctrl K Home Calendar Estimates Jobs Jobs Job Ser…" at bounding box center [637, 429] width 1275 height 858
paste input ", Pack of 4"
type textarea "x"
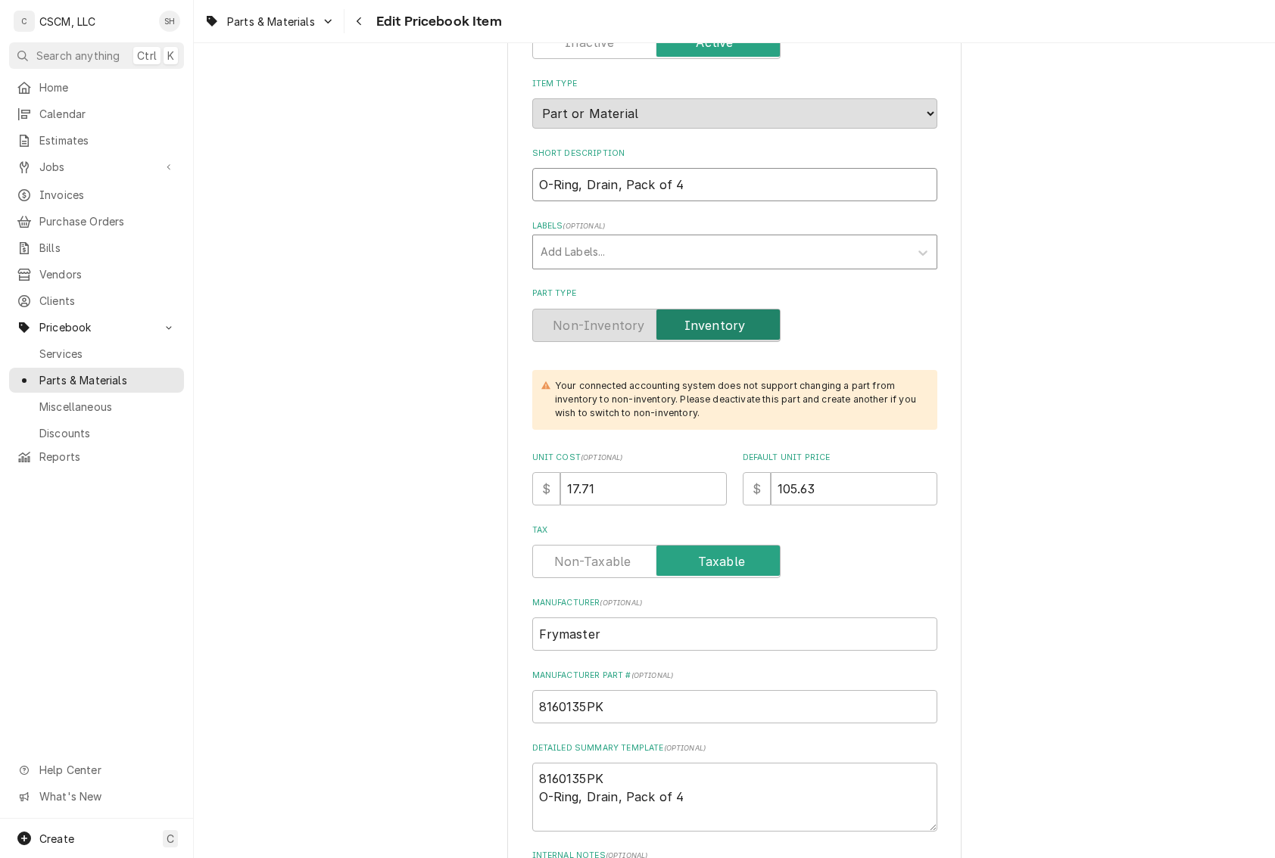
type input "O-Ring, Drain, Pack of 4"
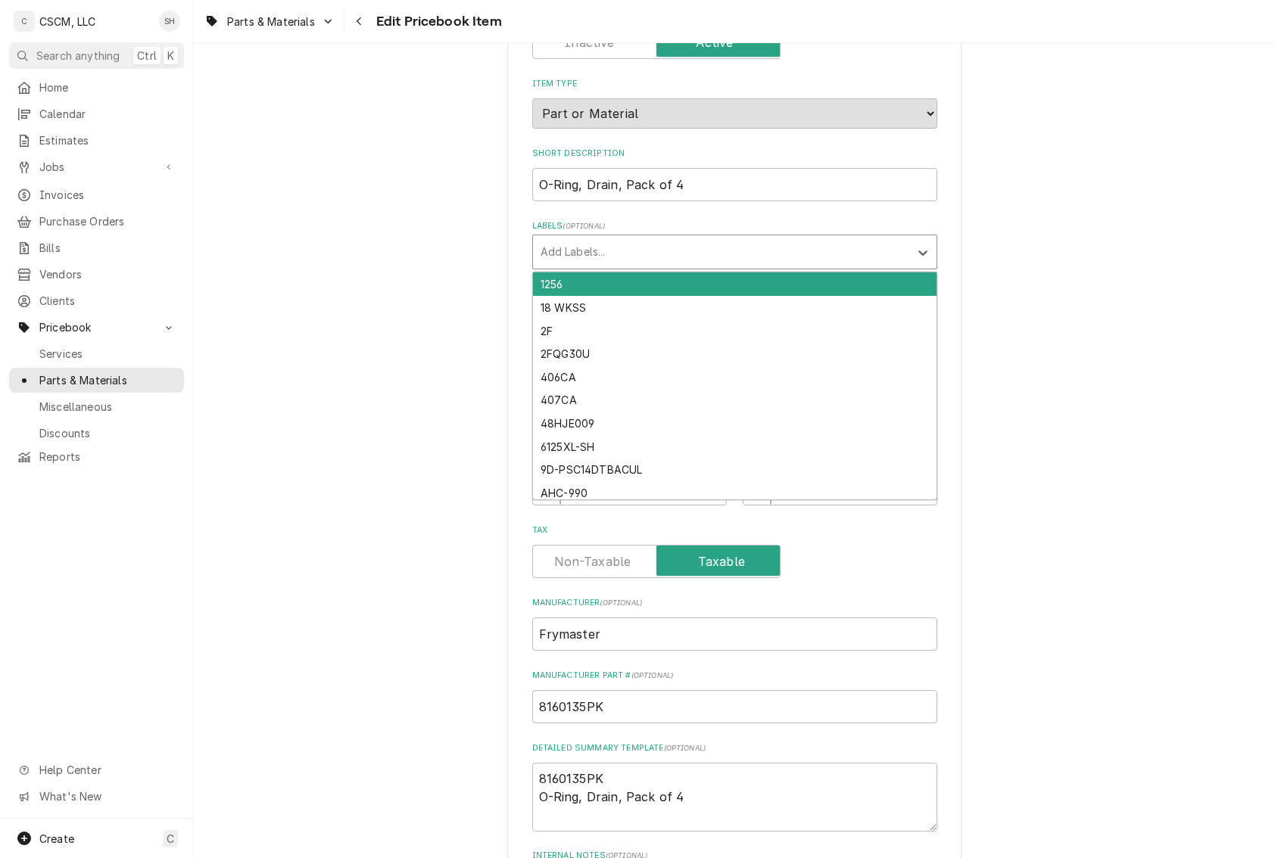
click at [648, 263] on div "Labels" at bounding box center [720, 251] width 361 height 27
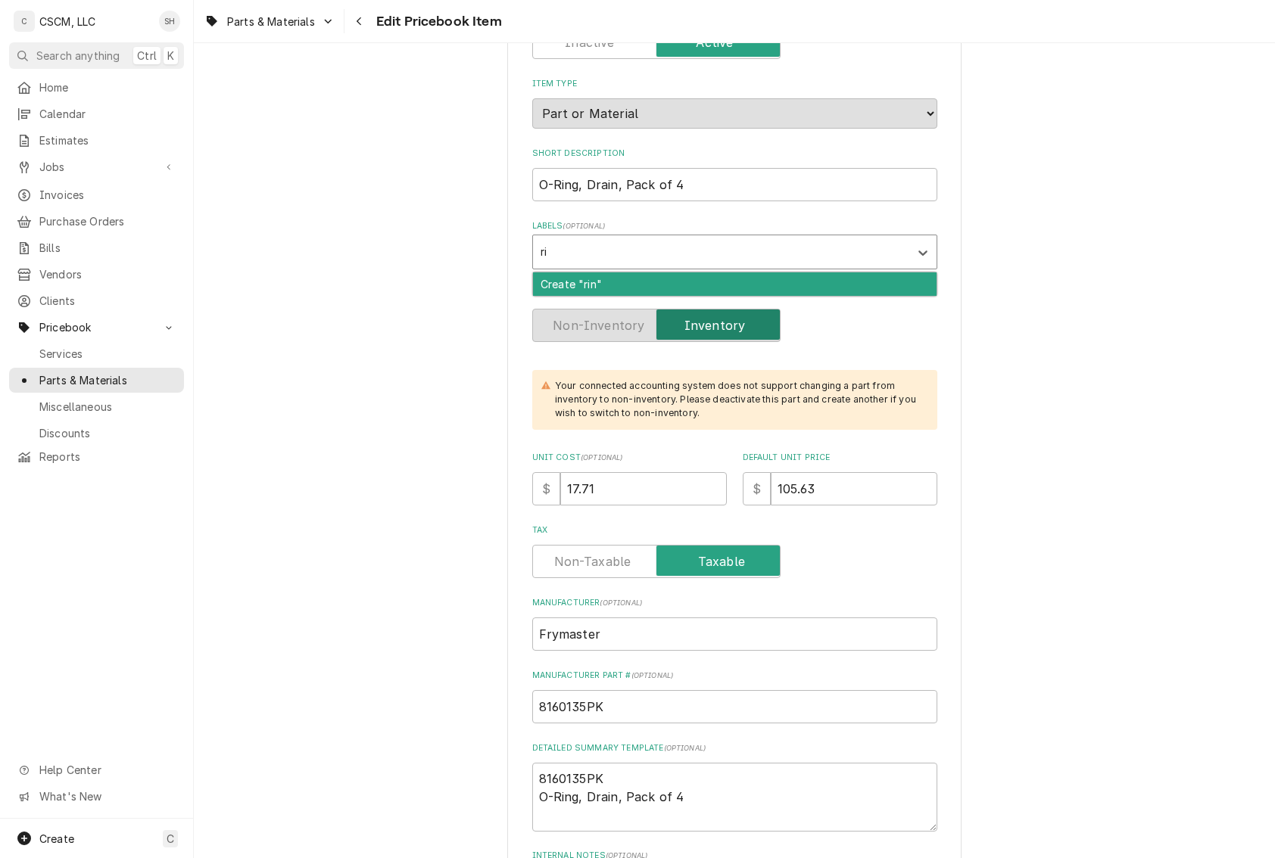
type input "r"
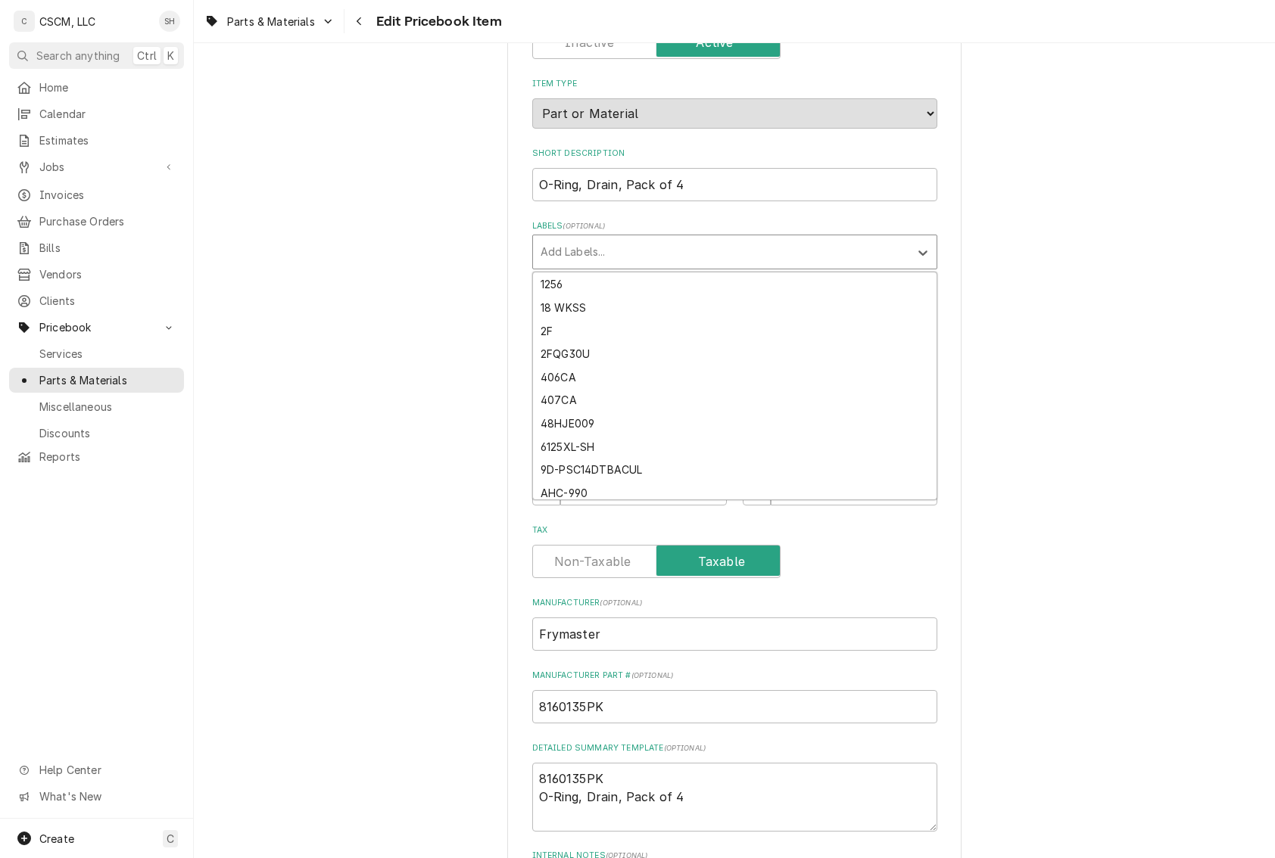
type textarea "x"
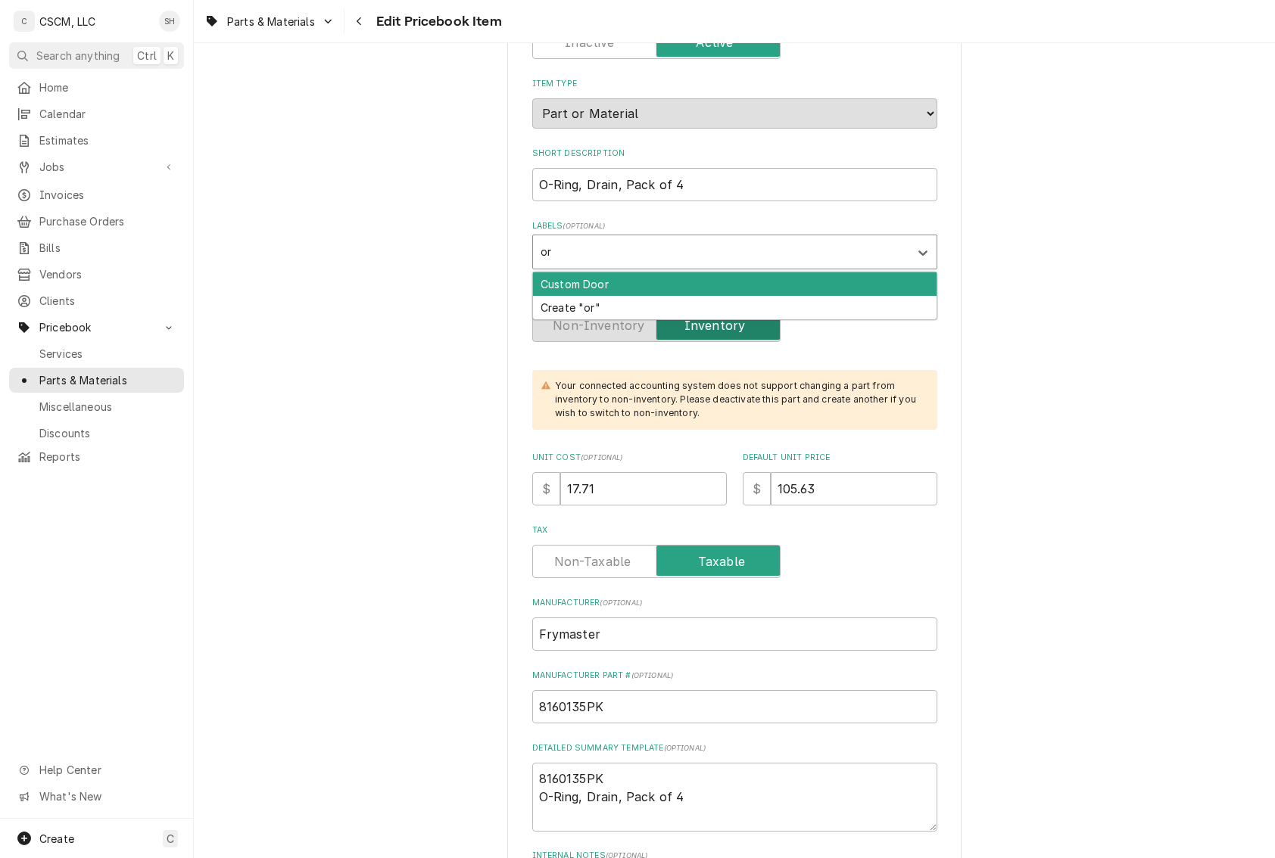
type input "o"
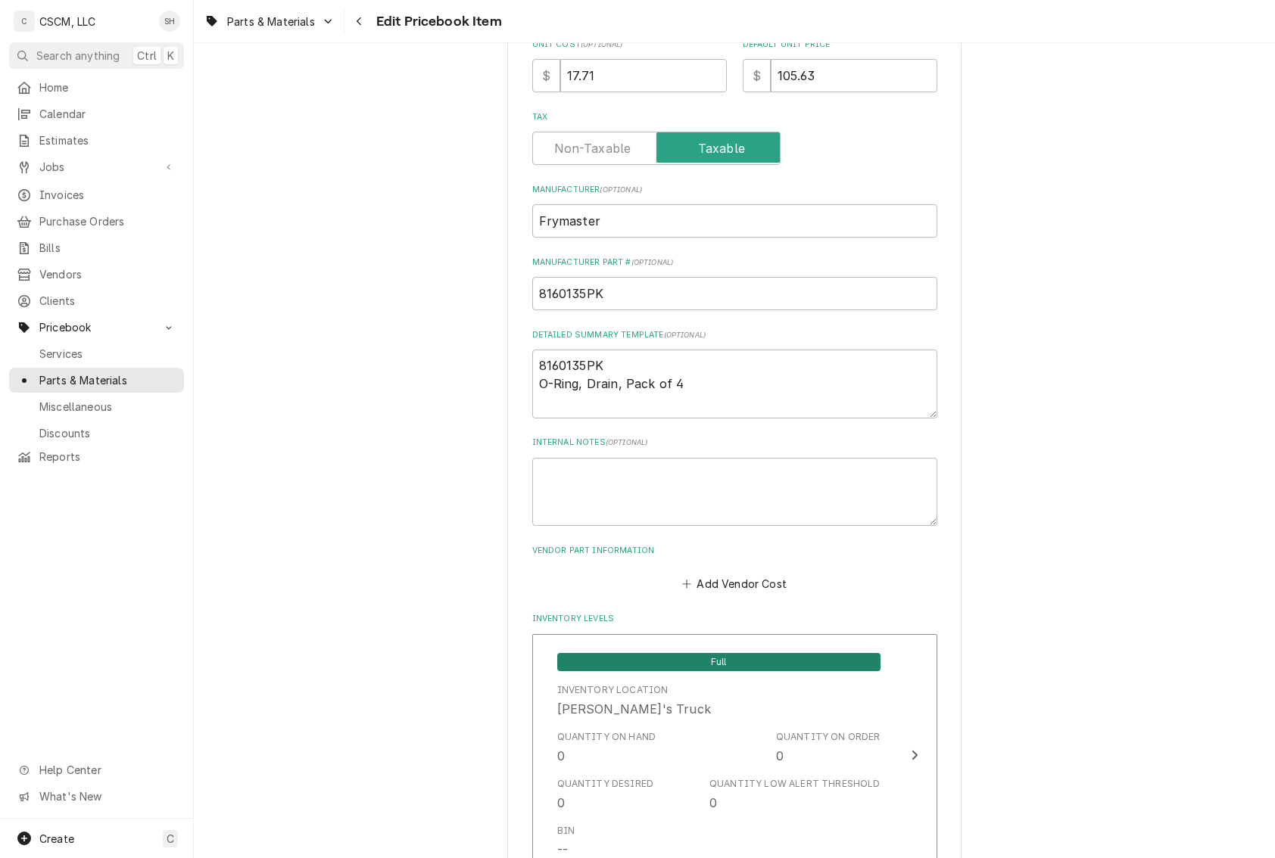
scroll to position [606, 0]
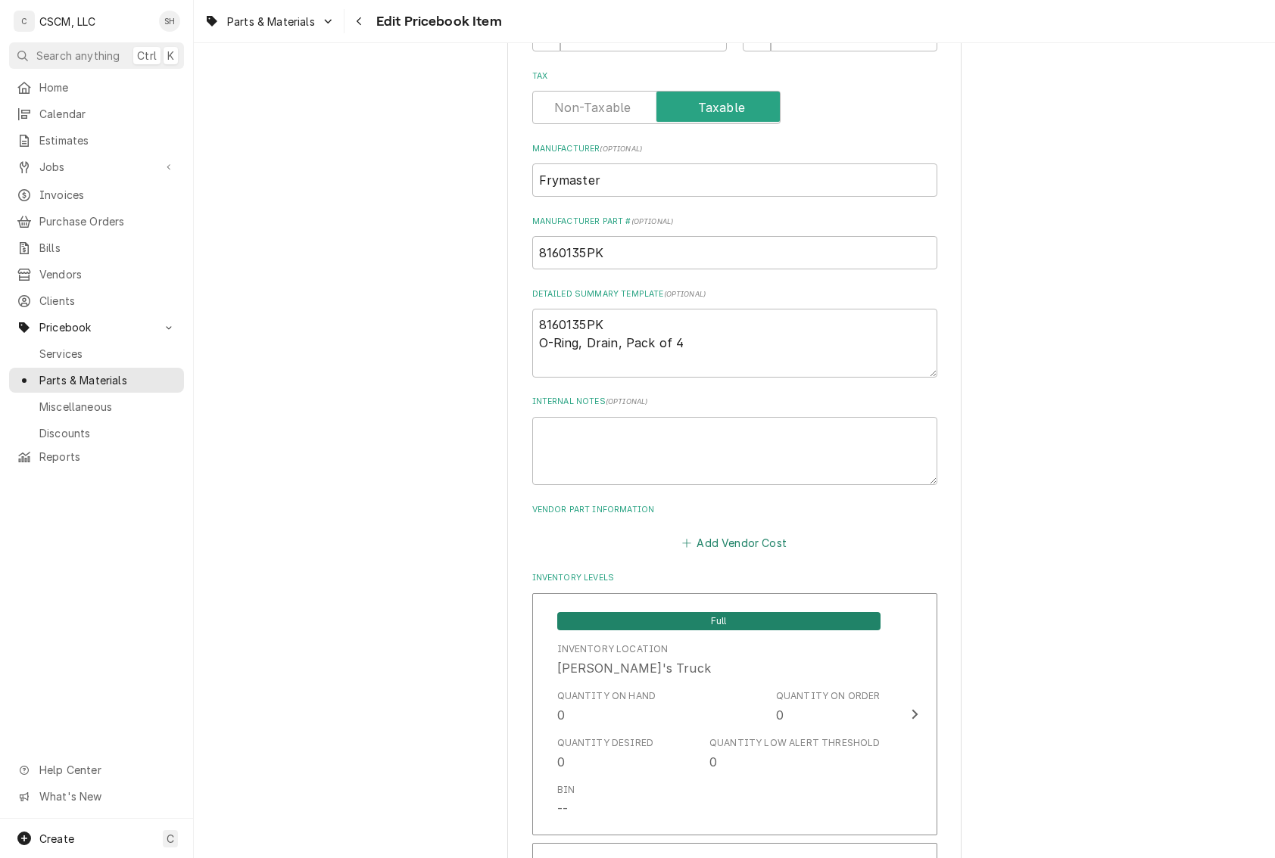
click at [743, 544] on button "Add Vendor Cost" at bounding box center [735, 543] width 110 height 21
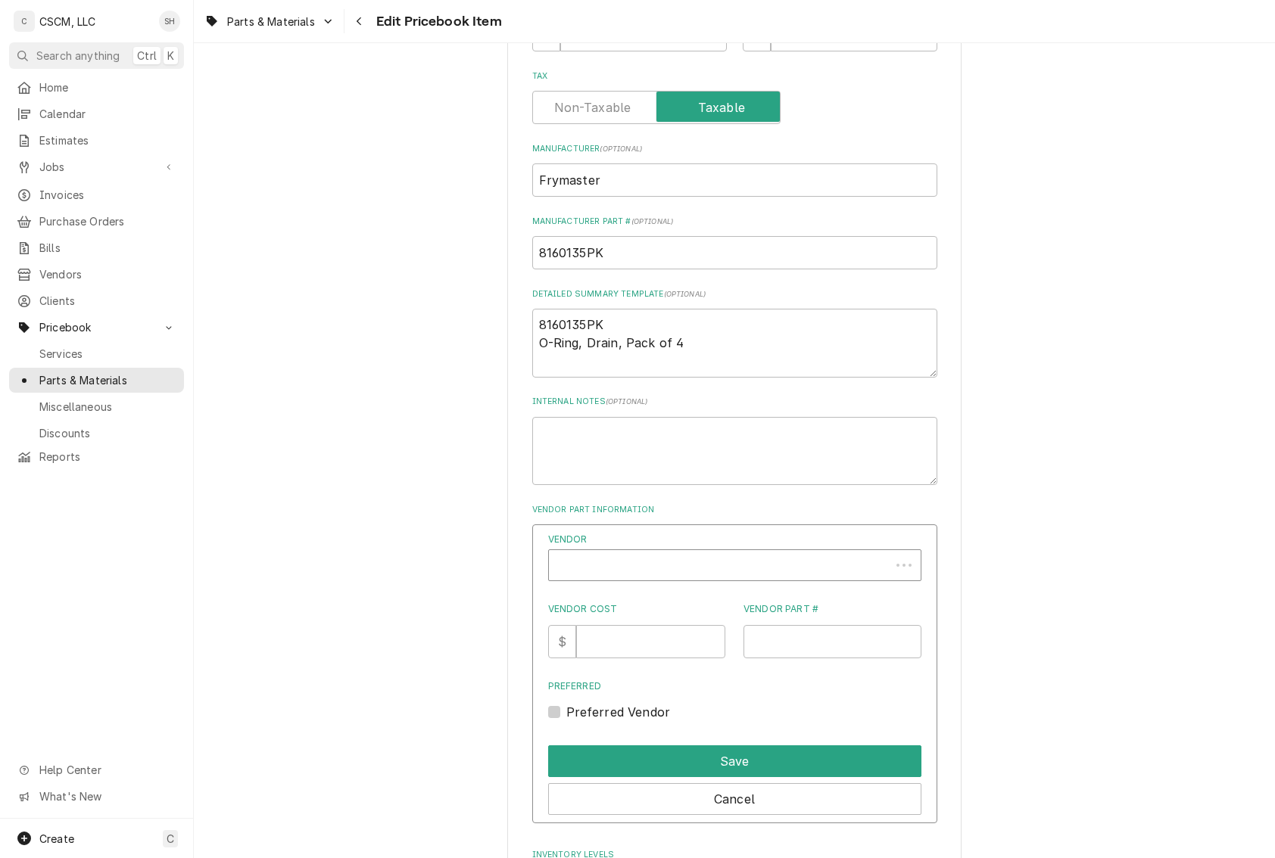
type textarea "x"
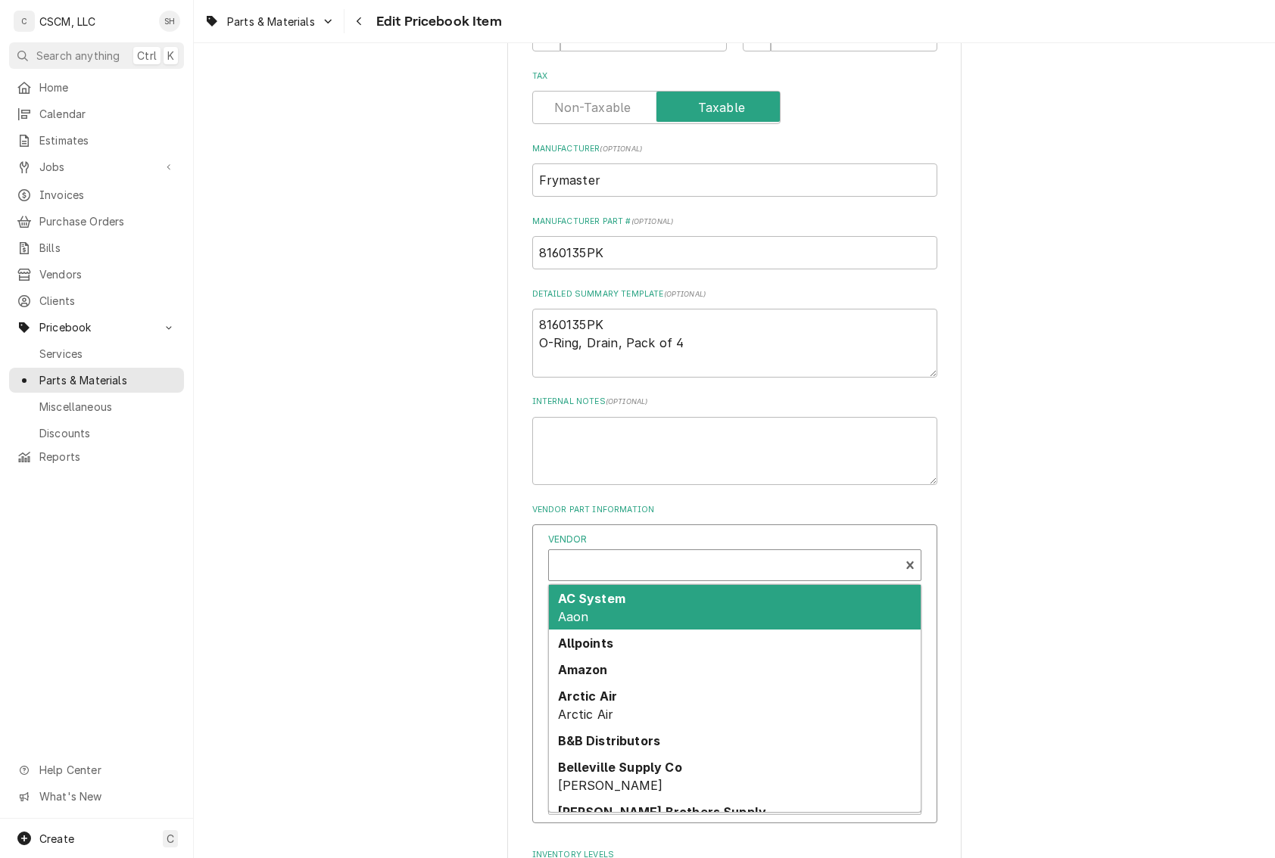
click at [718, 571] on div "Vendor" at bounding box center [723, 567] width 335 height 36
type input "p"
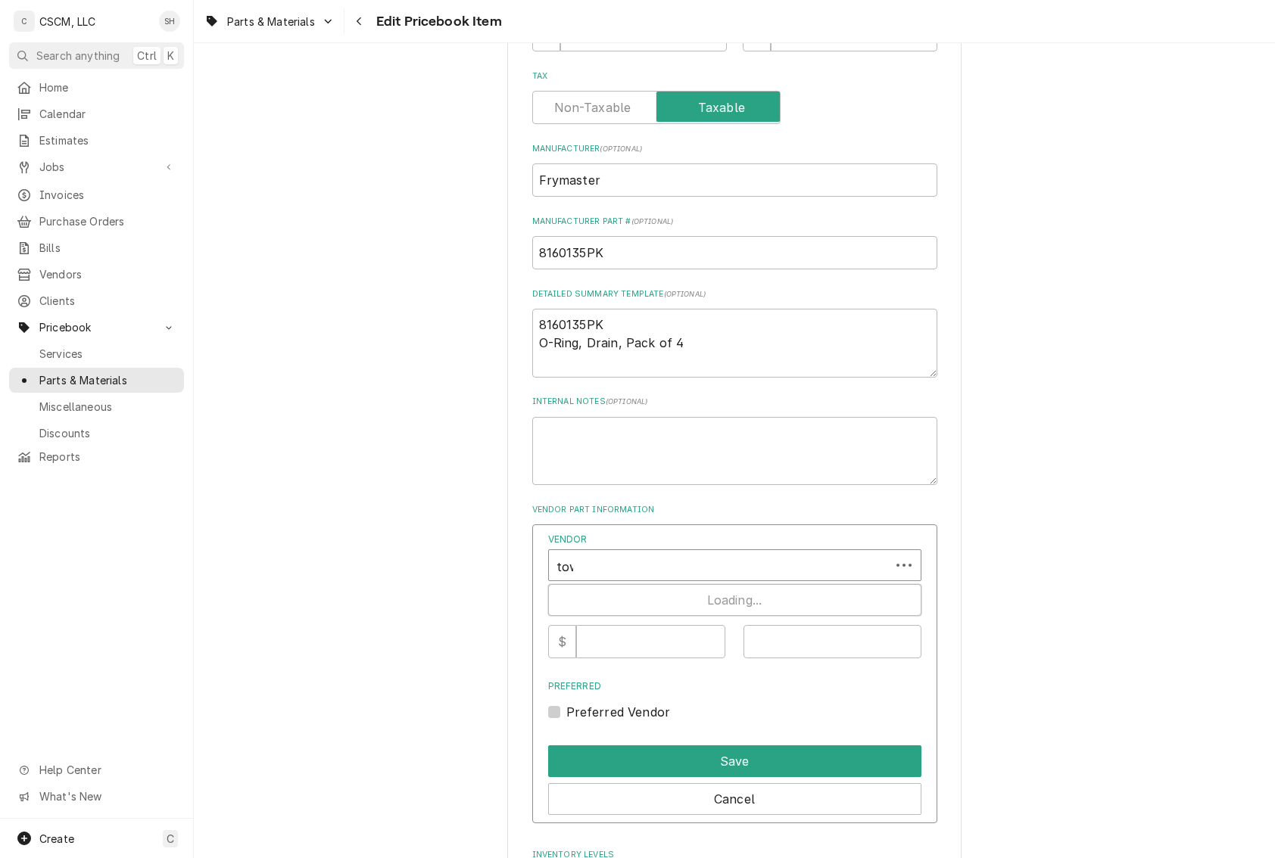
type input "town"
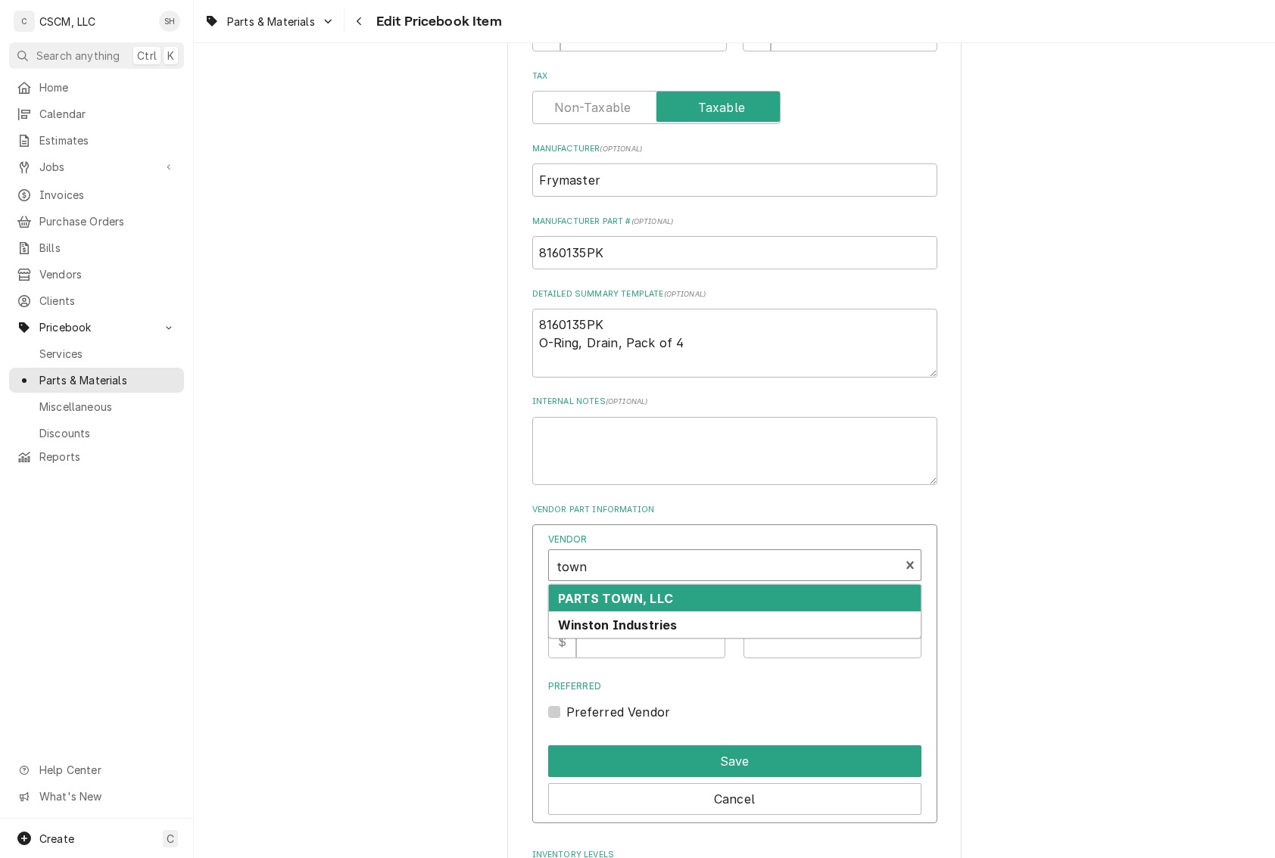
click at [674, 596] on div "PARTS TOWN, LLC" at bounding box center [735, 598] width 372 height 26
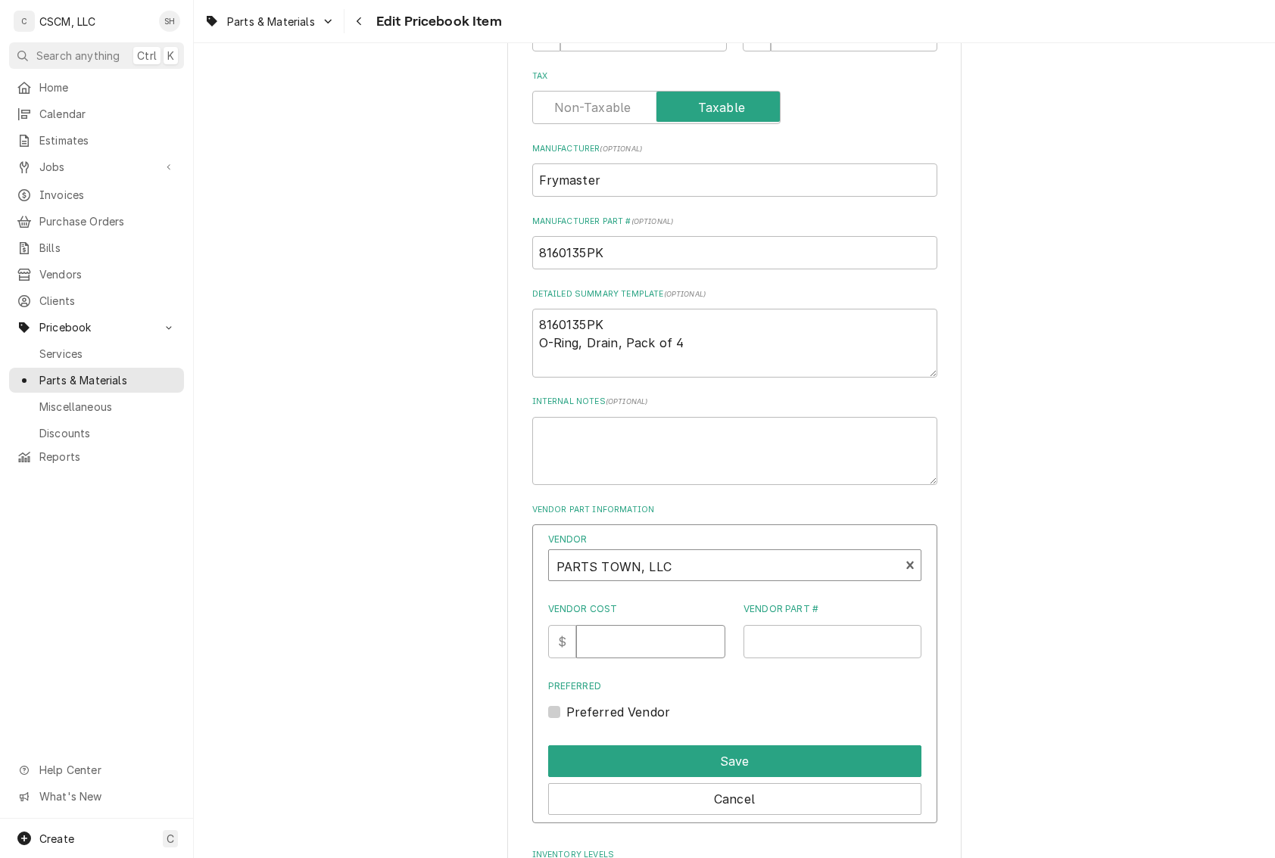
click at [665, 642] on input "Vendor Cost" at bounding box center [650, 641] width 149 height 33
type input "83.66"
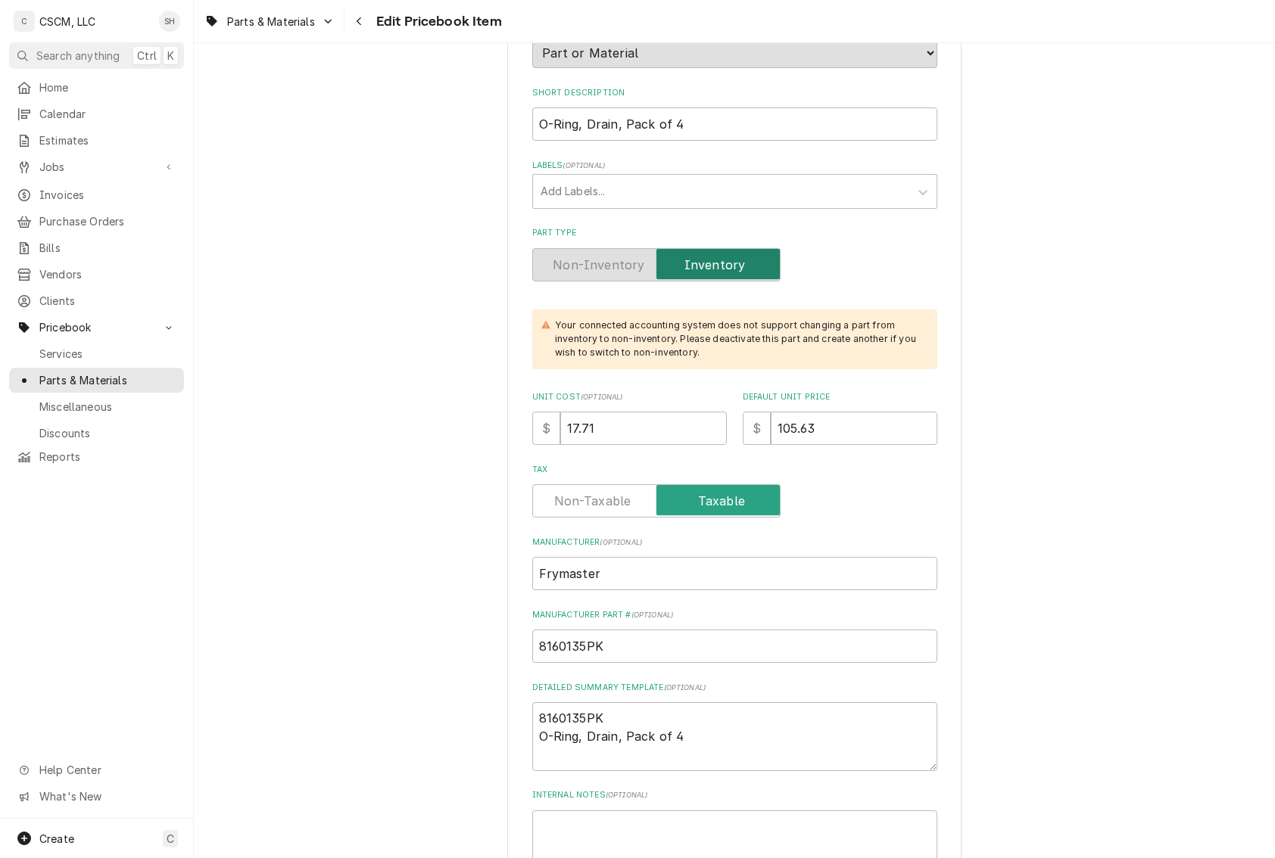
scroll to position [151, 0]
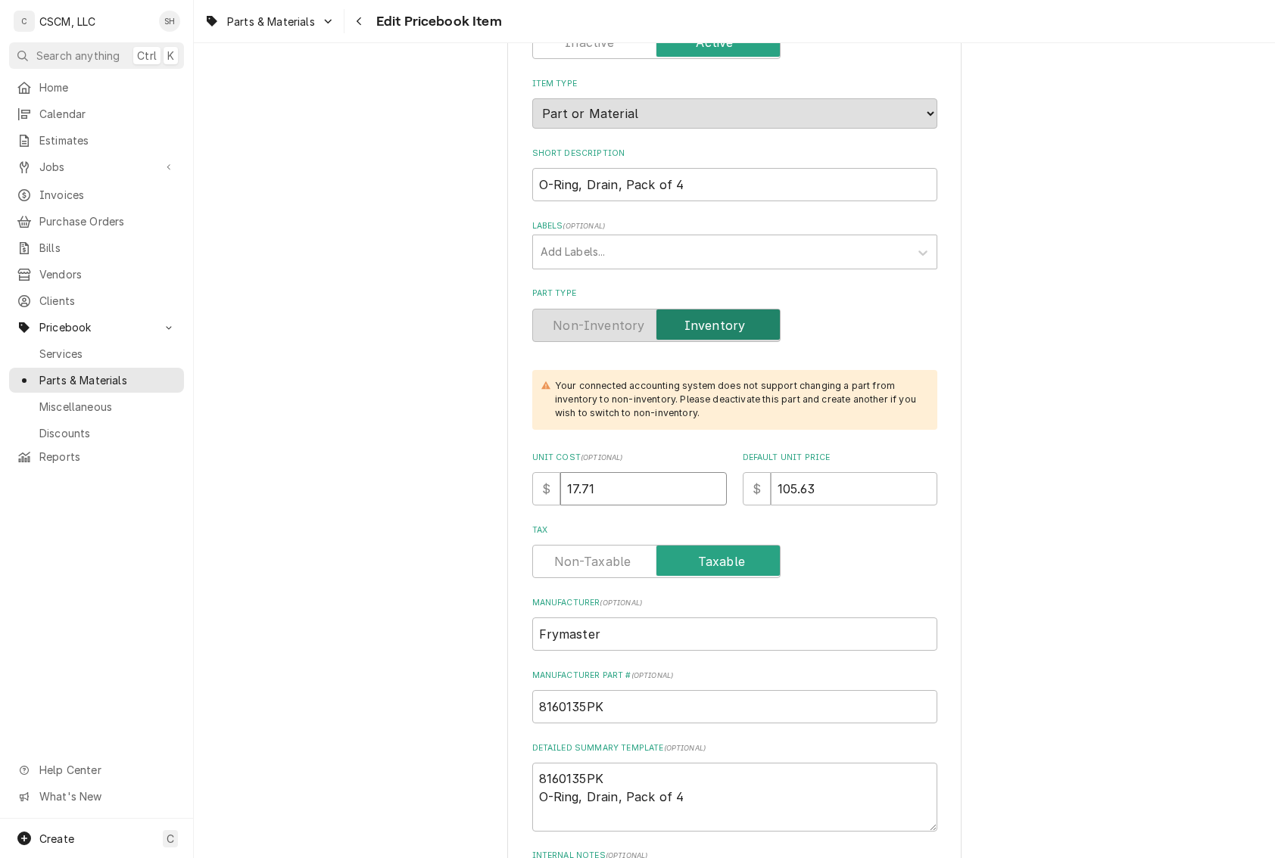
drag, startPoint x: 631, startPoint y: 491, endPoint x: 289, endPoint y: 459, distance: 342.8
type textarea "x"
type input "8"
type textarea "x"
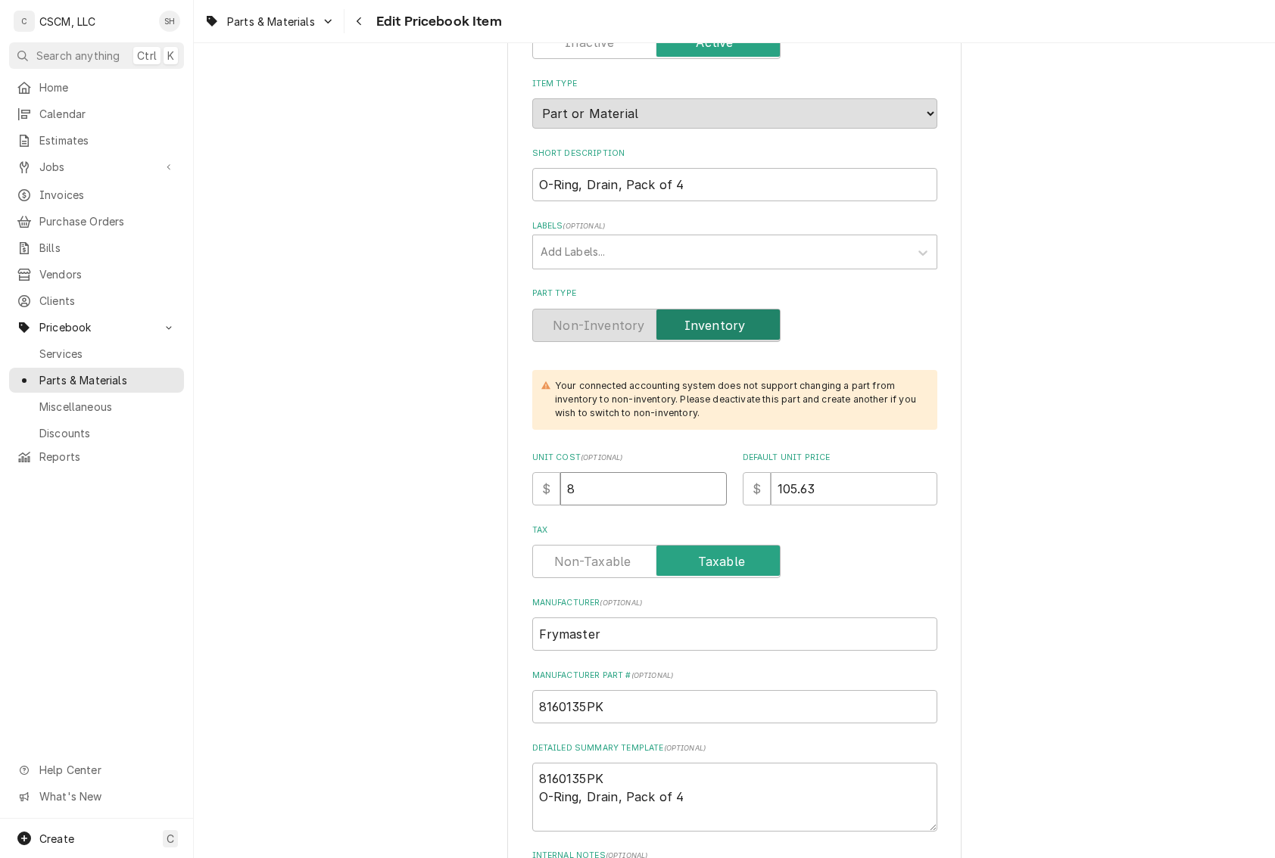
type input "83"
type textarea "x"
type input "83.6"
type textarea "x"
type input "83.66"
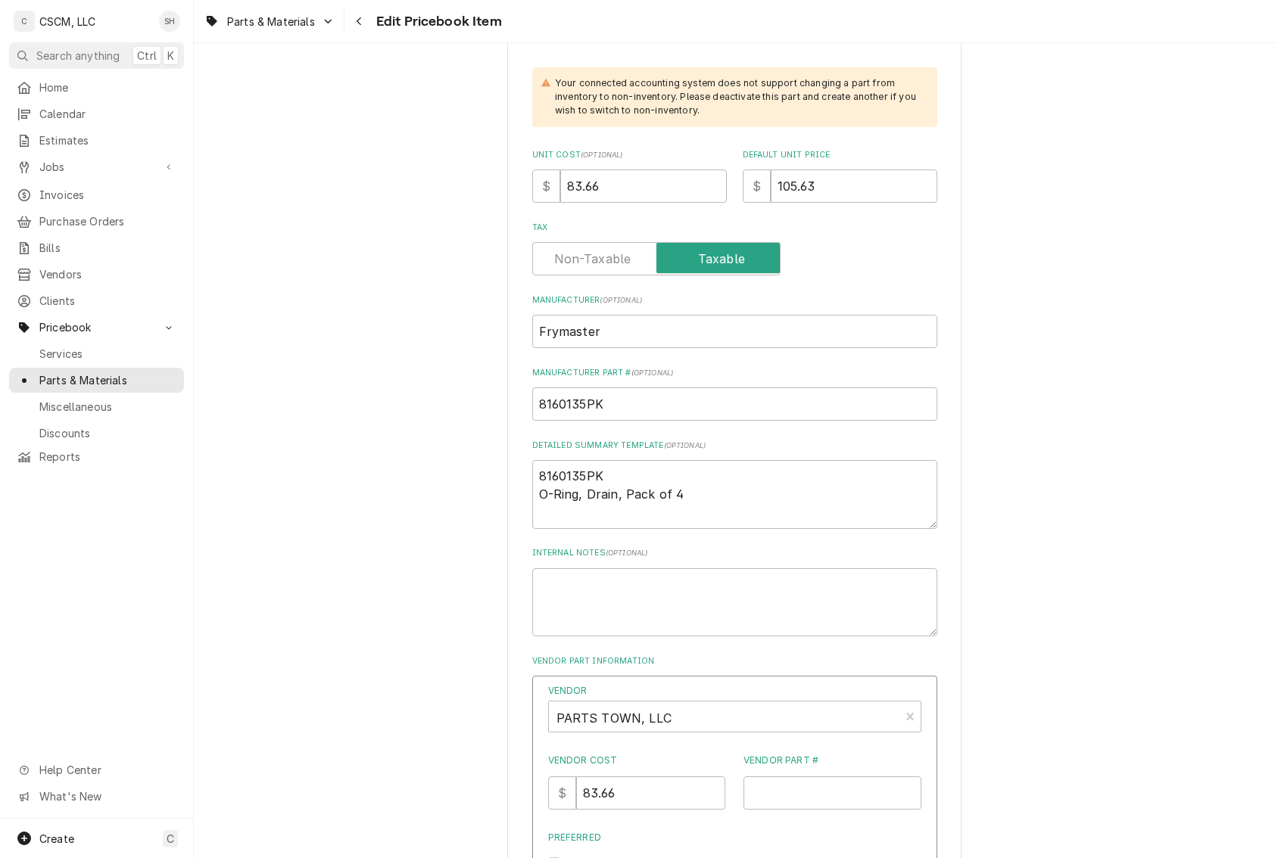
scroll to position [606, 0]
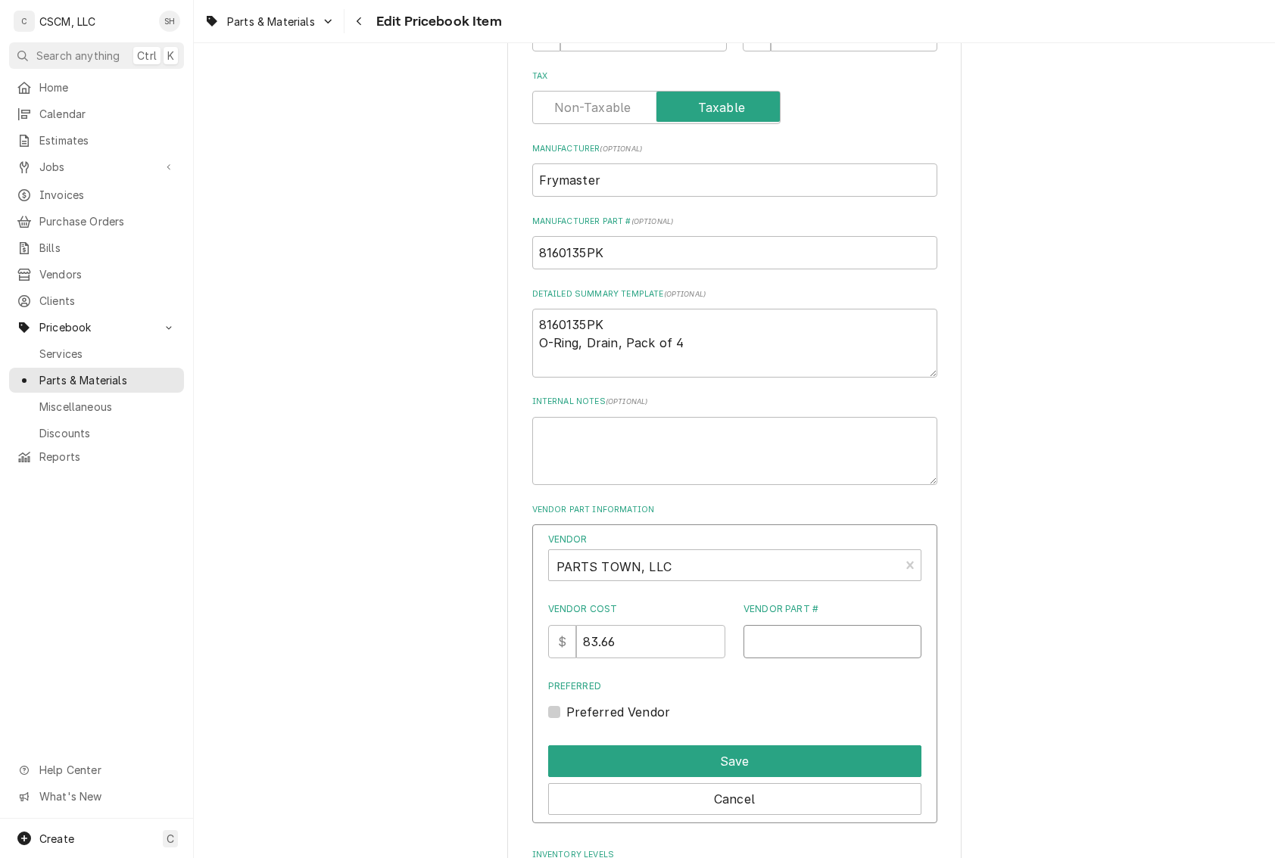
click at [782, 644] on input "Vendor Part #" at bounding box center [832, 641] width 178 height 33
click at [791, 644] on input "Vendor Part #" at bounding box center [832, 641] width 178 height 33
paste input "FM8160135PK"
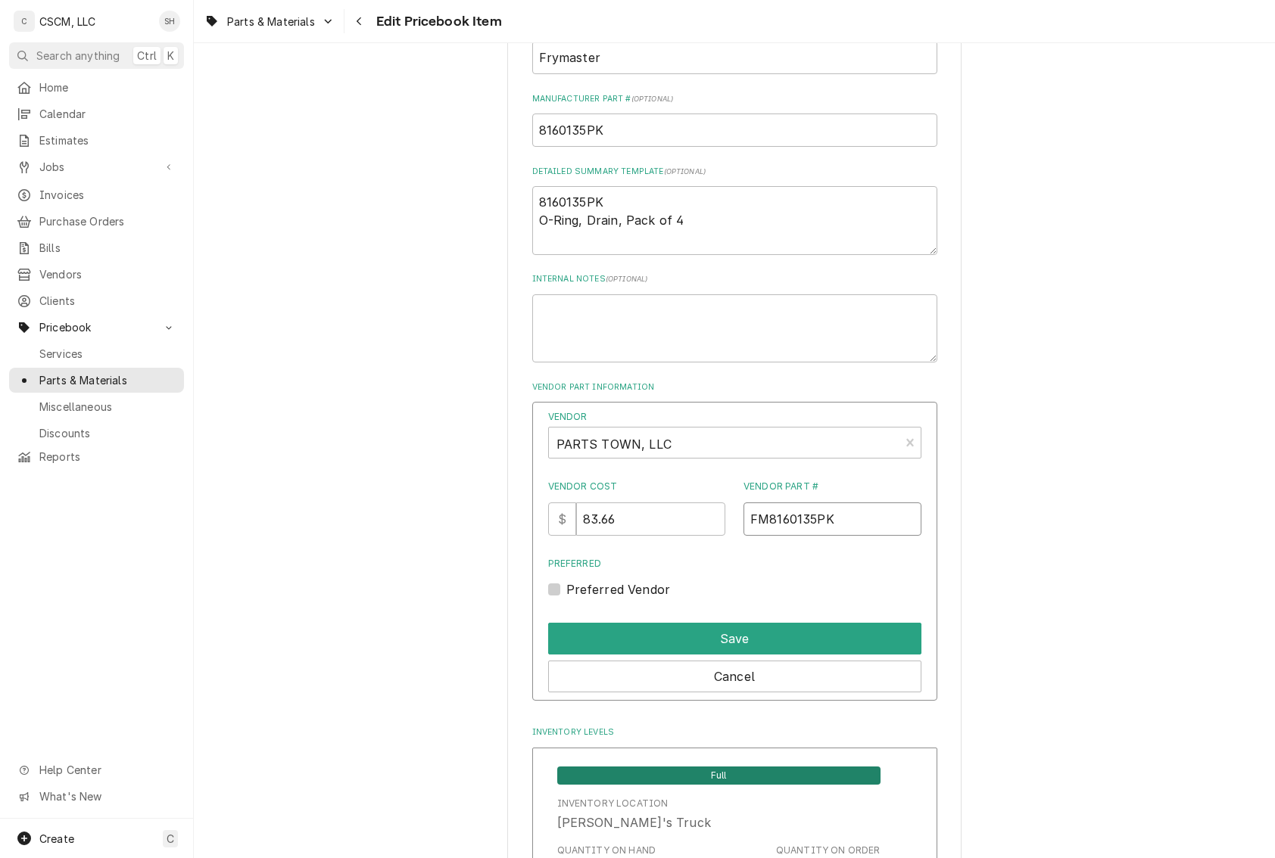
scroll to position [757, 0]
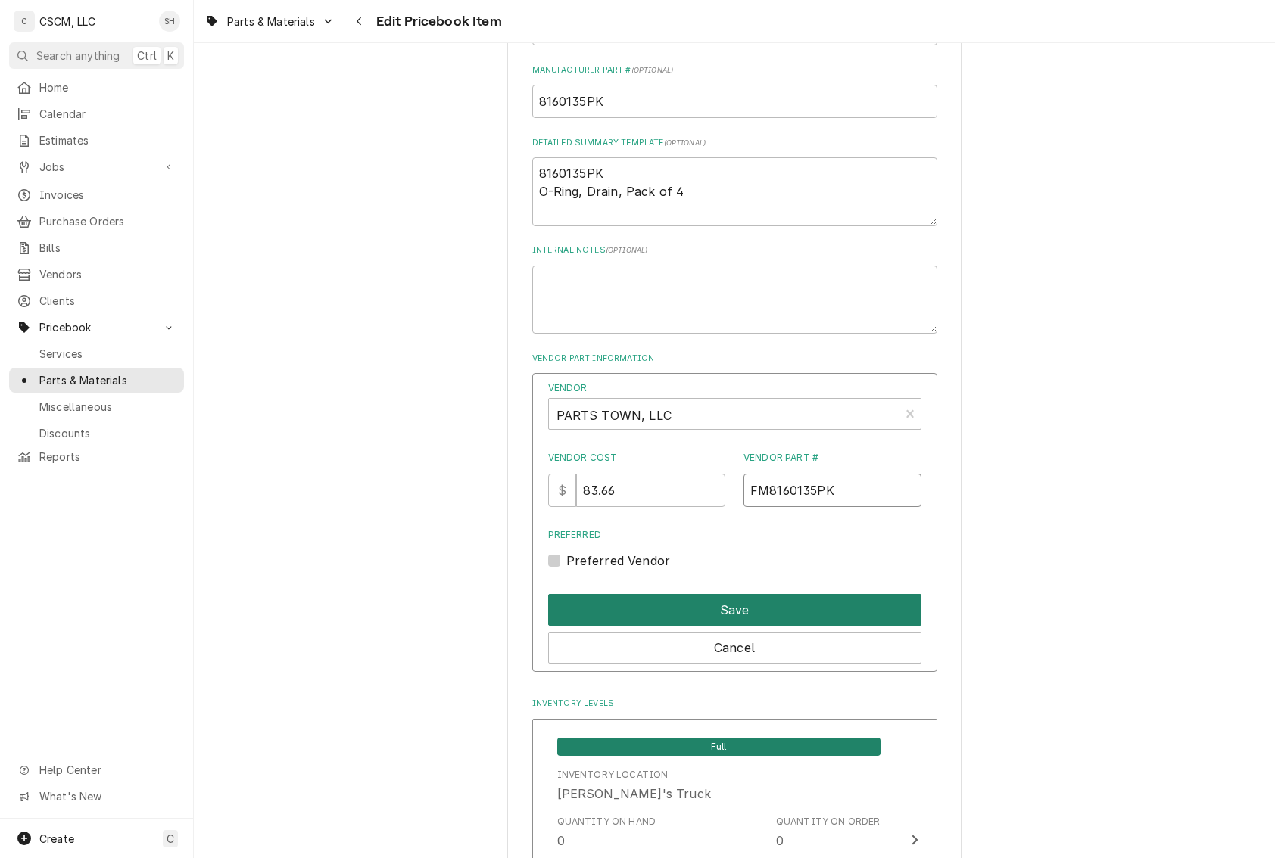
type input "FM8160135PK"
click at [869, 599] on button "Save" at bounding box center [734, 610] width 373 height 32
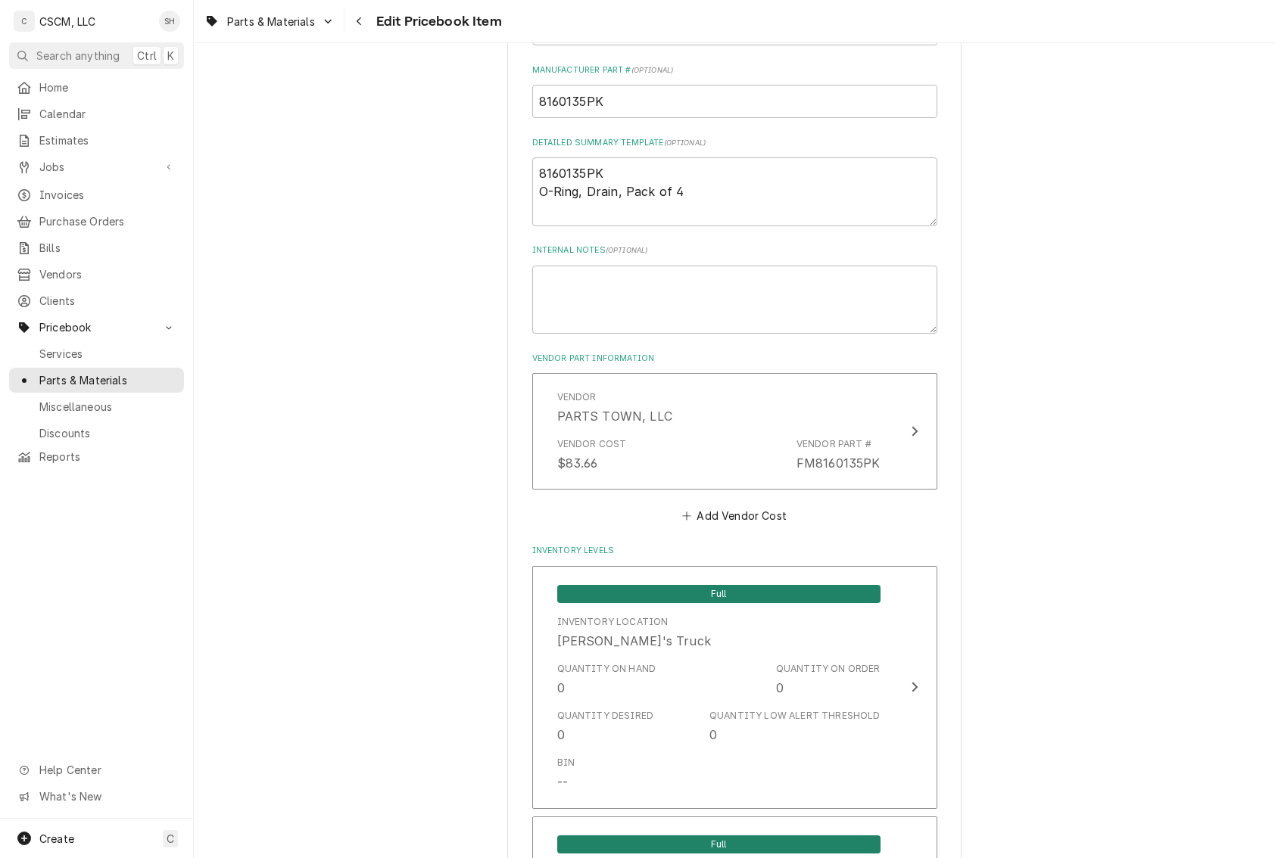
click at [733, 494] on div "Vendor PARTS TOWN, LLC Vendor Cost $83.66 Vendor Part # FM8160135PK" at bounding box center [734, 435] width 405 height 124
click at [736, 511] on button "Add Vendor Cost" at bounding box center [735, 516] width 110 height 21
type textarea "x"
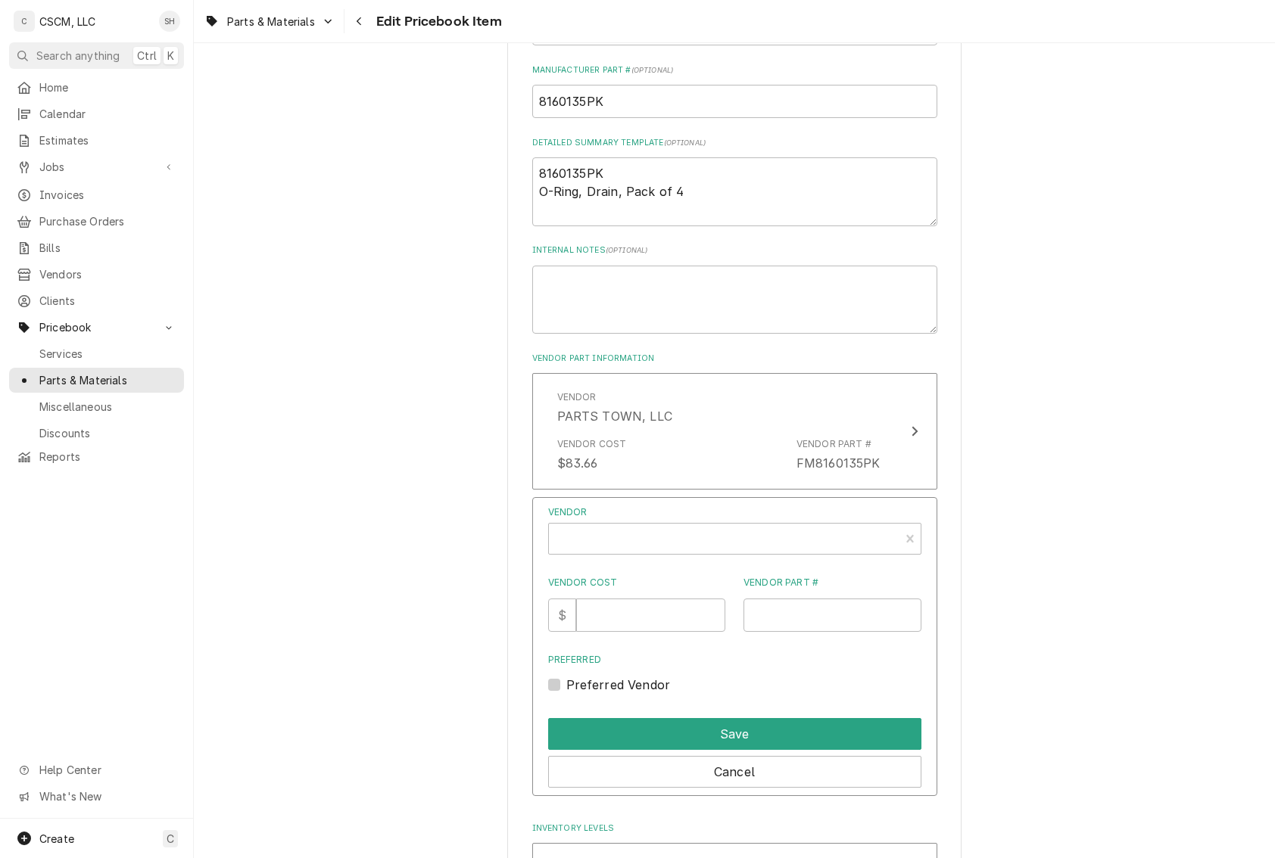
click at [685, 557] on div "Vendor Vendor Cost $ Vendor Part # Preferred Preferred Vendor" at bounding box center [734, 600] width 373 height 188
click at [680, 550] on div "Vendor" at bounding box center [723, 545] width 335 height 36
type input "point"
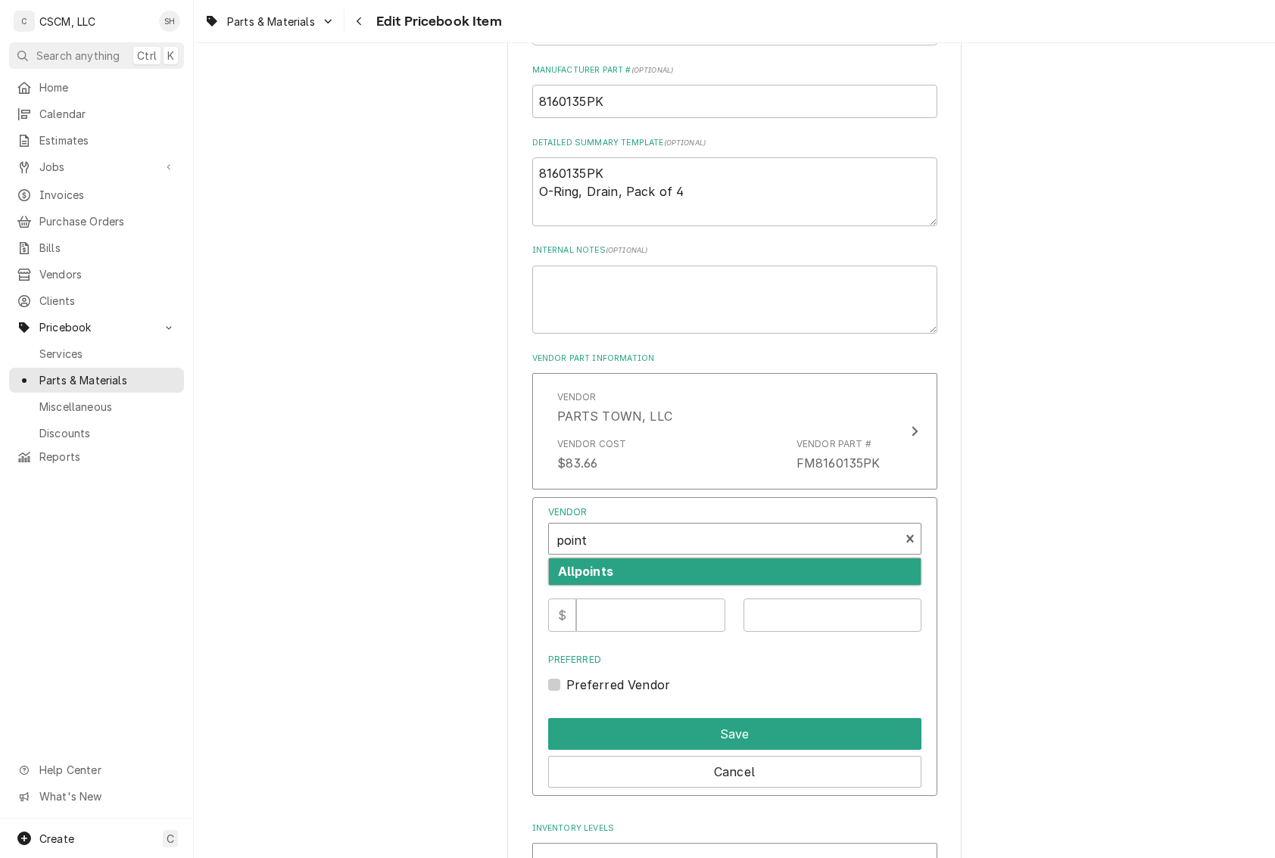
click at [631, 568] on div "Allpoints" at bounding box center [735, 572] width 372 height 26
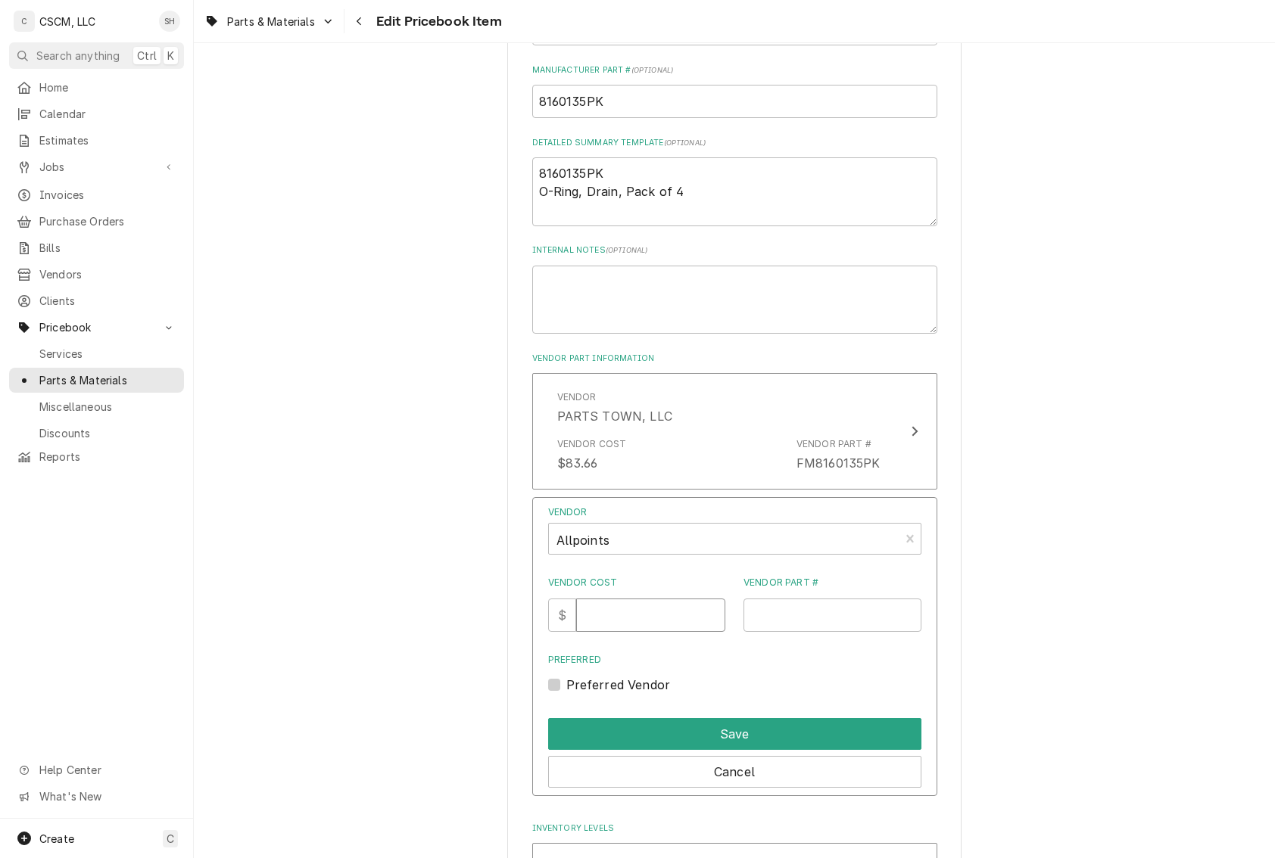
click at [619, 615] on input "Vendor Cost" at bounding box center [650, 615] width 149 height 33
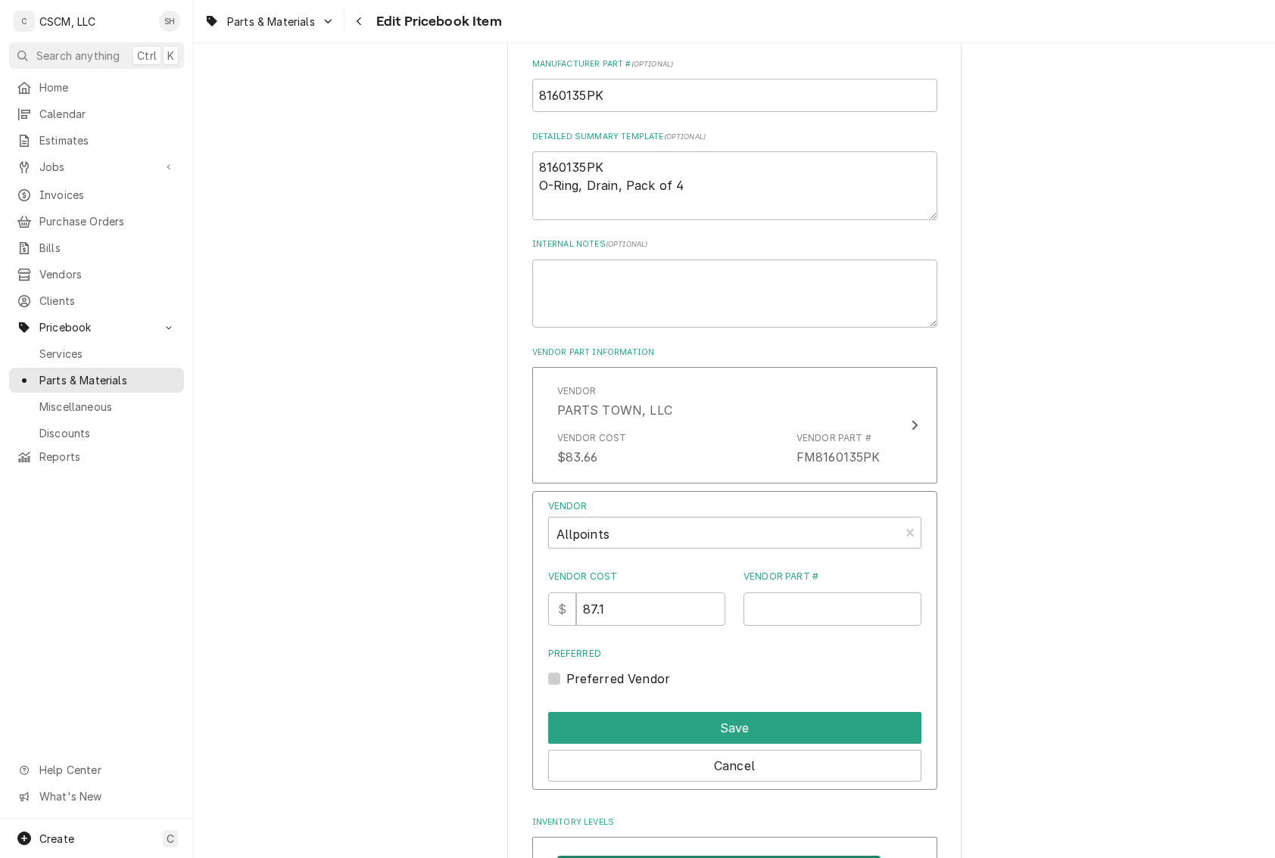
scroll to position [908, 0]
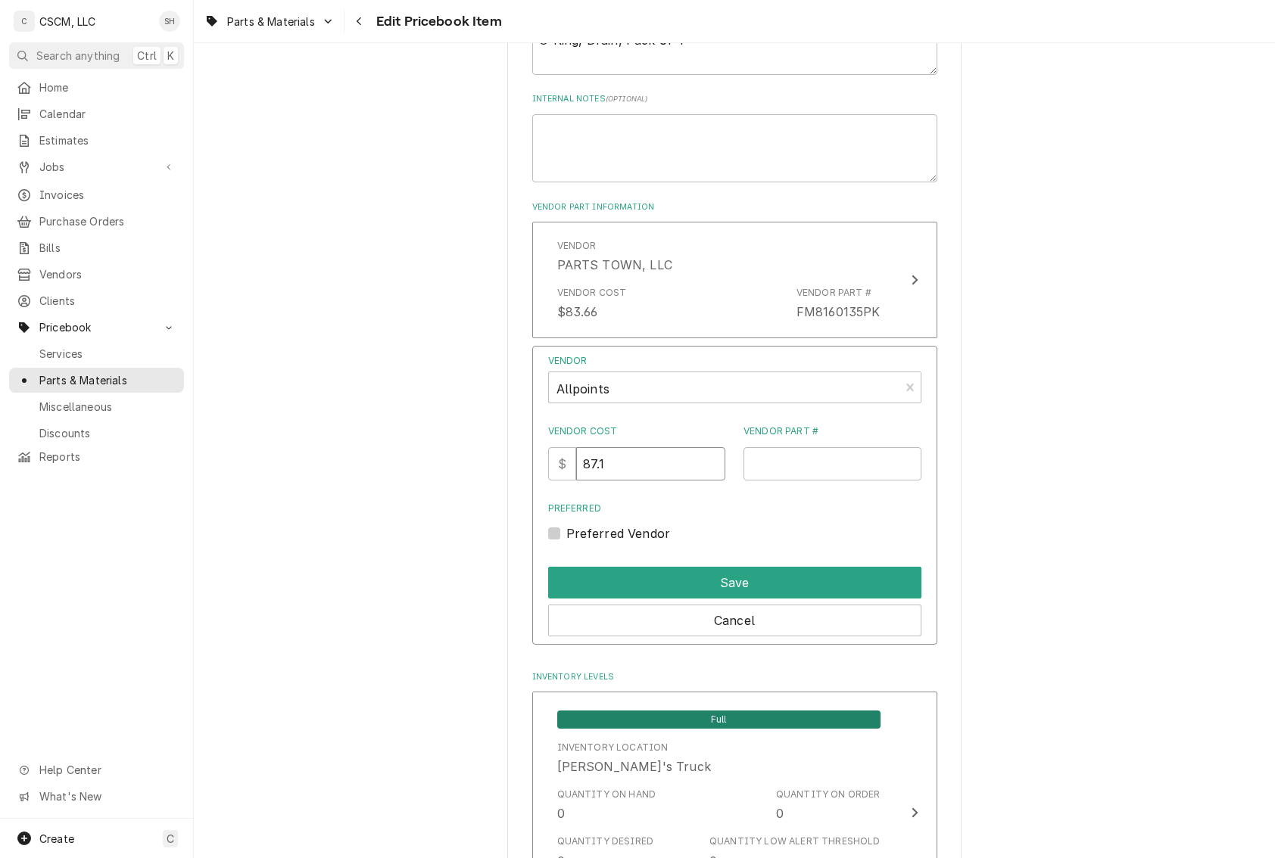
click at [667, 463] on input "87.1" at bounding box center [650, 463] width 149 height 33
type input "87.15"
click at [765, 478] on input "Vendor Part #" at bounding box center [832, 463] width 178 height 33
paste input "1681330"
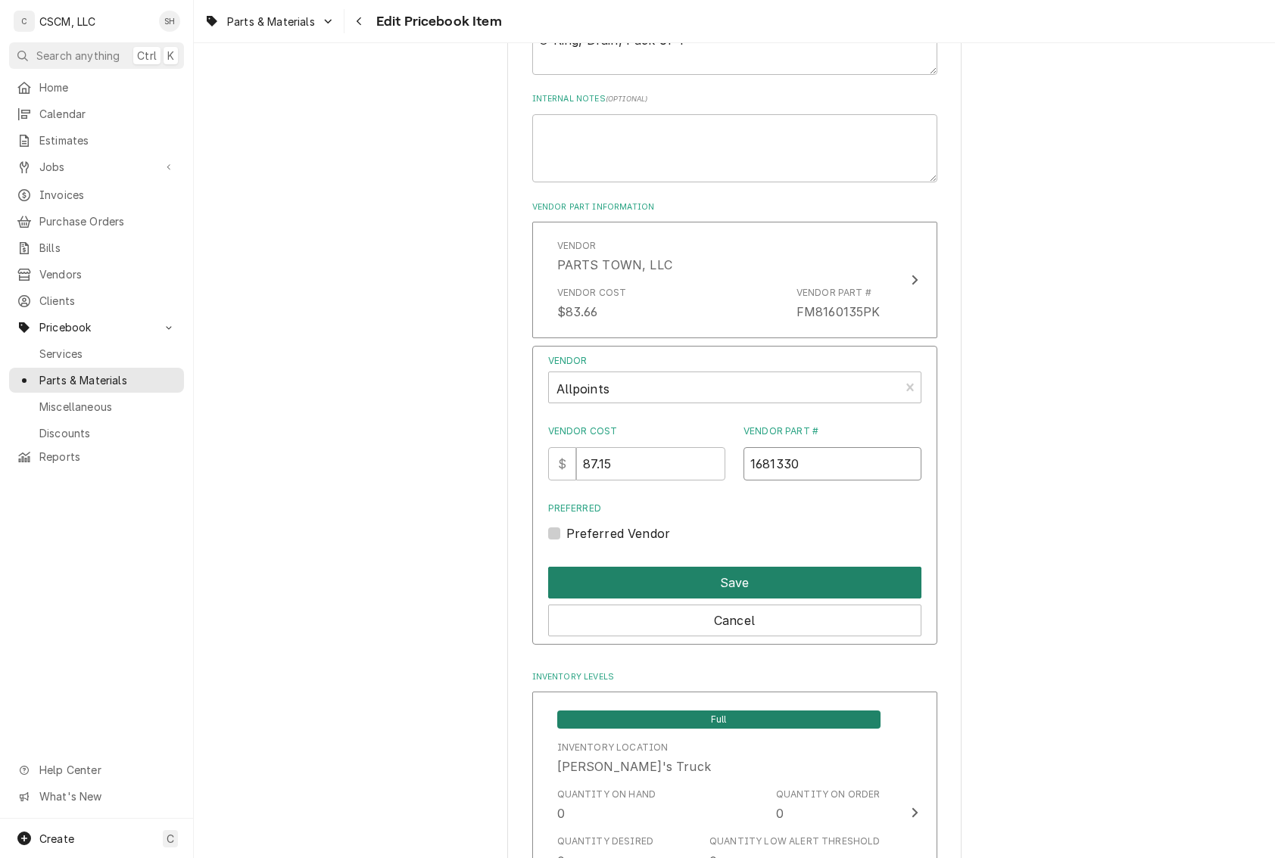
type input "1681330"
click at [867, 572] on button "Save" at bounding box center [734, 583] width 373 height 32
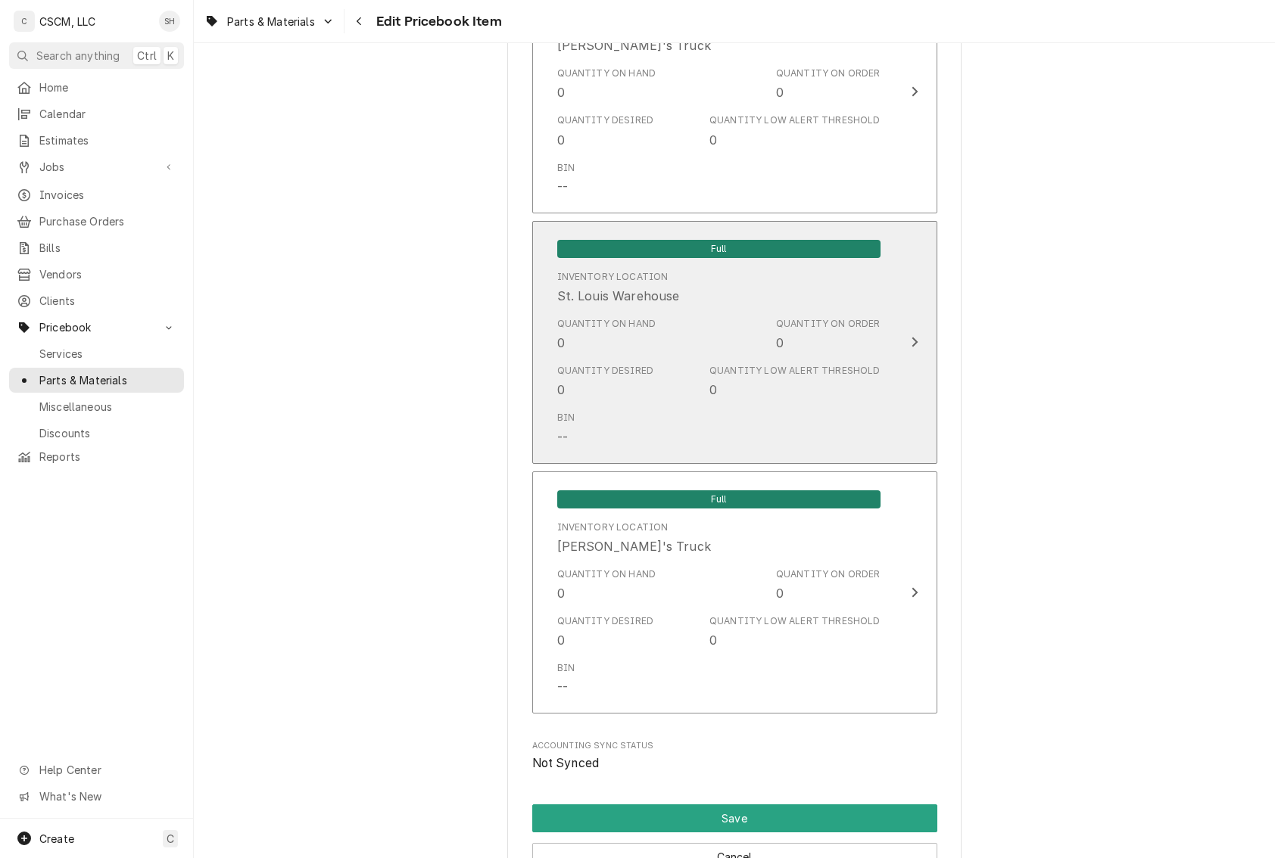
scroll to position [2877, 0]
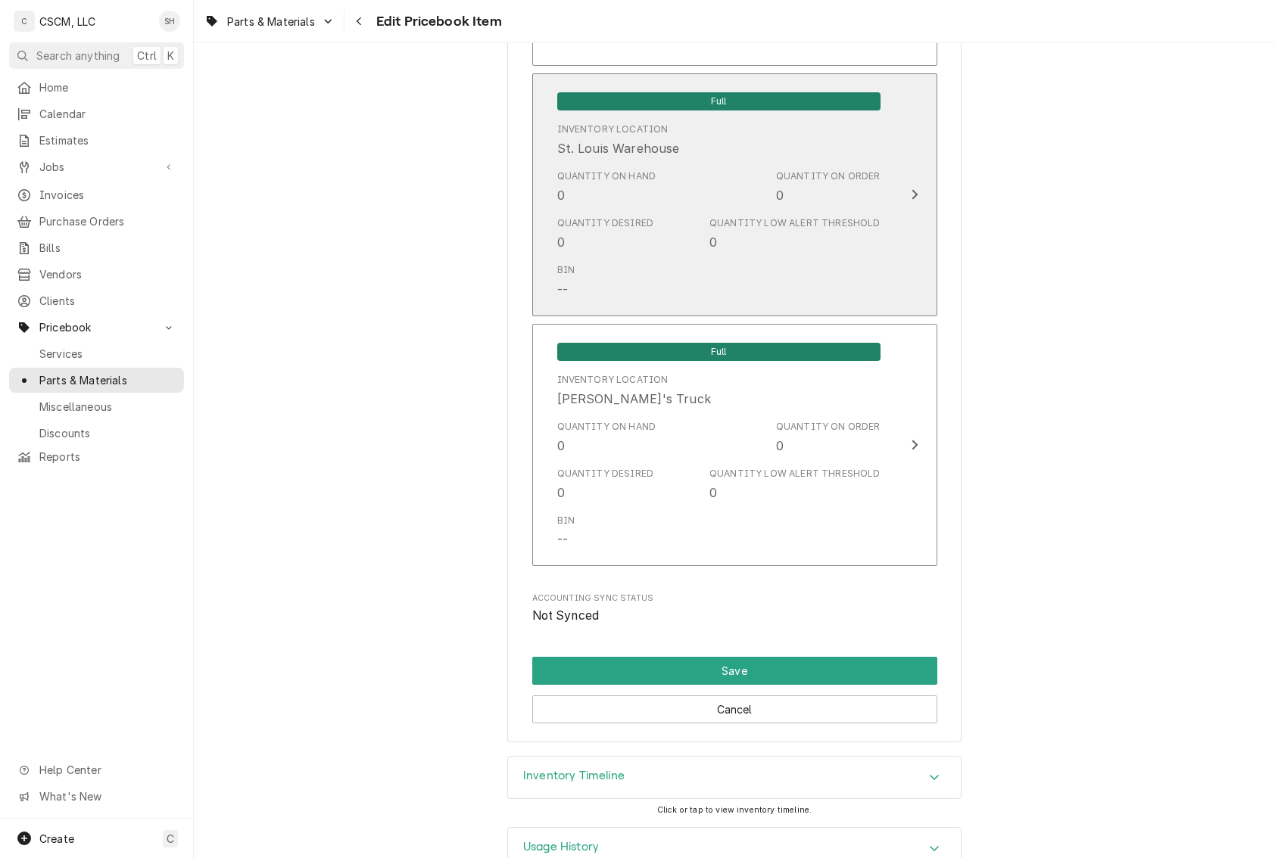
click at [758, 213] on div "Quantity Desired 0 Quantity Low Alert Threshold 0" at bounding box center [718, 233] width 323 height 47
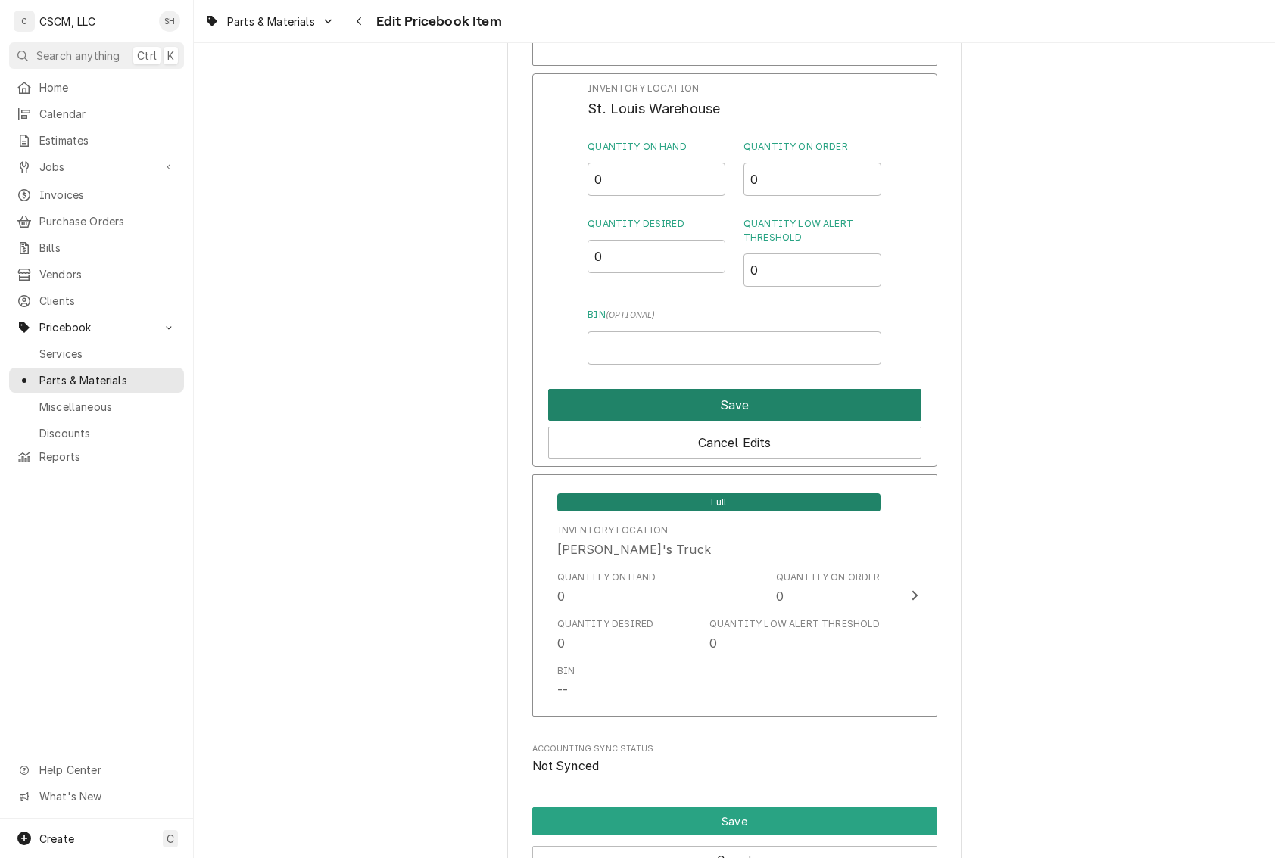
click at [706, 400] on button "Save" at bounding box center [734, 405] width 373 height 32
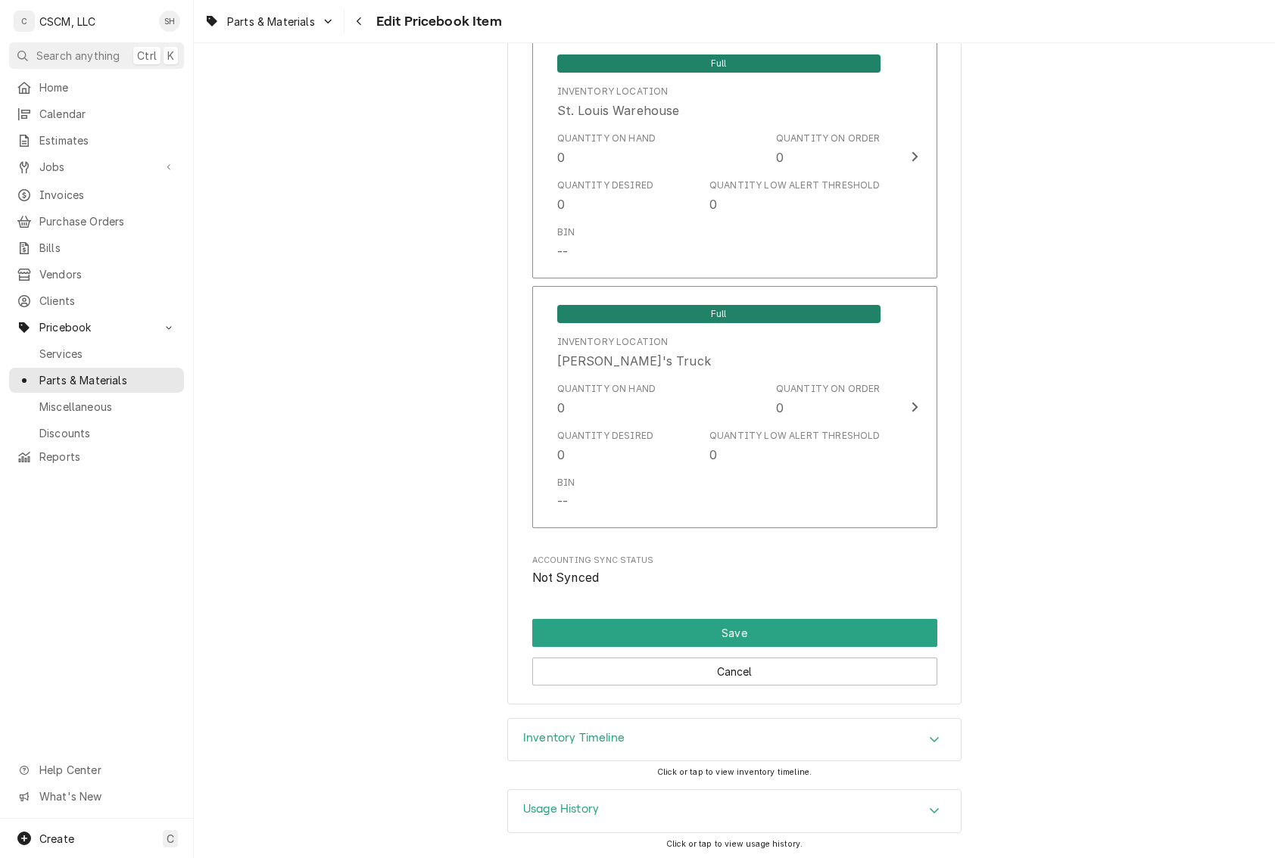
scroll to position [2917, 0]
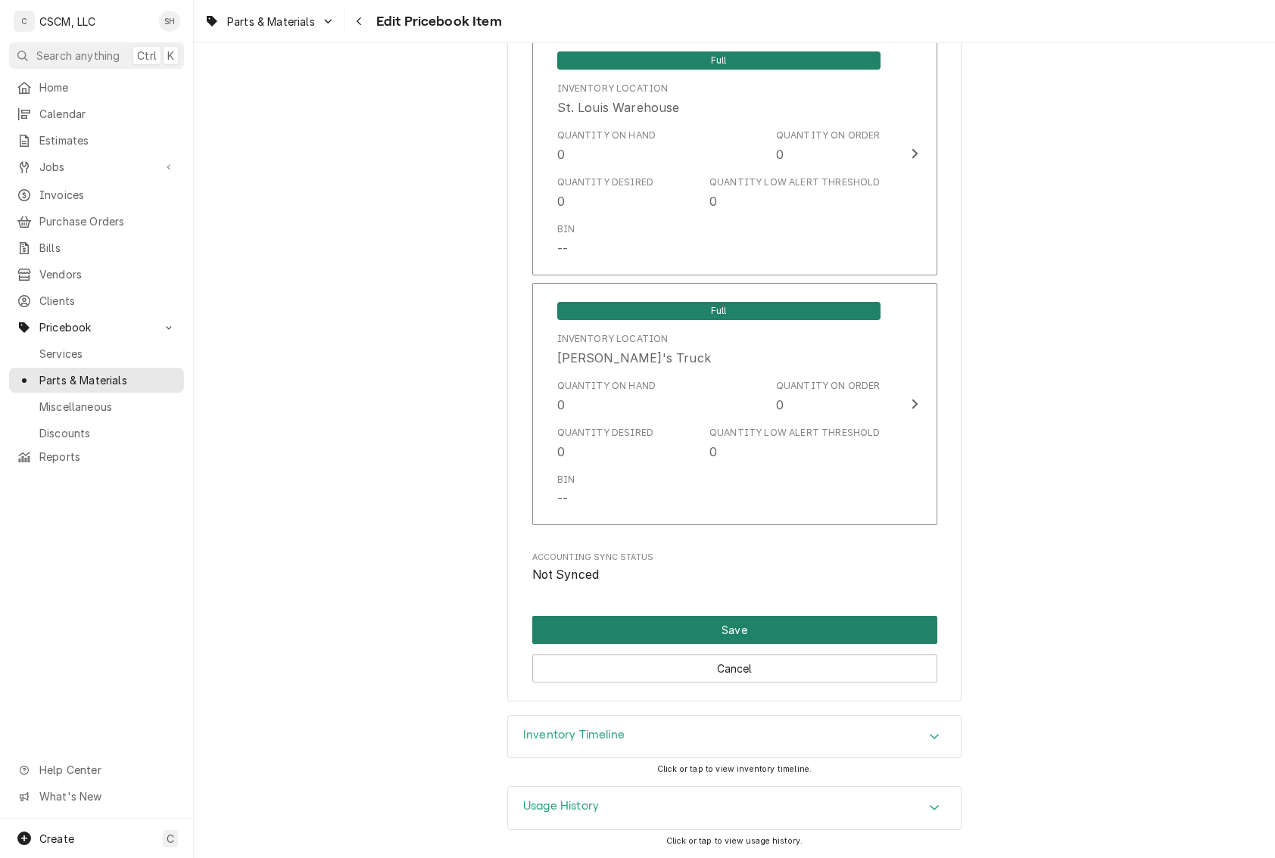
click at [749, 624] on button "Save" at bounding box center [734, 630] width 405 height 28
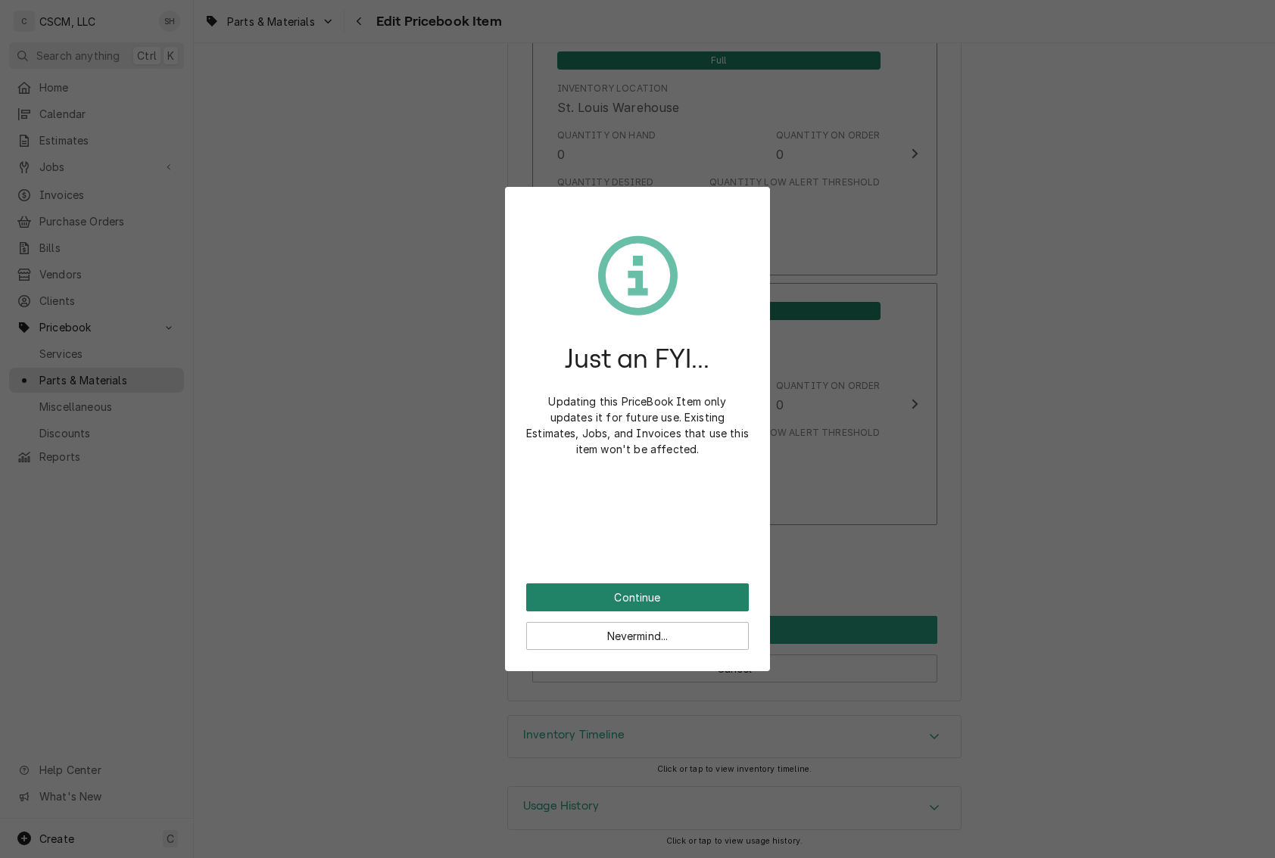
click at [701, 607] on button "Continue" at bounding box center [637, 598] width 223 height 28
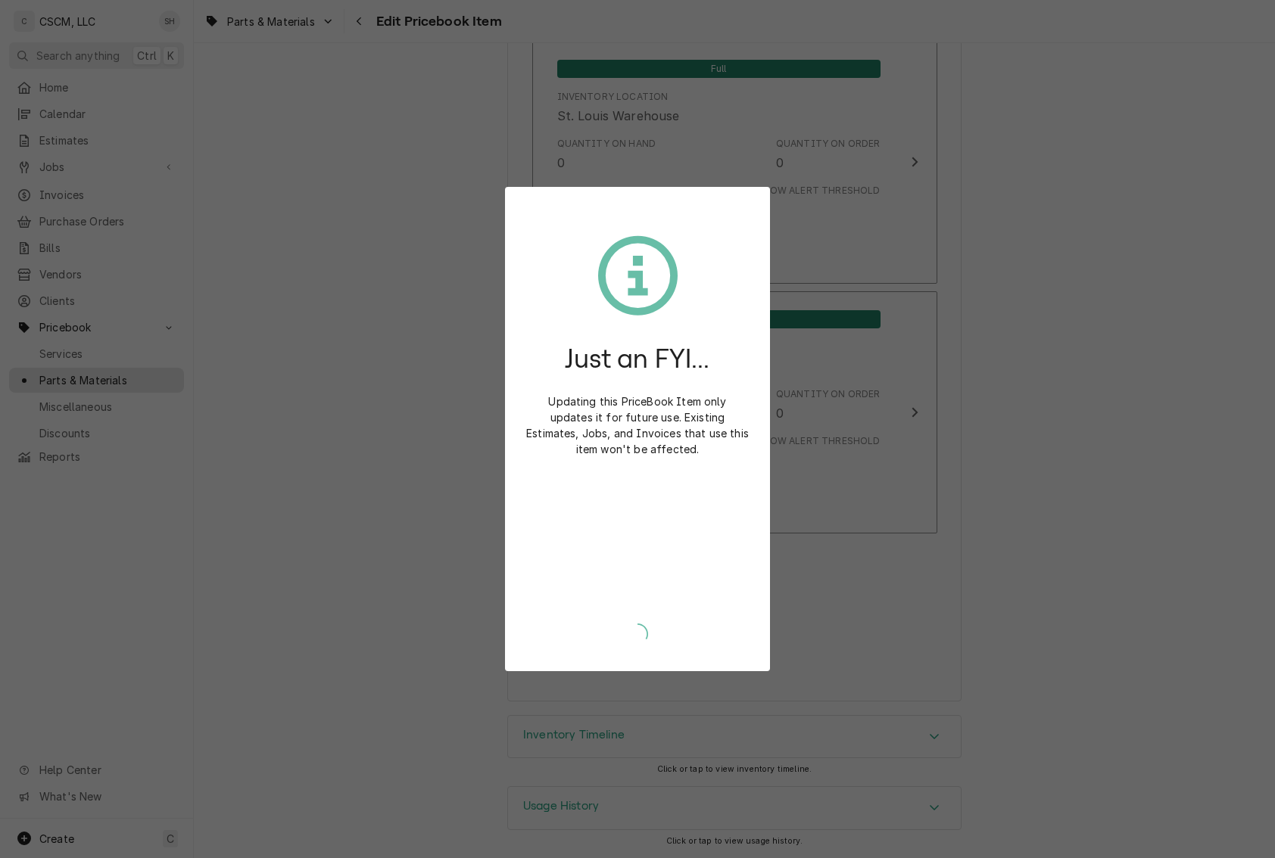
scroll to position [2908, 0]
type textarea "x"
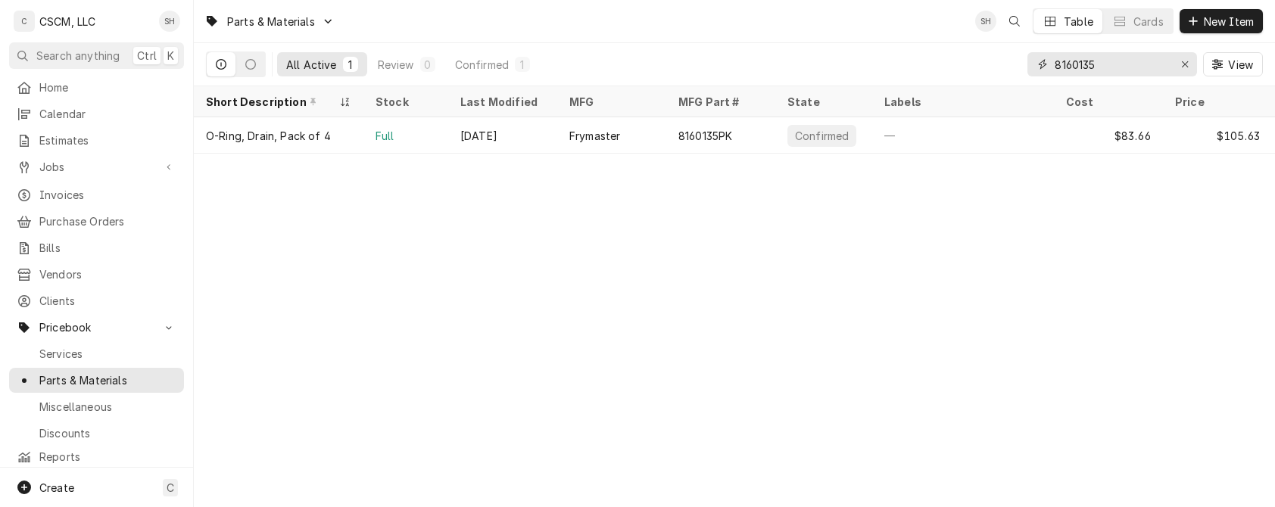
drag, startPoint x: 1117, startPoint y: 69, endPoint x: 864, endPoint y: 81, distance: 253.1
click at [864, 81] on div "All Active 1 Review 0 Confirmed 1 8160135 View" at bounding box center [734, 64] width 1057 height 42
drag, startPoint x: 1139, startPoint y: 61, endPoint x: 855, endPoint y: 57, distance: 284.6
click at [858, 59] on div "All Active 1 Review 0 Confirmed 1 8074036 View" at bounding box center [734, 64] width 1057 height 42
type input "8074036"
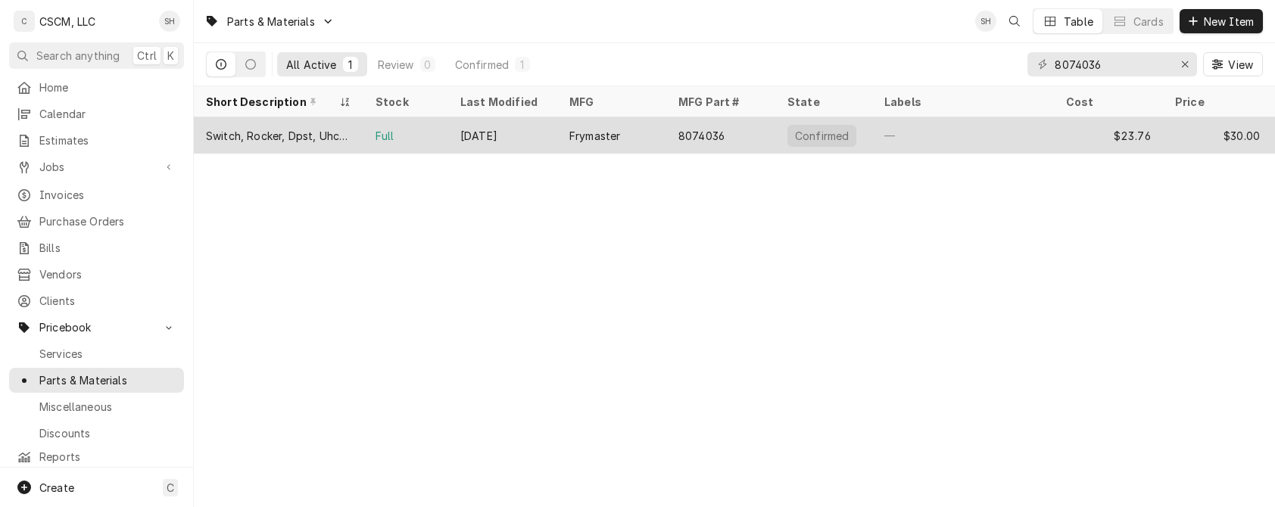
click at [1037, 141] on div "—" at bounding box center [963, 135] width 182 height 36
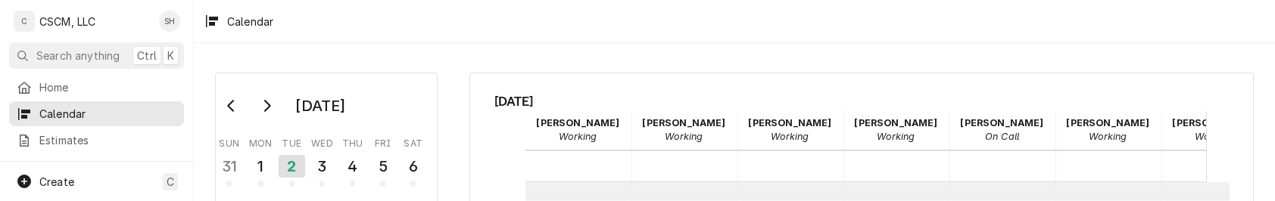
scroll to position [276, 0]
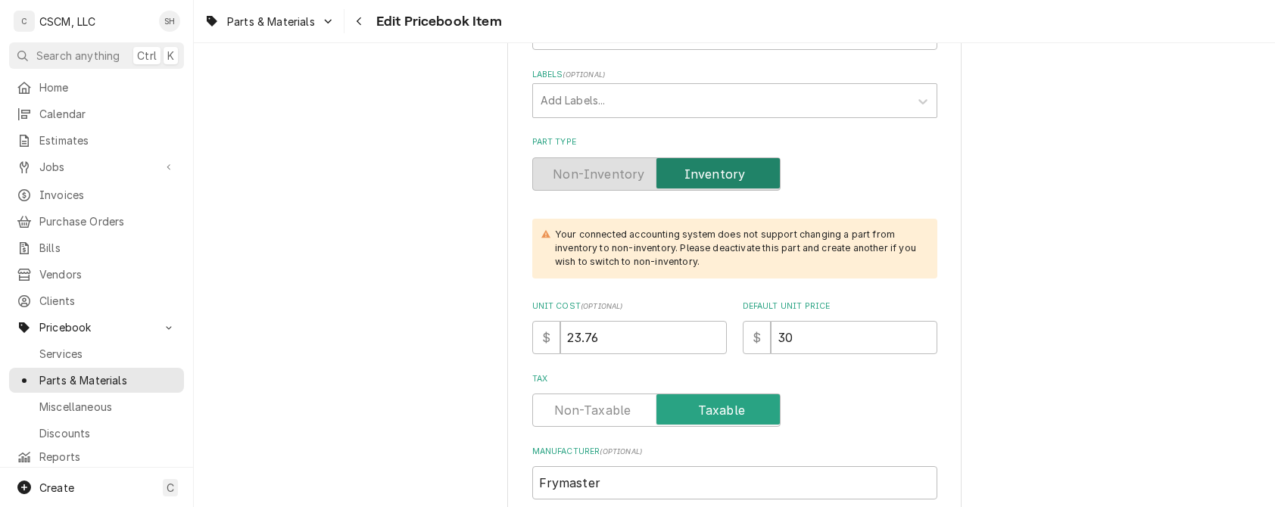
scroll to position [606, 0]
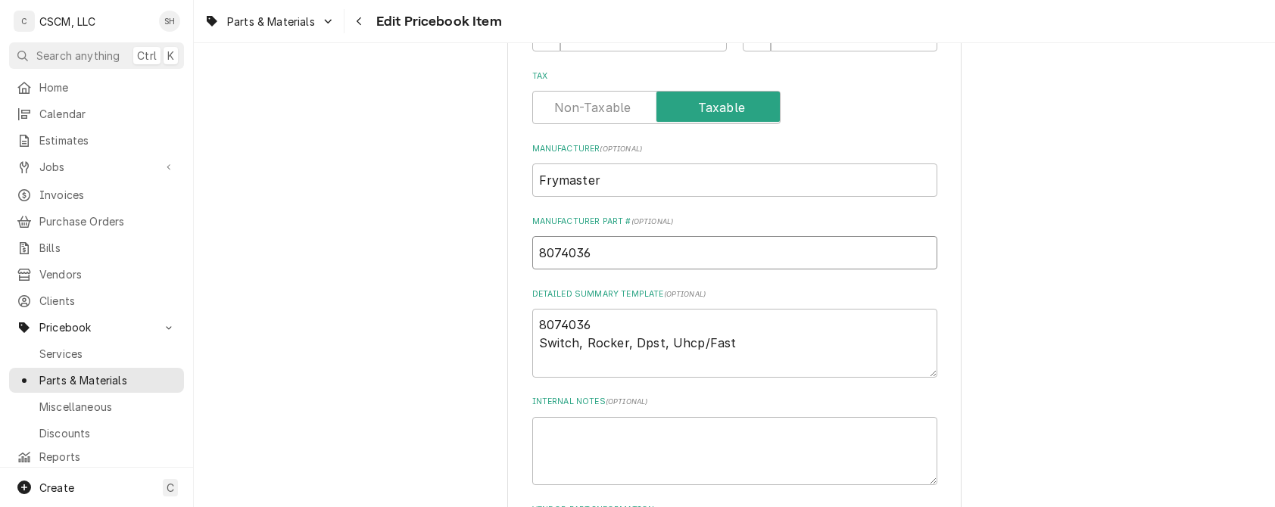
click at [553, 259] on input "8074036" at bounding box center [734, 252] width 405 height 33
type textarea "x"
type input "807-4036"
click at [547, 321] on textarea "8074036 Switch, Rocker, Dpst, Uhcp/Fast" at bounding box center [734, 343] width 405 height 69
type textarea "x"
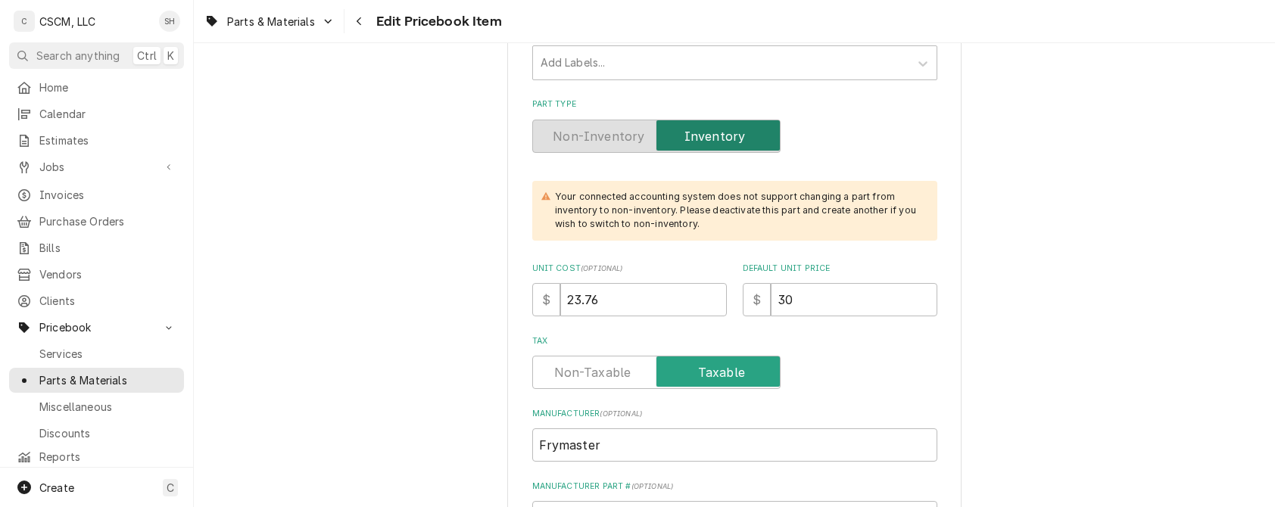
scroll to position [454, 0]
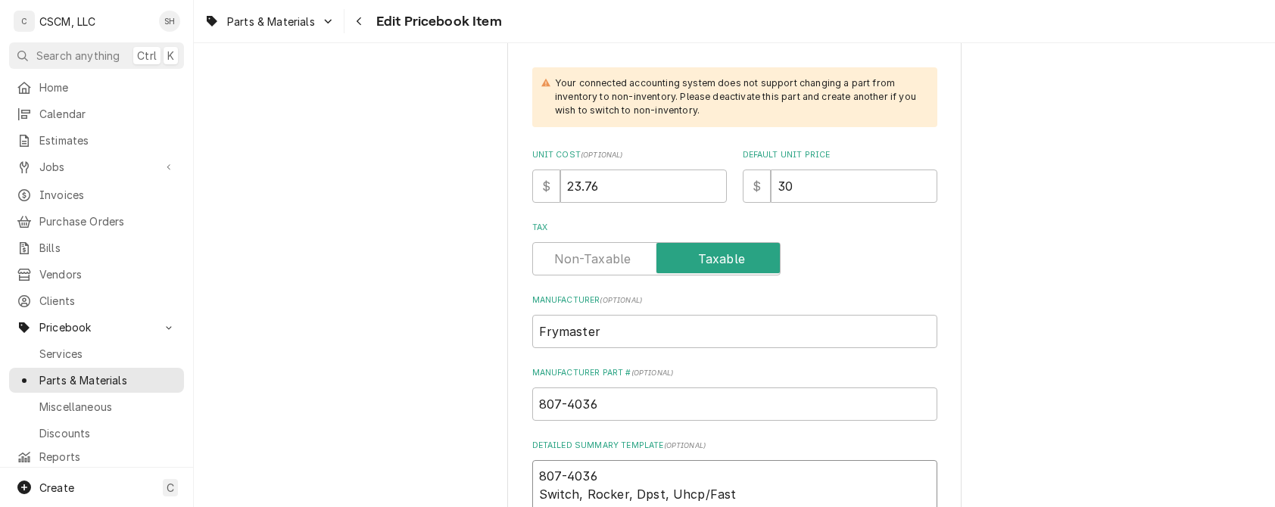
type textarea "807-4036 Switch, Rocker, Dpst, Uhcp/Fast"
drag, startPoint x: 833, startPoint y: 193, endPoint x: 678, endPoint y: 192, distance: 155.2
click at [678, 192] on div "Unit Cost ( optional ) $ 23.76 Default Unit Price $ 30" at bounding box center [734, 176] width 405 height 54
type textarea "x"
type input "3"
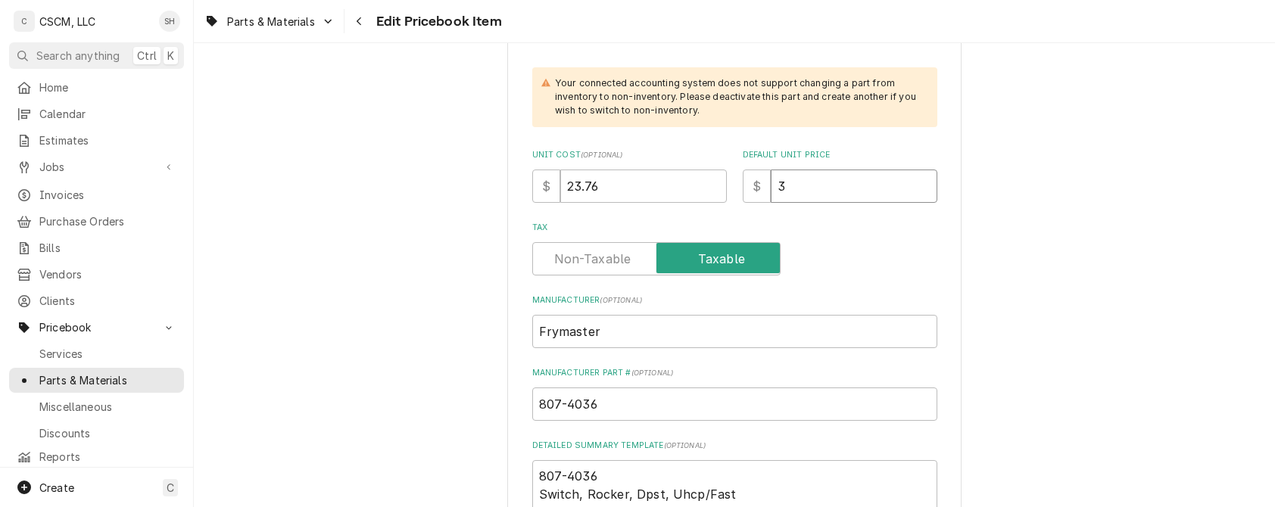
type textarea "x"
type input "31"
type textarea "x"
type input "31.0"
drag, startPoint x: 637, startPoint y: 193, endPoint x: 267, endPoint y: 160, distance: 370.9
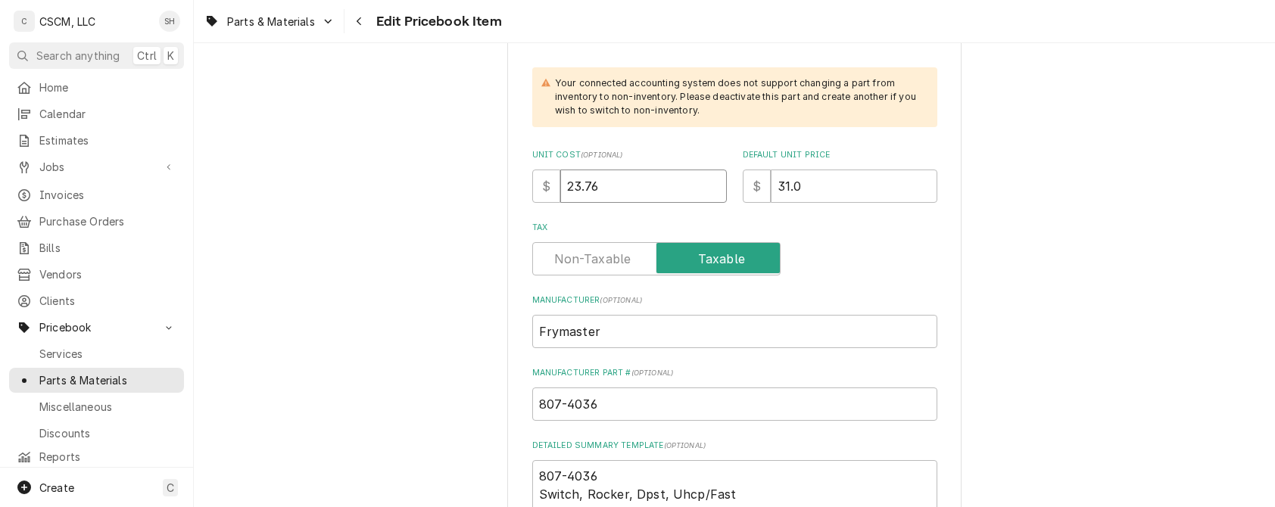
type textarea "x"
type input "2"
type textarea "x"
type input "25"
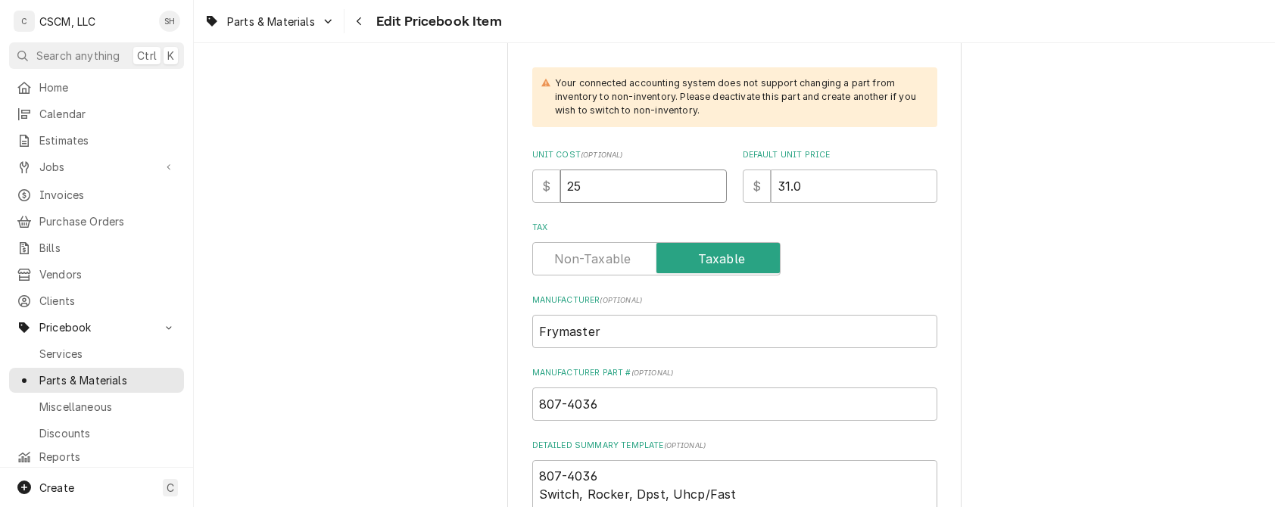
type textarea "x"
type input "25.9"
type textarea "x"
type input "25.99"
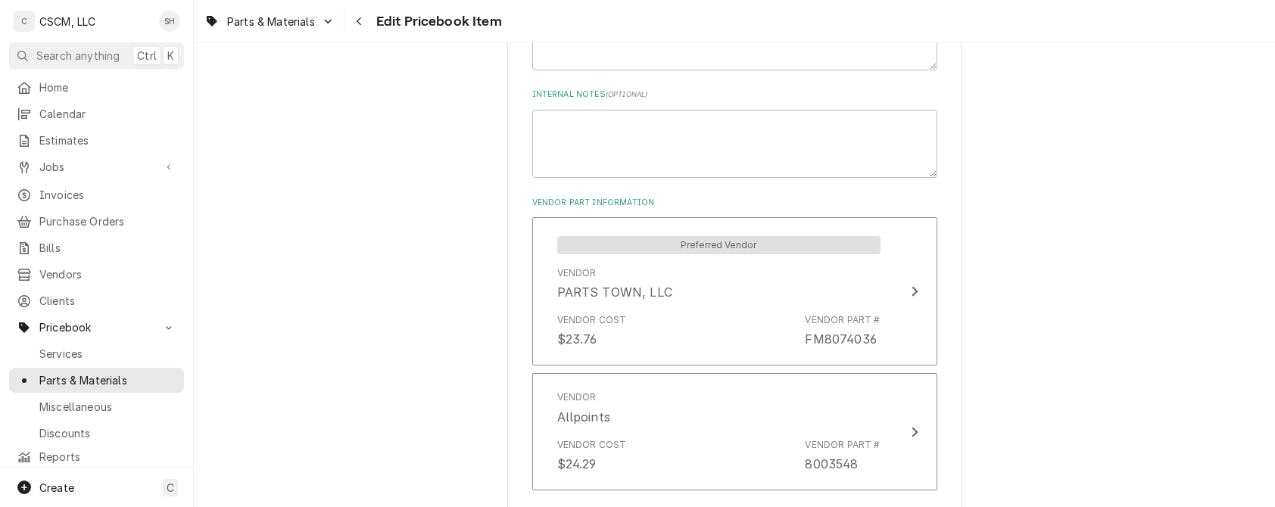
scroll to position [1060, 0]
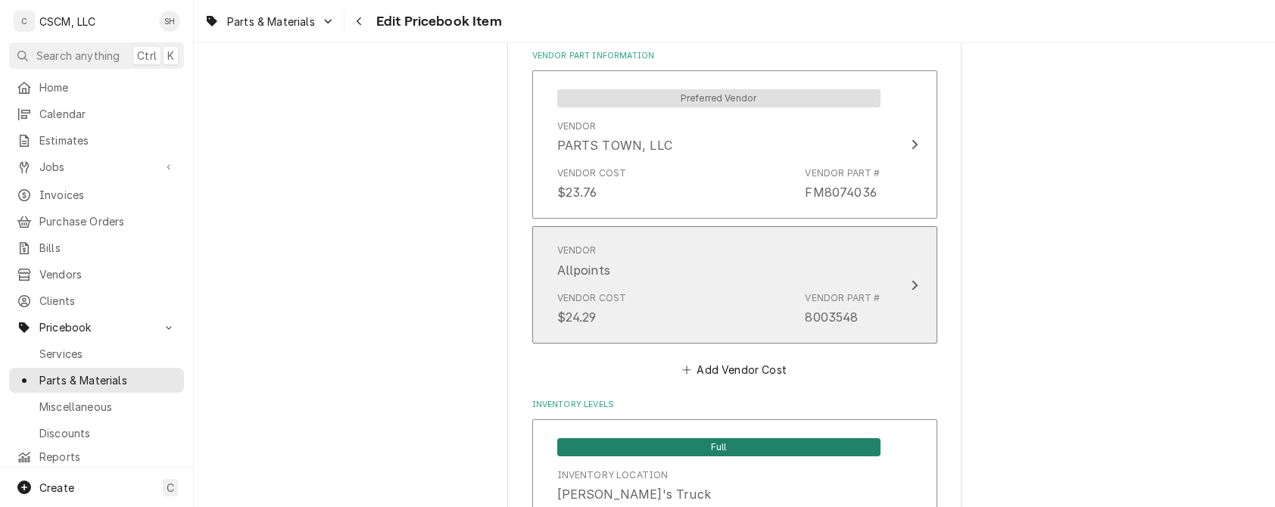
click at [875, 321] on div "Vendor Allpoints Vendor Cost $24.29 Vendor Part # 8003548" at bounding box center [718, 285] width 347 height 100
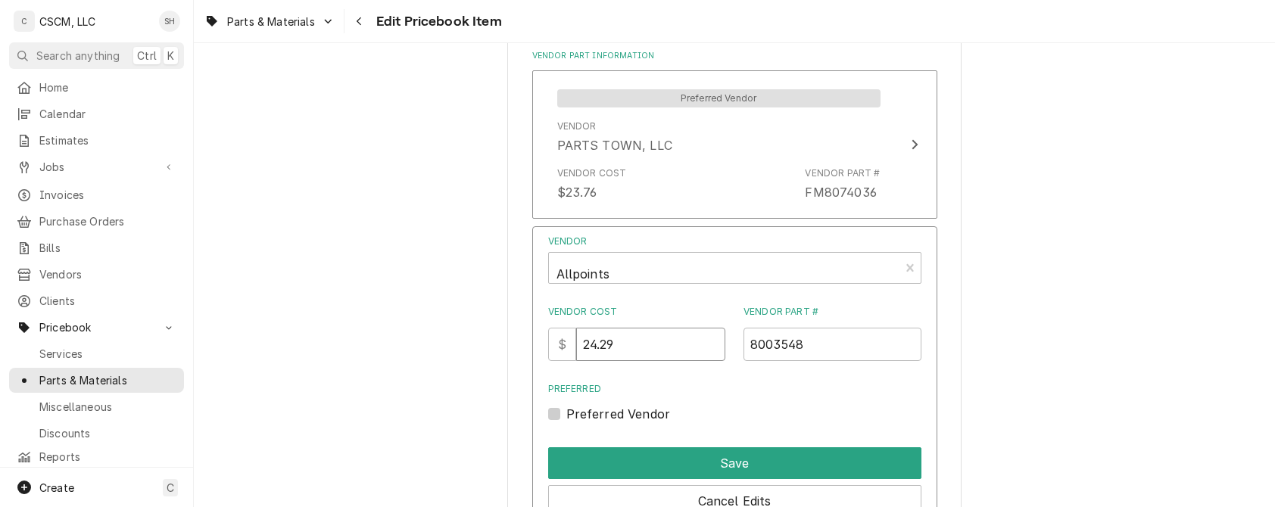
drag, startPoint x: 646, startPoint y: 338, endPoint x: 413, endPoint y: 330, distance: 234.1
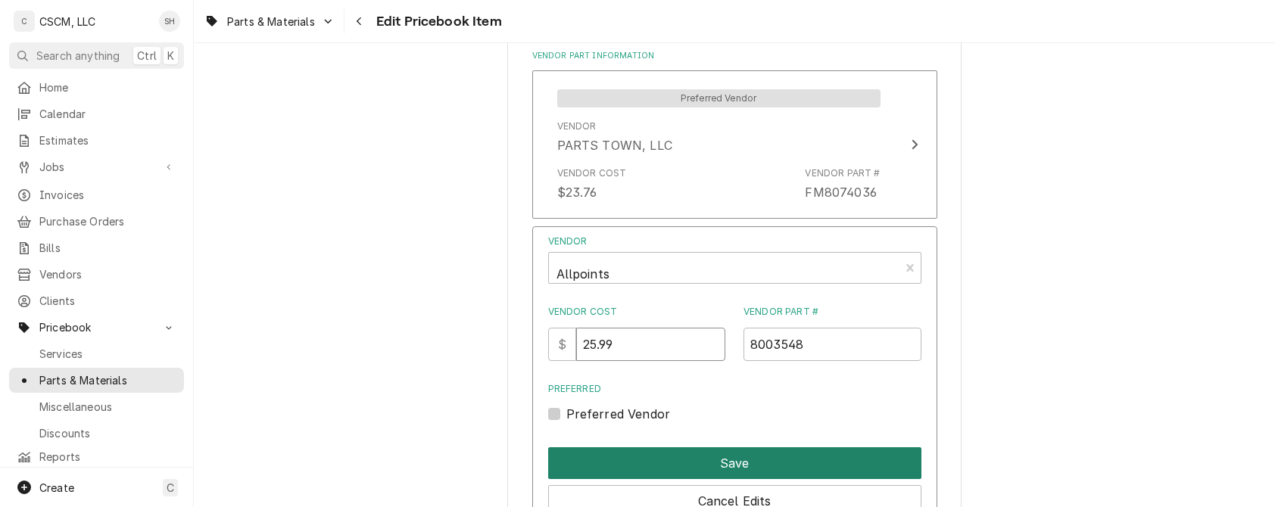
type input "25.99"
click at [746, 454] on button "Save" at bounding box center [734, 463] width 373 height 32
type textarea "x"
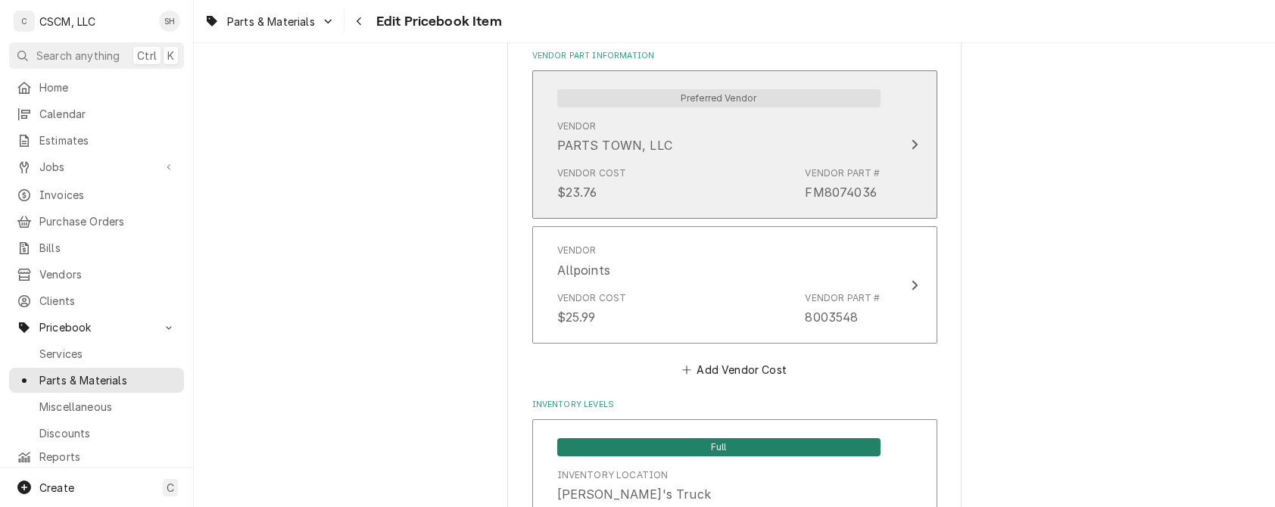
click at [811, 181] on div "Vendor Part # FM8074036" at bounding box center [842, 184] width 75 height 35
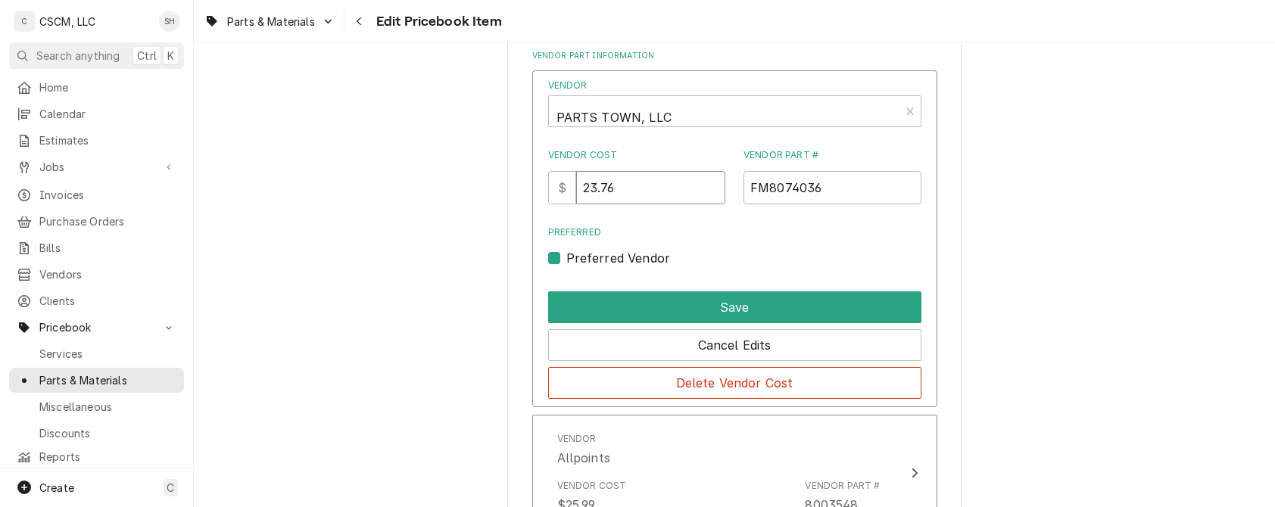
drag, startPoint x: 656, startPoint y: 189, endPoint x: 394, endPoint y: 190, distance: 261.9
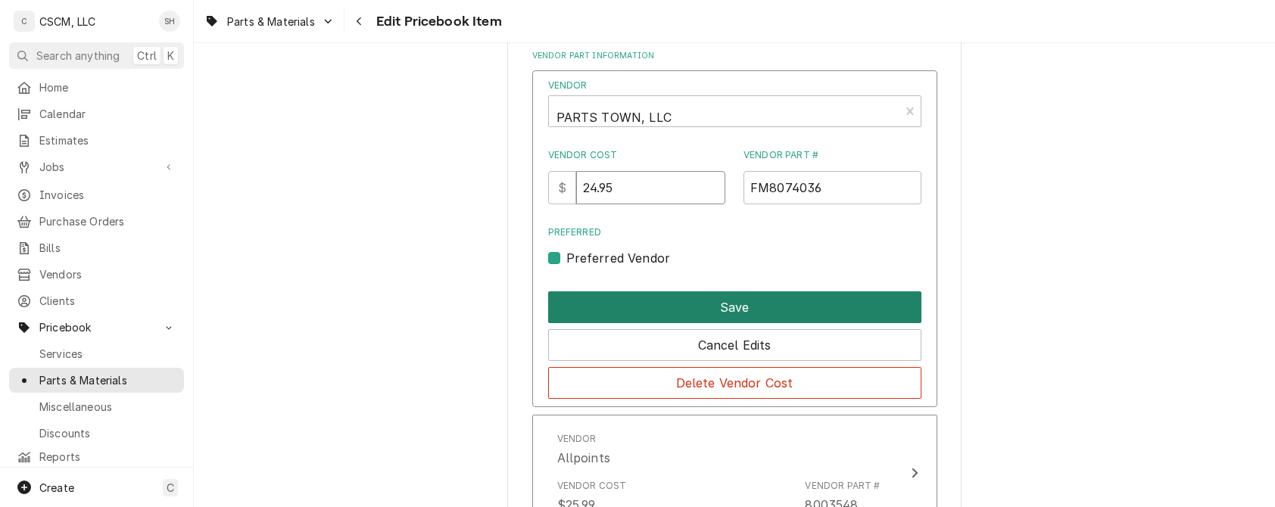
type input "24.95"
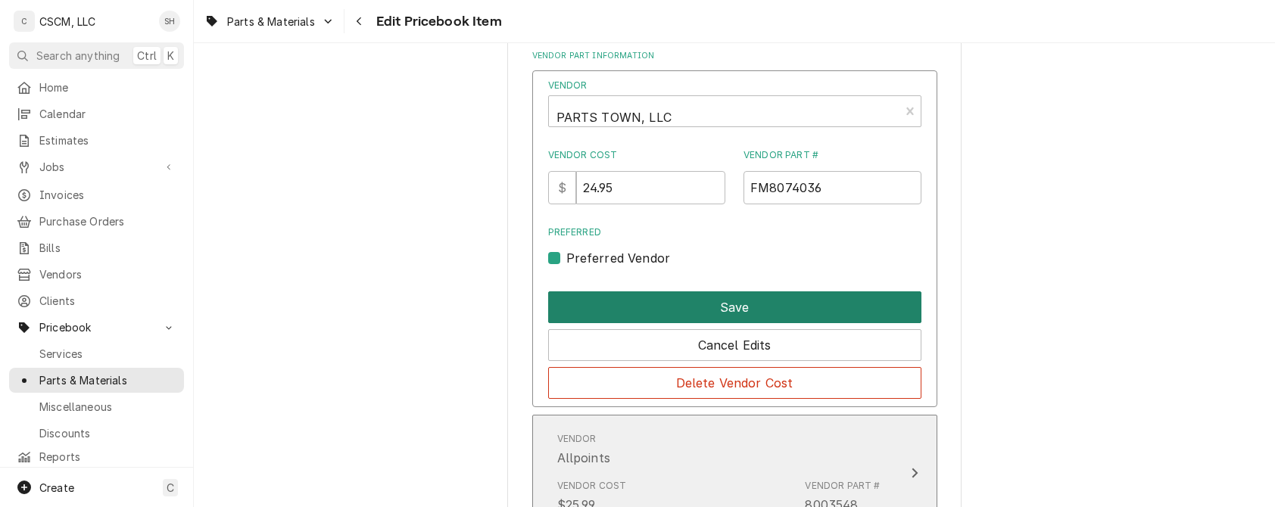
click at [749, 300] on button "Save" at bounding box center [734, 307] width 373 height 32
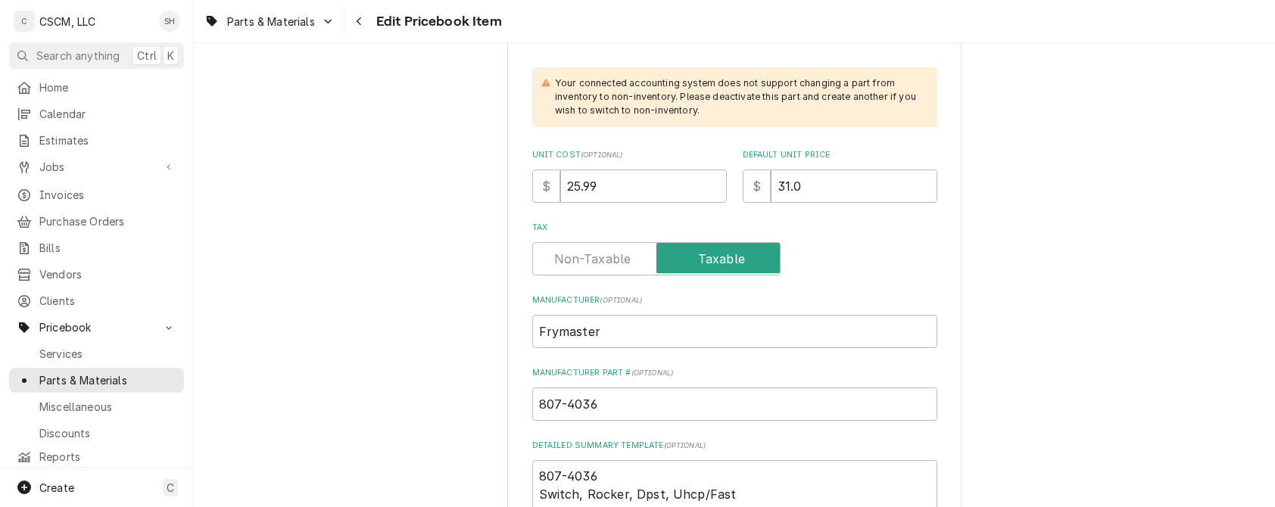
scroll to position [606, 0]
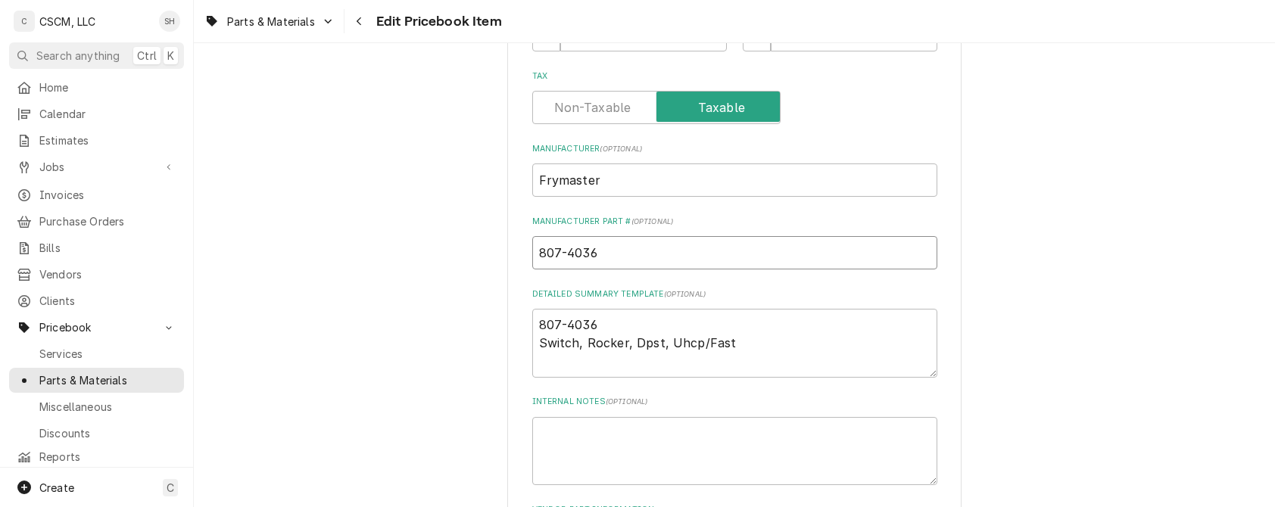
drag, startPoint x: 675, startPoint y: 245, endPoint x: -24, endPoint y: 232, distance: 699.6
click at [0, 232] on html "C CSCM, LLC SH Search anything Ctrl K Home Calendar Estimates Jobs Jobs Job Ser…" at bounding box center [637, 253] width 1275 height 507
click at [563, 254] on input "807-4036" at bounding box center [734, 252] width 405 height 33
type textarea "x"
type input "8074036"
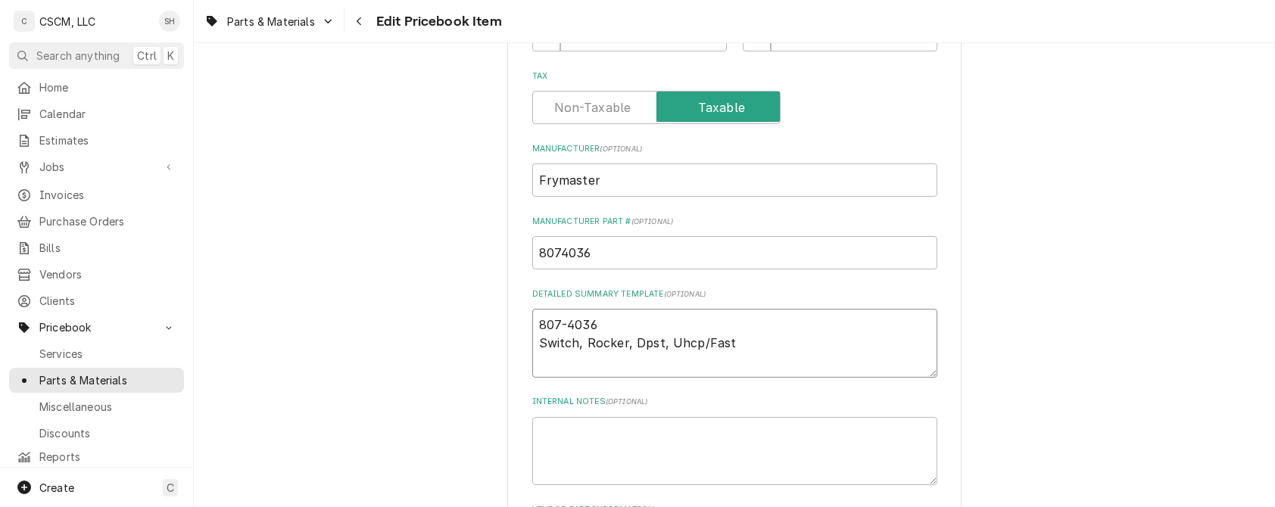
click at [561, 327] on textarea "807-4036 Switch, Rocker, Dpst, Uhcp/Fast" at bounding box center [734, 343] width 405 height 69
type textarea "x"
type textarea "807-036 Switch, Rocker, Dpst, Uhcp/Fast"
type textarea "x"
type textarea "807036 Switch, Rocker, Dpst, Uhcp/Fast"
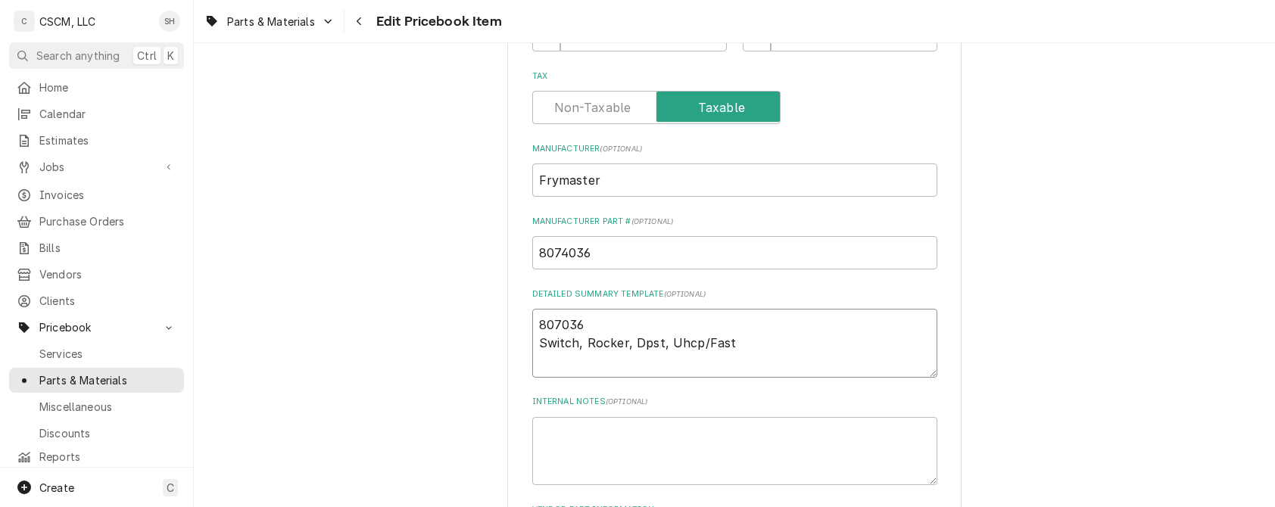
type textarea "x"
type textarea "8074036 Switch, Rocker, Dpst, Uhcp/Fast"
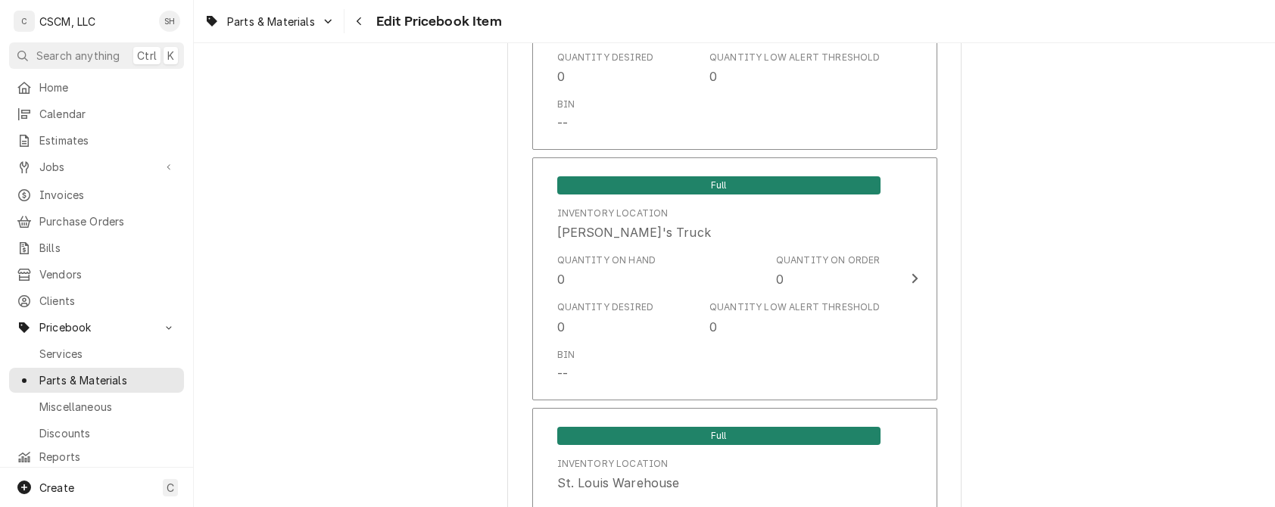
scroll to position [3179, 0]
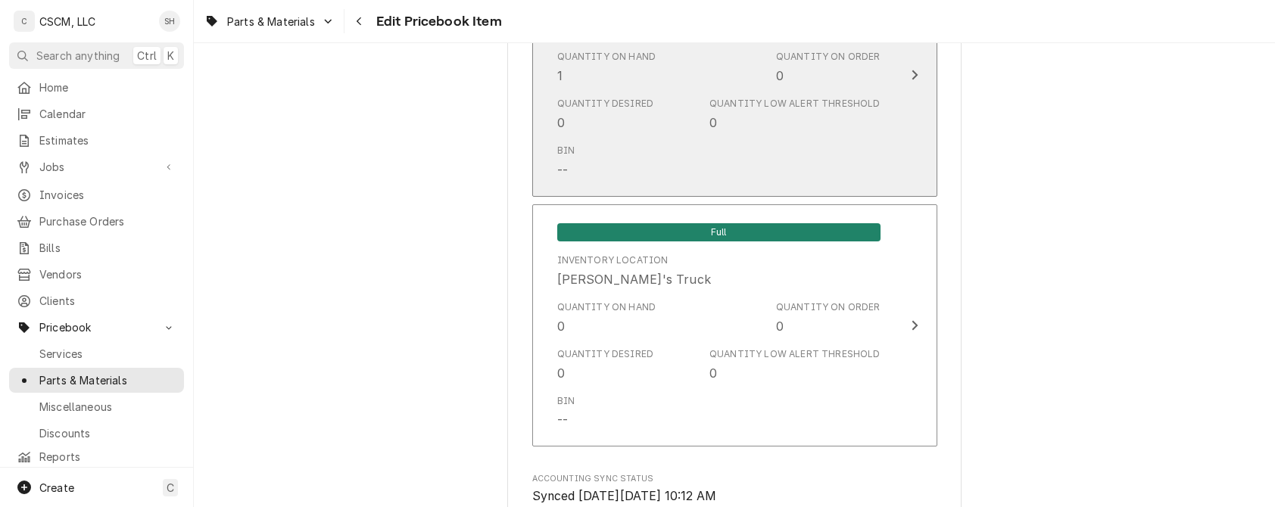
click at [824, 142] on div "Bin --" at bounding box center [718, 161] width 323 height 47
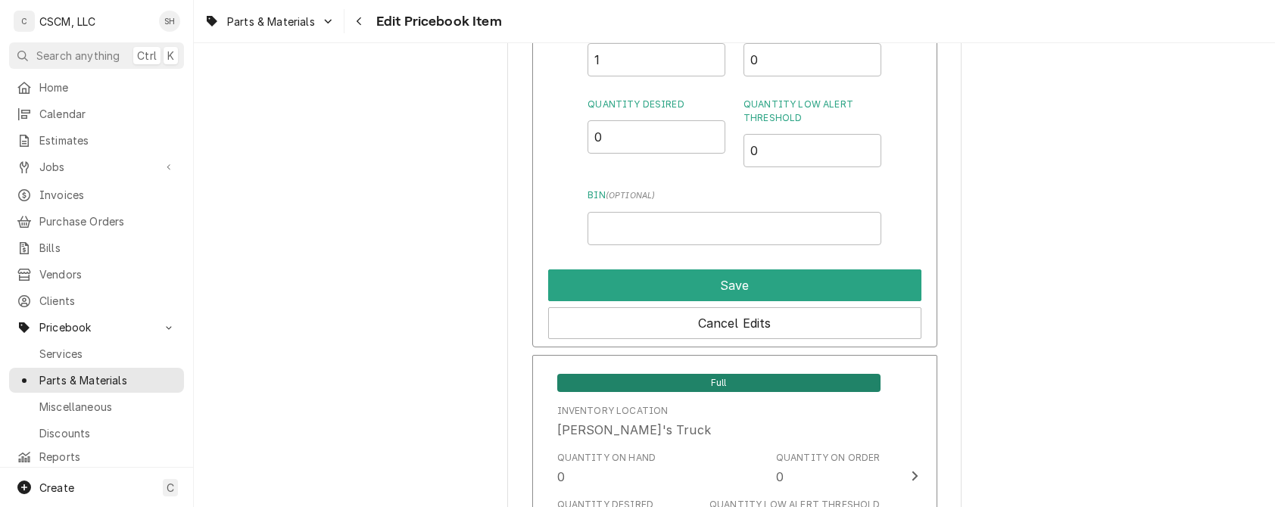
scroll to position [3180, 0]
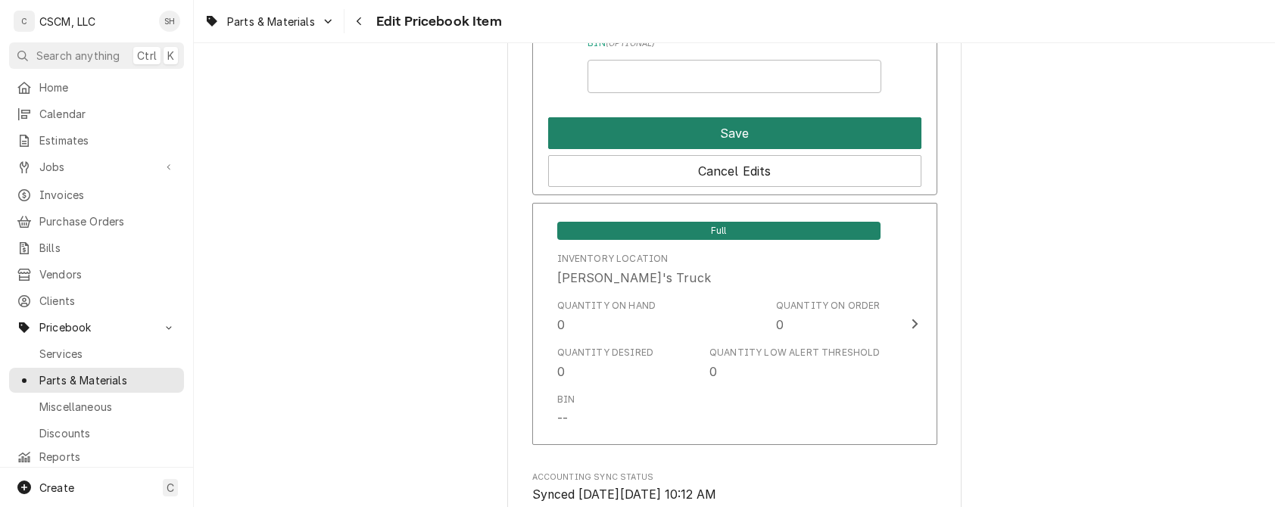
click at [749, 135] on button "Save" at bounding box center [734, 133] width 373 height 32
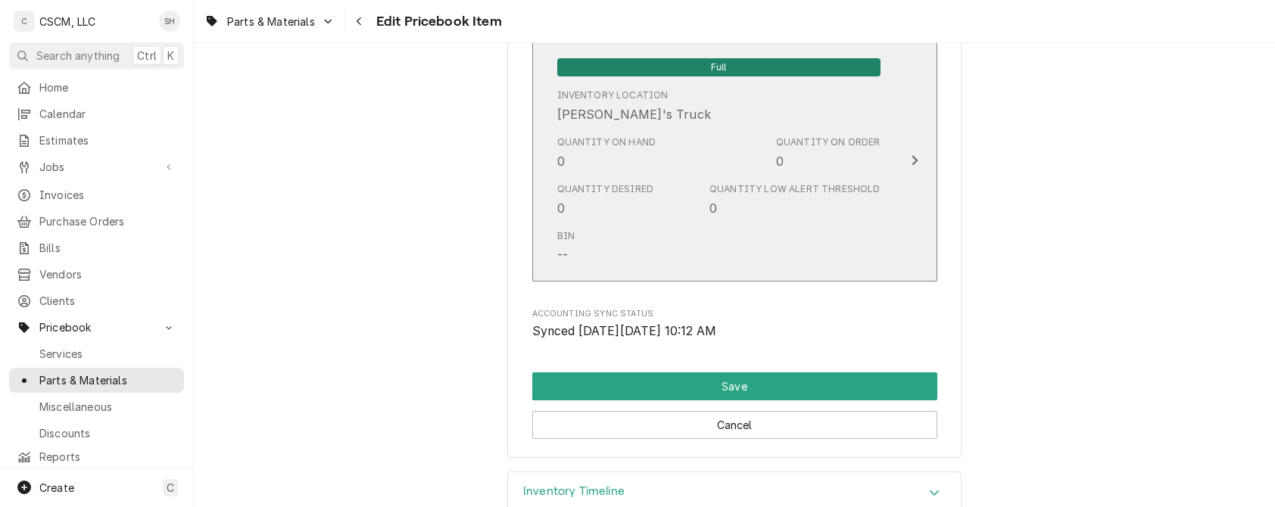
scroll to position [3300, 0]
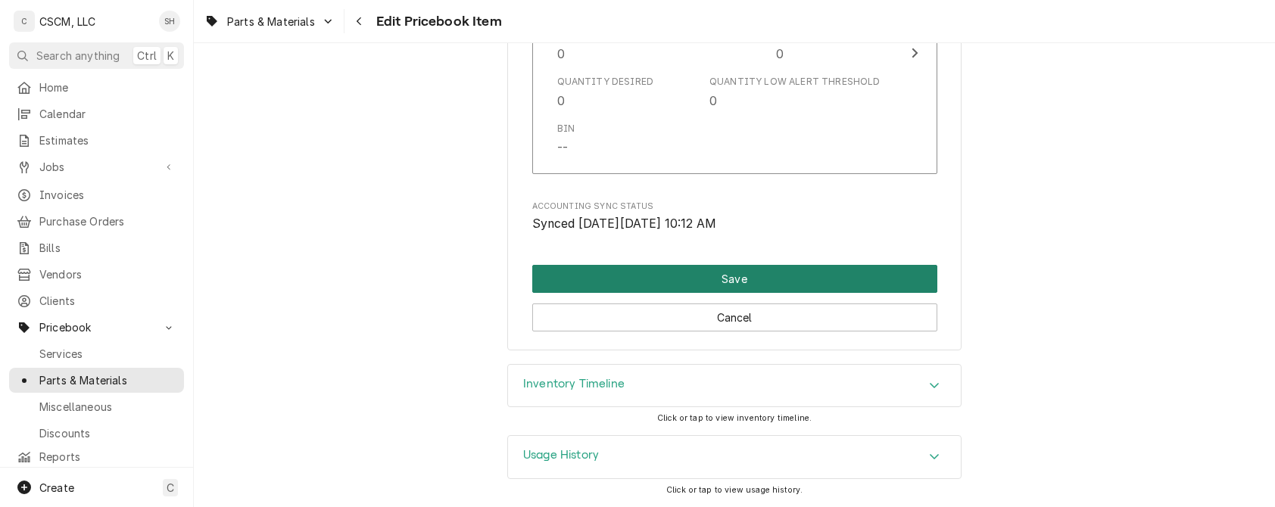
click at [712, 273] on button "Save" at bounding box center [734, 279] width 405 height 28
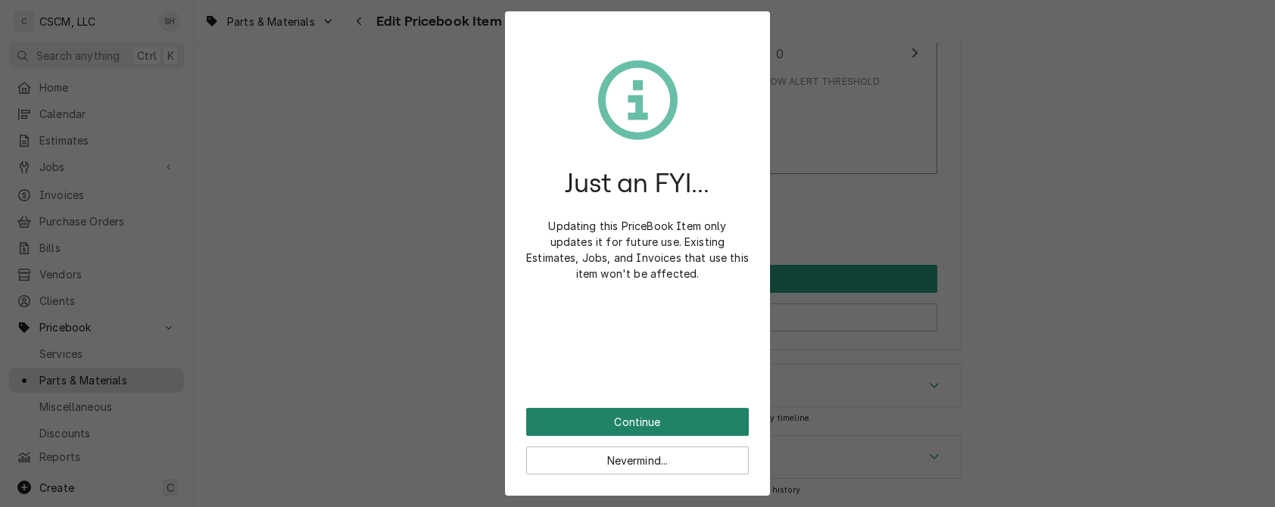
click at [625, 419] on button "Continue" at bounding box center [637, 422] width 223 height 28
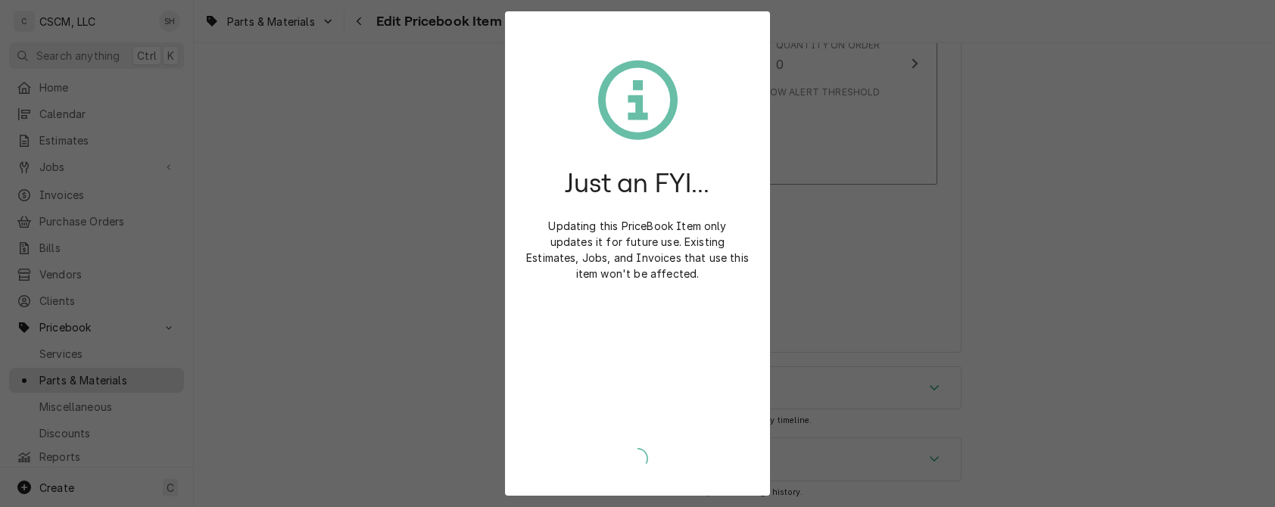
type textarea "x"
